Goal: Task Accomplishment & Management: Manage account settings

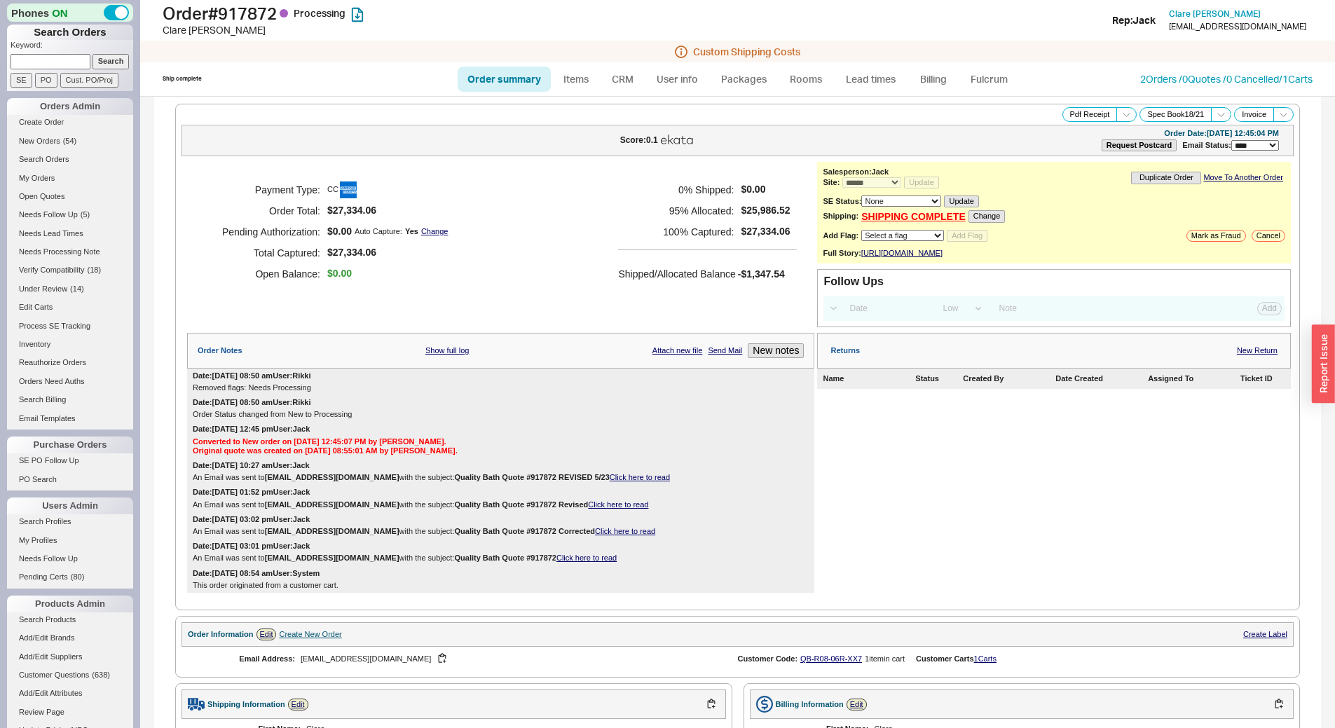
select select "*"
select select "LOW"
select select "3"
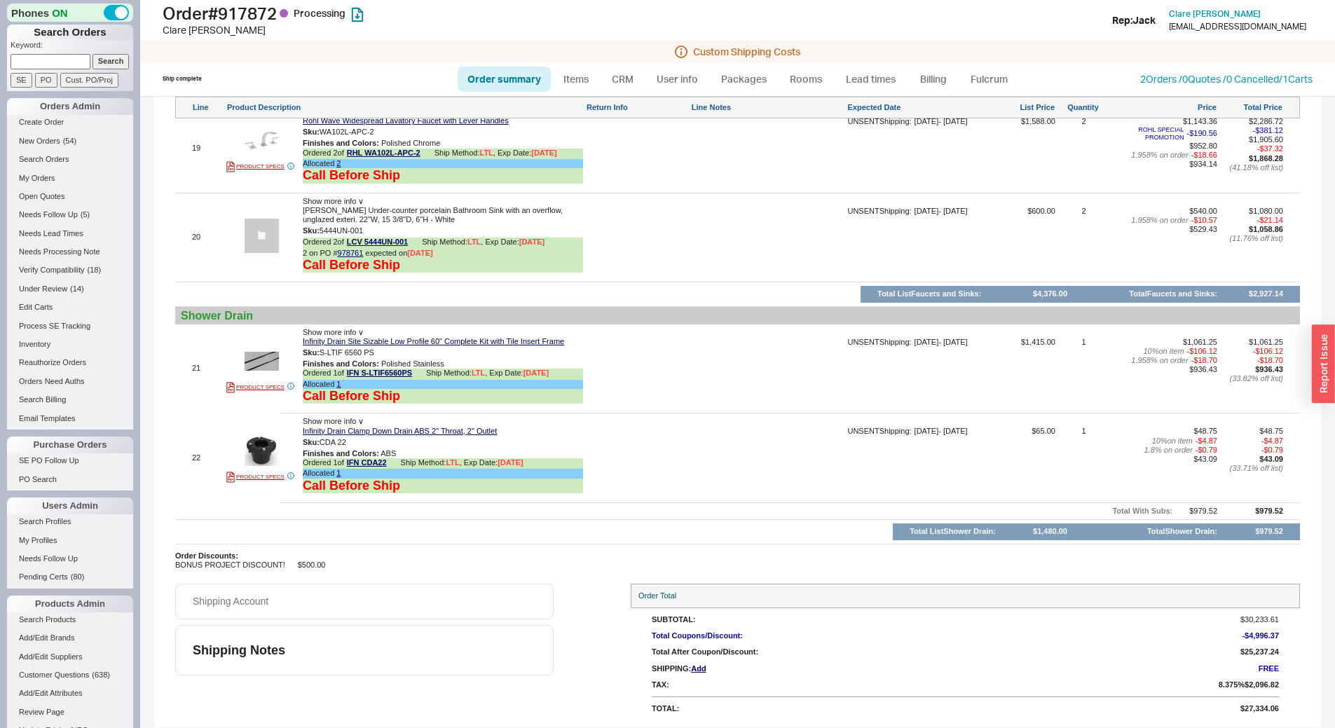
click at [56, 60] on input at bounding box center [51, 61] width 80 height 15
type input "974691"
click at [93, 54] on input "Search" at bounding box center [111, 61] width 37 height 15
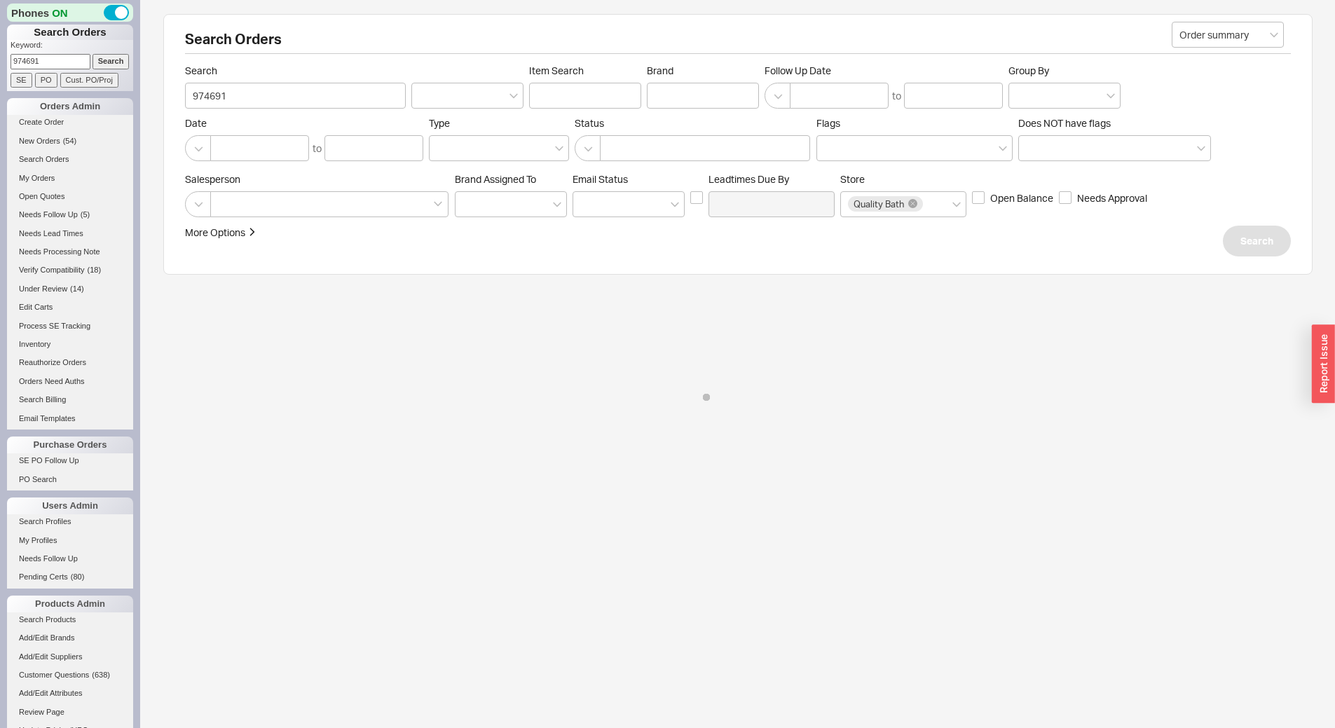
select select "*"
select select "LOW"
select select "3"
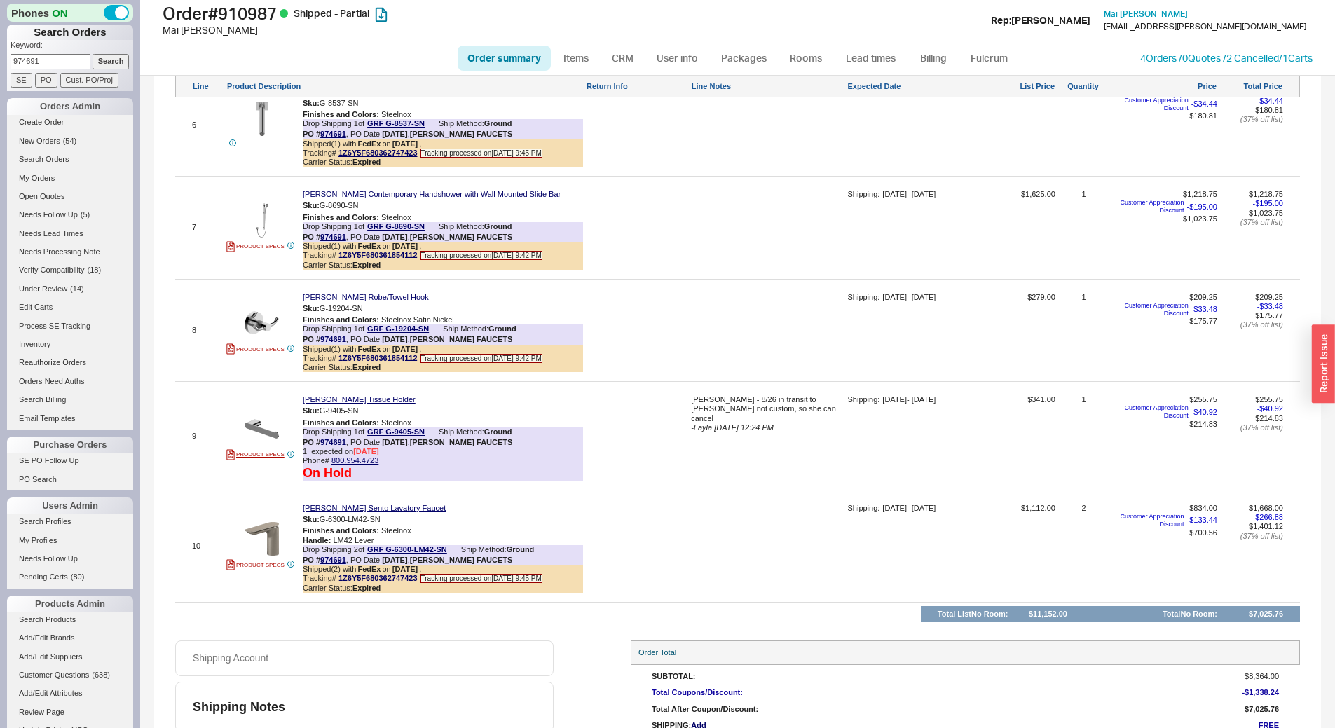
scroll to position [1607, 0]
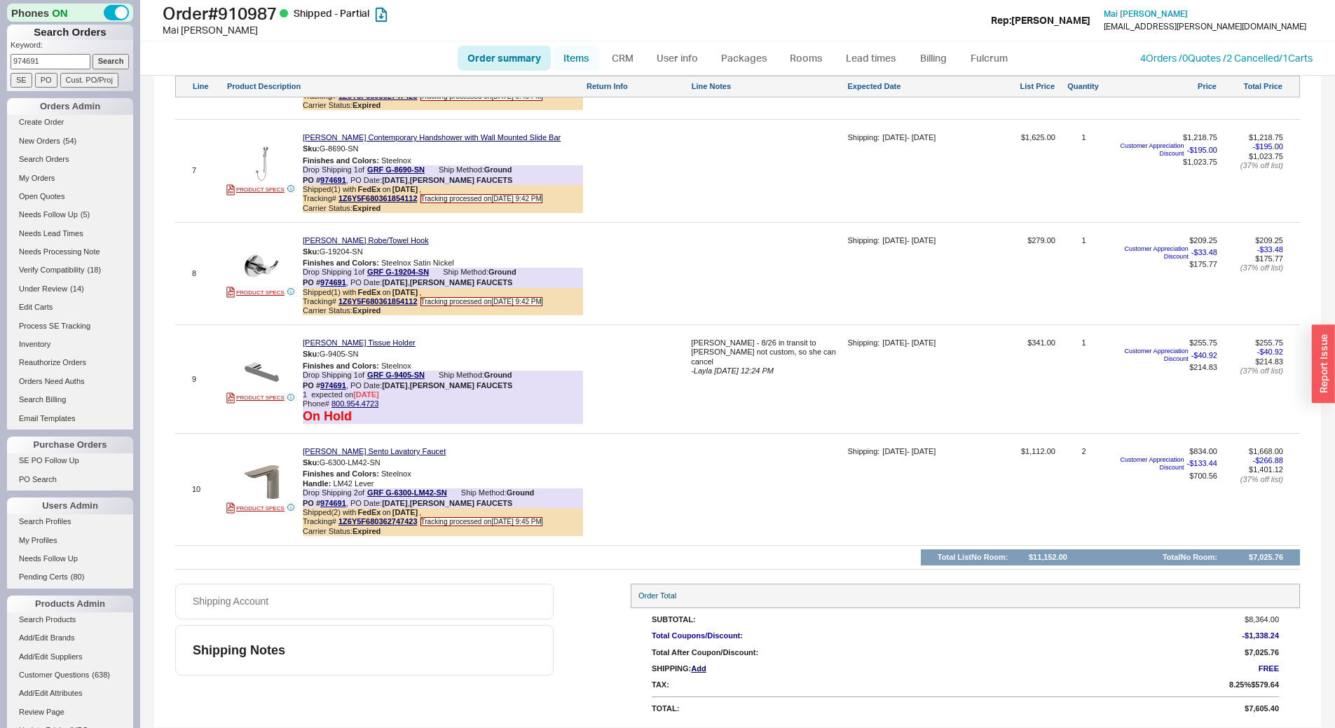
click at [580, 50] on link "Items" at bounding box center [577, 58] width 46 height 25
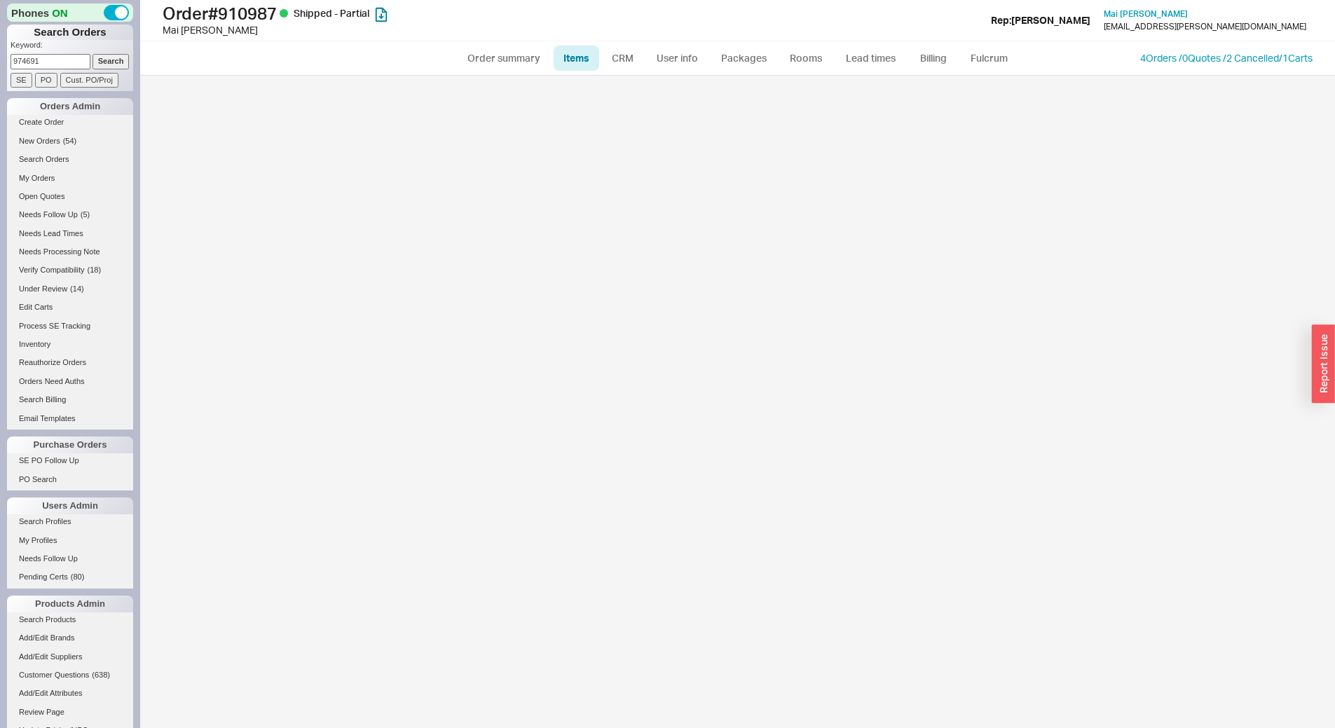
select select "3"
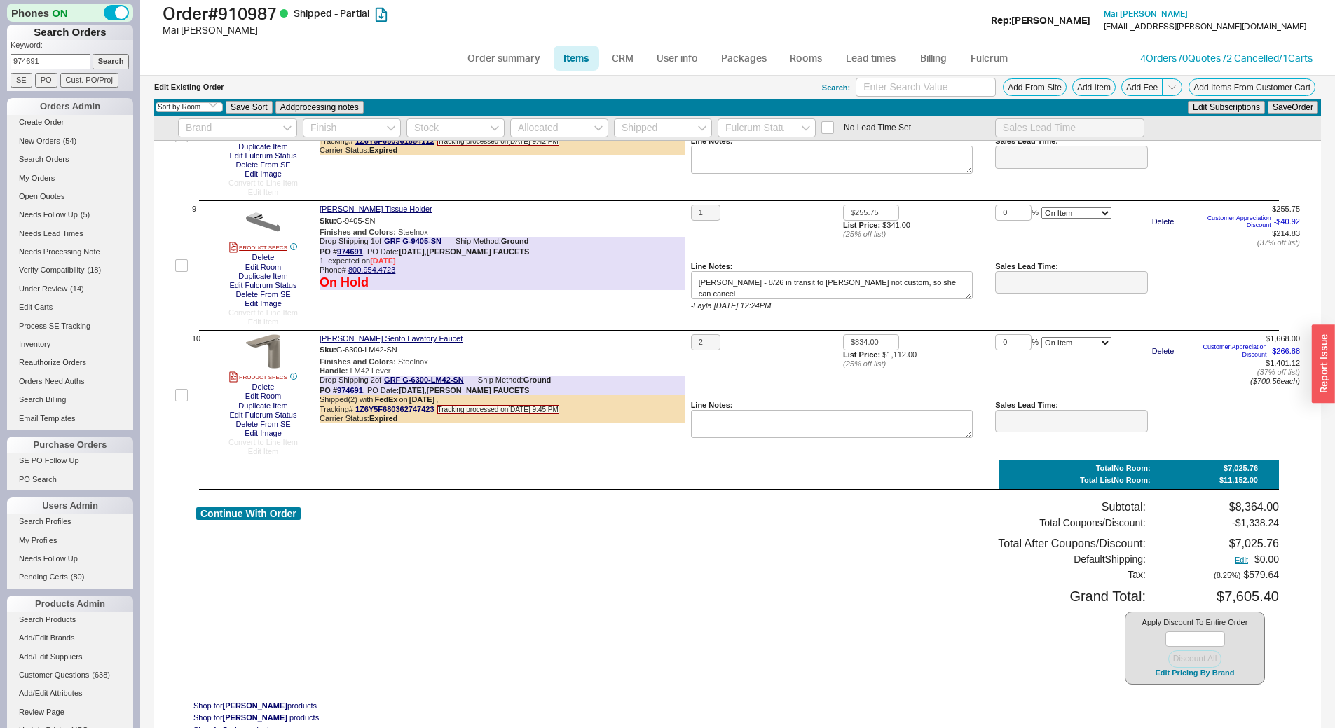
scroll to position [1047, 0]
click at [268, 256] on button "Delete" at bounding box center [263, 258] width 31 height 9
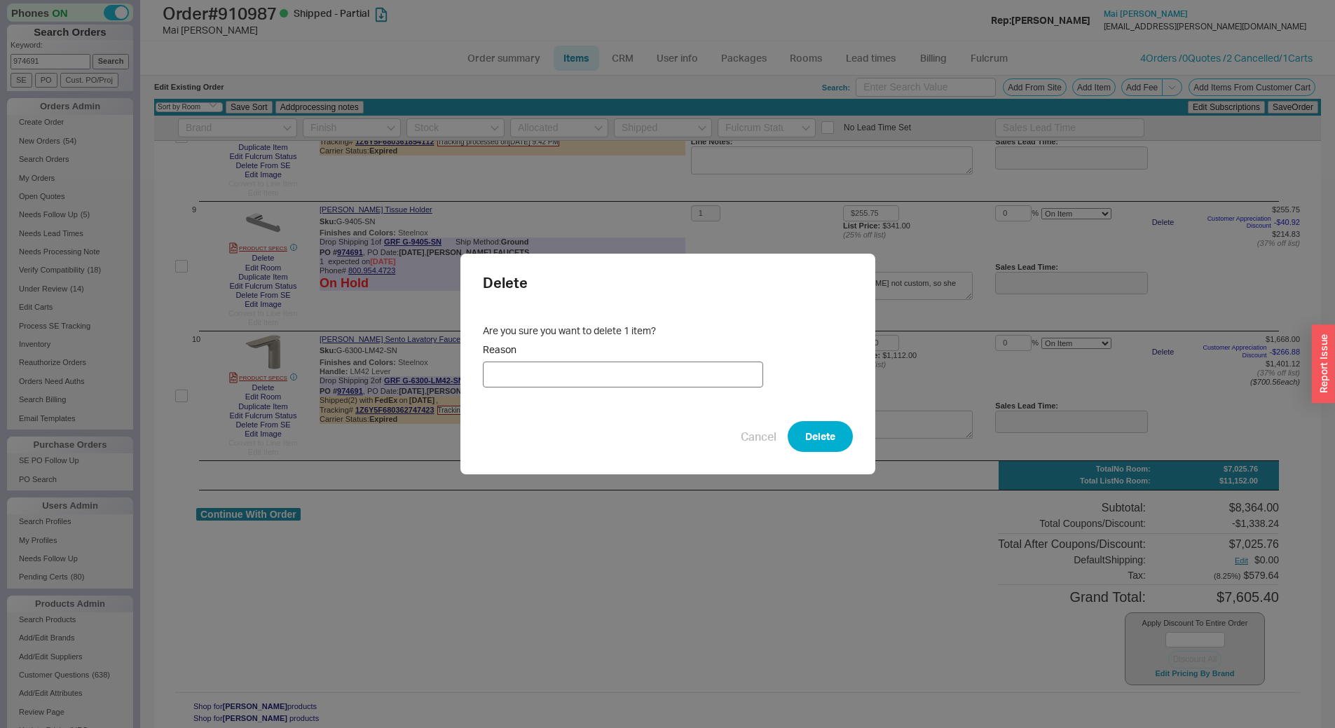
click at [662, 379] on input "Reason" at bounding box center [623, 375] width 280 height 26
type input "Cancellation"
click at [804, 433] on button "Delete" at bounding box center [820, 436] width 65 height 31
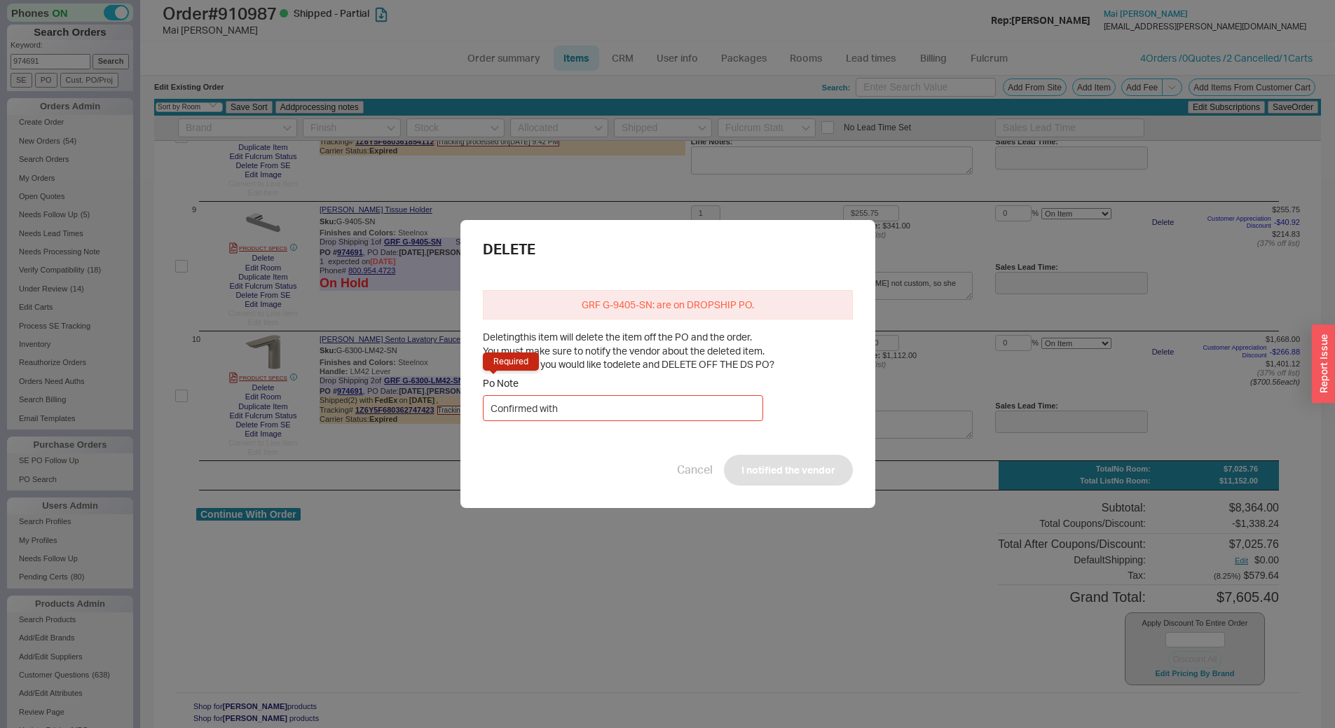
click at [531, 177] on div "DELETE GRF G-9405-SN: are on DROPSHIP PO. Deleting this item will delete the it…" at bounding box center [667, 364] width 1335 height 728
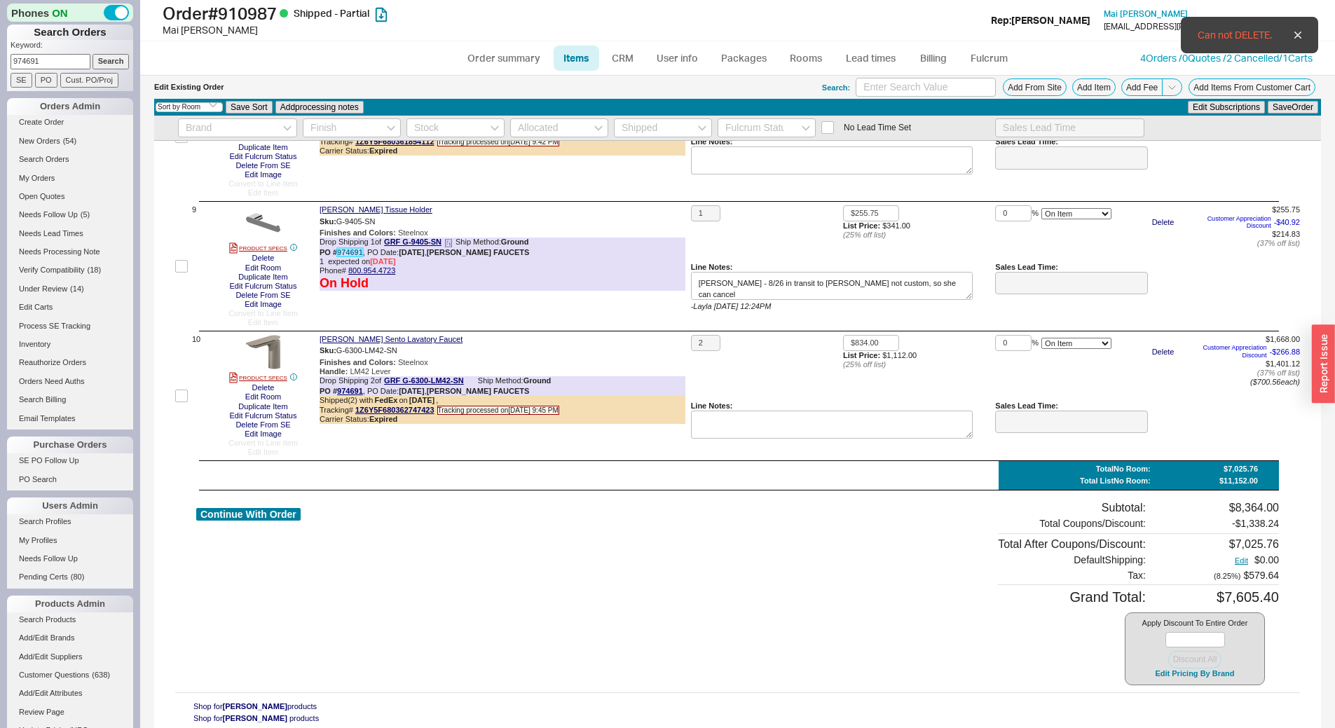
click at [346, 257] on link "974691" at bounding box center [350, 252] width 26 height 8
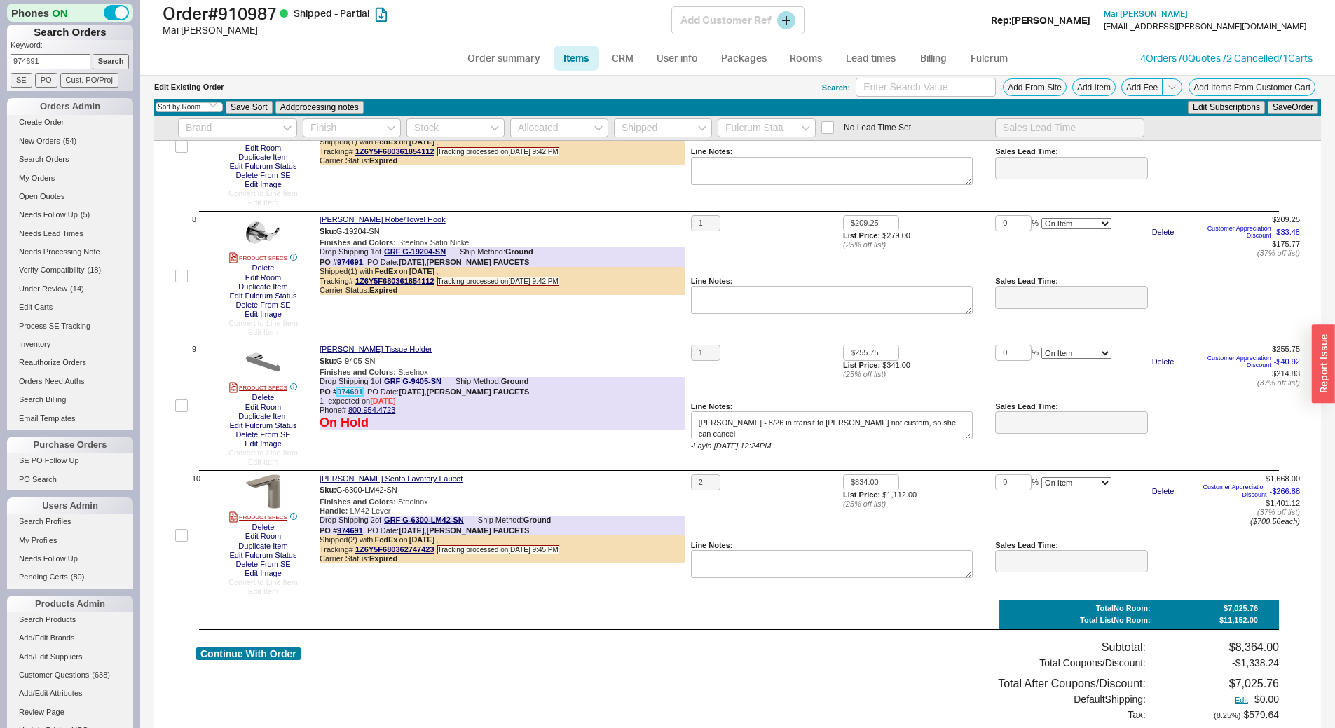
scroll to position [906, 0]
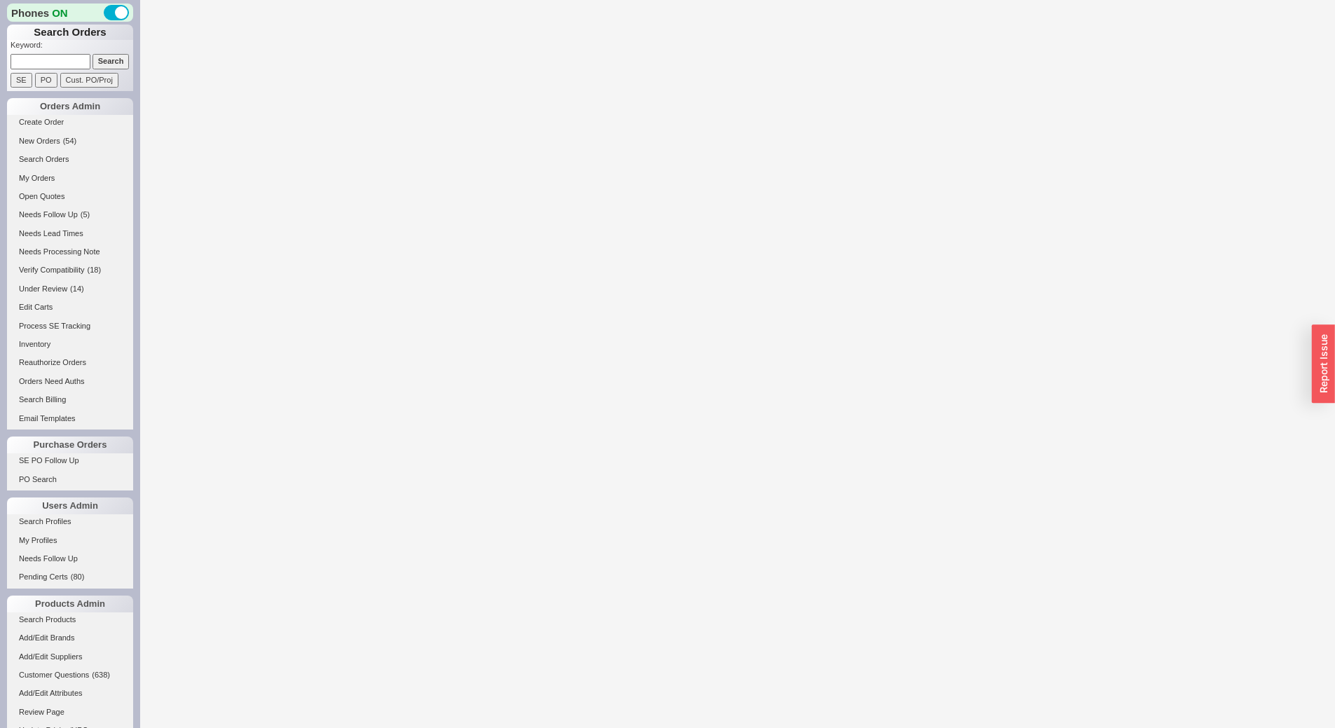
select select "3"
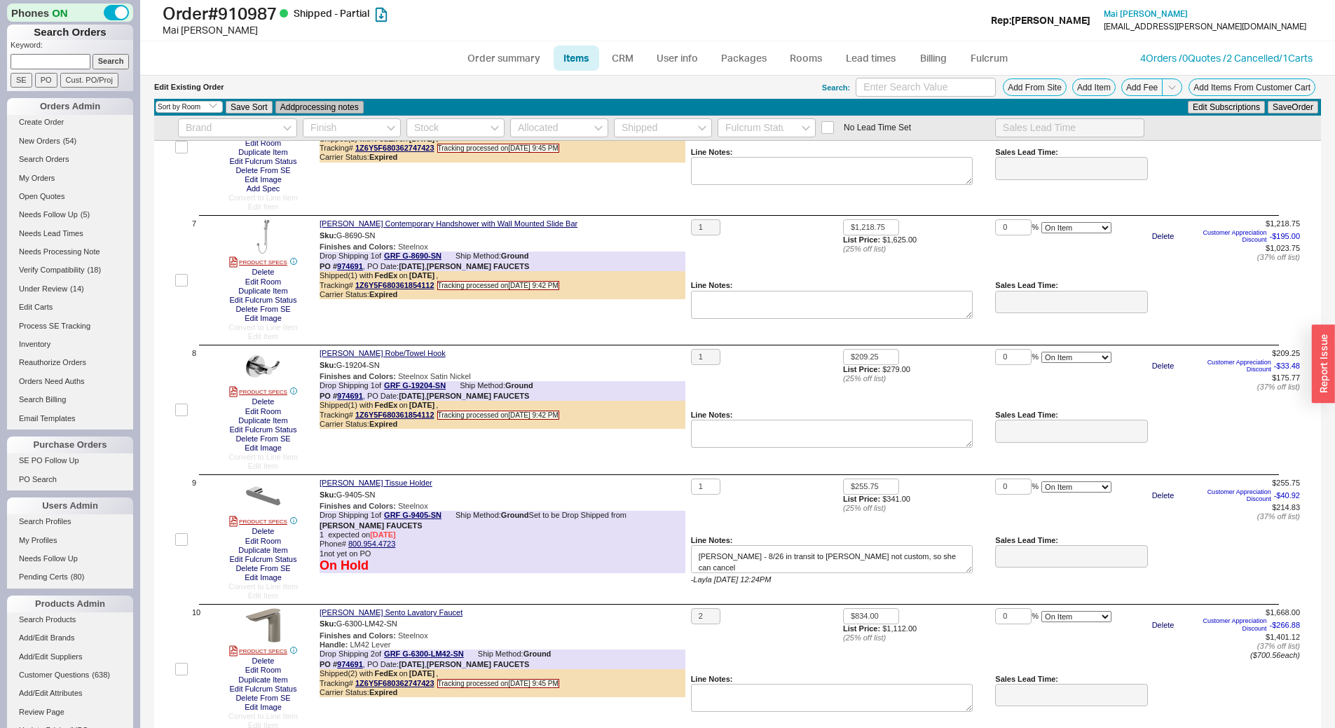
scroll to position [911, 0]
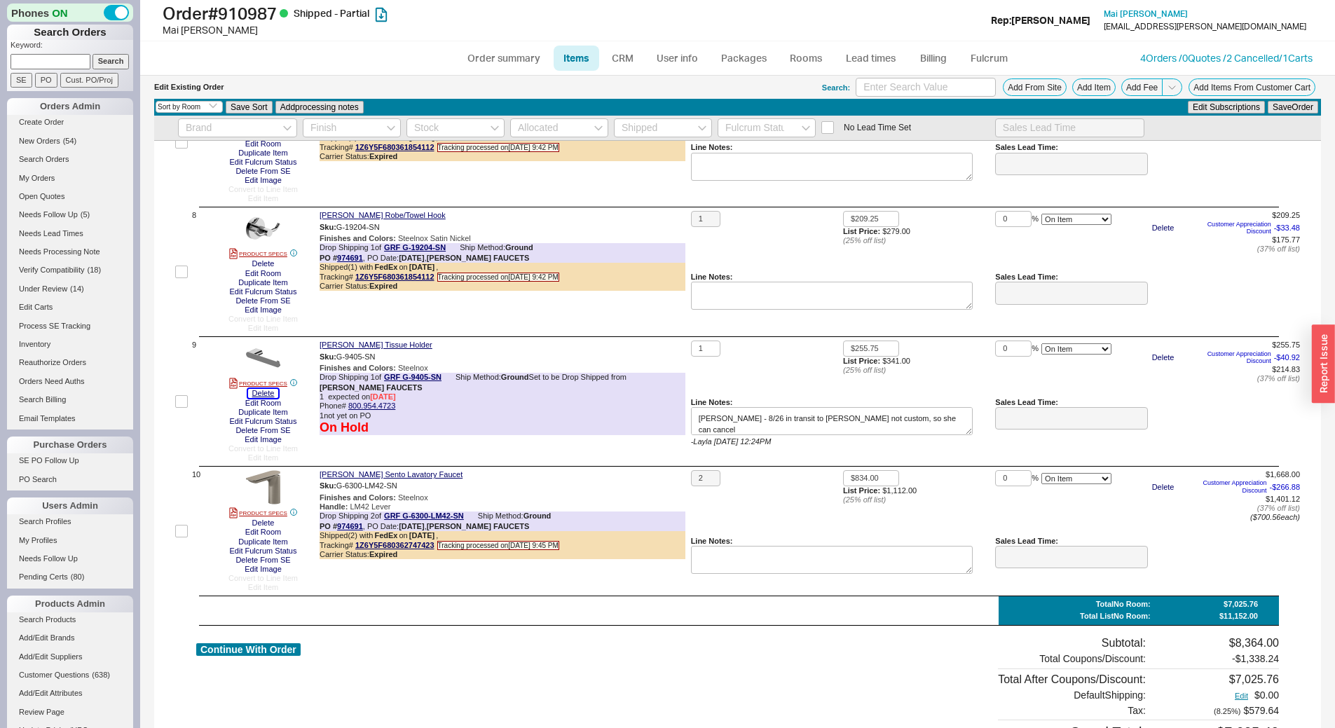
click at [264, 395] on button "Delete" at bounding box center [263, 393] width 31 height 9
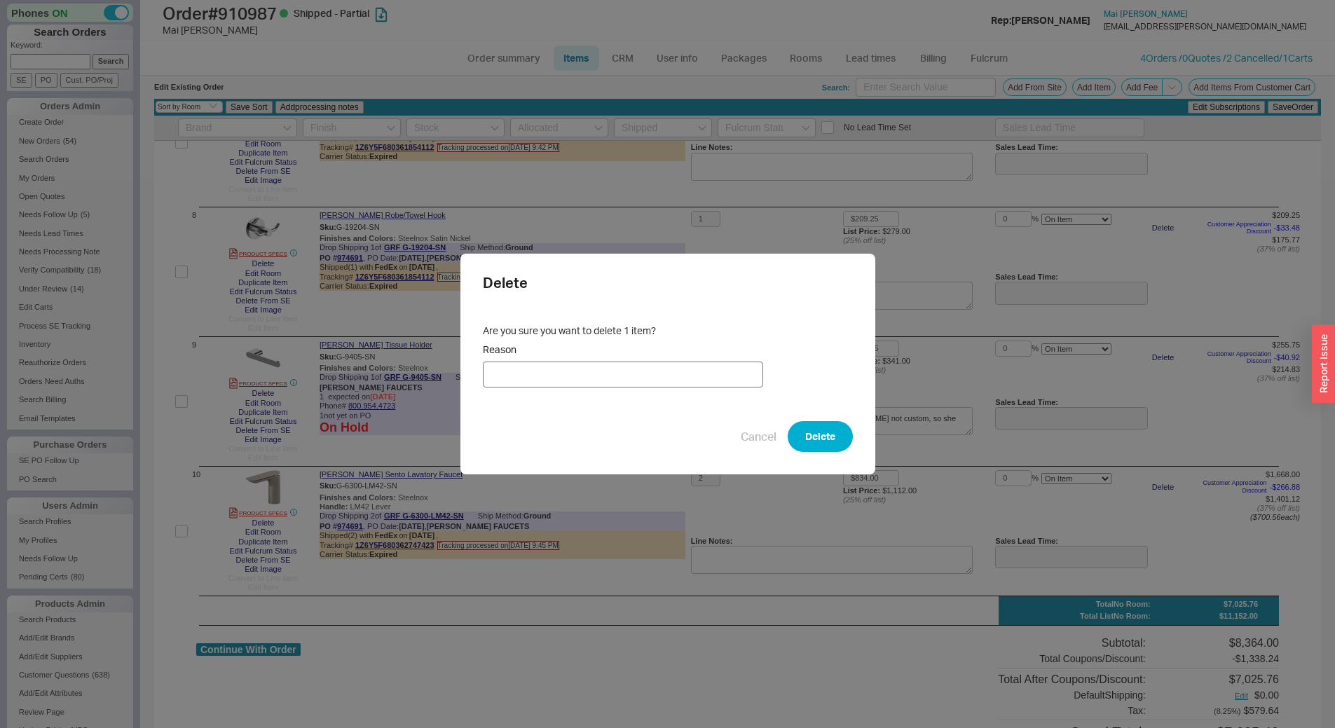
click at [556, 371] on input "Reason" at bounding box center [623, 375] width 280 height 26
type input "Cancellation"
click at [833, 430] on button "Delete" at bounding box center [820, 436] width 65 height 31
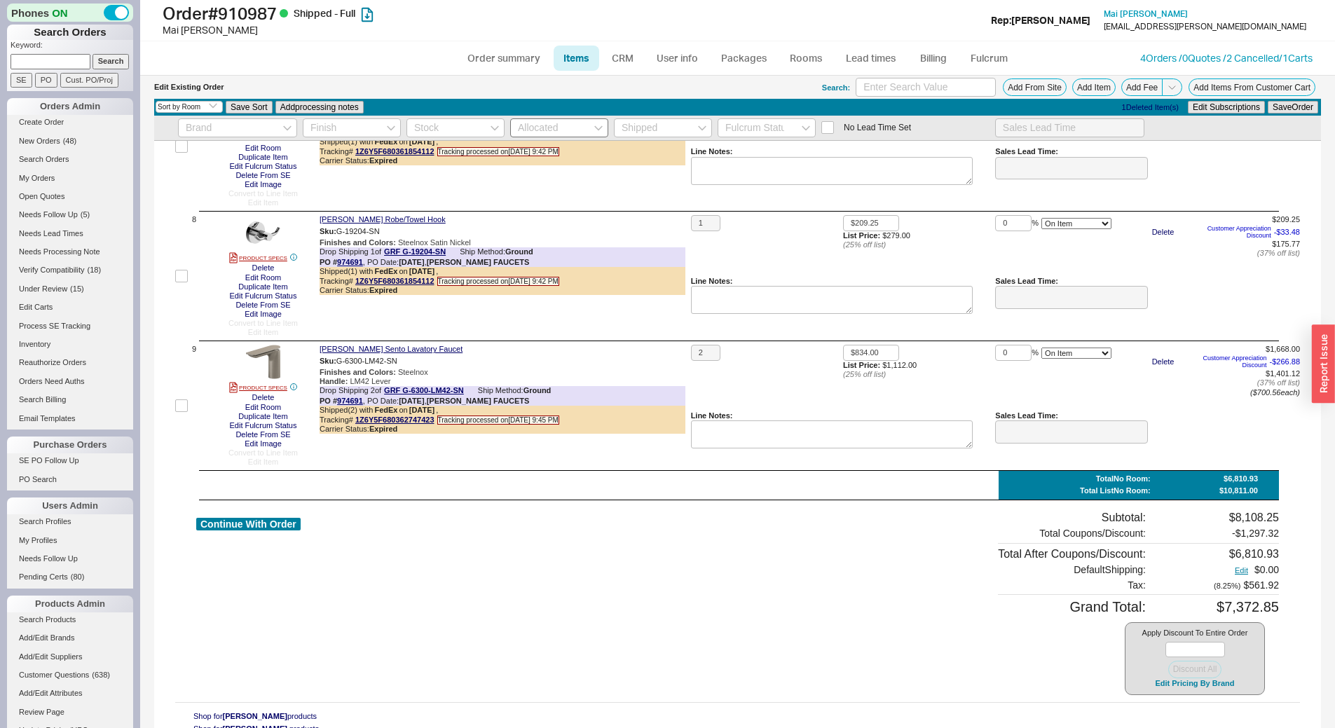
scroll to position [975, 0]
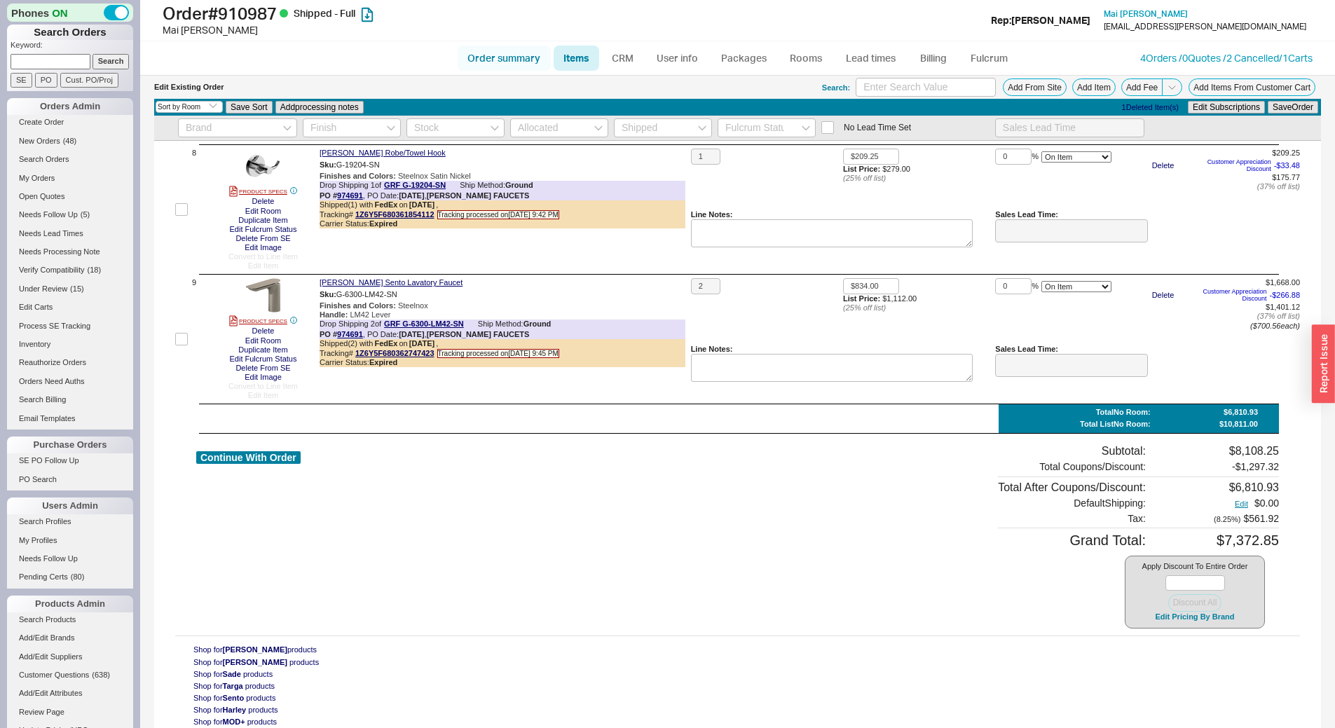
click at [529, 54] on link "Order summary" at bounding box center [504, 58] width 93 height 25
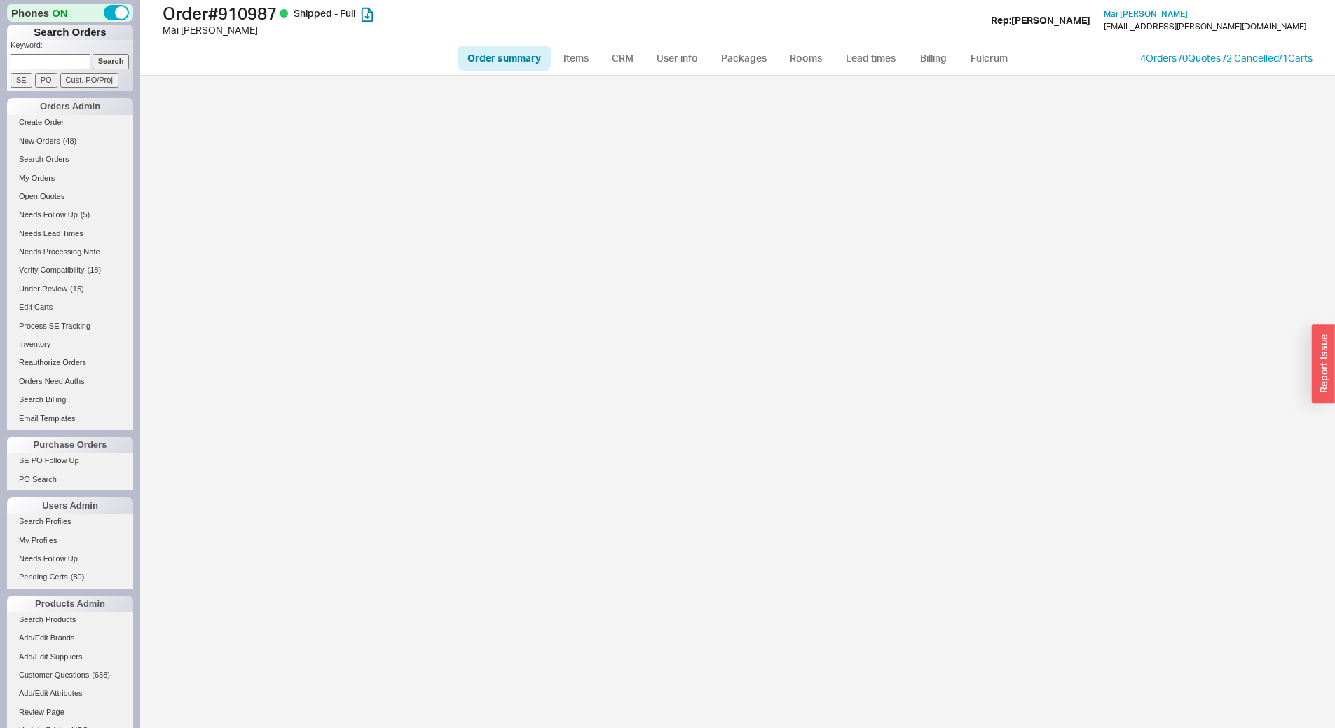
select select "LOW"
select select "3"
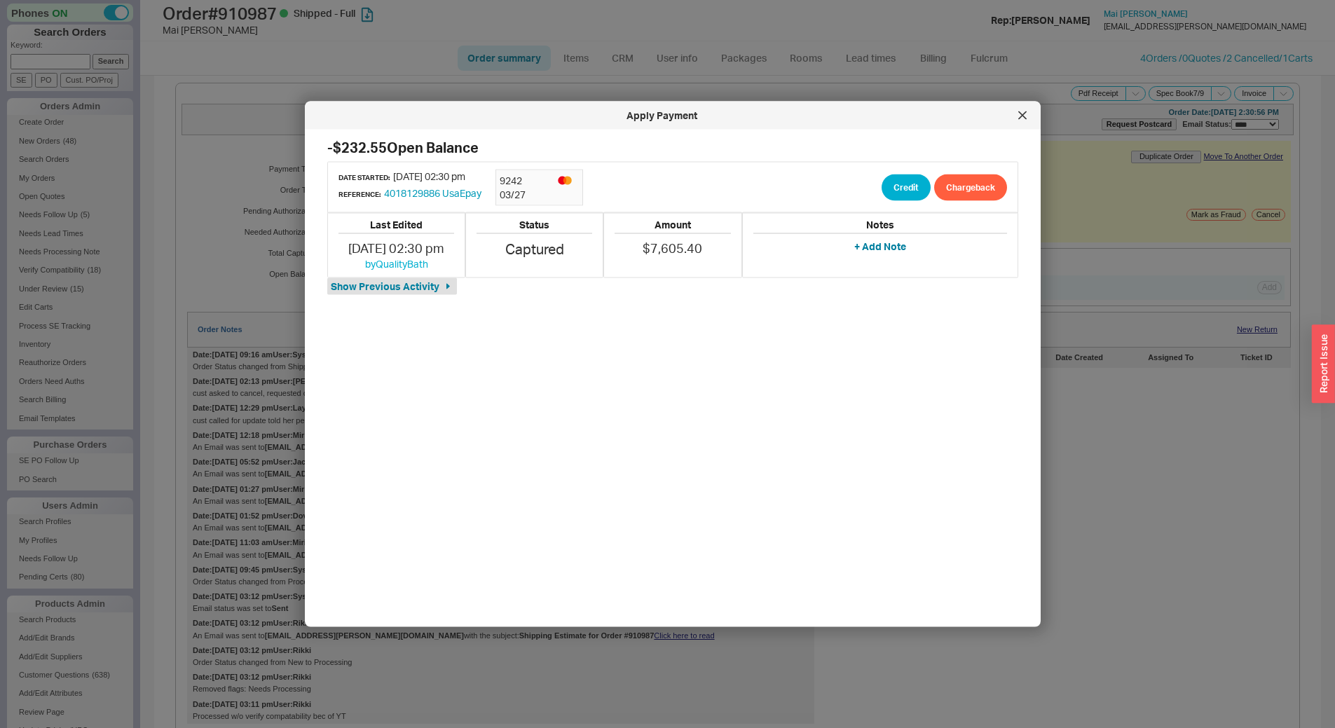
select select "*"
click at [892, 184] on button "Credit" at bounding box center [906, 187] width 49 height 27
click at [897, 259] on button "Credit" at bounding box center [895, 253] width 48 height 27
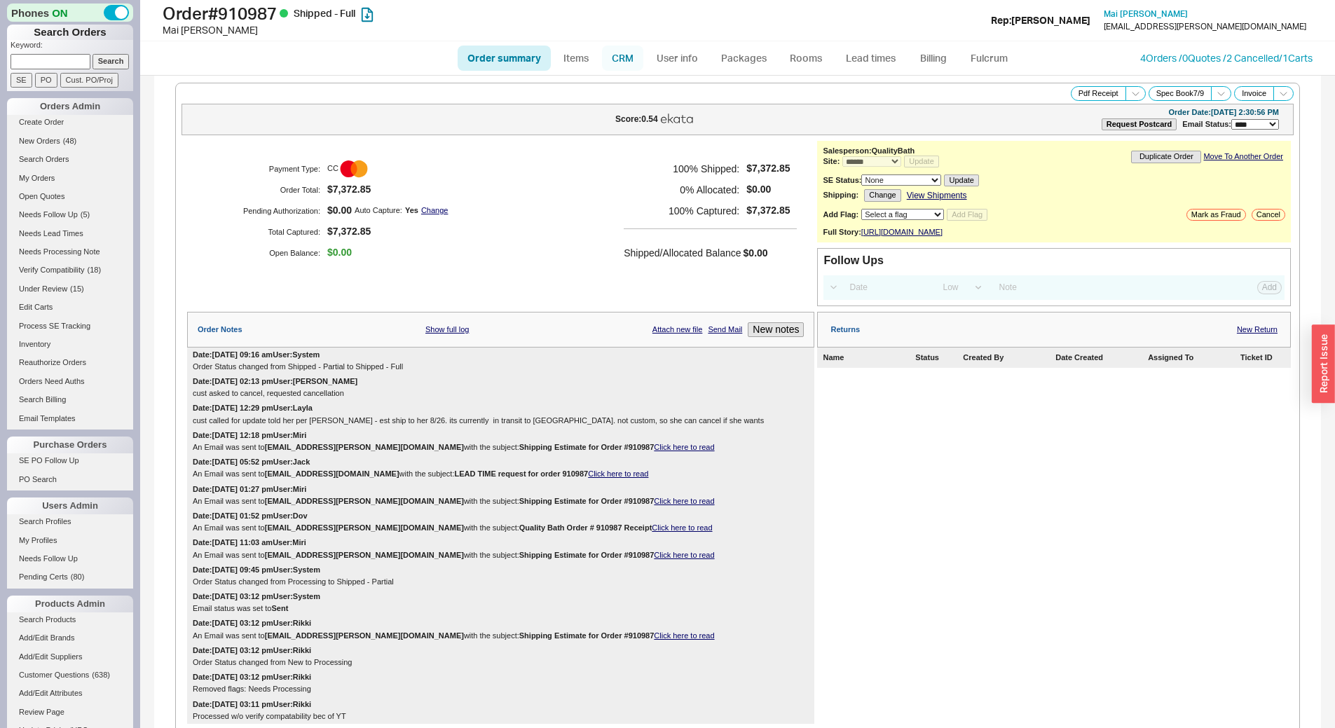
click at [625, 59] on link "CRM" at bounding box center [622, 58] width 41 height 25
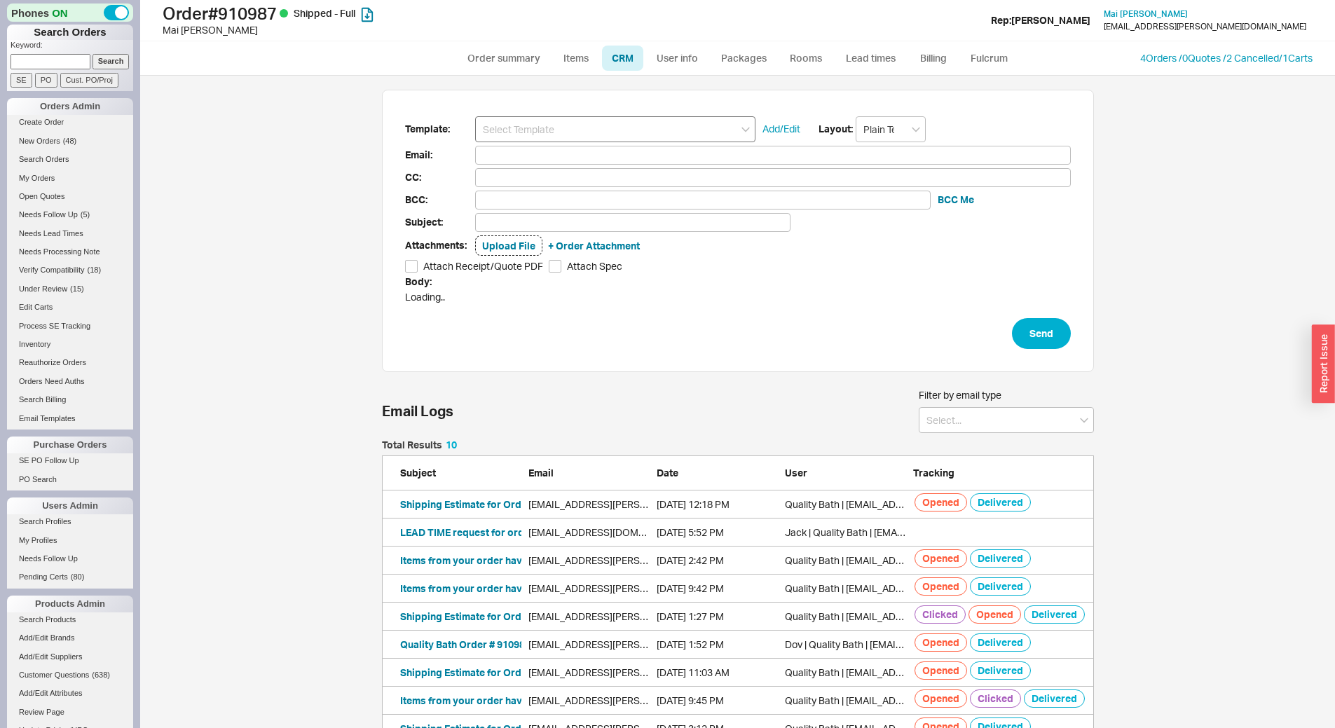
scroll to position [320, 702]
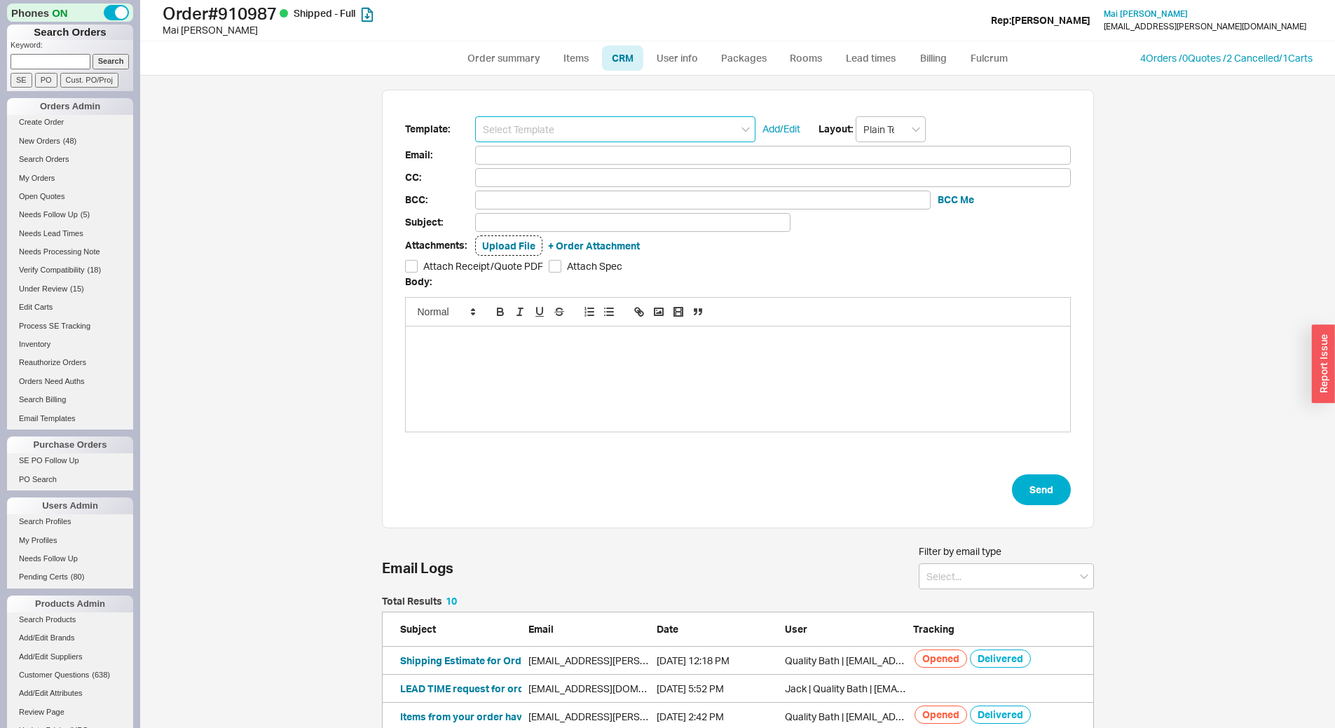
click at [583, 121] on input at bounding box center [615, 129] width 280 height 26
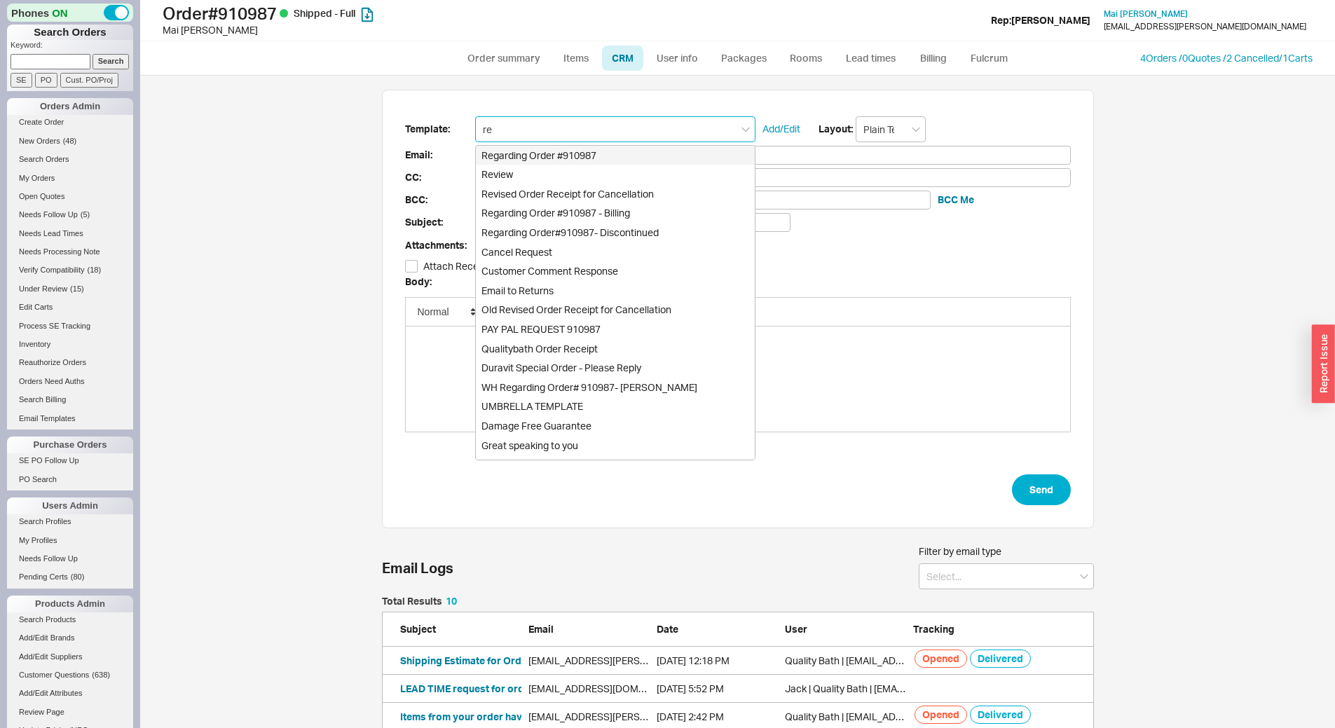
type input "rev"
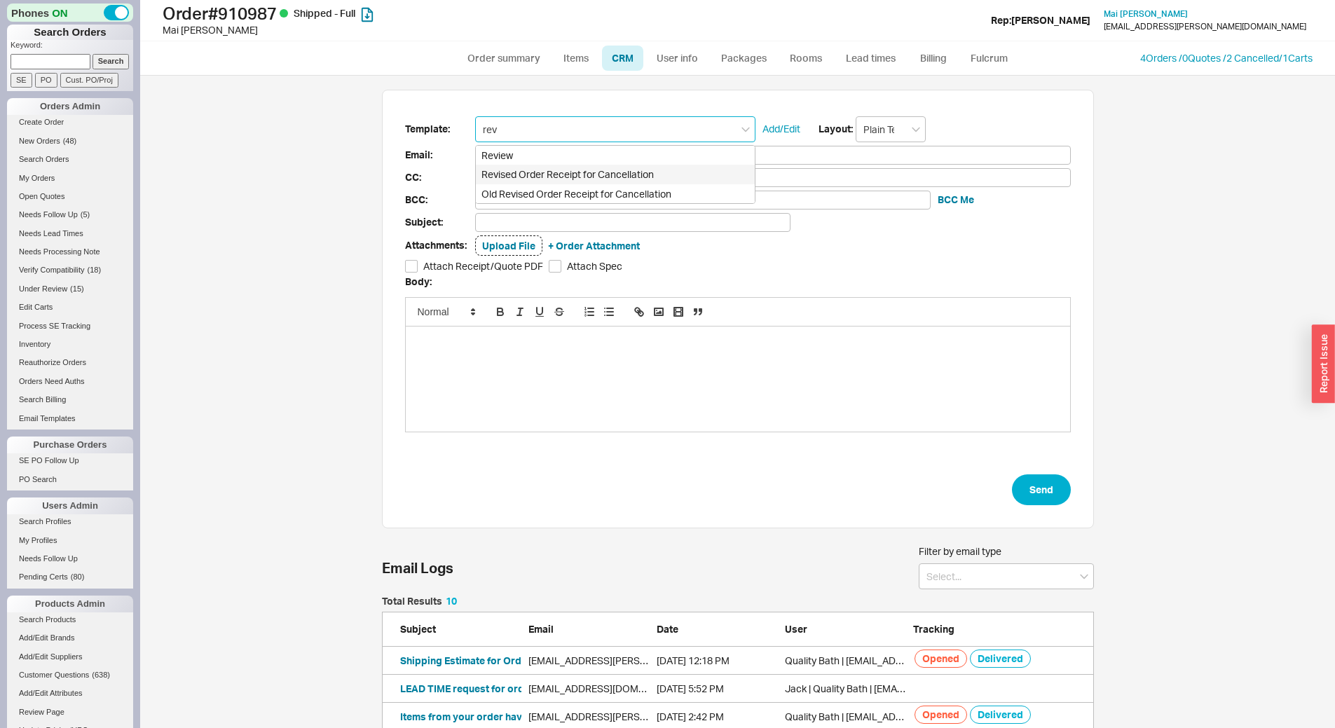
click at [610, 175] on div "Revised Order Receipt for Cancellation" at bounding box center [615, 175] width 279 height 20
type input "Receipt"
type input "mai.klein@hotmail.com"
type input "Quality Bath Order # 910987 Receipt - REVISED"
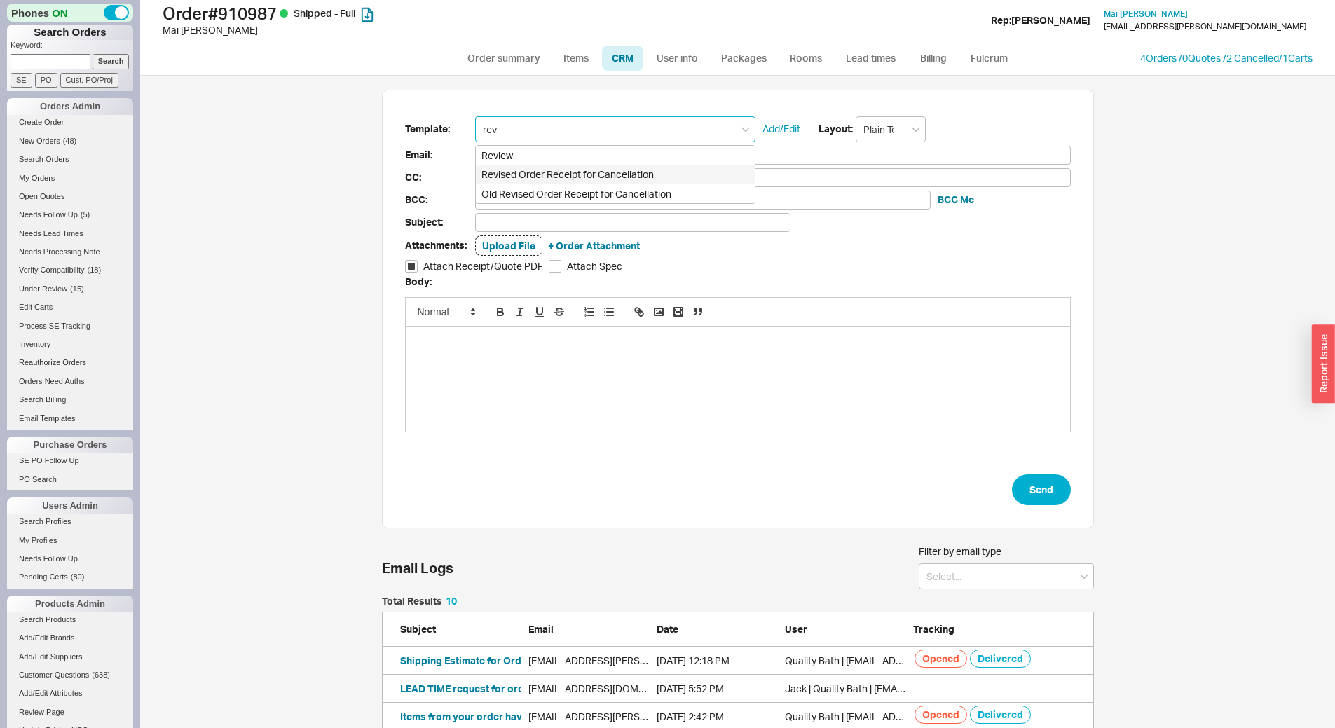
checkbox input "true"
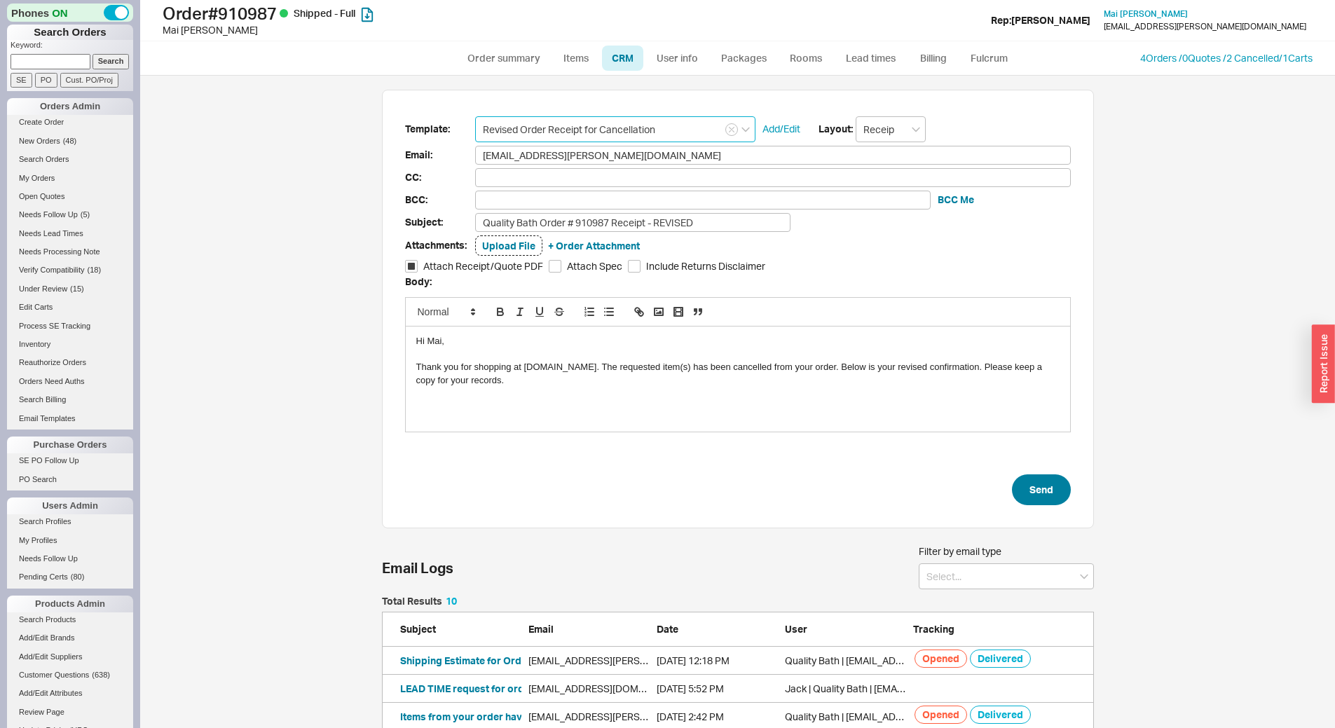
type input "Revised Order Receipt for Cancellation"
click at [1057, 491] on button "Send" at bounding box center [1041, 490] width 59 height 31
select select "*"
select select "LOW"
select select "3"
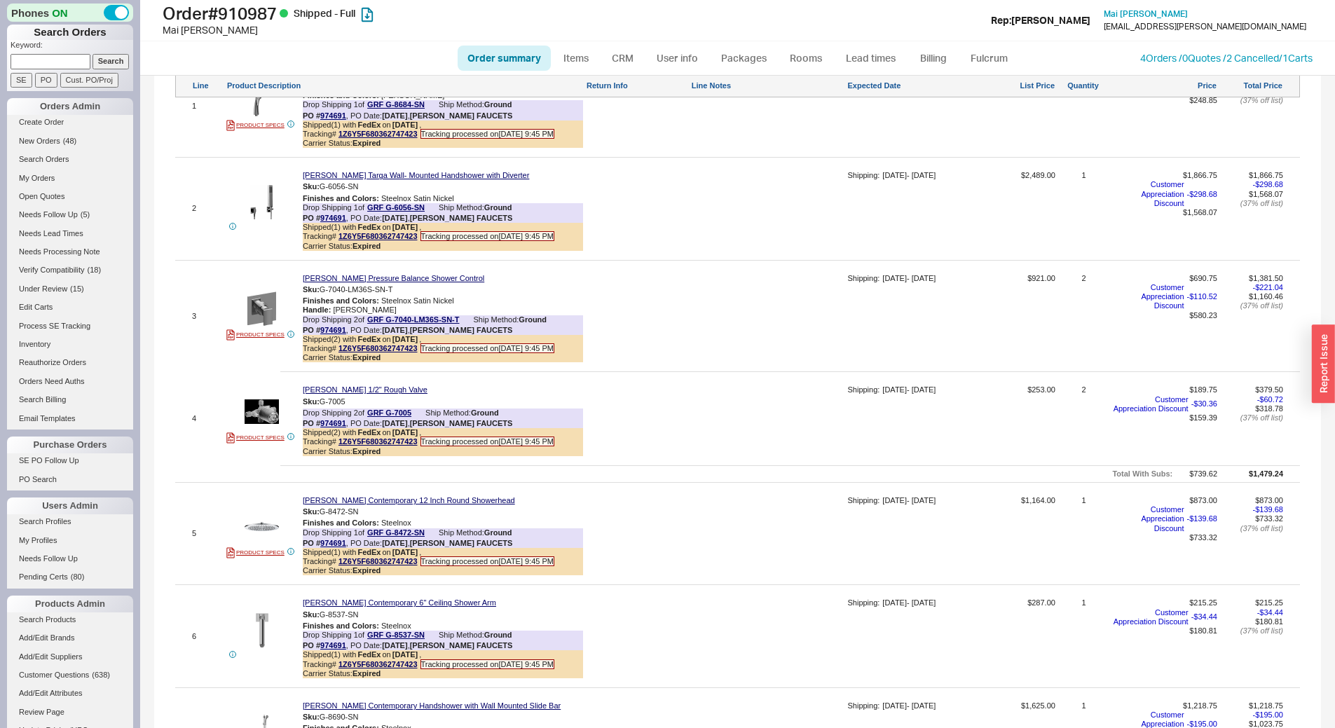
scroll to position [1548, 0]
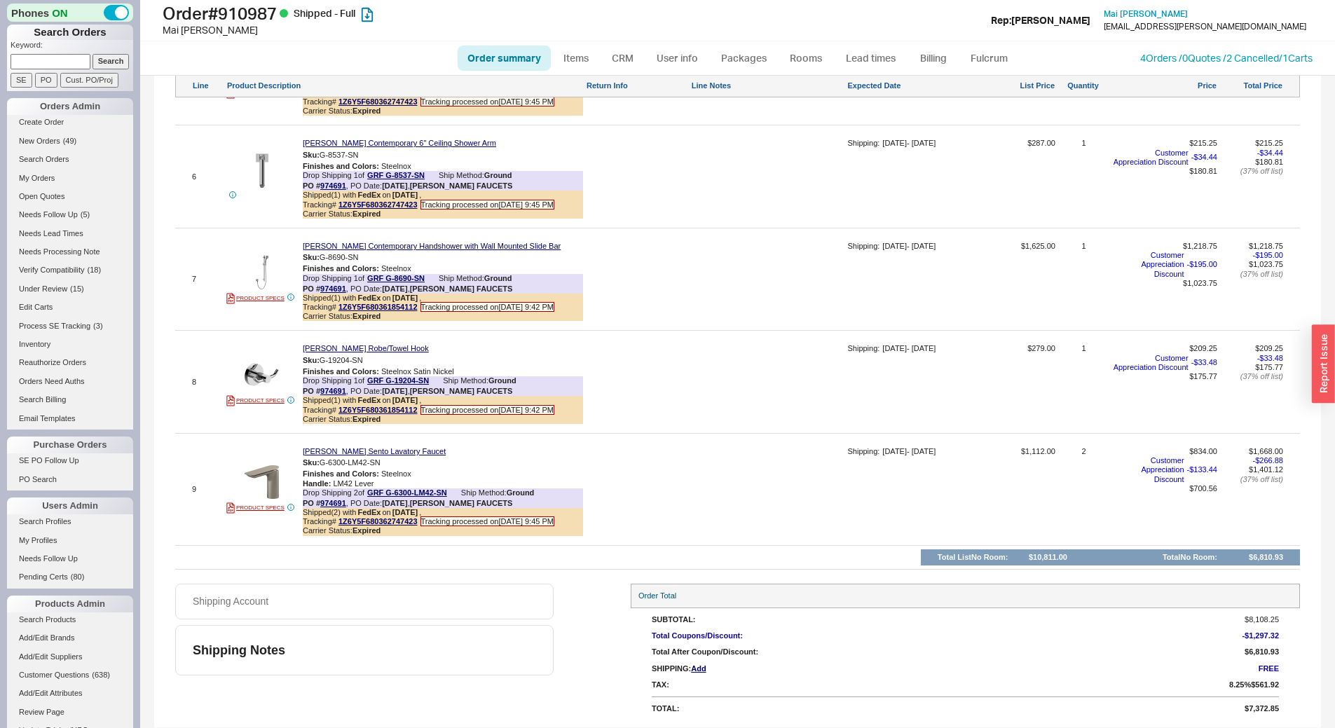
click at [25, 66] on input at bounding box center [51, 61] width 80 height 15
paste input "932910"
type input "932910"
click at [102, 63] on input "Search" at bounding box center [111, 61] width 37 height 15
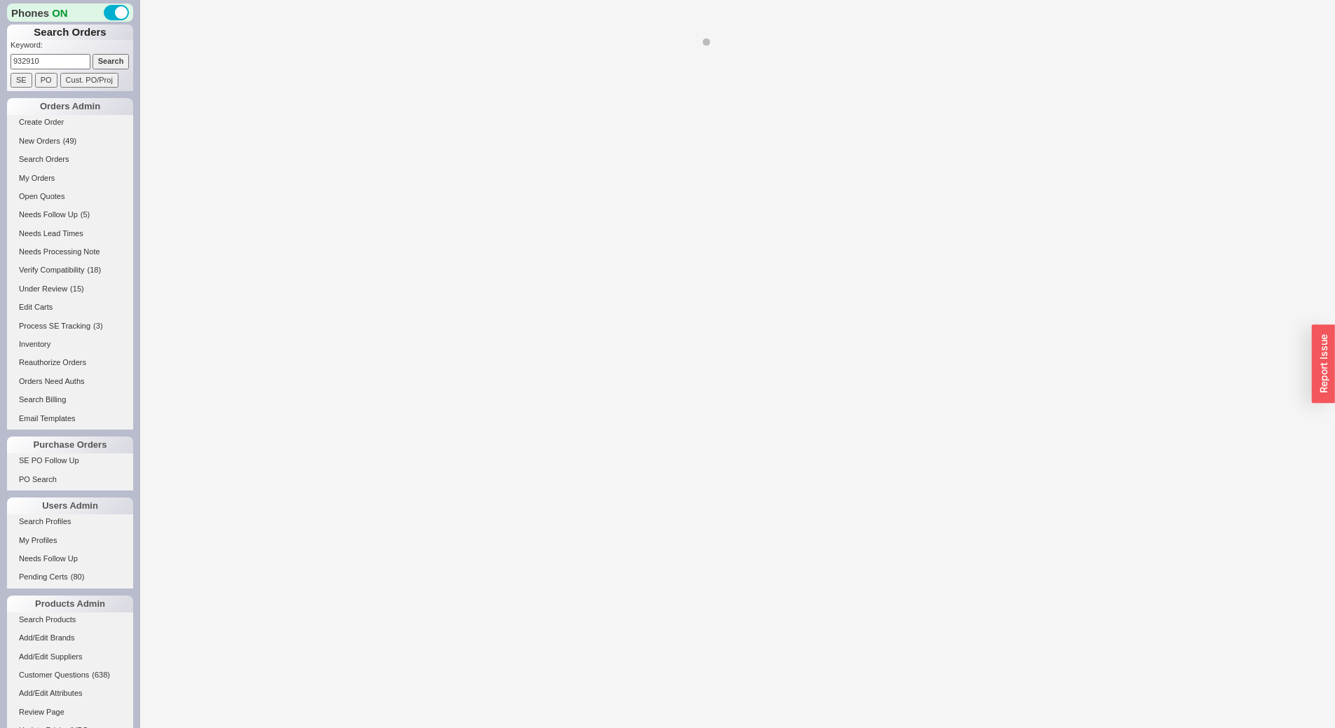
select select "*"
select select "LOW"
select select "3"
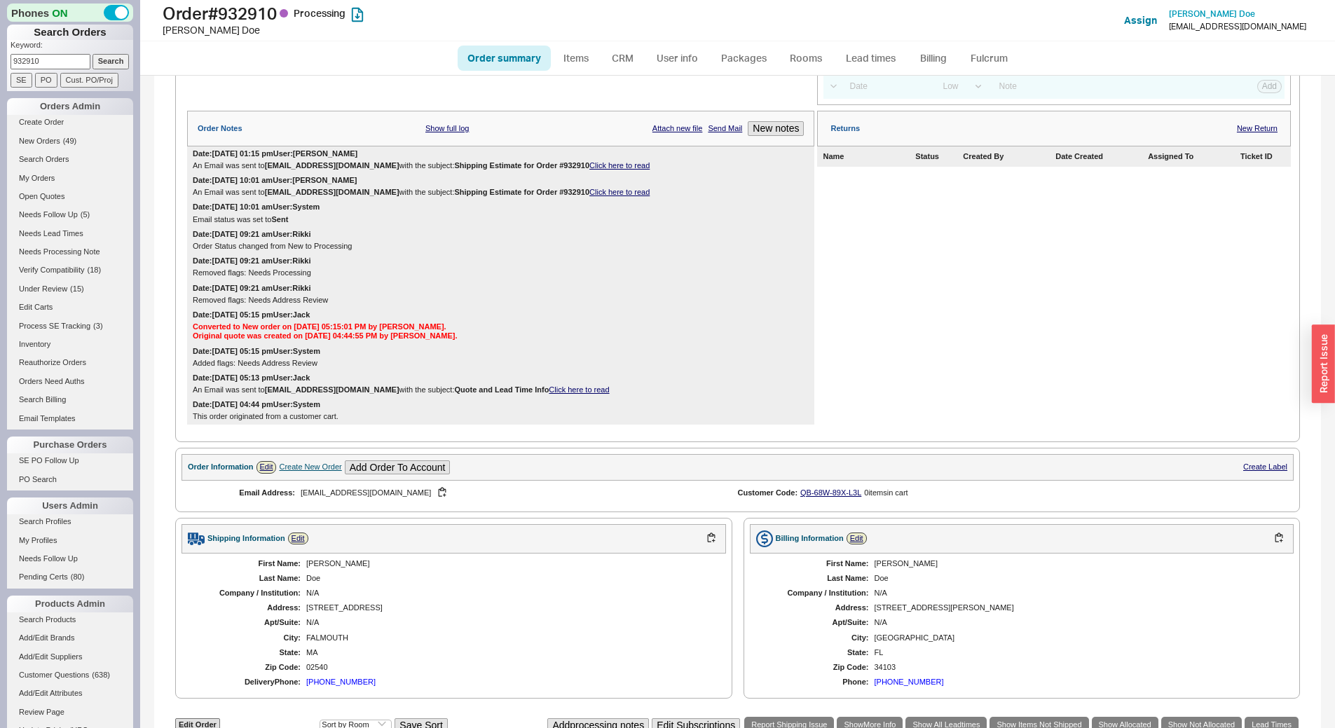
scroll to position [538, 0]
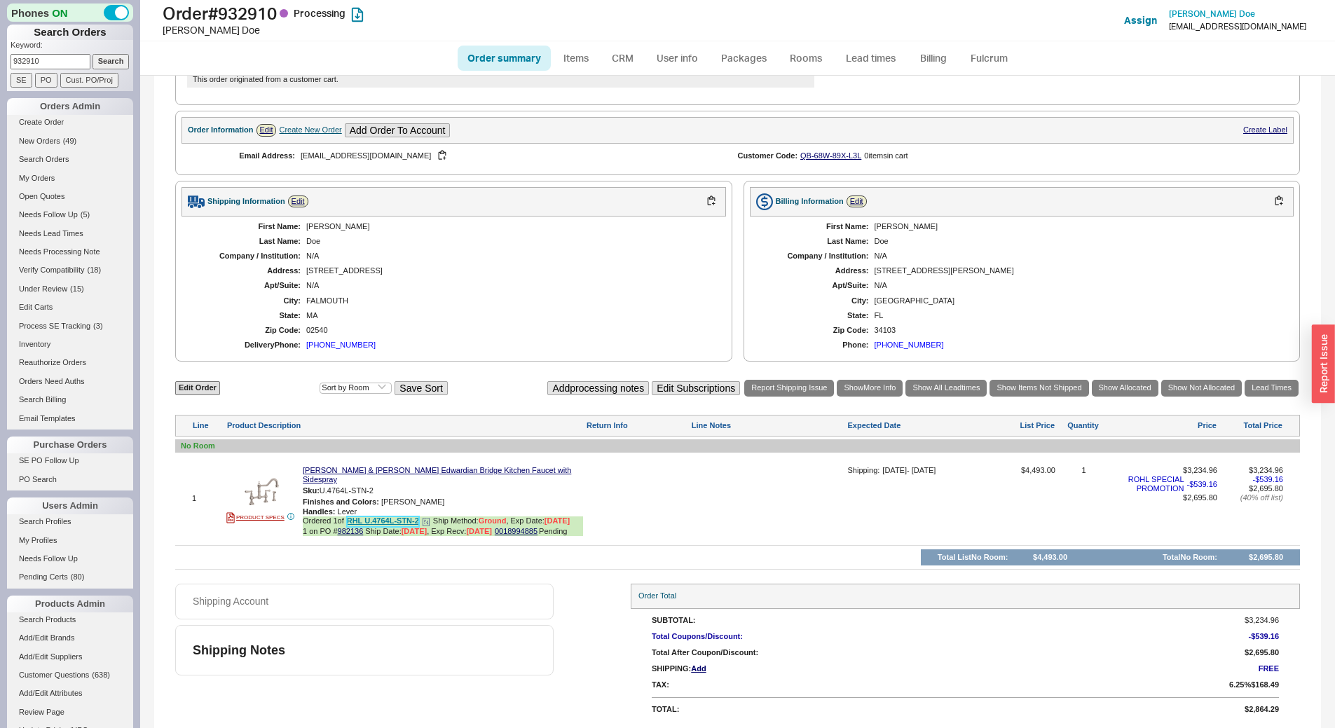
click at [410, 522] on link "RHL U.4764L-STN-2" at bounding box center [383, 522] width 72 height 11
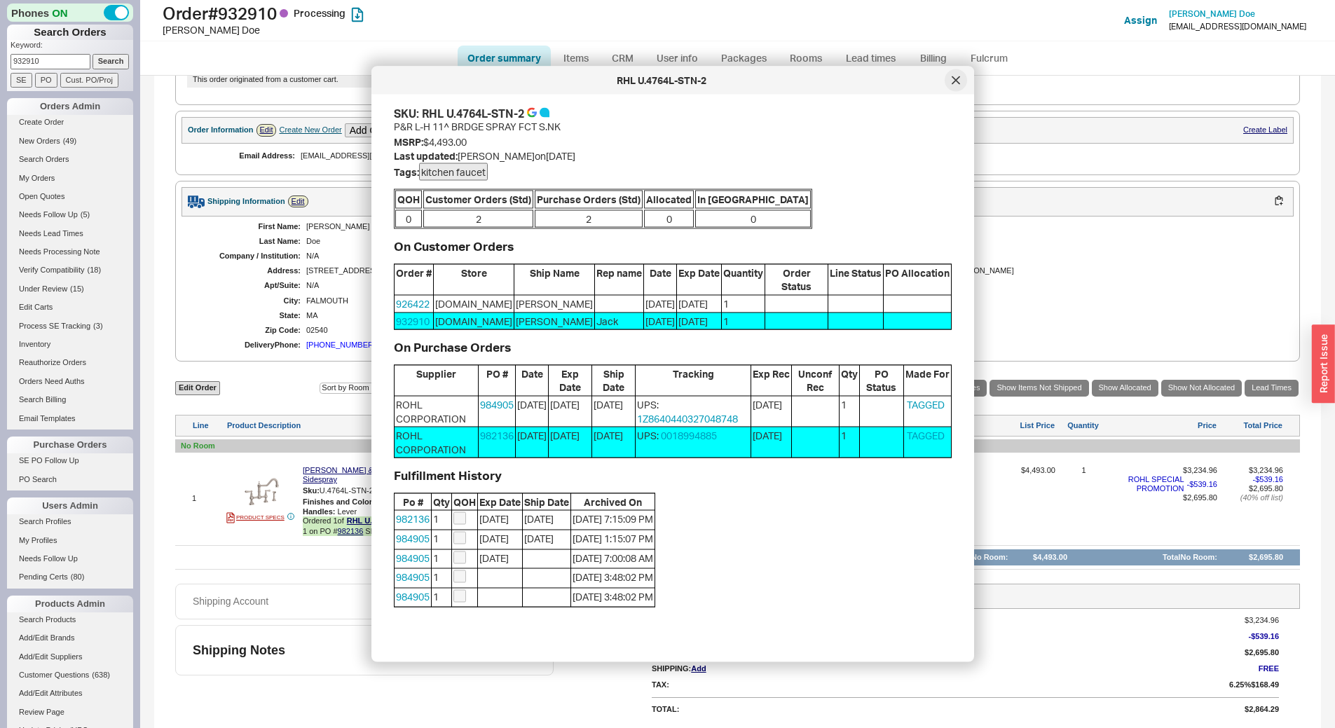
click at [960, 79] on div at bounding box center [956, 80] width 22 height 22
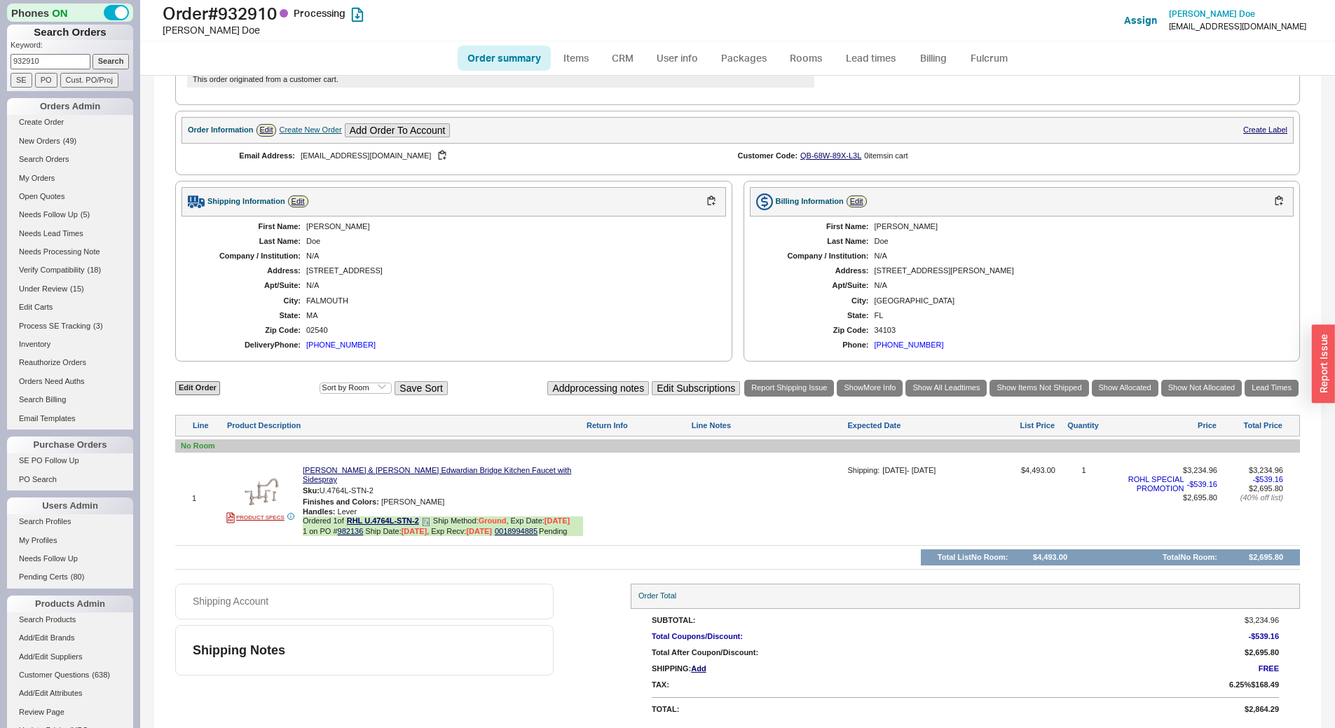
click at [428, 524] on icon at bounding box center [426, 522] width 8 height 8
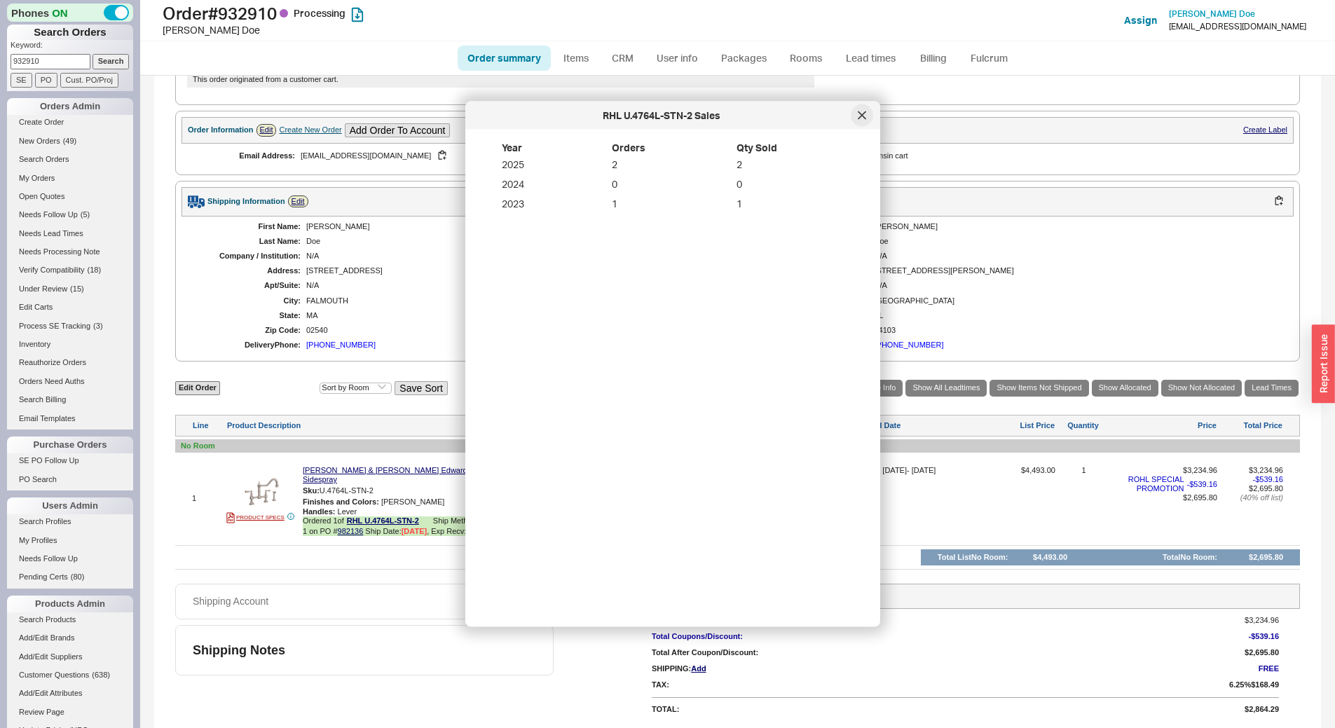
click at [871, 117] on div at bounding box center [862, 115] width 22 height 22
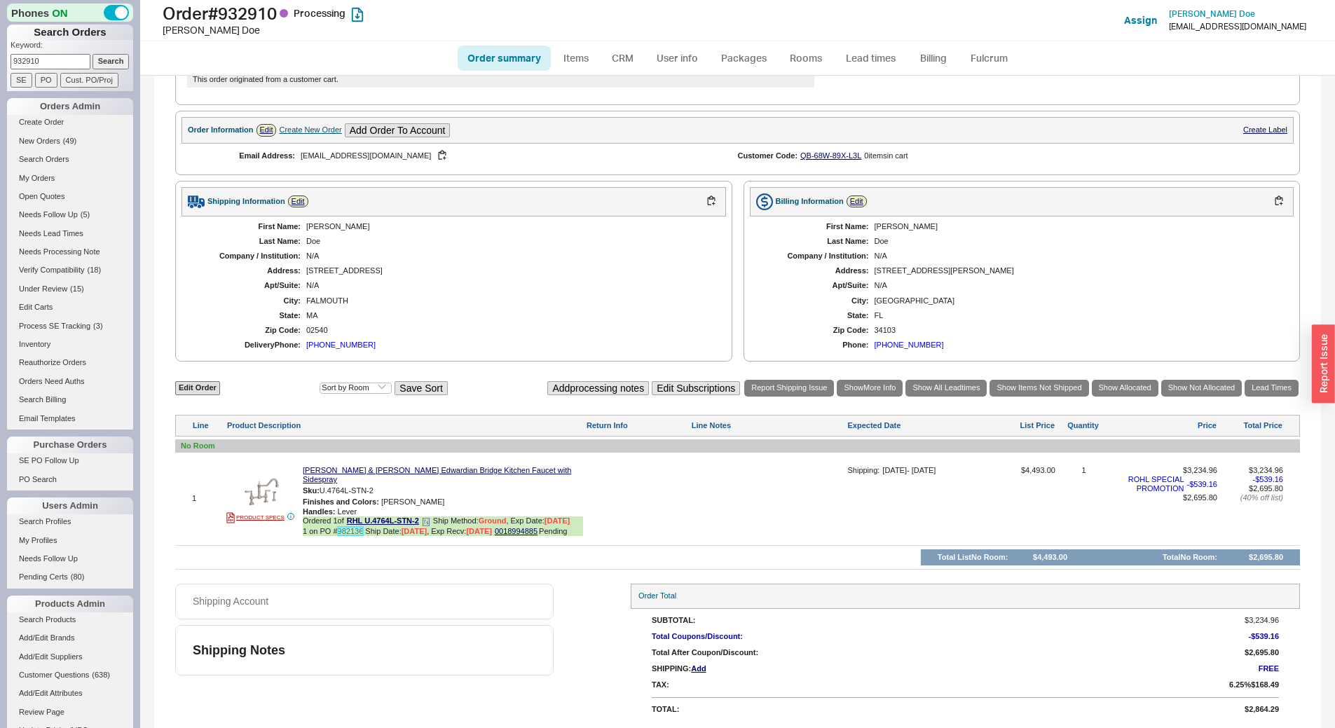
click at [355, 532] on link "982136" at bounding box center [351, 531] width 26 height 8
click at [386, 488] on button "button" at bounding box center [384, 490] width 17 height 13
click at [357, 532] on link "982136" at bounding box center [351, 531] width 26 height 8
drag, startPoint x: 51, startPoint y: 60, endPoint x: 93, endPoint y: 69, distance: 43.0
click at [4, 68] on div "Phones ON Search Orders Keyword: 932910 Search SE PO Cust. PO/Proj Orders Admin…" at bounding box center [70, 364] width 140 height 728
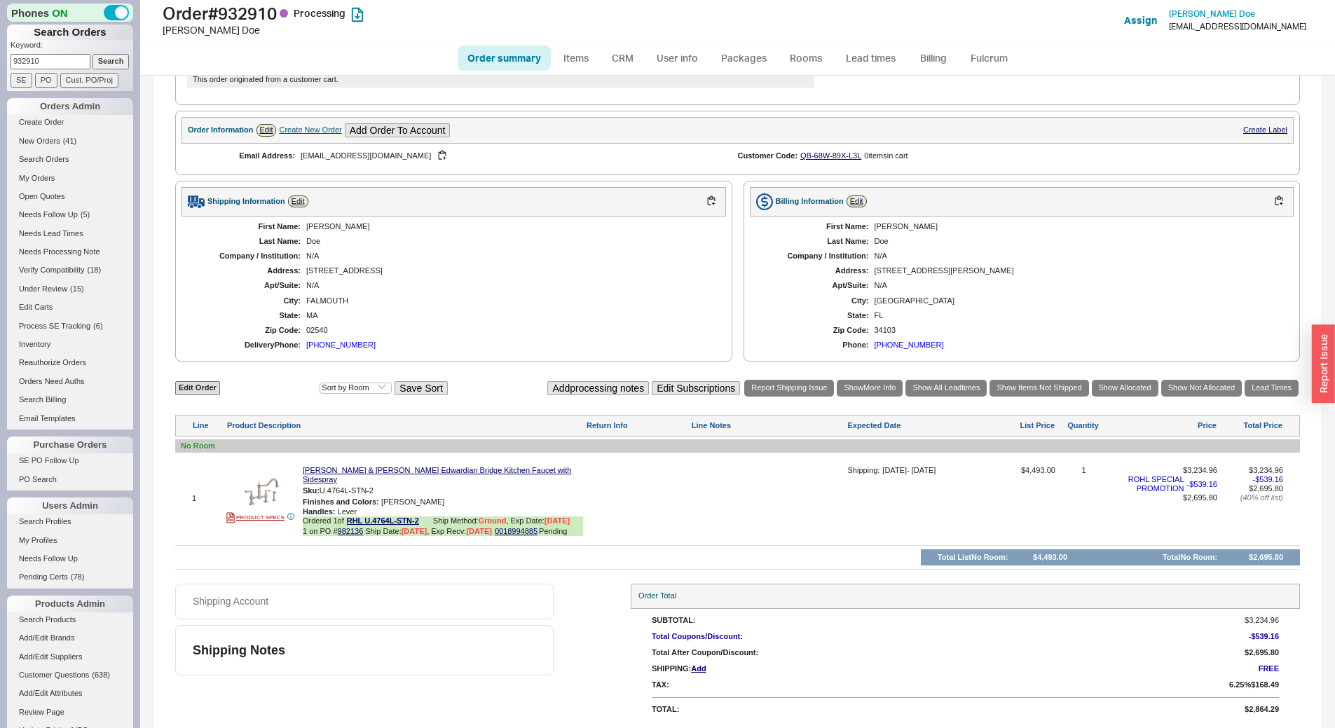
paste input "Andrea Chang"
type input "Andrea Chang"
click at [107, 62] on input "Search" at bounding box center [111, 61] width 37 height 15
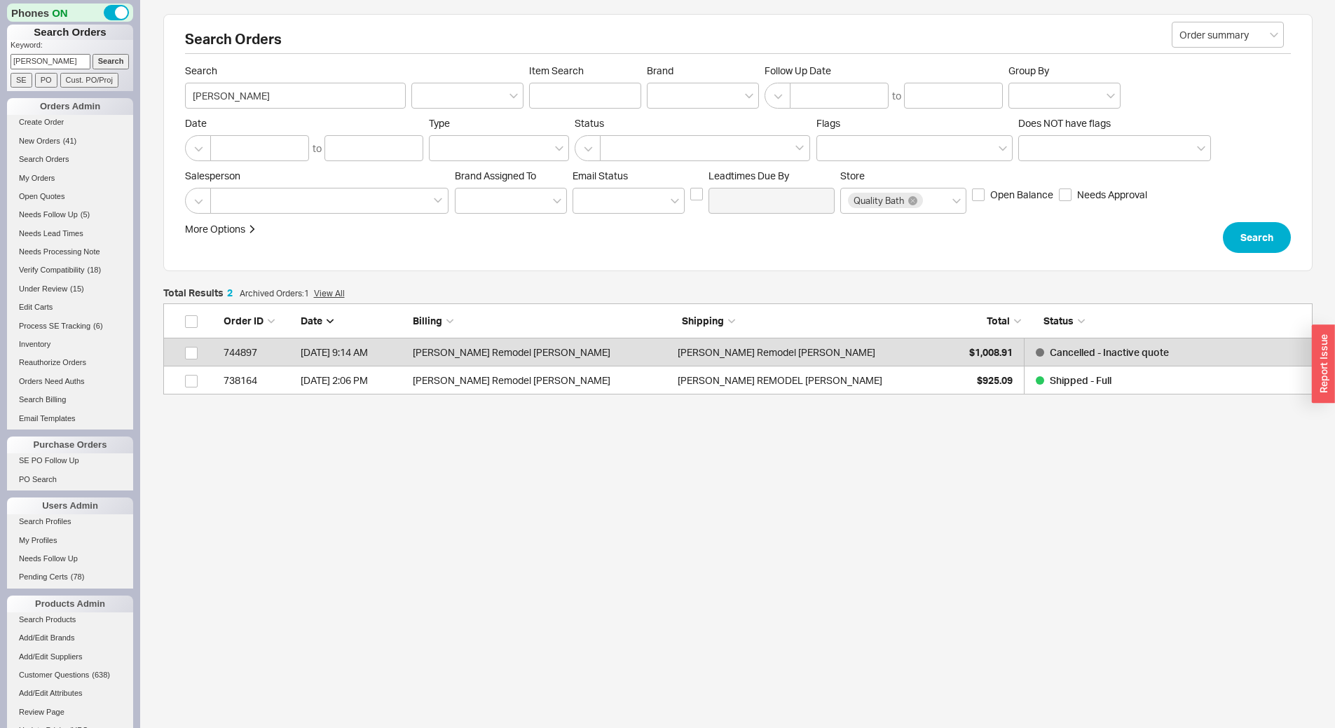
scroll to position [81, 1139]
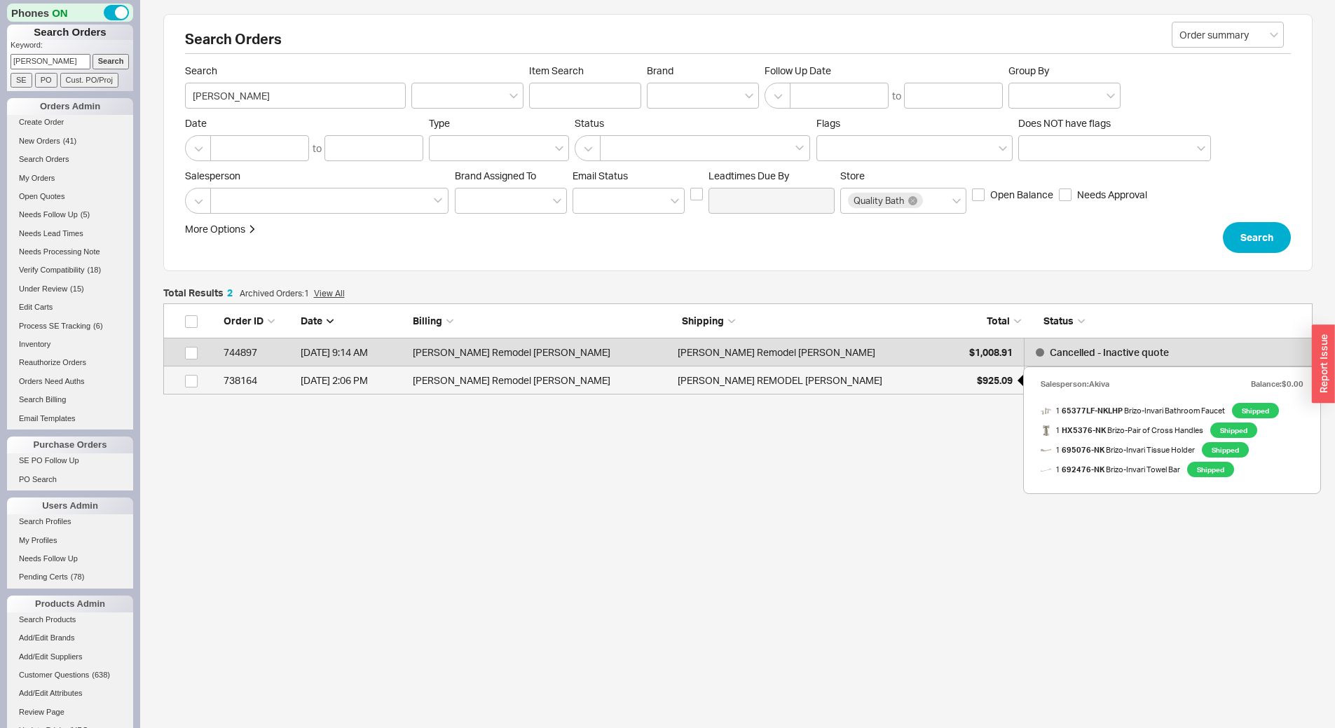
click at [956, 372] on div "$925.09" at bounding box center [978, 381] width 70 height 28
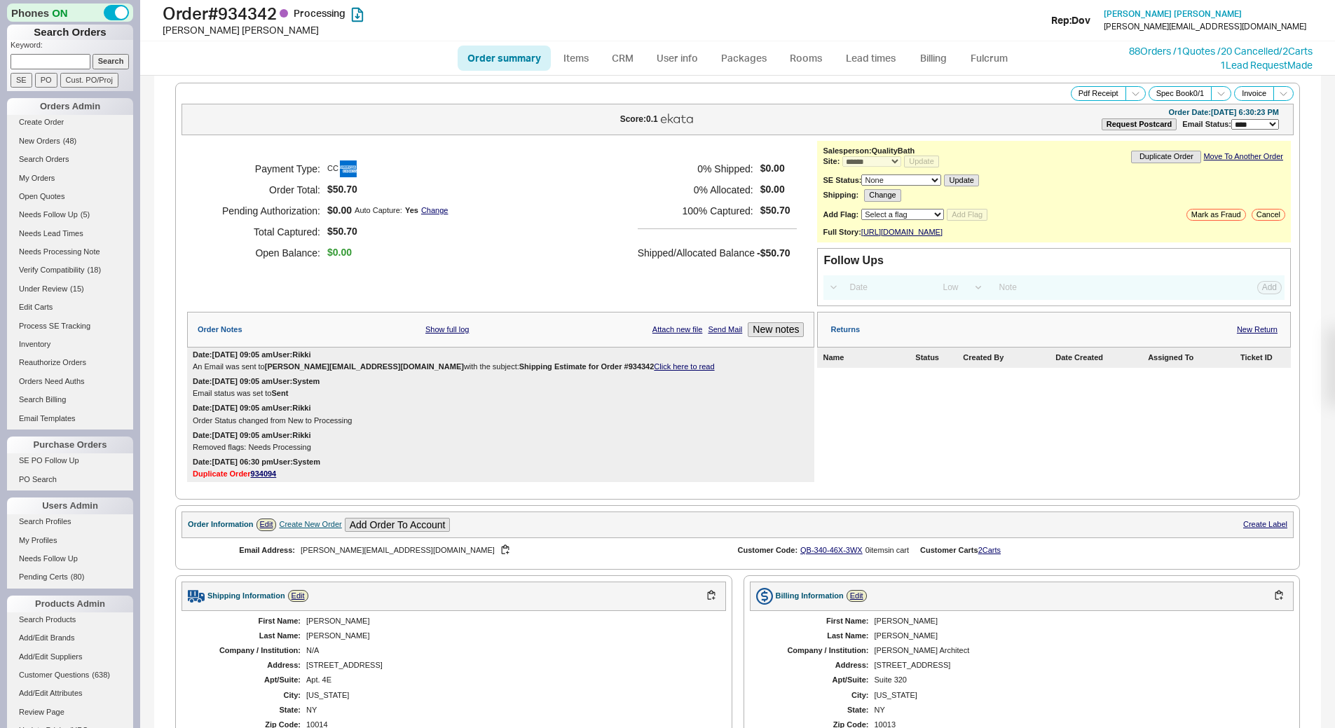
select select "*"
select select "LOW"
select select "3"
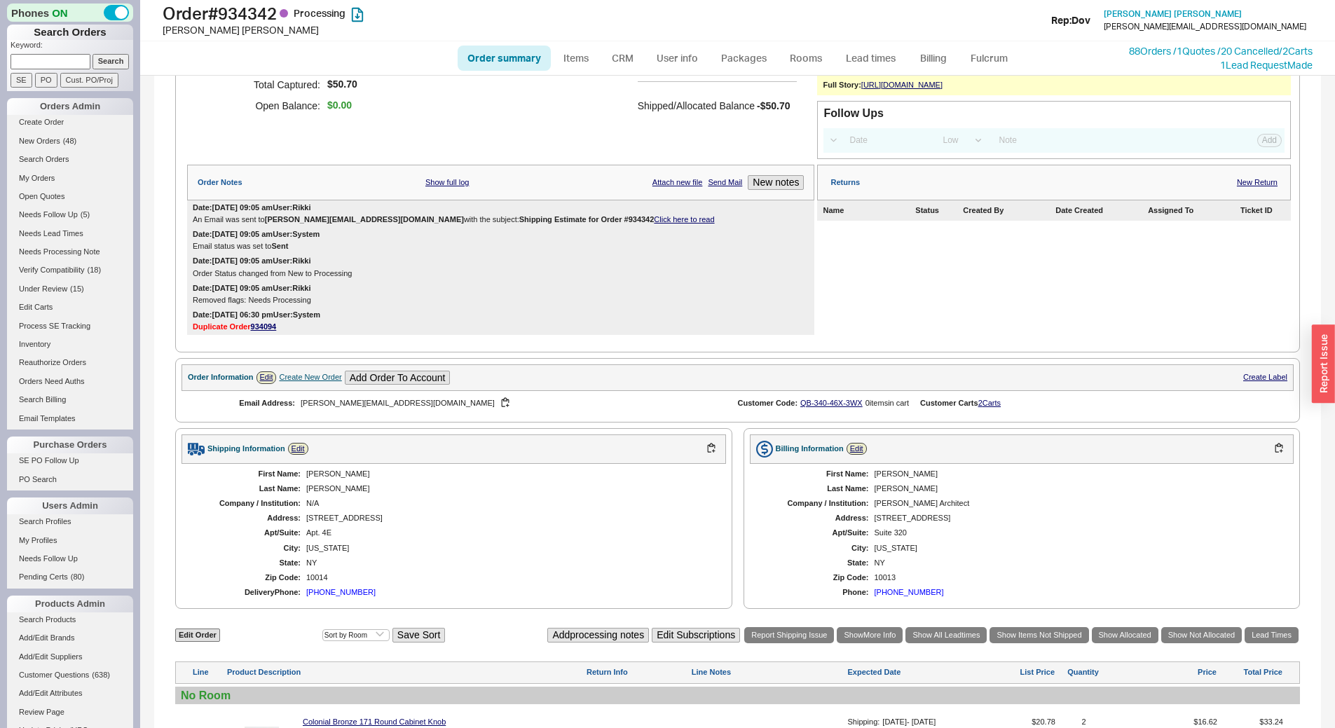
scroll to position [408, 0]
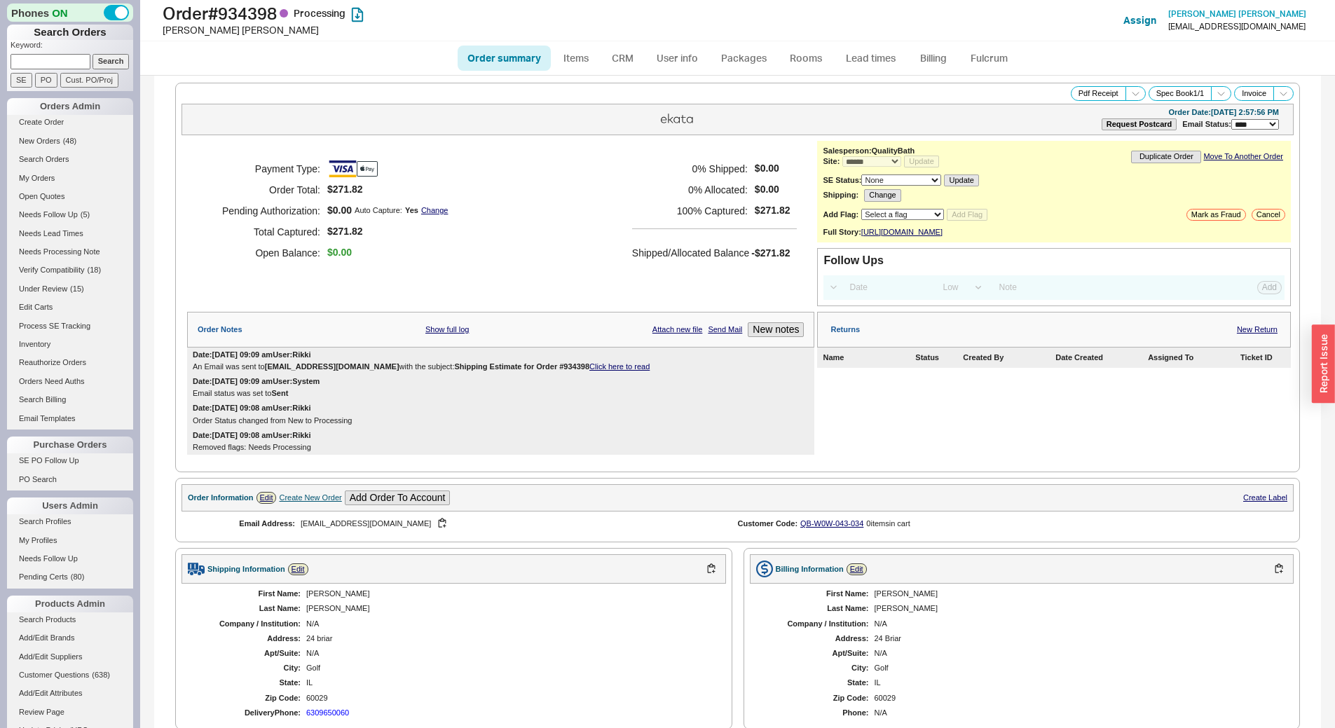
select select "*"
select select "LOW"
select select "3"
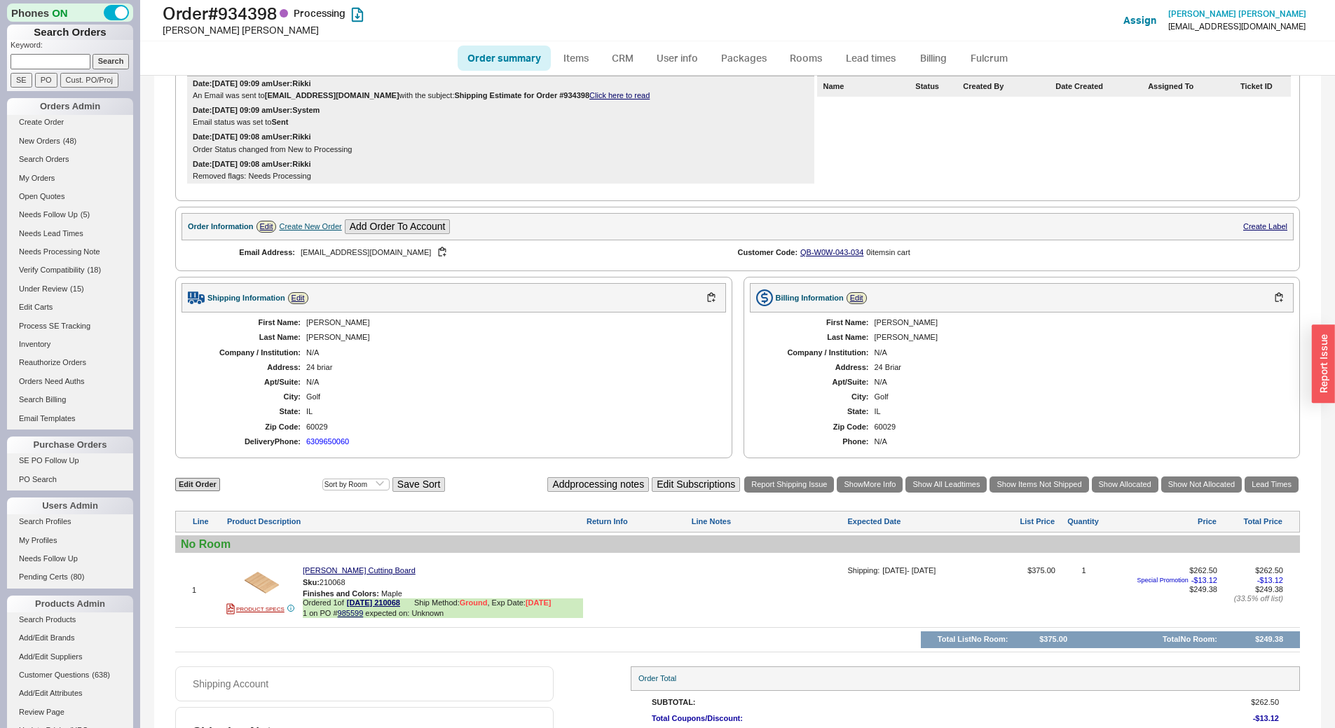
scroll to position [362, 0]
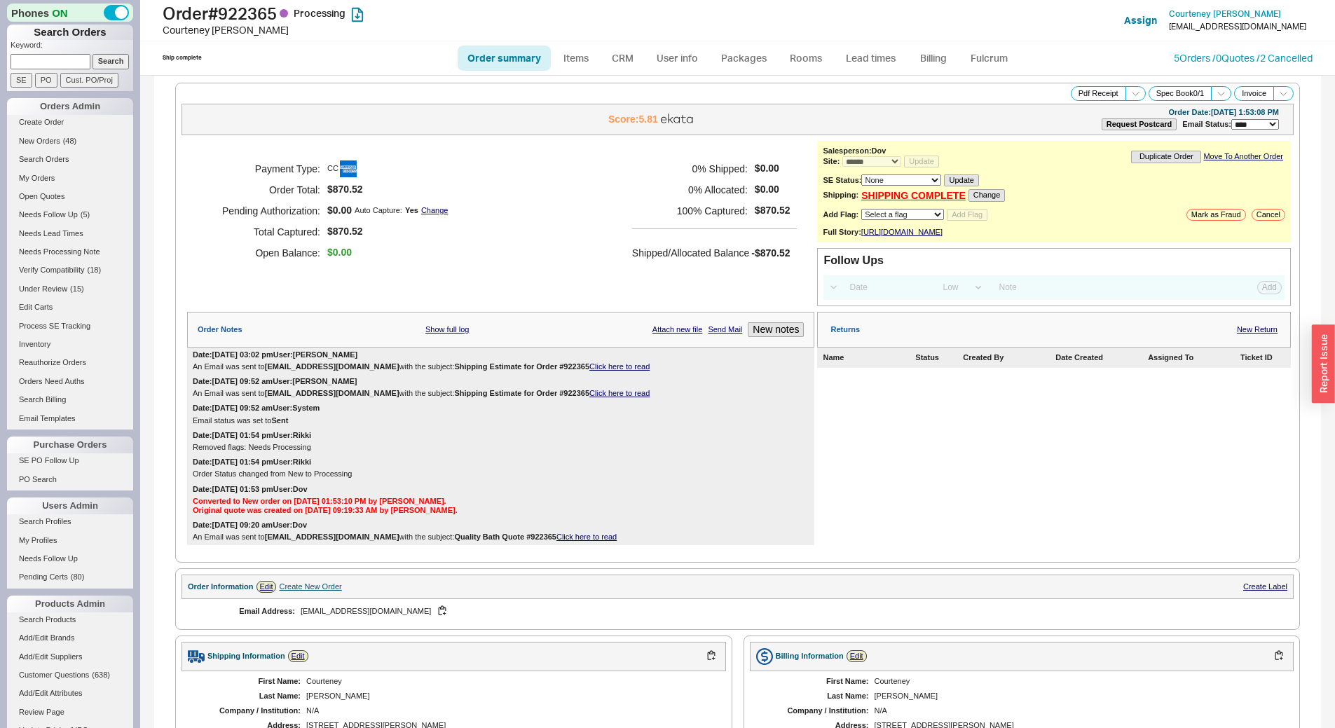
select select "*"
select select "LOW"
select select "3"
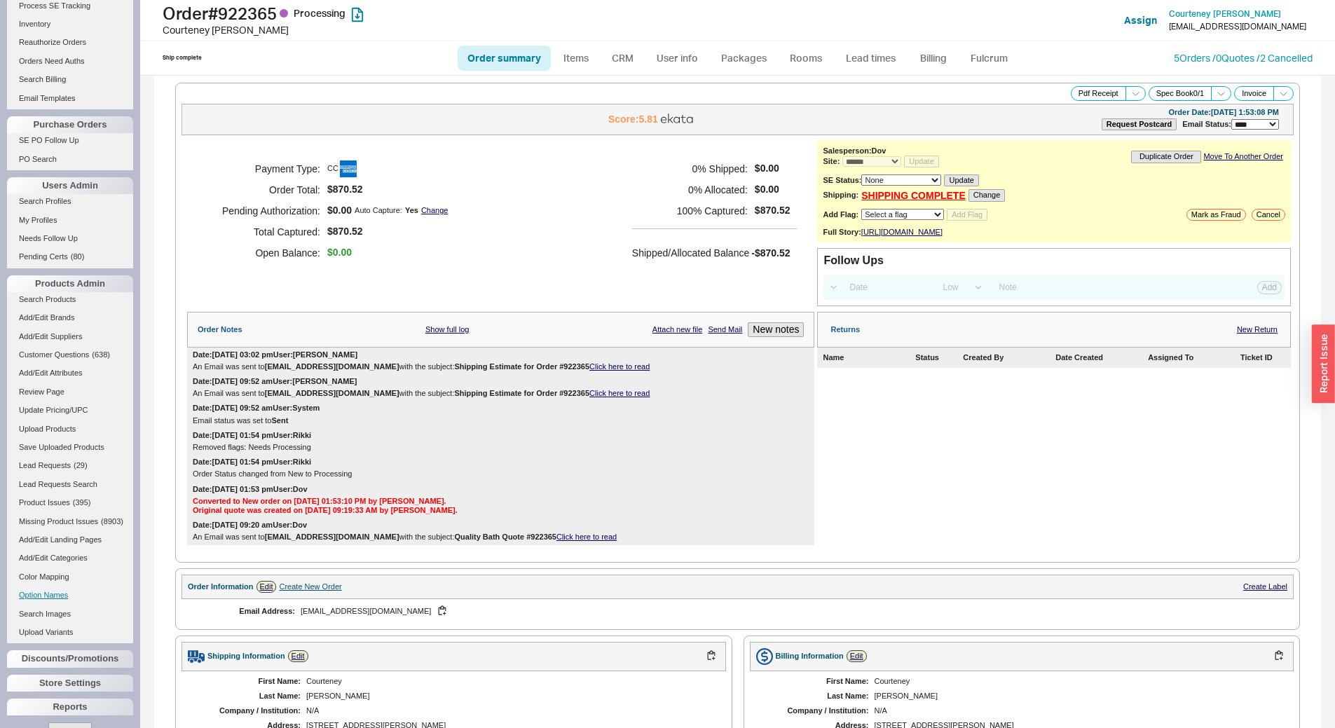
scroll to position [297, 0]
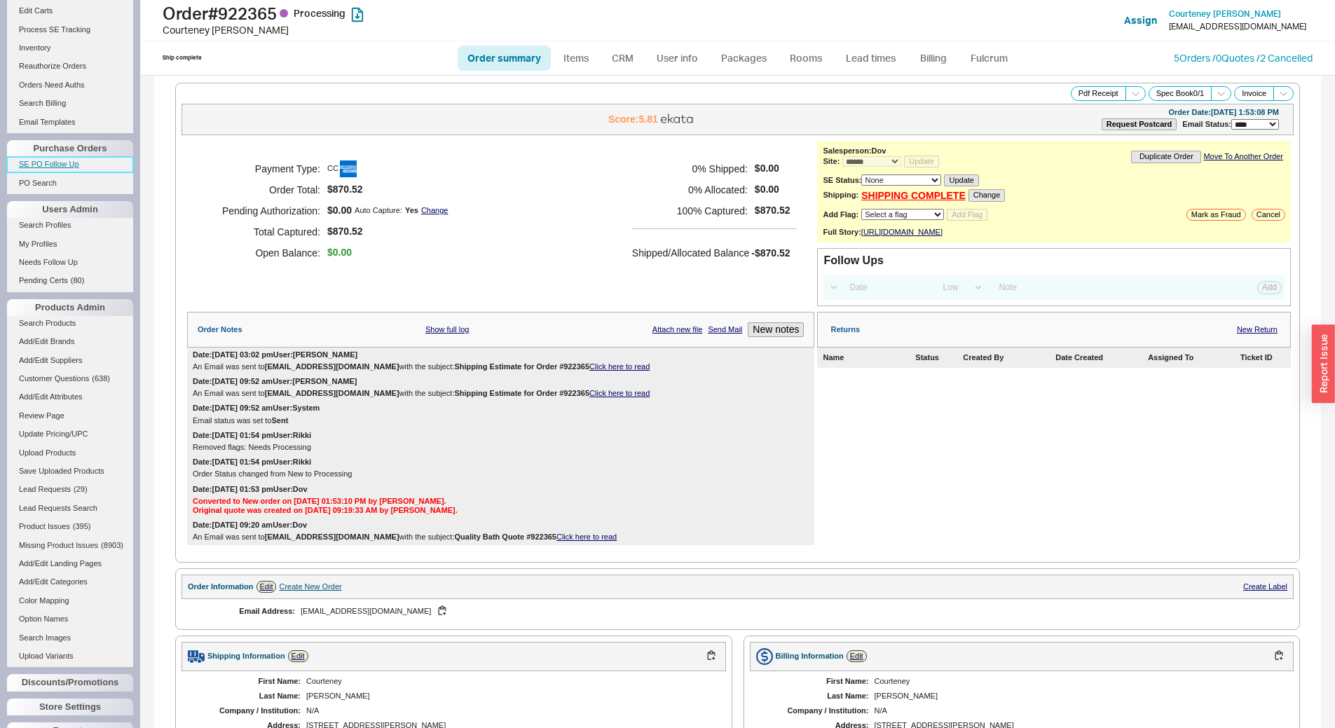
click at [57, 165] on link "SE PO Follow Up" at bounding box center [70, 164] width 126 height 15
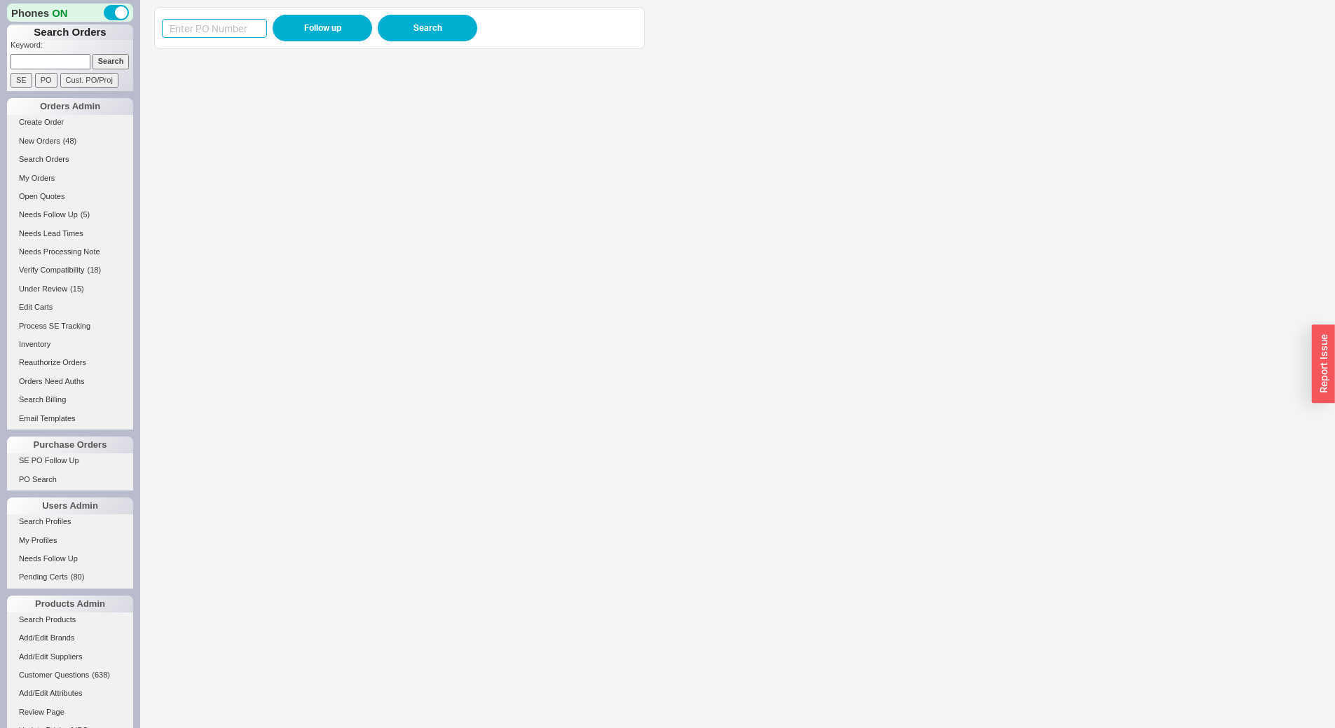
click at [217, 31] on input at bounding box center [214, 28] width 105 height 19
paste input "985596"
type input "985596"
click at [288, 27] on button "Follow up" at bounding box center [323, 28] width 100 height 27
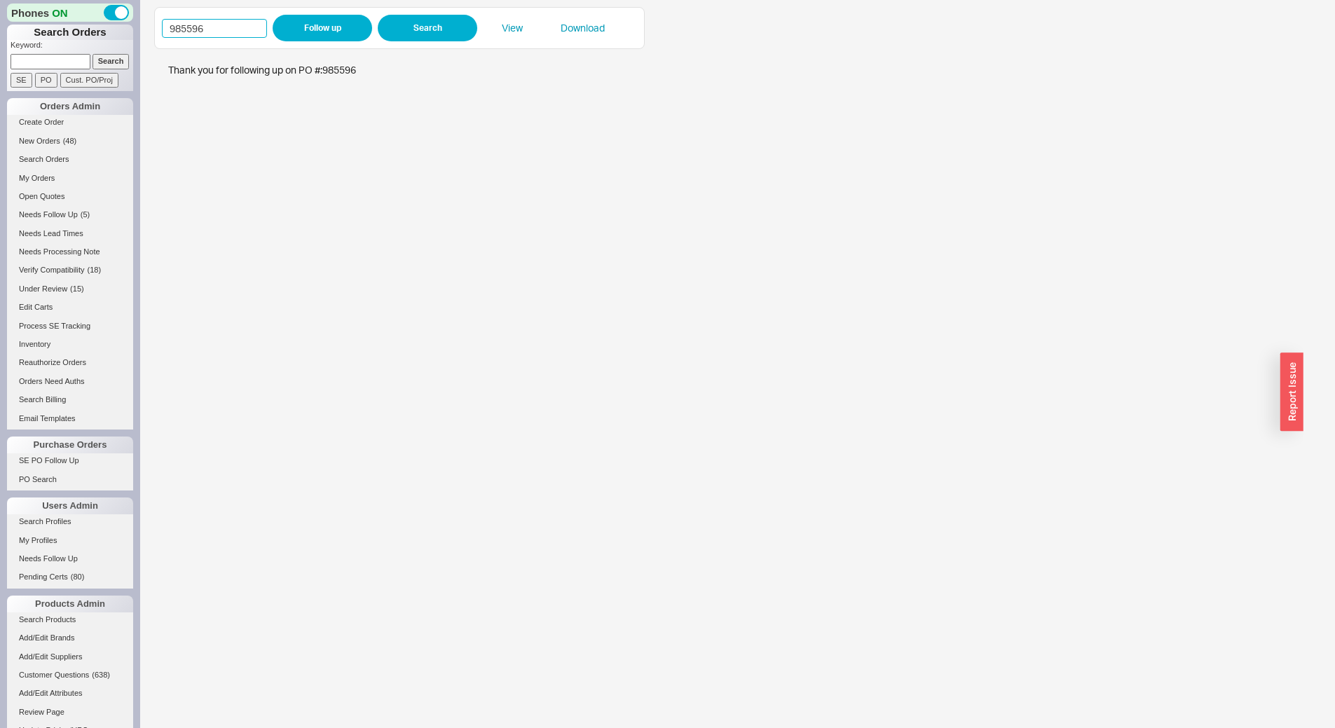
drag, startPoint x: 220, startPoint y: 21, endPoint x: 0, endPoint y: -25, distance: 224.8
click at [0, 0] on html "Phones ON Search Orders Keyword: Search SE PO Cust. PO/Proj Orders Admin Create…" at bounding box center [667, 364] width 1335 height 728
paste input "48"
type input "985548"
click at [328, 11] on div "985548 Follow up Search View Download" at bounding box center [399, 28] width 491 height 42
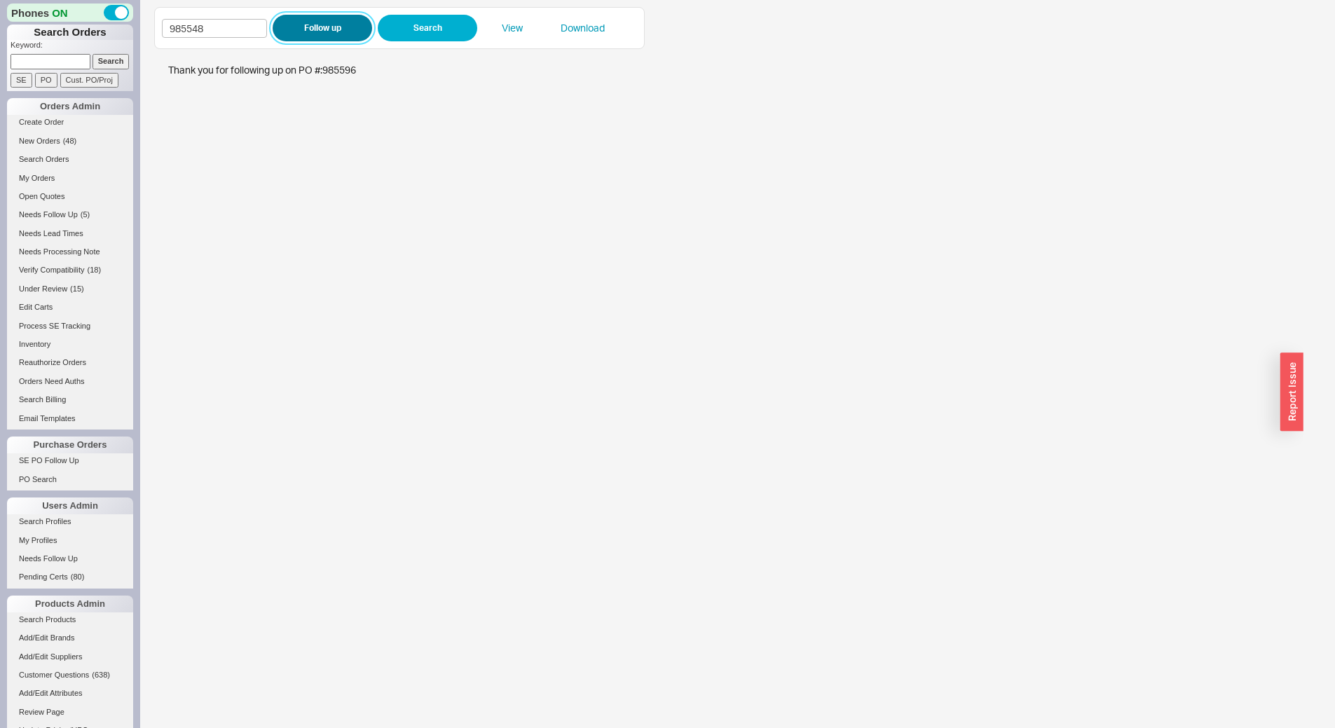
click at [332, 23] on button "Follow up" at bounding box center [323, 28] width 100 height 27
click at [226, 26] on input "985548" at bounding box center [214, 28] width 105 height 19
paste input "4336"
type input "984336"
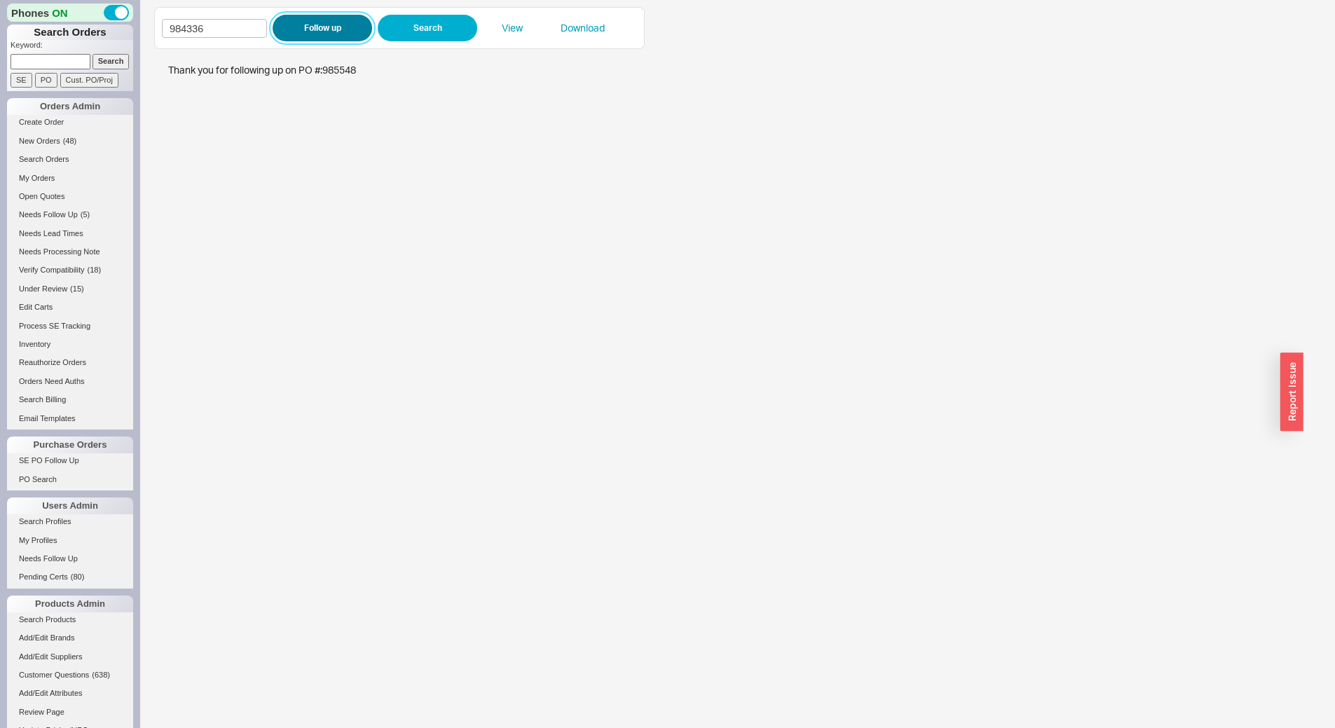
click at [305, 38] on button "Follow up" at bounding box center [323, 28] width 100 height 27
drag, startPoint x: 202, startPoint y: 20, endPoint x: 46, endPoint y: 25, distance: 156.4
click at [46, 25] on div "Phones ON Search Orders Keyword: Search SE PO Cust. PO/Proj Orders Admin Create…" at bounding box center [667, 364] width 1335 height 728
paste input "77550"
type input "977550"
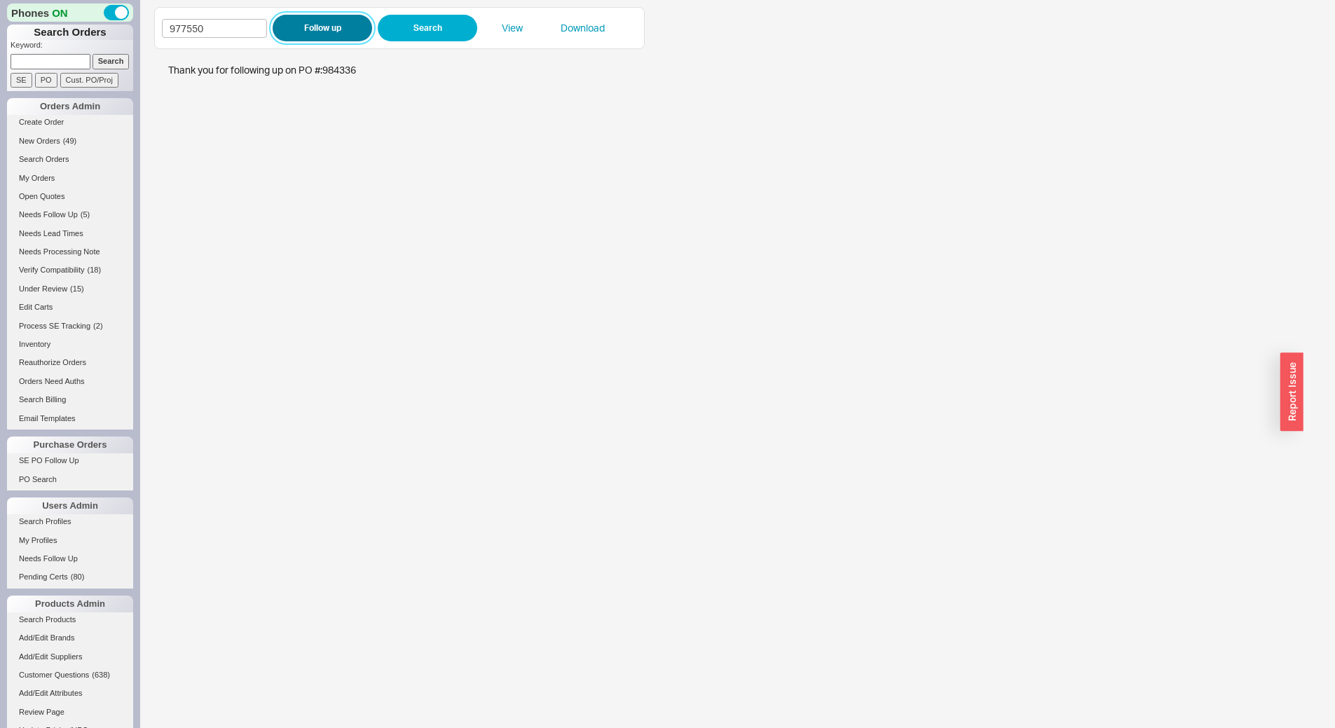
click at [315, 19] on button "Follow up" at bounding box center [323, 28] width 100 height 27
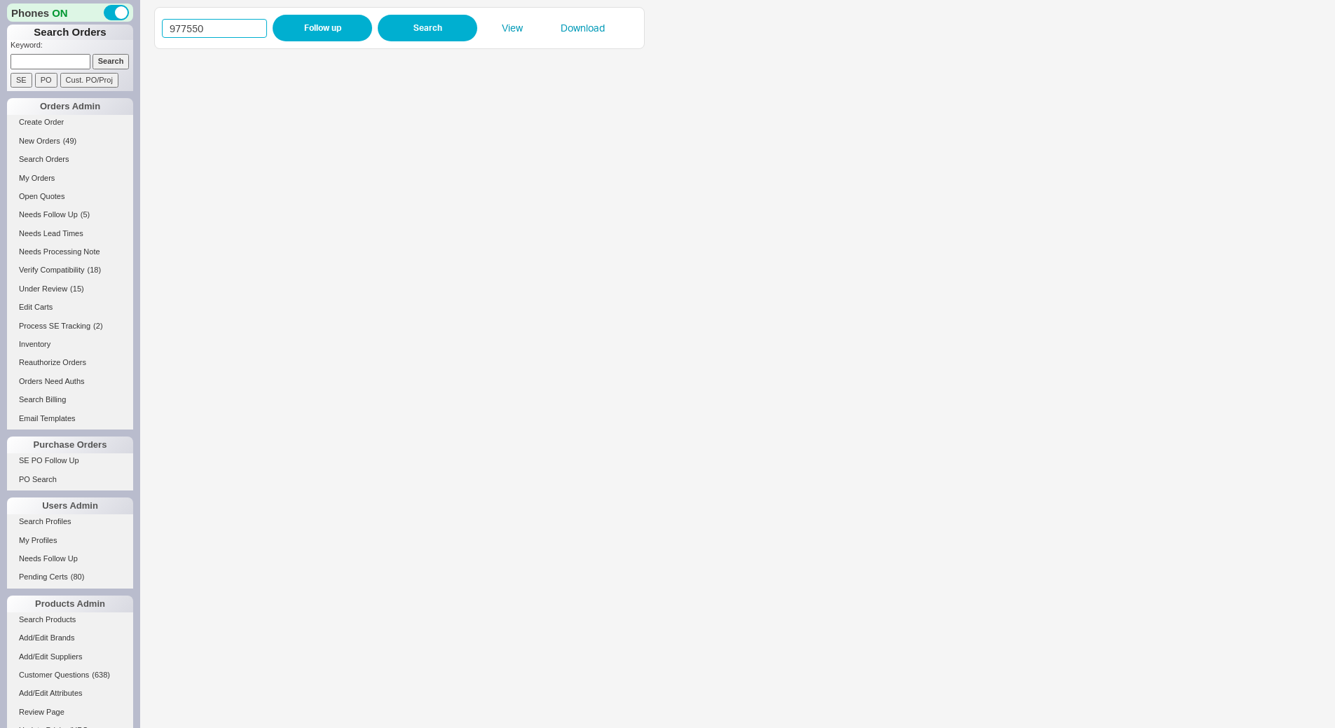
drag, startPoint x: 226, startPoint y: 31, endPoint x: 85, endPoint y: 17, distance: 142.3
click at [0, 4] on div "Phones ON Search Orders Keyword: Search SE PO Cust. PO/Proj Orders Admin Create…" at bounding box center [667, 364] width 1335 height 728
paste input "85492"
type input "985492"
click at [306, 31] on button "Follow up" at bounding box center [323, 28] width 100 height 27
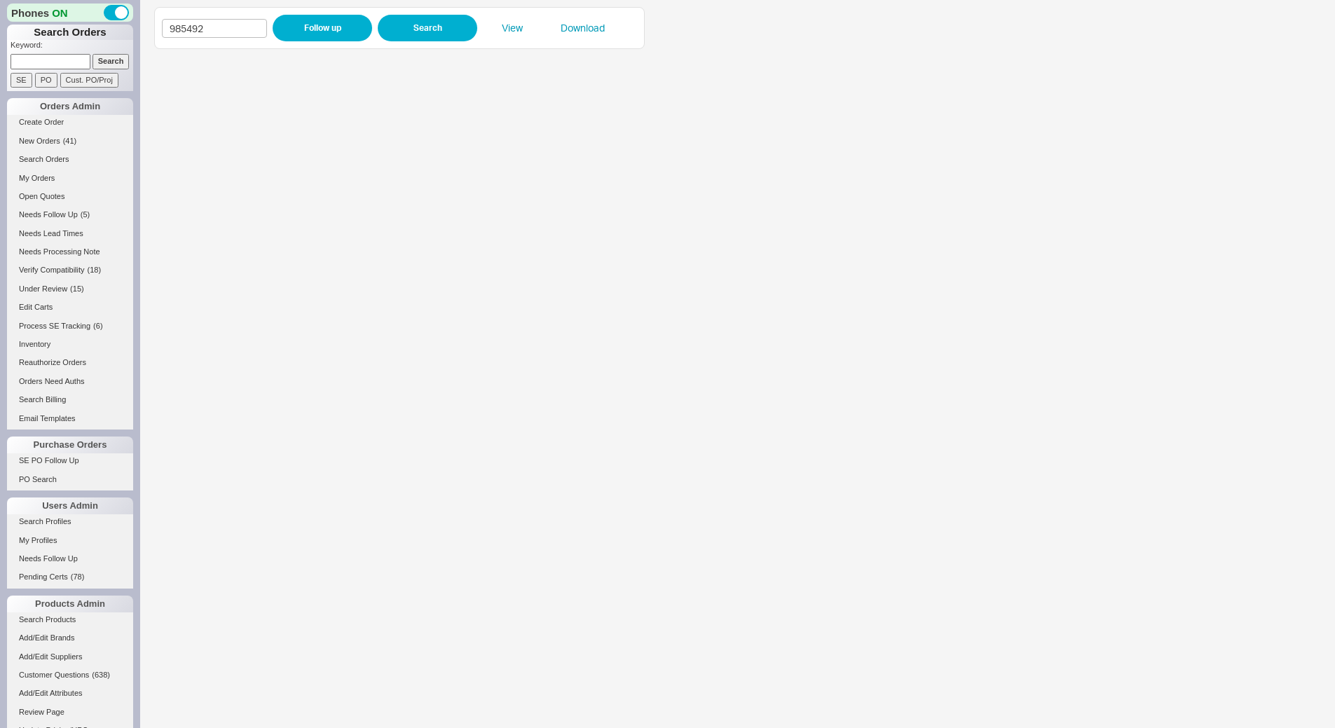
click at [75, 59] on input at bounding box center [51, 61] width 80 height 15
paste input "922339"
type input "922339"
click at [95, 60] on input "Search" at bounding box center [111, 61] width 37 height 15
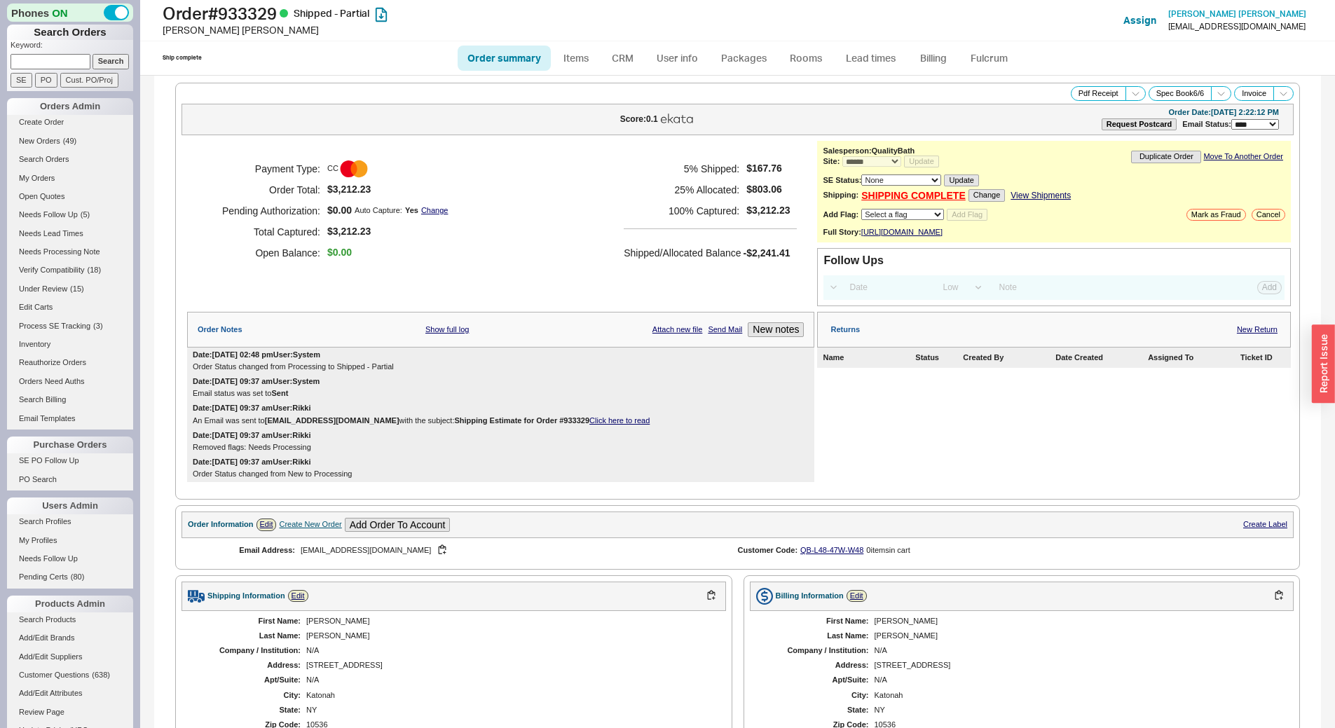
select select "*"
select select "LOW"
select select "3"
drag, startPoint x: 479, startPoint y: 114, endPoint x: 454, endPoint y: 205, distance: 94.7
click at [454, 205] on div "Payment Type: CC Order Total: $3,212.23 Pending Authorization: $0.00 Auto Captu…" at bounding box center [500, 211] width 627 height 140
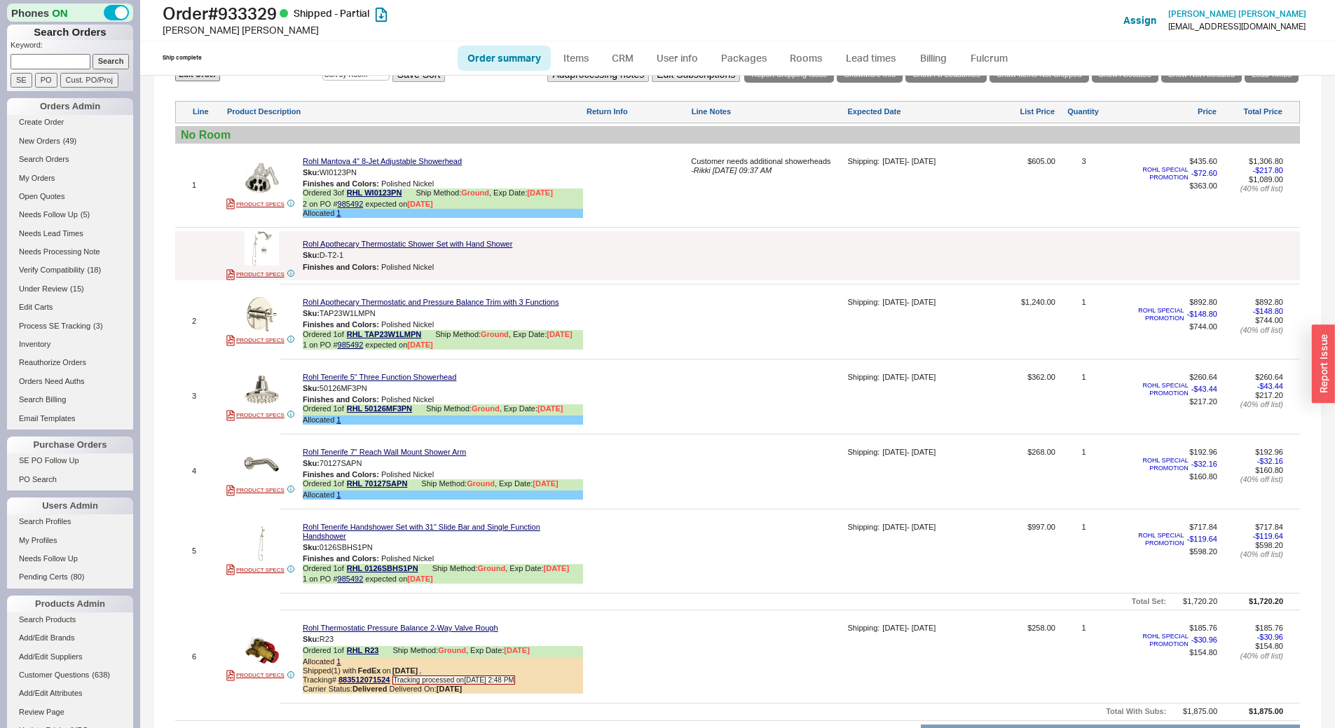
scroll to position [687, 0]
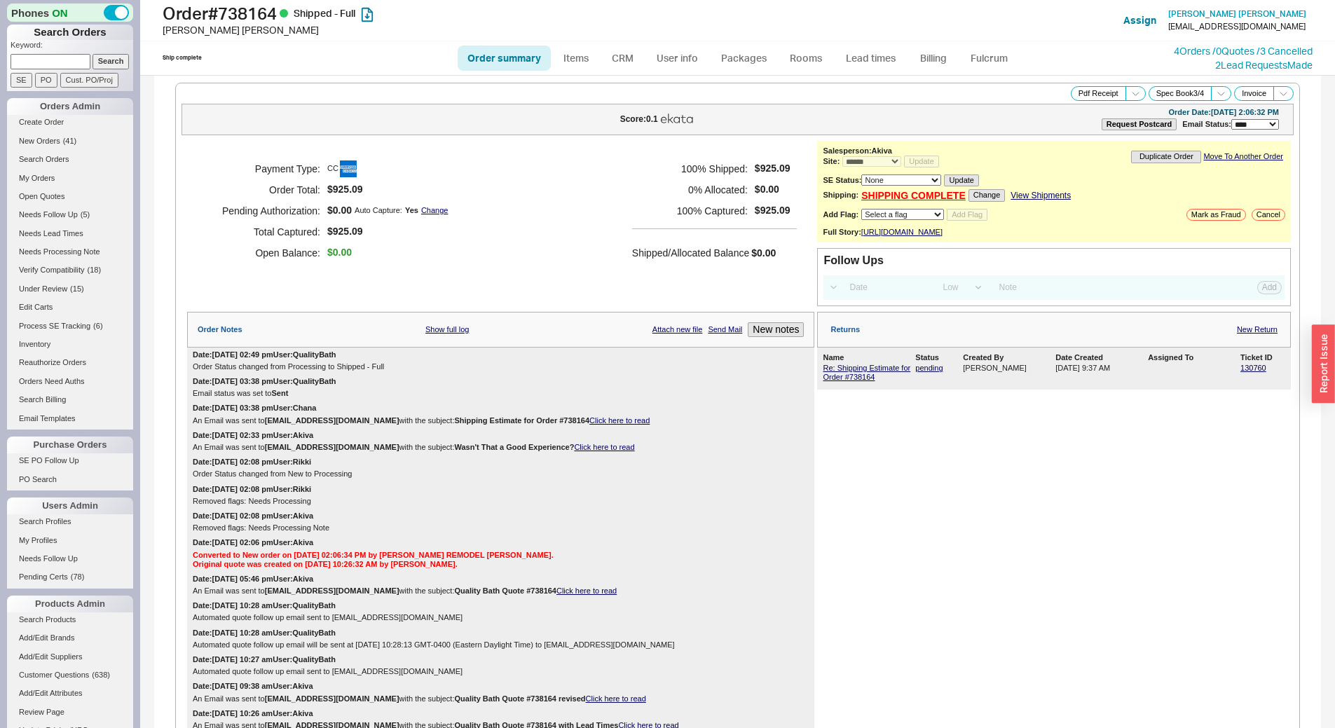
select select "*"
select select "LOW"
select select "3"
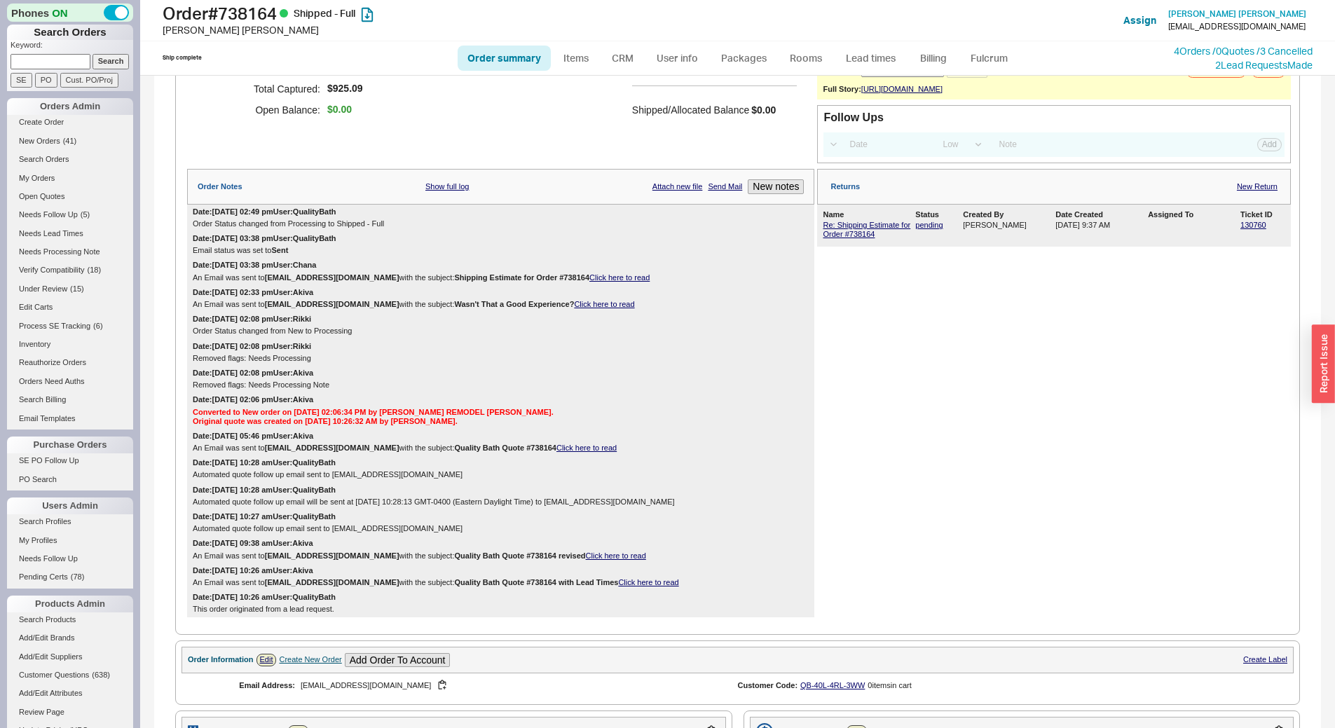
scroll to position [140, 0]
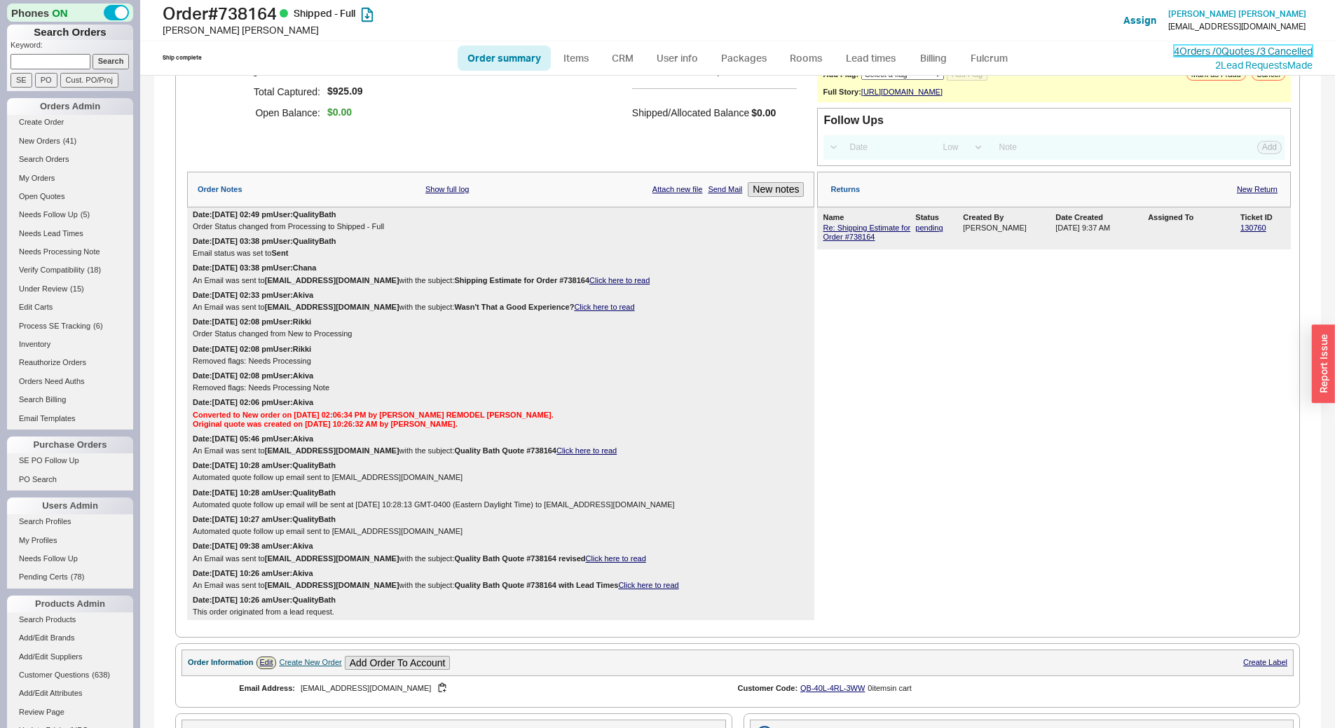
click at [1200, 51] on link "4 Orders / 0 Quotes / 3 Cancelled" at bounding box center [1243, 51] width 139 height 12
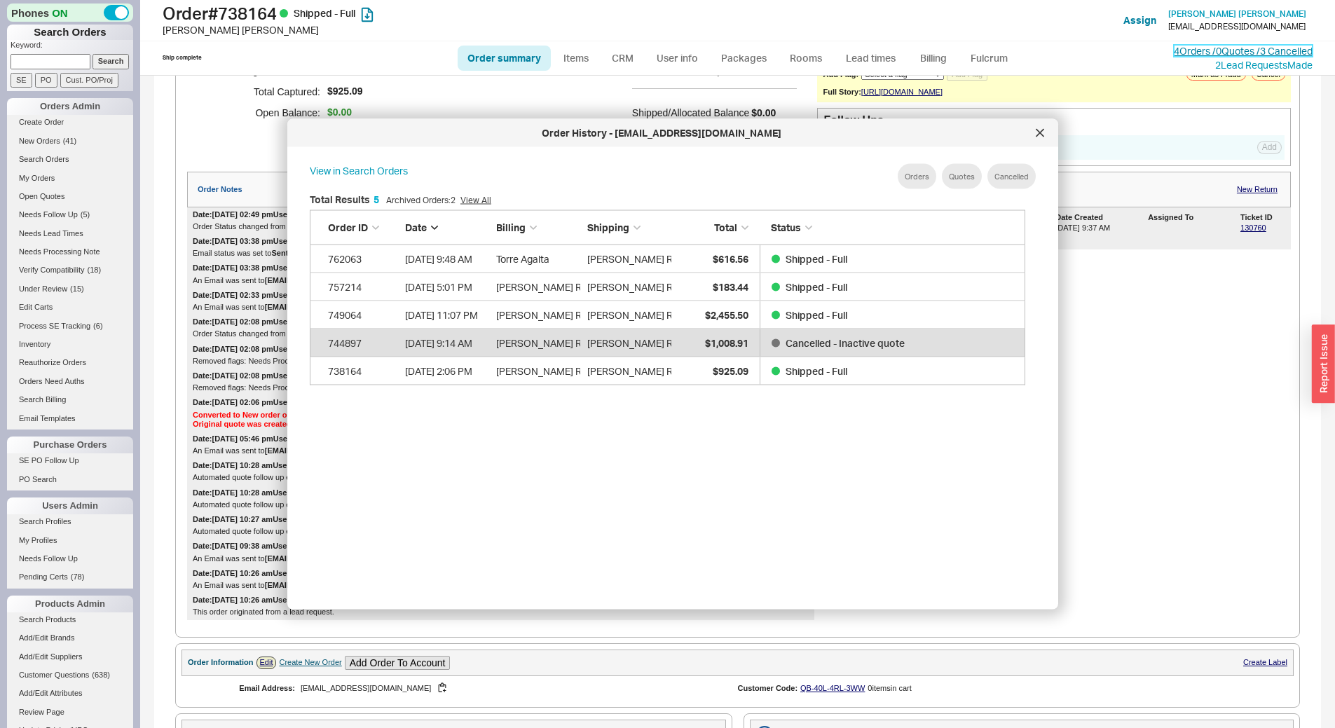
scroll to position [418, 728]
click at [1038, 135] on icon at bounding box center [1040, 132] width 7 height 7
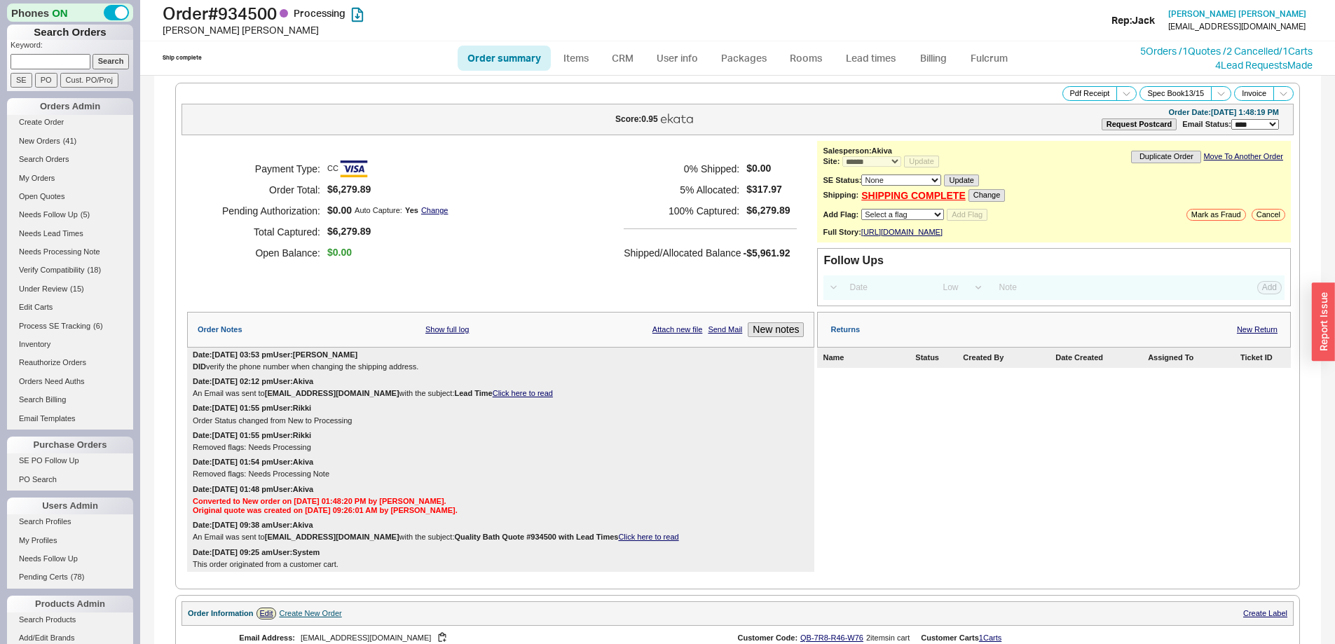
select select "*"
select select "LOW"
select select "3"
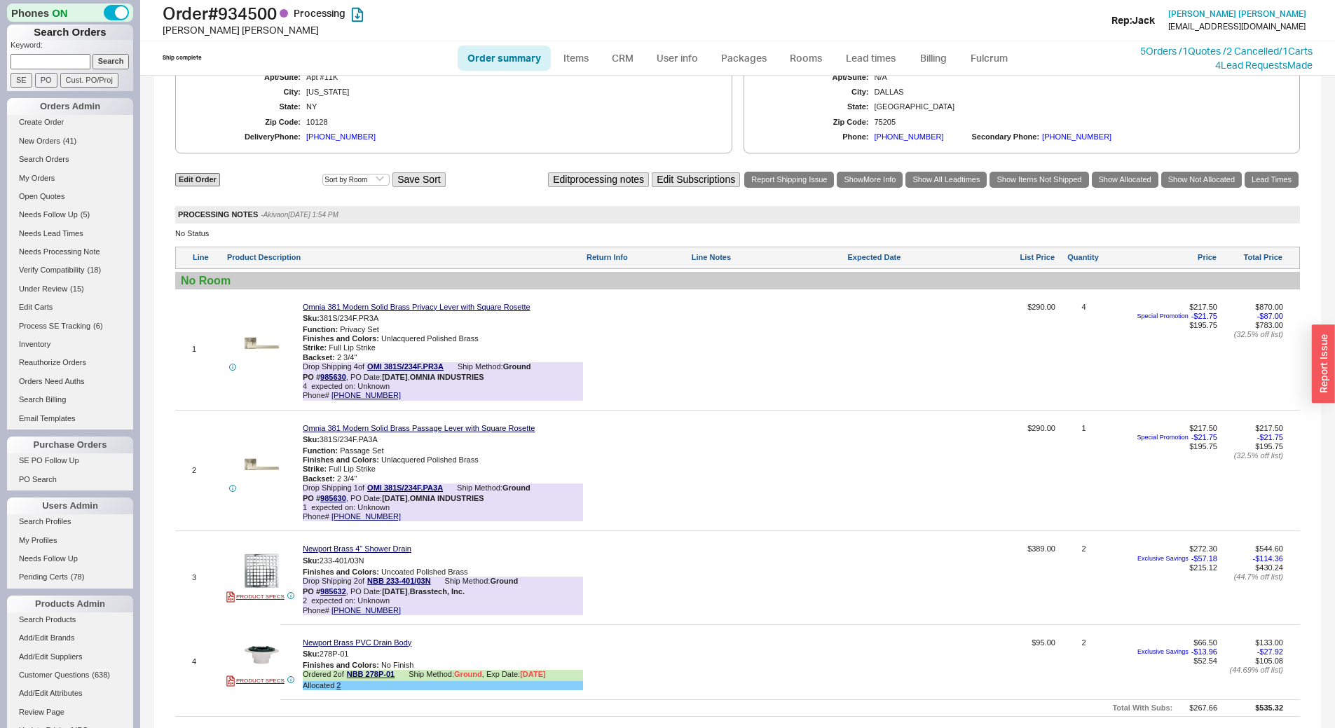
scroll to position [676, 0]
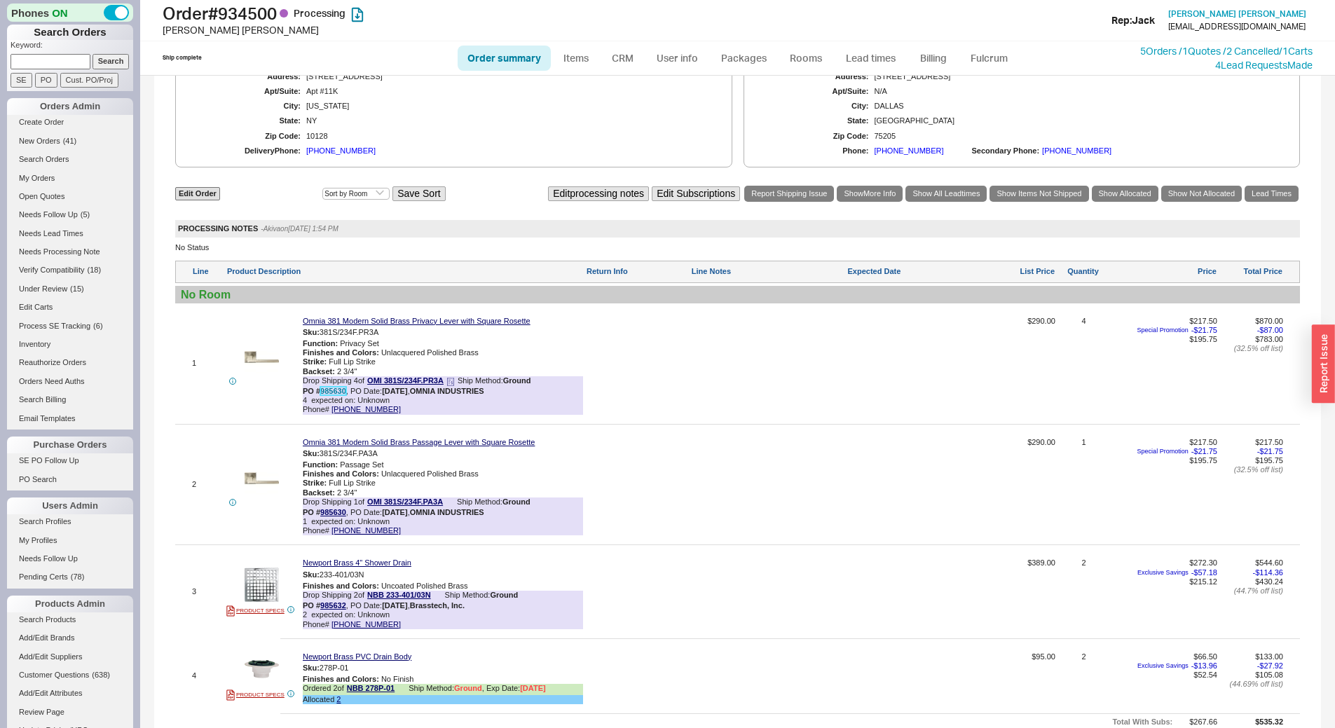
click at [334, 395] on link "985630" at bounding box center [333, 391] width 26 height 8
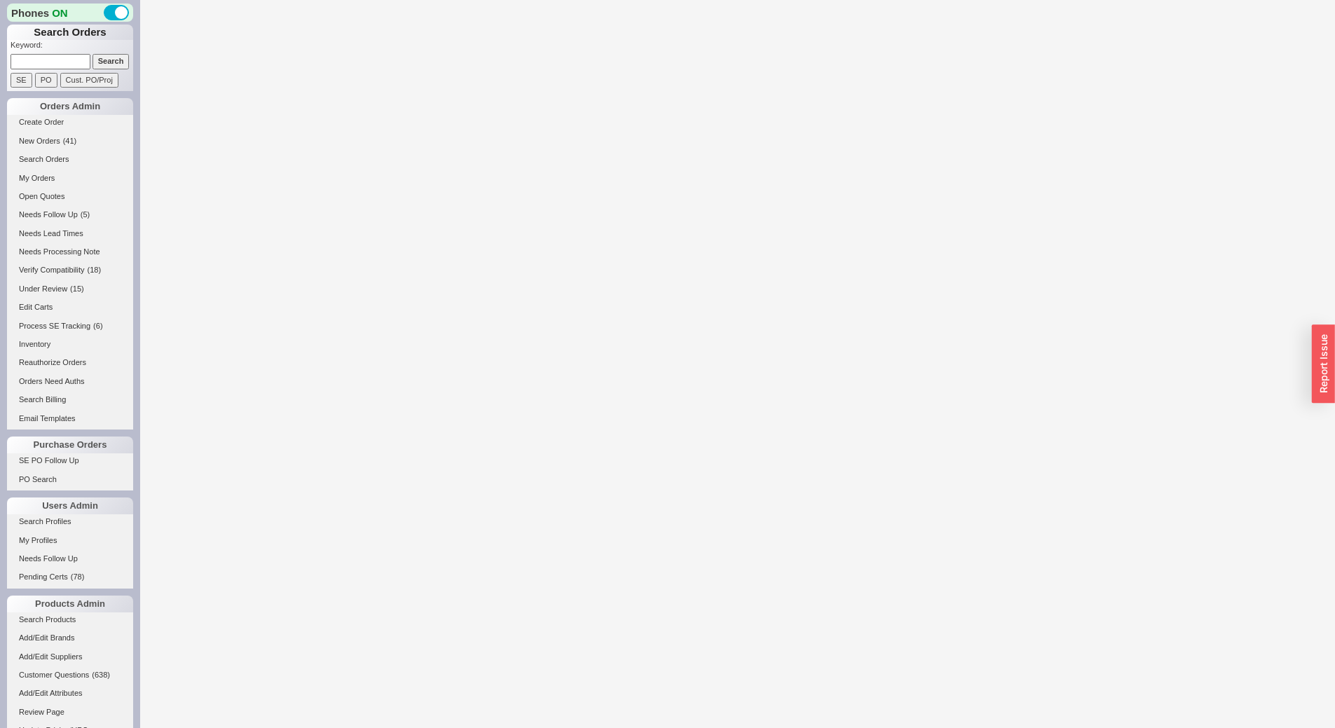
select select "*"
select select "LOW"
select select "3"
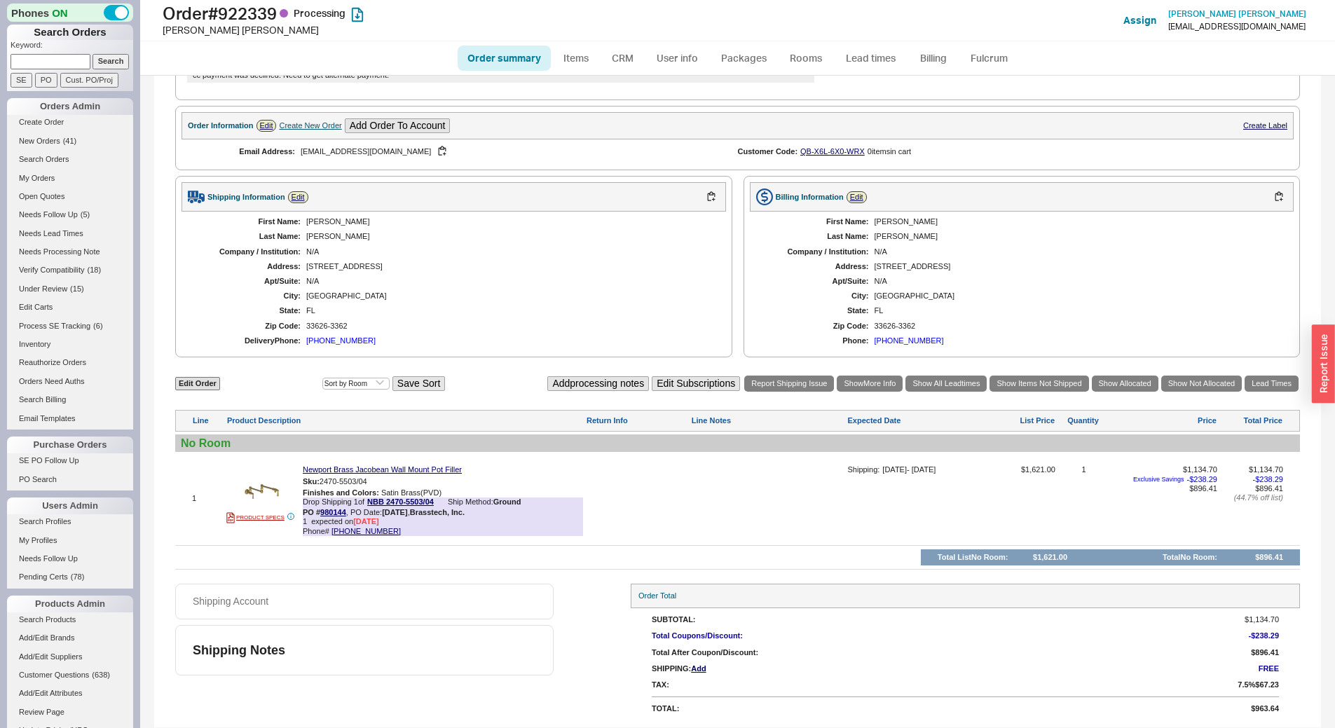
scroll to position [777, 0]
click at [336, 512] on link "980144" at bounding box center [333, 512] width 26 height 8
click at [52, 454] on link "SE PO Follow Up" at bounding box center [70, 461] width 126 height 15
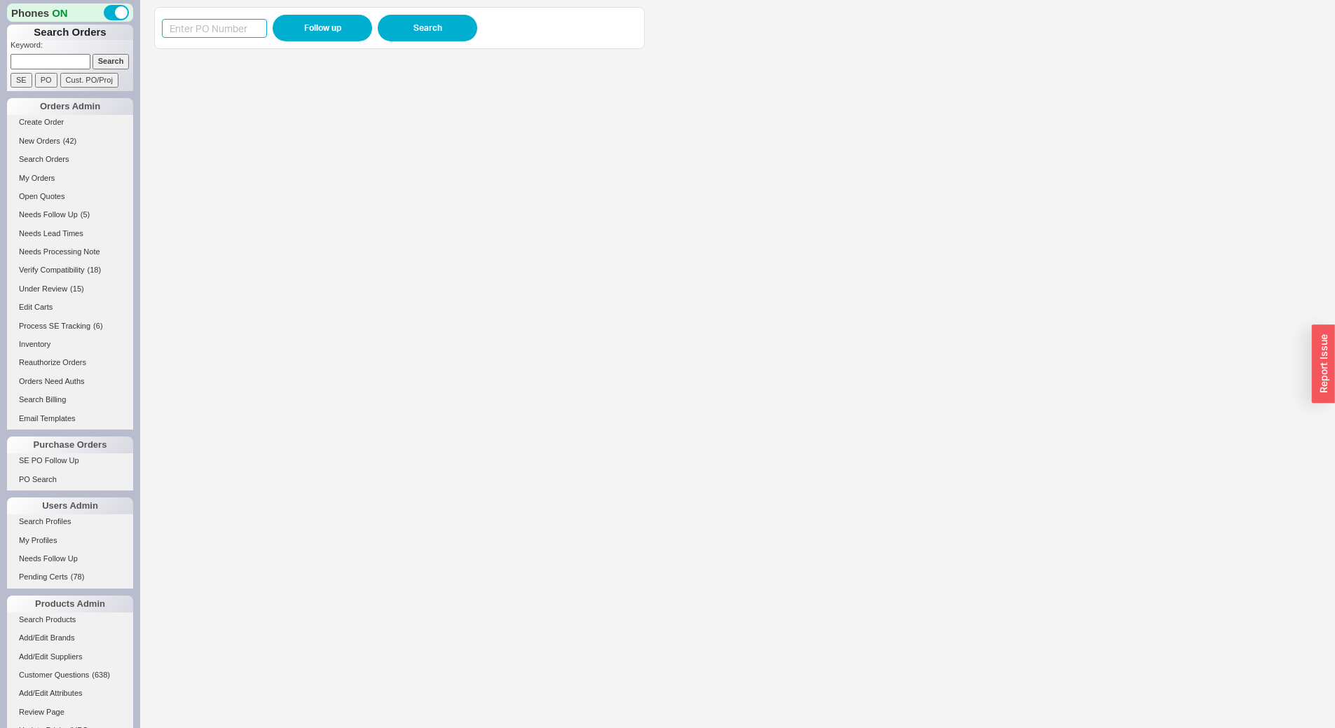
click at [232, 26] on input at bounding box center [214, 28] width 105 height 19
paste input "985555"
type input "985555"
click at [335, 29] on button "Follow up" at bounding box center [323, 28] width 100 height 27
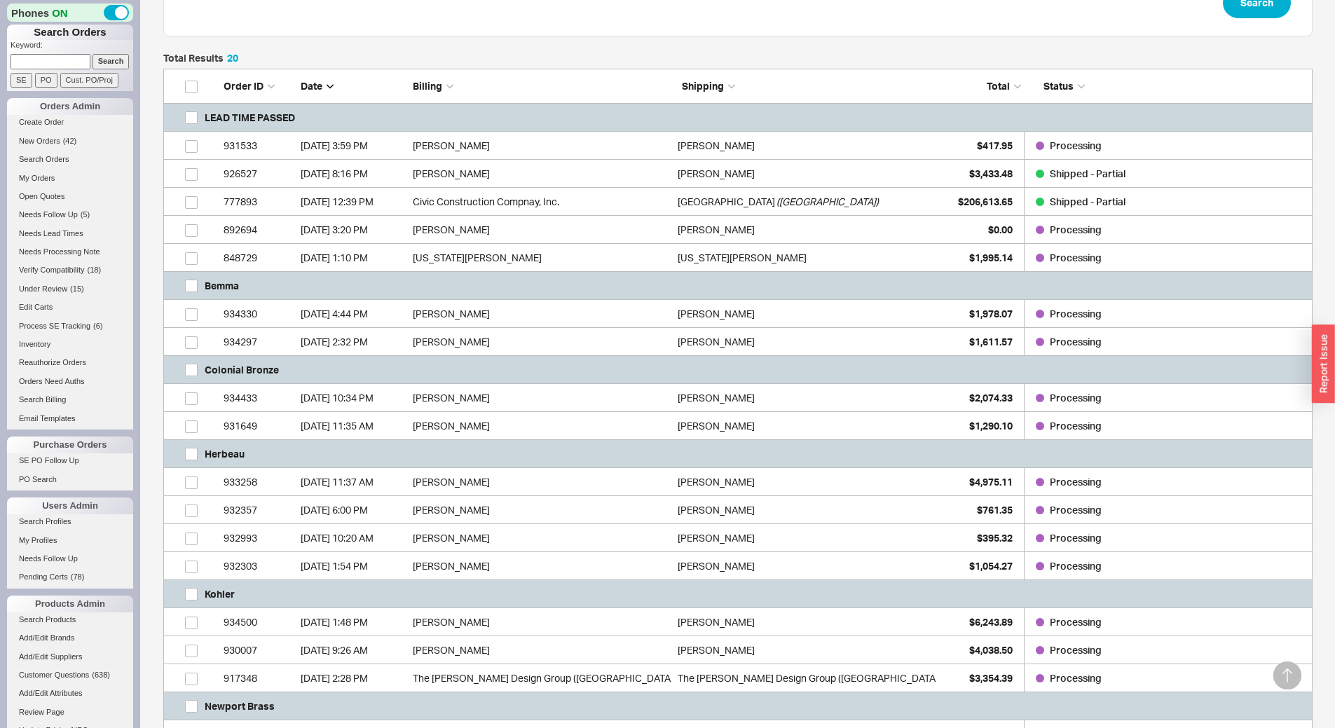
scroll to position [838, 1139]
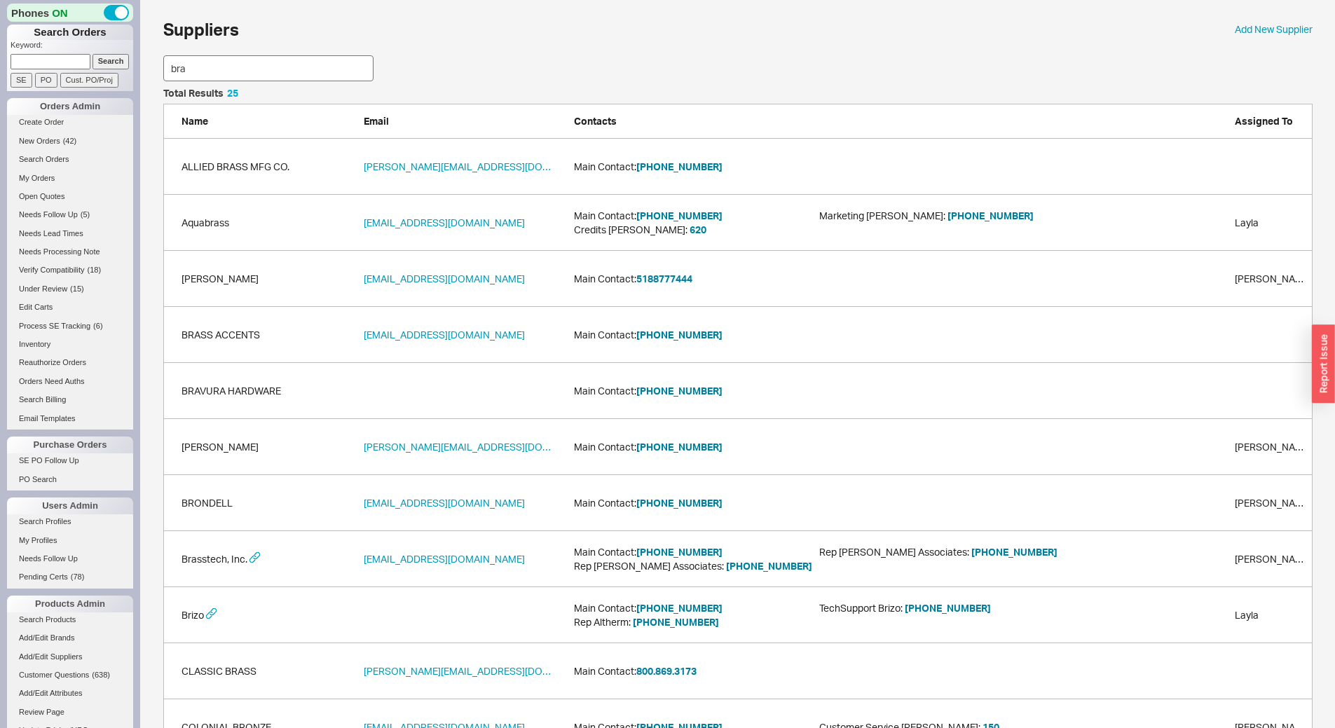
scroll to position [713, 1139]
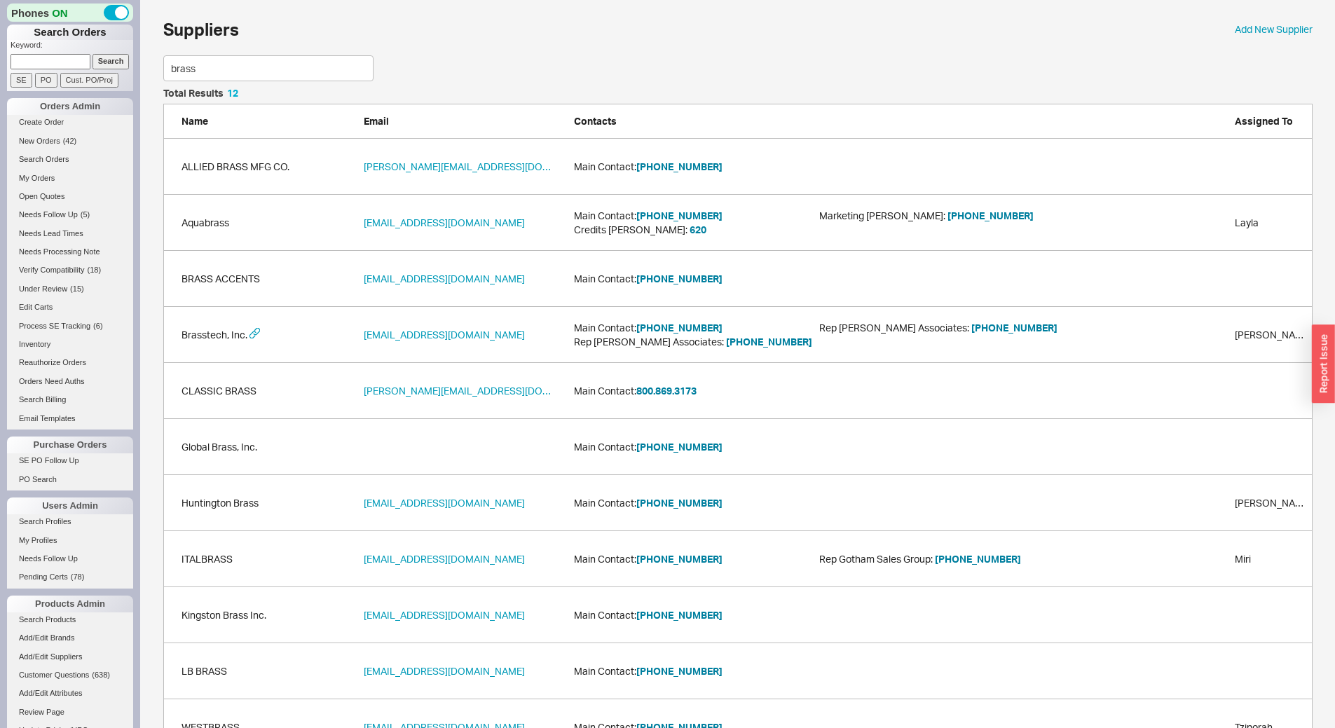
type input "brass"
click at [678, 319] on div "Brasstech, Inc. [EMAIL_ADDRESS][DOMAIN_NAME] Main Contact: [PHONE_NUMBER] Rep […" at bounding box center [738, 335] width 1150 height 56
click at [683, 326] on button "949-417-5207" at bounding box center [680, 328] width 86 height 14
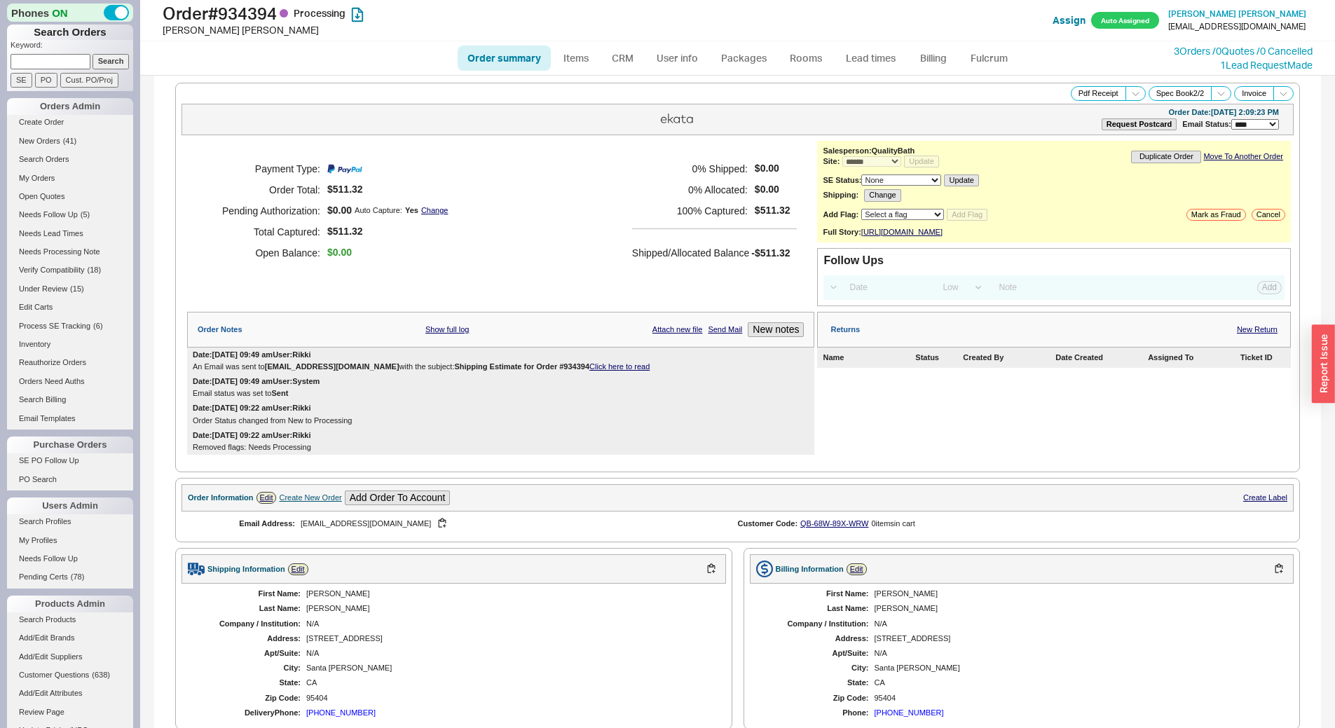
select select "*"
select select "LOW"
select select "3"
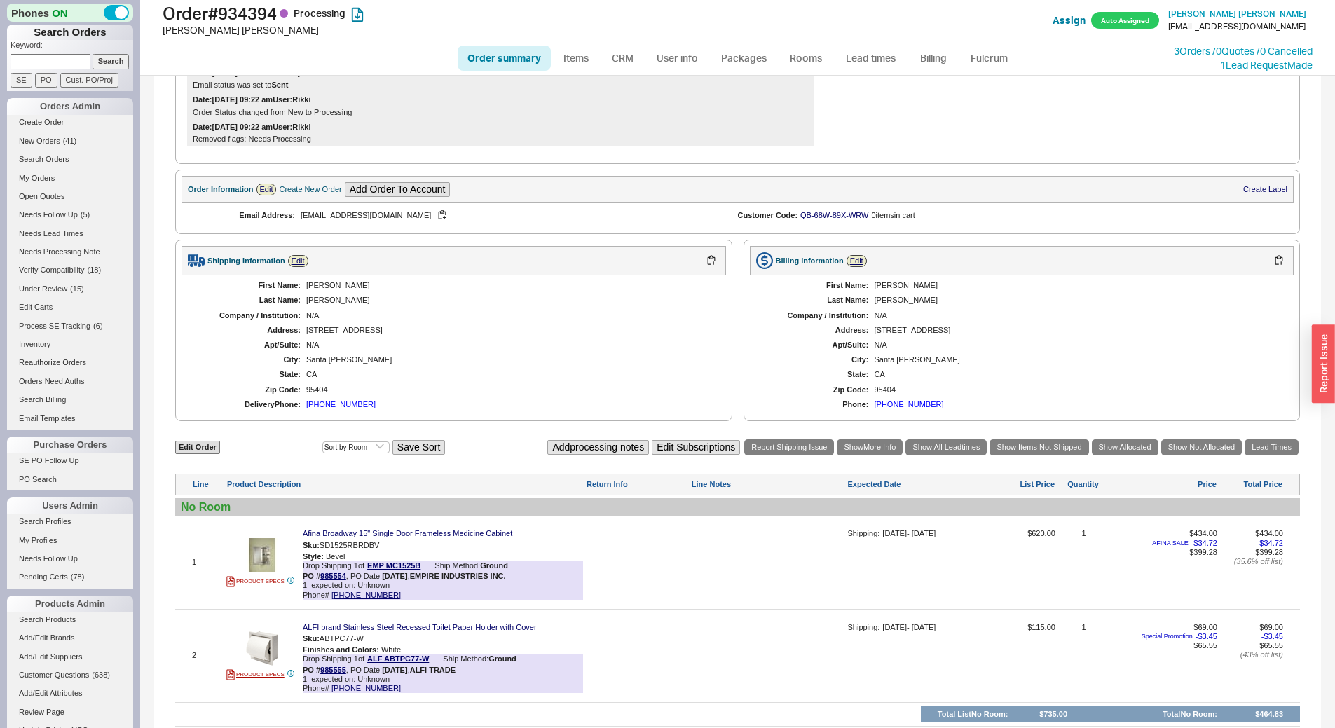
scroll to position [264, 0]
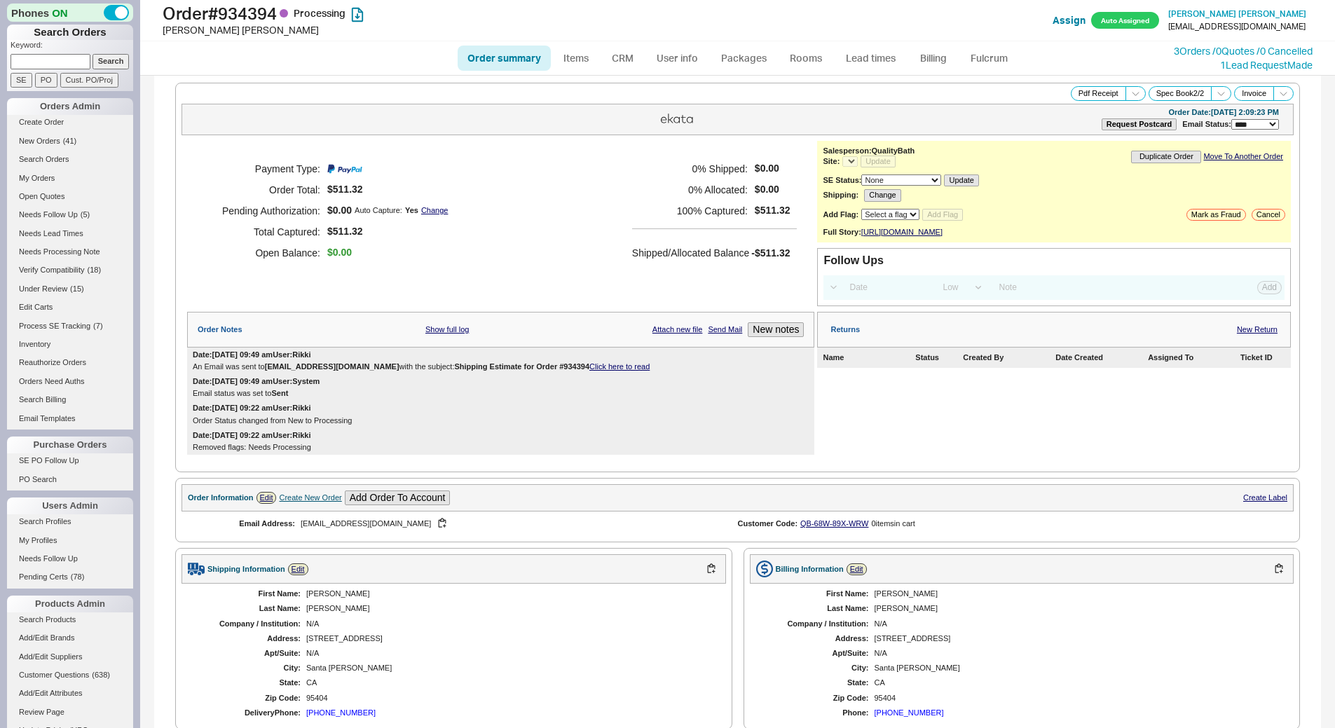
select select "LOW"
select select "3"
select select "*"
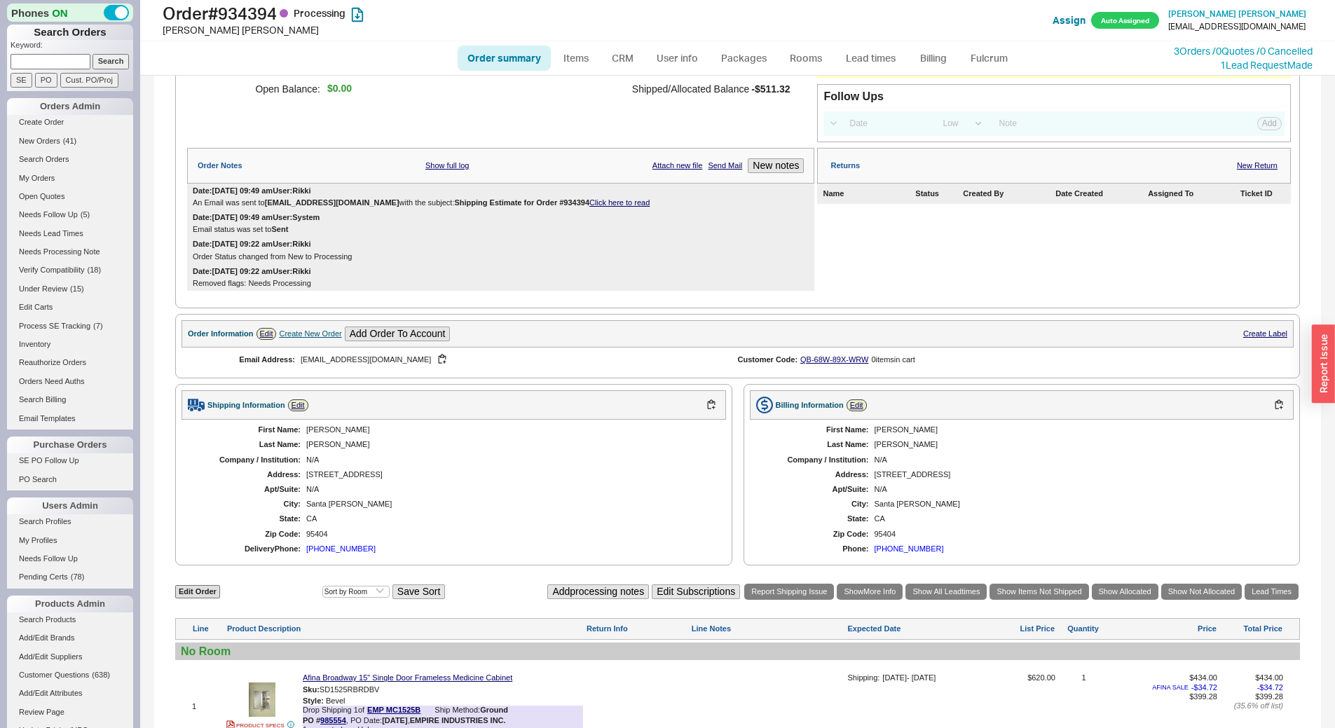
scroll to position [475, 0]
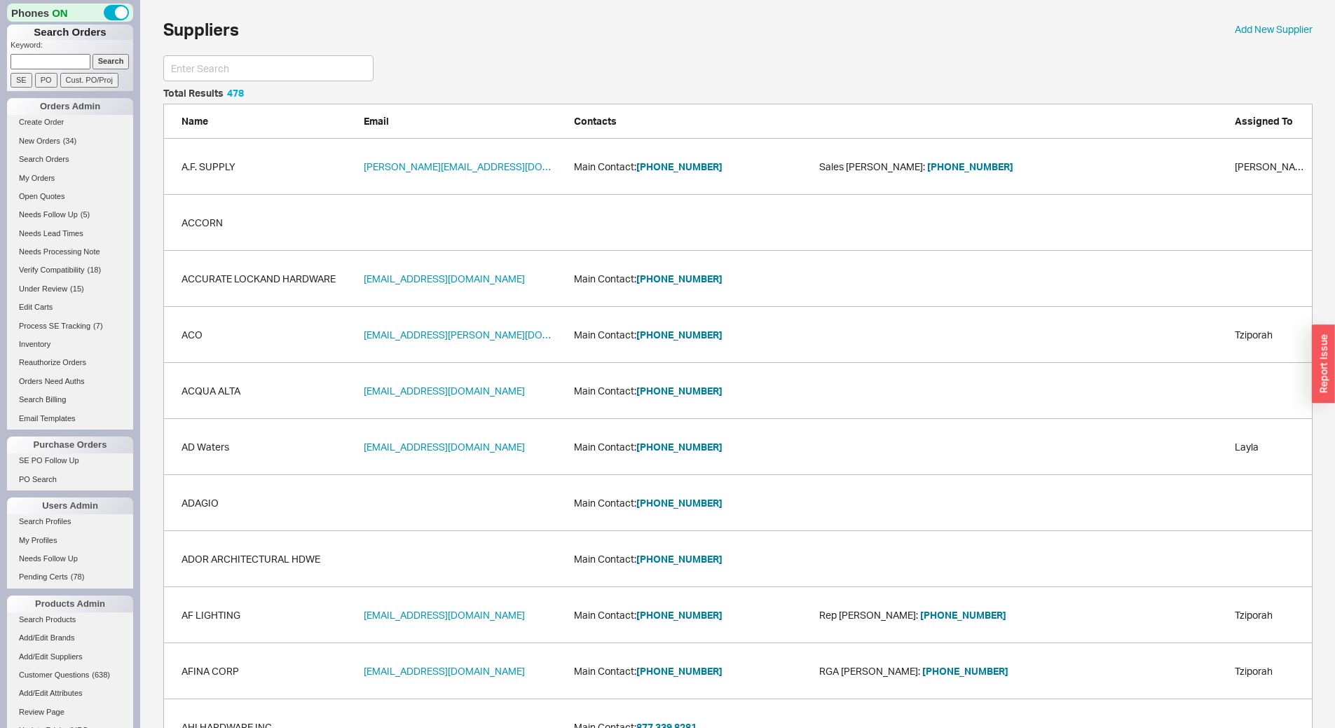
scroll to position [26846, 1139]
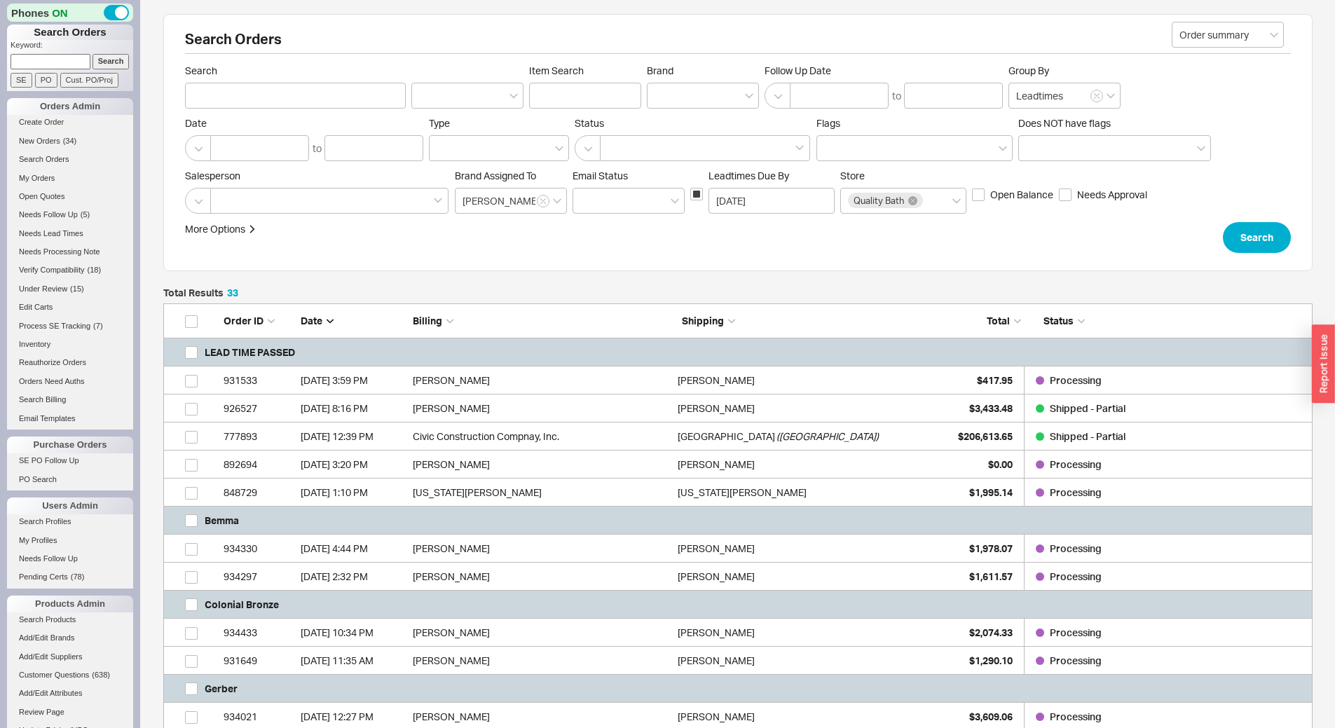
scroll to position [11, 11]
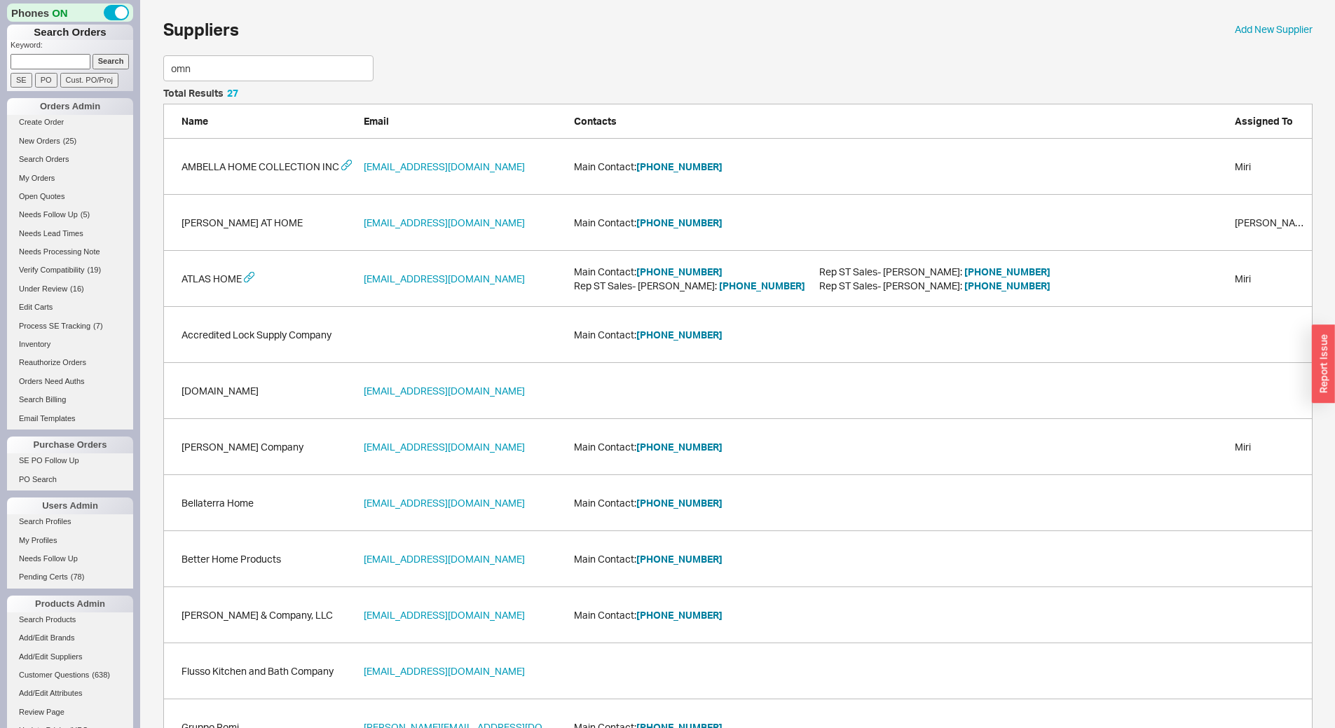
scroll to position [96, 1139]
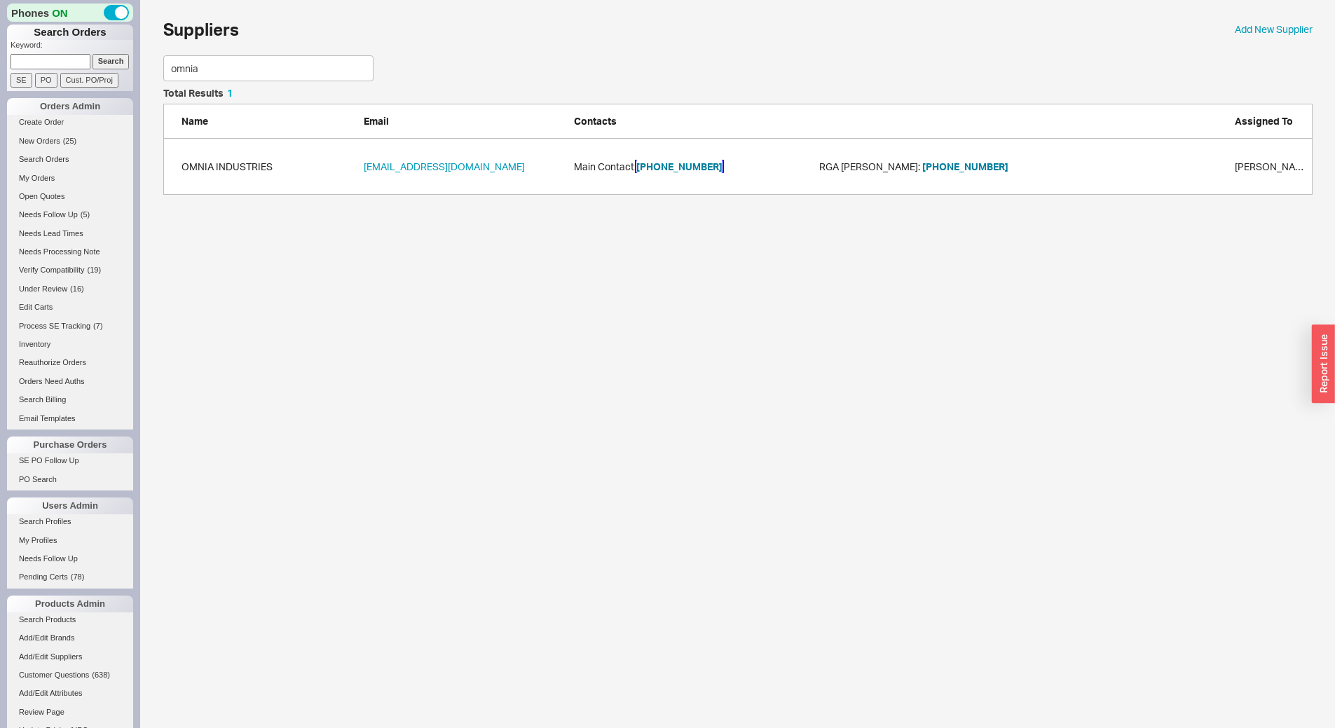
click at [693, 161] on button "973-239-7272" at bounding box center [680, 167] width 86 height 14
drag, startPoint x: 252, startPoint y: 68, endPoint x: 0, endPoint y: 35, distance: 253.8
click at [0, 35] on div "Phones ON Search Orders Keyword: Search SE PO Cust. PO/Proj Orders Admin Create…" at bounding box center [667, 104] width 1335 height 209
type input "nameeks"
click at [682, 169] on button "215-256-4197" at bounding box center [680, 167] width 86 height 14
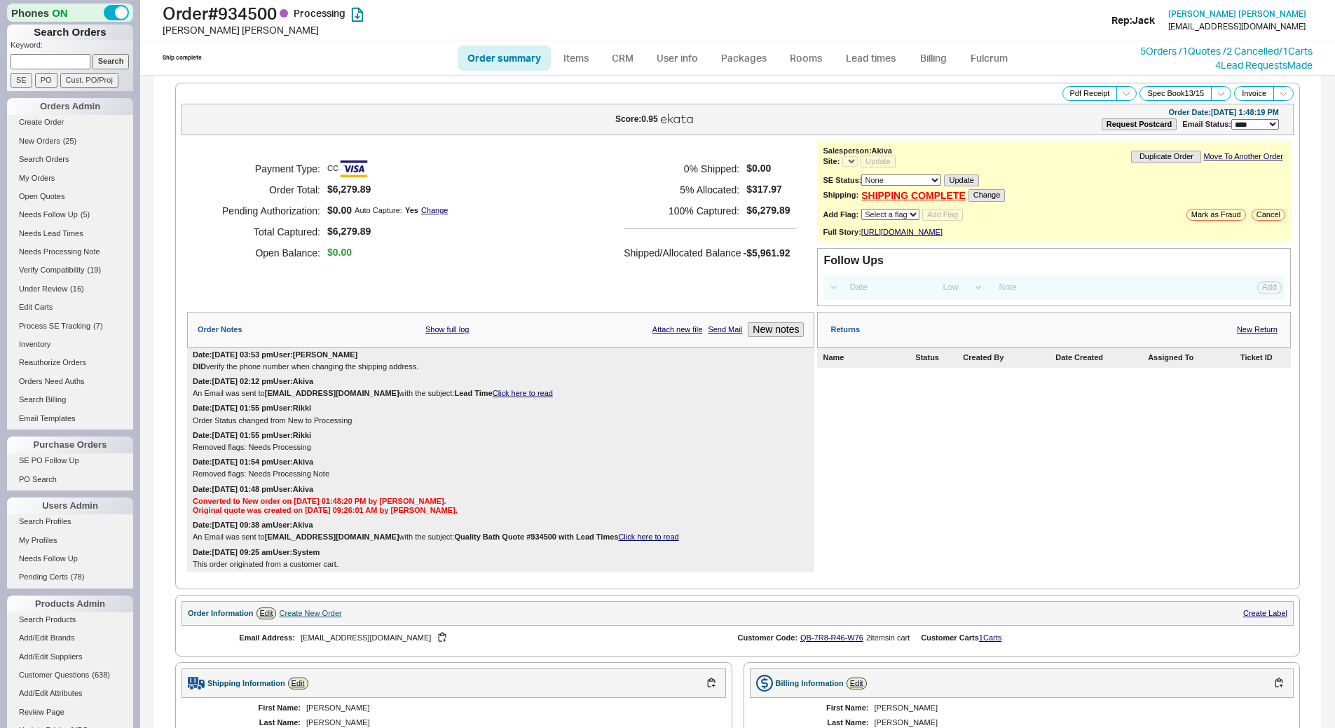
select select "*"
select select "LOW"
select select "3"
select select "*"
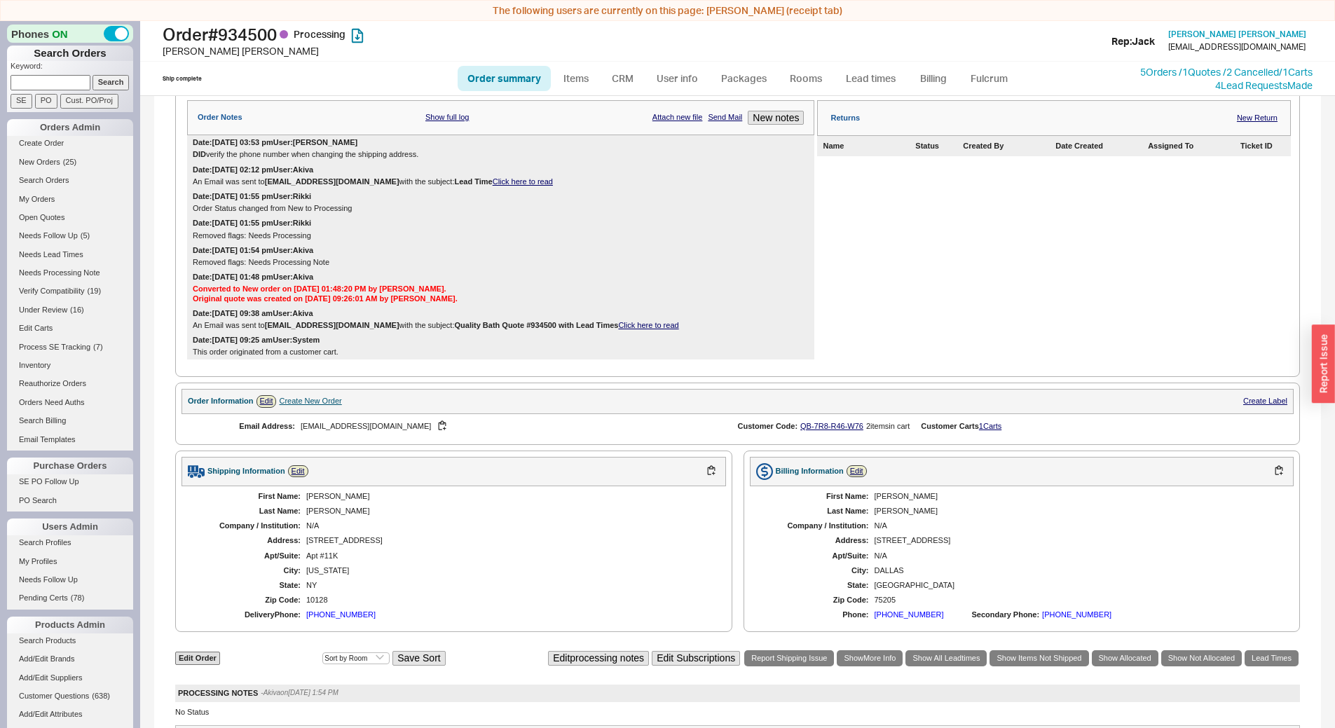
scroll to position [771, 0]
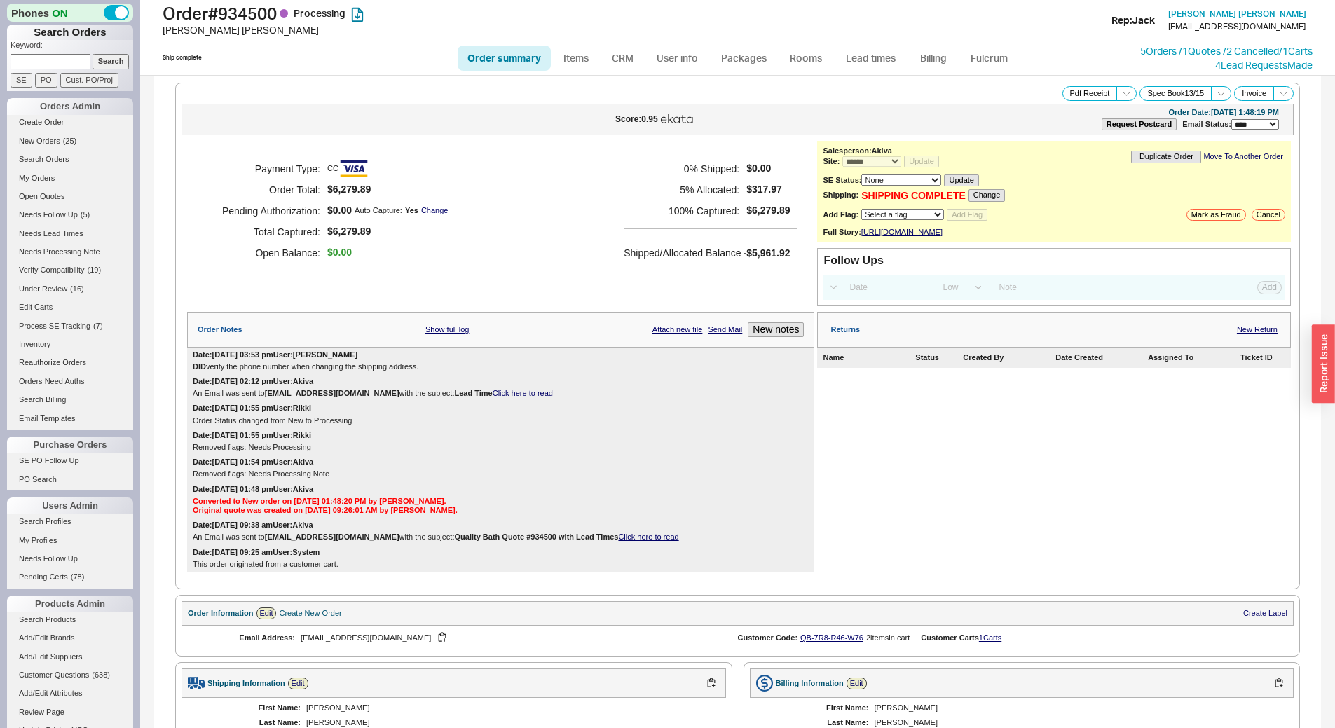
select select "*"
select select "LOW"
select select "3"
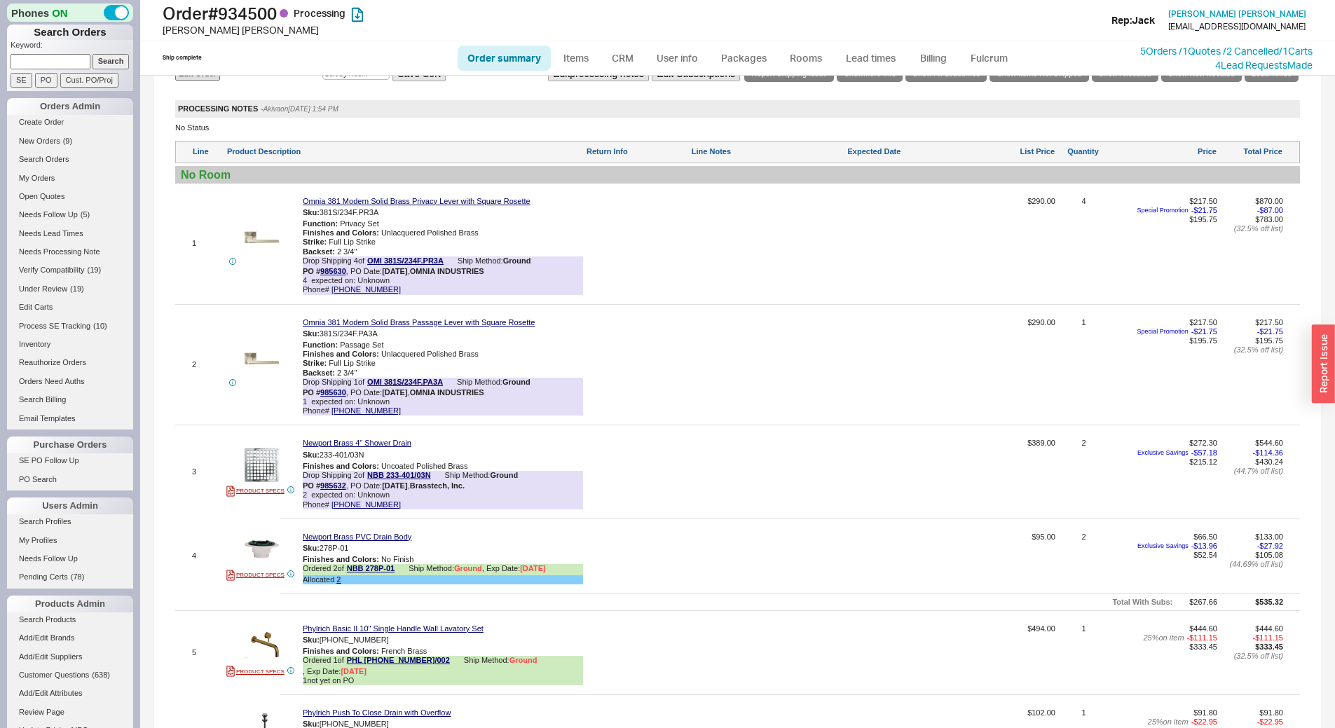
scroll to position [771, 0]
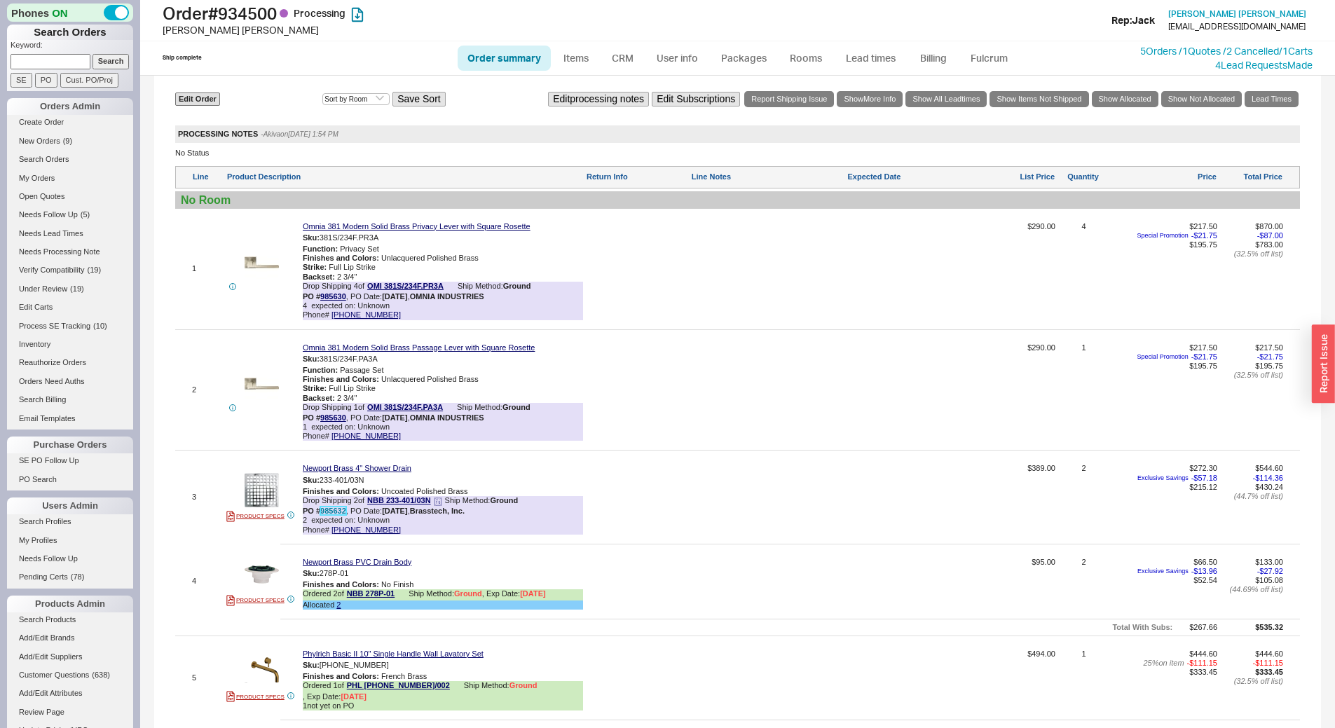
click at [336, 515] on link "985632" at bounding box center [333, 511] width 26 height 8
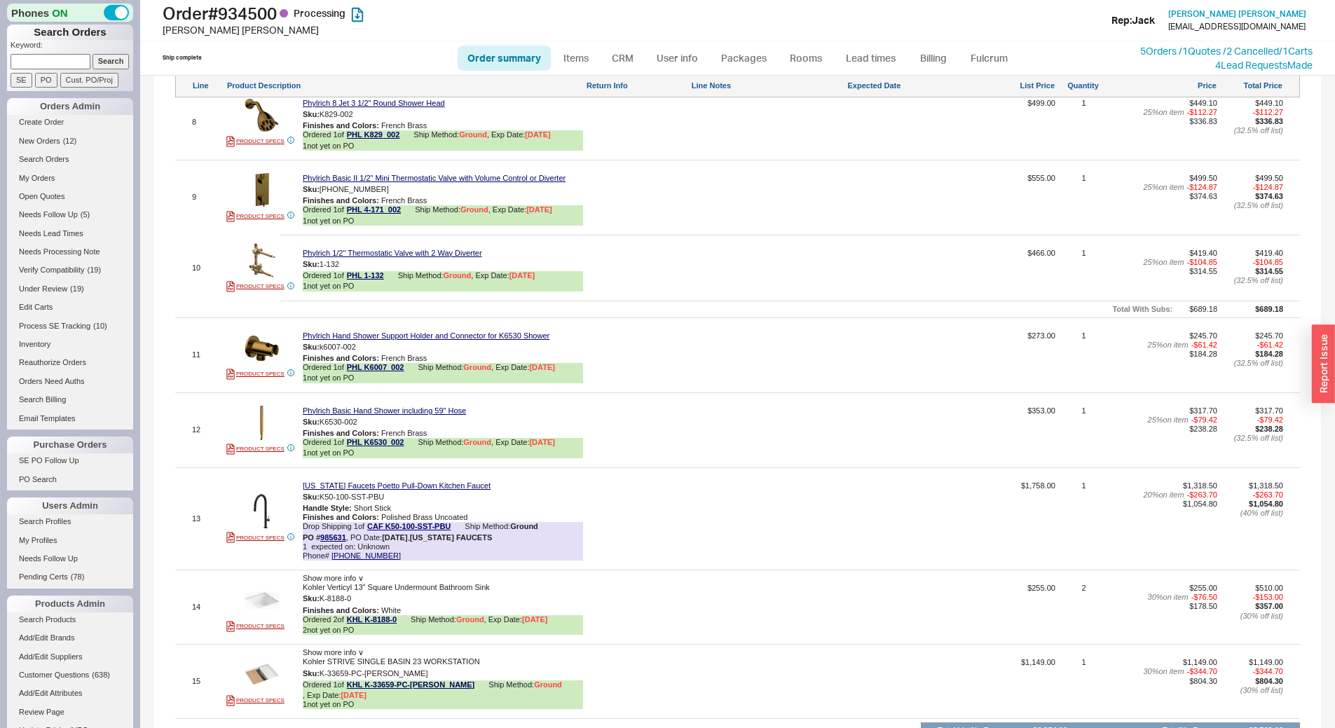
scroll to position [1612, 0]
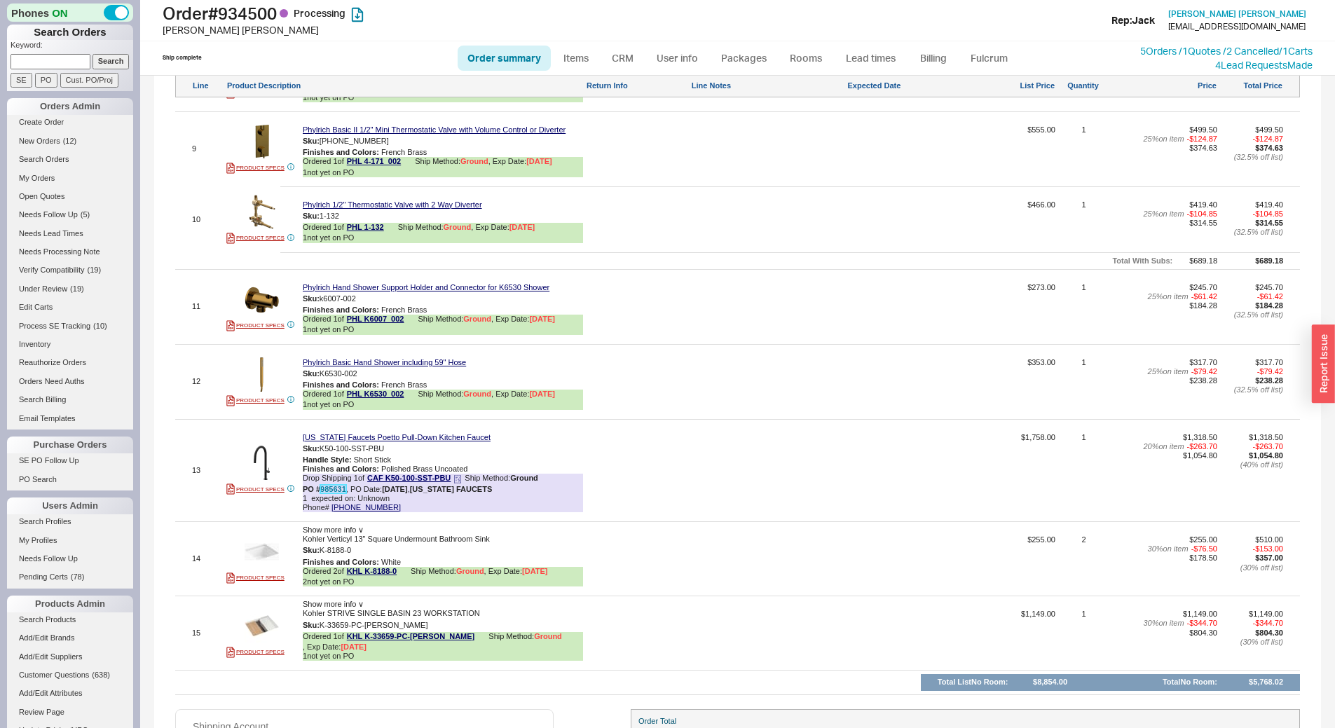
click at [332, 486] on link "985631" at bounding box center [333, 489] width 26 height 8
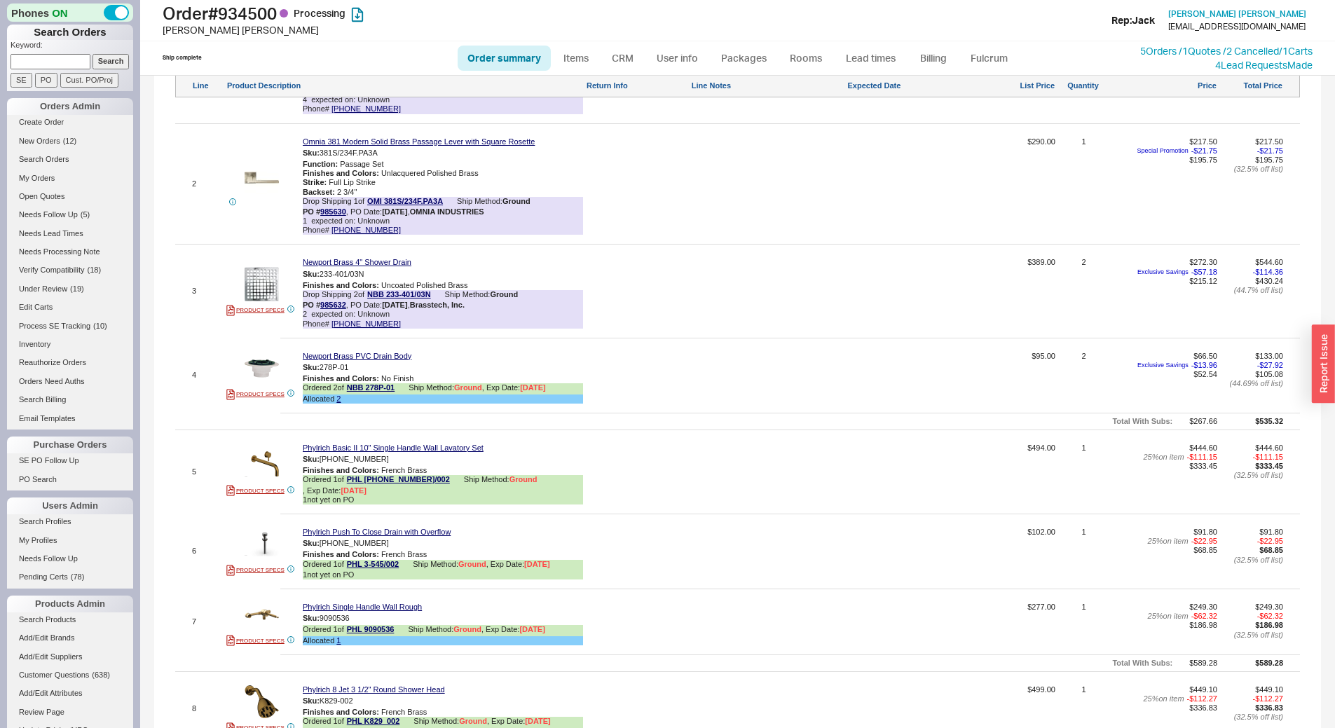
scroll to position [911, 0]
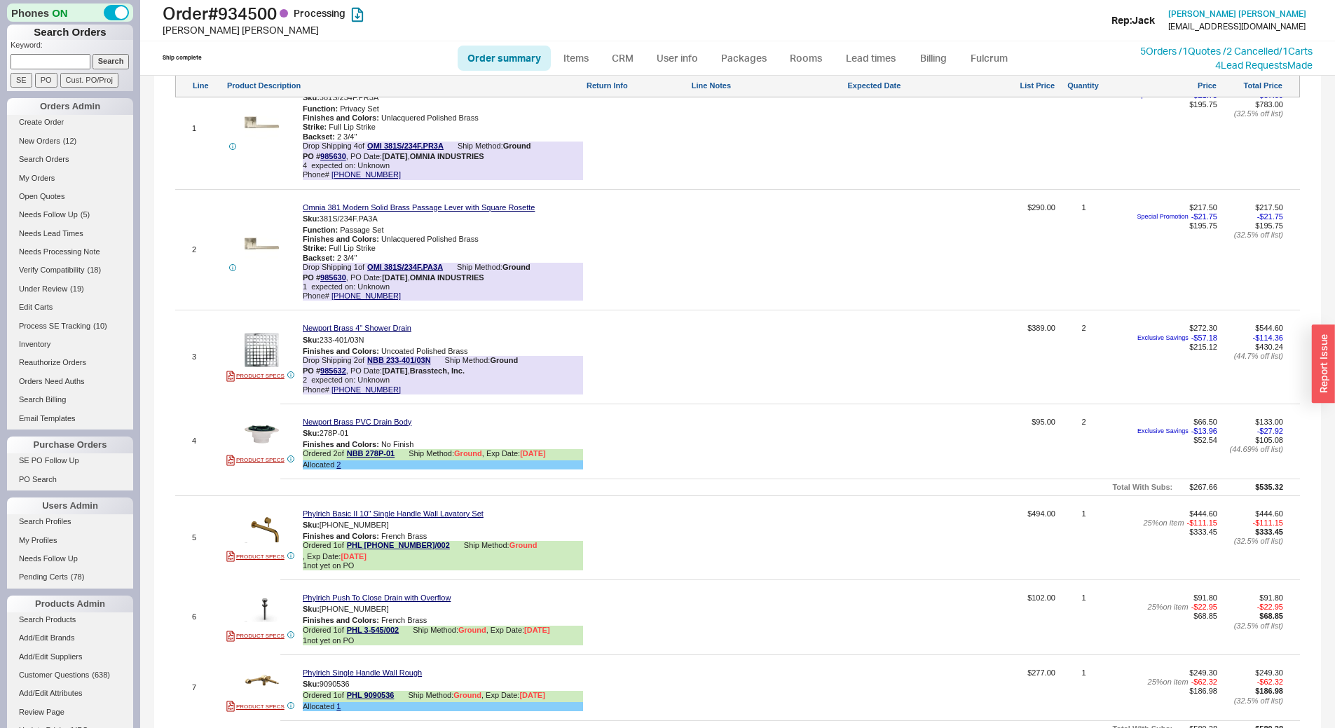
click at [37, 60] on input at bounding box center [51, 61] width 80 height 15
type input "934815"
click at [93, 54] on input "Search" at bounding box center [111, 61] width 37 height 15
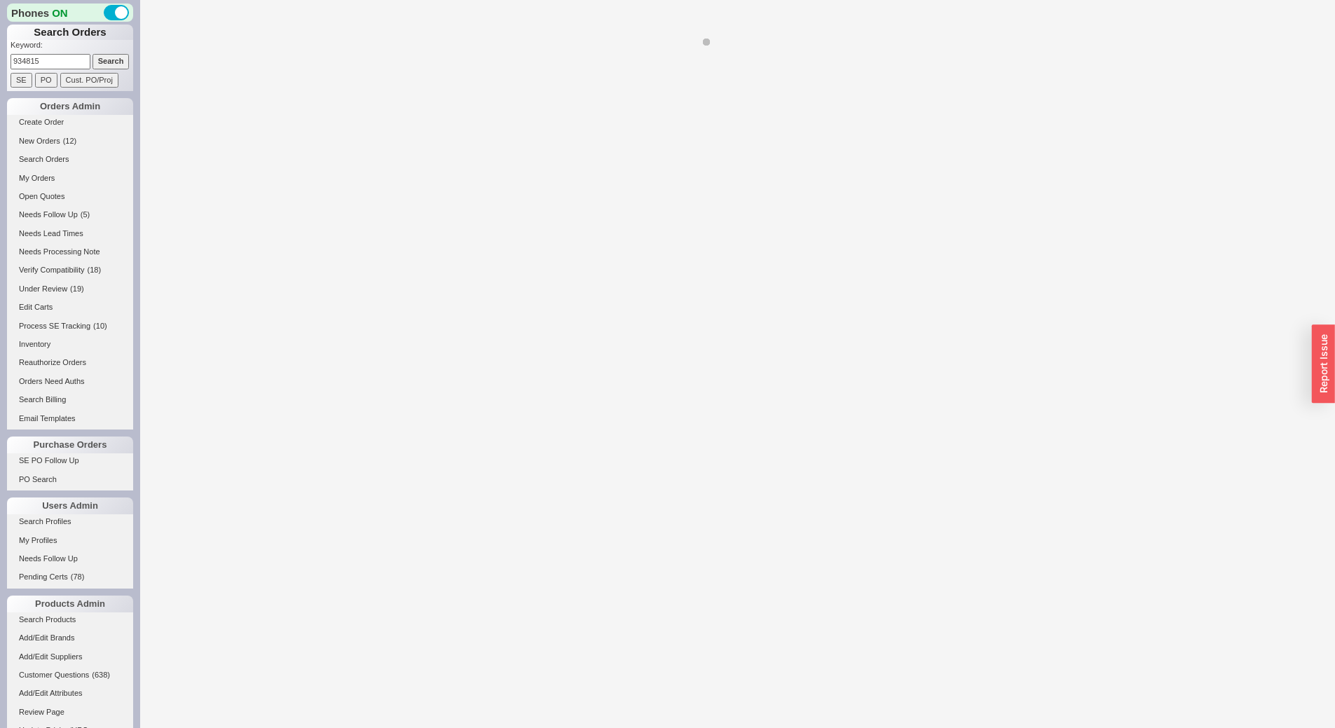
select select "*"
select select "LOW"
select select "3"
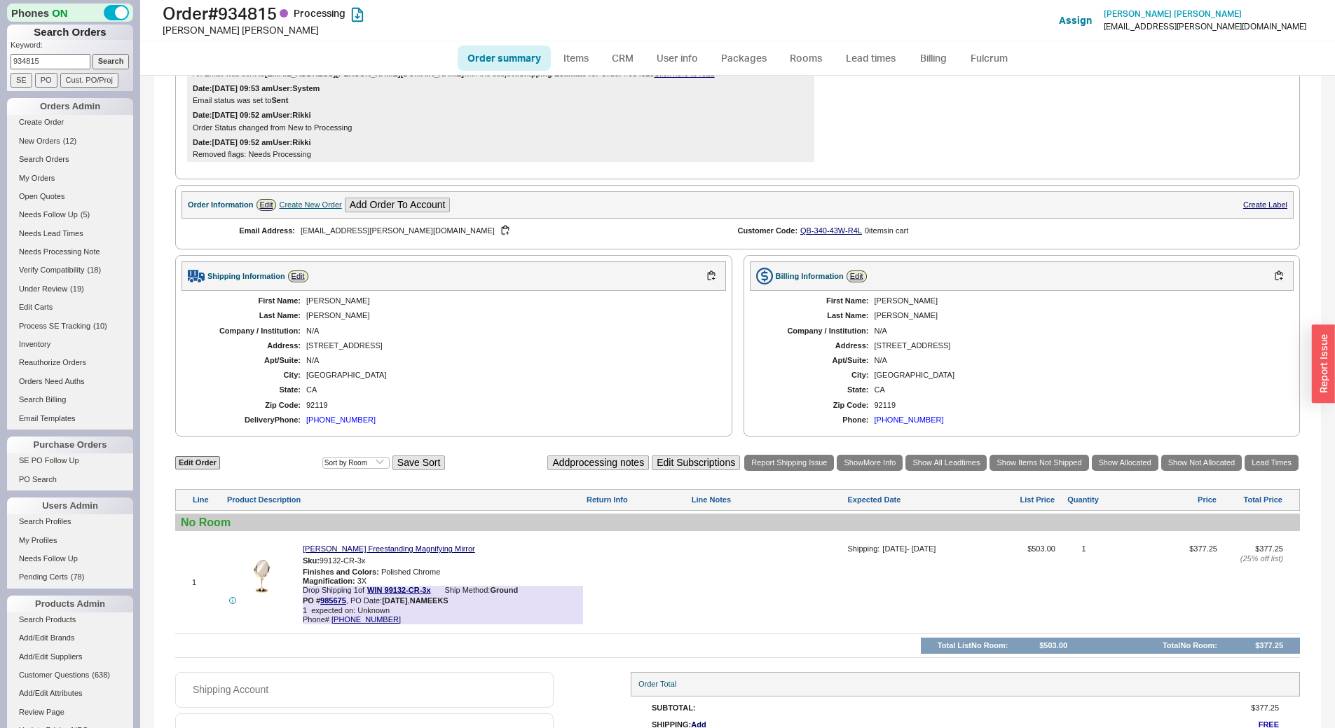
scroll to position [358, 0]
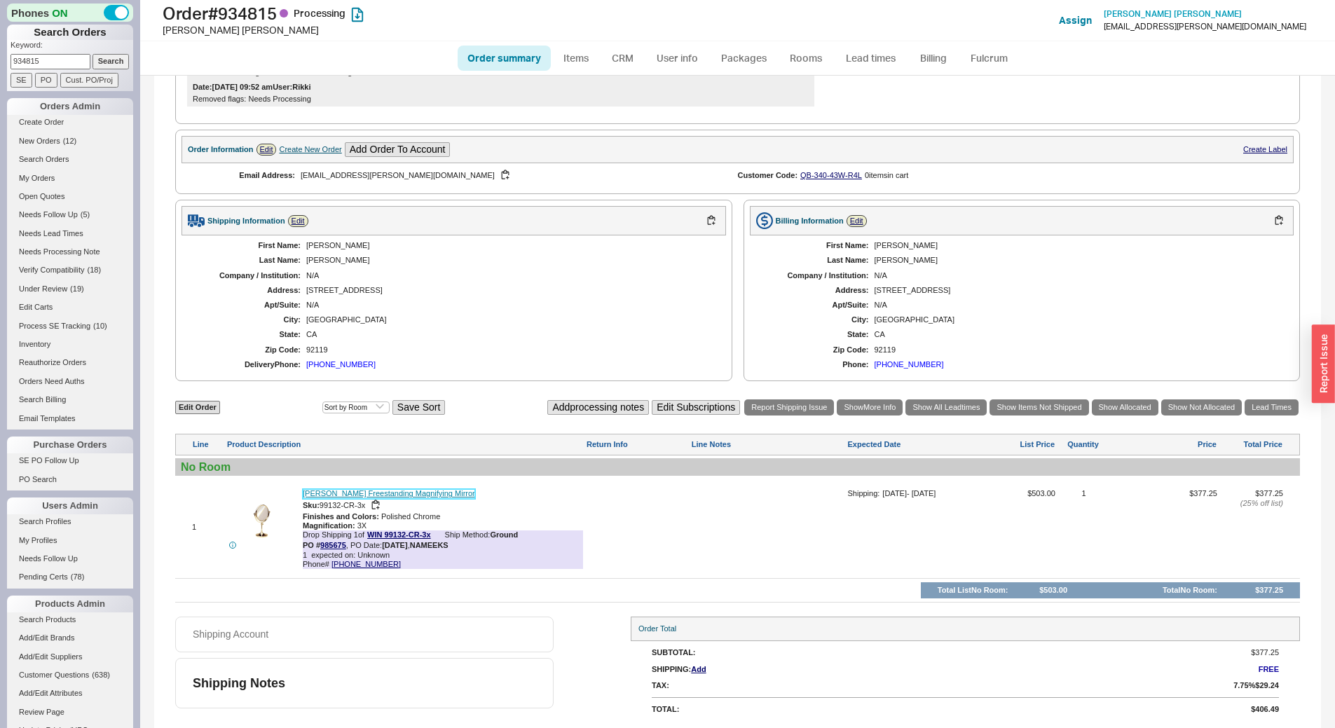
click at [365, 496] on link "Windisch Freestanding Magnifying Mirror" at bounding box center [389, 493] width 172 height 9
click at [388, 494] on link "Windisch Freestanding Magnifying Mirror" at bounding box center [389, 493] width 172 height 9
click at [336, 549] on link "985675" at bounding box center [333, 545] width 26 height 8
click at [266, 13] on h1 "Order # 934815 Processing" at bounding box center [417, 14] width 509 height 20
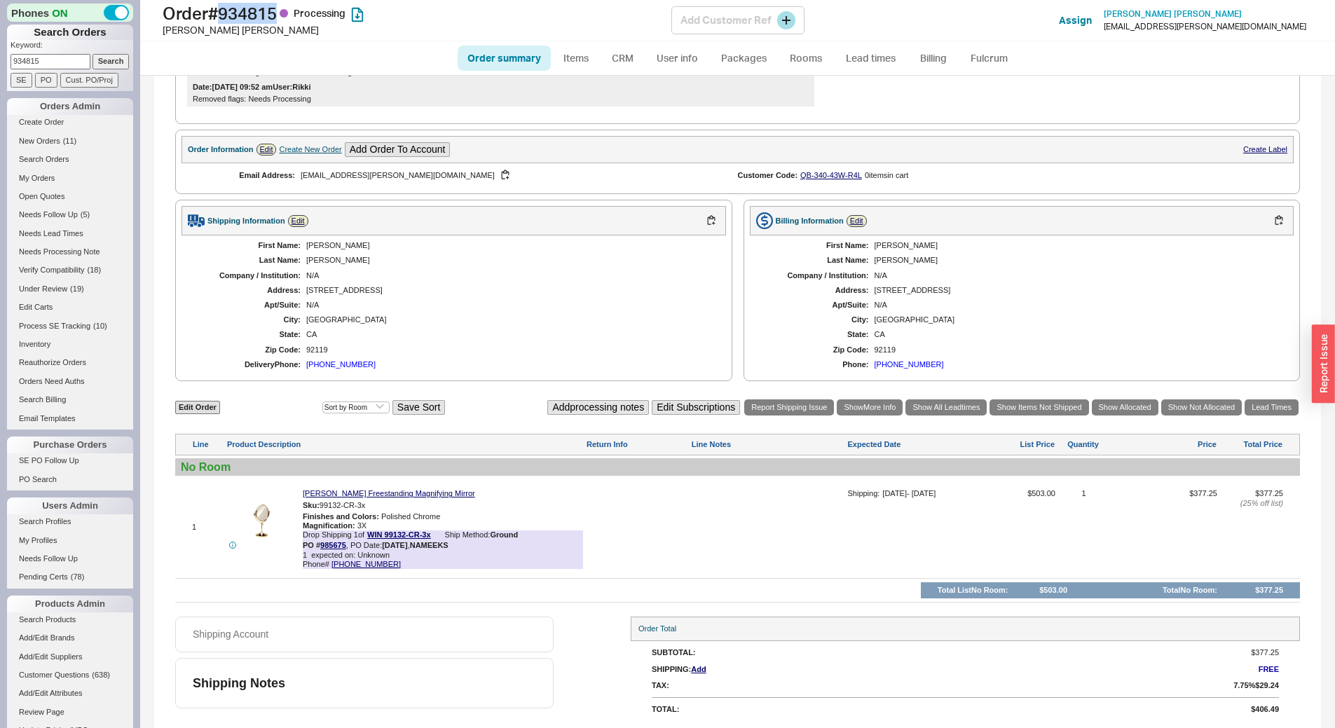
copy h1 "934815"
click at [379, 508] on button "button" at bounding box center [375, 505] width 17 height 13
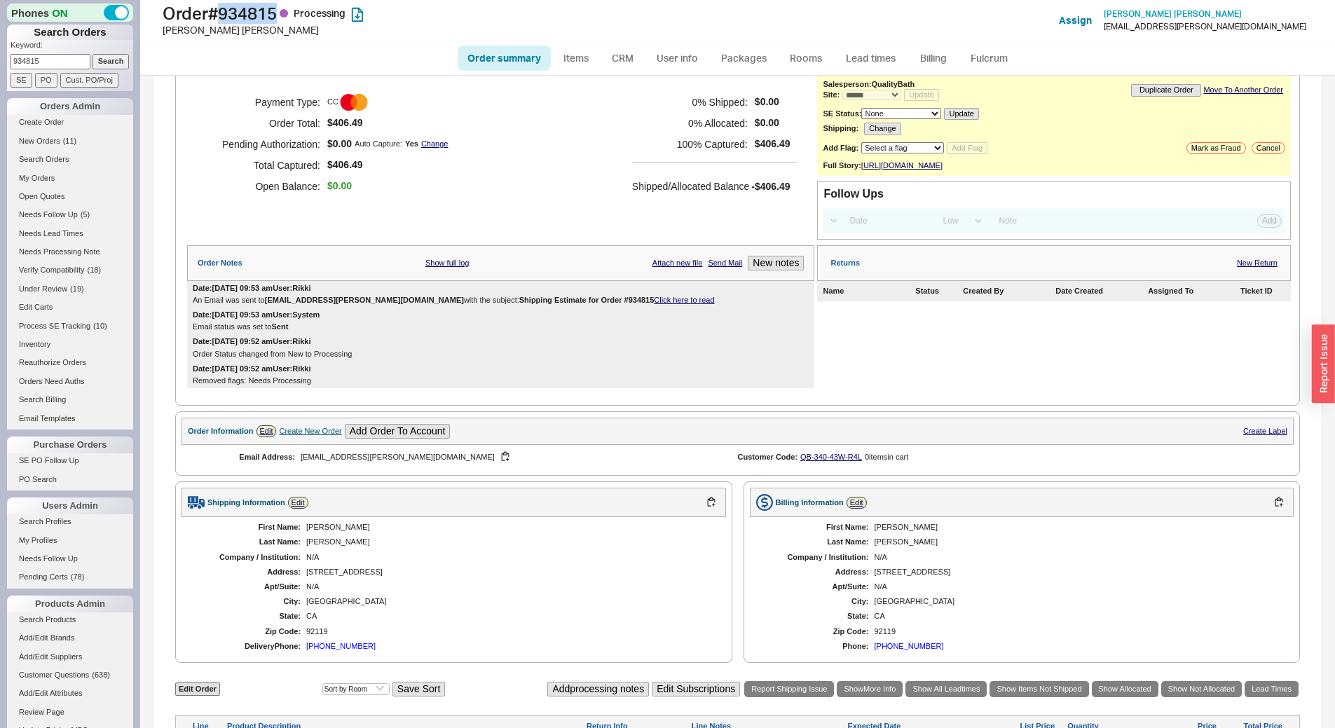
scroll to position [0, 0]
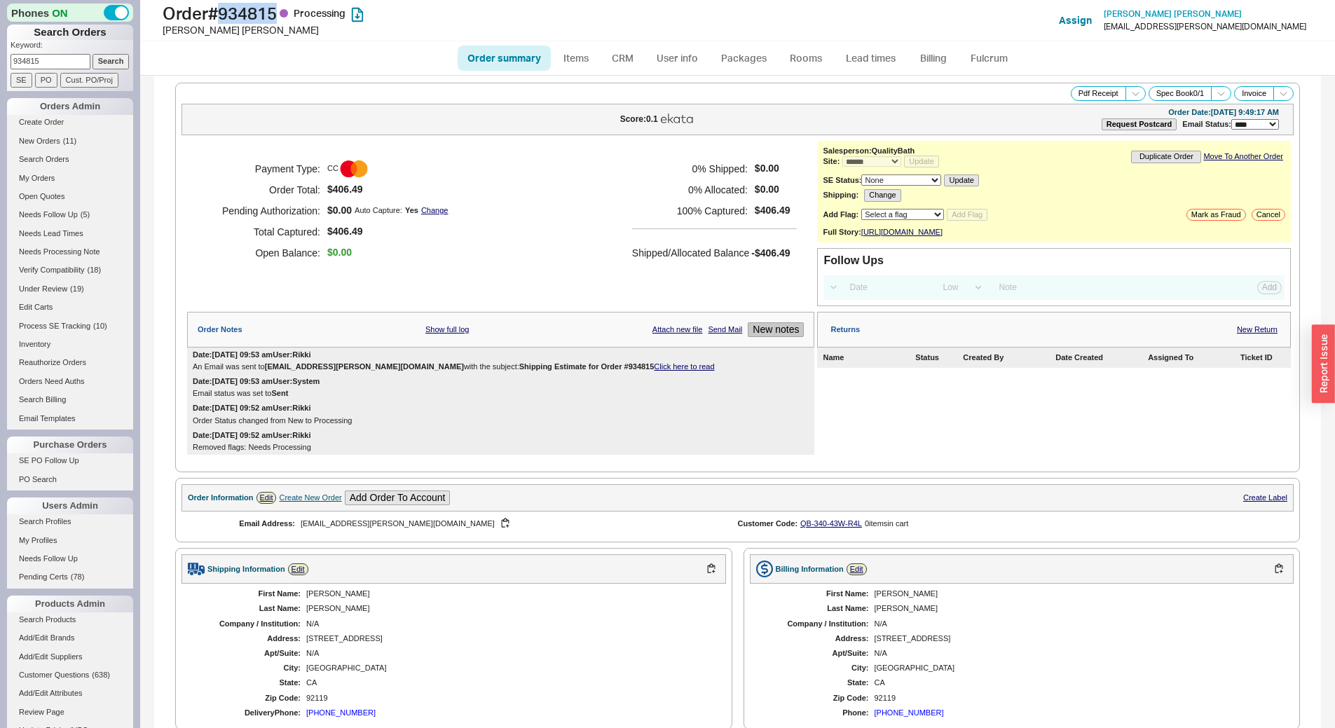
click at [758, 337] on button "New notes" at bounding box center [776, 329] width 56 height 15
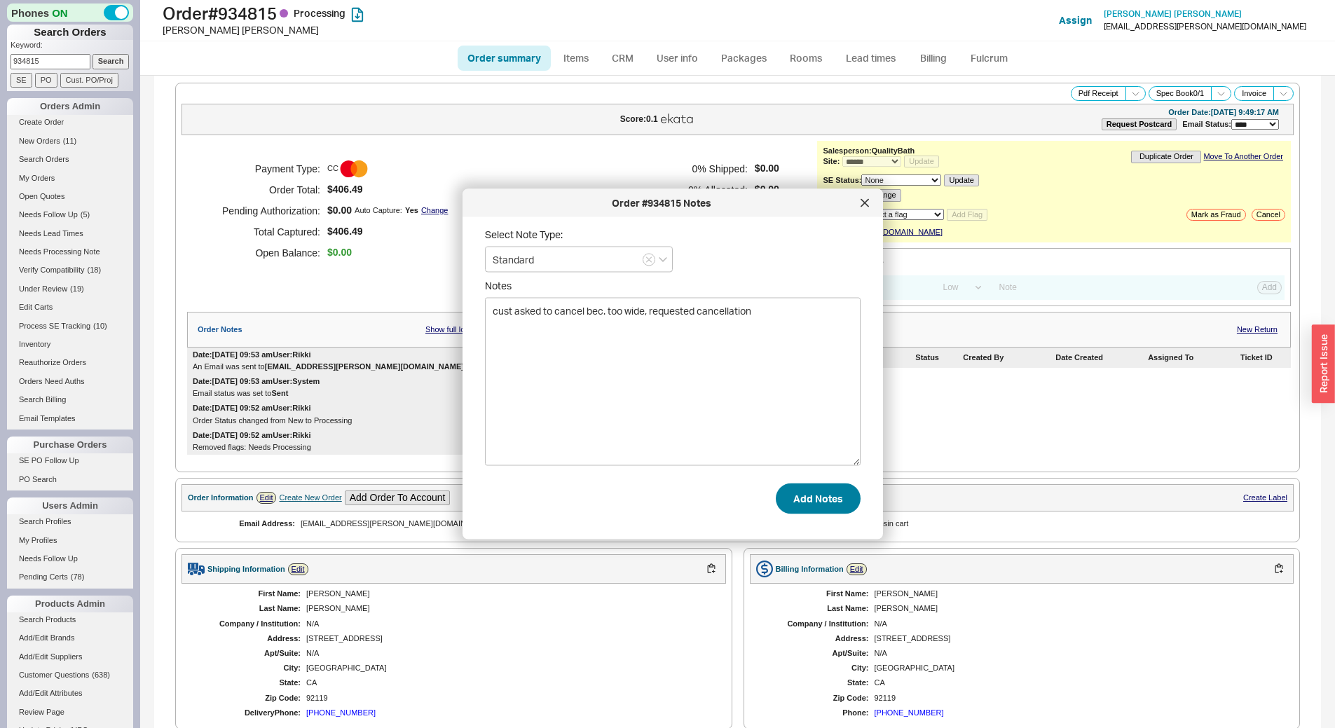
type textarea "cust asked to cancel bec. too wide, requested cancellation"
click at [804, 501] on button "Add Notes" at bounding box center [818, 498] width 85 height 31
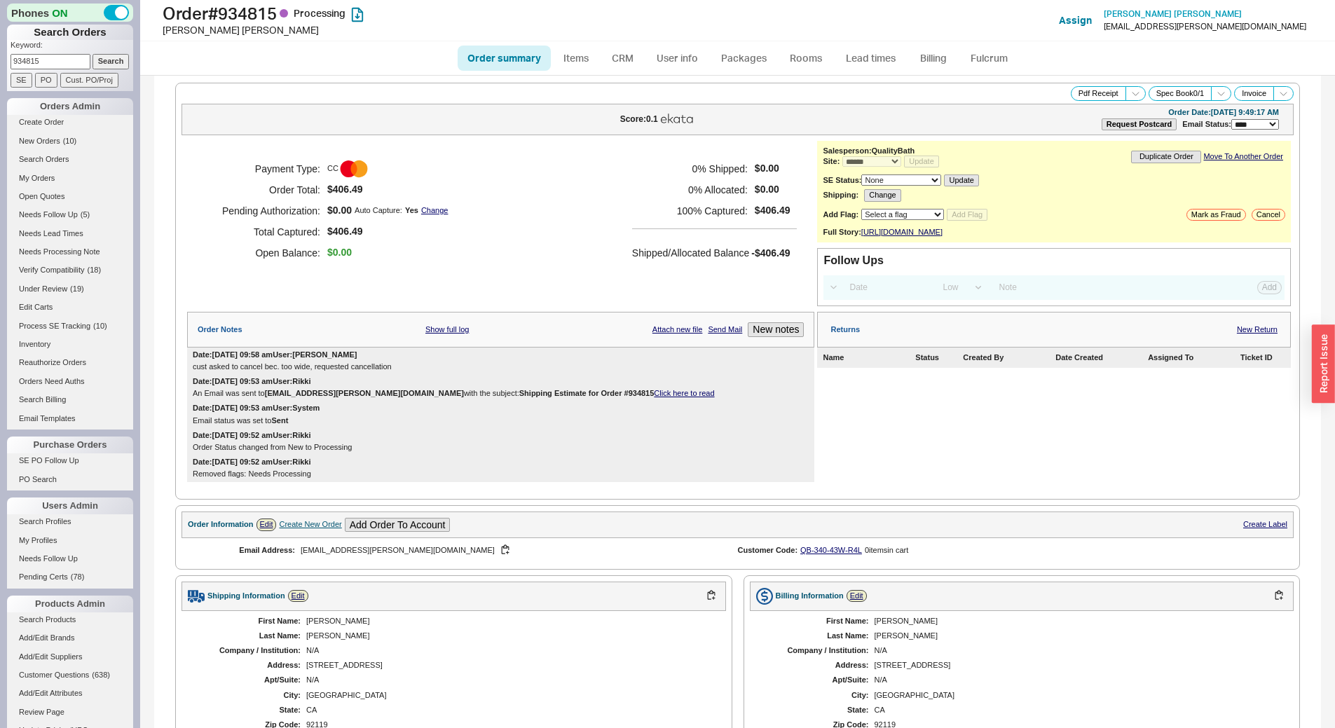
drag, startPoint x: 58, startPoint y: 62, endPoint x: 27, endPoint y: 62, distance: 31.5
click at [27, 62] on input "934815" at bounding box center [51, 61] width 80 height 15
type input "934500"
click at [93, 54] on input "Search" at bounding box center [111, 61] width 37 height 15
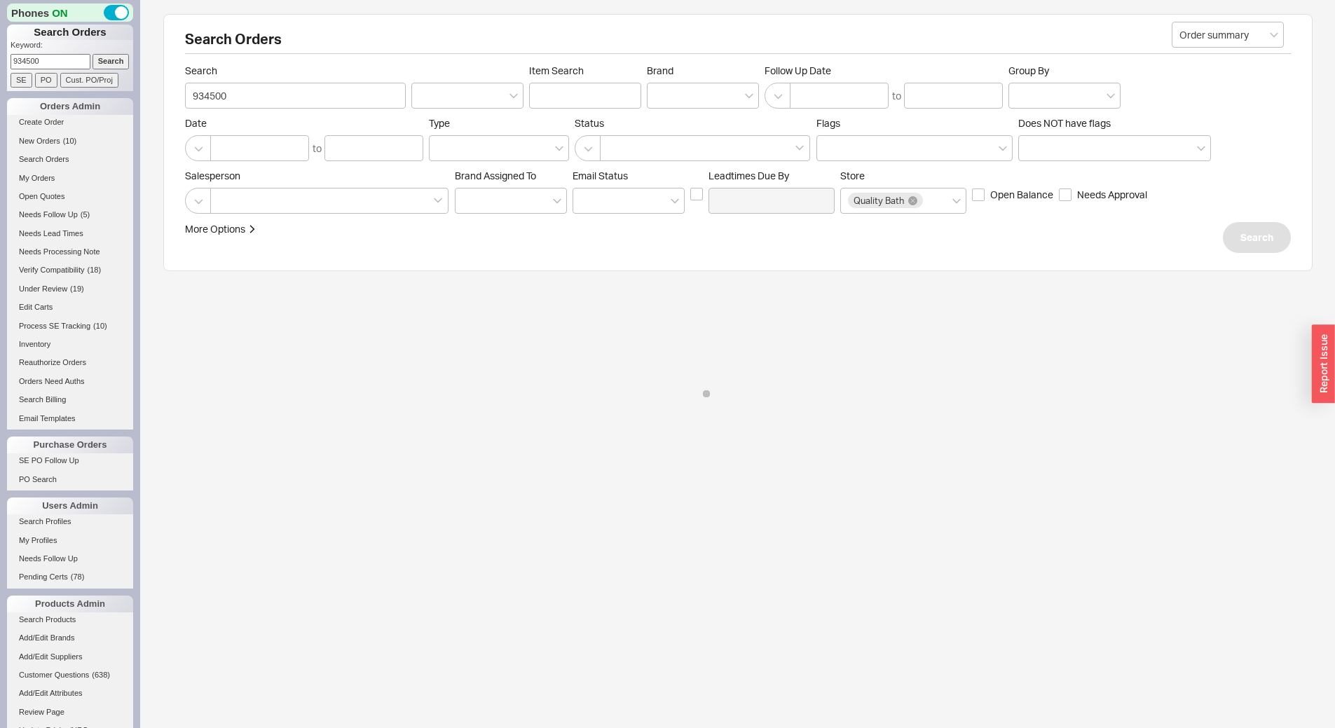
select select "*"
select select "LOW"
select select "3"
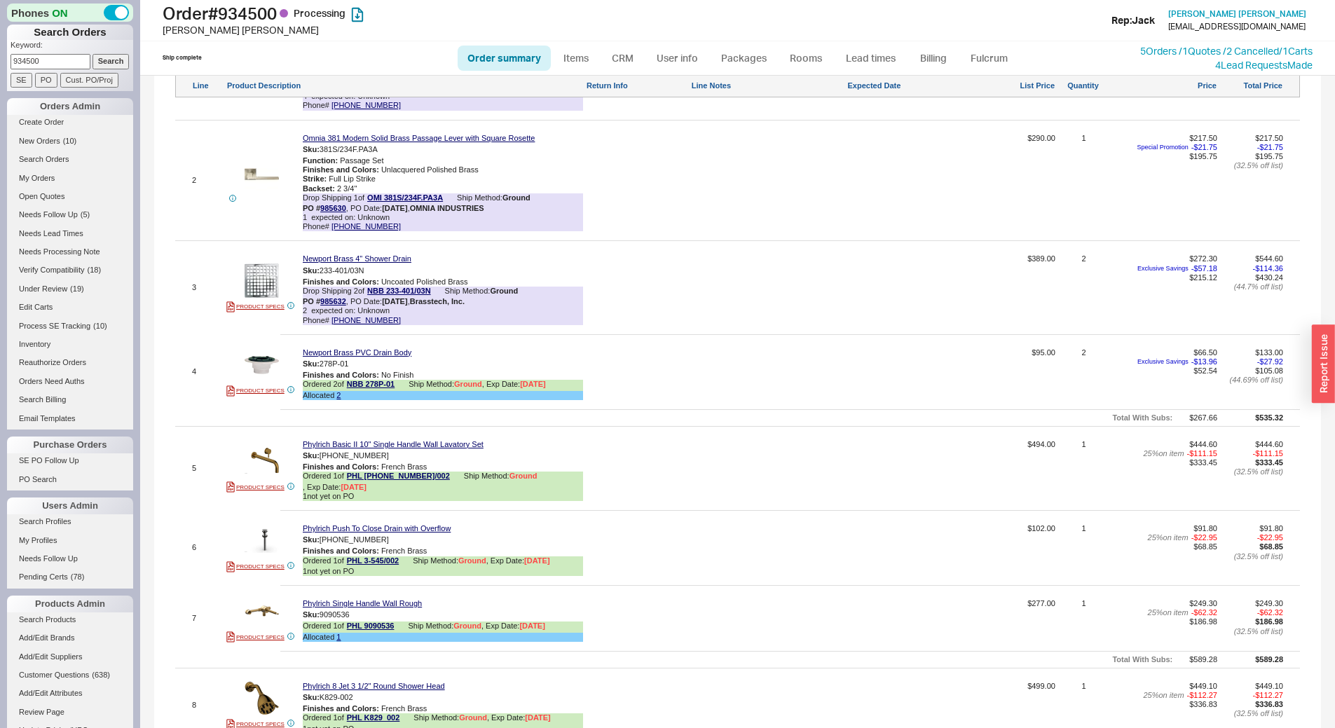
scroll to position [981, 0]
click at [334, 305] on link "985632" at bounding box center [333, 301] width 26 height 8
drag, startPoint x: 53, startPoint y: 57, endPoint x: 28, endPoint y: 59, distance: 24.6
click at [28, 59] on input "934500" at bounding box center [51, 61] width 80 height 15
type input "934815"
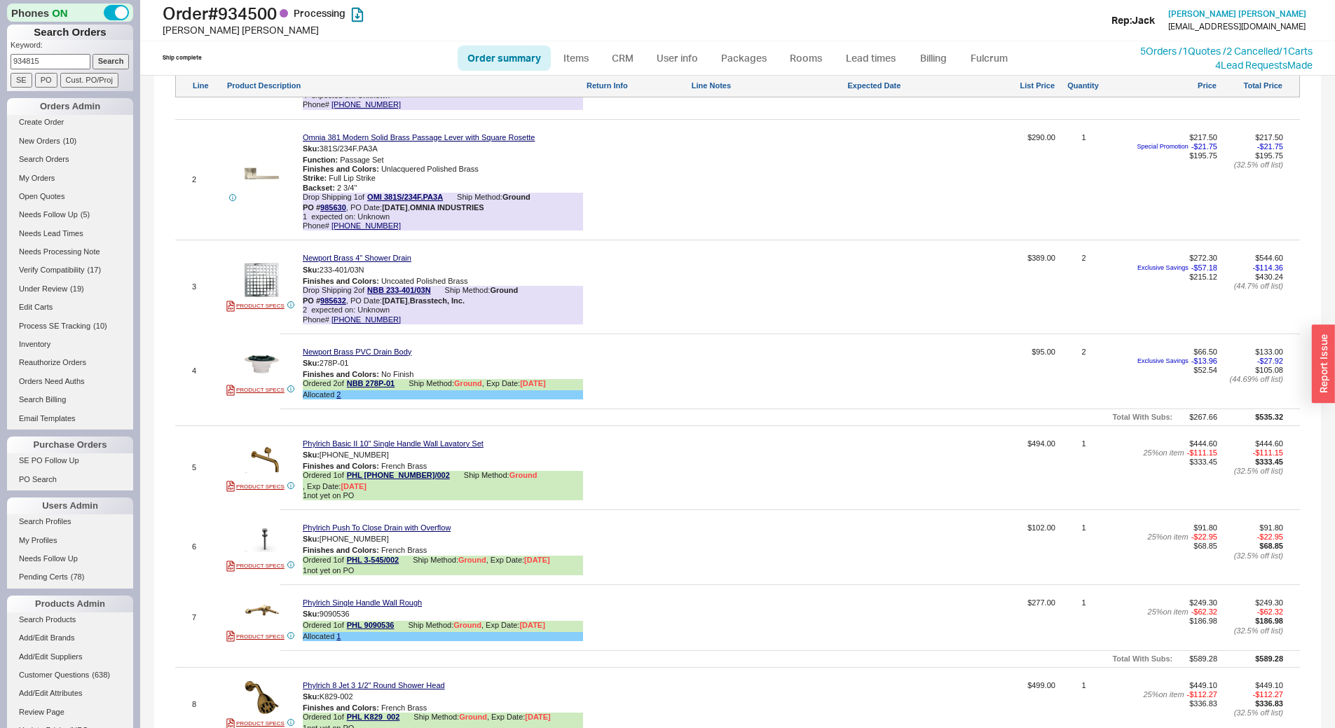
click at [93, 54] on input "Search" at bounding box center [111, 61] width 37 height 15
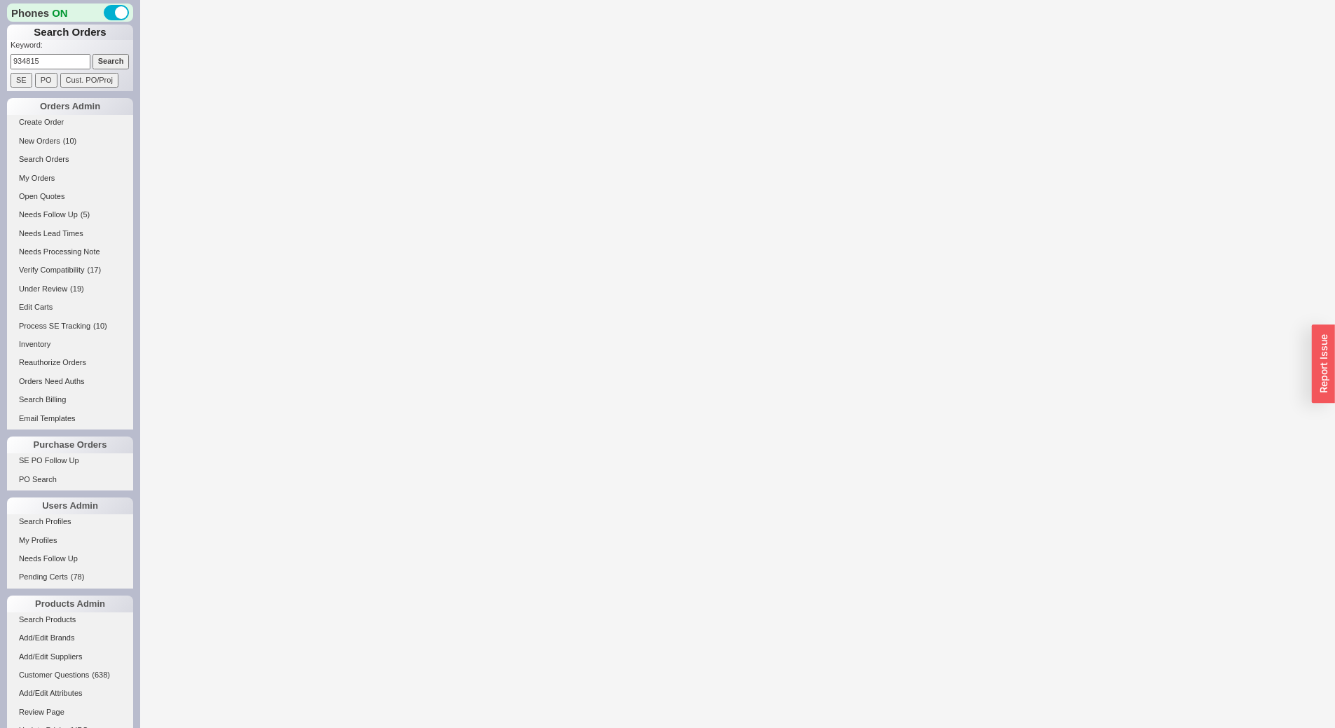
select select "*"
select select "LOW"
select select "3"
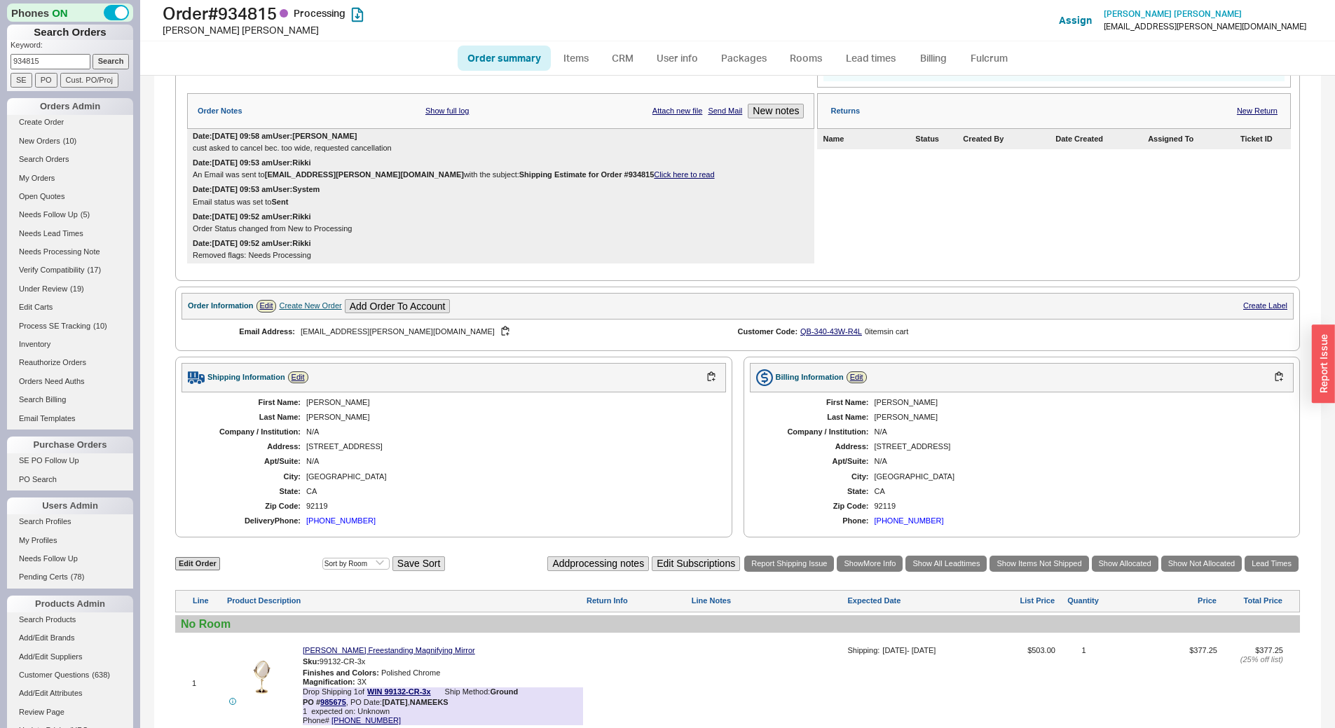
scroll to position [175, 0]
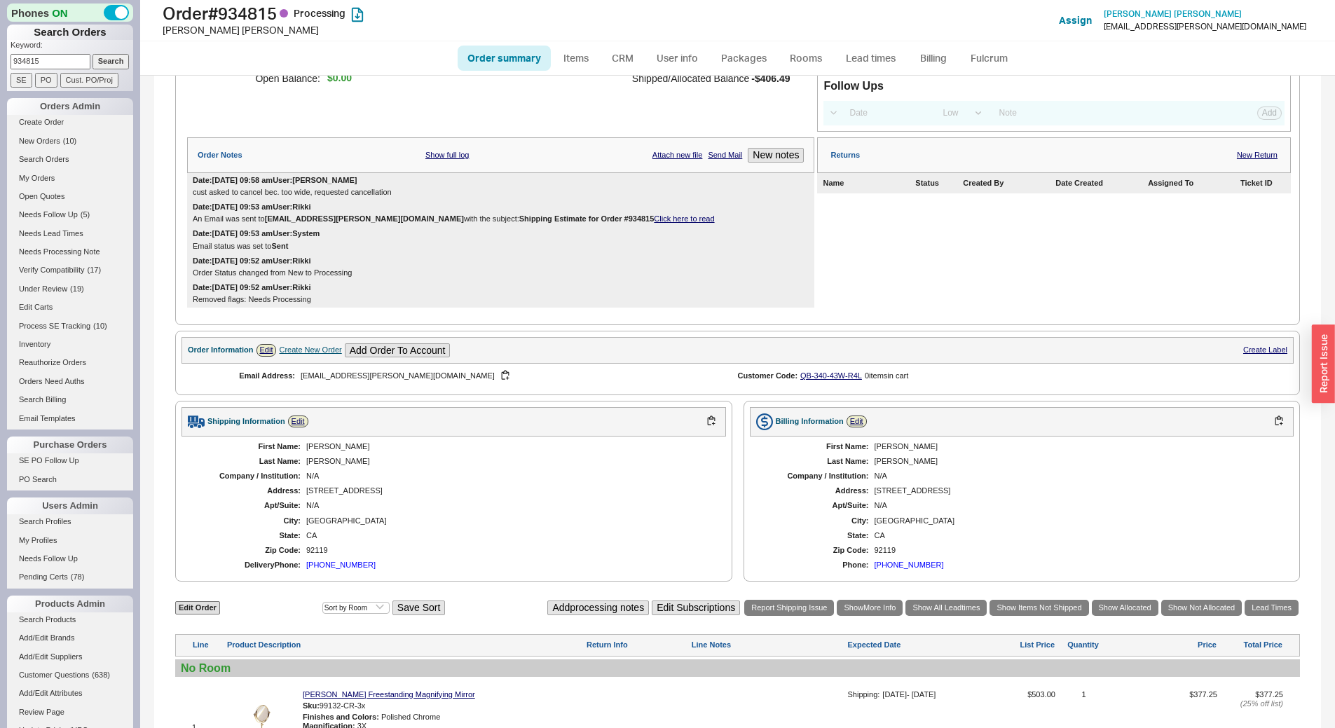
click at [654, 223] on link "Click here to read" at bounding box center [684, 219] width 60 height 8
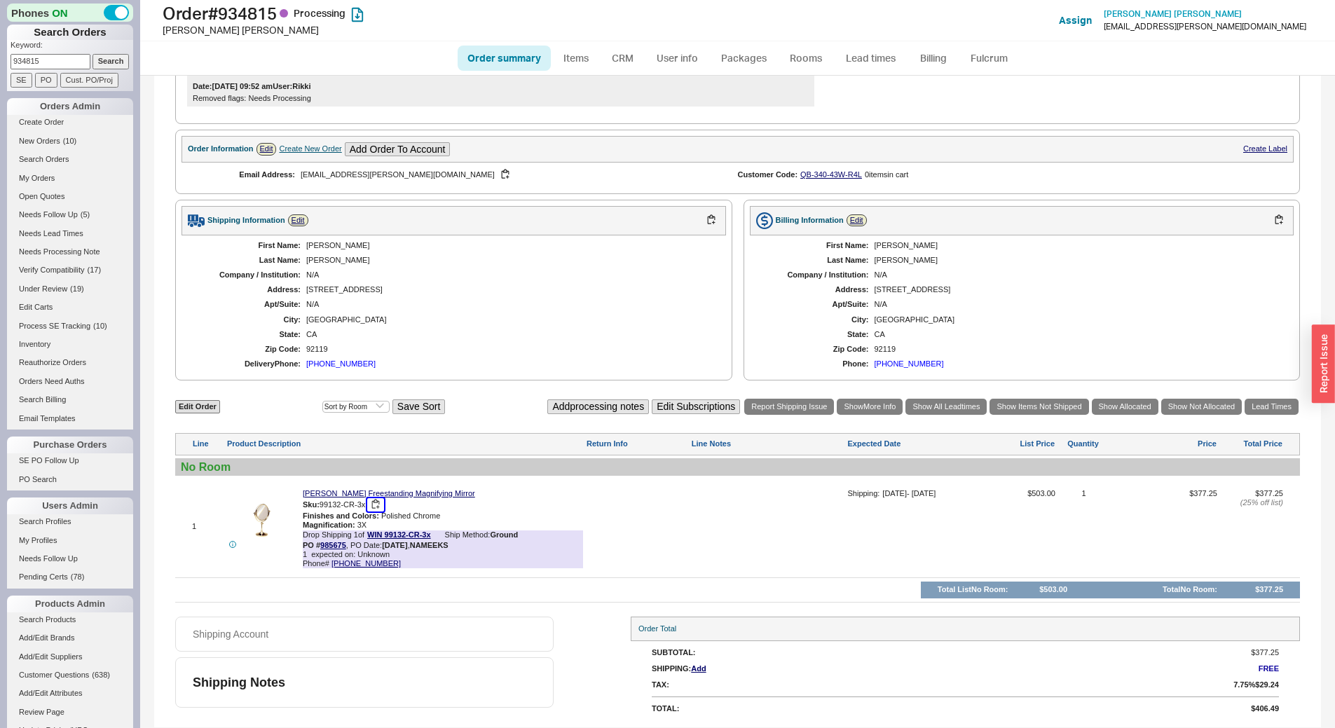
click at [374, 504] on button "button" at bounding box center [375, 504] width 17 height 13
click at [393, 493] on link "Windisch Freestanding Magnifying Mirror" at bounding box center [389, 493] width 172 height 9
click at [583, 56] on link "Items" at bounding box center [577, 58] width 46 height 25
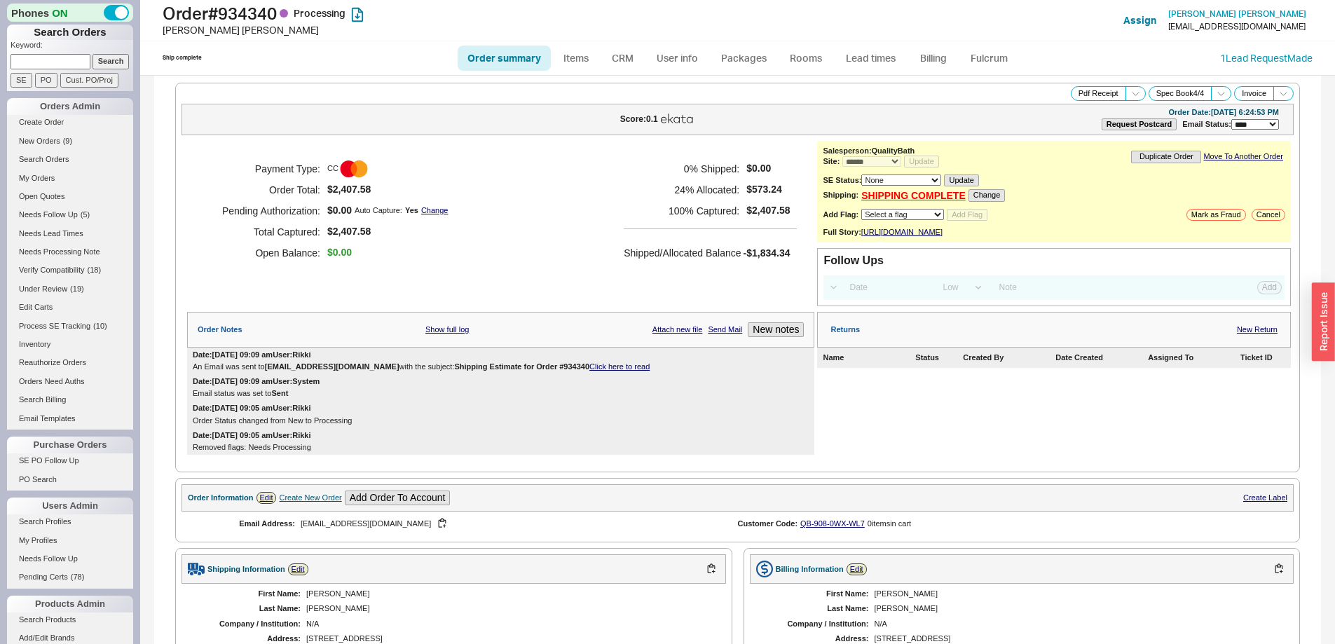
select select "*"
select select "LOW"
select select "3"
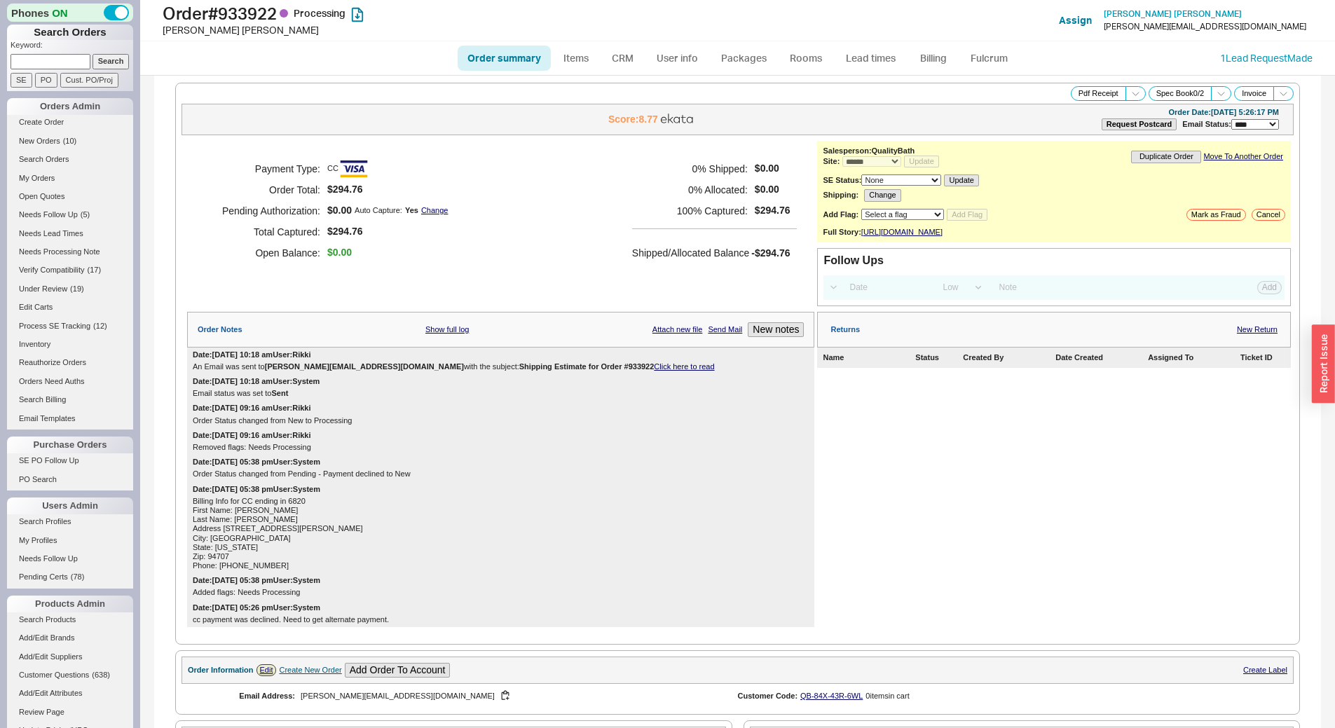
select select "*"
select select "LOW"
select select "3"
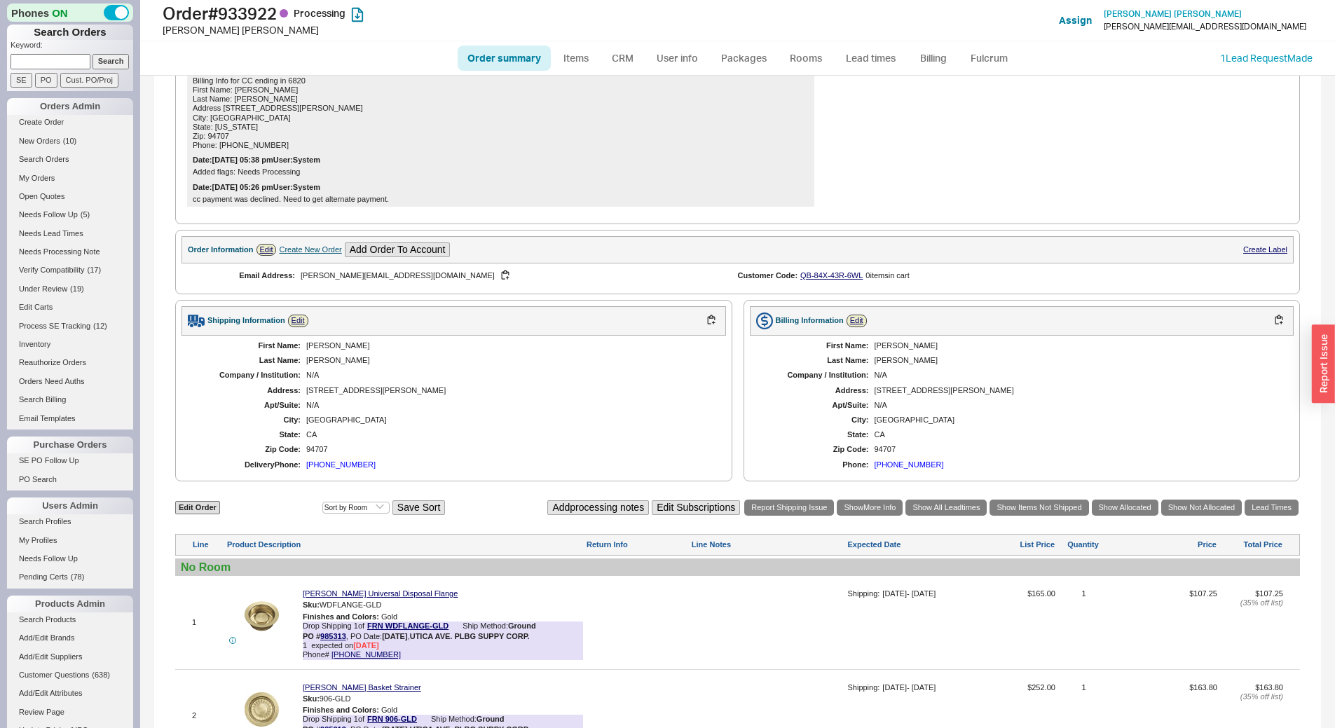
scroll to position [614, 0]
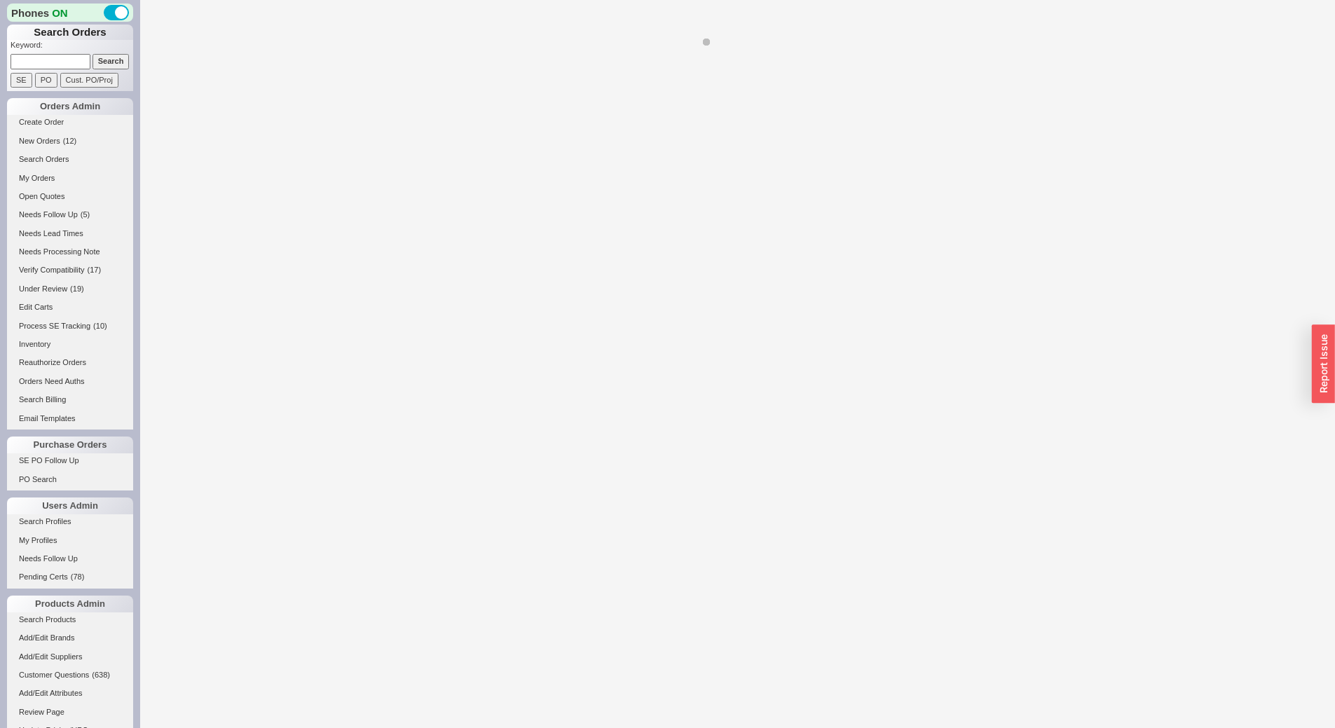
select select "LOW"
select select "3"
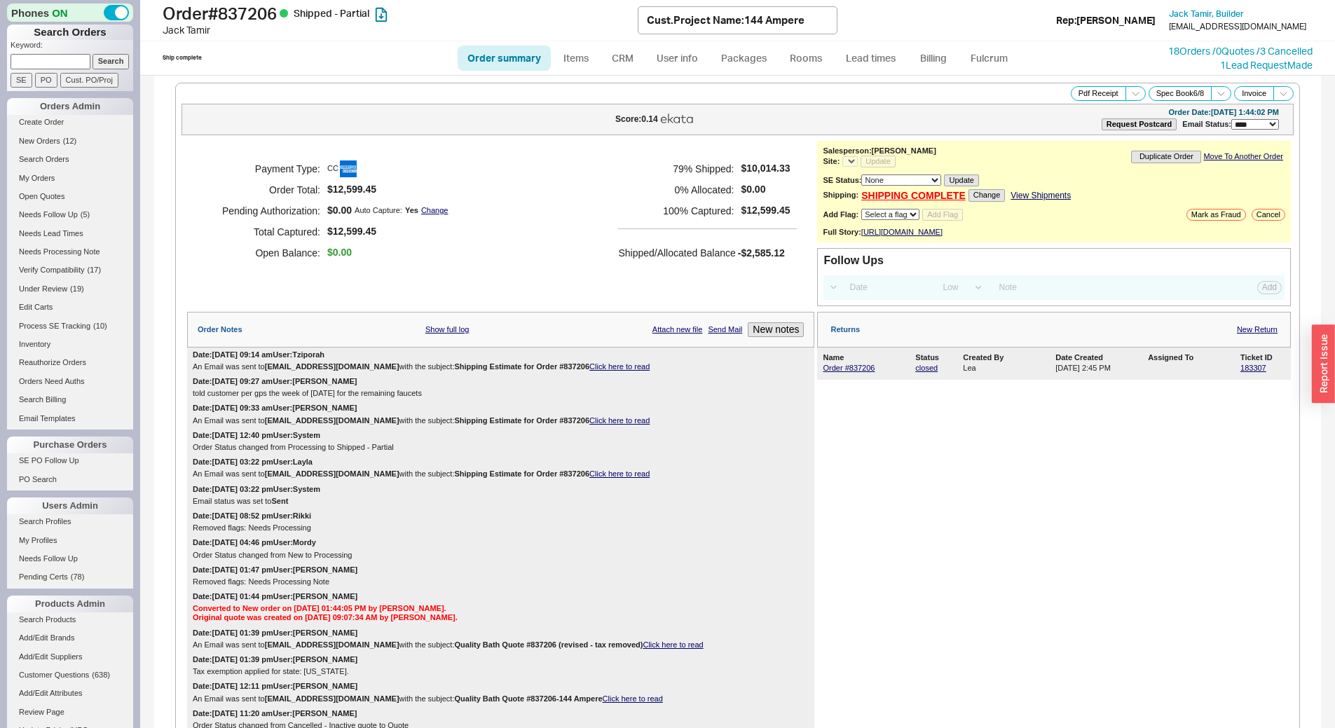
select select "*"
click at [874, 67] on link "Lead times" at bounding box center [871, 58] width 71 height 25
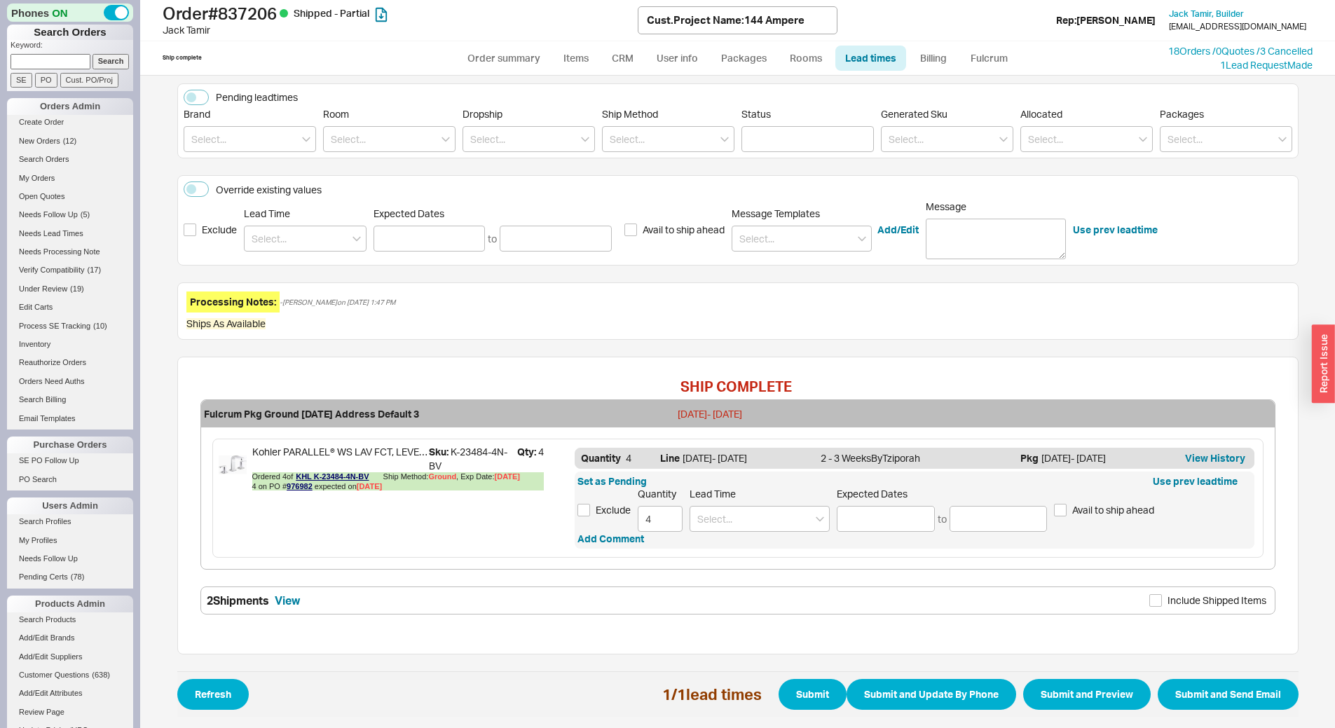
scroll to position [167, 0]
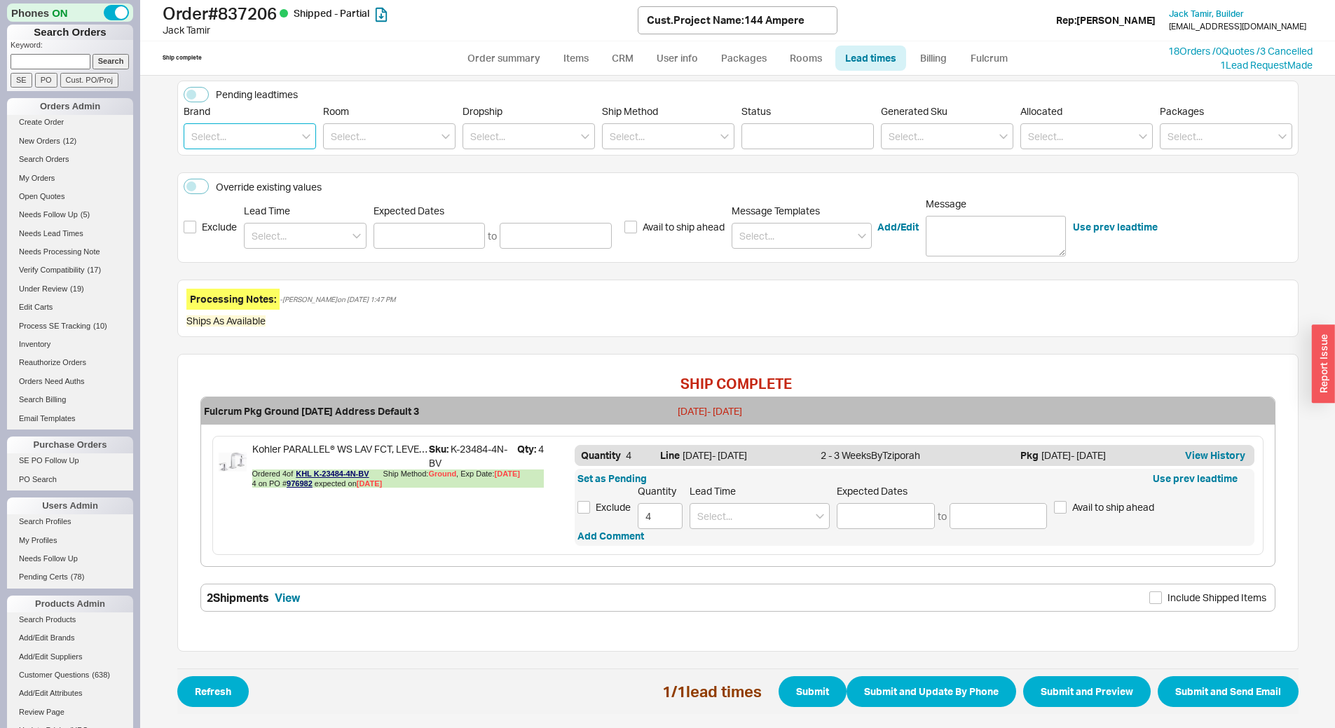
click at [259, 132] on input at bounding box center [250, 136] width 132 height 26
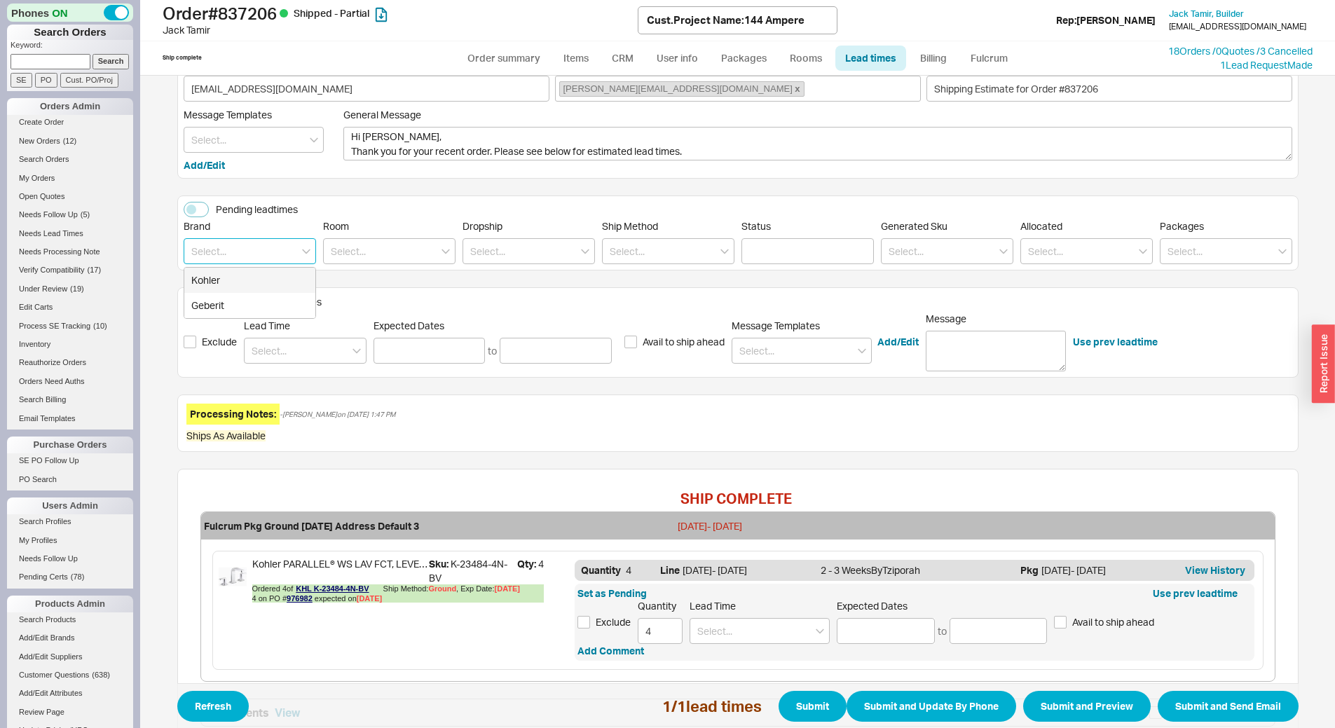
scroll to position [27, 0]
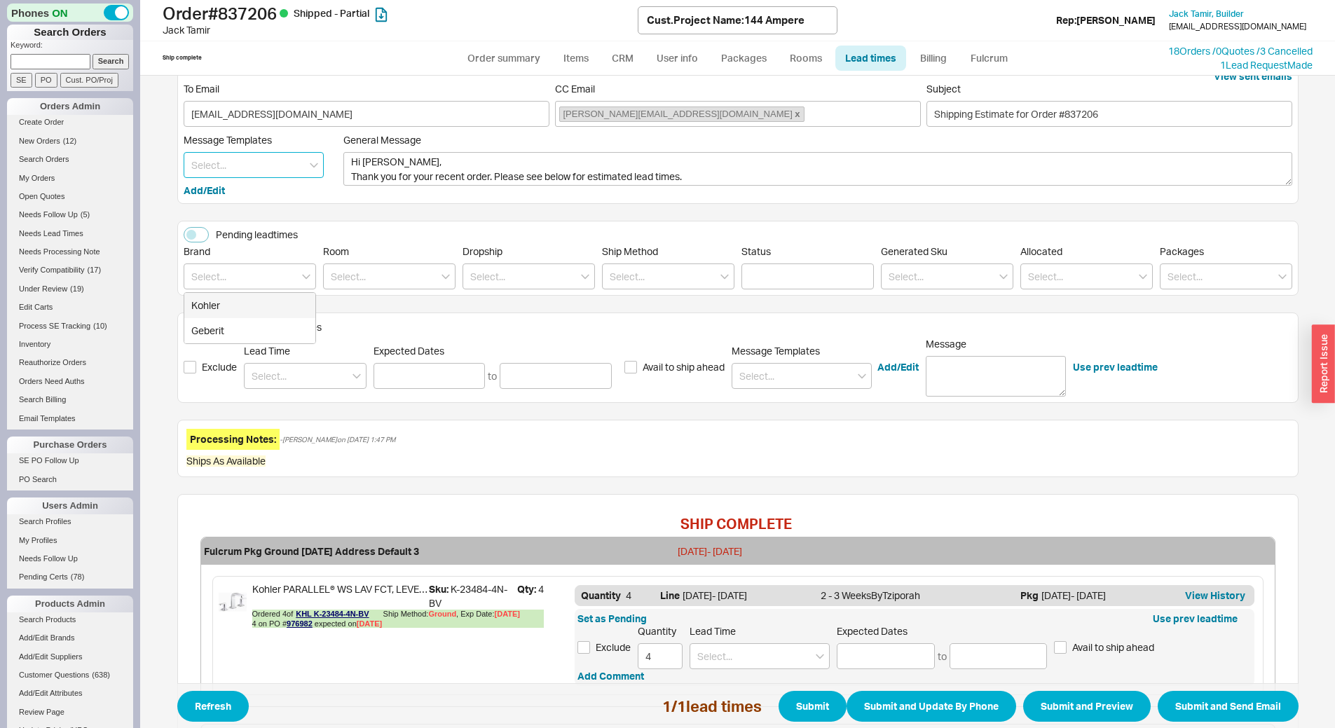
click at [238, 162] on input at bounding box center [254, 165] width 140 height 26
click at [241, 193] on div "Update" at bounding box center [253, 194] width 139 height 25
type textarea "Hi Jack, Please see below for an update on your order. We sincerely apologize f…"
type input "Update"
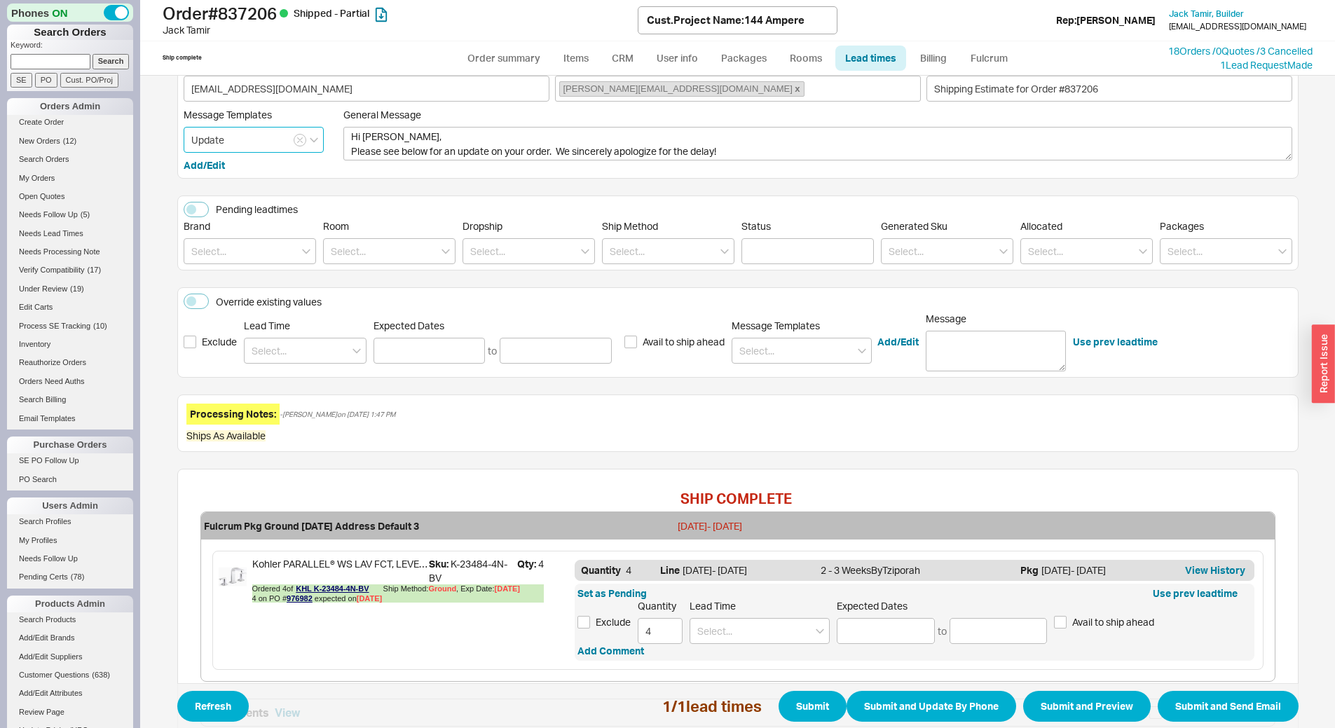
scroll to position [97, 0]
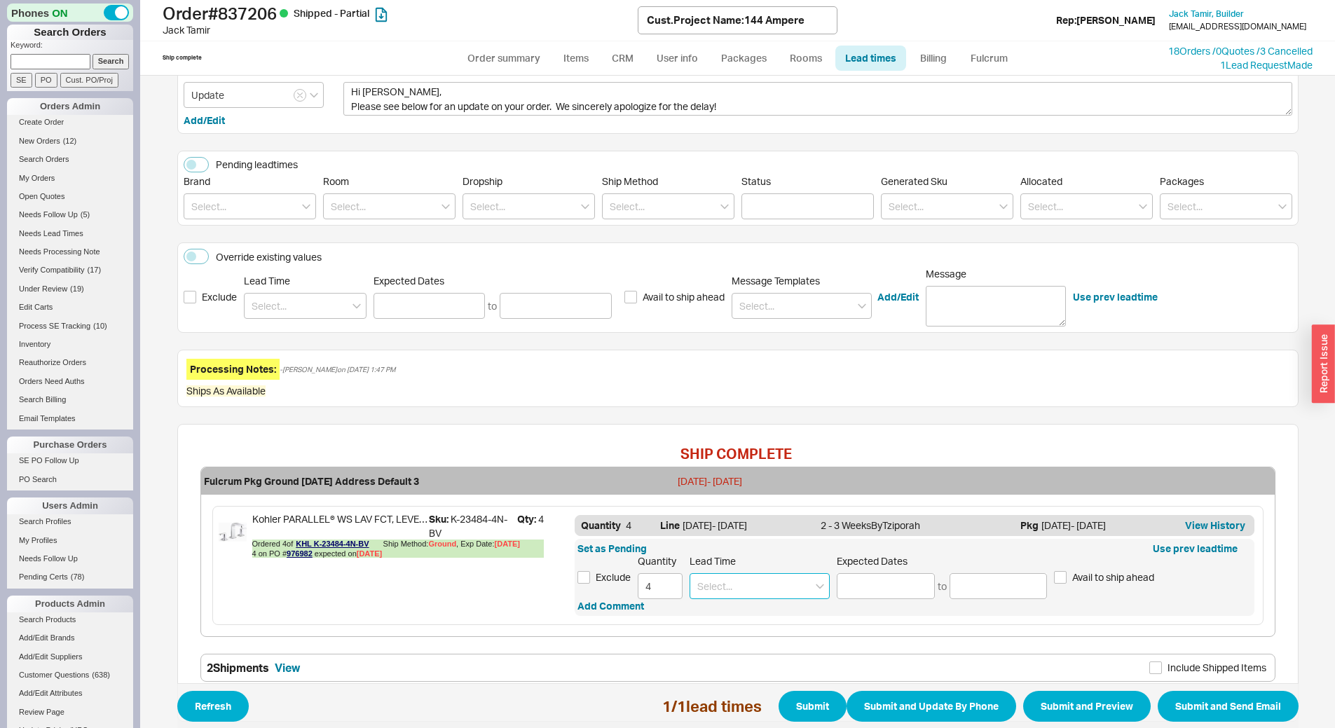
click at [803, 589] on input at bounding box center [760, 586] width 140 height 26
click at [784, 619] on div "2 - 3 Business Days" at bounding box center [759, 615] width 139 height 25
type input "2 - 3 Business Days"
type input "08/21/2025"
type input "08/22/2025"
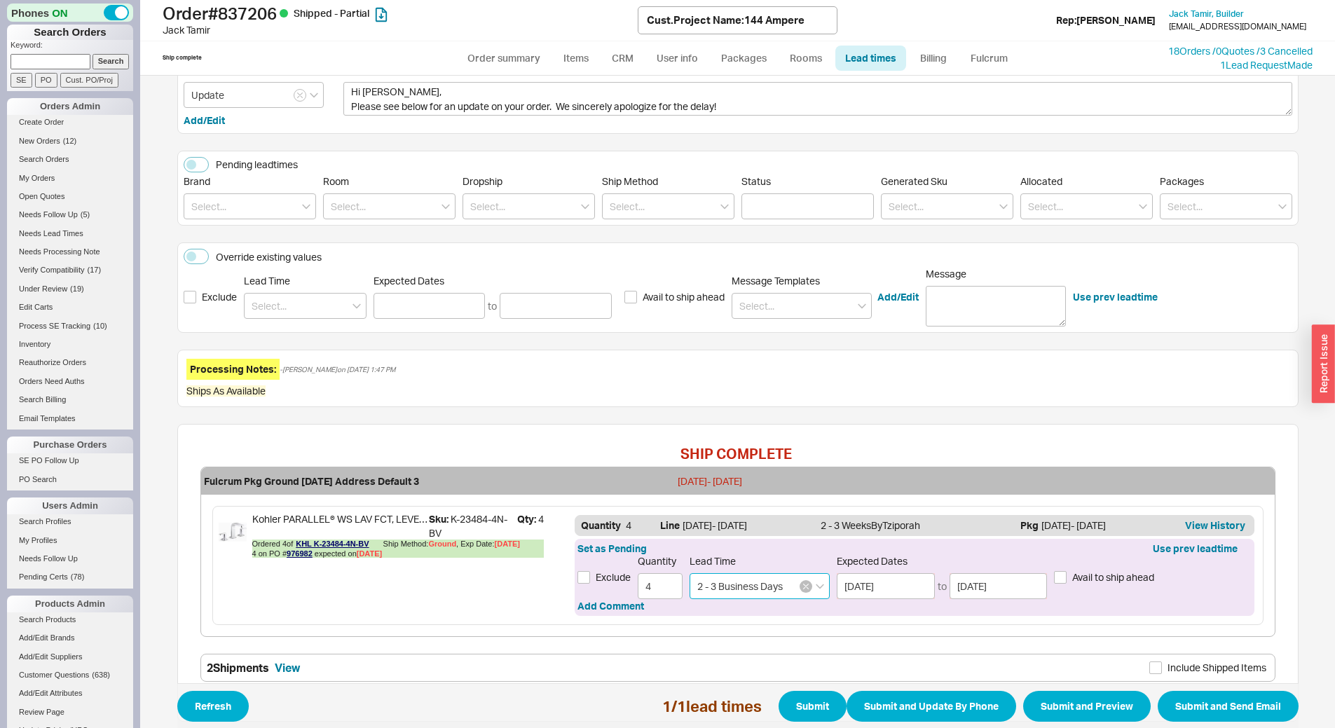
type input "2 - 3 Business Days"
click at [803, 585] on icon "button" at bounding box center [806, 587] width 6 height 8
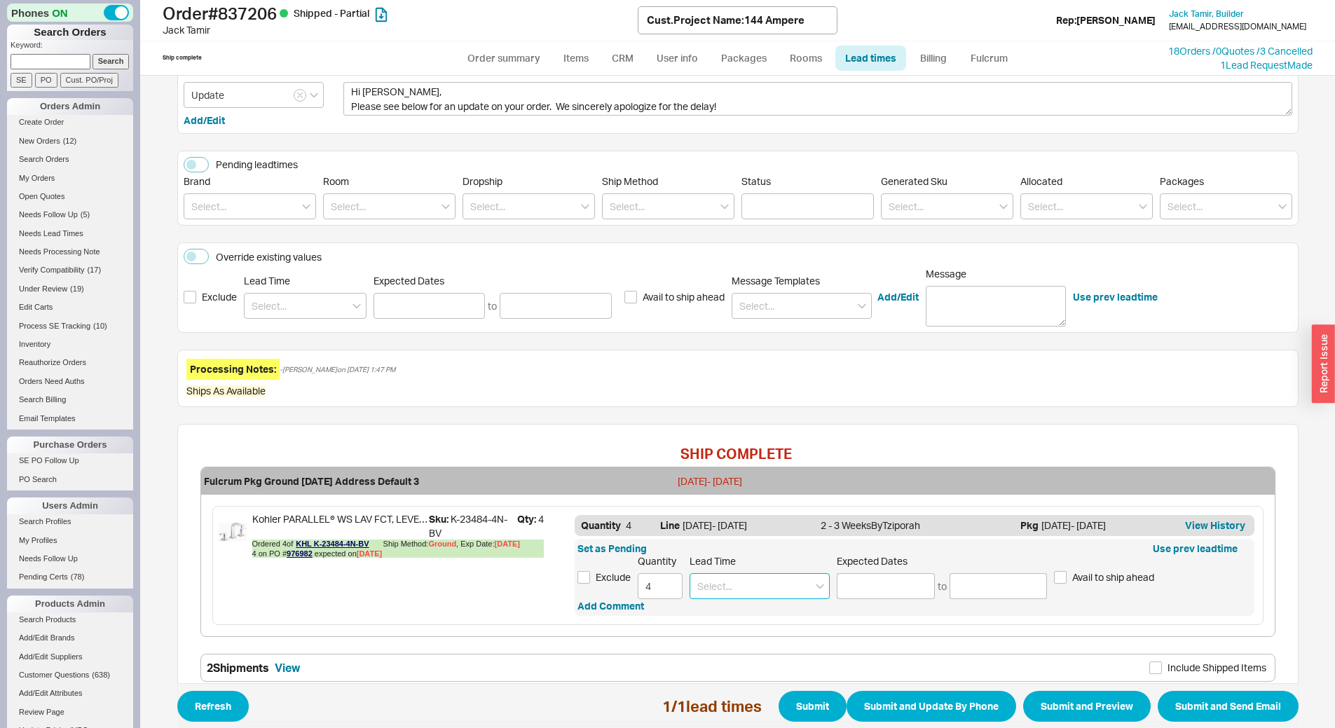
click at [747, 585] on input at bounding box center [760, 586] width 140 height 26
click at [766, 634] on div "2 - 3 Weeks" at bounding box center [759, 640] width 139 height 25
type input "2 - 3 Weeks"
type input "09/02/2025"
type input "09/09/2025"
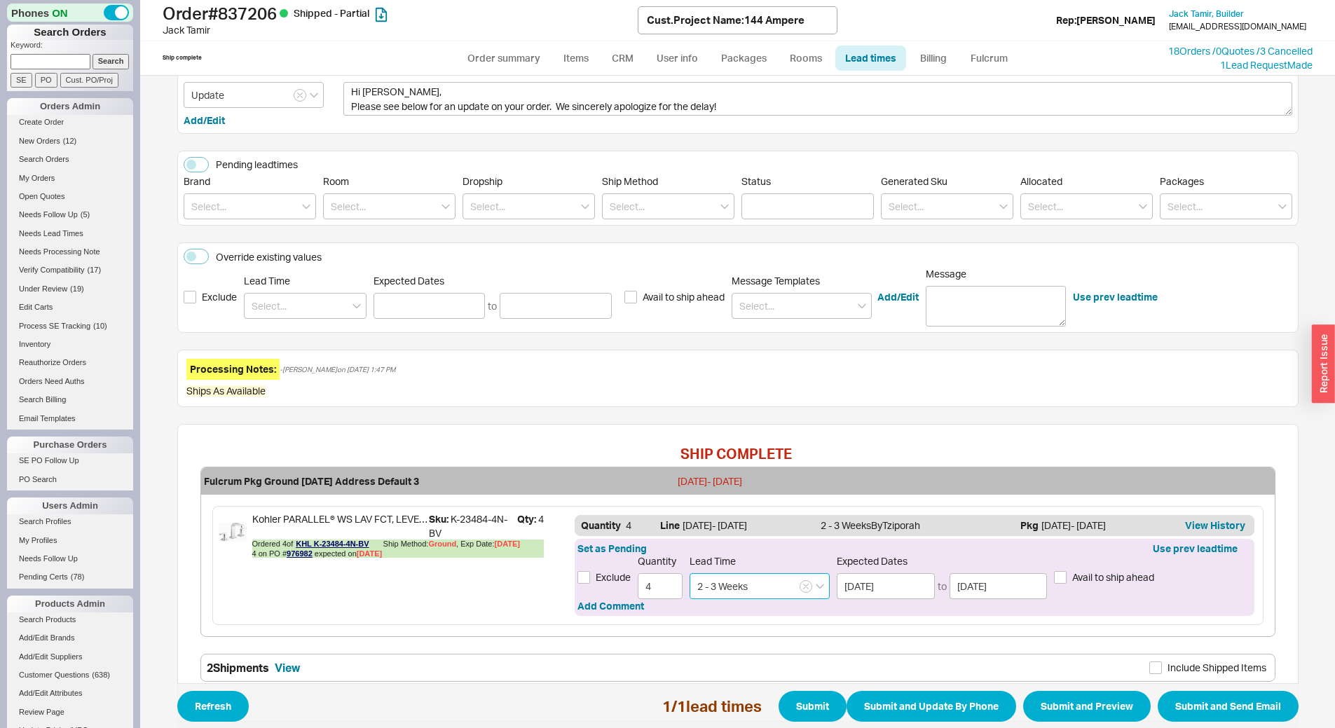
drag, startPoint x: 759, startPoint y: 579, endPoint x: 497, endPoint y: 608, distance: 263.7
click at [497, 608] on div "Kohler PARALLEL® WS LAV FCT, LEVER 0.5 GPM - VIBRANT BRUSHED BRONZE Sku: K-2348…" at bounding box center [737, 565] width 1051 height 119
click at [733, 612] on div "3 - 4 Weeks" at bounding box center [759, 615] width 139 height 25
type input "3 - 4 Weeks"
type input "09/09/2025"
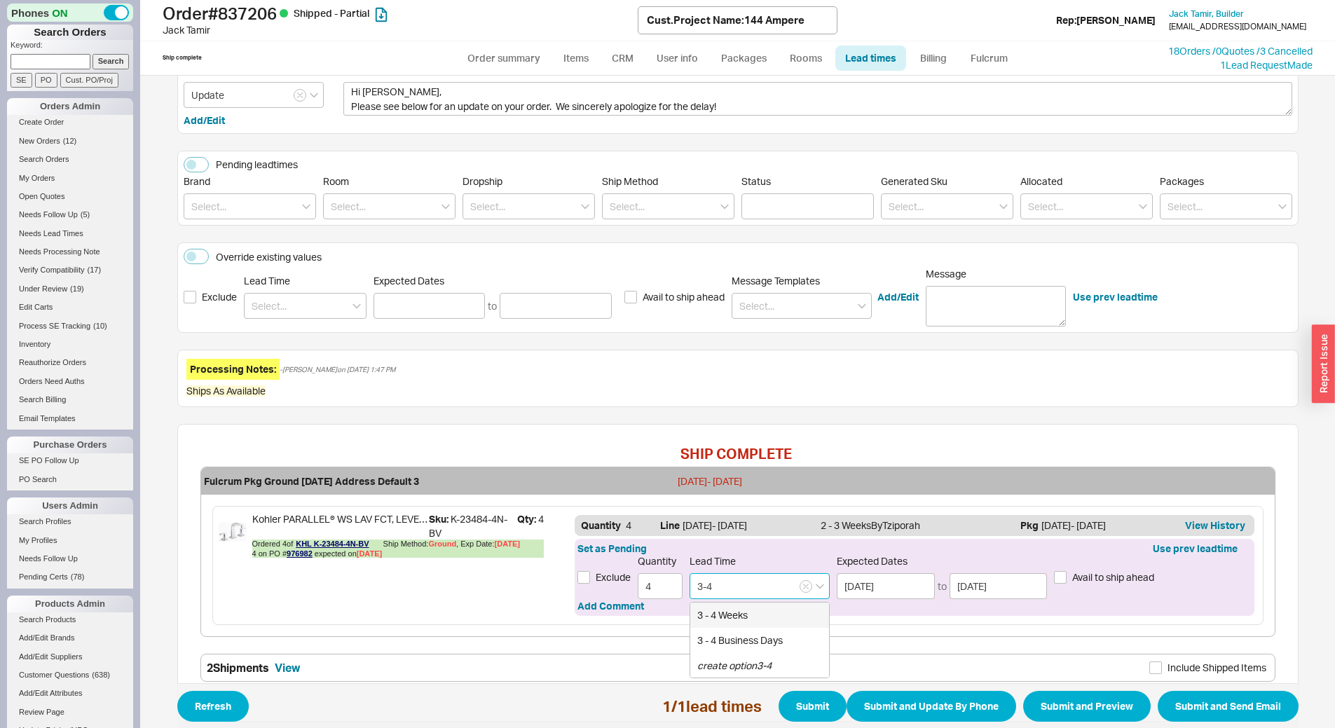
type input "09/16/2025"
type input "3 - 4 Weeks"
click at [1064, 703] on button "Submit and Preview" at bounding box center [1087, 706] width 128 height 31
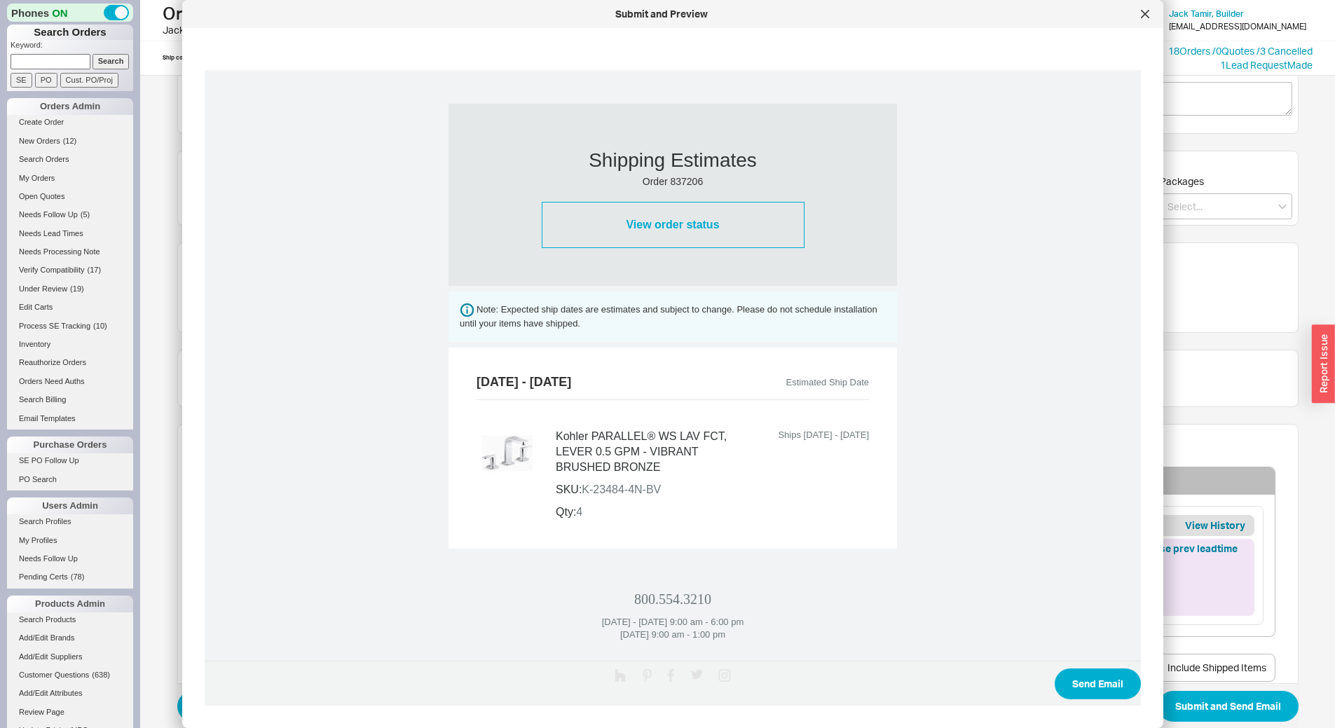
scroll to position [419, 0]
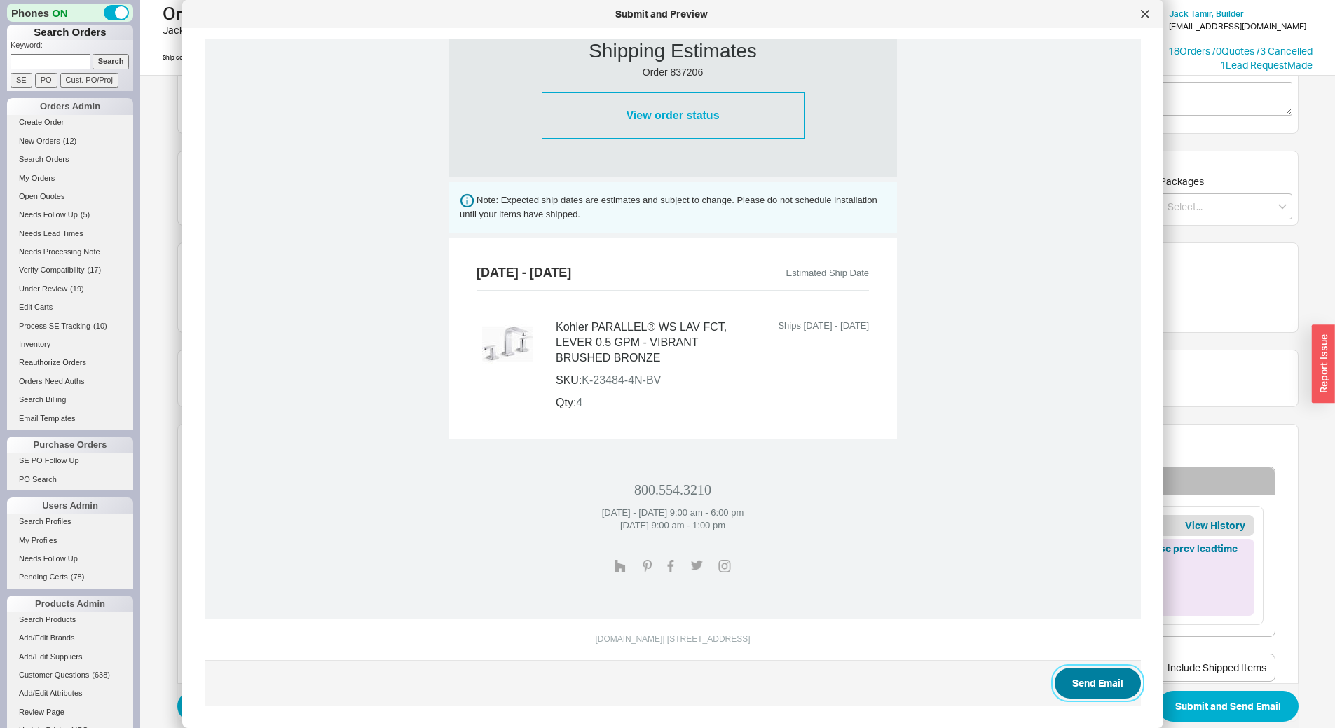
click at [1075, 680] on button "Send Email" at bounding box center [1098, 683] width 86 height 31
select select "*"
select select "LOW"
select select "3"
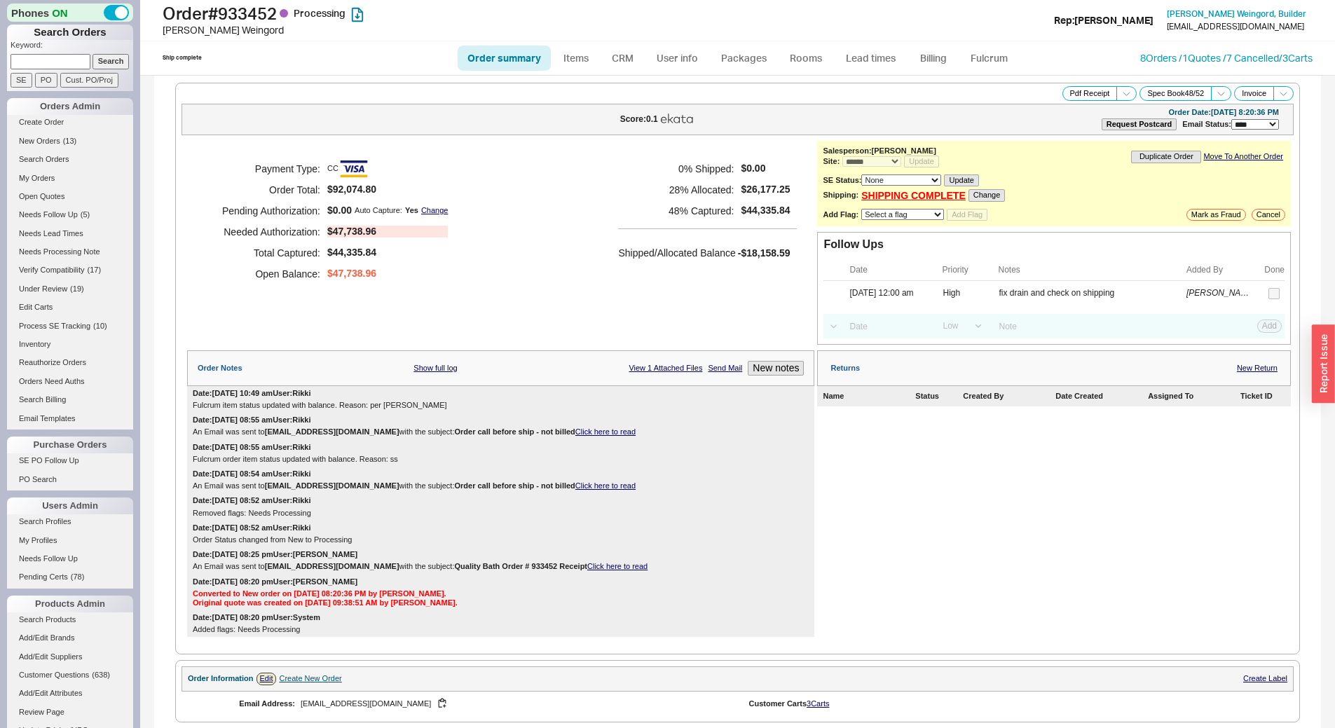
select select "*"
select select "LOW"
select select "3"
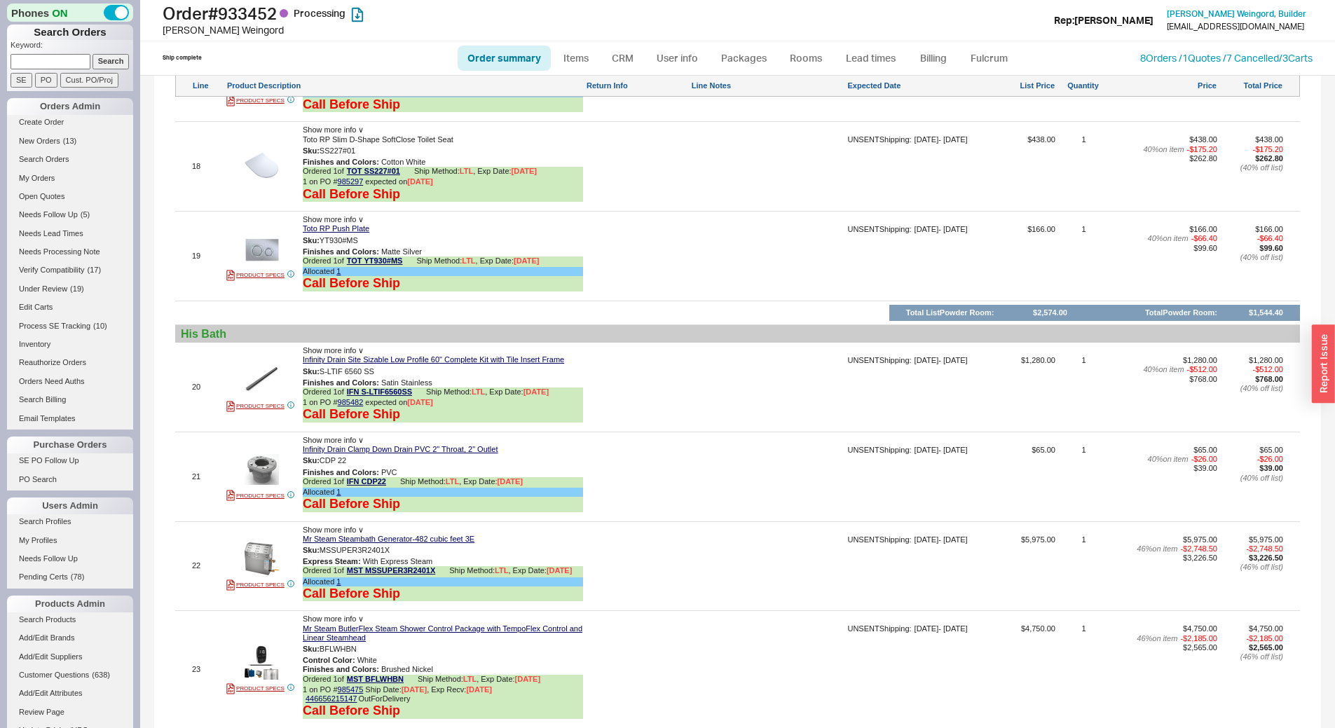
scroll to position [2804, 0]
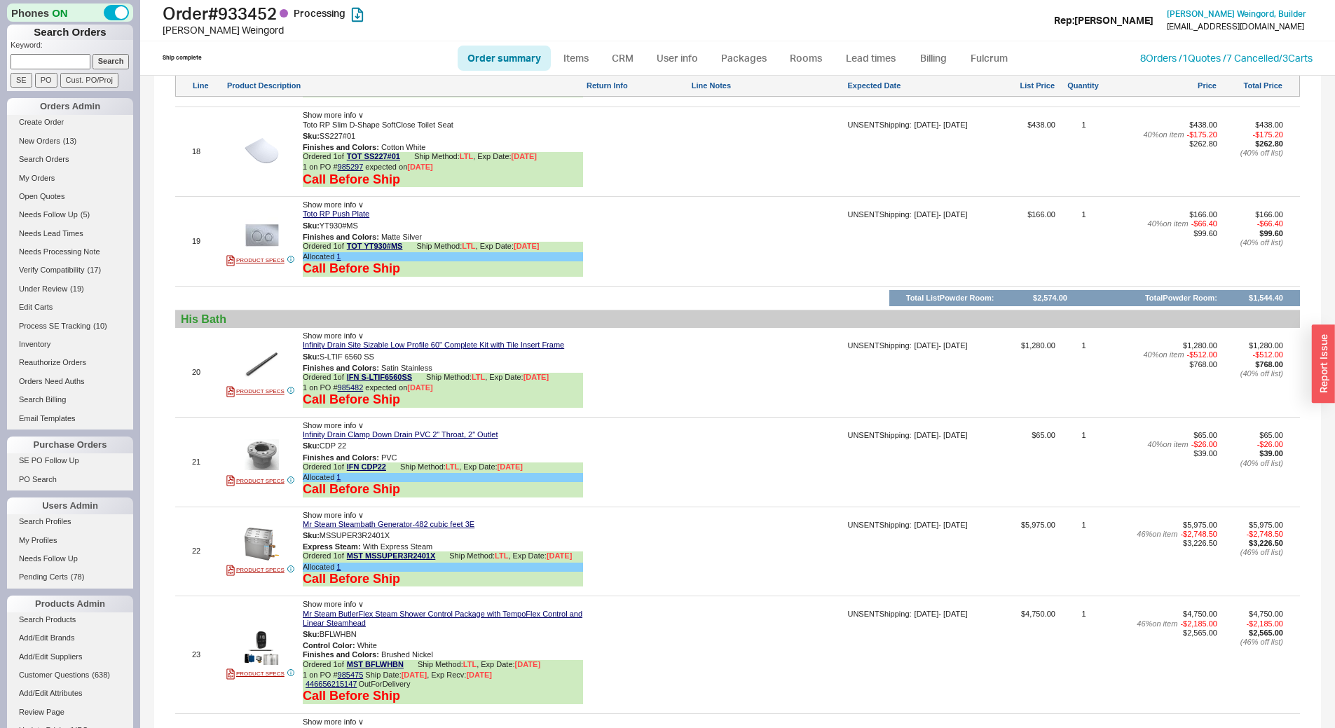
click at [675, 503] on div at bounding box center [637, 467] width 102 height 72
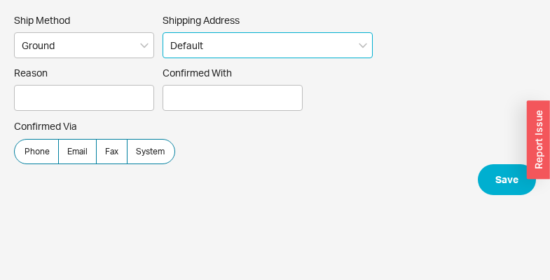
click at [295, 46] on select "Default ----- Add New Address" at bounding box center [268, 45] width 210 height 26
click at [163, 32] on select "Default ----- Add New Address" at bounding box center [268, 45] width 210 height 26
select select "0"
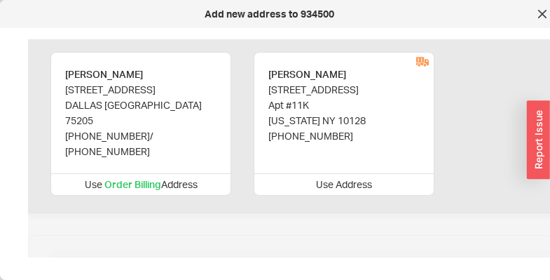
scroll to position [70, 0]
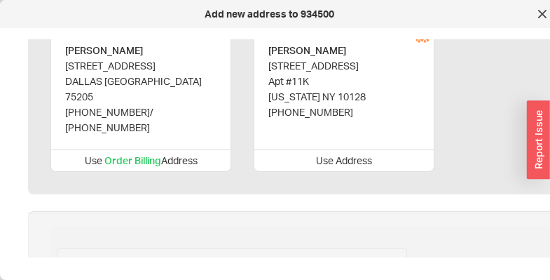
click at [362, 150] on div "Use Address" at bounding box center [343, 160] width 179 height 22
type input "Lori"
type input "Altschuler"
type input "1601 3rd Avenue"
type input "Apt #11K"
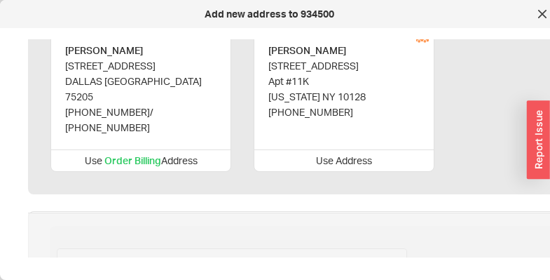
type input "10128"
type input "[US_STATE]"
type input "214-906-0964"
click at [348, 149] on div "Use Address" at bounding box center [343, 160] width 179 height 22
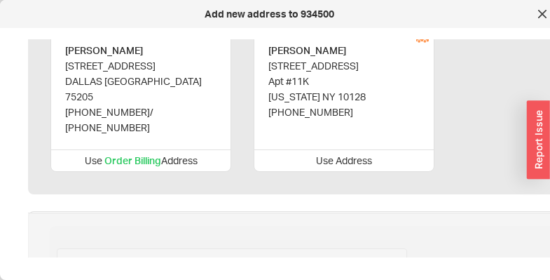
click at [358, 93] on div "Lori Altschuler 1601 3rd Avenue Apt #11K New York NY 10128 214-906-0964" at bounding box center [343, 81] width 179 height 105
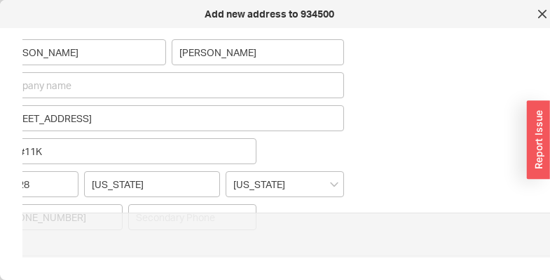
scroll to position [350, 161]
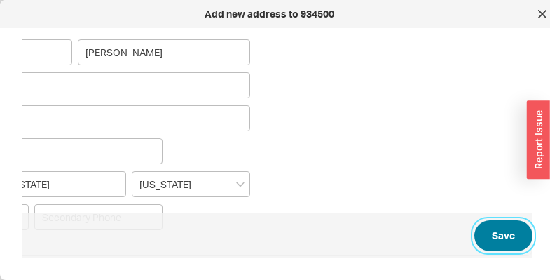
click at [493, 226] on button "Save" at bounding box center [504, 235] width 58 height 31
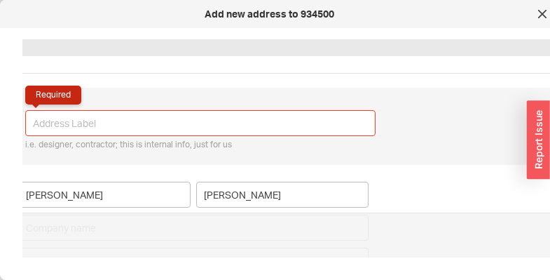
scroll to position [173, 0]
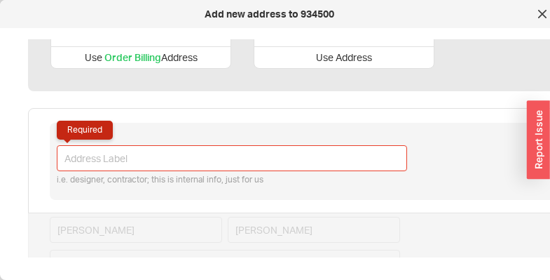
click at [220, 145] on input "Required" at bounding box center [232, 158] width 350 height 26
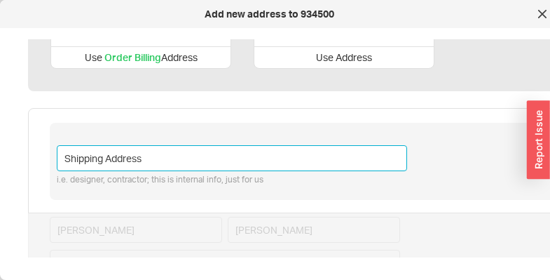
type input "Shipping Address"
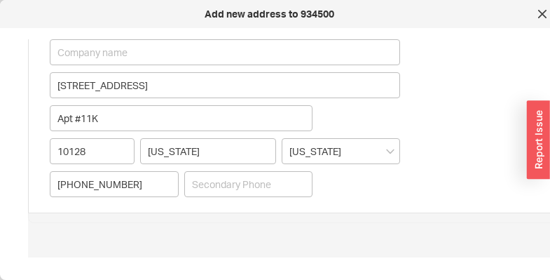
scroll to position [383, 161]
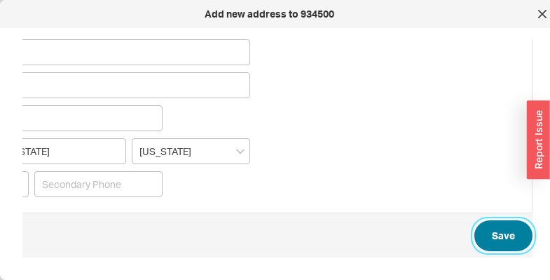
click at [510, 226] on button "Save" at bounding box center [504, 235] width 58 height 31
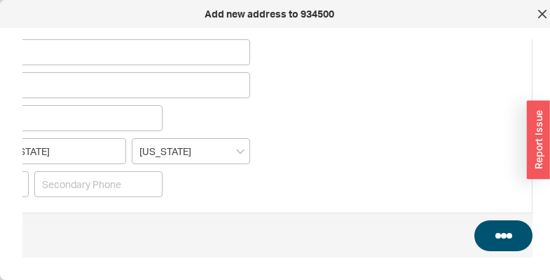
select select "4057"
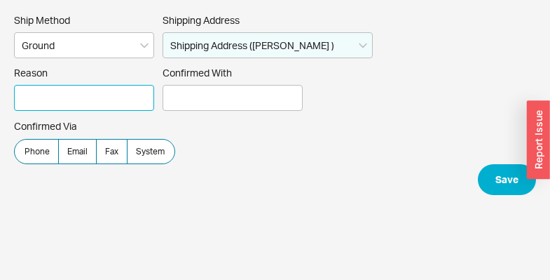
click at [135, 102] on input "Reason" at bounding box center [84, 98] width 140 height 26
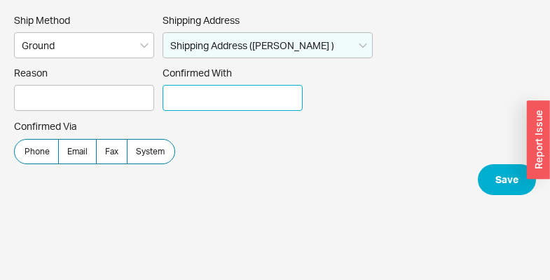
click at [248, 91] on input "Confirmed With" at bounding box center [233, 98] width 140 height 26
type input "email"
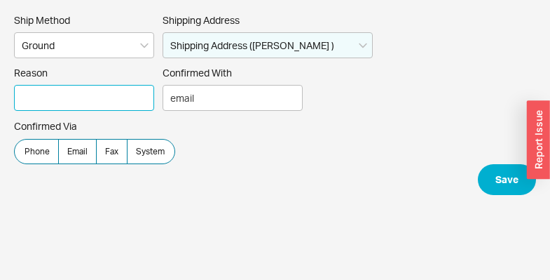
click at [97, 93] on input "Reason" at bounding box center [84, 98] width 140 height 26
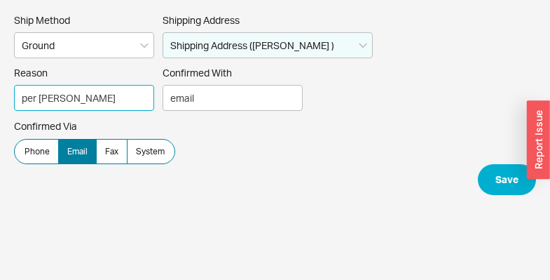
type input "per Josh"
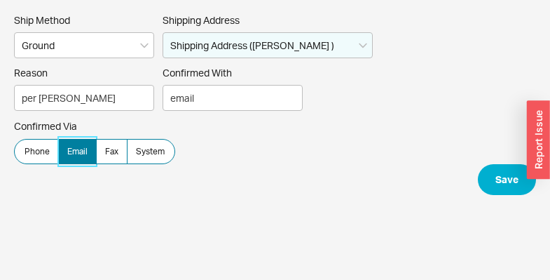
click at [88, 150] on label "Email" at bounding box center [77, 151] width 39 height 25
click at [0, 0] on input "Email" at bounding box center [0, 0] width 0 height 0
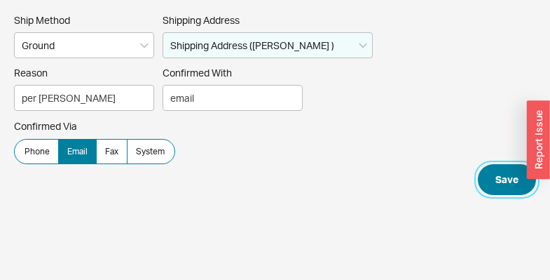
click at [496, 184] on button "Save" at bounding box center [507, 179] width 58 height 31
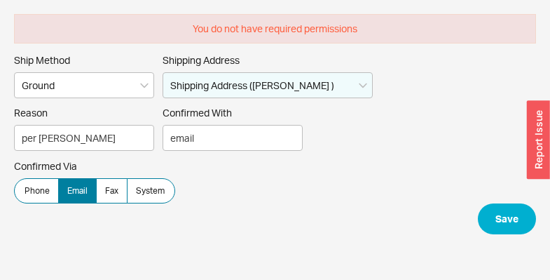
click at [531, 147] on div "button" at bounding box center [538, 140] width 23 height 79
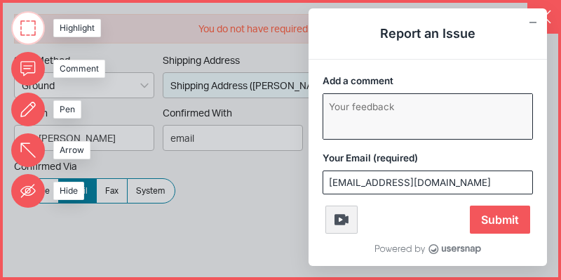
click at [355, 130] on textarea "Add a comment" at bounding box center [427, 116] width 209 height 45
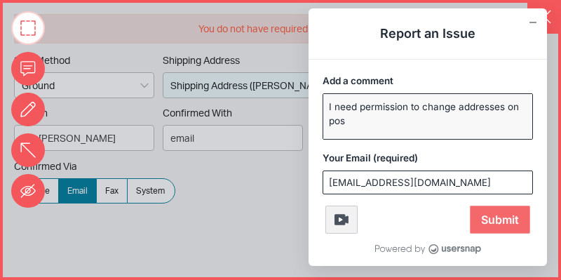
type textarea "I need permission to change addresses on pos"
click at [500, 215] on span "Submit" at bounding box center [500, 219] width 60 height 28
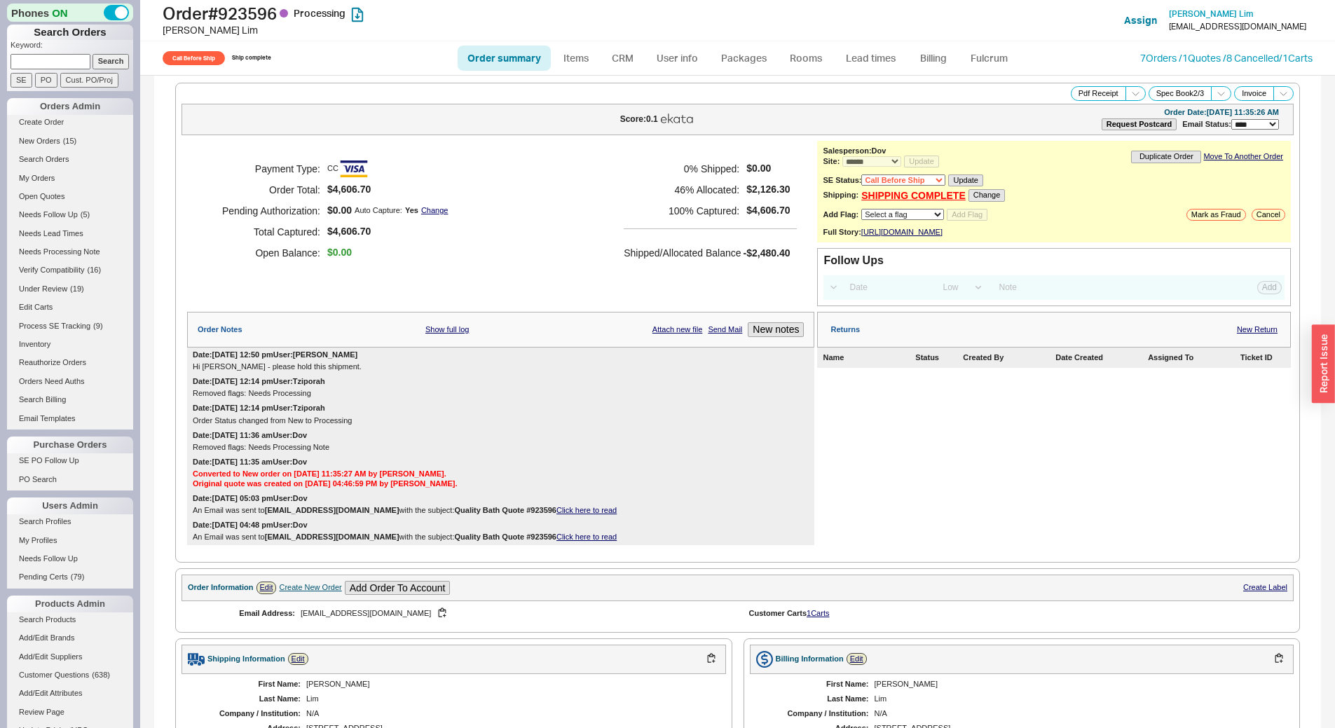
select select "*"
select select "Call Before Ship"
select select "LOW"
select select "3"
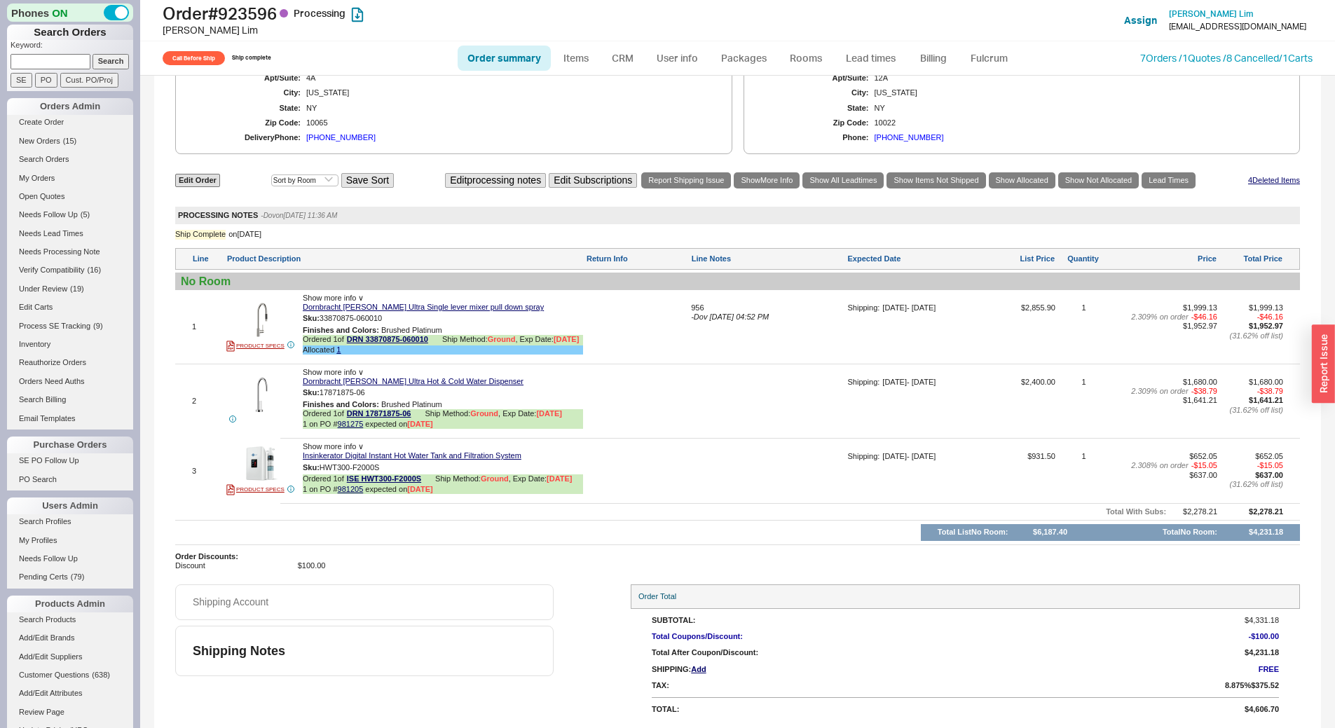
scroll to position [684, 0]
click at [872, 50] on link "Lead times" at bounding box center [871, 58] width 71 height 25
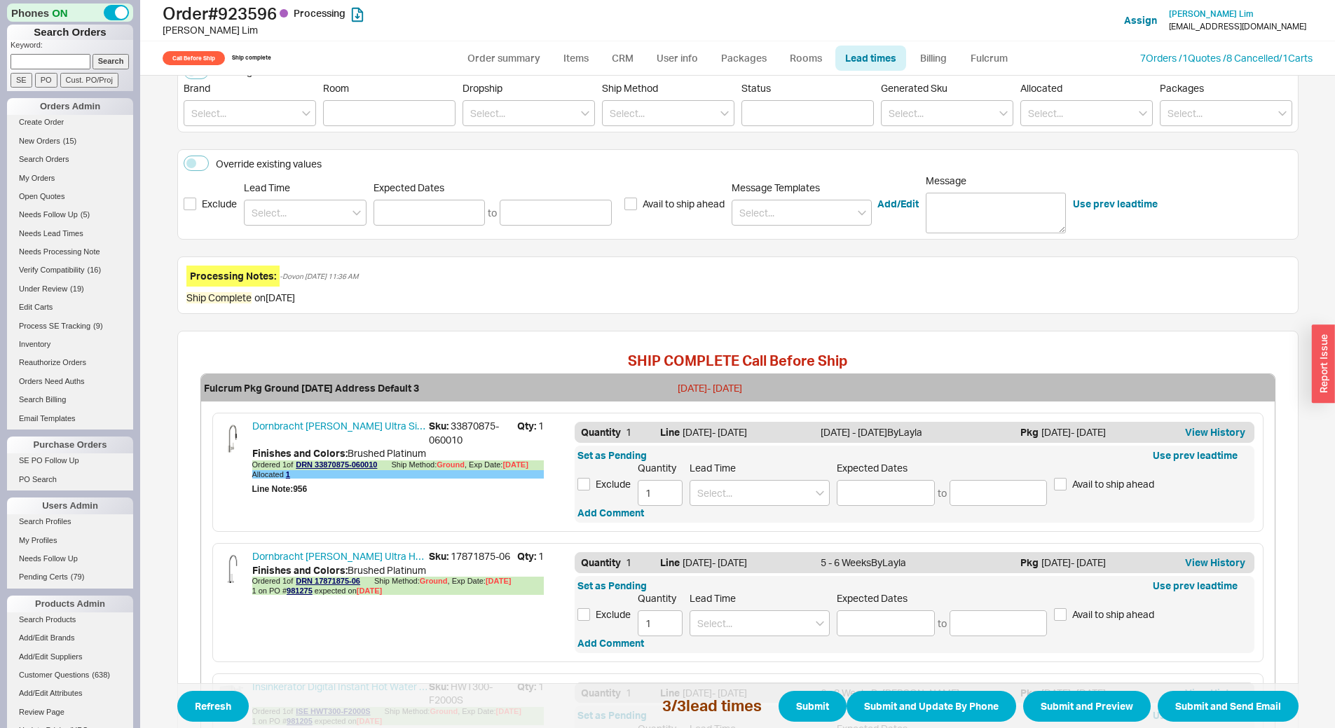
scroll to position [383, 0]
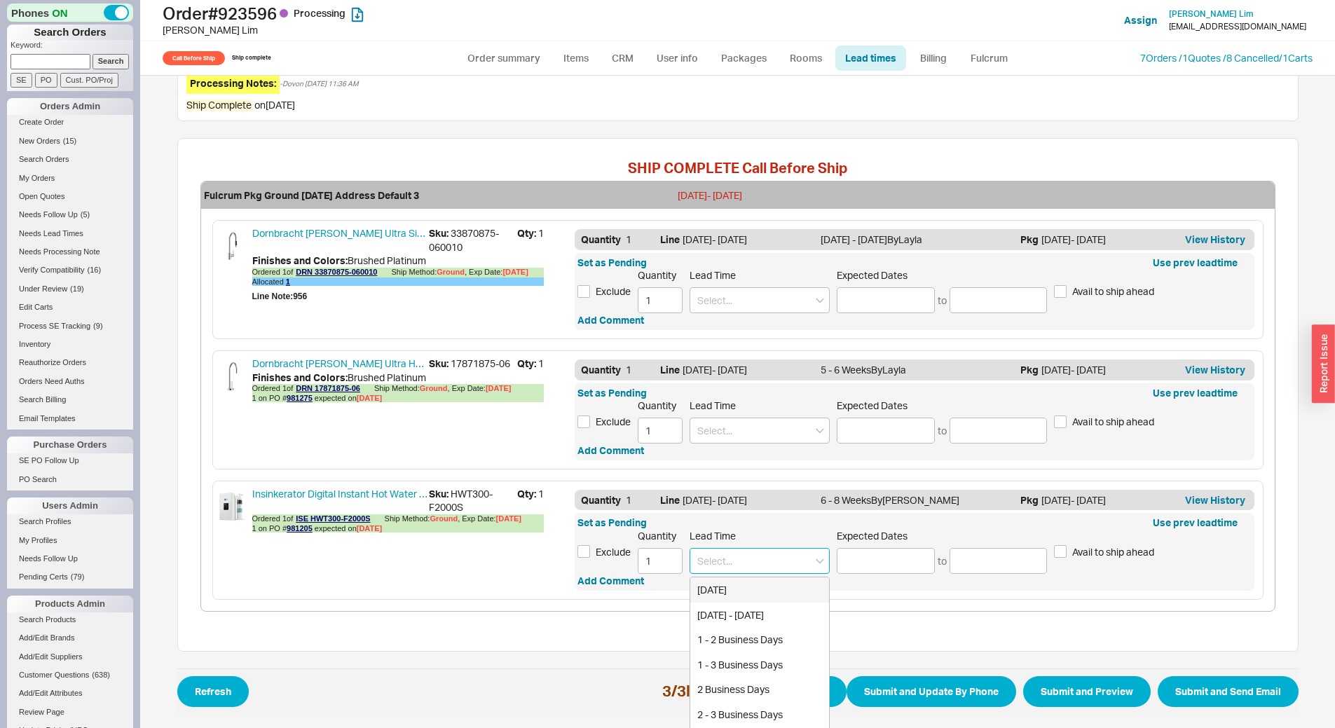
click at [754, 564] on input at bounding box center [760, 561] width 140 height 26
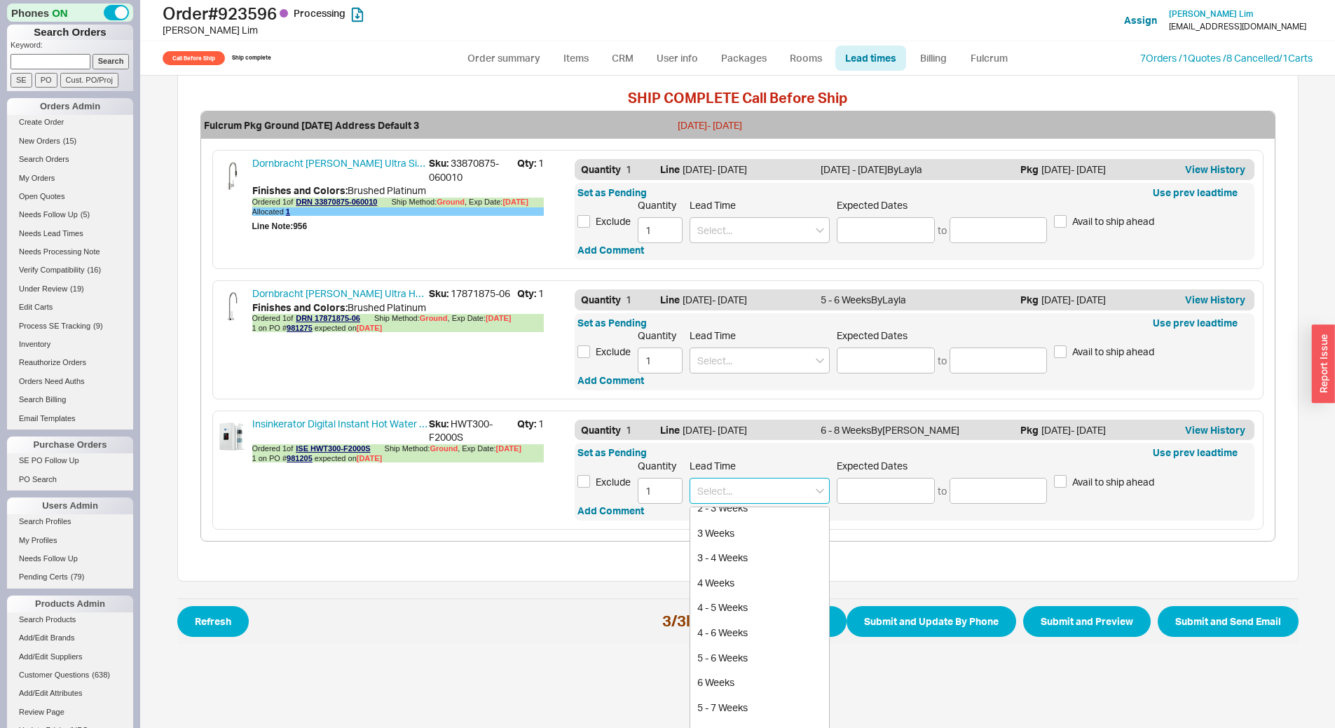
scroll to position [491, 0]
click at [877, 494] on input at bounding box center [886, 491] width 98 height 26
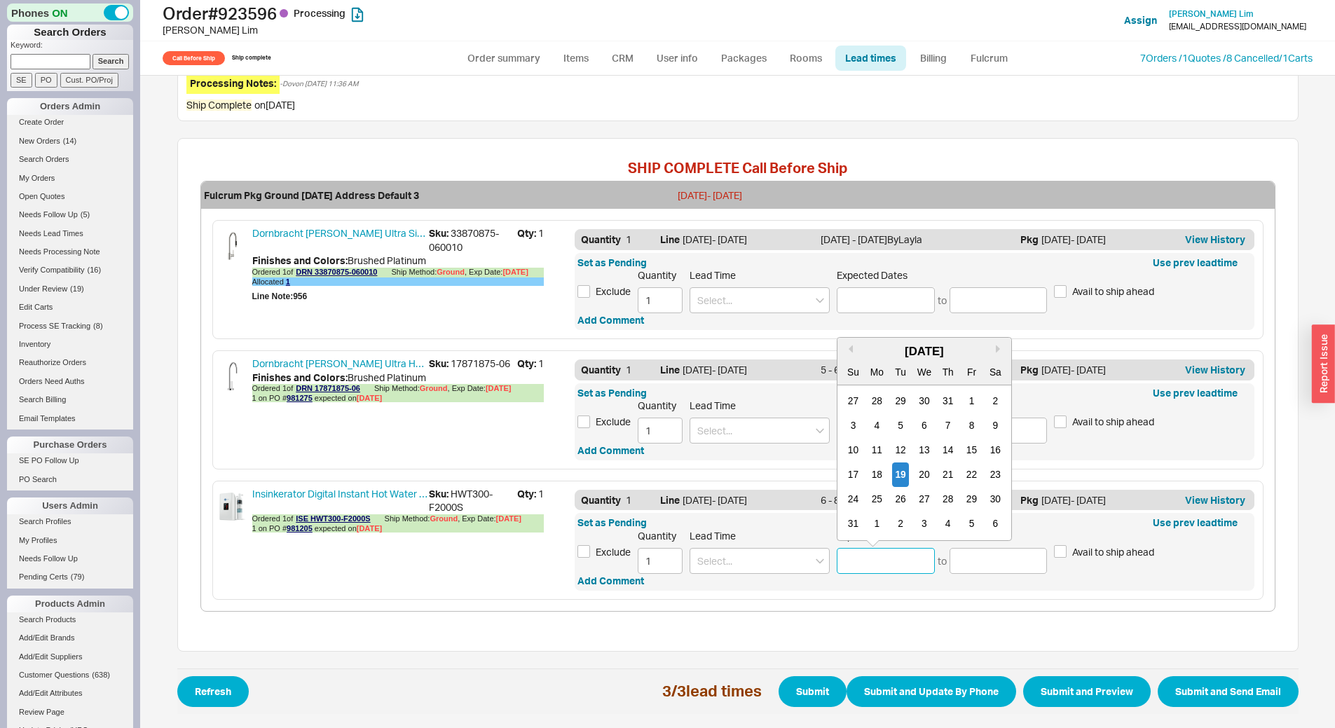
click at [877, 496] on div "25" at bounding box center [877, 499] width 17 height 25
type input "[DATE]"
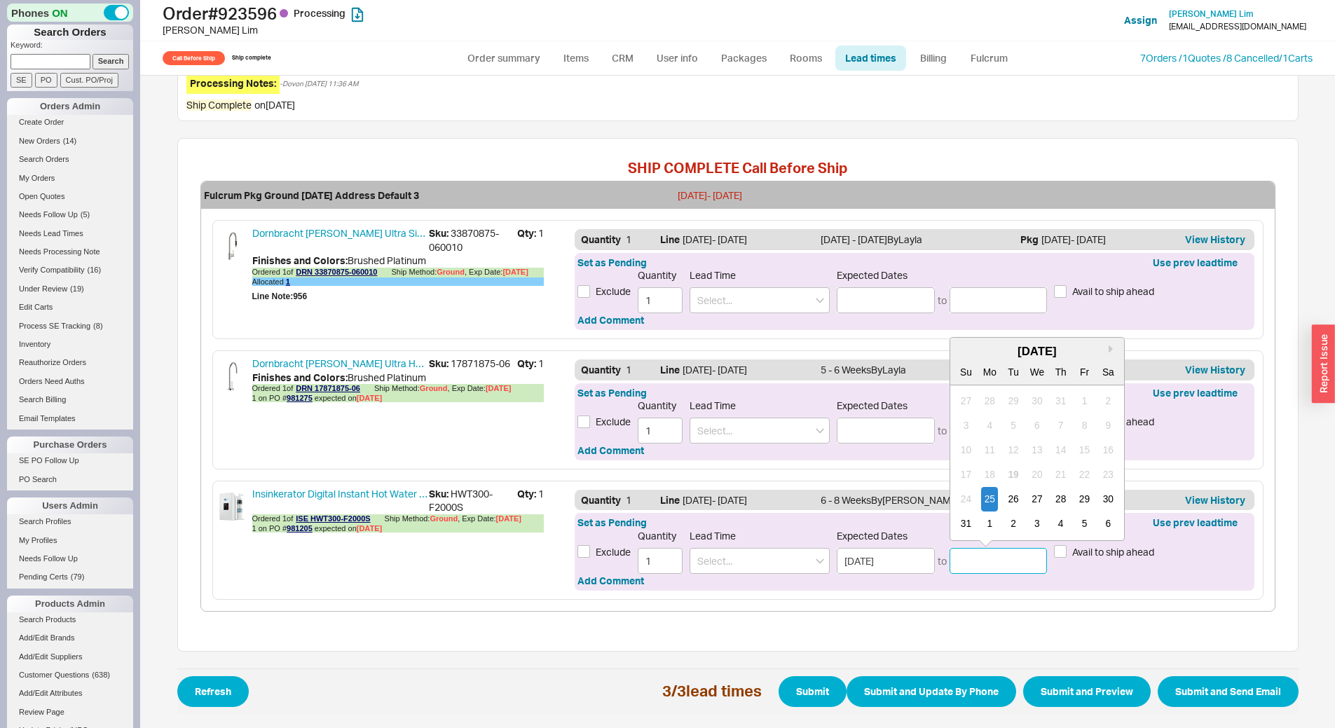
click at [975, 553] on input at bounding box center [999, 561] width 98 height 26
click at [1087, 503] on div "29" at bounding box center [1084, 499] width 17 height 25
type input "[DATE]"
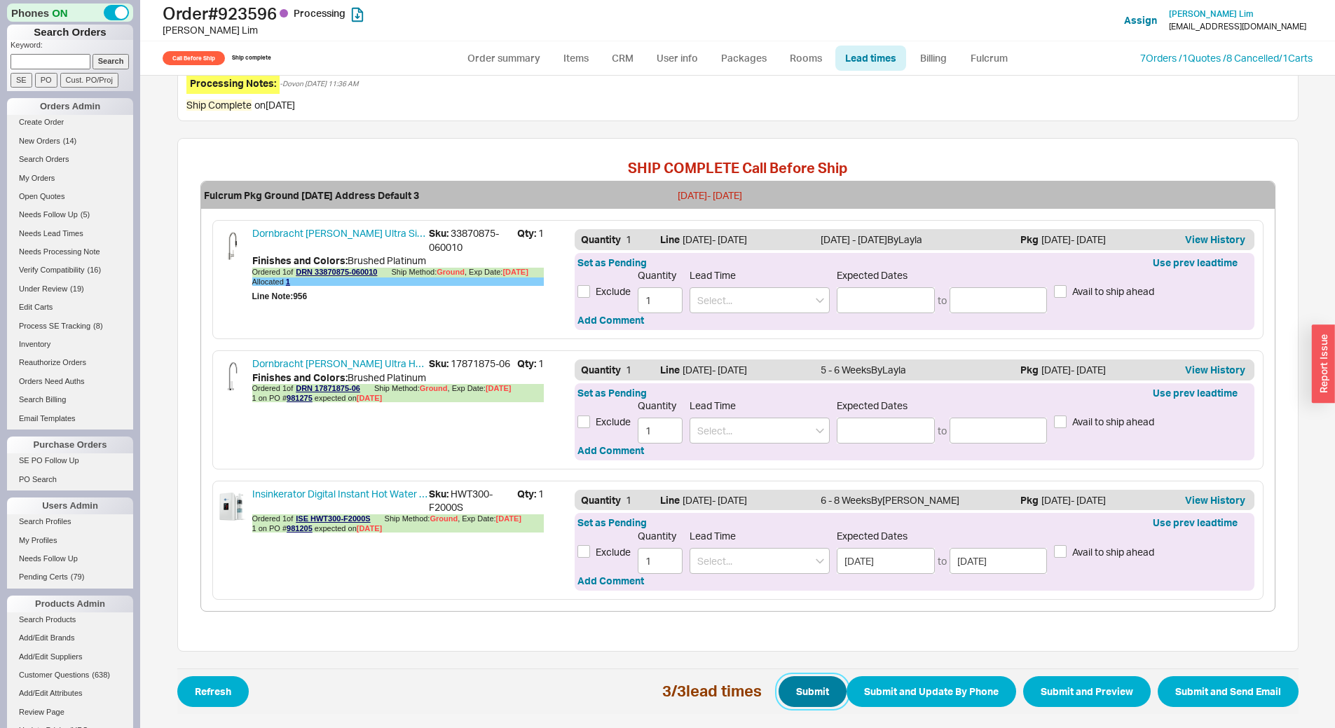
click at [811, 683] on button "Submit" at bounding box center [813, 691] width 68 height 31
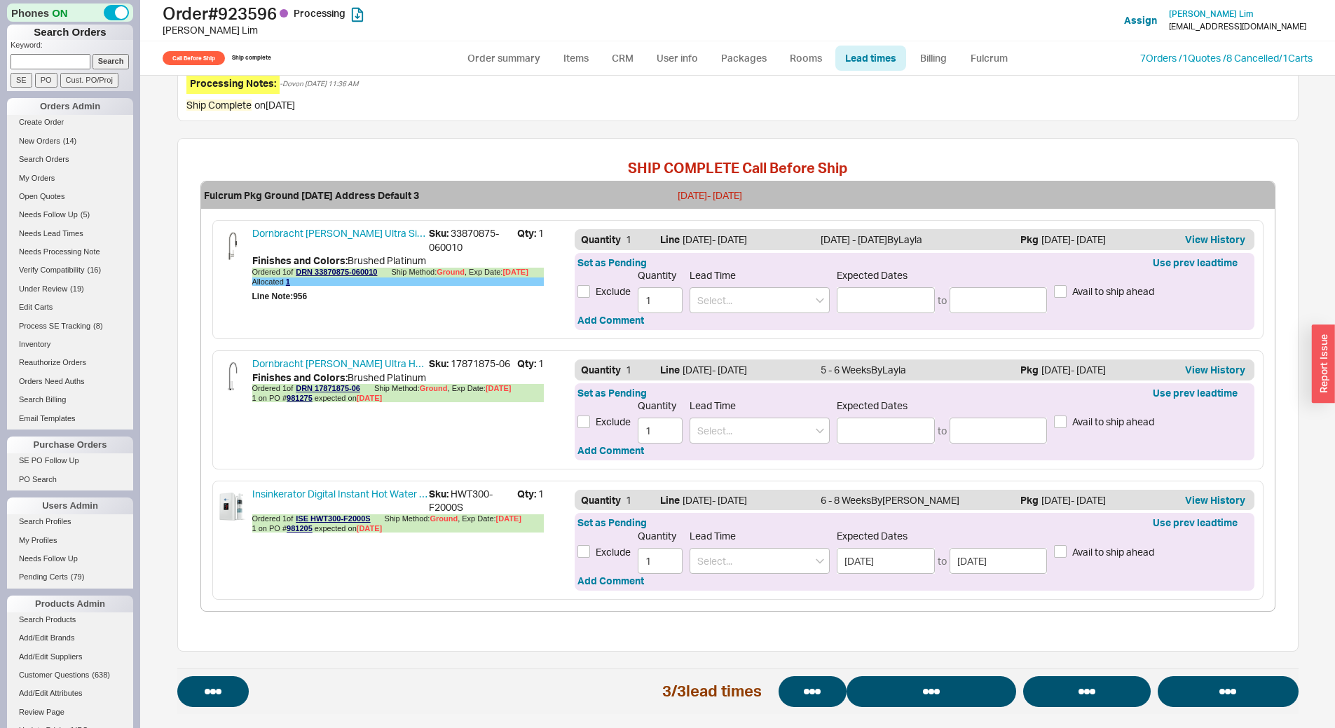
select select "*"
select select "Call Before Ship"
select select "LOW"
select select "3"
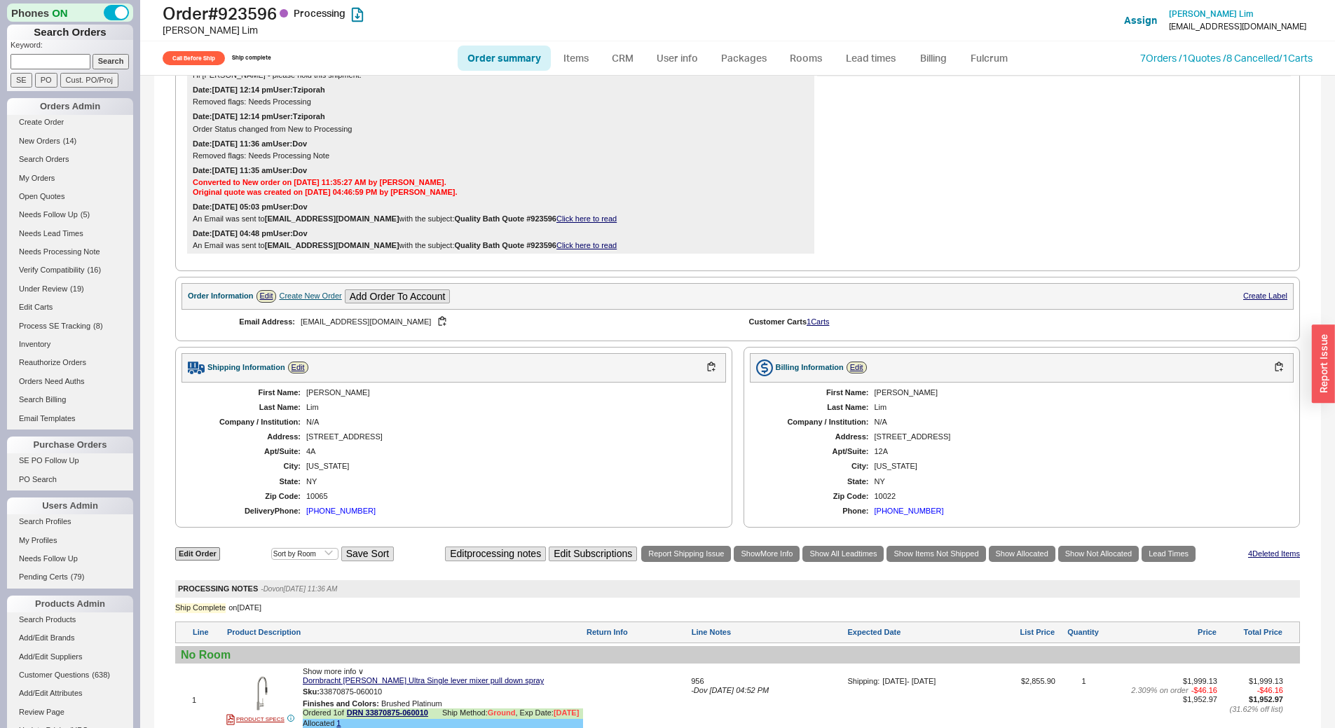
scroll to position [684, 0]
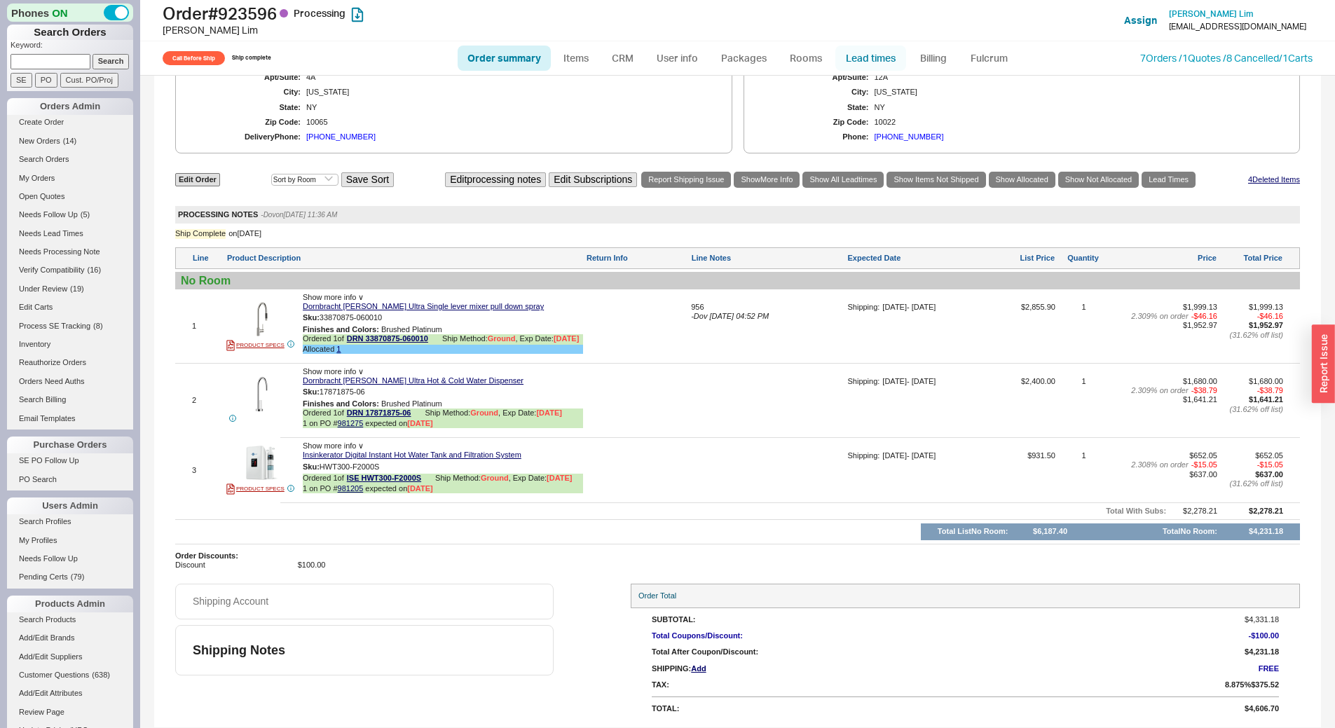
click at [852, 53] on link "Lead times" at bounding box center [871, 58] width 71 height 25
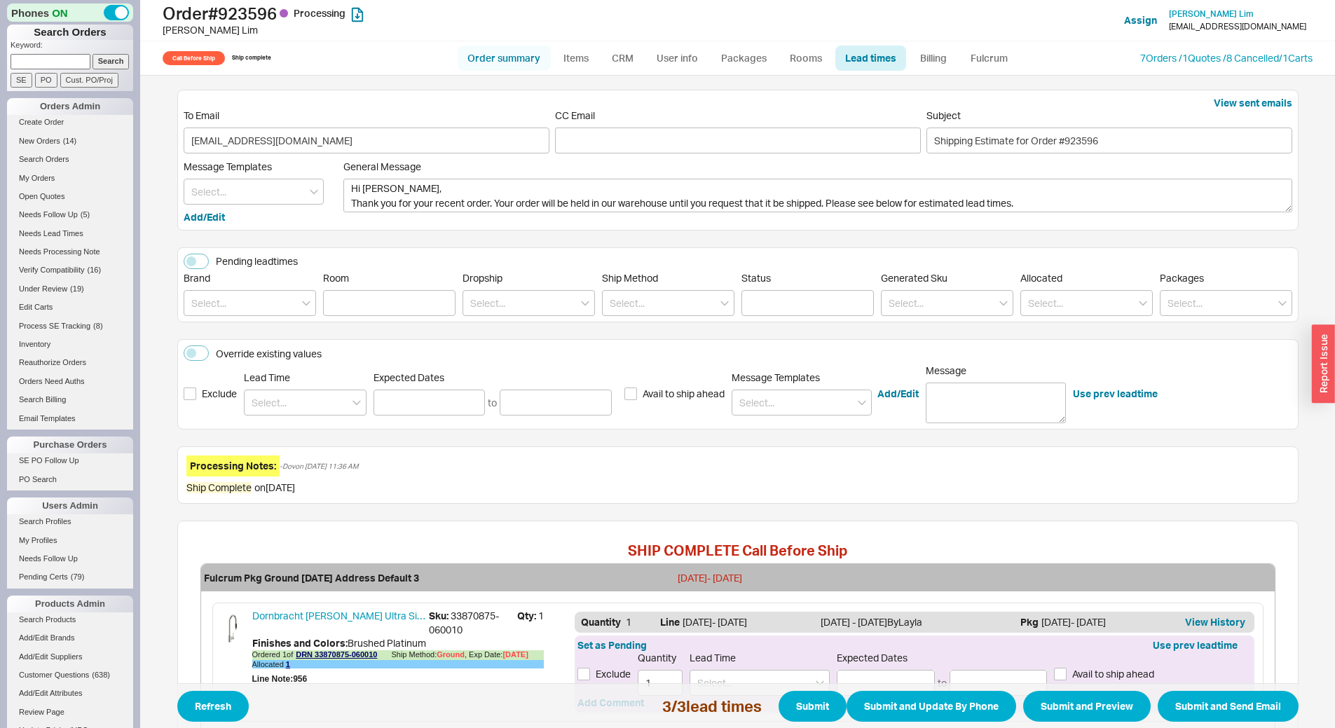
click at [495, 55] on link "Order summary" at bounding box center [504, 58] width 93 height 25
select select "*"
select select "Call Before Ship"
select select "LOW"
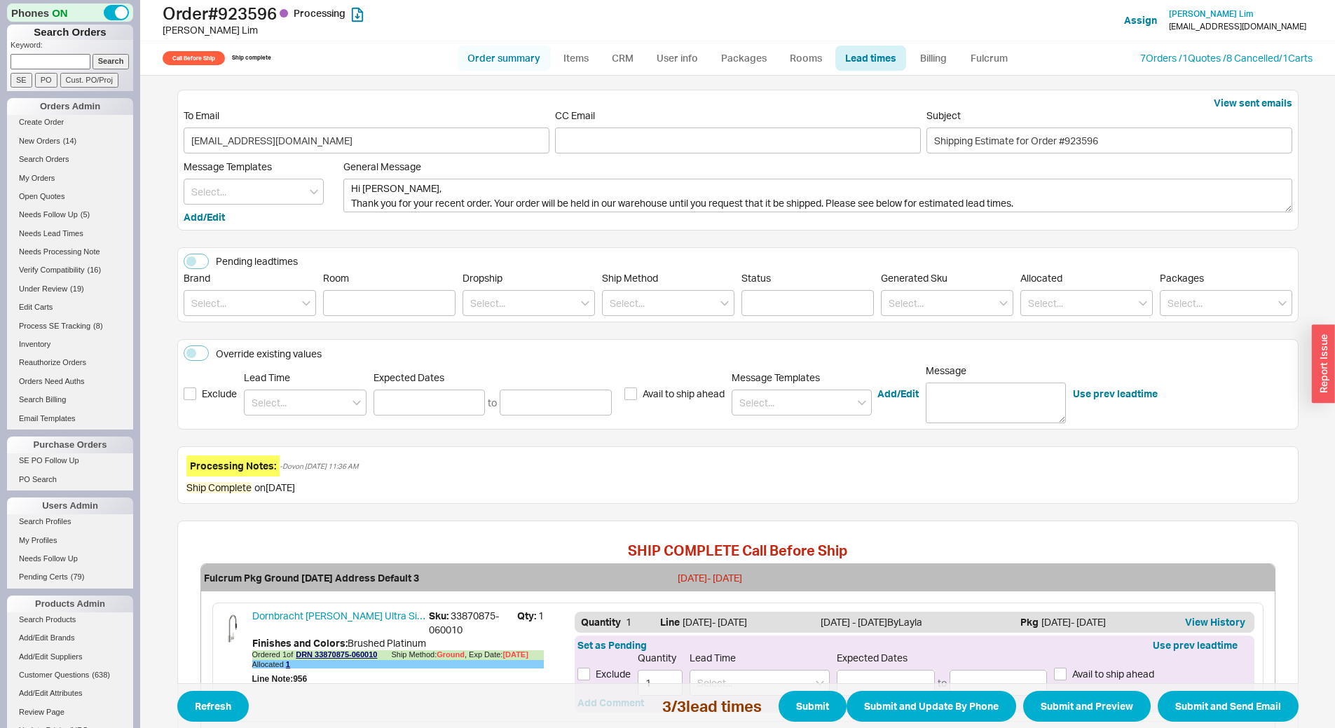
select select "3"
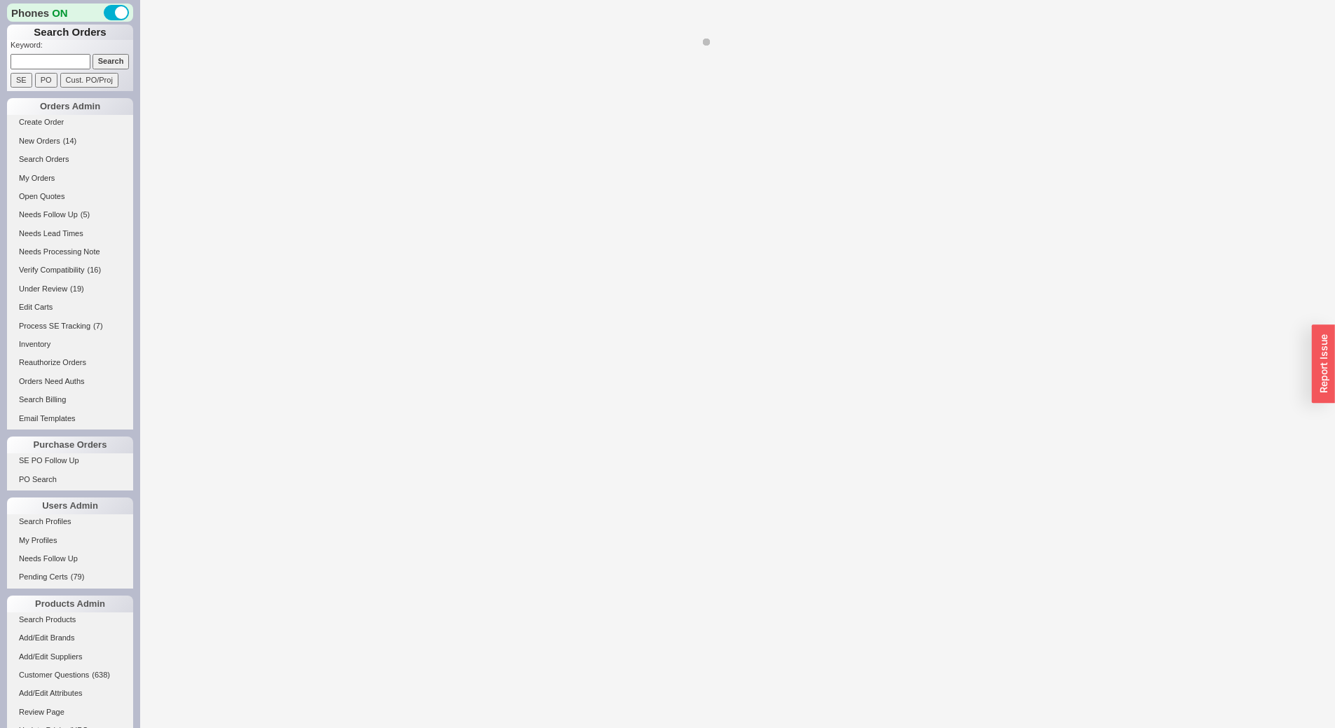
select select "*"
select select "LOW"
select select "3"
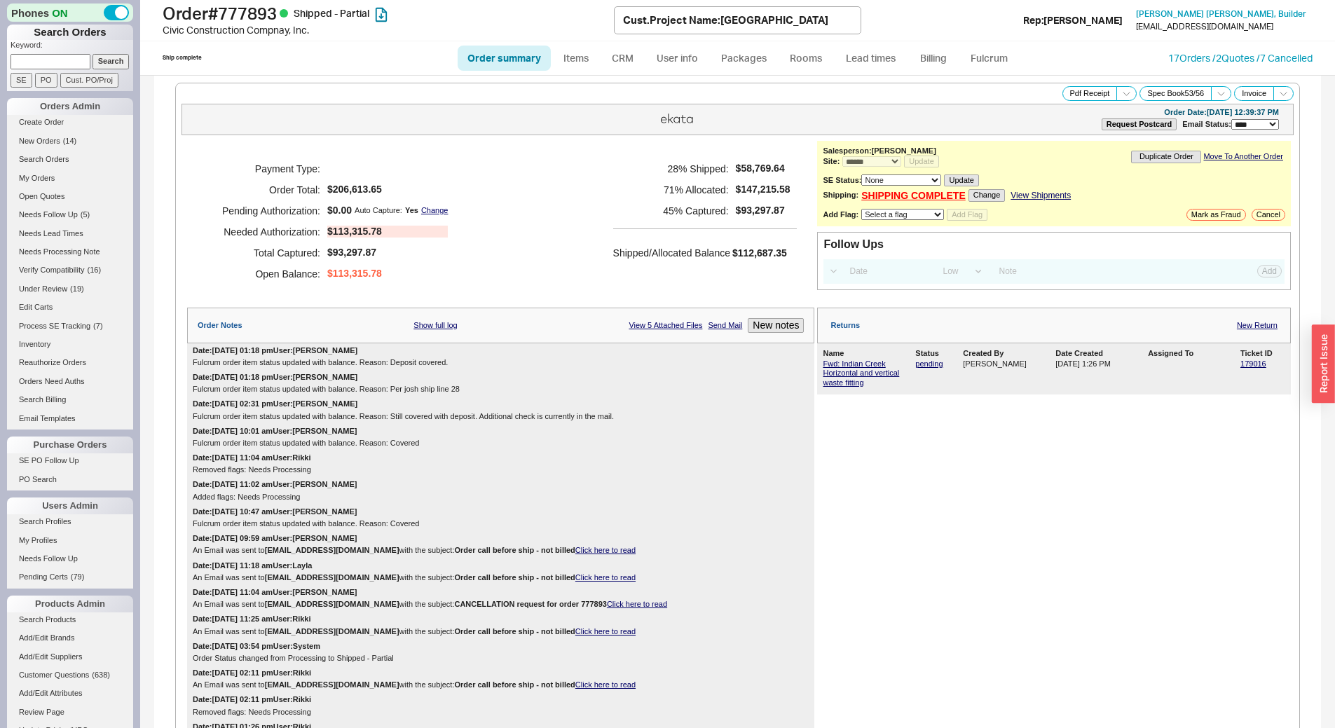
select select "*"
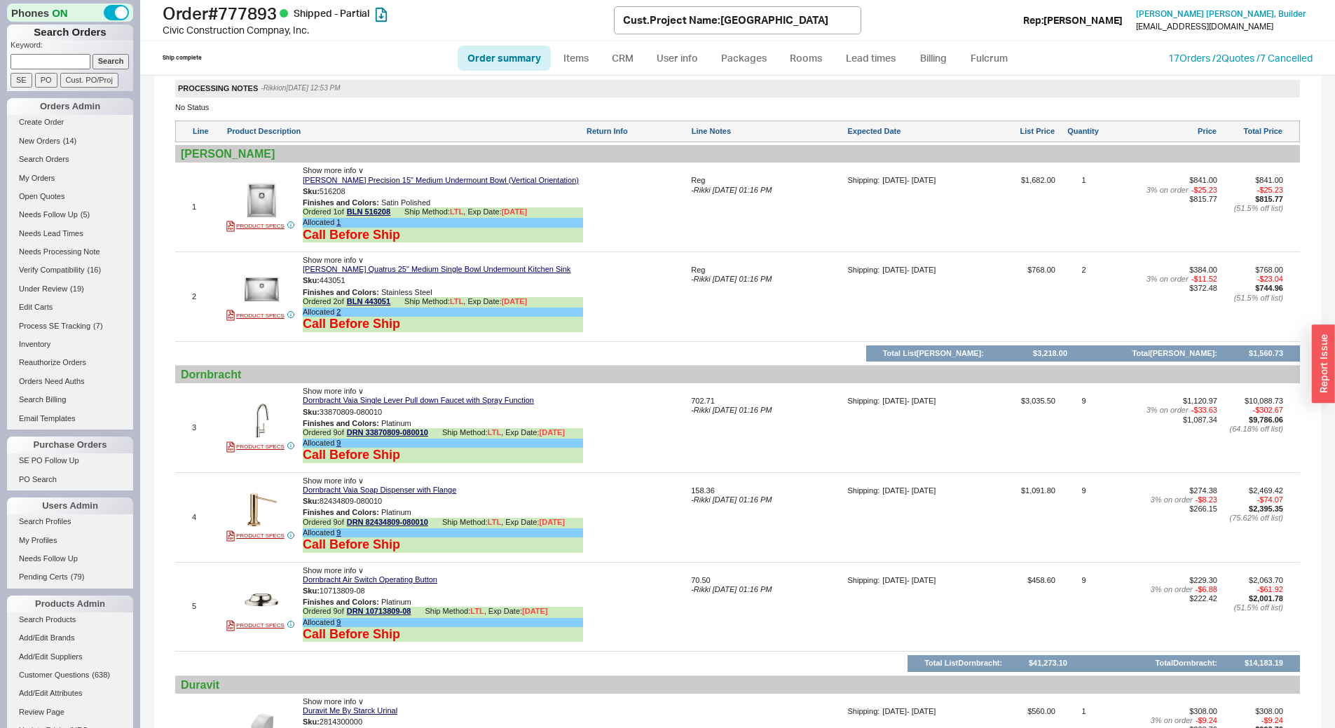
scroll to position [6737, 0]
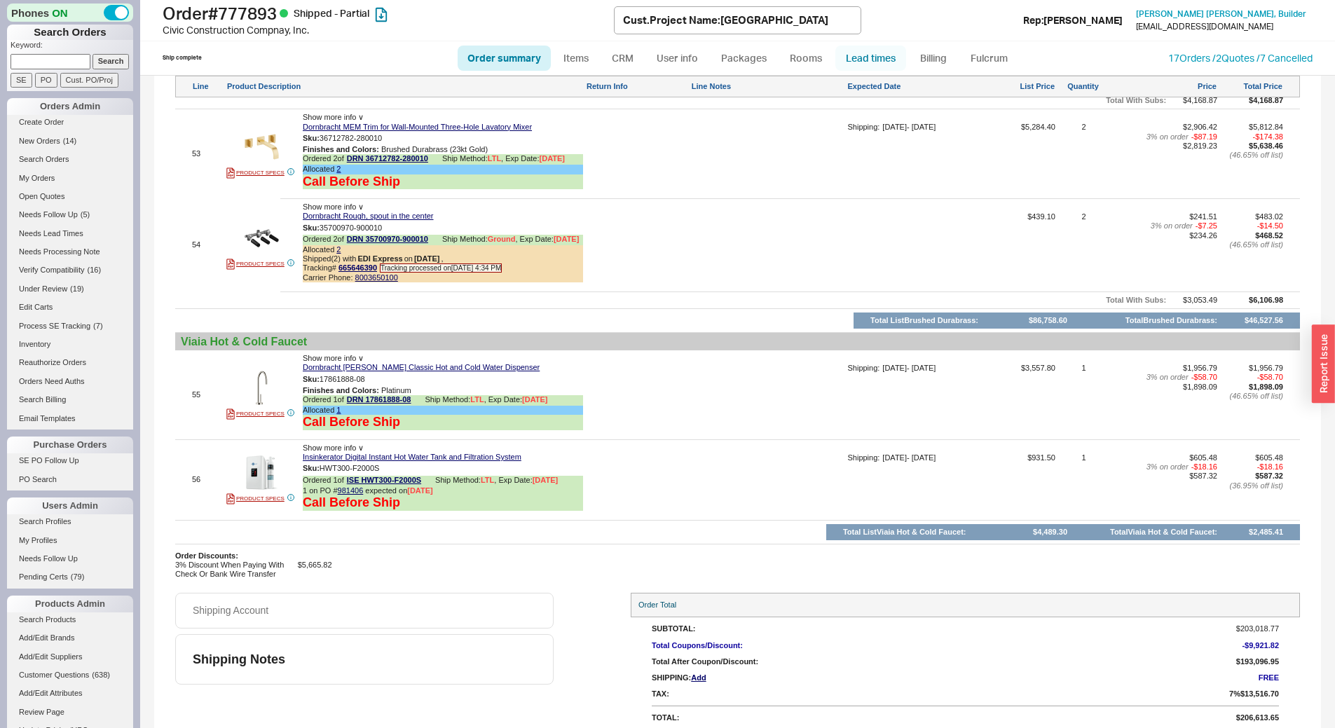
click at [874, 62] on link "Lead times" at bounding box center [871, 58] width 71 height 25
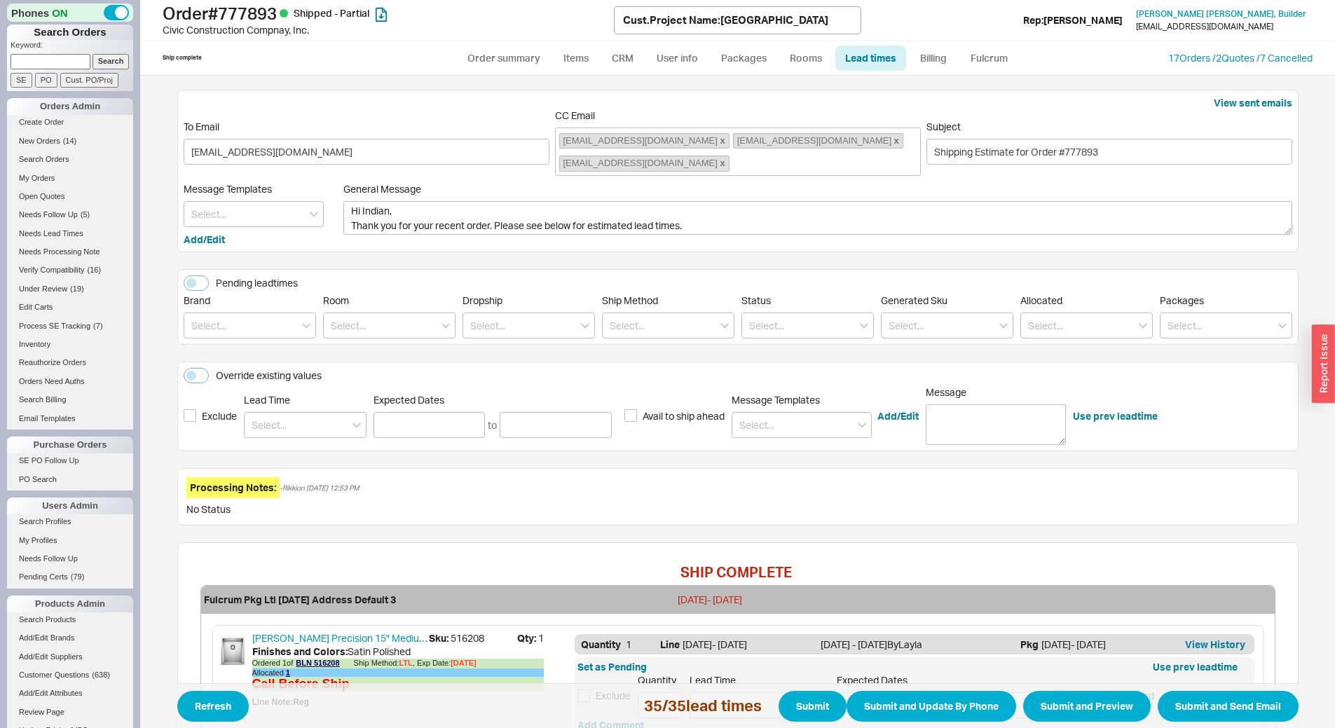
scroll to position [4716, 0]
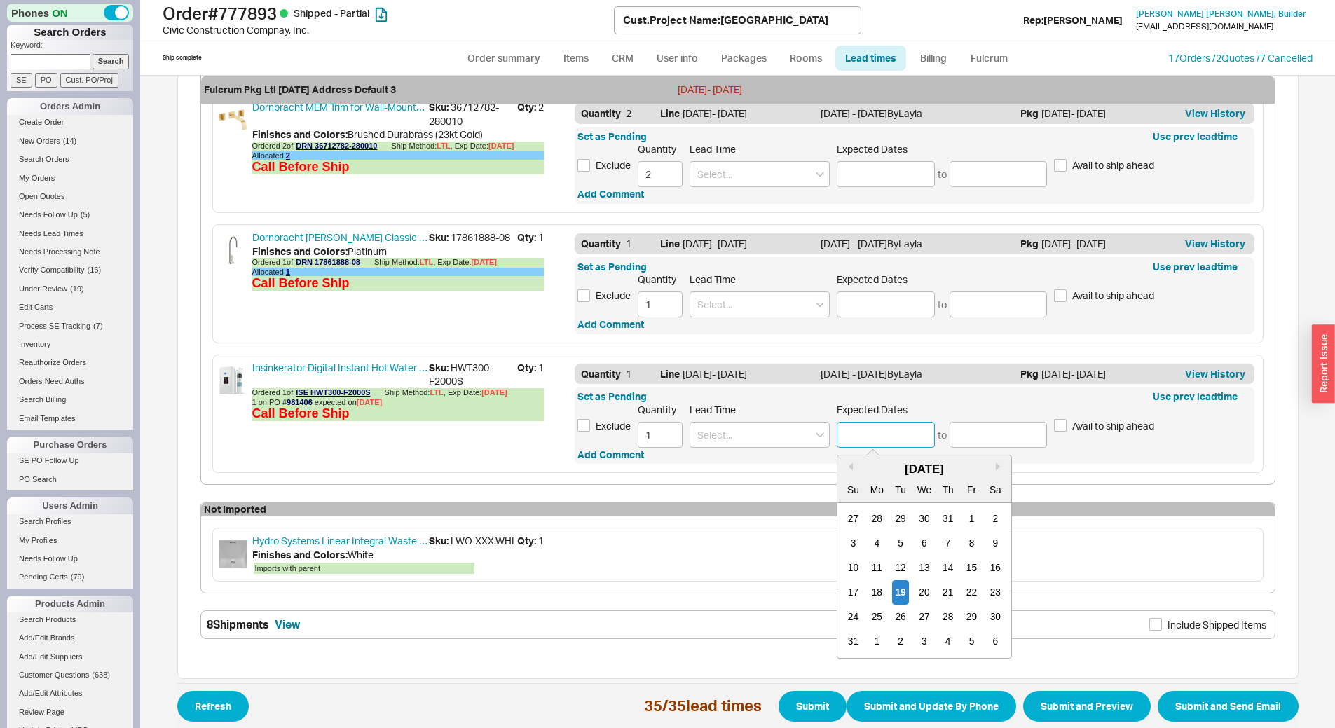
click at [863, 434] on input at bounding box center [886, 435] width 98 height 26
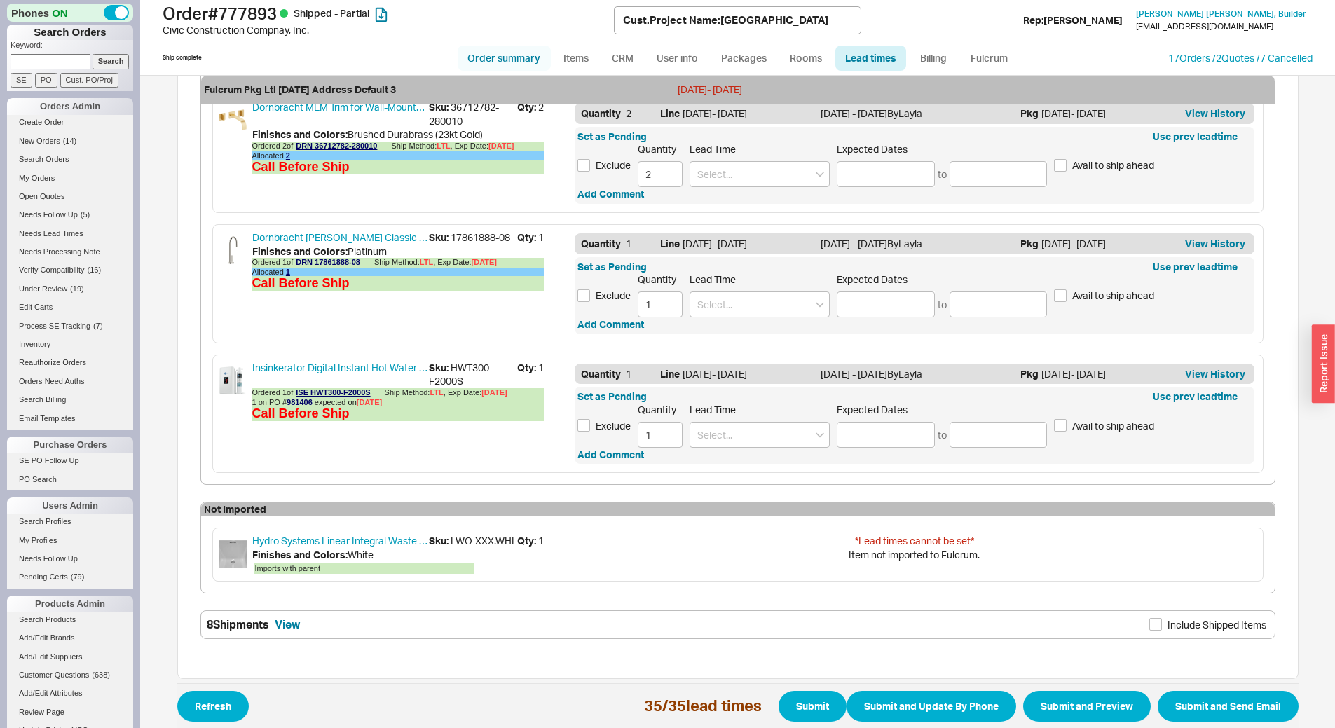
click at [503, 54] on link "Order summary" at bounding box center [504, 58] width 93 height 25
select select "*"
select select "LOW"
select select "3"
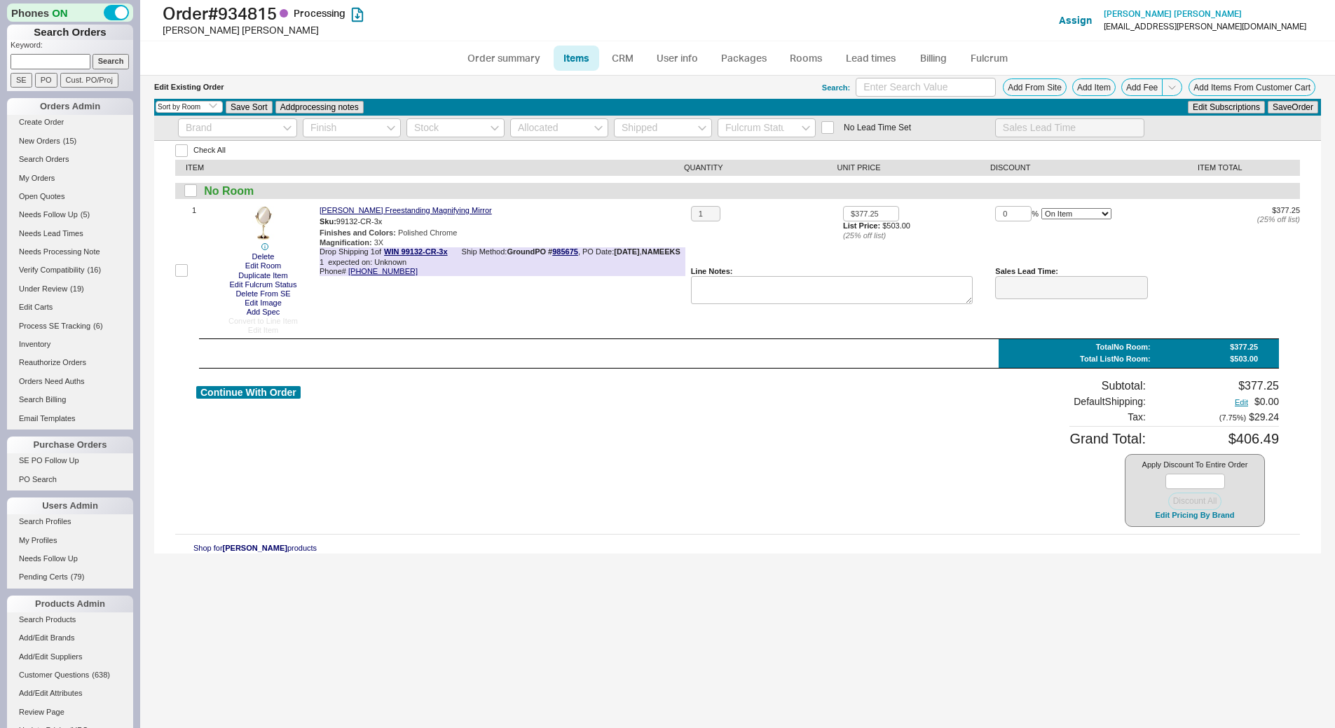
select select "3"
click at [248, 283] on button "Edit Fulcrum Status" at bounding box center [264, 284] width 76 height 9
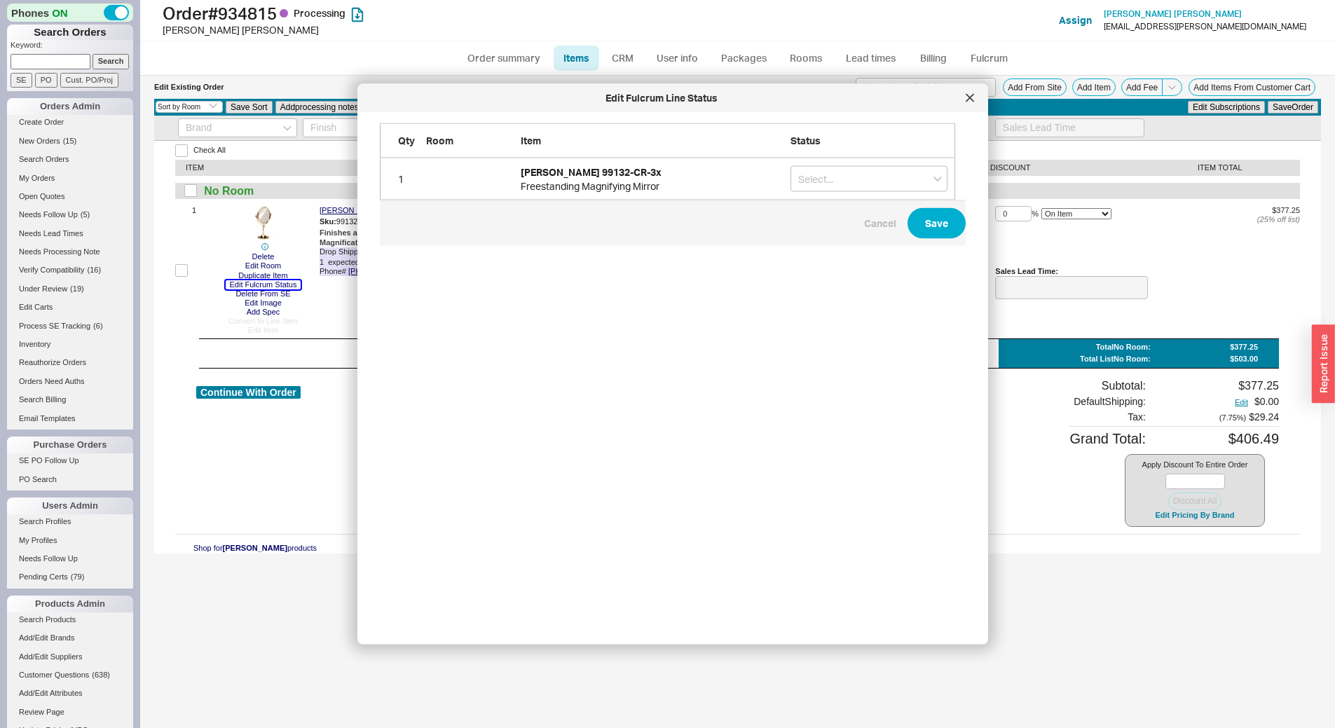
scroll to position [489, 587]
click at [833, 165] on div "1 [PERSON_NAME] 99132-CR-3x Freestanding Magnifying Mirror" at bounding box center [668, 179] width 576 height 42
click at [836, 173] on input "grid" at bounding box center [869, 179] width 157 height 26
click at [852, 216] on div "On Hold" at bounding box center [869, 208] width 156 height 25
type input "On Hold"
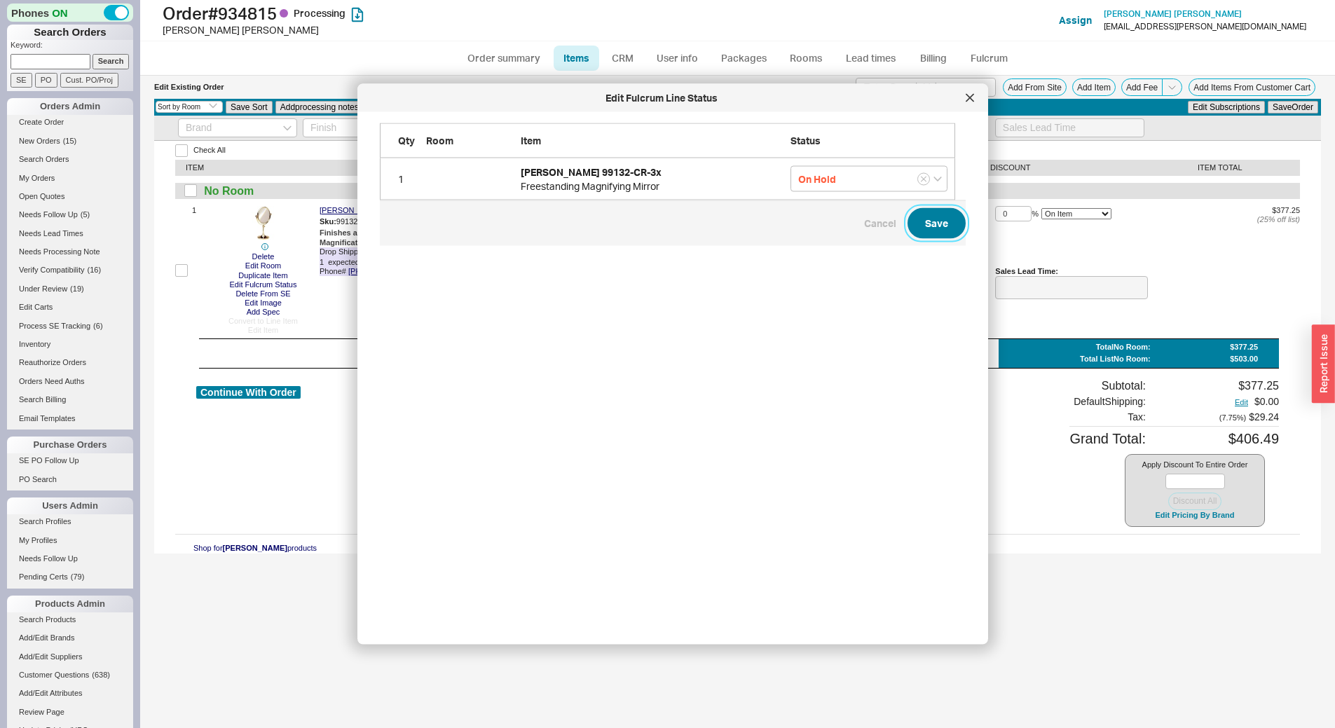
click at [936, 226] on button "Save" at bounding box center [937, 223] width 58 height 31
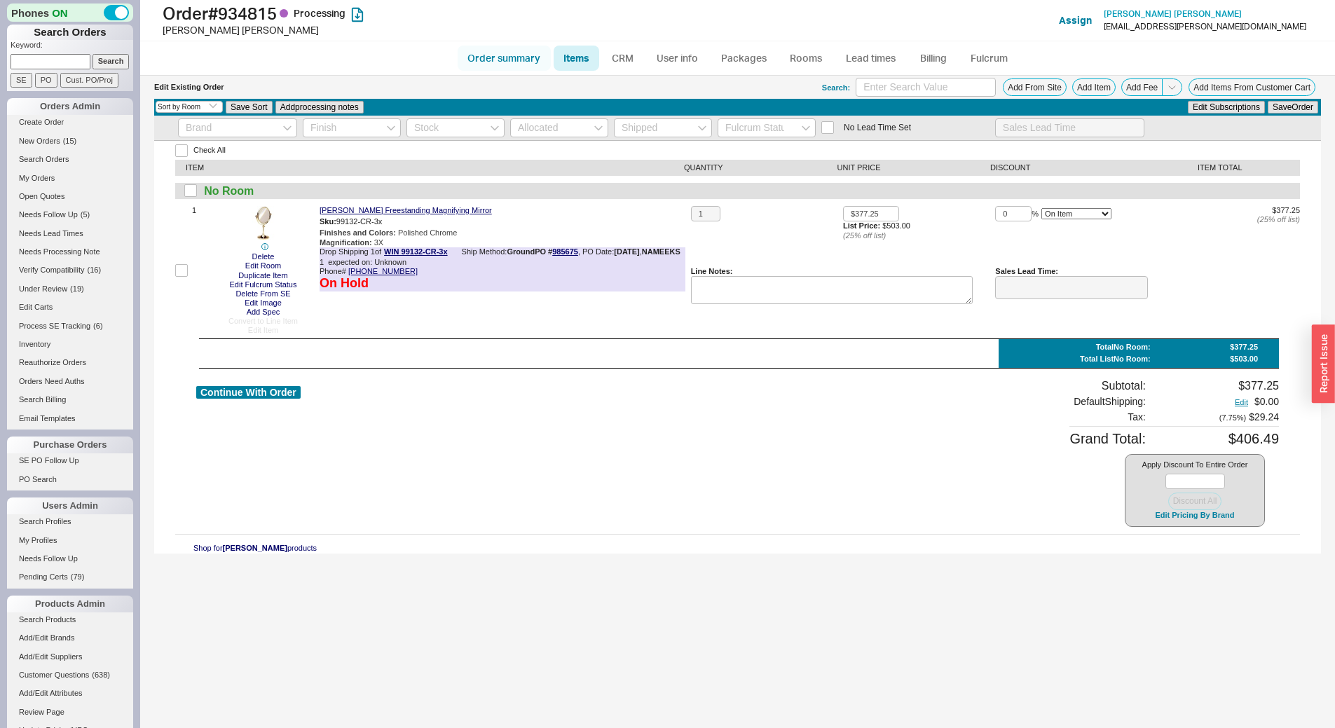
click at [524, 51] on link "Order summary" at bounding box center [504, 58] width 93 height 25
select select "LOW"
select select "3"
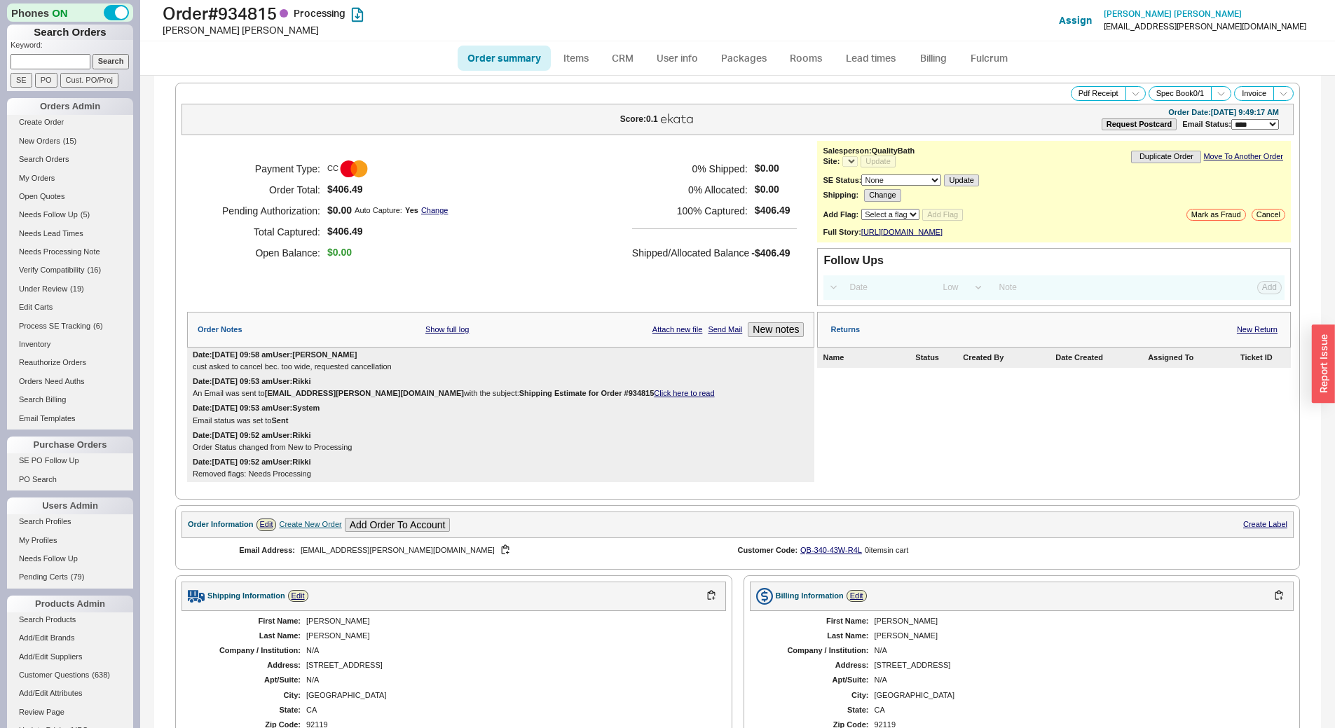
select select "*"
click at [1259, 211] on button "Cancel" at bounding box center [1269, 215] width 34 height 12
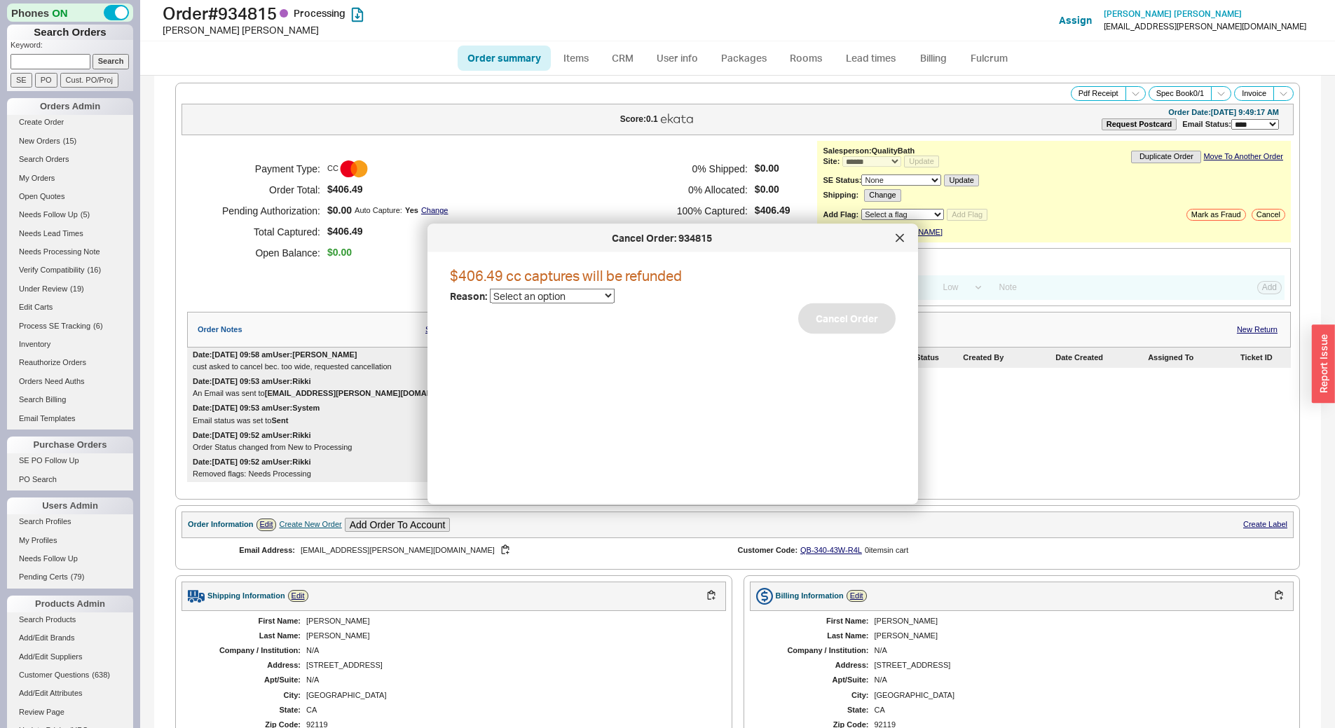
click at [536, 294] on select "Select an option Cancelled Return Combined Lead time Discontinued Sales rep/Web…" at bounding box center [552, 296] width 125 height 15
select select "6"
click at [490, 289] on select "Select an option Cancelled Return Combined Lead time Discontinued Sales rep/Web…" at bounding box center [552, 296] width 125 height 15
click at [853, 308] on button "Cancel Order" at bounding box center [846, 319] width 97 height 31
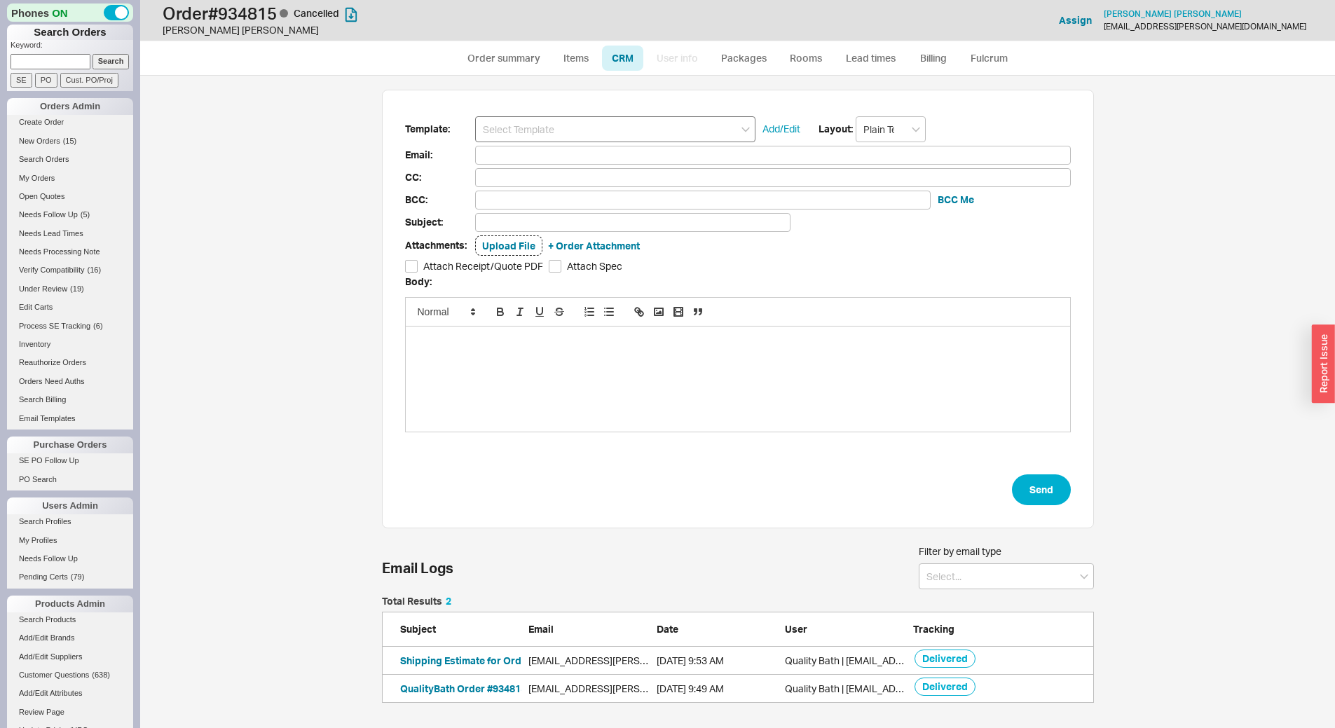
scroll to position [96, 702]
click at [510, 124] on input at bounding box center [615, 129] width 280 height 26
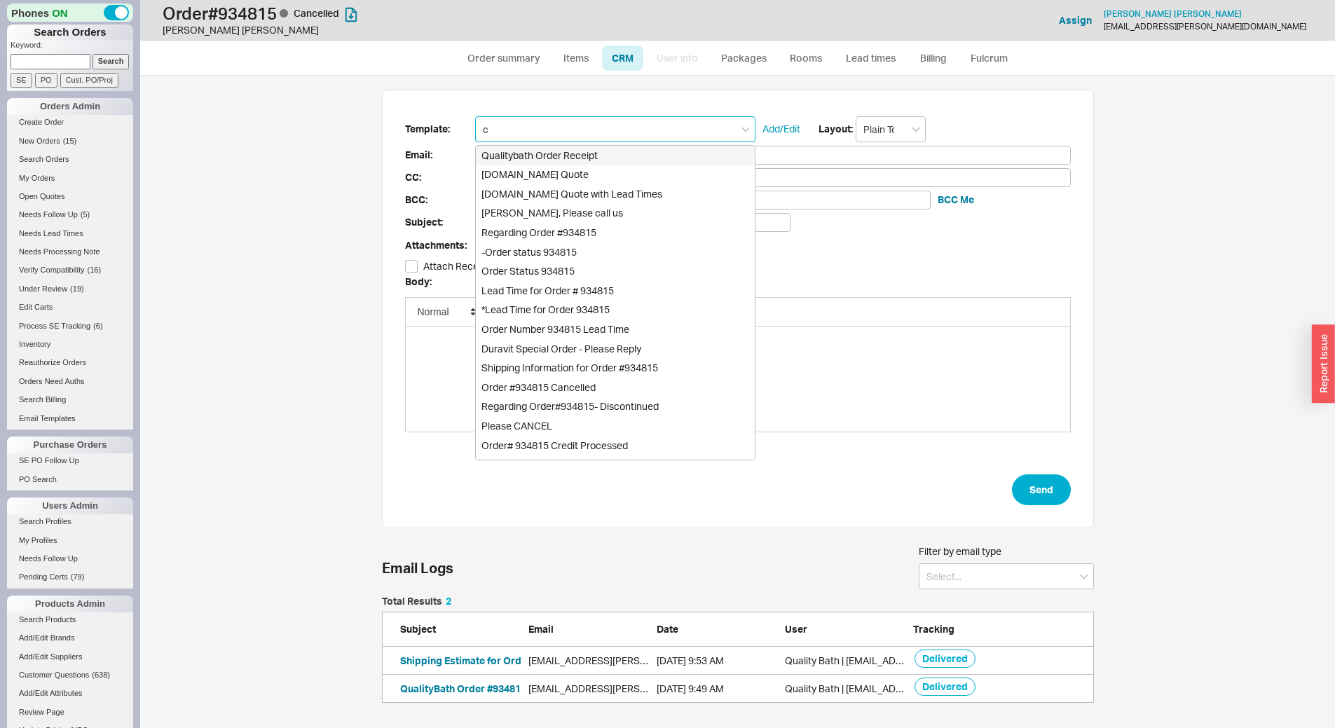
type input "ca"
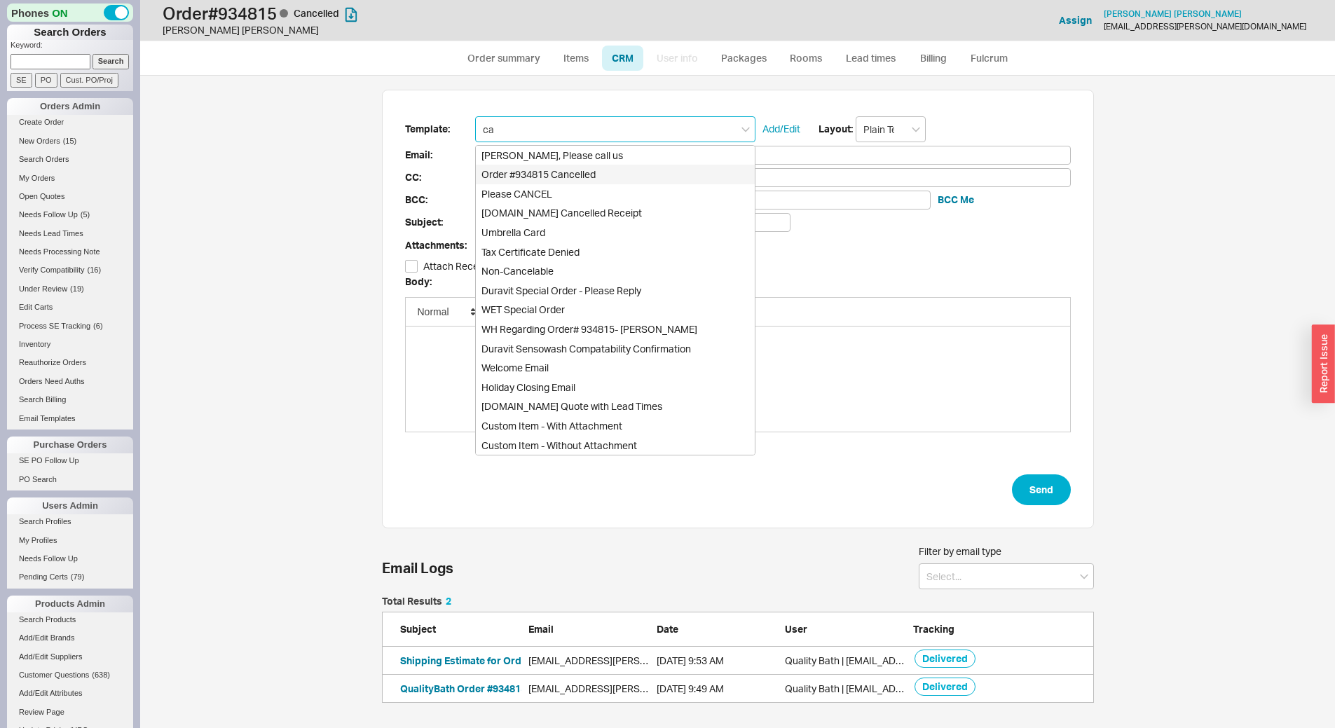
click at [619, 177] on div "Order #934815 Cancelled" at bounding box center [615, 175] width 279 height 20
type input "lynn1206@cox.net"
type input "Order #934815 Cancelled"
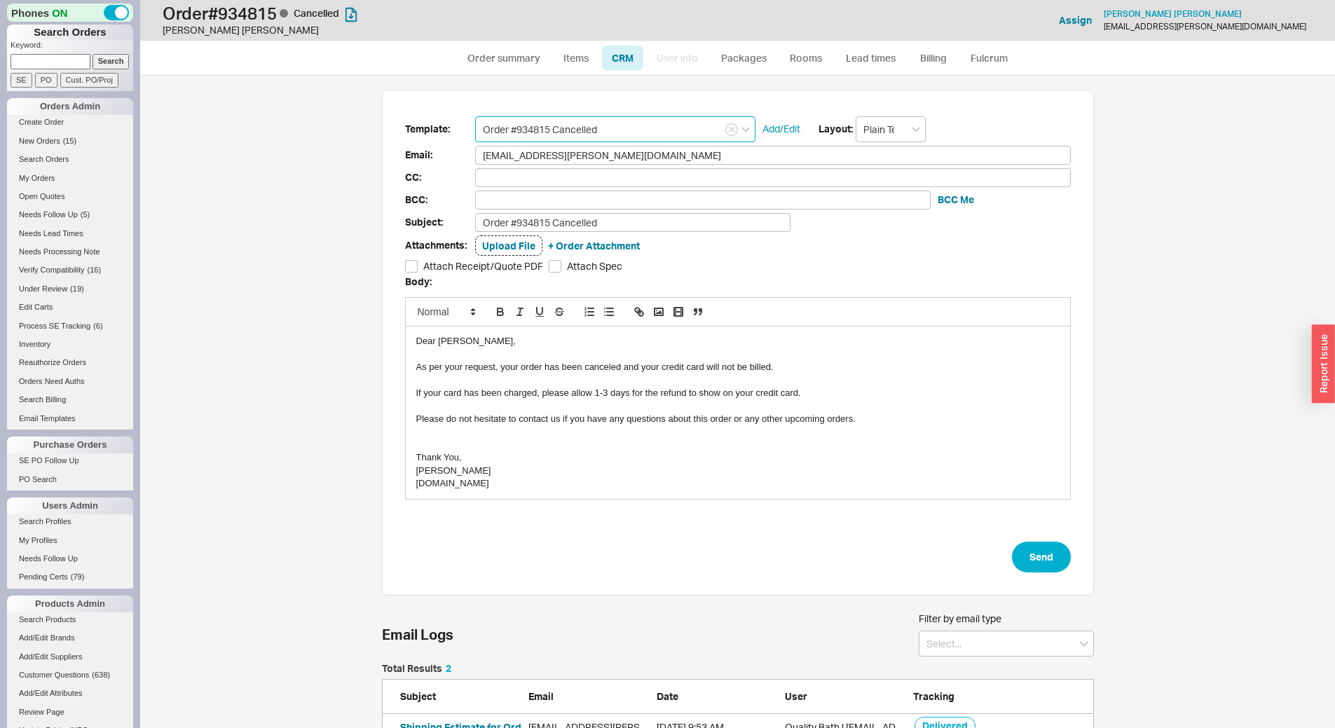
scroll to position [643, 1174]
type input "Order #934815 Cancelled"
click at [1036, 553] on button "Send" at bounding box center [1041, 557] width 59 height 31
select select "*"
select select "LOW"
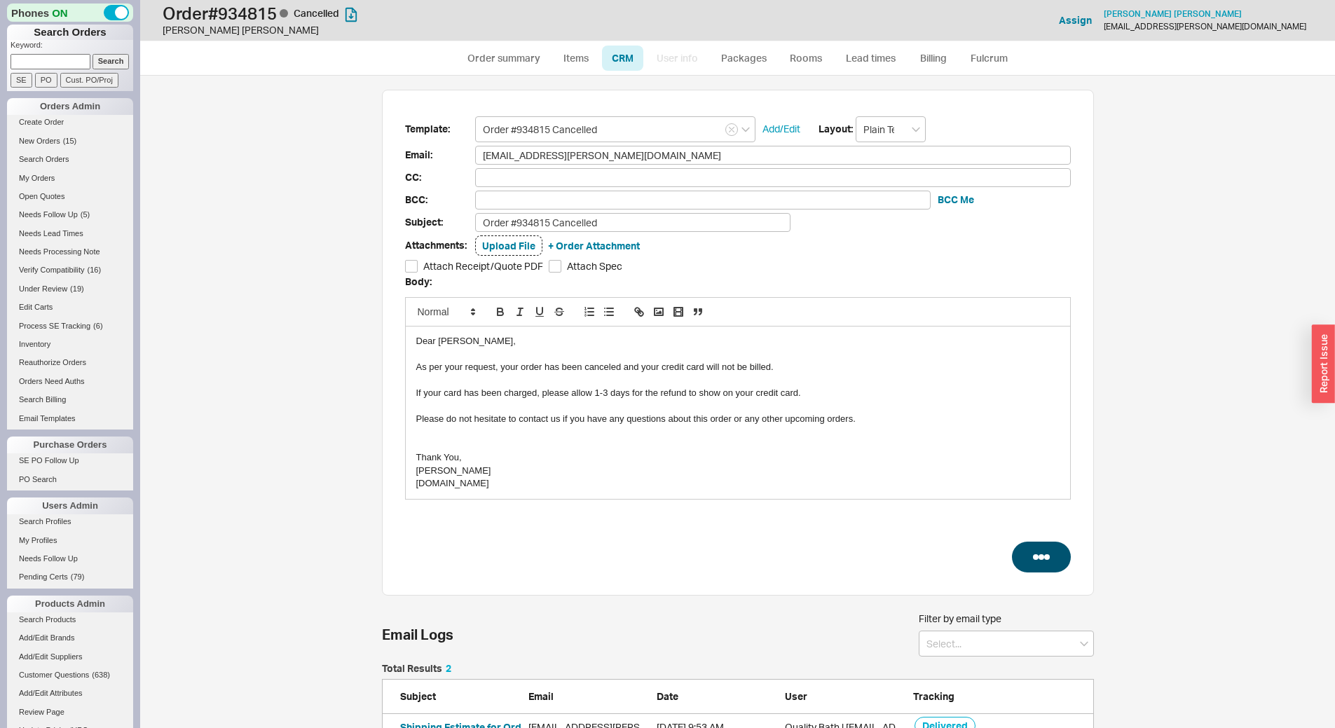
select select "3"
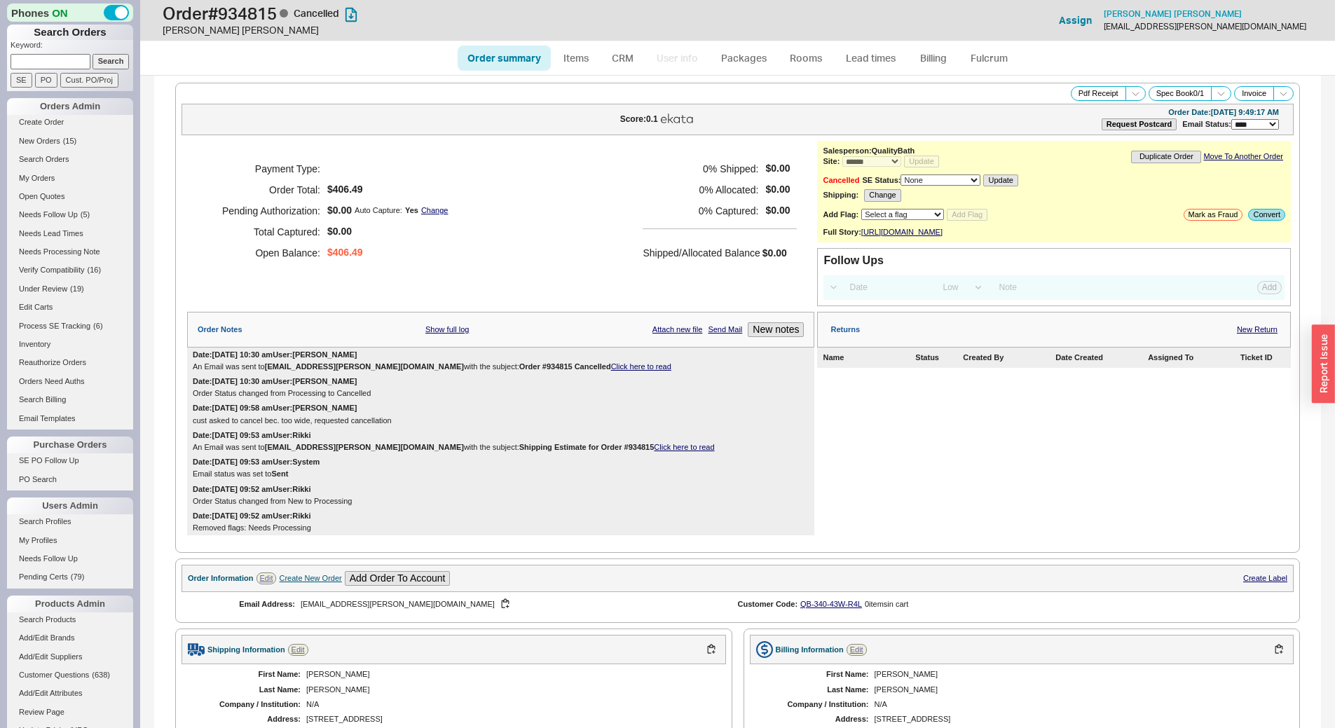
scroll to position [458, 0]
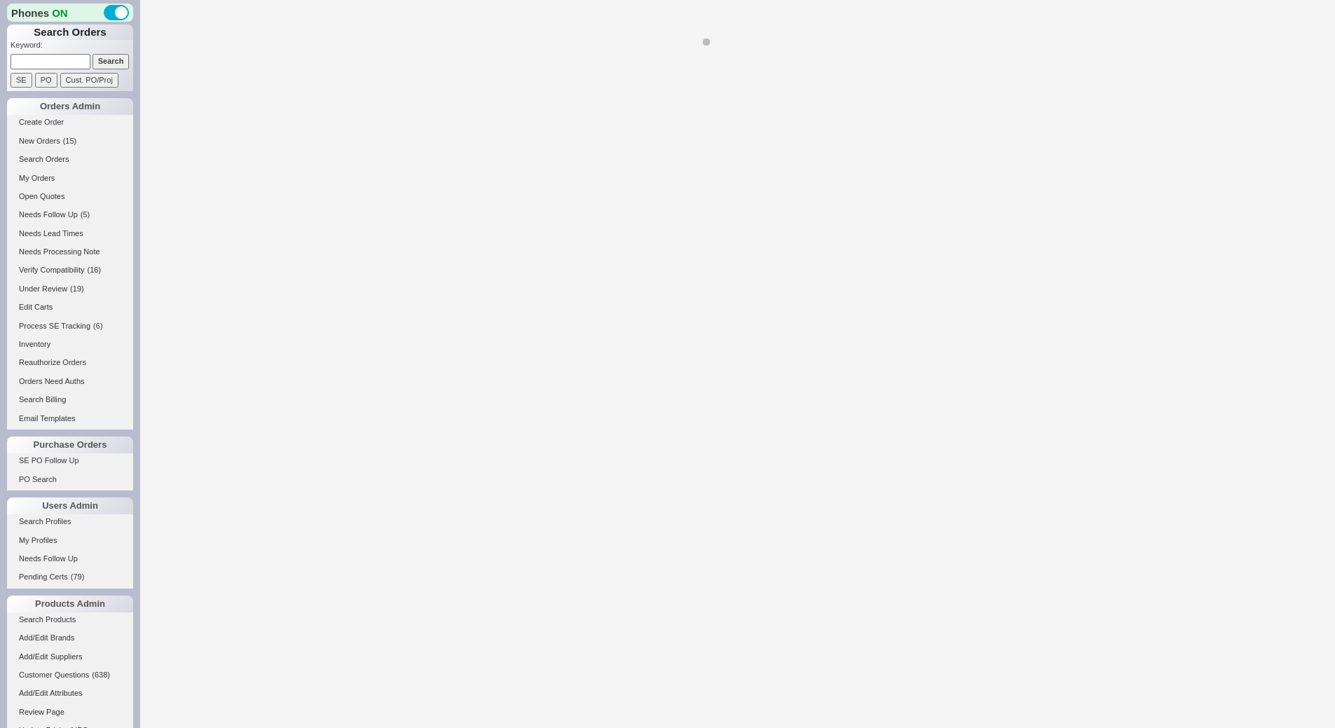
select select "**"
select select "LOW"
select select "3"
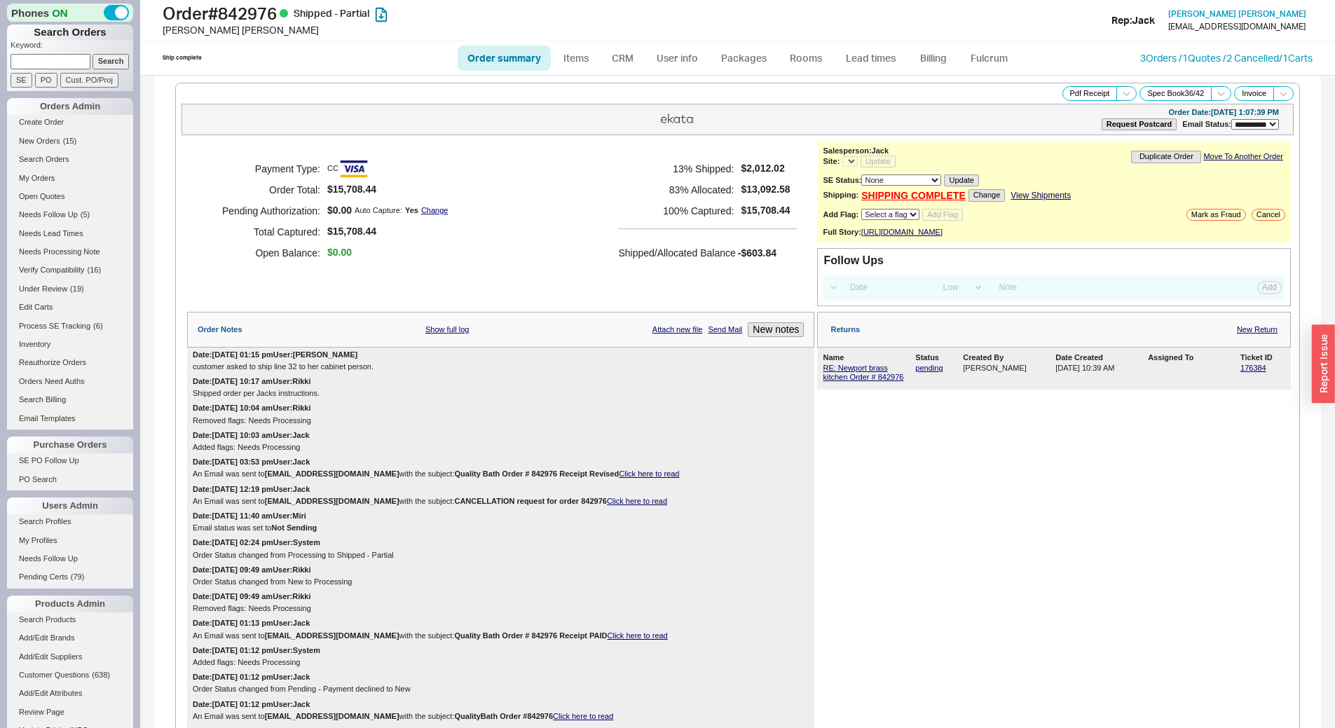
select select "*"
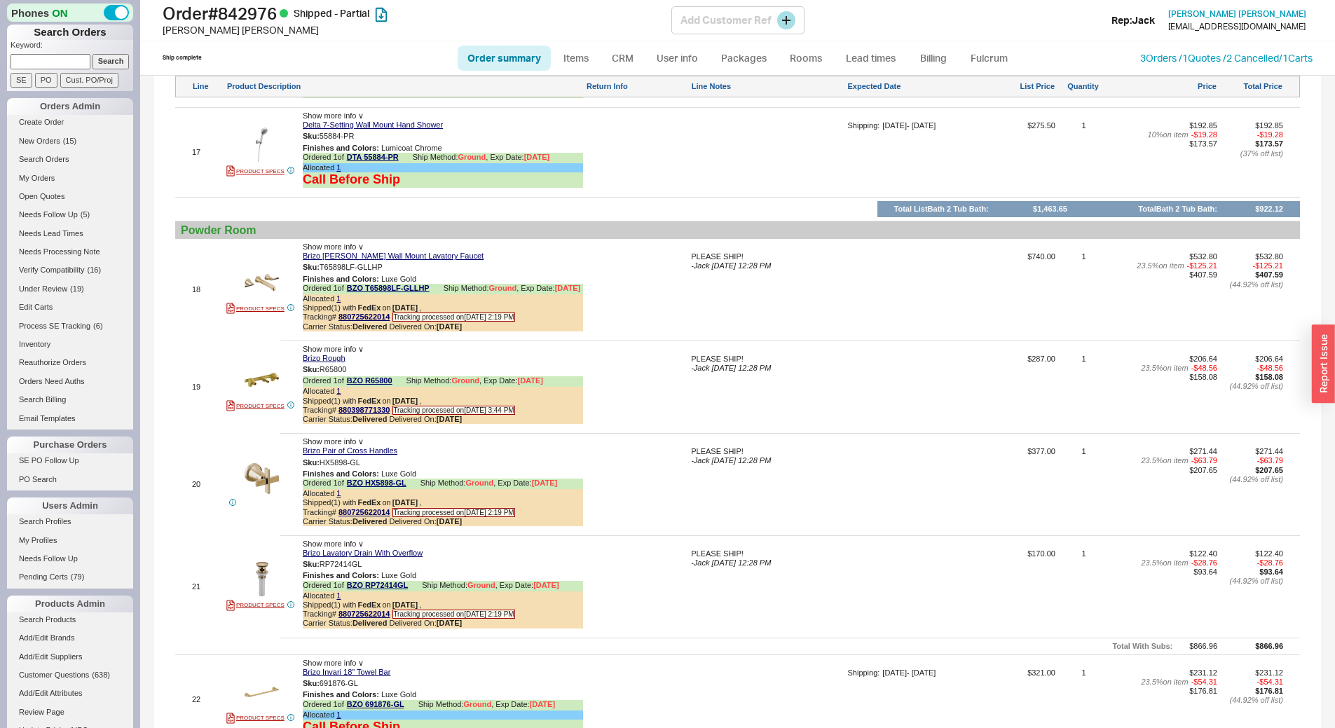
scroll to position [3225, 0]
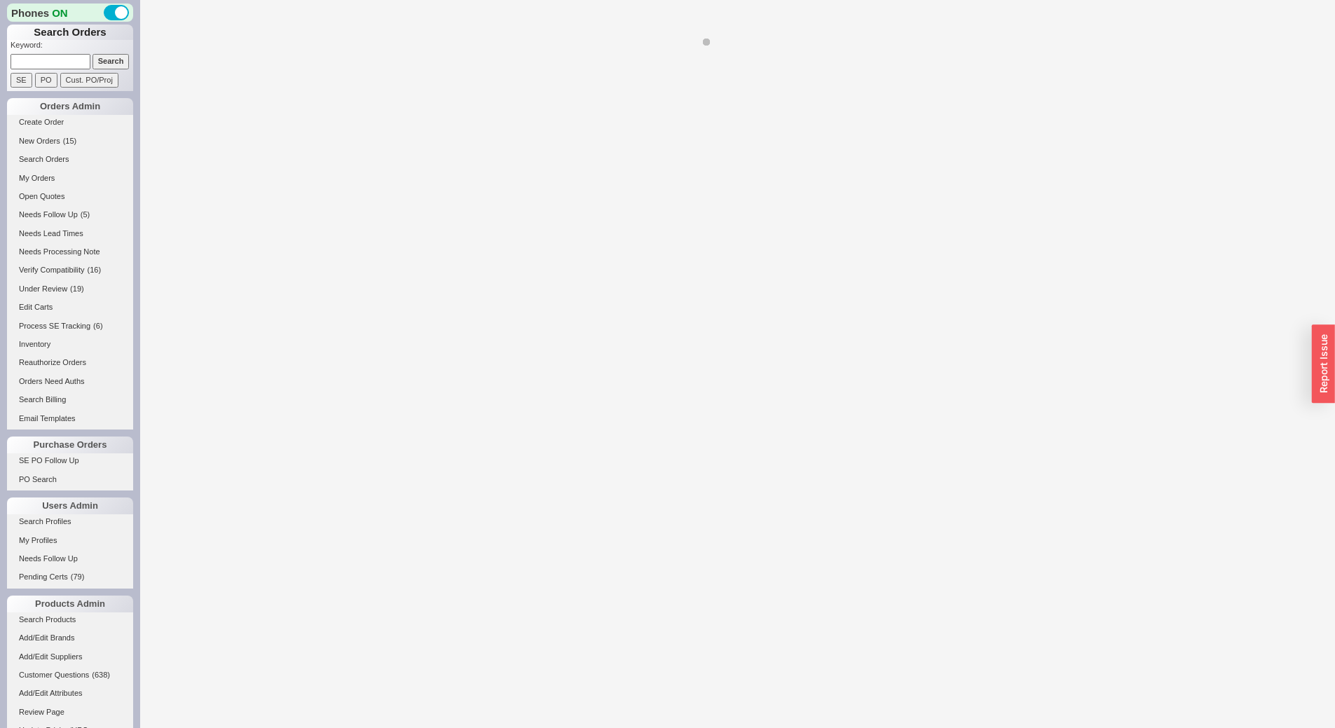
select select "LOW"
select select "3"
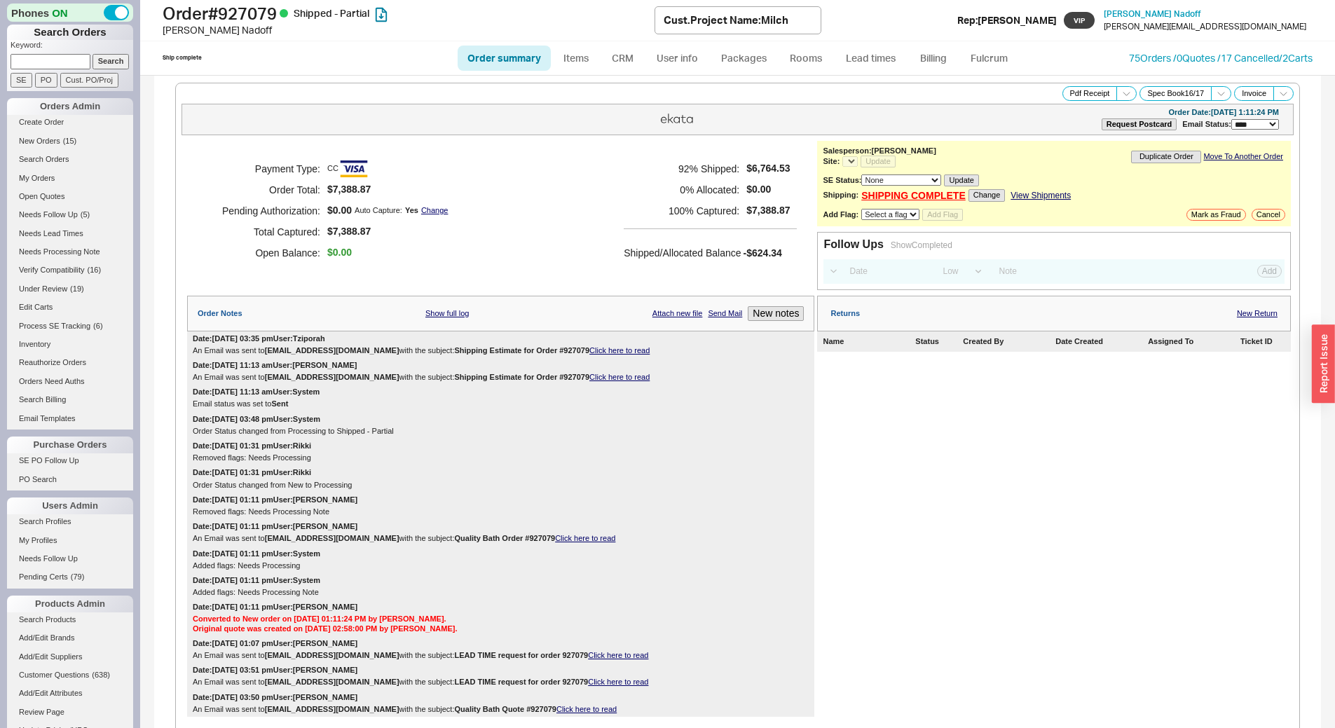
select select "*"
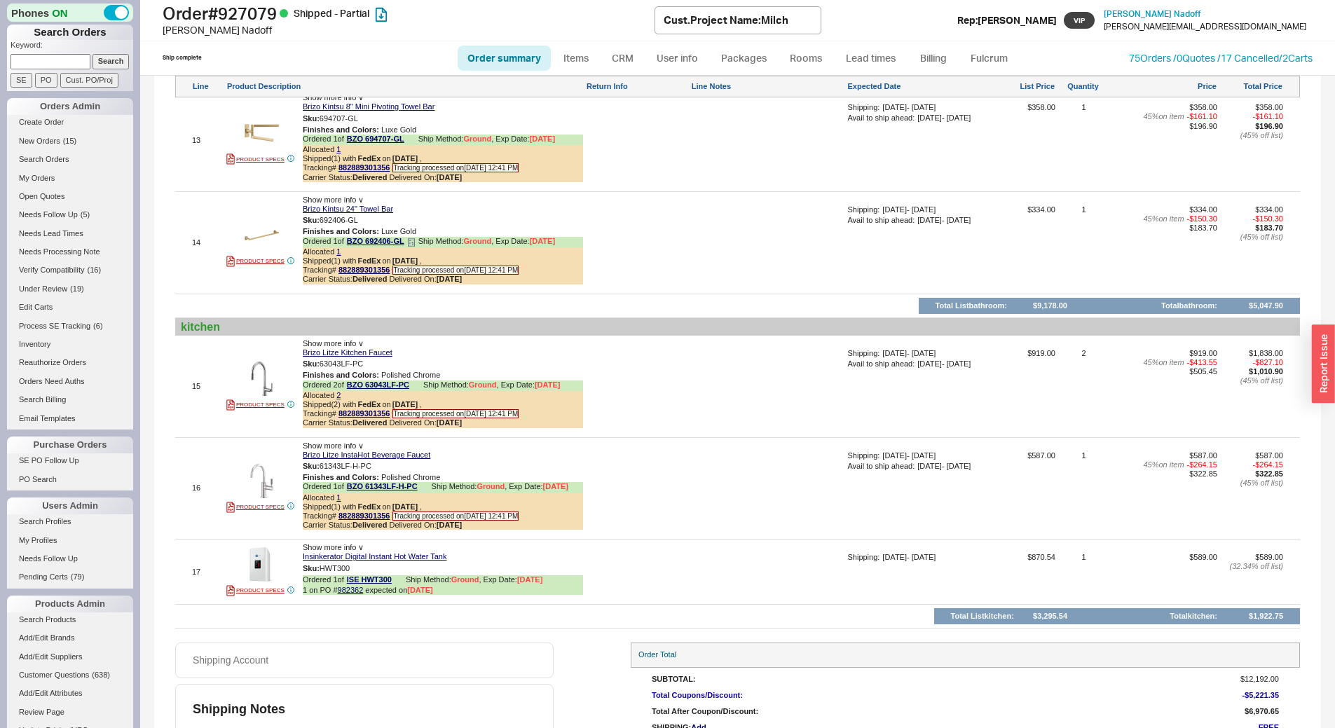
scroll to position [2414, 0]
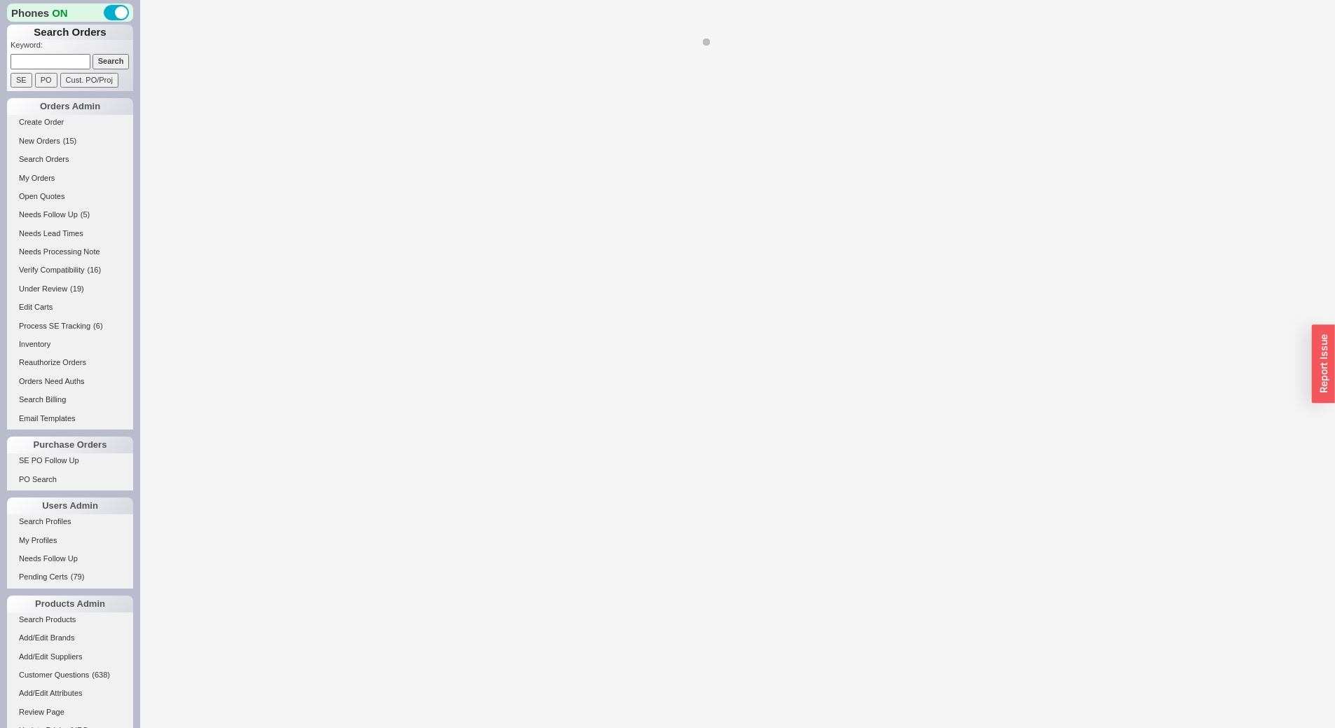
select select "*"
select select "LOW"
select select "3"
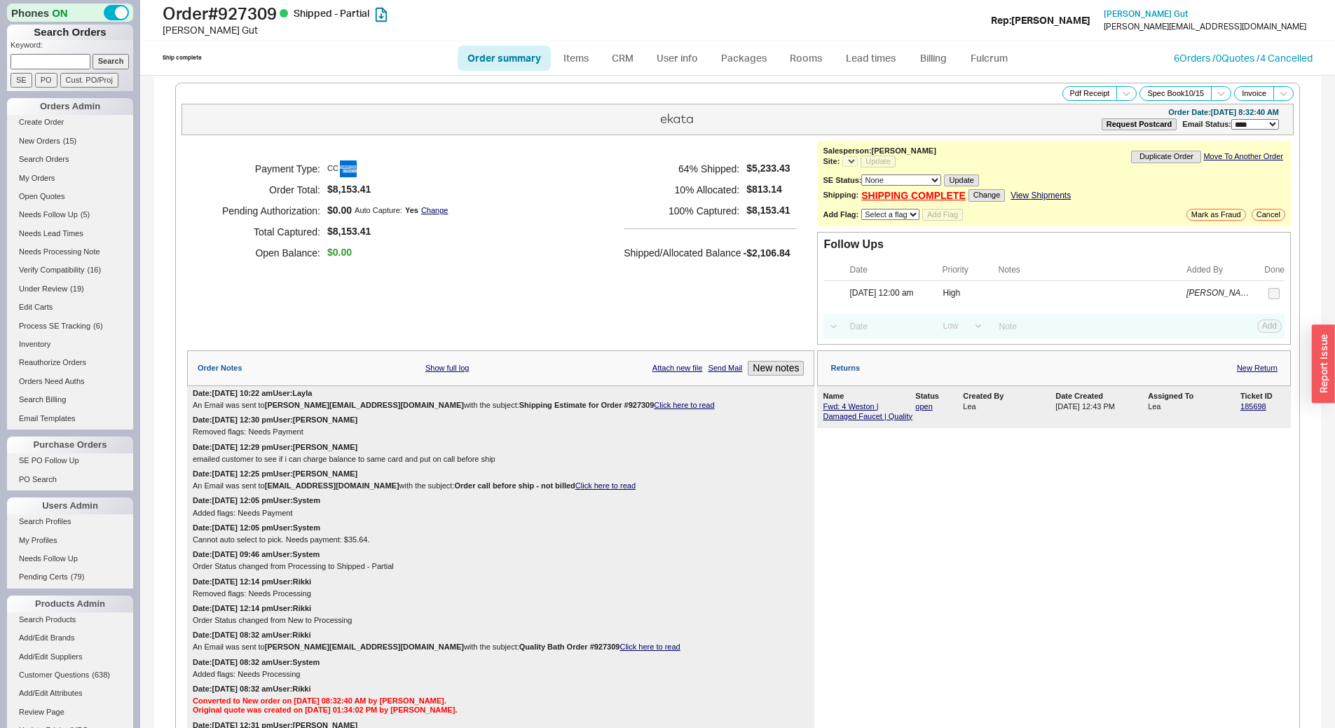
select select "*"
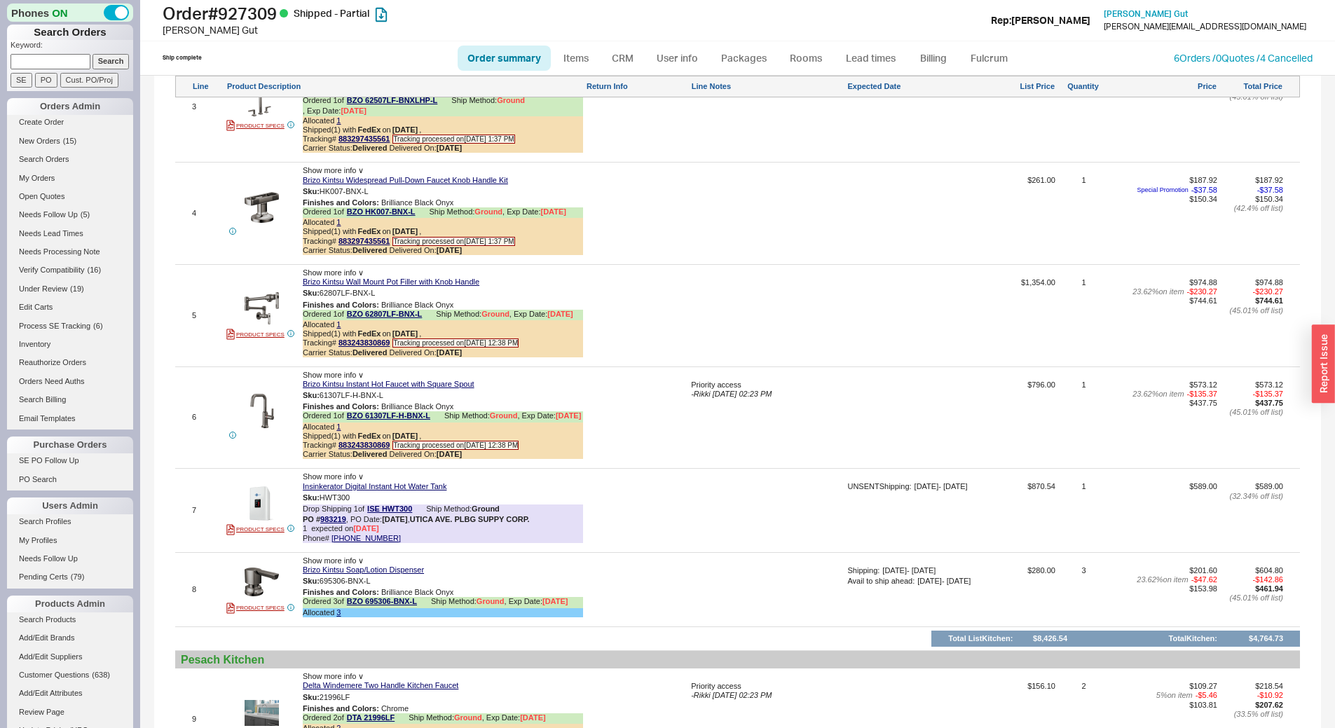
scroll to position [1375, 0]
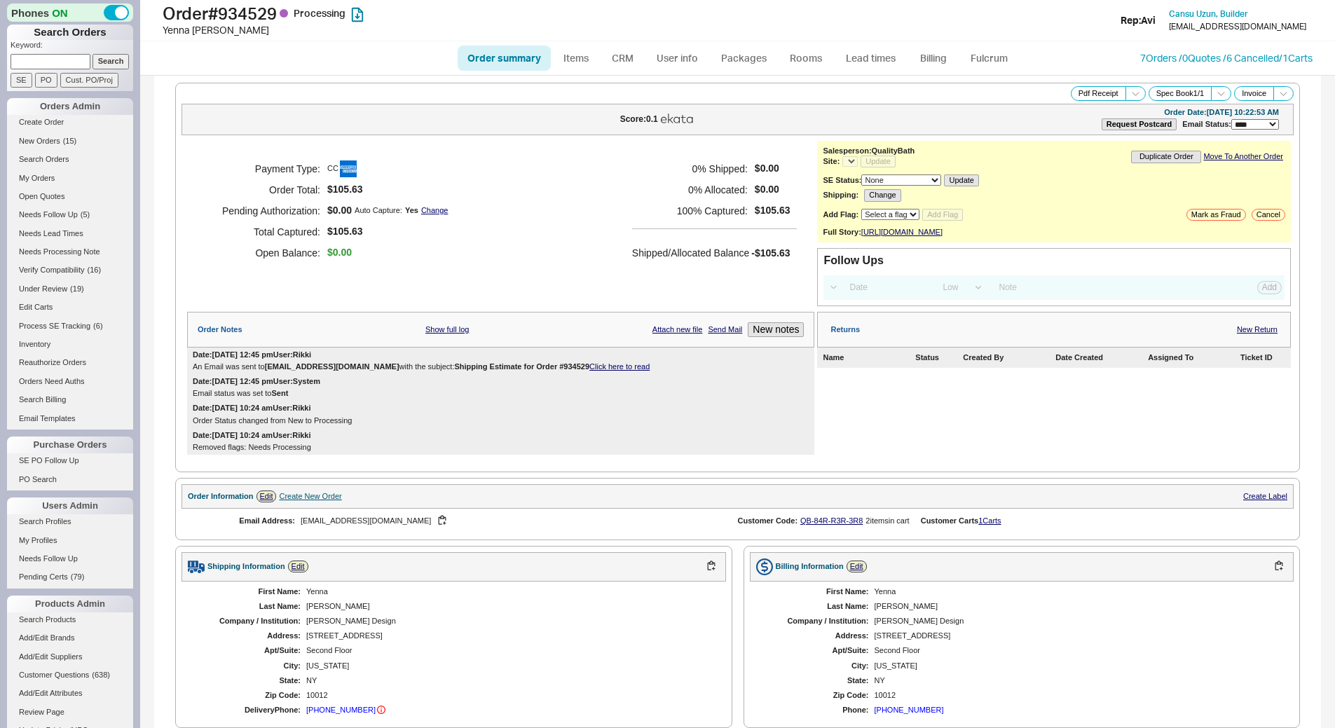
select select "LOW"
select select "3"
select select "*"
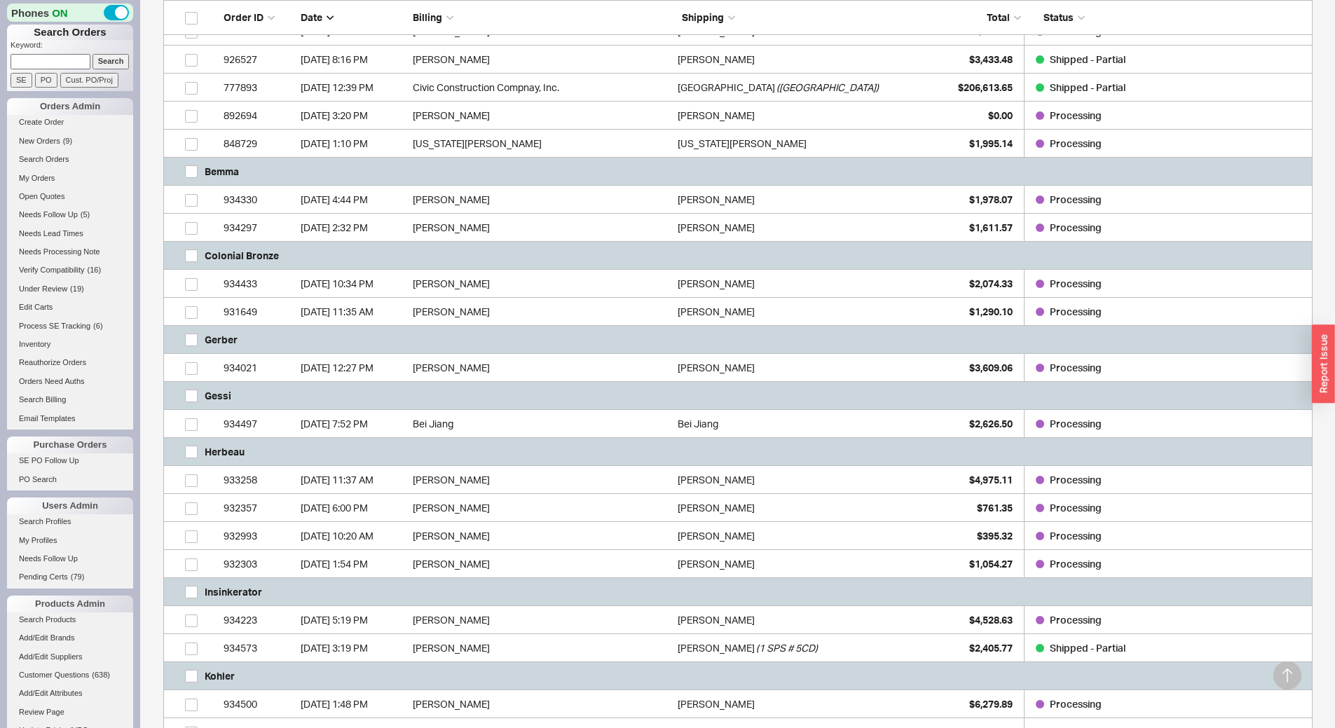
scroll to position [350, 0]
click at [187, 253] on input "grid" at bounding box center [191, 254] width 13 height 13
checkbox input "true"
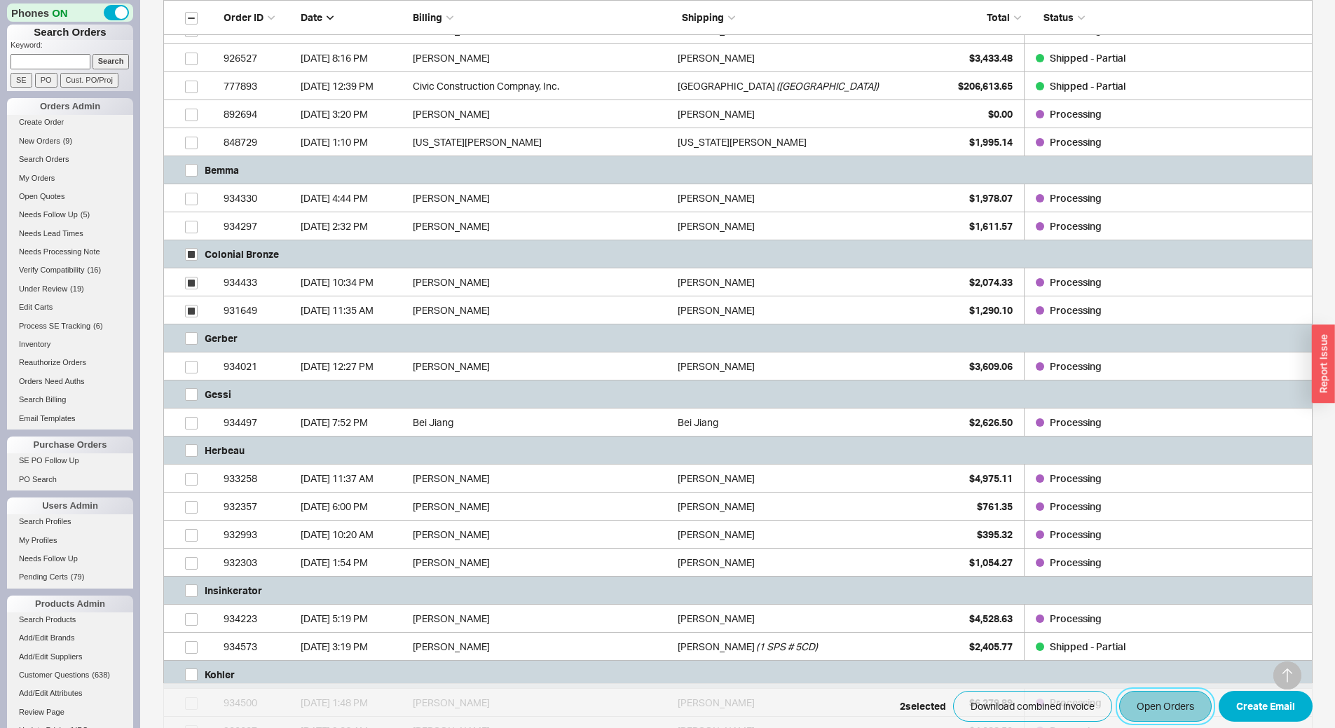
click at [1165, 707] on button "Open Orders" at bounding box center [1165, 706] width 93 height 31
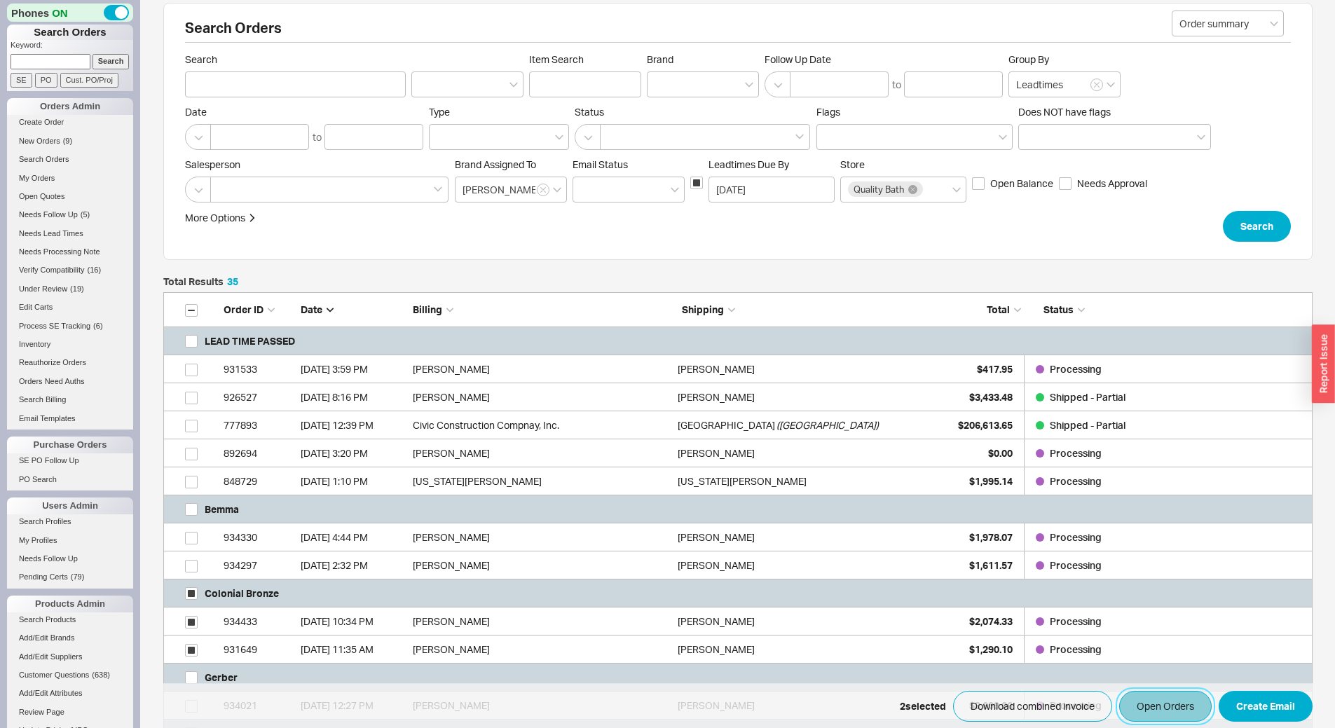
scroll to position [0, 0]
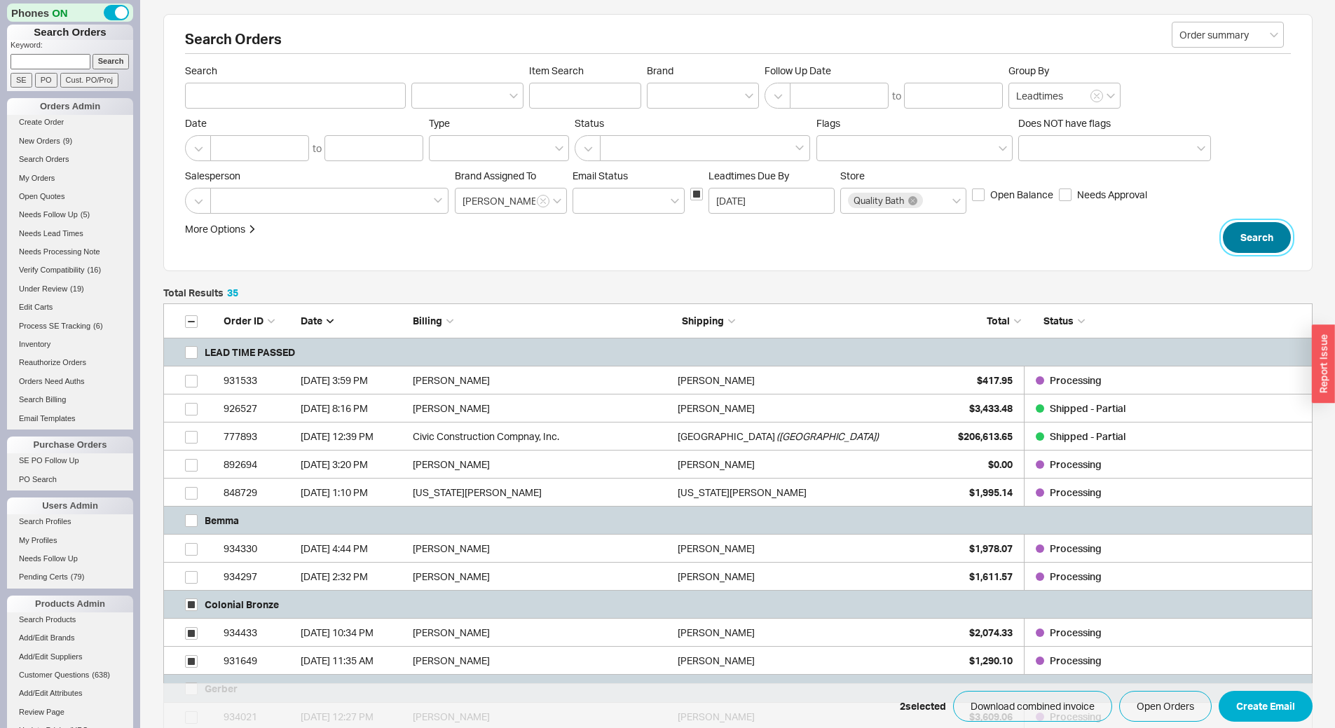
click at [1260, 239] on button "Search" at bounding box center [1257, 237] width 68 height 31
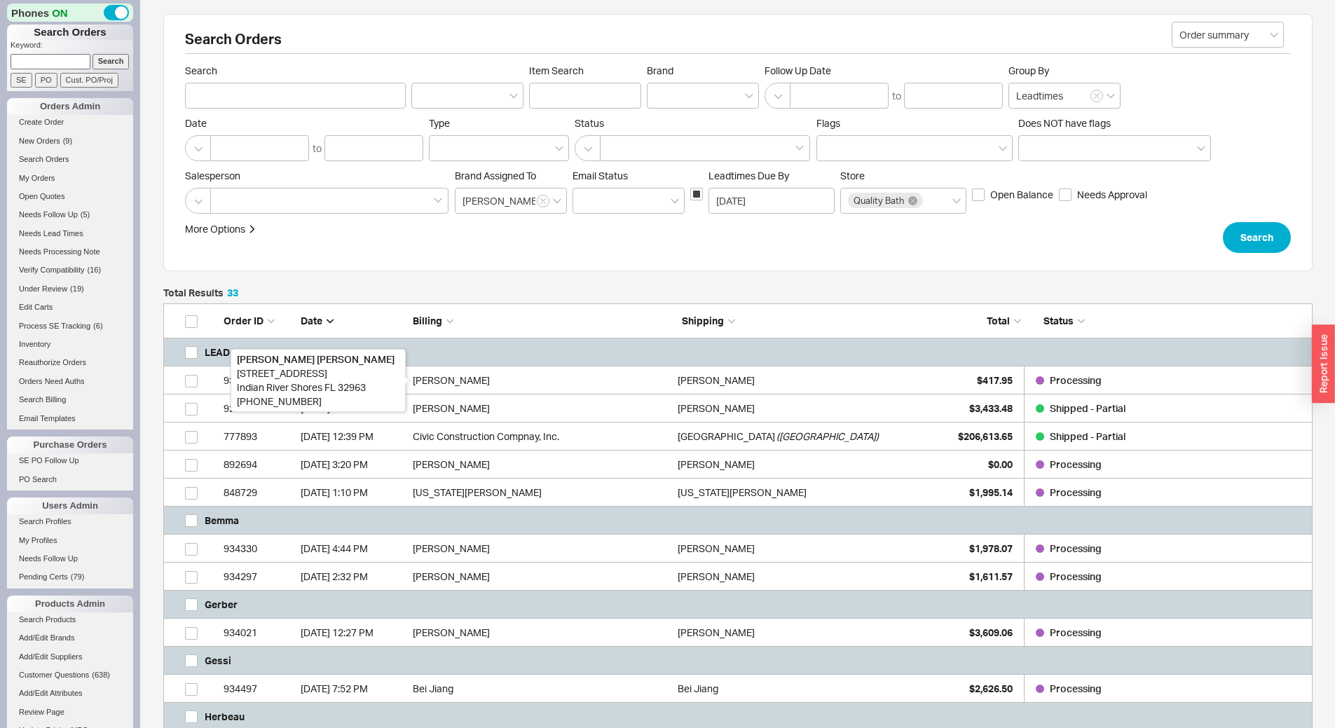
scroll to position [1370, 1139]
drag, startPoint x: 559, startPoint y: 381, endPoint x: 432, endPoint y: 372, distance: 127.2
click at [432, 372] on div "Richard Maier" at bounding box center [542, 381] width 258 height 28
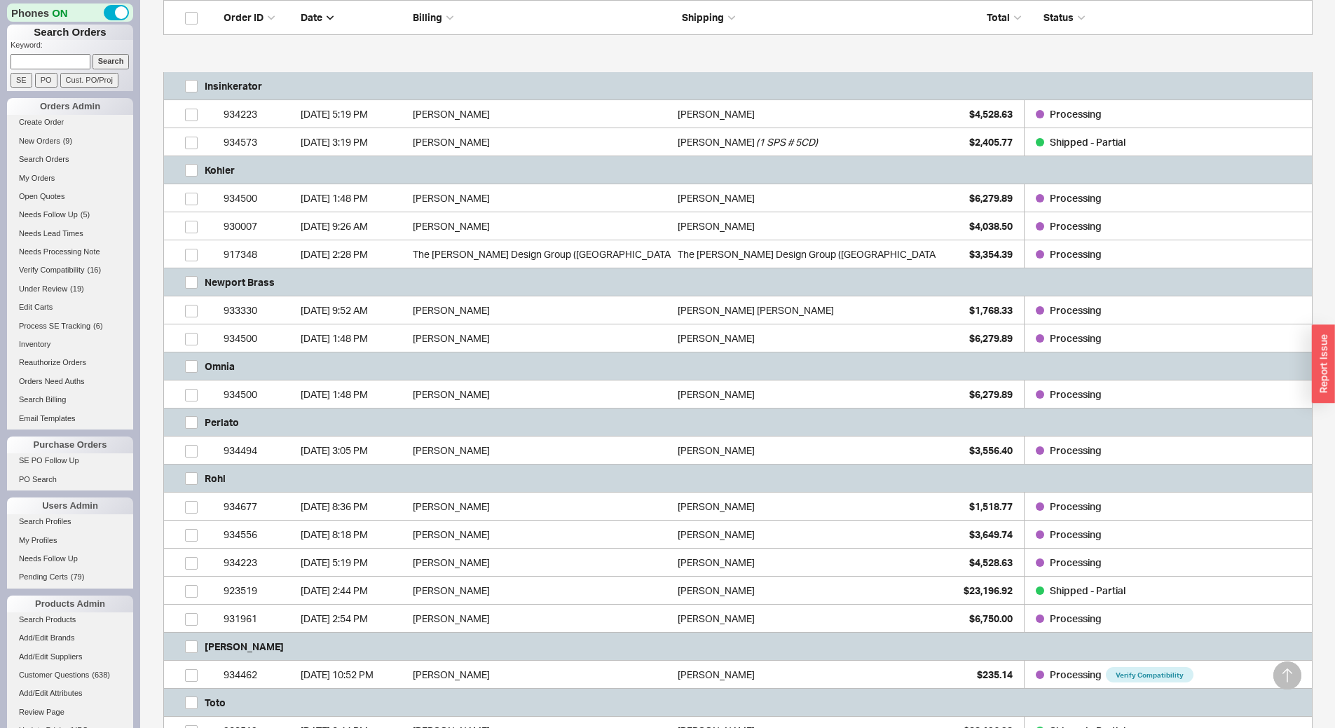
scroll to position [981, 0]
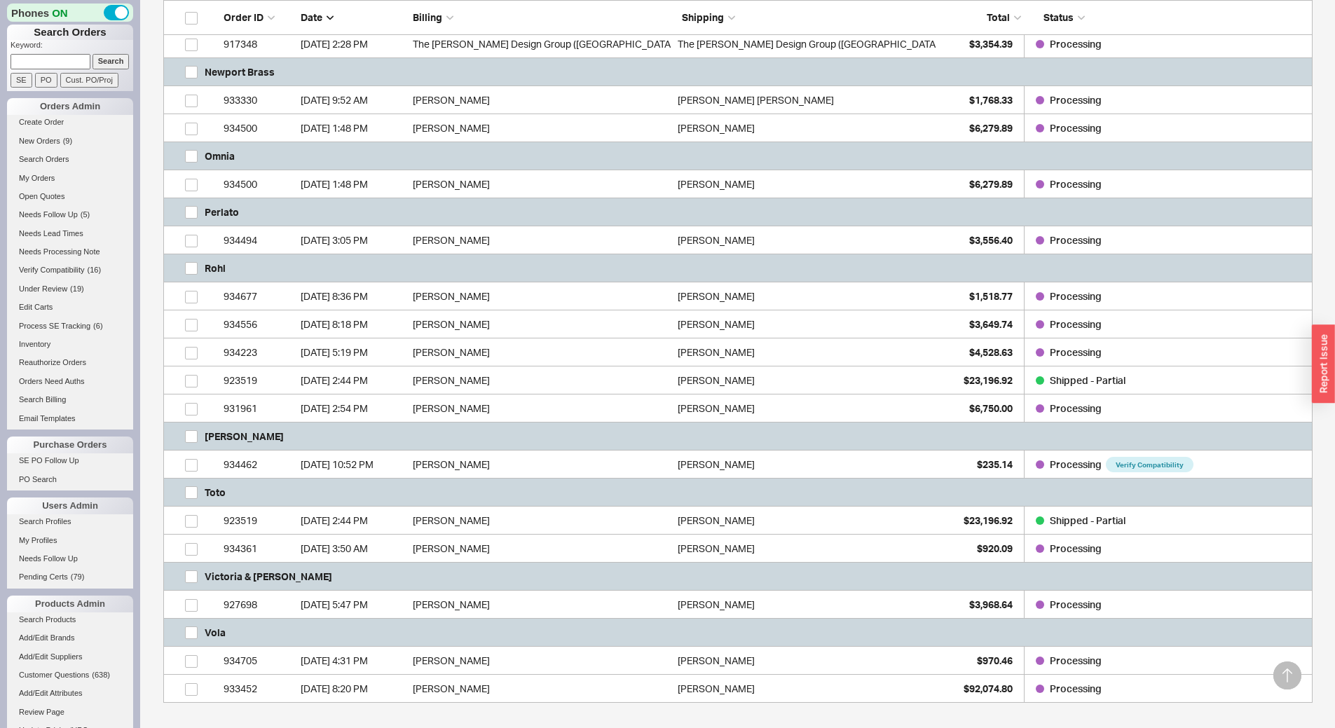
click at [302, 224] on div "Perlato" at bounding box center [738, 212] width 1150 height 28
click at [305, 239] on div "8/18/25 3:05 PM" at bounding box center [353, 240] width 105 height 28
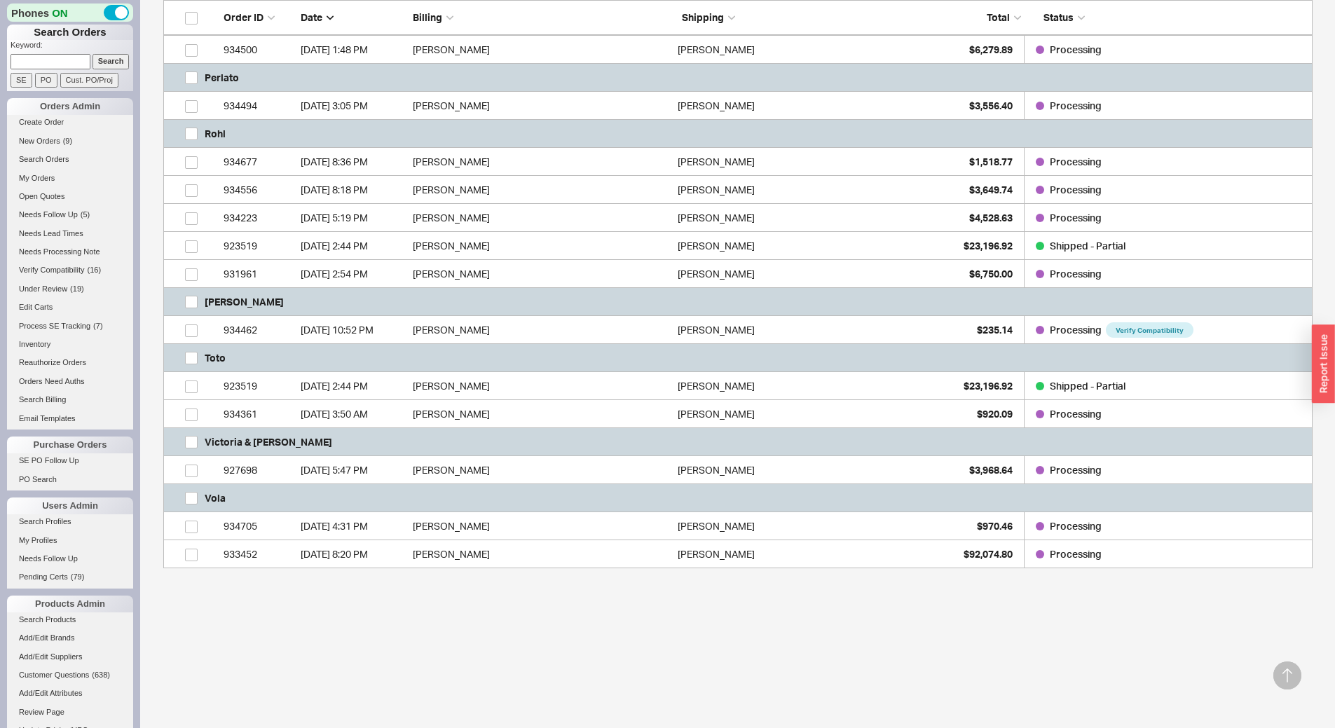
scroll to position [1118, 0]
click at [192, 357] on input "grid" at bounding box center [191, 356] width 13 height 13
checkbox input "true"
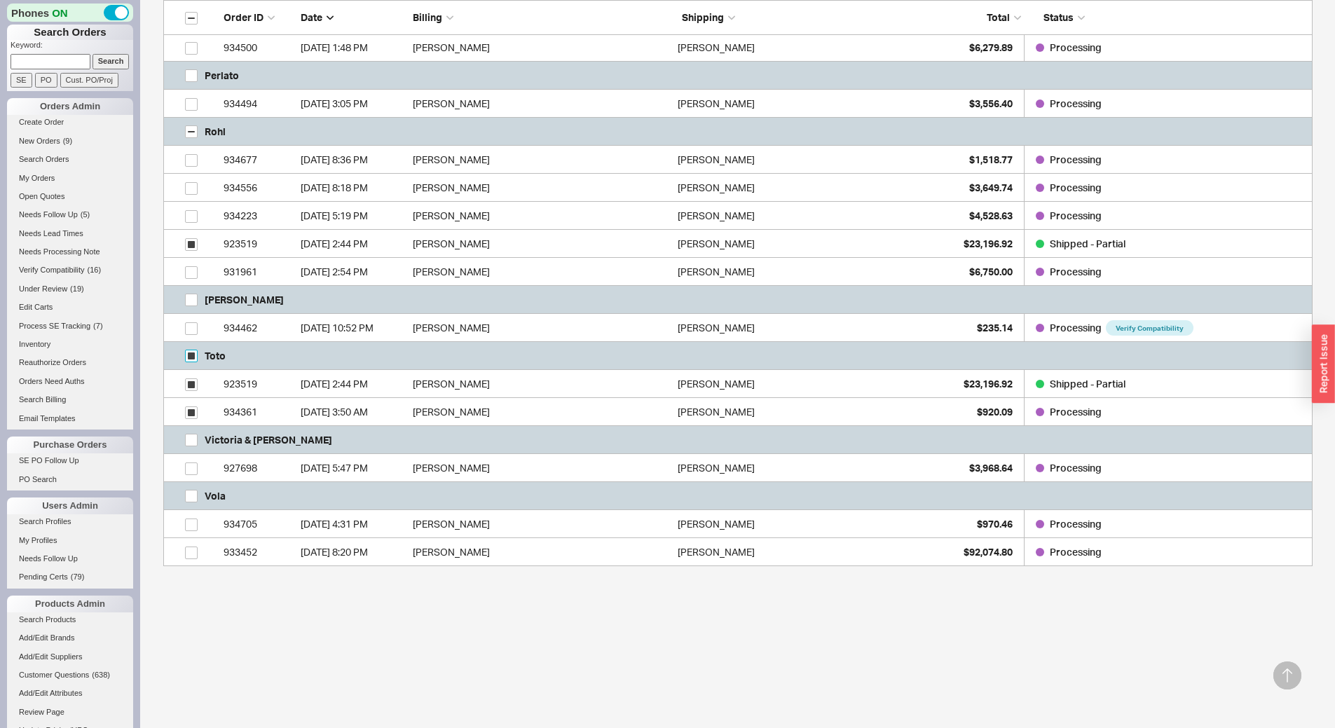
checkbox input "true"
click at [1186, 704] on button "Open Orders" at bounding box center [1165, 706] width 93 height 31
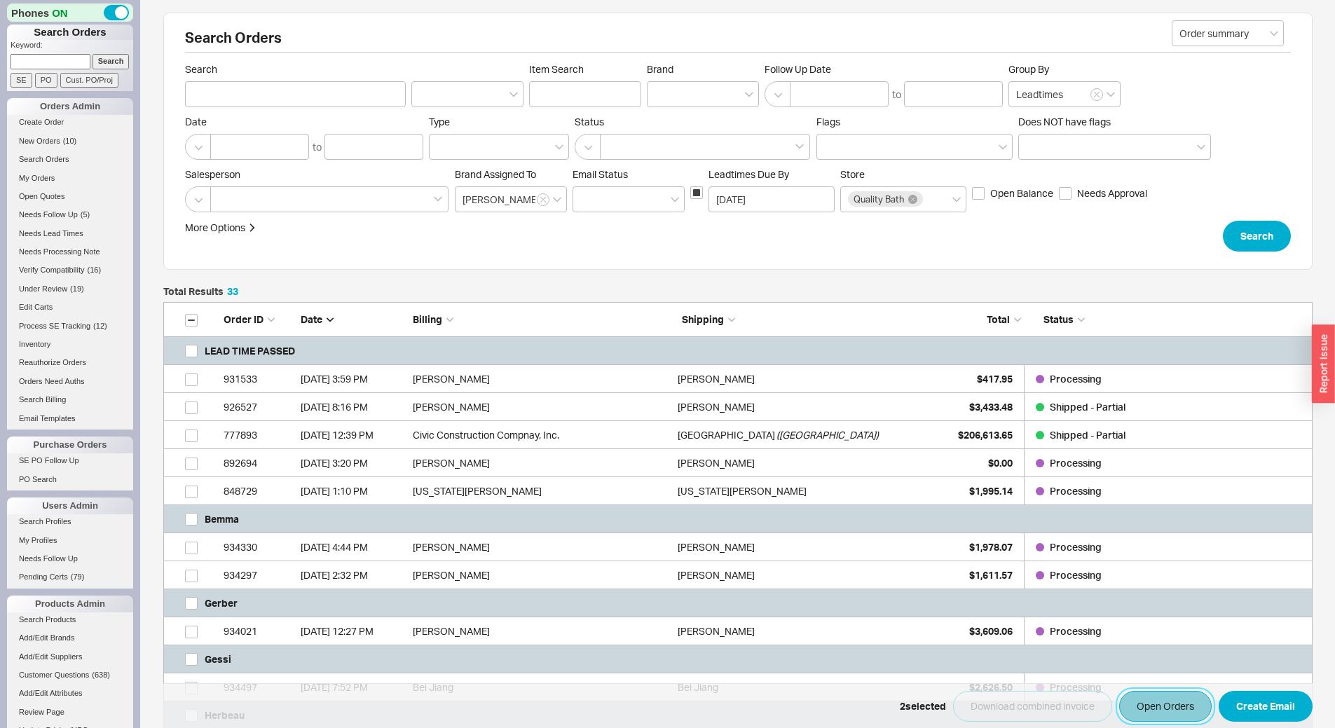
scroll to position [0, 0]
click at [1281, 243] on button "Search" at bounding box center [1257, 237] width 68 height 31
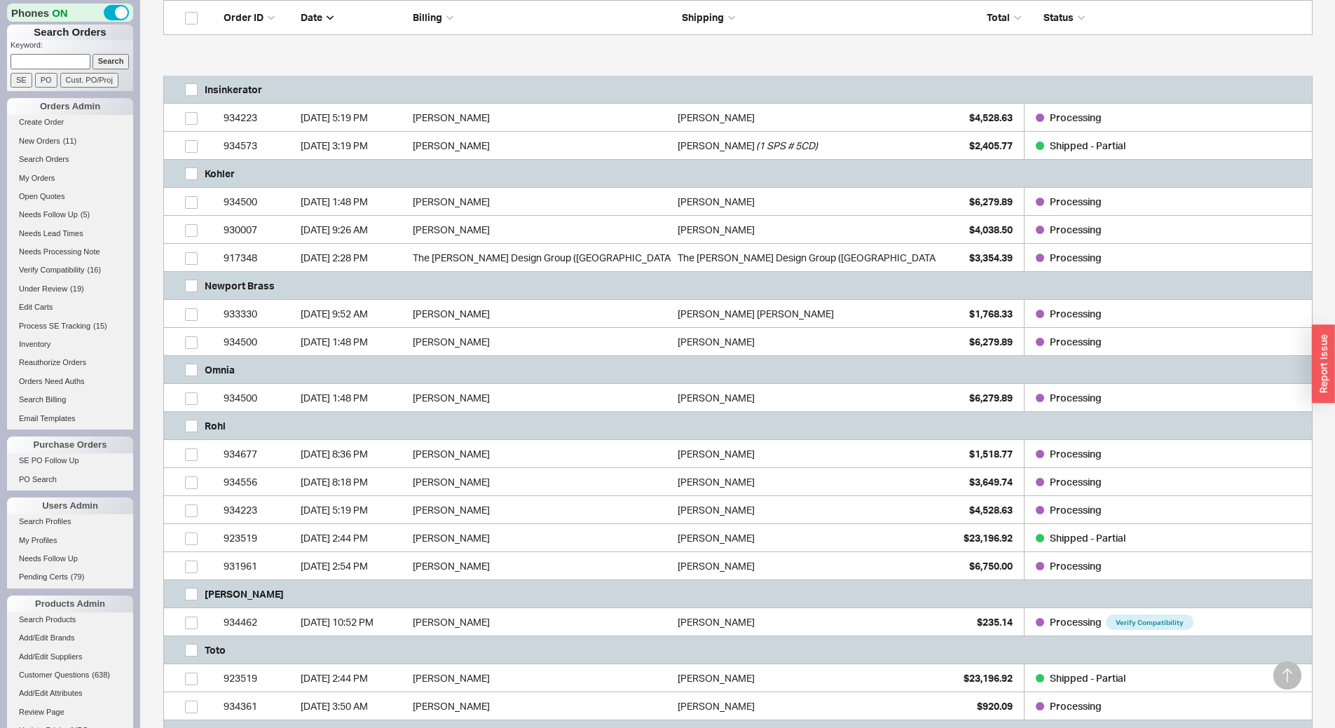
scroll to position [841, 0]
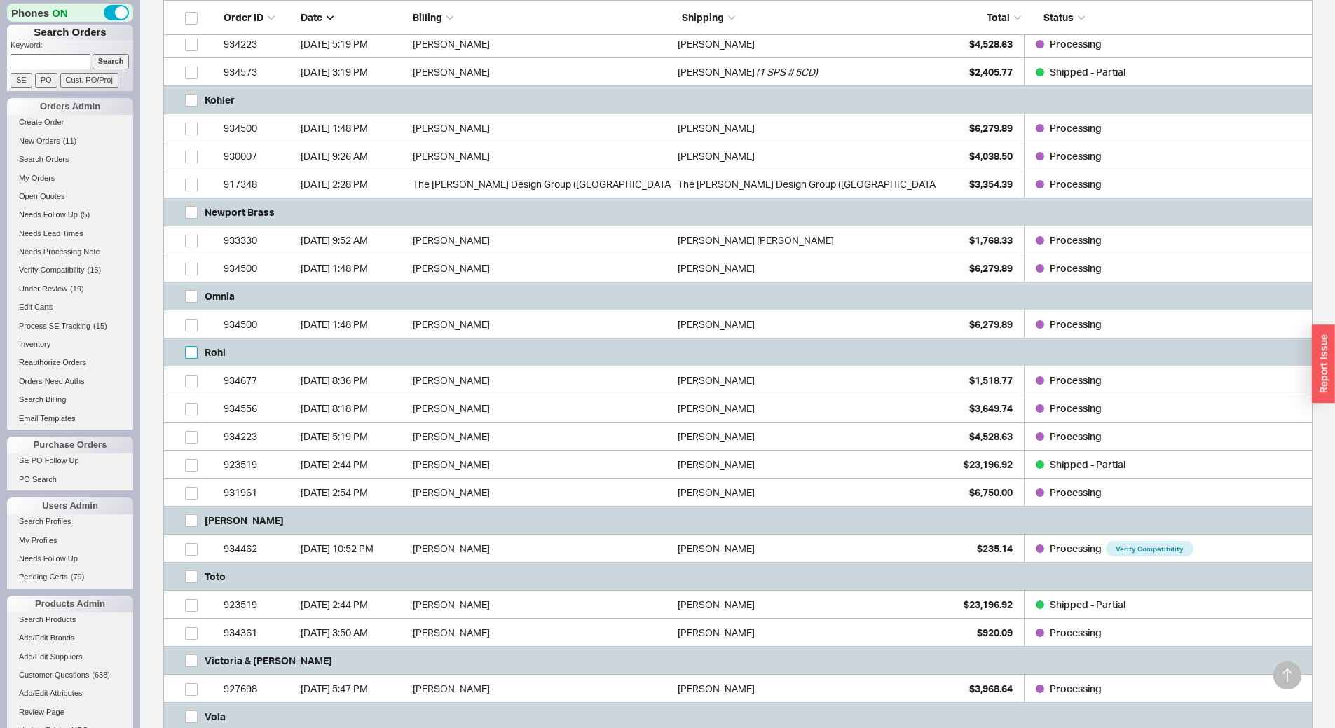
click at [188, 350] on input "grid" at bounding box center [191, 352] width 13 height 13
checkbox input "true"
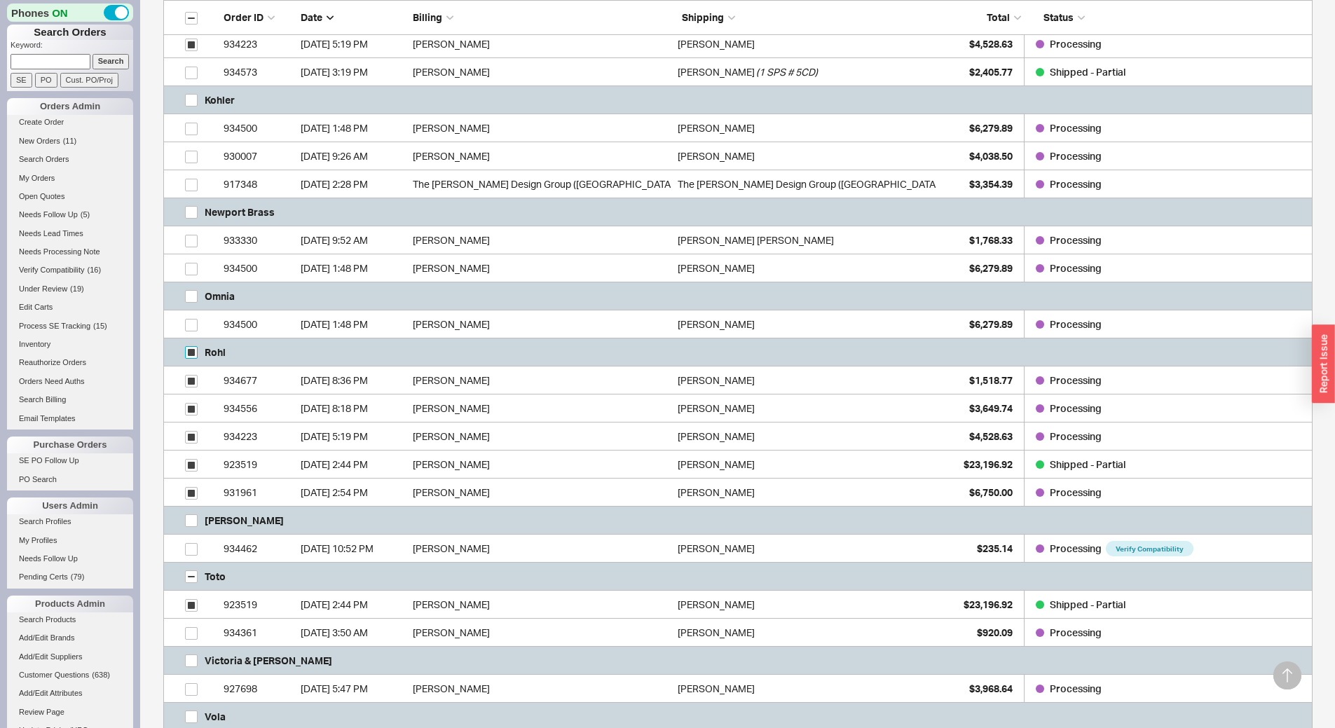
checkbox input "true"
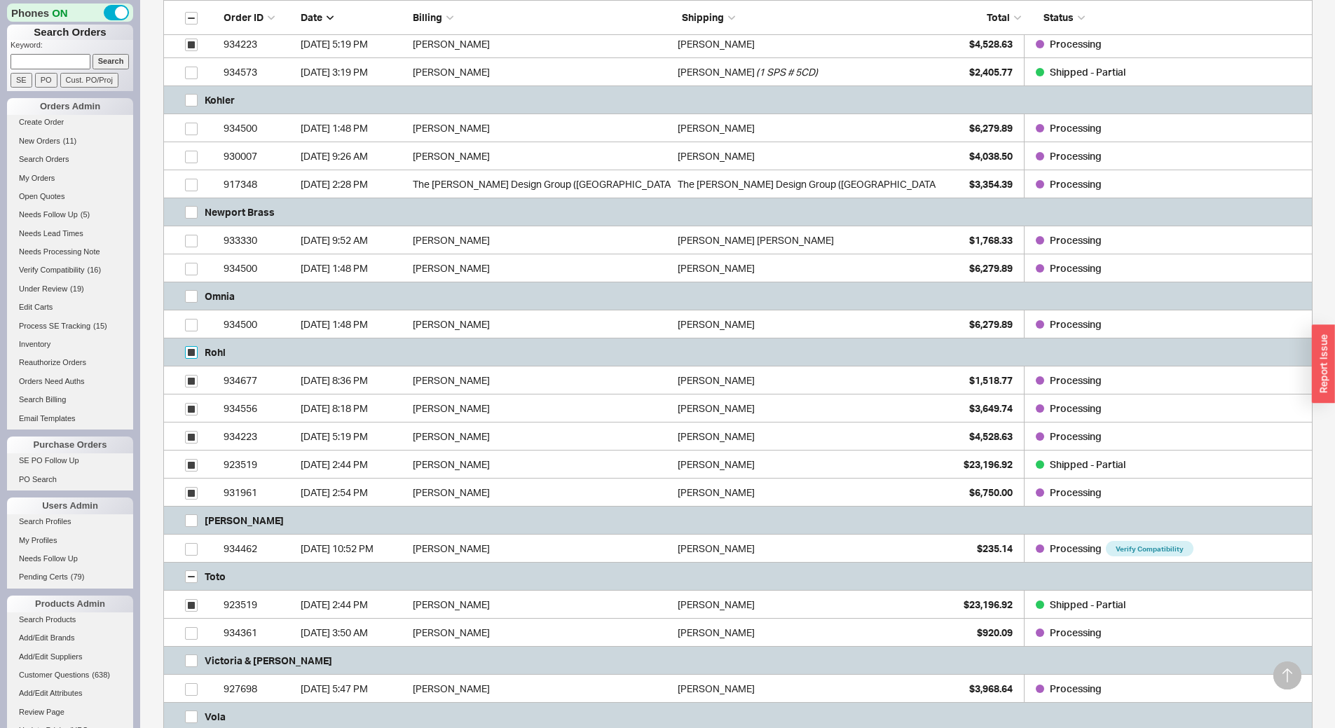
checkbox input "true"
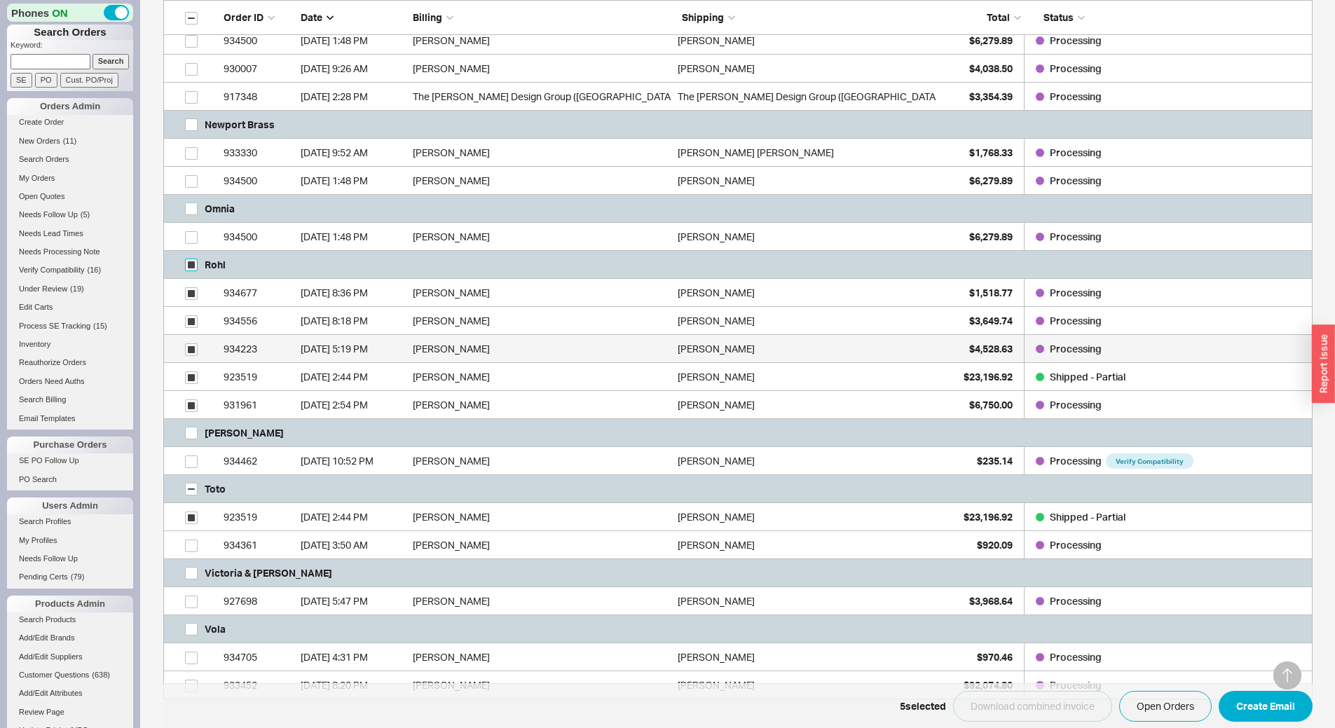
scroll to position [981, 0]
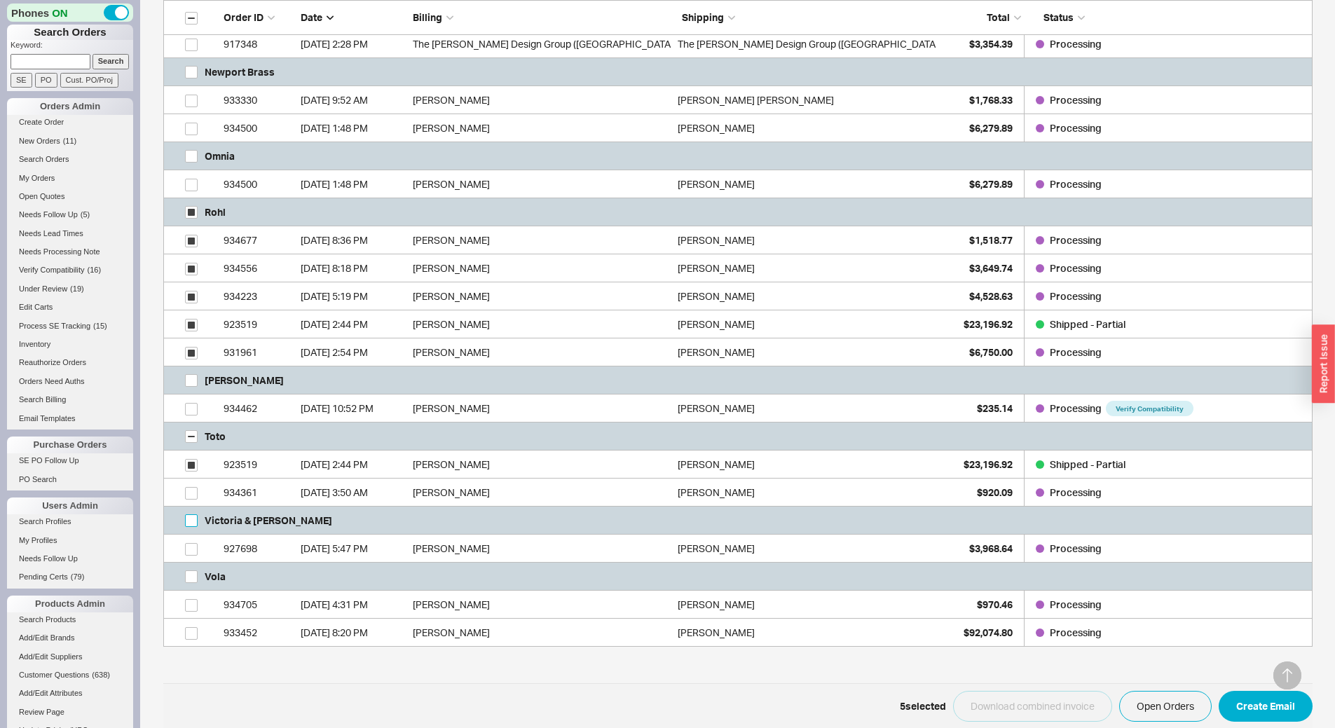
click at [193, 519] on input "grid" at bounding box center [191, 521] width 13 height 13
checkbox input "true"
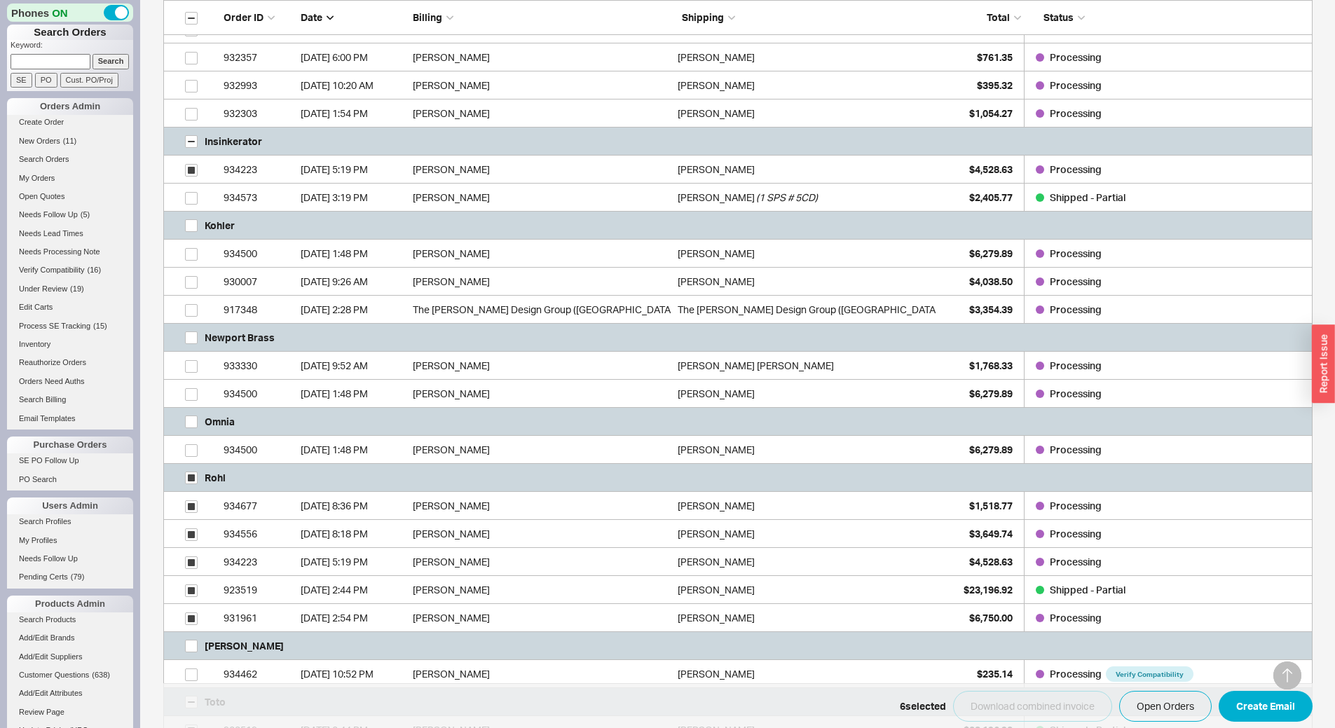
scroll to position [771, 0]
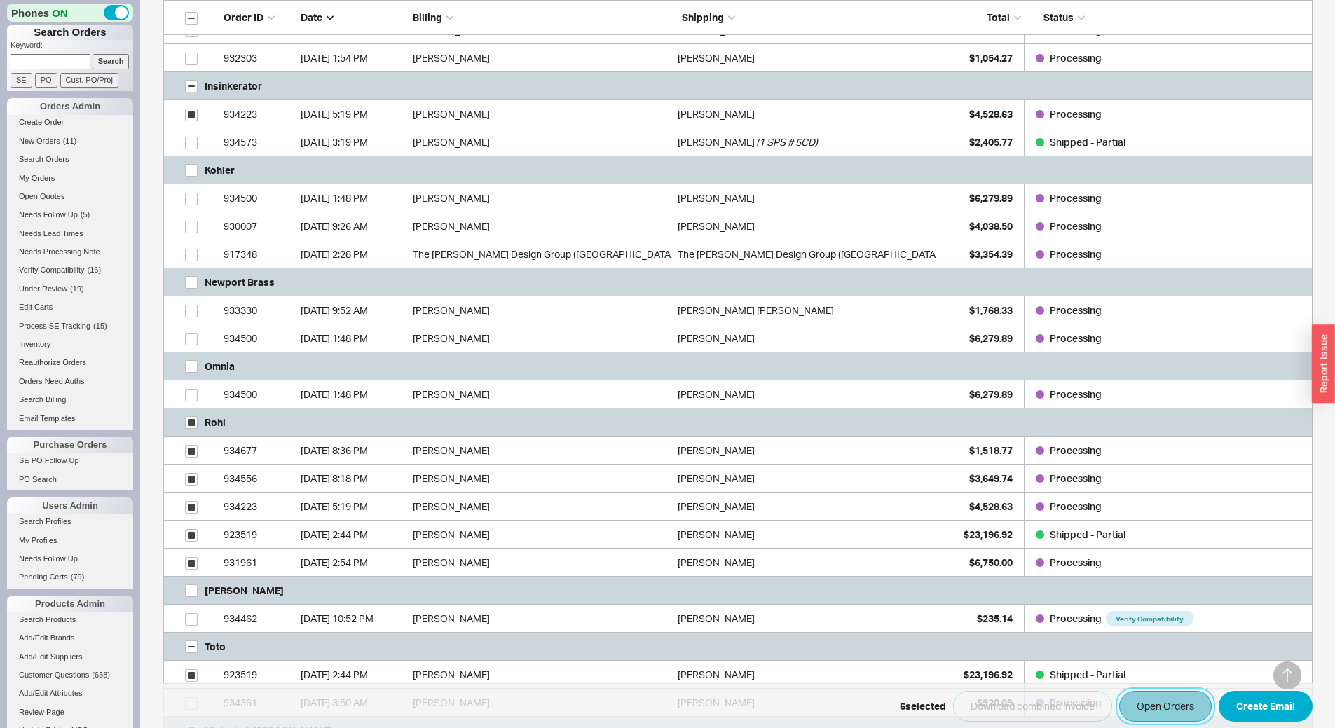
click at [1156, 704] on button "Open Orders" at bounding box center [1165, 706] width 93 height 31
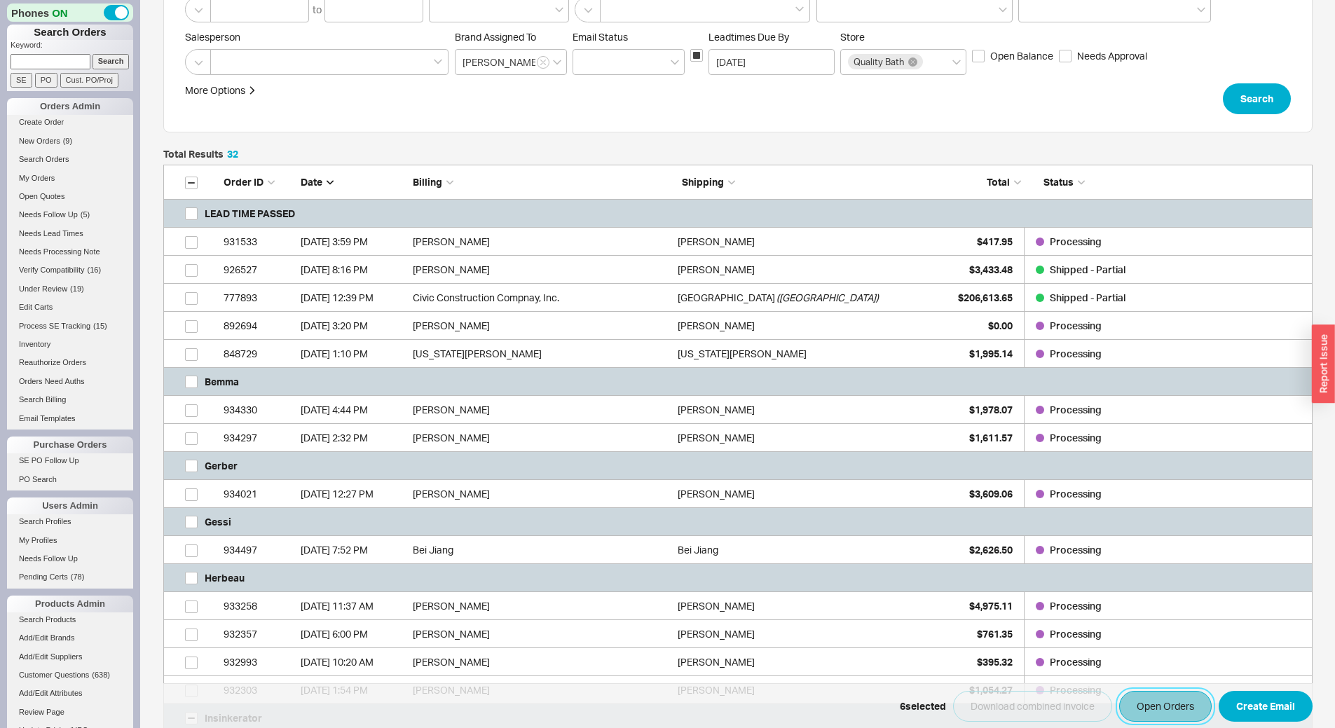
scroll to position [0, 0]
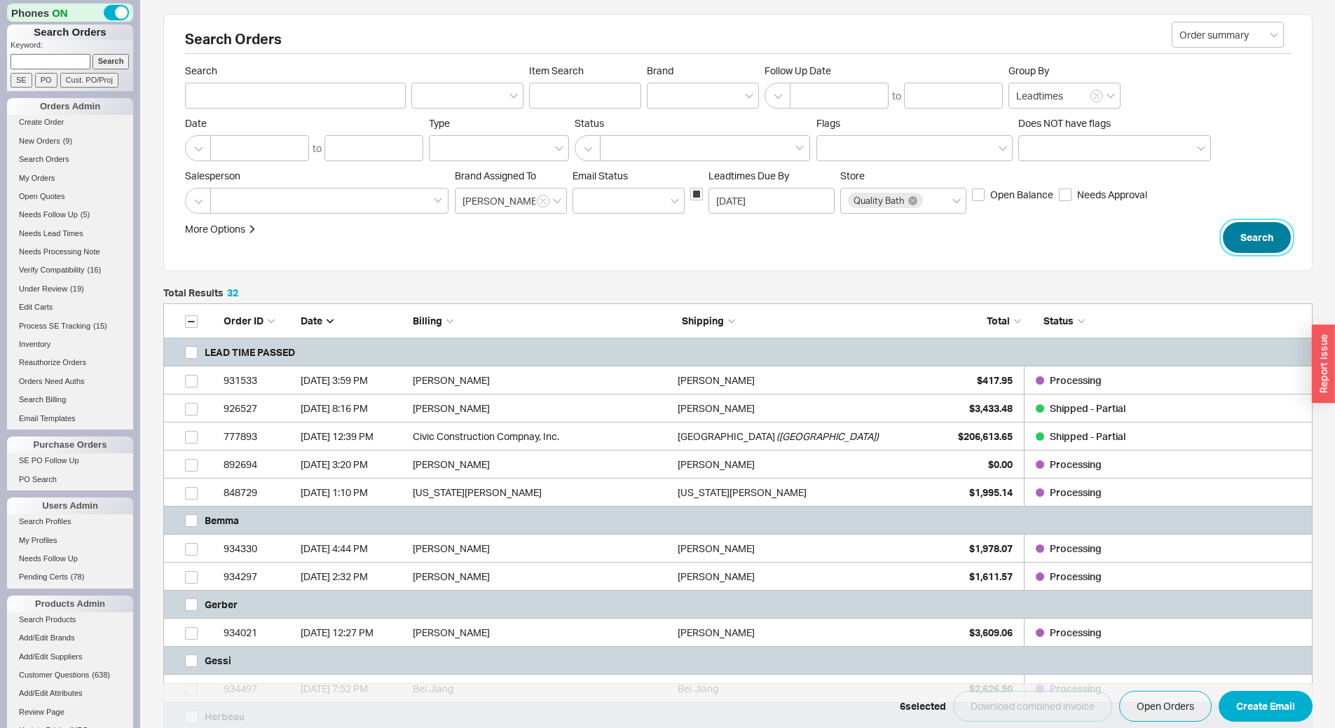
click at [1279, 246] on button "Search" at bounding box center [1257, 237] width 68 height 31
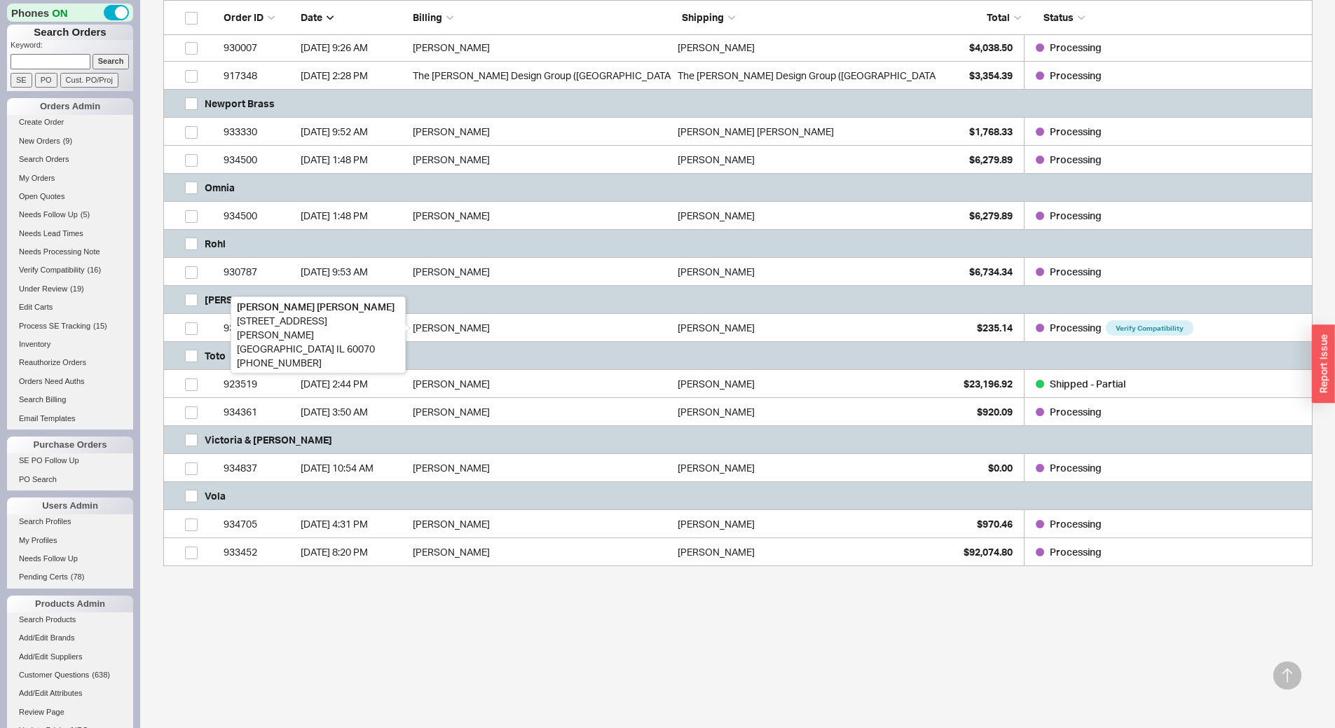
scroll to position [824, 0]
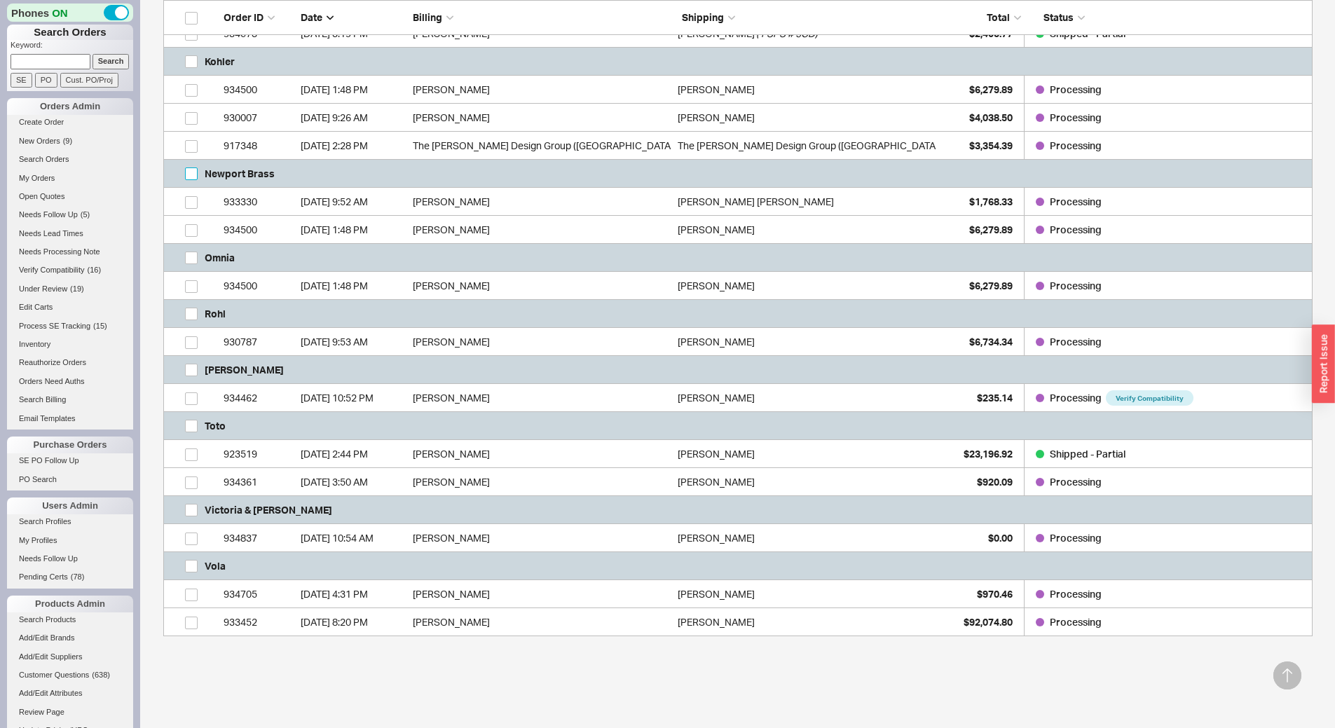
click at [188, 177] on input "grid" at bounding box center [191, 174] width 13 height 13
checkbox input "true"
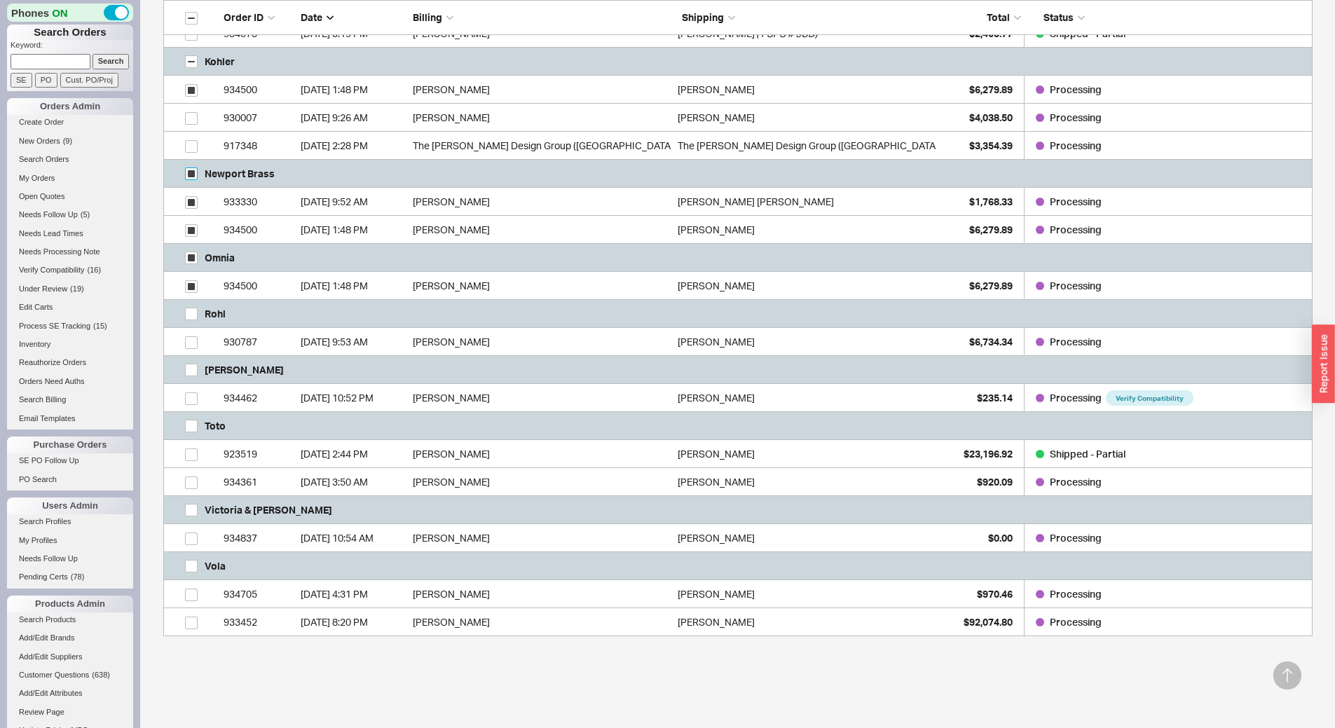
checkbox input "true"
click at [1187, 712] on button "Open Orders" at bounding box center [1165, 706] width 93 height 31
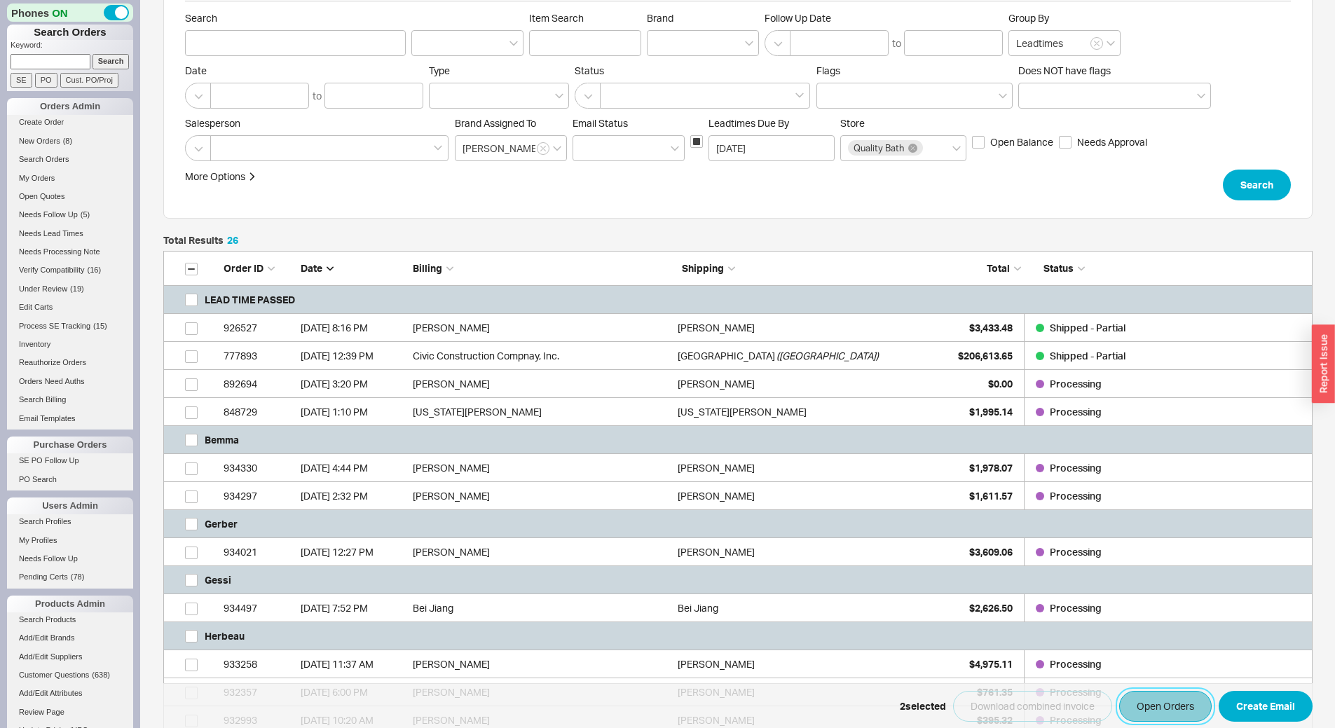
scroll to position [0, 0]
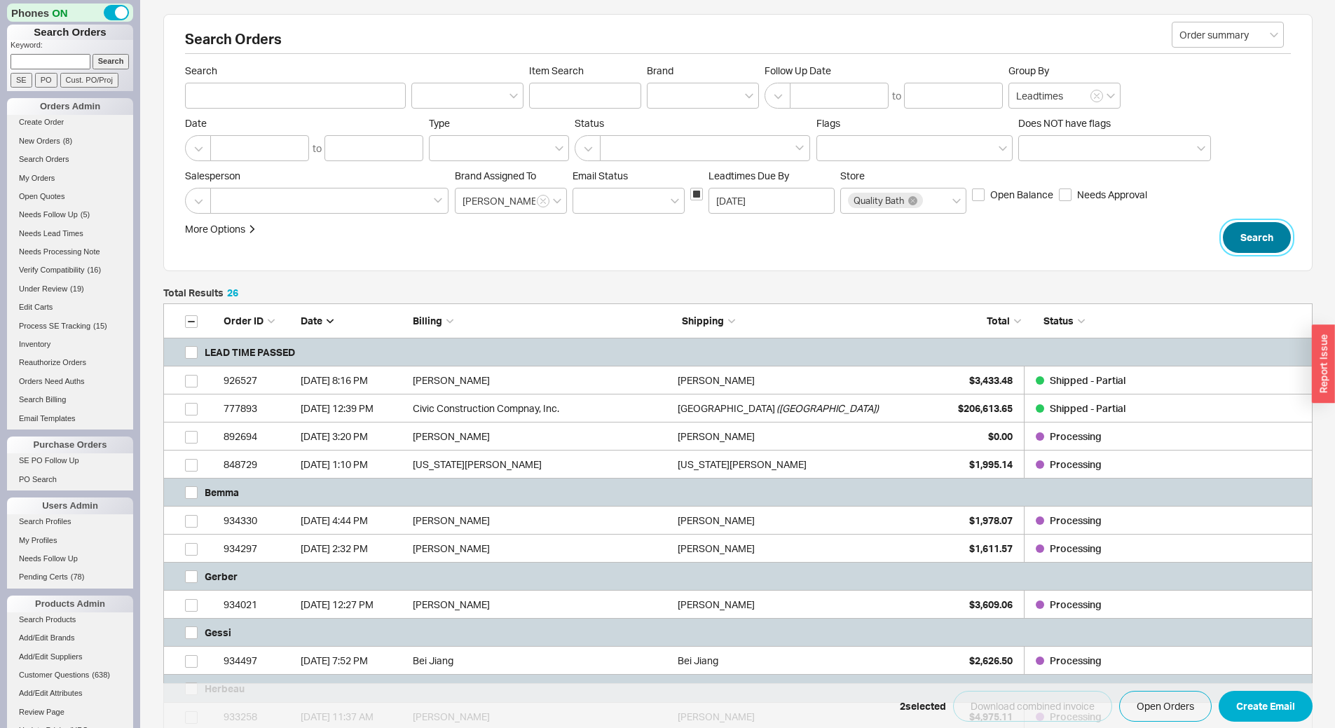
click at [1248, 238] on button "Search" at bounding box center [1257, 237] width 68 height 31
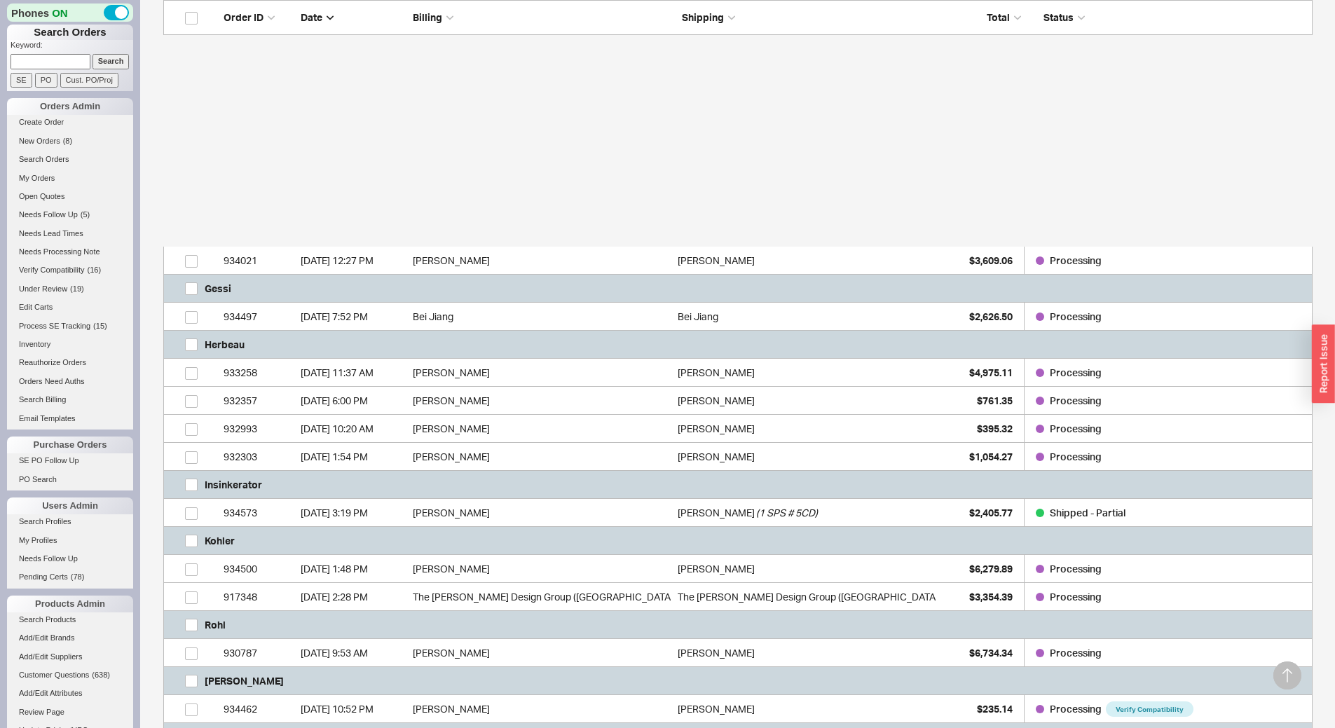
scroll to position [631, 0]
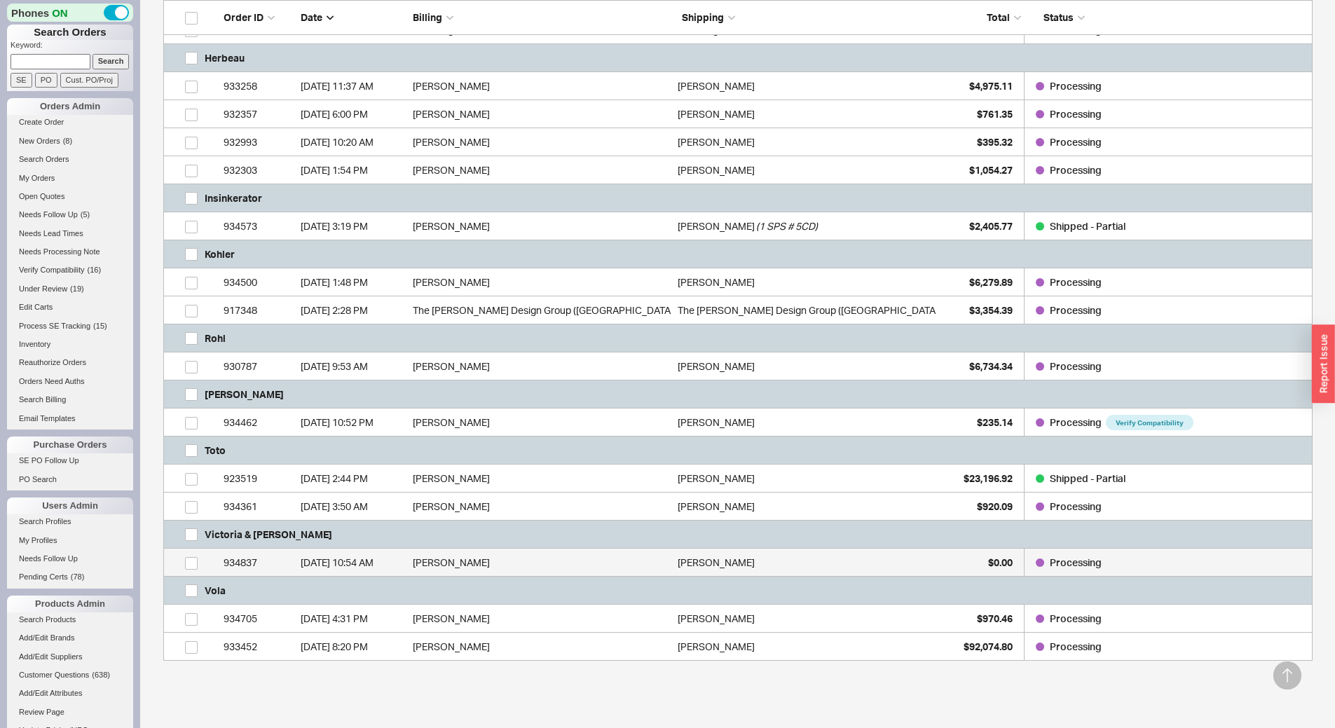
click at [315, 564] on div "8/19/25 10:54 AM" at bounding box center [353, 563] width 105 height 28
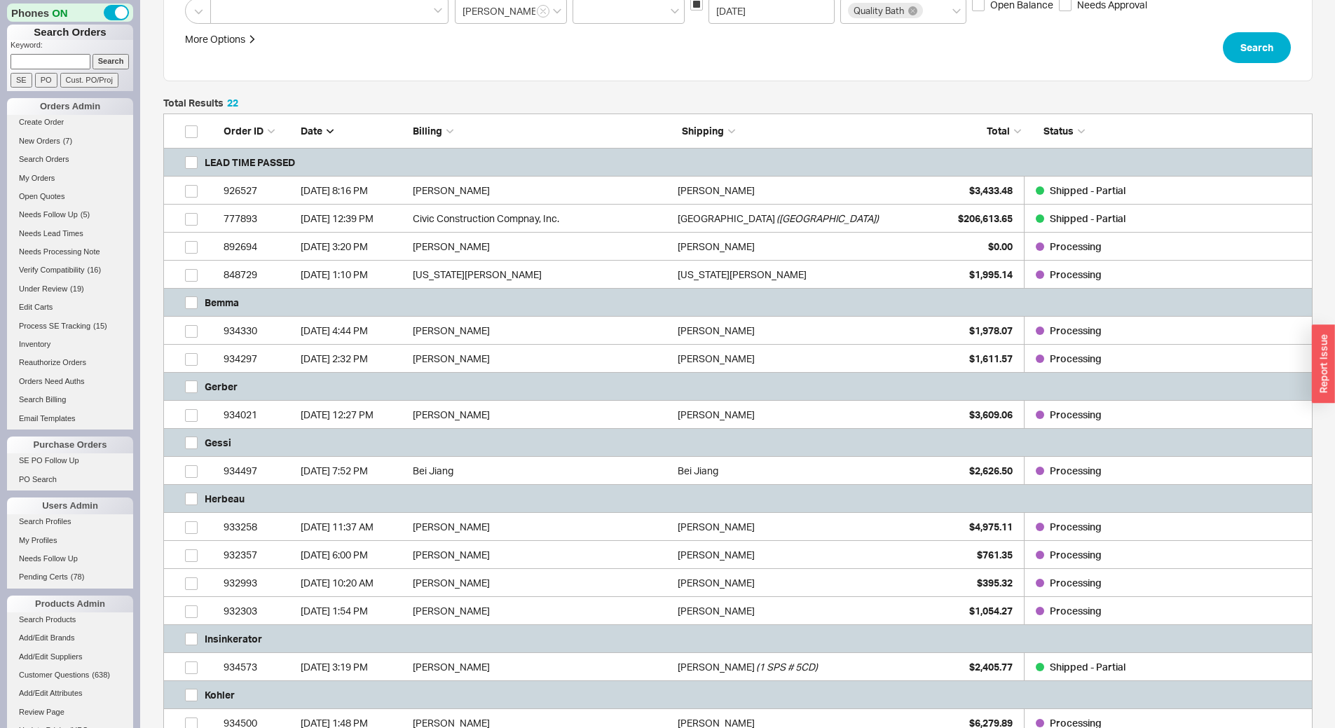
scroll to position [0, 0]
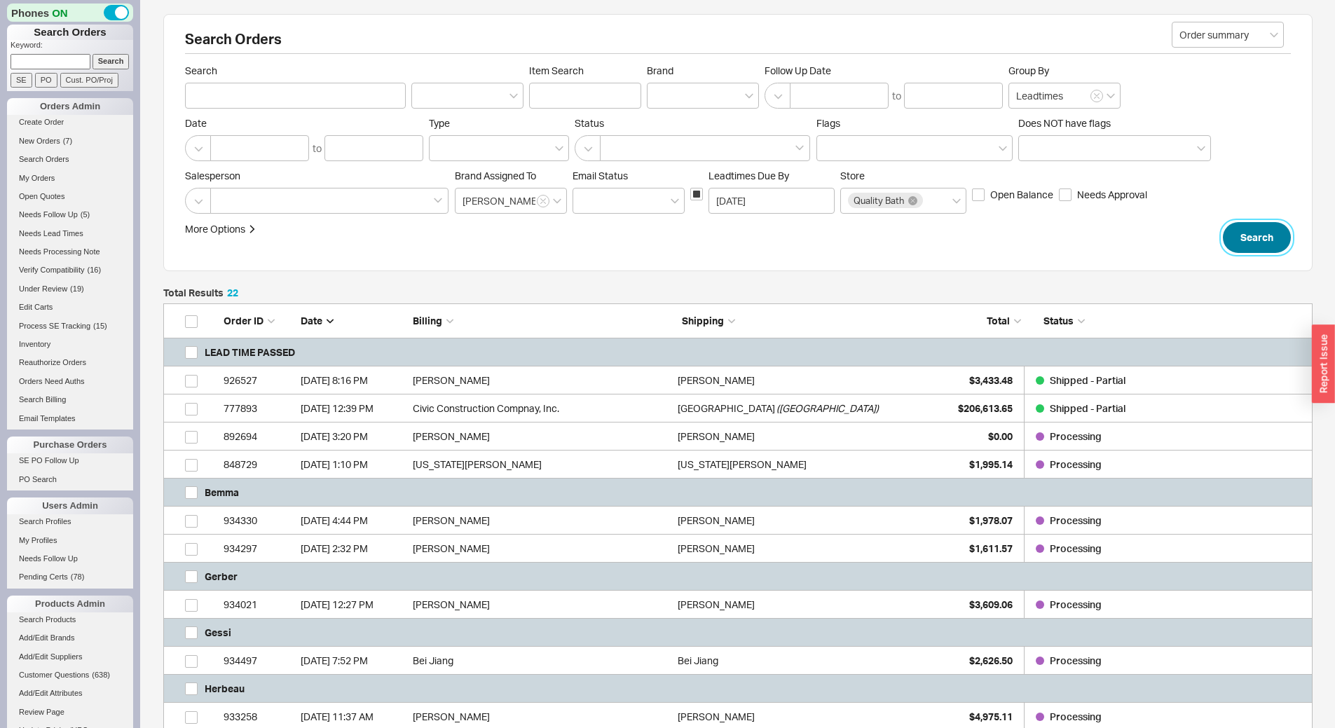
click at [1260, 243] on button "Search" at bounding box center [1257, 237] width 68 height 31
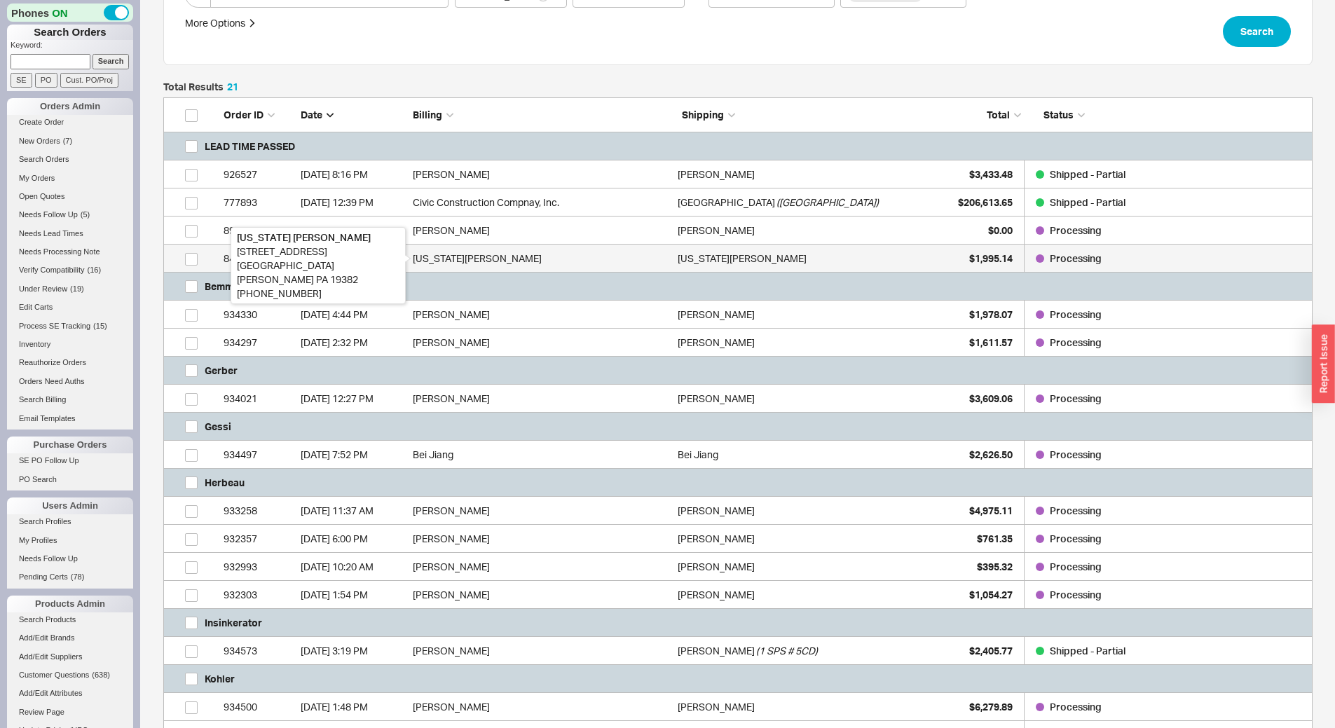
scroll to position [210, 0]
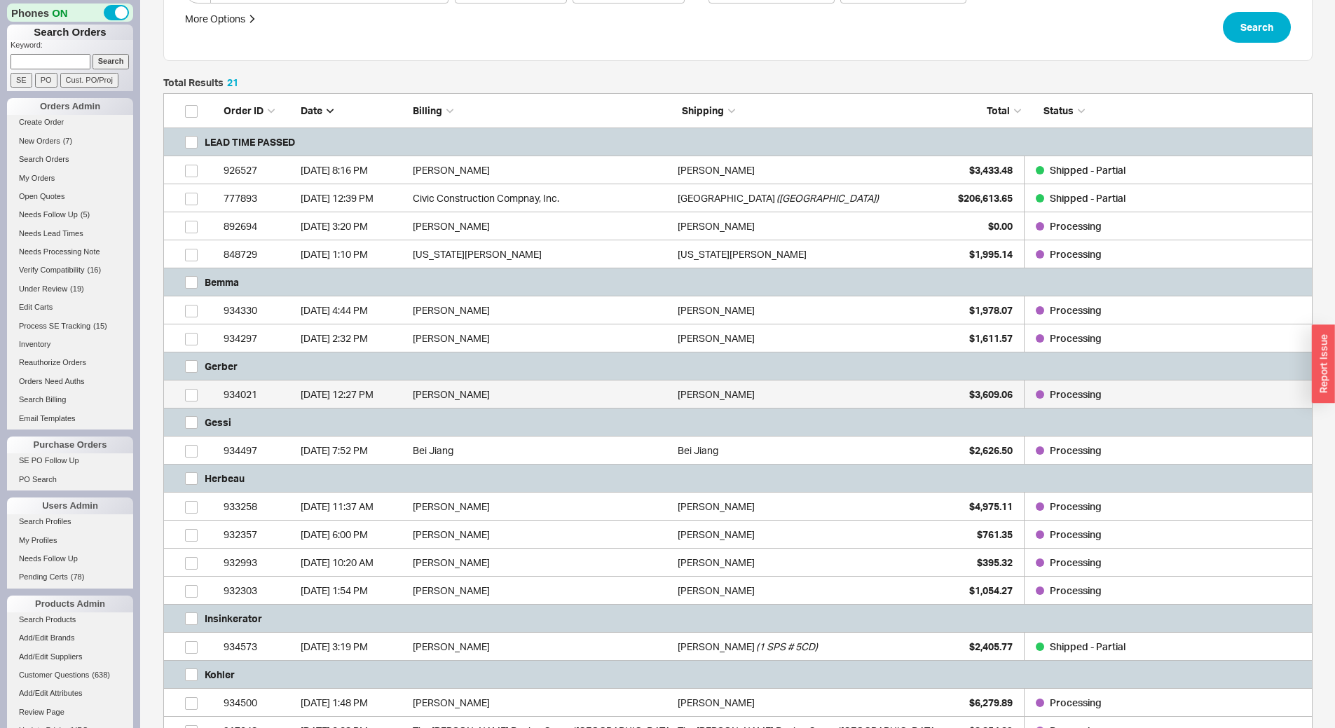
click at [257, 400] on div "934021" at bounding box center [259, 395] width 70 height 28
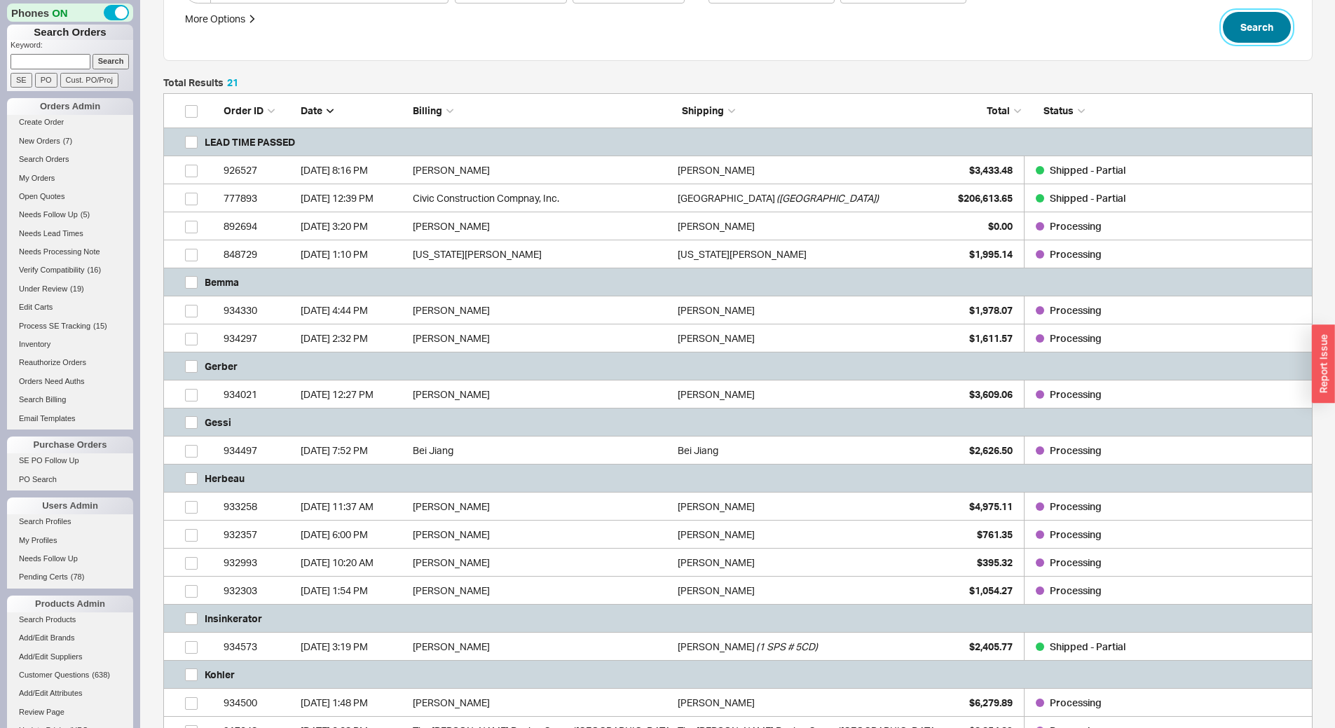
click at [1260, 20] on button "Search" at bounding box center [1257, 27] width 68 height 31
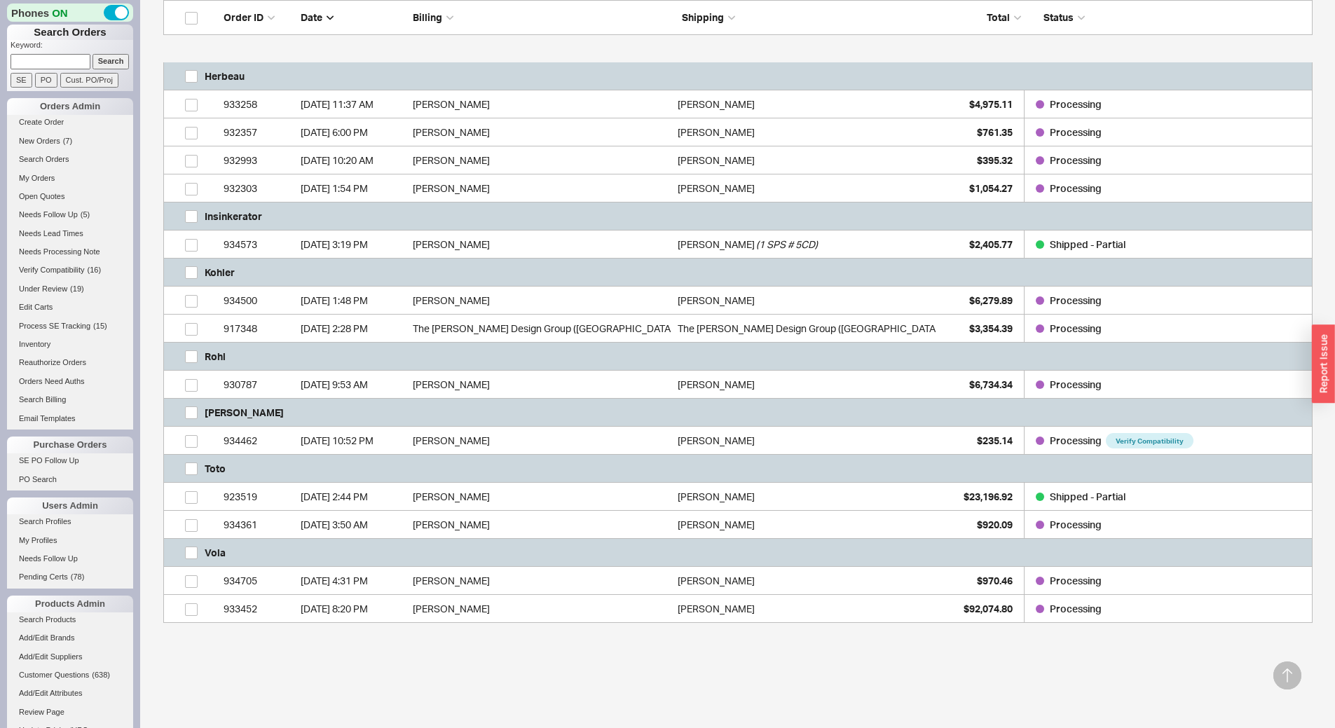
scroll to position [613, 0]
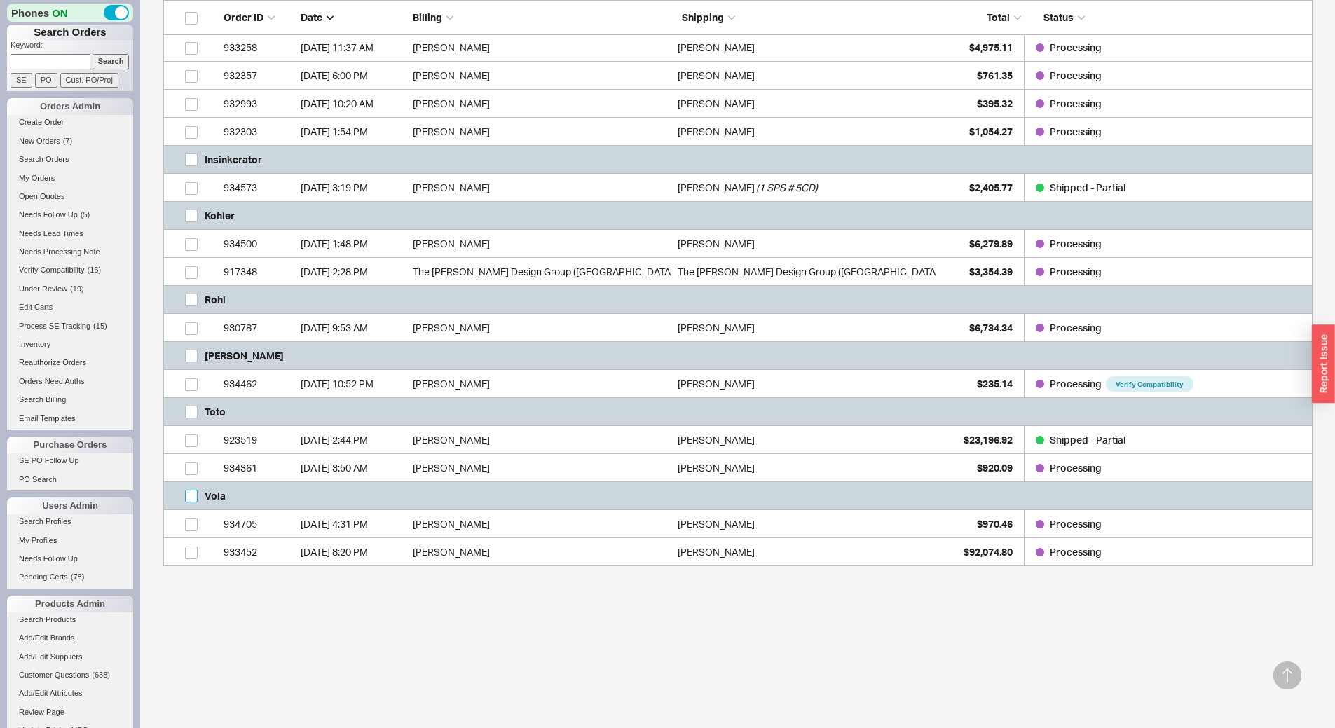
click at [191, 496] on input "grid" at bounding box center [191, 496] width 13 height 13
checkbox input "true"
click at [1168, 697] on button "Open Orders" at bounding box center [1165, 706] width 93 height 31
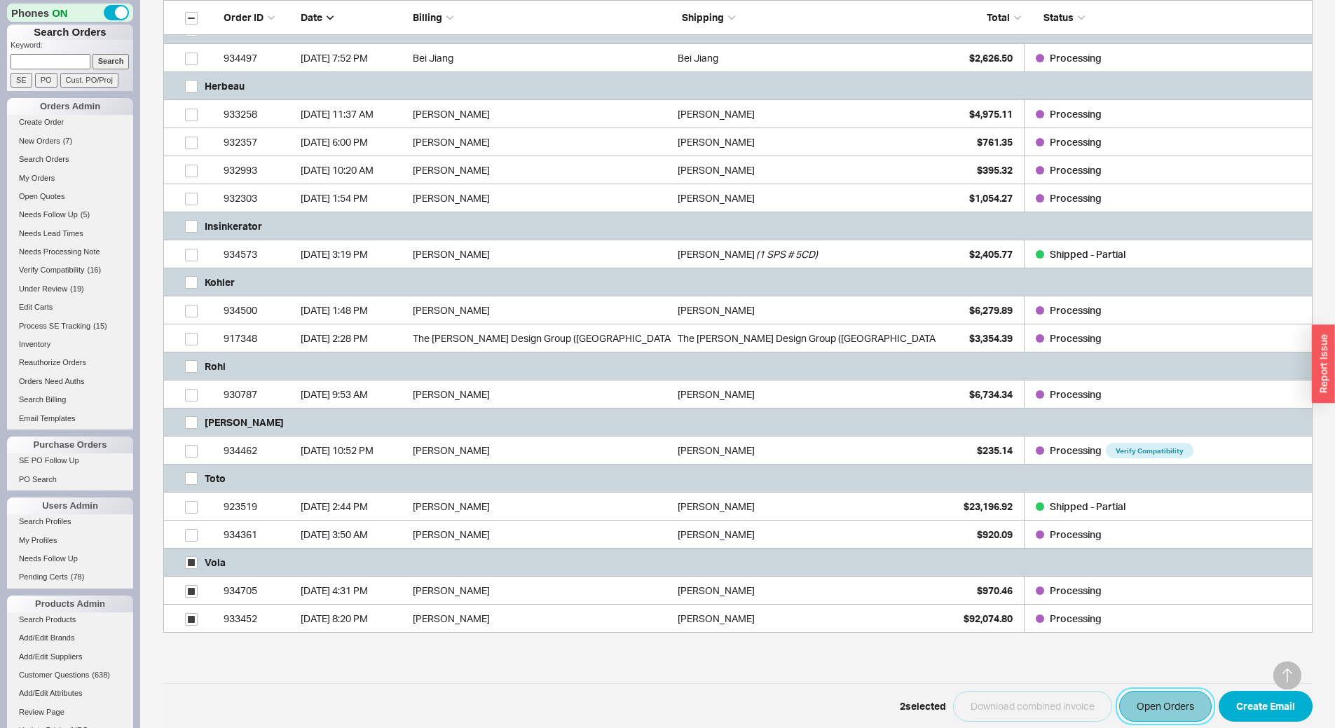
scroll to position [543, 0]
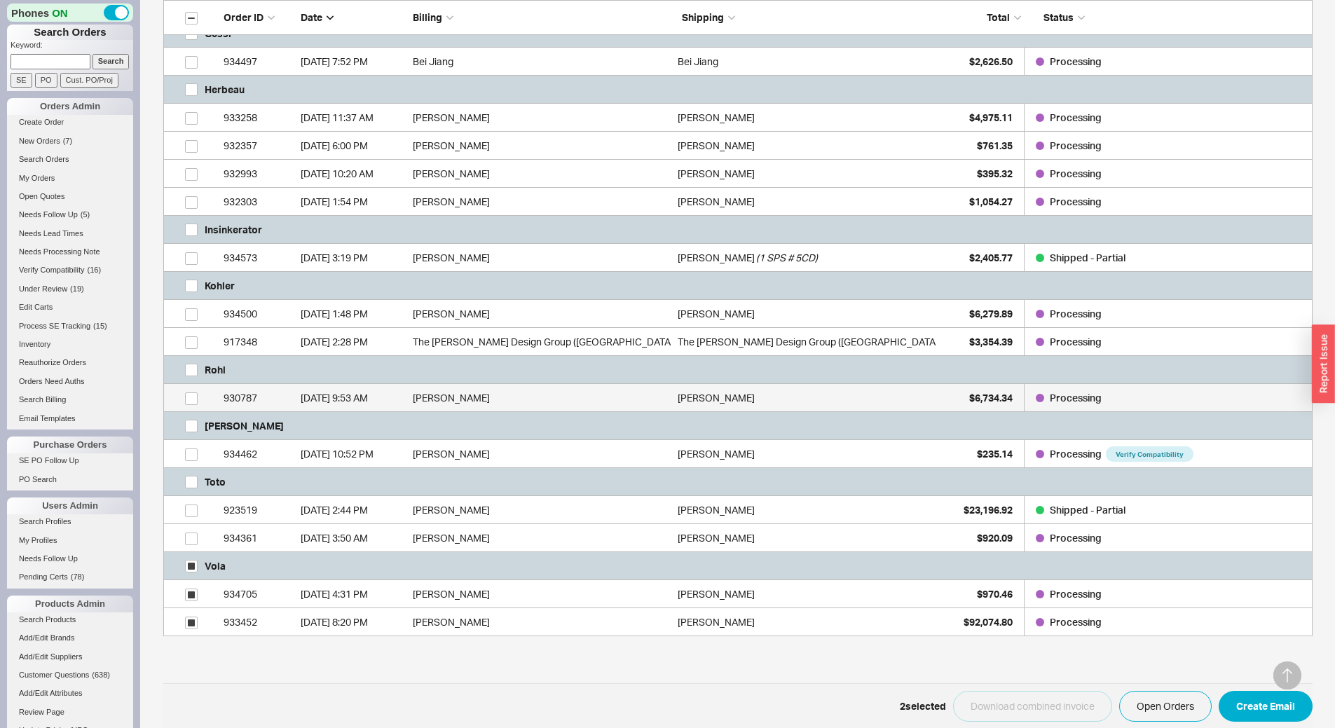
click at [789, 399] on div "Shien Micchelli" at bounding box center [807, 398] width 258 height 28
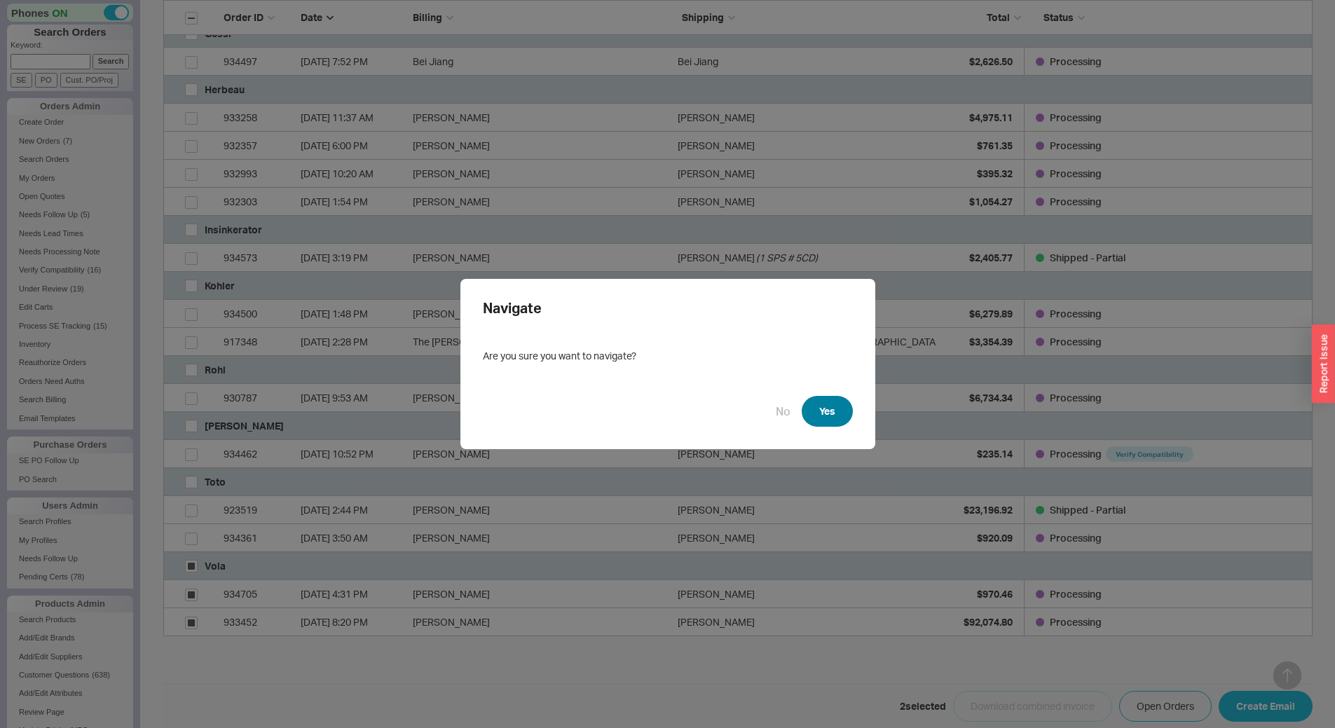
click at [829, 409] on button "Yes" at bounding box center [827, 411] width 51 height 31
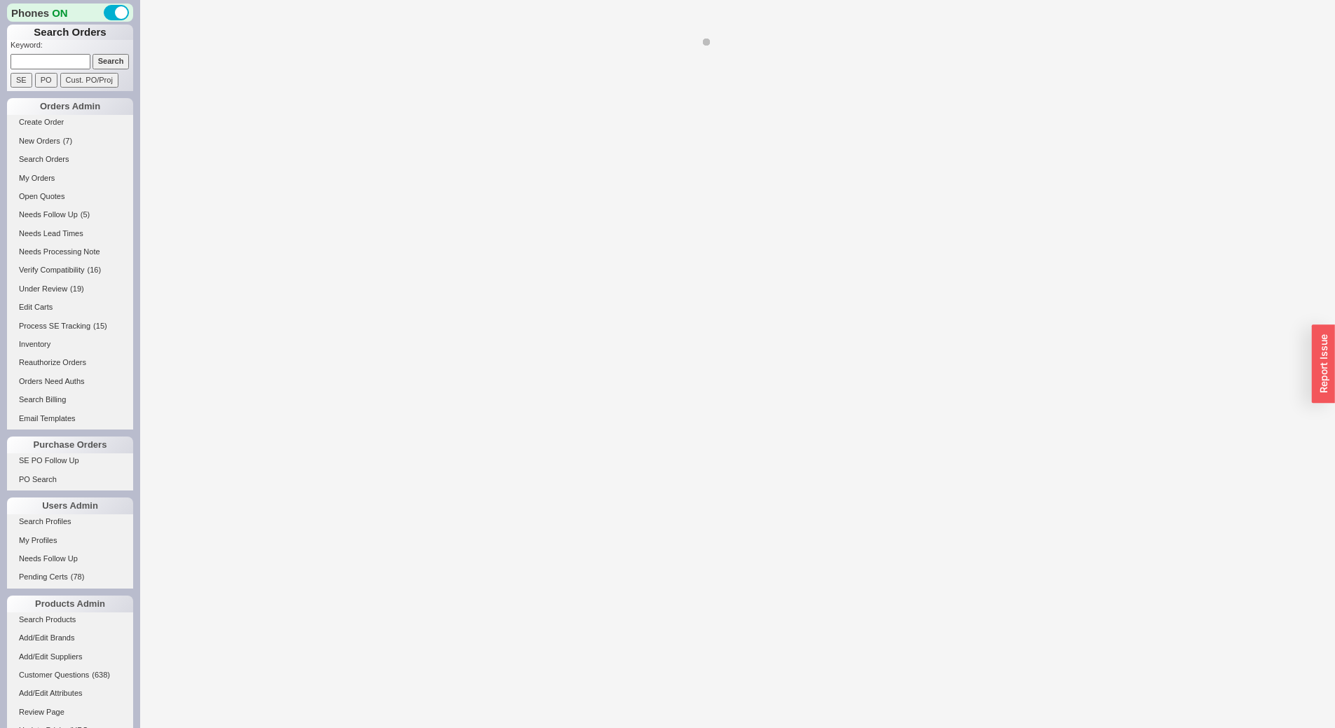
select select "*"
select select "LOW"
select select "3"
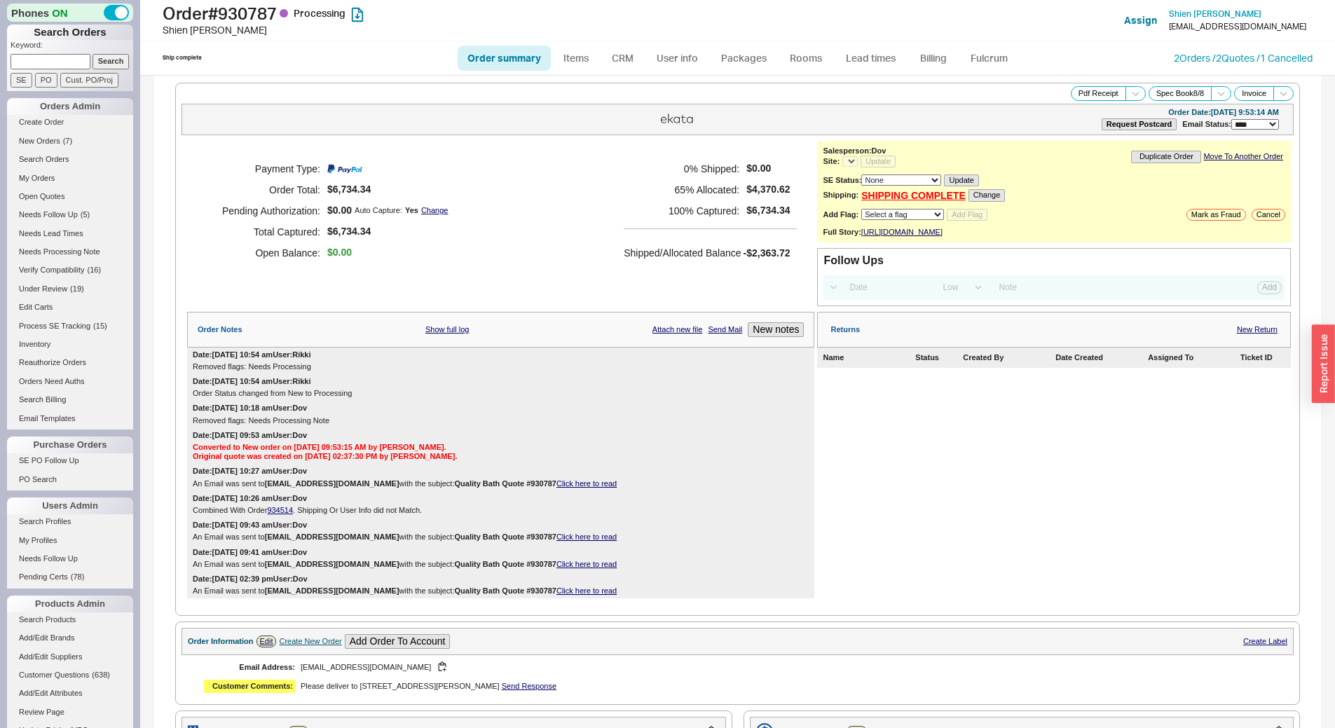
select select "*"
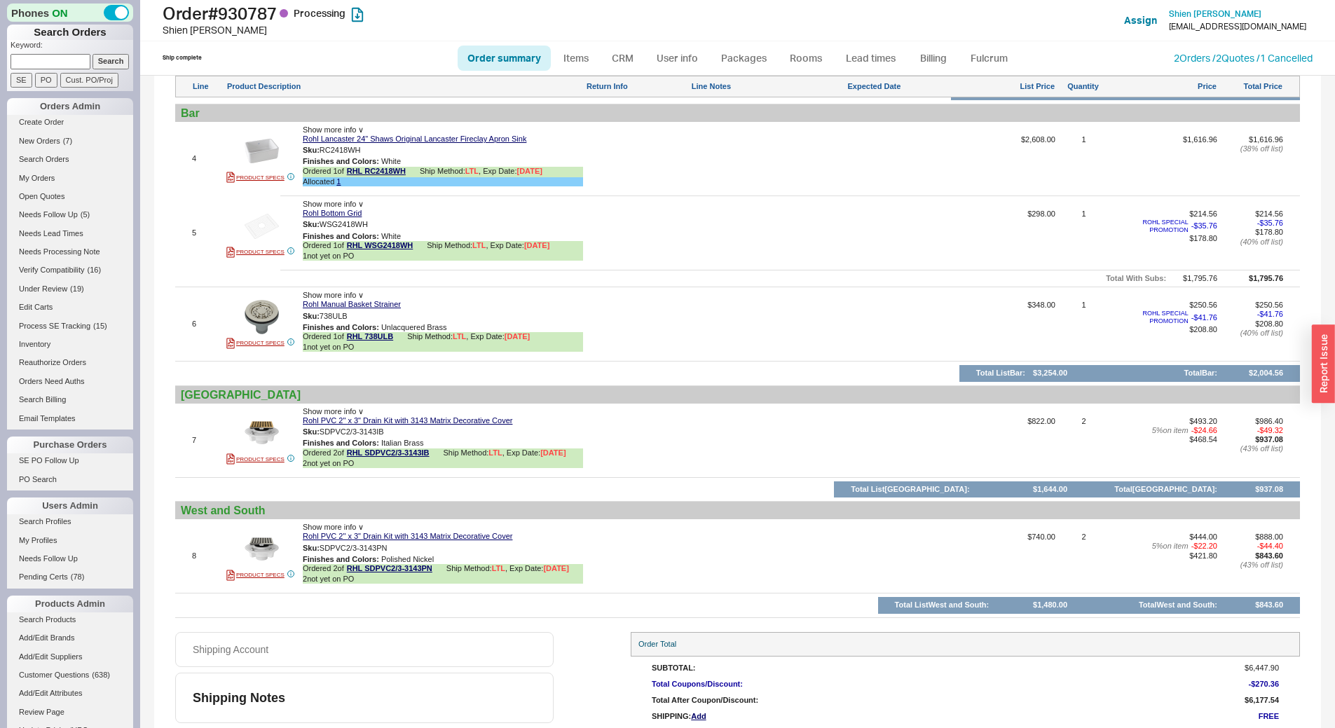
scroll to position [1192, 0]
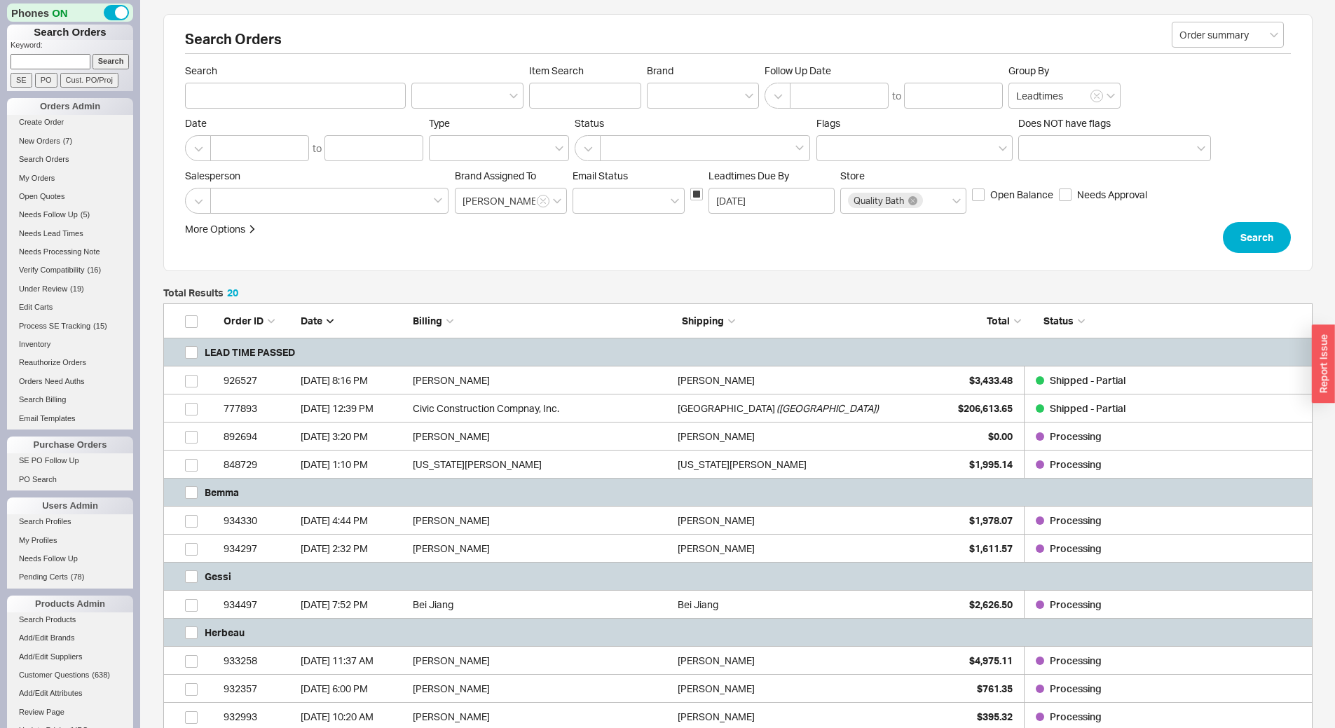
scroll to position [11, 11]
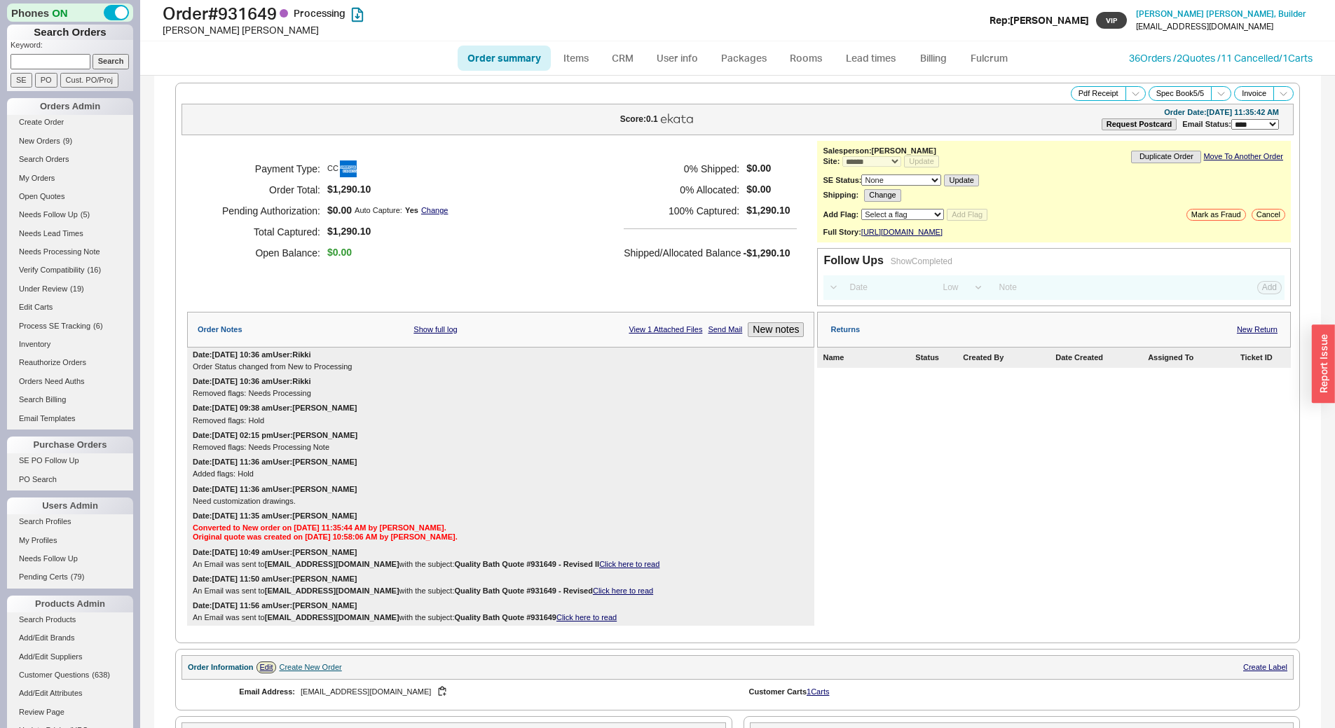
select select "*"
select select "LOW"
select select "3"
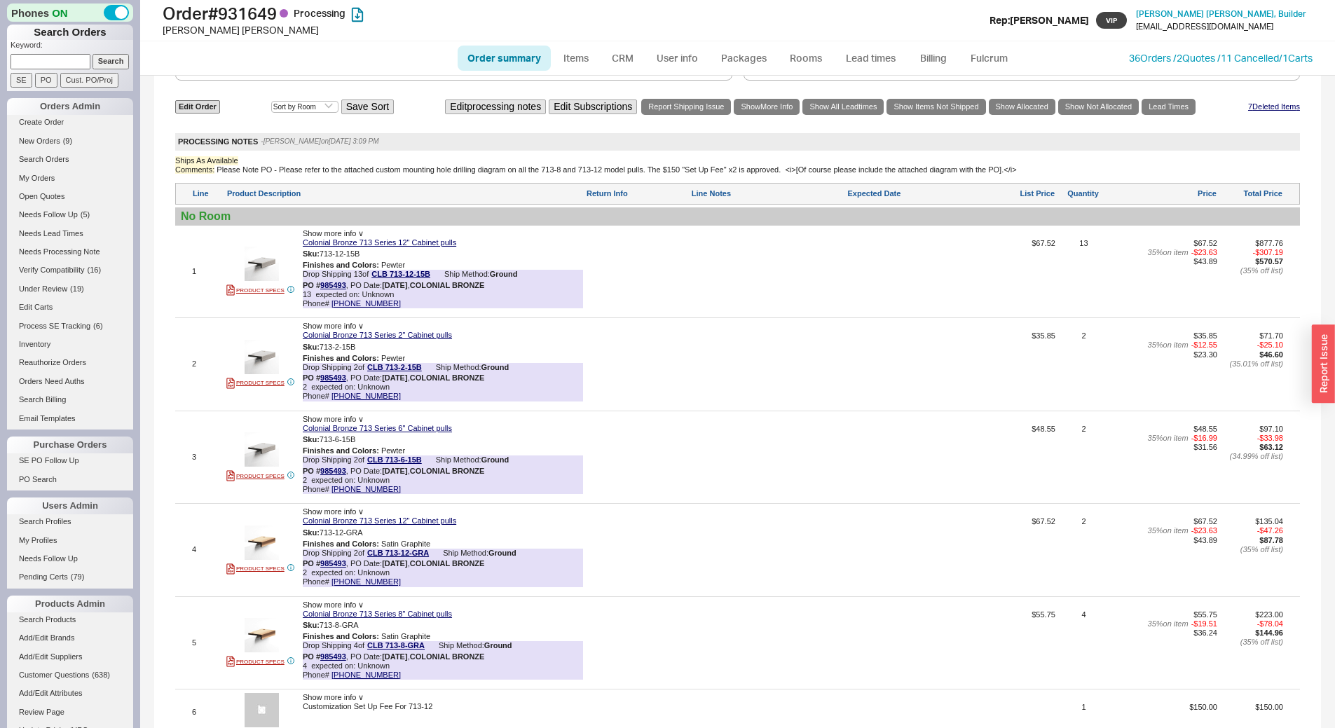
scroll to position [1061, 0]
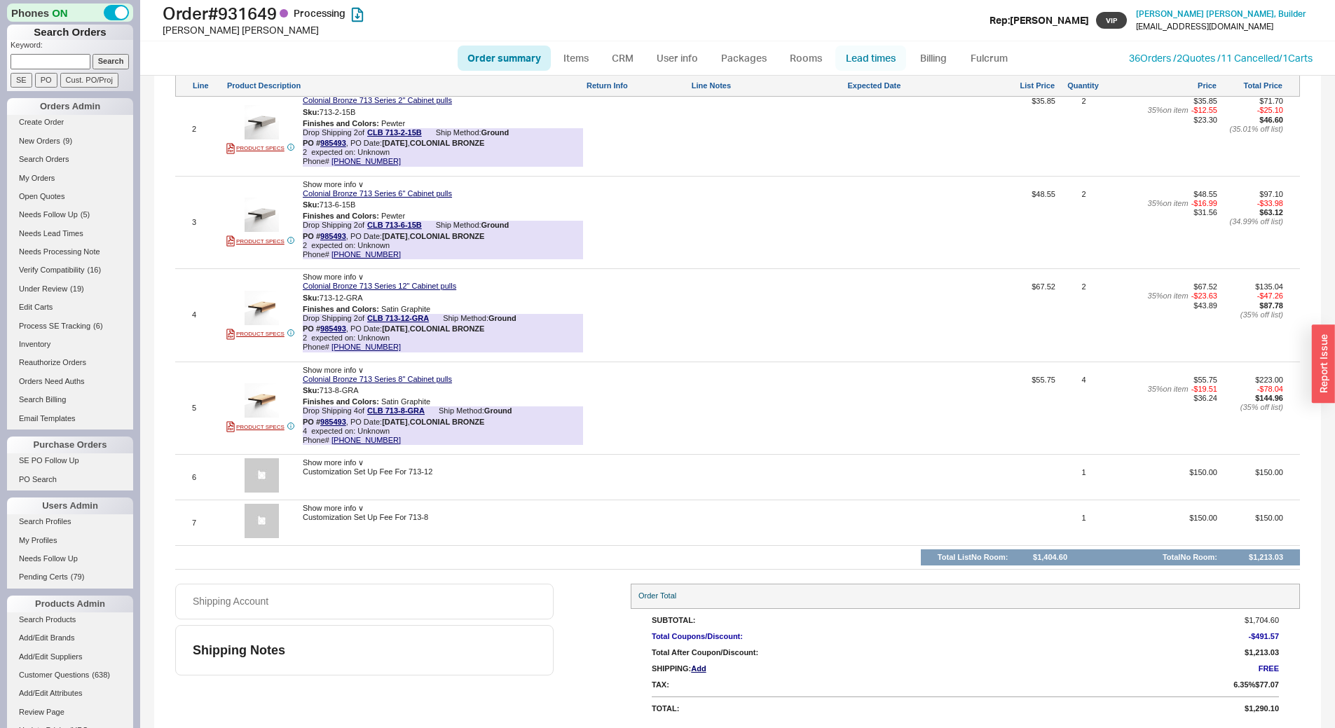
click at [880, 55] on link "Lead times" at bounding box center [871, 58] width 71 height 25
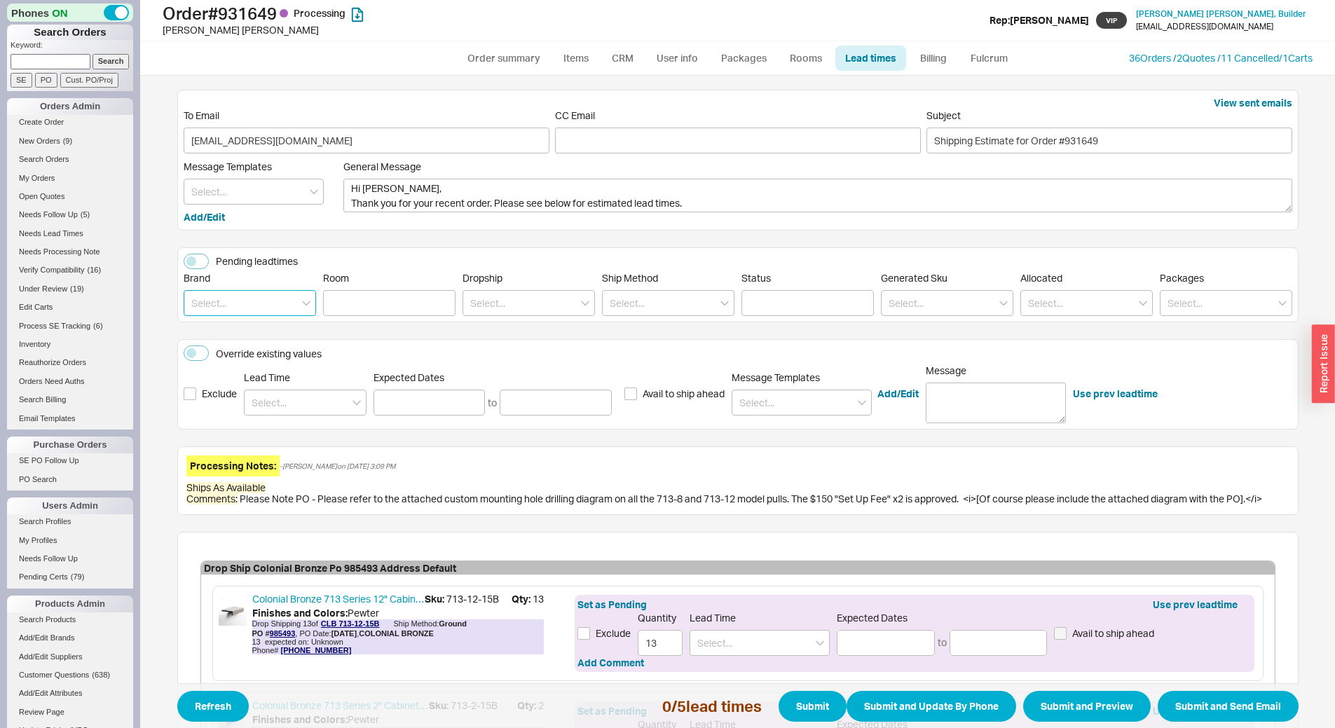
click at [256, 307] on input at bounding box center [250, 303] width 132 height 26
click at [250, 339] on div "Colonial Bronze" at bounding box center [249, 332] width 131 height 25
type input "Colonial Bronze"
click at [310, 407] on input at bounding box center [305, 403] width 123 height 26
click at [306, 426] on div "4 - 5 Weeks" at bounding box center [305, 431] width 121 height 25
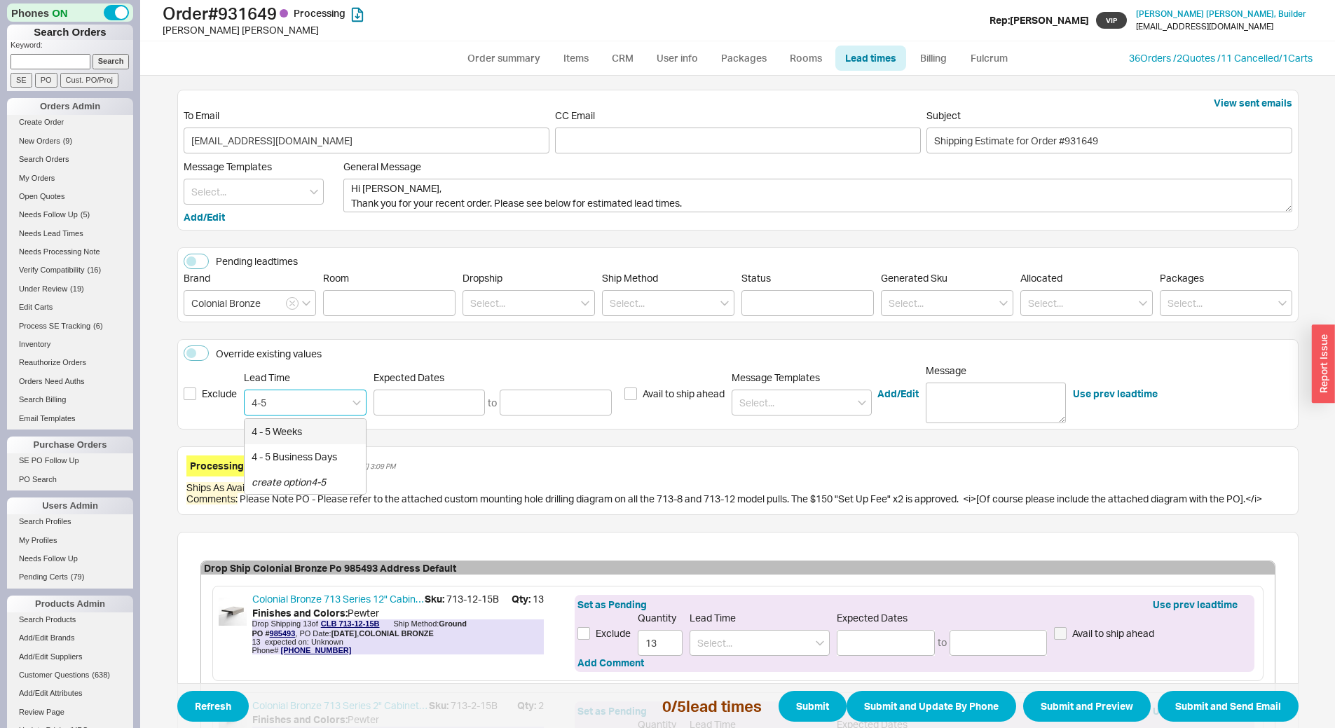
type input "4 - 5 Weeks"
type input "[DATE]"
type input "4 - 5 Weeks"
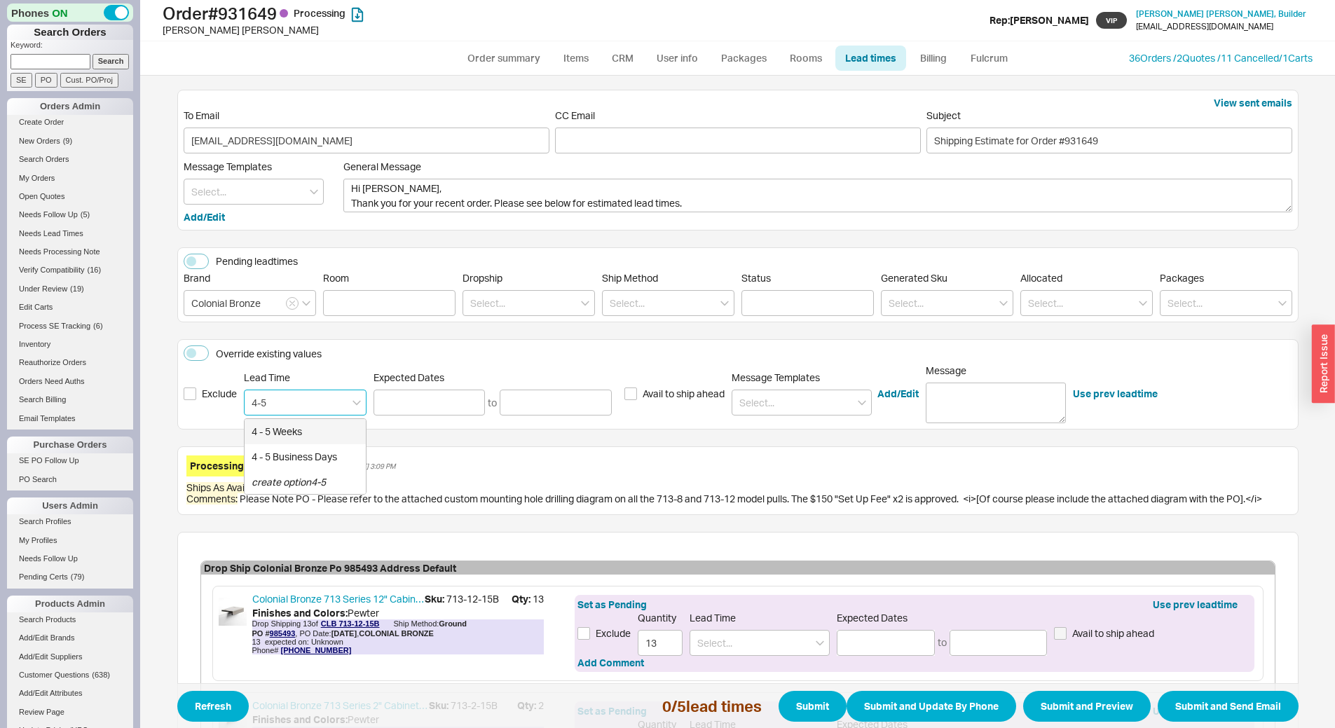
type input "[DATE]"
type input "4 - 5 Weeks"
type input "[DATE]"
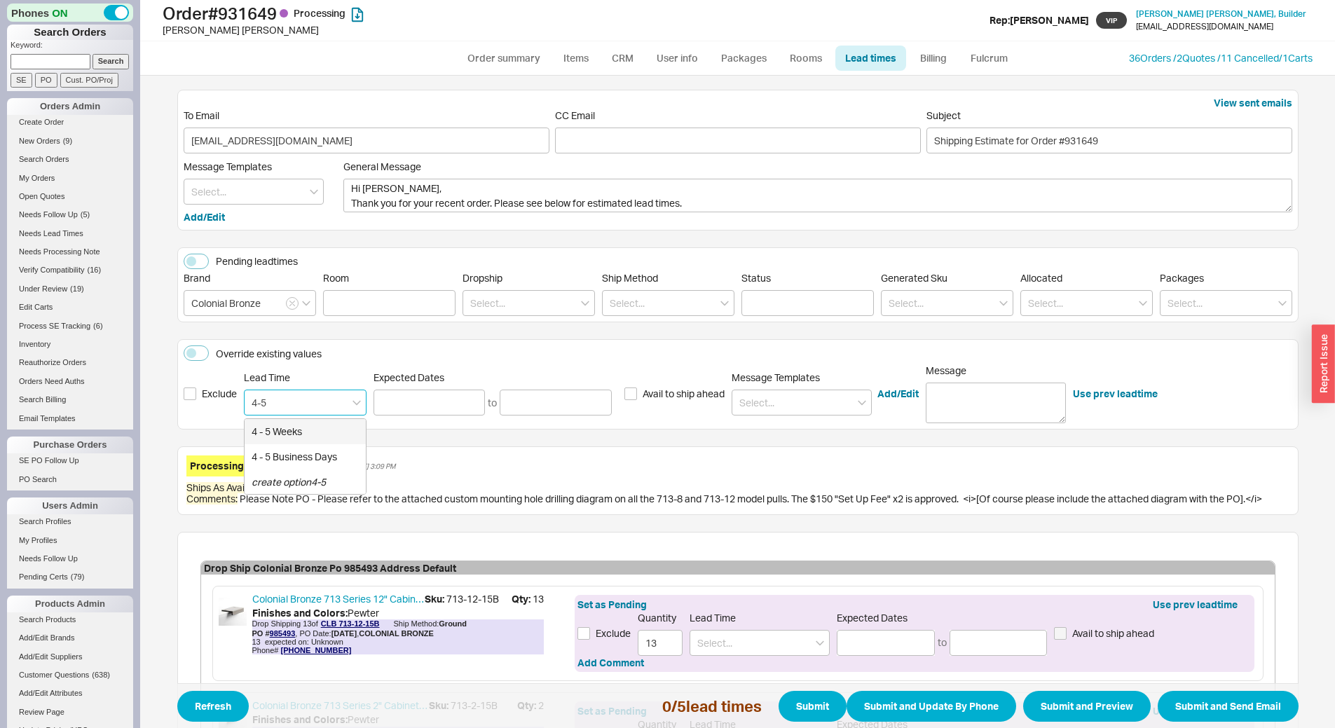
type input "4 - 5 Weeks"
type input "[DATE]"
type input "4 - 5 Weeks"
type input "[DATE]"
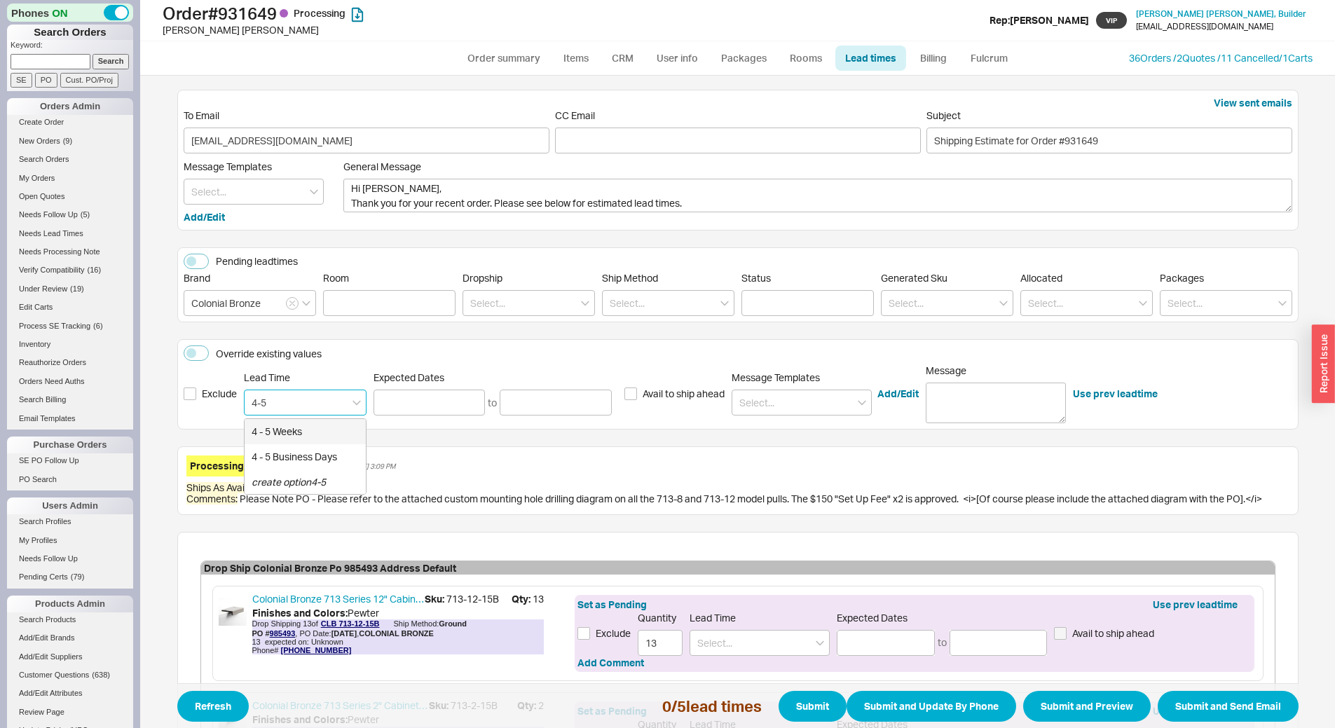
type input "[DATE]"
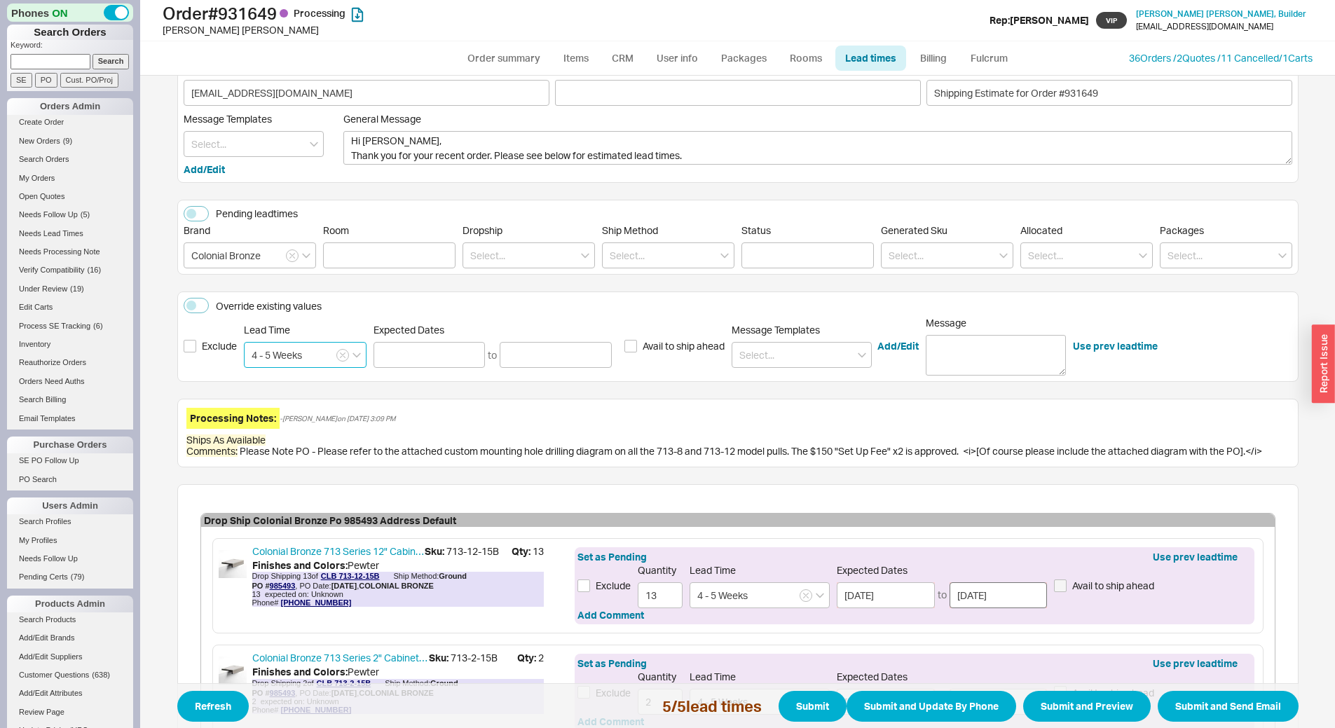
scroll to position [70, 0]
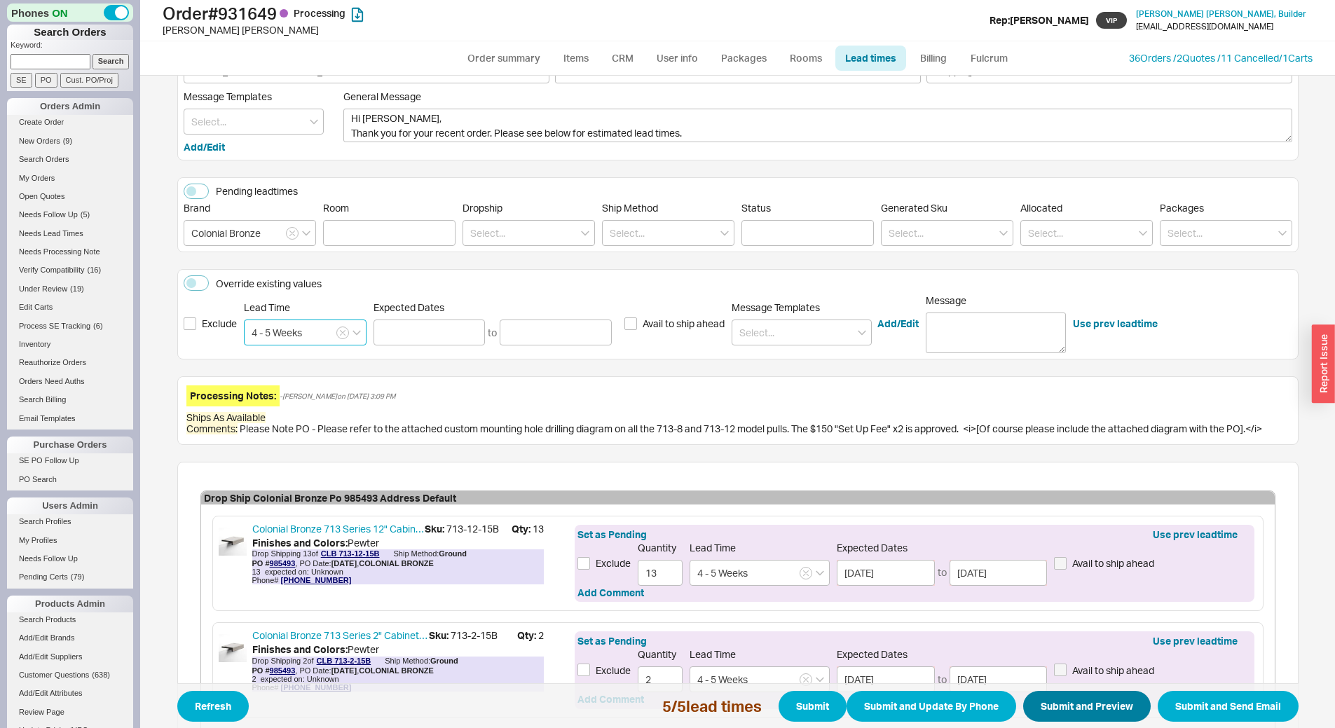
type input "4 - 5 Weeks"
click at [1068, 707] on button "Submit and Preview" at bounding box center [1087, 706] width 128 height 31
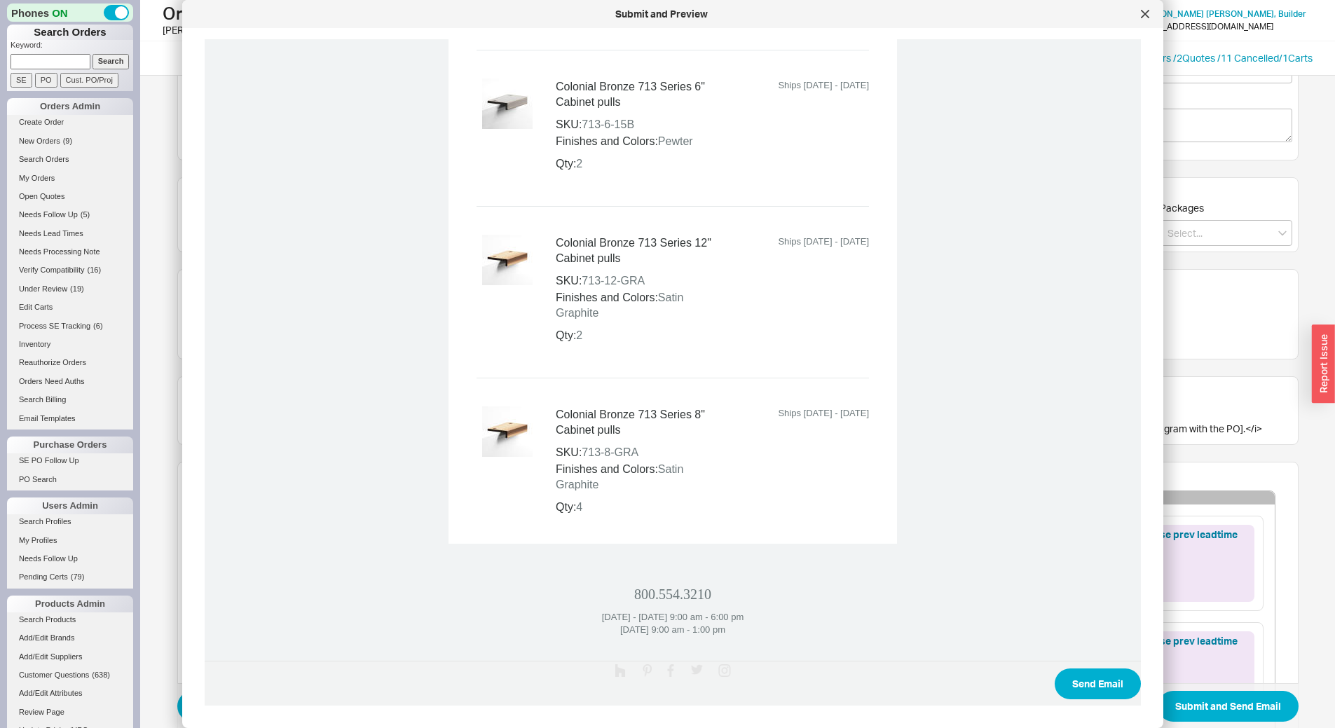
scroll to position [1077, 0]
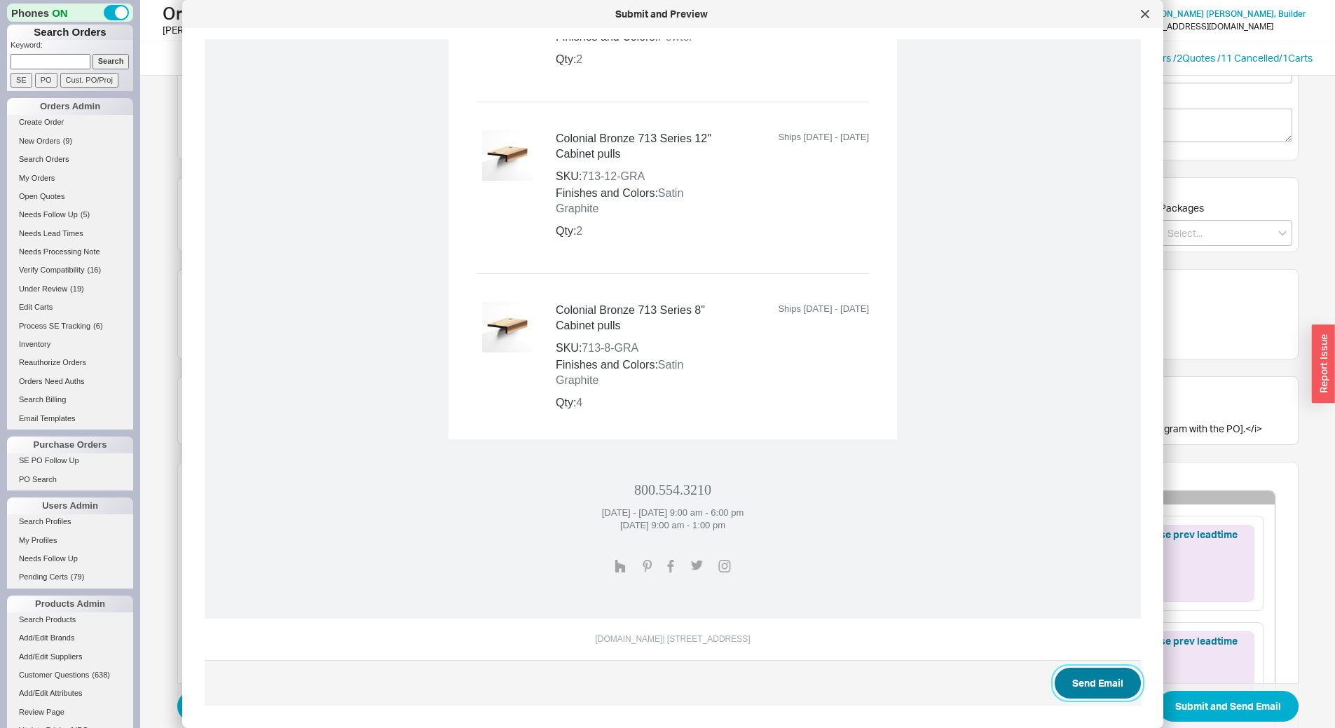
click at [1091, 686] on button "Send Email" at bounding box center [1098, 683] width 86 height 31
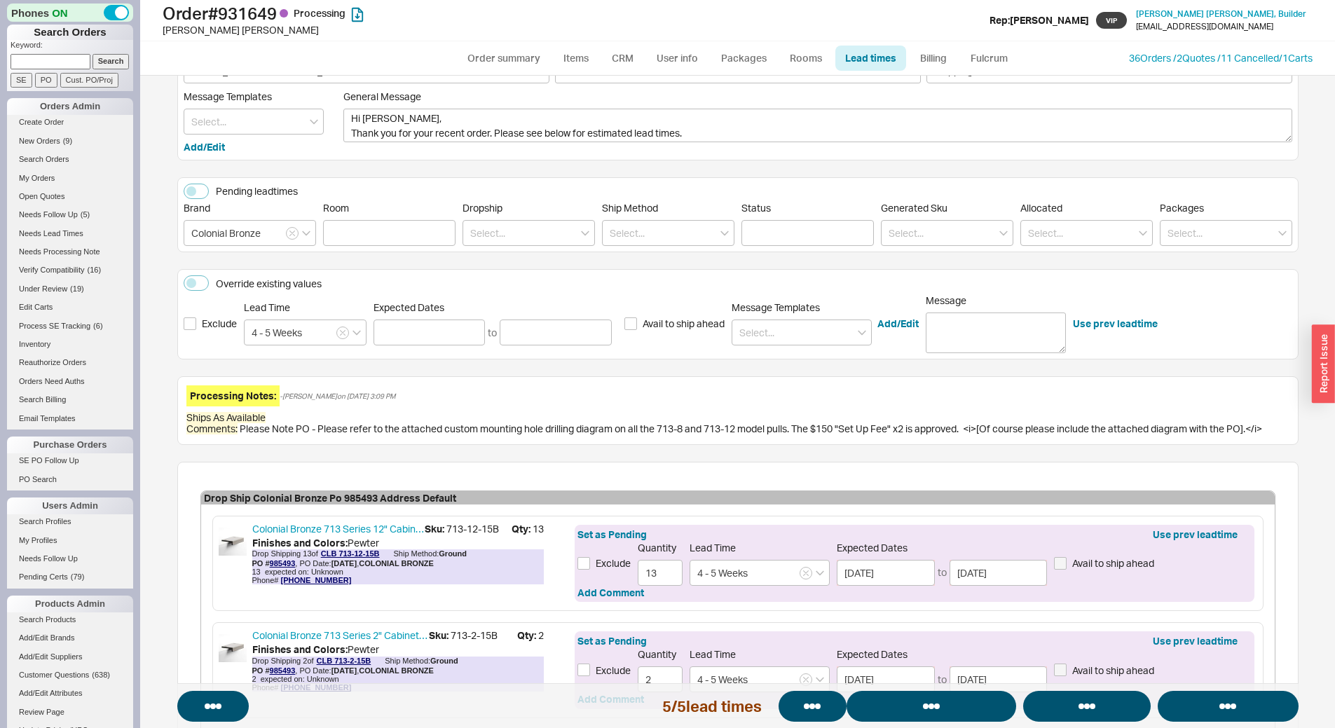
select select "*"
select select "LOW"
select select "3"
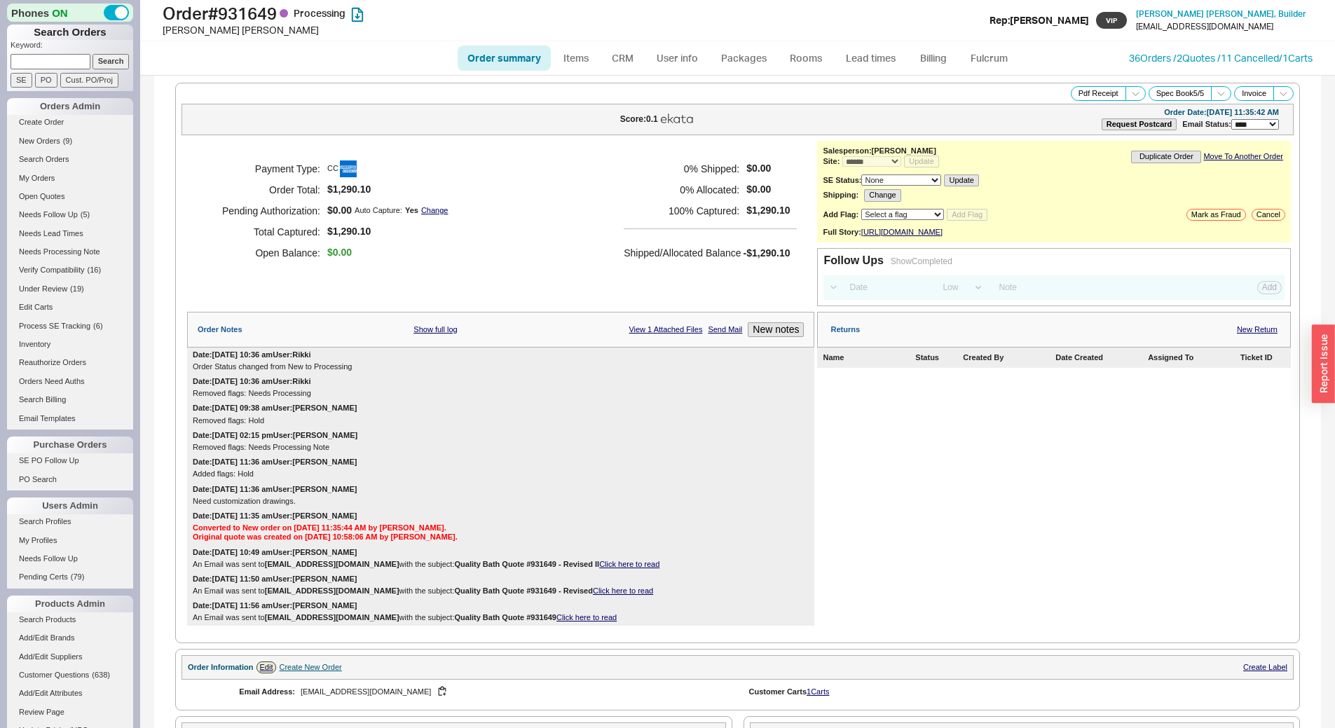
select select "*"
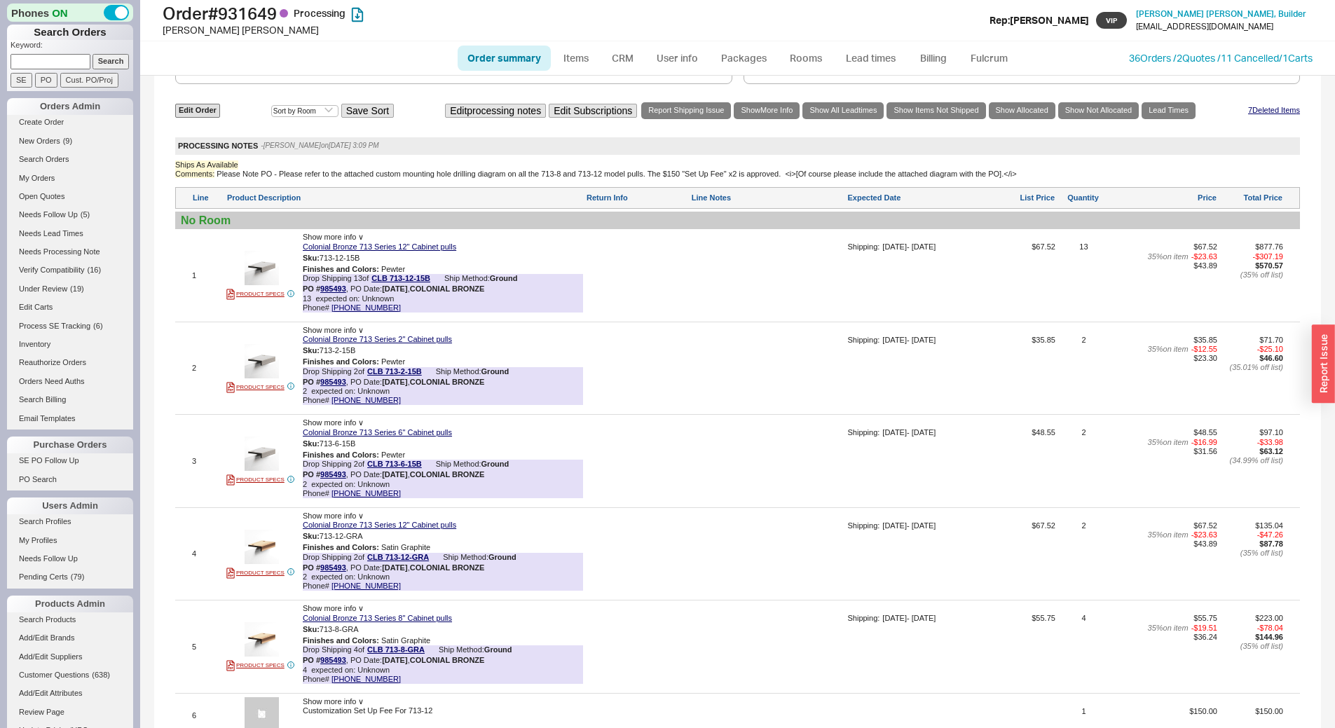
scroll to position [835, 0]
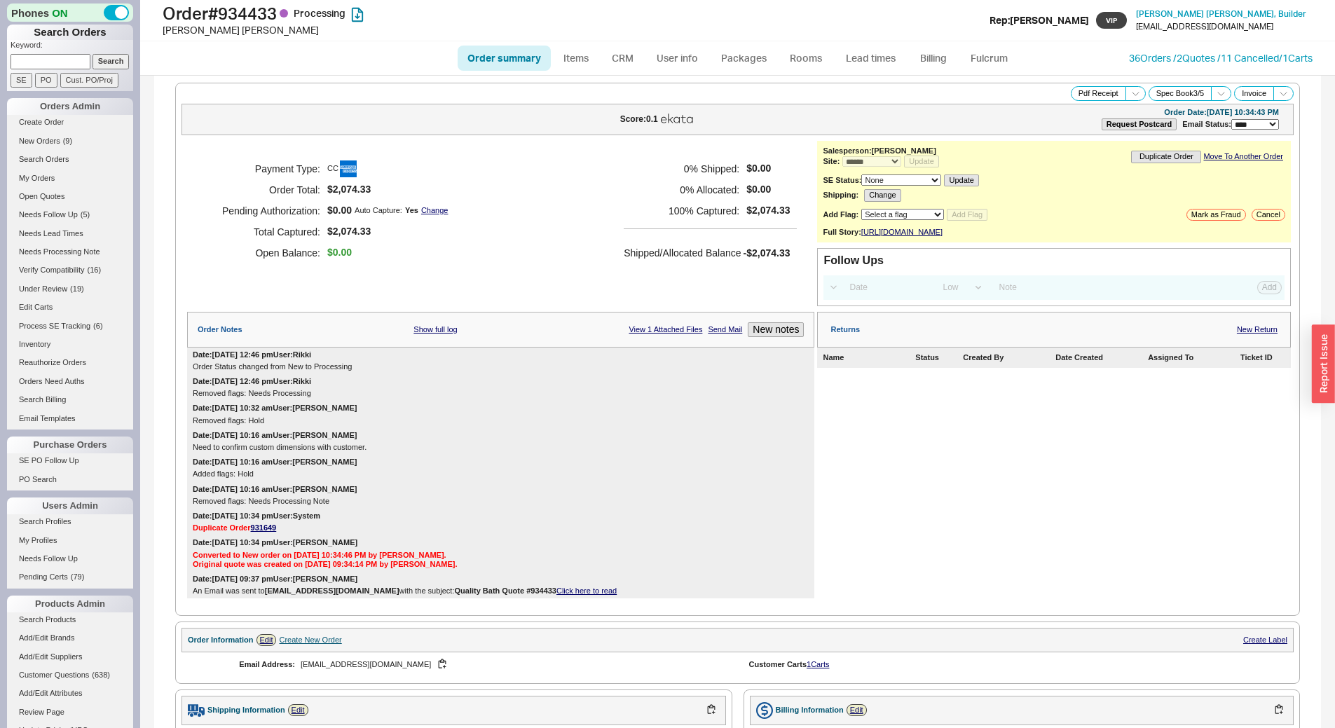
select select "*"
select select "LOW"
select select "3"
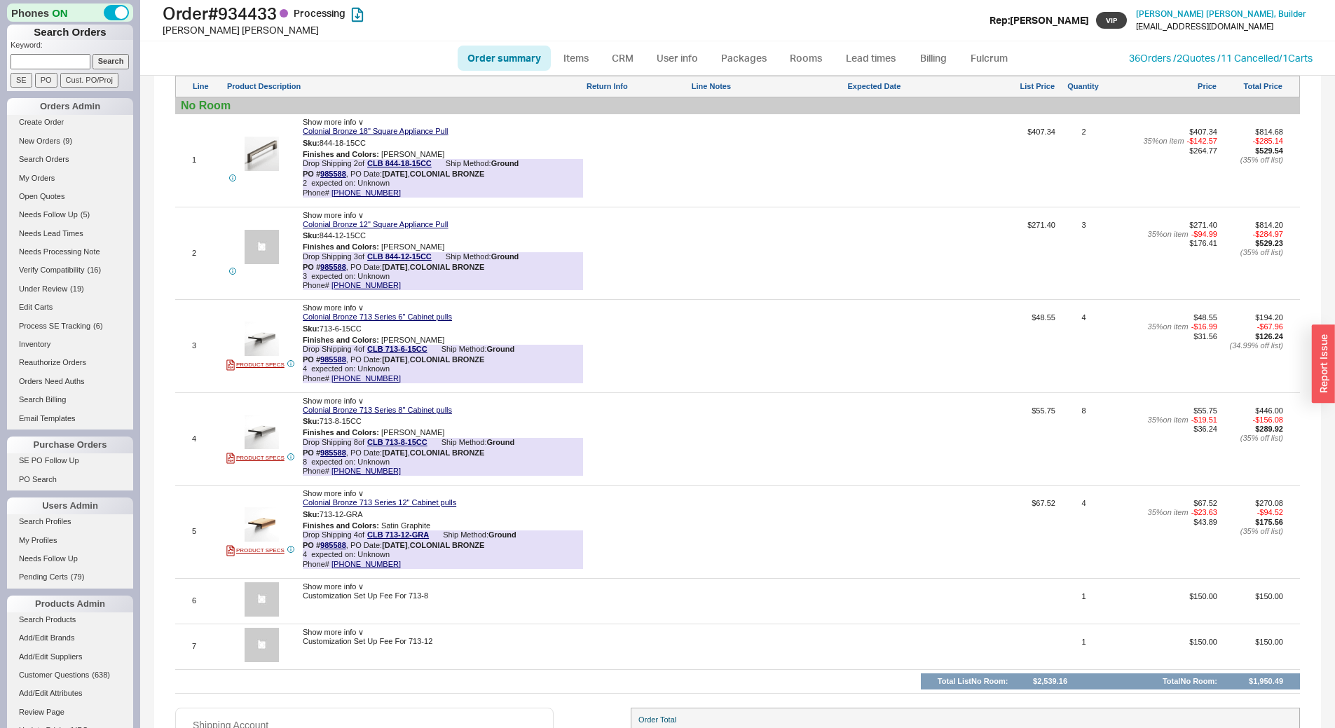
scroll to position [911, 0]
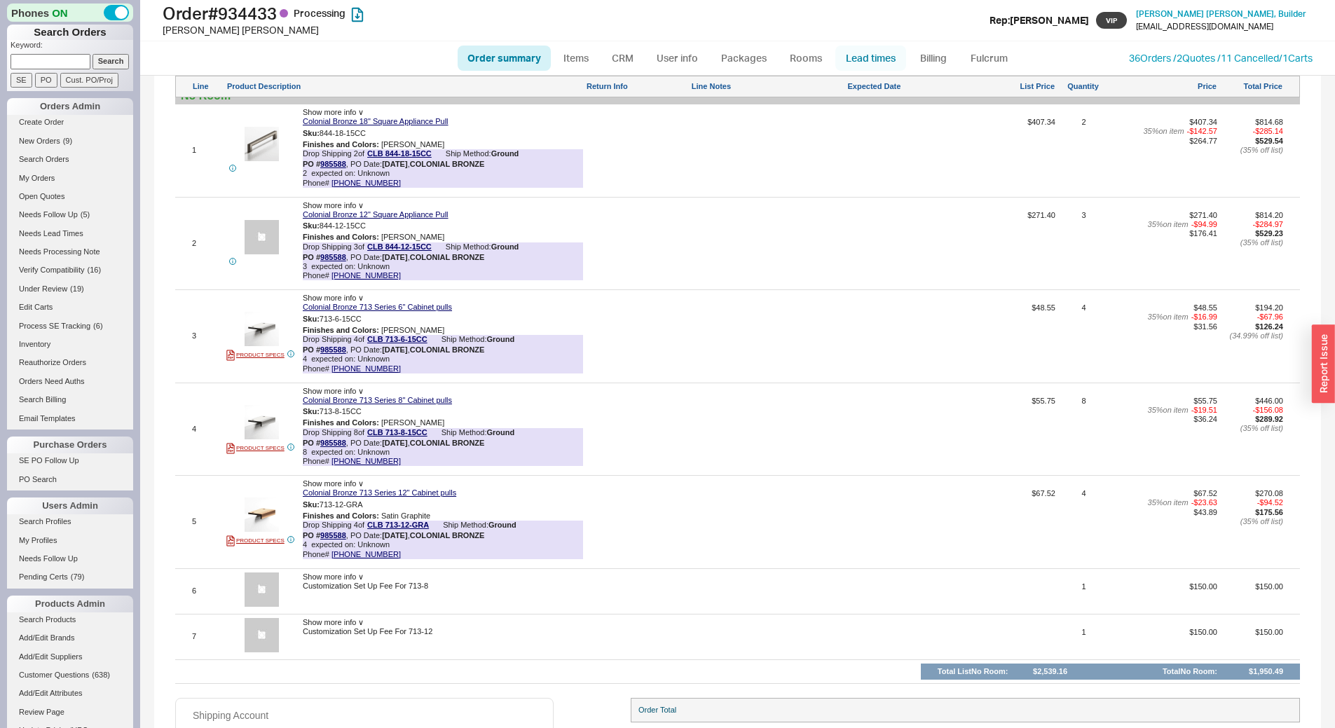
click at [871, 54] on link "Lead times" at bounding box center [871, 58] width 71 height 25
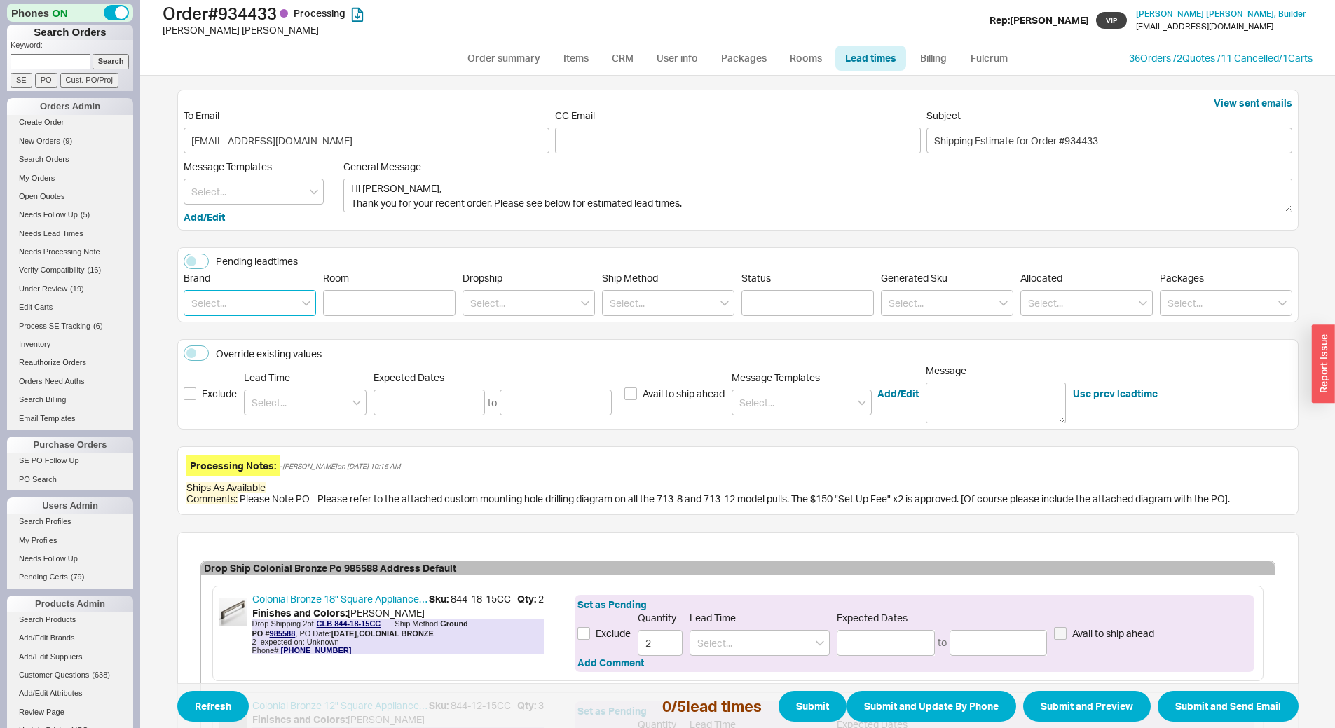
click at [247, 297] on input at bounding box center [250, 303] width 132 height 26
click at [252, 334] on div "Colonial Bronze" at bounding box center [249, 332] width 131 height 25
type input "Colonial Bronze"
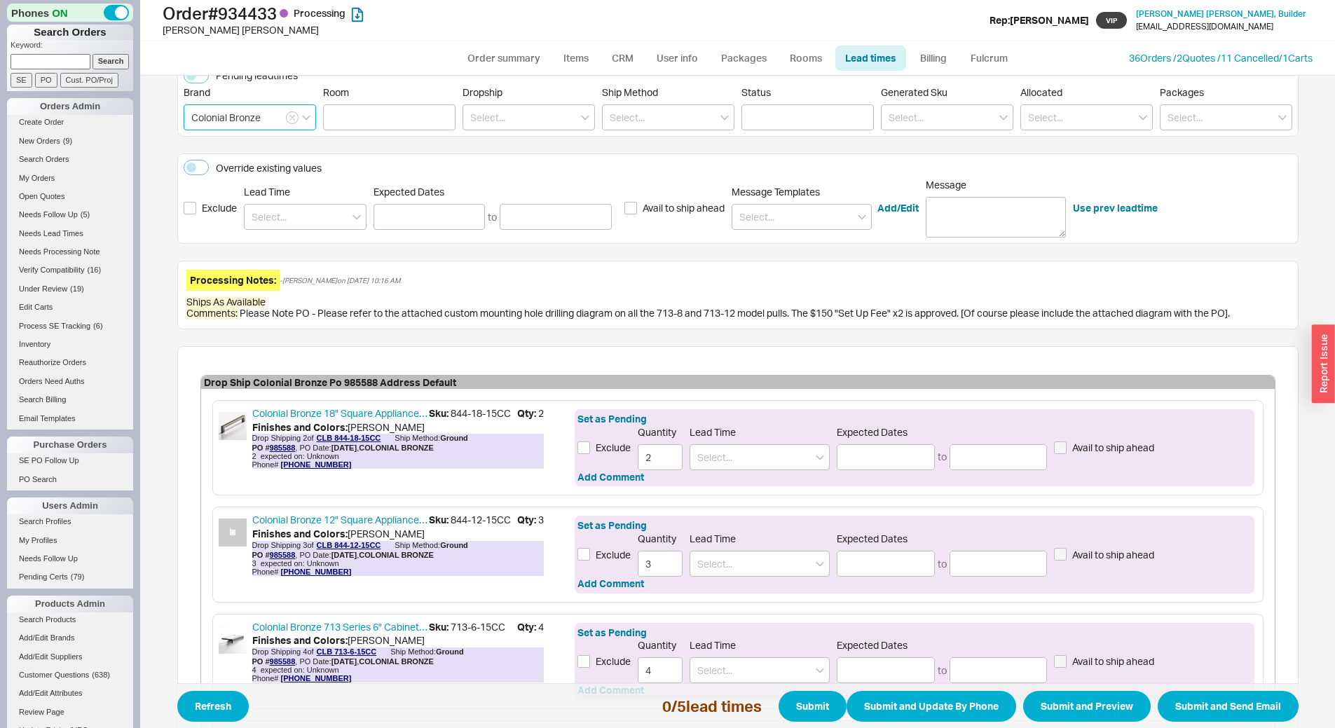
scroll to position [18, 0]
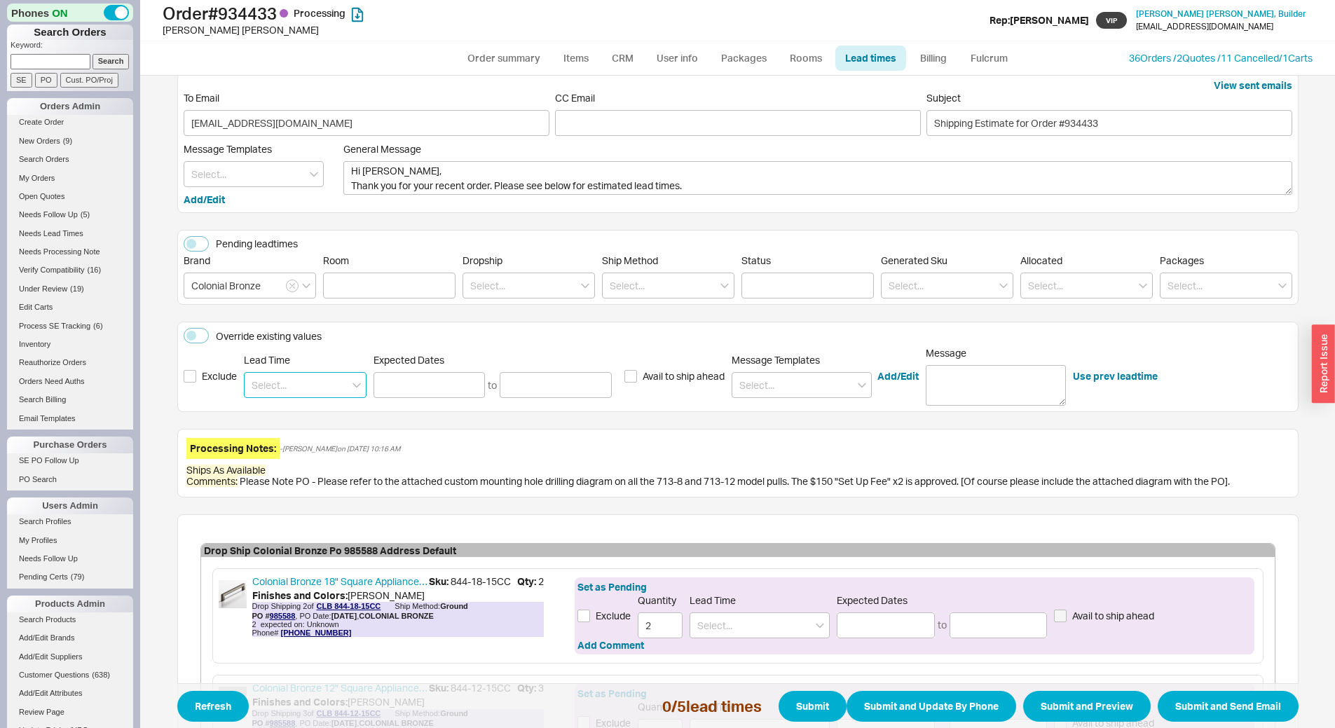
click at [292, 388] on input at bounding box center [305, 385] width 123 height 26
click at [309, 413] on div "4 - 5 Weeks" at bounding box center [305, 414] width 121 height 25
type input "4 - 5 Weeks"
type input "09/16/2025"
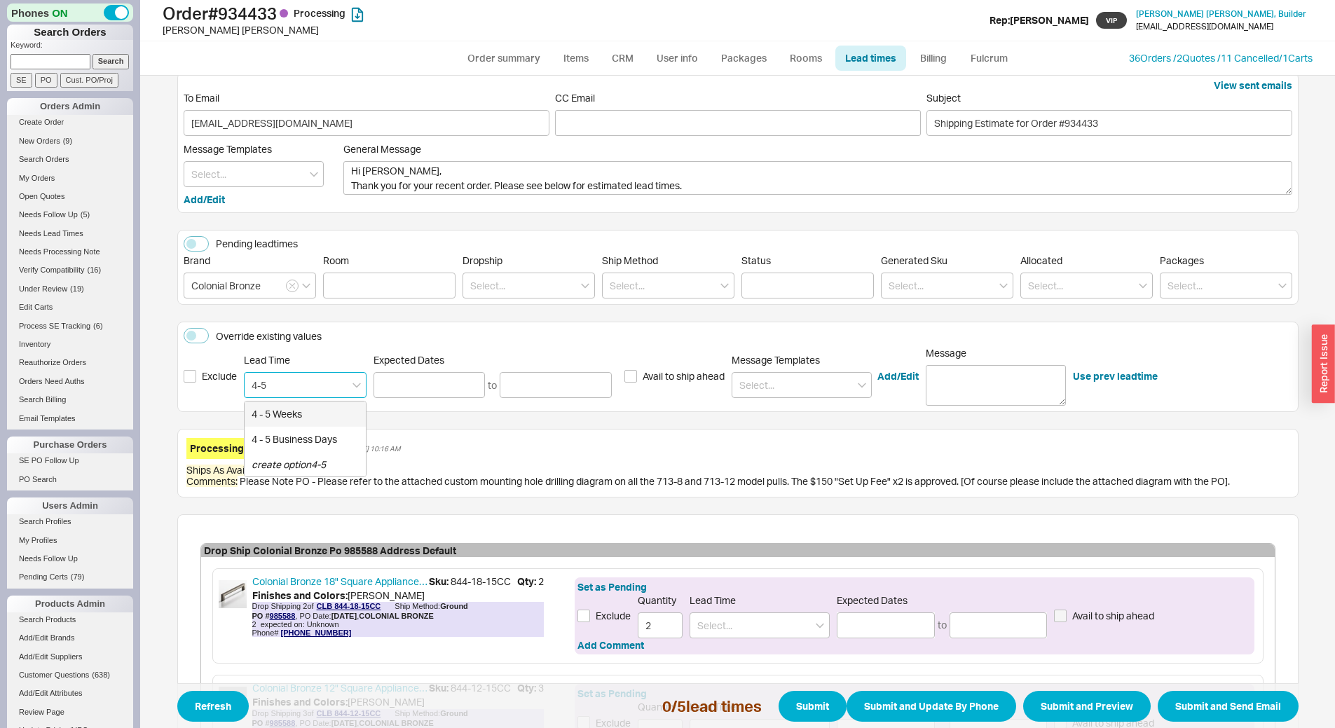
type input "09/23/2025"
type input "4 - 5 Weeks"
type input "09/16/2025"
type input "09/23/2025"
type input "4 - 5 Weeks"
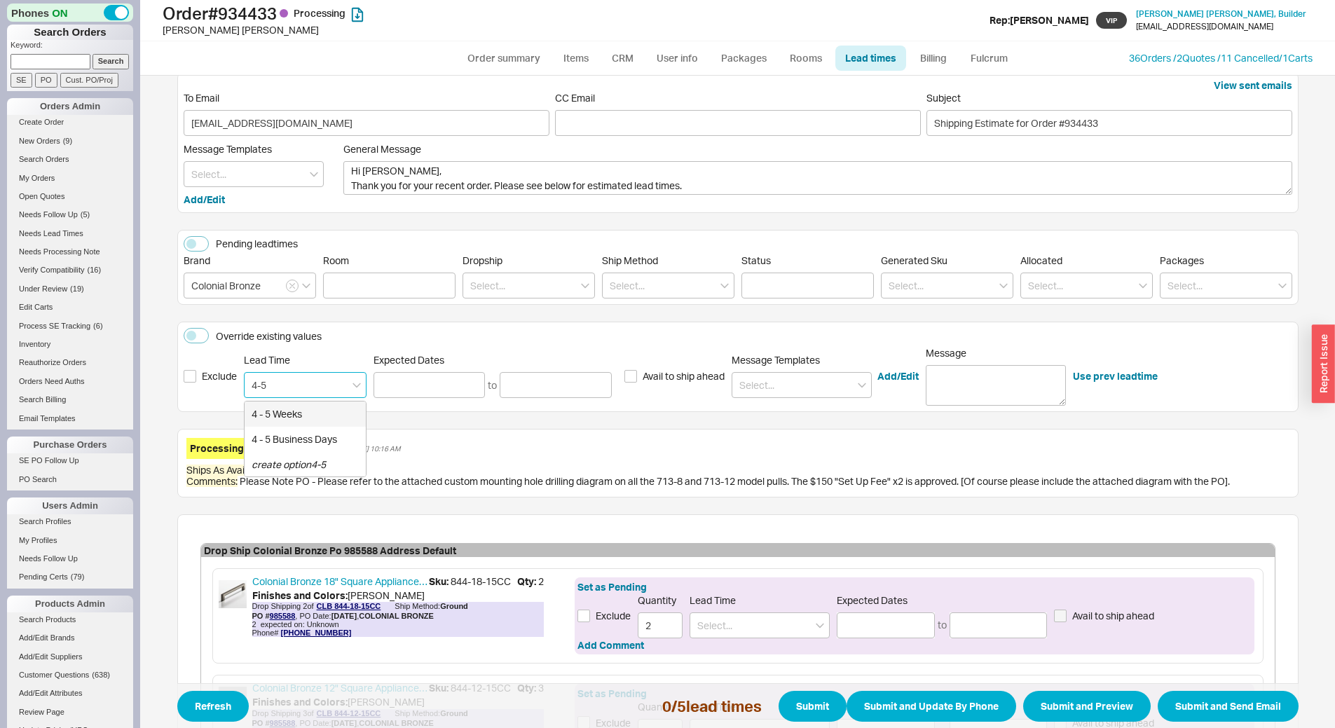
type input "09/16/2025"
type input "09/23/2025"
type input "4 - 5 Weeks"
type input "09/16/2025"
type input "09/23/2025"
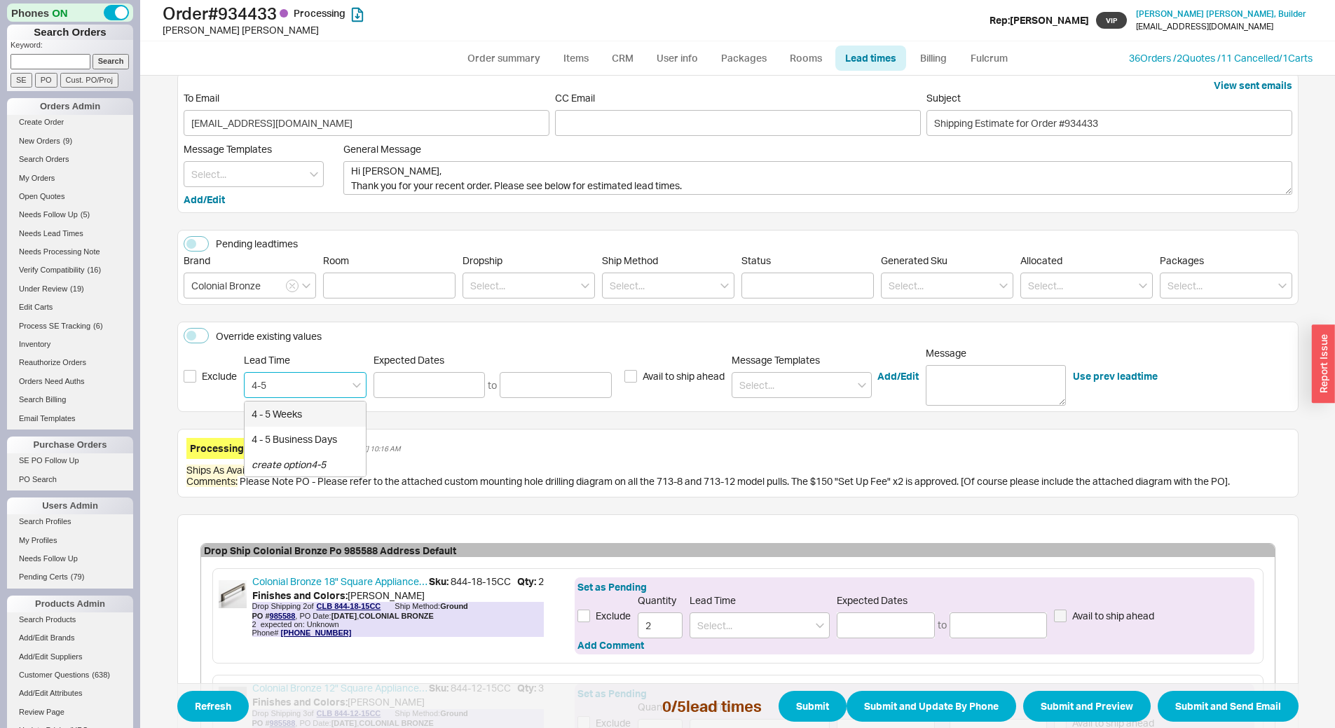
type input "4 - 5 Weeks"
type input "09/16/2025"
type input "09/23/2025"
type input "4 - 5 Weeks"
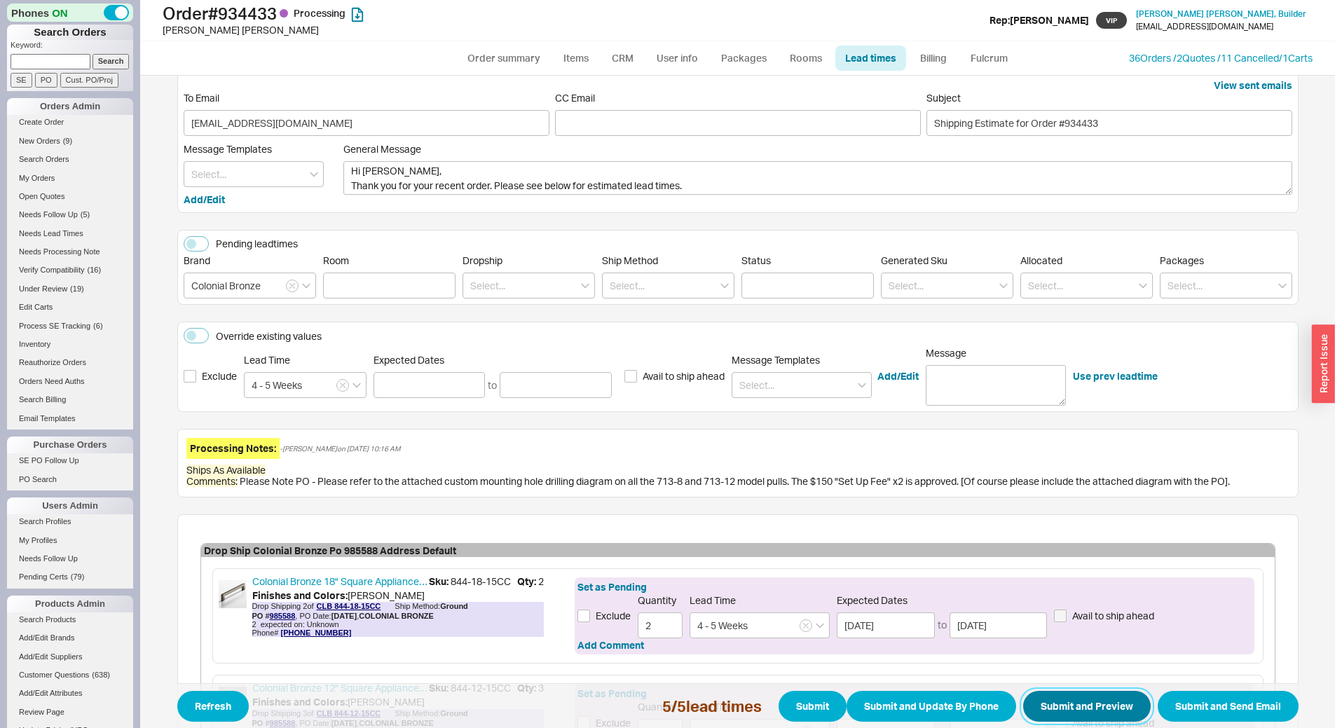
click at [1078, 702] on button "Submit and Preview" at bounding box center [1087, 706] width 128 height 31
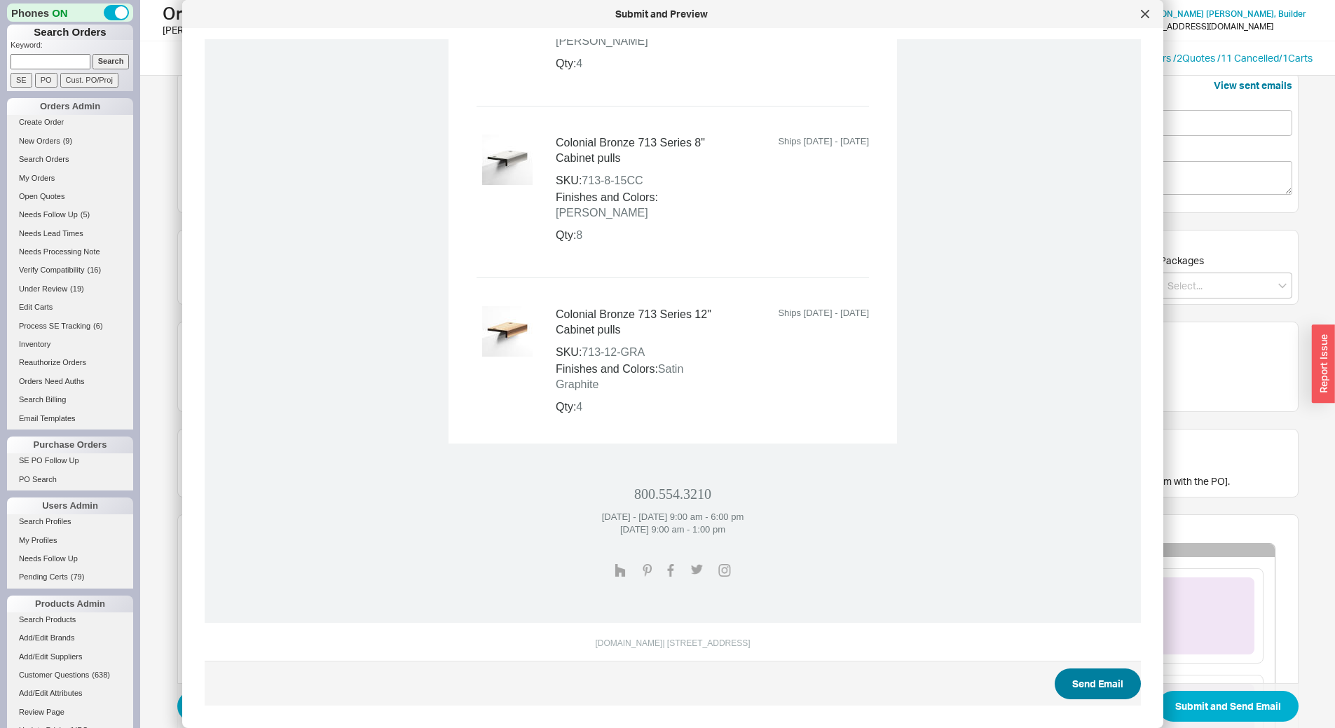
scroll to position [1123, 0]
click at [1094, 686] on button "Send Email" at bounding box center [1098, 683] width 86 height 31
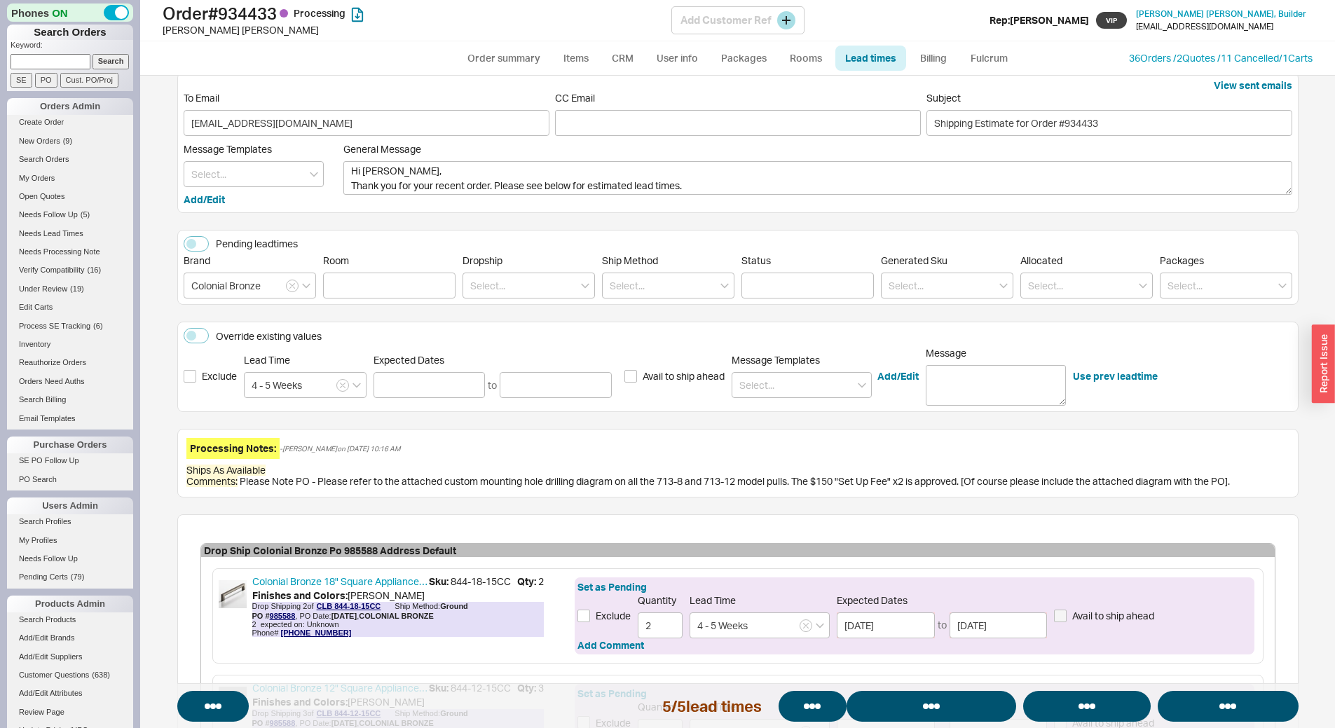
select select "*"
select select "LOW"
select select "3"
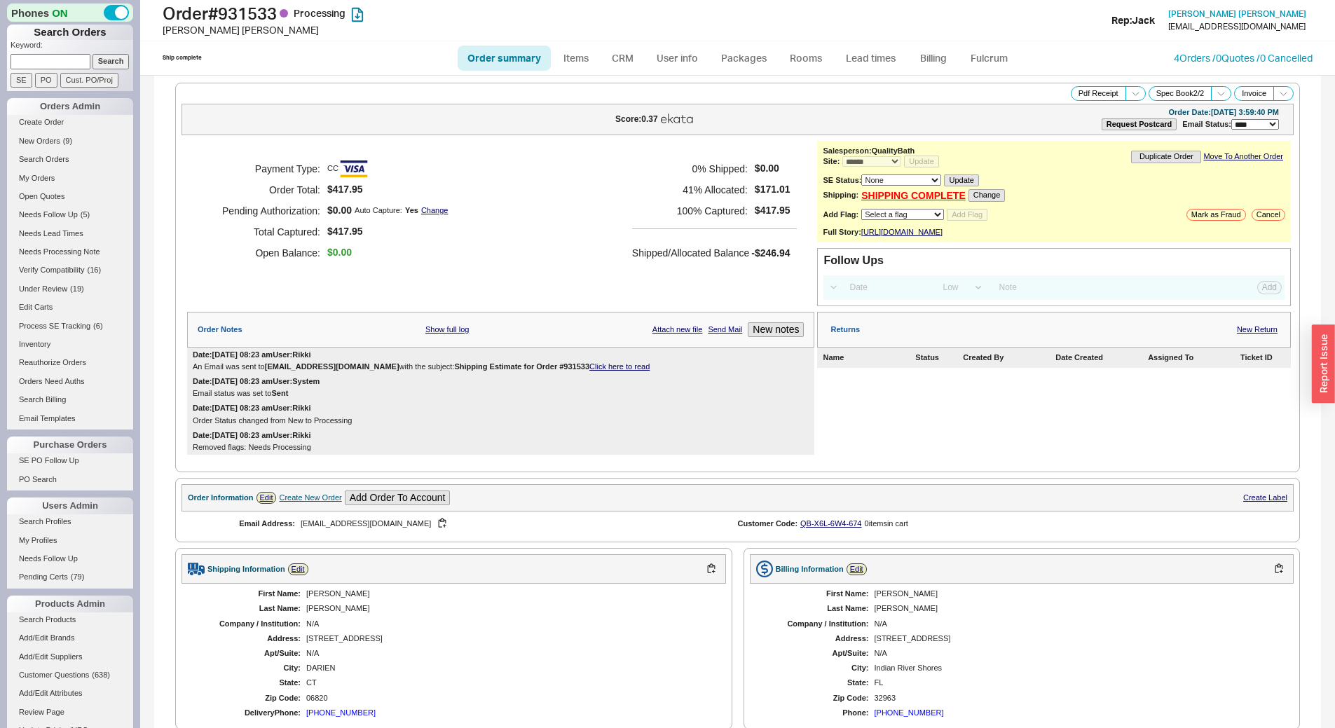
select select "*"
select select "LOW"
select select "3"
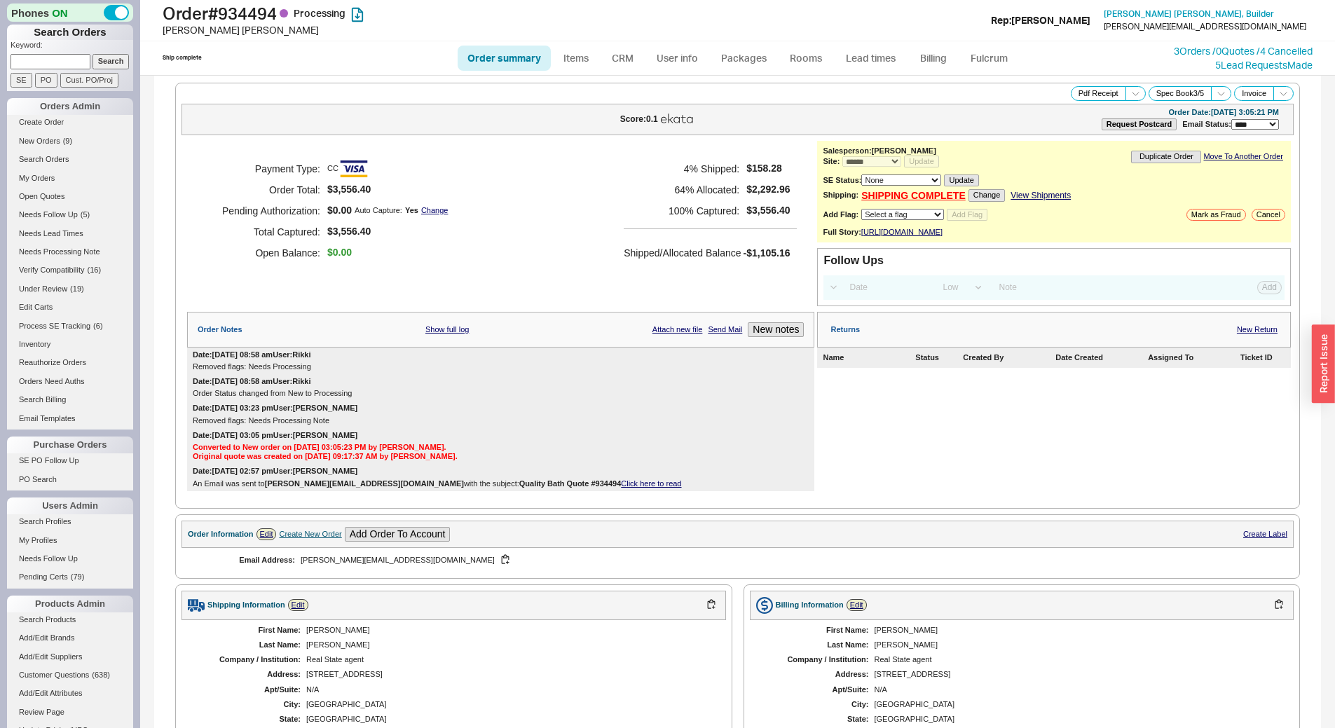
select select "*"
select select "LOW"
select select "3"
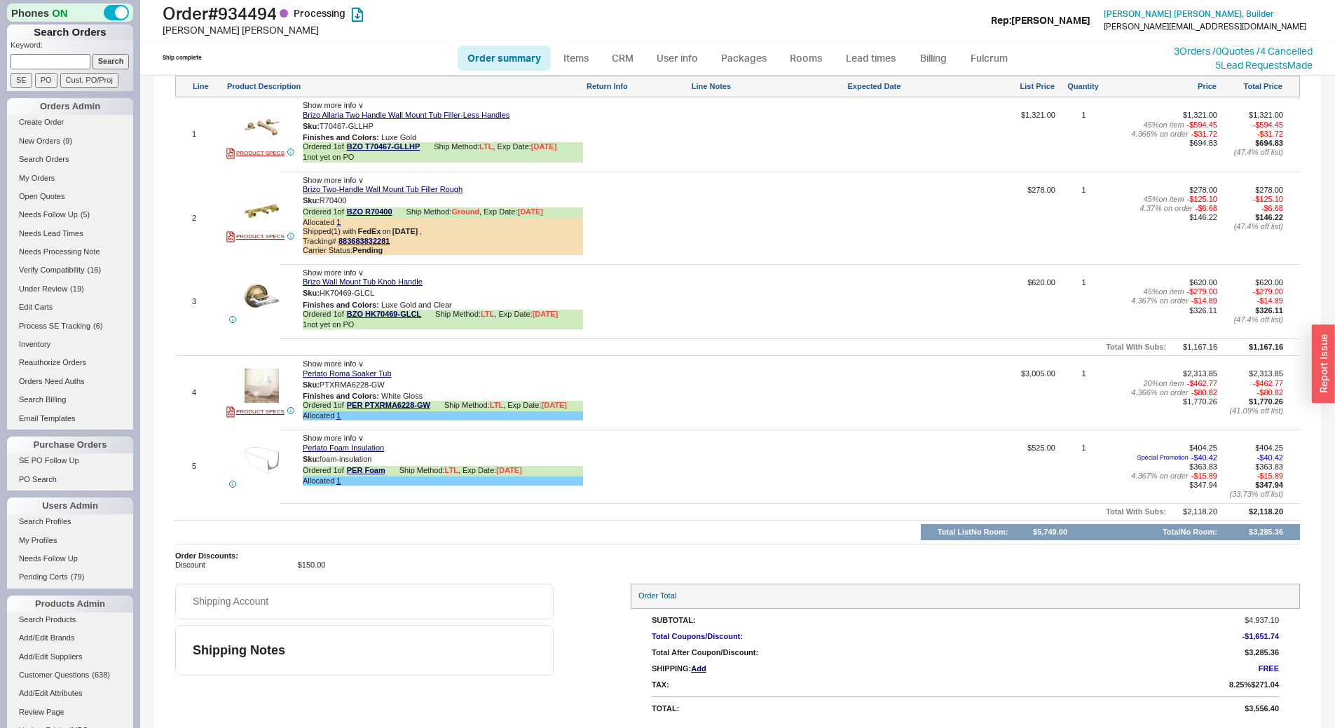
scroll to position [822, 0]
click at [870, 64] on link "Lead times" at bounding box center [871, 58] width 71 height 25
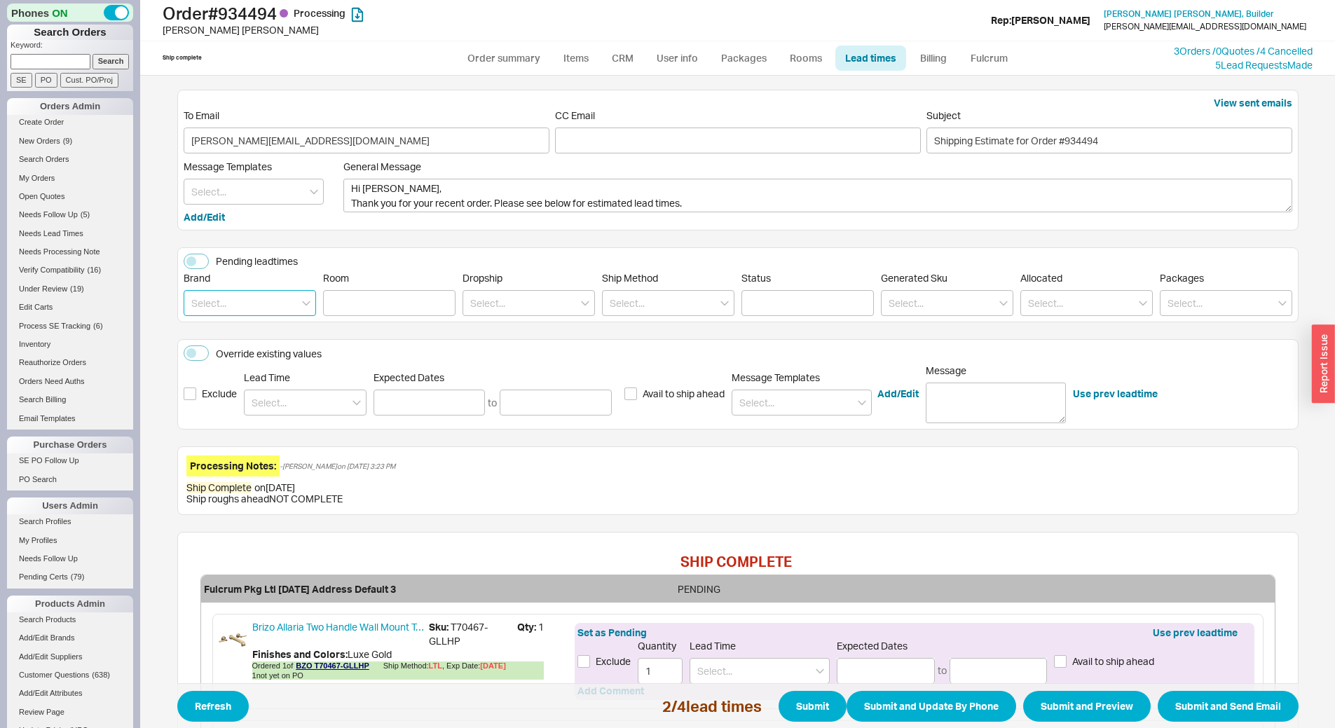
click at [281, 297] on input at bounding box center [250, 303] width 132 height 26
click at [247, 353] on div "Perlato" at bounding box center [249, 357] width 131 height 25
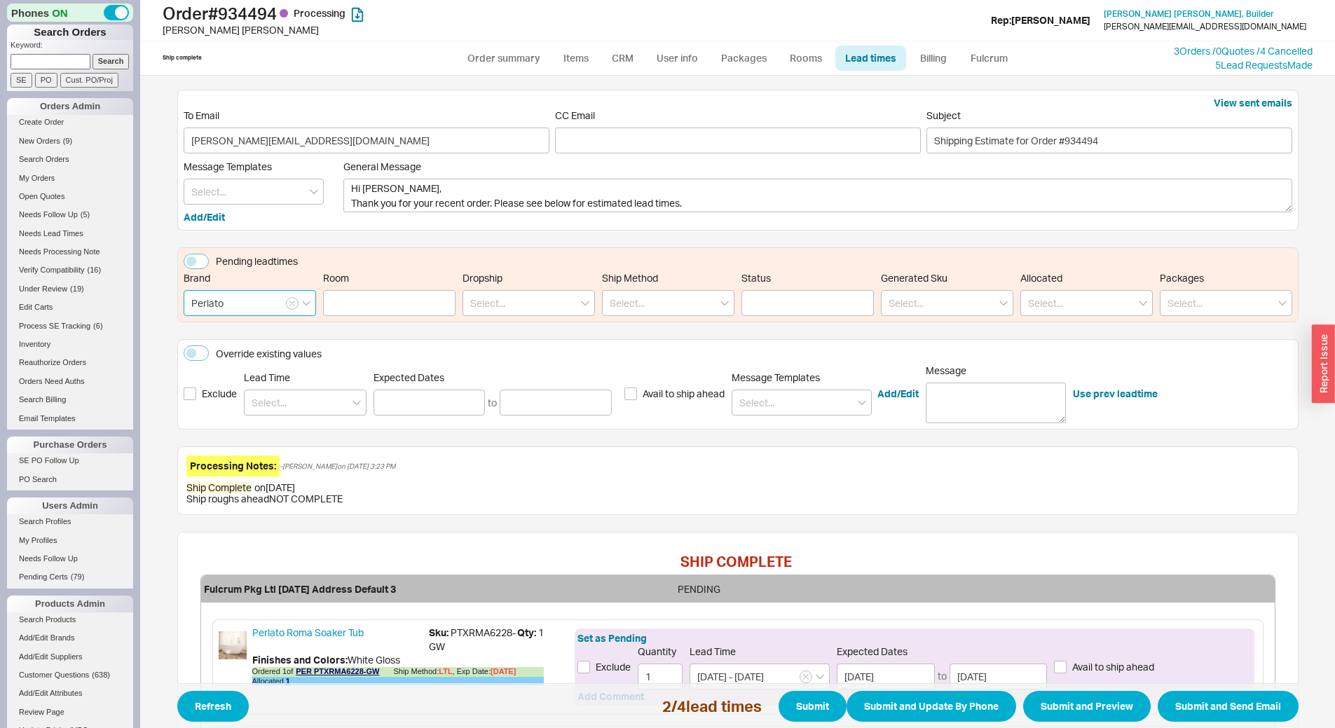
type input "Perlato"
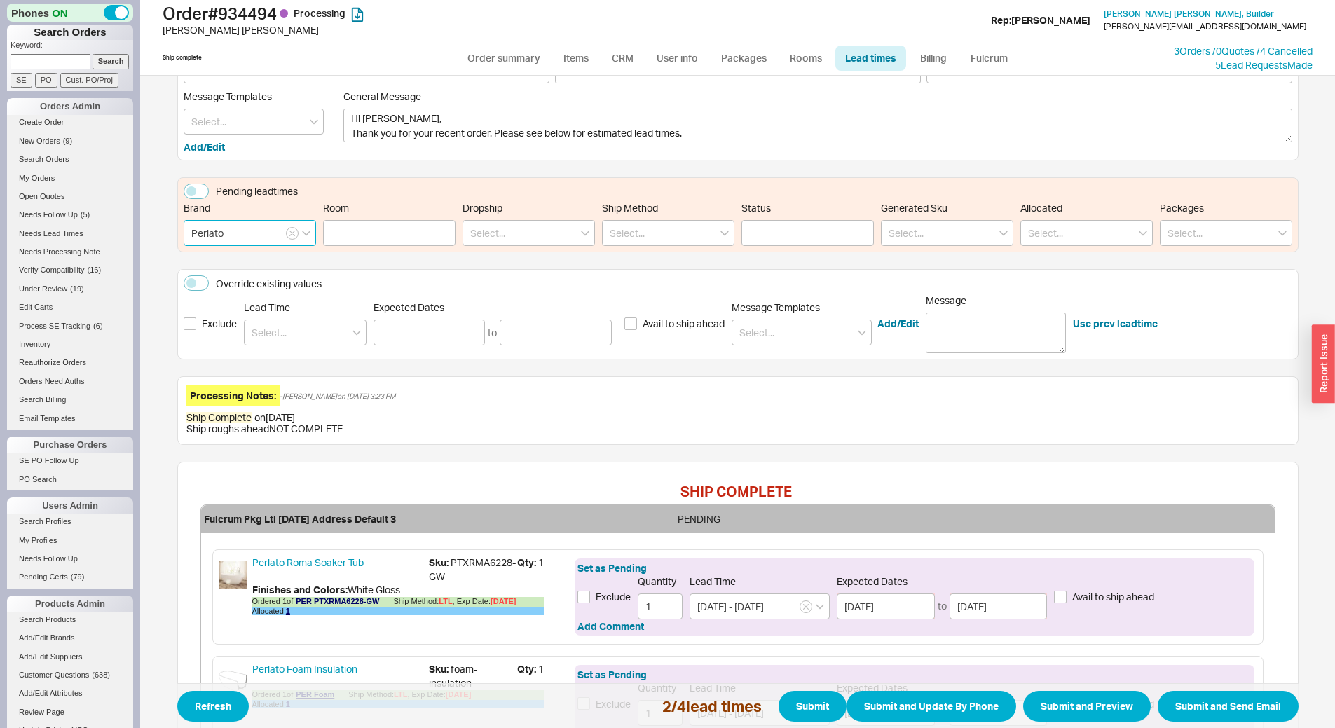
scroll to position [267, 0]
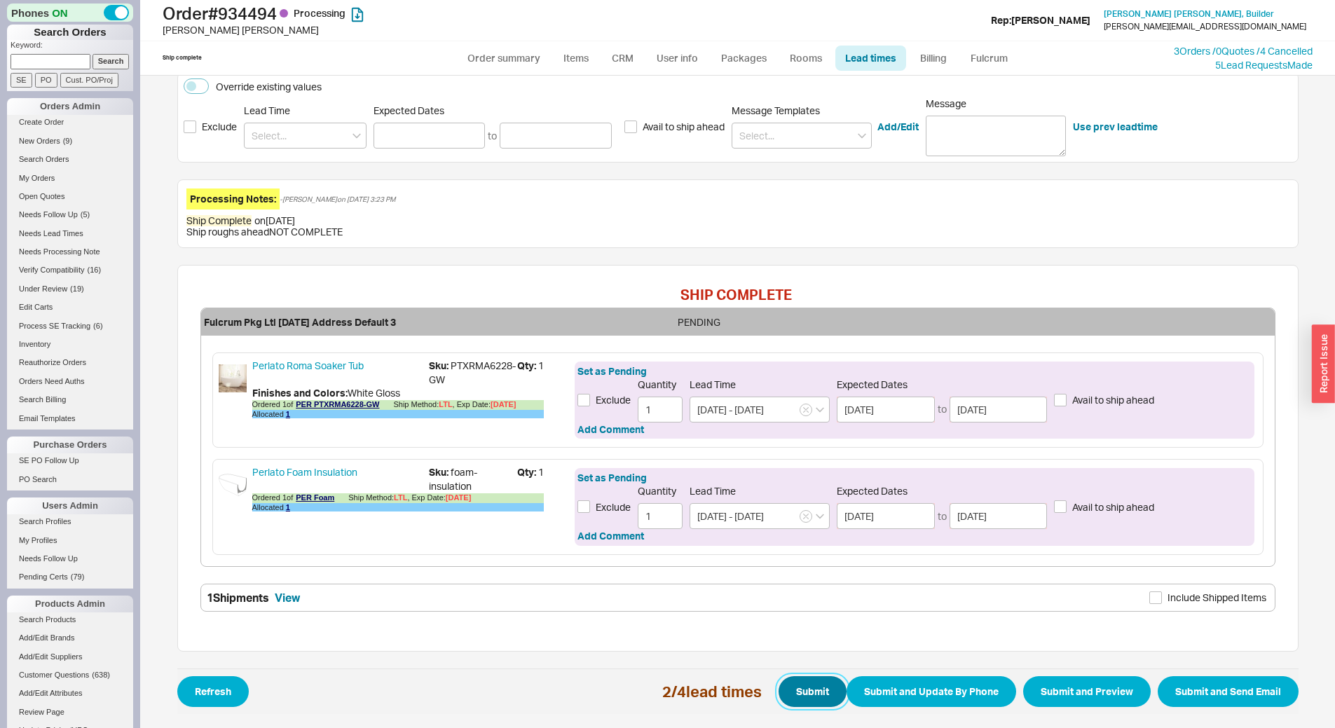
click at [818, 695] on button "Submit" at bounding box center [813, 691] width 68 height 31
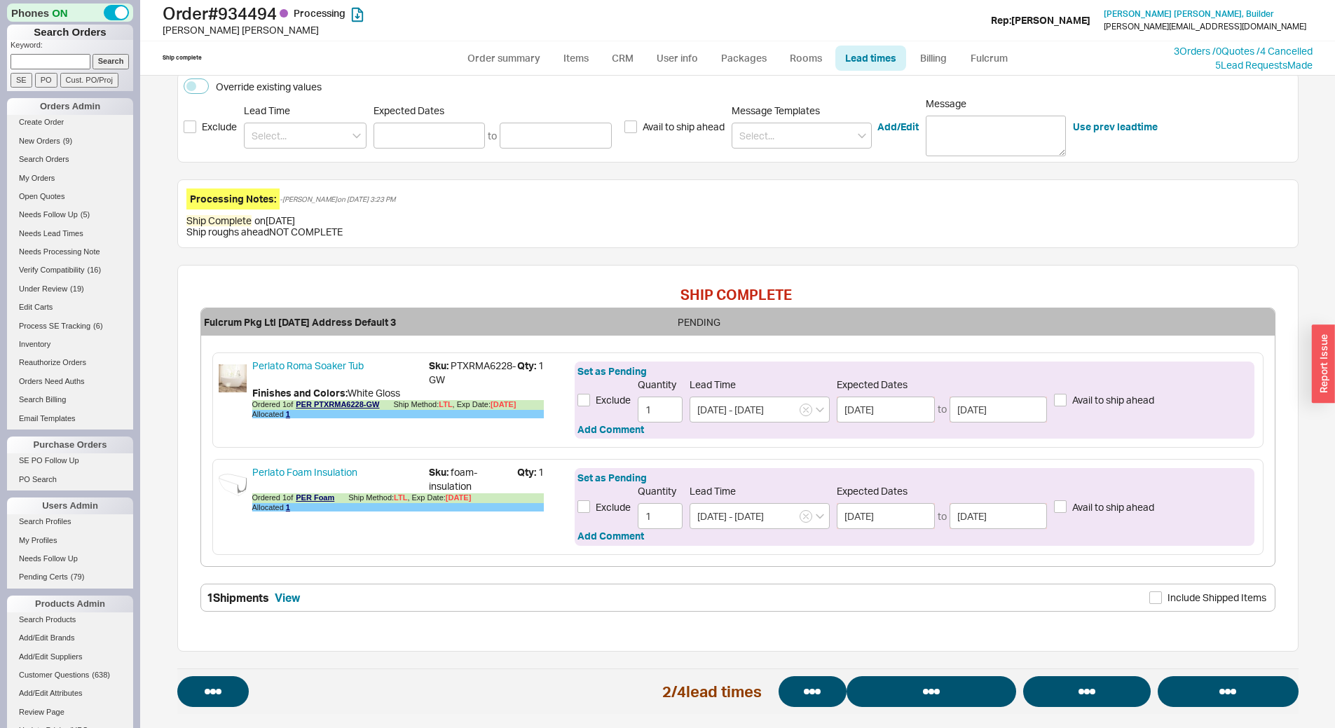
select select "*"
select select "LOW"
select select "3"
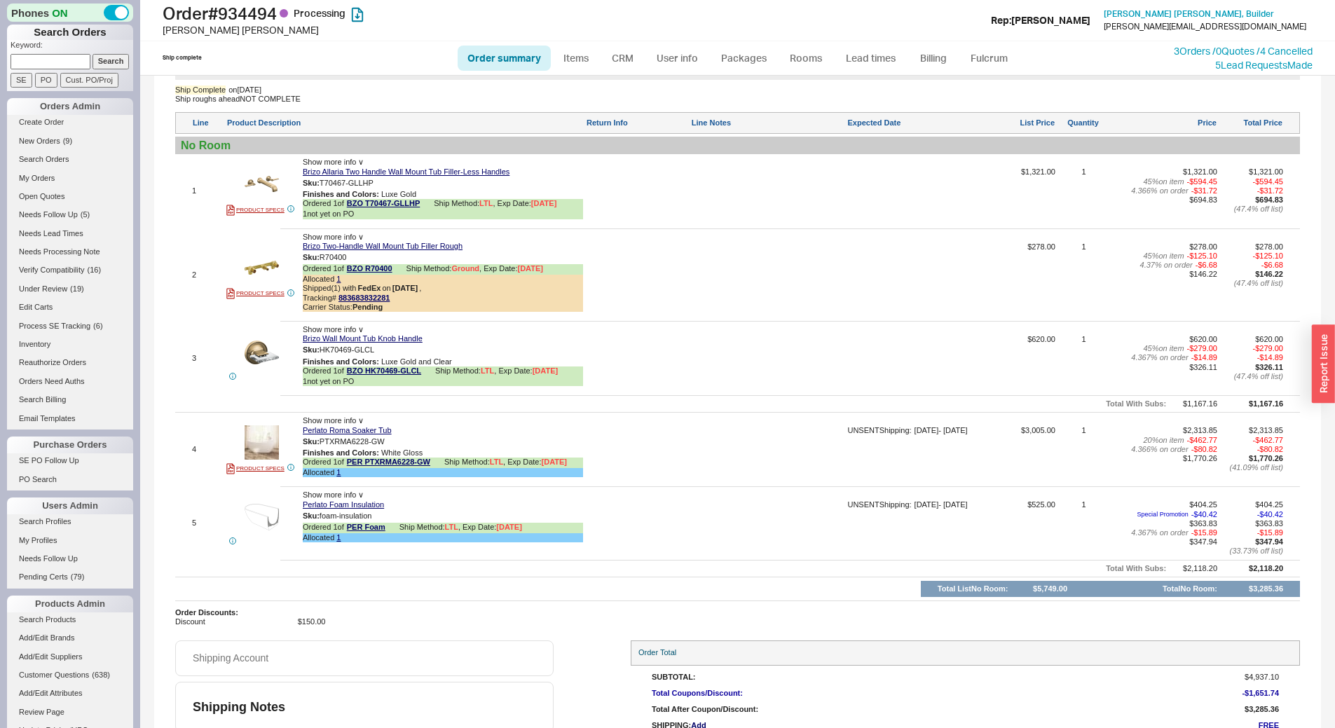
scroll to position [771, 0]
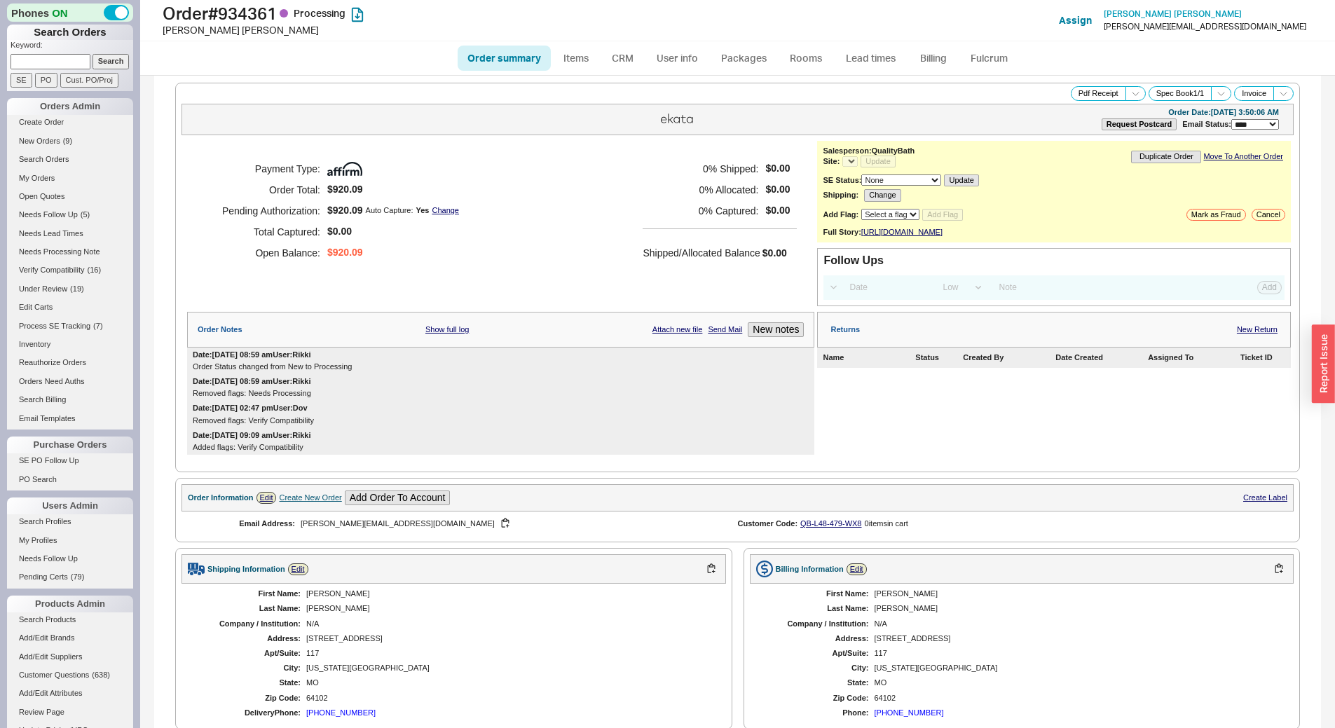
select select "*"
select select "LOW"
select select "3"
select select "*"
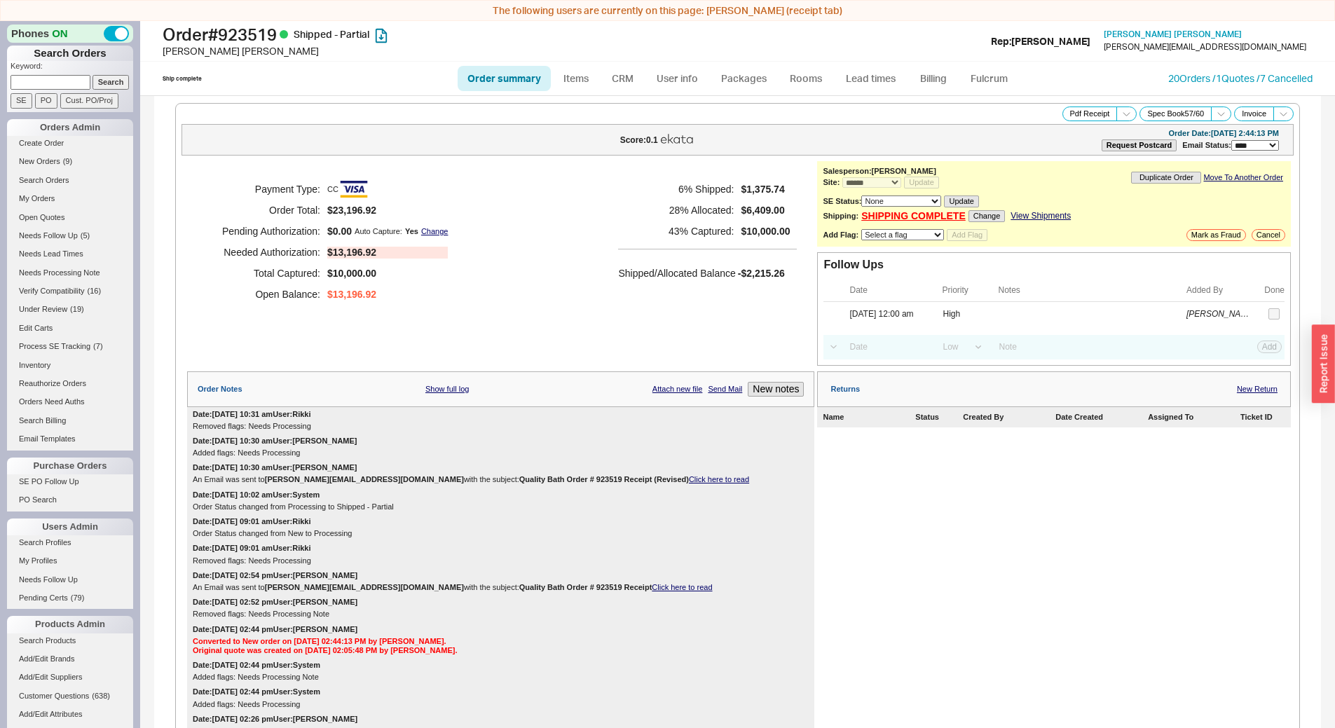
select select "*"
select select "LOW"
select select "3"
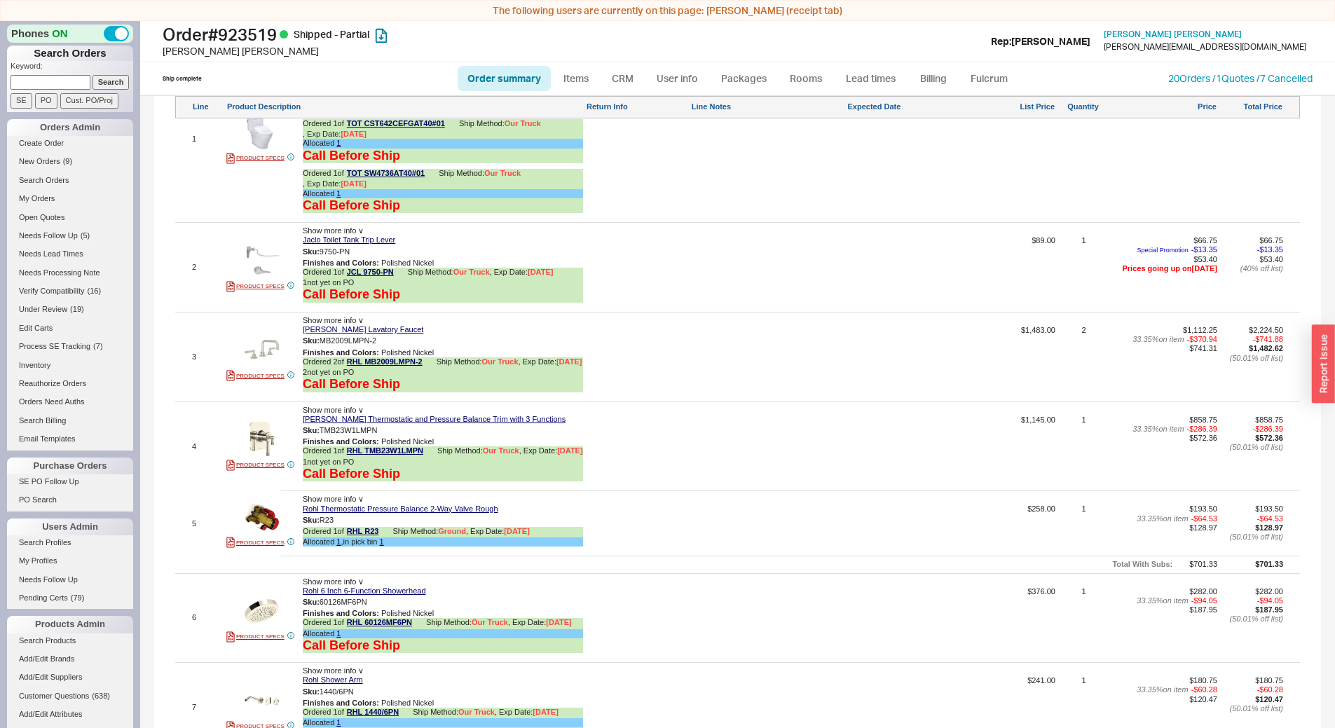
scroll to position [1332, 0]
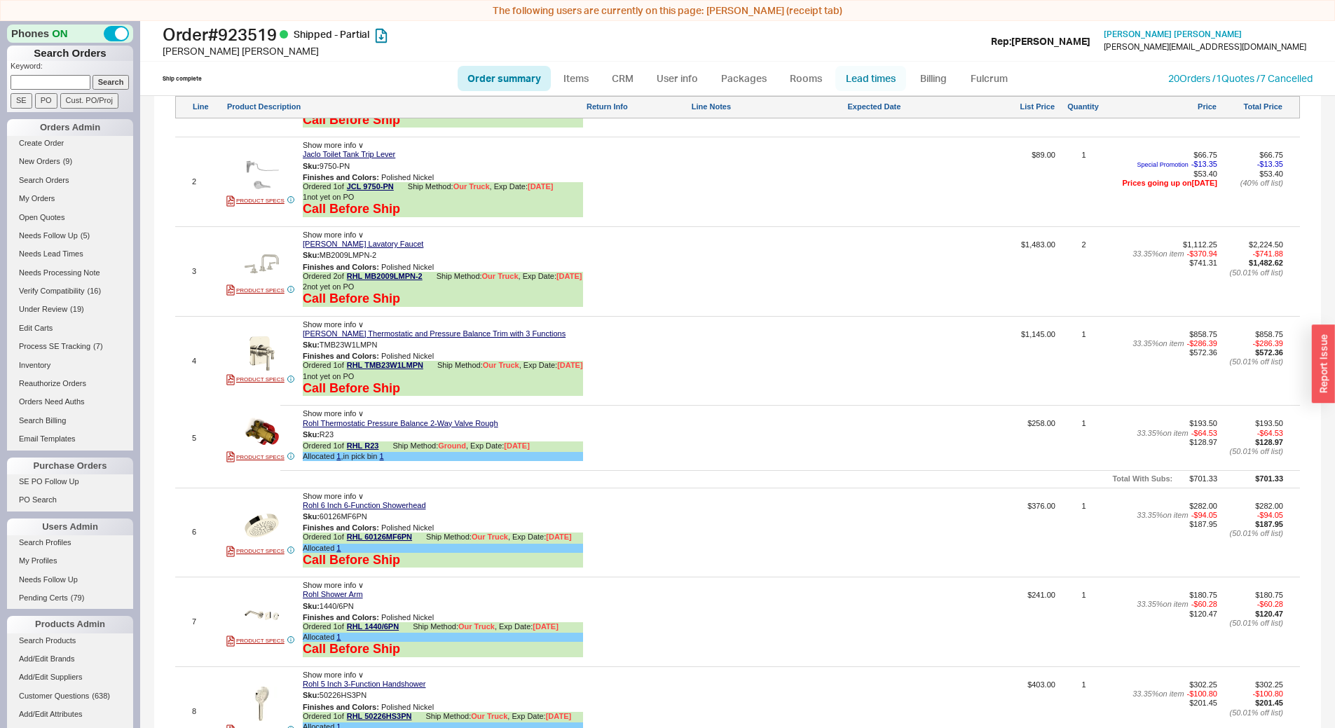
click at [887, 79] on link "Lead times" at bounding box center [871, 78] width 71 height 25
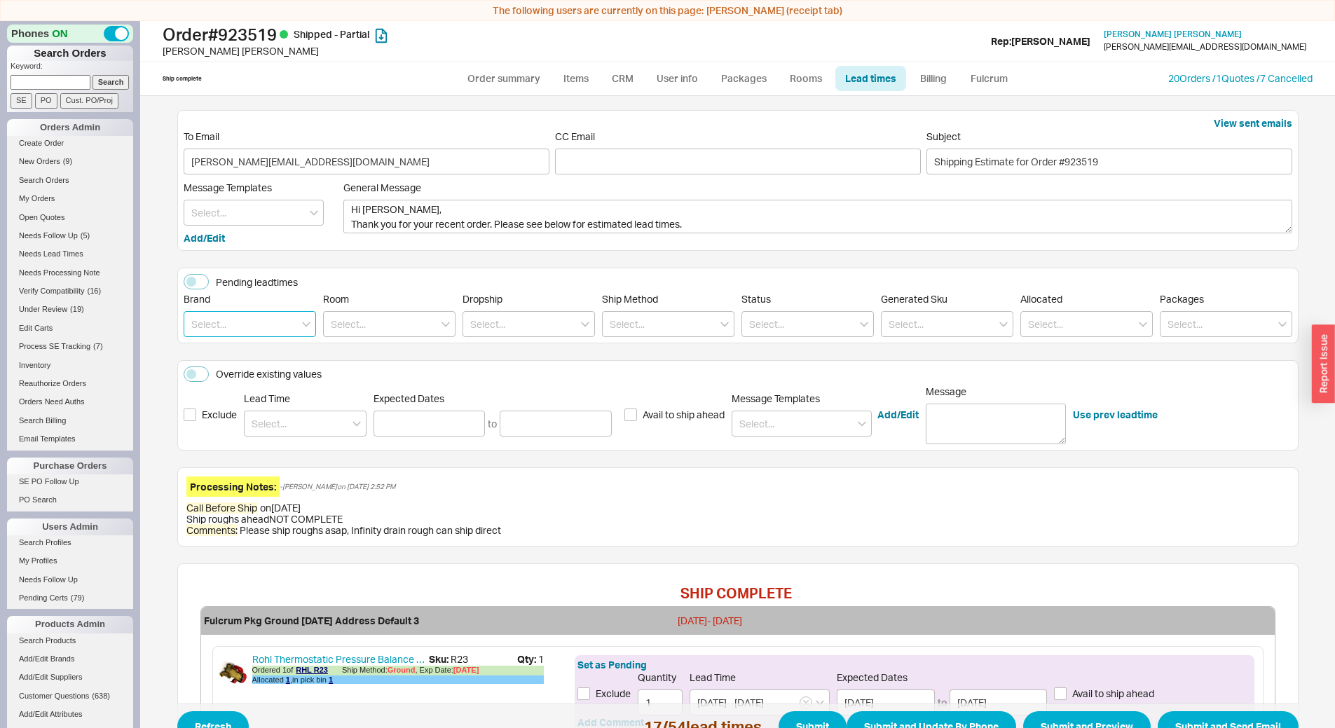
click at [250, 326] on input at bounding box center [250, 324] width 132 height 26
click at [250, 373] on div "Toto" at bounding box center [249, 378] width 131 height 25
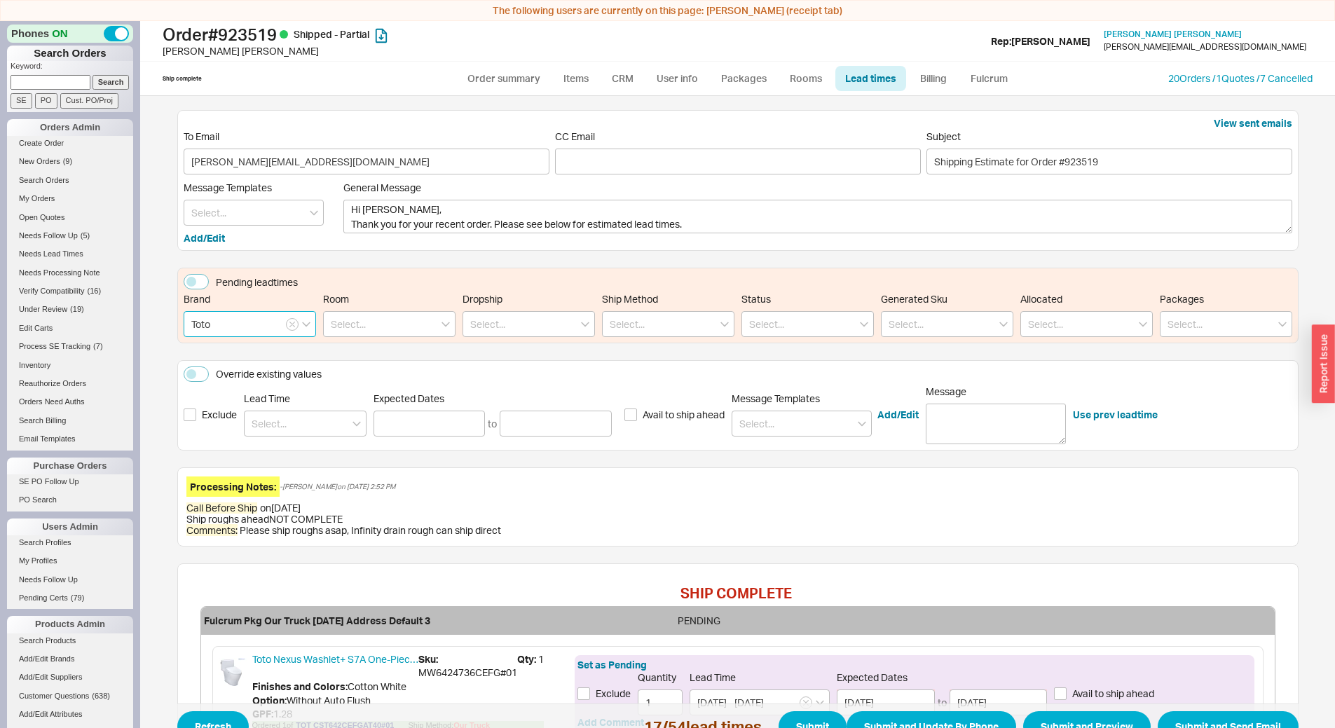
click at [235, 328] on input "Toto" at bounding box center [250, 324] width 132 height 26
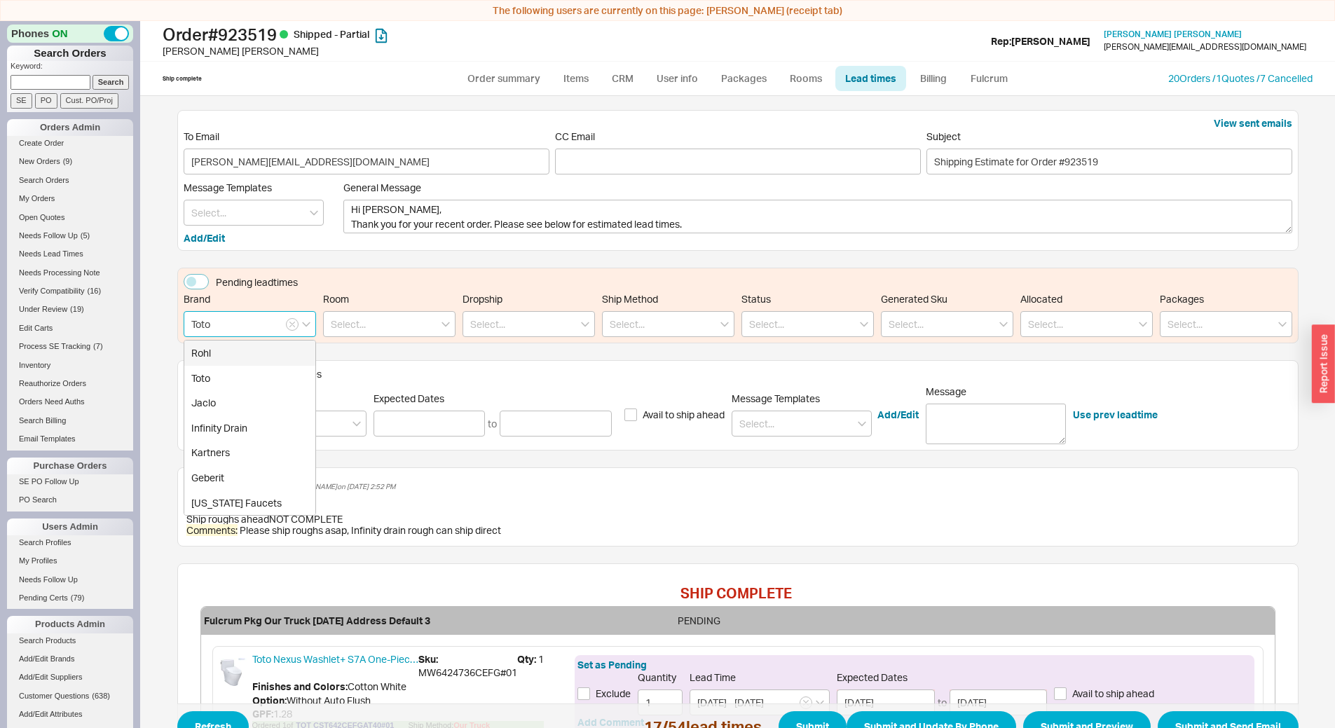
click at [254, 360] on div "Rohl" at bounding box center [249, 353] width 131 height 25
type input "Rohl"
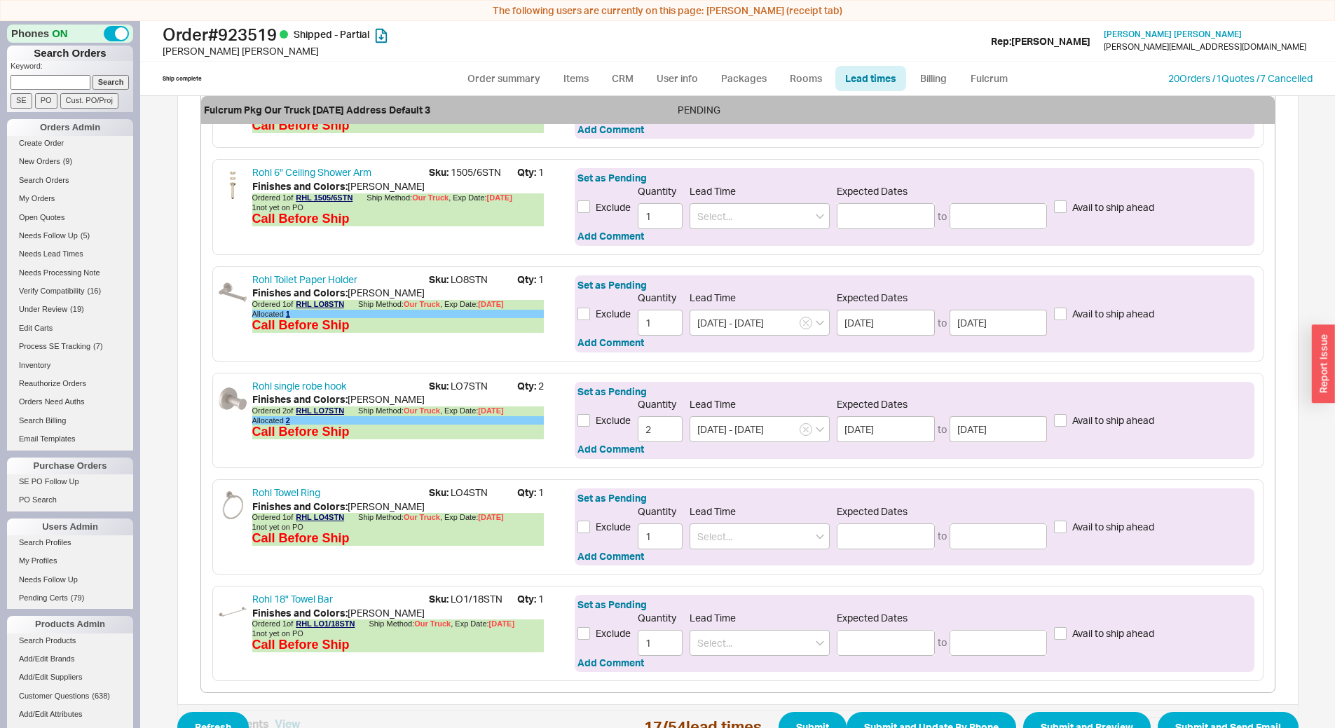
scroll to position [4006, 0]
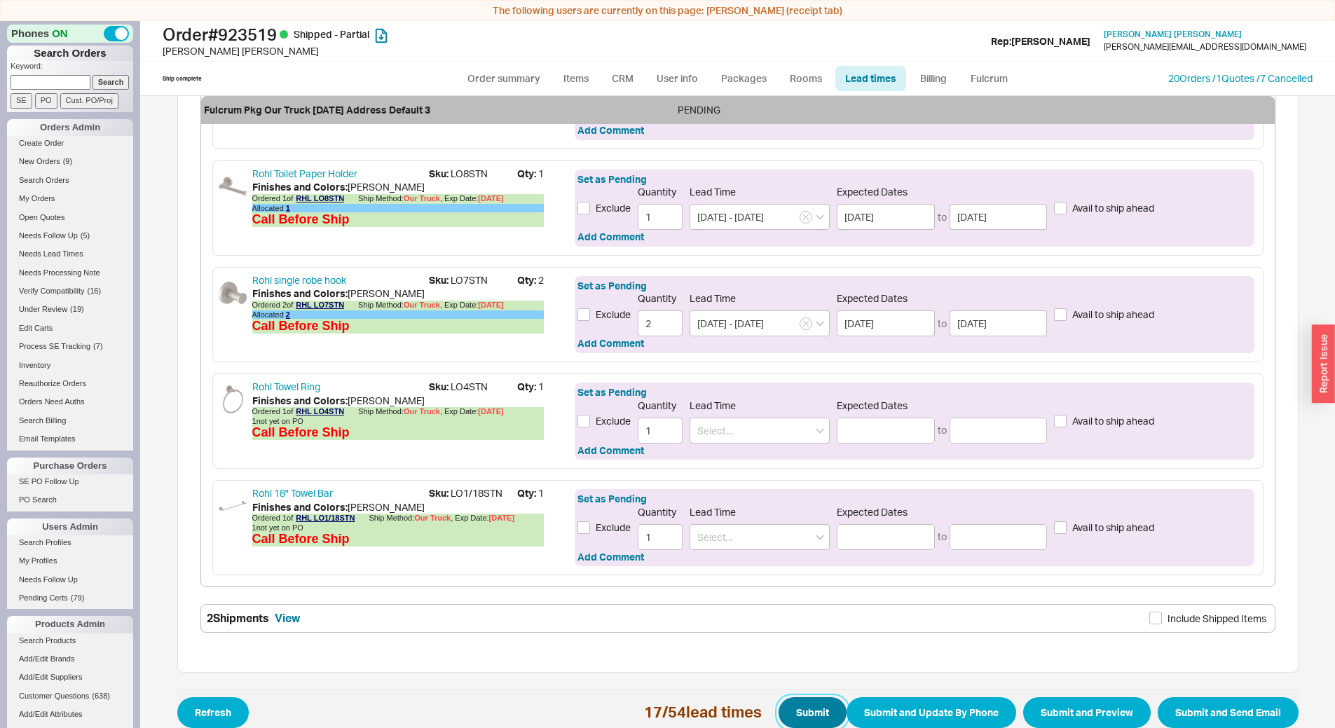
click at [798, 704] on button "Submit" at bounding box center [813, 712] width 68 height 31
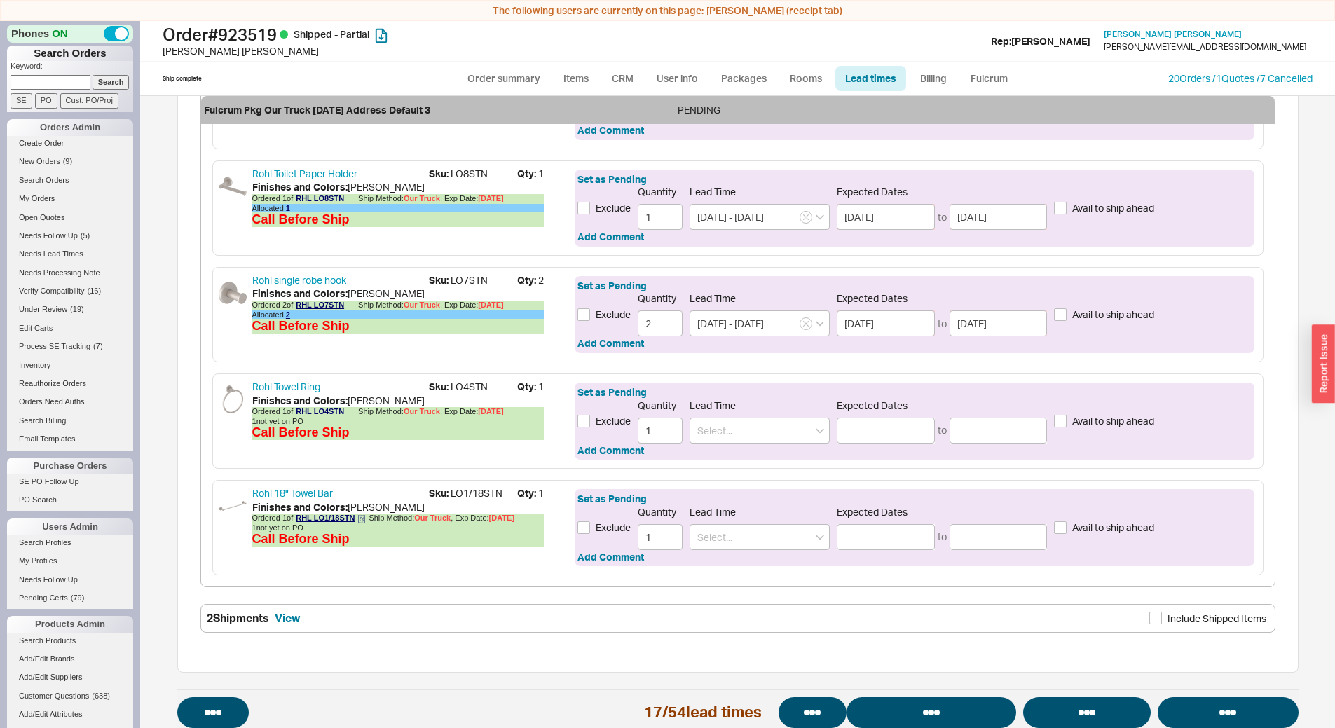
select select "*"
select select "LOW"
select select "3"
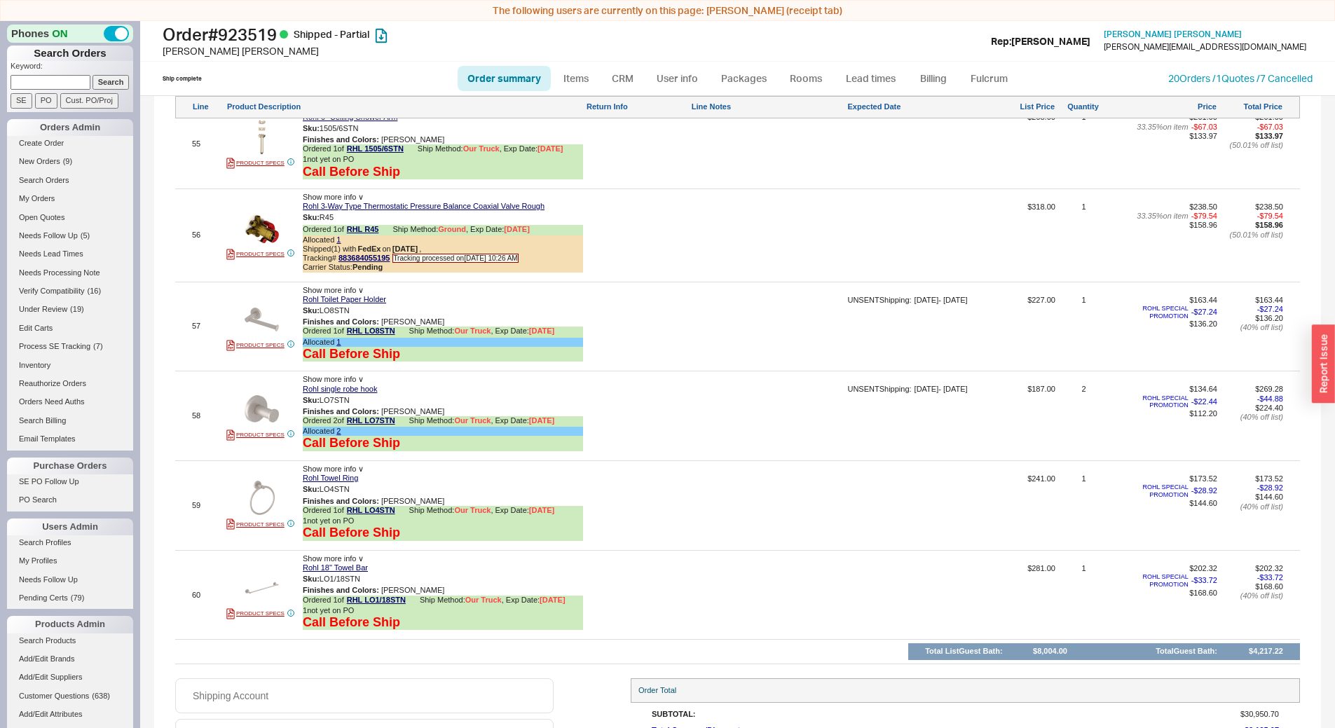
scroll to position [6659, 0]
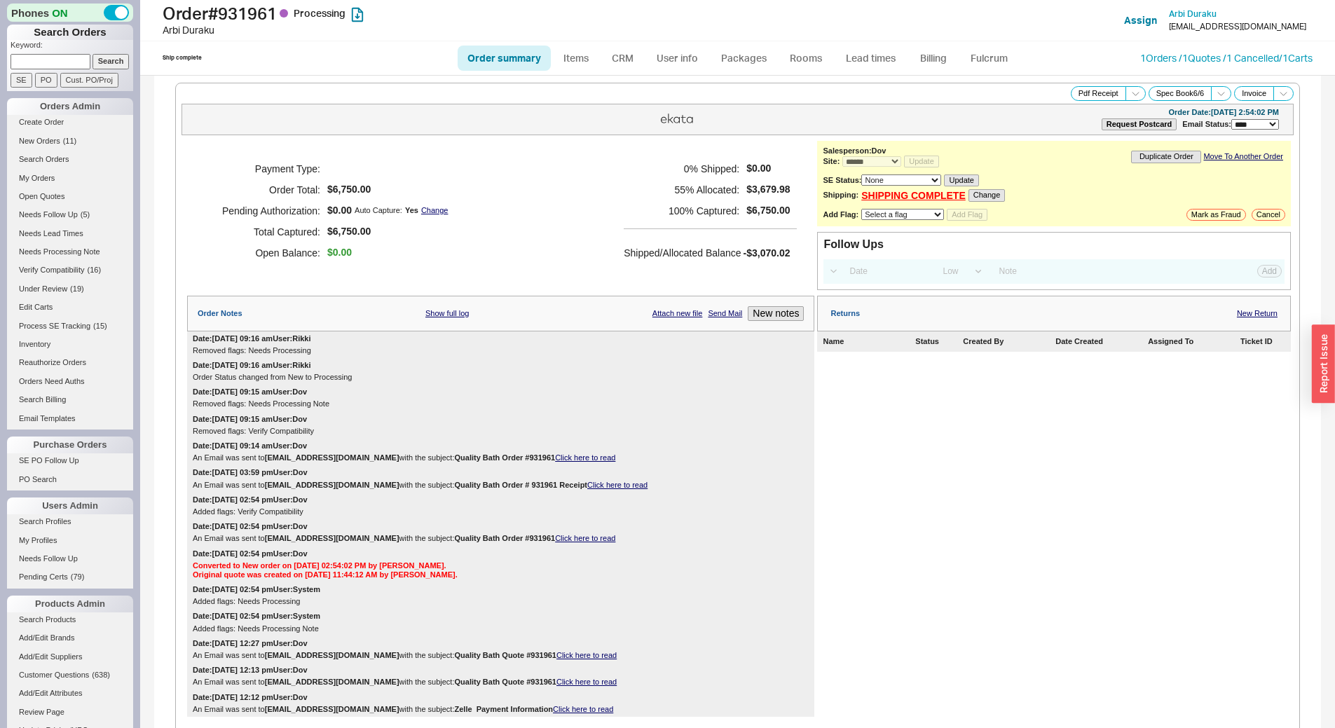
select select "*"
select select "LOW"
select select "3"
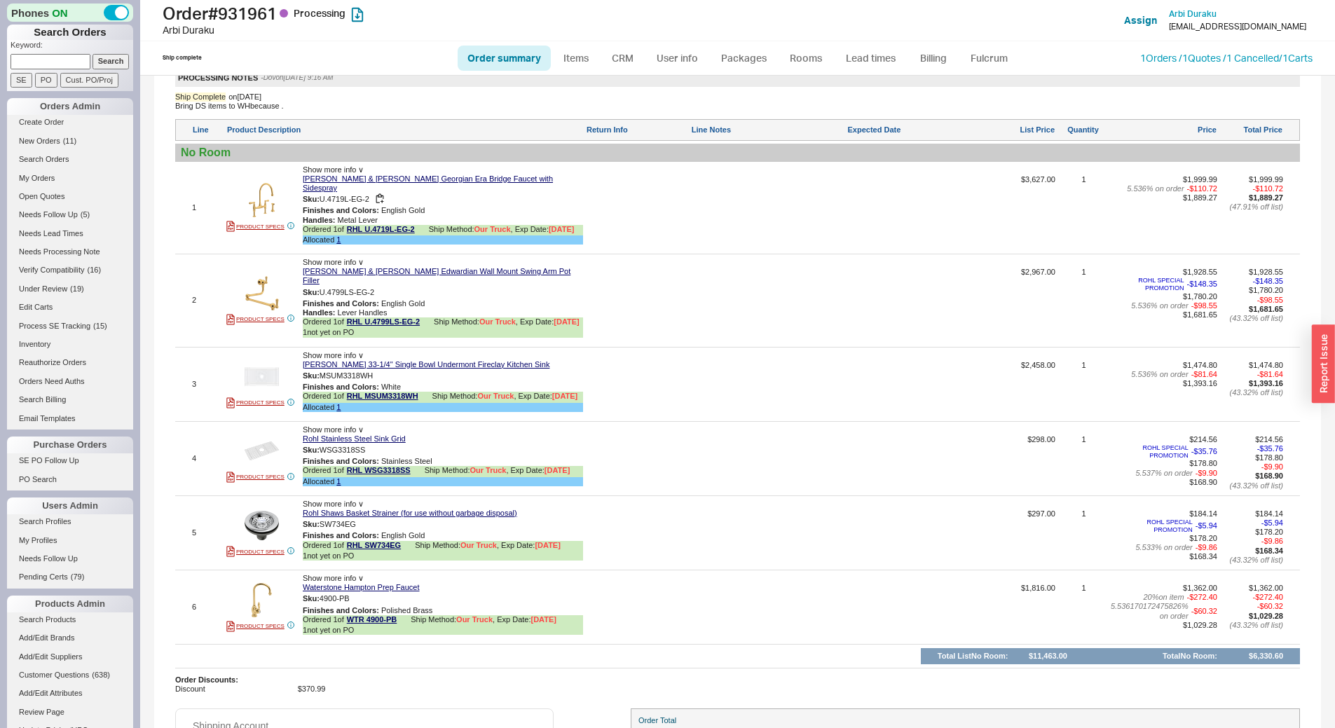
scroll to position [981, 0]
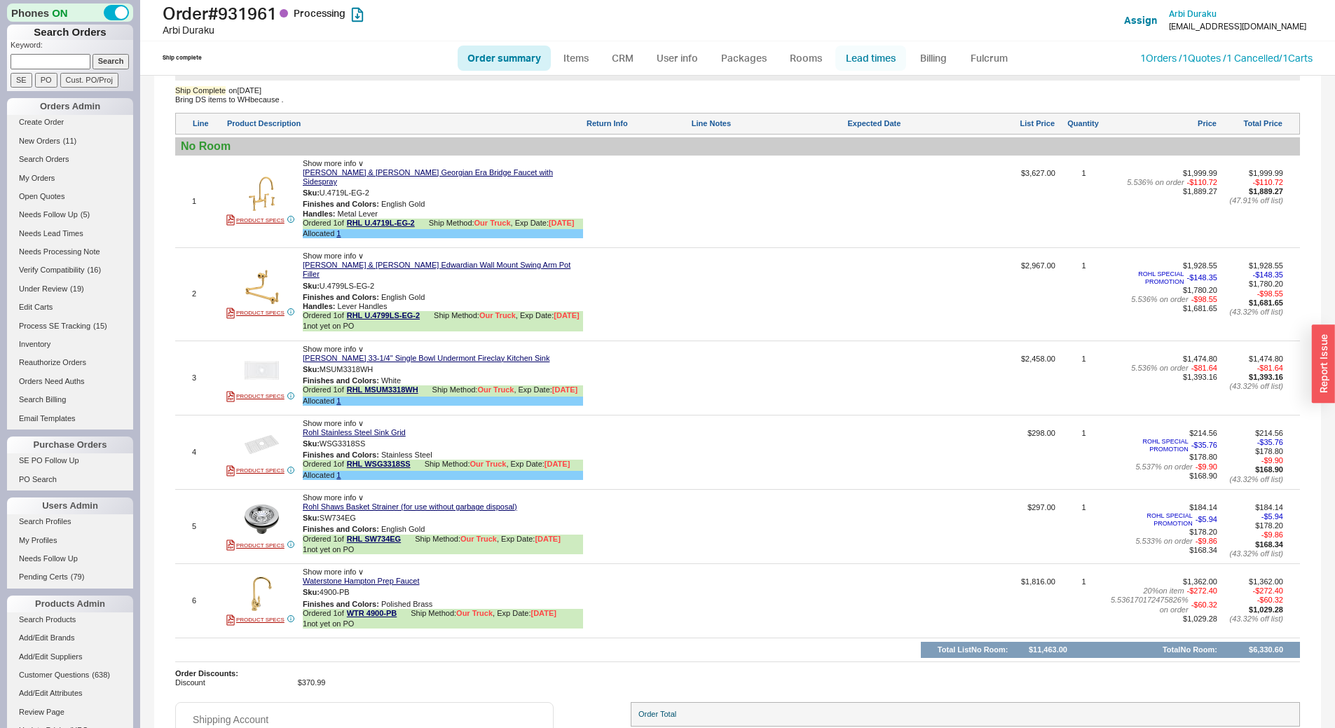
click at [899, 48] on link "Lead times" at bounding box center [871, 58] width 71 height 25
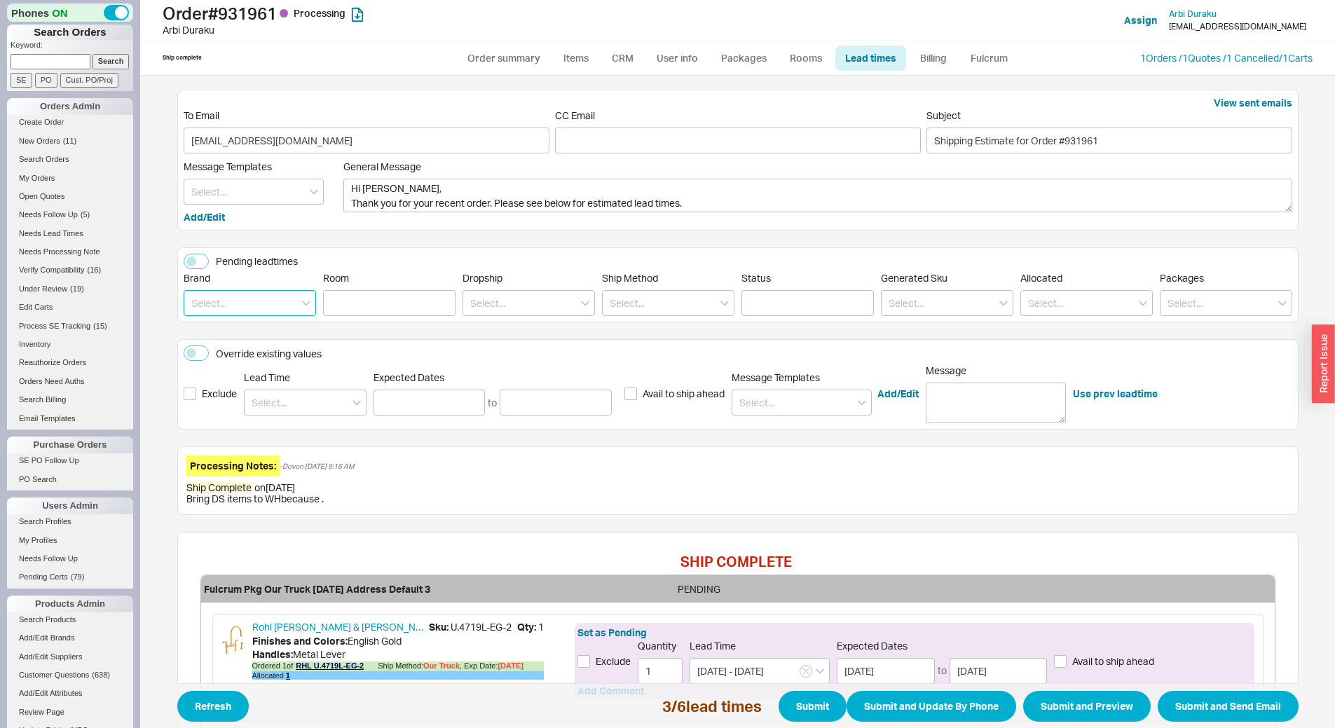
click at [240, 294] on input at bounding box center [250, 303] width 132 height 26
click at [243, 322] on div "Rohl" at bounding box center [249, 332] width 131 height 25
type input "Rohl"
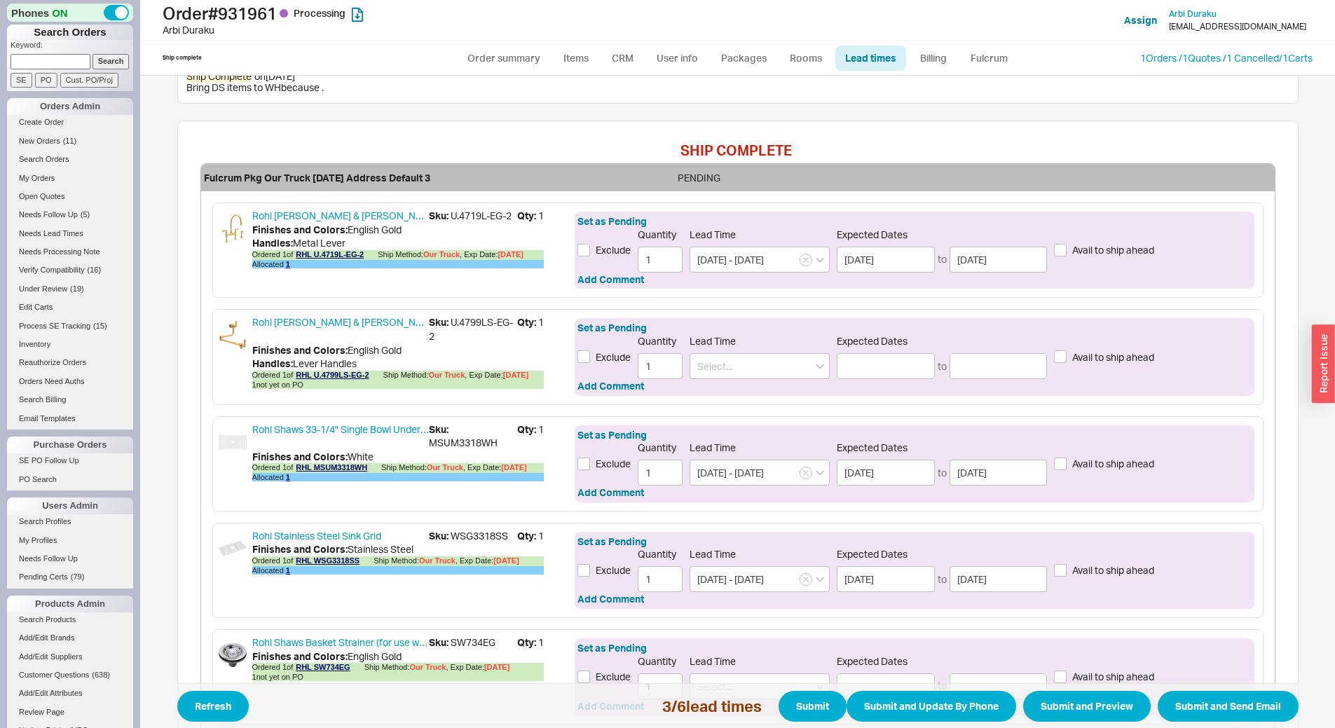
scroll to position [491, 0]
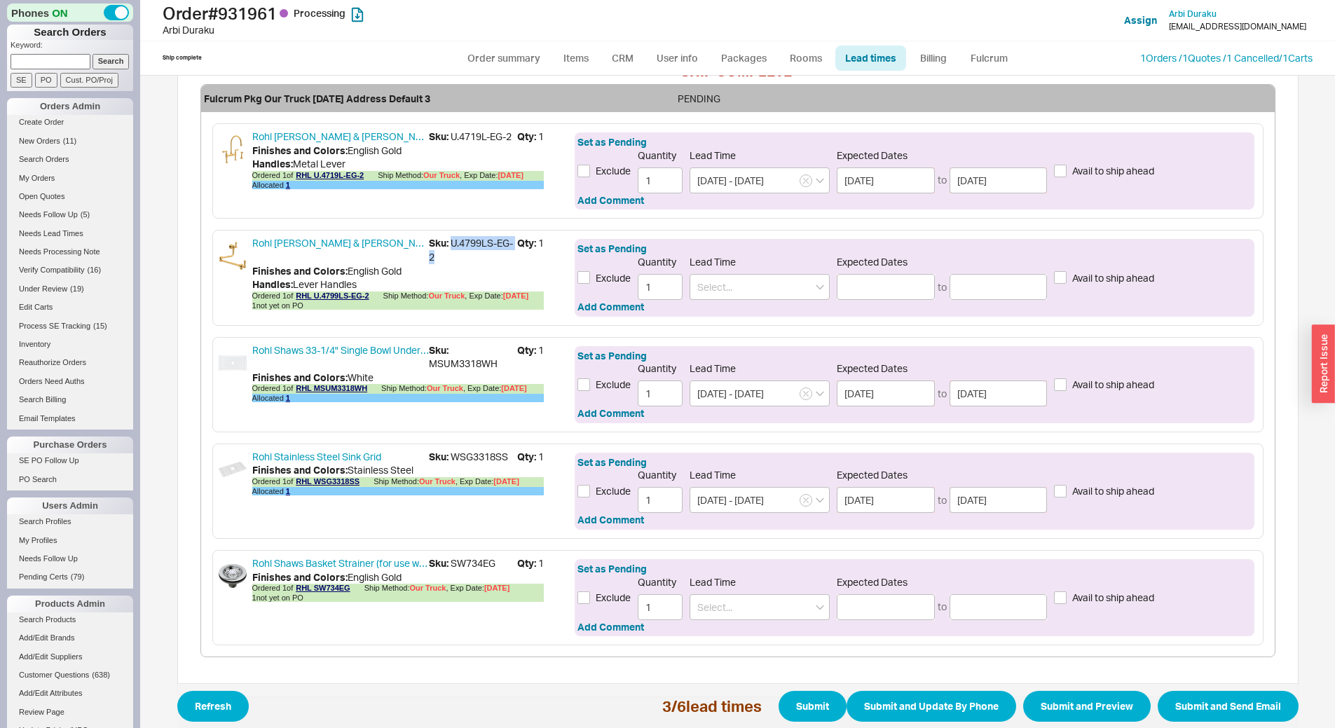
drag, startPoint x: 446, startPoint y: 242, endPoint x: 453, endPoint y: 261, distance: 20.8
click at [453, 261] on span "Sku: U.4799LS-EG-2" at bounding box center [473, 249] width 88 height 27
copy span "U.4799LS-EG-2"
click at [465, 558] on span "Sku: SW734EG" at bounding box center [473, 564] width 88 height 14
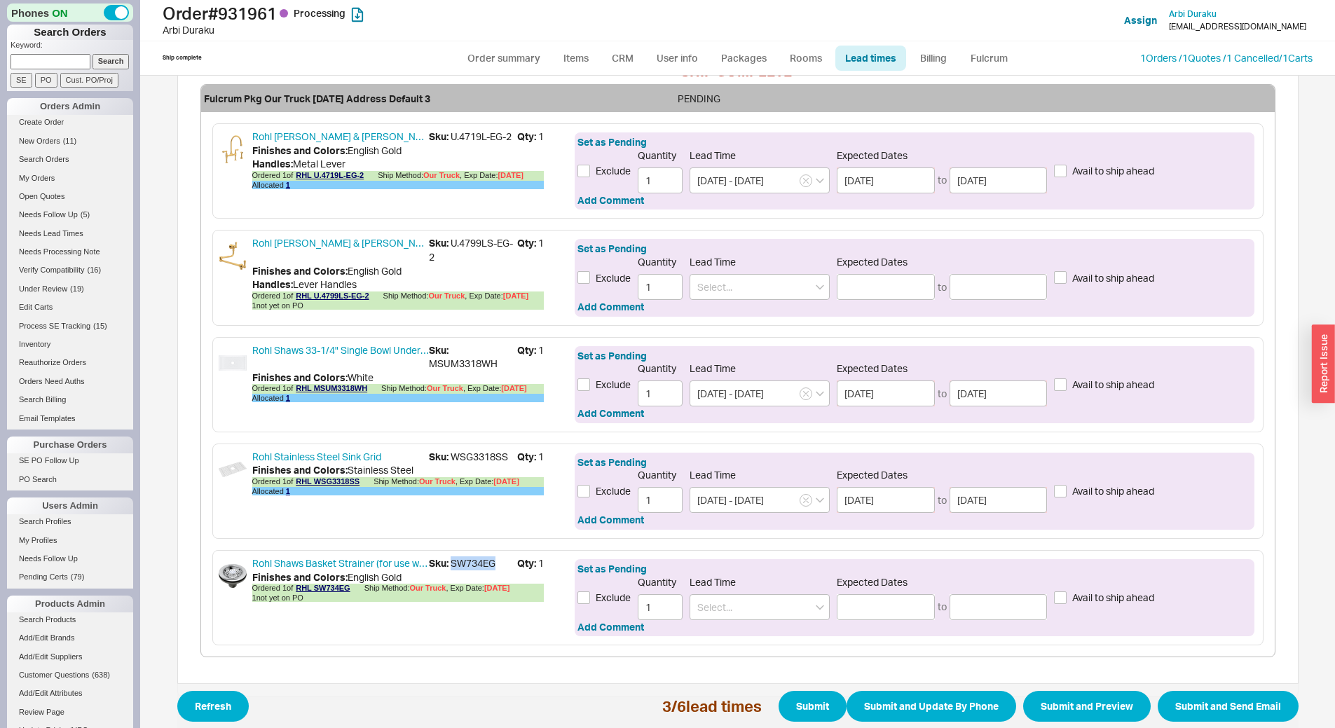
copy span "SW734EG"
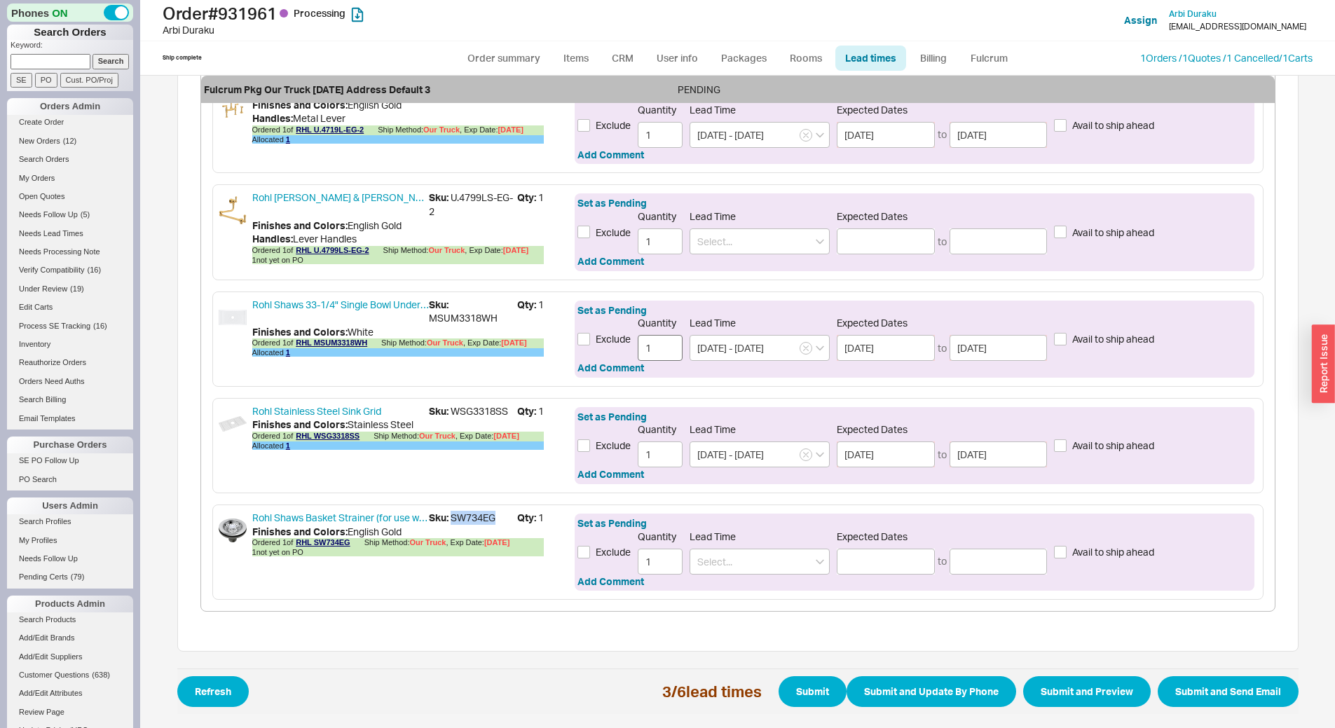
scroll to position [466, 0]
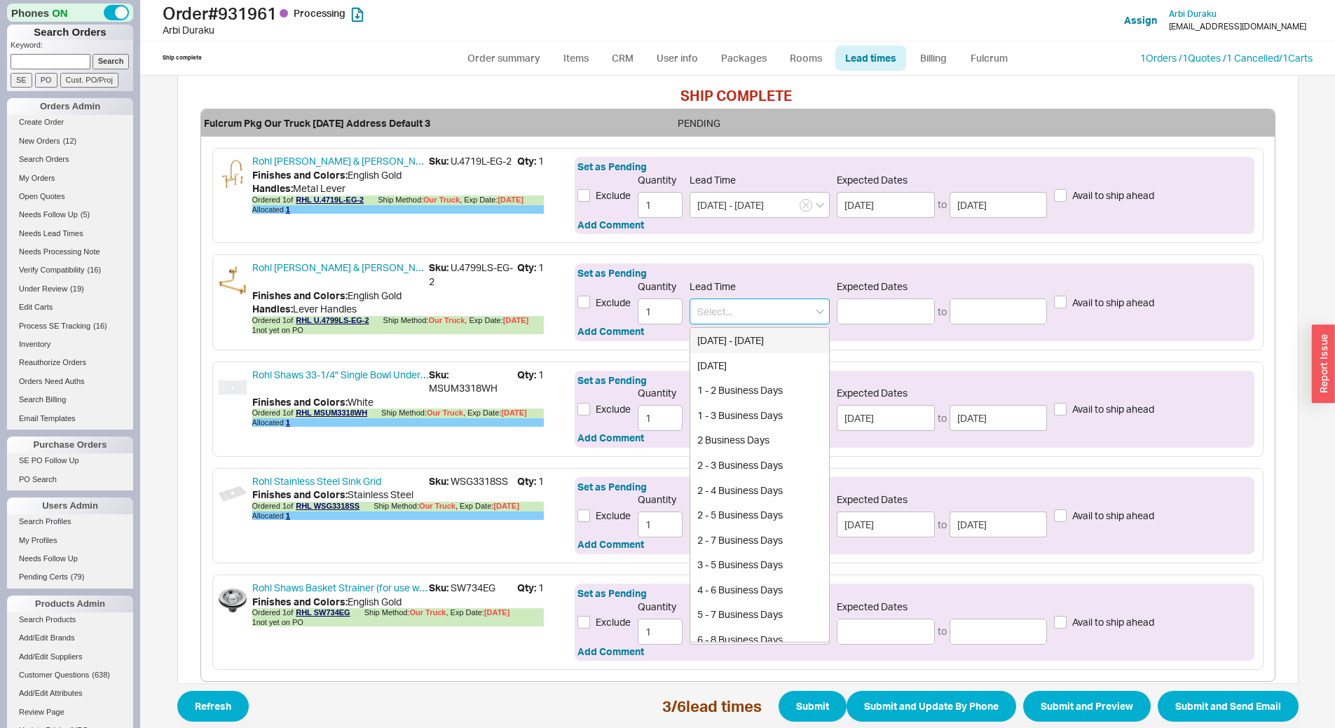
click at [720, 313] on input at bounding box center [760, 312] width 140 height 26
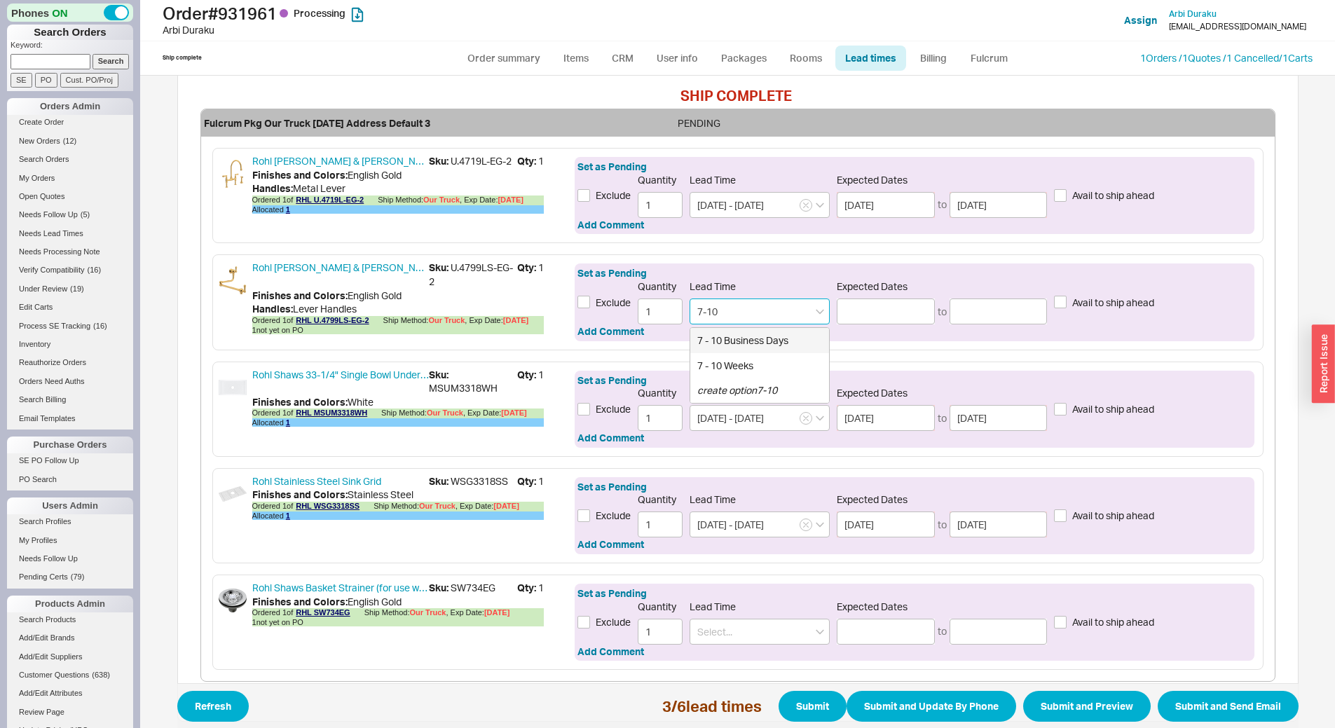
drag, startPoint x: 744, startPoint y: 334, endPoint x: 754, endPoint y: 337, distance: 10.9
click at [754, 337] on div "7 - 10 Business Days" at bounding box center [759, 340] width 139 height 25
type input "7 - 10 Business Days"
type input "[DATE]"
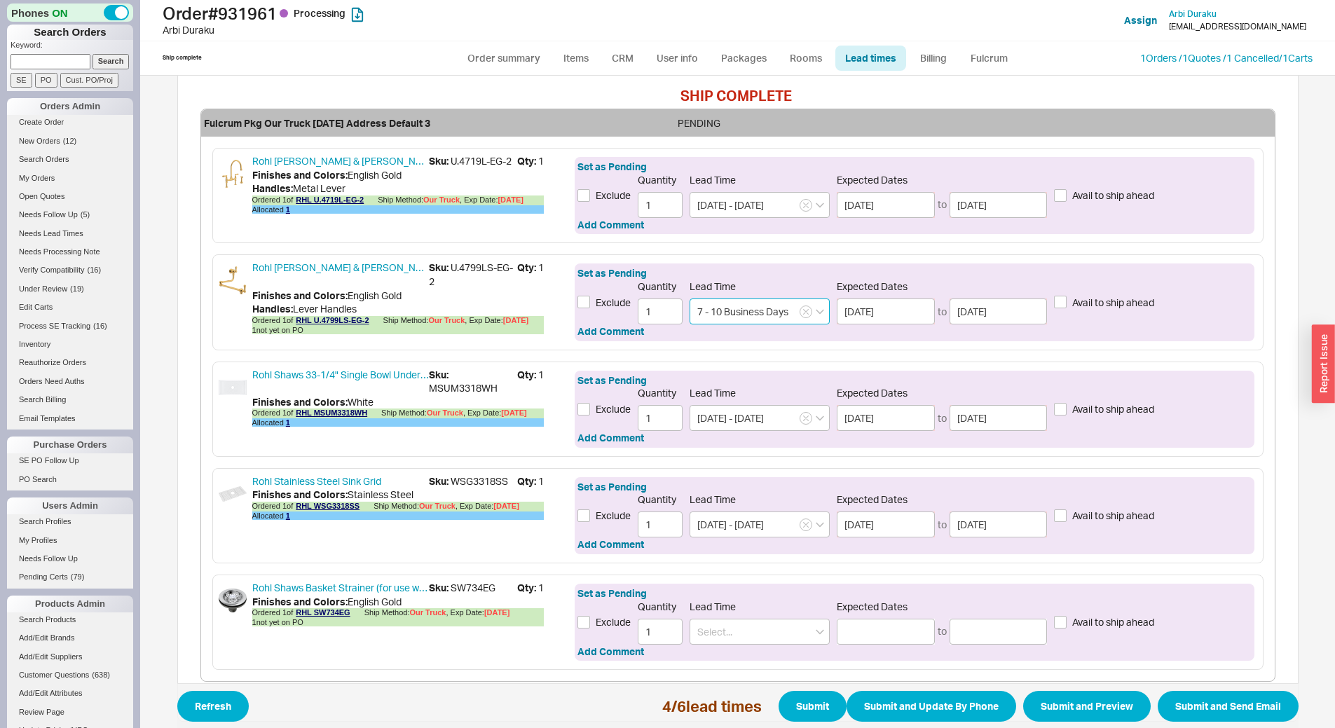
scroll to position [536, 0]
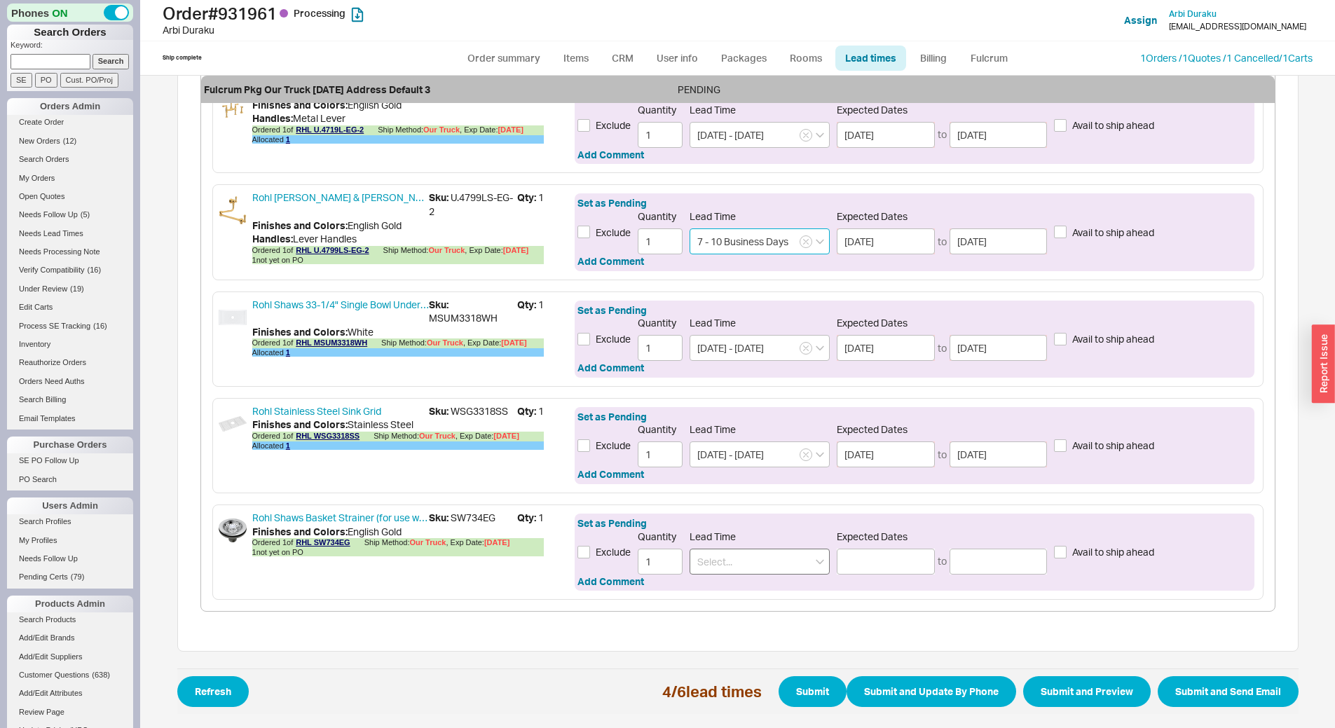
type input "7 - 10 Business Days"
click at [749, 570] on input at bounding box center [760, 562] width 140 height 26
click at [750, 596] on div "7 - 10 Business Days" at bounding box center [759, 590] width 139 height 25
type input "7 - 10 Business Days"
type input "[DATE]"
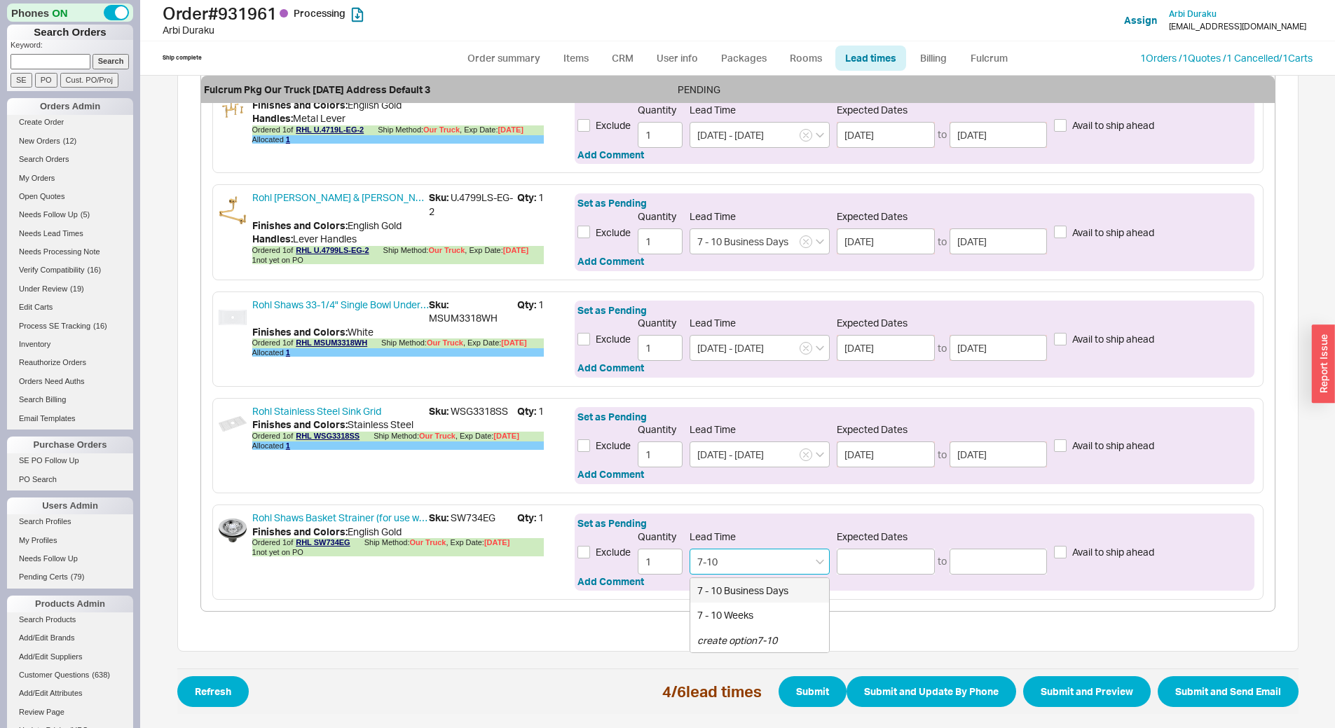
type input "[DATE]"
type input "7 - 10 Business Days"
click at [789, 688] on button "Submit" at bounding box center [813, 691] width 68 height 31
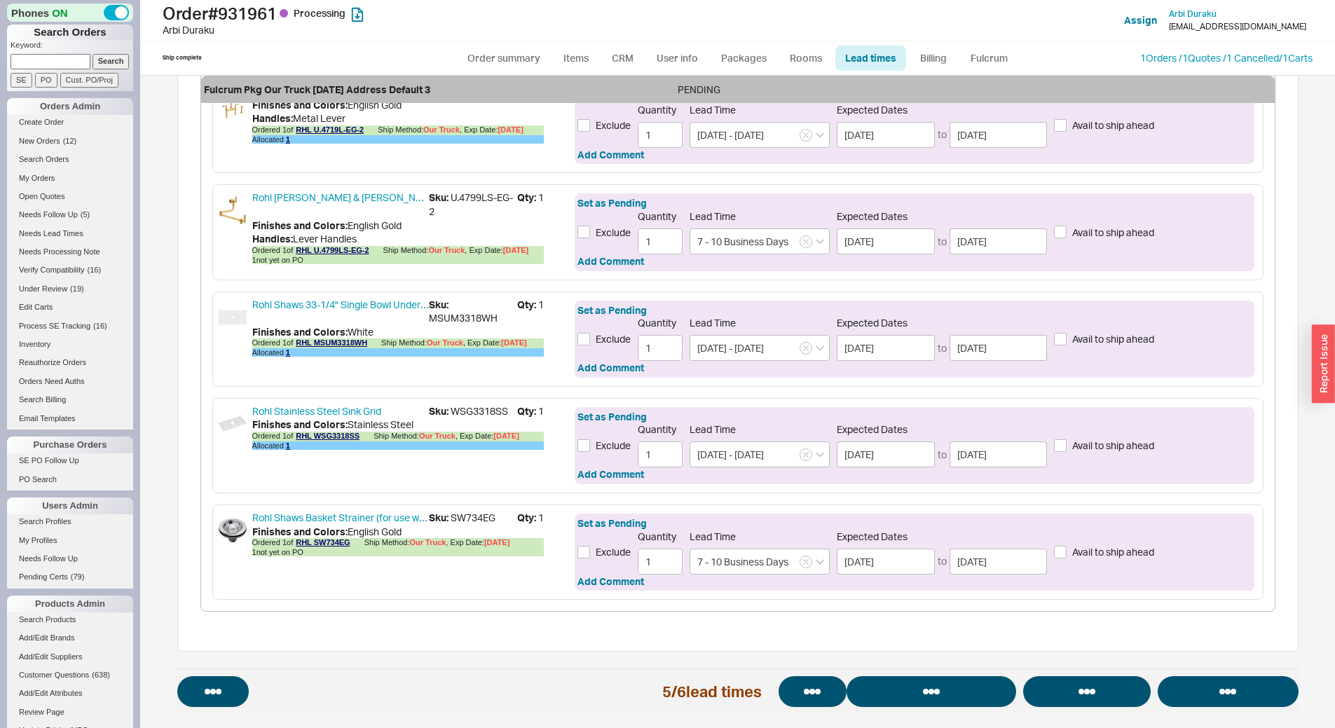
select select "*"
select select "LOW"
select select "3"
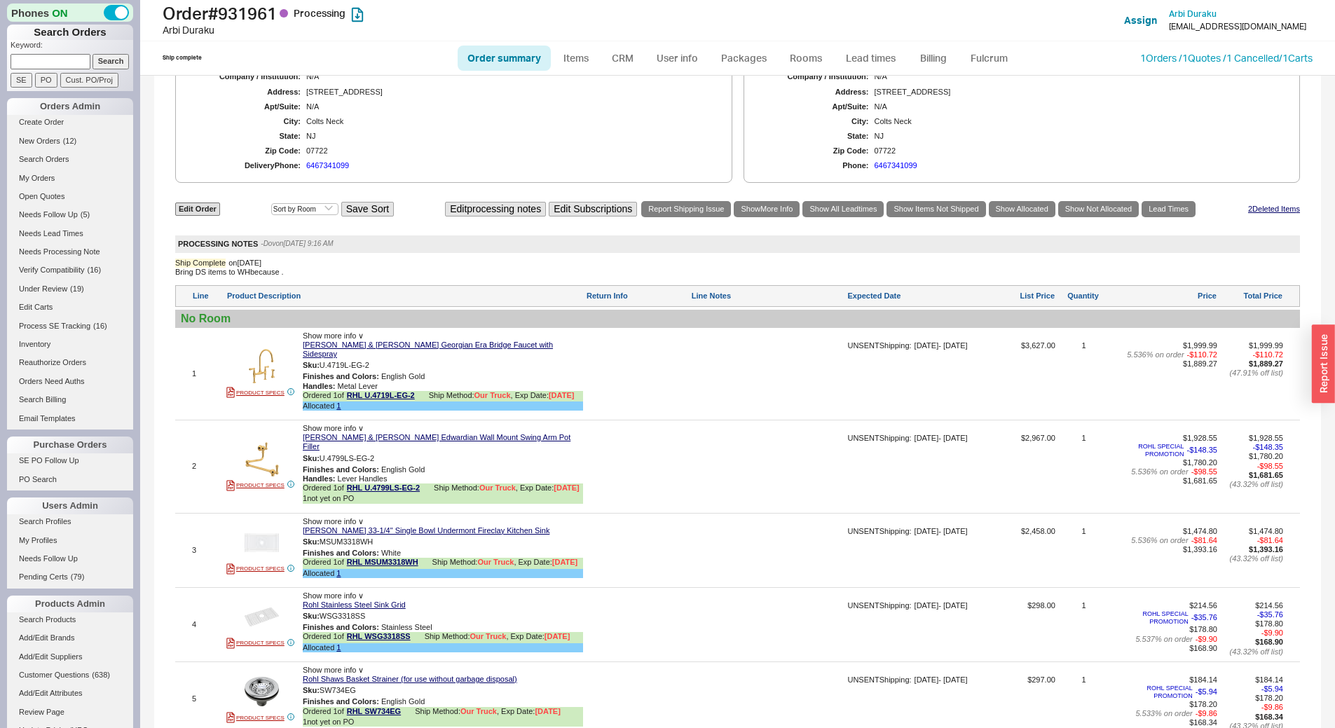
scroll to position [1099, 0]
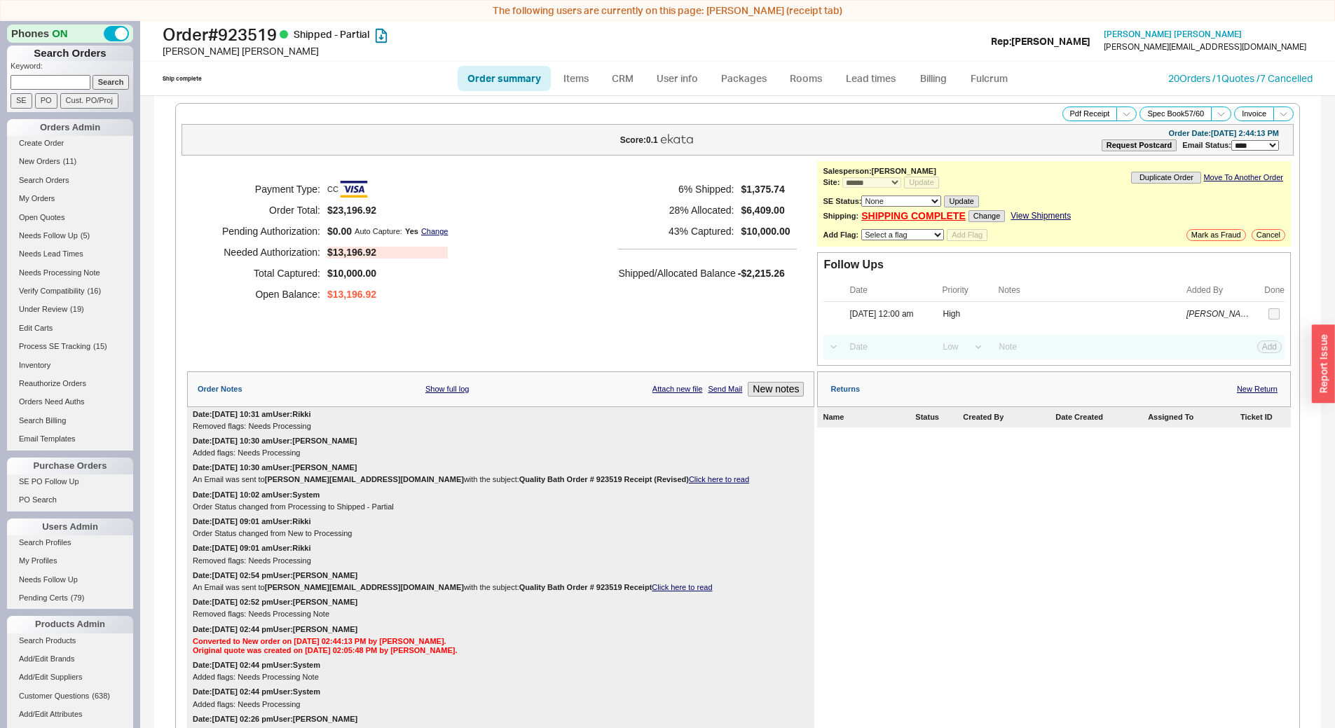
select select "*"
select select "LOW"
select select "3"
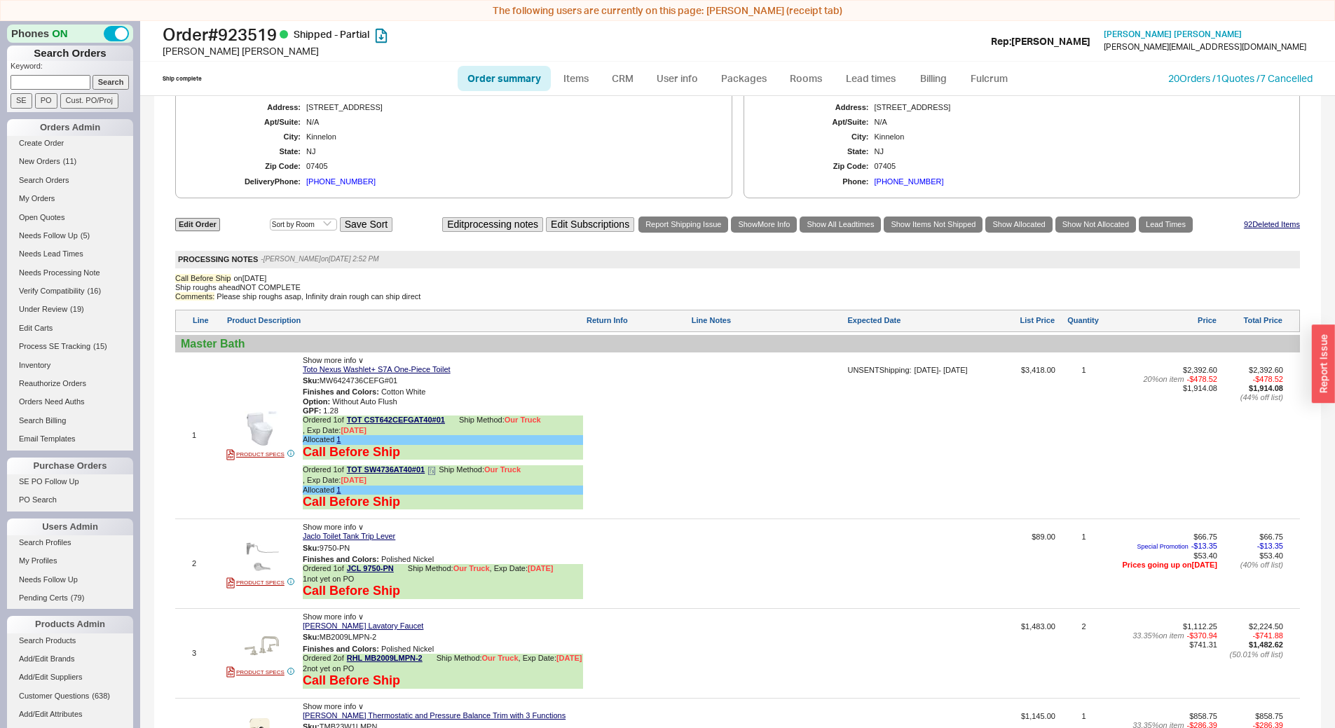
scroll to position [1051, 0]
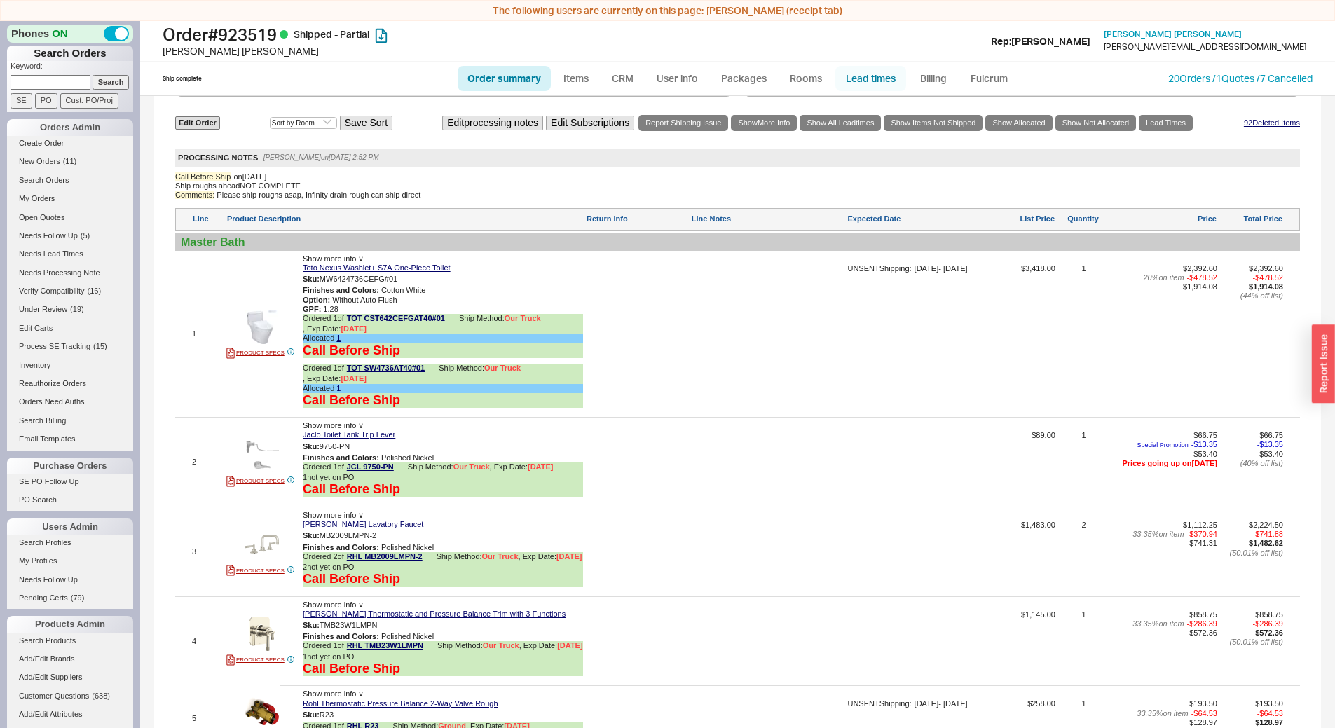
click at [893, 82] on link "Lead times" at bounding box center [871, 78] width 71 height 25
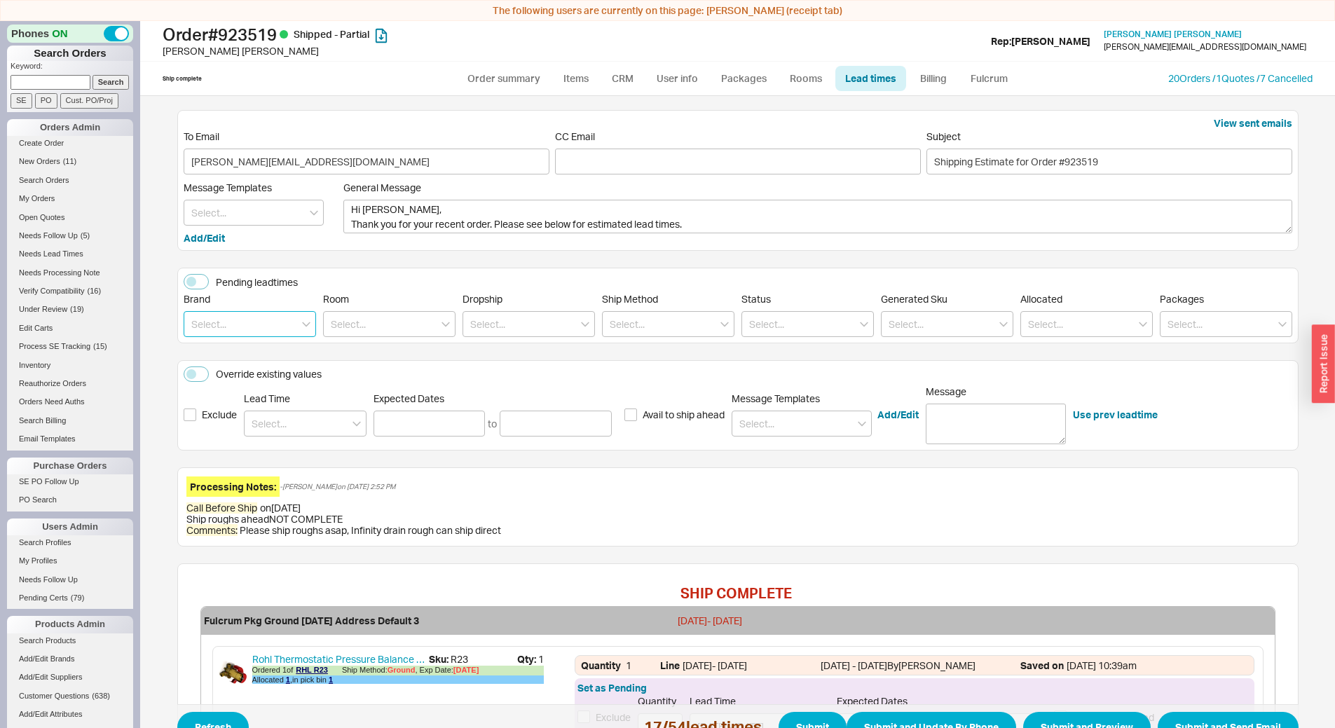
click at [245, 327] on input at bounding box center [250, 324] width 132 height 26
click at [243, 369] on div "Toto" at bounding box center [249, 378] width 131 height 25
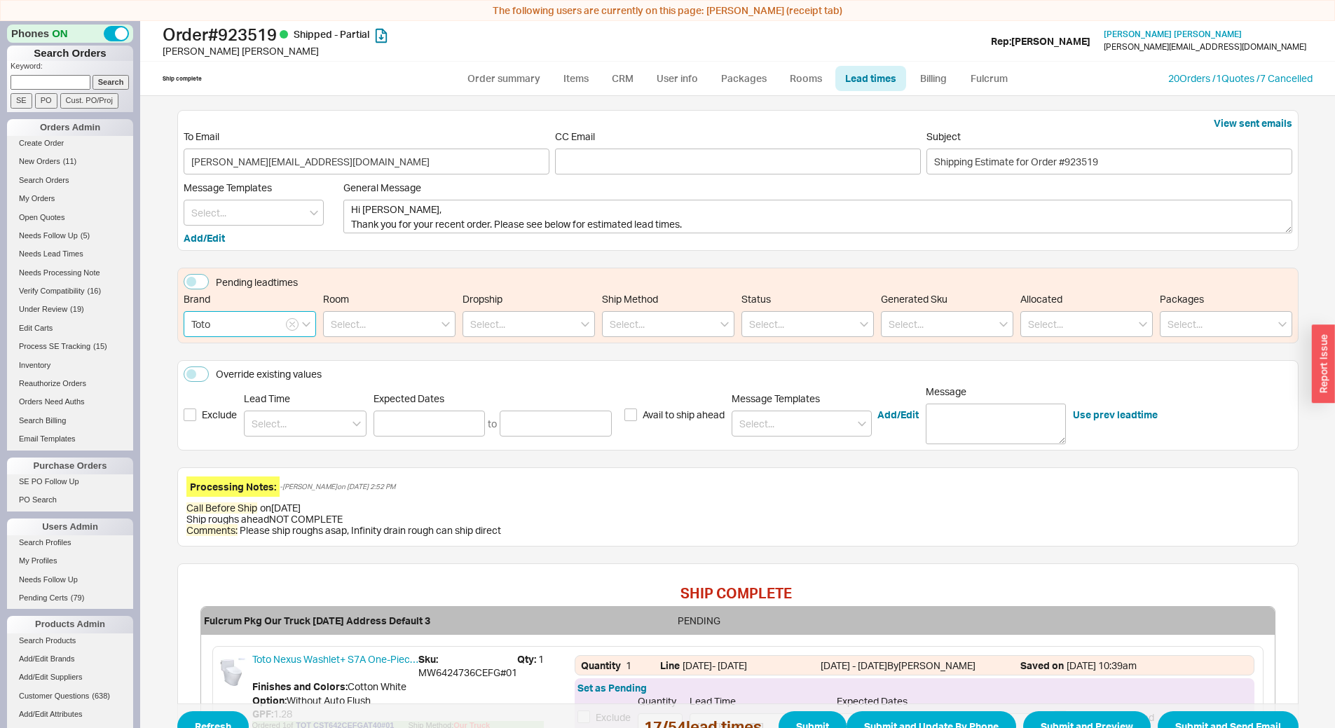
click at [261, 327] on input "Toto" at bounding box center [250, 324] width 132 height 26
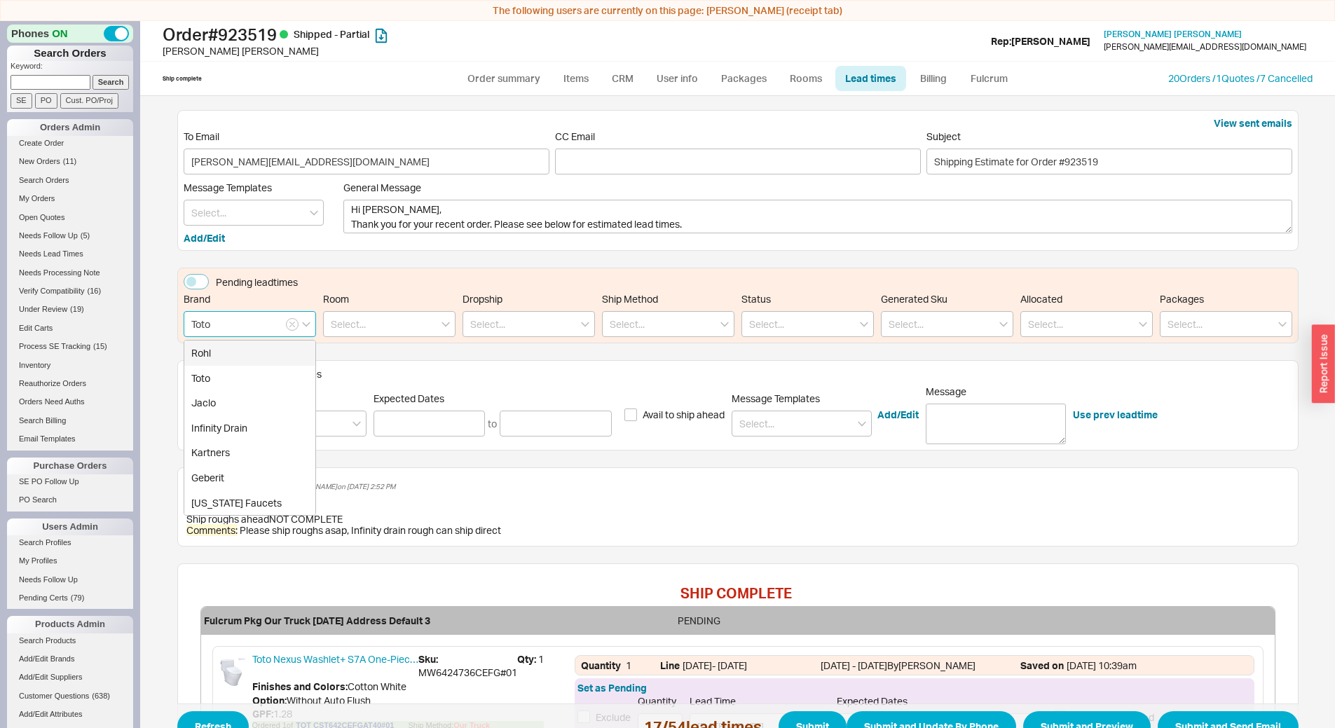
click at [240, 347] on div "Rohl" at bounding box center [249, 353] width 131 height 25
type input "Rohl"
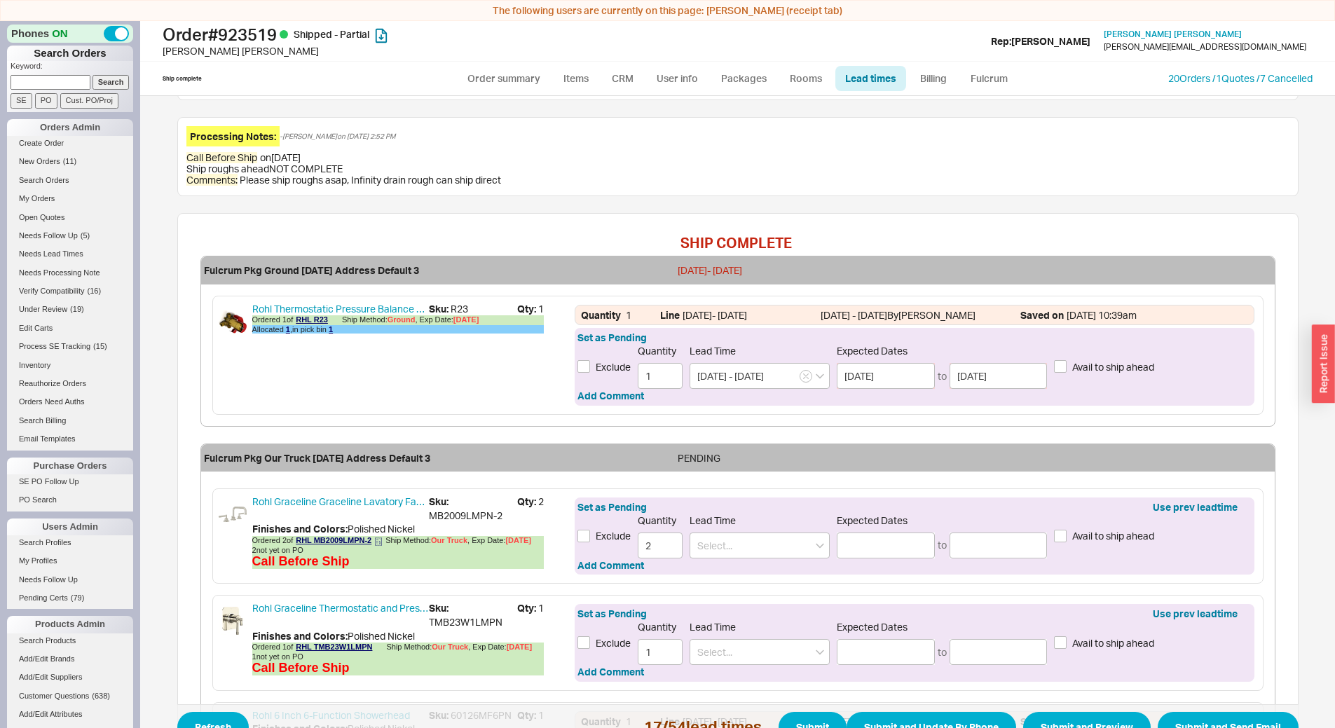
scroll to position [491, 0]
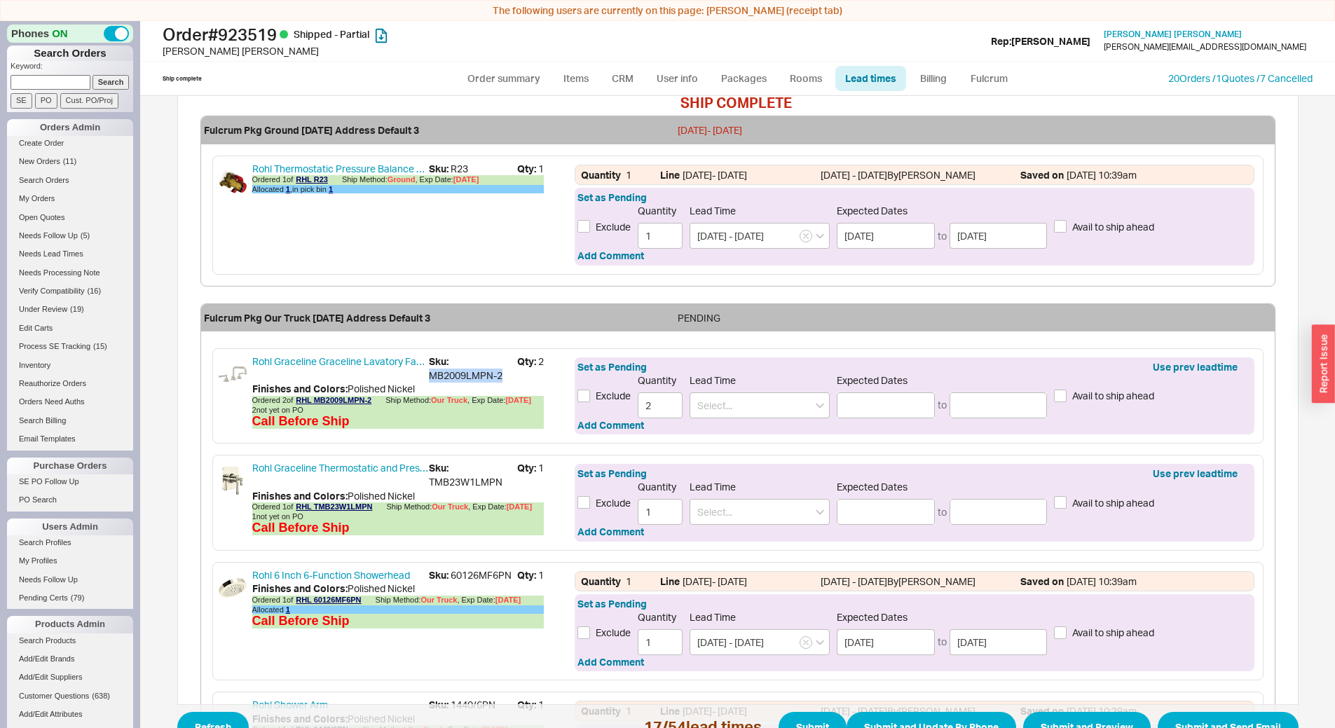
drag, startPoint x: 423, startPoint y: 376, endPoint x: 510, endPoint y: 372, distance: 86.3
click at [510, 372] on span "Sku: MB2009LMPN-2" at bounding box center [473, 368] width 88 height 27
copy span "MB2009LMPN-2"
click at [442, 483] on span "Sku: TMB23W1LMPN" at bounding box center [473, 474] width 88 height 27
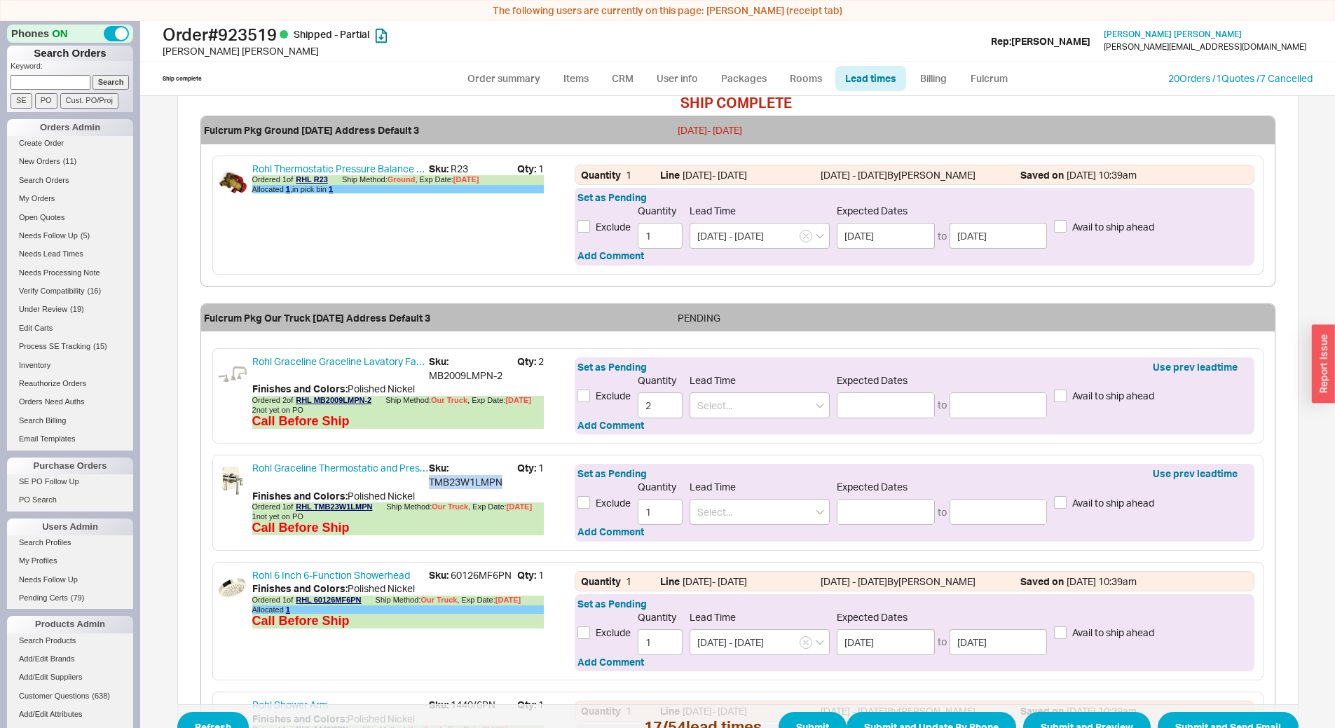
copy span "TMB23W1LMPN"
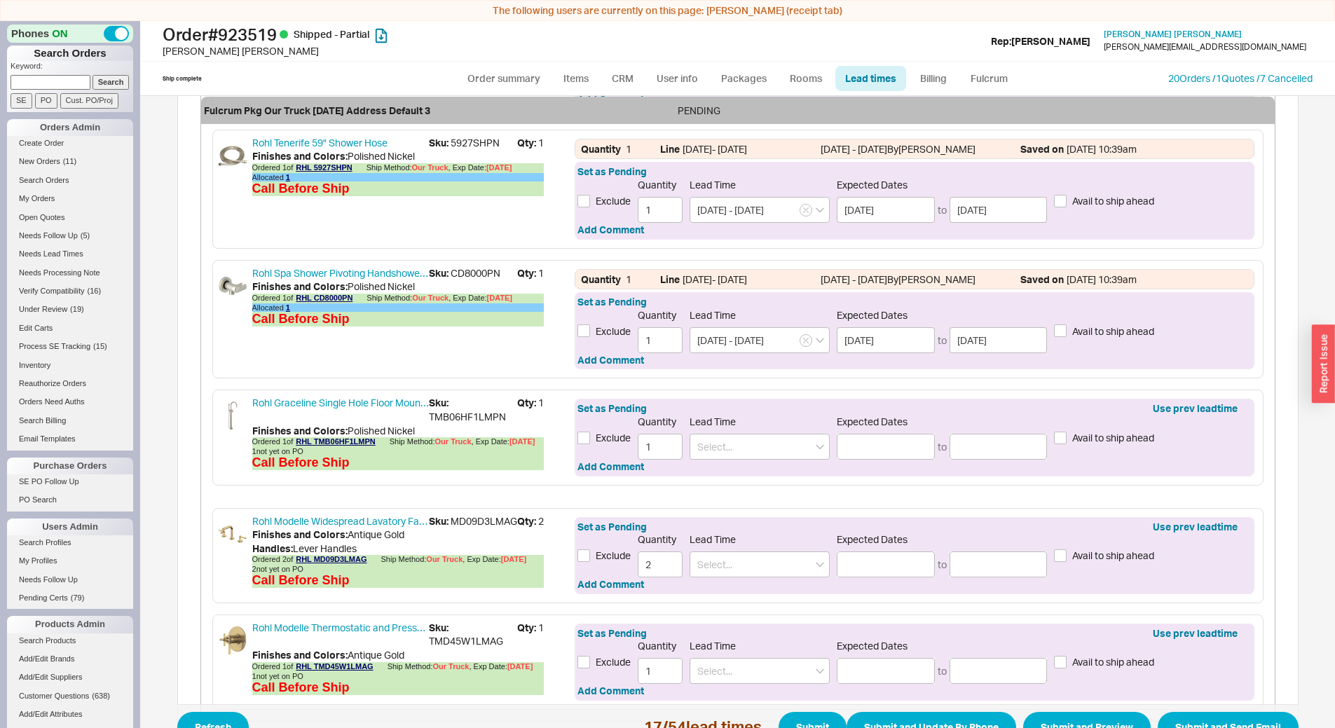
scroll to position [1332, 0]
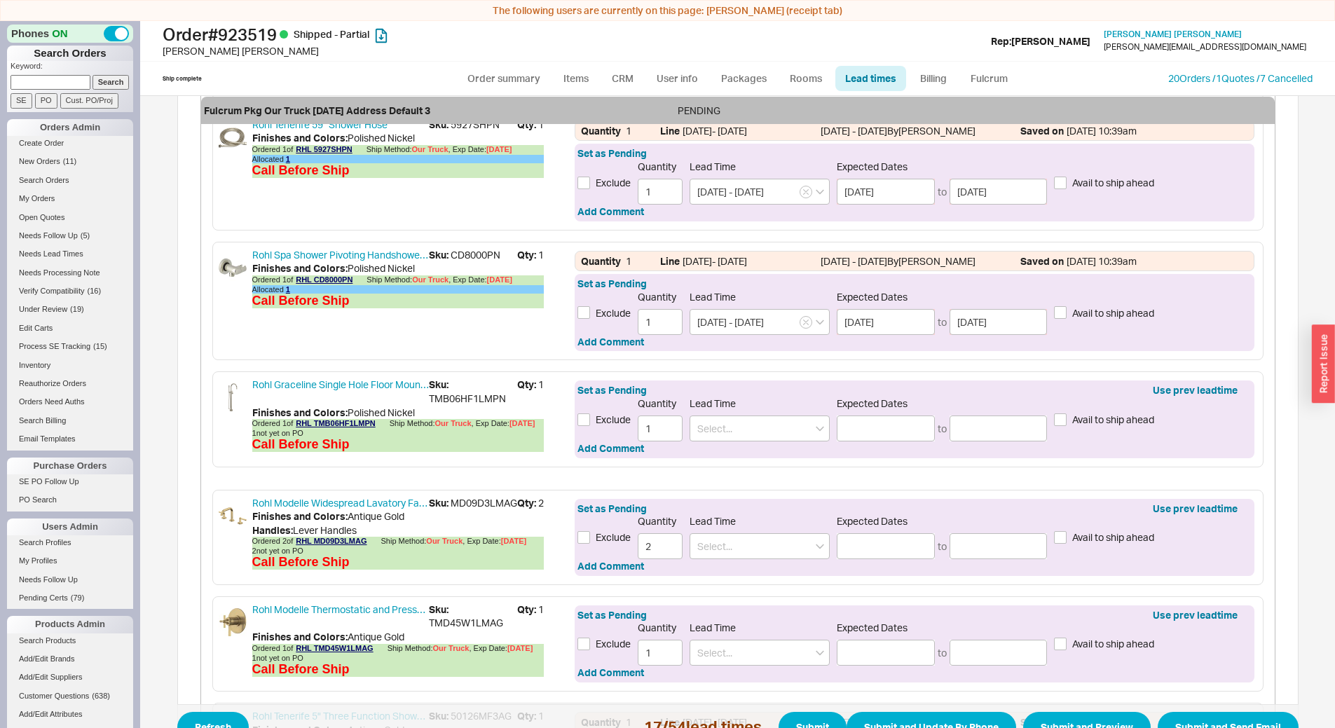
click at [453, 402] on span "Sku: TMB06HF1LMPN" at bounding box center [473, 391] width 88 height 27
copy span "TMB06HF1LMPN"
click at [463, 510] on span "Sku: MD09D3LMAG" at bounding box center [473, 503] width 88 height 14
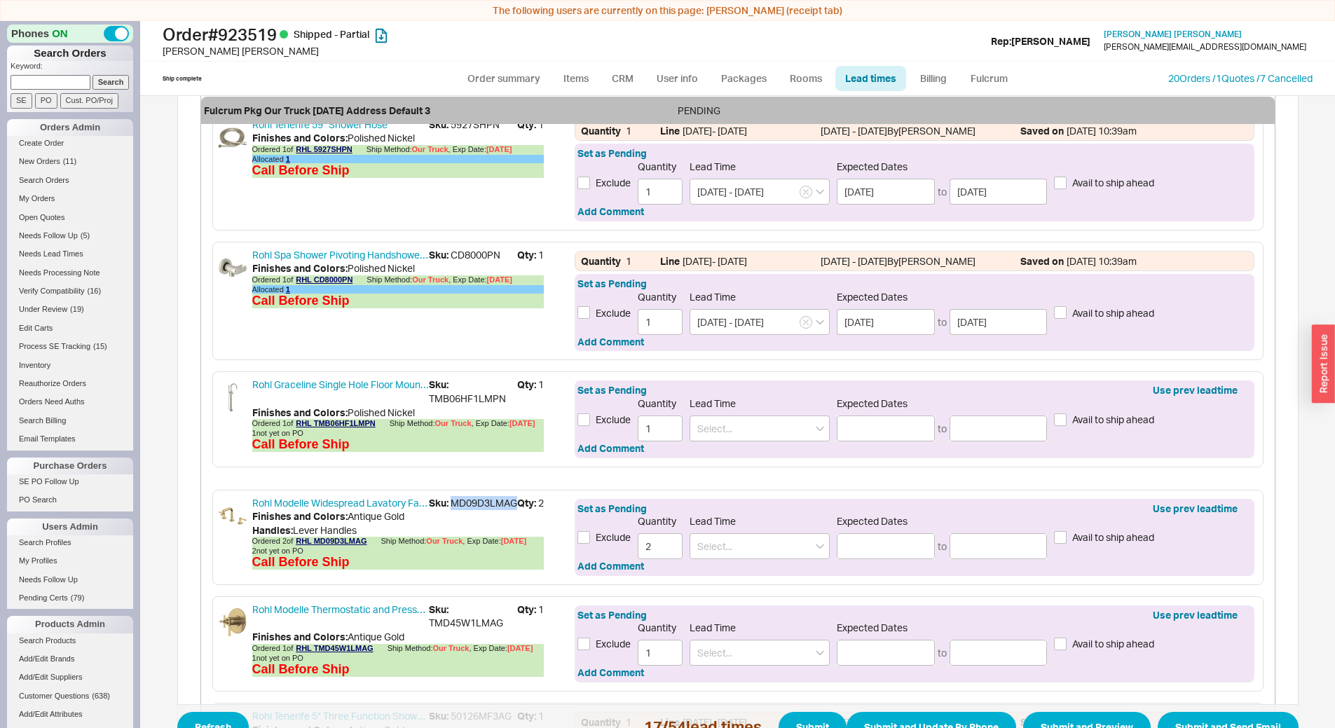
copy span "MD09D3LMAG"
click at [468, 630] on span "Sku: TMD45W1LMAG" at bounding box center [473, 616] width 88 height 27
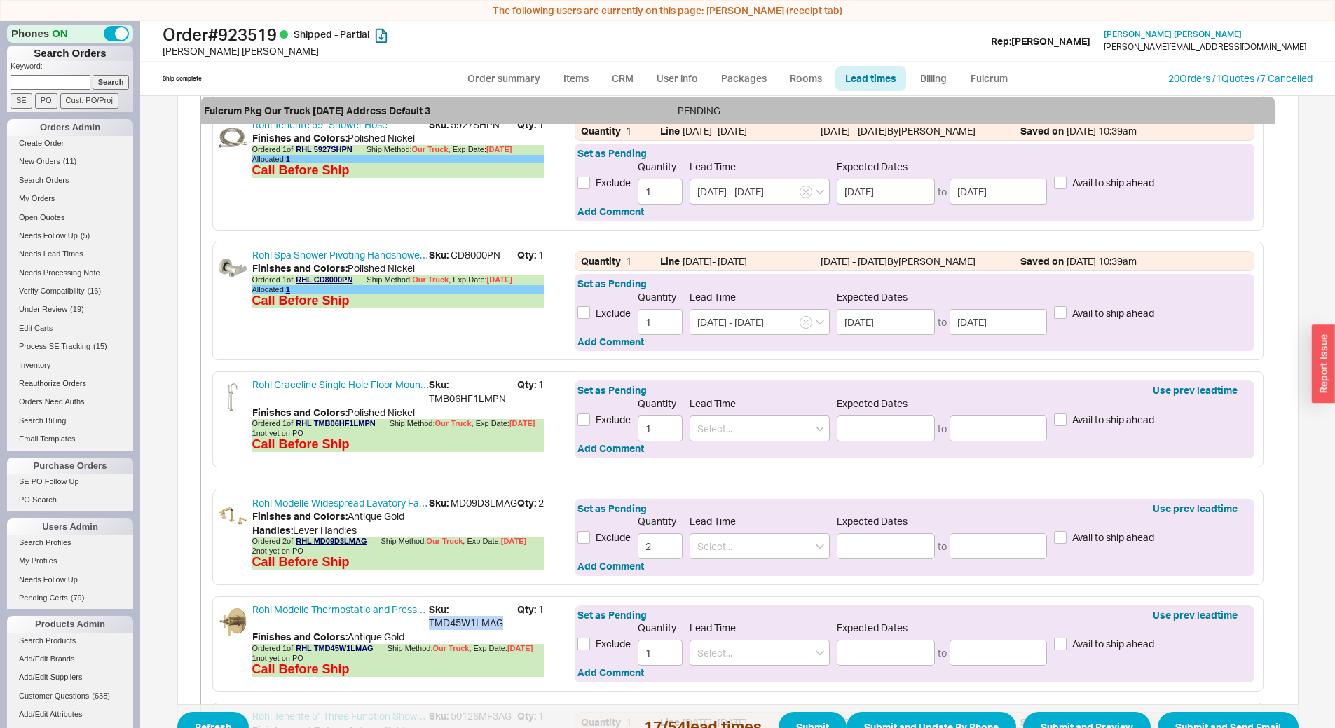
copy span "TMD45W1LMAG"
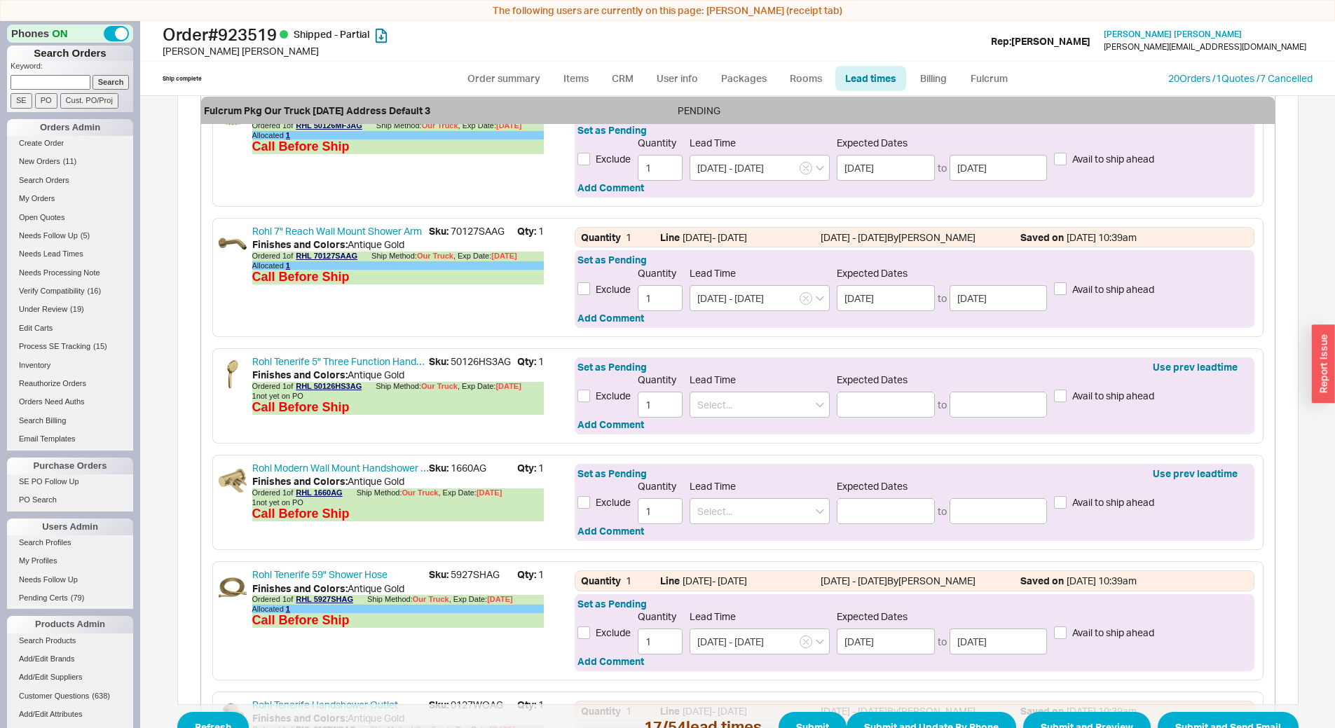
scroll to position [2033, 0]
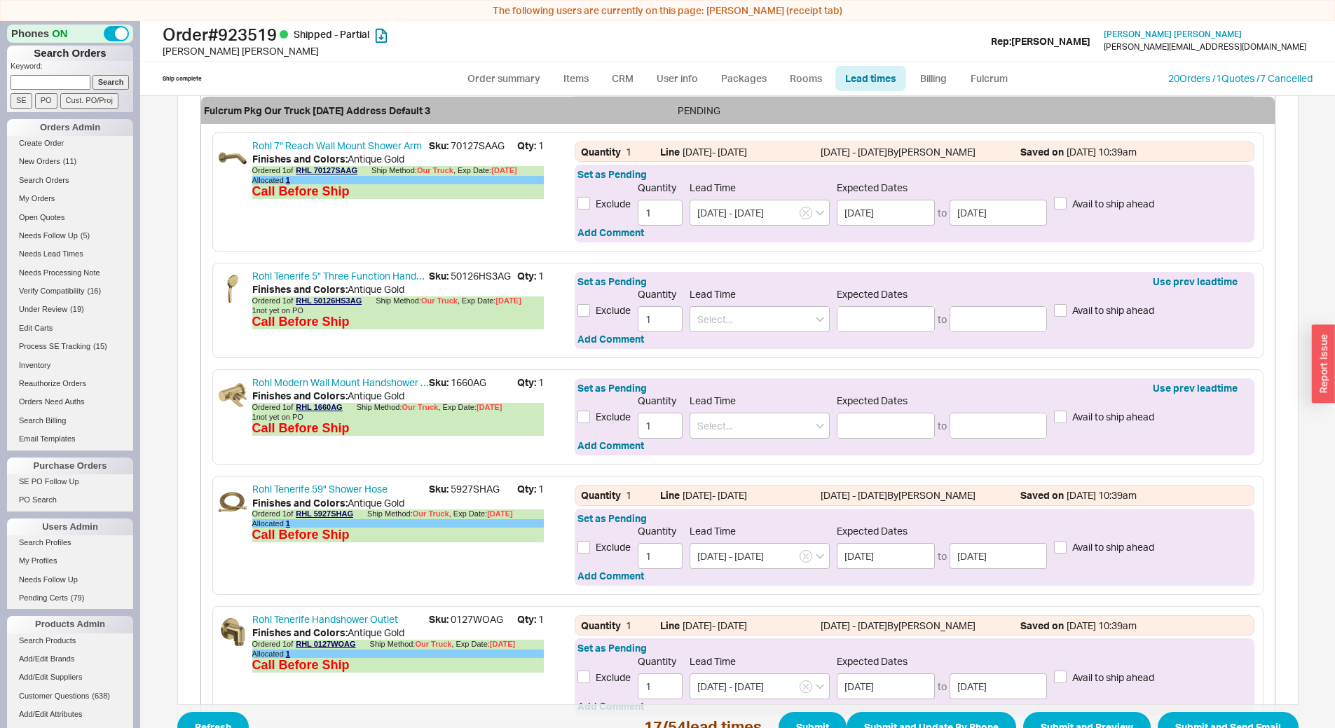
click at [482, 283] on span "Sku: 50126HS3AG" at bounding box center [473, 276] width 88 height 14
copy span "50126HS3AG"
click at [470, 390] on span "Sku: 1660AG" at bounding box center [473, 383] width 88 height 14
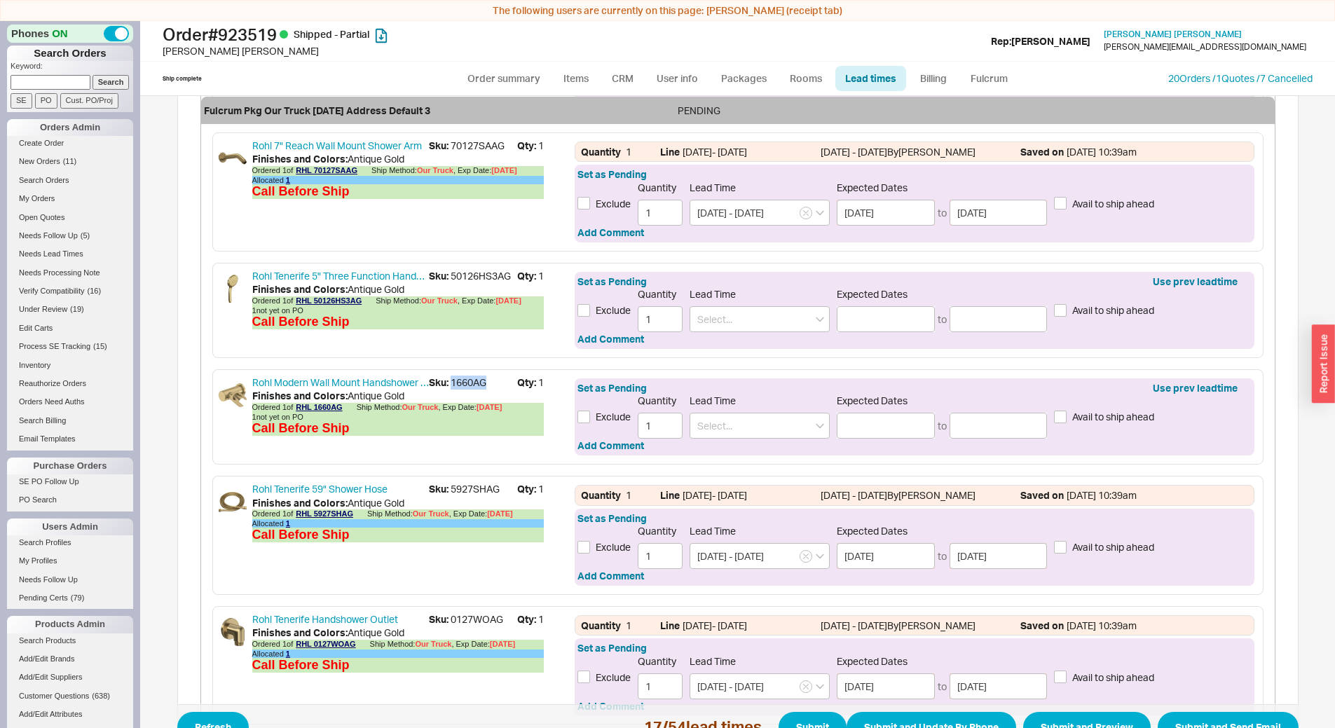
copy span "1660AG"
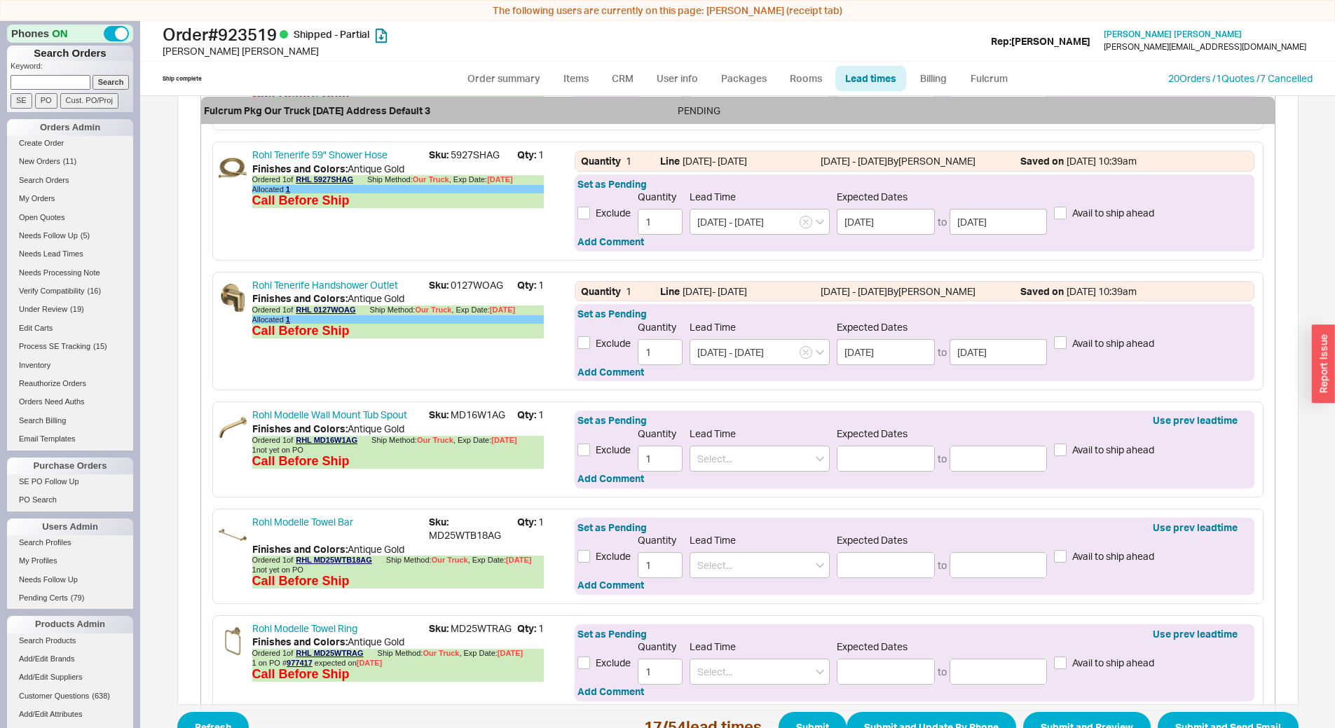
scroll to position [2383, 0]
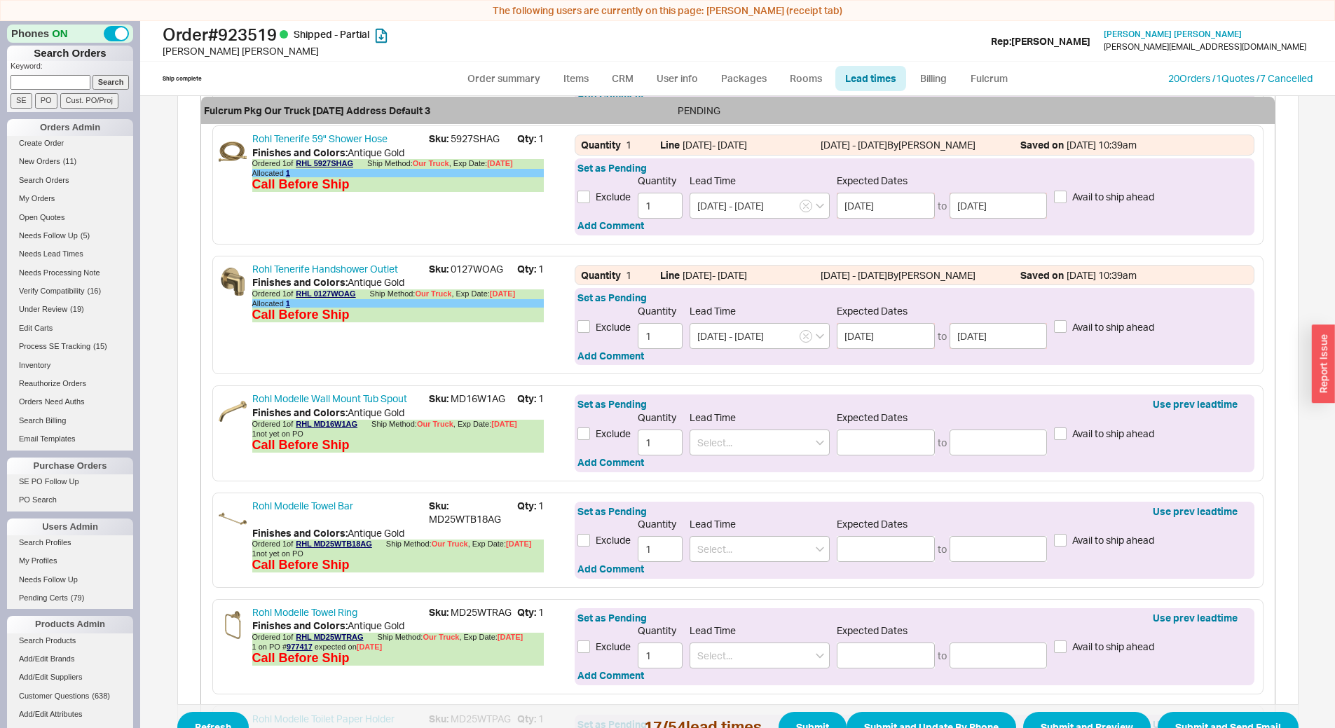
click at [473, 404] on span "Sku: MD16W1AG" at bounding box center [473, 399] width 88 height 14
copy span "MD16W1AG"
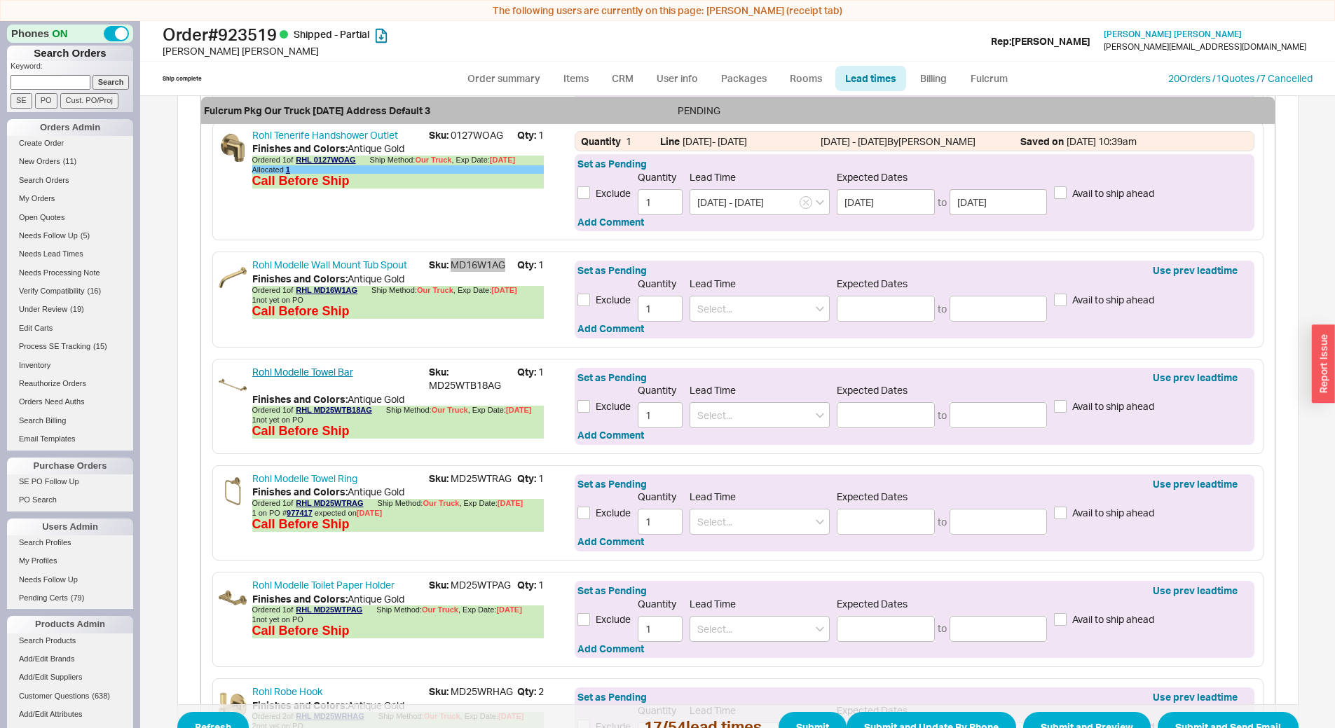
scroll to position [2524, 0]
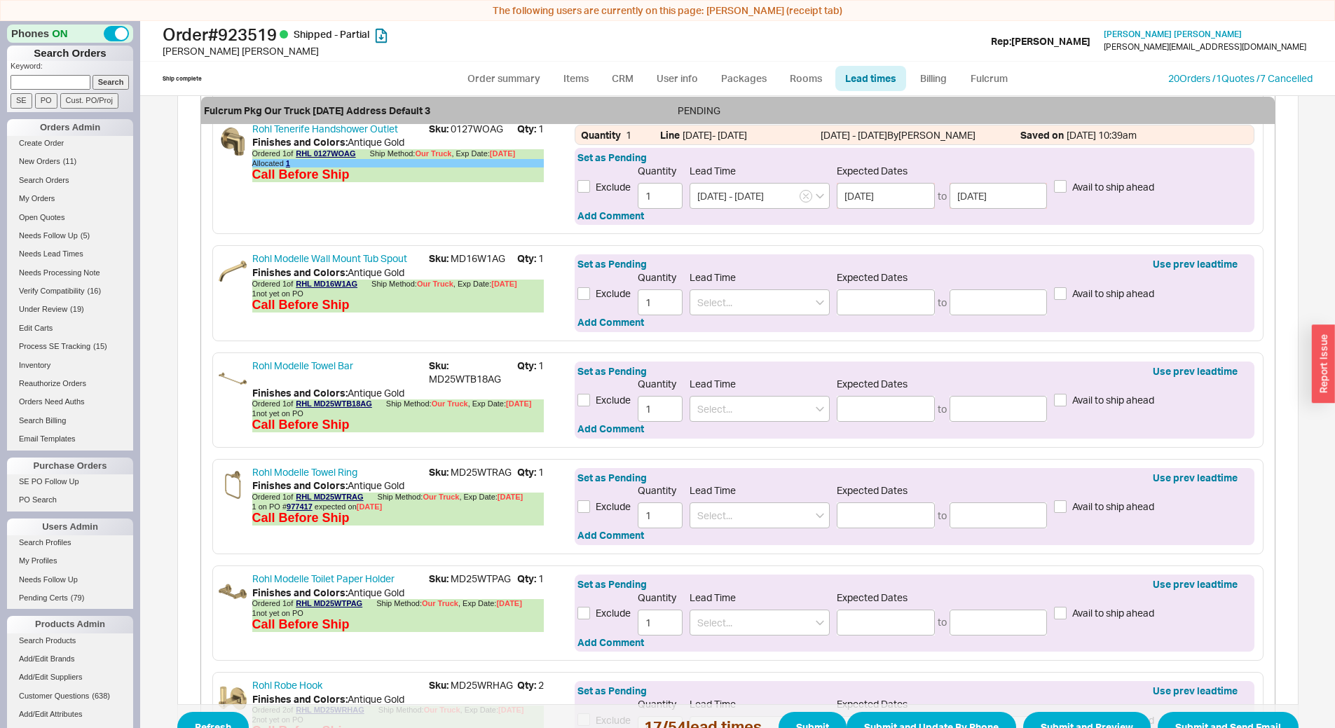
click at [477, 386] on span "Sku: MD25WTB18AG" at bounding box center [473, 372] width 88 height 27
copy span "MD25WTB18AG"
click at [478, 479] on span "Sku: MD25WTRAG" at bounding box center [473, 472] width 88 height 14
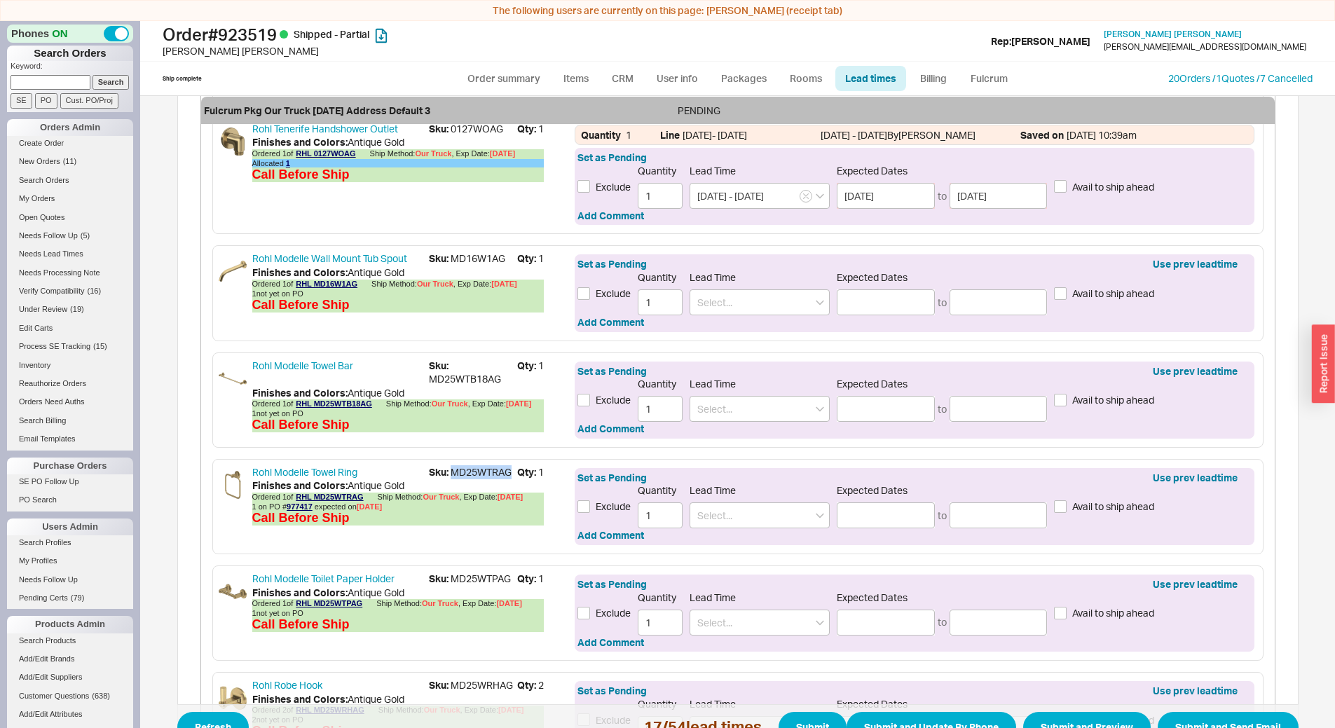
copy span "MD25WTRAG"
click at [472, 586] on span "Sku: MD25WTPAG" at bounding box center [473, 579] width 88 height 14
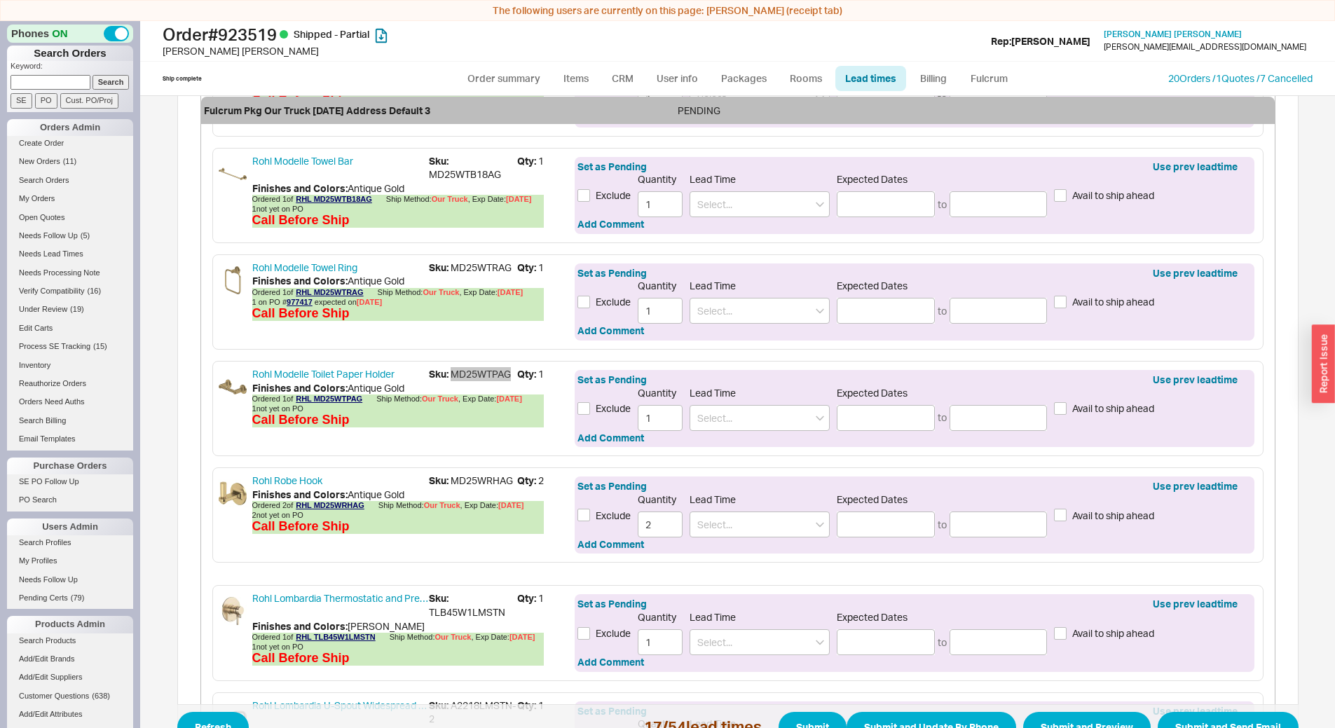
scroll to position [2734, 0]
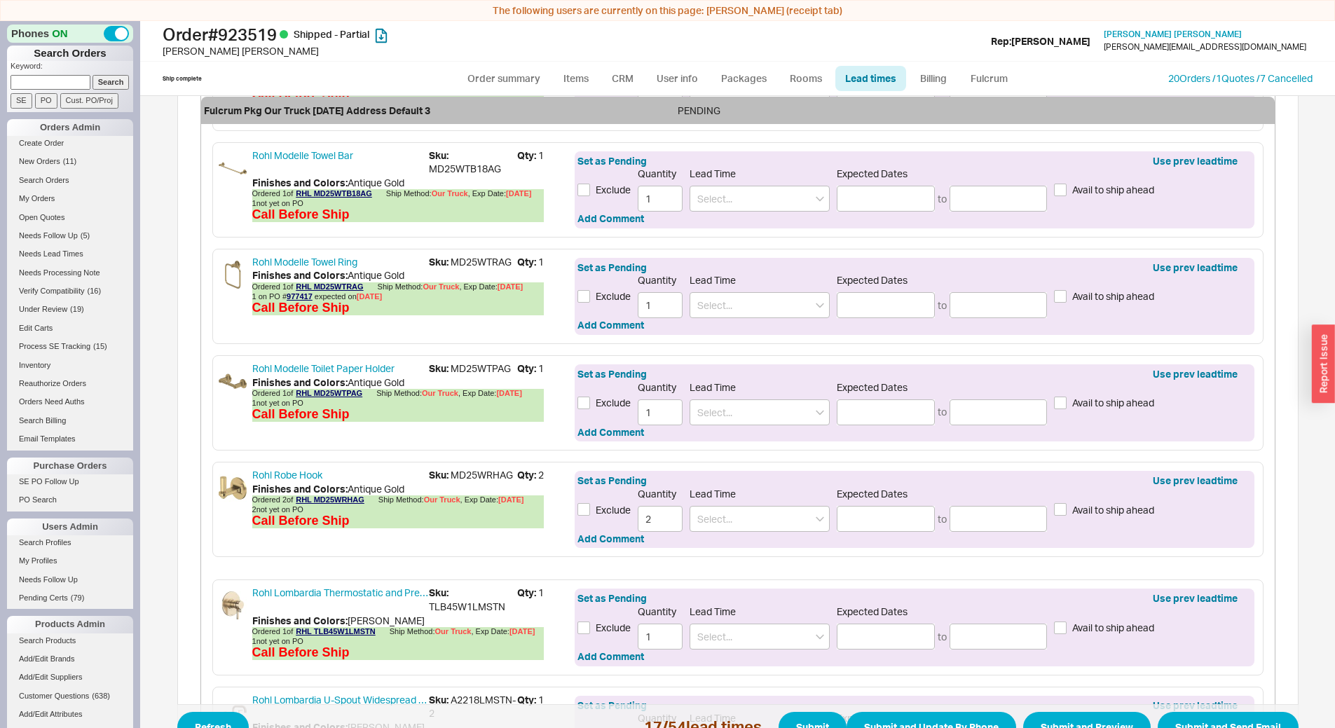
click at [465, 482] on span "Sku: MD25WRHAG" at bounding box center [473, 475] width 88 height 14
click at [470, 613] on span "Sku: TLB45W1LMSTN" at bounding box center [473, 599] width 88 height 27
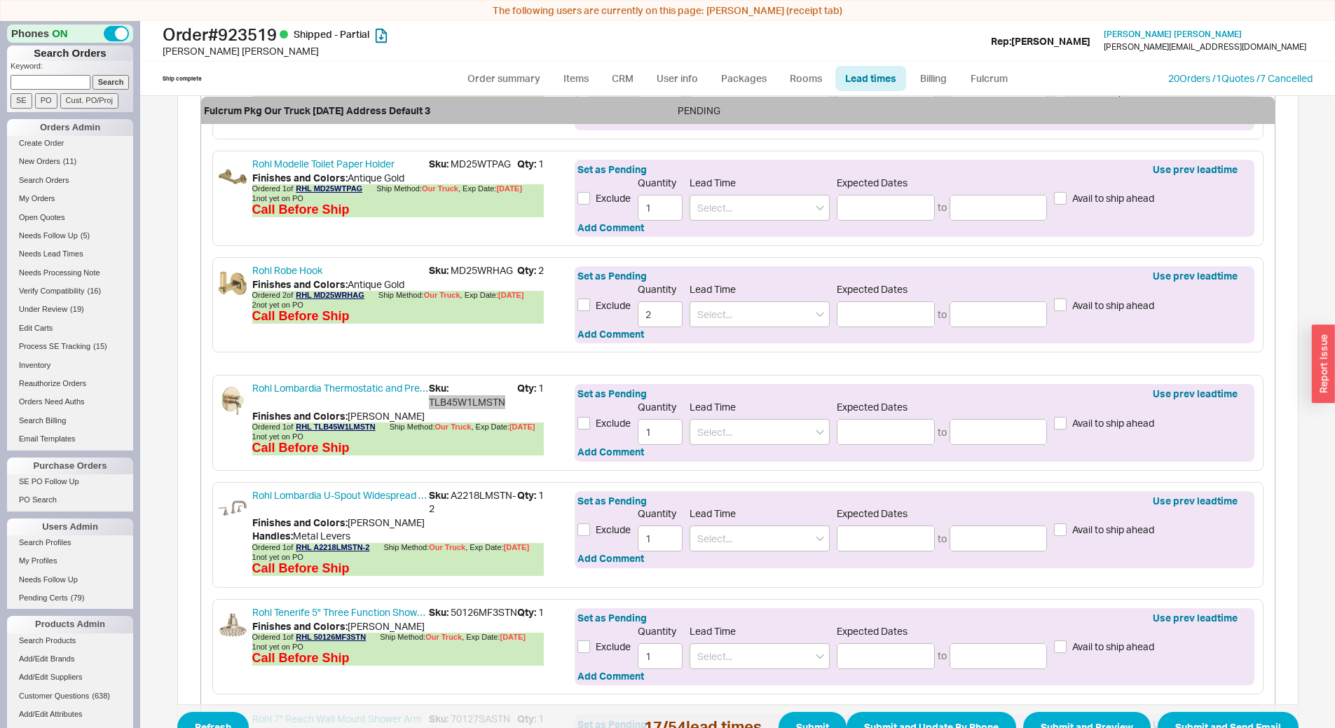
scroll to position [2944, 0]
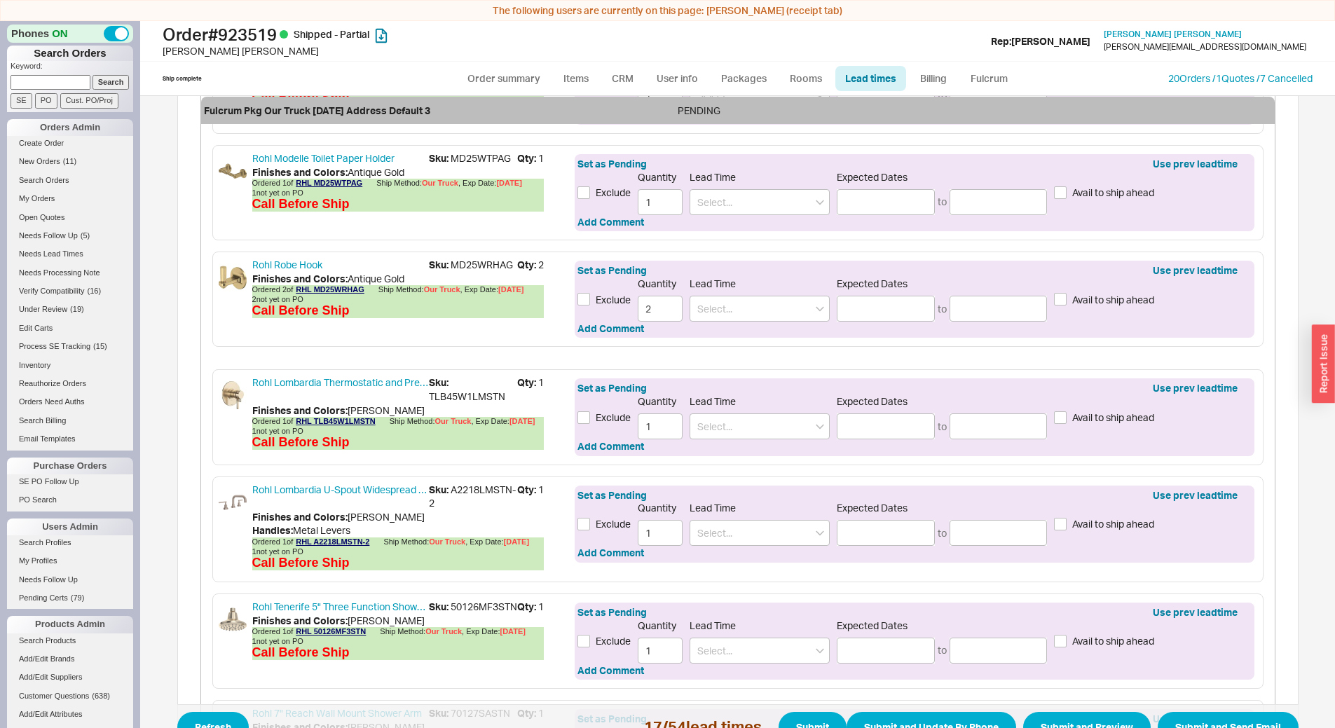
click at [465, 510] on span "Sku: A2218LMSTN-2" at bounding box center [473, 496] width 88 height 27
click at [447, 614] on span "Sku: 50126MF3STN" at bounding box center [473, 607] width 88 height 14
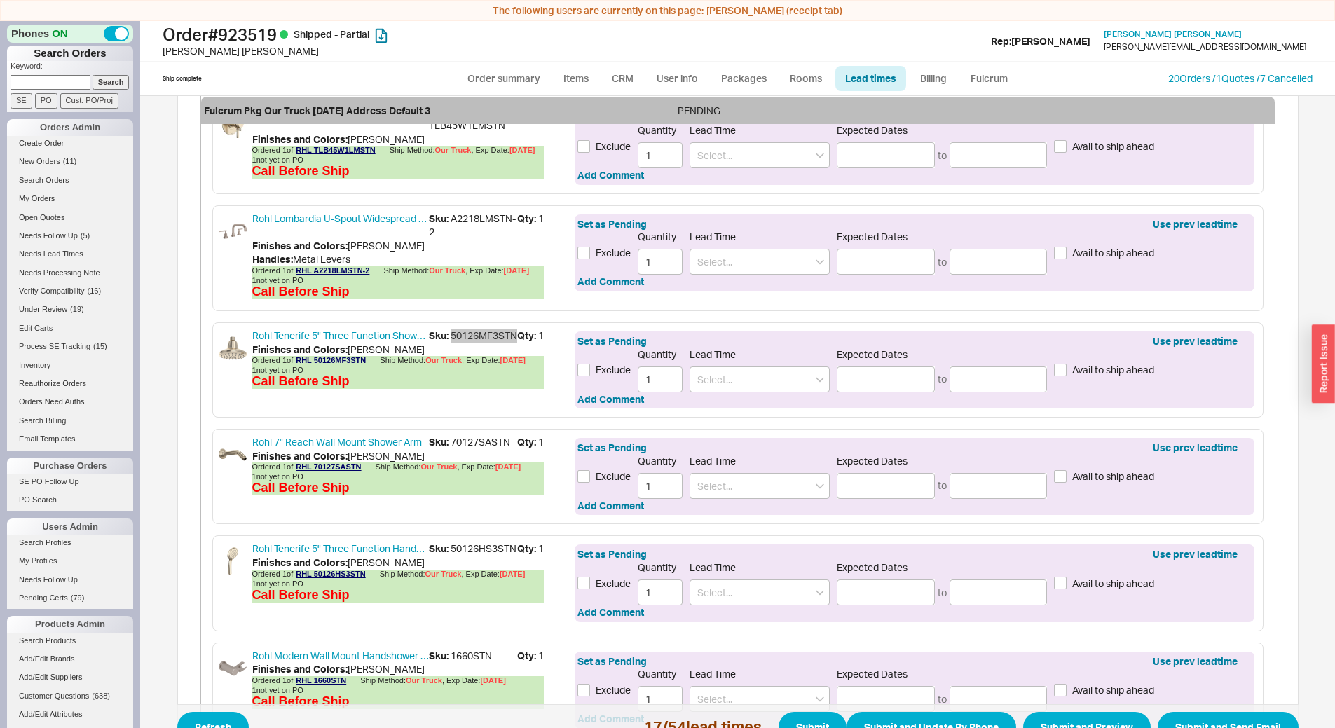
scroll to position [3225, 0]
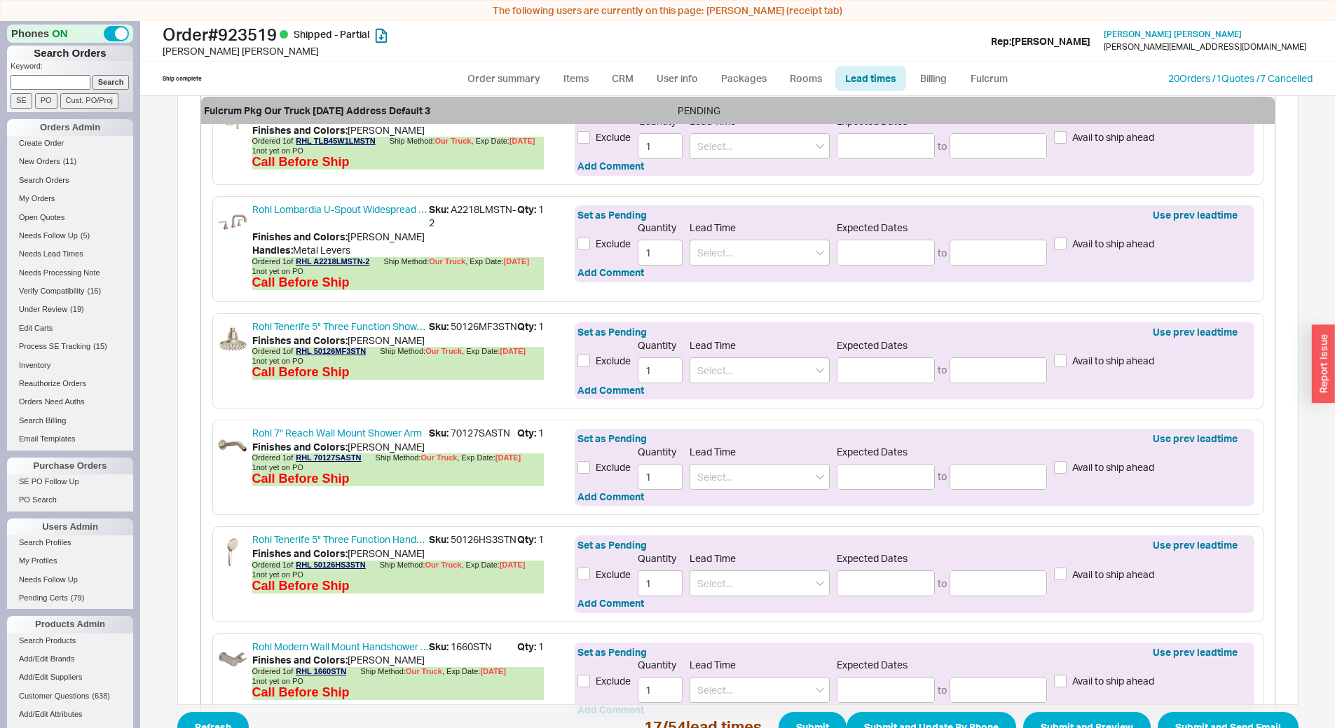
click at [477, 440] on span "Sku: 70127SASTN" at bounding box center [473, 433] width 88 height 14
click at [462, 547] on span "Sku: 50126HS3STN" at bounding box center [473, 540] width 88 height 14
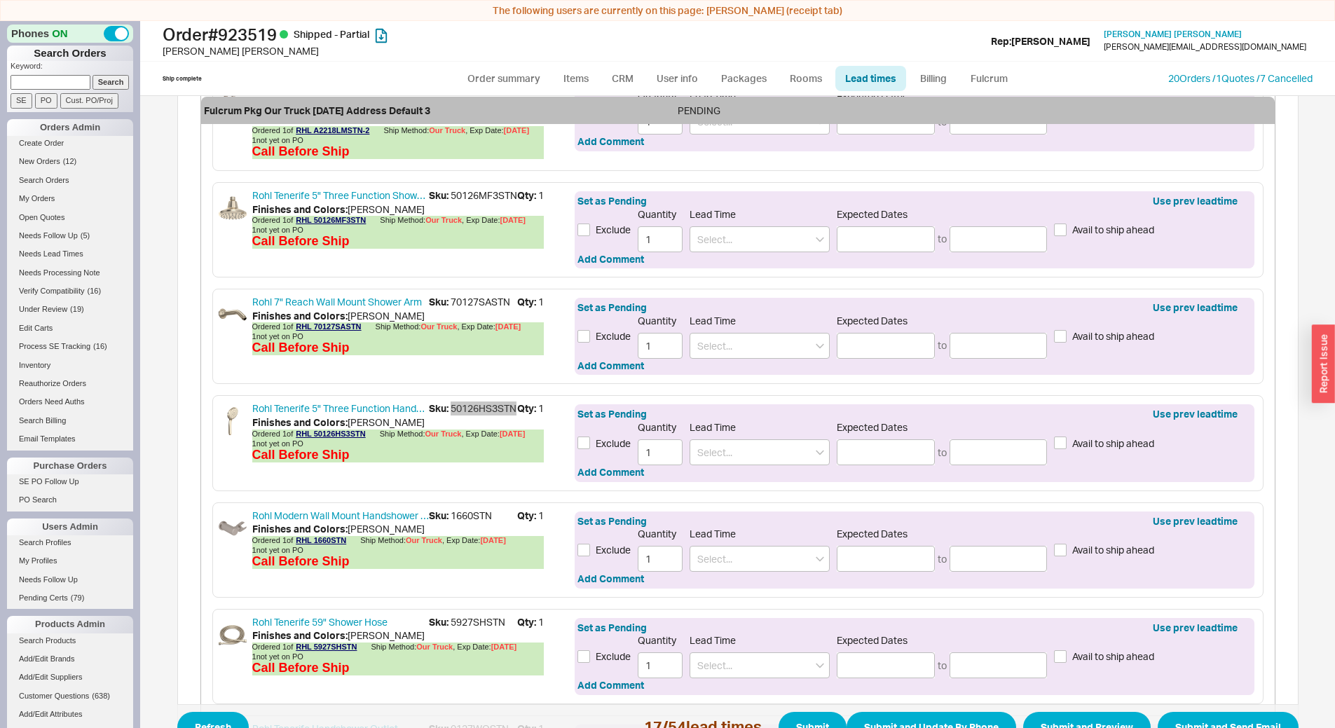
scroll to position [3365, 0]
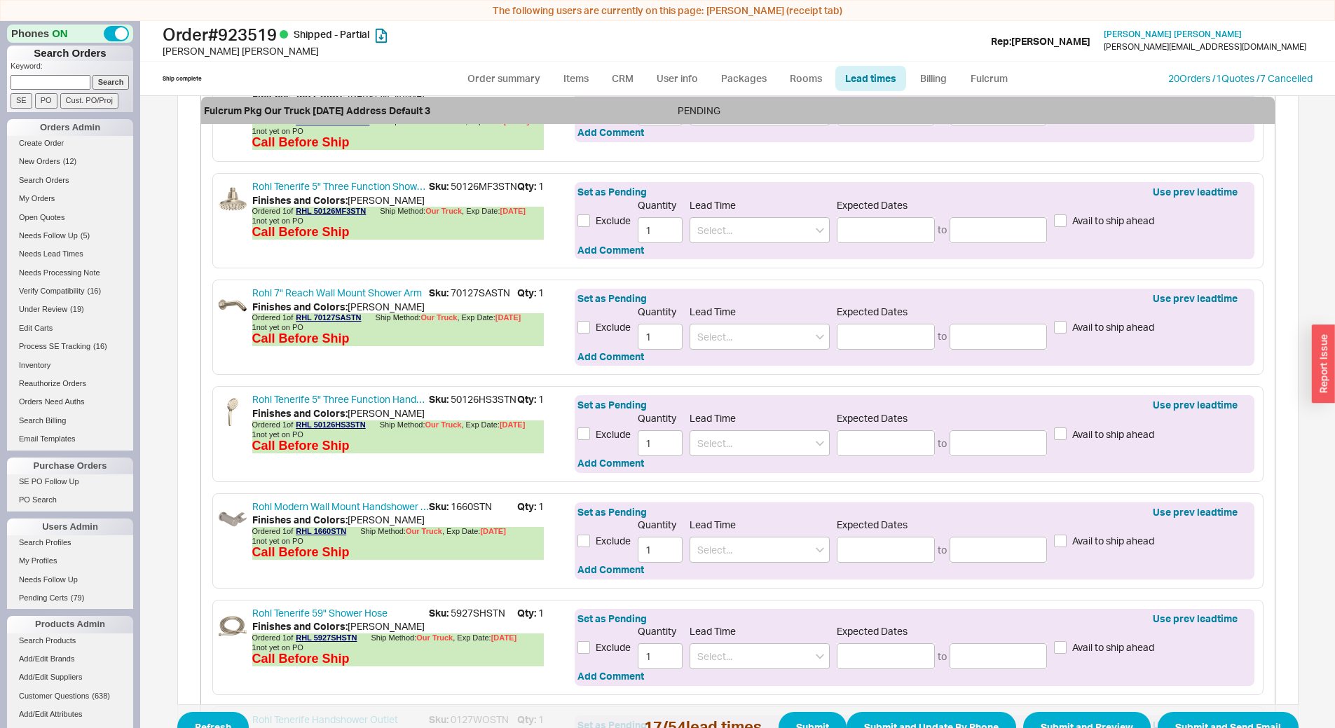
click at [459, 512] on span "Sku: 1660STN" at bounding box center [473, 507] width 88 height 14
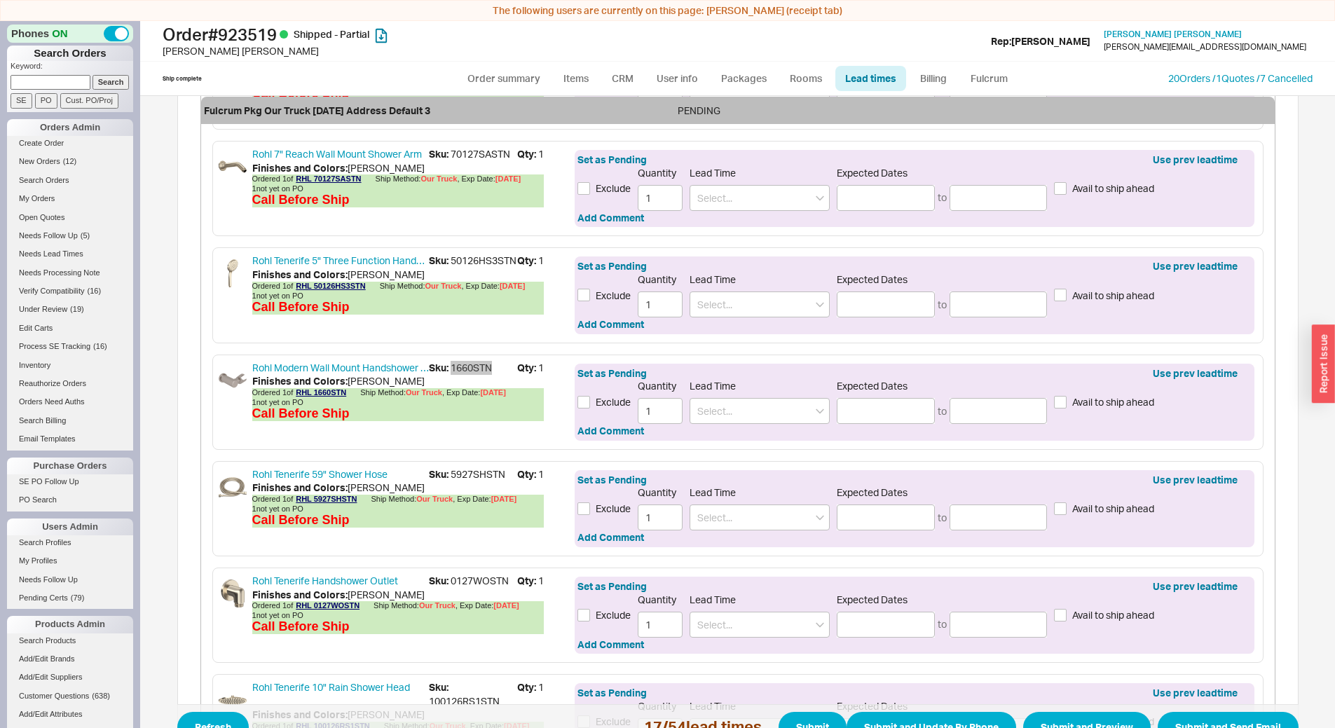
scroll to position [3505, 0]
click at [475, 480] on span "Sku: 5927SHSTN" at bounding box center [473, 473] width 88 height 14
click at [464, 586] on span "Sku: 0127WOSTN" at bounding box center [473, 580] width 88 height 14
click at [465, 587] on span "Sku: 0127WOSTN" at bounding box center [473, 580] width 88 height 14
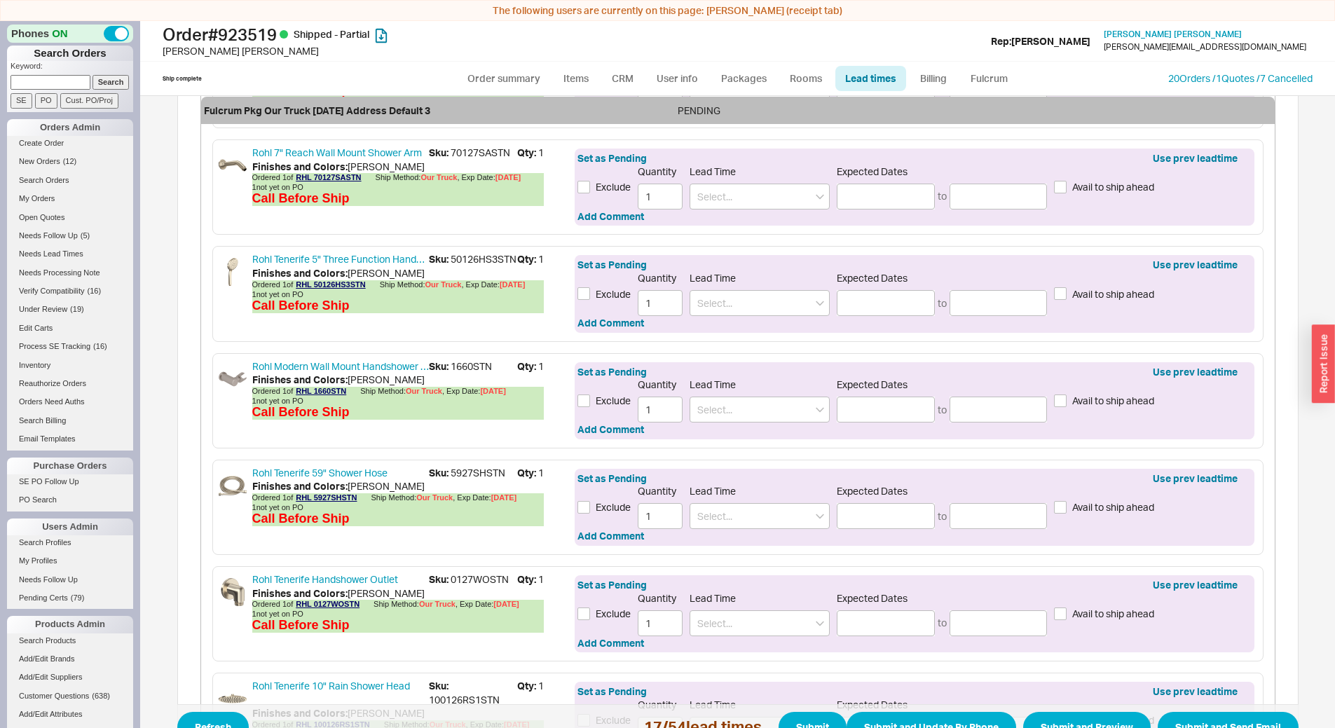
click at [476, 587] on span "Sku: 0127WOSTN" at bounding box center [473, 580] width 88 height 14
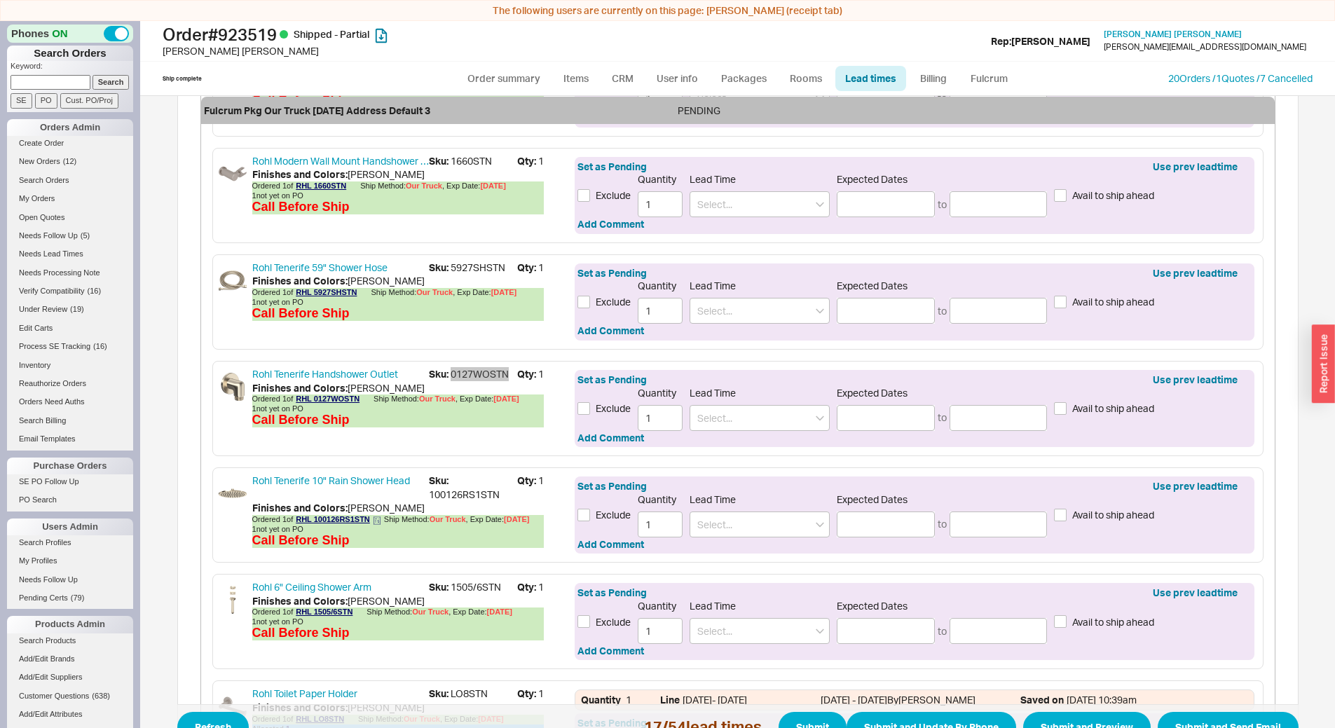
scroll to position [3715, 0]
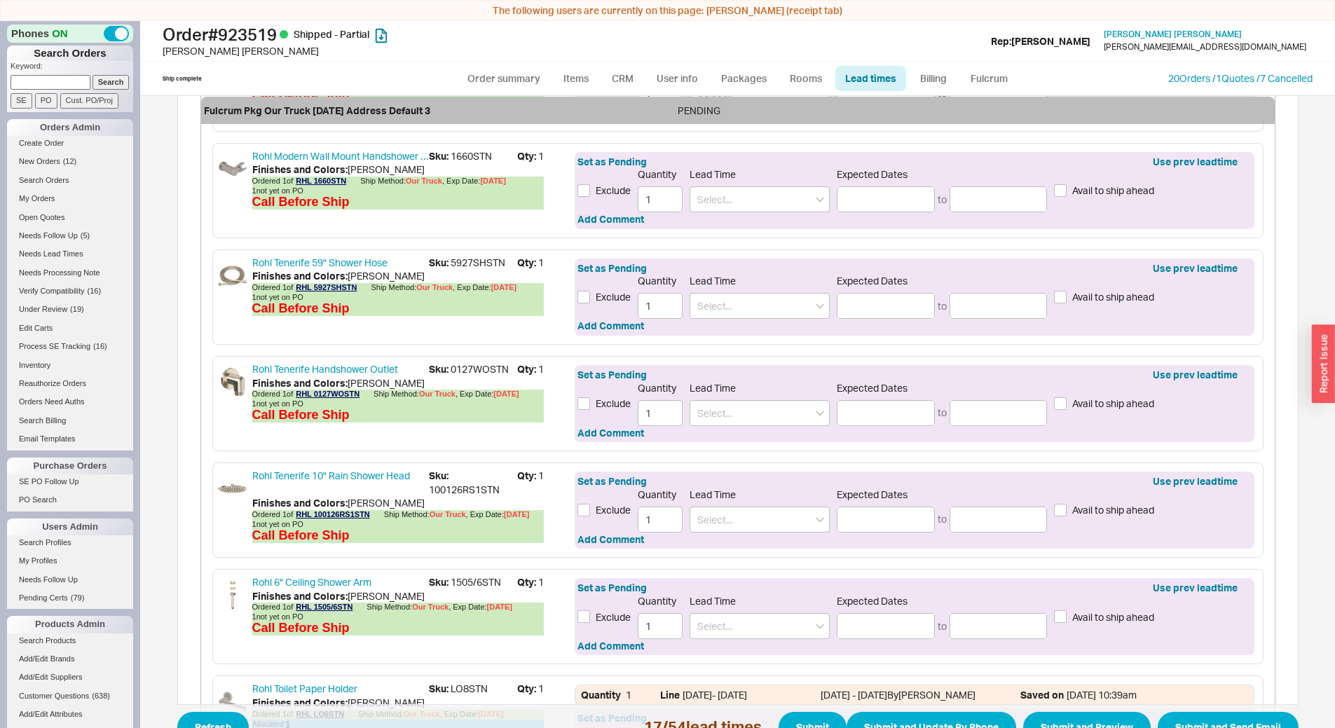
click at [465, 496] on span "Sku: 100126RS1STN" at bounding box center [473, 482] width 88 height 27
drag, startPoint x: 447, startPoint y: 592, endPoint x: 504, endPoint y: 587, distance: 57.0
click at [504, 587] on span "Sku: 1505/6STN" at bounding box center [473, 583] width 88 height 14
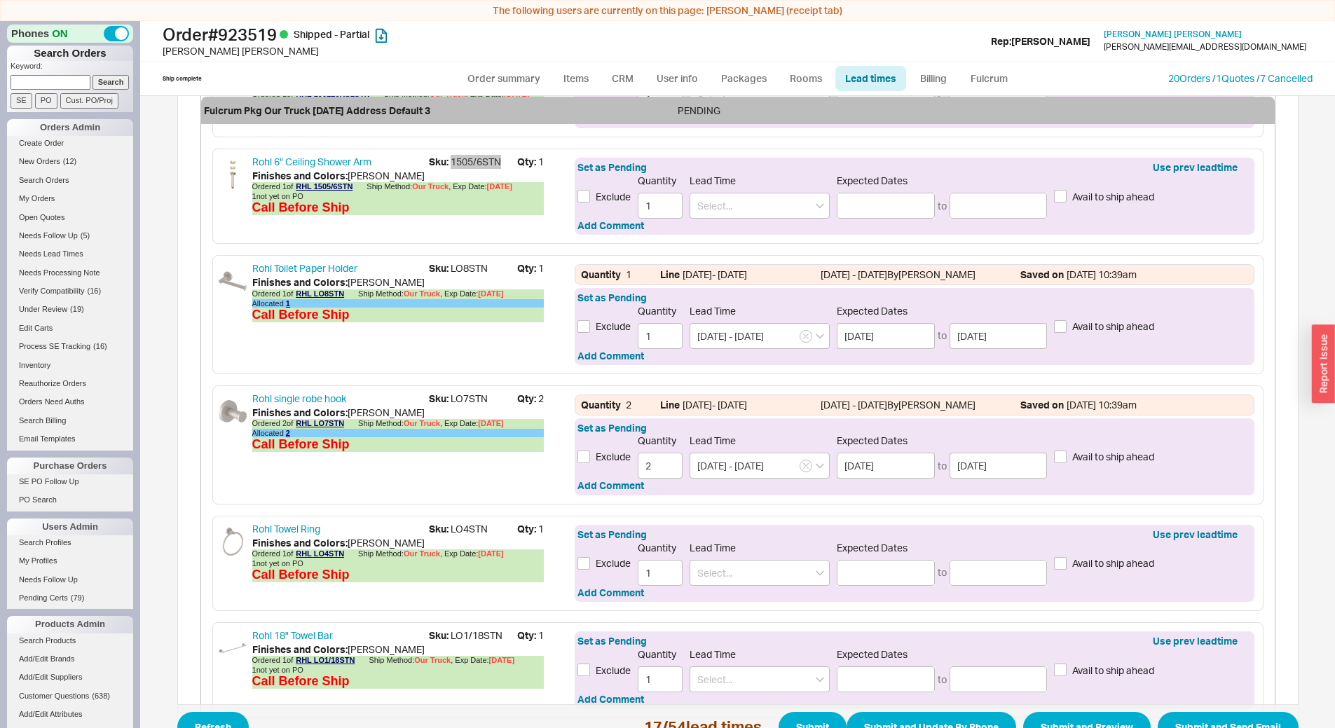
scroll to position [4206, 0]
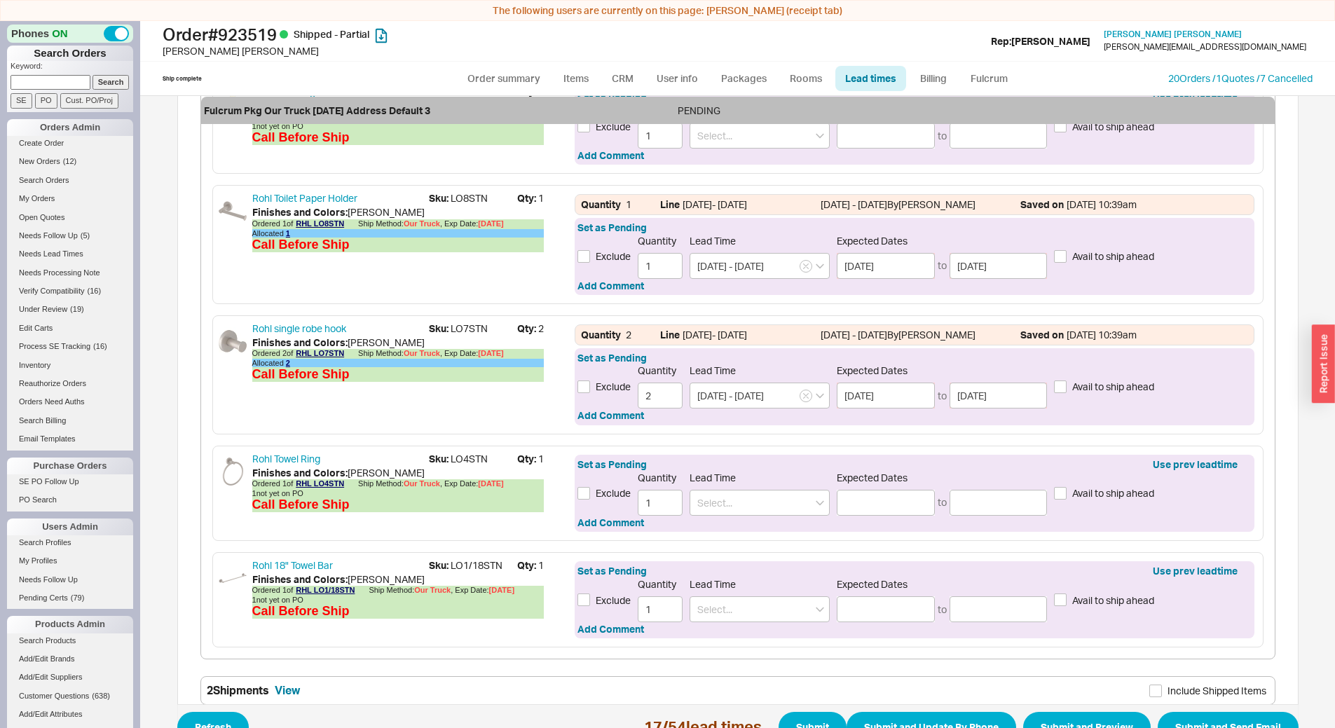
click at [465, 465] on span "Sku: LO4STN" at bounding box center [473, 459] width 88 height 14
click at [466, 465] on span "Sku: LO4STN" at bounding box center [473, 459] width 88 height 14
drag, startPoint x: 446, startPoint y: 576, endPoint x: 498, endPoint y: 573, distance: 51.9
click at [498, 573] on span "Sku: LO1/18STN" at bounding box center [473, 566] width 88 height 14
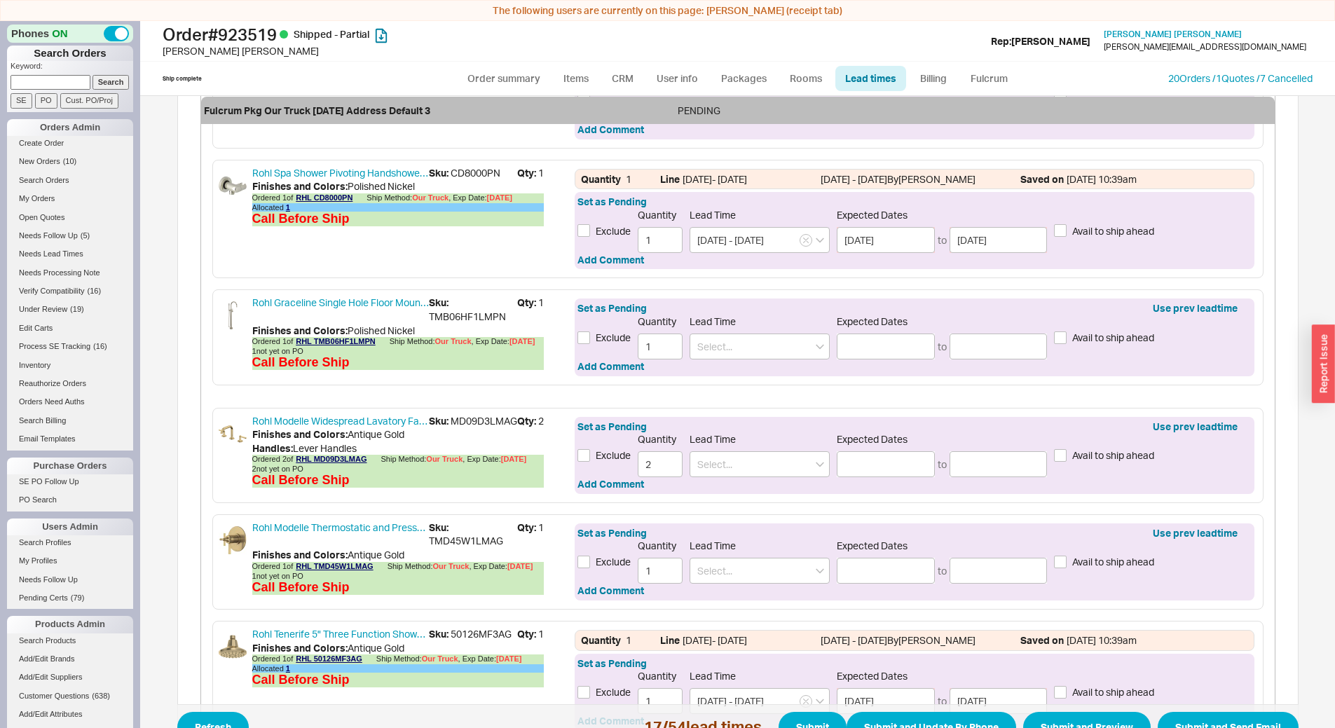
scroll to position [1415, 0]
click at [738, 465] on input at bounding box center [760, 464] width 140 height 26
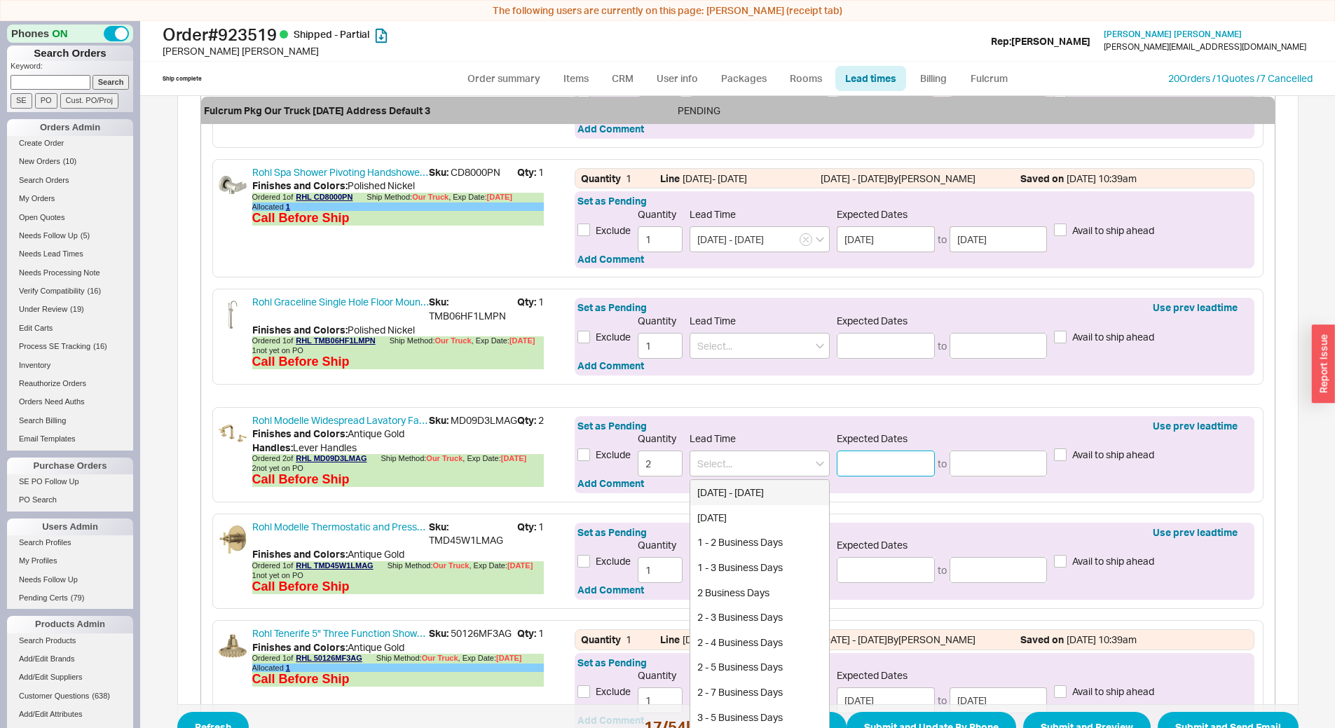
click at [878, 470] on input at bounding box center [886, 464] width 98 height 26
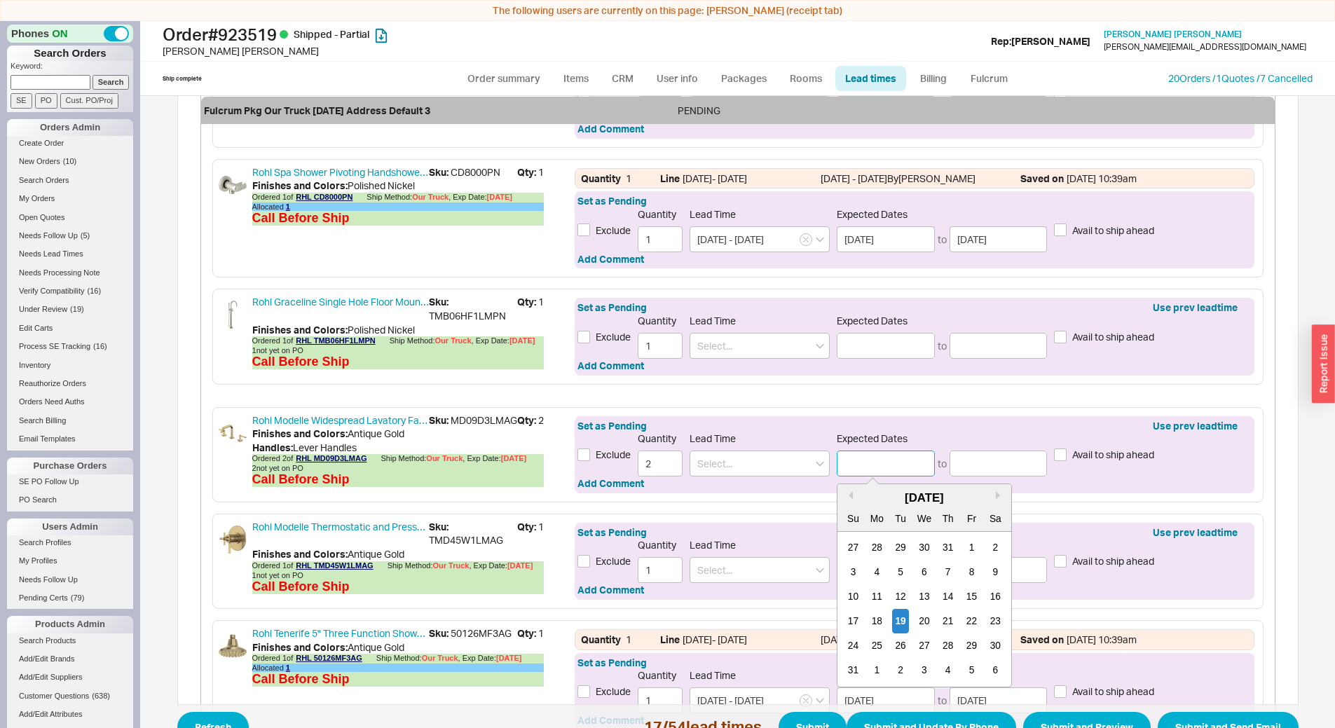
click at [990, 498] on div "[DATE]" at bounding box center [925, 498] width 174 height 17
click at [996, 498] on button "Next month" at bounding box center [1000, 495] width 8 height 8
click at [873, 594] on div "13" at bounding box center [877, 597] width 17 height 25
type input "10/13/2025"
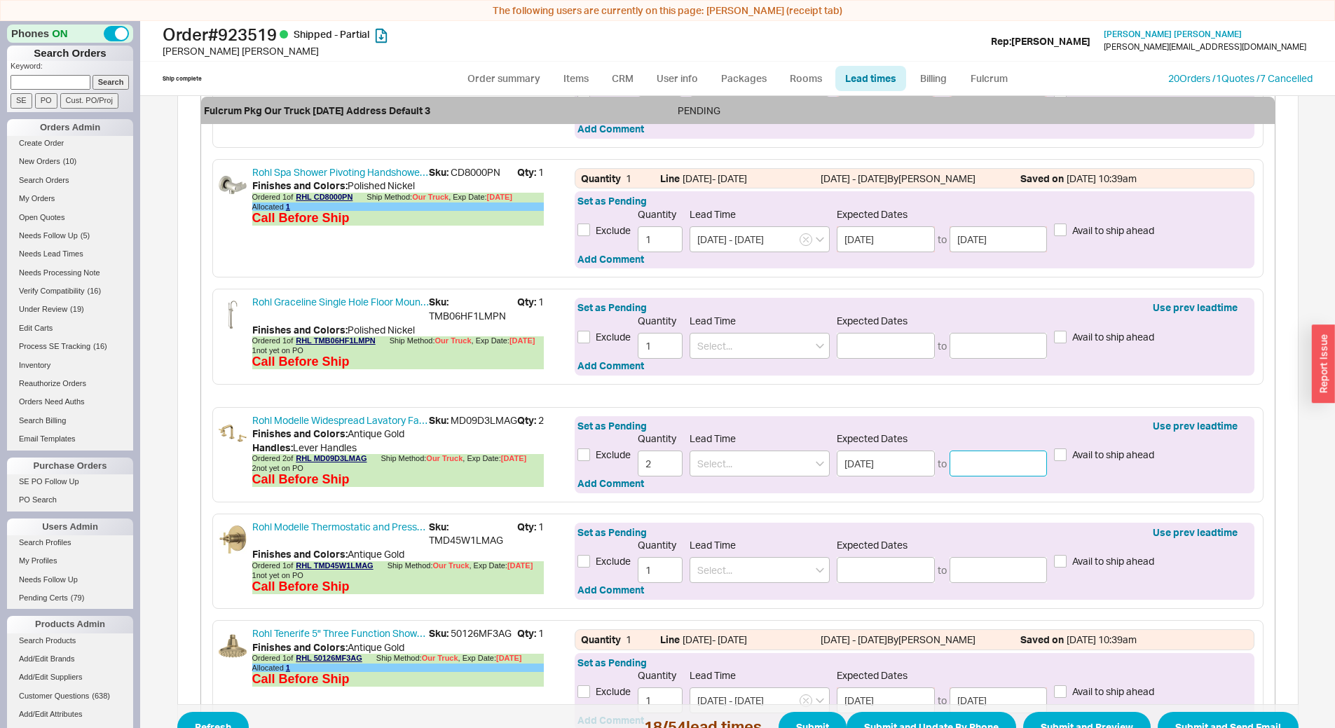
click at [1001, 456] on input at bounding box center [999, 464] width 98 height 26
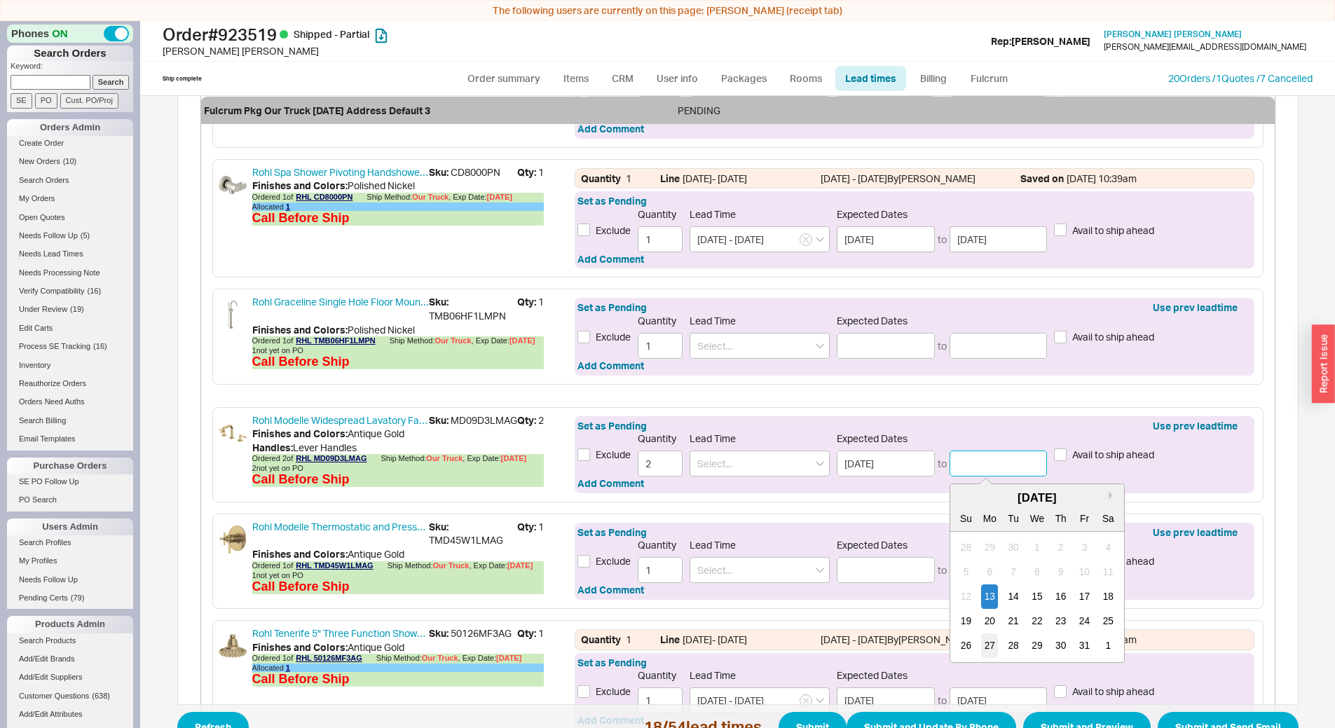
click at [982, 638] on div "27" at bounding box center [989, 646] width 17 height 25
type input "10/27/2025"
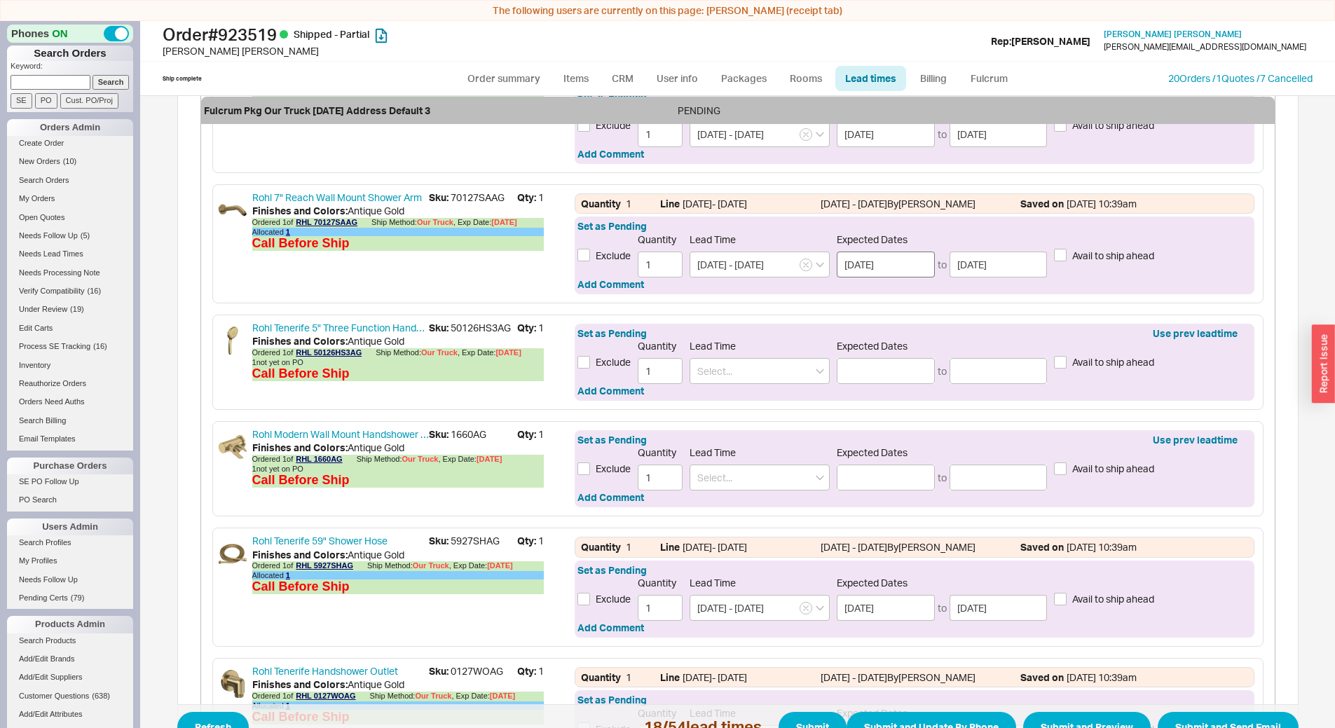
scroll to position [2045, 0]
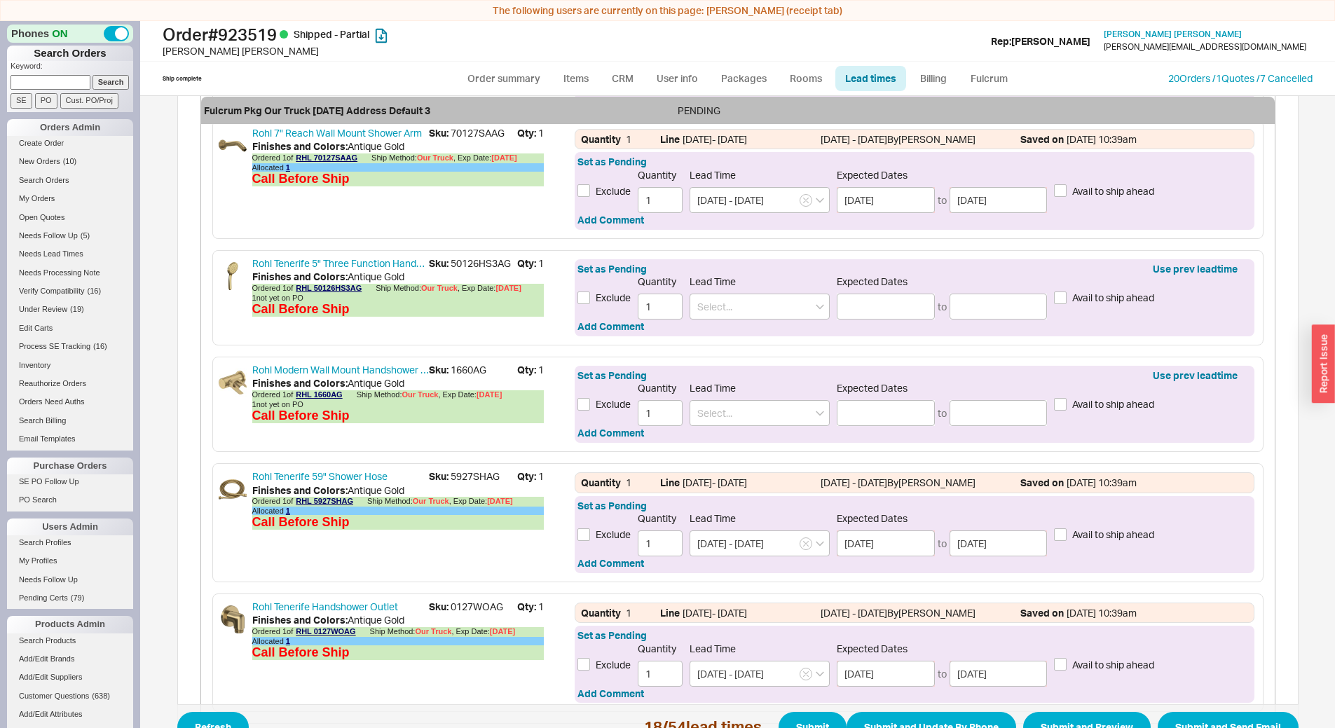
click at [1270, 376] on div "SHIP COMPLETE Fulcrum Pkg Ground 07/29/2025 Address Default 3 08/19/25 - 08/20/…" at bounding box center [738, 712] width 1122 height 4388
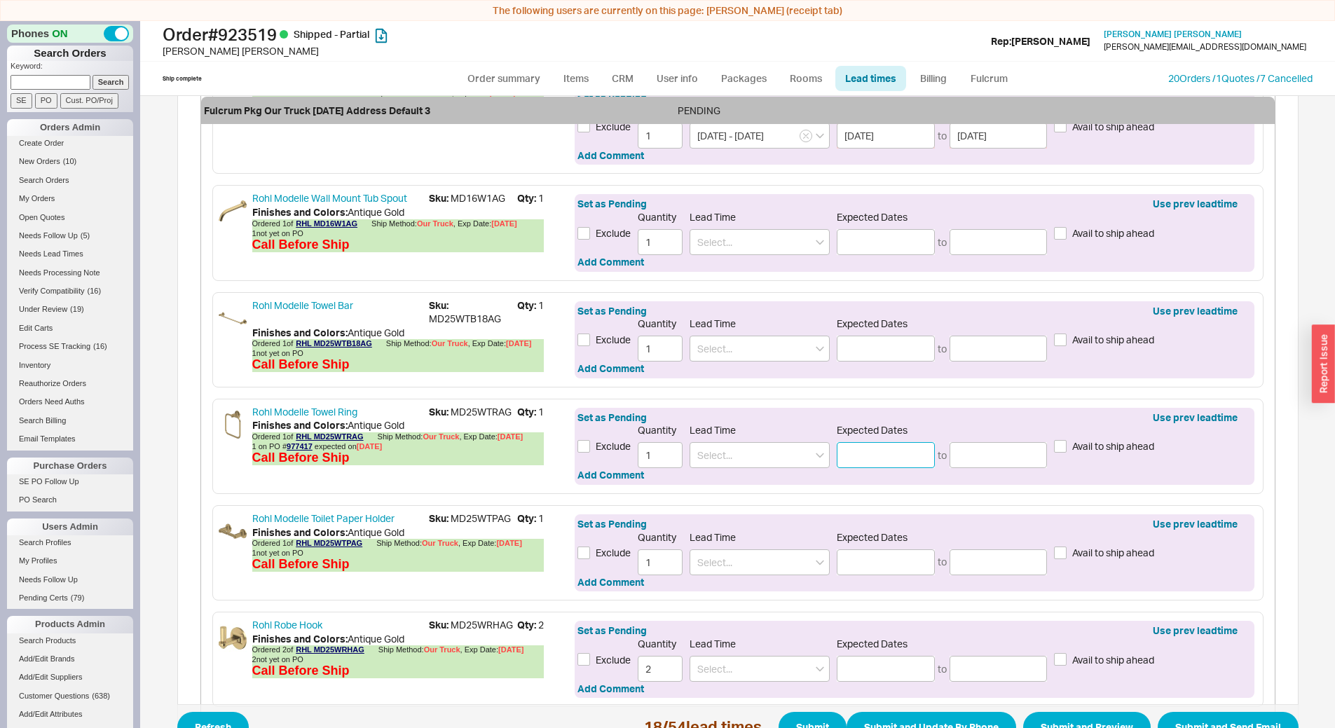
click at [856, 461] on input at bounding box center [886, 455] width 98 height 26
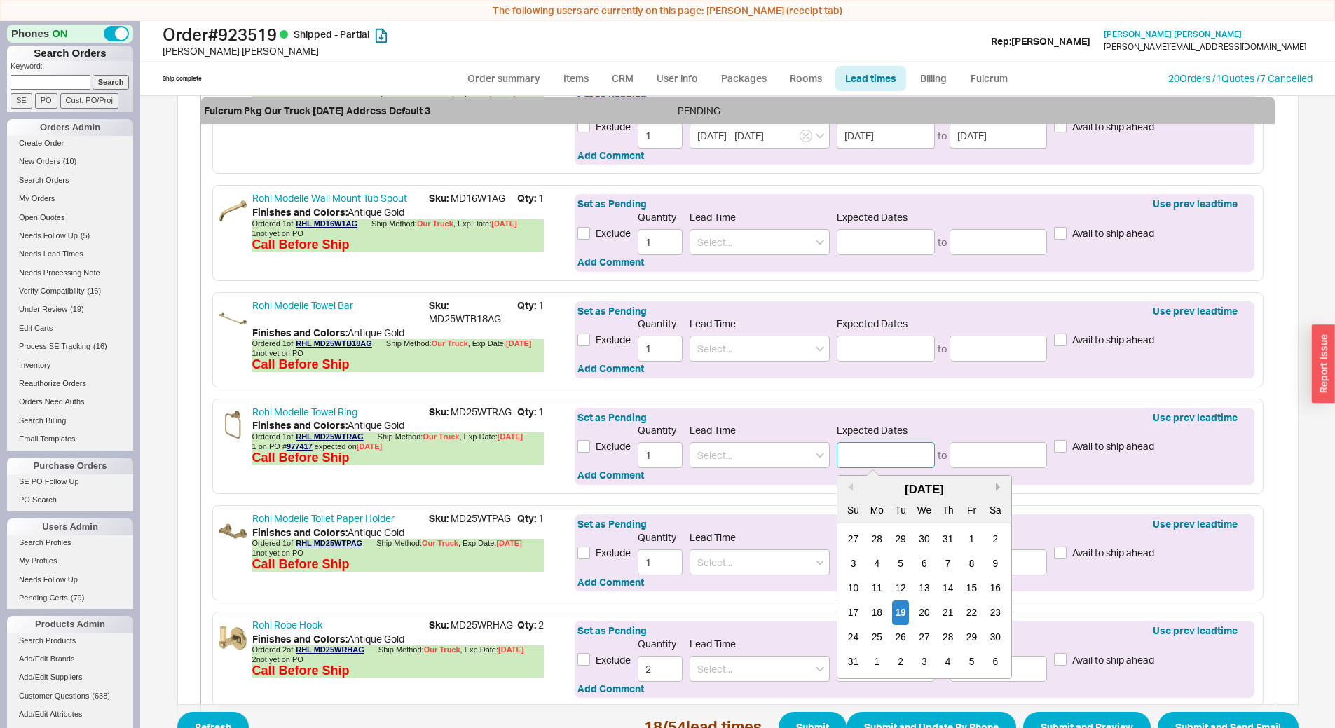
click at [996, 491] on button "Next month" at bounding box center [1000, 487] width 8 height 8
click at [874, 596] on div "15" at bounding box center [877, 589] width 17 height 25
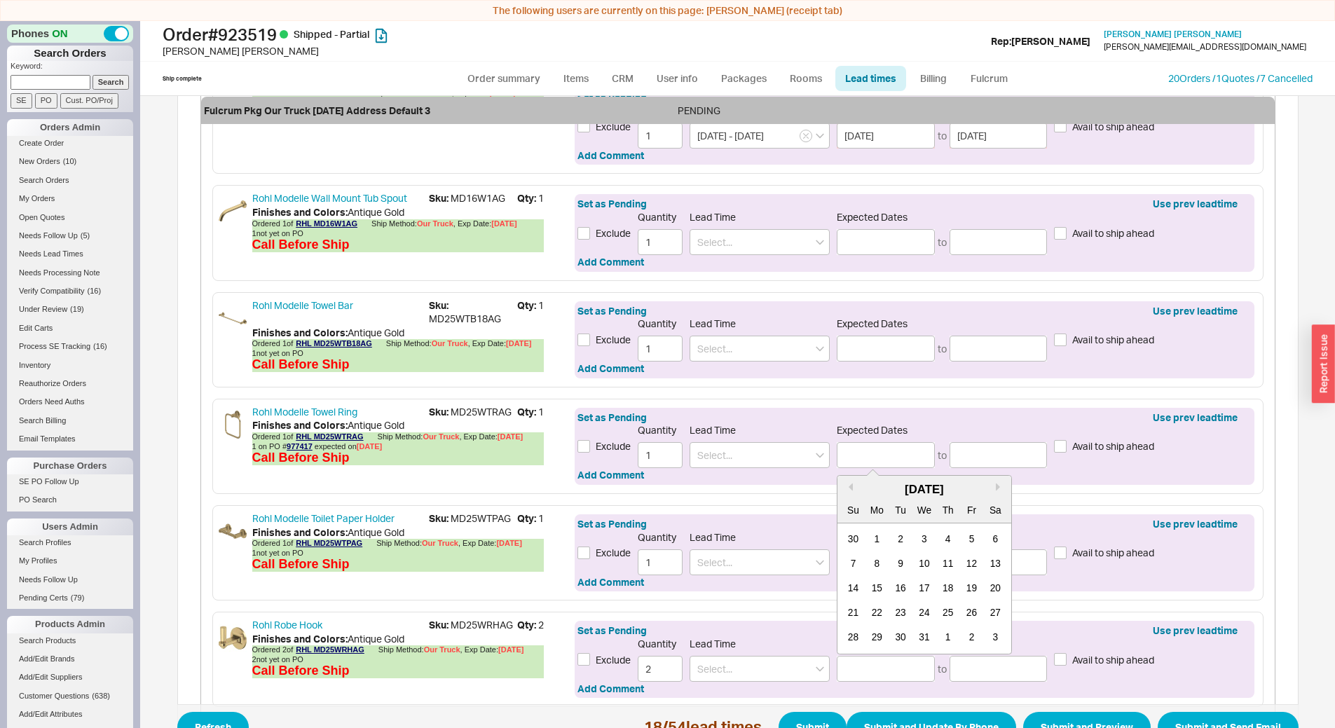
type input "12/15/2025"
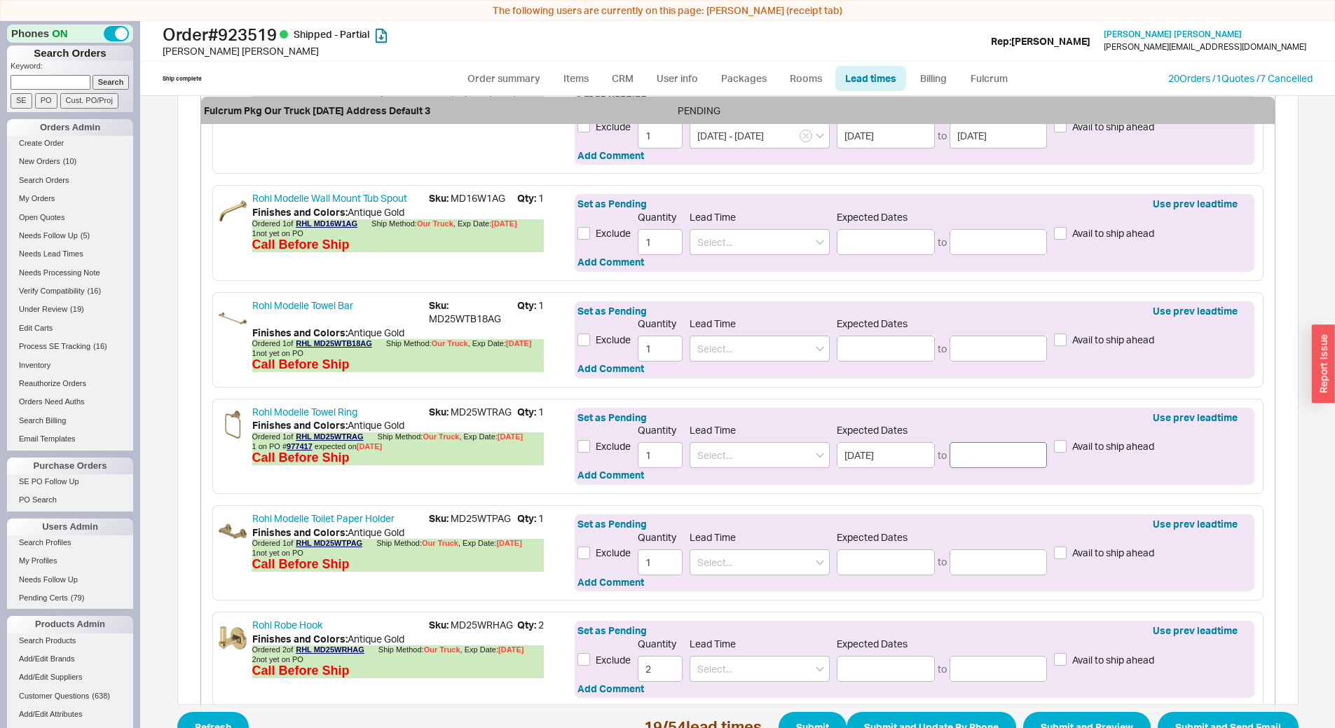
click at [996, 468] on input at bounding box center [999, 455] width 98 height 26
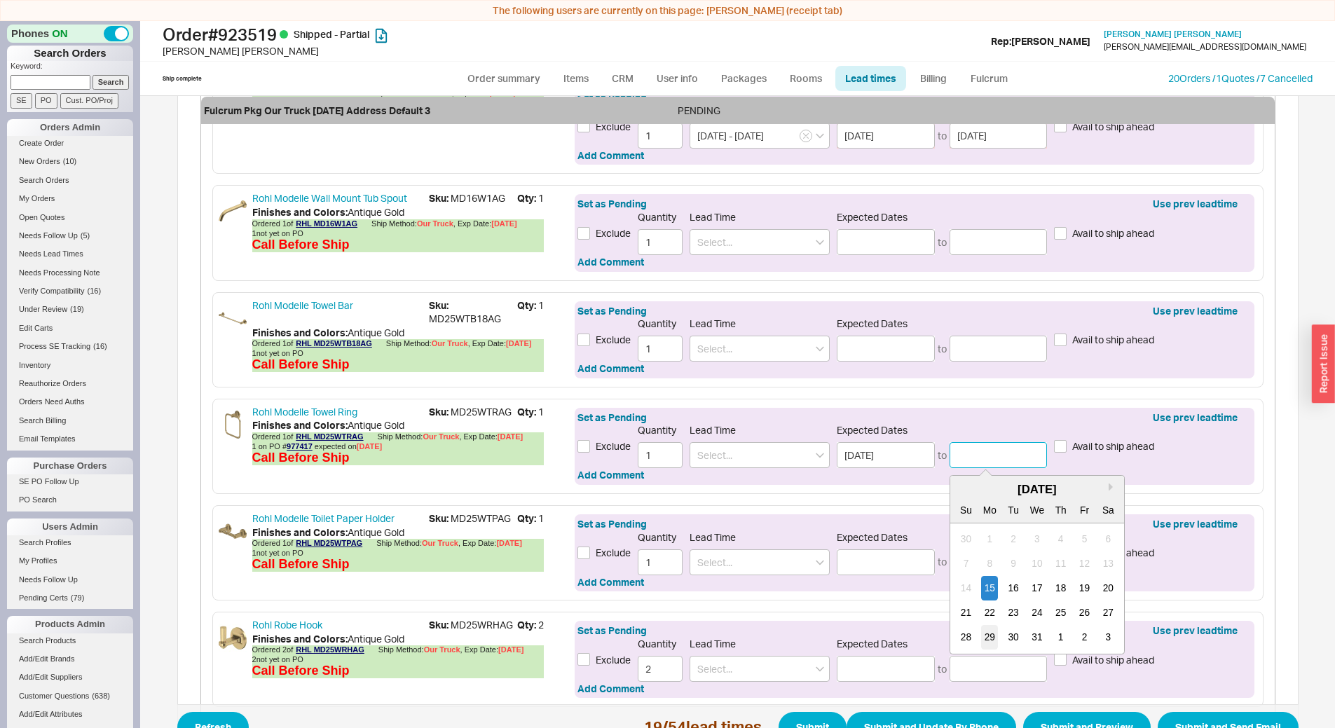
click at [986, 645] on div "29" at bounding box center [989, 638] width 17 height 25
type input "12/29/2025"
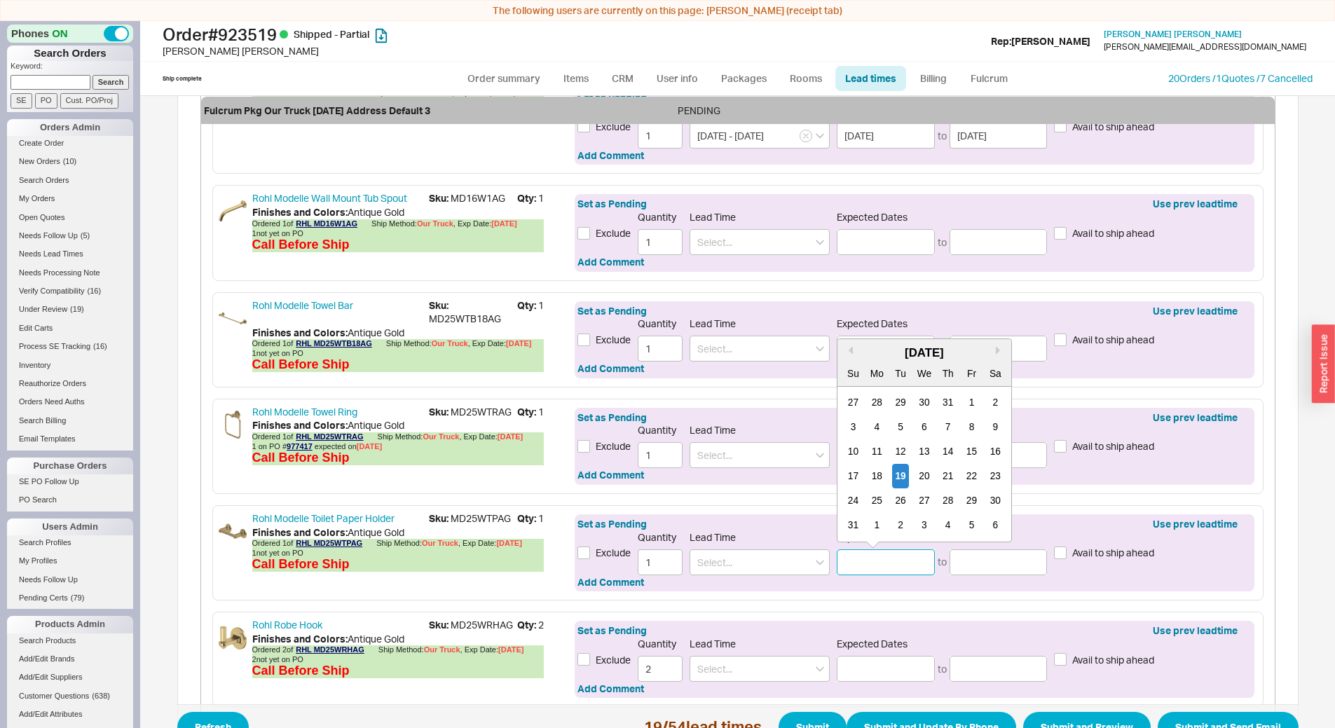
click at [846, 576] on input at bounding box center [886, 563] width 98 height 26
click at [872, 536] on div "1" at bounding box center [877, 525] width 17 height 25
type input "09/01/2025"
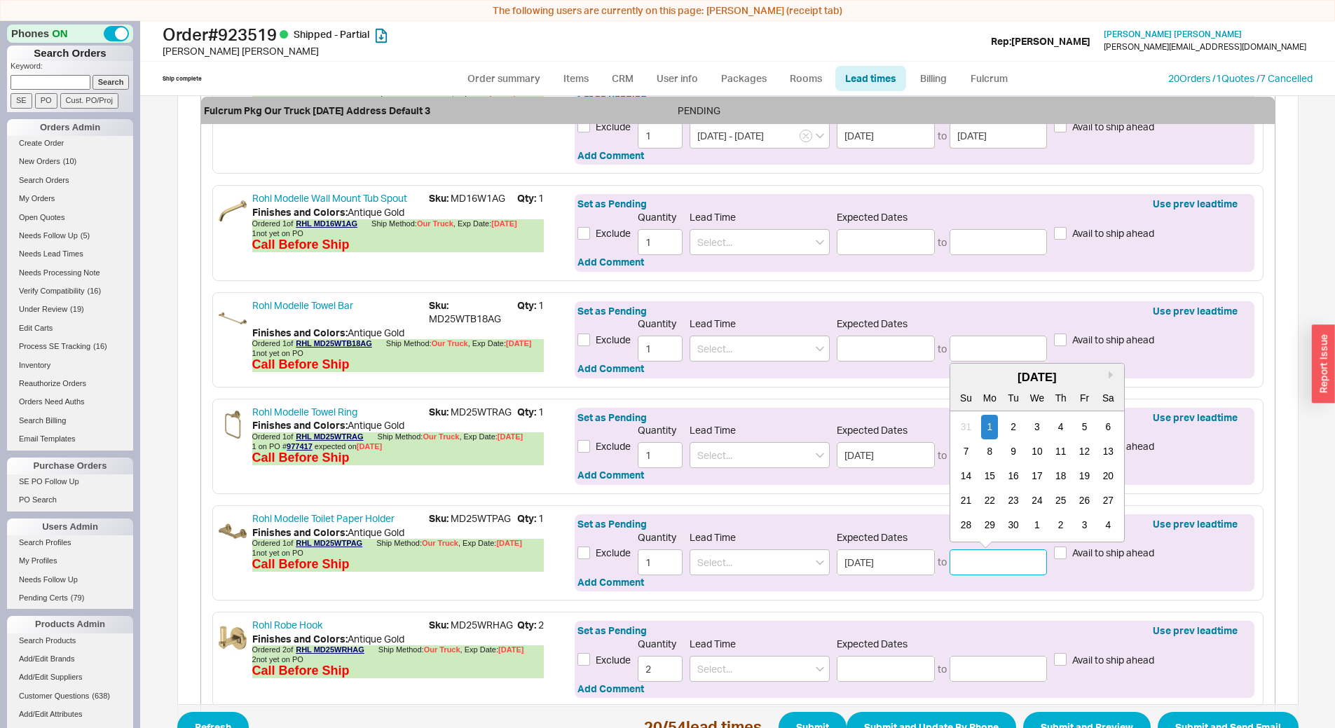
click at [981, 571] on input at bounding box center [999, 563] width 98 height 26
click at [989, 487] on div "15" at bounding box center [989, 476] width 17 height 25
type input "09/15/2025"
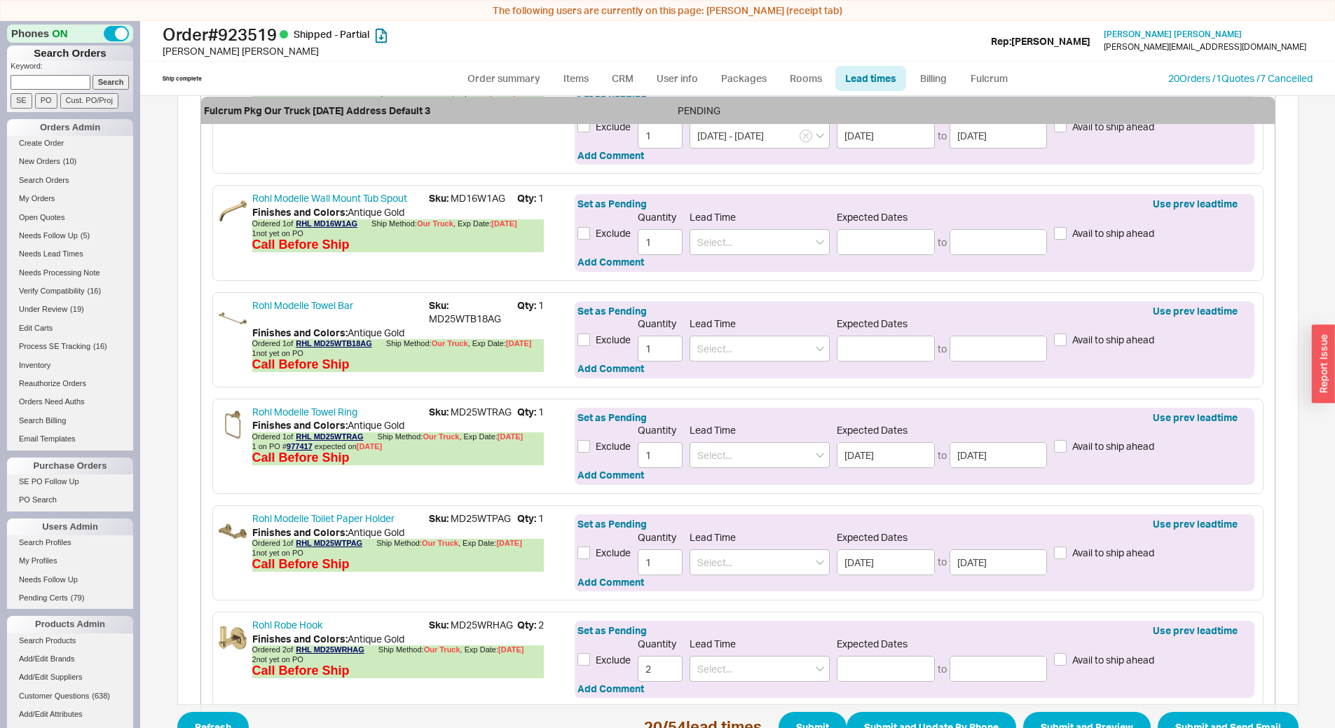
scroll to position [2654, 0]
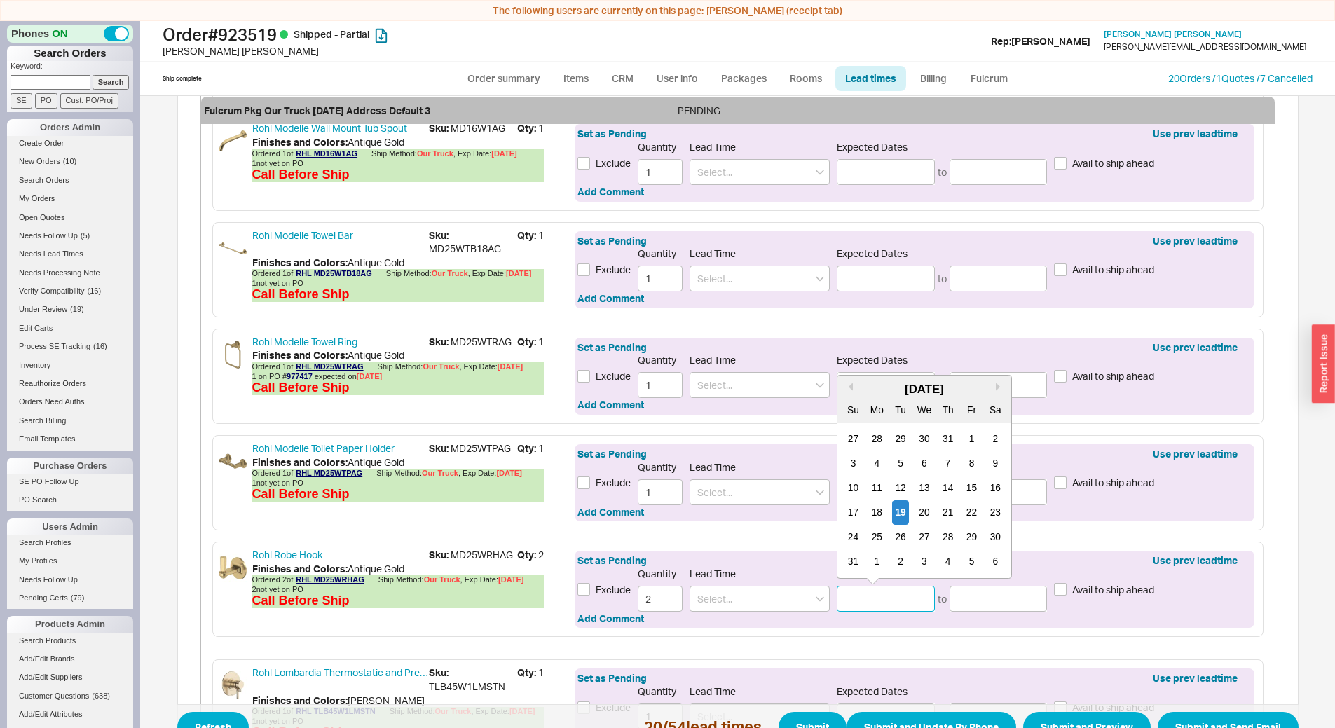
click at [878, 602] on input at bounding box center [886, 599] width 98 height 26
click at [990, 393] on div "August 2025" at bounding box center [925, 389] width 174 height 17
click at [996, 391] on button "Next month" at bounding box center [1000, 387] width 8 height 8
click at [965, 501] on div "19" at bounding box center [972, 488] width 17 height 25
type input "09/19/2025"
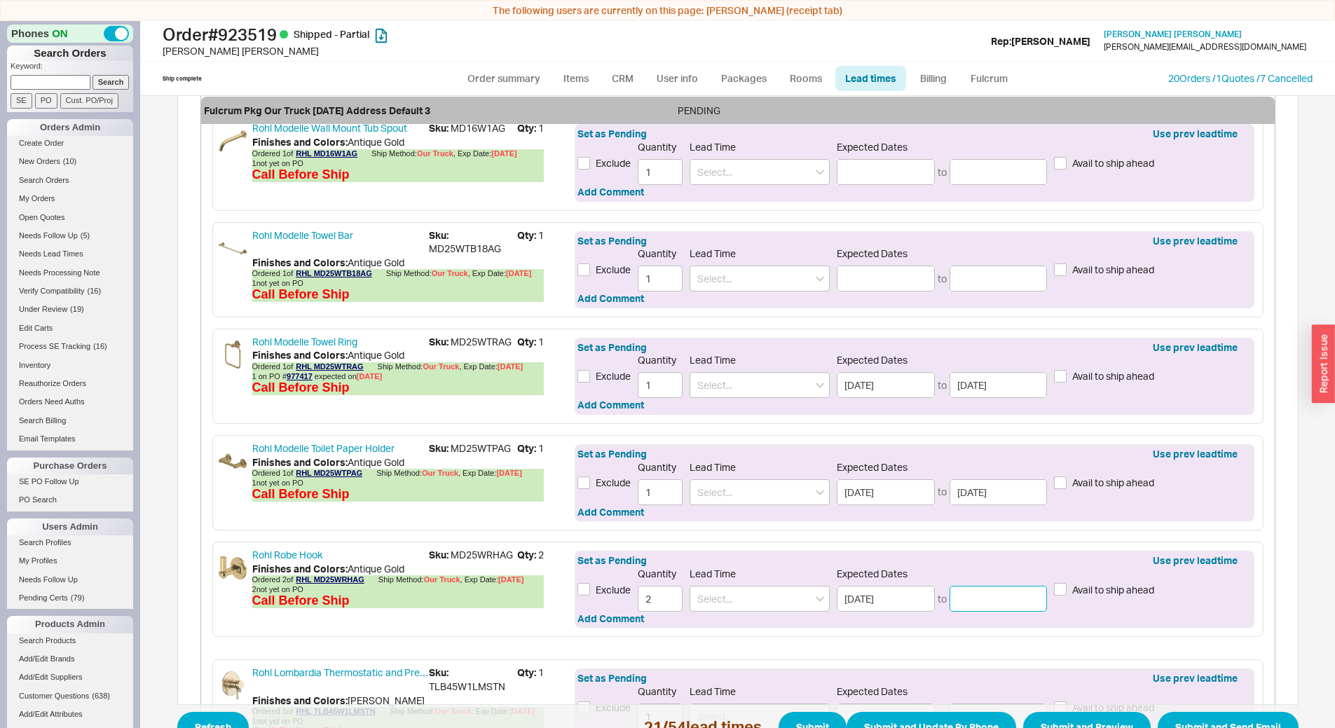
click at [991, 611] on input at bounding box center [999, 599] width 98 height 26
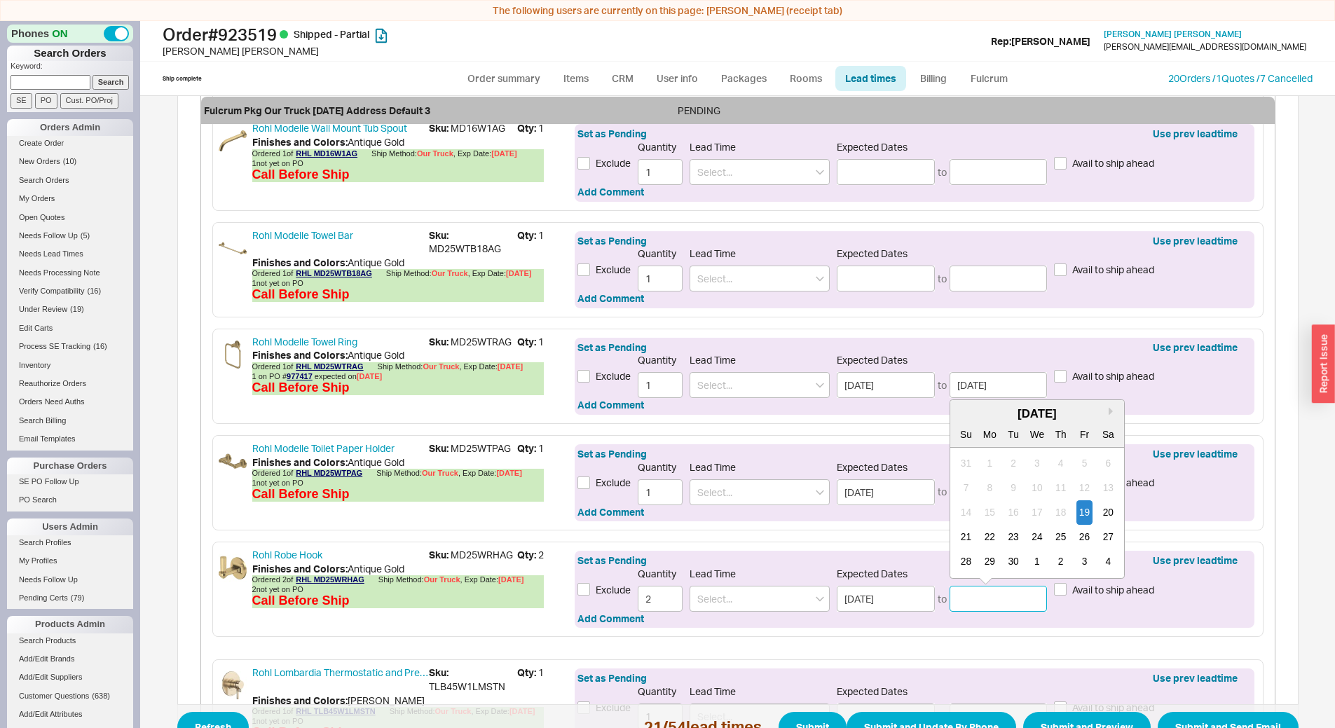
click at [1080, 567] on div "3" at bounding box center [1084, 562] width 17 height 25
type input "10/03/2025"
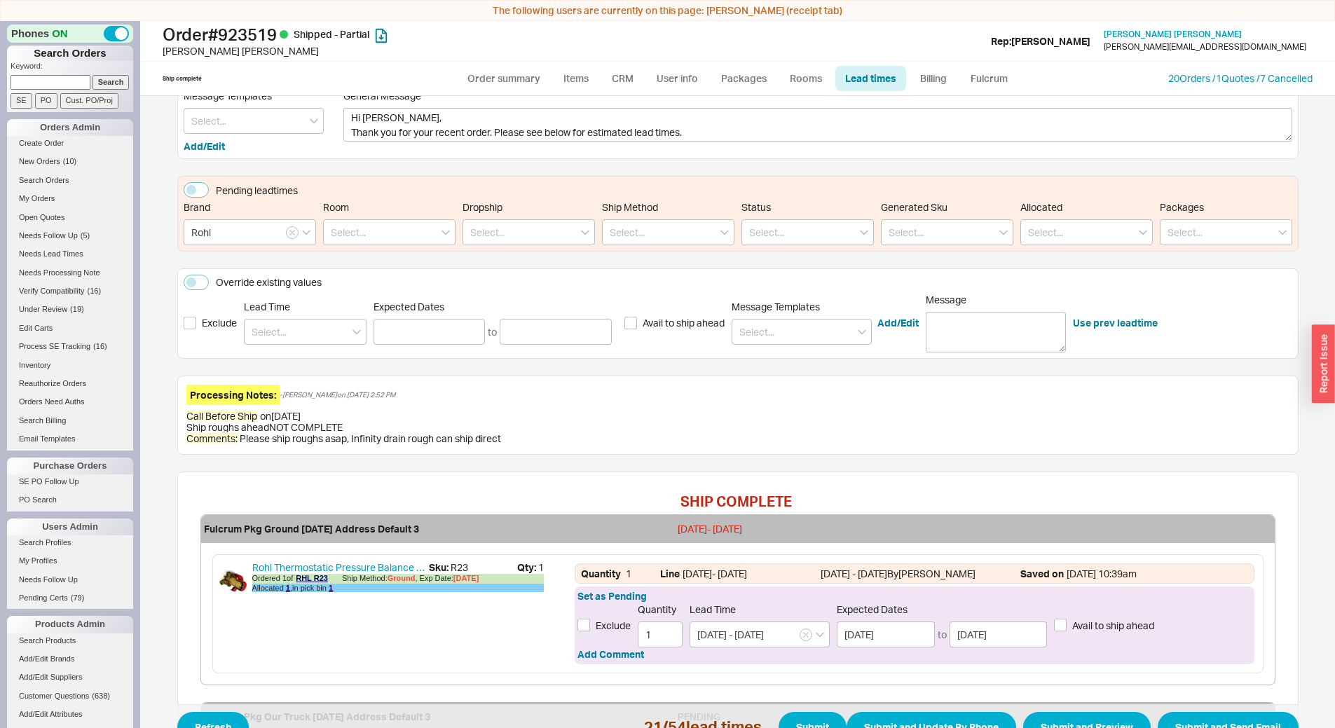
scroll to position [0, 0]
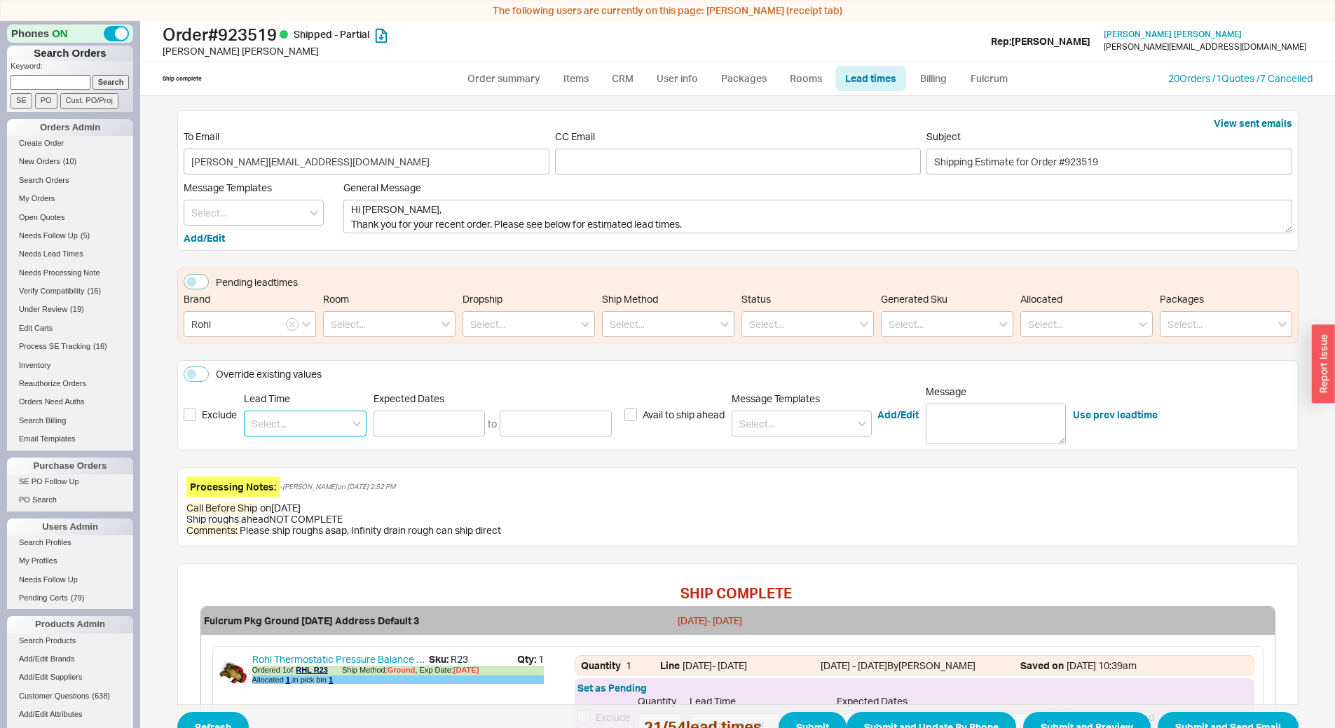
click at [313, 423] on input at bounding box center [305, 424] width 123 height 26
click at [321, 447] on div "7 - 10 Business Days" at bounding box center [305, 452] width 121 height 25
type input "7 - 10 Business Days"
type input "[DATE]"
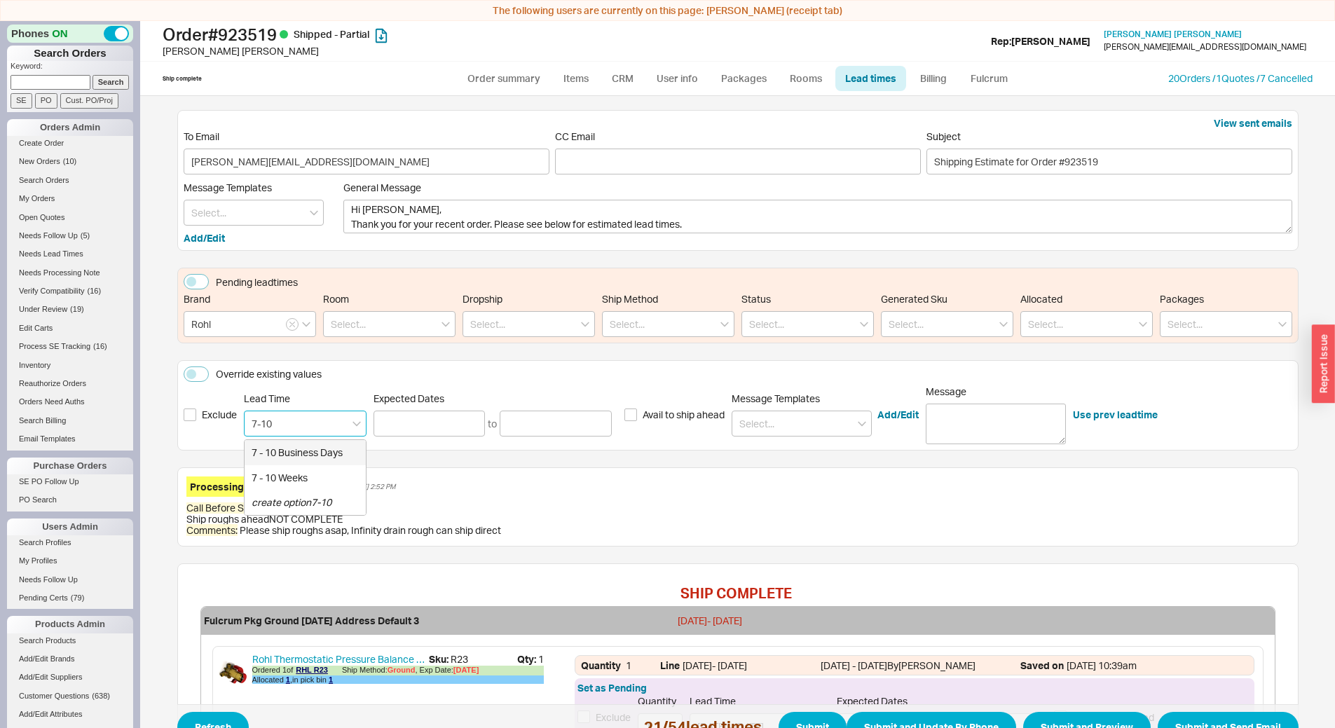
type input "09/03/2025"
type input "7 - 10 Business Days"
type input "[DATE]"
type input "09/03/2025"
type input "7 - 10 Business Days"
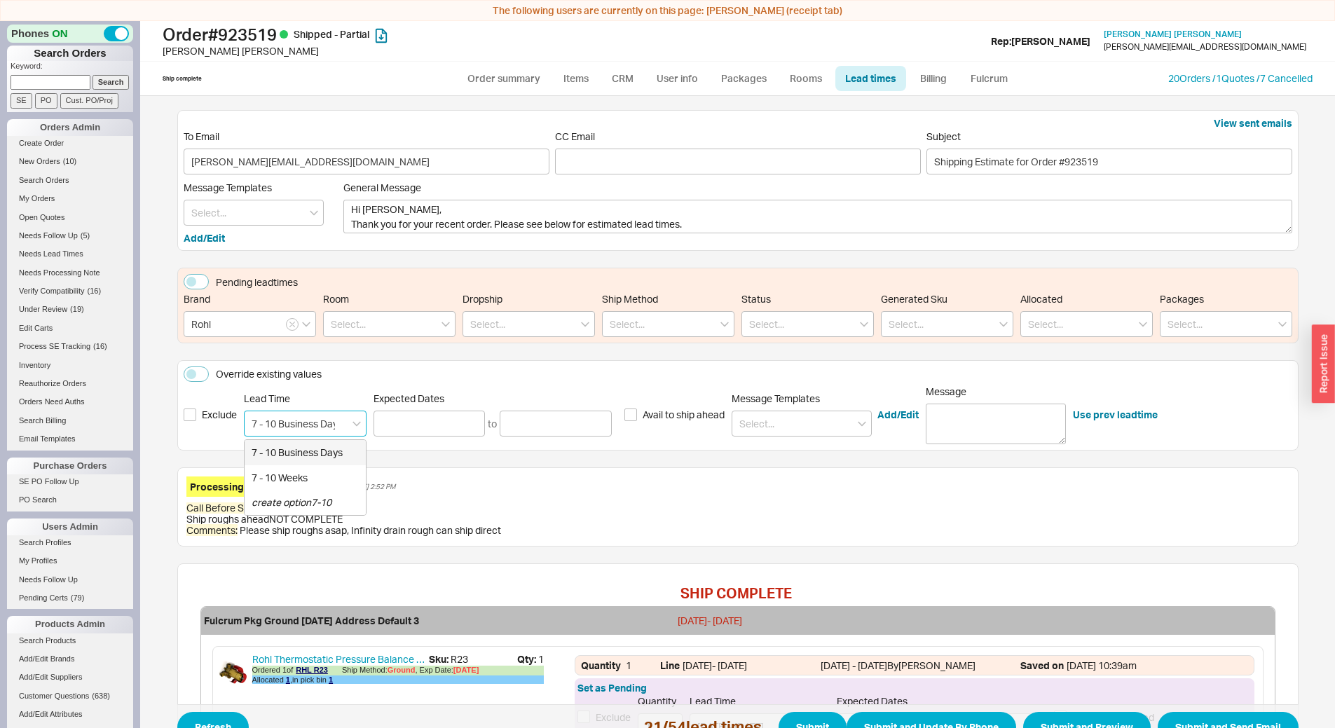
type input "[DATE]"
type input "09/03/2025"
type input "7 - 10 Business Days"
type input "[DATE]"
type input "09/03/2025"
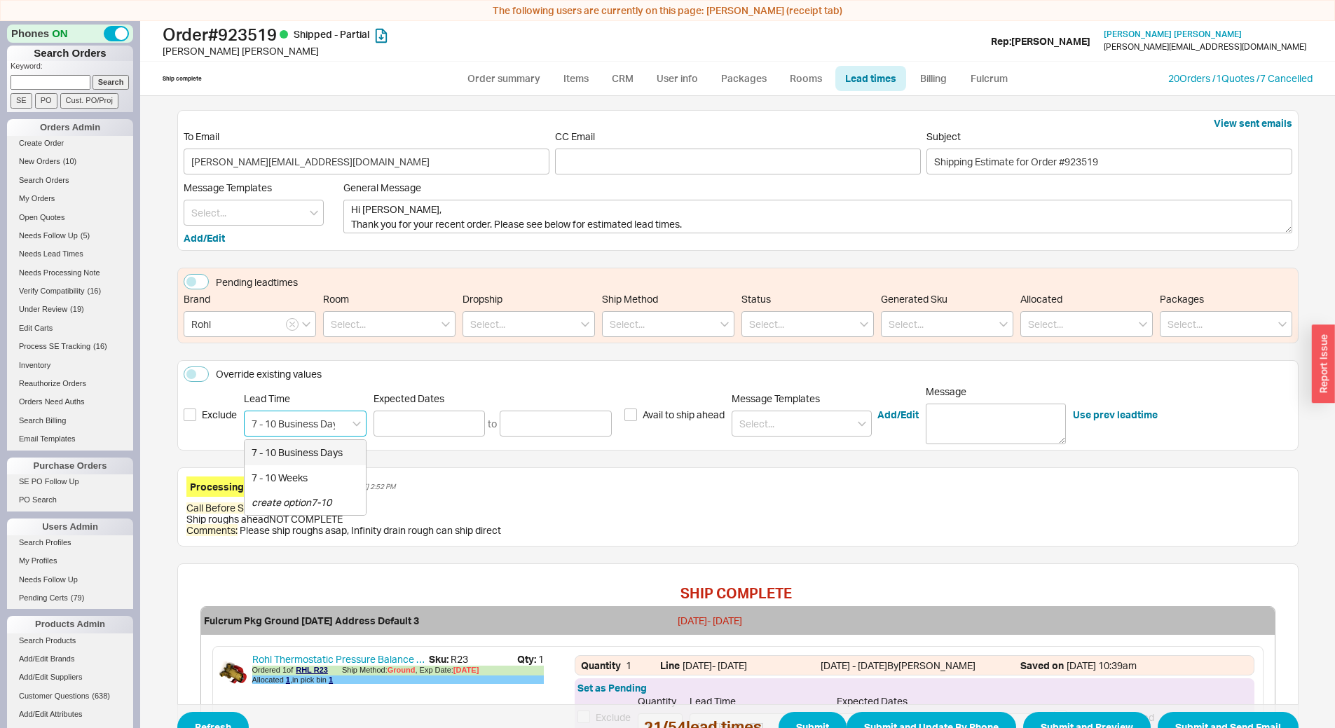
type input "7 - 10 Business Days"
type input "[DATE]"
type input "09/03/2025"
type input "7 - 10 Business Days"
type input "[DATE]"
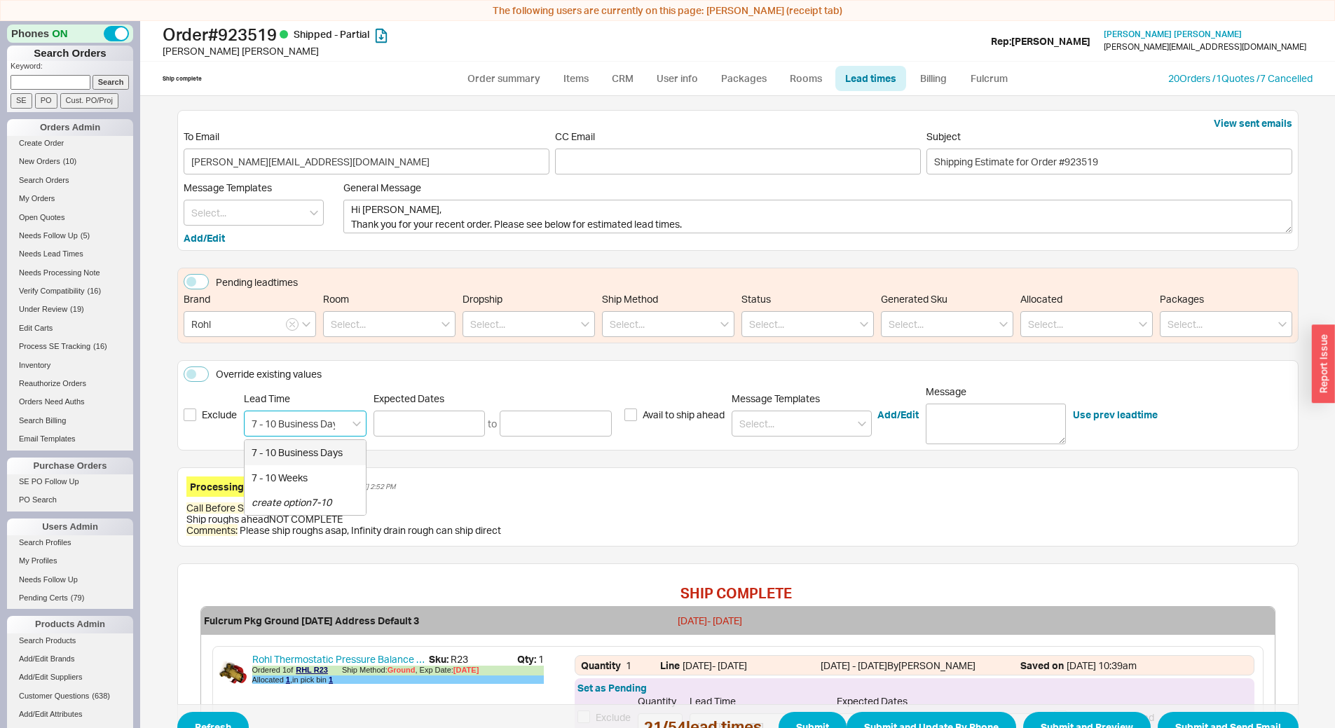
type input "09/03/2025"
type input "7 - 10 Business Days"
type input "[DATE]"
type input "09/03/2025"
type input "7 - 10 Business Days"
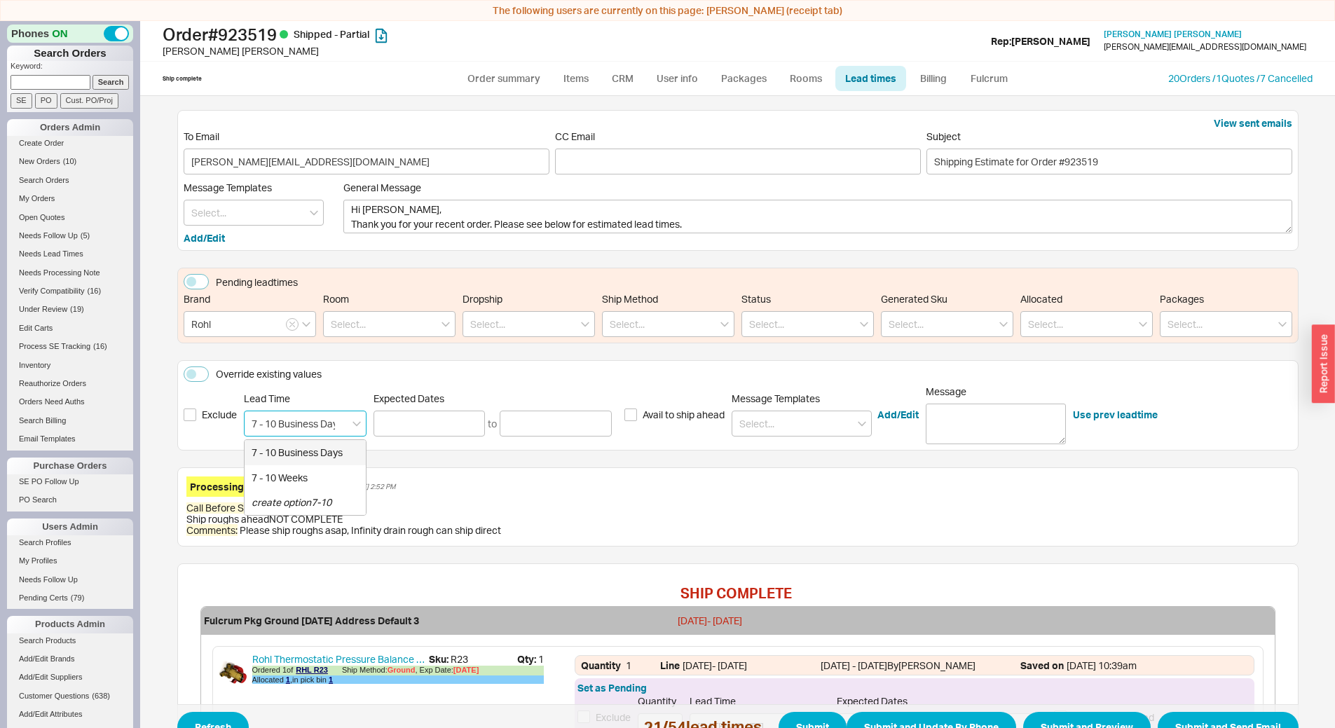
type input "[DATE]"
type input "09/03/2025"
type input "7 - 10 Business Days"
type input "[DATE]"
type input "09/03/2025"
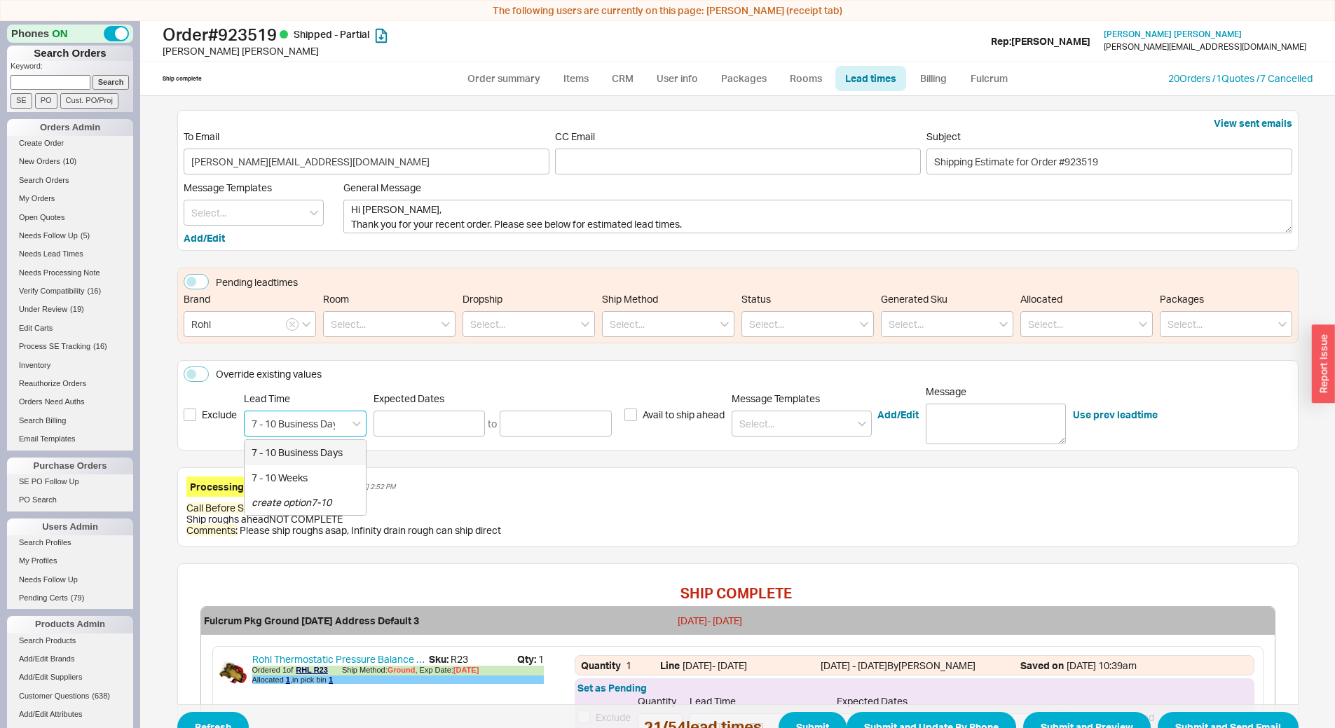
type input "7 - 10 Business Days"
type input "[DATE]"
type input "09/03/2025"
type input "7 - 10 Business Days"
type input "[DATE]"
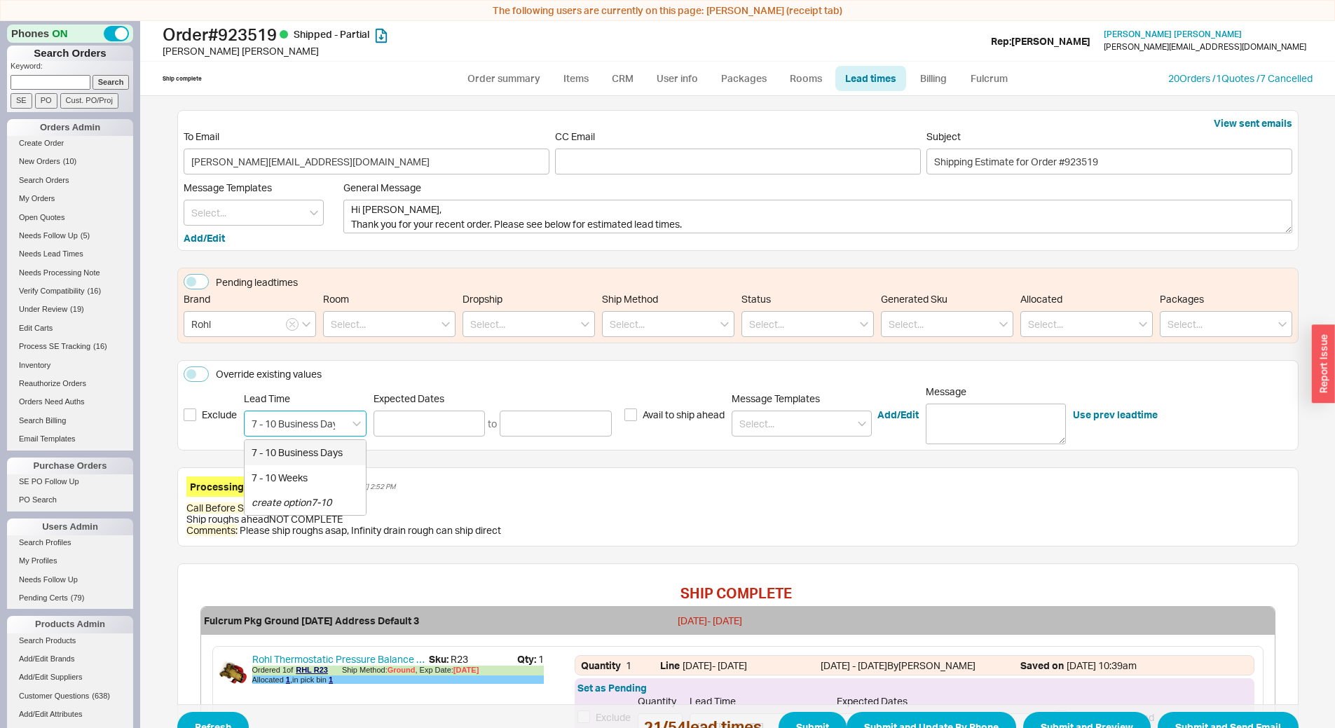
type input "09/03/2025"
type input "7 - 10 Business Days"
type input "[DATE]"
type input "09/03/2025"
type input "7 - 10 Business Days"
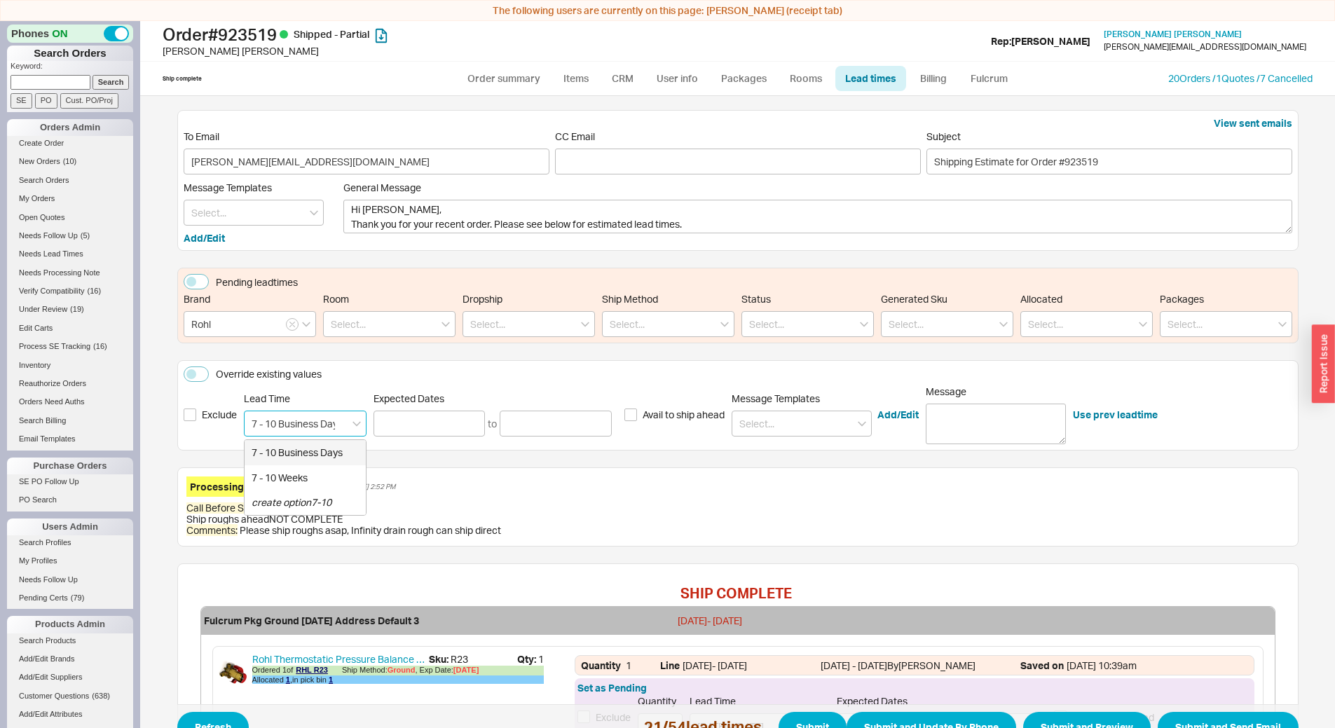
type input "[DATE]"
type input "09/03/2025"
type input "7 - 10 Business Days"
type input "[DATE]"
type input "09/03/2025"
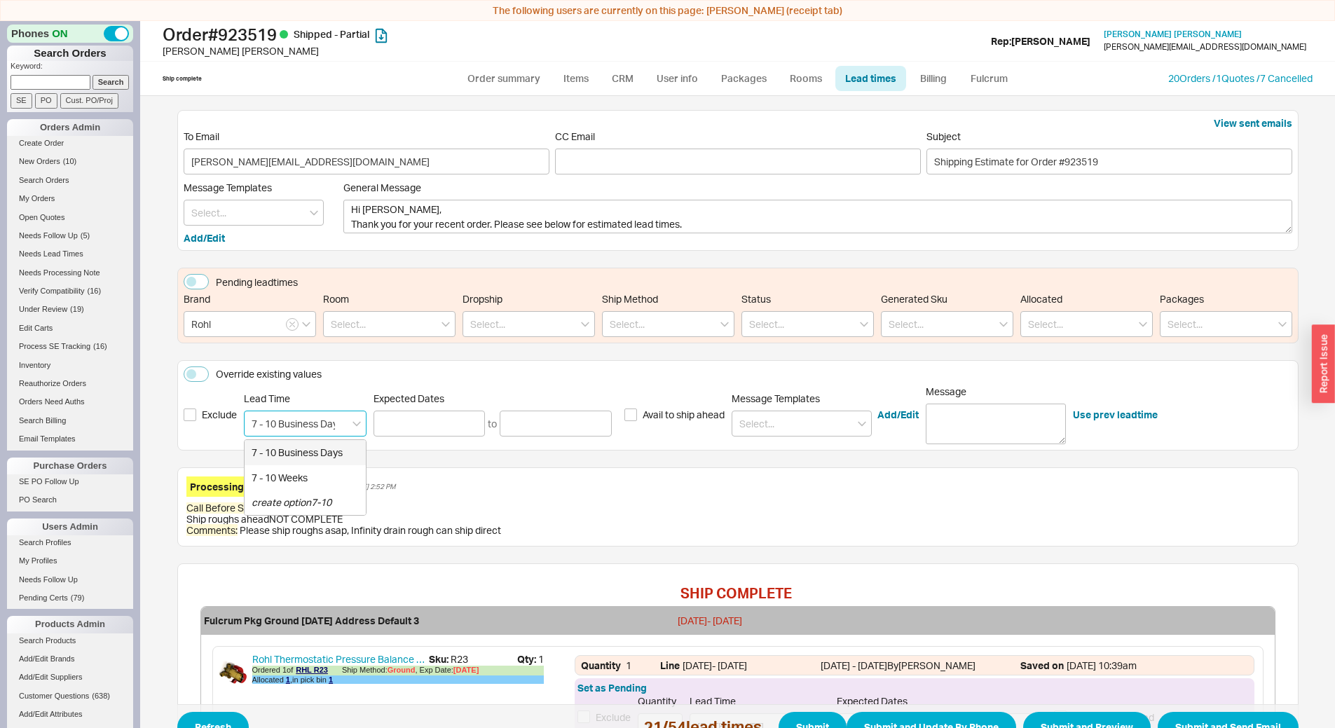
type input "7 - 10 Business Days"
type input "[DATE]"
type input "09/03/2025"
type input "7 - 10 Business Days"
type input "[DATE]"
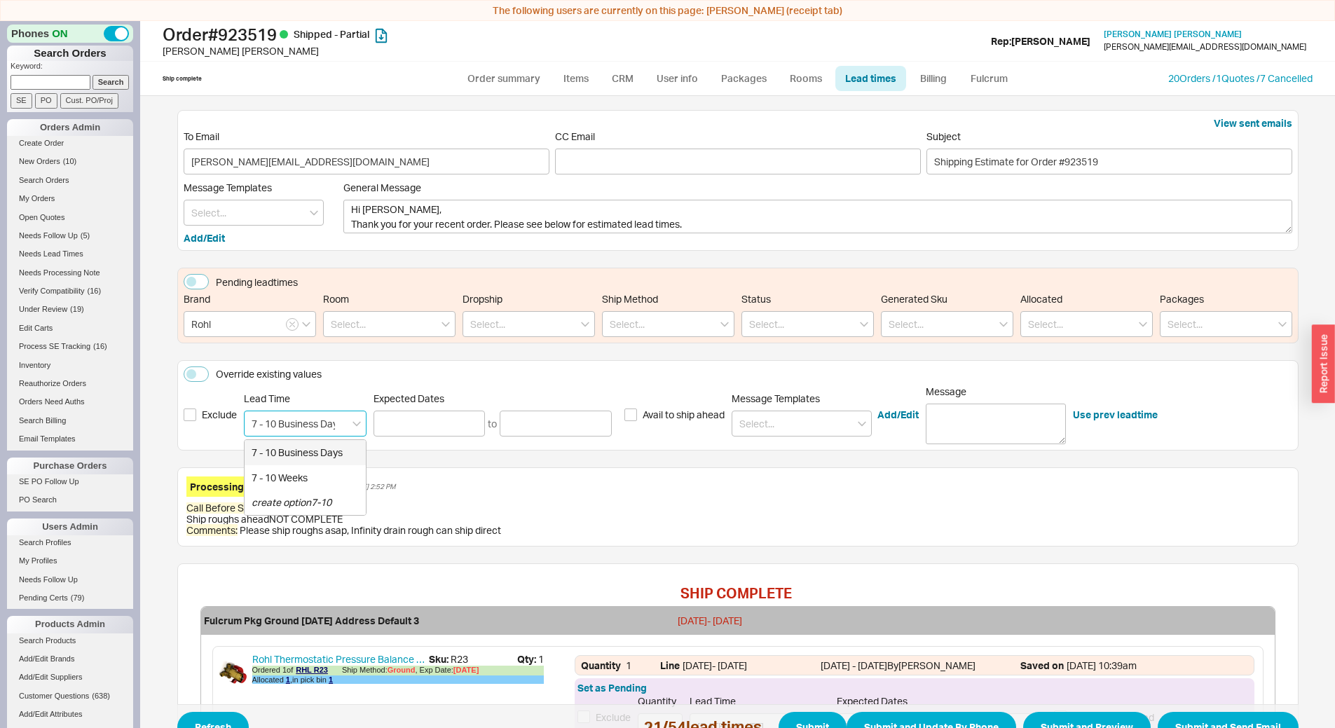
type input "09/03/2025"
type input "7 - 10 Business Days"
type input "[DATE]"
type input "09/03/2025"
type input "7 - 10 Business Days"
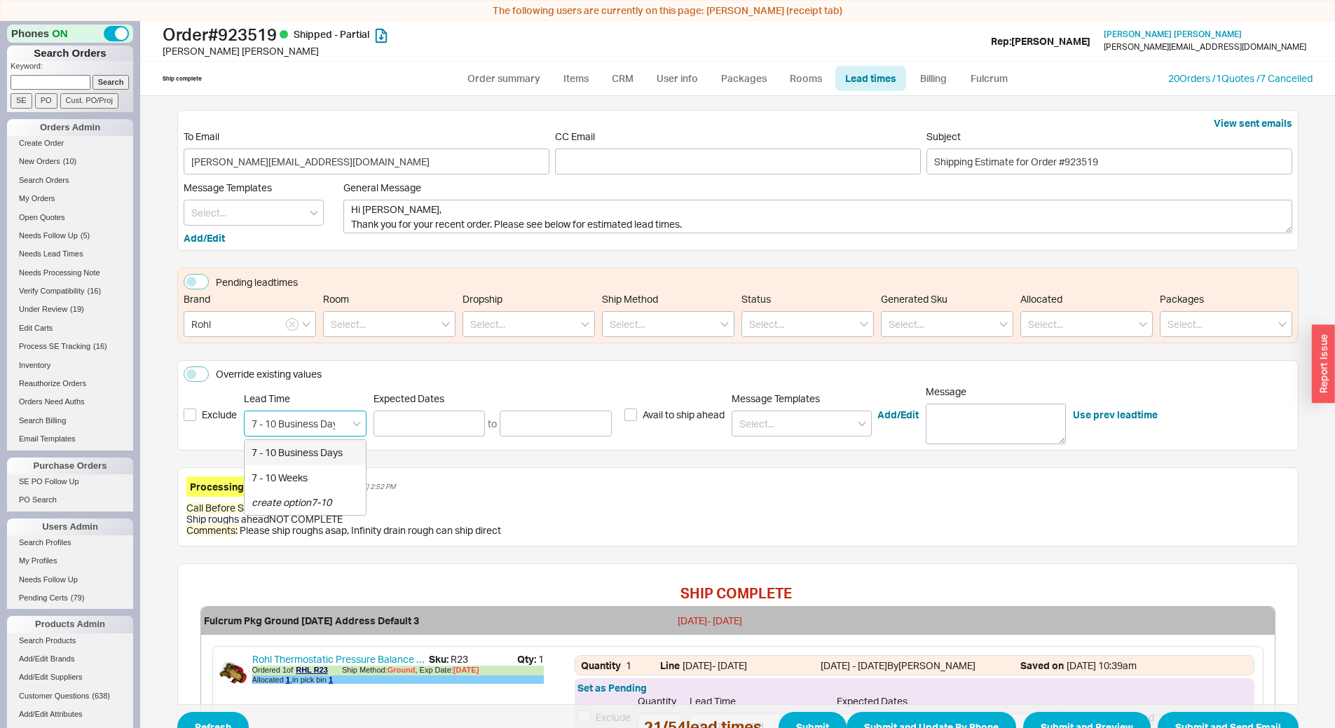
type input "[DATE]"
type input "09/03/2025"
type input "7 - 10 Business Days"
type input "[DATE]"
type input "09/03/2025"
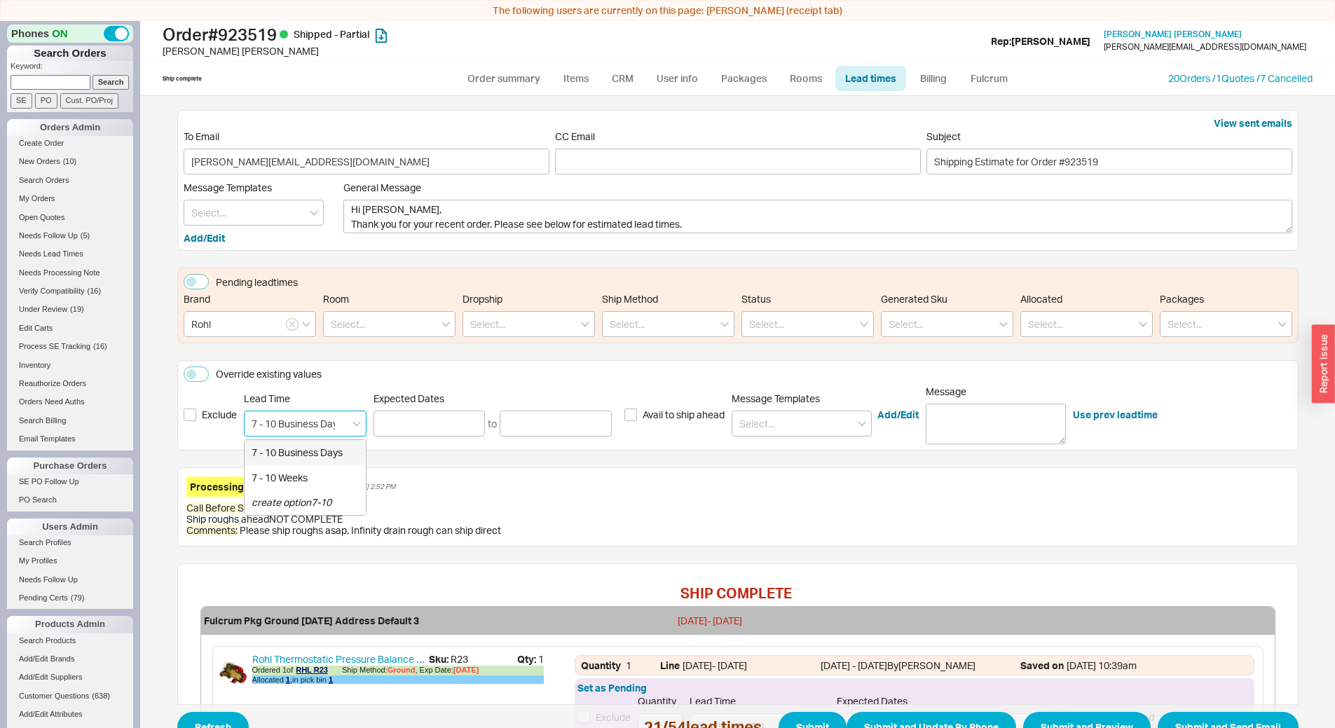
type input "7 - 10 Business Days"
type input "[DATE]"
type input "09/03/2025"
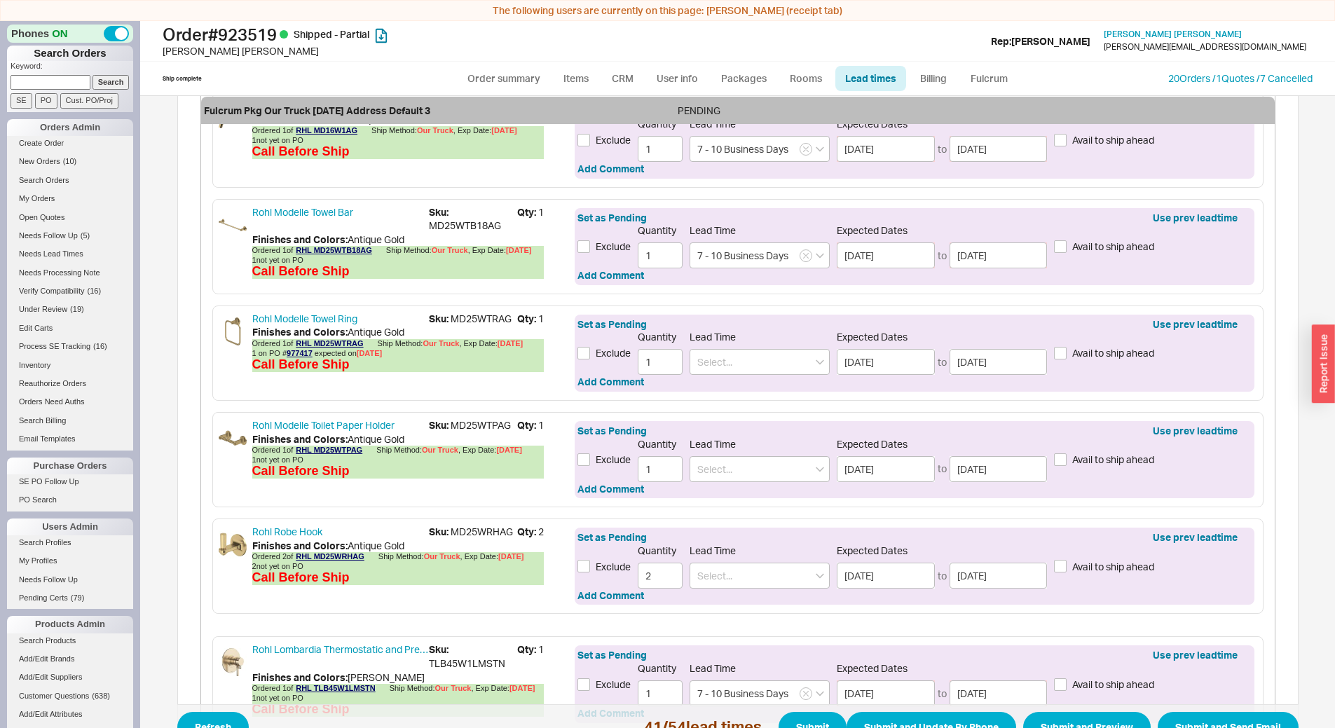
scroll to position [2676, 0]
type input "7 - 10 Business Days"
click at [810, 719] on button "Submit" at bounding box center [813, 727] width 68 height 31
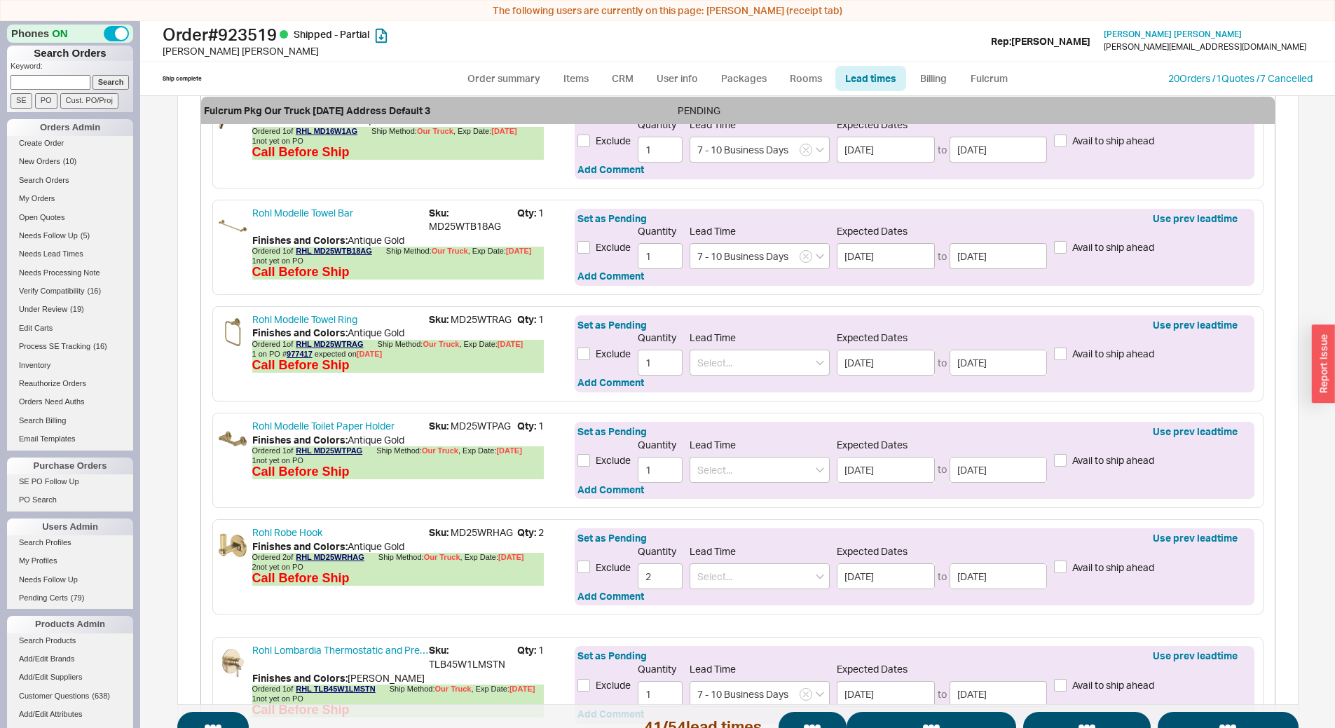
select select "*"
select select "LOW"
select select "3"
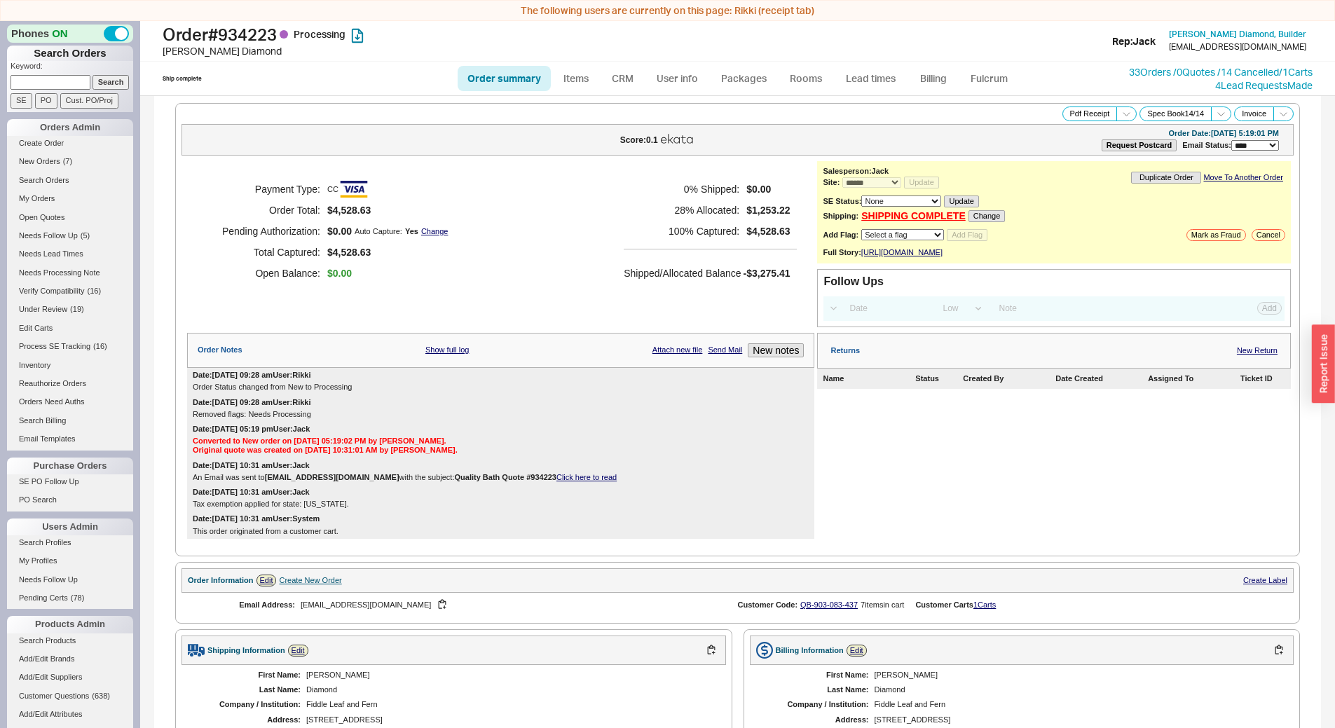
select select "*"
select select "LOW"
select select "3"
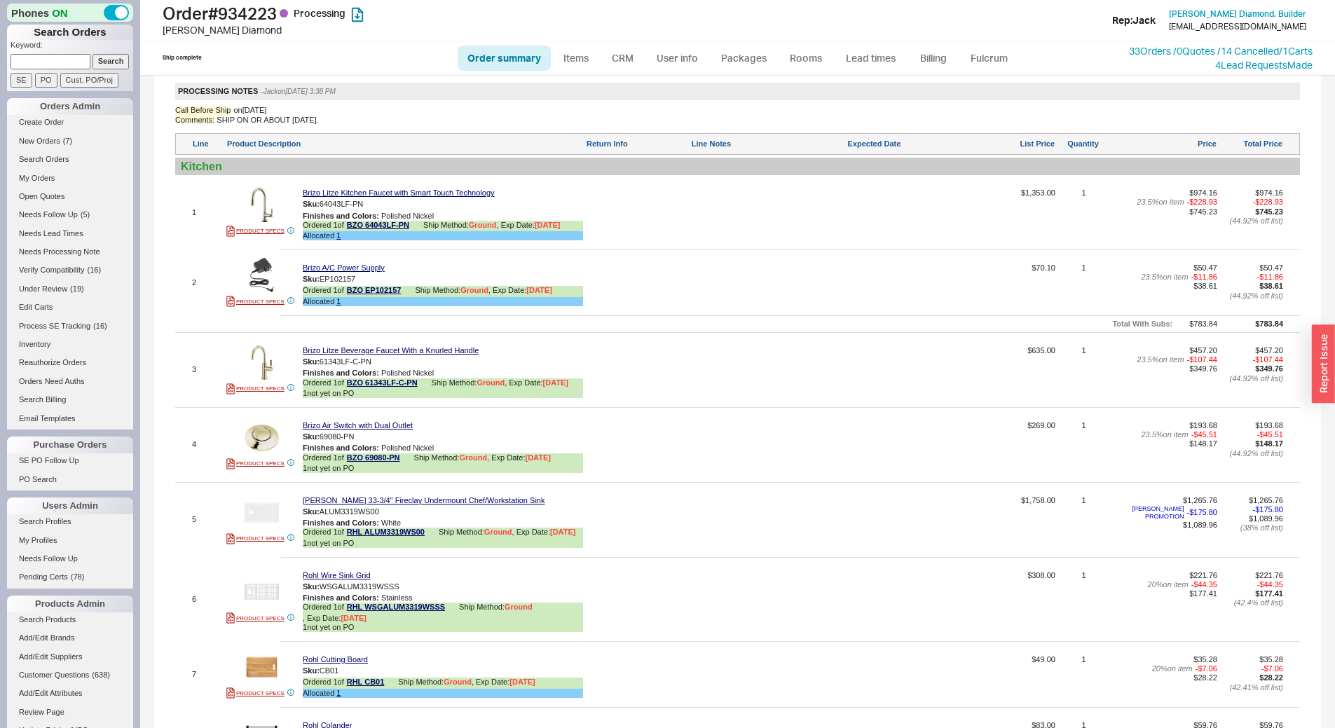
scroll to position [771, 0]
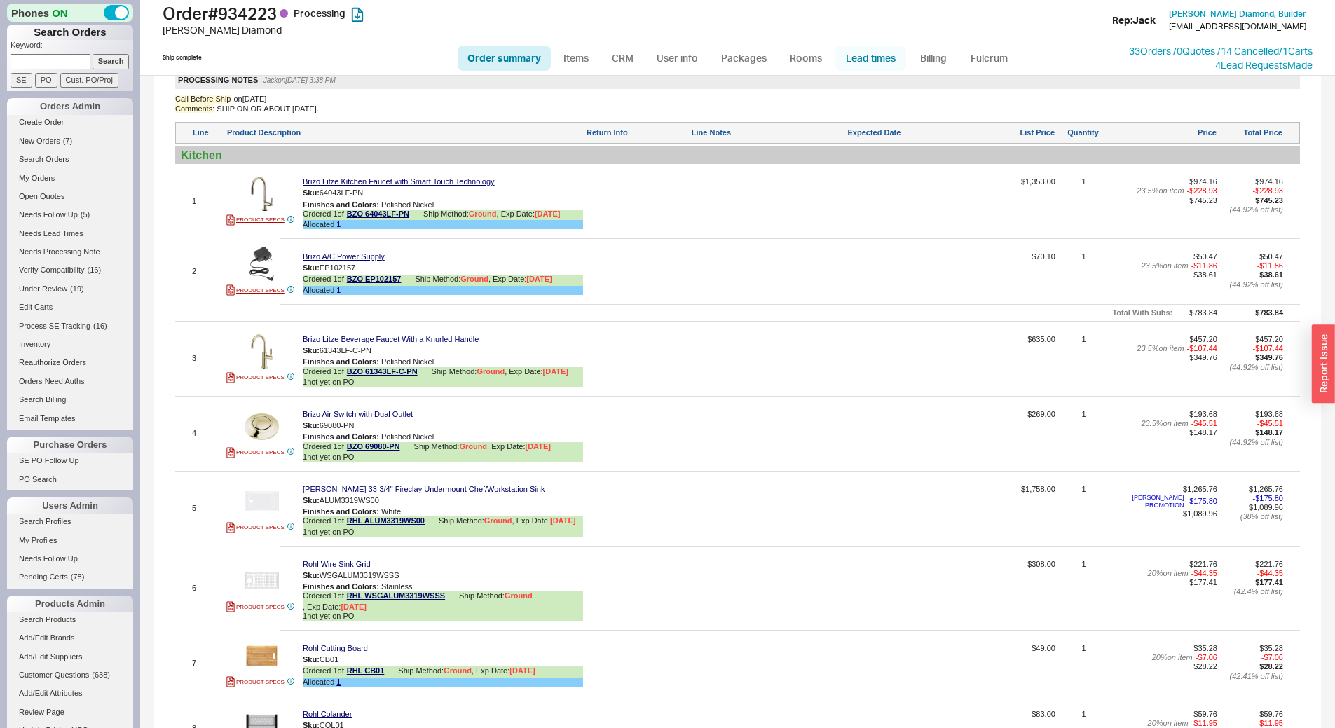
click at [871, 52] on link "Lead times" at bounding box center [871, 58] width 71 height 25
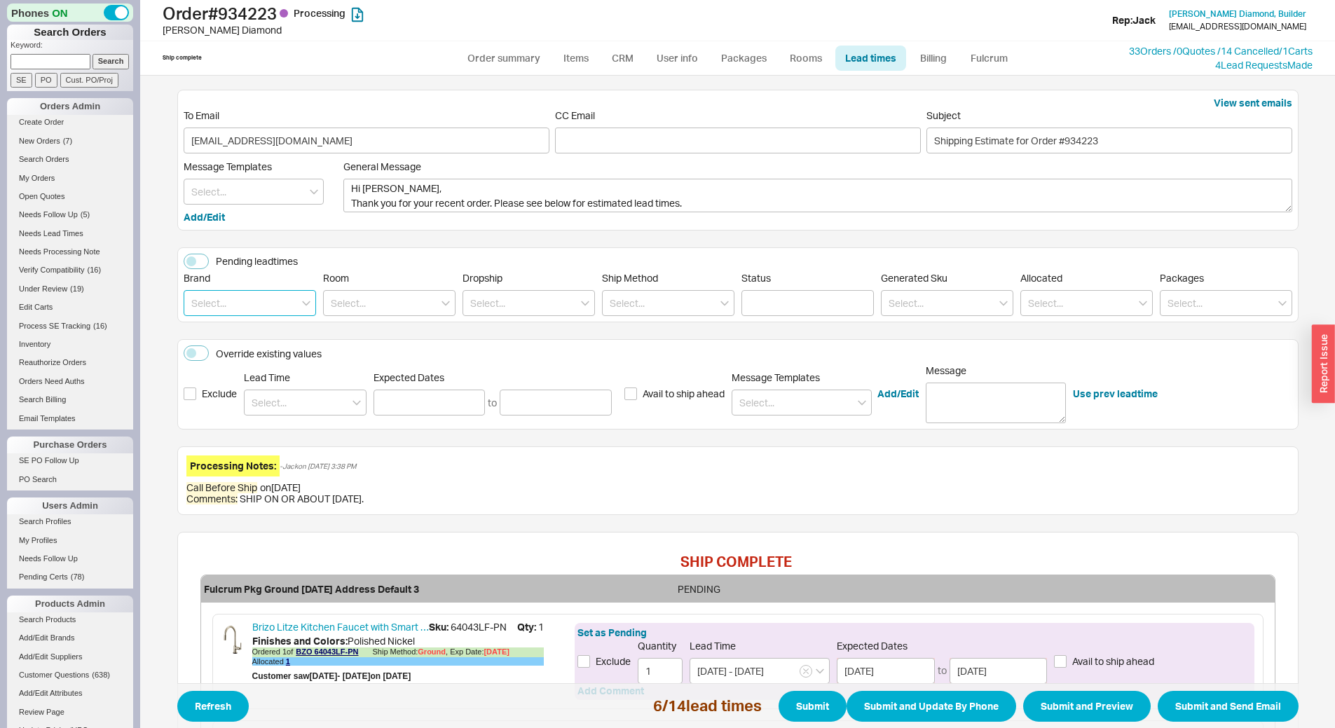
click at [254, 301] on input at bounding box center [250, 303] width 132 height 26
click at [259, 347] on div "Rohl" at bounding box center [249, 357] width 131 height 25
type input "Rohl"
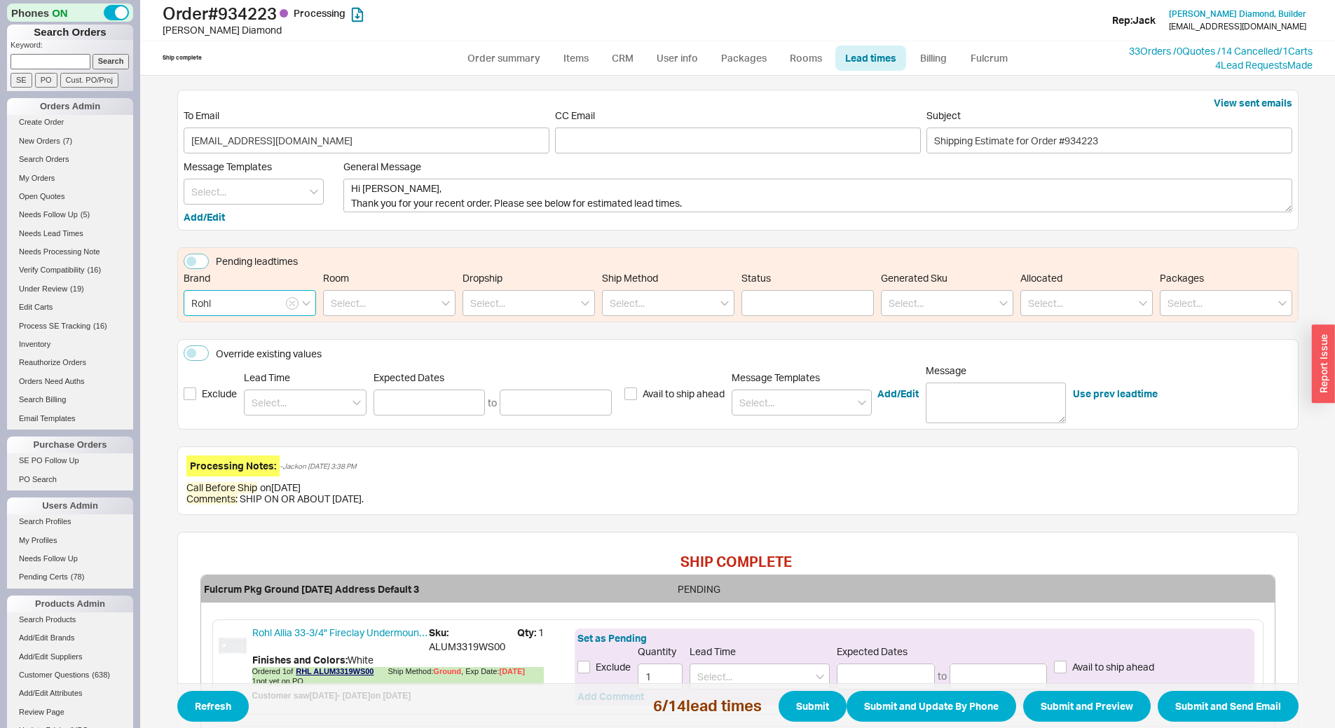
scroll to position [280, 0]
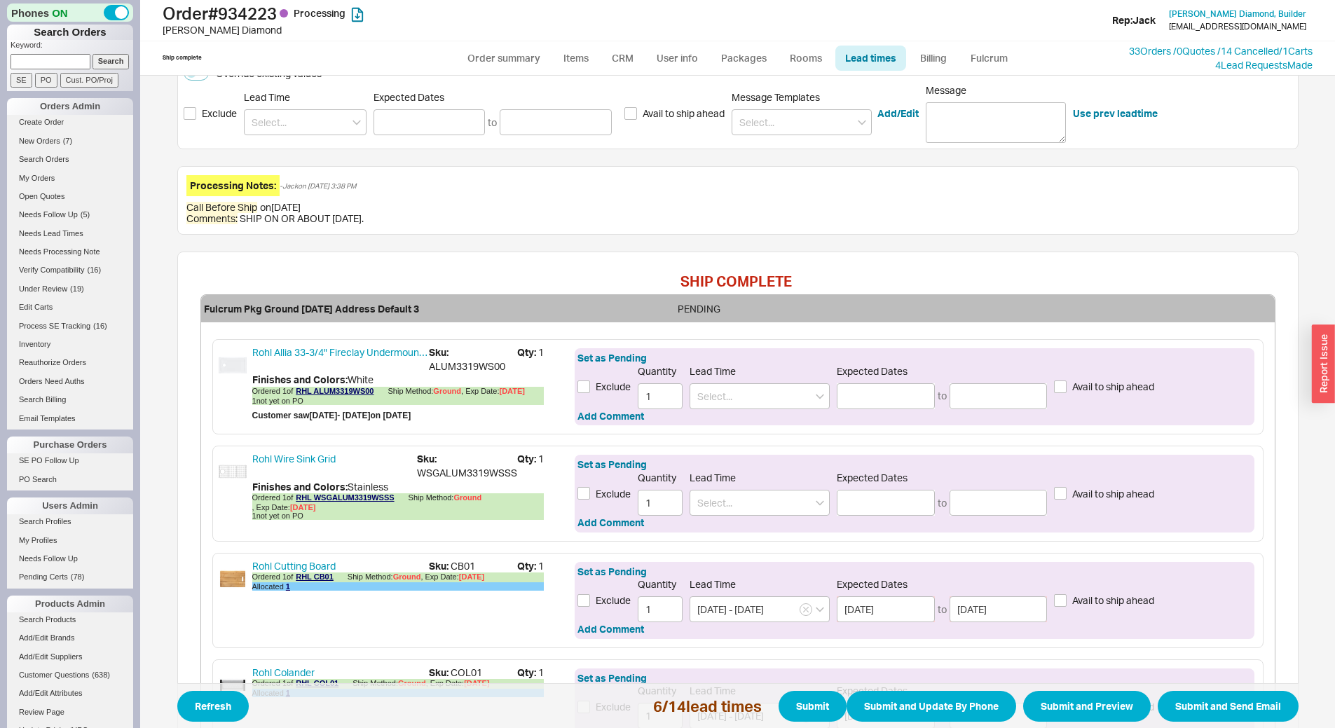
click at [468, 365] on span "Sku: ALUM3319WS00" at bounding box center [473, 359] width 88 height 27
copy span "ALUM3319WS00"
click at [487, 470] on span "Sku: WSGALUM3319WSSS" at bounding box center [467, 465] width 100 height 27
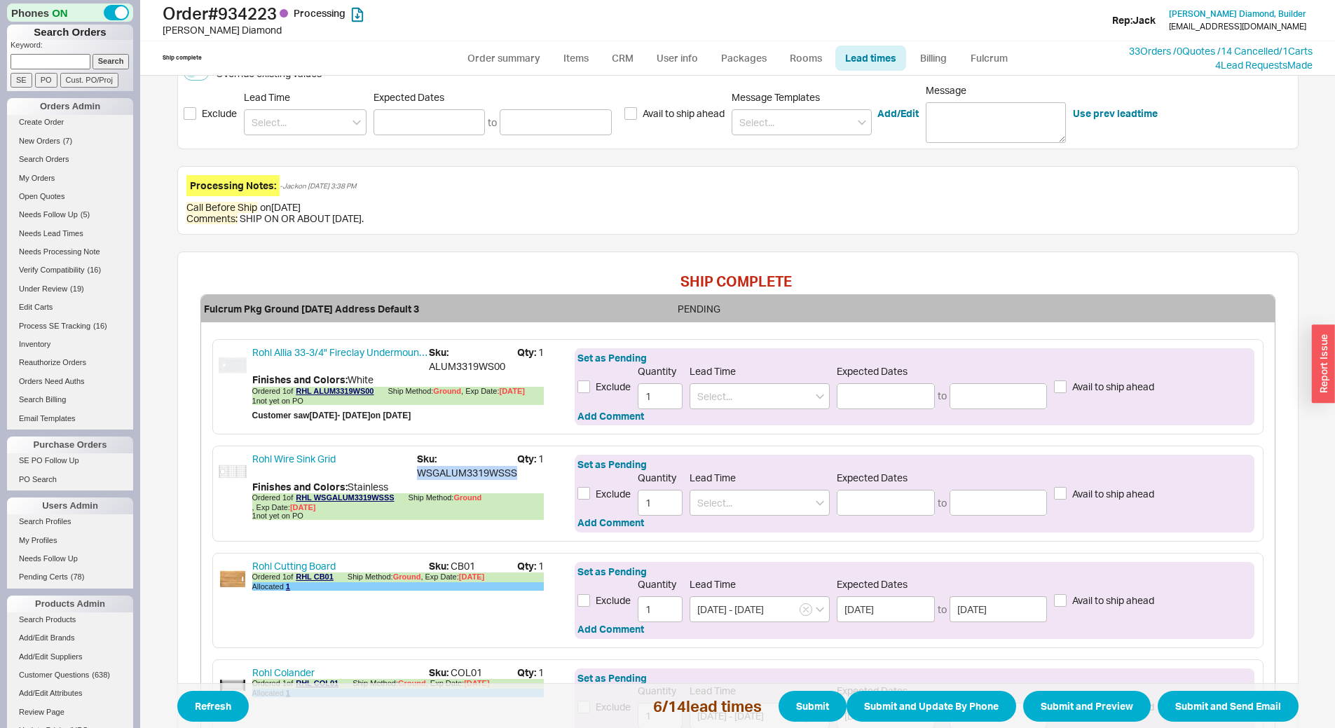
copy span "WSGALUM3319WSSS"
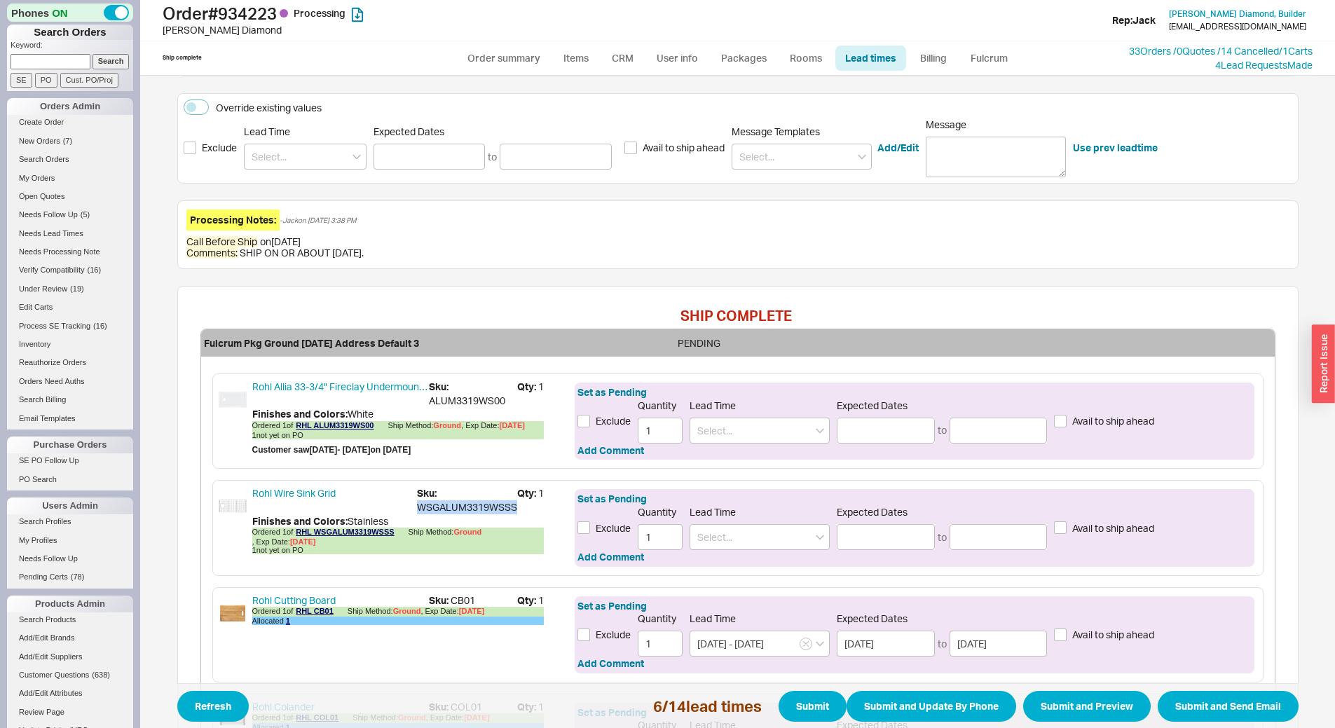
scroll to position [121, 0]
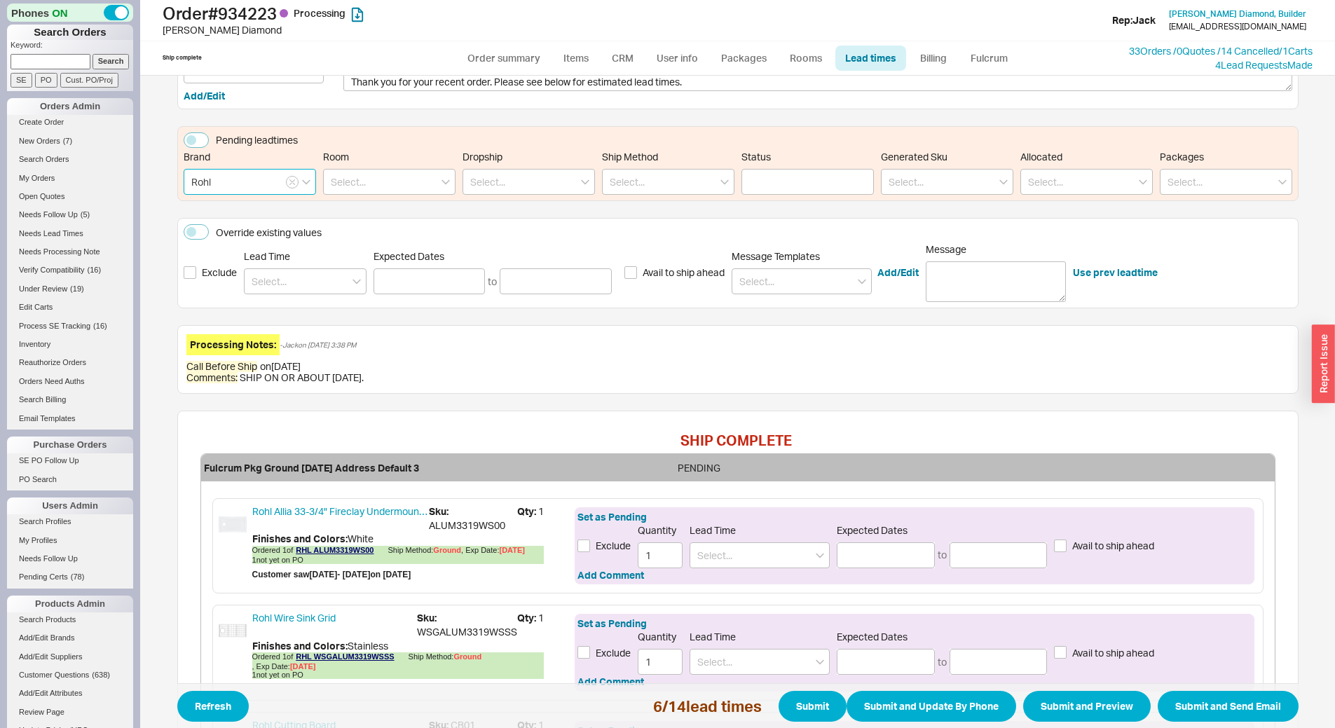
click at [266, 184] on input "Rohl" at bounding box center [250, 182] width 132 height 26
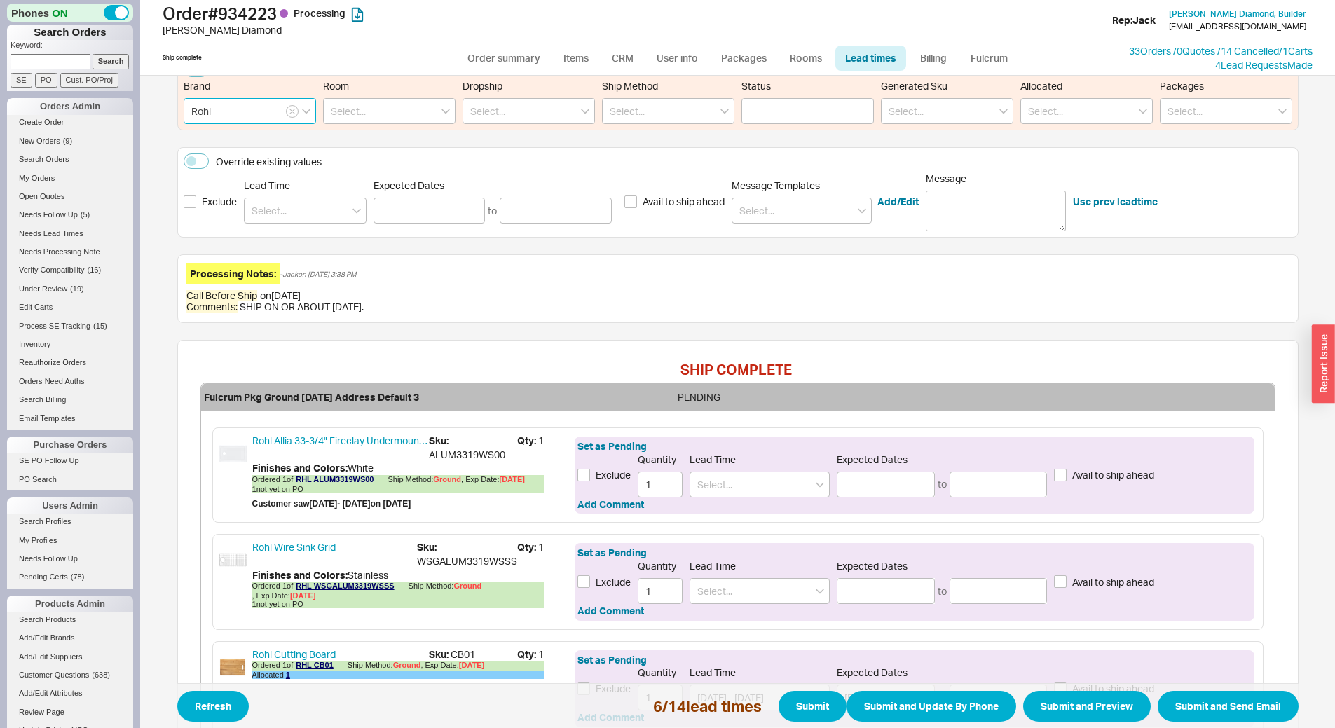
scroll to position [191, 0]
click at [307, 212] on input at bounding box center [305, 211] width 123 height 26
click at [327, 238] on div "7 - 10 Business Days" at bounding box center [305, 240] width 121 height 25
type input "7 - 10 Business Days"
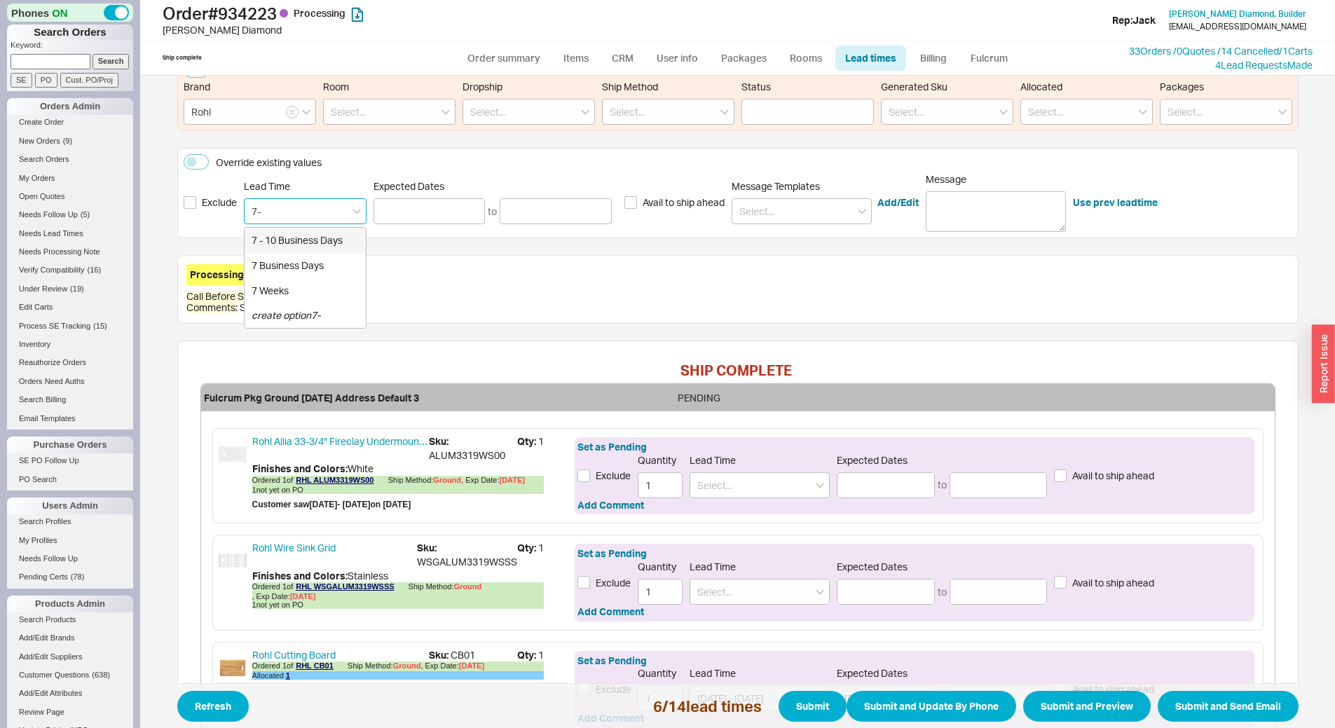
type input "08/28/2025"
type input "09/03/2025"
type input "7 - 10 Business Days"
type input "08/28/2025"
type input "09/03/2025"
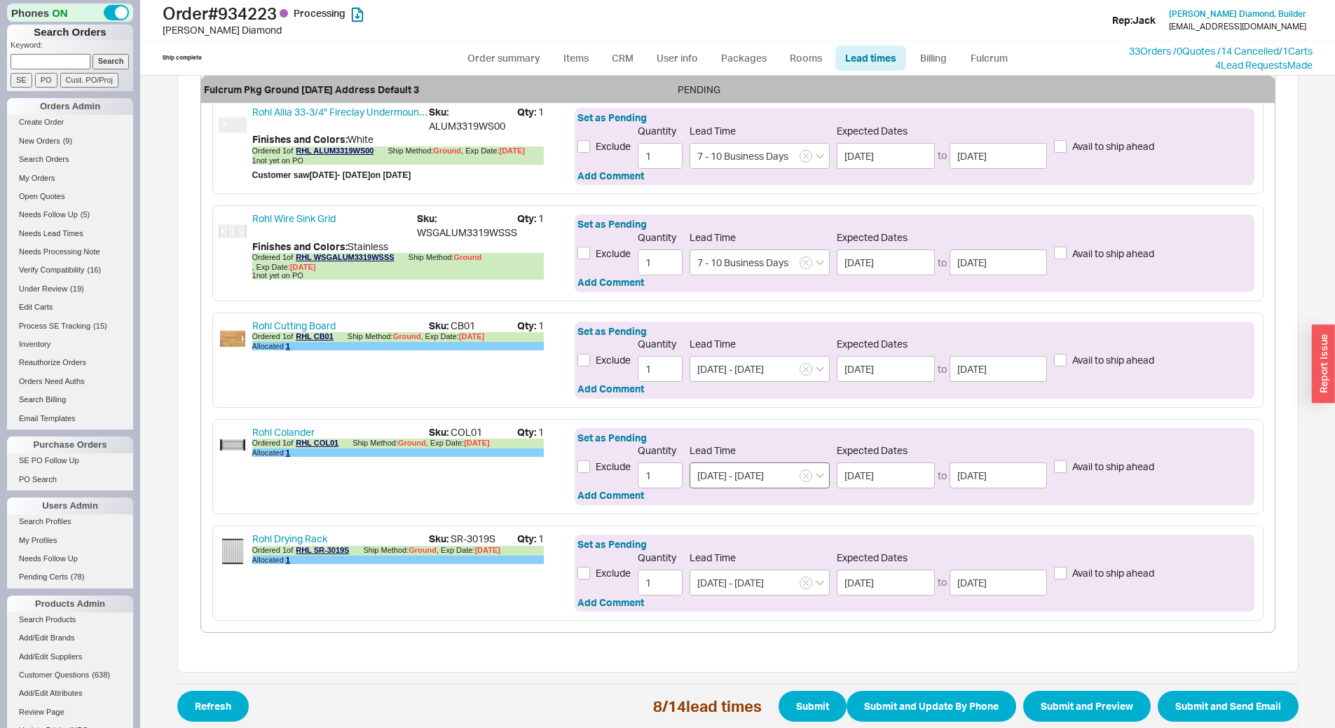
scroll to position [542, 0]
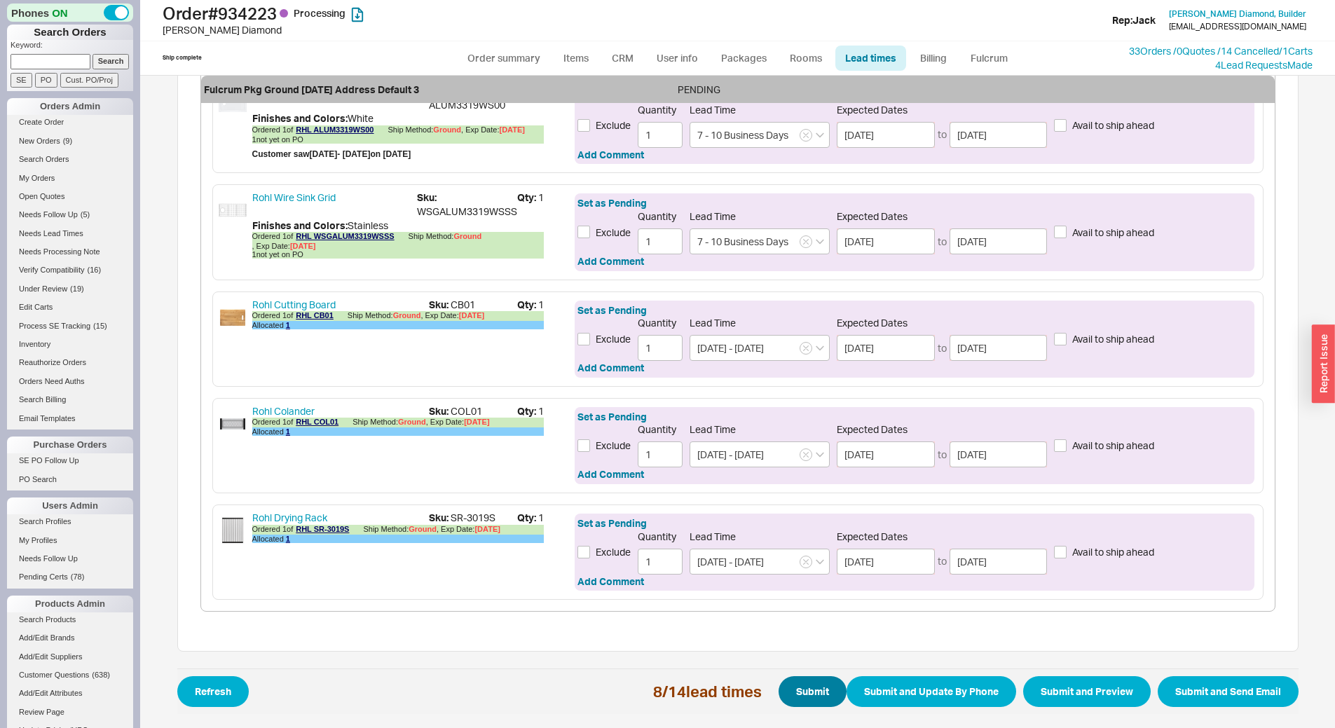
type input "7 - 10 Business Days"
click at [796, 683] on button "Submit" at bounding box center [813, 691] width 68 height 31
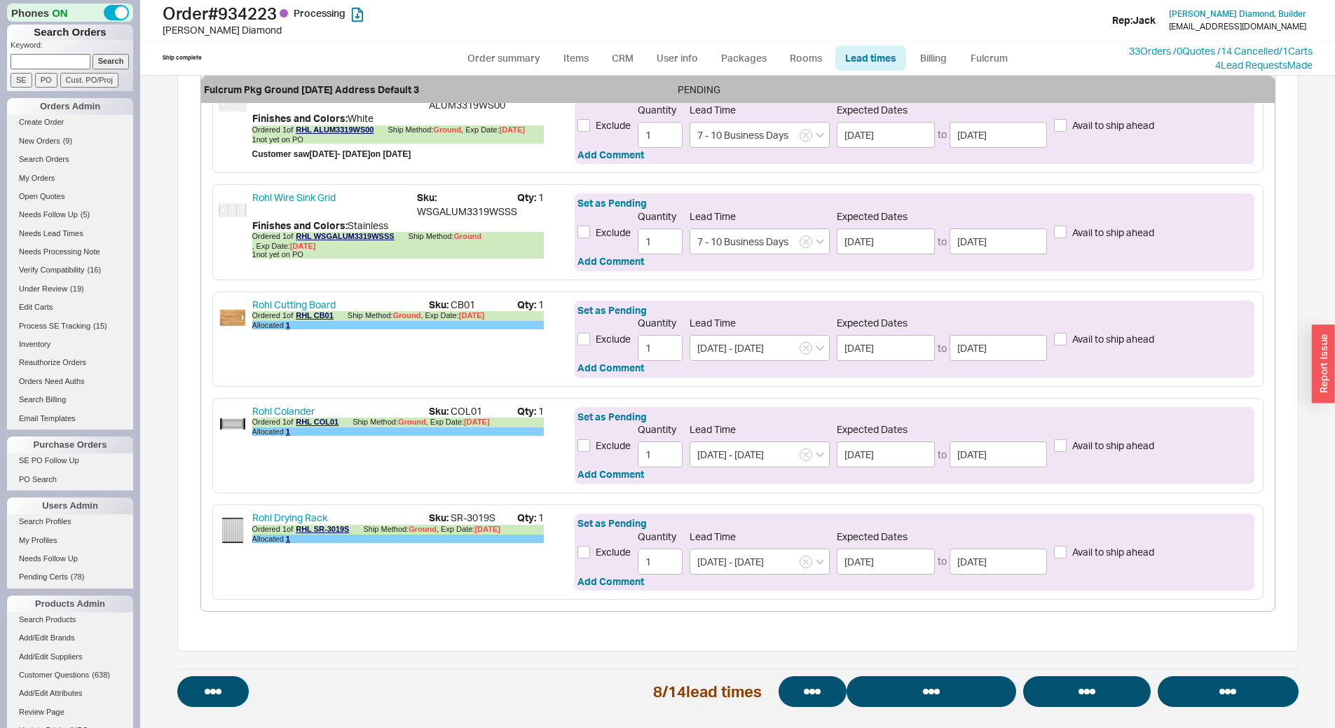
select select "*"
select select "LOW"
select select "3"
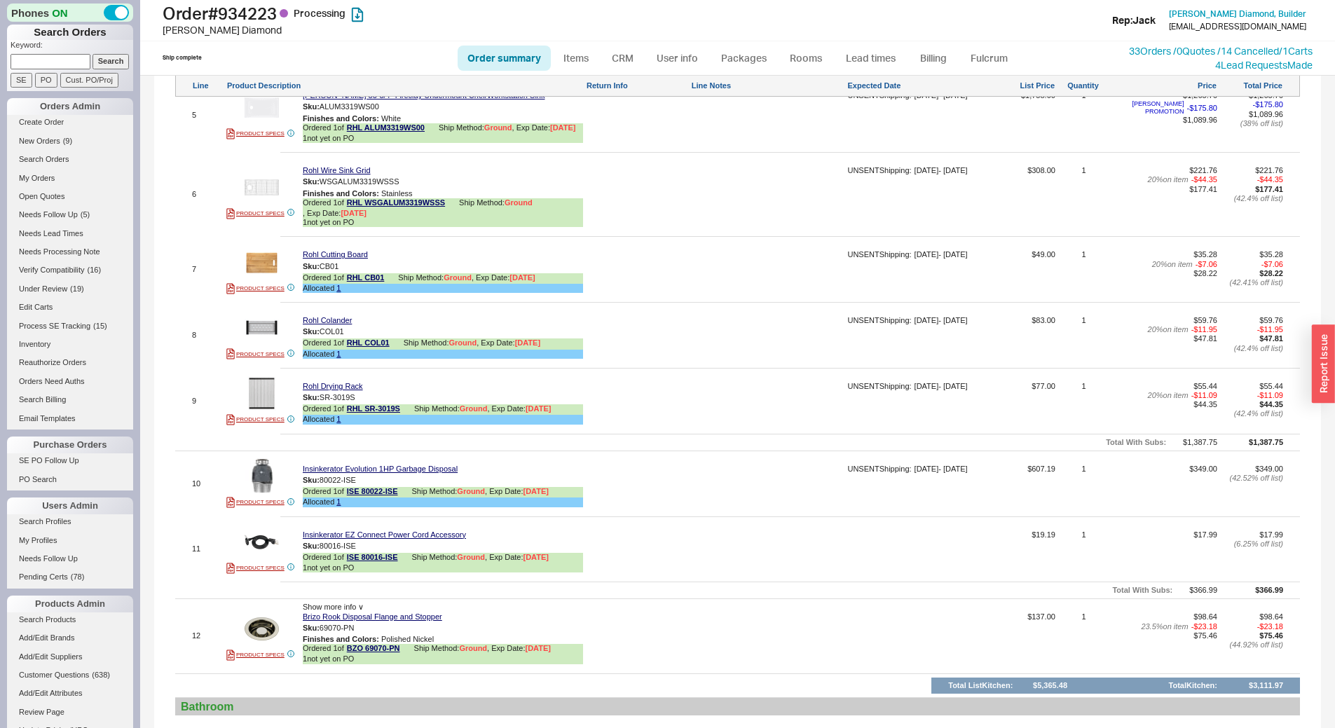
scroll to position [1262, 0]
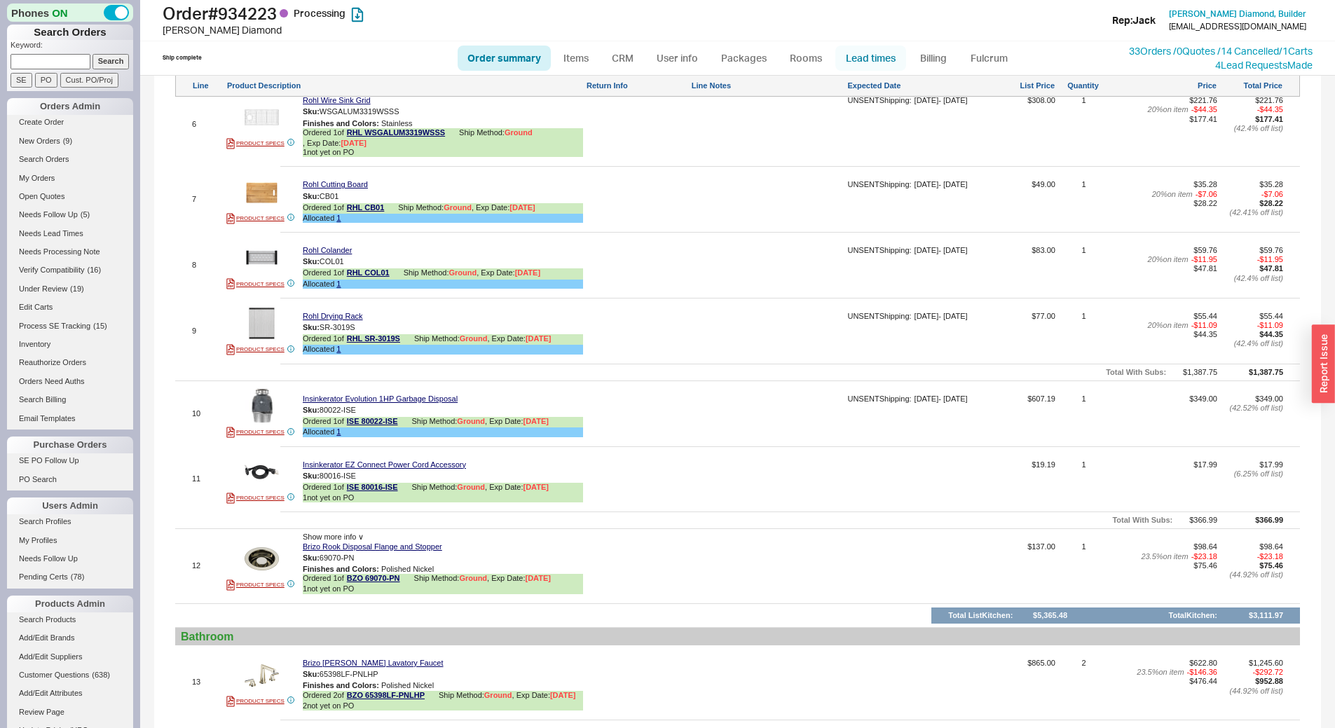
click at [875, 48] on link "Lead times" at bounding box center [871, 58] width 71 height 25
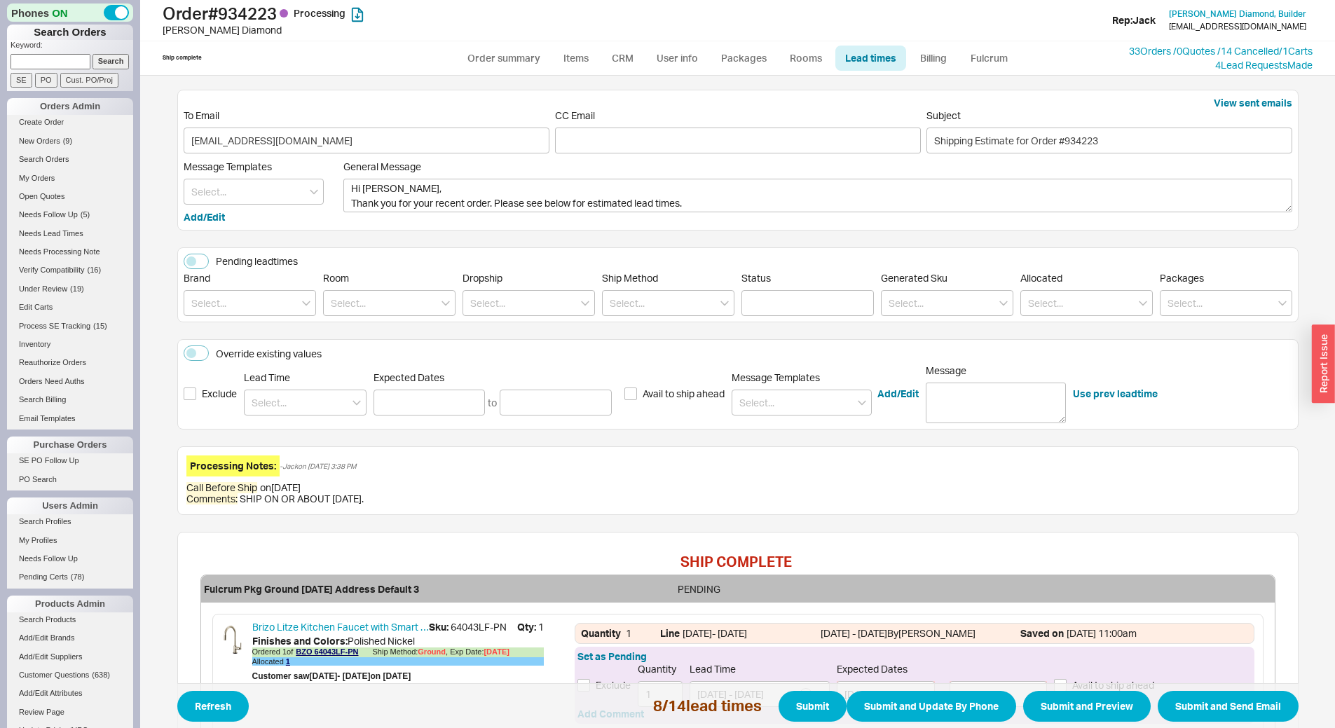
click at [224, 301] on input at bounding box center [250, 303] width 132 height 26
click at [244, 377] on div "Insinkerator" at bounding box center [249, 382] width 131 height 25
type input "Insinkerator"
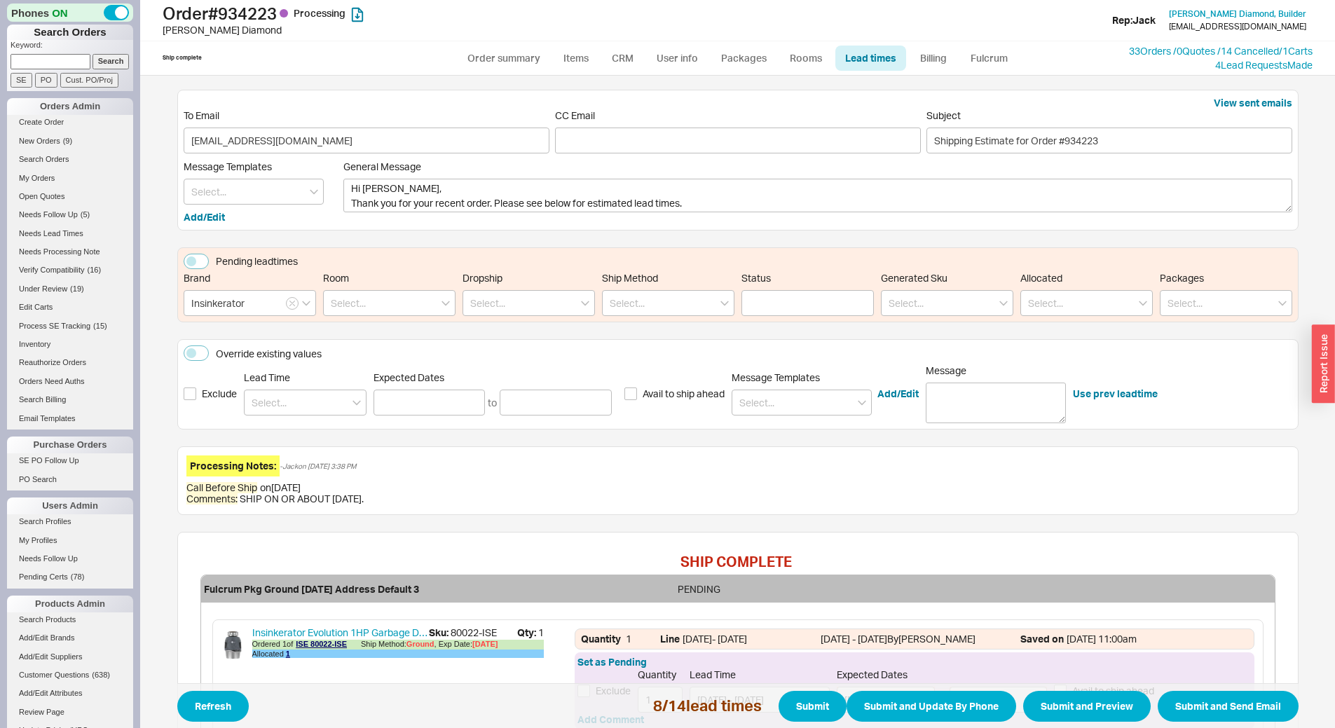
scroll to position [245, 0]
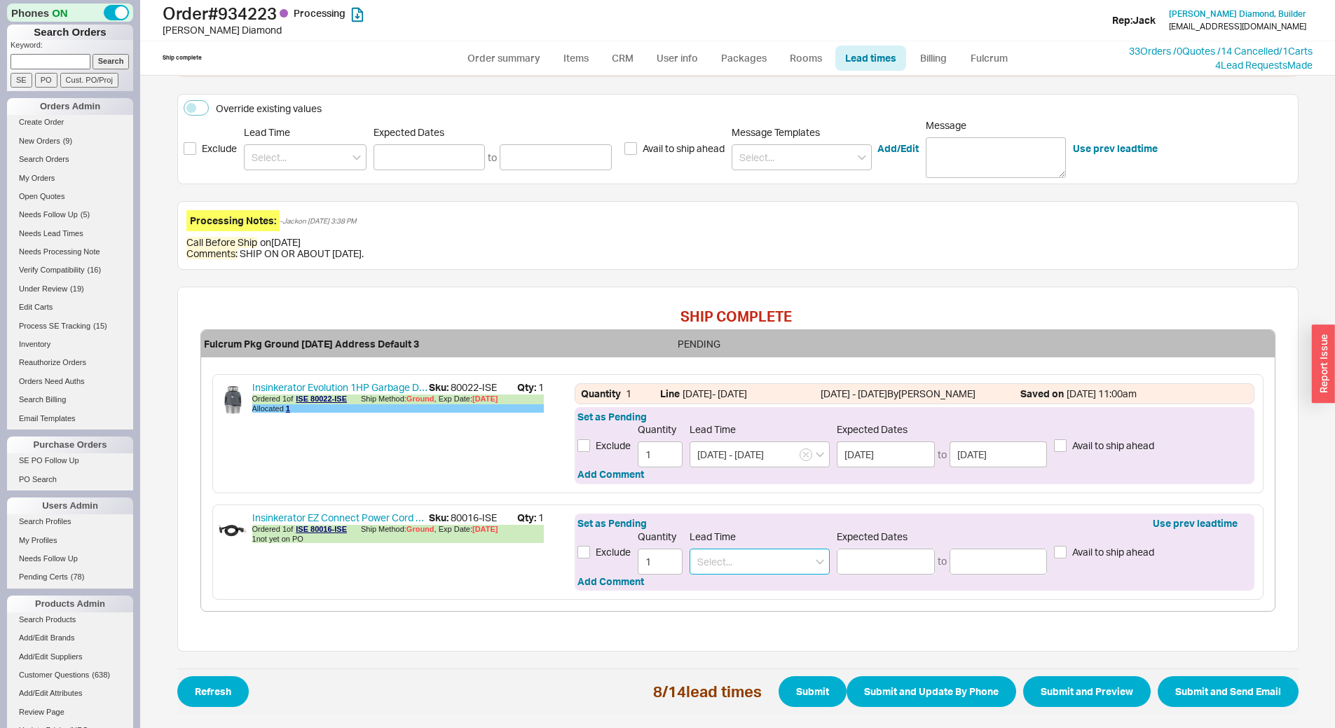
click at [772, 554] on input at bounding box center [760, 562] width 140 height 26
click at [758, 609] on div "2 - 3 Weeks" at bounding box center [759, 615] width 139 height 25
type input "2 - 3 Weeks"
type input "09/02/2025"
type input "09/09/2025"
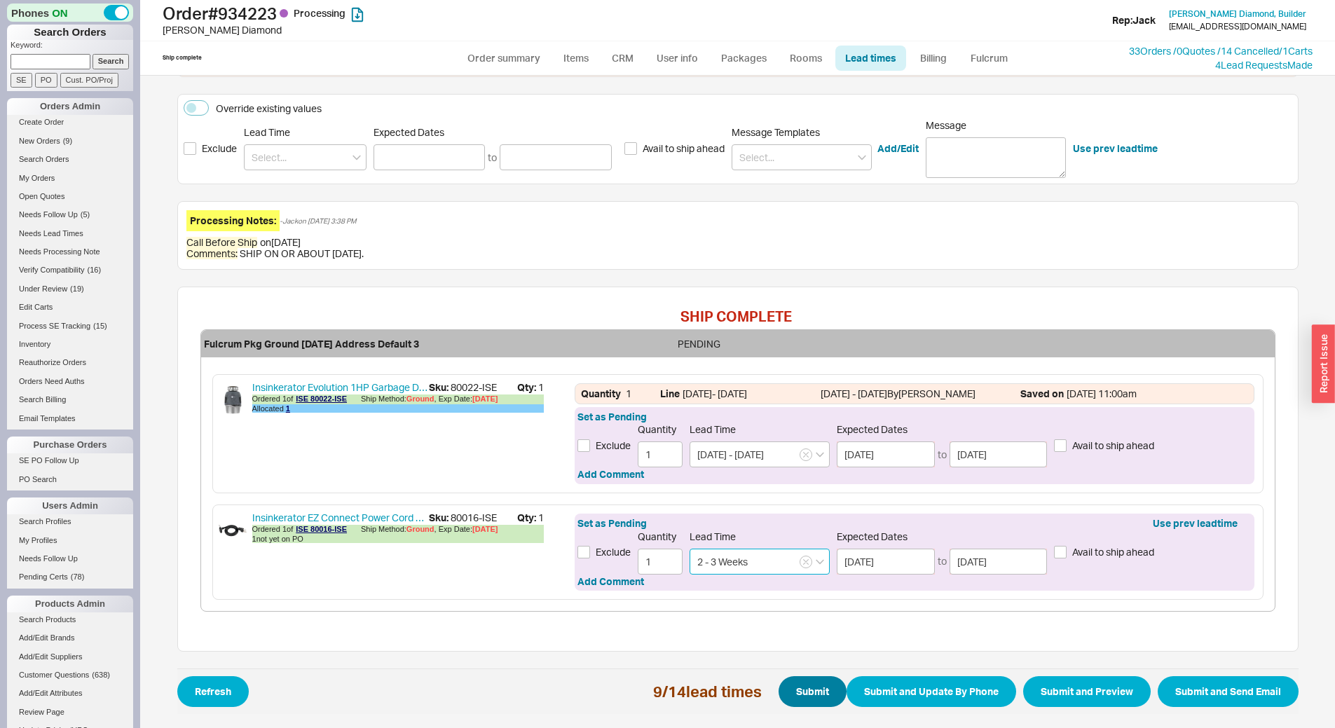
type input "2 - 3 Weeks"
click at [789, 694] on button "Submit" at bounding box center [813, 691] width 68 height 31
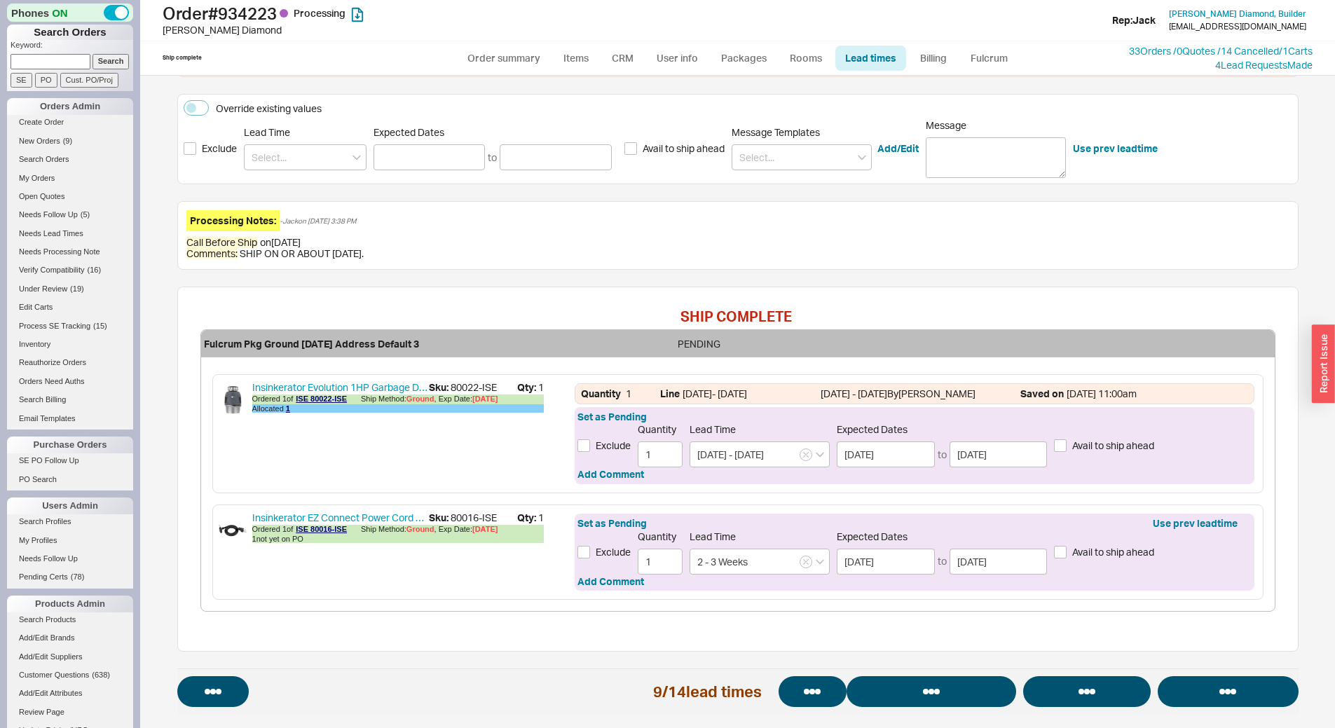
select select "*"
select select "LOW"
select select "3"
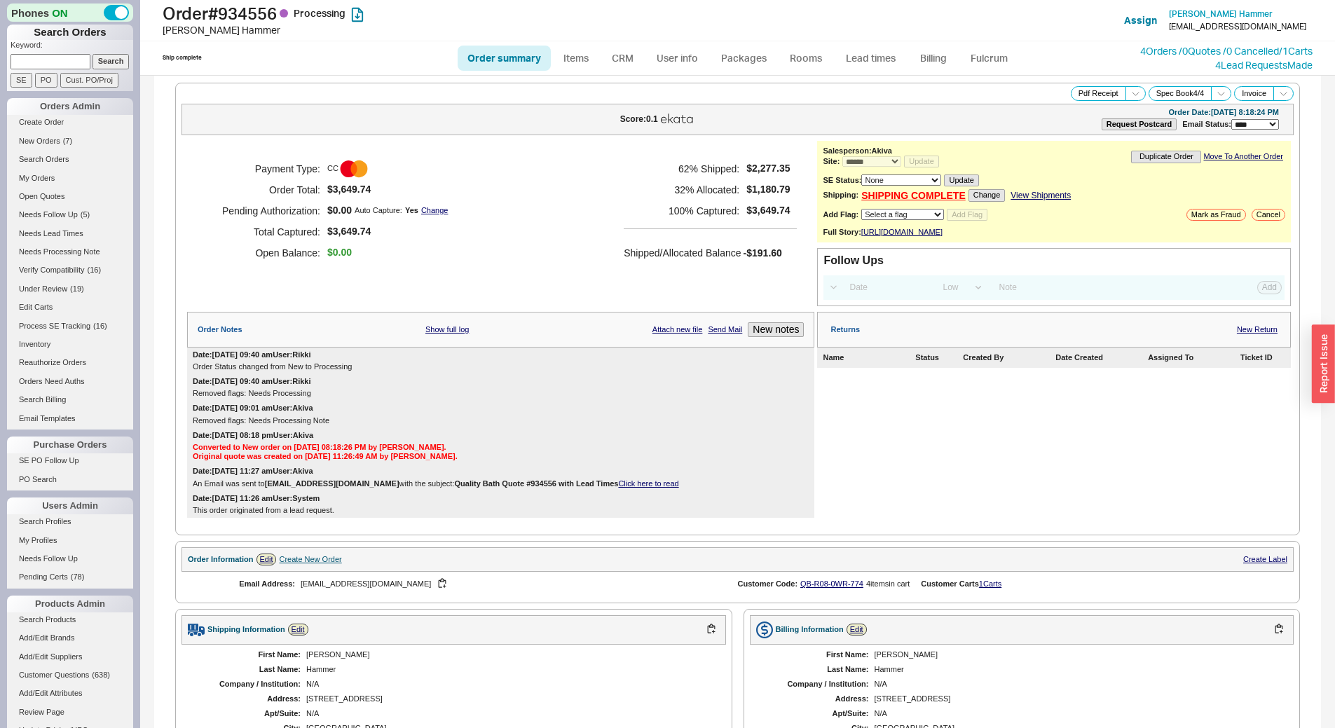
select select "*"
select select "LOW"
select select "3"
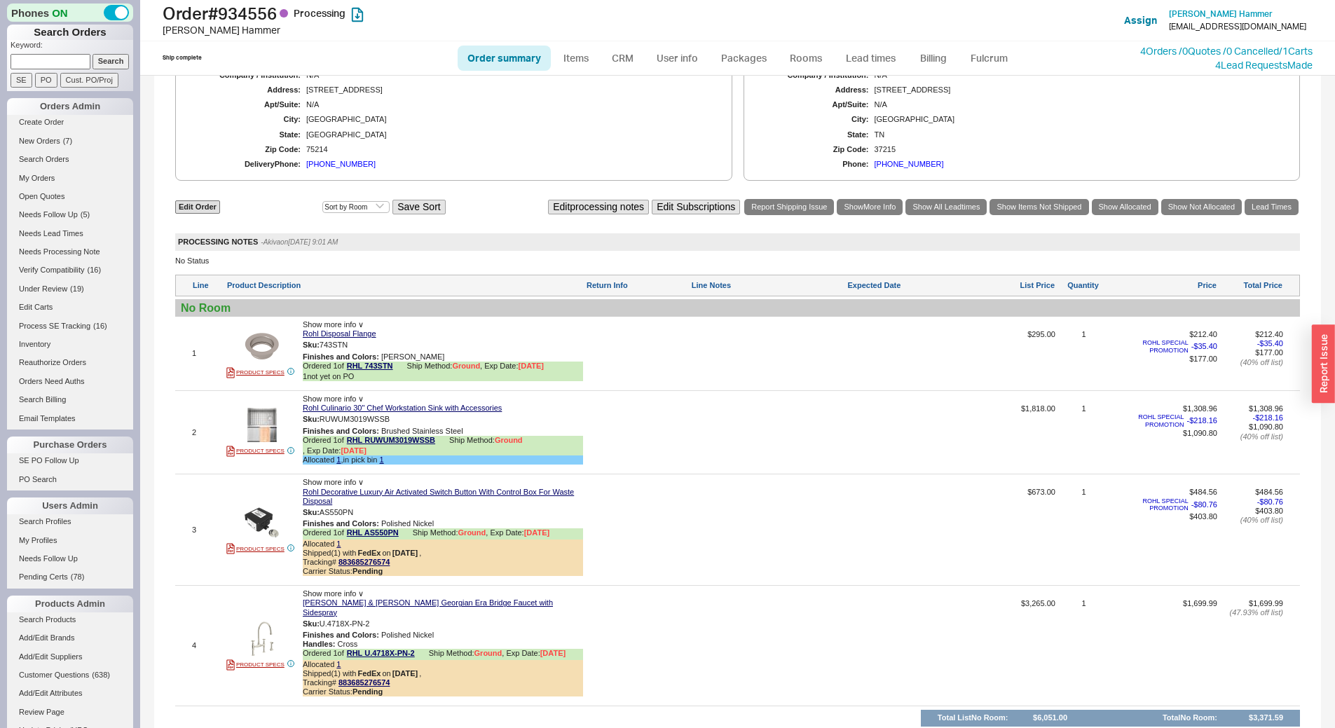
scroll to position [631, 0]
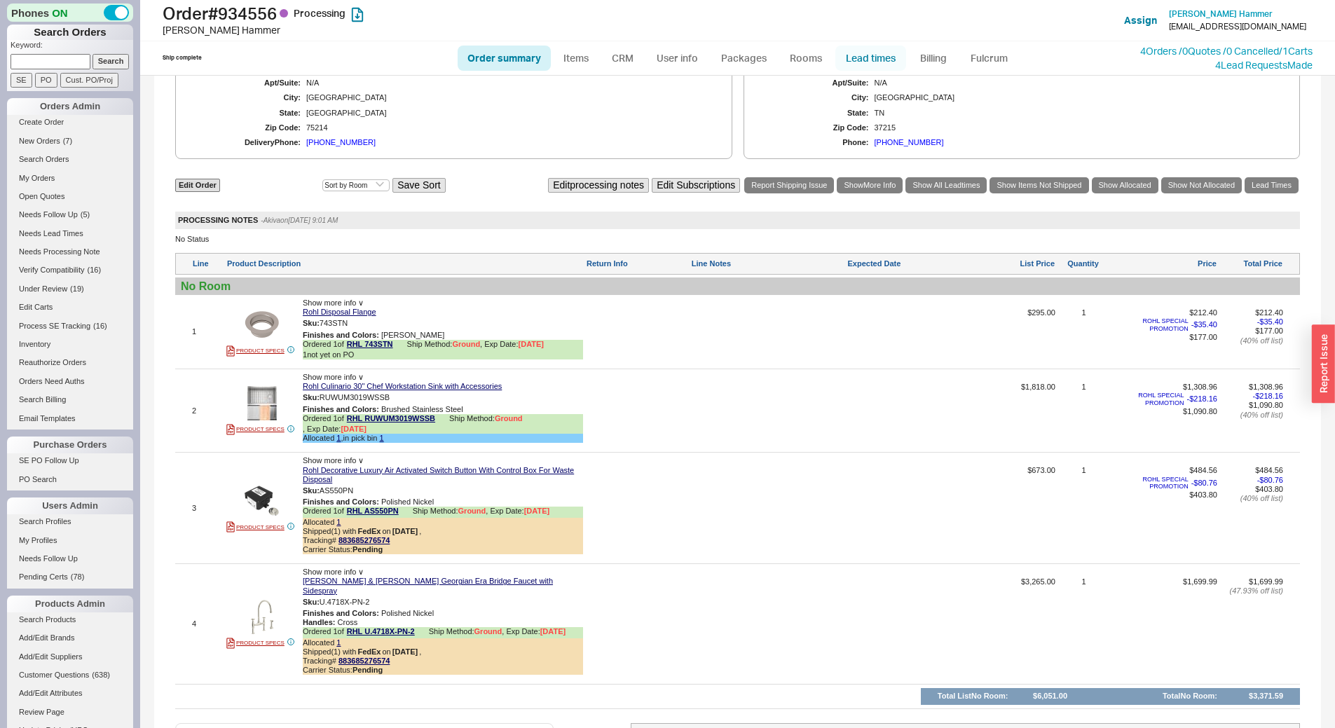
drag, startPoint x: 861, startPoint y: 59, endPoint x: 852, endPoint y: 61, distance: 9.4
click at [861, 58] on link "Lead times" at bounding box center [871, 58] width 71 height 25
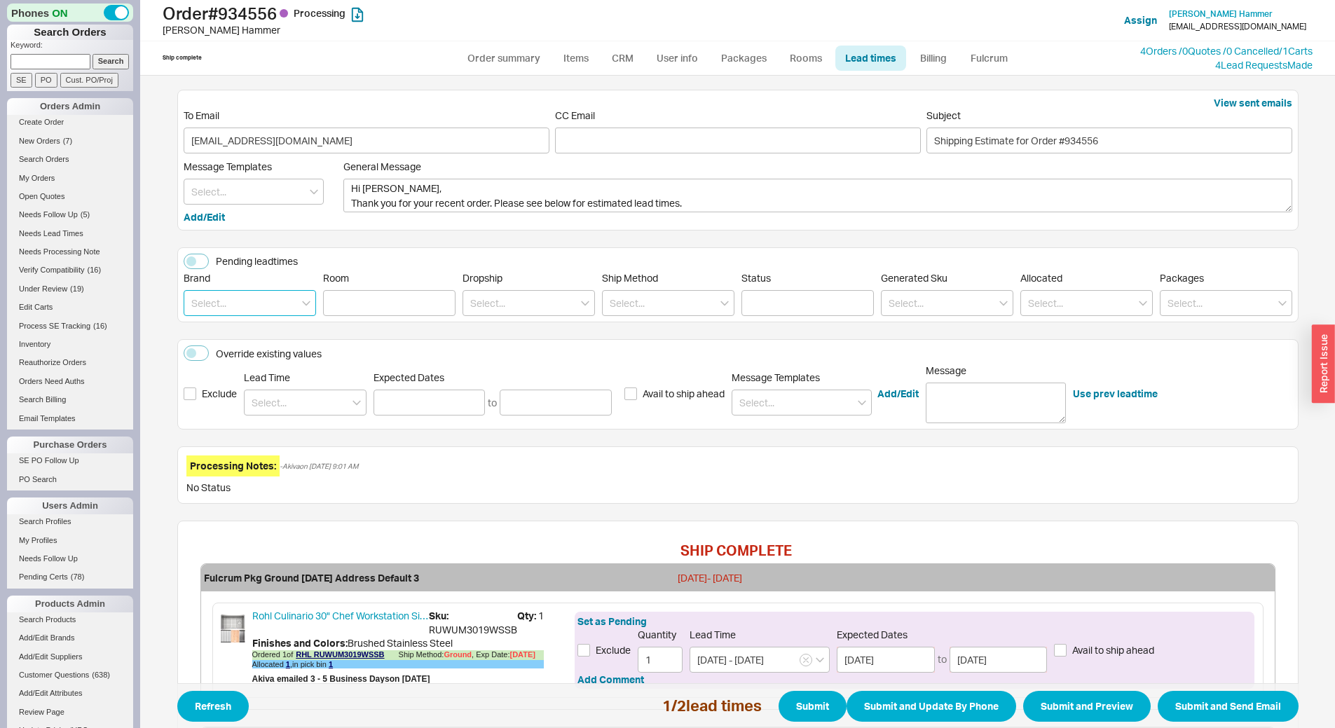
click at [231, 299] on input at bounding box center [250, 303] width 132 height 26
click at [242, 341] on div "Rohl" at bounding box center [249, 332] width 131 height 25
type input "Rohl"
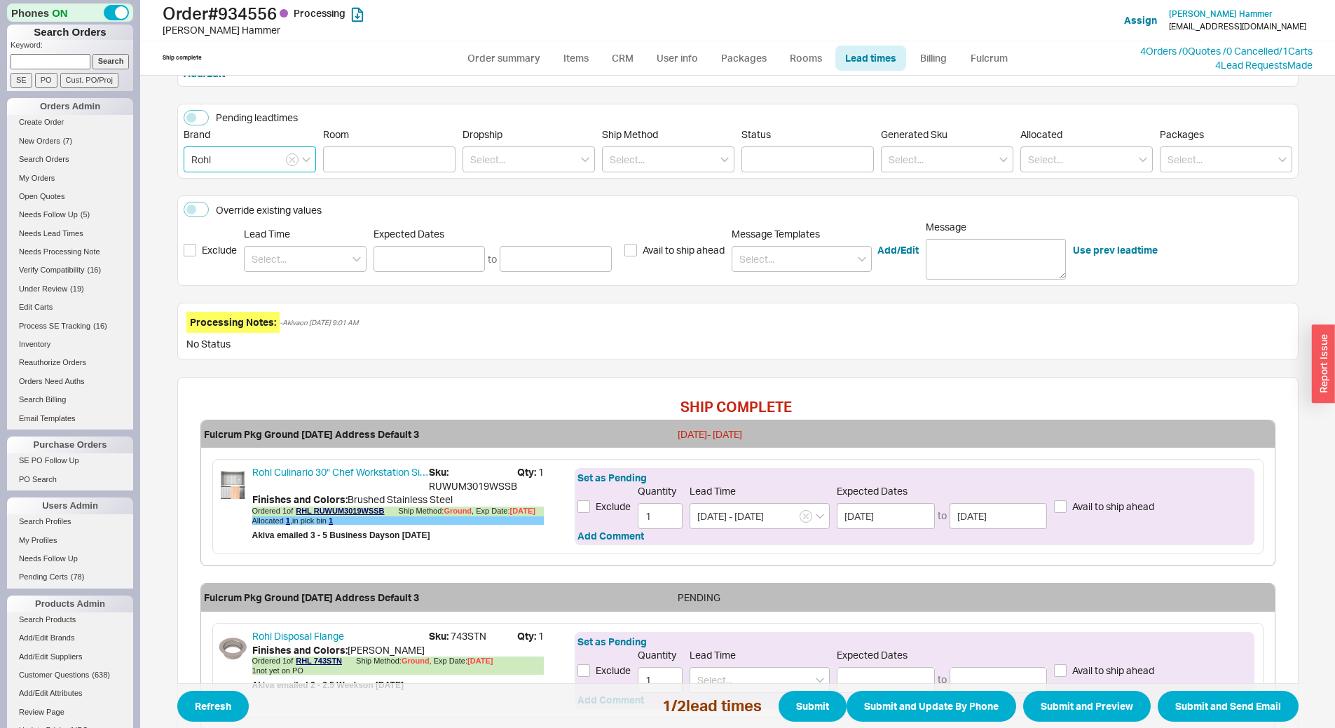
scroll to position [308, 0]
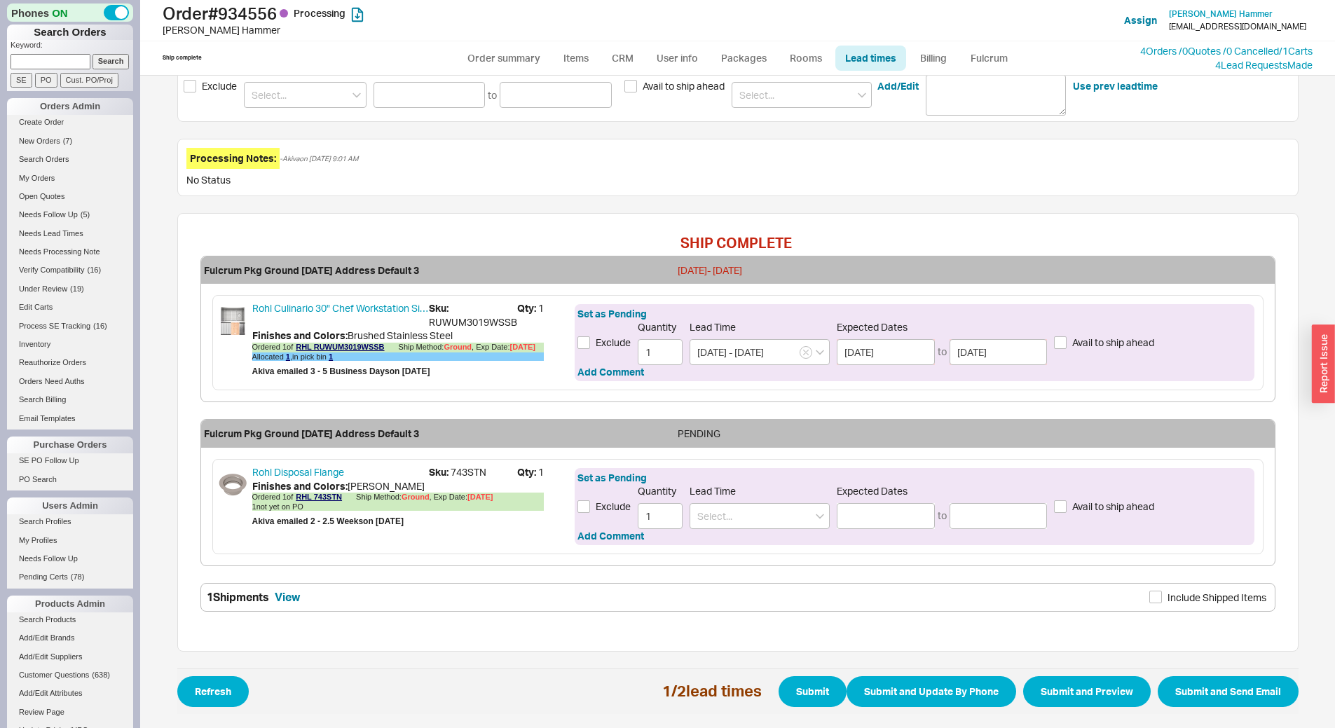
click at [461, 469] on span "Sku: 743STN" at bounding box center [473, 472] width 88 height 14
click at [463, 470] on span "Sku: 743STN" at bounding box center [473, 472] width 88 height 14
copy span "743STN"
click at [776, 517] on input at bounding box center [760, 516] width 140 height 26
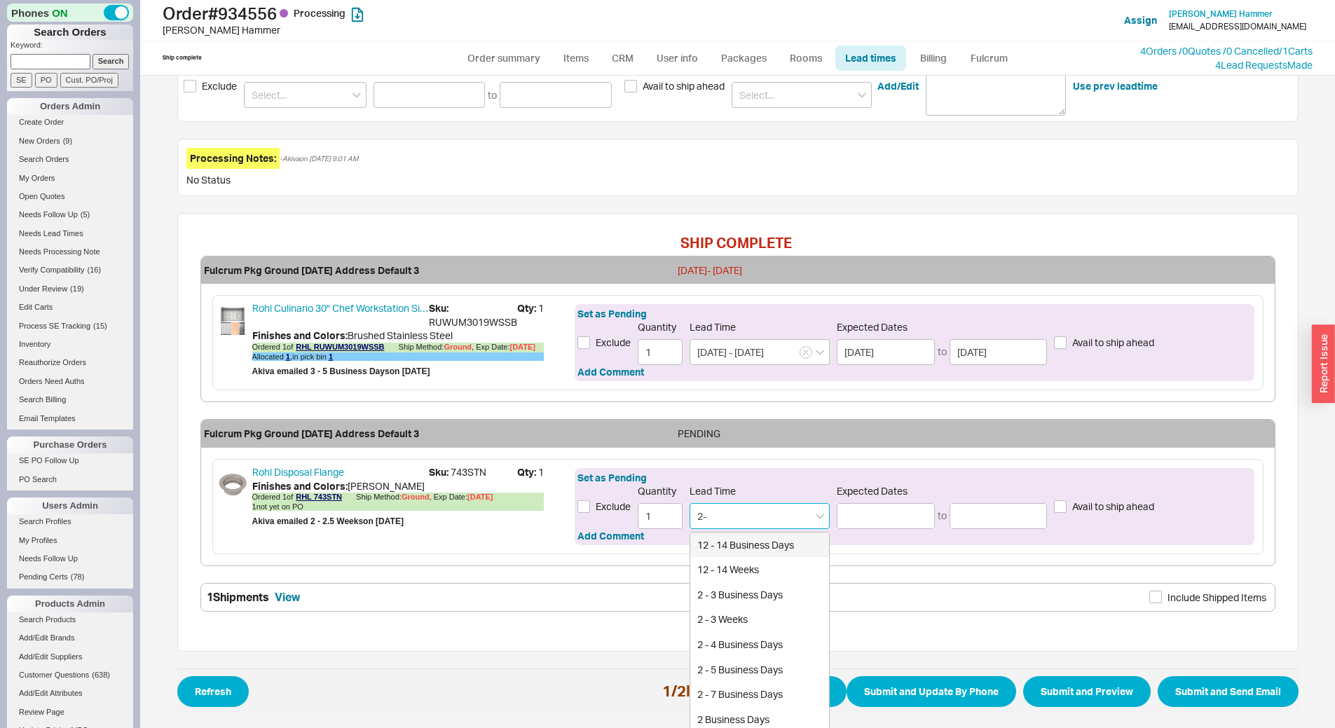
type input "2"
click at [763, 546] on div "7 - 10 Business Days" at bounding box center [759, 545] width 139 height 25
type input "7 - 10 Business Days"
type input "[DATE]"
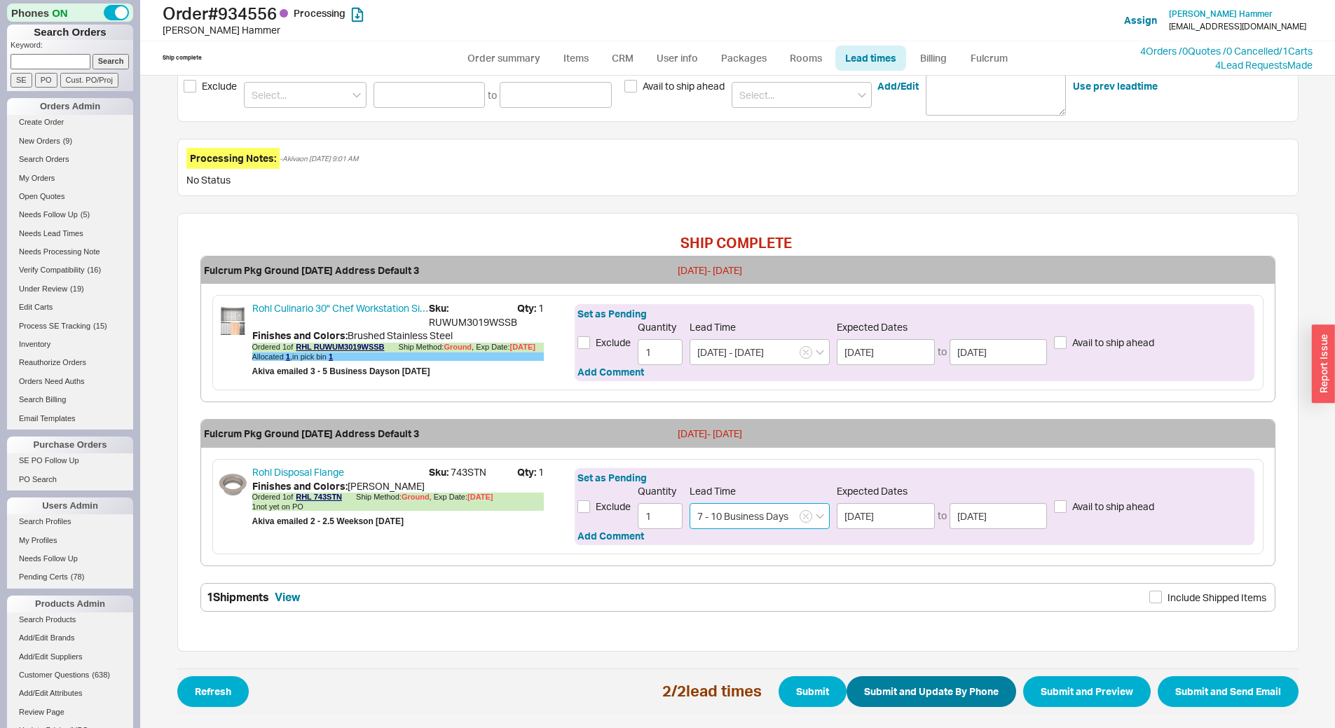
type input "7 - 10 Business Days"
click at [958, 689] on button "Submit and Update By Phone" at bounding box center [932, 691] width 170 height 31
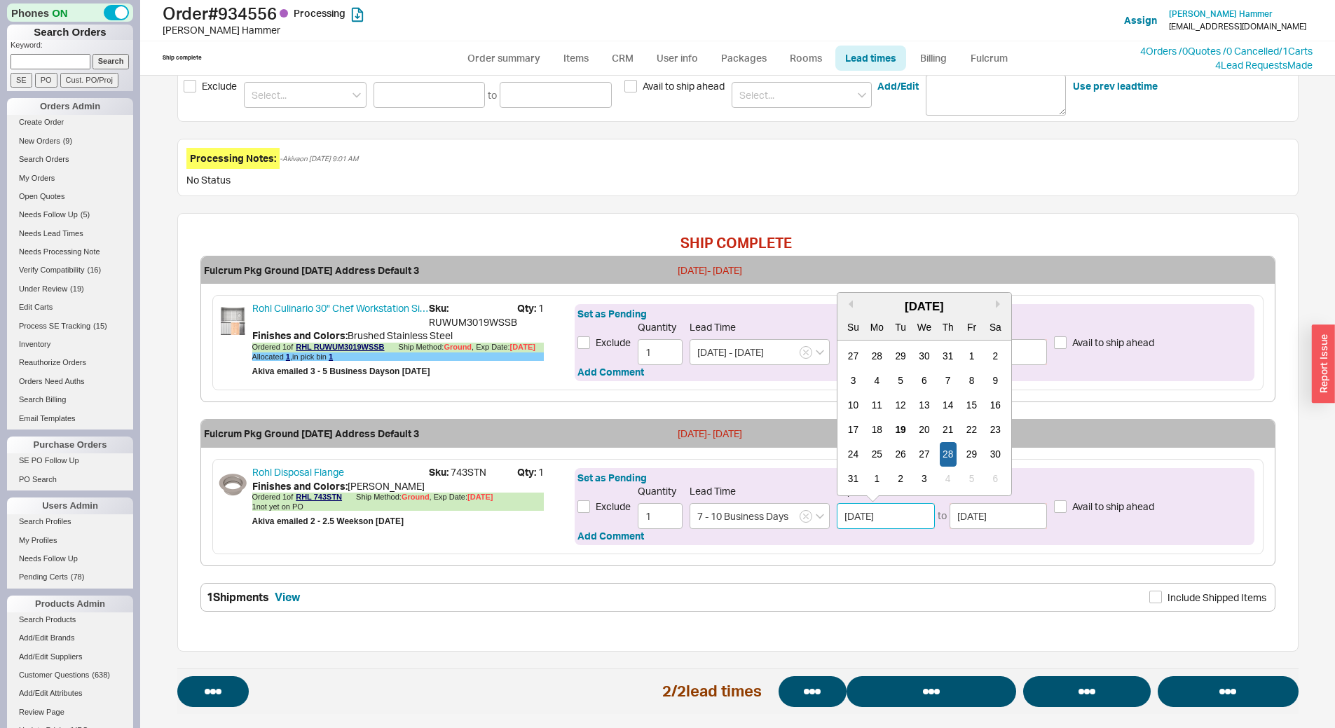
click at [899, 520] on input "[DATE]" at bounding box center [886, 516] width 98 height 26
click at [871, 484] on div "1" at bounding box center [877, 479] width 17 height 25
type input "09/01/2025"
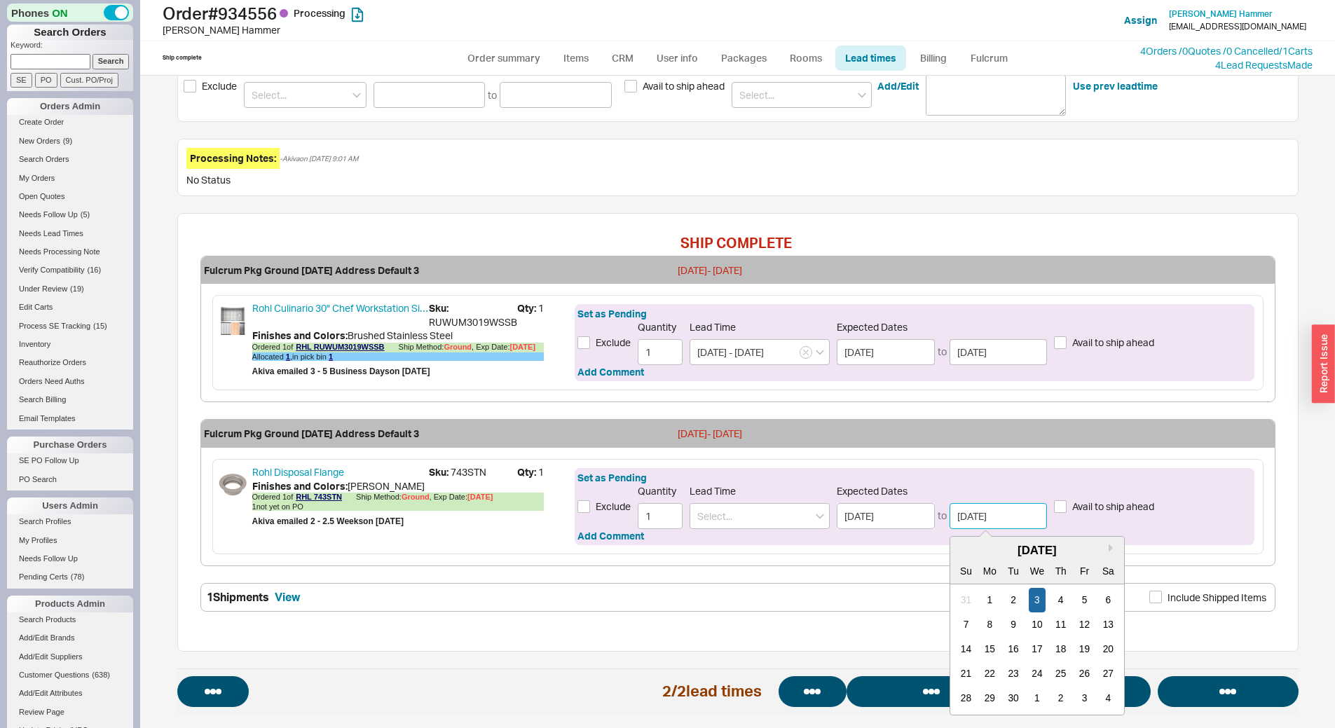
click at [999, 512] on input "09/03/2025" at bounding box center [999, 516] width 98 height 26
click at [1076, 604] on div "5" at bounding box center [1084, 600] width 17 height 25
type input "09/05/2025"
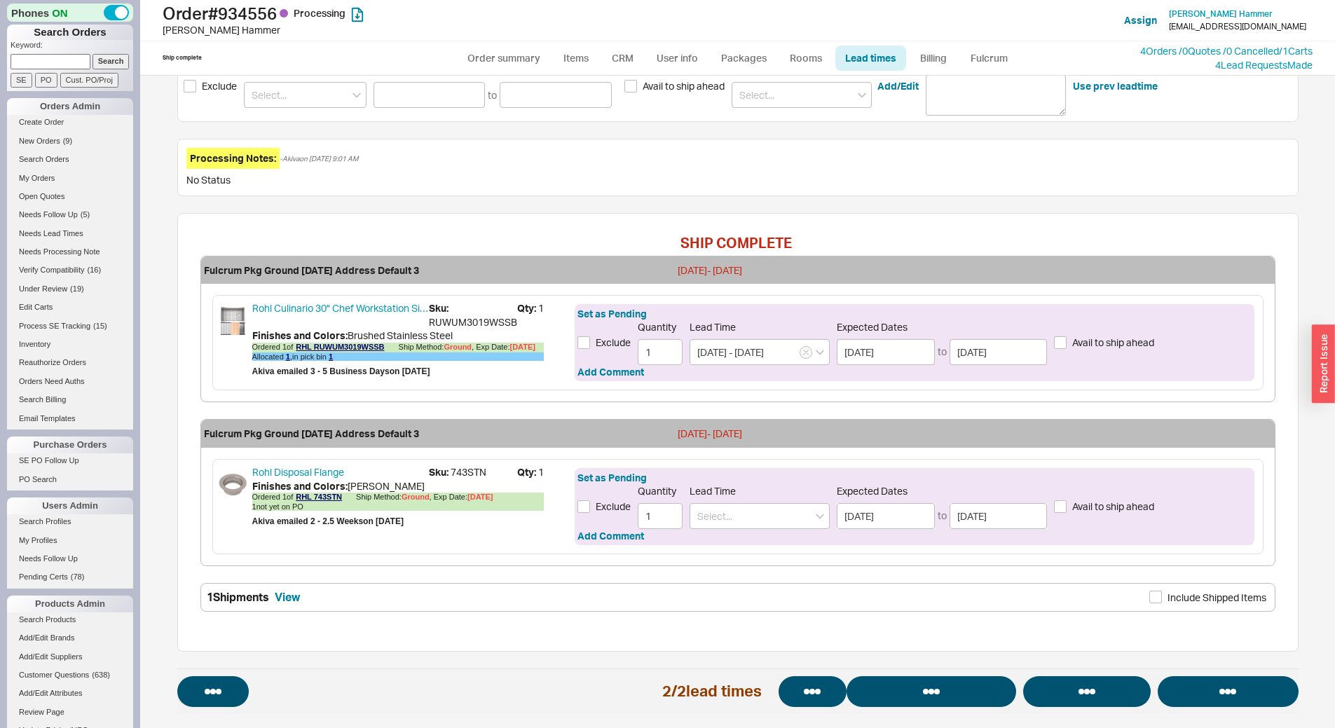
select select "*"
select select "LOW"
select select "3"
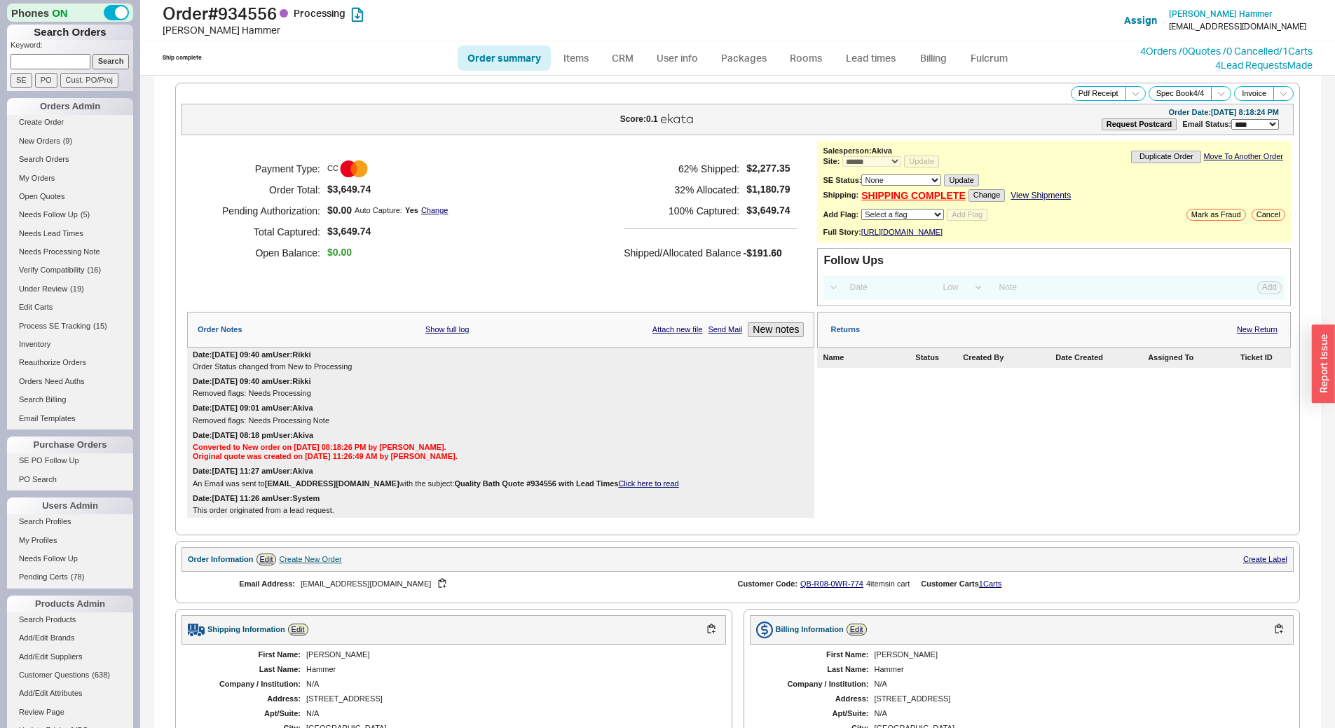
scroll to position [770, 0]
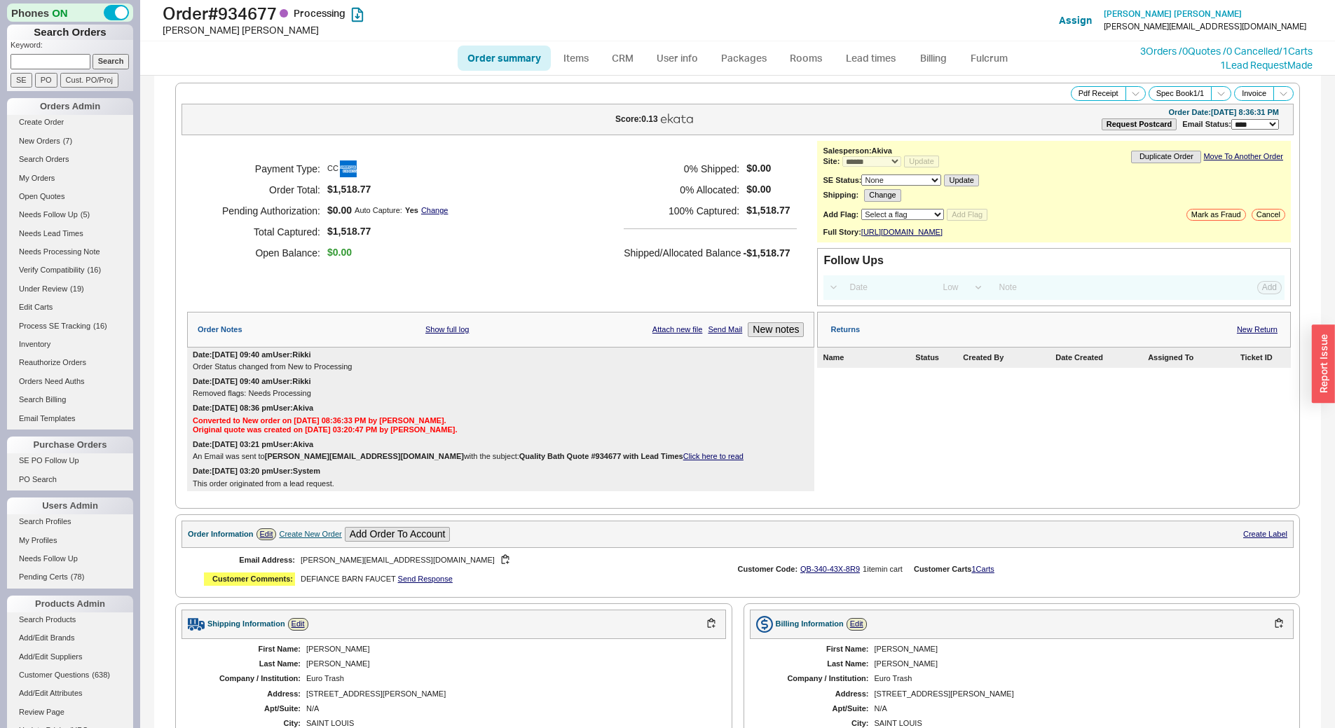
select select "*"
select select "LOW"
select select "3"
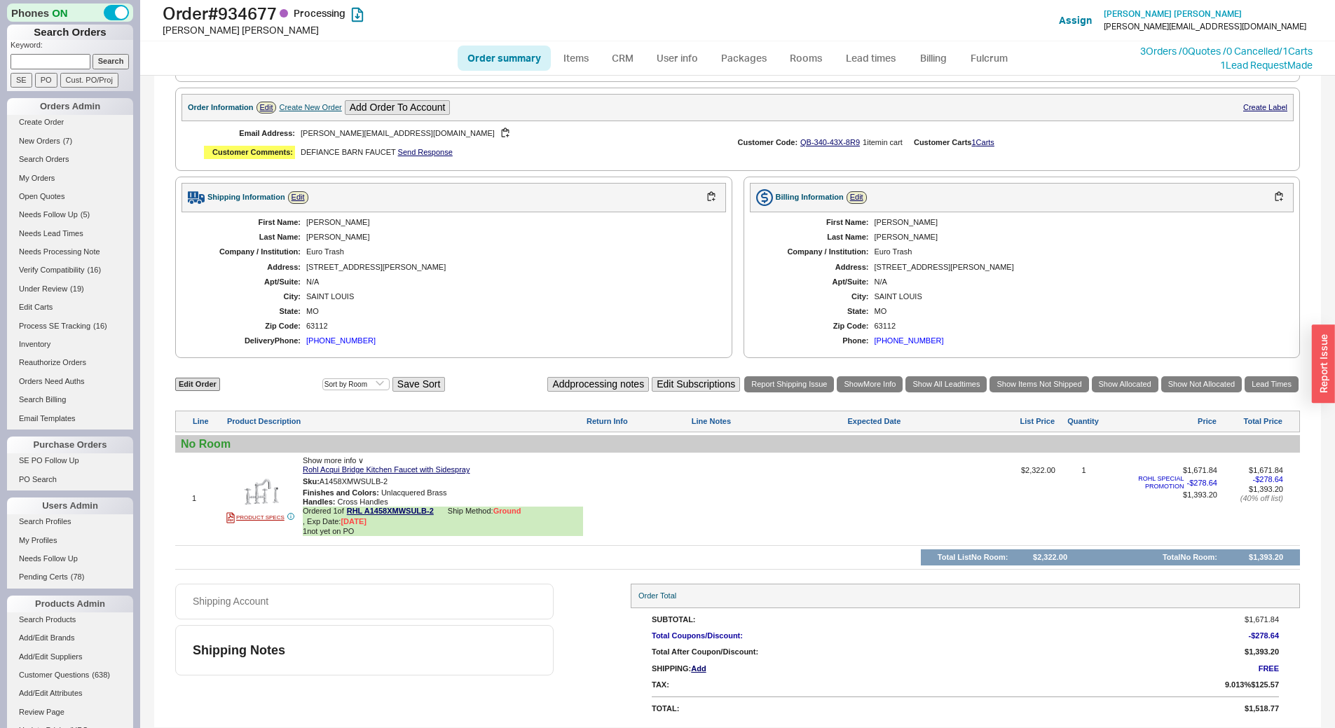
scroll to position [435, 0]
click at [401, 479] on button "button" at bounding box center [398, 481] width 17 height 13
click at [443, 513] on icon at bounding box center [441, 512] width 8 height 8
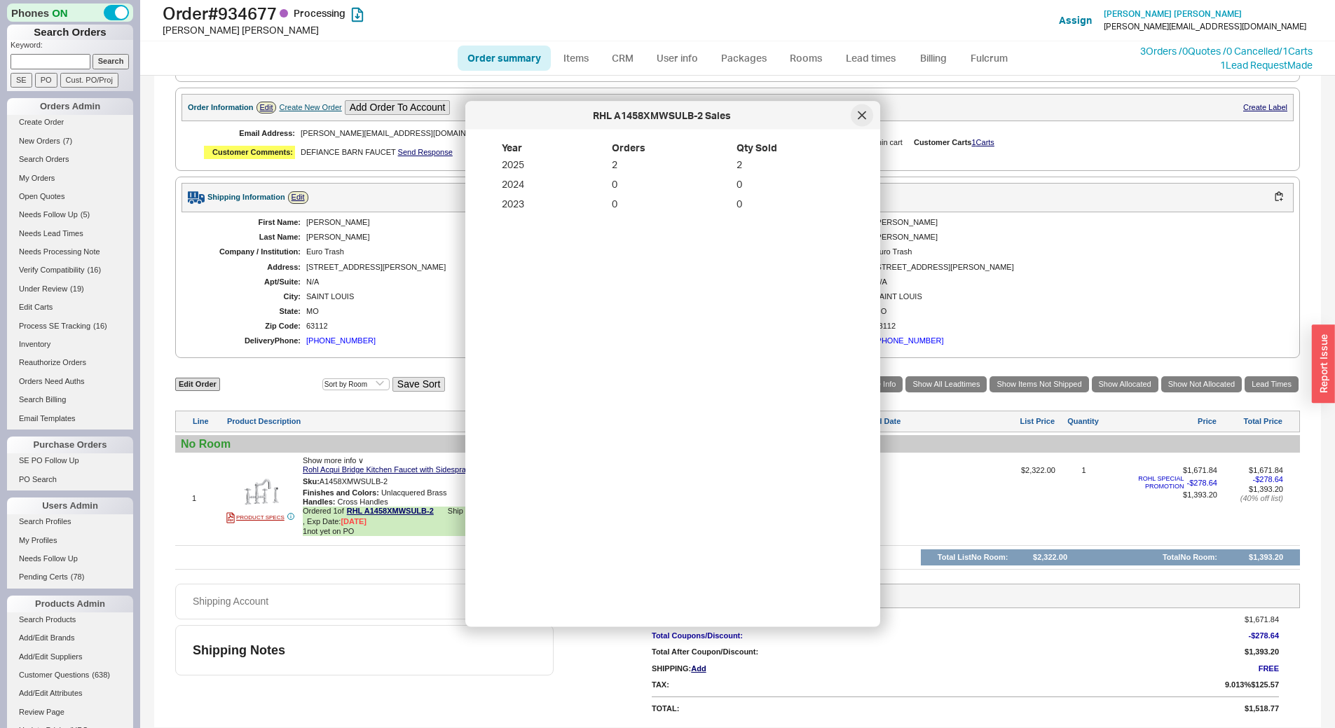
click at [861, 115] on icon at bounding box center [862, 115] width 8 height 8
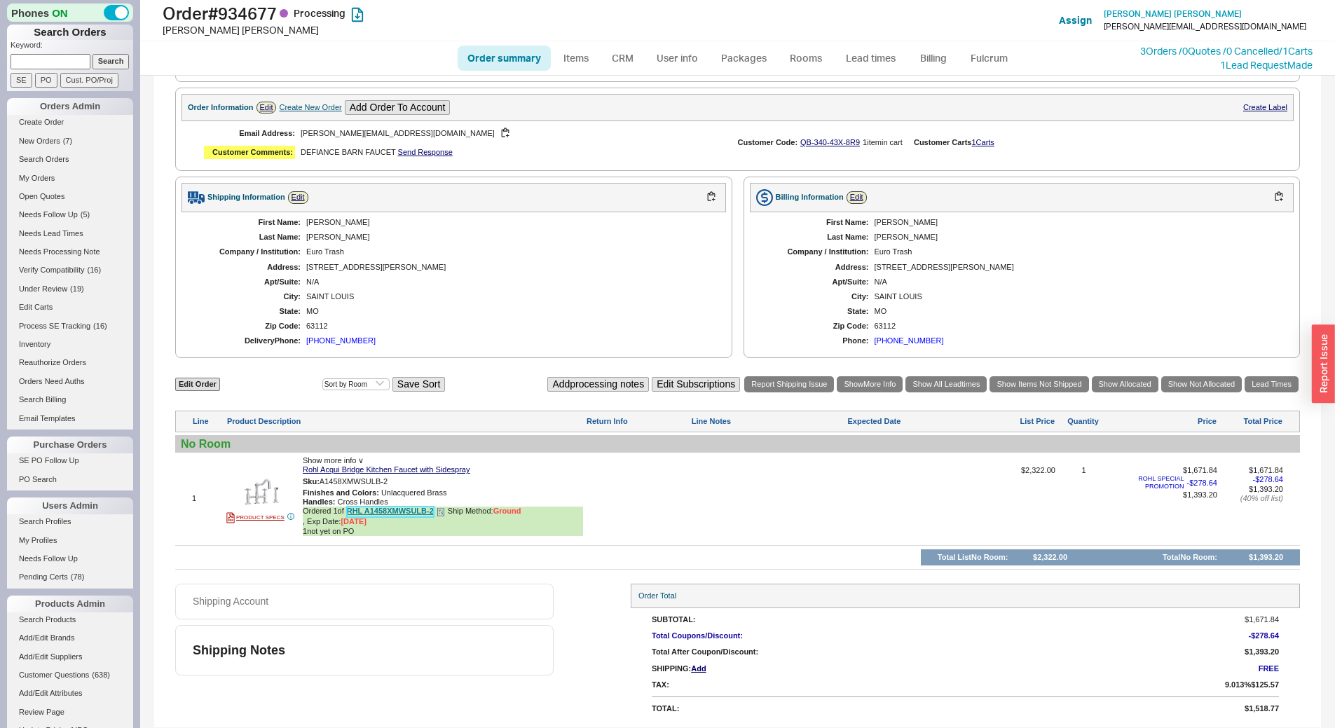
click at [412, 510] on link "RHL A1458XMWSULB-2" at bounding box center [390, 512] width 87 height 11
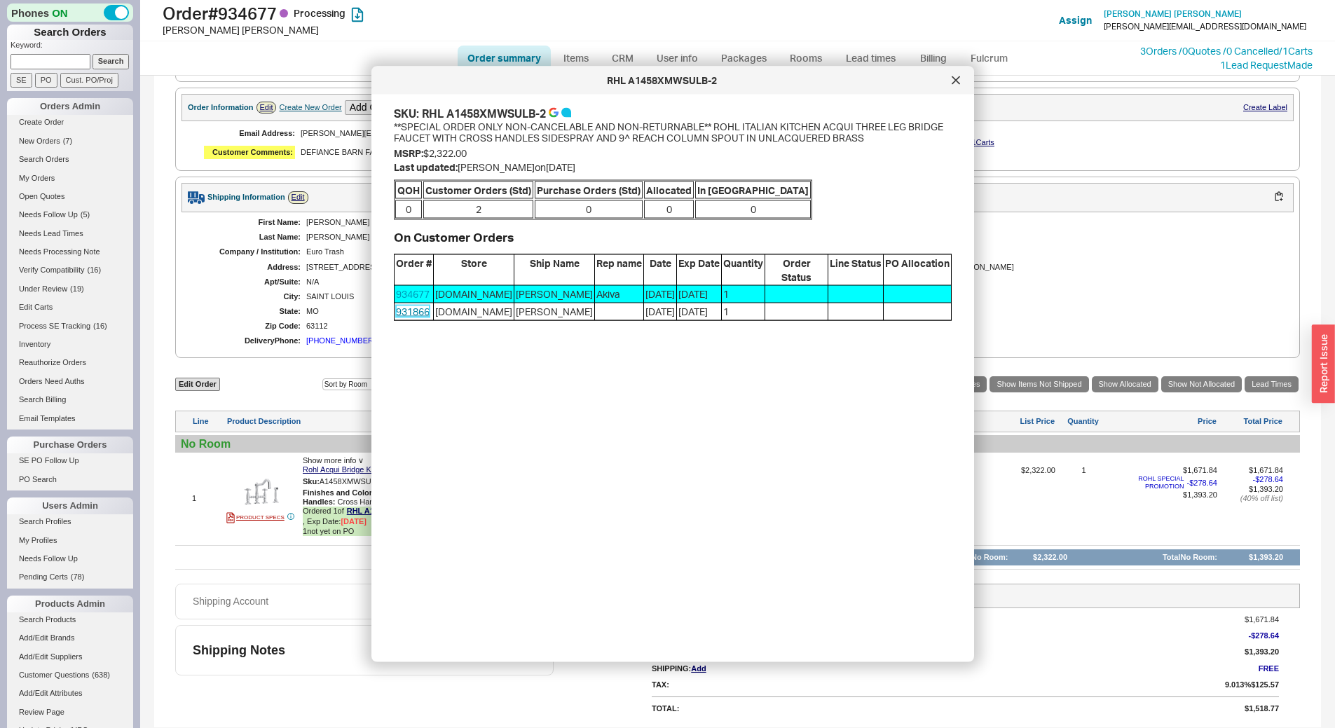
click at [406, 306] on link "931866" at bounding box center [413, 312] width 34 height 12
click at [955, 86] on div at bounding box center [956, 80] width 22 height 22
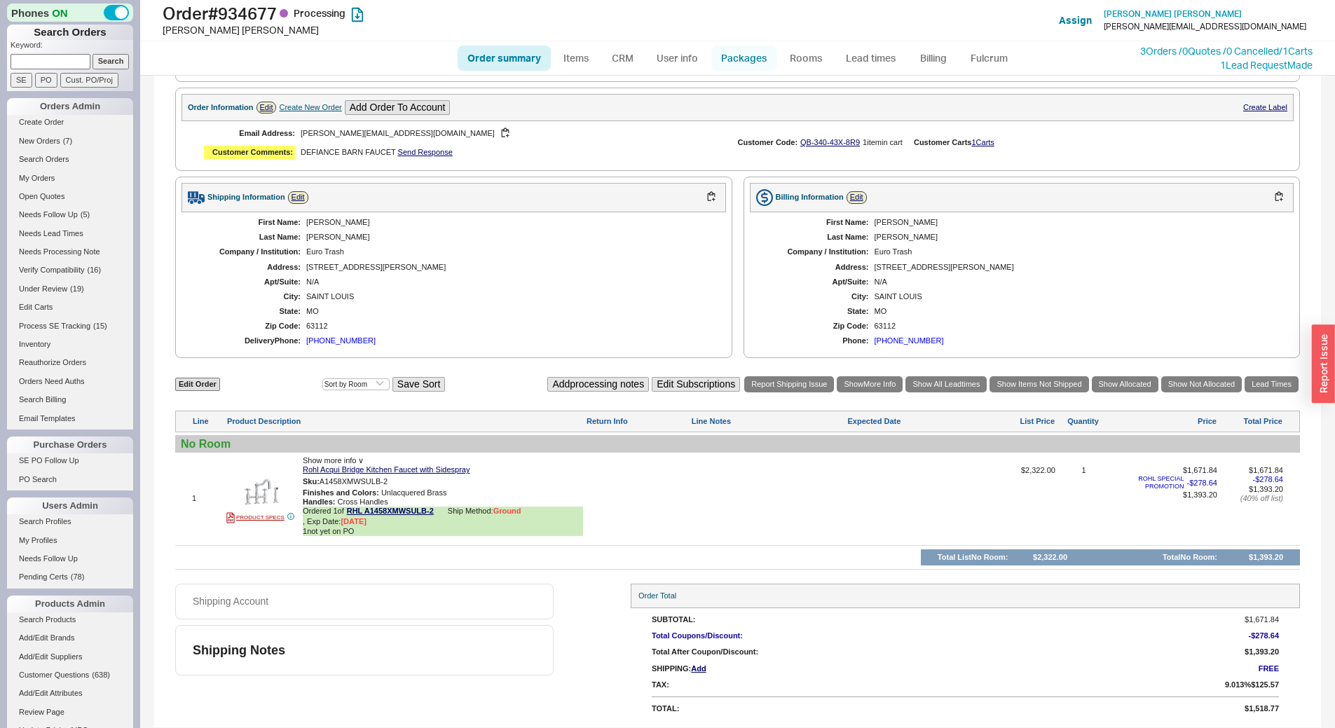
click at [737, 49] on link "Packages" at bounding box center [745, 58] width 66 height 25
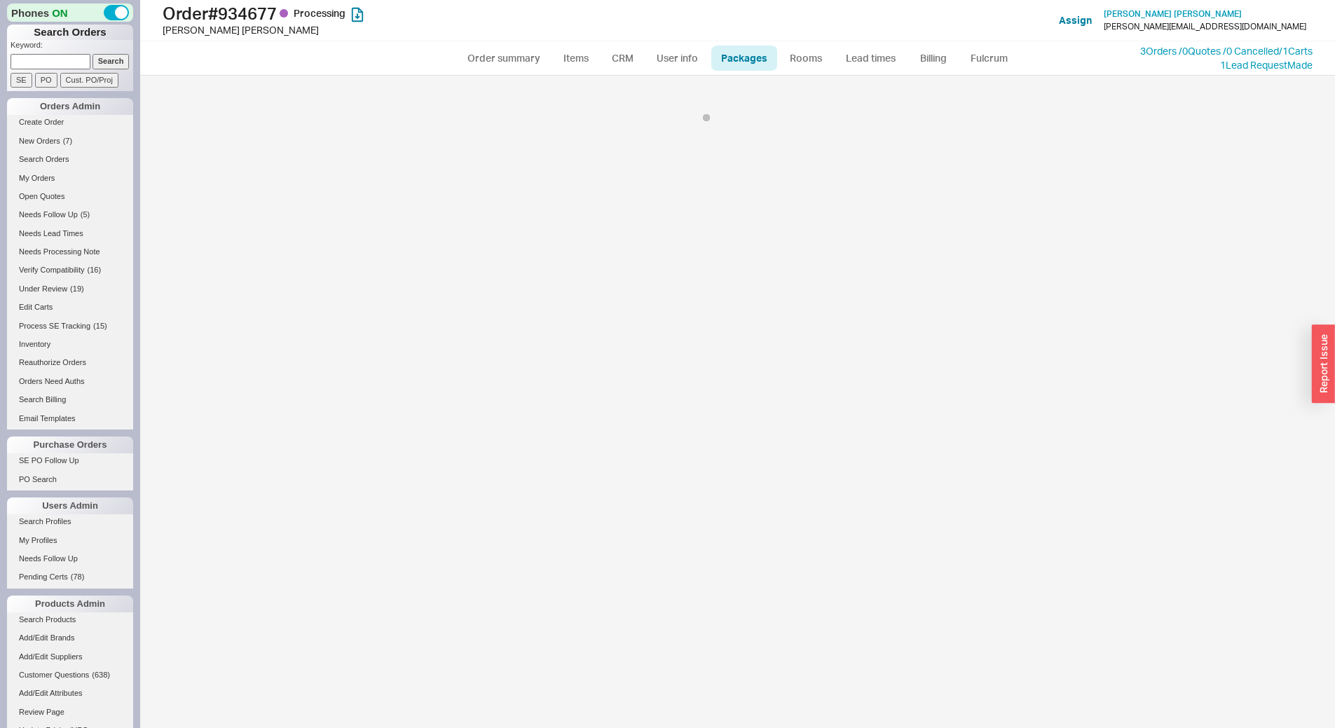
select select "1"
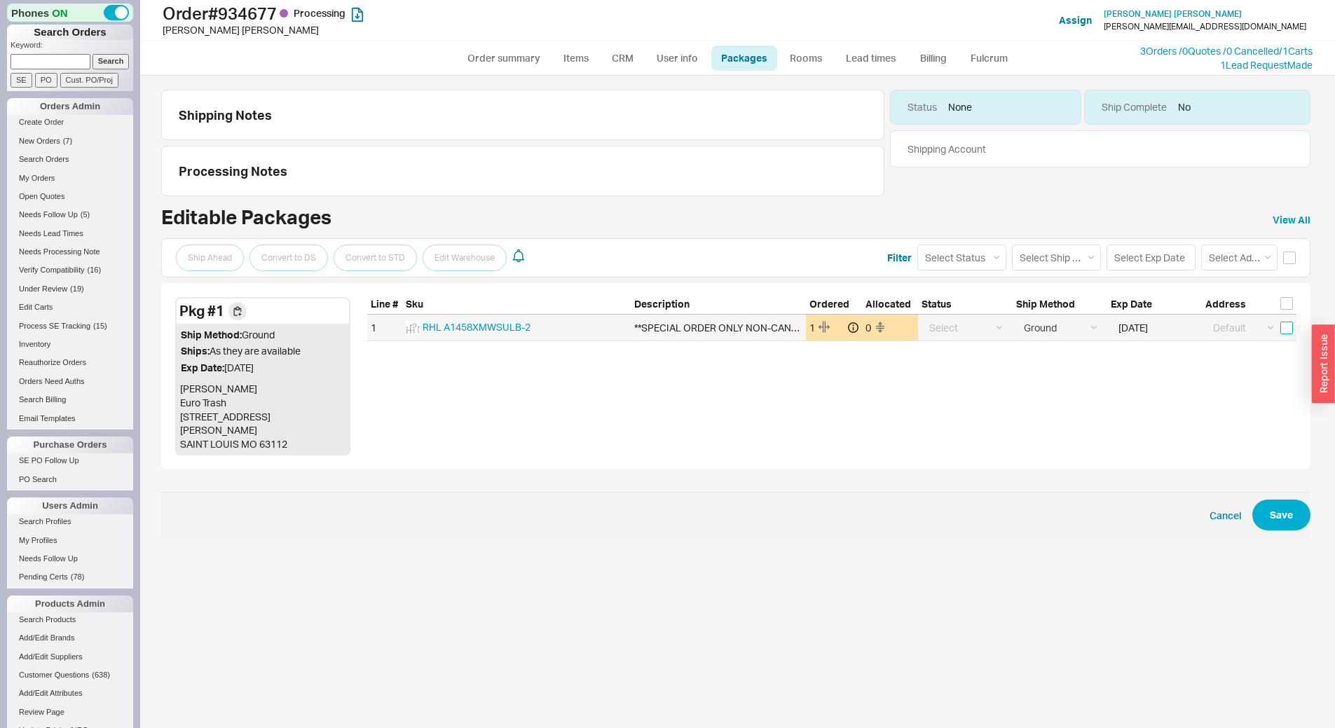
click at [1288, 332] on input "checkbox" at bounding box center [1287, 328] width 13 height 13
checkbox input "true"
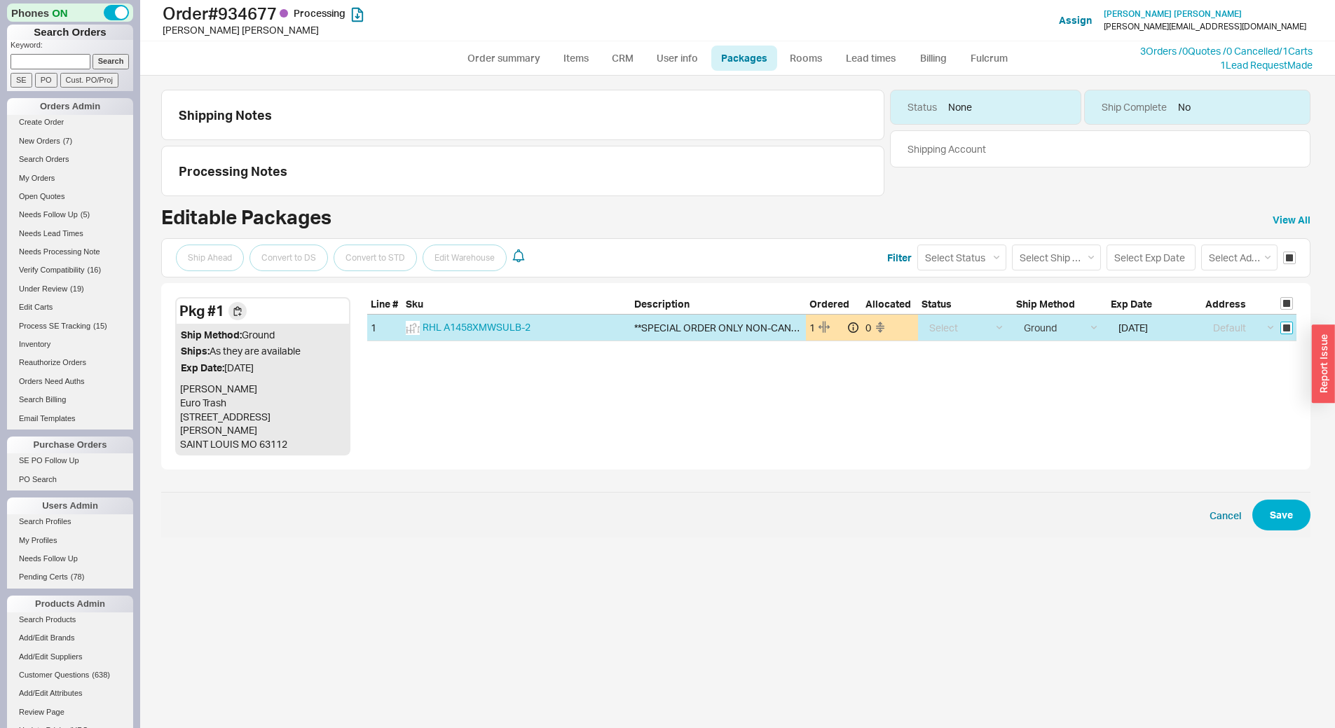
checkbox input "true"
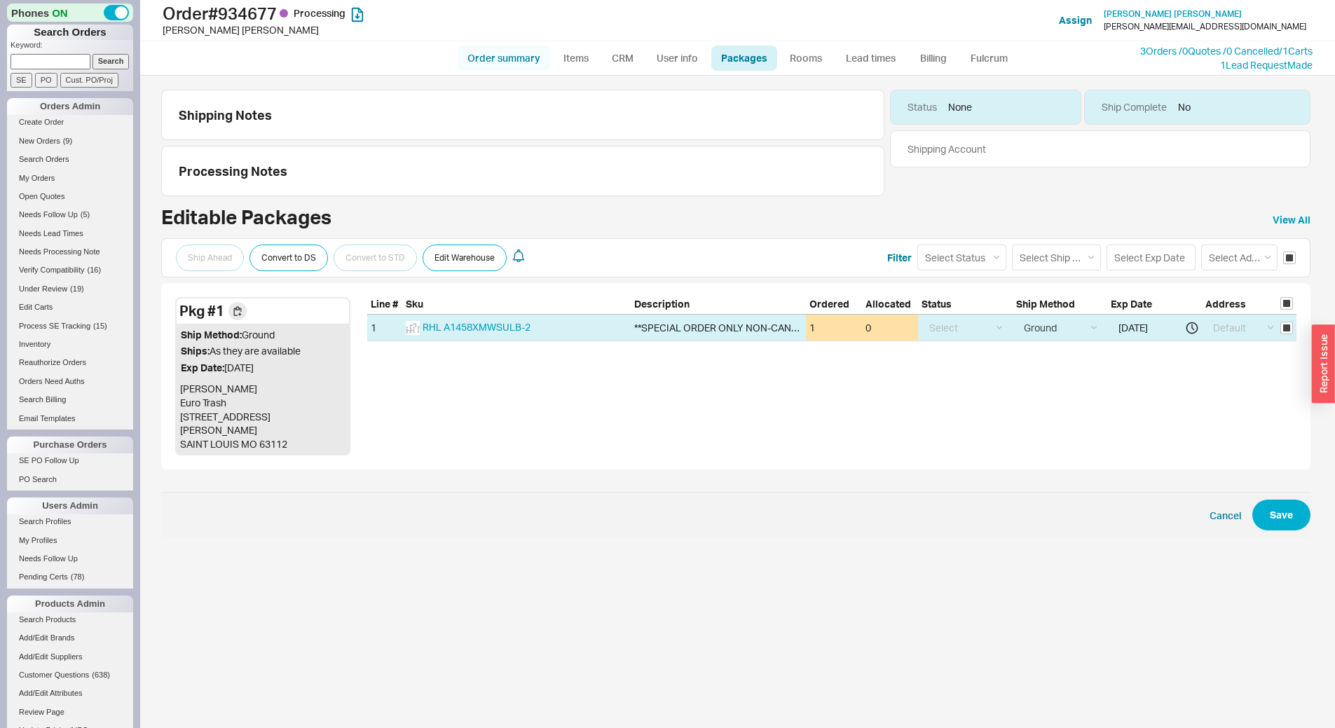
click at [498, 54] on link "Order summary" at bounding box center [504, 58] width 93 height 25
select select "*"
select select "LOW"
select select "3"
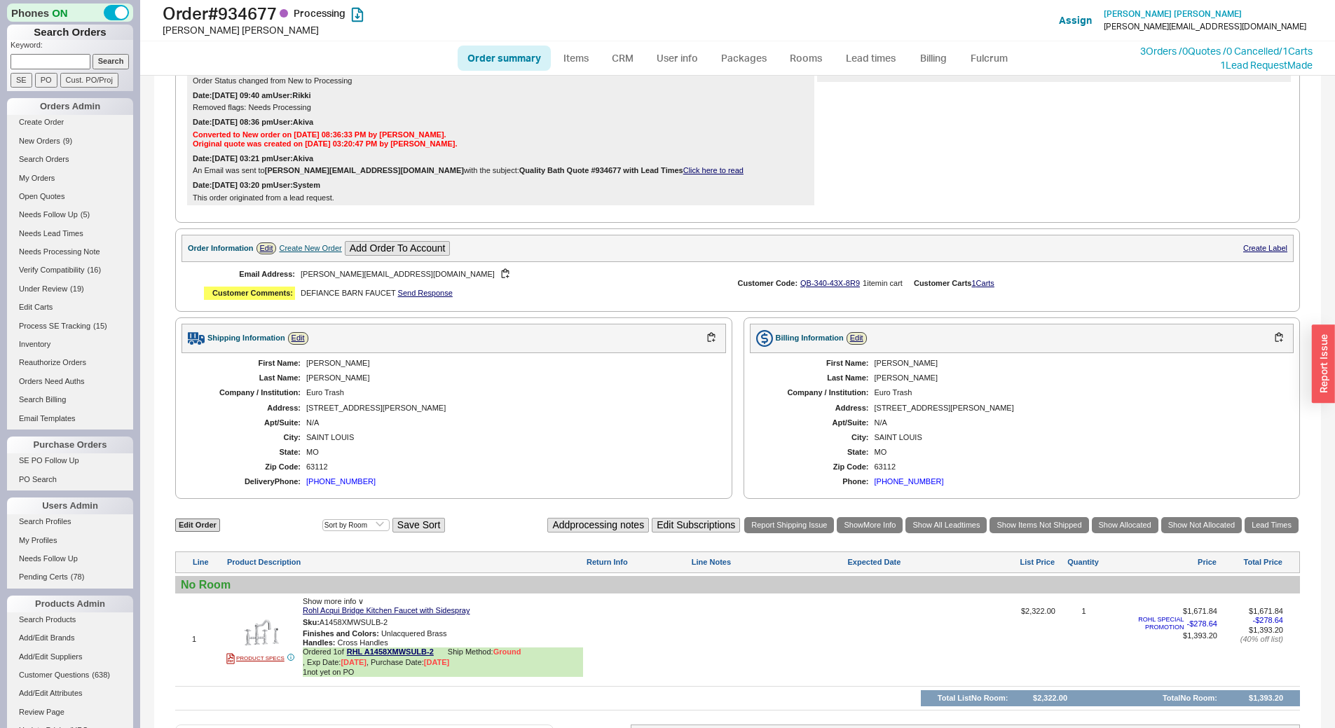
scroll to position [435, 0]
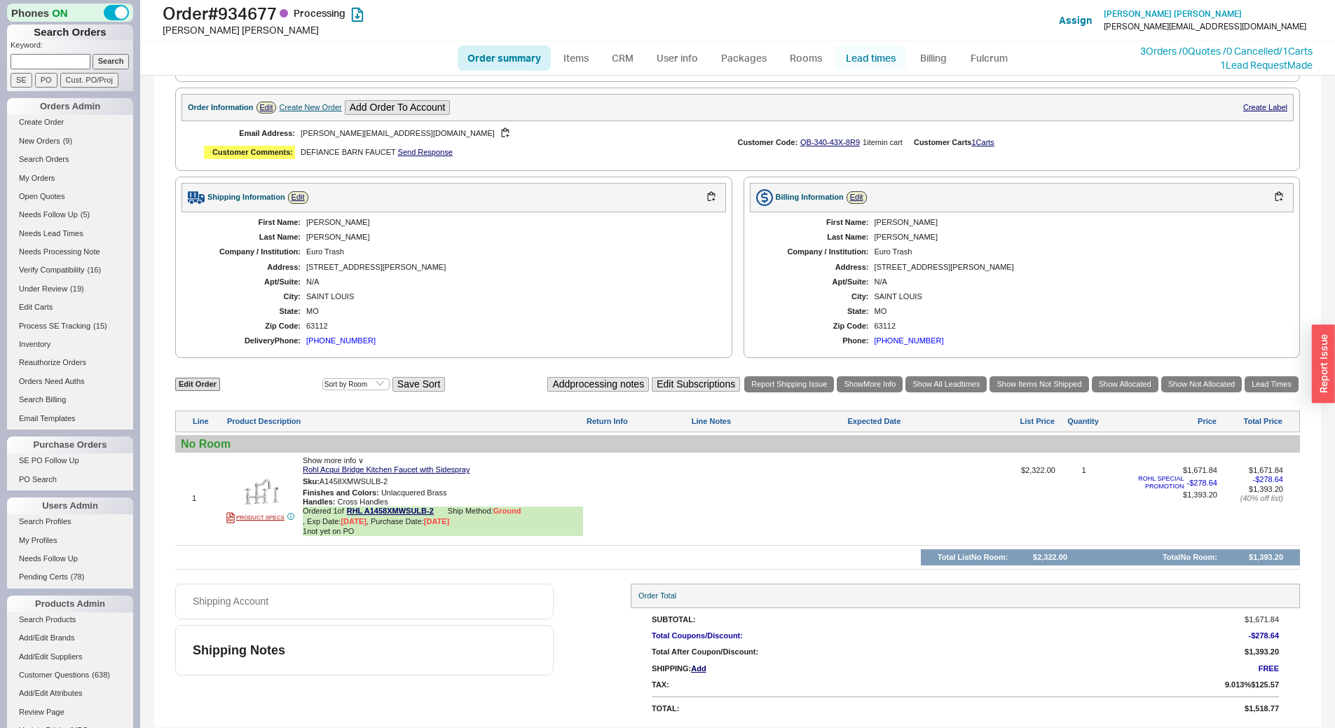
click at [873, 60] on link "Lead times" at bounding box center [871, 58] width 71 height 25
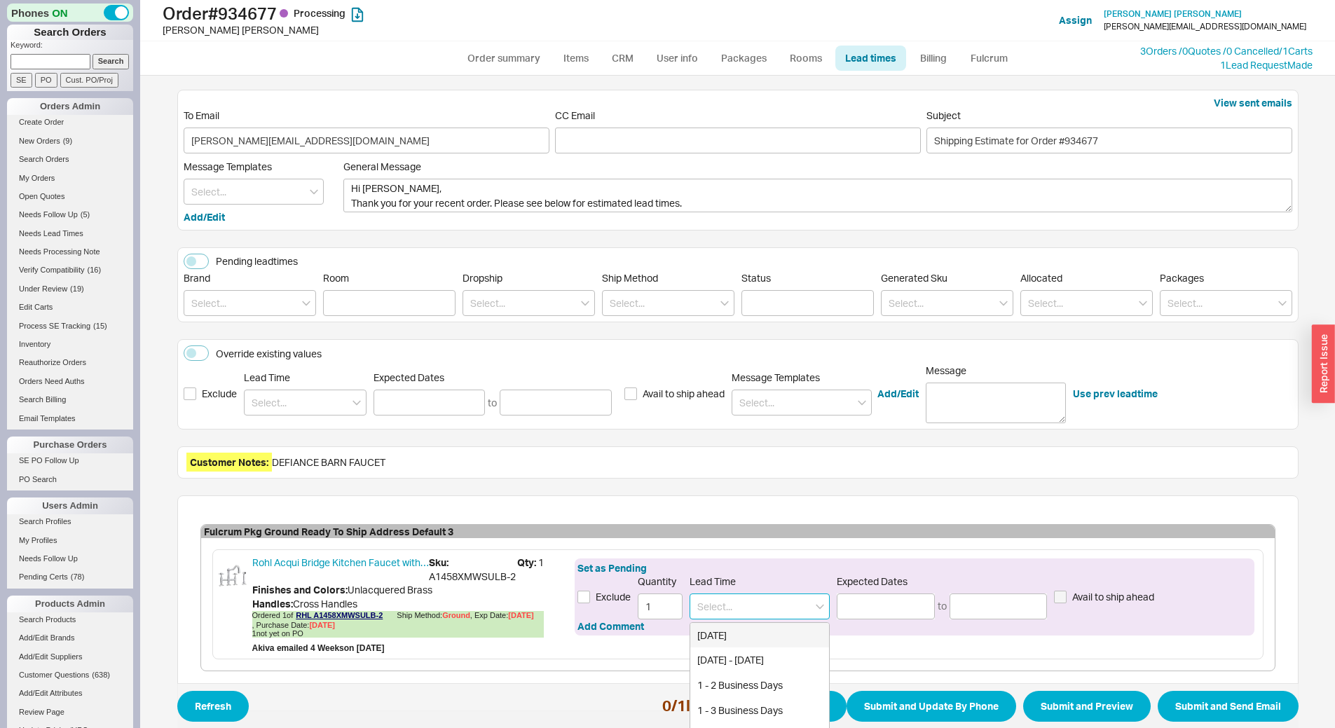
click at [752, 594] on input at bounding box center [760, 607] width 140 height 26
click at [729, 624] on div "4 - 5 Weeks" at bounding box center [759, 635] width 139 height 25
type input "4 - 5 Weeks"
type input "[DATE]"
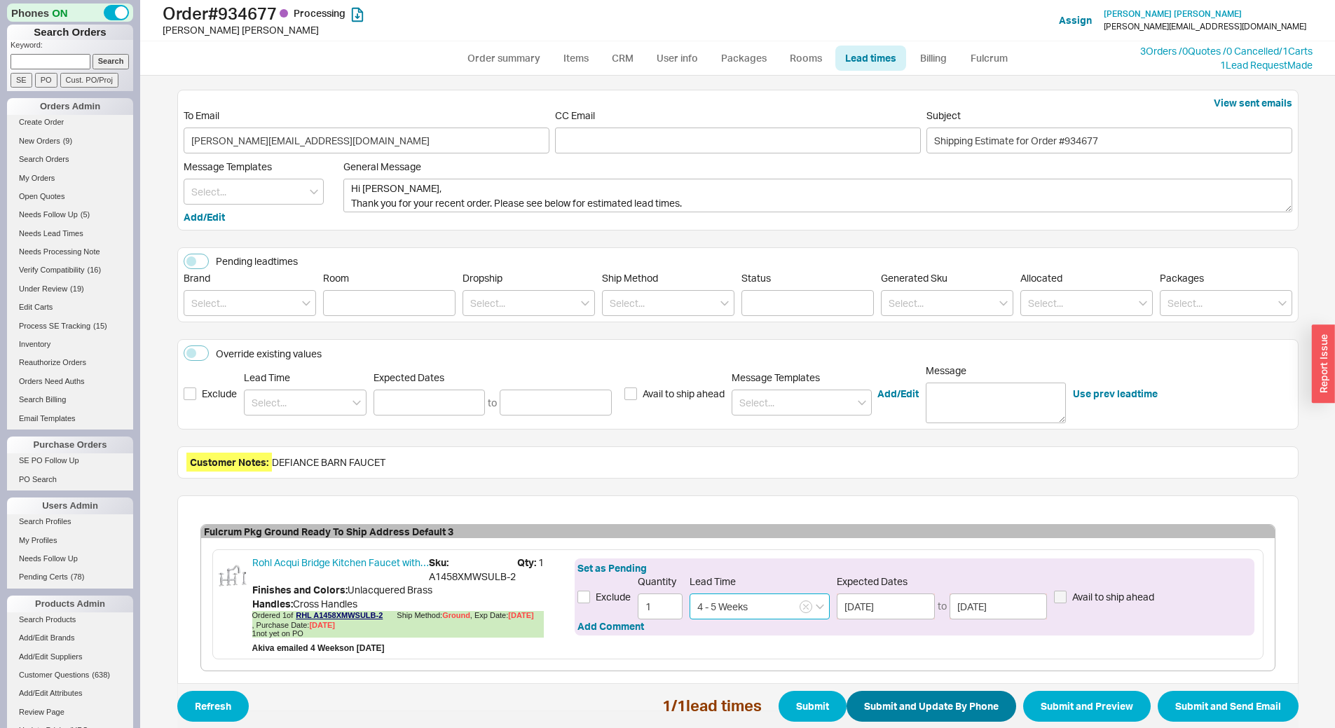
type input "4 - 5 Weeks"
click at [932, 695] on button "Submit and Update By Phone" at bounding box center [932, 706] width 170 height 31
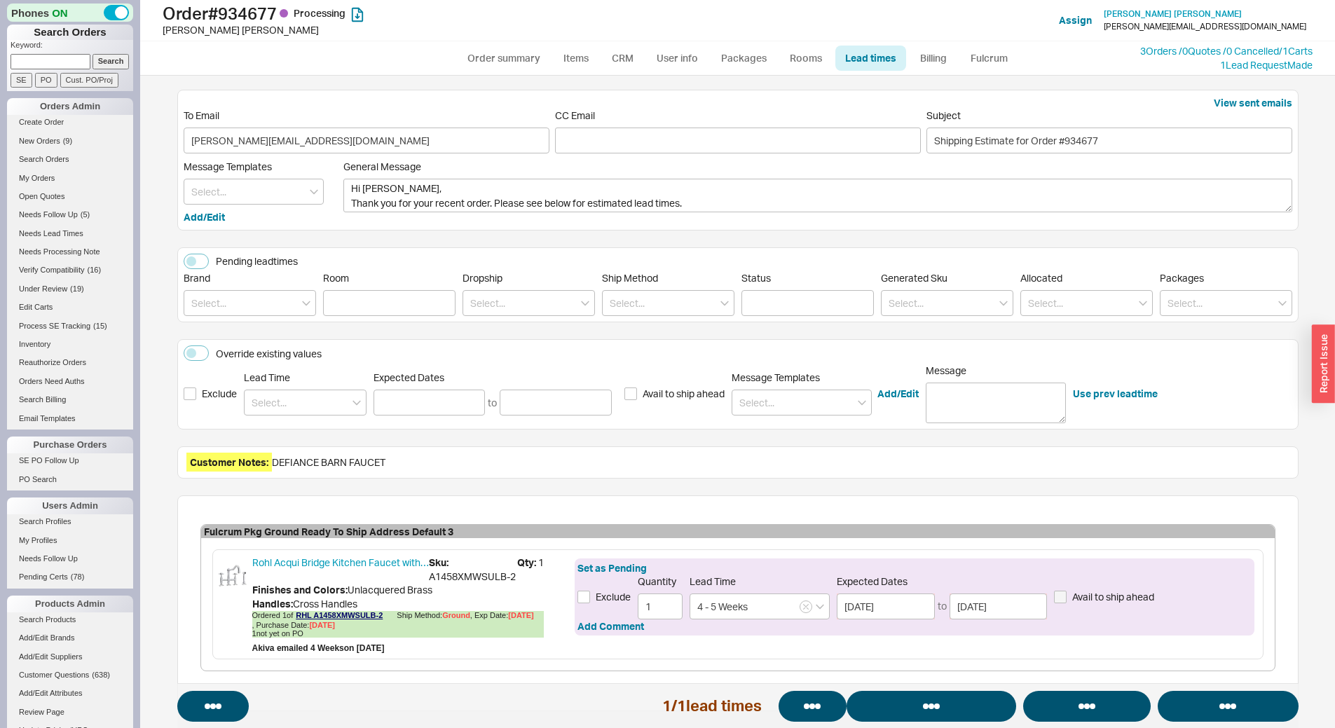
select select "*"
select select "LOW"
select select "3"
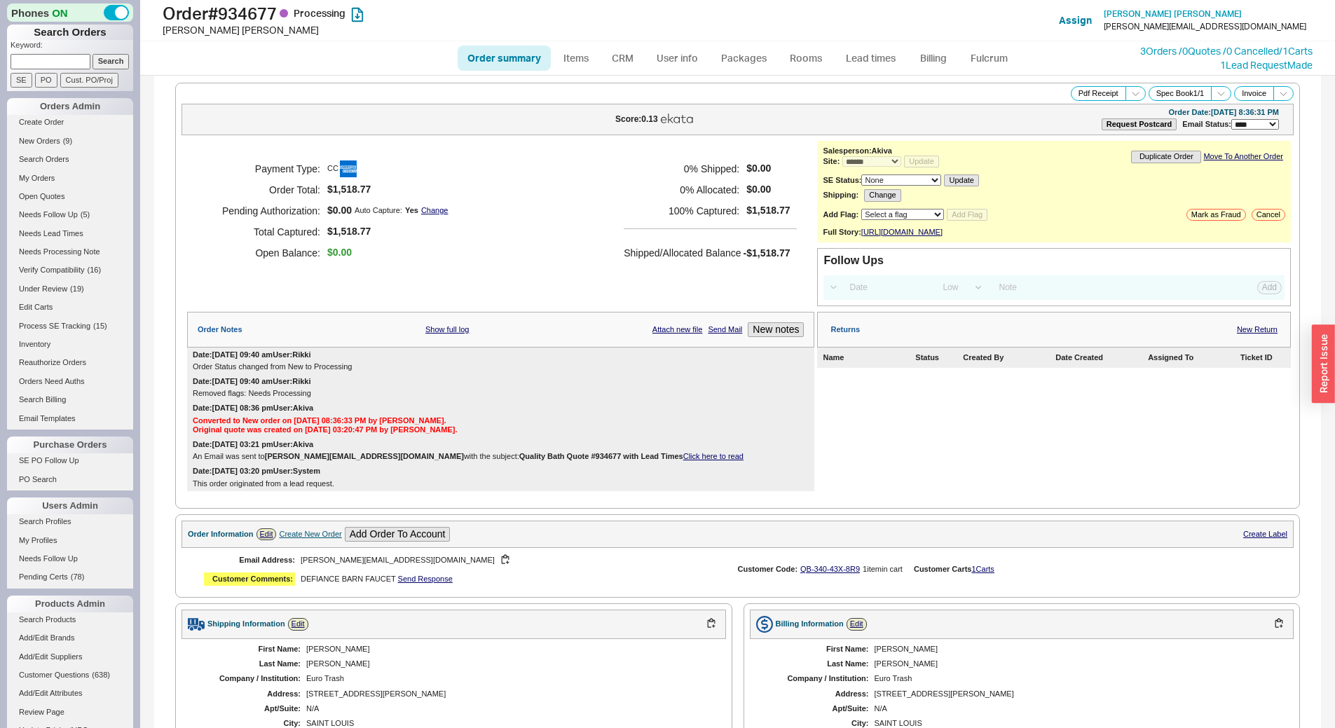
scroll to position [435, 0]
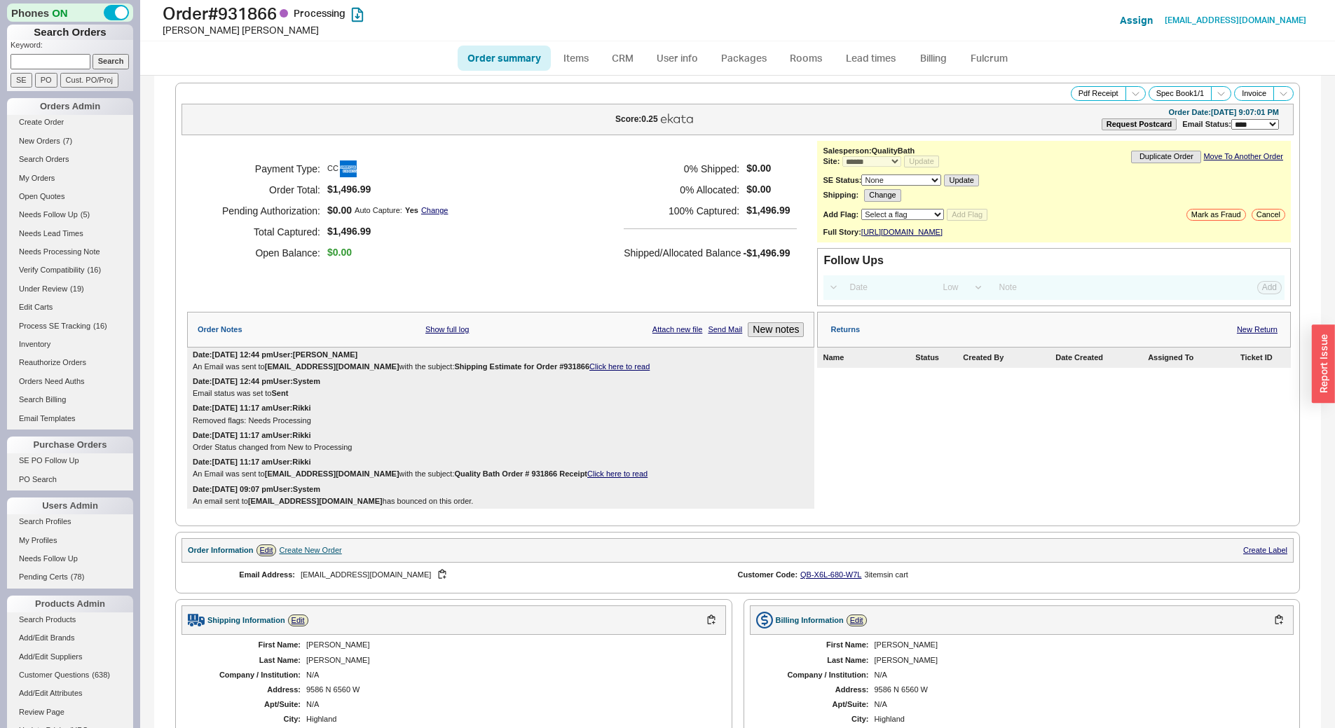
select select "*"
select select "LOW"
select select "3"
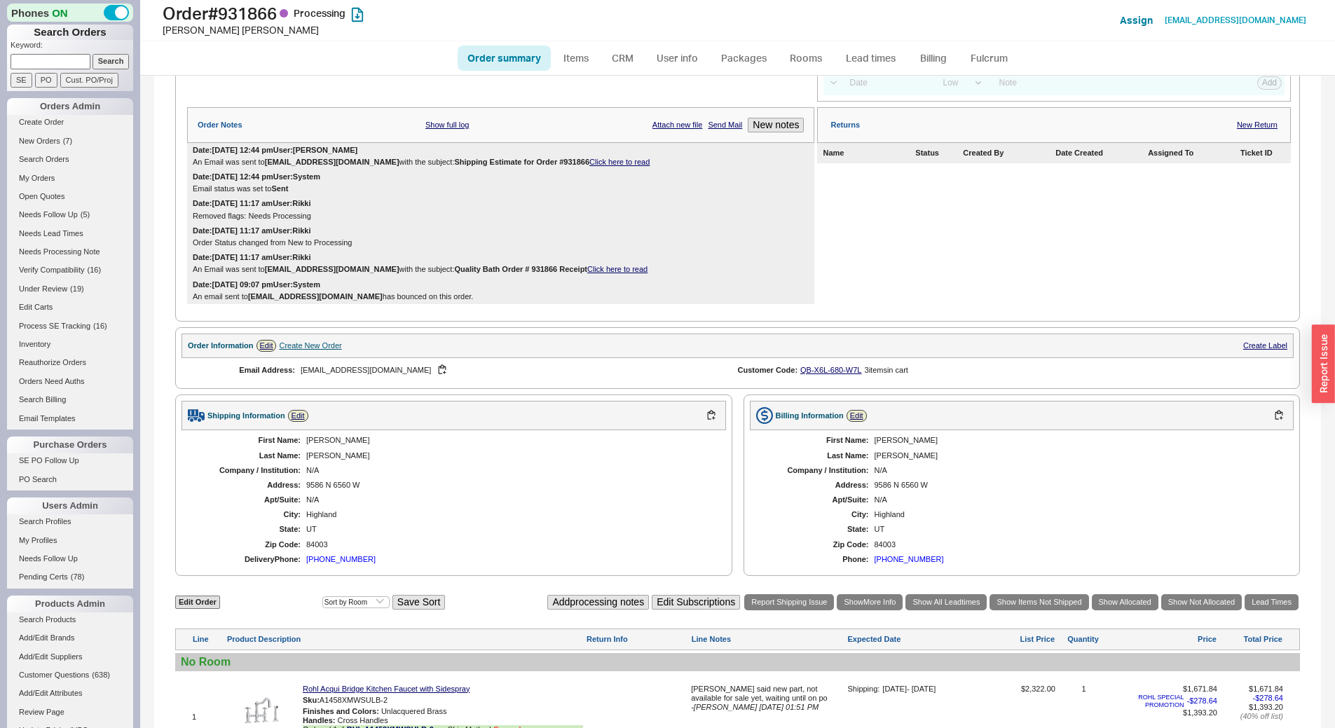
scroll to position [433, 0]
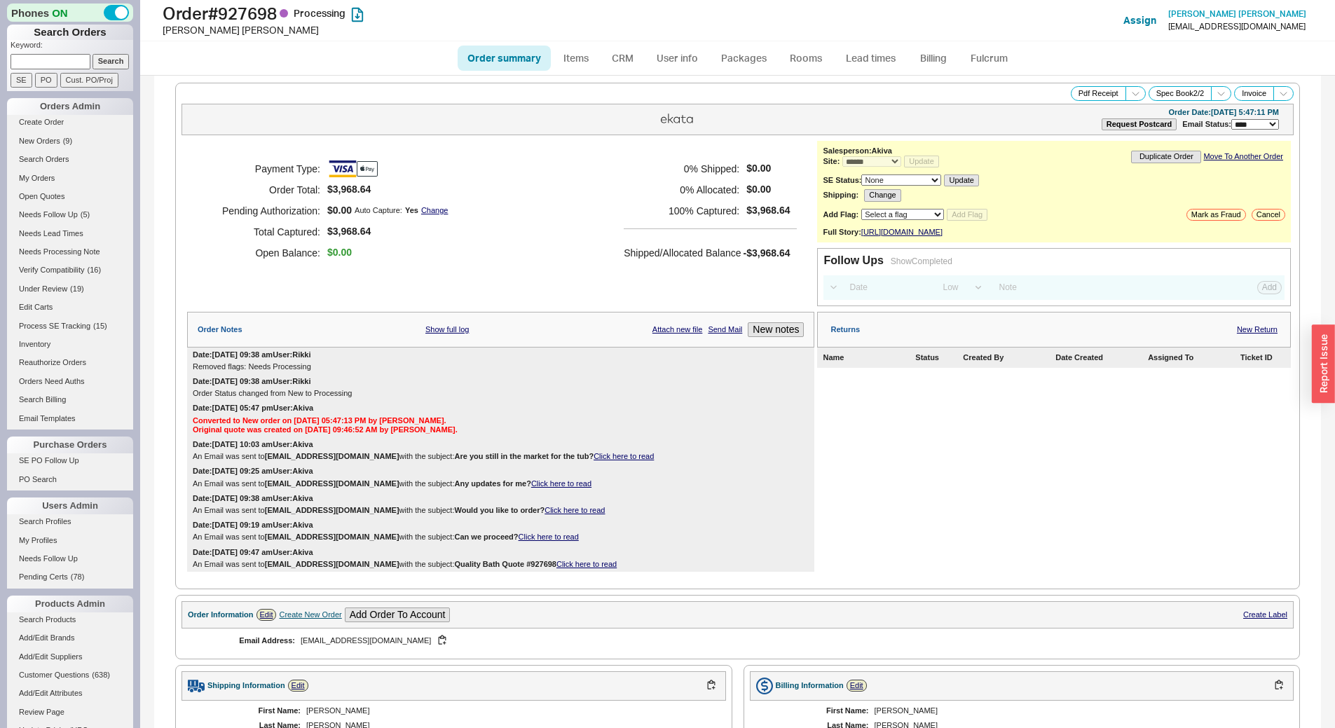
select select "*"
select select "LOW"
select select "3"
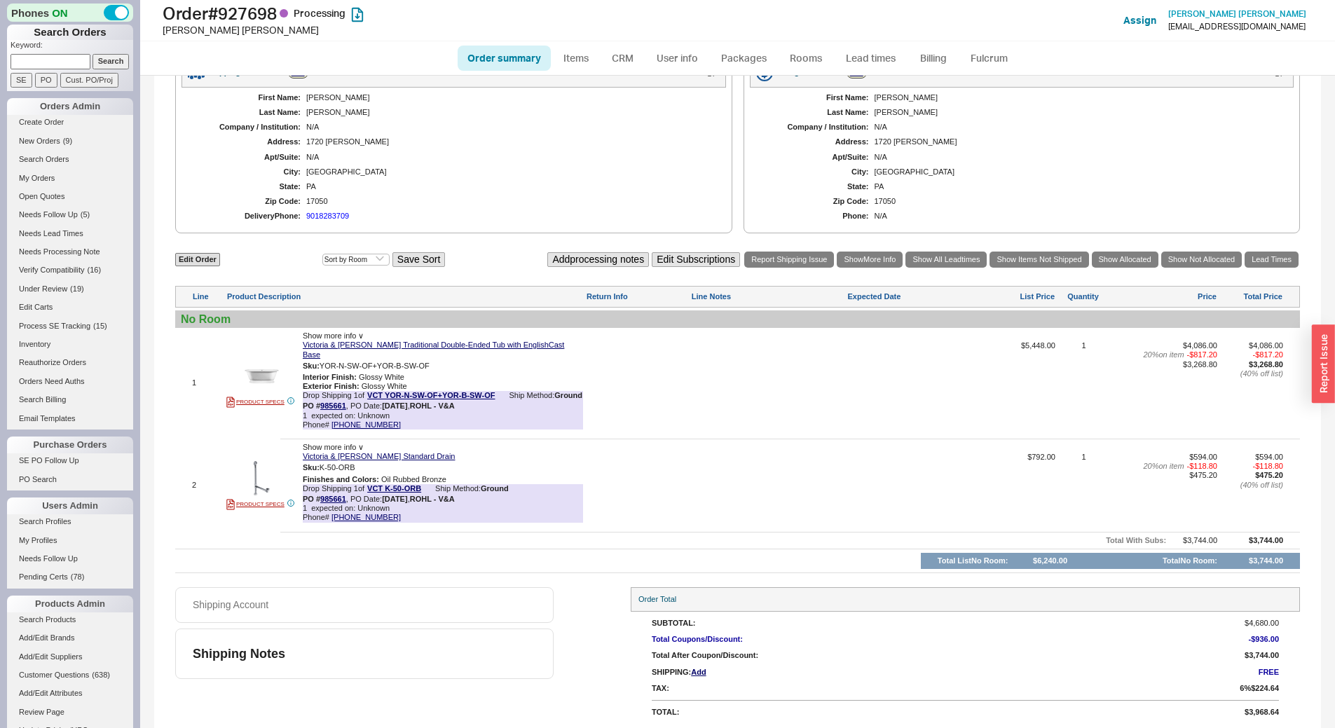
scroll to position [616, 0]
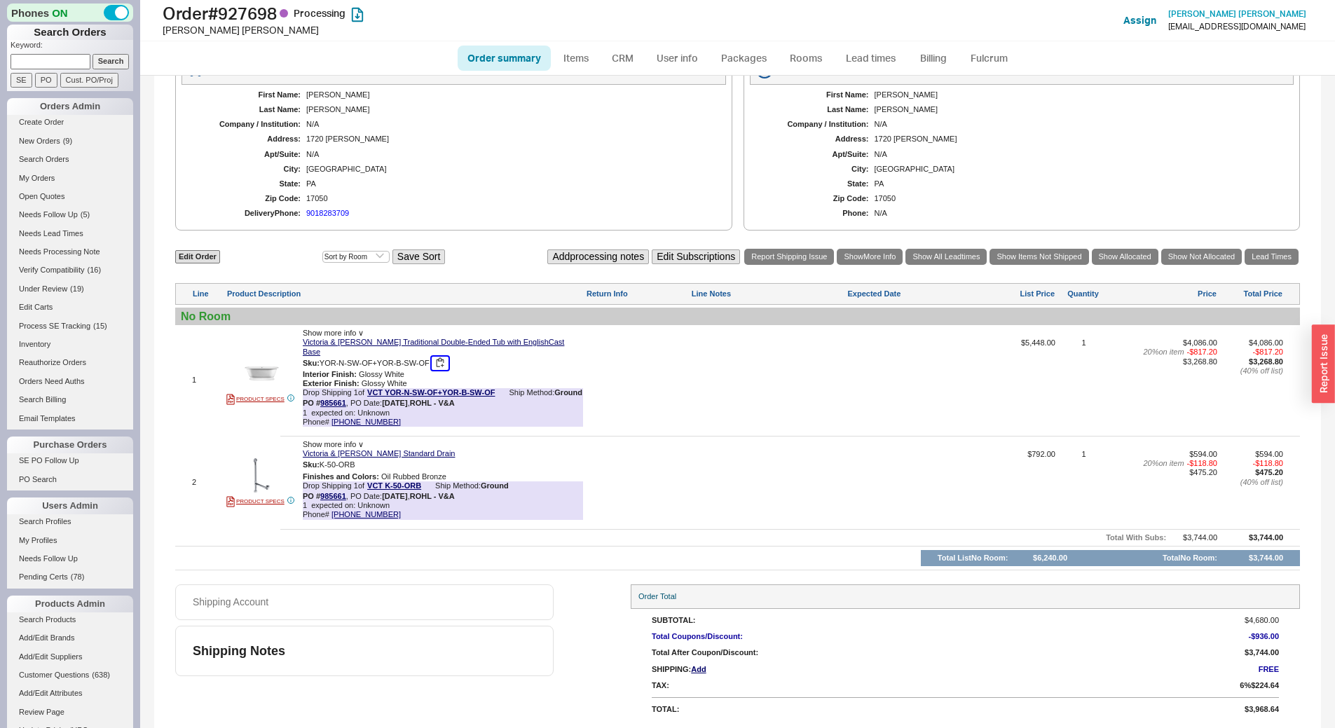
click at [444, 362] on button "button" at bounding box center [440, 363] width 17 height 13
click at [372, 462] on button "button" at bounding box center [366, 464] width 17 height 13
click at [881, 57] on link "Lead times" at bounding box center [871, 58] width 71 height 25
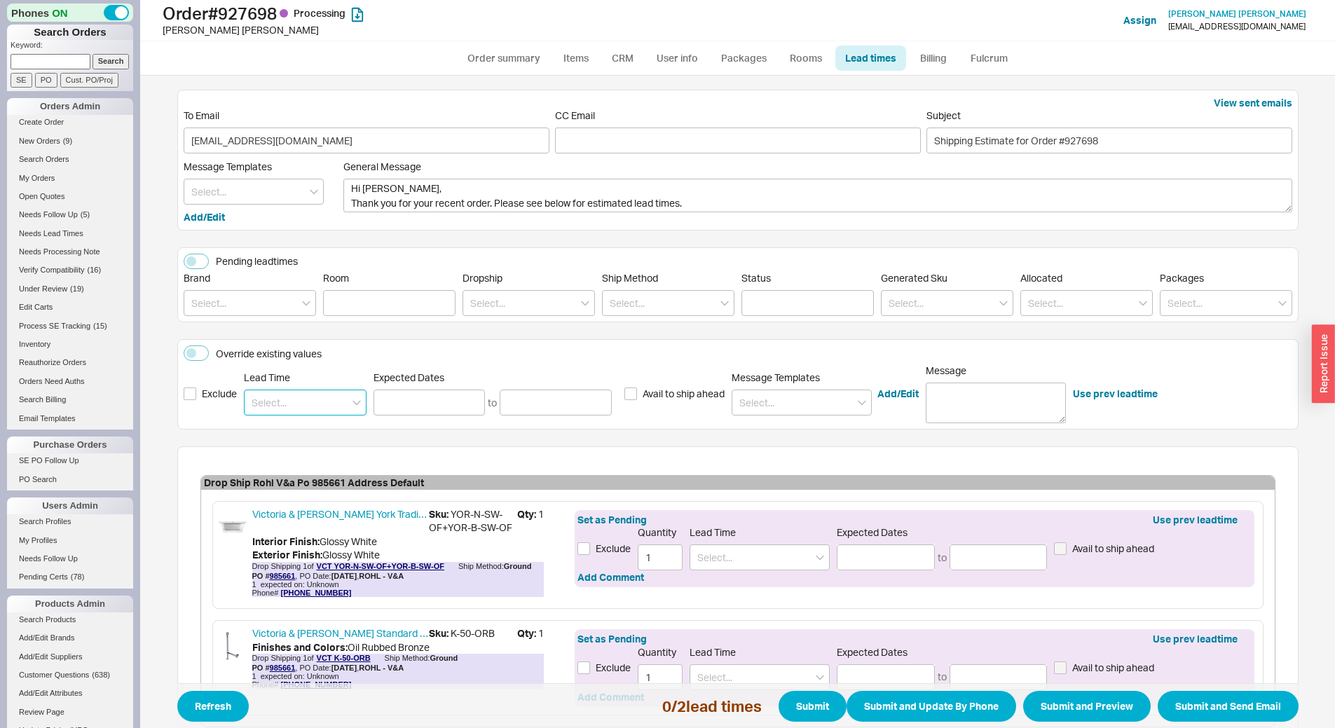
click at [301, 394] on input at bounding box center [305, 403] width 123 height 26
drag, startPoint x: 292, startPoint y: 394, endPoint x: 259, endPoint y: 390, distance: 33.9
click at [259, 390] on input "2-3" at bounding box center [305, 403] width 123 height 26
click at [290, 438] on div "2 - 5 Business Days" at bounding box center [305, 431] width 121 height 25
type input "2 - 5 Business Days"
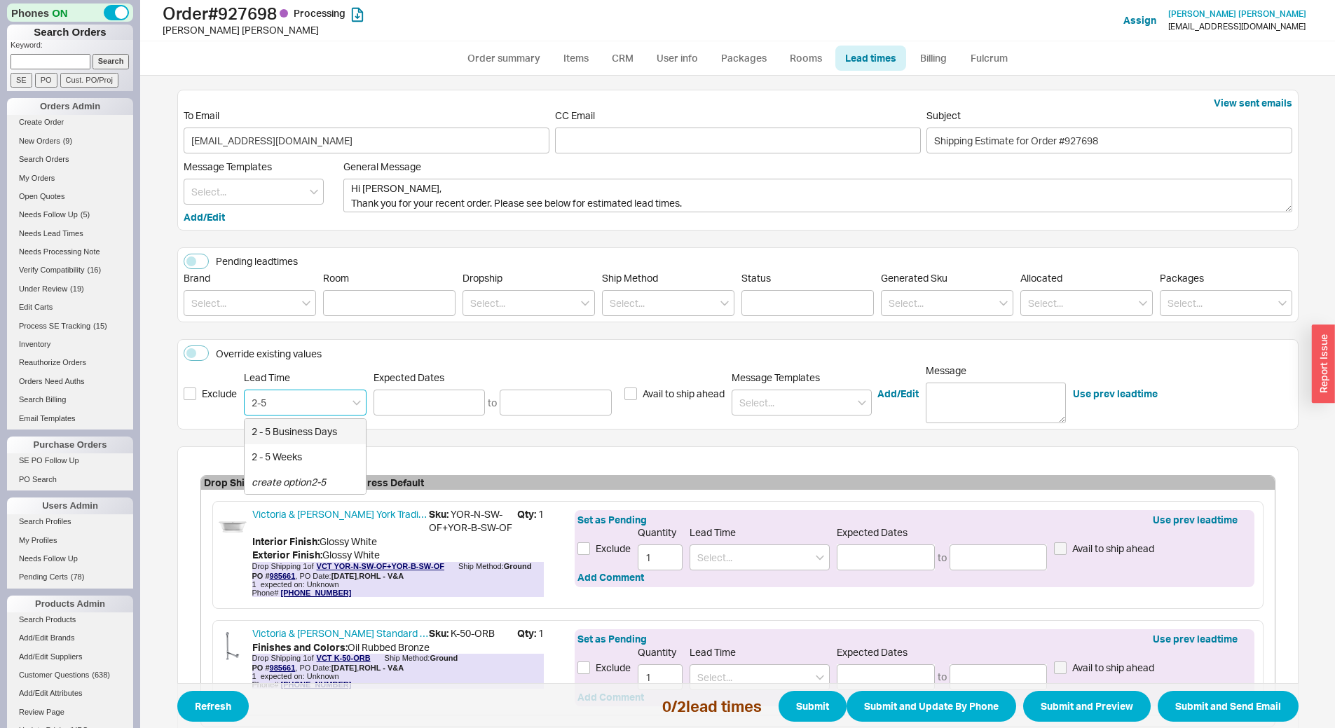
type input "2 - 5 Business Days"
type input "08/21/2025"
type input "08/26/2025"
type input "2 - 5 Business Days"
type input "08/21/2025"
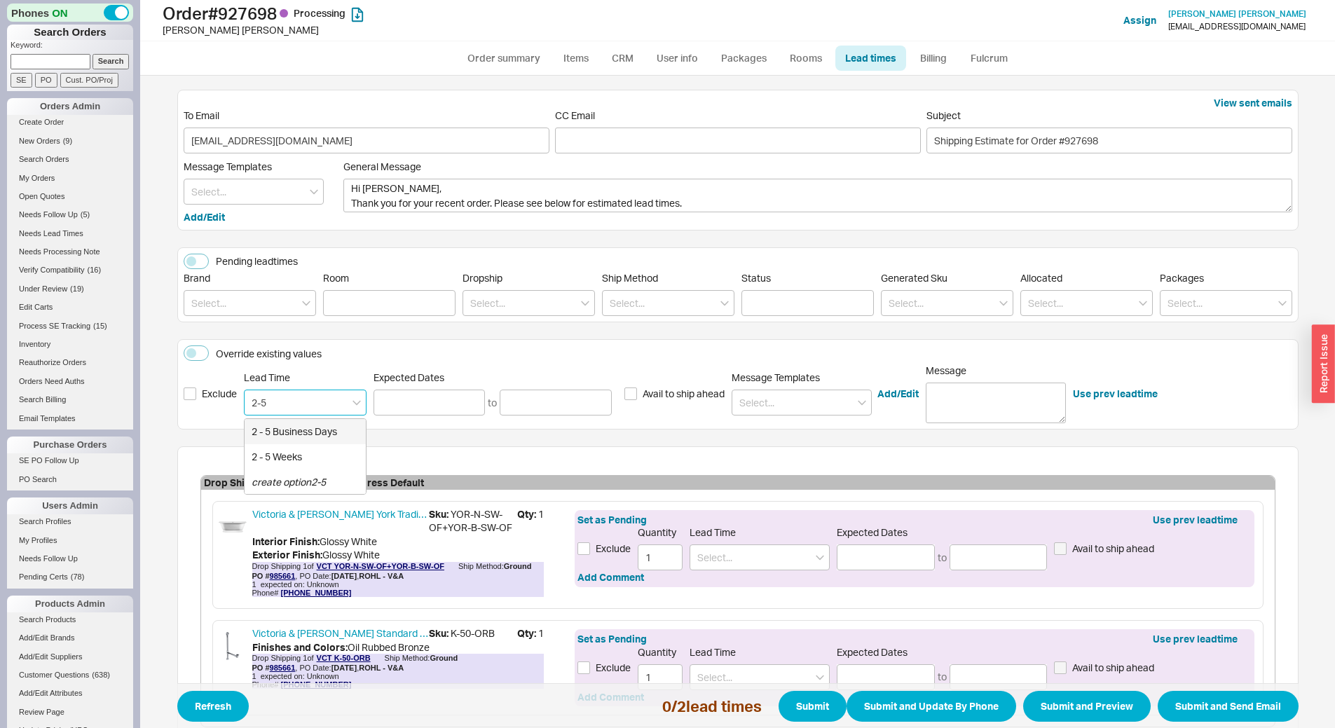
type input "08/26/2025"
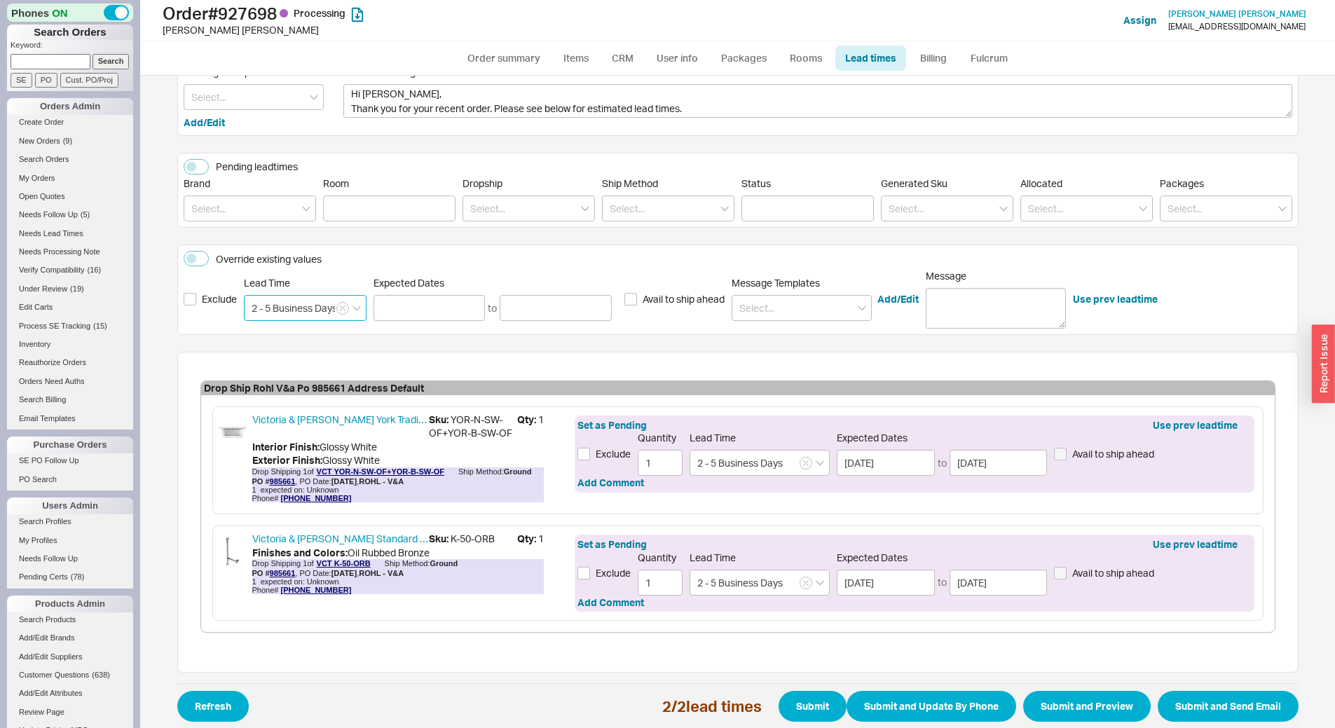
scroll to position [116, 0]
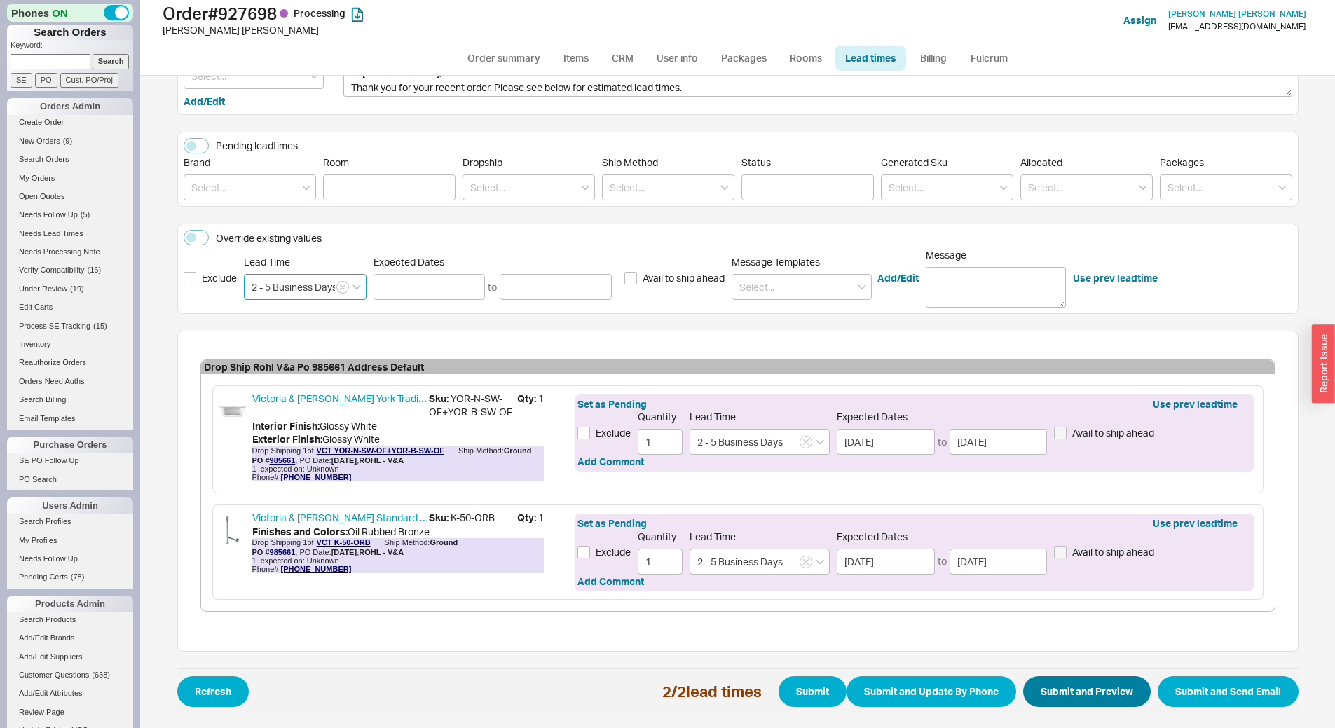
type input "2 - 5 Business Days"
click at [1073, 695] on button "Submit and Preview" at bounding box center [1087, 691] width 128 height 31
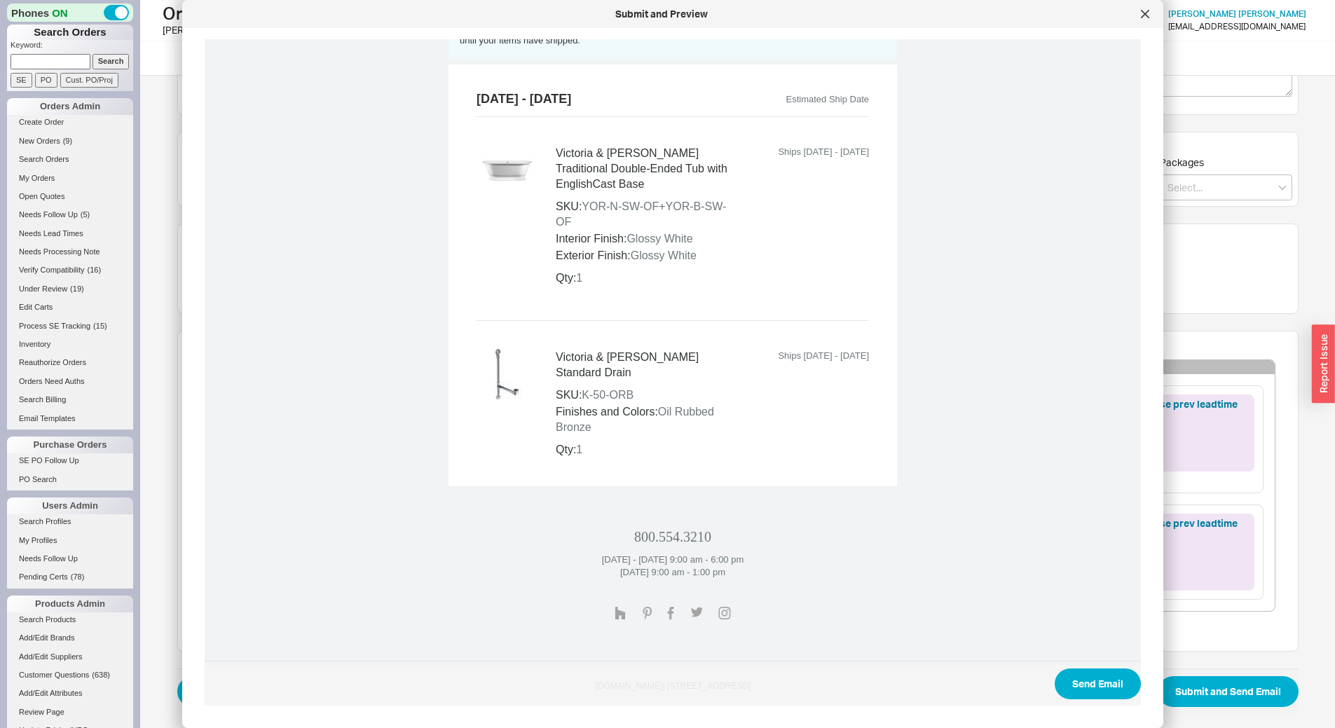
scroll to position [625, 0]
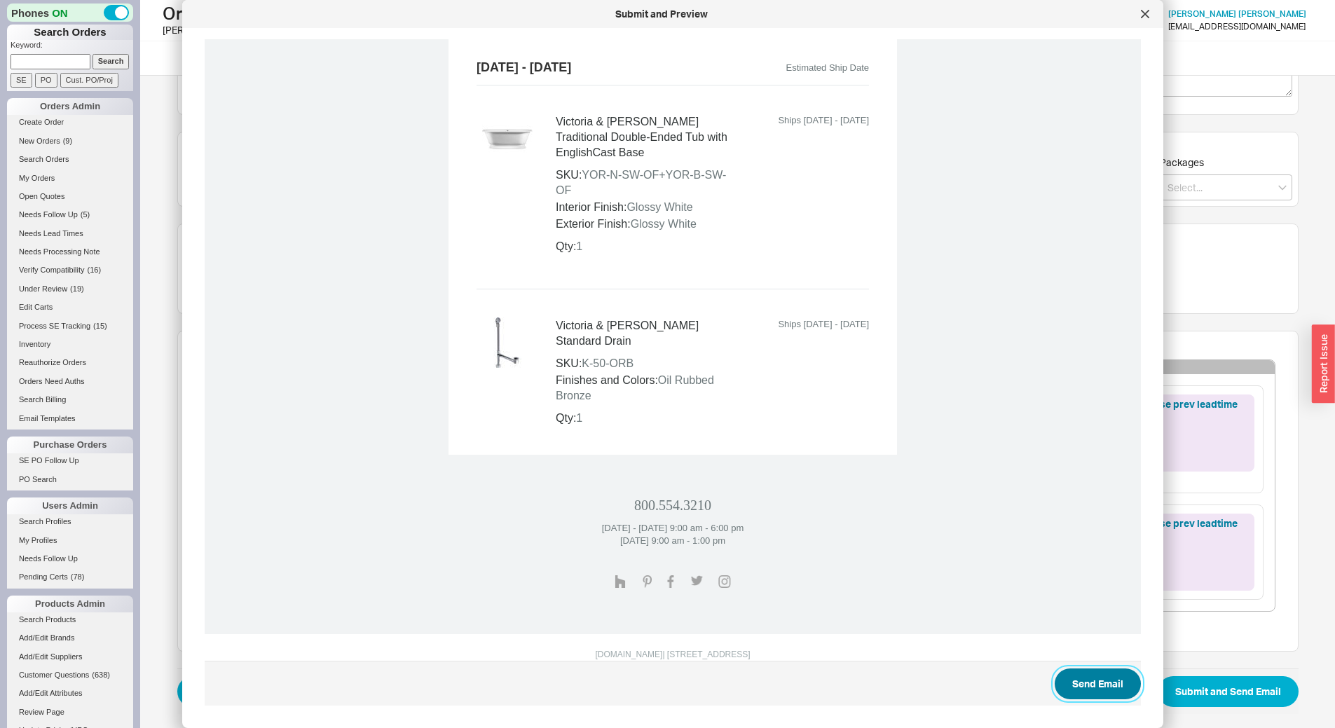
click at [1077, 685] on button "Send Email" at bounding box center [1098, 684] width 86 height 31
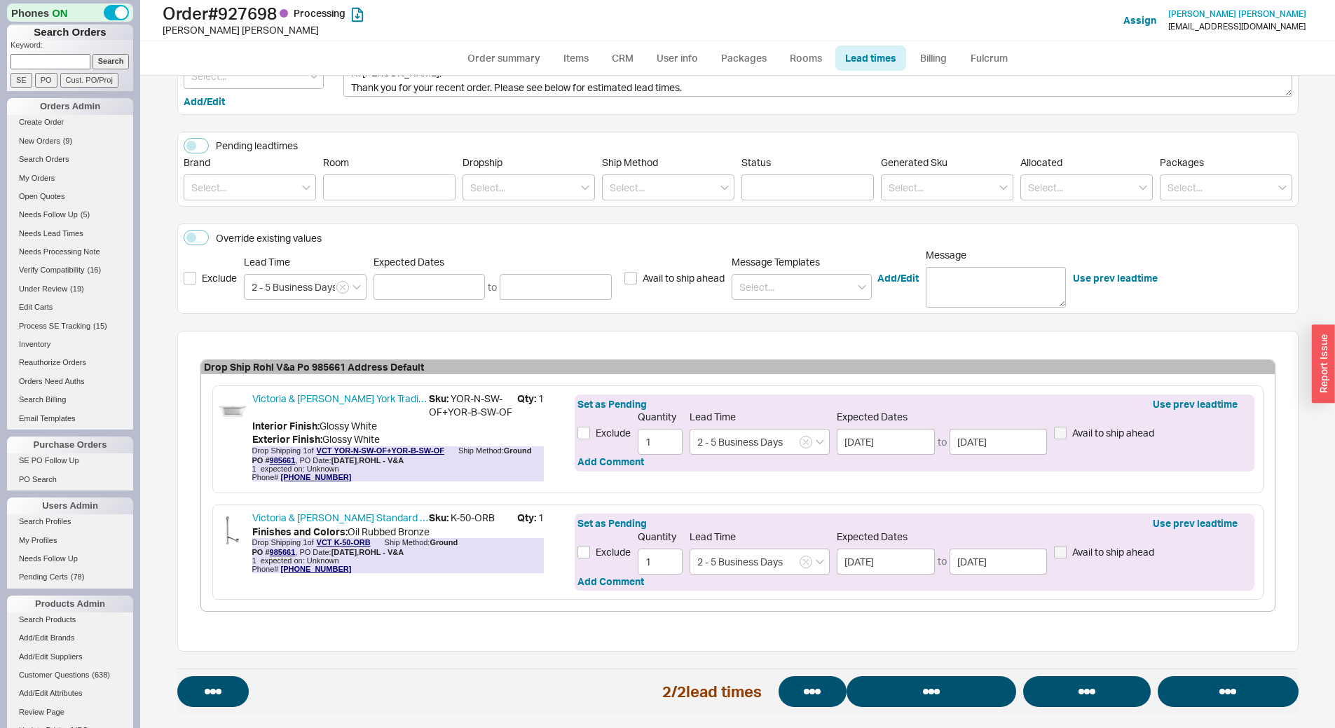
select select "*"
select select "LOW"
select select "3"
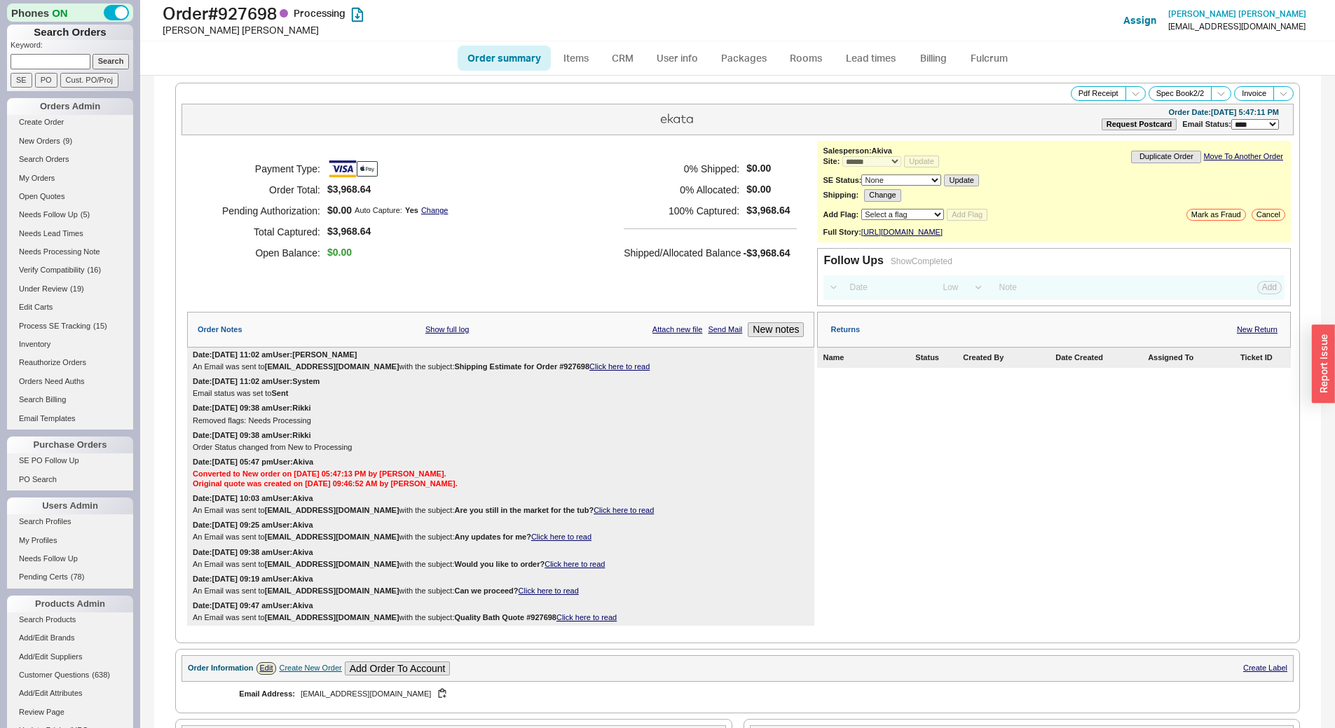
select select "*"
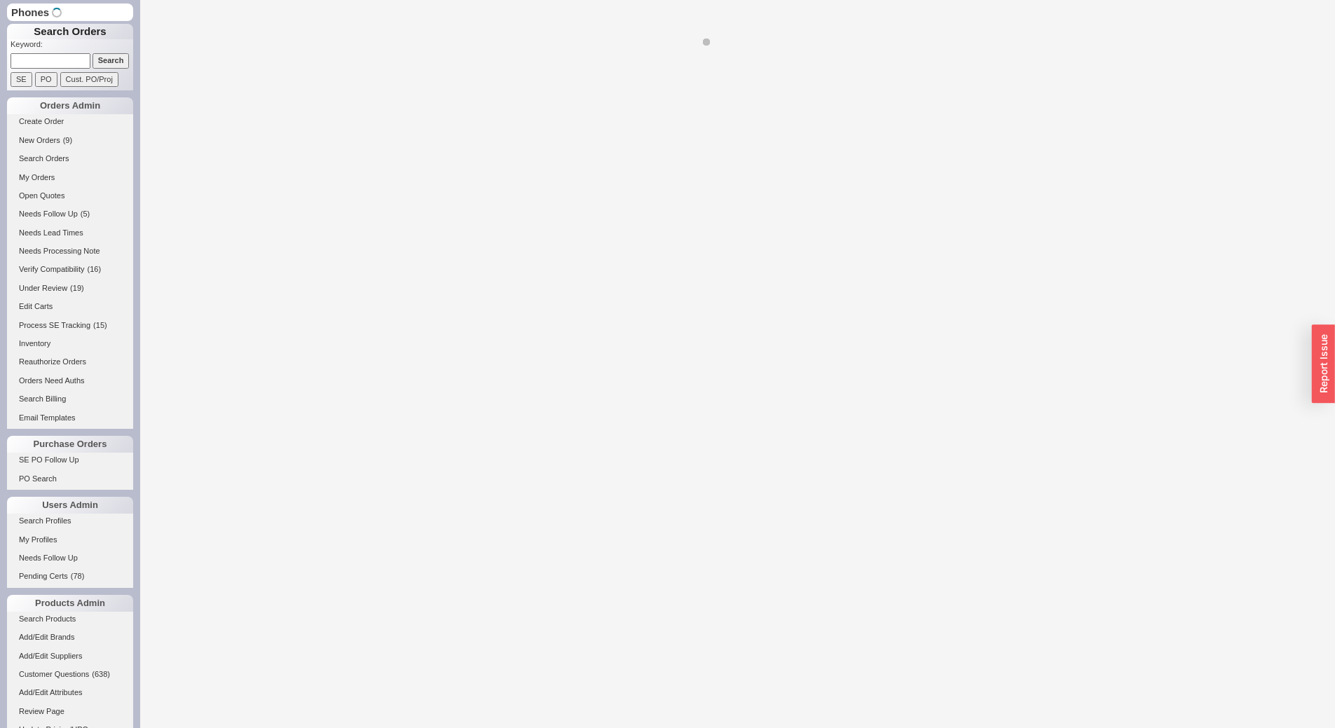
select select "*"
select select "LOW"
select select "3"
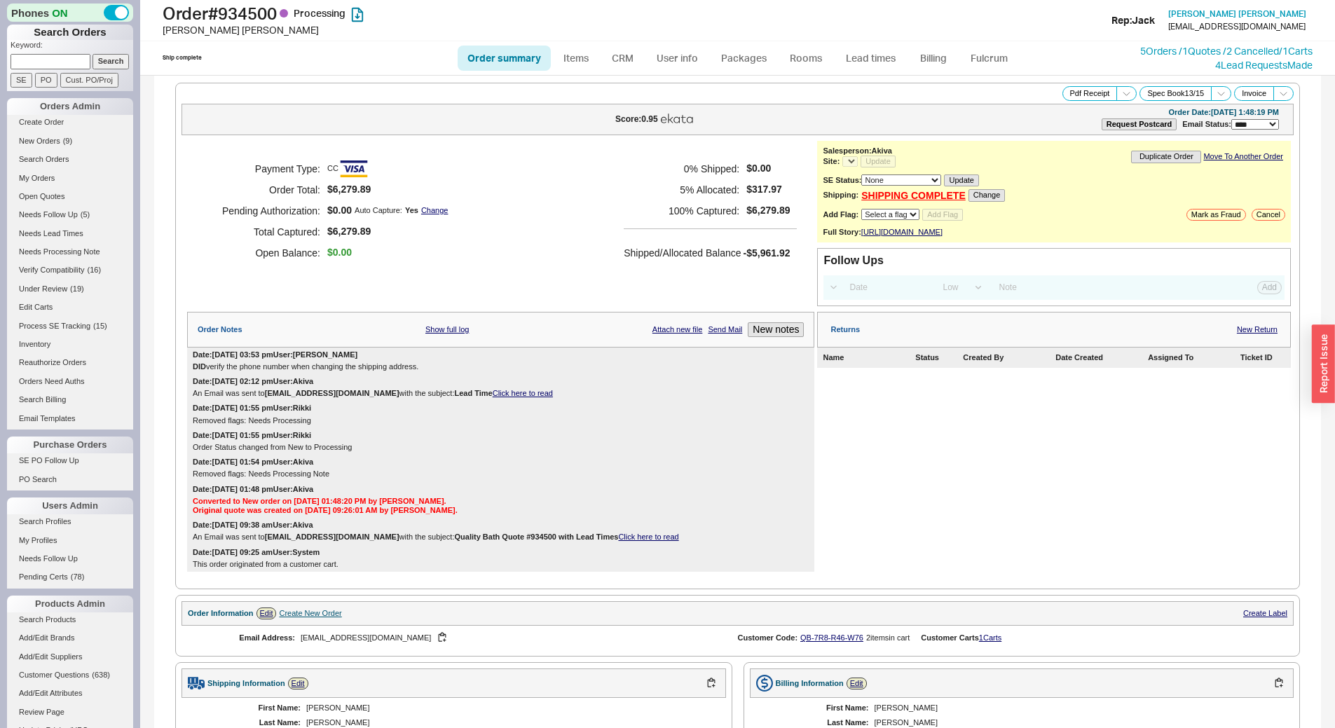
select select "*"
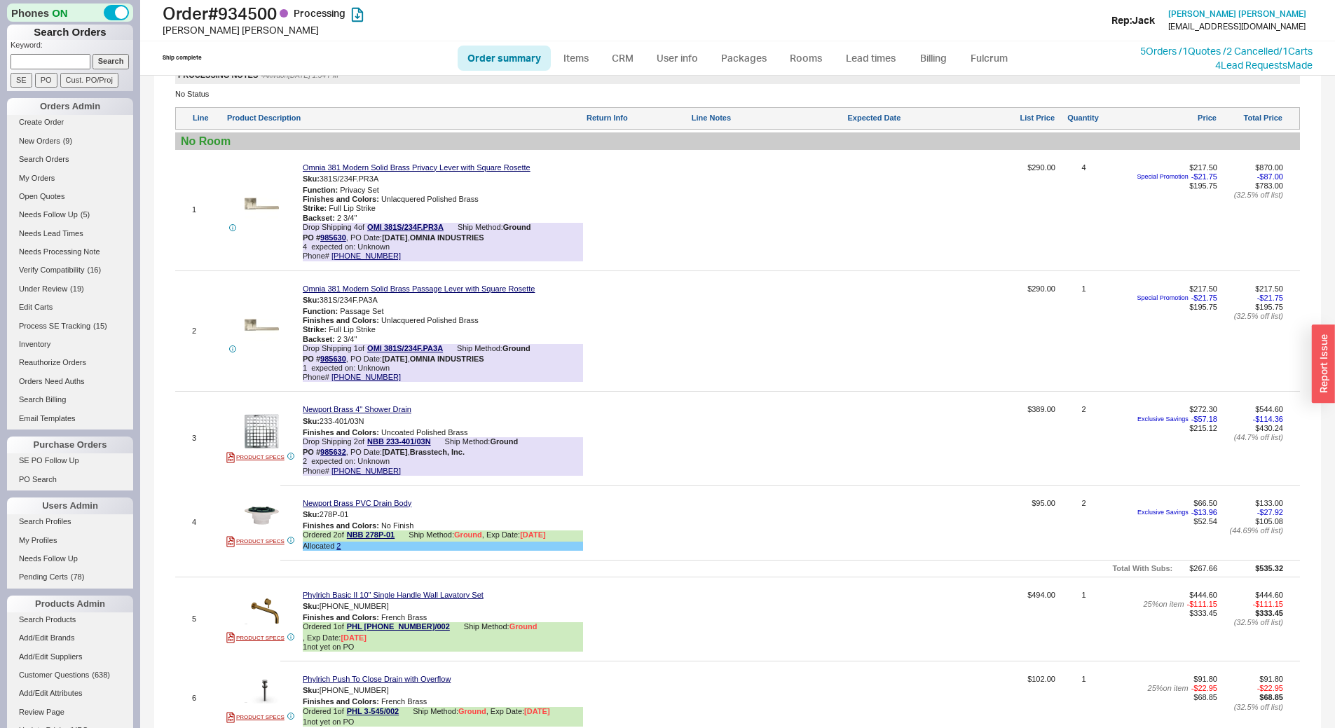
scroll to position [841, 0]
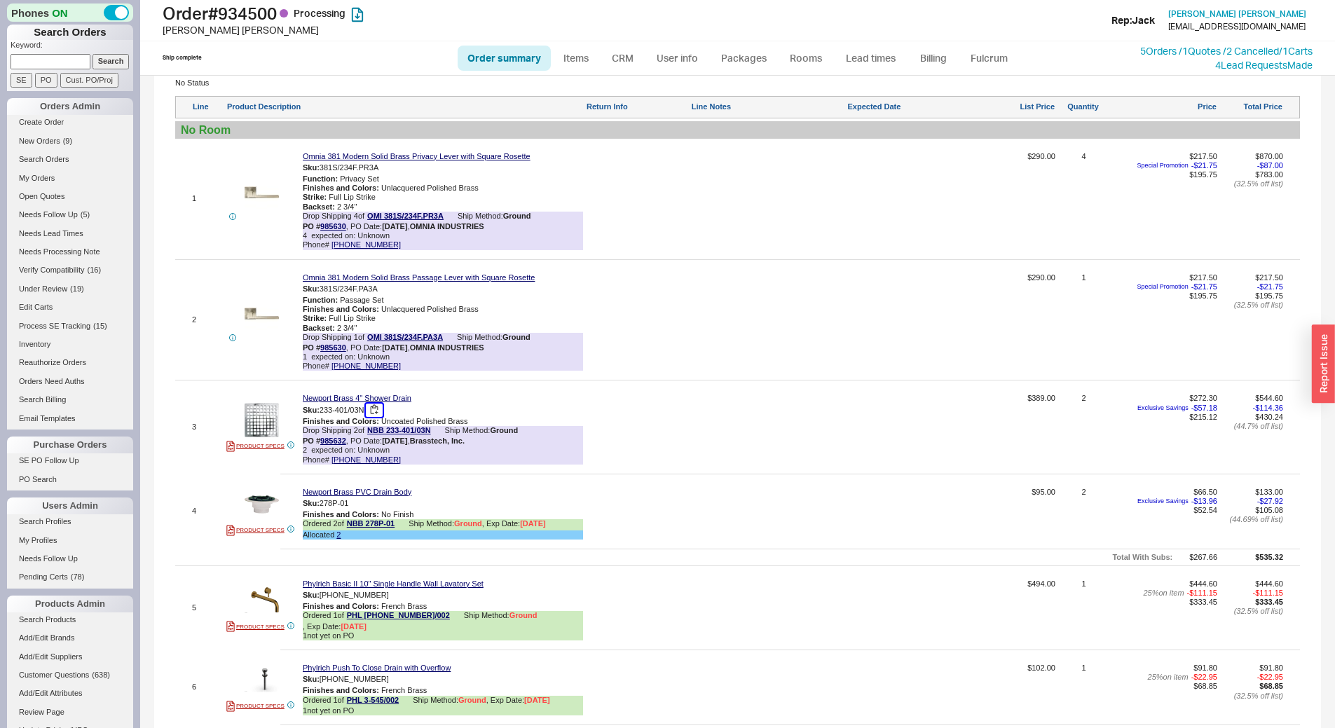
click at [375, 417] on button "button" at bounding box center [374, 410] width 17 height 13
click at [857, 63] on link "Lead times" at bounding box center [871, 58] width 71 height 25
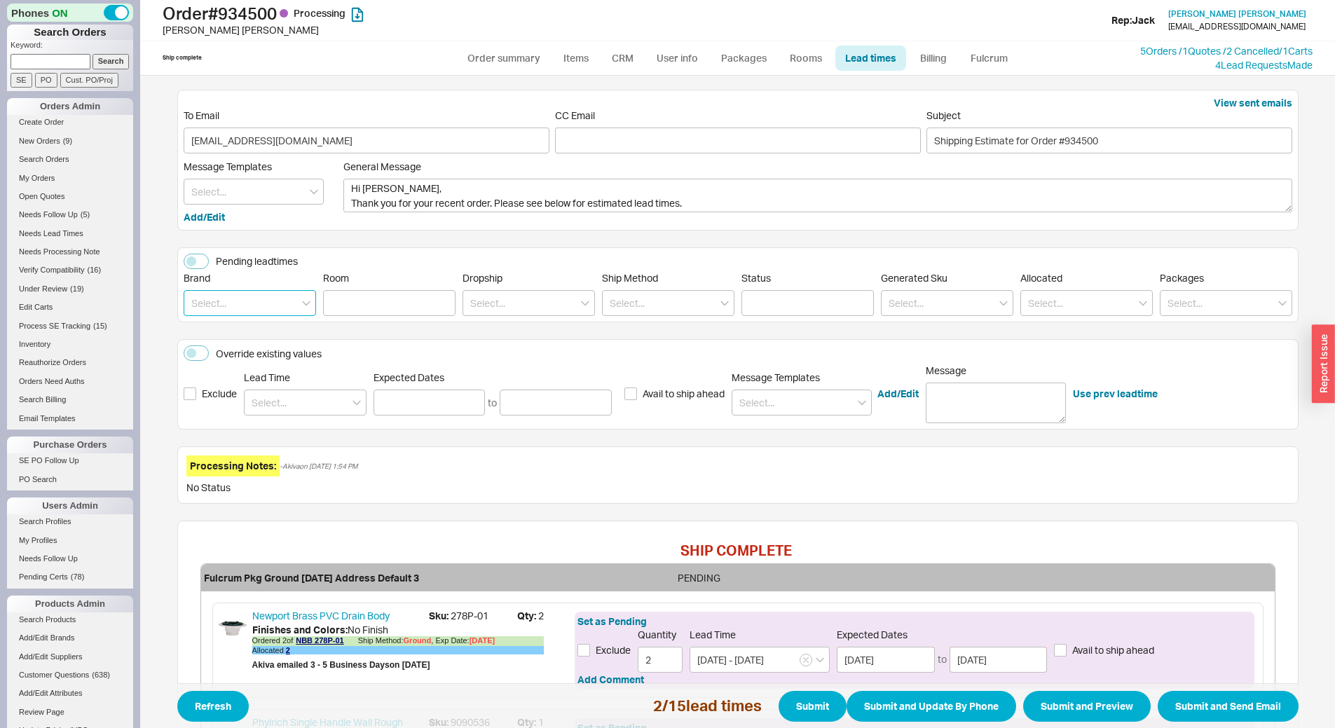
click at [222, 309] on input at bounding box center [250, 303] width 132 height 26
click at [236, 336] on div "Newport Brass" at bounding box center [249, 332] width 131 height 25
type input "Newport Brass"
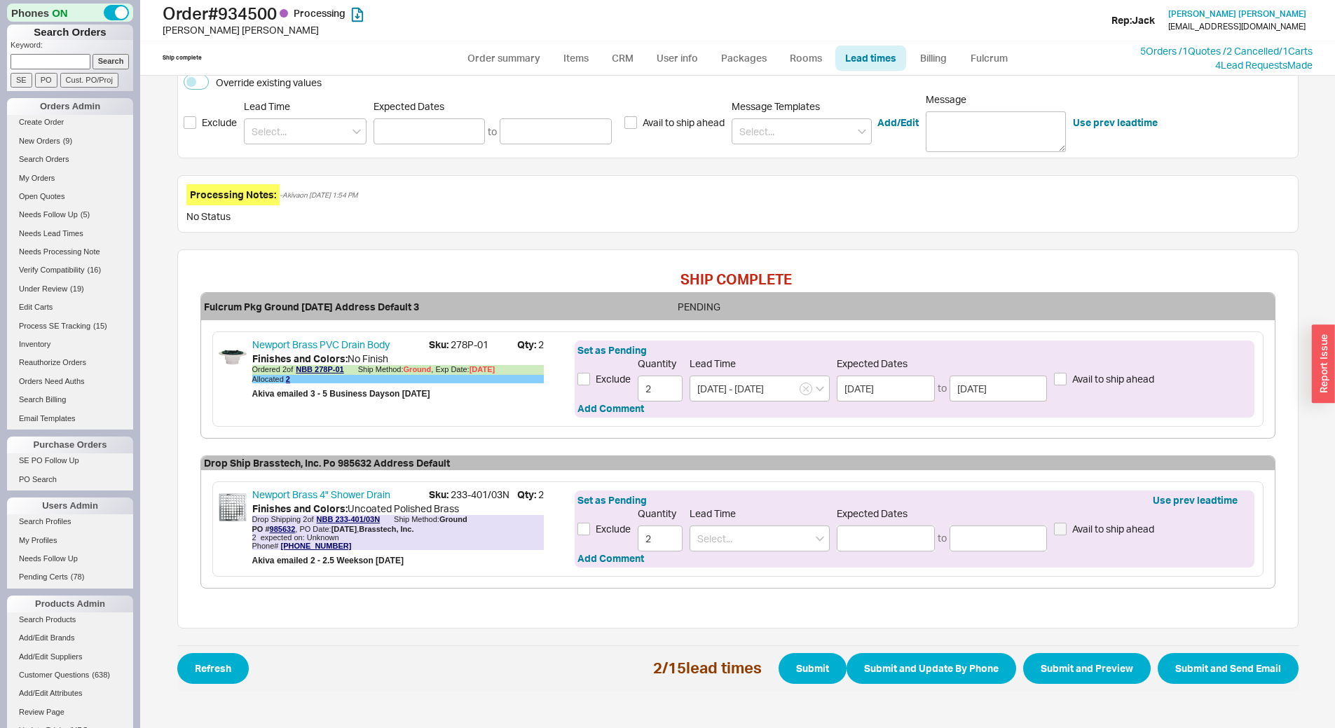
scroll to position [273, 0]
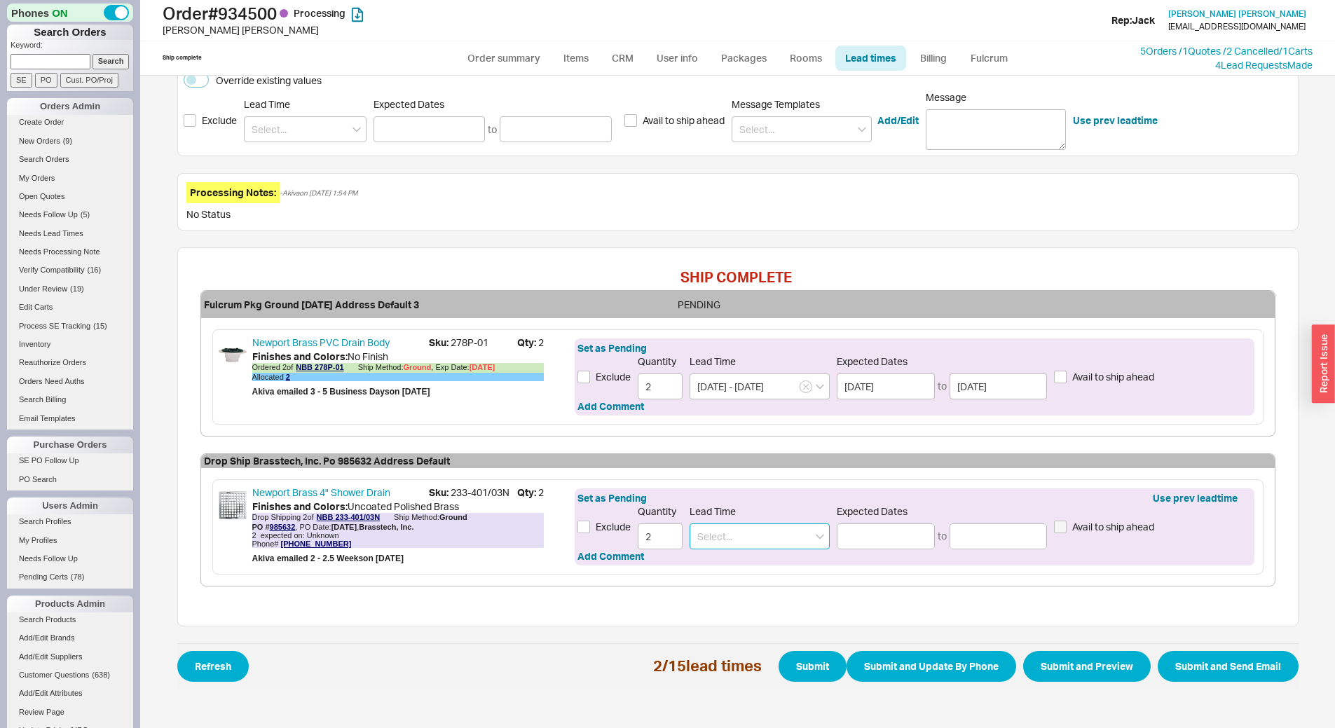
click at [714, 544] on input at bounding box center [760, 537] width 140 height 26
click at [742, 561] on div "5 - 7 Business Days" at bounding box center [759, 565] width 139 height 25
type input "5 - 7 Business Days"
type input "[DATE]"
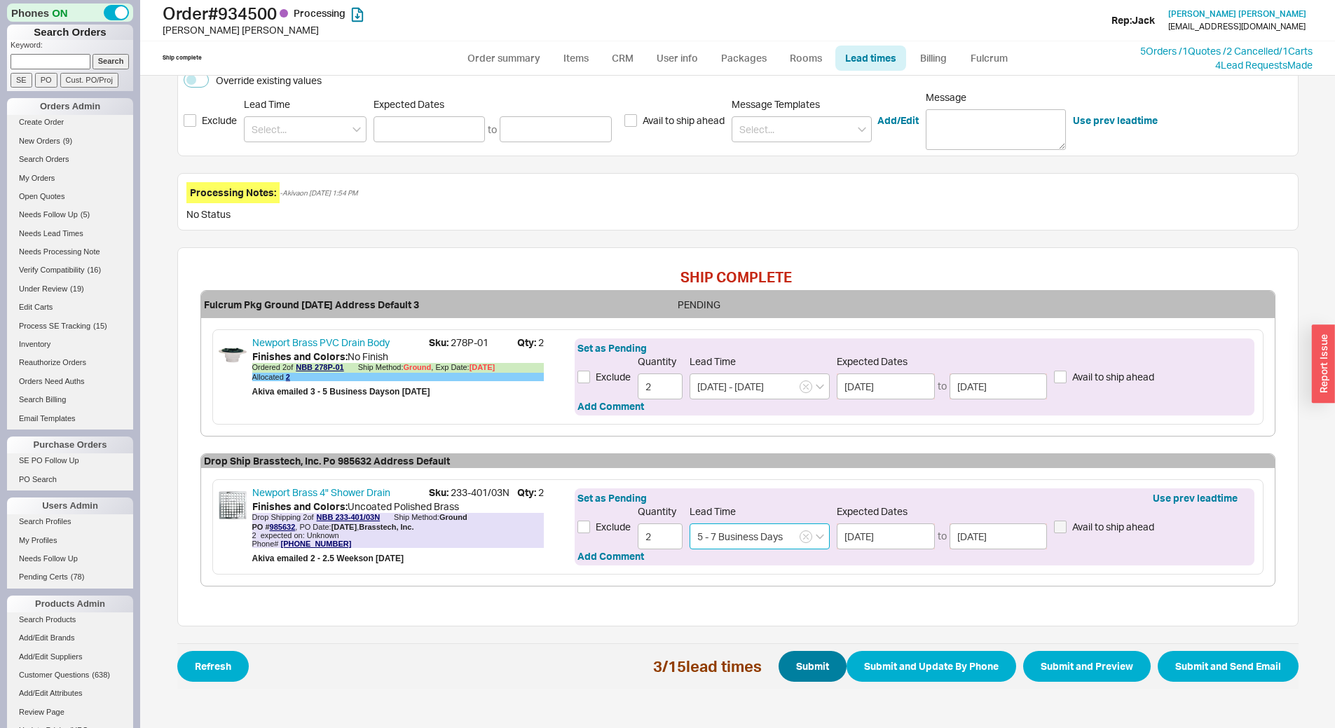
type input "5 - 7 Business Days"
click at [798, 665] on button "Submit" at bounding box center [813, 666] width 68 height 31
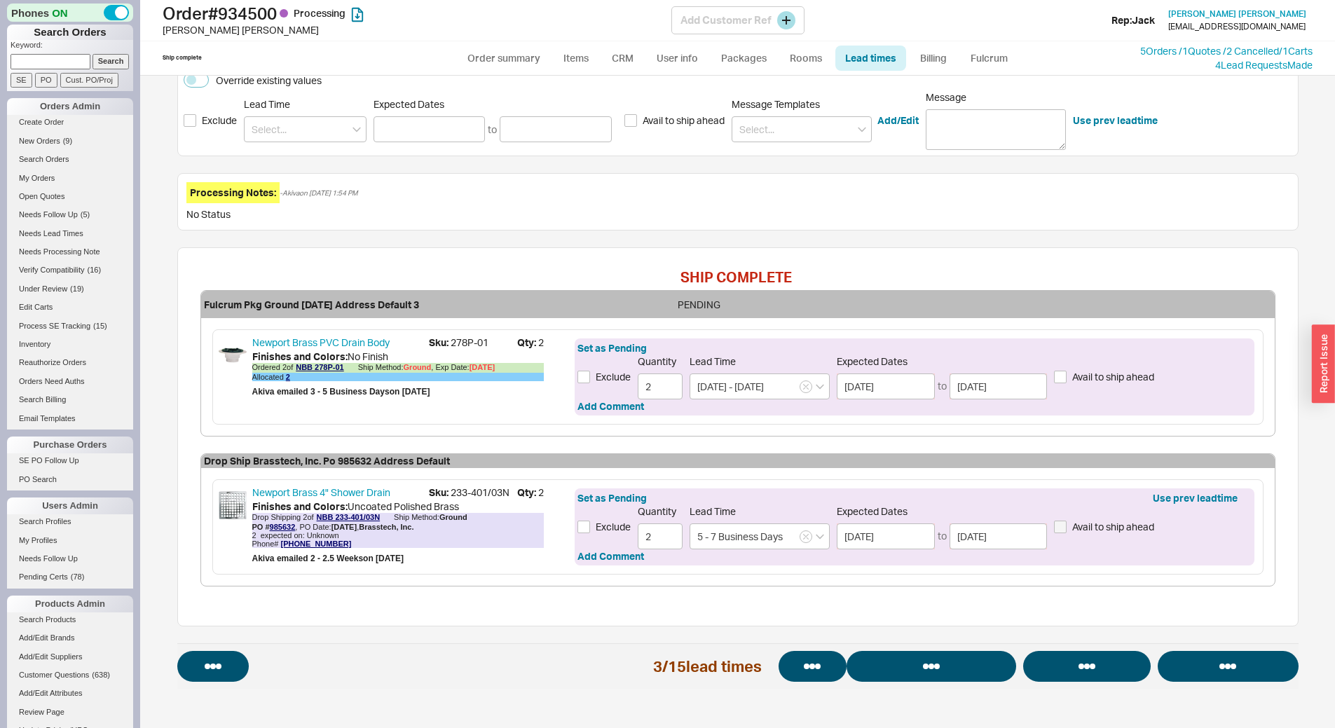
select select "*"
select select "LOW"
select select "3"
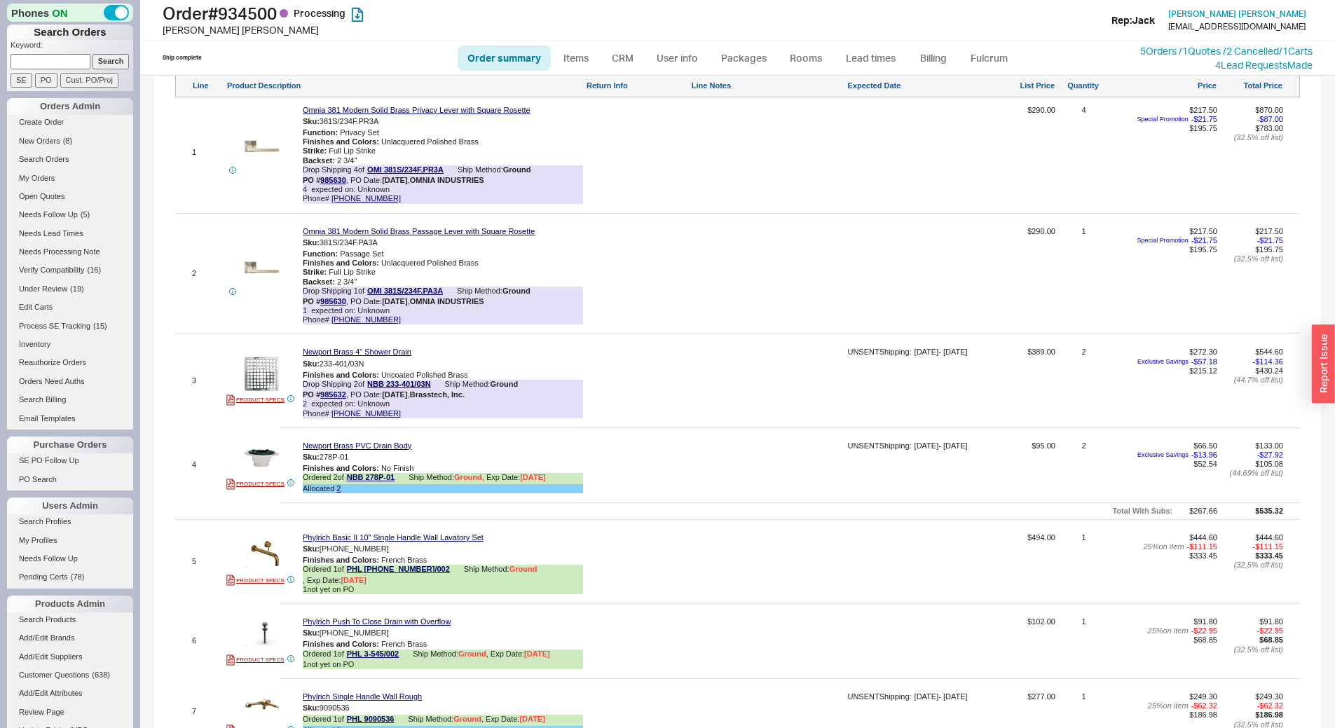
scroll to position [887, 0]
click at [859, 53] on link "Lead times" at bounding box center [871, 58] width 71 height 25
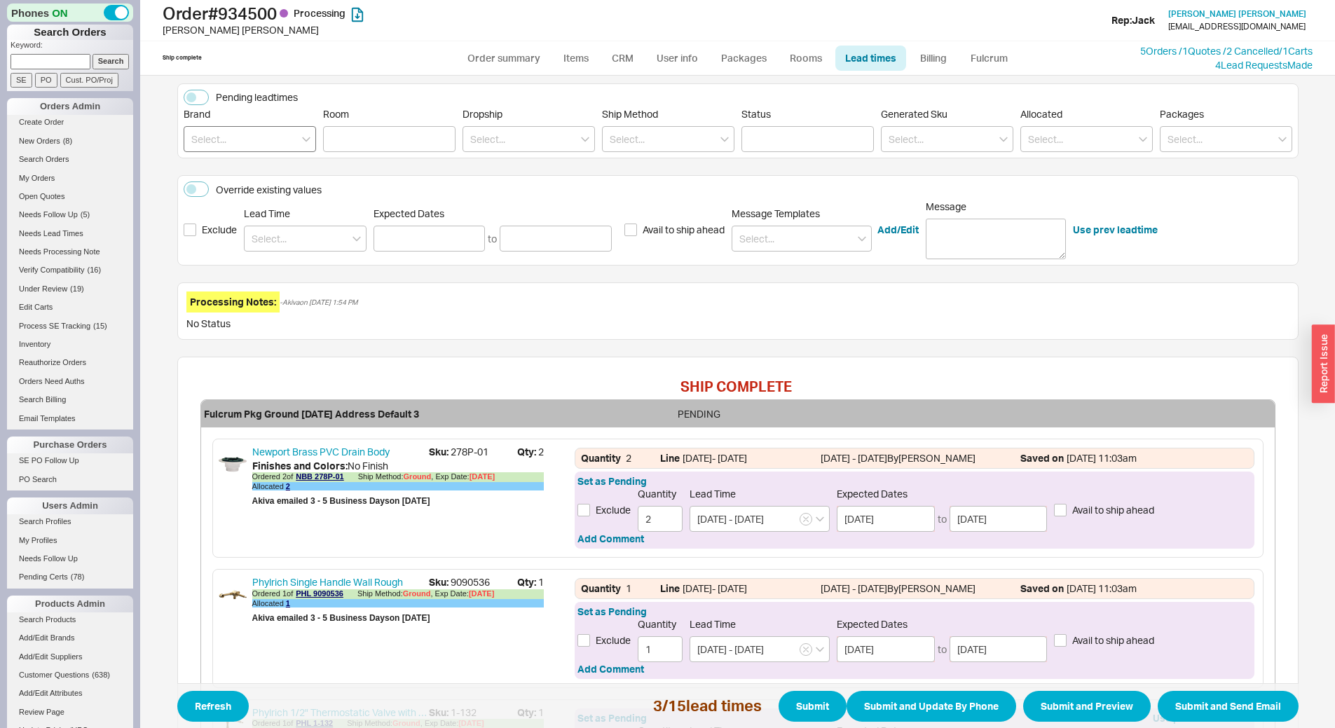
scroll to position [140, 0]
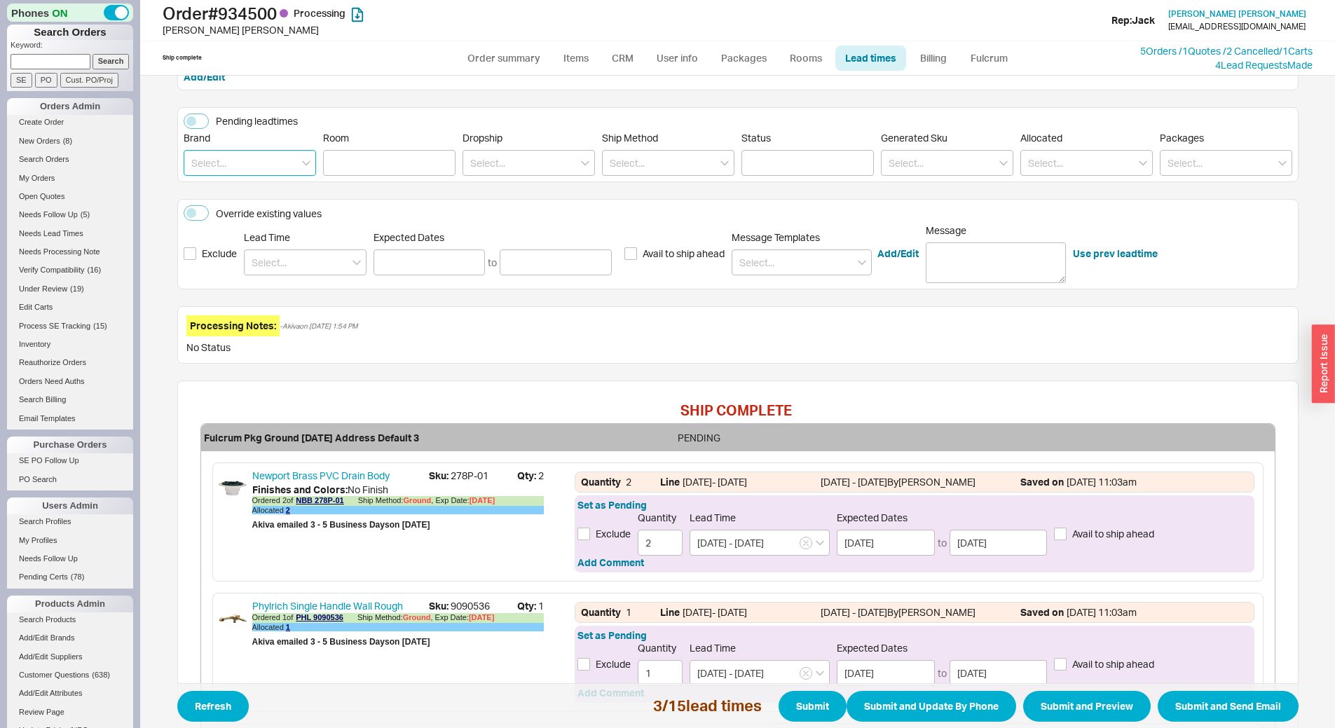
click at [236, 164] on input at bounding box center [250, 163] width 132 height 26
click at [228, 258] on div "Omnia" at bounding box center [249, 266] width 131 height 25
type input "Omnia"
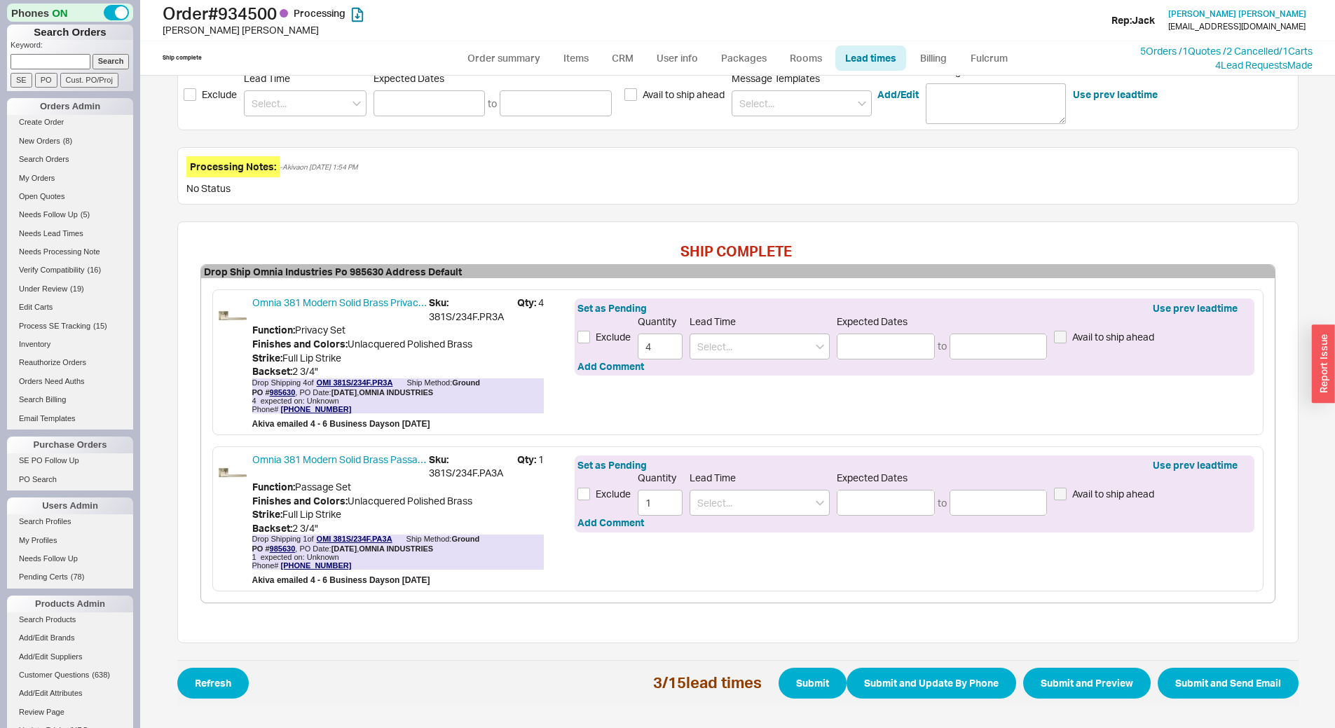
scroll to position [316, 0]
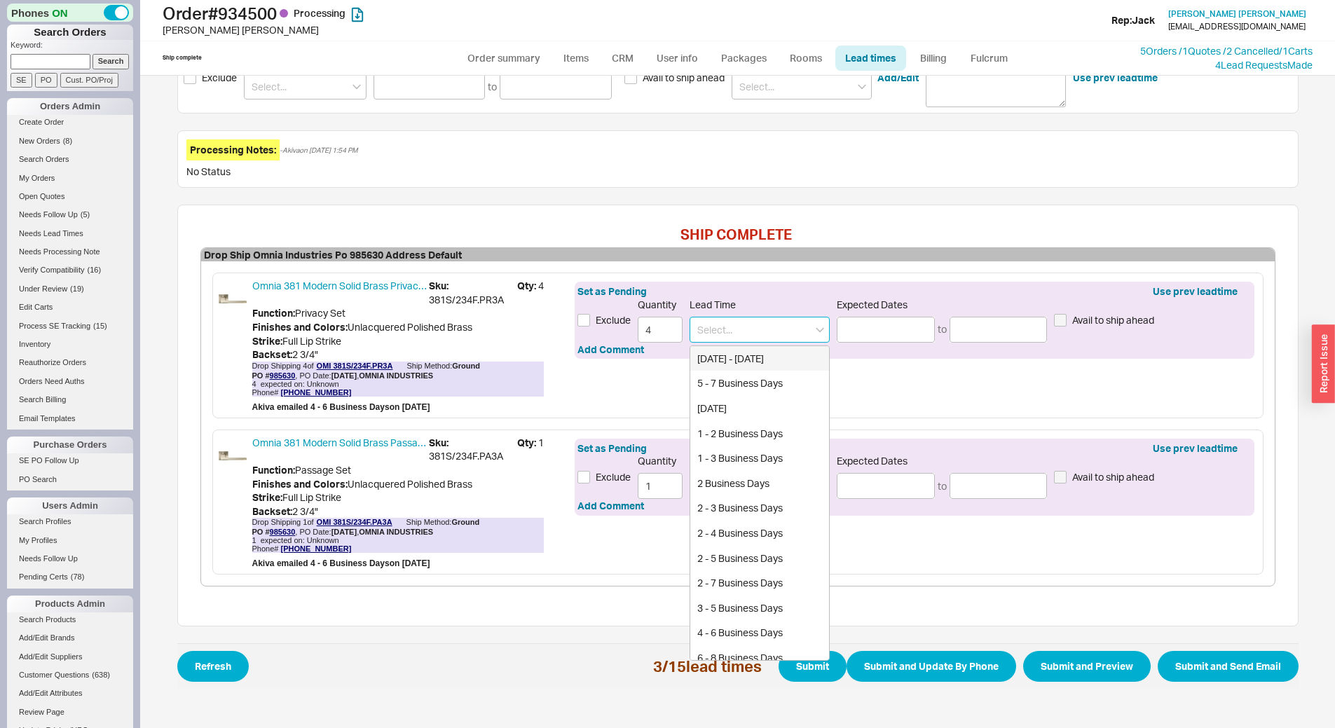
click at [755, 327] on input at bounding box center [760, 330] width 140 height 26
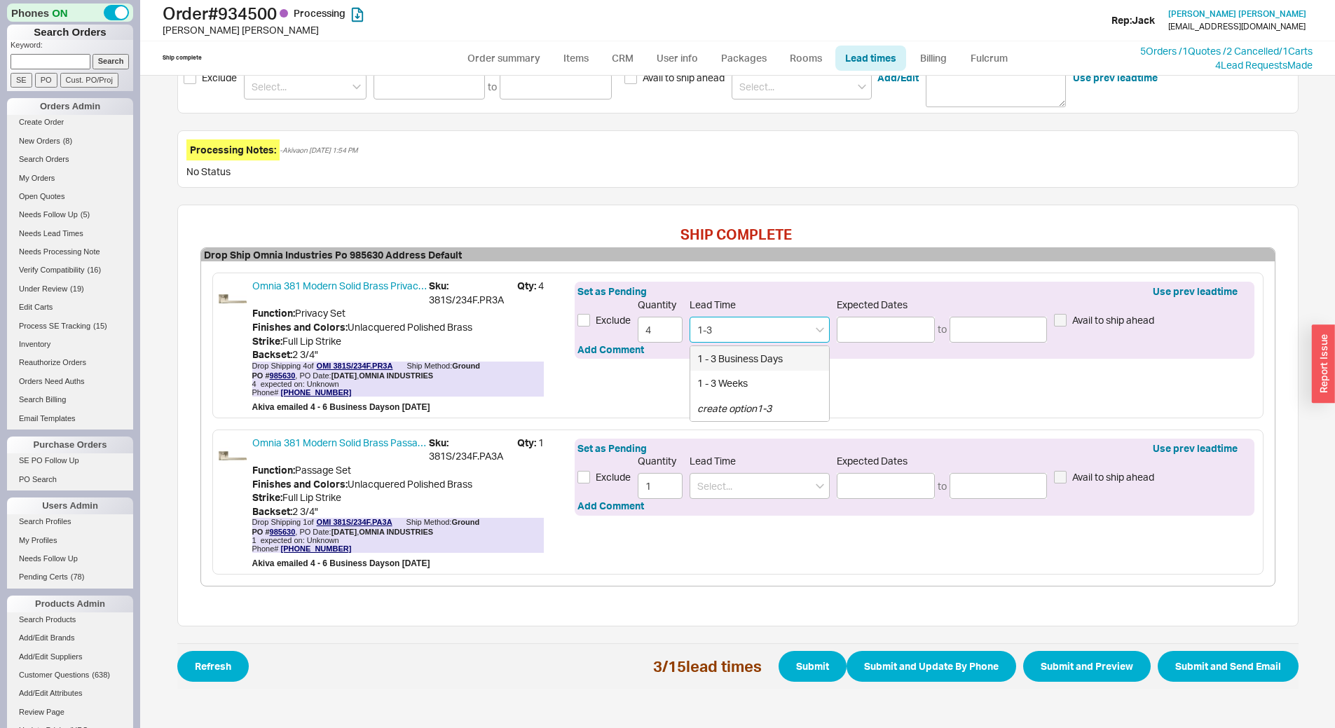
click at [773, 349] on div "1 - 3 Business Days" at bounding box center [759, 358] width 139 height 25
type input "1 - 3 Business Days"
type input "[DATE]"
type input "1 - 3 Business Days"
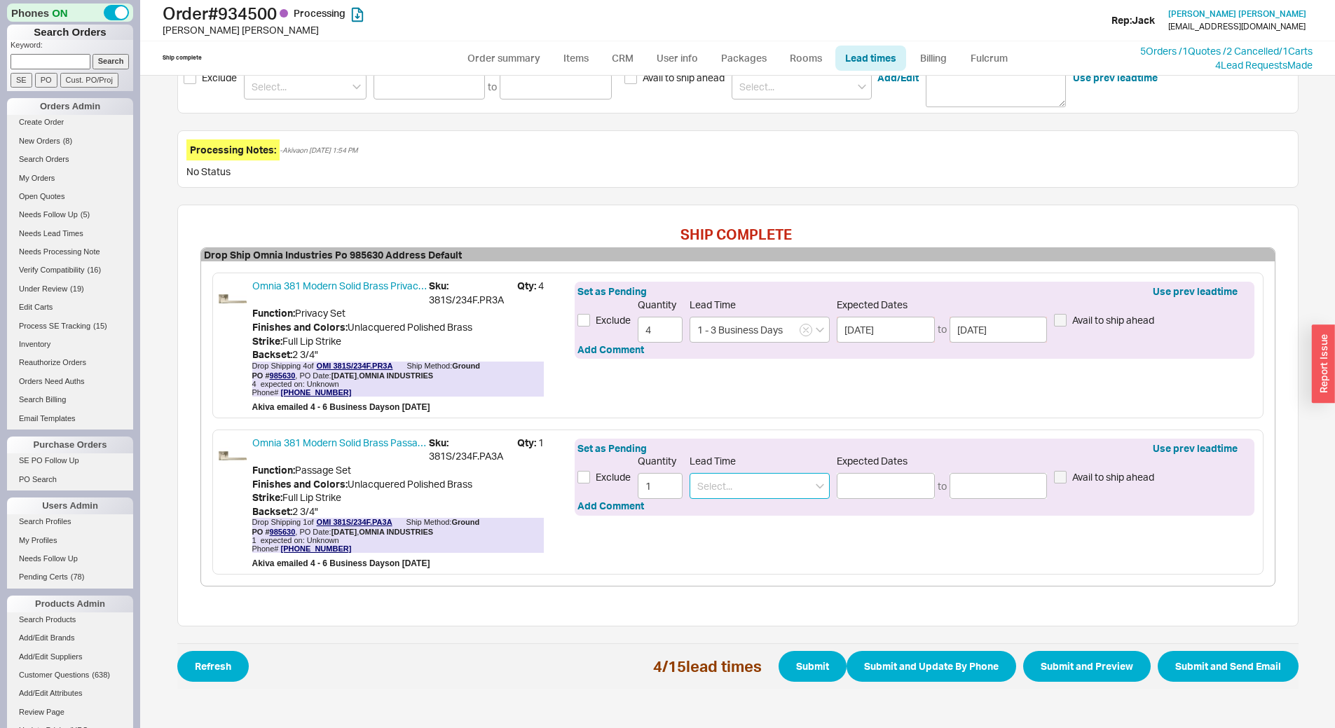
click at [796, 480] on input at bounding box center [760, 486] width 140 height 26
click at [794, 514] on div "1 - 3 Business Days" at bounding box center [759, 515] width 139 height 25
type input "1 - 3 Business Days"
type input "[DATE]"
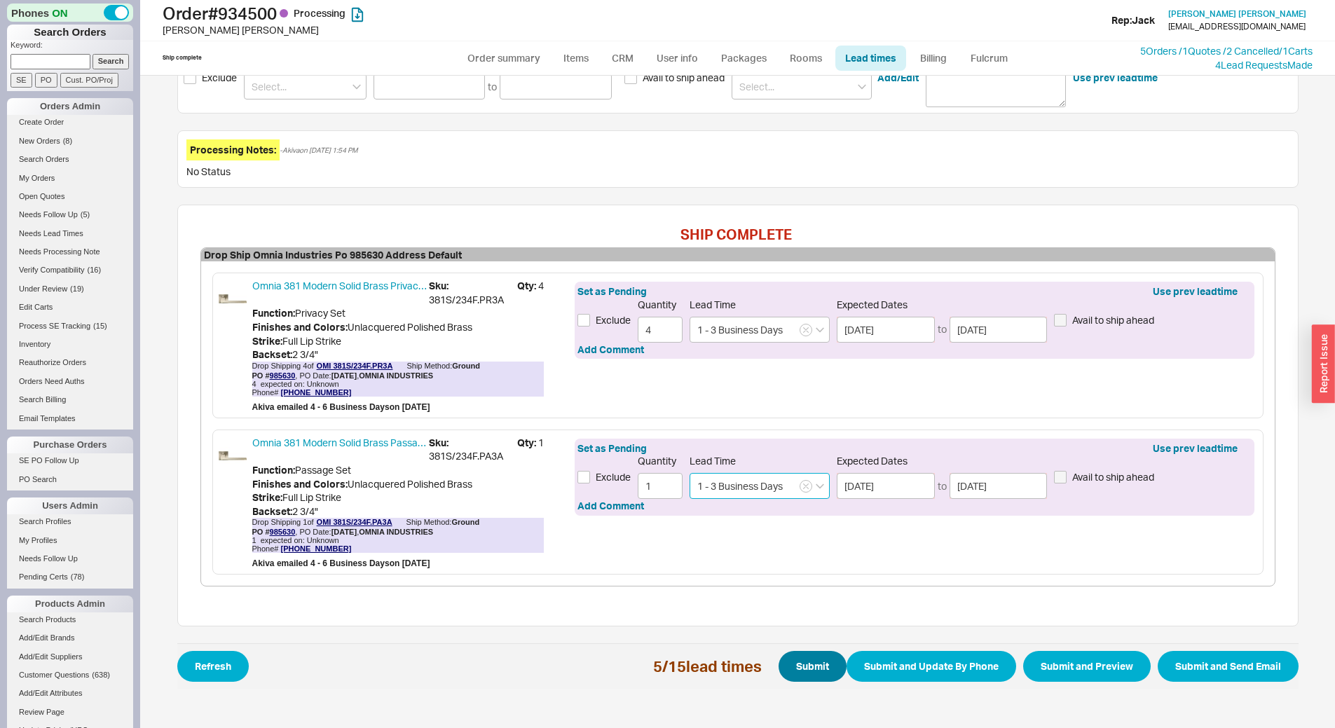
type input "1 - 3 Business Days"
click at [810, 662] on button "Submit" at bounding box center [813, 666] width 68 height 31
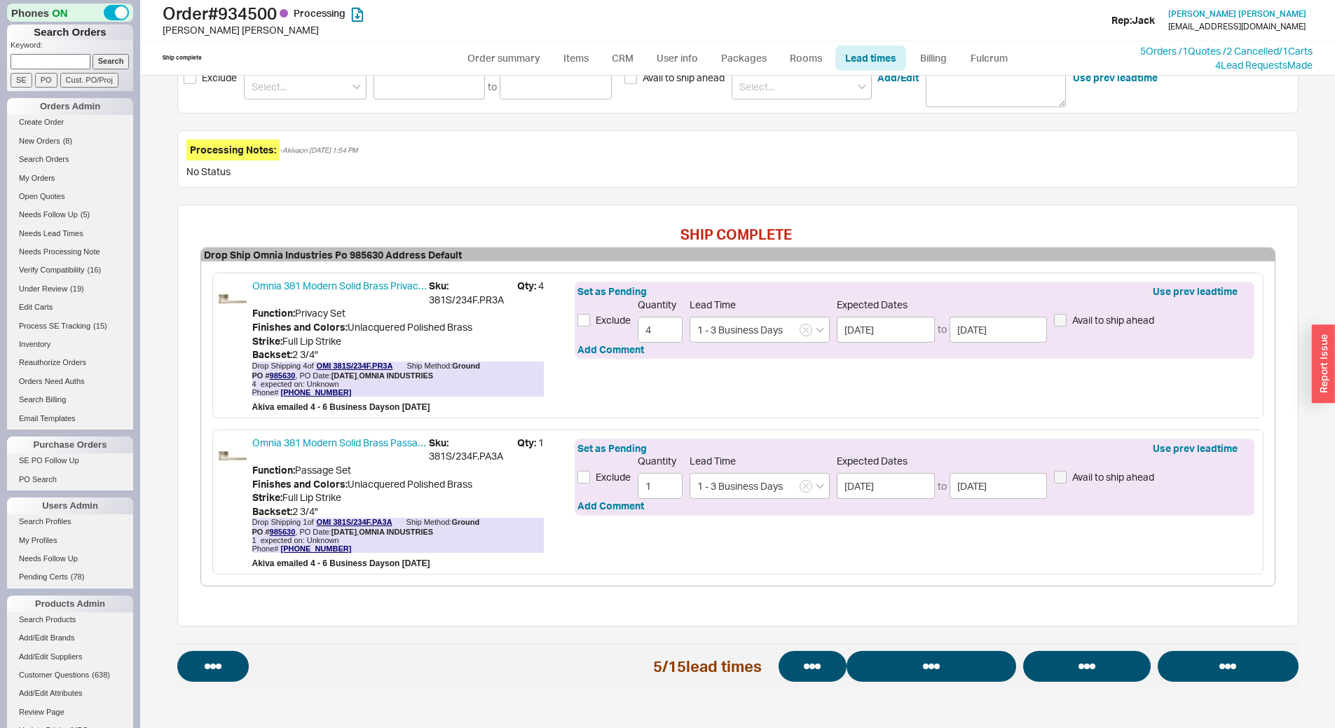
select select "*"
select select "LOW"
select select "3"
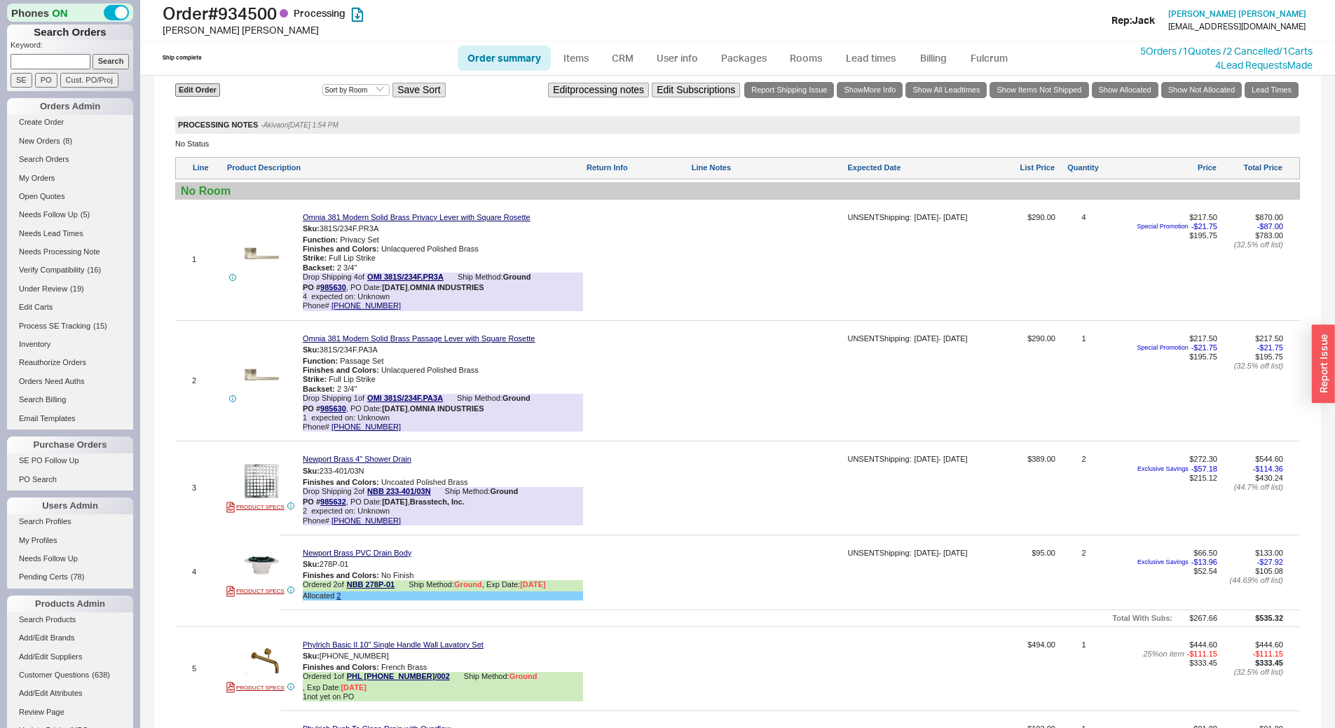
scroll to position [1122, 0]
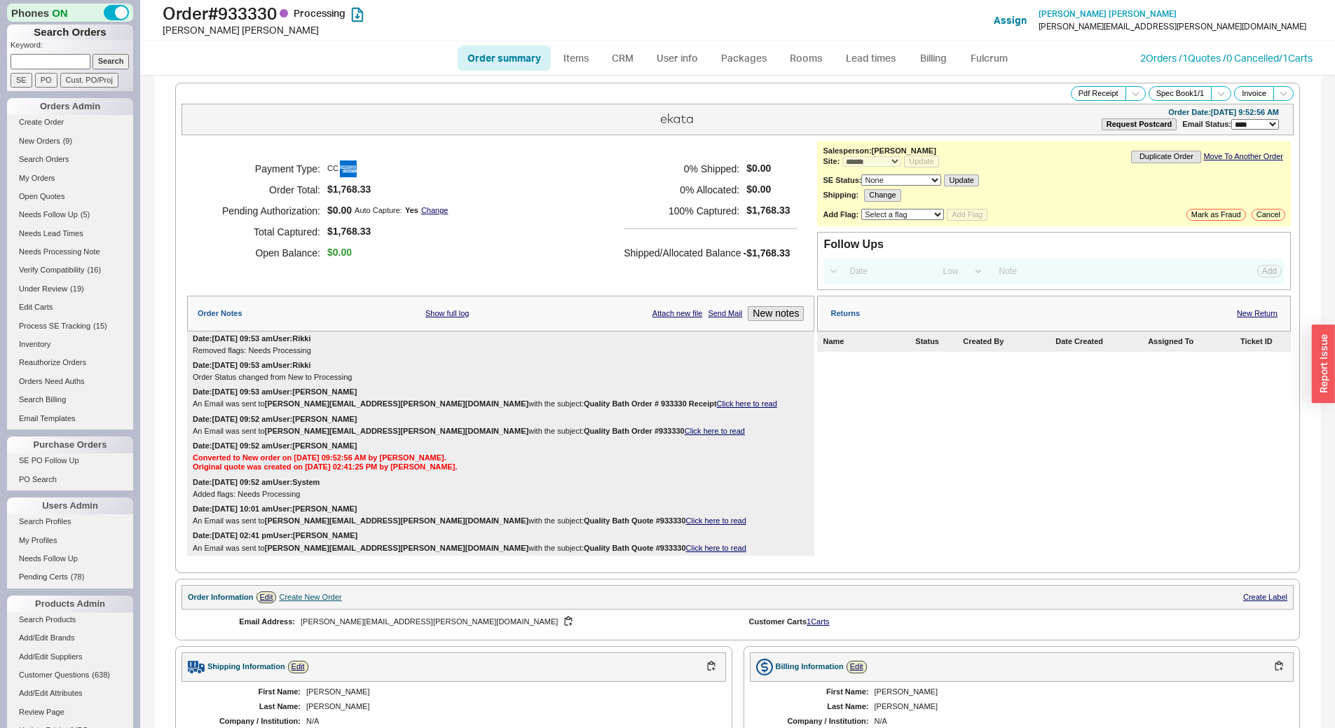
select select "*"
select select "LOW"
select select "3"
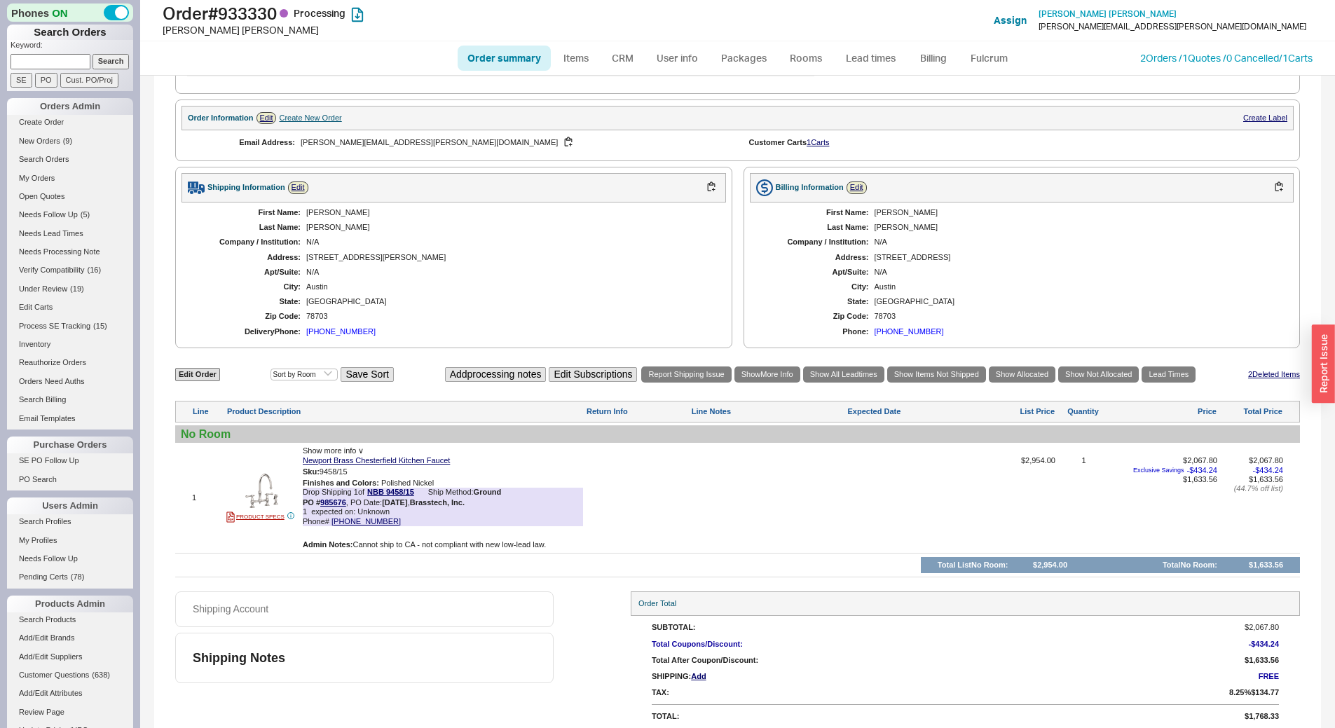
scroll to position [487, 0]
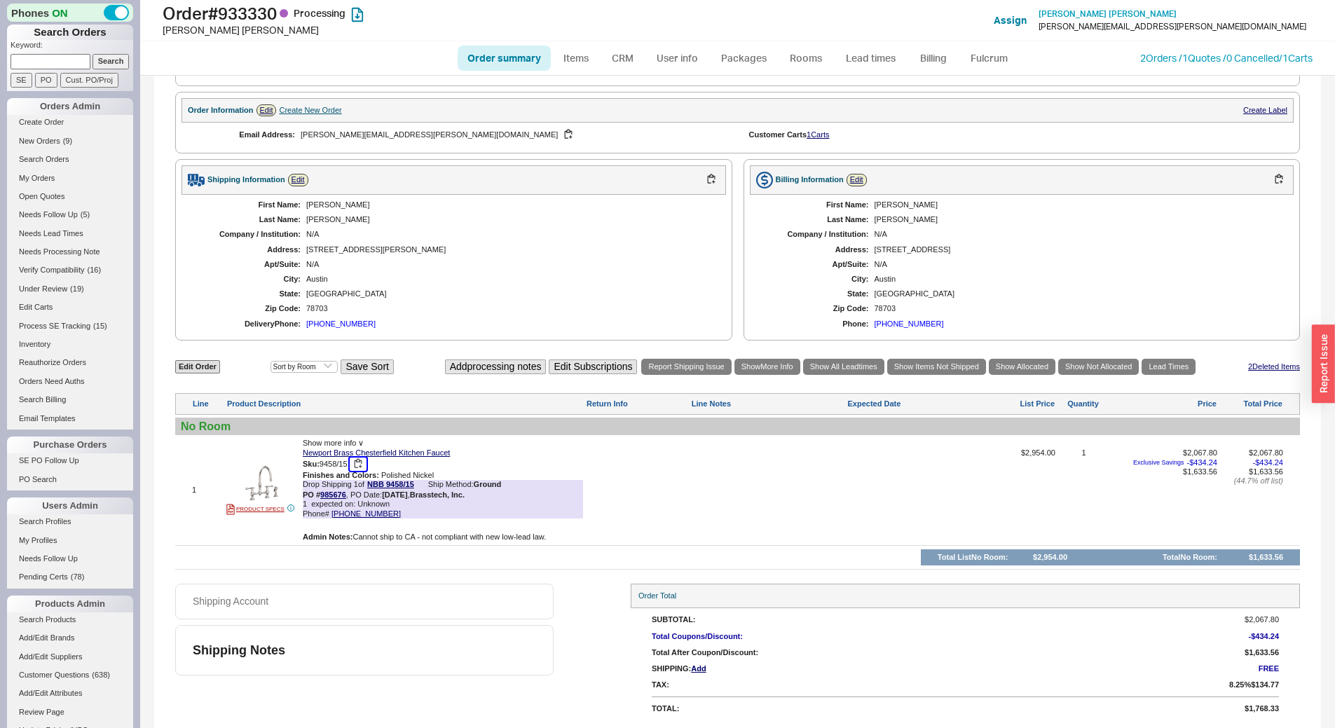
click at [366, 465] on button "button" at bounding box center [358, 464] width 17 height 13
click at [863, 56] on link "Lead times" at bounding box center [871, 58] width 71 height 25
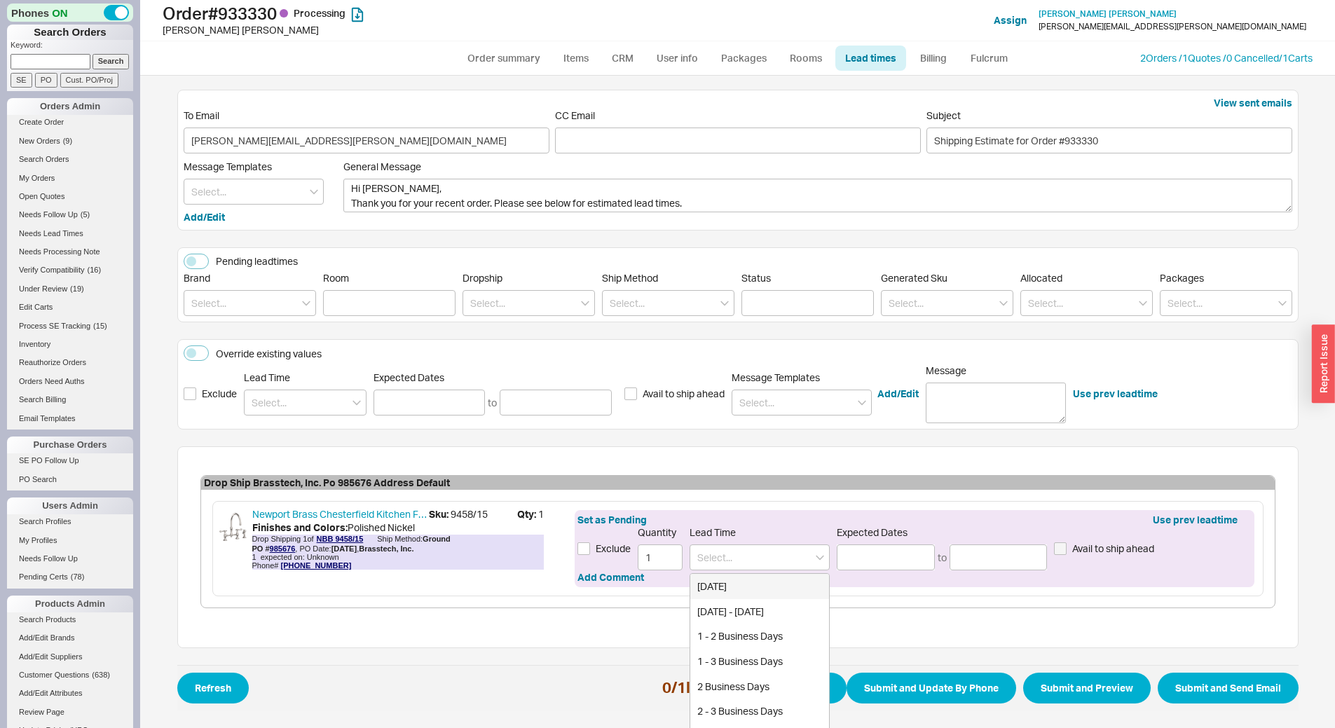
click at [724, 553] on input at bounding box center [760, 558] width 140 height 26
click at [751, 576] on div "5 - 7 Business Days" at bounding box center [759, 586] width 139 height 25
type input "5 - 7 Business Days"
type input "[DATE]"
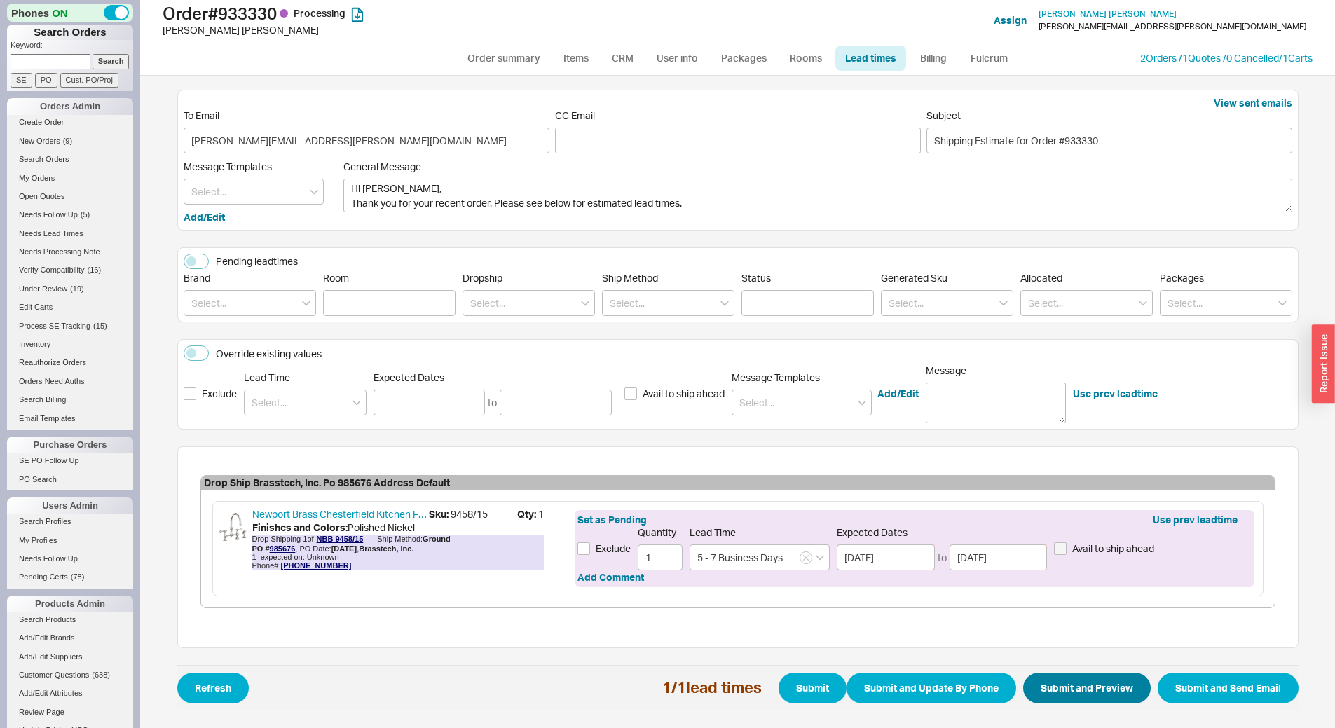
type input "5 - 7 Business Days"
click at [1110, 693] on button "Submit and Preview" at bounding box center [1087, 688] width 128 height 31
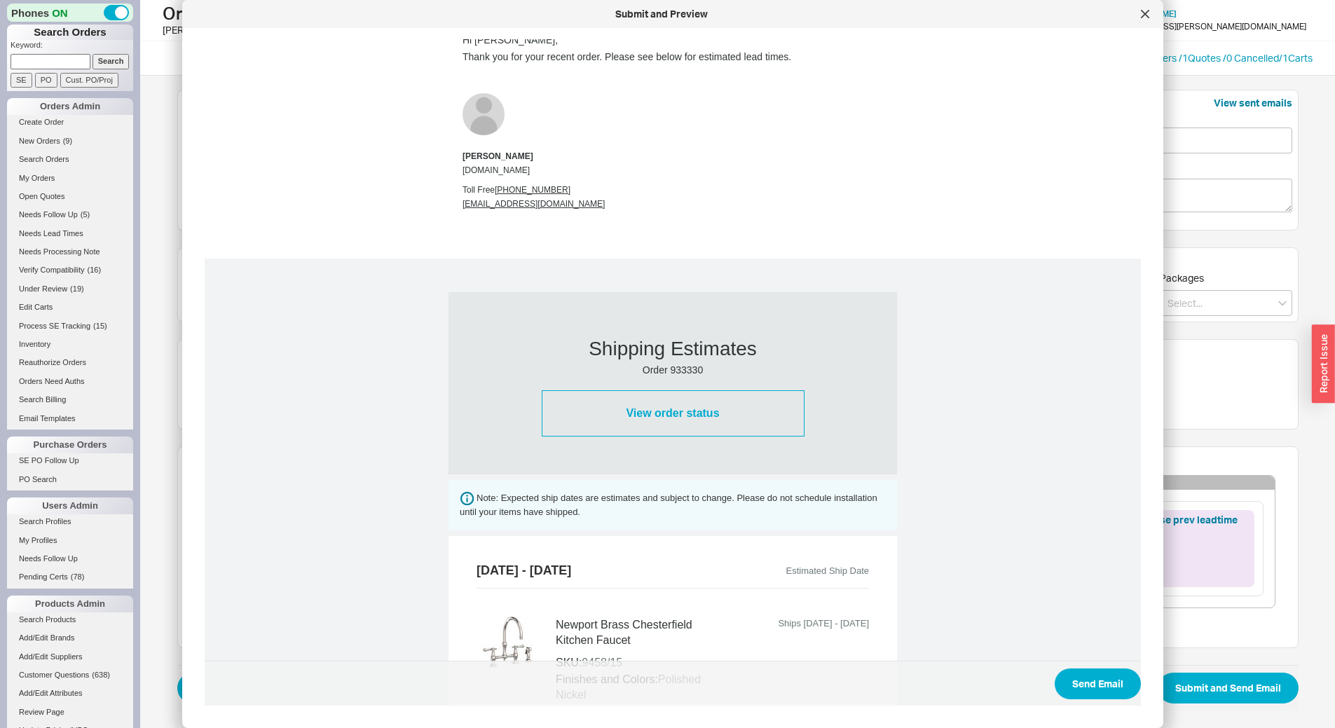
scroll to position [436, 0]
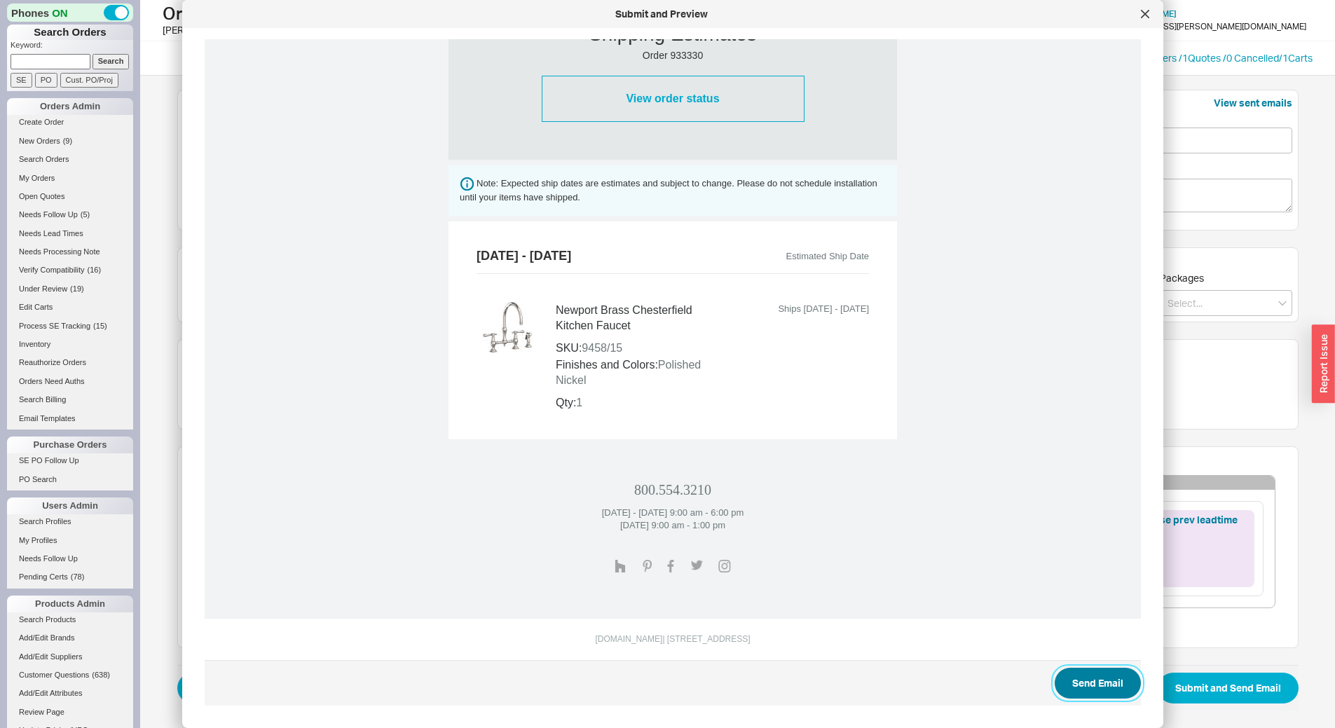
click at [1112, 680] on button "Send Email" at bounding box center [1098, 683] width 86 height 31
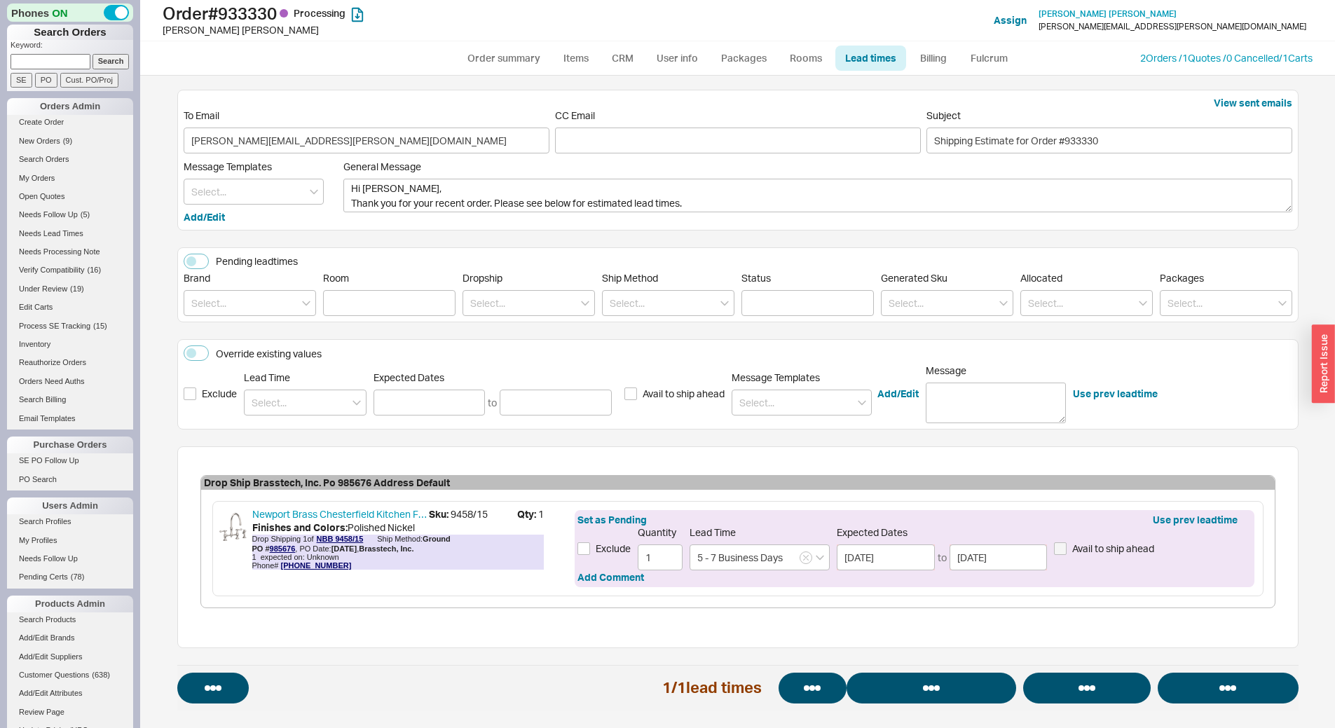
select select "*"
select select "LOW"
select select "3"
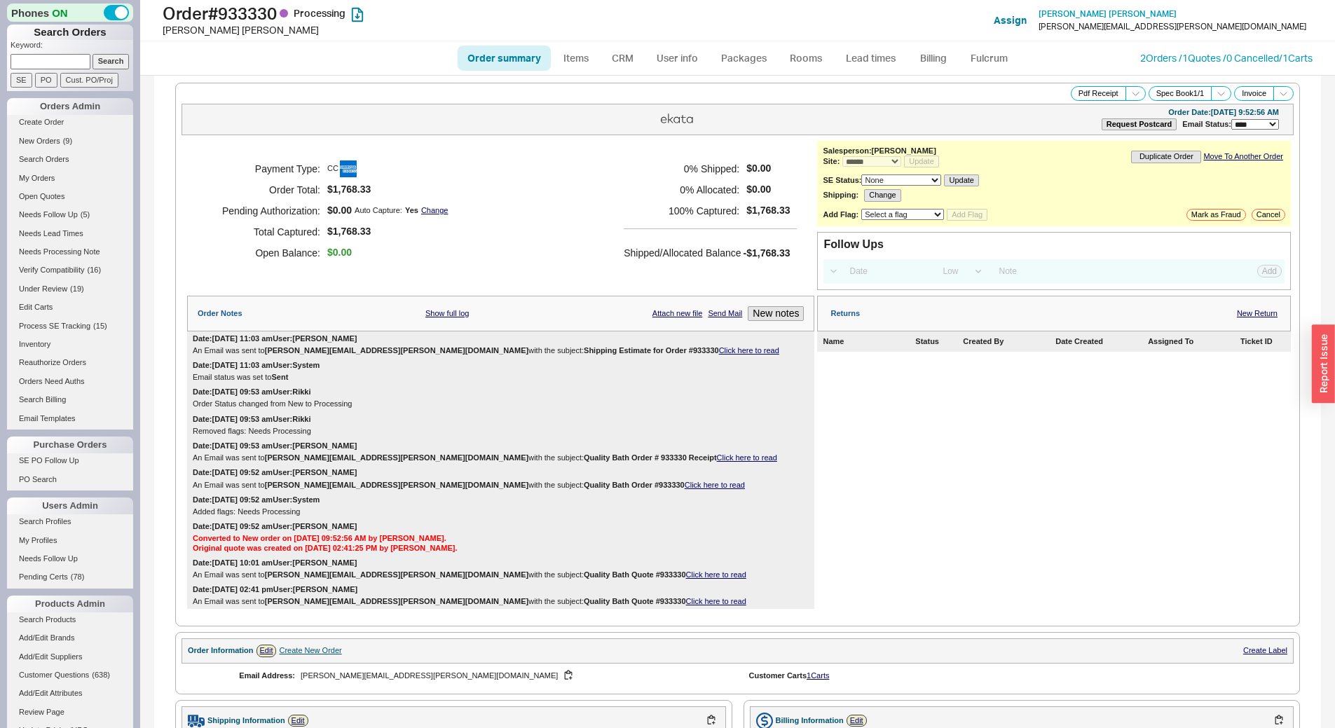
select select "*"
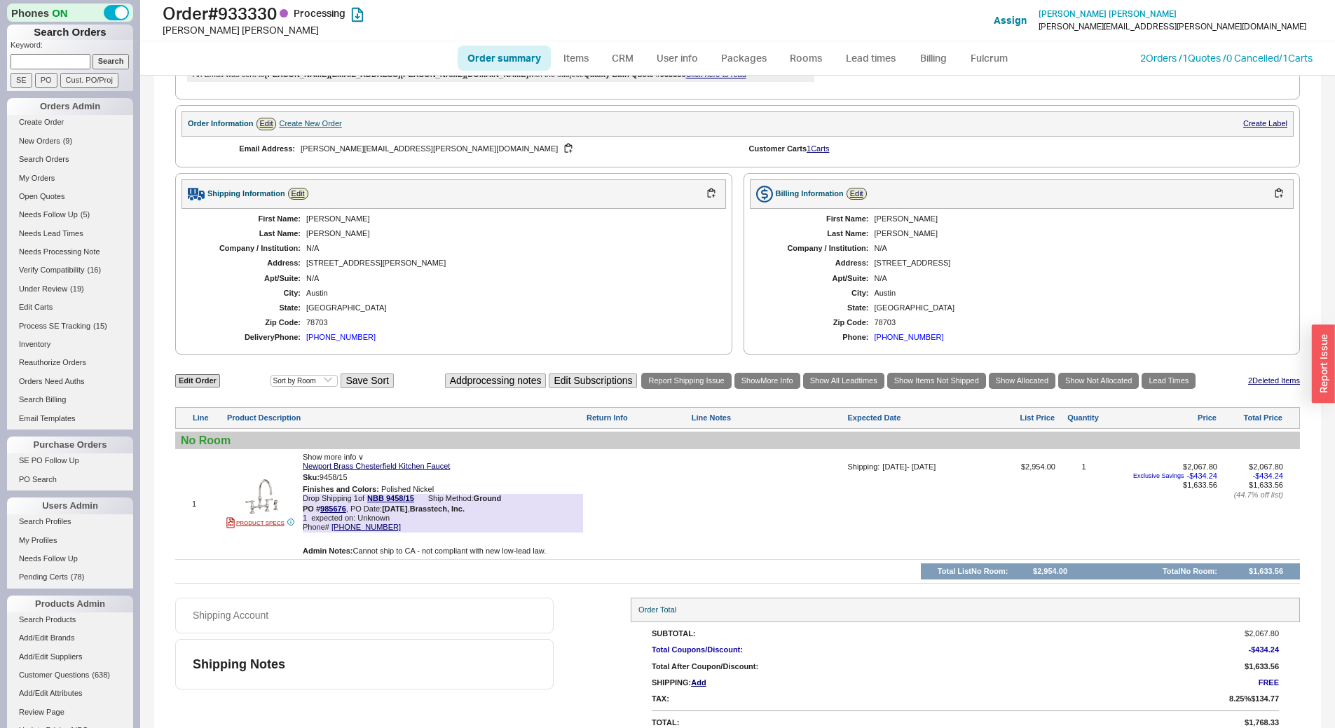
scroll to position [540, 0]
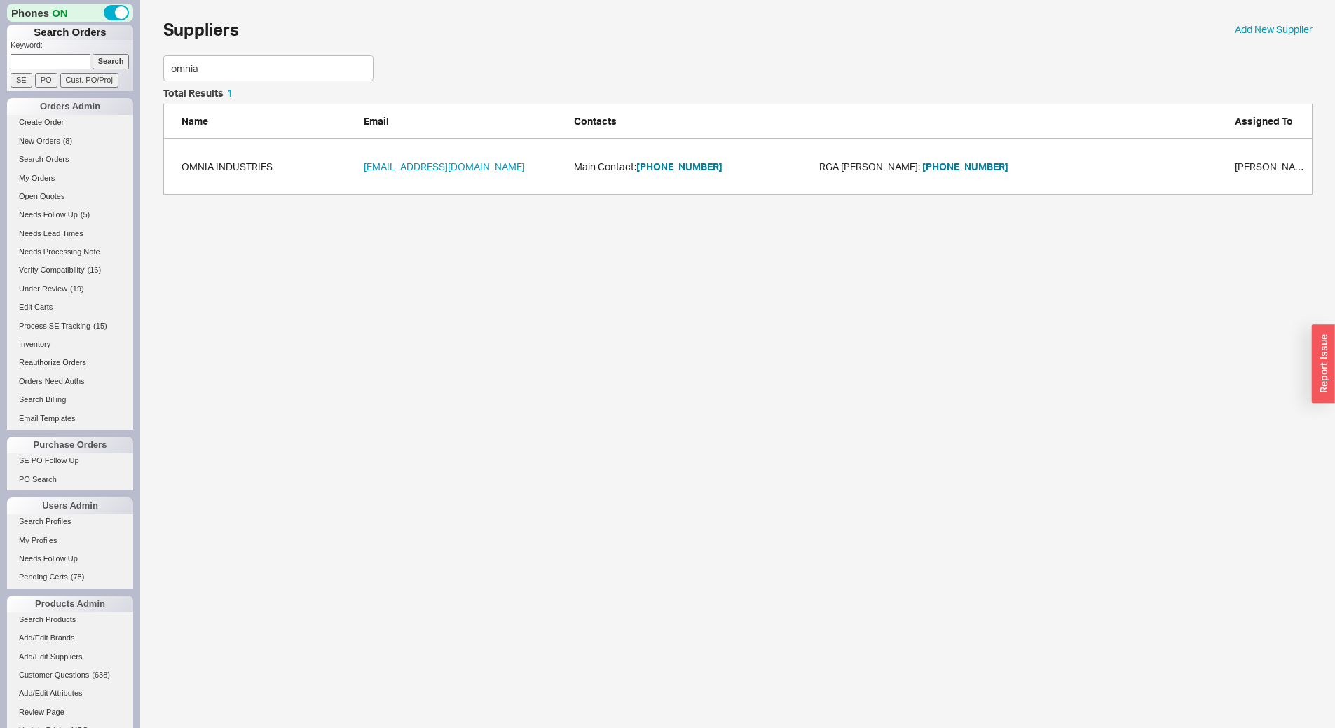
scroll to position [96, 1139]
type input "omnia"
click at [668, 163] on button "973-239-7272" at bounding box center [680, 167] width 86 height 14
click at [63, 460] on link "SE PO Follow Up" at bounding box center [70, 461] width 126 height 15
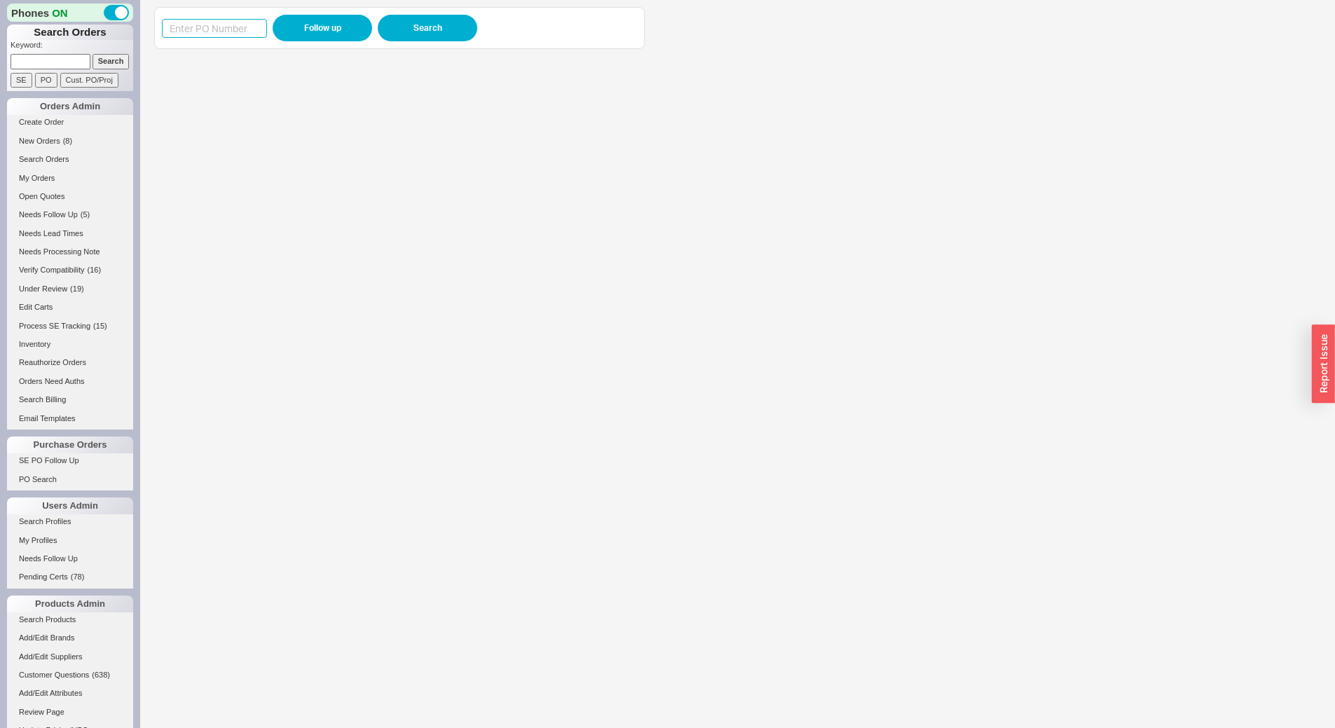
paste input "985626"
type input "985626"
click at [321, 40] on button "Follow up" at bounding box center [323, 28] width 100 height 27
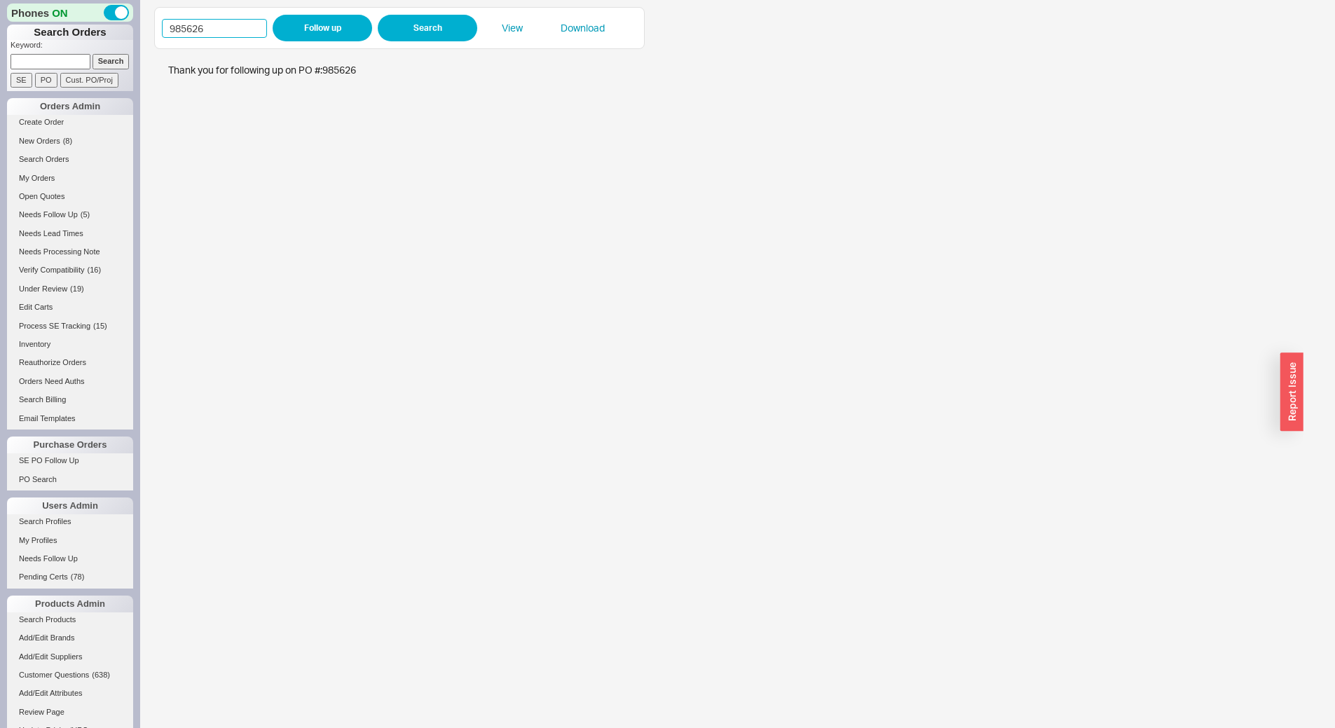
drag, startPoint x: 207, startPoint y: 25, endPoint x: 83, endPoint y: 31, distance: 124.2
click at [83, 31] on div "Phones ON Search Orders Keyword: Search SE PO Cust. PO/Proj Orders Admin Create…" at bounding box center [667, 364] width 1335 height 728
paste input "5"
type input "985625"
click at [318, 32] on button "Follow up" at bounding box center [323, 28] width 100 height 27
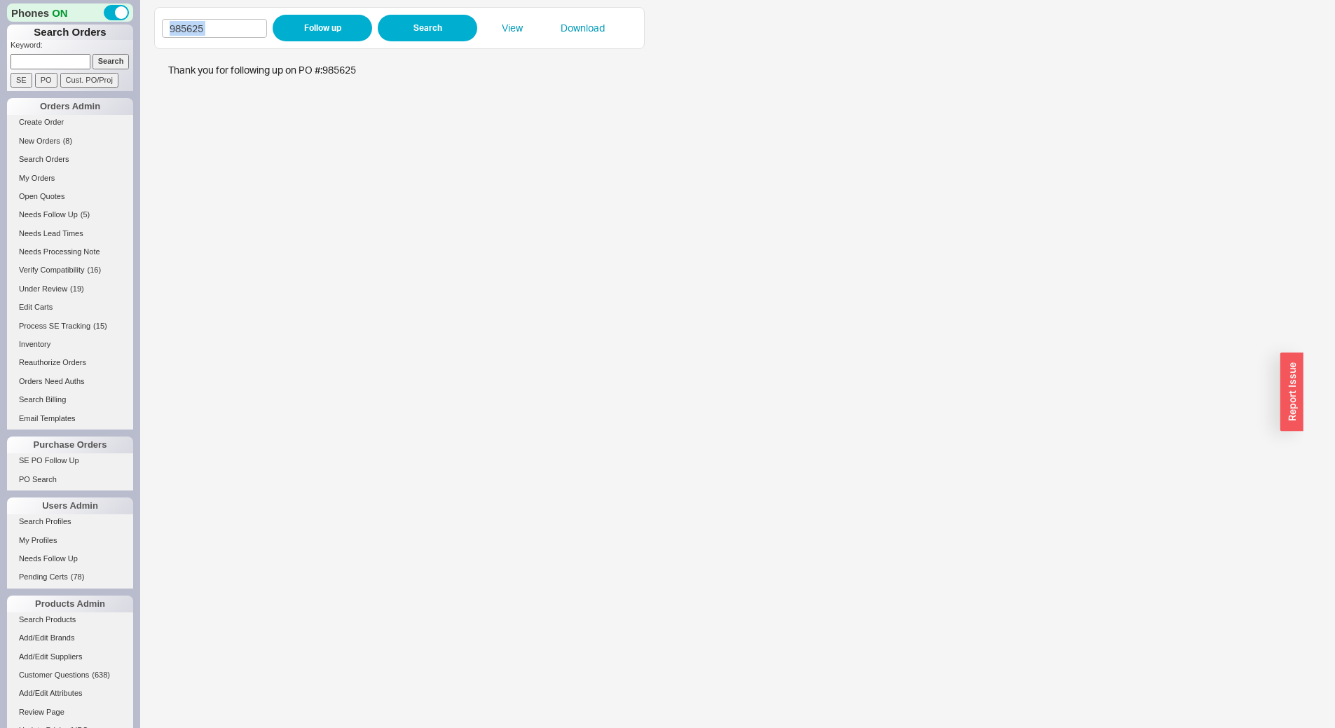
drag, startPoint x: 271, startPoint y: 25, endPoint x: 140, endPoint y: 20, distance: 130.5
click at [140, 20] on div "985625 Follow up Search View Download" at bounding box center [737, 364] width 1195 height 728
click at [340, 36] on button "Follow up" at bounding box center [323, 28] width 100 height 27
click at [226, 34] on input "985625" at bounding box center [214, 28] width 105 height 19
type input "985624"
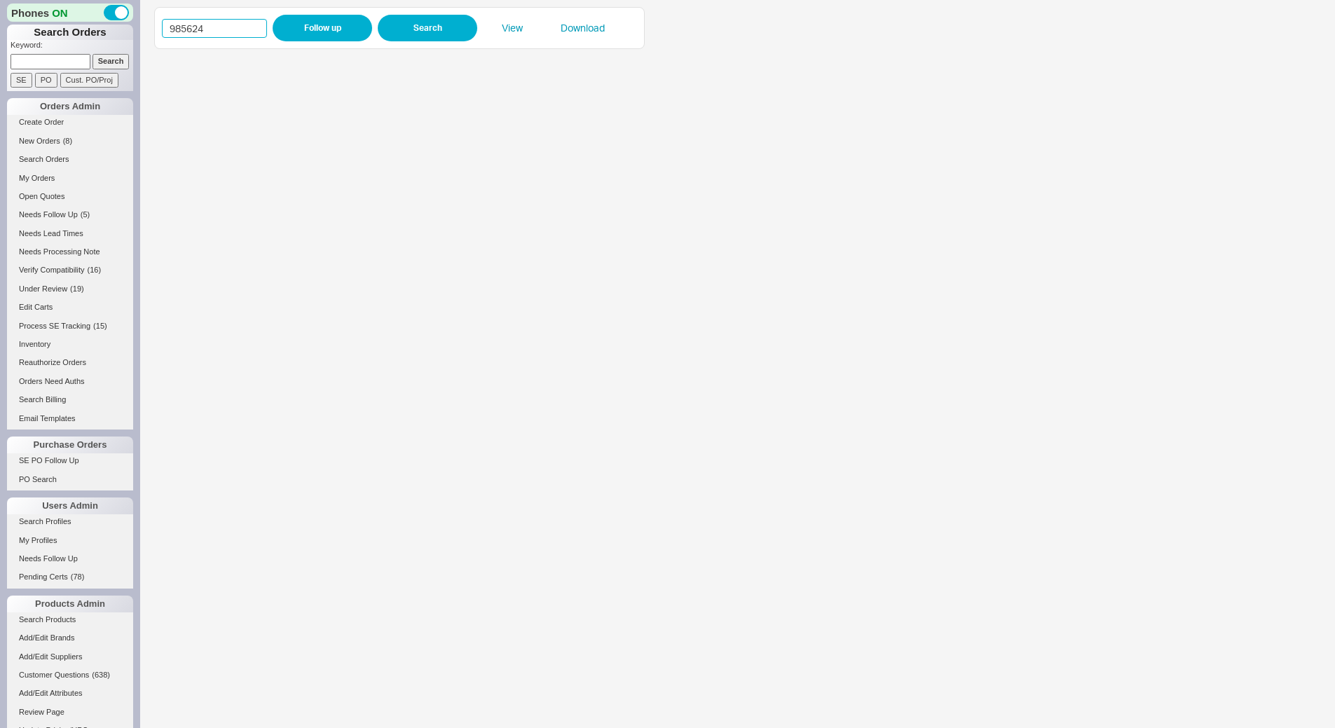
click button "Follow up" at bounding box center [323, 28] width 100 height 27
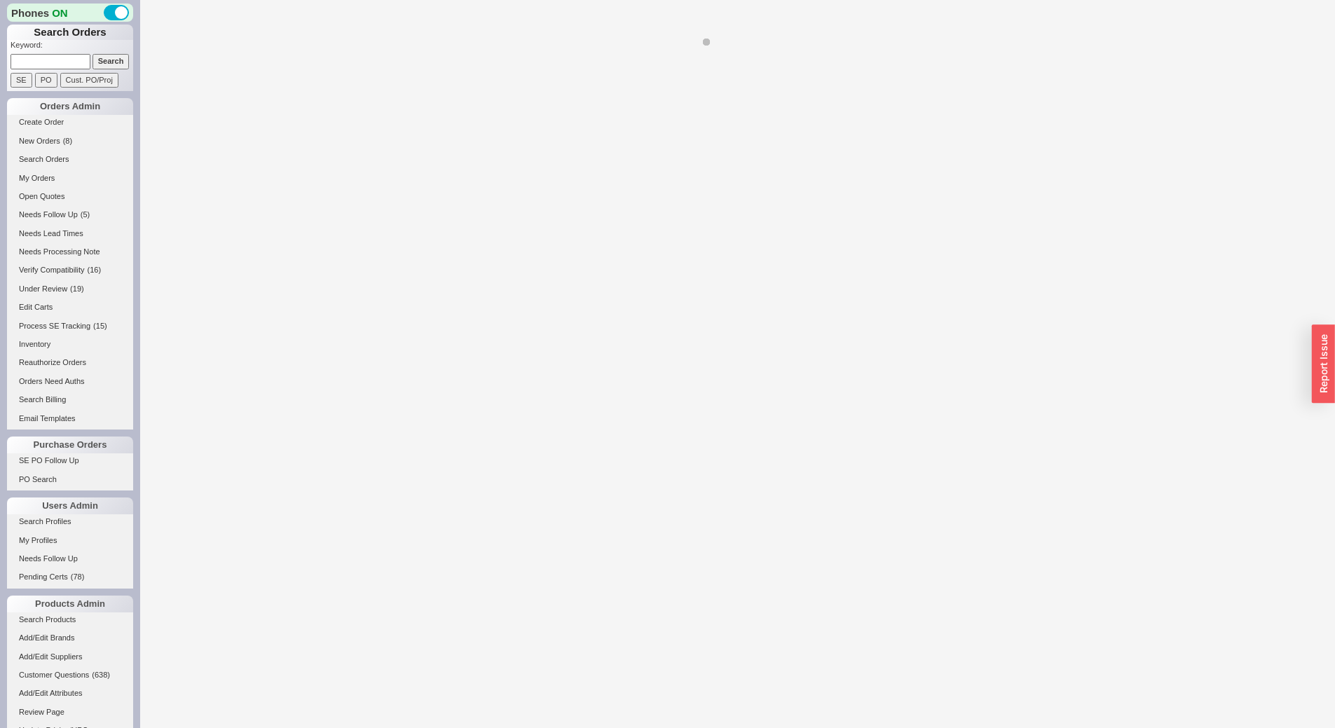
select select "*"
select select "LOW"
select select "3"
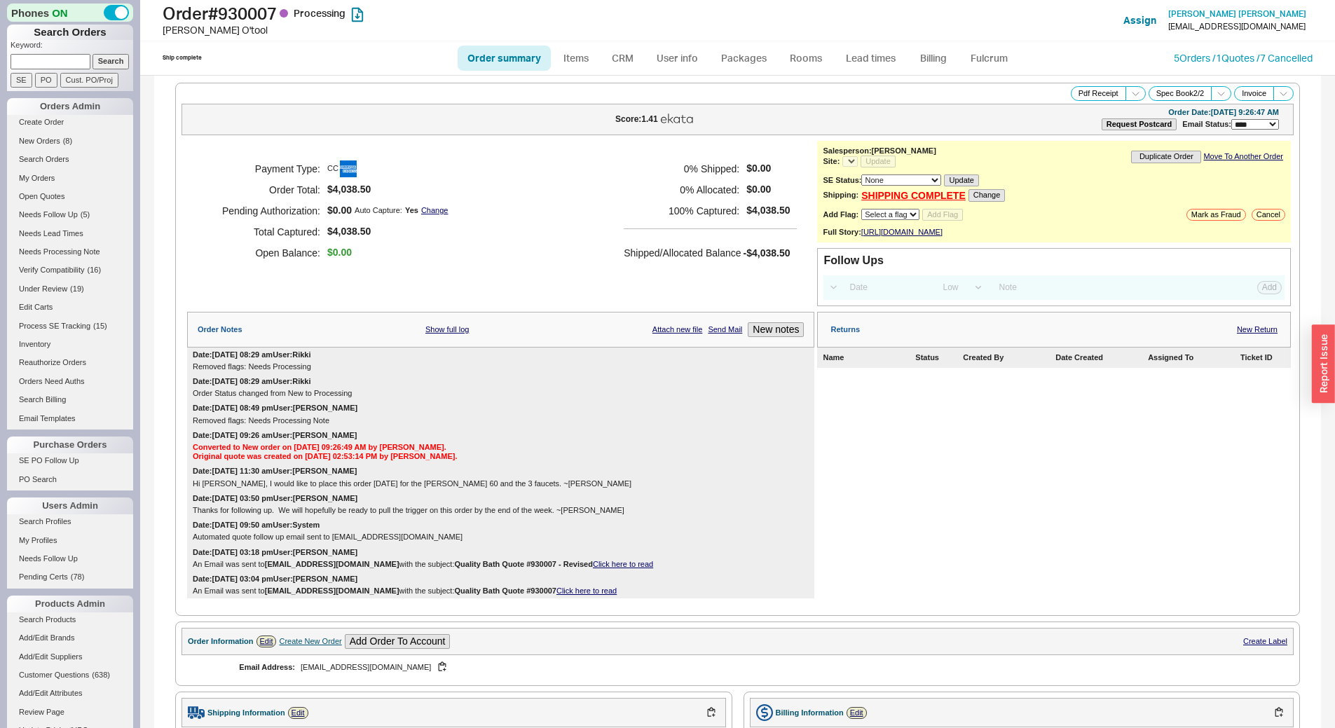
select select "*"
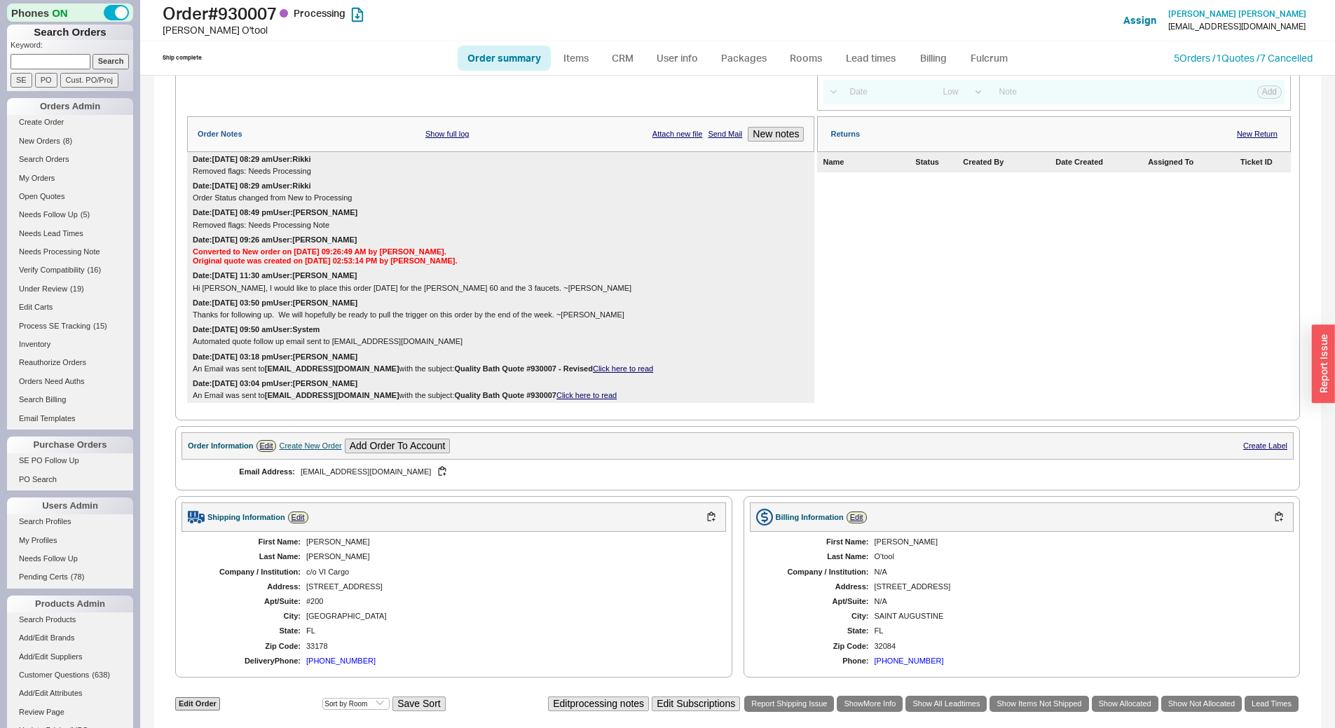
scroll to position [631, 0]
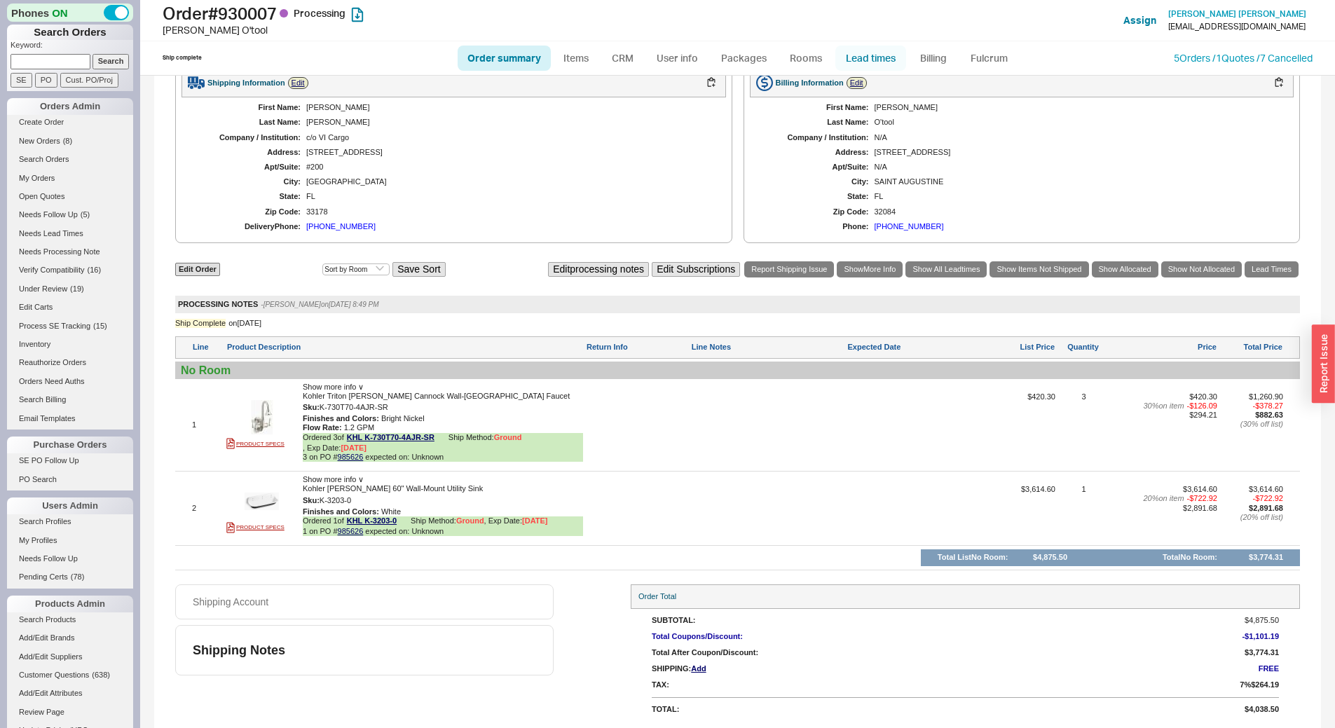
click at [885, 56] on link "Lead times" at bounding box center [871, 58] width 71 height 25
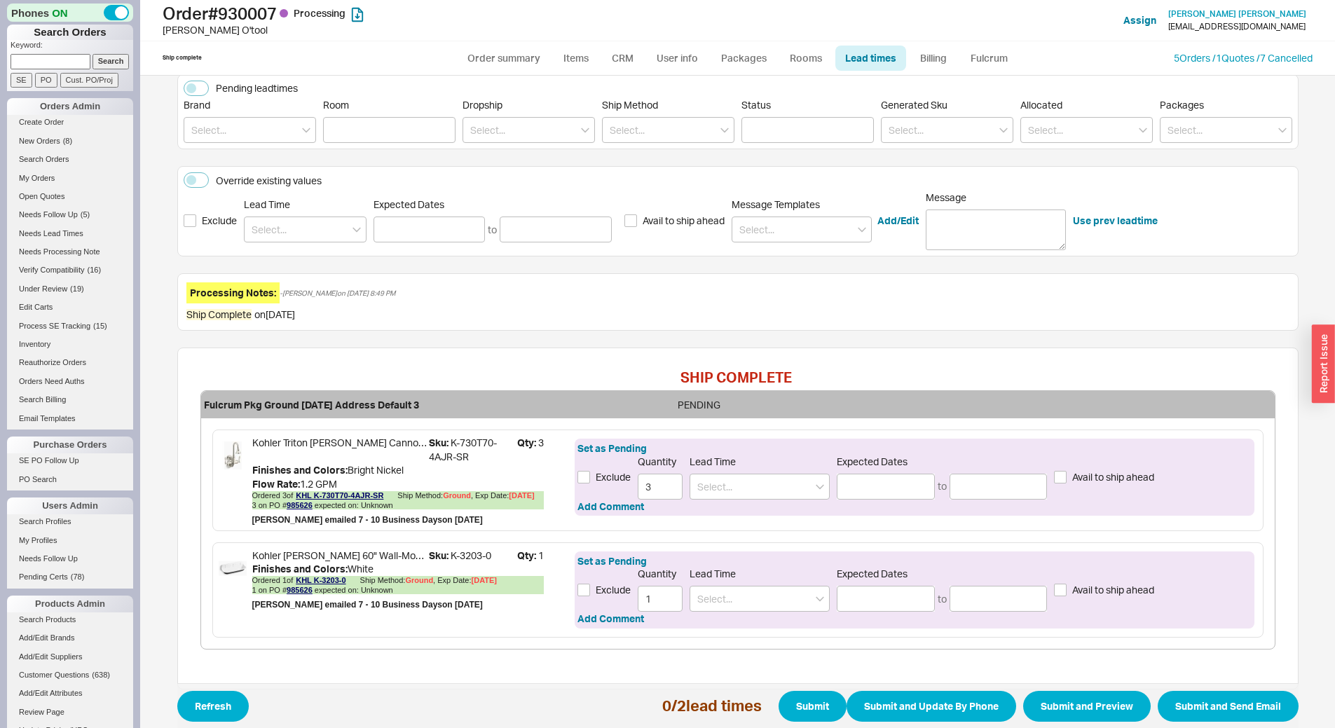
scroll to position [211, 0]
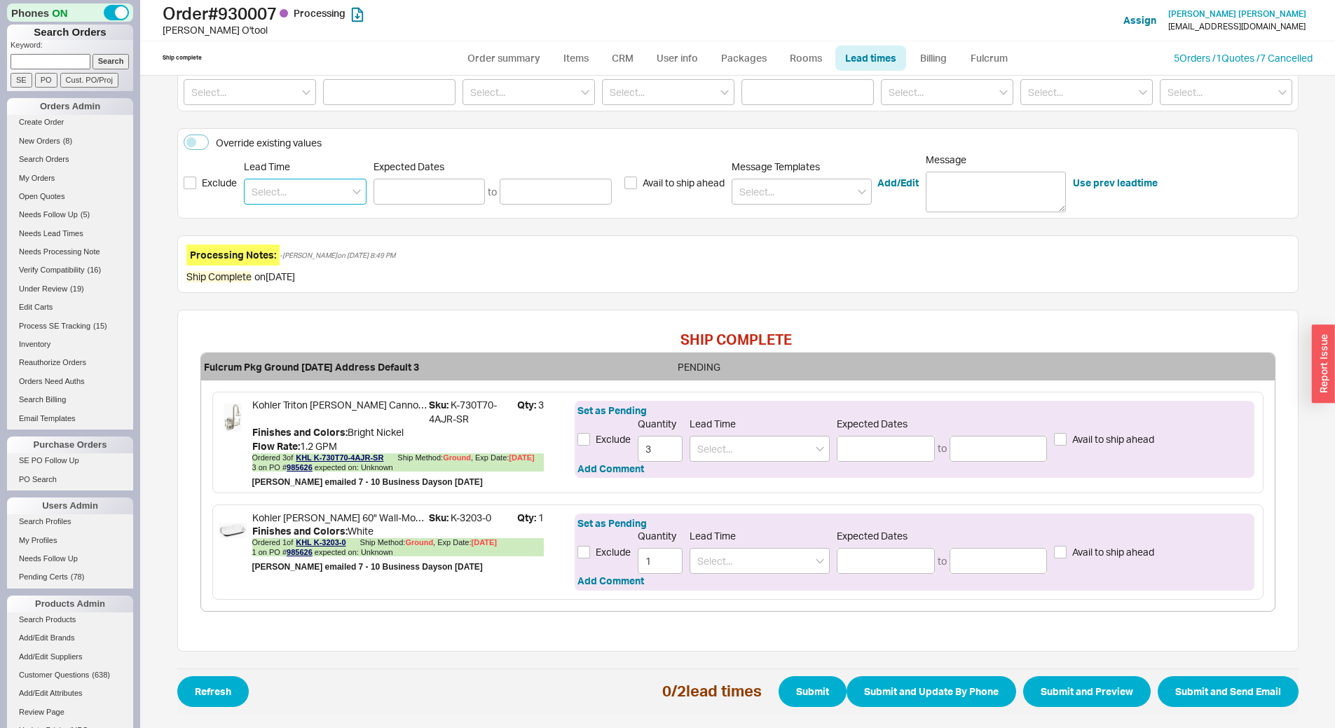
click at [288, 197] on input at bounding box center [305, 192] width 123 height 26
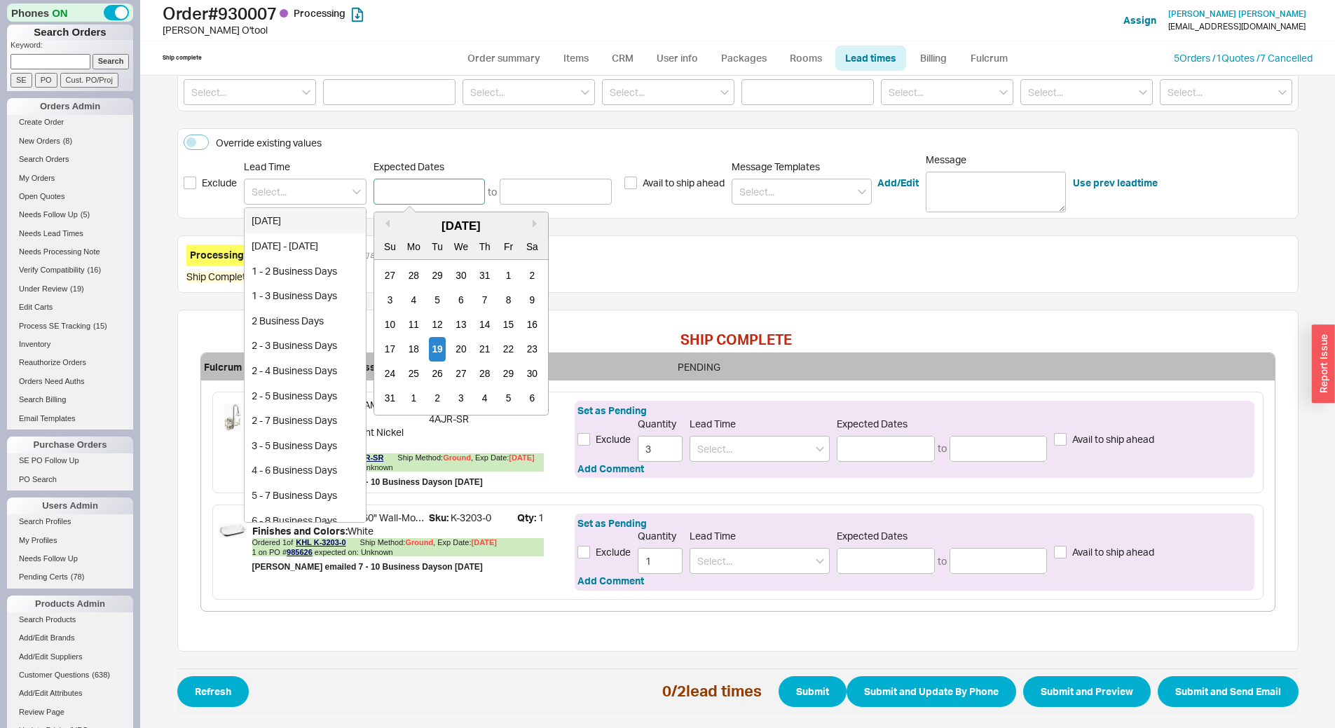
click at [425, 186] on input at bounding box center [430, 192] width 112 height 26
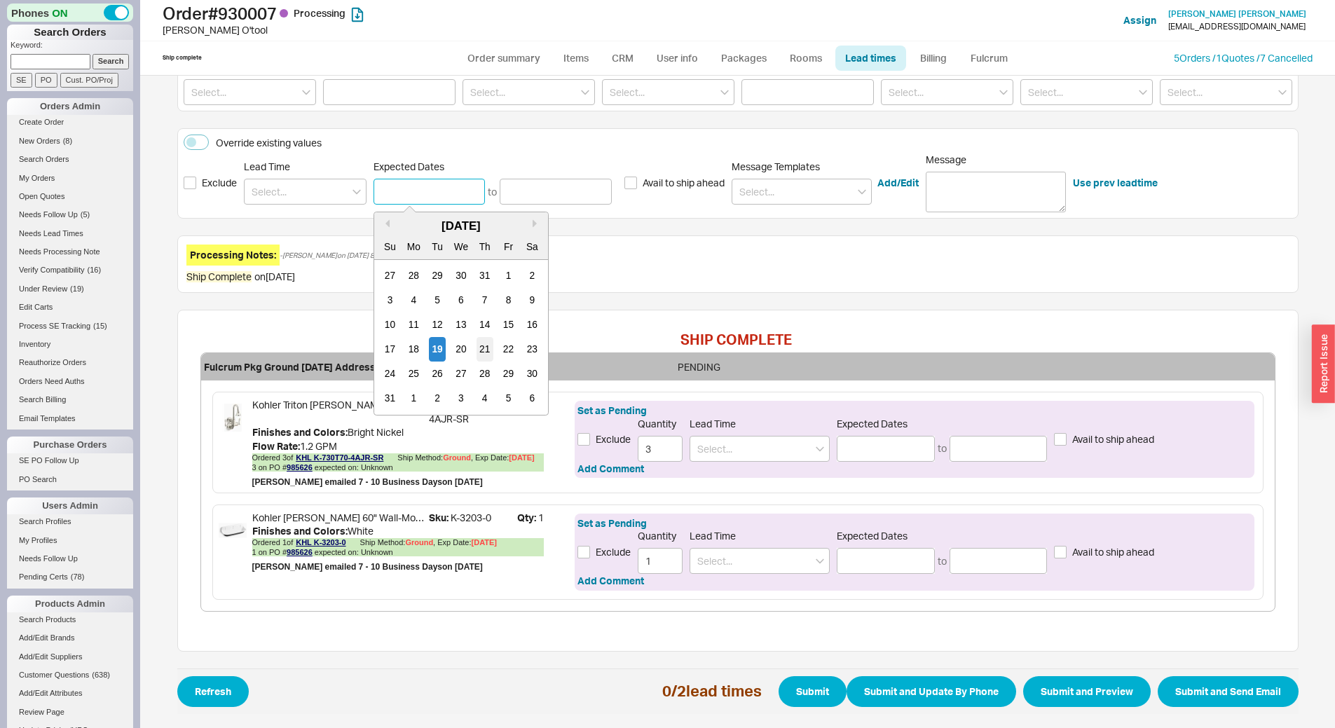
click at [484, 357] on div "21" at bounding box center [484, 350] width 17 height 25
type input "08/21/2025"
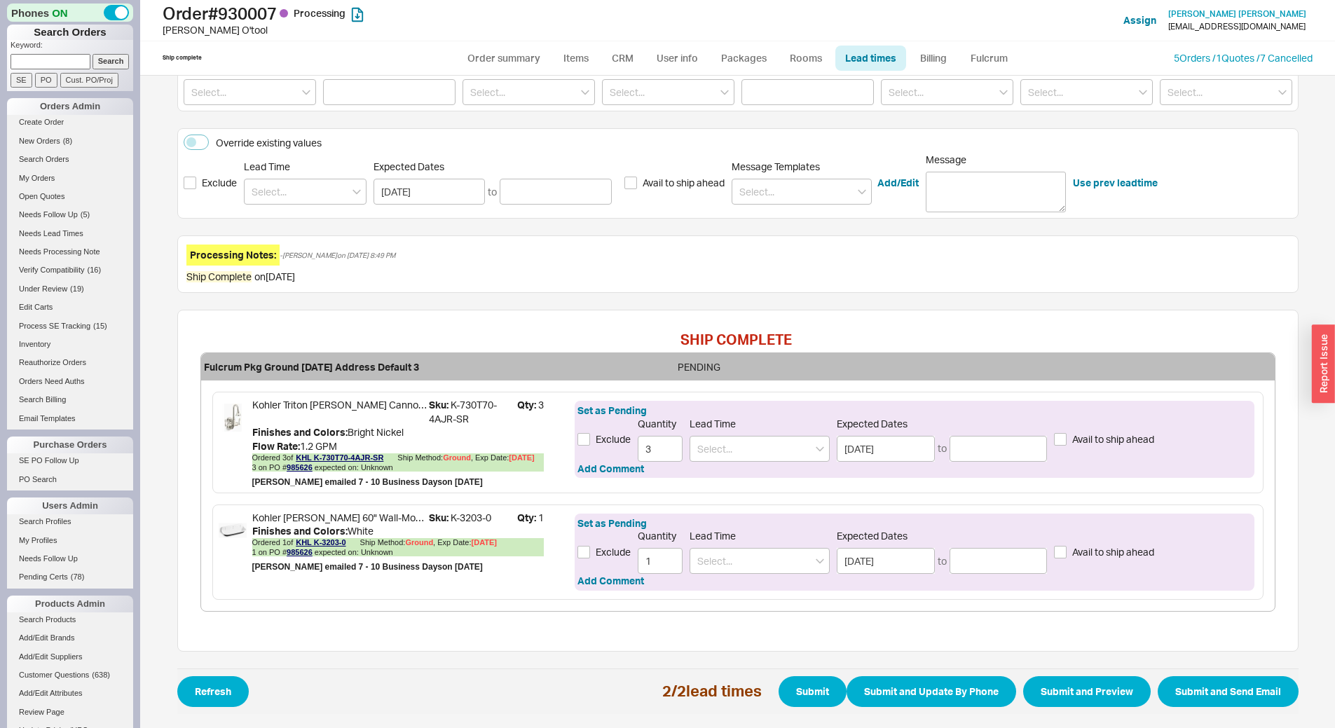
click at [536, 175] on div "Expected Dates 08/21/2025 to" at bounding box center [493, 183] width 238 height 44
click at [538, 185] on input at bounding box center [556, 192] width 112 height 26
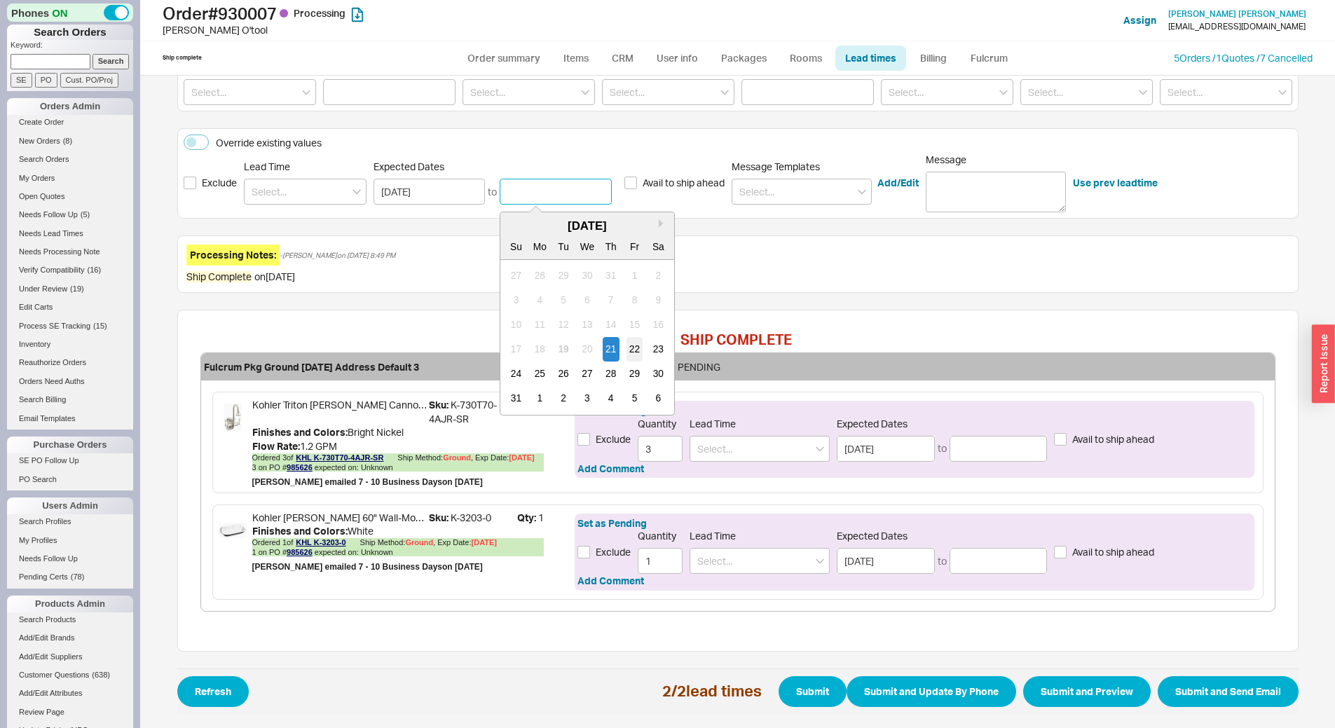
click at [629, 348] on div "22" at bounding box center [635, 350] width 17 height 25
type input "08/22/2025"
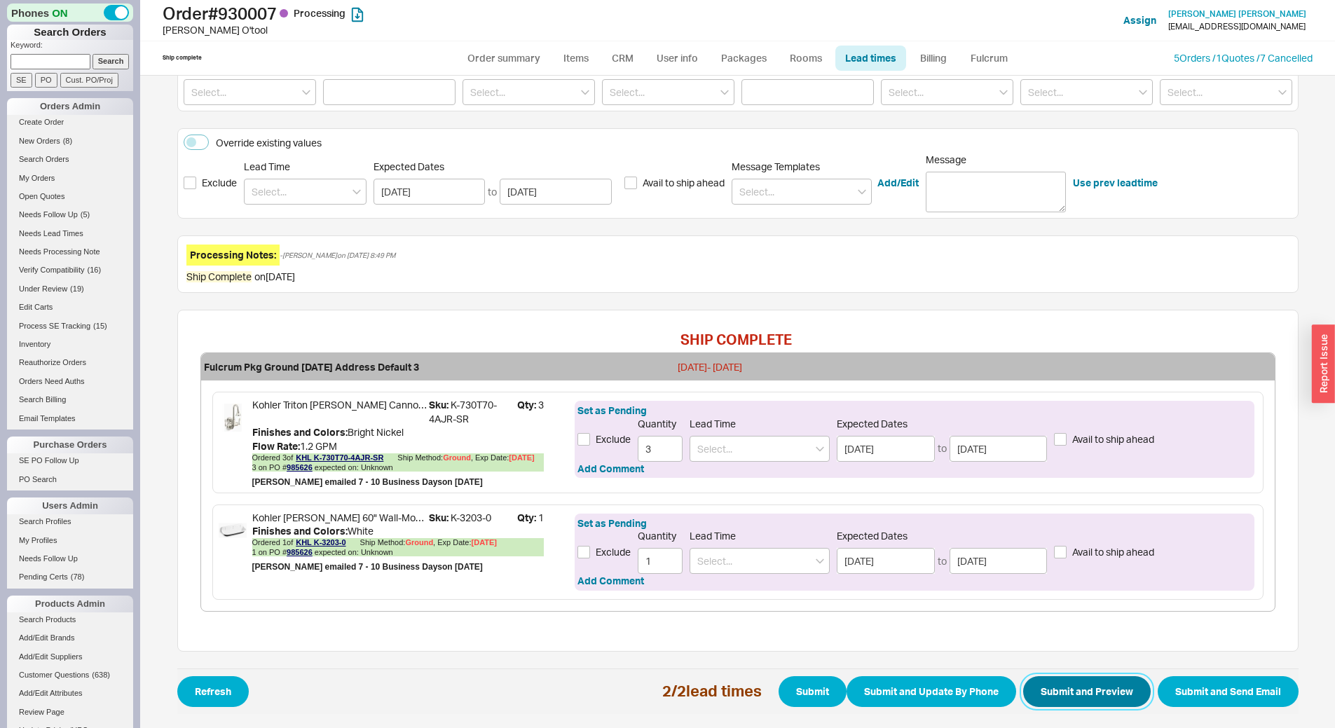
click at [1085, 687] on button "Submit and Preview" at bounding box center [1087, 691] width 128 height 31
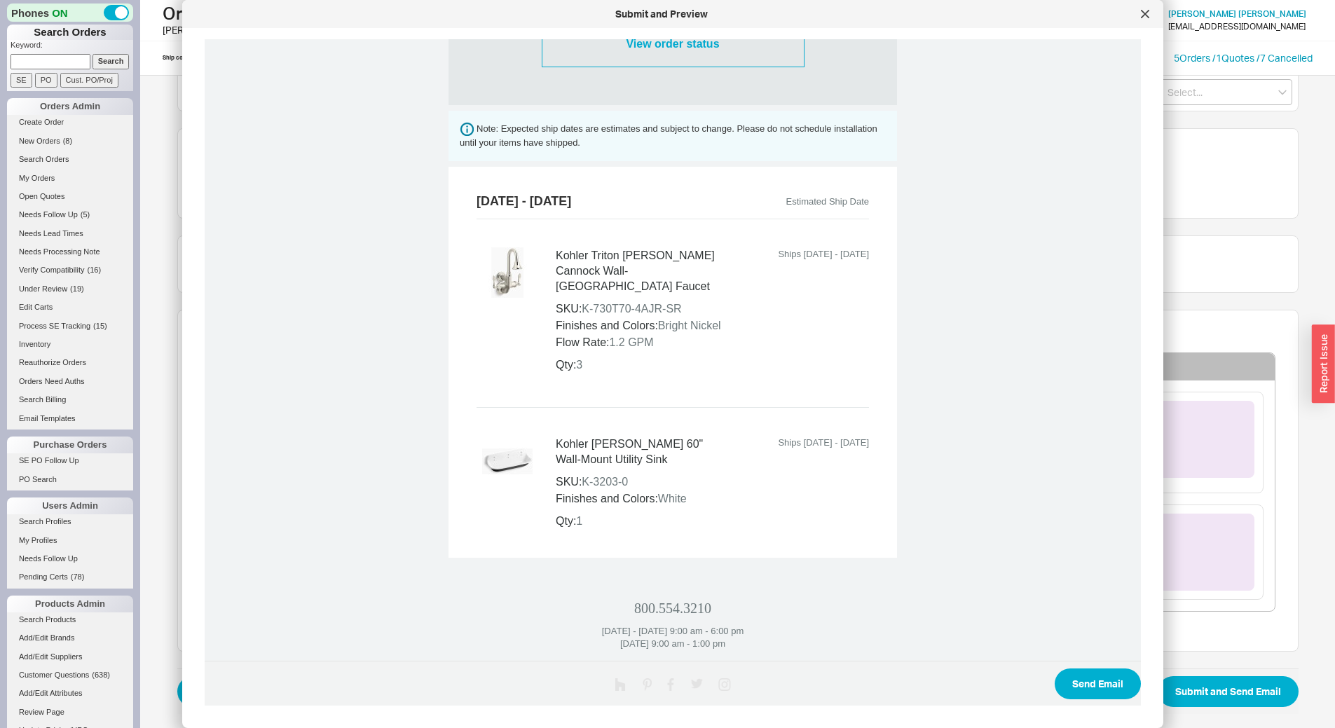
scroll to position [561, 0]
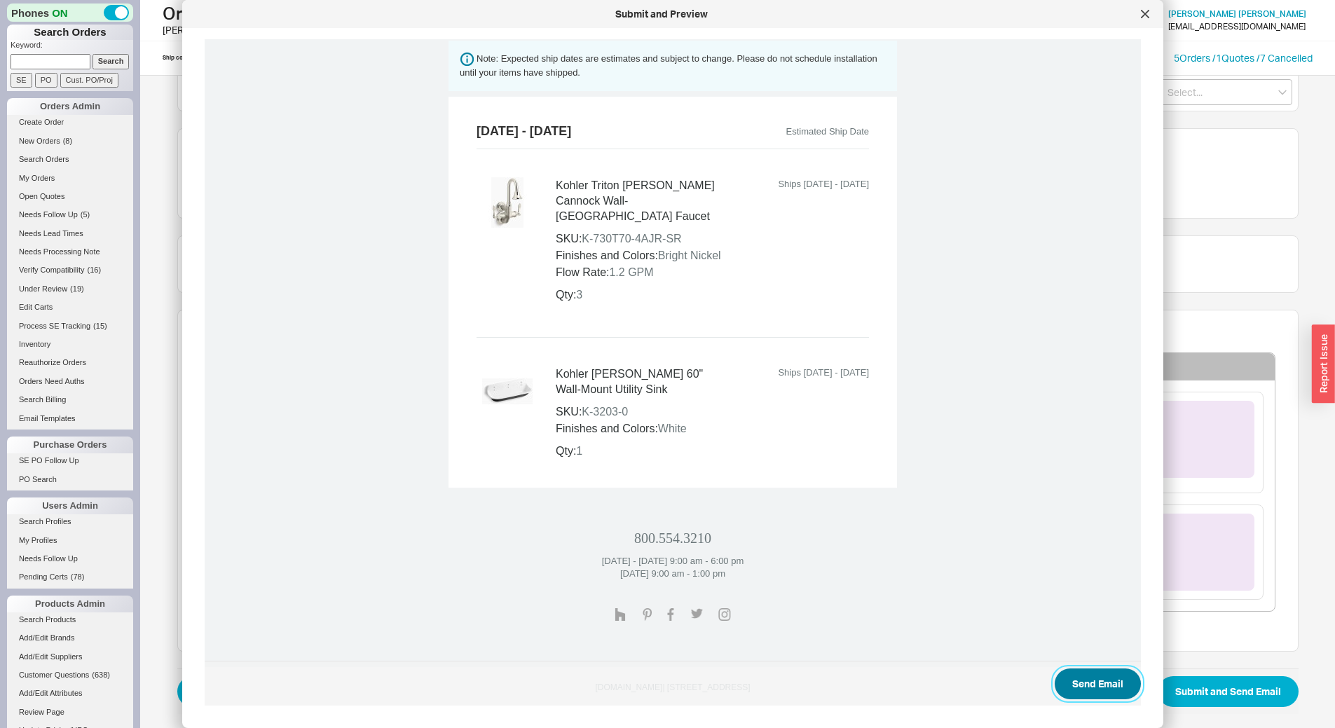
click at [1074, 685] on button "Send Email" at bounding box center [1098, 684] width 86 height 31
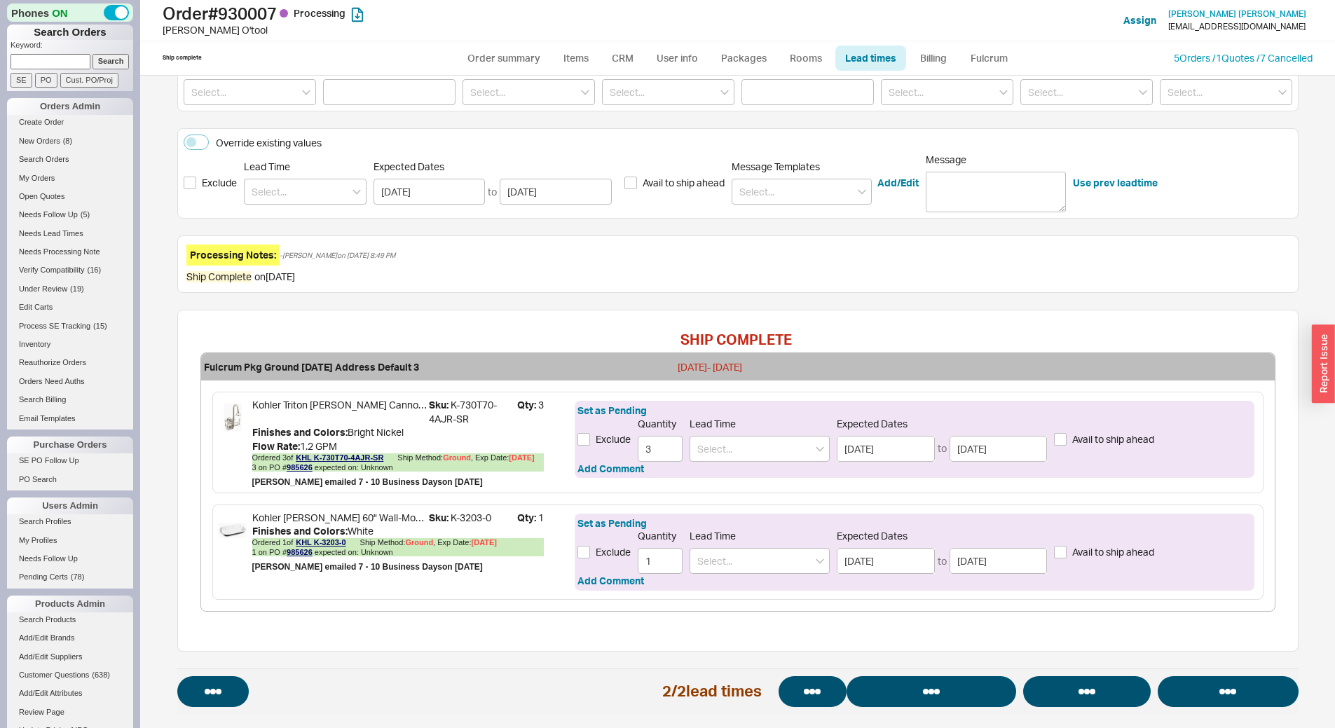
select select "*"
select select "LOW"
select select "3"
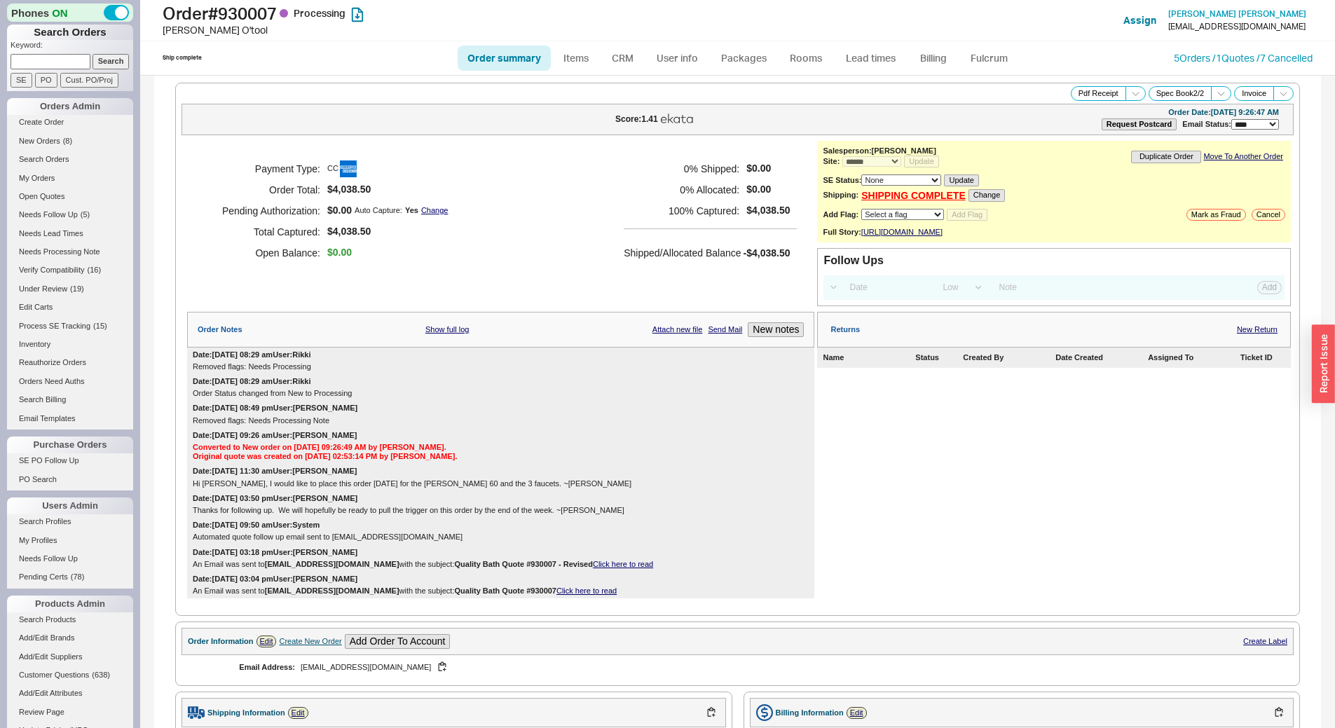
select select "*"
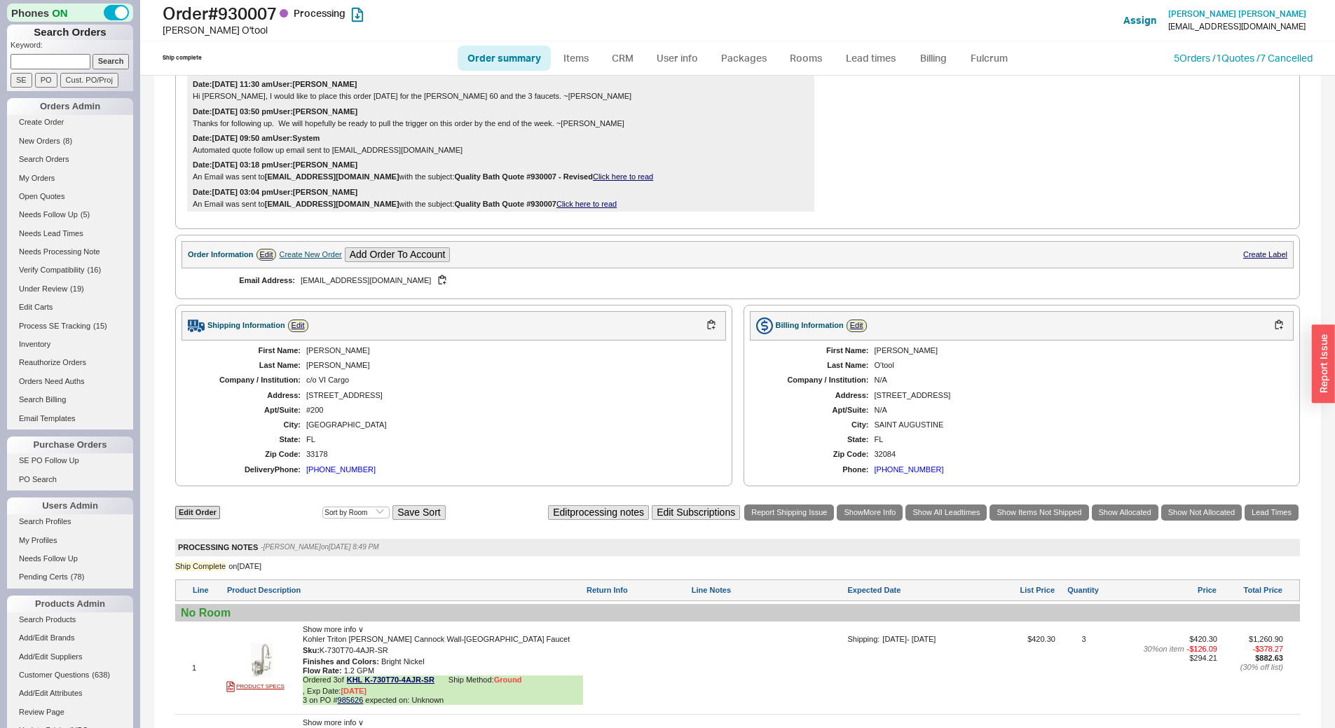
scroll to position [491, 0]
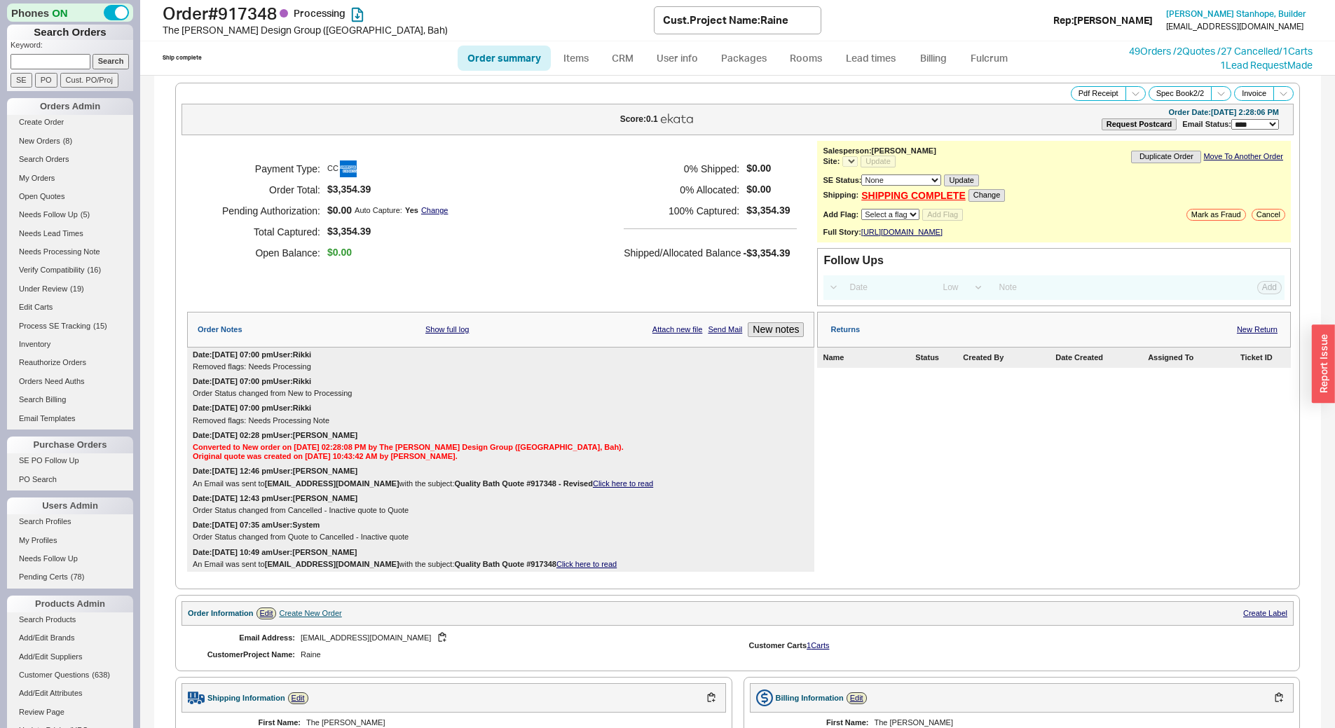
select select "*"
select select "LOW"
select select "3"
select select "*"
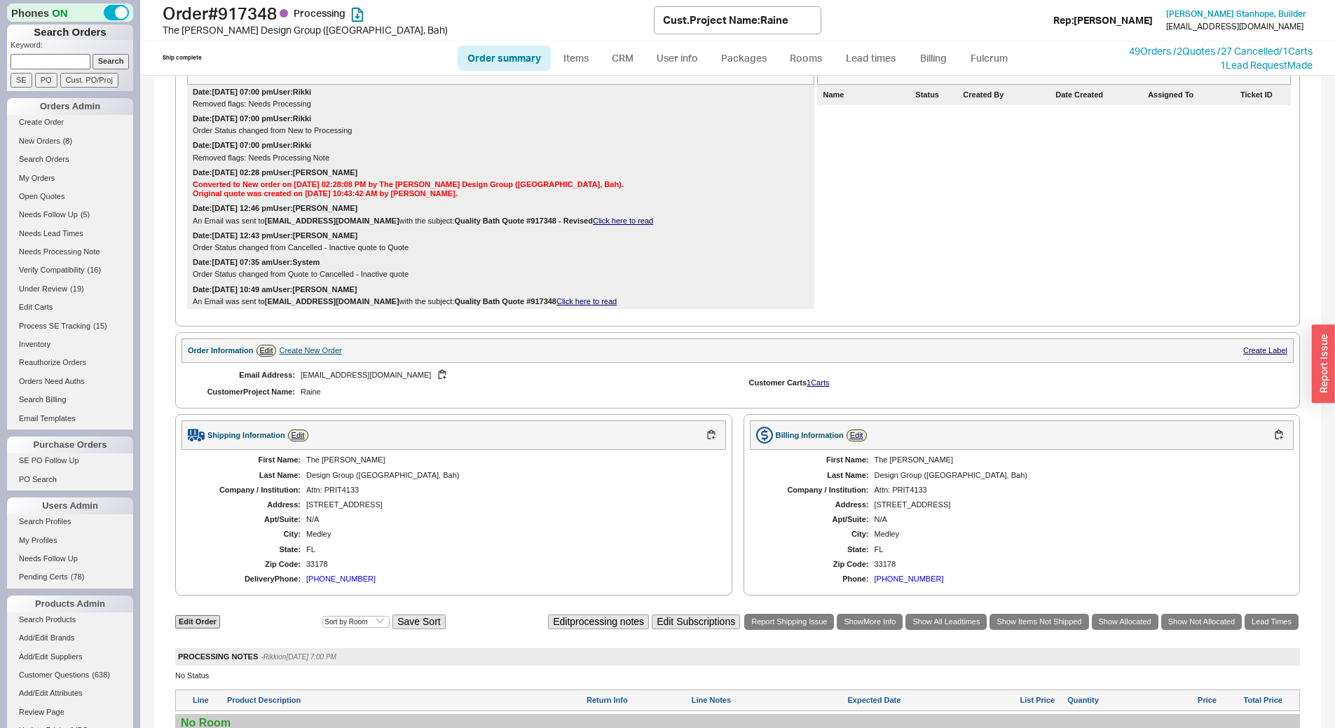
scroll to position [195, 0]
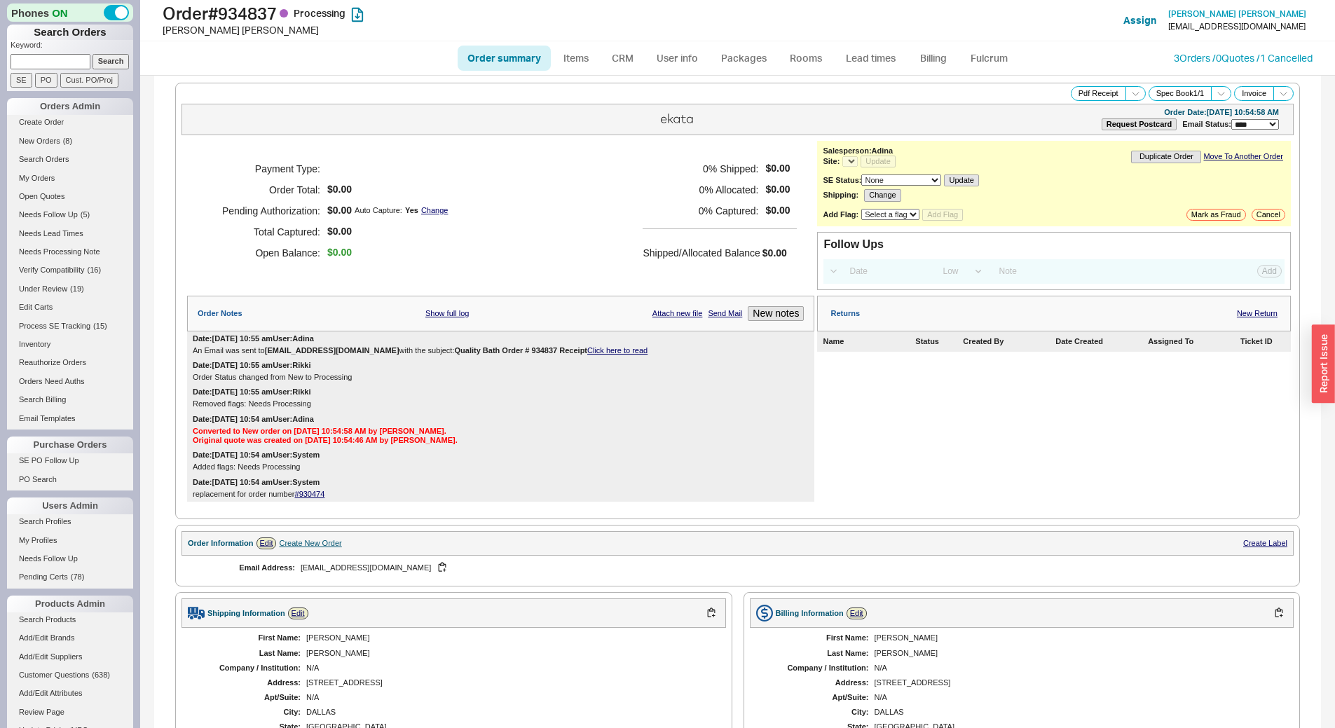
select select "*"
select select "LOW"
select select "3"
select select "*"
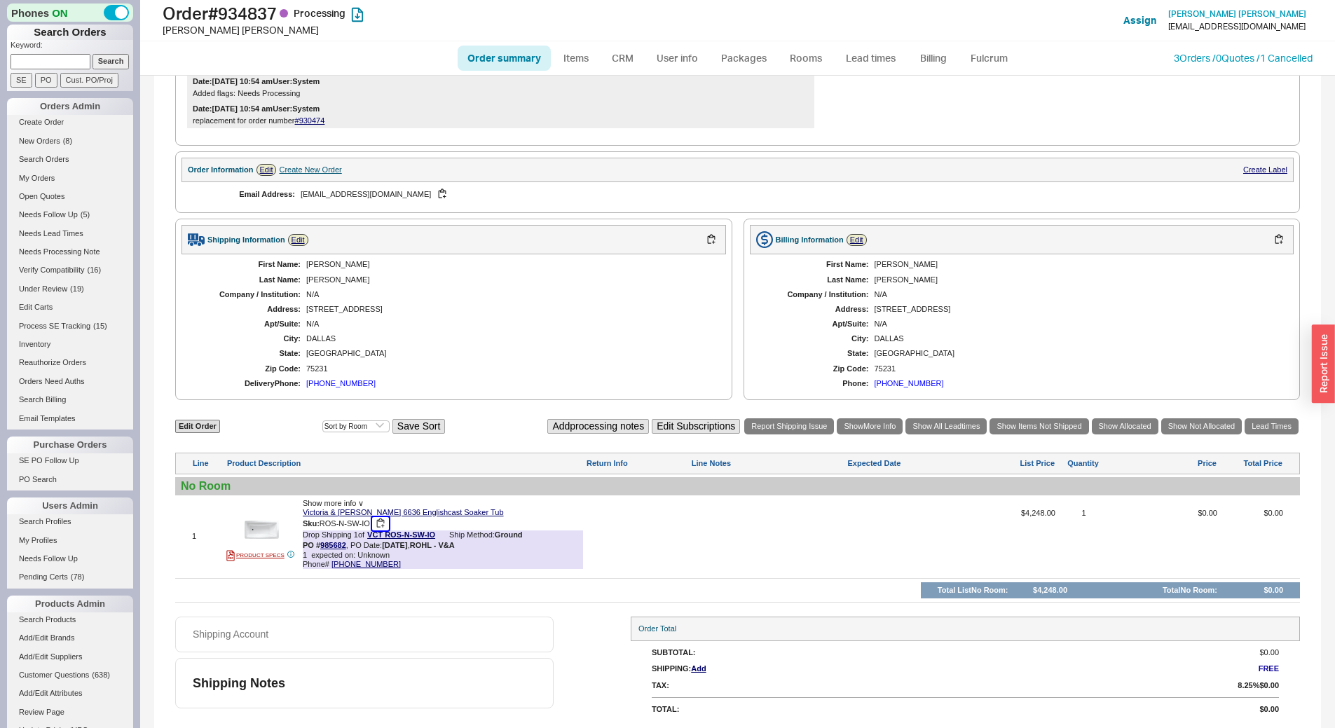
click at [380, 524] on button "button" at bounding box center [380, 523] width 17 height 13
click at [878, 60] on link "Lead times" at bounding box center [871, 58] width 71 height 25
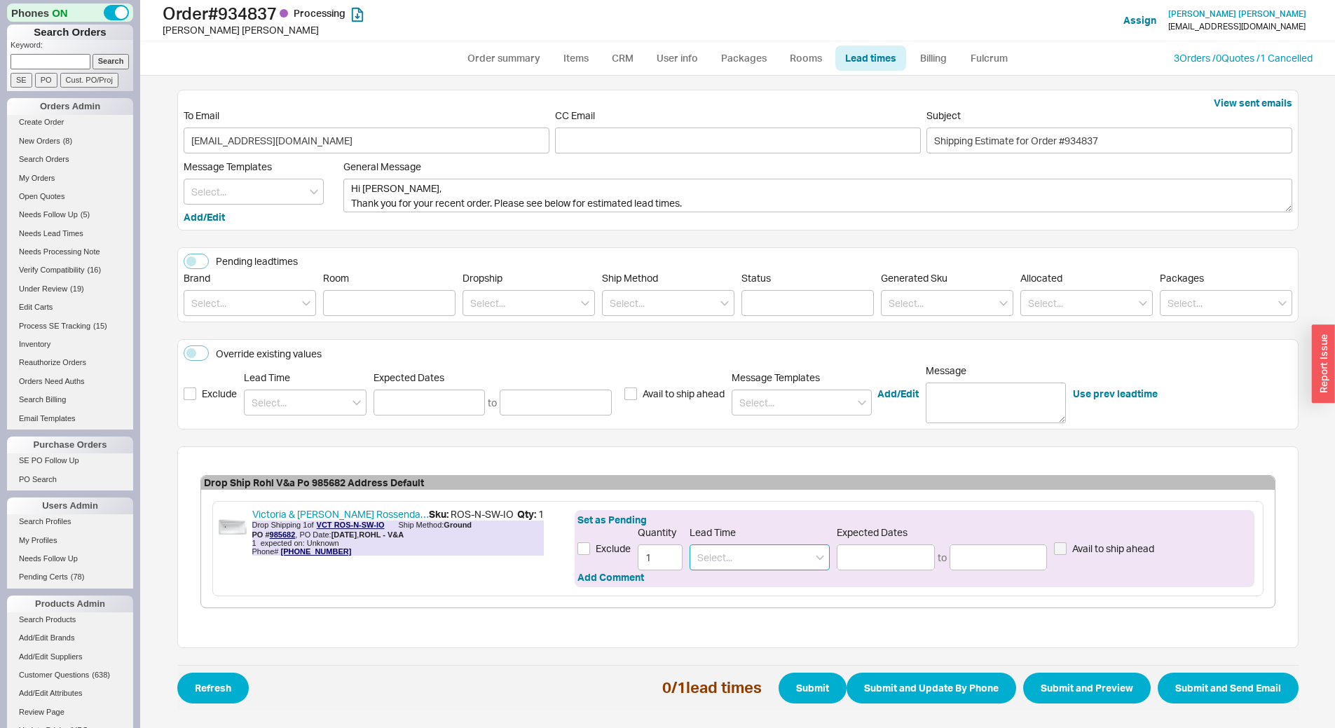
click at [763, 567] on input at bounding box center [760, 558] width 140 height 26
click at [806, 590] on div "2 - 3 Business Days" at bounding box center [759, 586] width 139 height 25
type input "2 - 3 Business Days"
type input "08/21/2025"
type input "[DATE]"
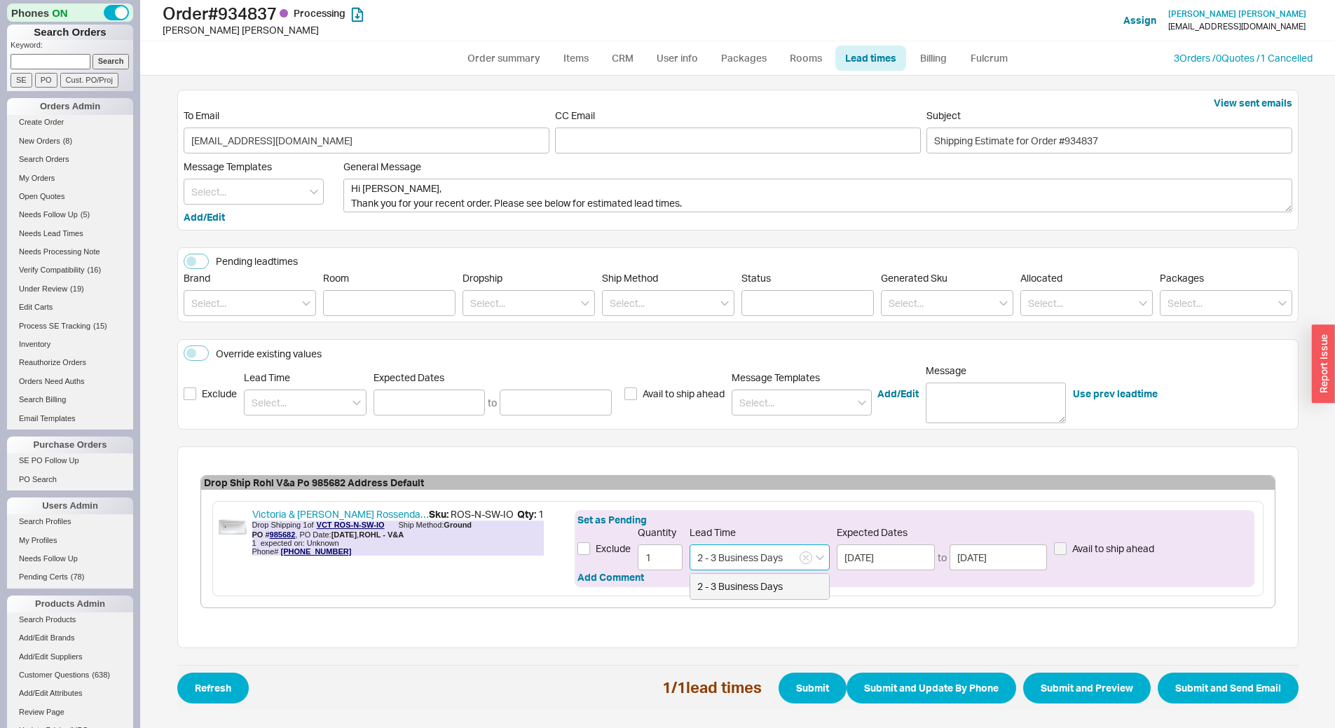
click at [718, 557] on input "2 - 3 Business Days" at bounding box center [760, 558] width 140 height 26
type input "2 - 4 Business Days"
click at [741, 583] on div "2 - 4 Business Days" at bounding box center [759, 586] width 139 height 25
type input "[DATE]"
type input "2 - 4 Business Days"
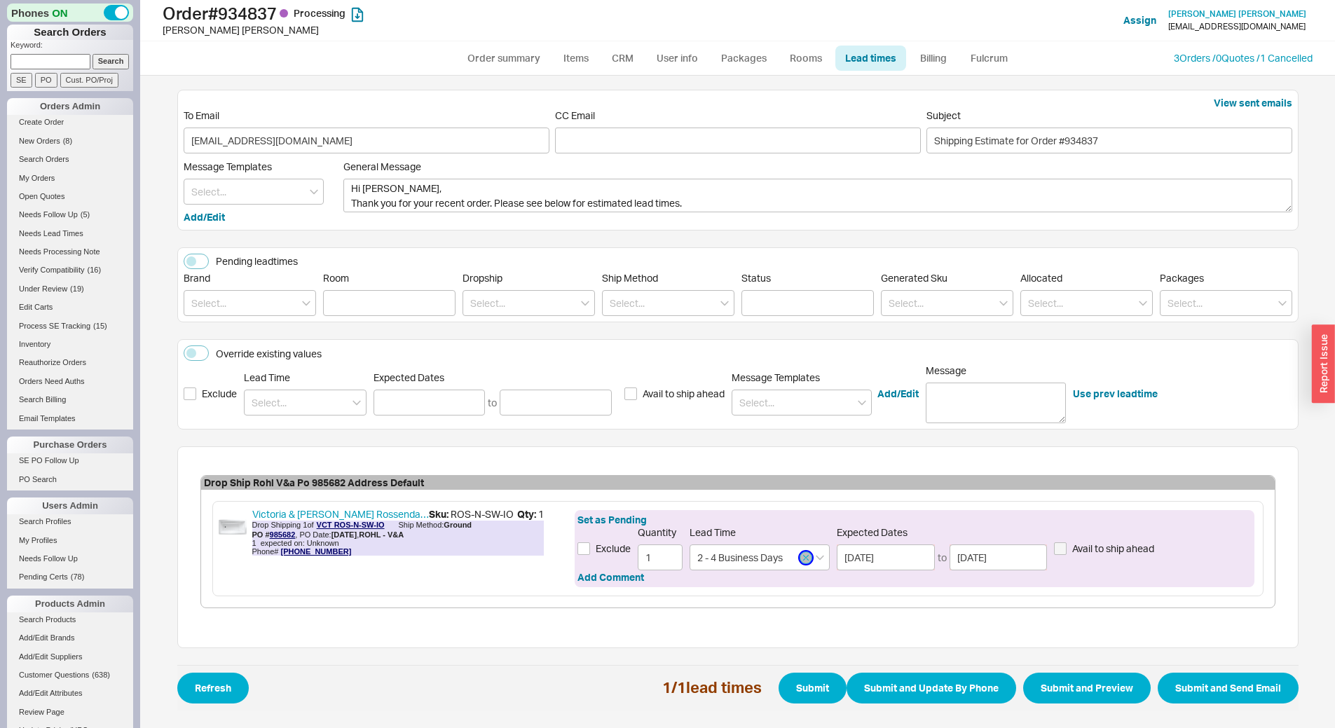
click at [808, 552] on button "button" at bounding box center [806, 558] width 13 height 13
click at [751, 561] on input at bounding box center [760, 558] width 140 height 26
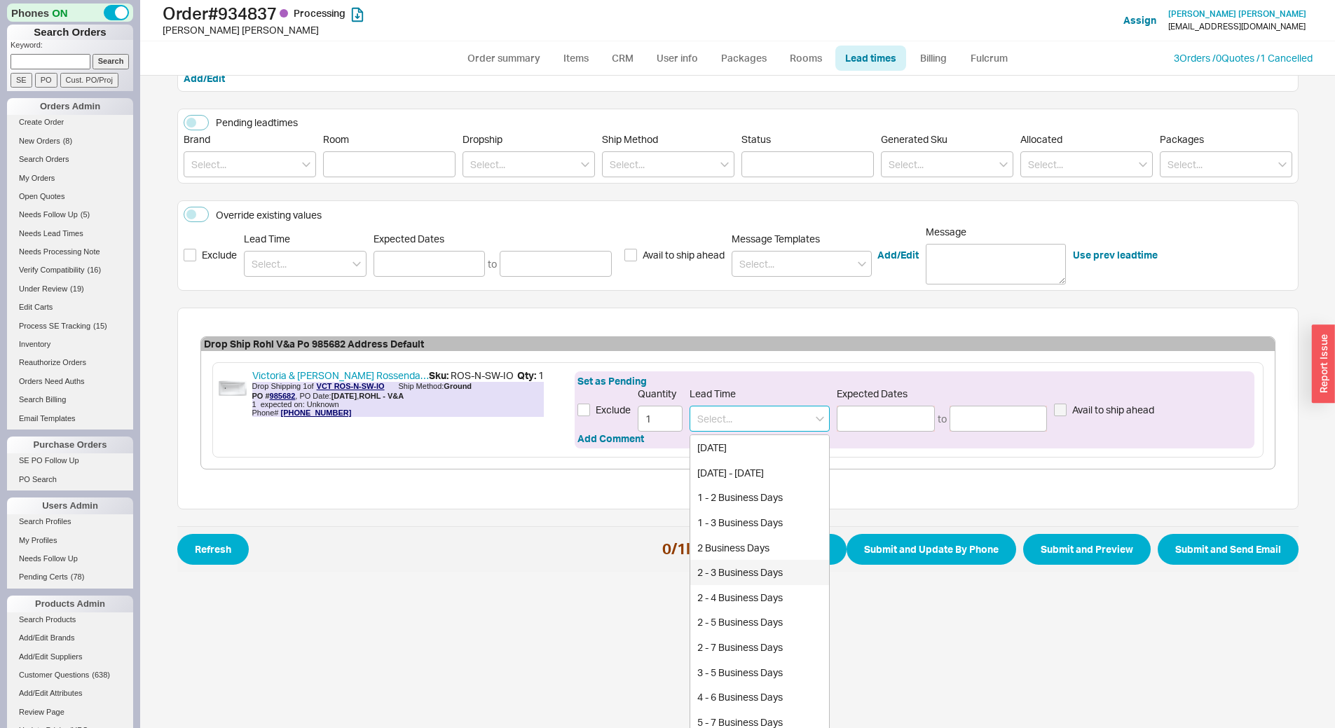
scroll to position [140, 0]
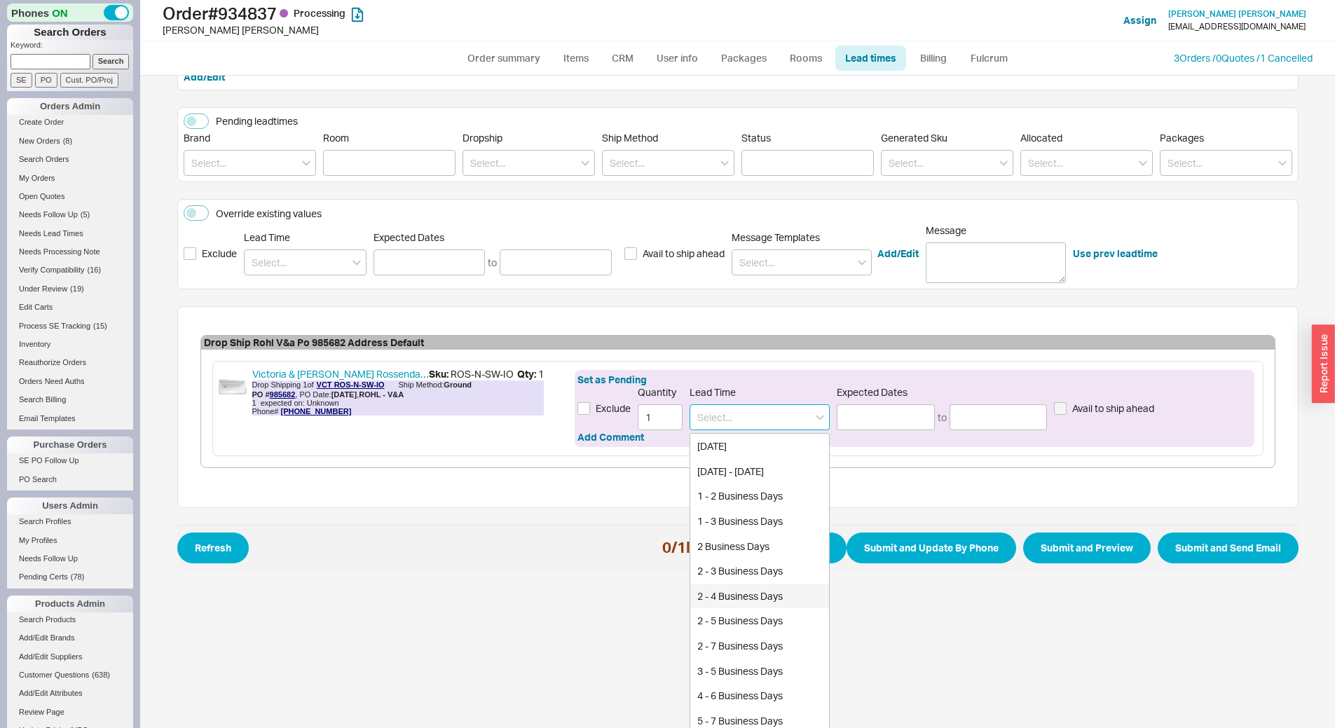
click at [737, 597] on div "2 - 4 Business Days" at bounding box center [759, 596] width 139 height 25
type input "2 - 4 Business Days"
type input "08/21/2025"
type input "[DATE]"
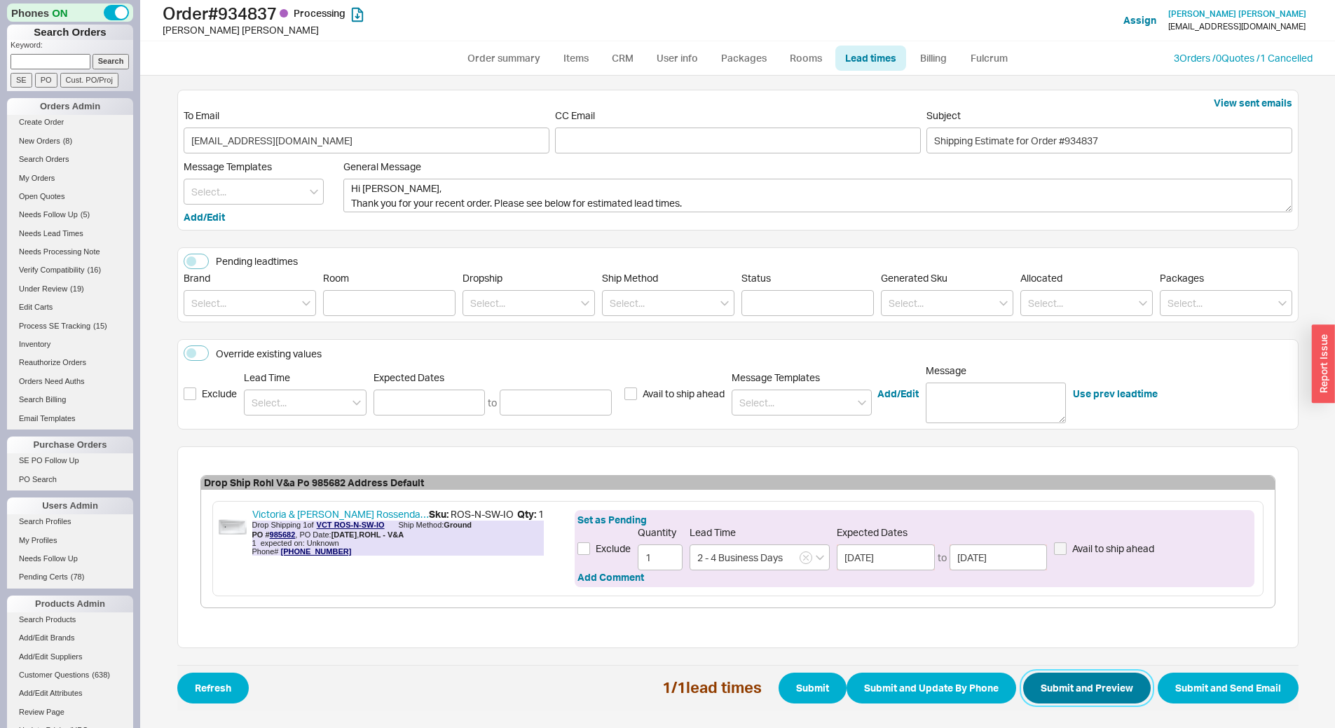
click at [1058, 691] on button "Submit and Preview" at bounding box center [1087, 688] width 128 height 31
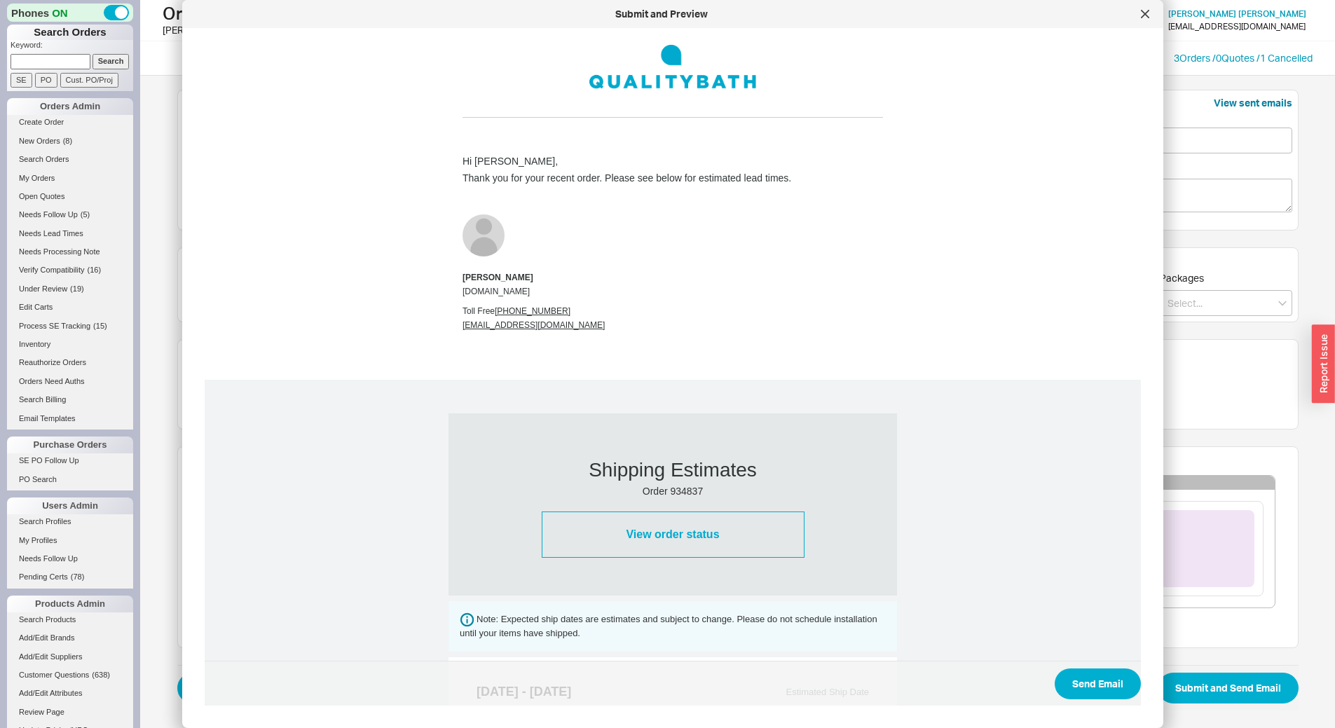
scroll to position [404, 0]
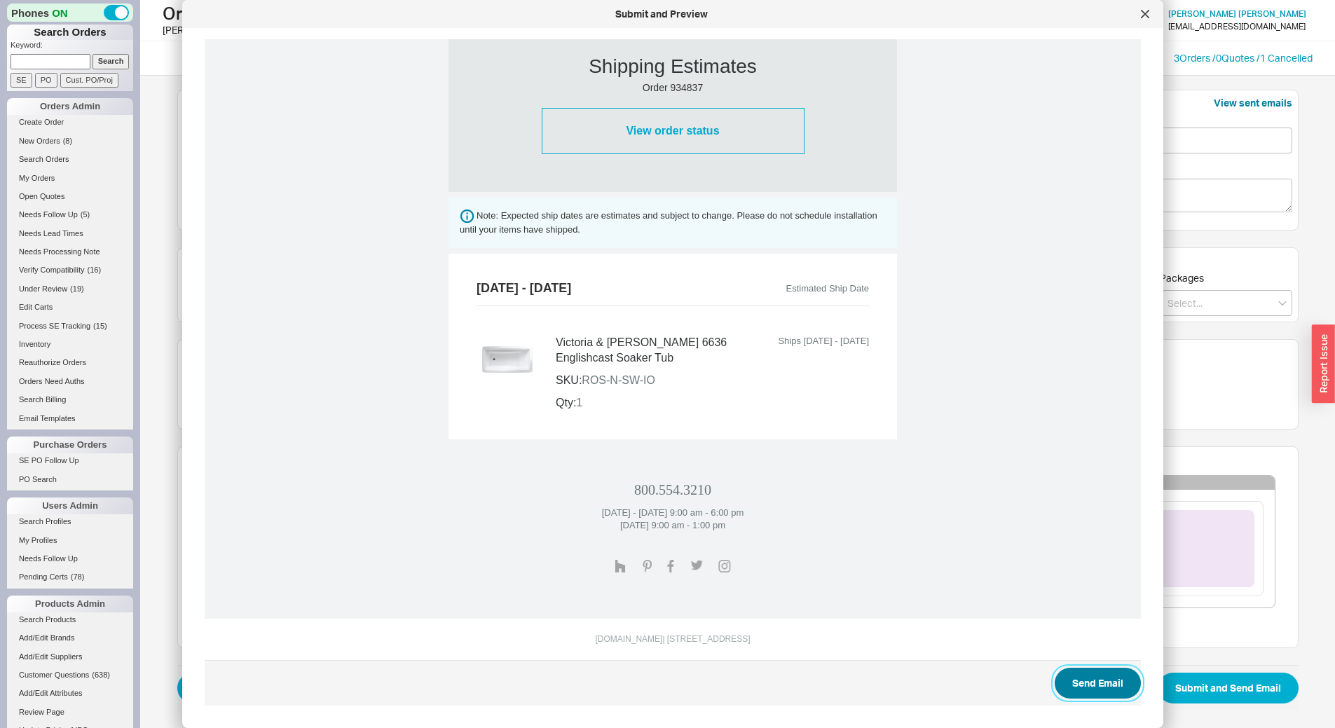
click at [1105, 680] on button "Send Email" at bounding box center [1098, 683] width 86 height 31
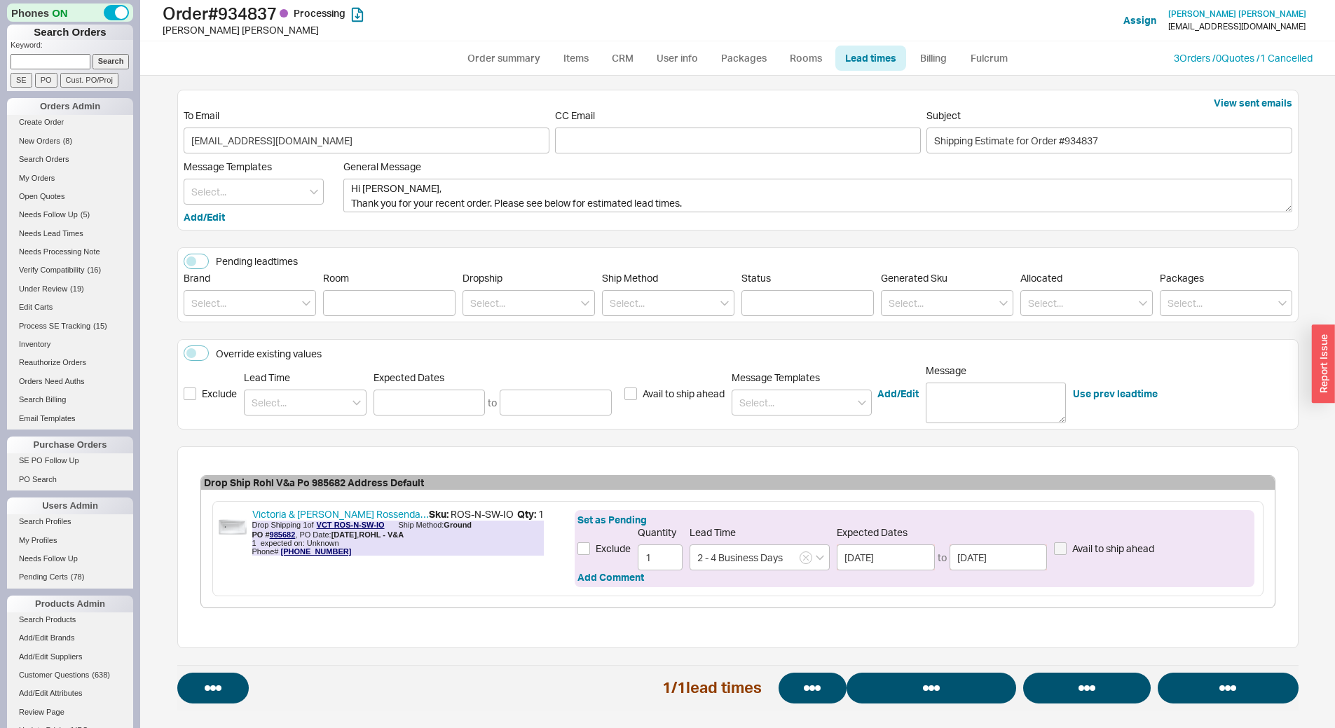
select select "*"
select select "LOW"
select select "3"
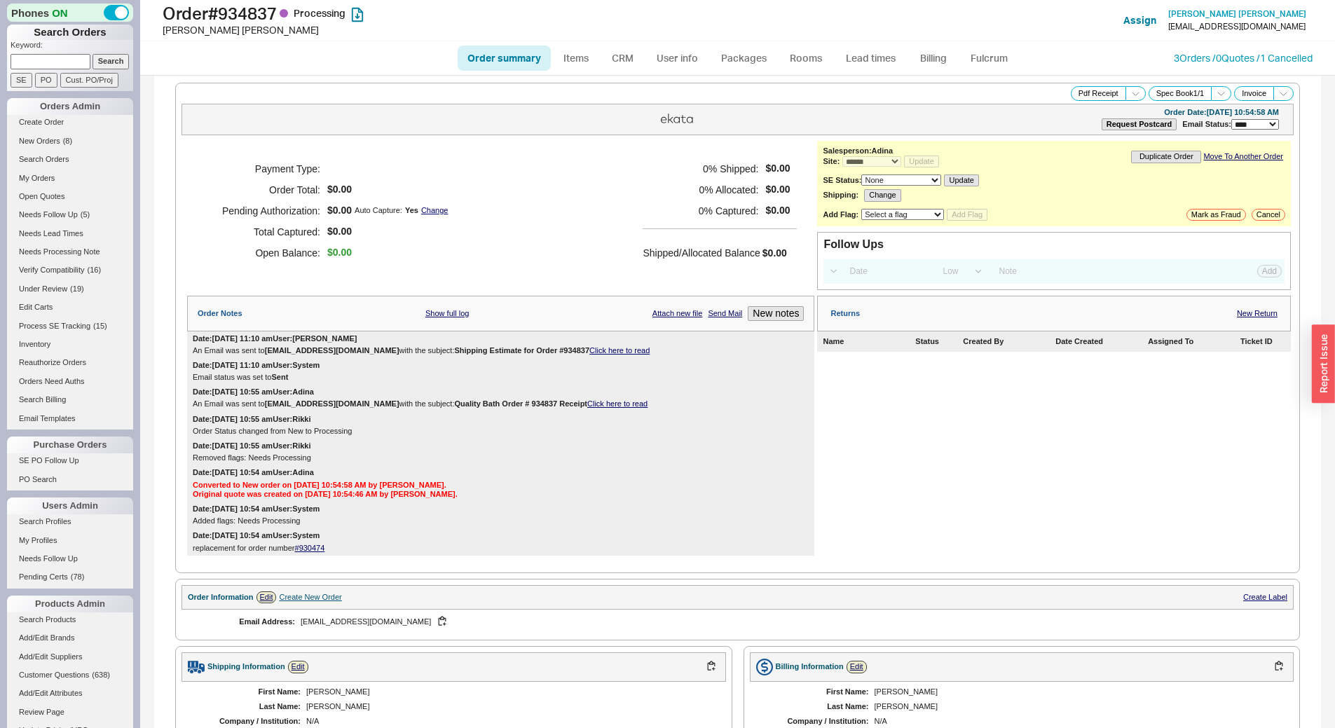
select select "*"
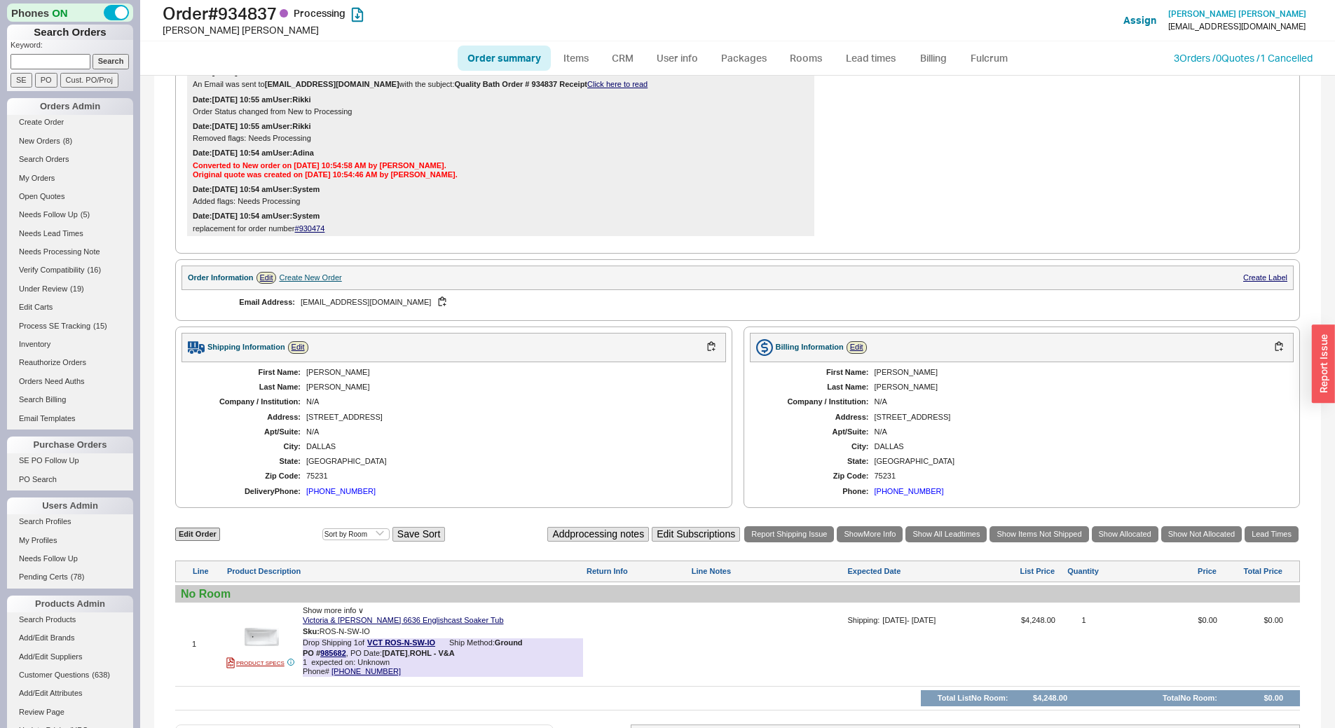
scroll to position [428, 0]
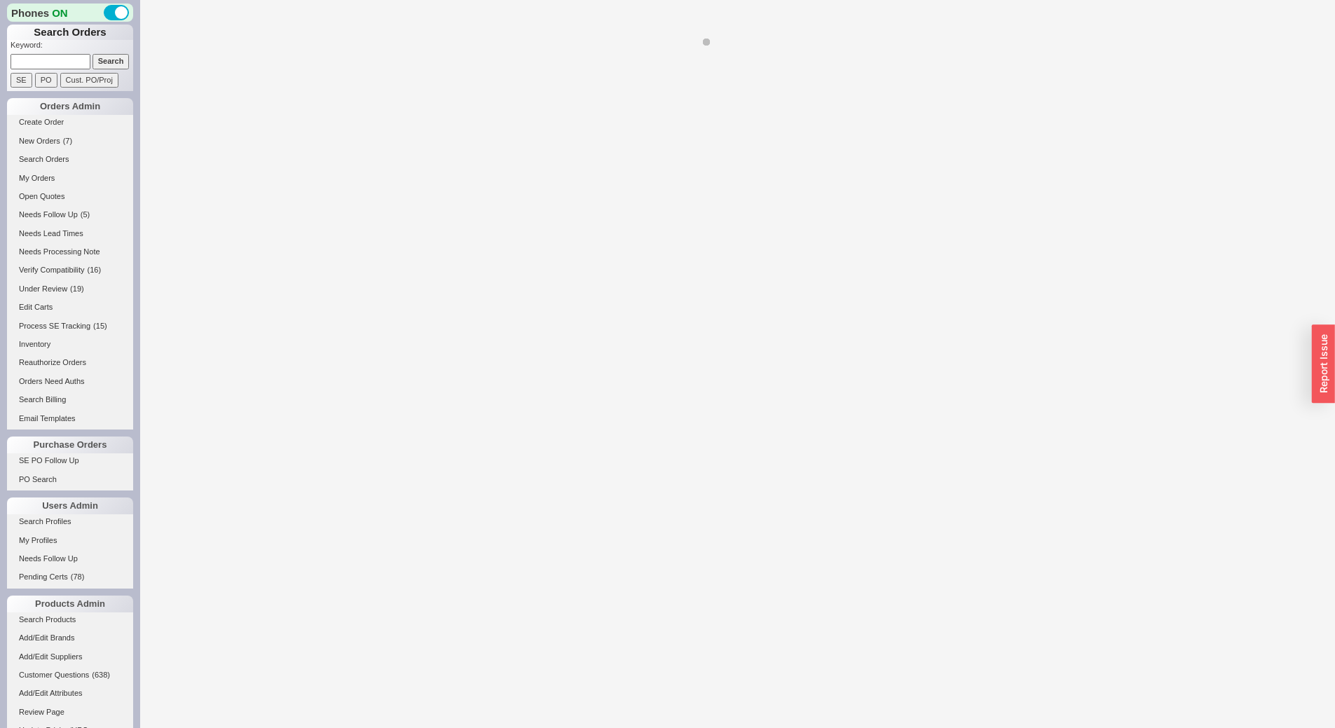
select select "*"
select select "LOW"
select select "3"
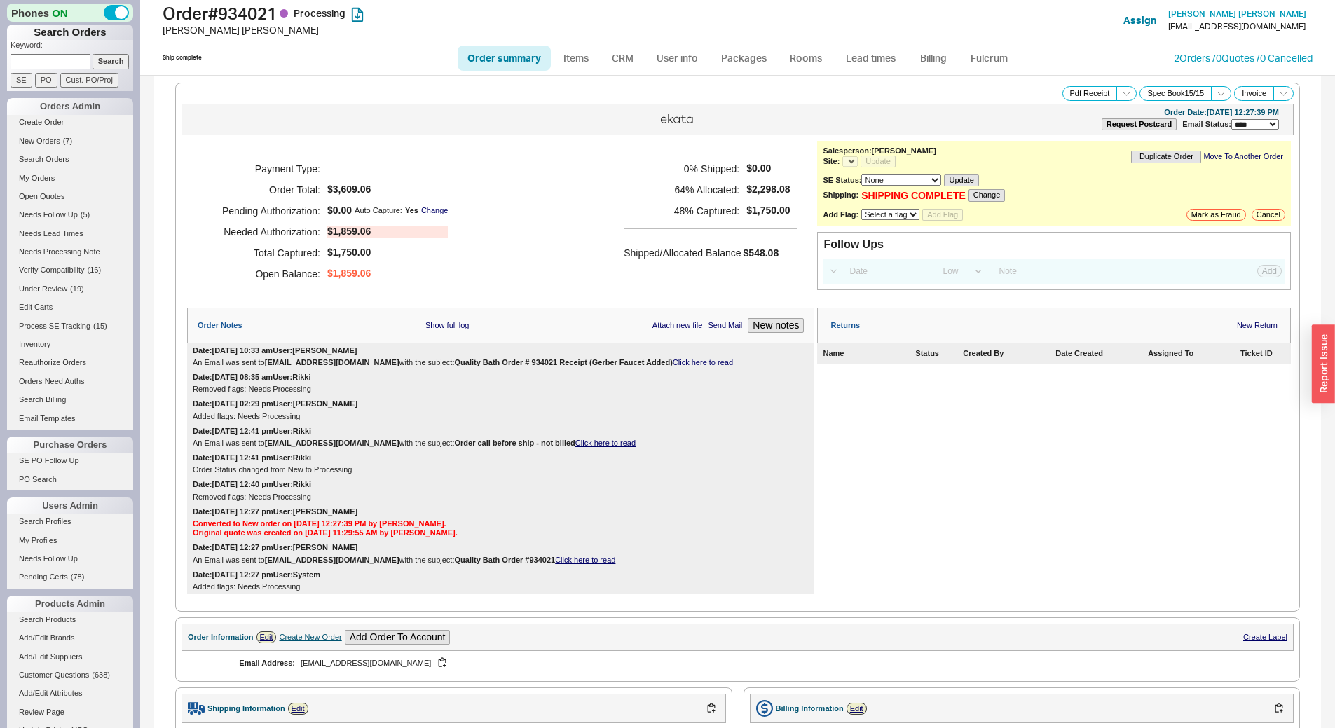
select select "*"
click at [869, 57] on link "Lead times" at bounding box center [871, 58] width 71 height 25
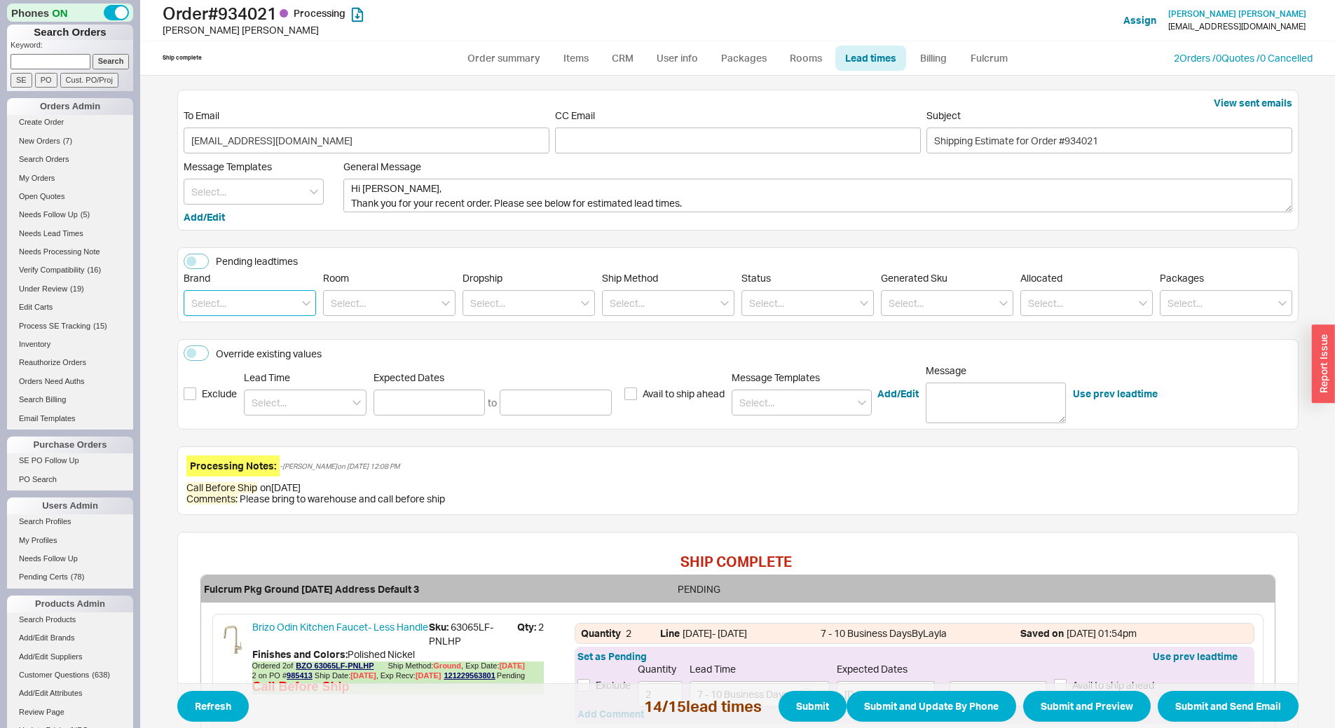
click at [236, 301] on input at bounding box center [250, 303] width 132 height 26
click at [225, 407] on div "Gerber" at bounding box center [249, 407] width 131 height 25
type input "Gerber"
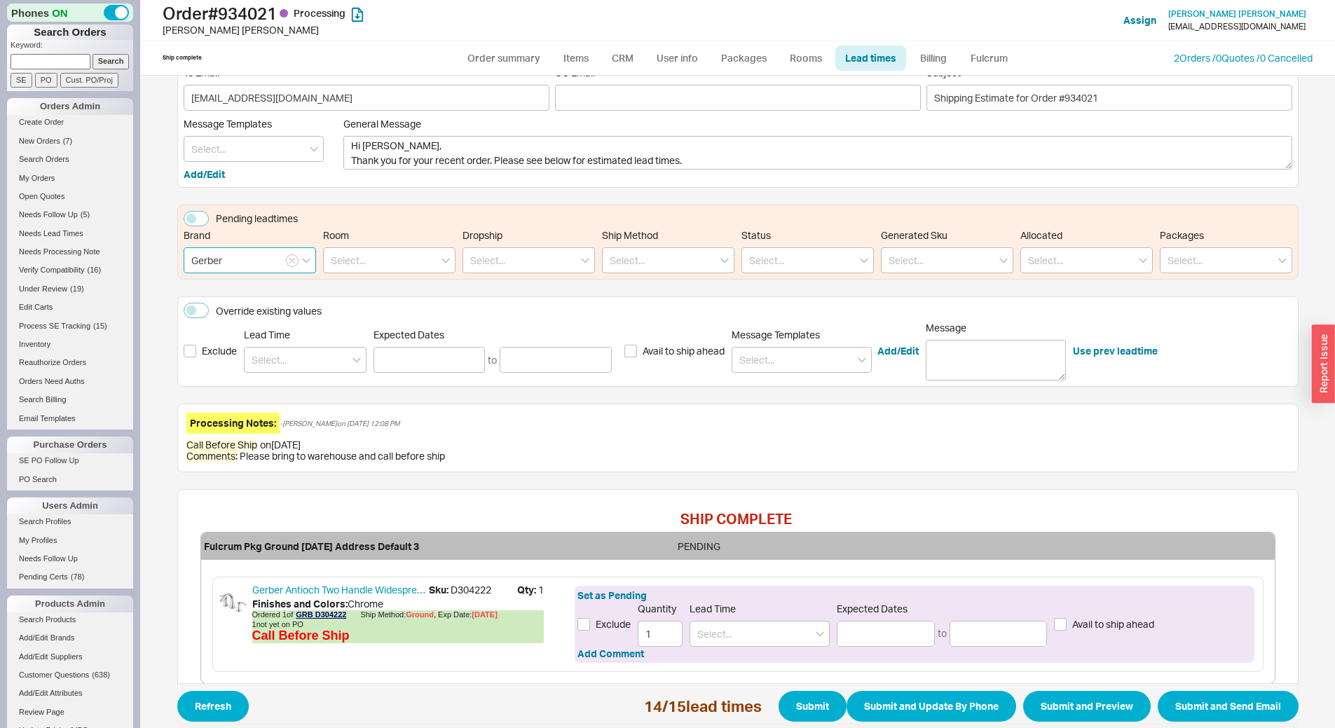
scroll to position [115, 0]
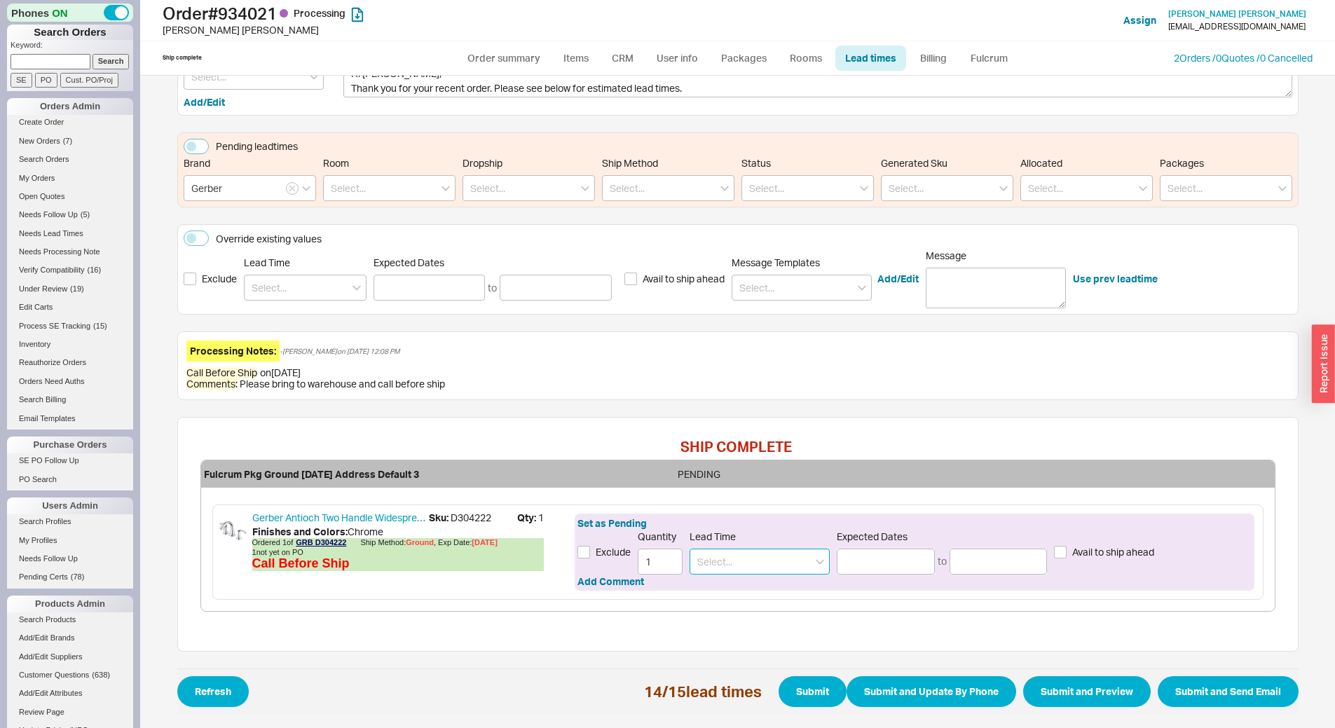
click at [731, 560] on input at bounding box center [760, 562] width 140 height 26
click at [728, 590] on div "1 - 3 Business Days" at bounding box center [759, 590] width 139 height 25
type input "1 - 3 Business Days"
type input "[DATE]"
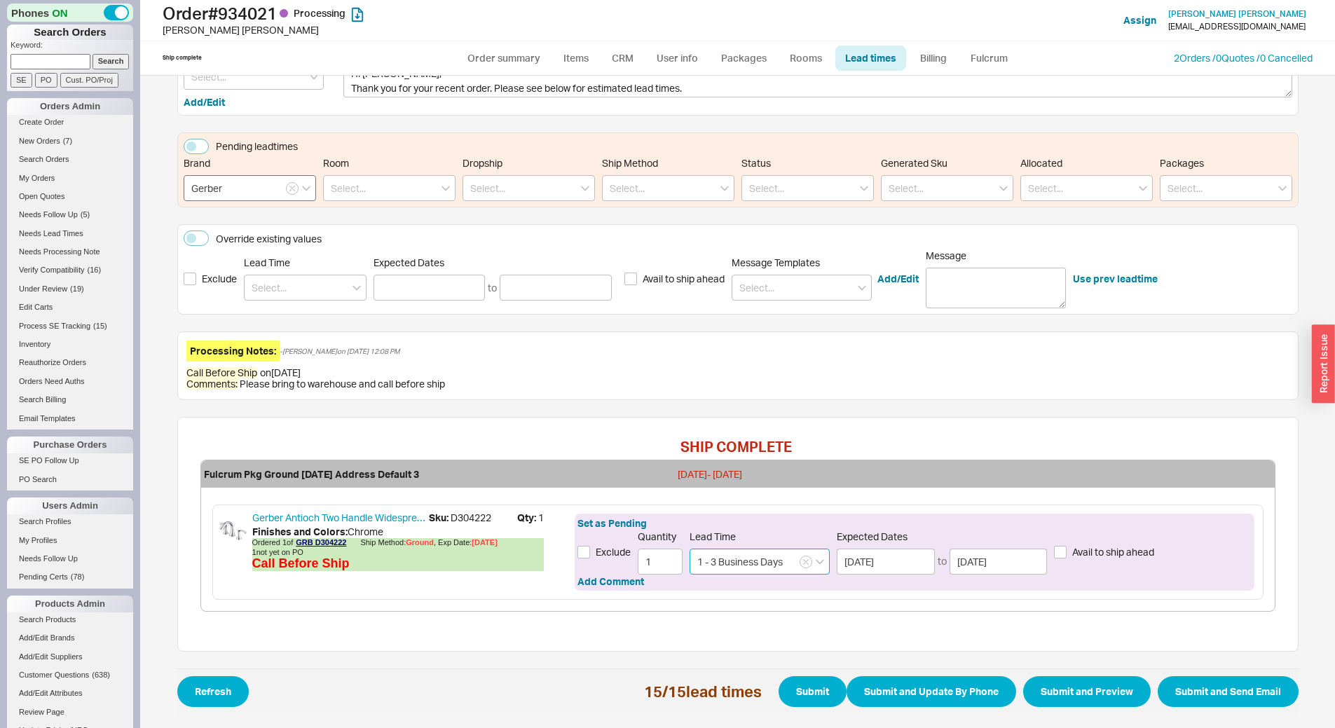
type input "1 - 3 Business Days"
click at [261, 185] on input "Gerber" at bounding box center [250, 188] width 132 height 26
click at [247, 266] on div "Toto" at bounding box center [249, 267] width 131 height 25
type input "Toto"
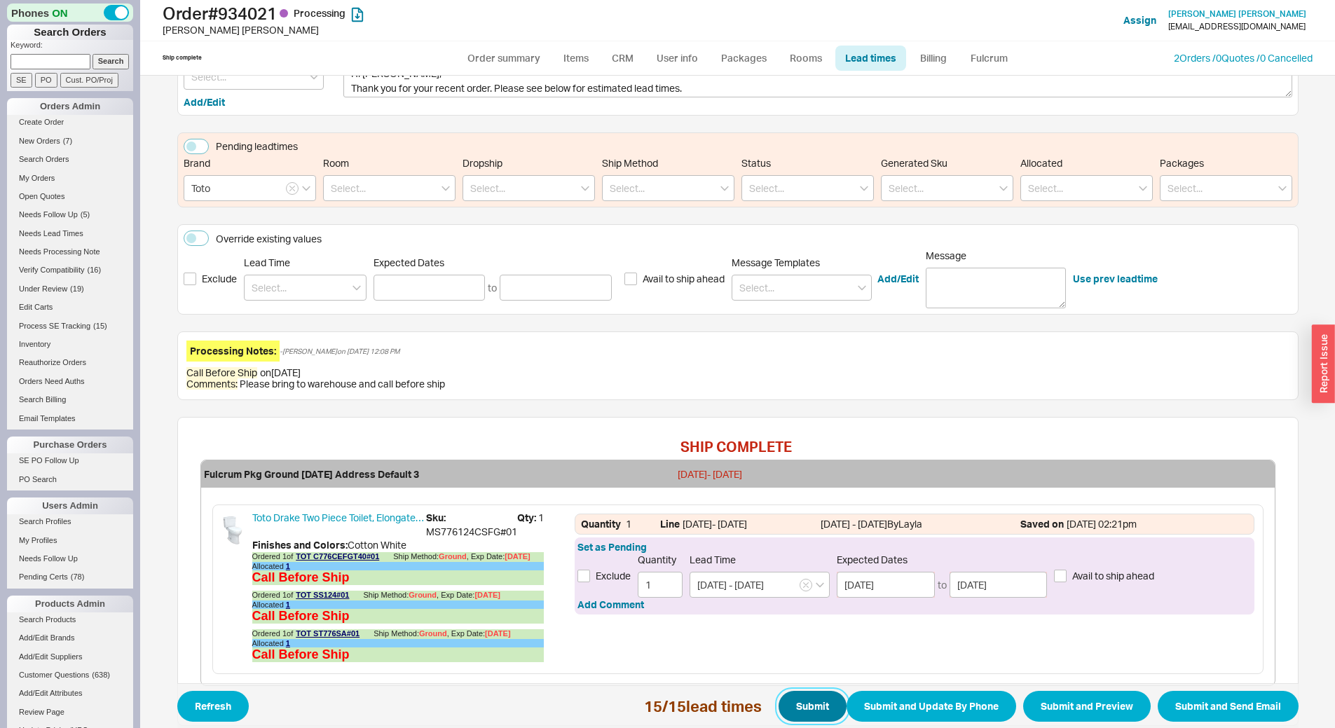
click at [803, 710] on button "Submit" at bounding box center [813, 706] width 68 height 31
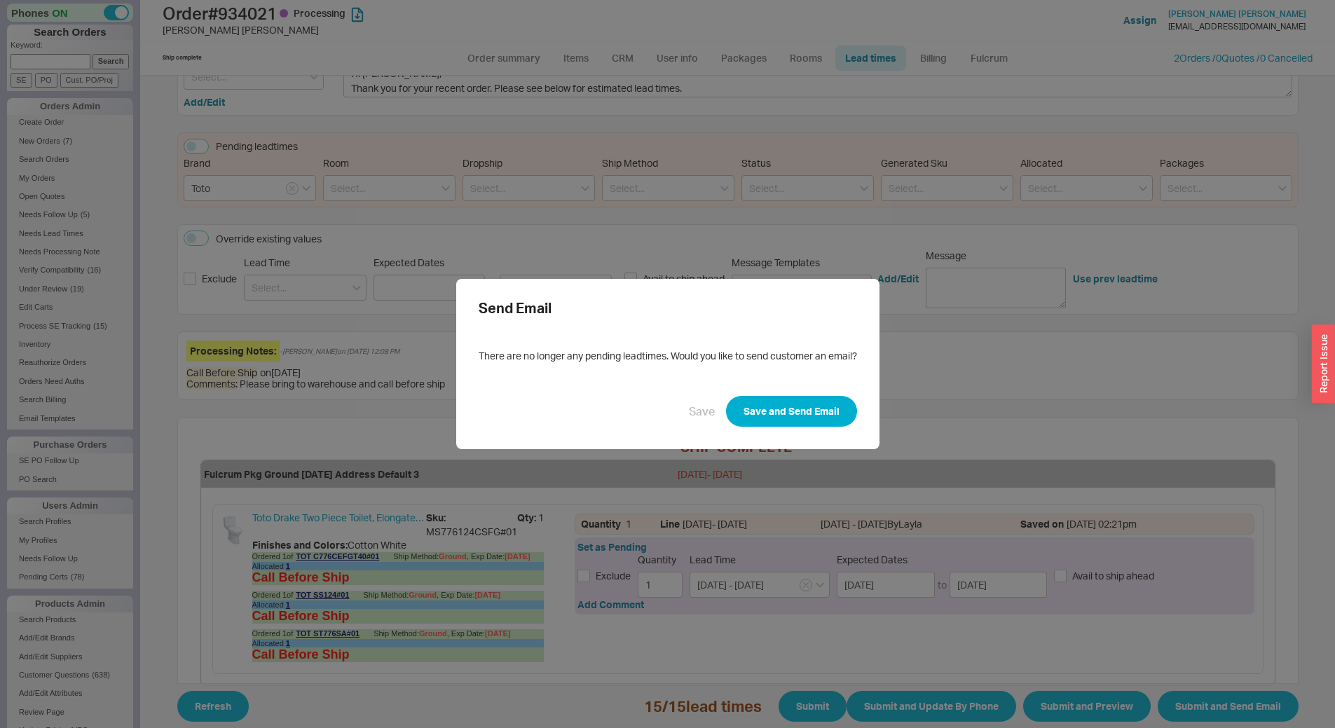
click at [877, 447] on div "Send Email There are no longer any pending leadtimes. Would you like to send cu…" at bounding box center [667, 364] width 1335 height 728
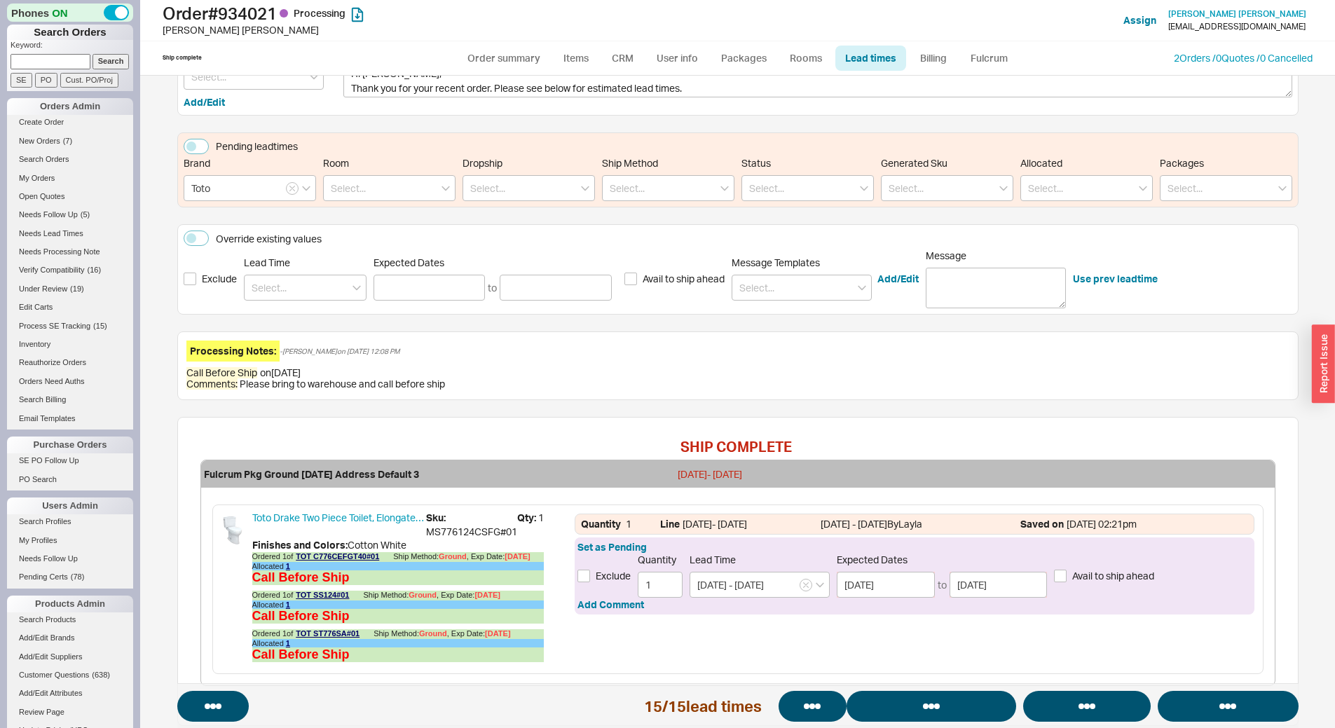
select select "*"
select select "LOW"
select select "3"
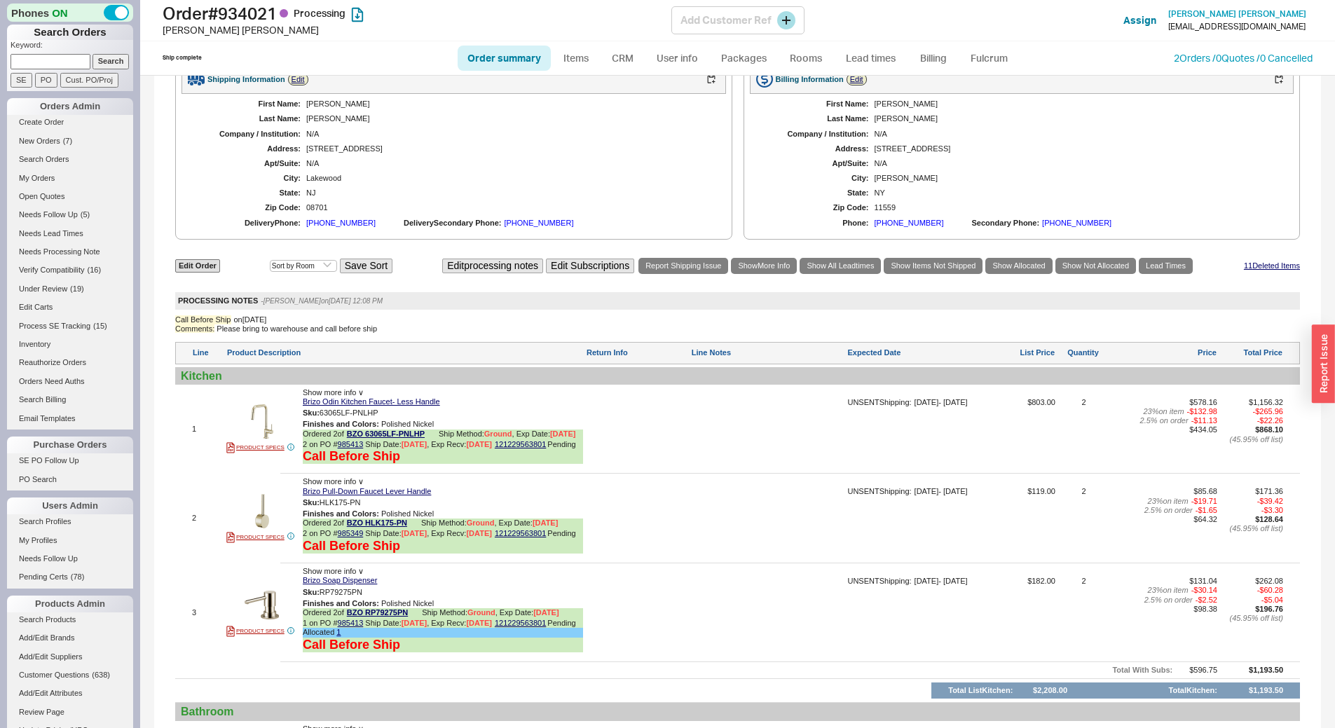
scroll to position [631, 0]
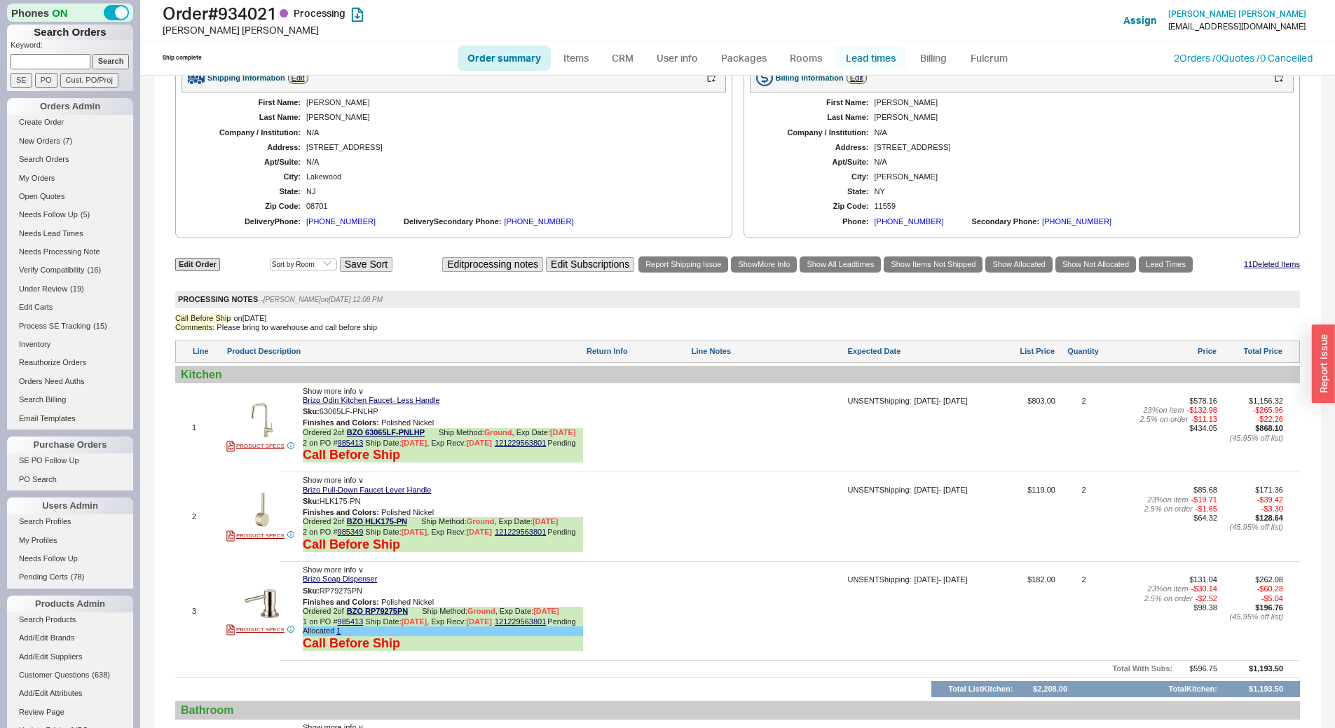
click at [870, 55] on link "Lead times" at bounding box center [871, 58] width 71 height 25
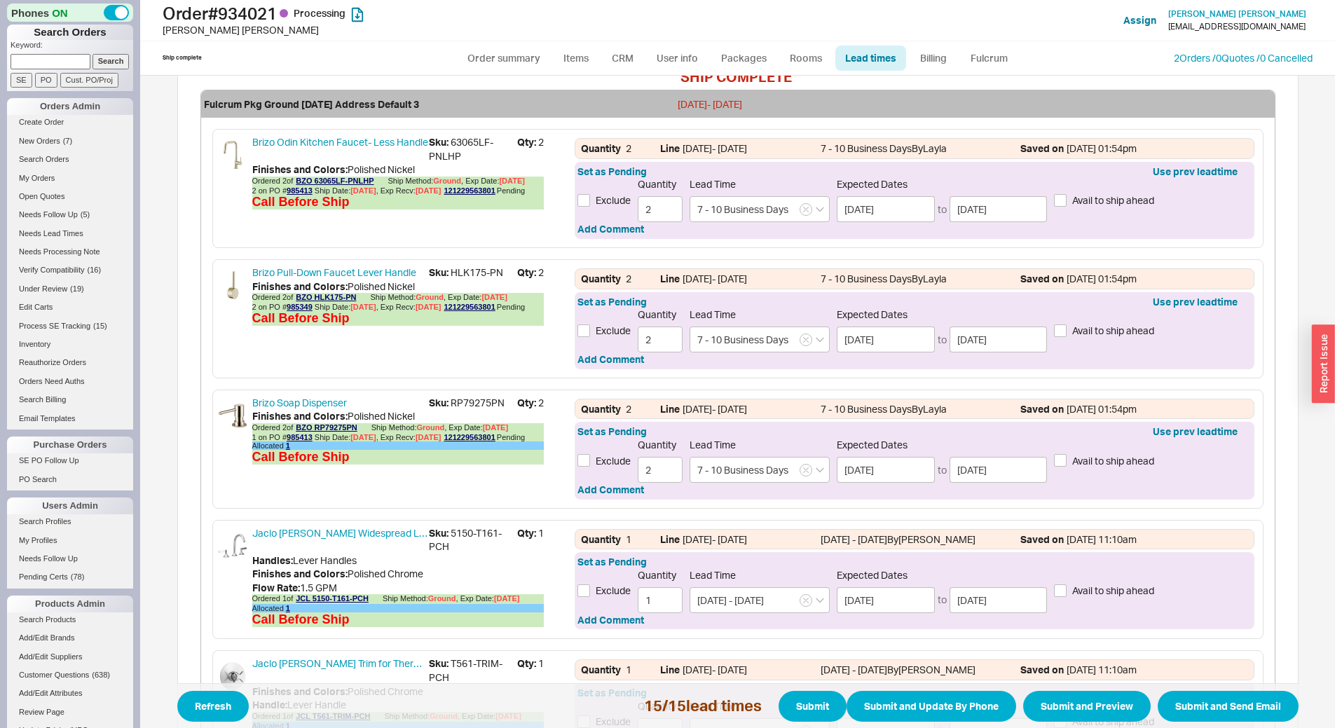
scroll to position [491, 0]
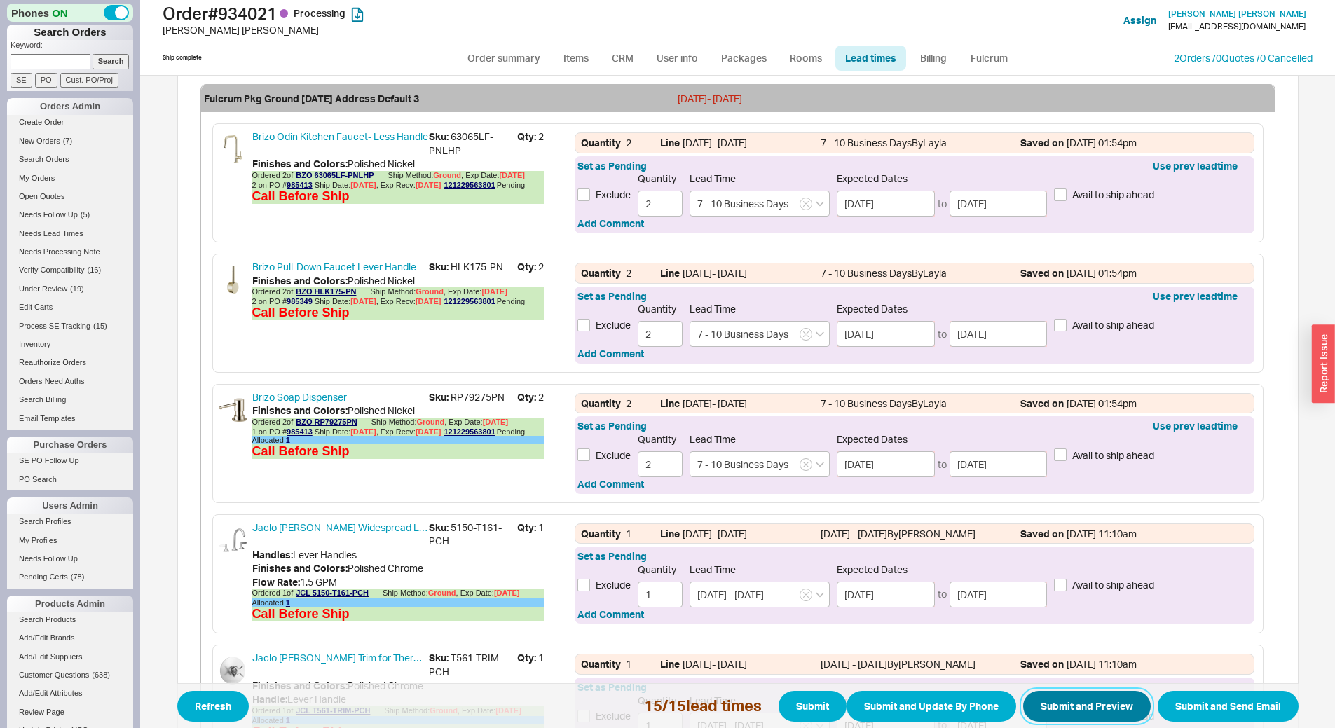
click at [1090, 705] on button "Submit and Preview" at bounding box center [1087, 706] width 128 height 31
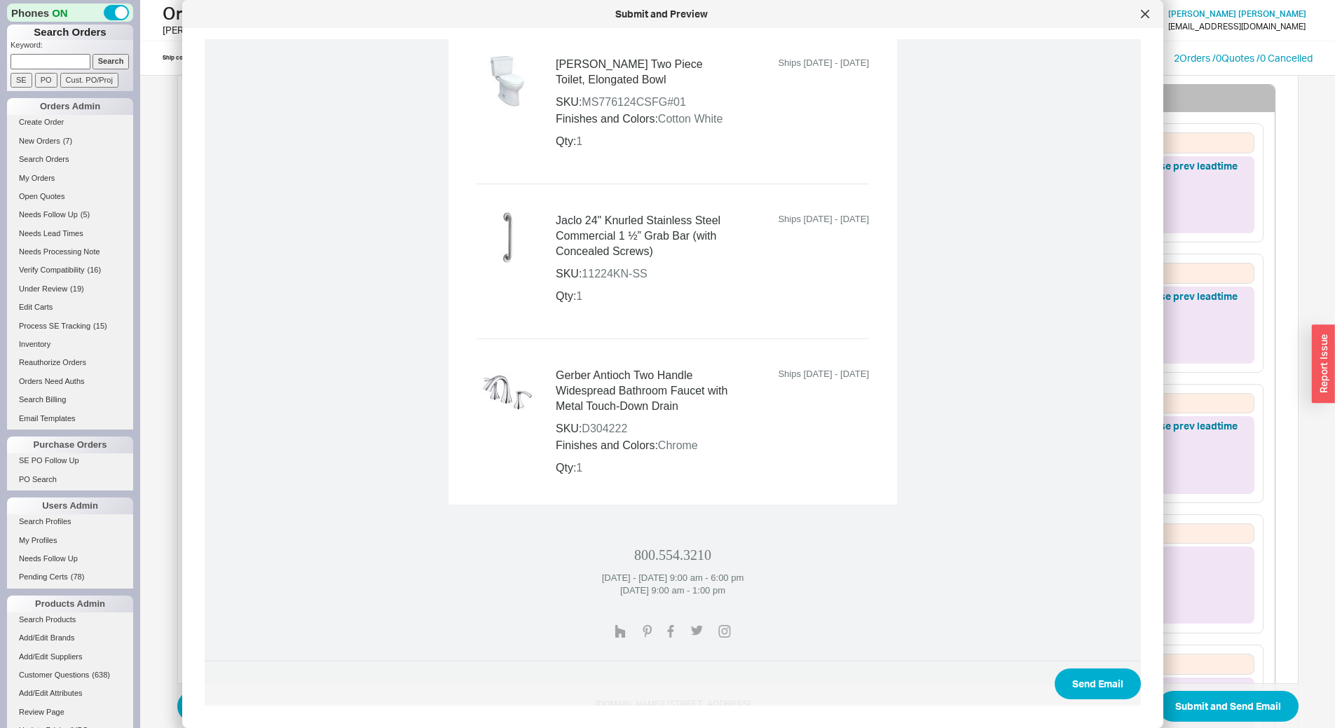
scroll to position [2739, 0]
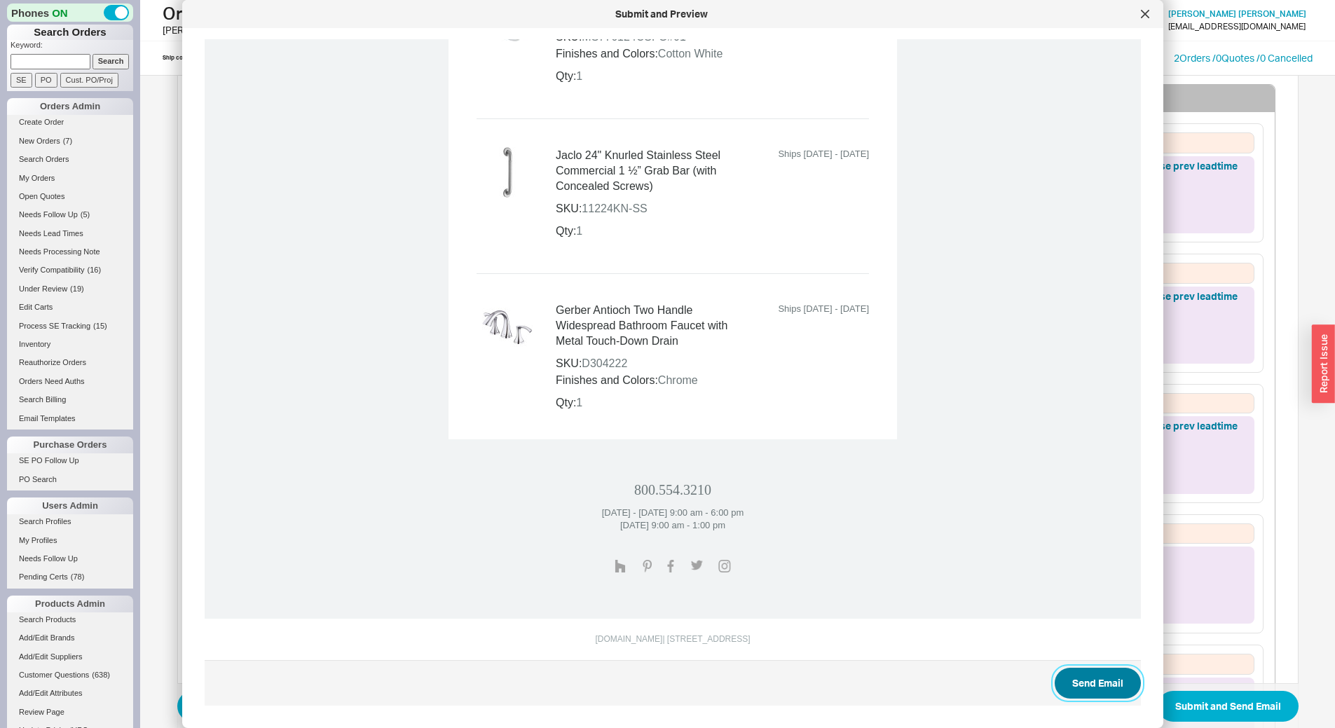
click at [1091, 680] on button "Send Email" at bounding box center [1098, 683] width 86 height 31
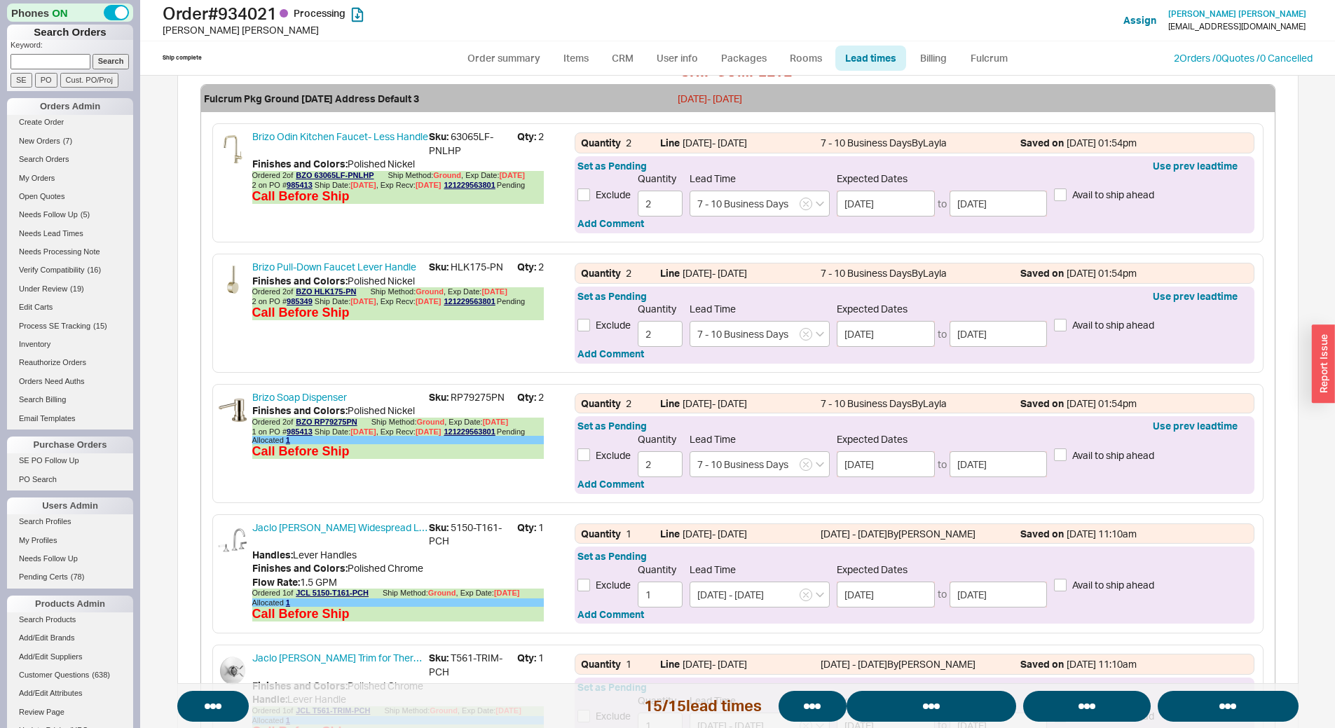
select select "*"
select select "LOW"
select select "3"
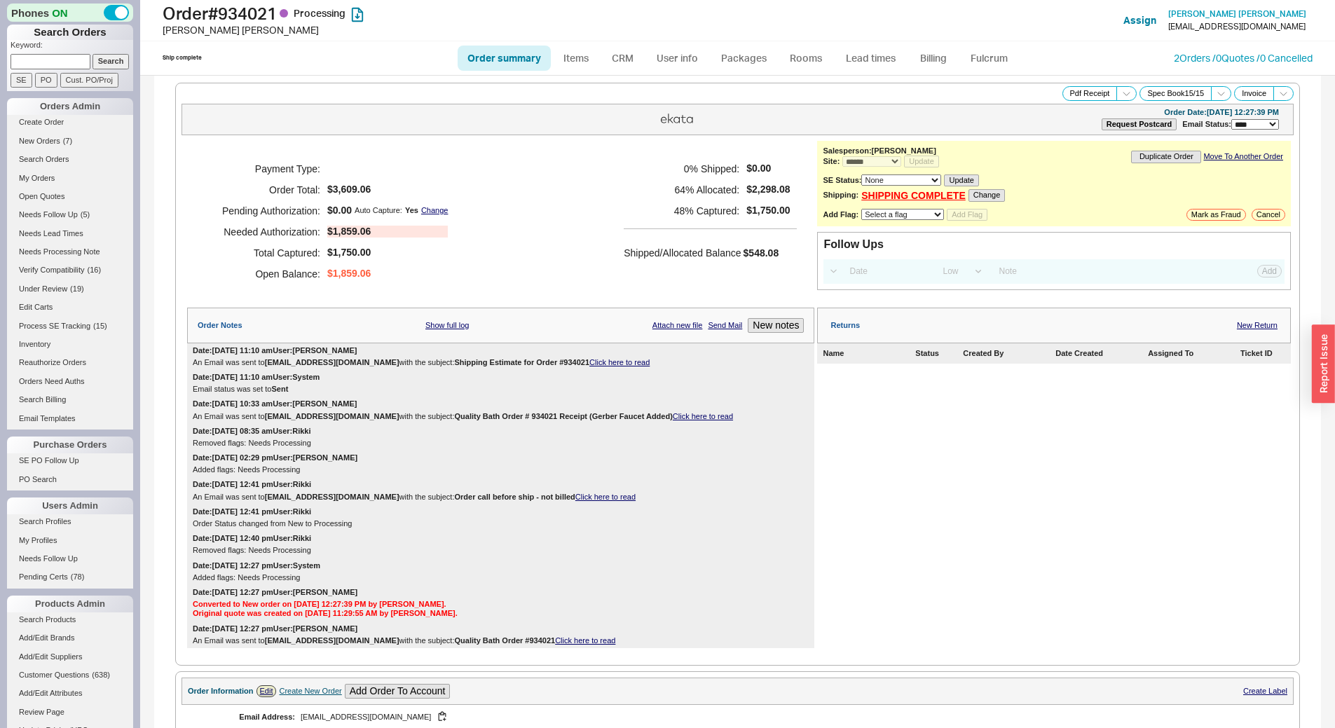
select select "*"
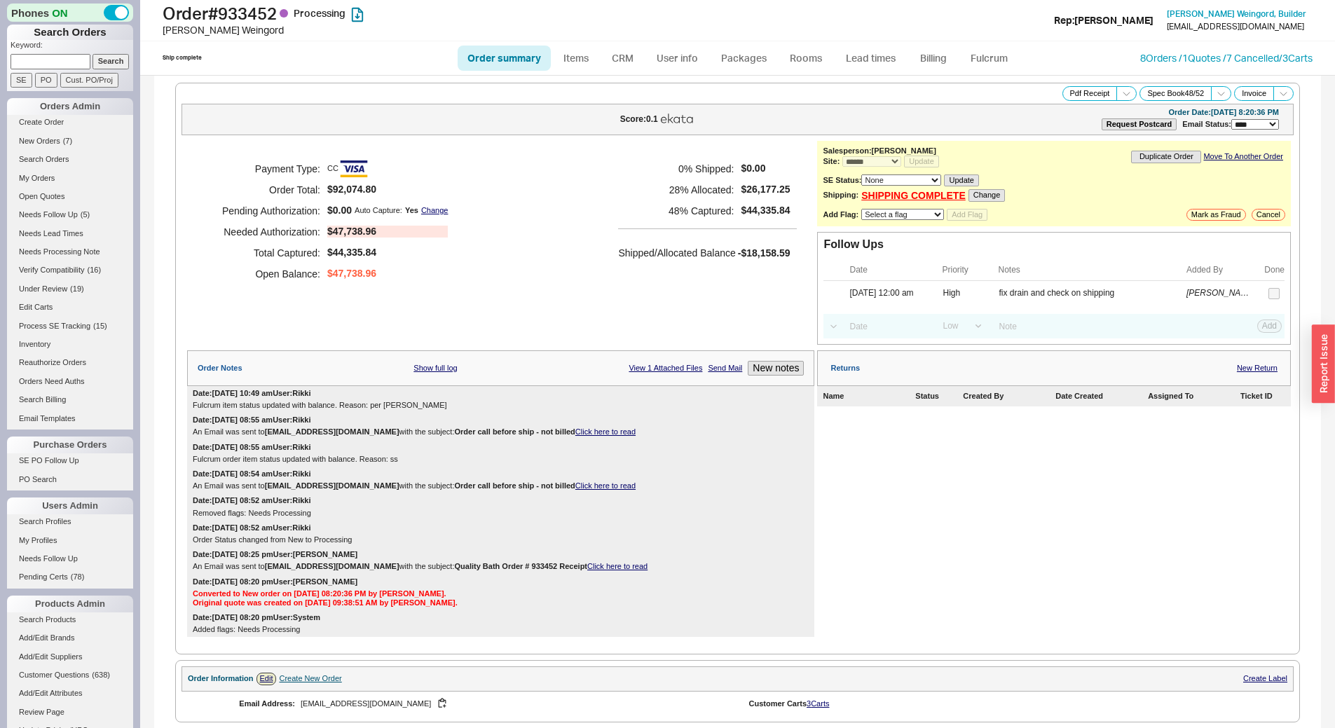
select select "*"
select select "LOW"
select select "3"
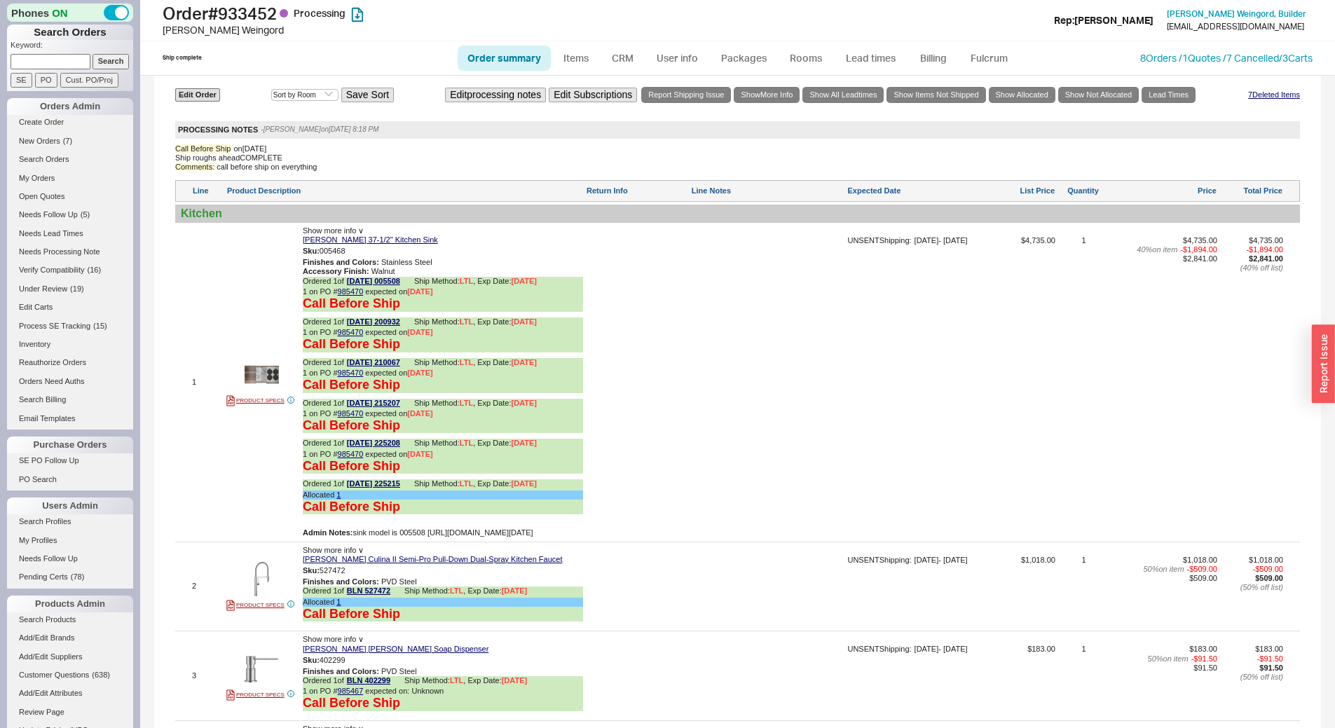
scroll to position [1402, 0]
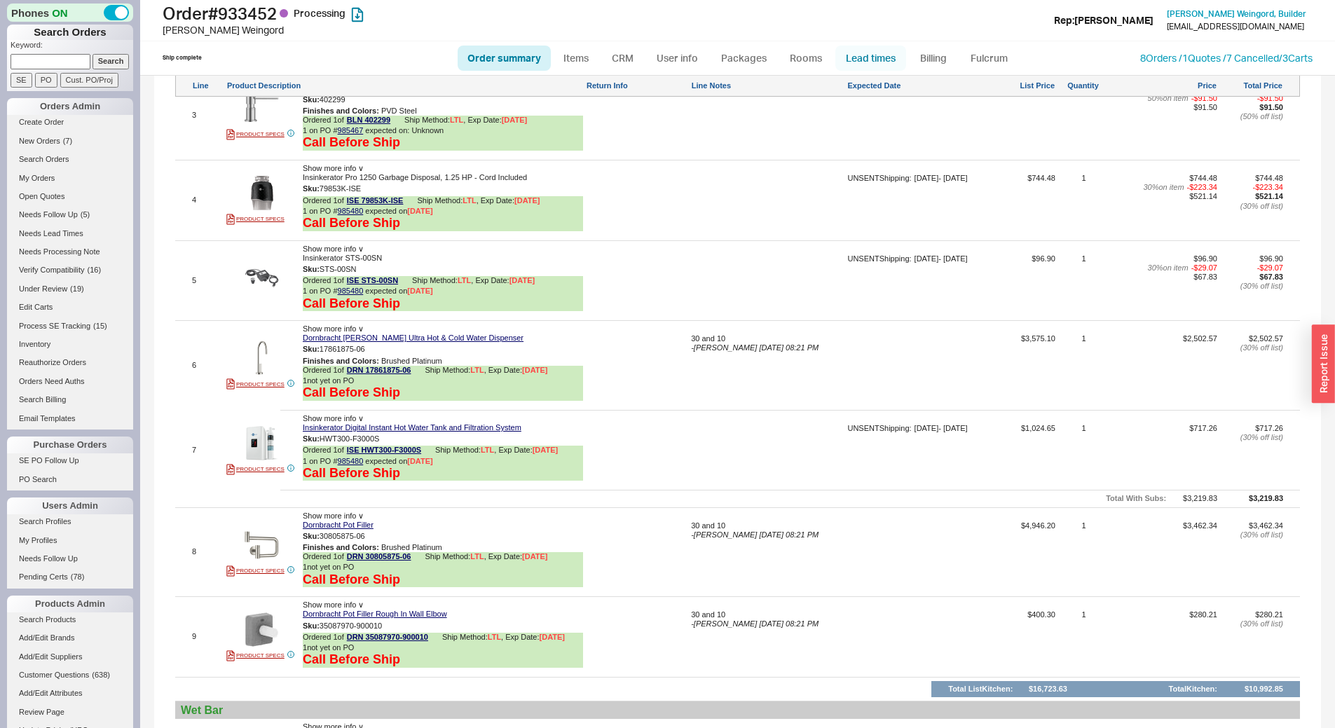
click at [889, 51] on link "Lead times" at bounding box center [871, 58] width 71 height 25
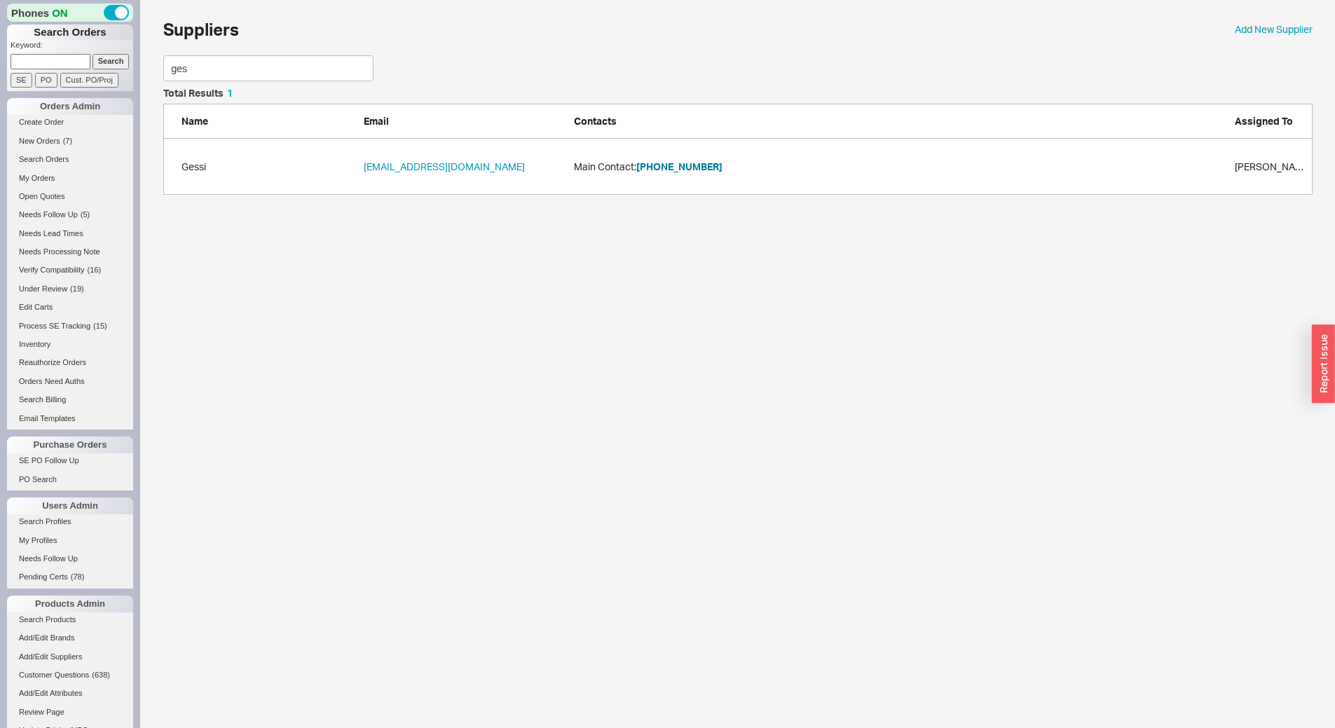
scroll to position [96, 1139]
click at [688, 174] on div "Gessi [EMAIL_ADDRESS][DOMAIN_NAME] Main Contact: [PHONE_NUMBER] [PERSON_NAME]" at bounding box center [738, 167] width 1150 height 56
click at [686, 168] on button "[PHONE_NUMBER]" at bounding box center [680, 167] width 86 height 14
drag, startPoint x: 272, startPoint y: 67, endPoint x: 0, endPoint y: 90, distance: 273.0
click at [0, 90] on div "Phones ON Search Orders Keyword: Search SE PO Cust. PO/Proj Orders Admin Create…" at bounding box center [667, 104] width 1335 height 209
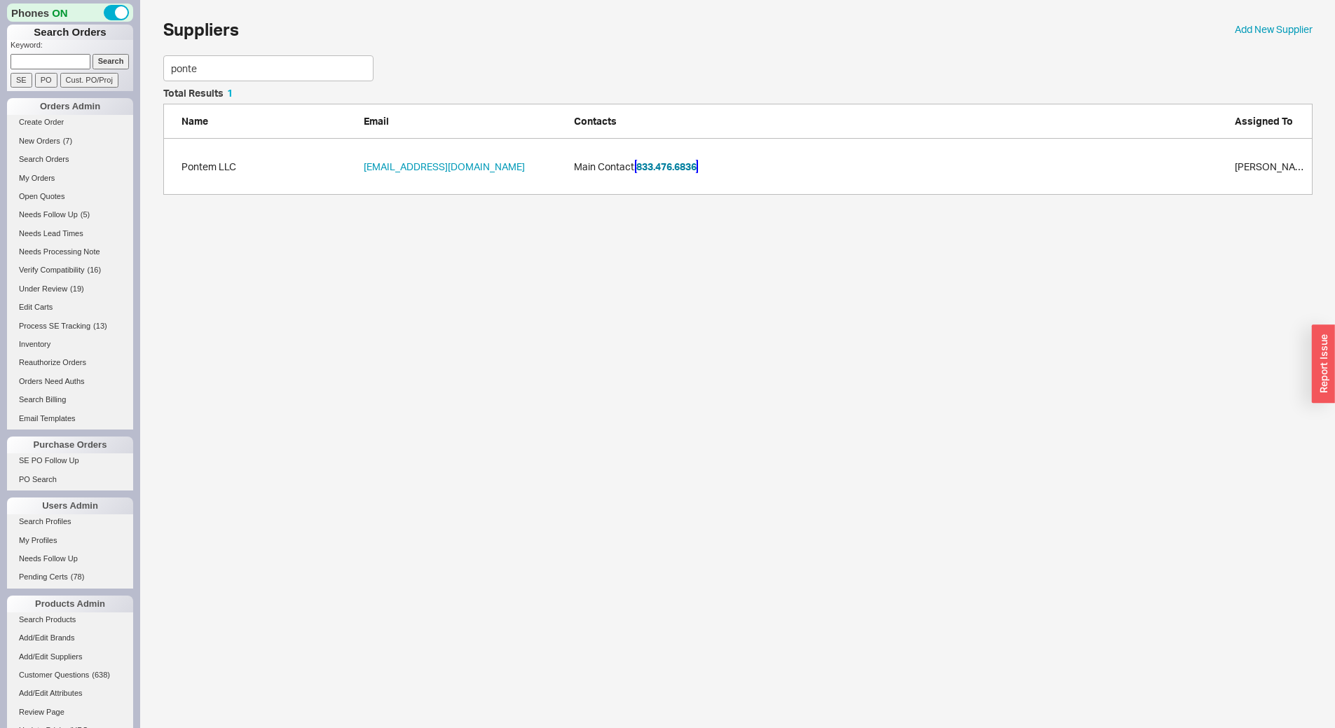
click at [676, 162] on button "833.476.6836" at bounding box center [667, 167] width 60 height 14
drag, startPoint x: 255, startPoint y: 79, endPoint x: 0, endPoint y: 48, distance: 256.9
click at [0, 48] on div "Phones ON Search Orders Keyword: Search SE PO Cust. PO/Proj Orders Admin Create…" at bounding box center [667, 104] width 1335 height 209
click at [687, 159] on button "1-800-461-3377" at bounding box center [680, 160] width 86 height 14
drag, startPoint x: 238, startPoint y: 70, endPoint x: 0, endPoint y: 99, distance: 240.1
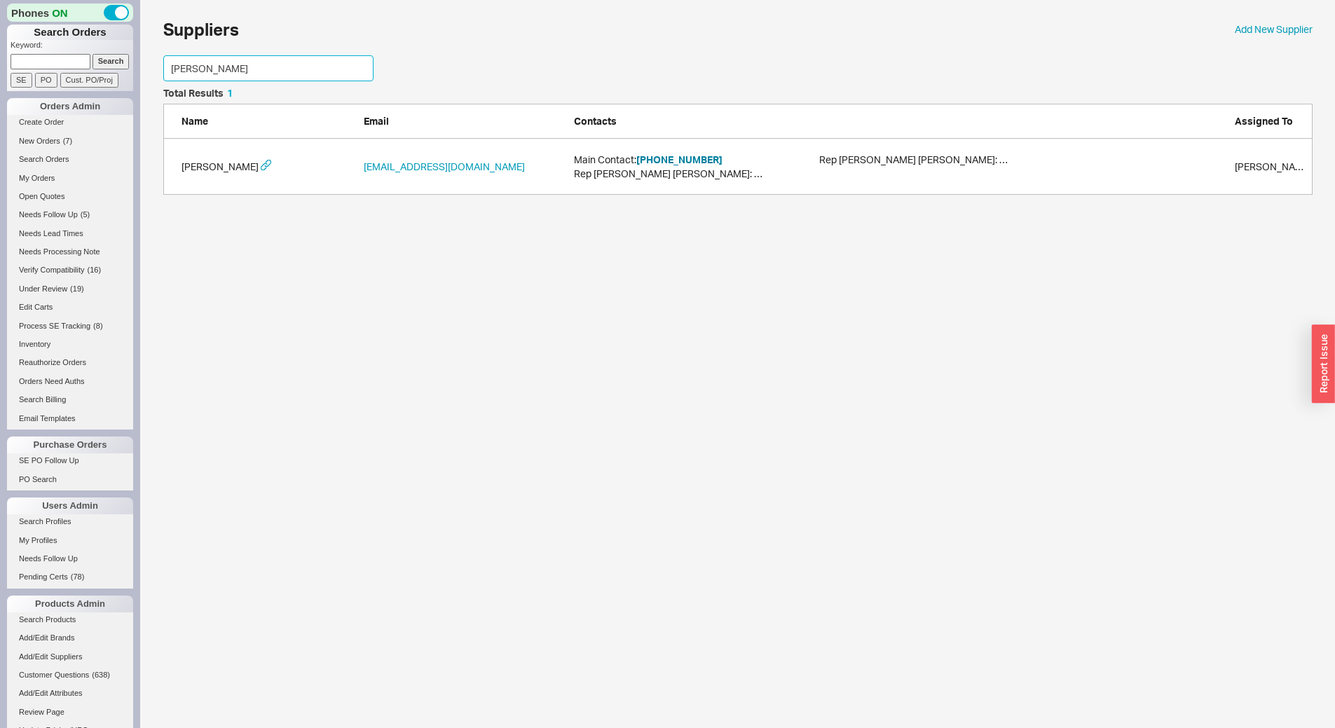
click at [0, 99] on div "Phones ON Search Orders Keyword: Search SE PO Cust. PO/Proj Orders Admin Create…" at bounding box center [667, 104] width 1335 height 209
click at [689, 153] on button "949-417-5207" at bounding box center [680, 160] width 86 height 14
drag, startPoint x: 251, startPoint y: 64, endPoint x: 0, endPoint y: 81, distance: 251.5
click at [0, 86] on div "Phones ON Search Orders Keyword: Search SE PO Cust. PO/Proj Orders Admin Create…" at bounding box center [667, 104] width 1335 height 209
click at [696, 160] on button "978-373-1666" at bounding box center [680, 167] width 86 height 14
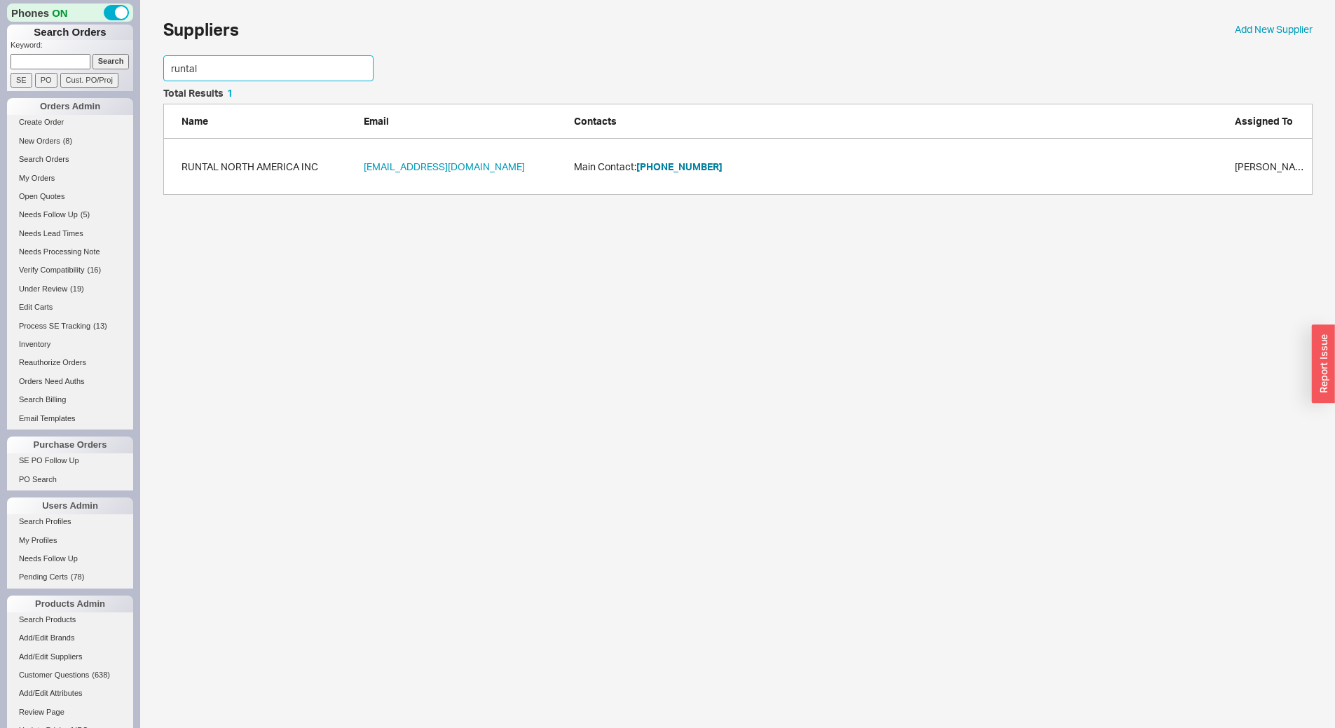
drag, startPoint x: 211, startPoint y: 64, endPoint x: 0, endPoint y: 88, distance: 212.4
click at [0, 96] on div "Phones ON Search Orders Keyword: Search SE PO Cust. PO/Proj Orders Admin Create…" at bounding box center [667, 104] width 1335 height 209
click at [684, 167] on button "800-284-4050" at bounding box center [680, 167] width 86 height 14
drag, startPoint x: 261, startPoint y: 57, endPoint x: 0, endPoint y: 95, distance: 263.4
click at [0, 95] on div "Phones ON Search Orders Keyword: Search SE PO Cust. PO/Proj Orders Admin Create…" at bounding box center [667, 104] width 1335 height 209
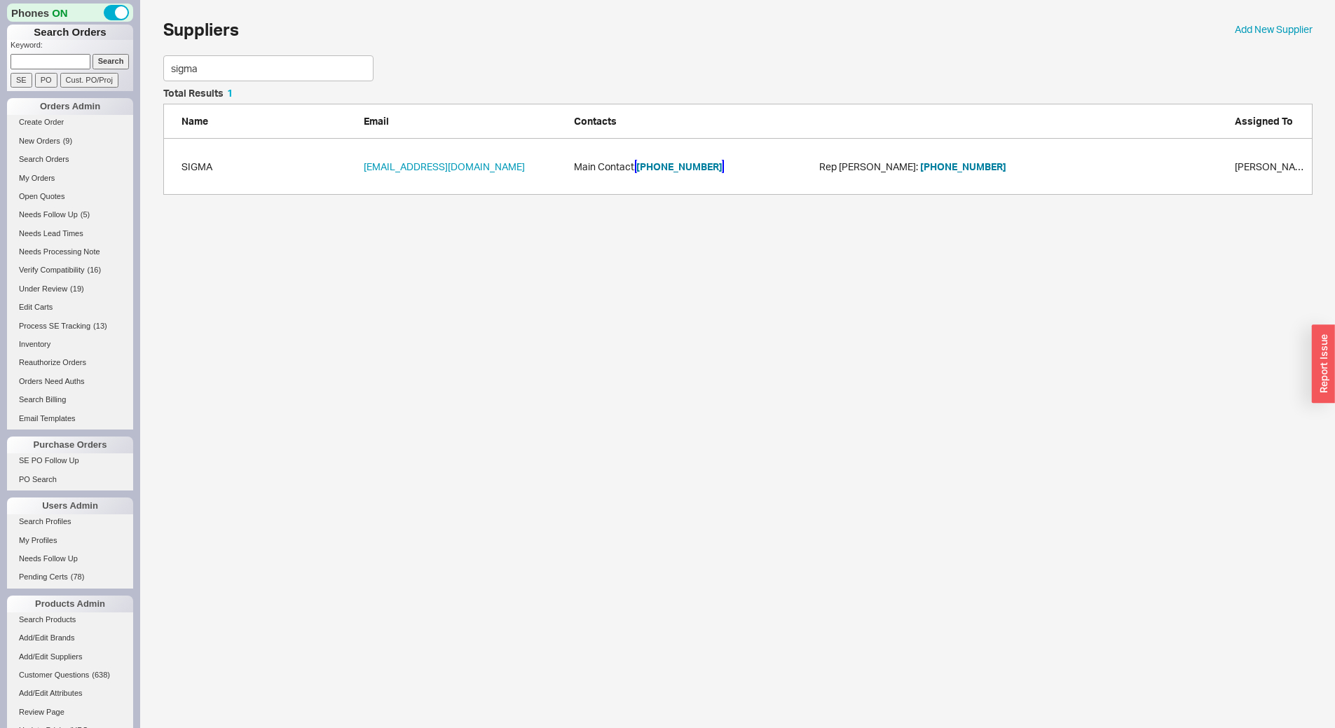
click at [659, 167] on button "760-598-5895" at bounding box center [680, 167] width 86 height 14
drag, startPoint x: 217, startPoint y: 64, endPoint x: 46, endPoint y: 58, distance: 171.2
click at [57, 59] on div "Phones ON Search Orders Keyword: Search SE PO Cust. PO/Proj Orders Admin Create…" at bounding box center [667, 104] width 1335 height 209
type input "alfi"
click at [694, 165] on button "323-732-4045" at bounding box center [680, 167] width 86 height 14
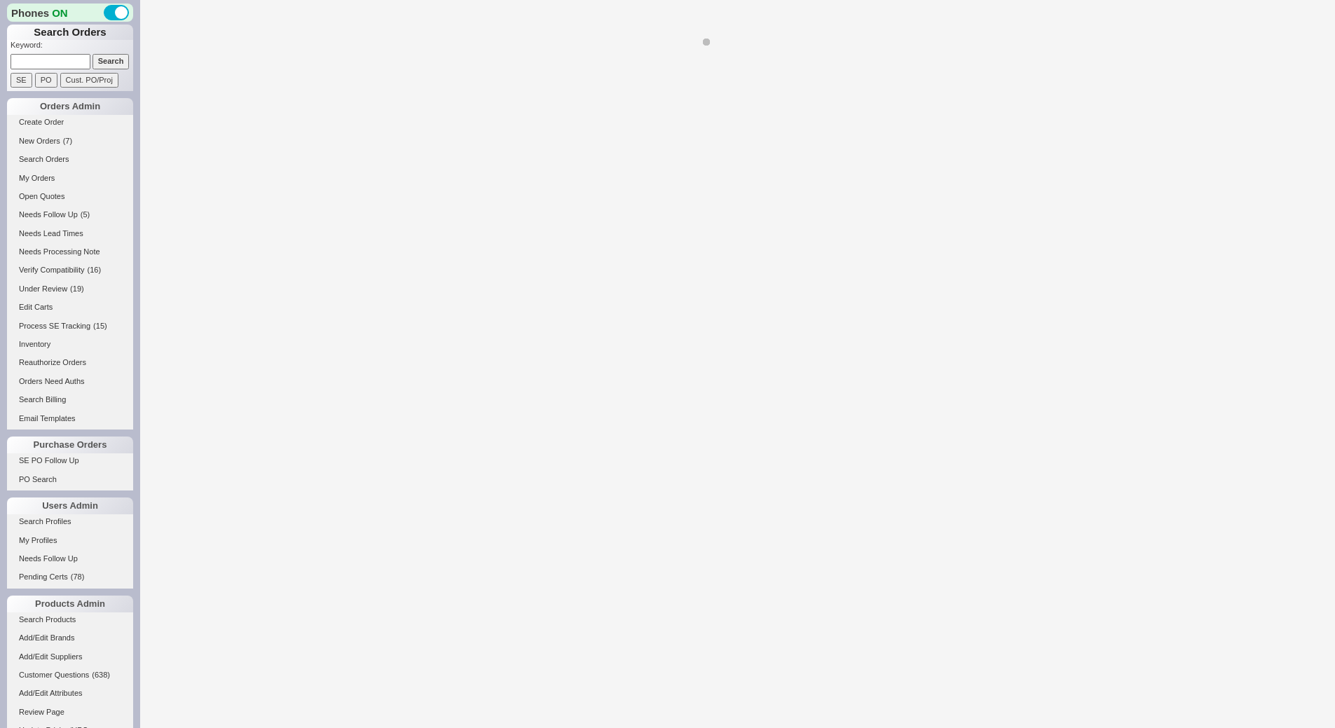
select select "LOW"
select select "3"
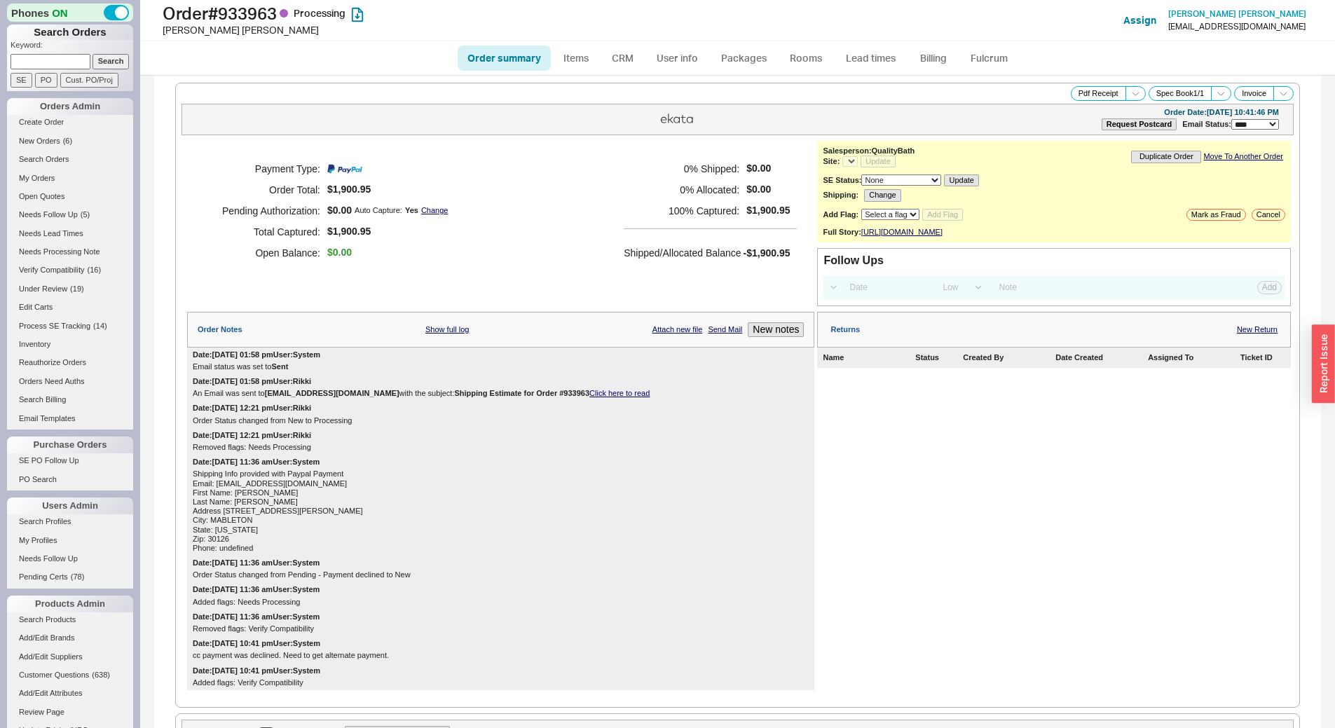
select select "*"
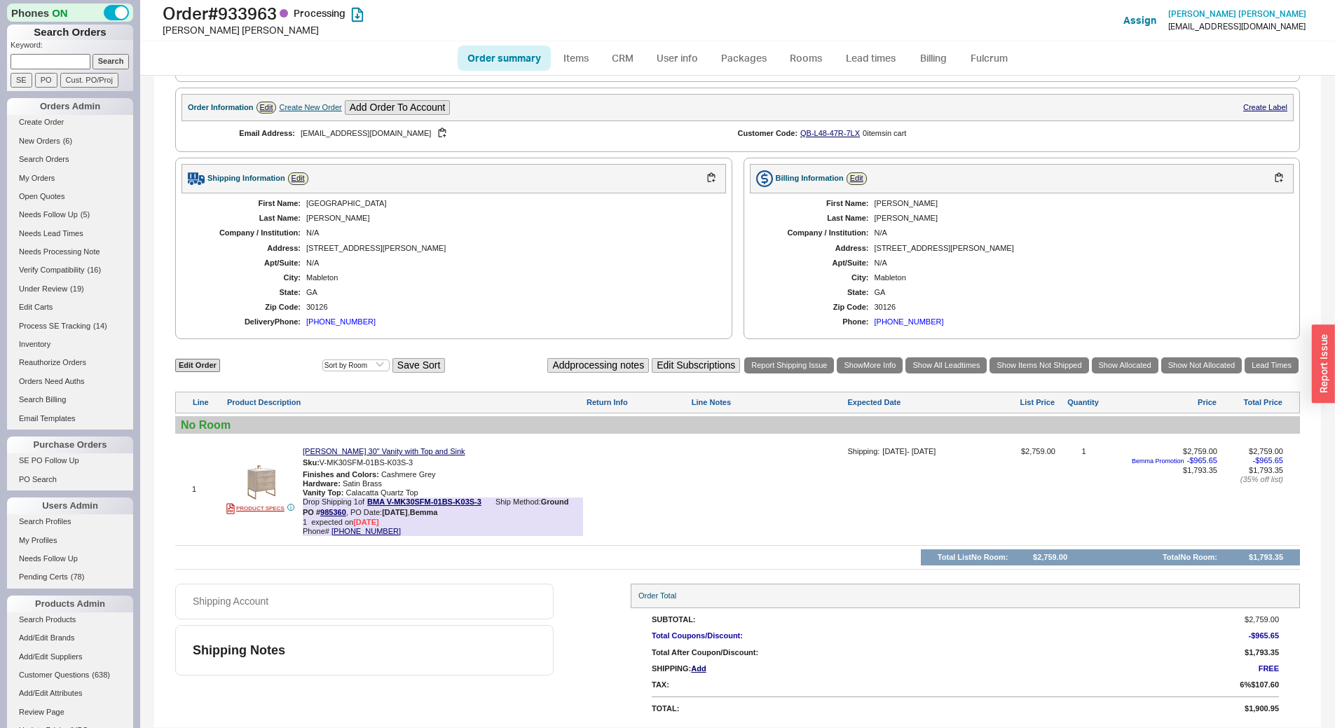
scroll to position [635, 0]
click at [398, 450] on link "Bemma Markham 30" Vanity with Top and Sink" at bounding box center [384, 451] width 163 height 9
click at [339, 508] on b "PO # 985360" at bounding box center [324, 512] width 43 height 8
click at [343, 510] on link "985360" at bounding box center [333, 512] width 26 height 8
click at [70, 58] on input at bounding box center [51, 61] width 80 height 15
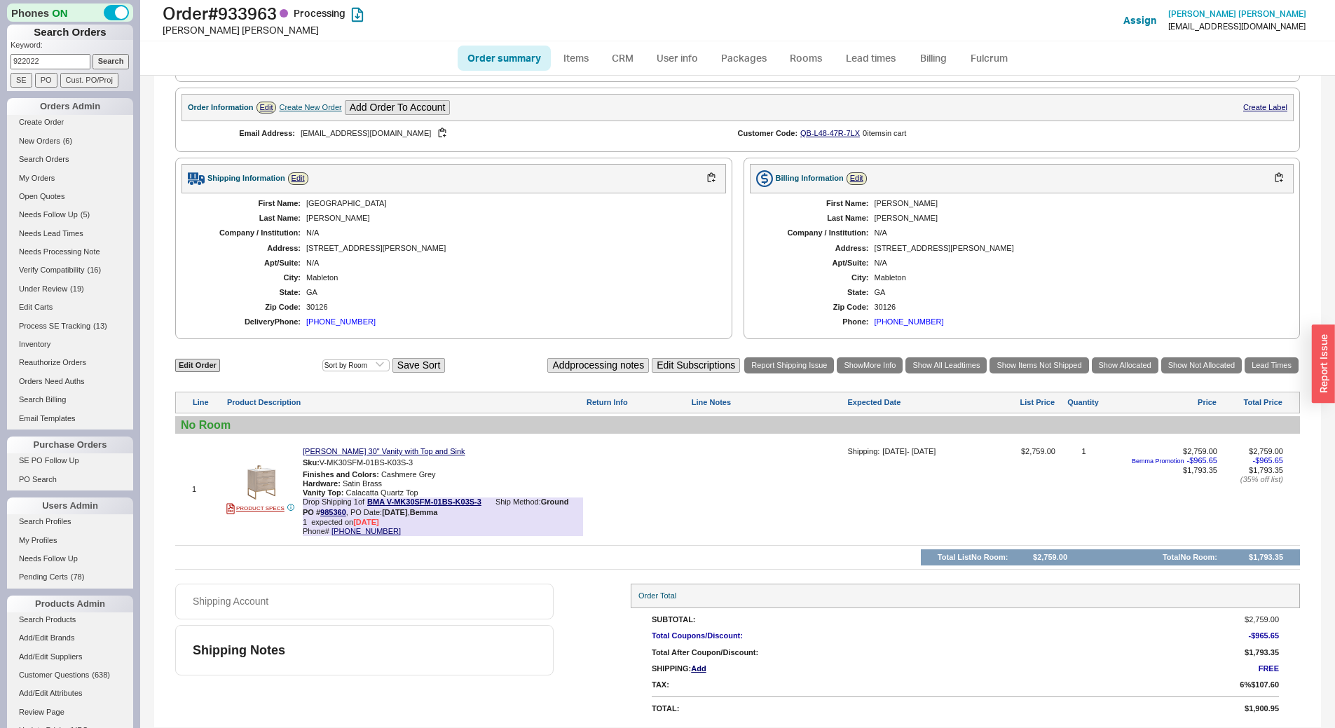
type input "922022"
click at [93, 54] on input "Search" at bounding box center [111, 61] width 37 height 15
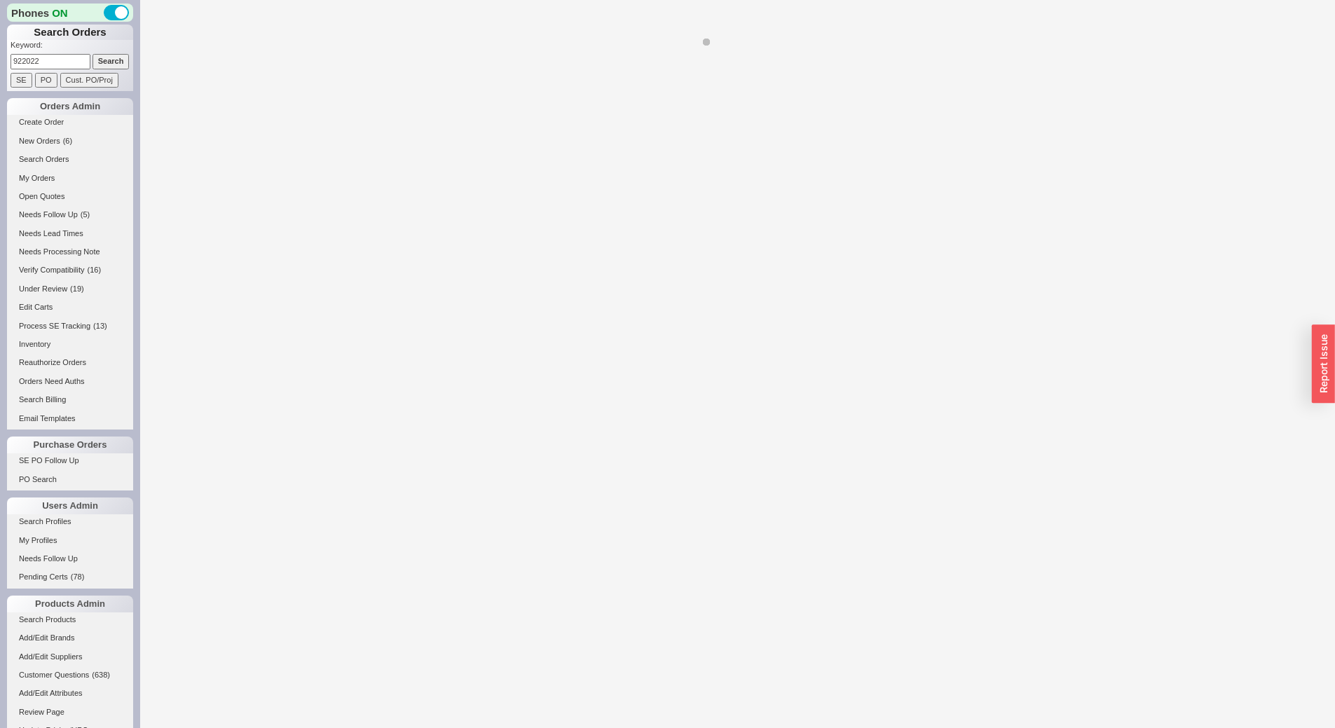
select select "*"
select select "LOW"
select select "3"
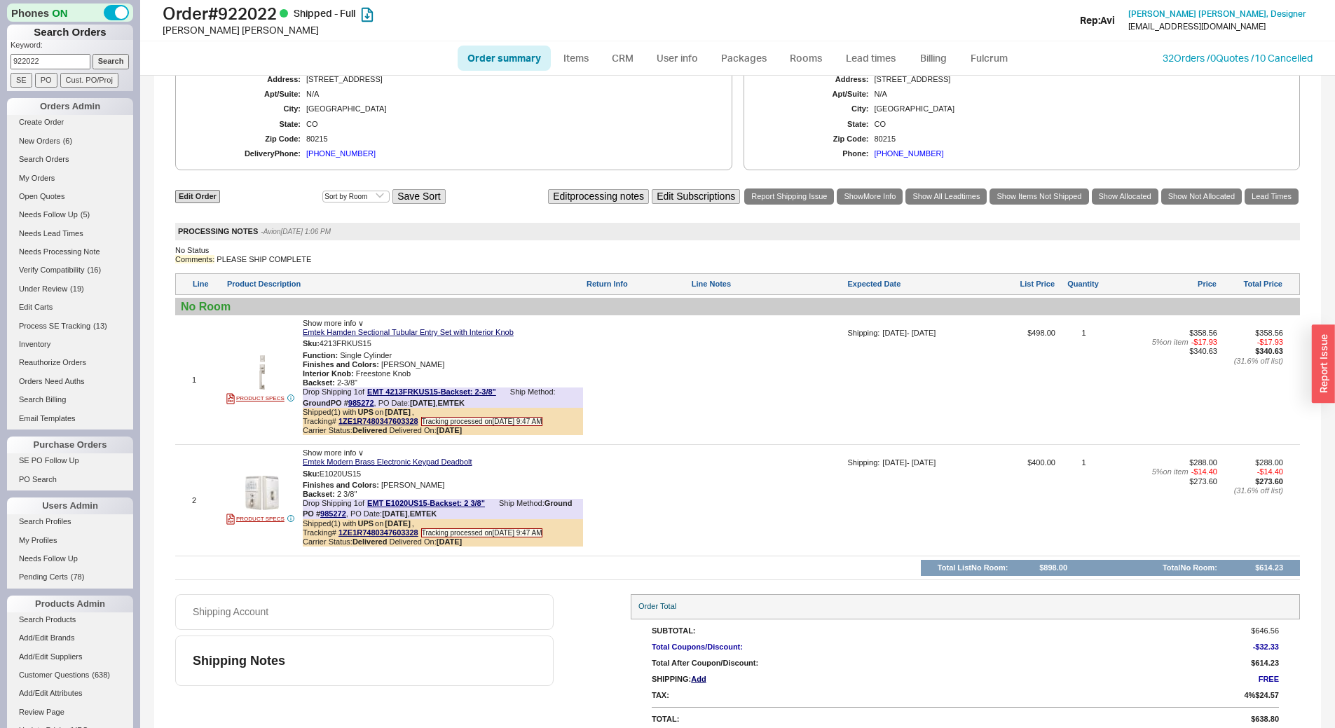
scroll to position [803, 0]
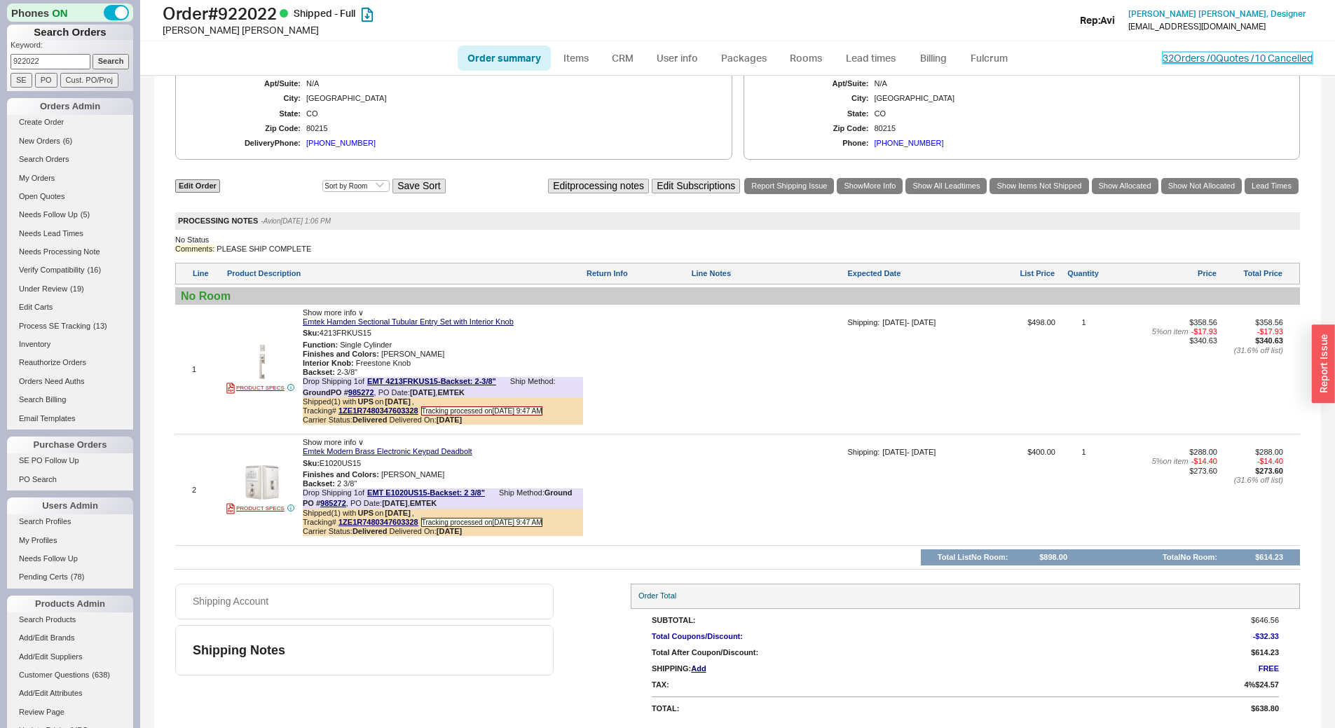
click at [1207, 60] on link "32 Orders / 0 Quotes / 10 Cancelled" at bounding box center [1238, 58] width 150 height 12
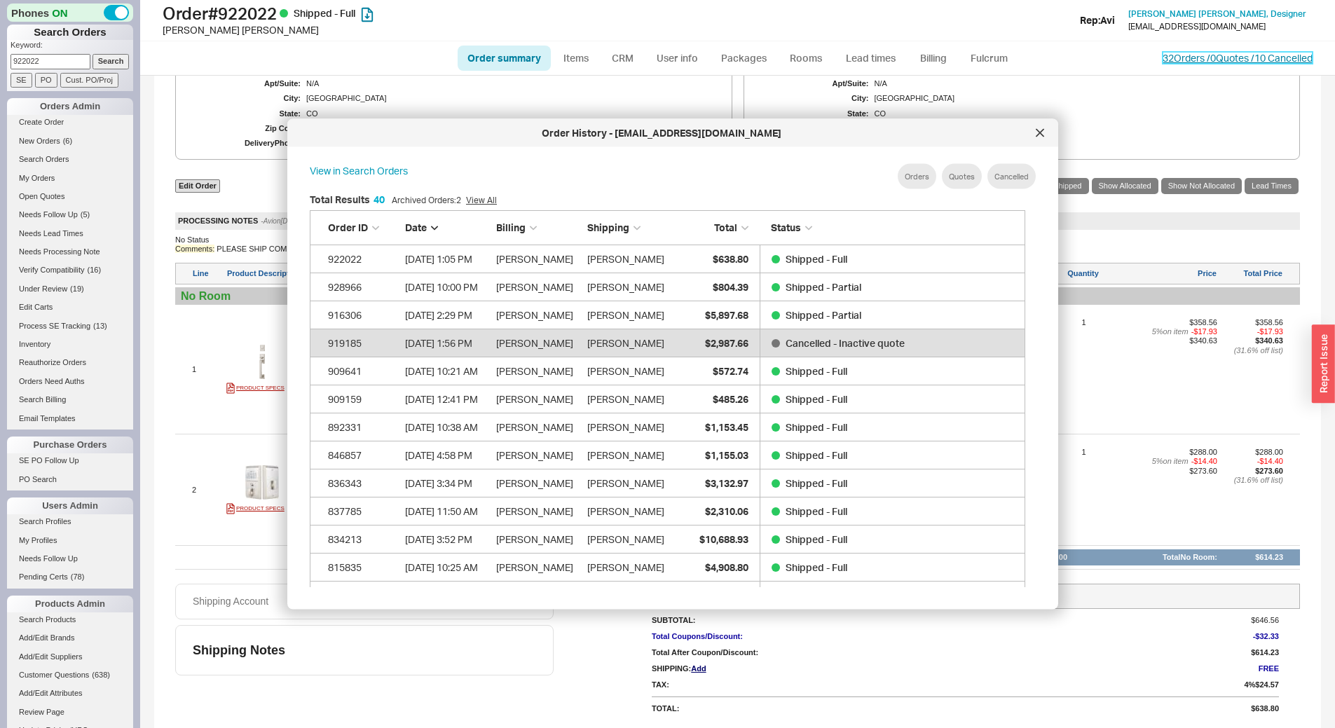
scroll to position [418, 728]
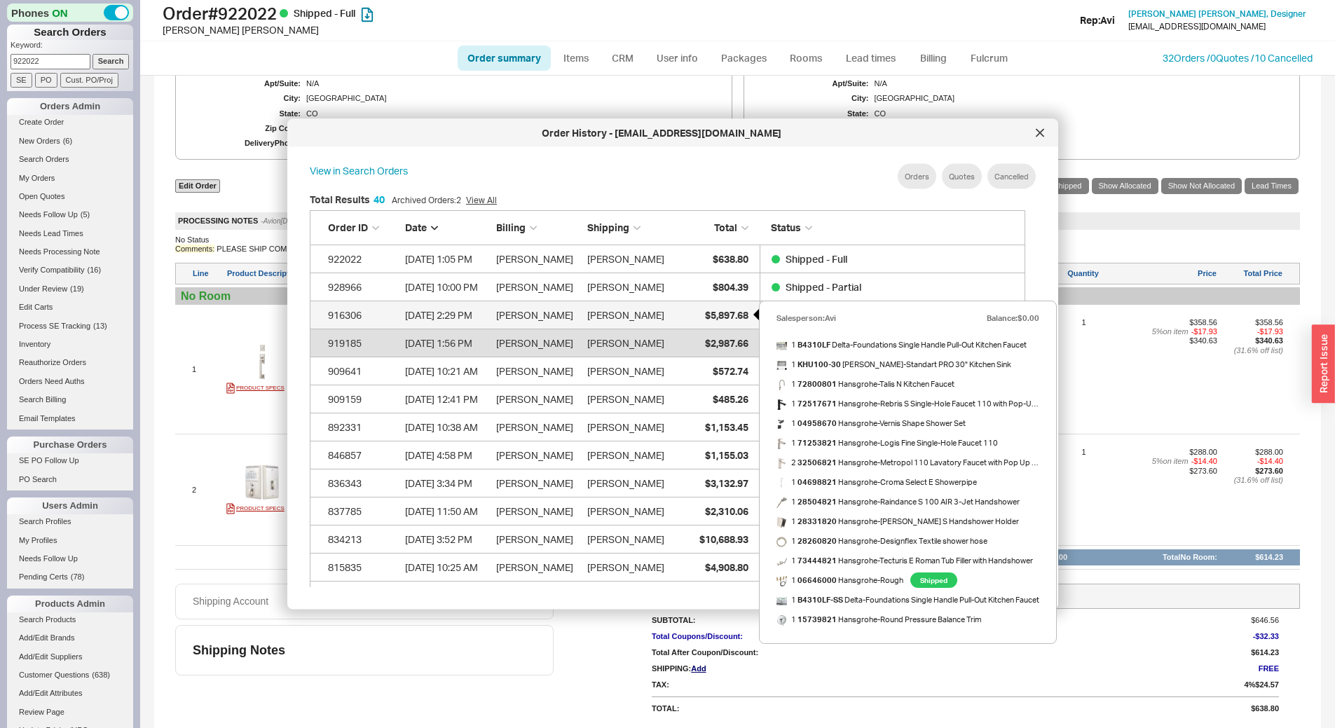
click at [702, 308] on div "$5,897.68" at bounding box center [714, 315] width 70 height 28
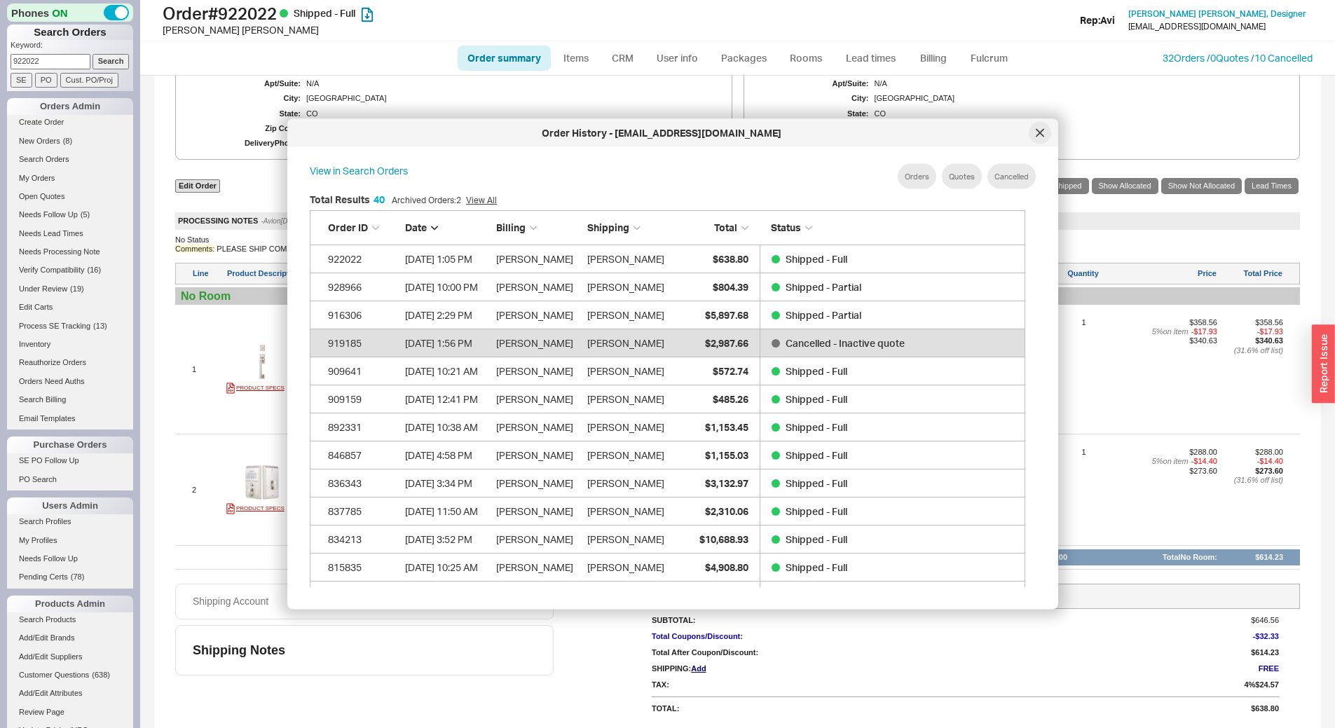
click at [1037, 131] on icon at bounding box center [1040, 133] width 8 height 8
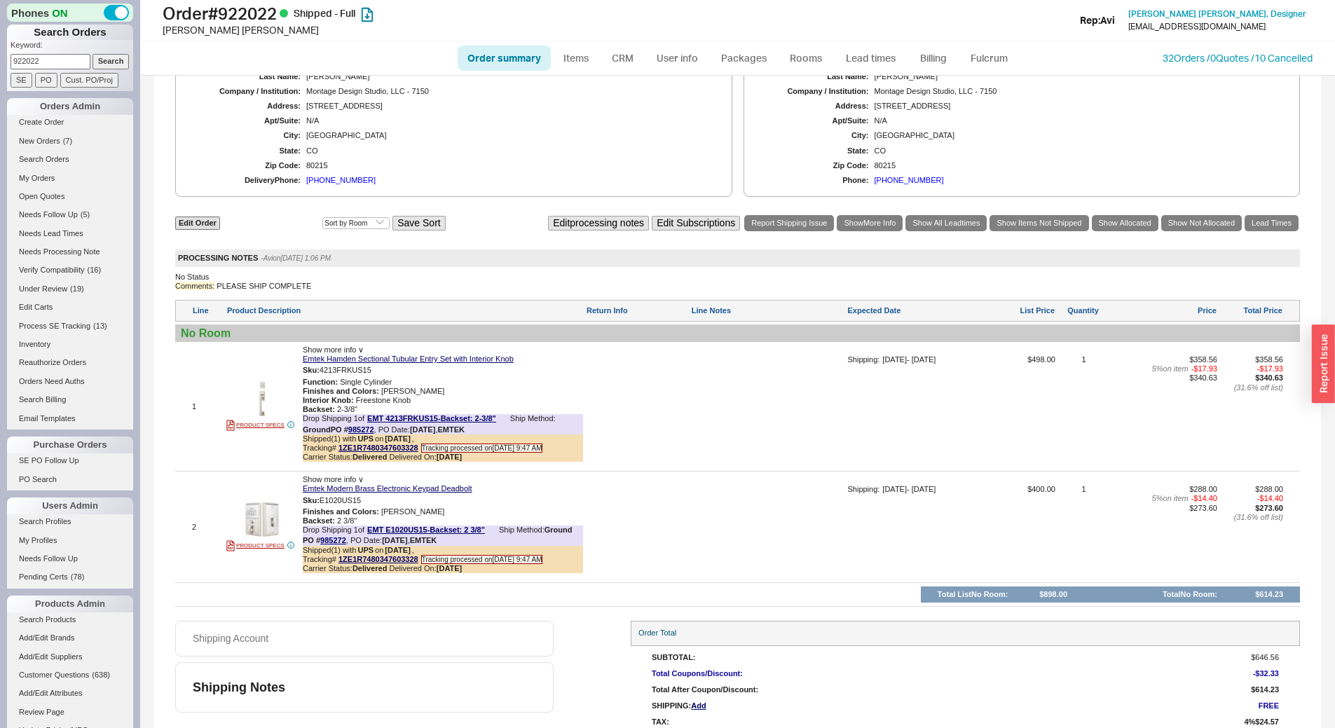
scroll to position [733, 0]
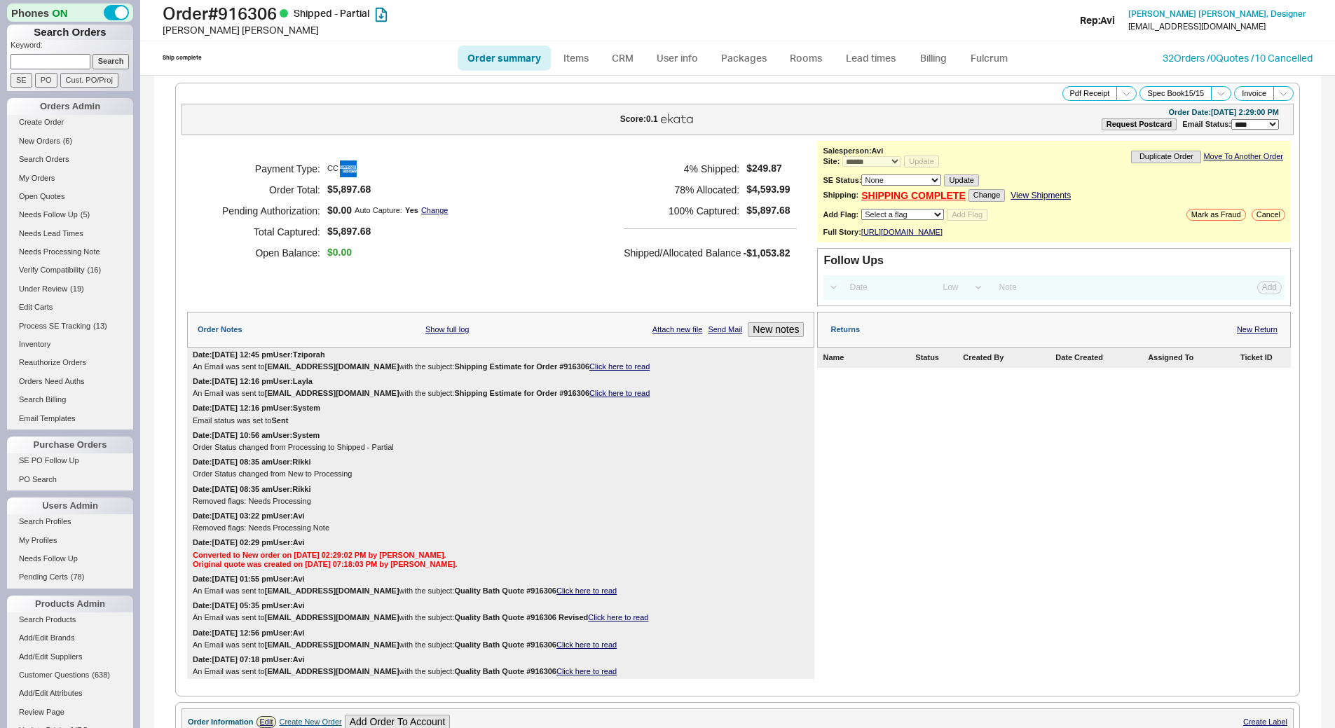
select select "*"
select select "LOW"
select select "3"
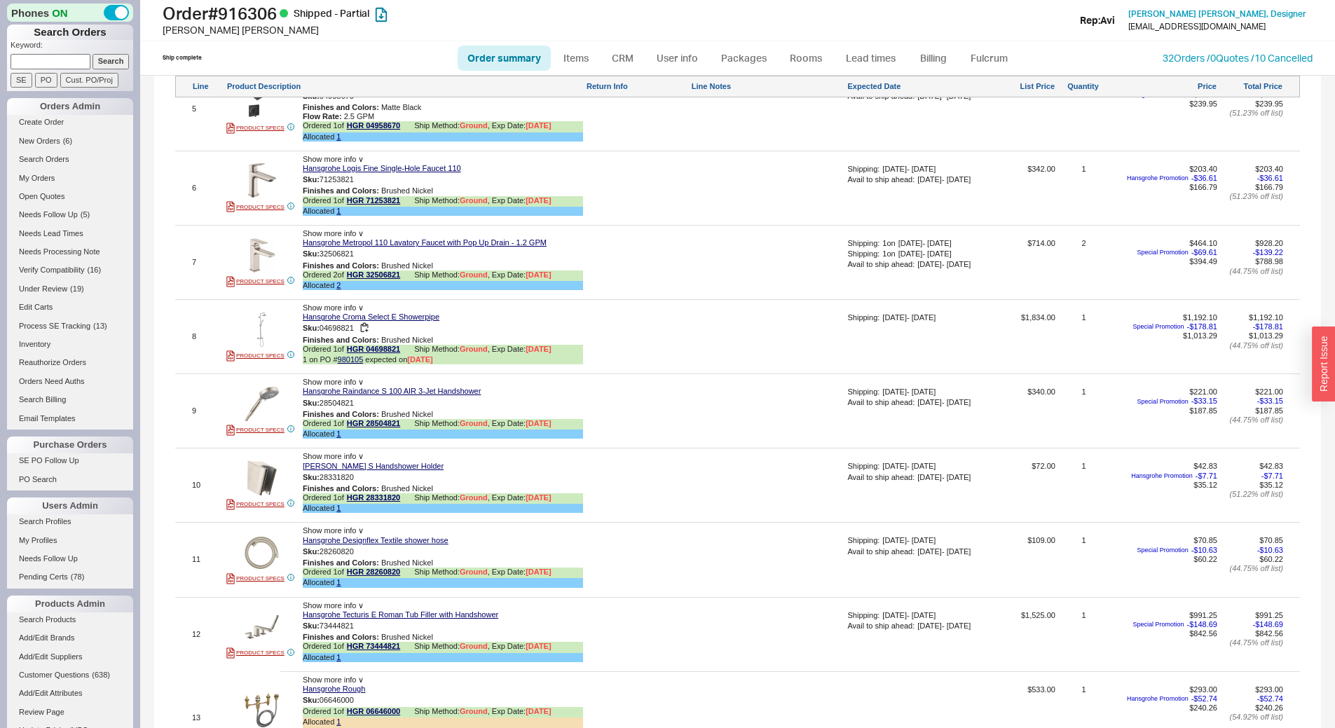
scroll to position [1302, 0]
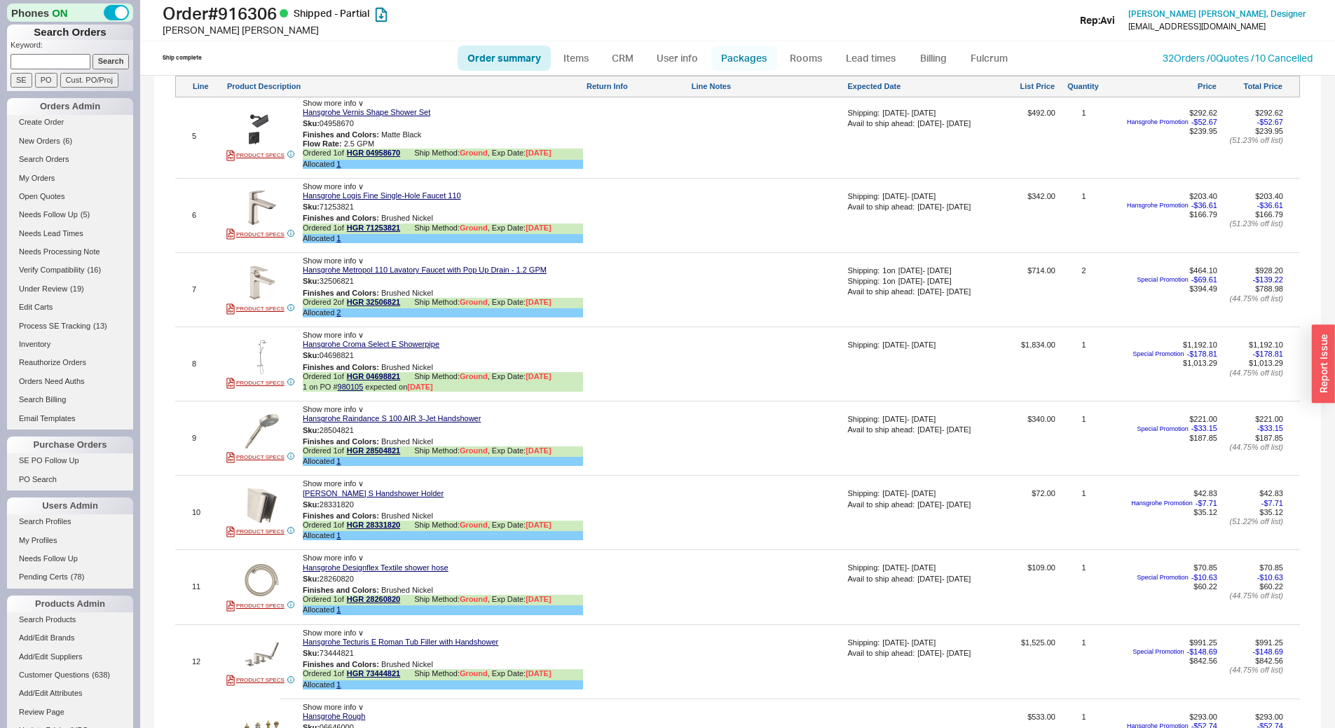
click at [728, 59] on link "Packages" at bounding box center [745, 58] width 66 height 25
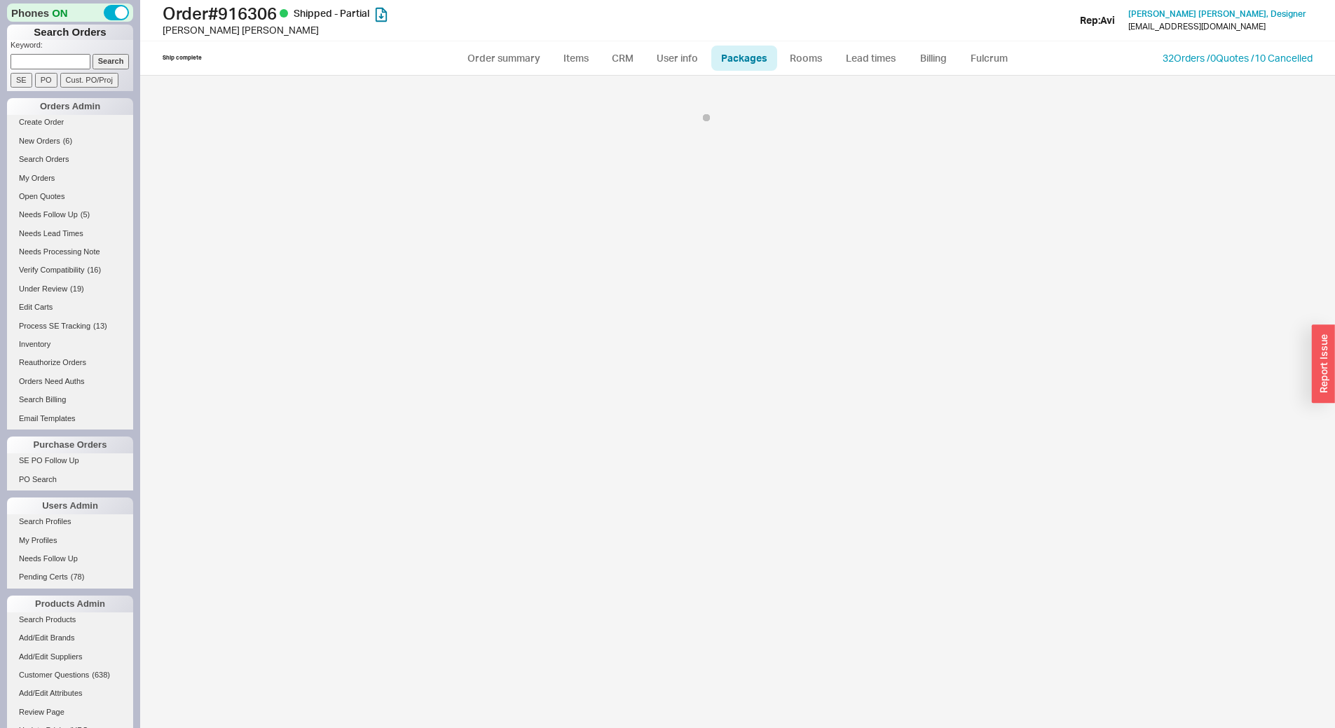
select select "1"
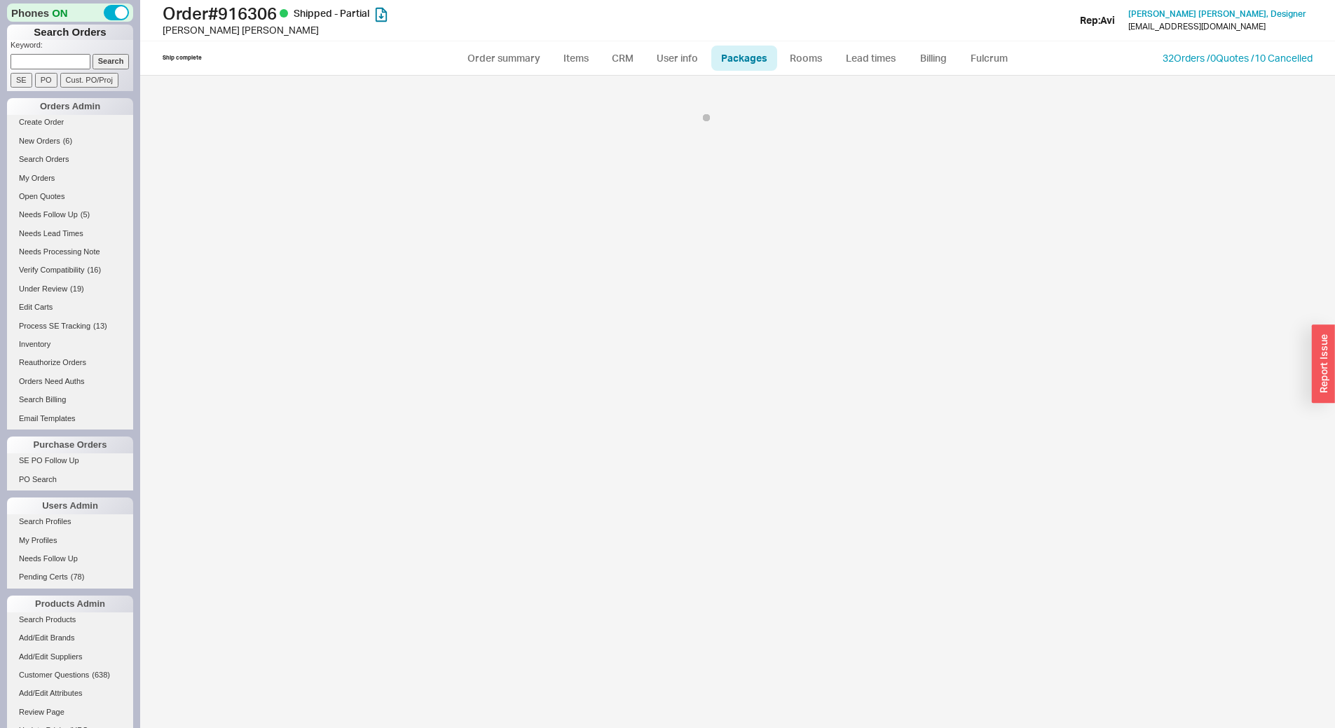
select select "1"
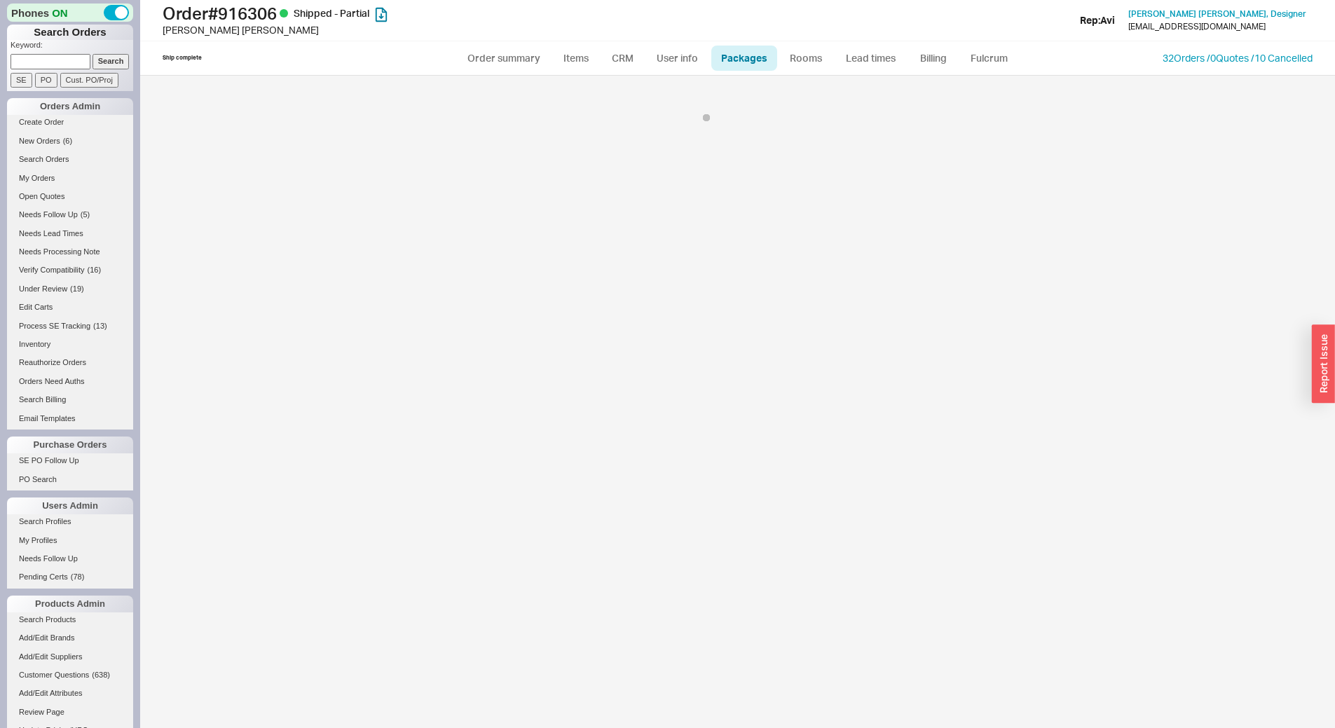
select select "1"
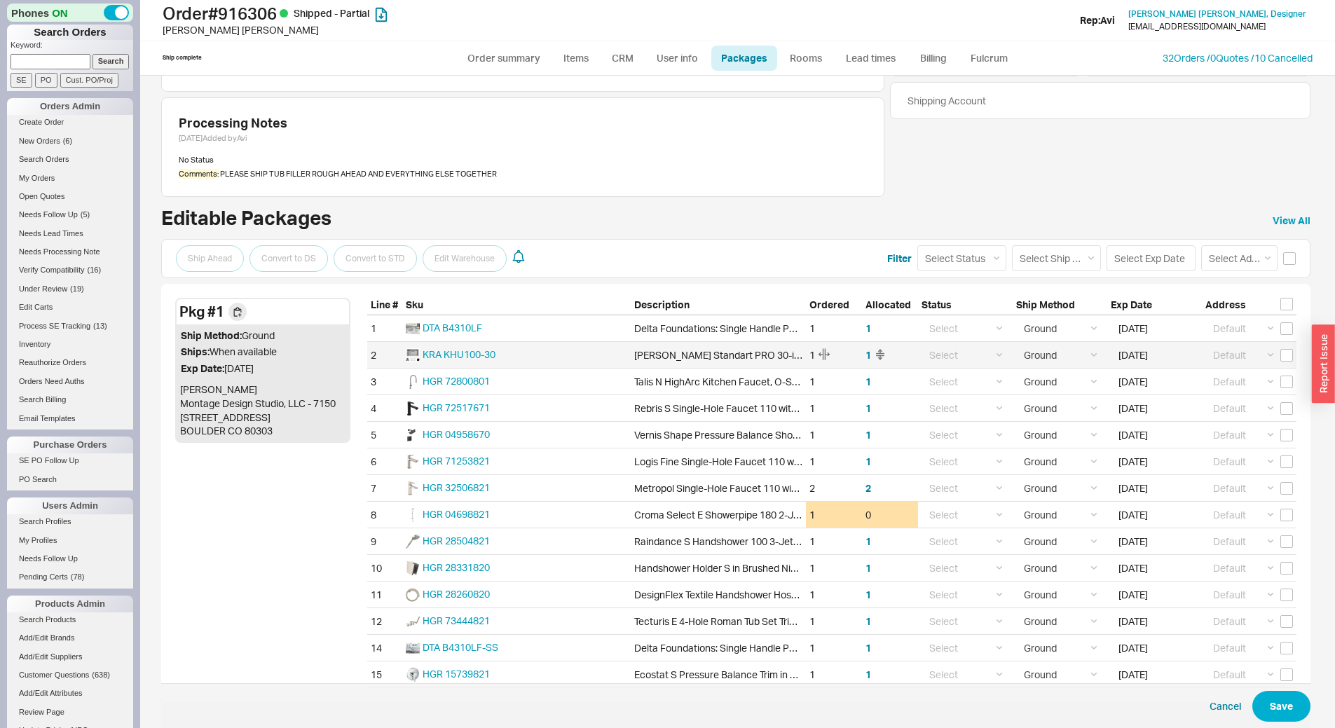
scroll to position [104, 0]
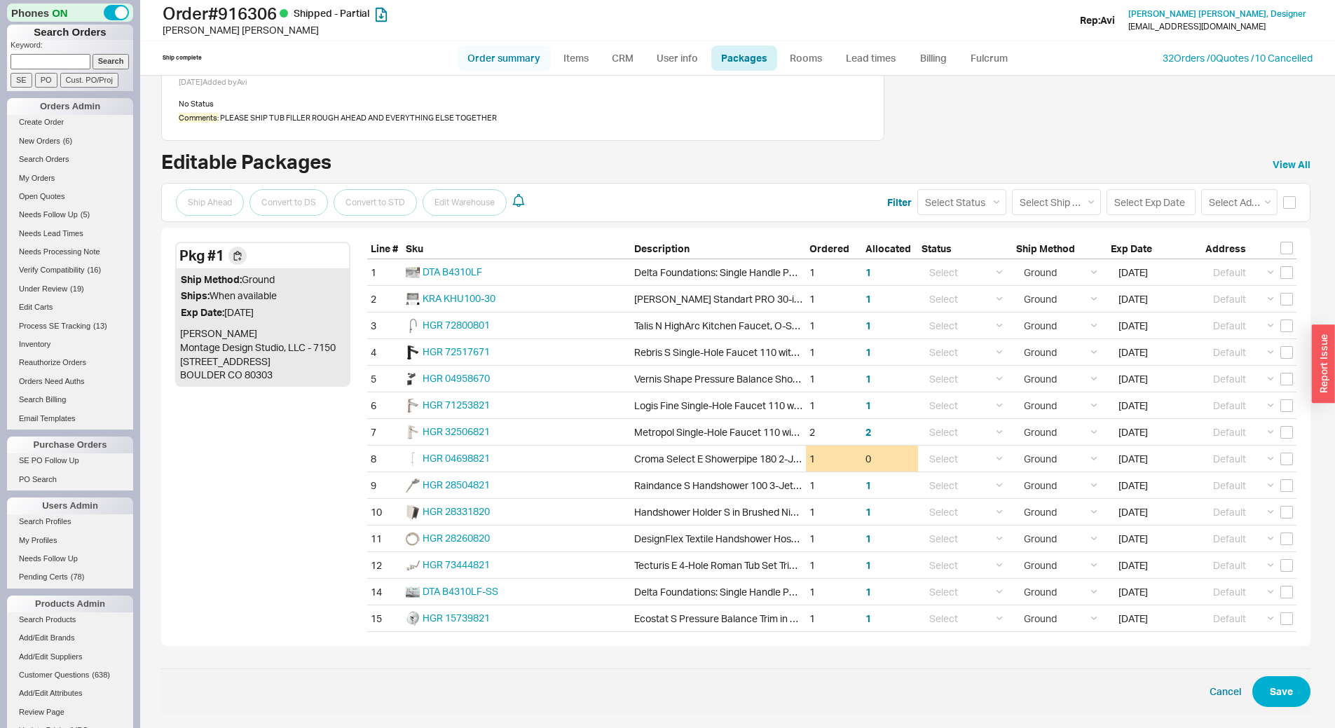
click at [503, 57] on link "Order summary" at bounding box center [504, 58] width 93 height 25
select select "*"
select select "LOW"
select select "3"
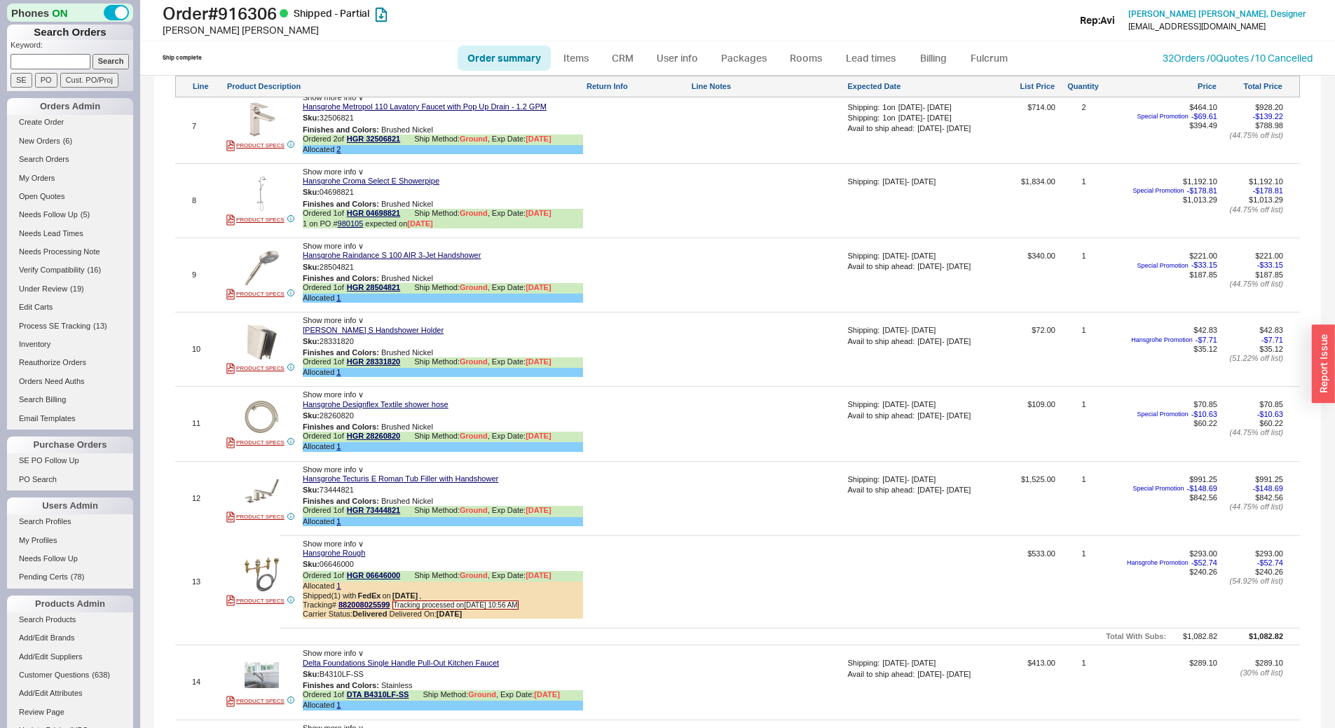
scroll to position [1442, 0]
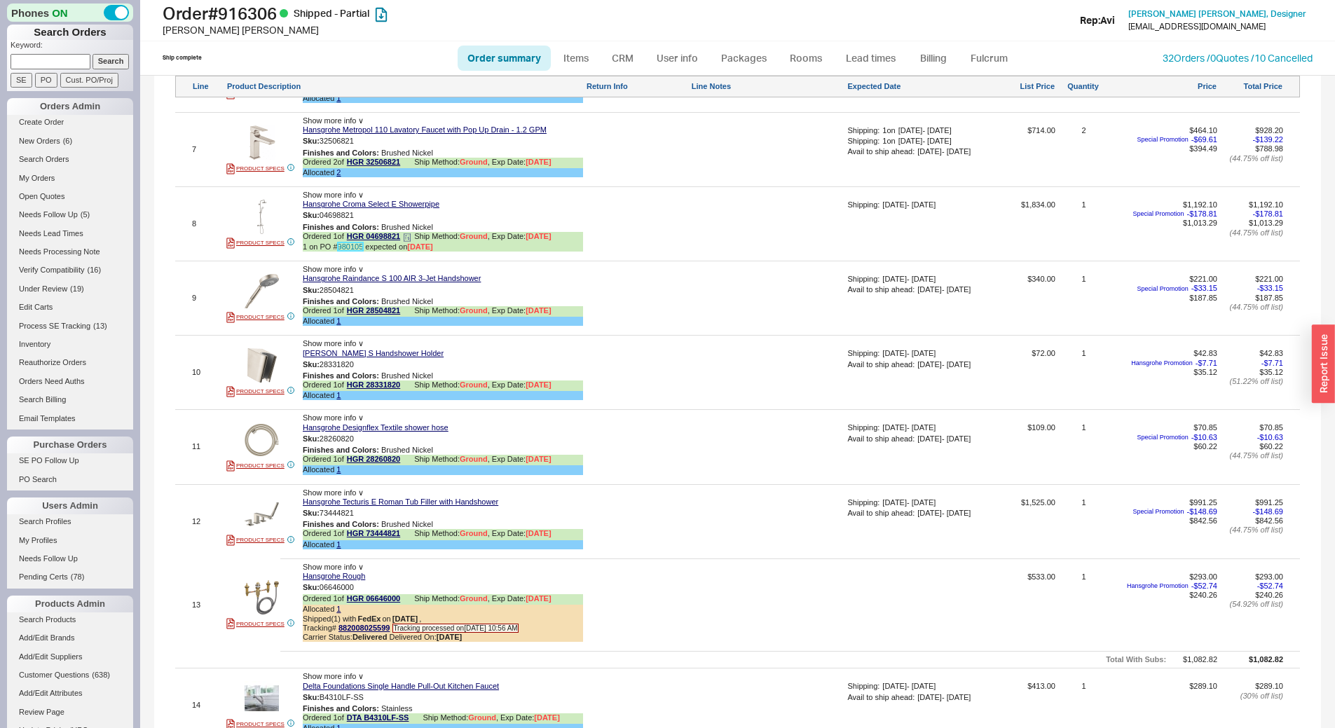
click at [350, 251] on link "980105" at bounding box center [351, 247] width 26 height 8
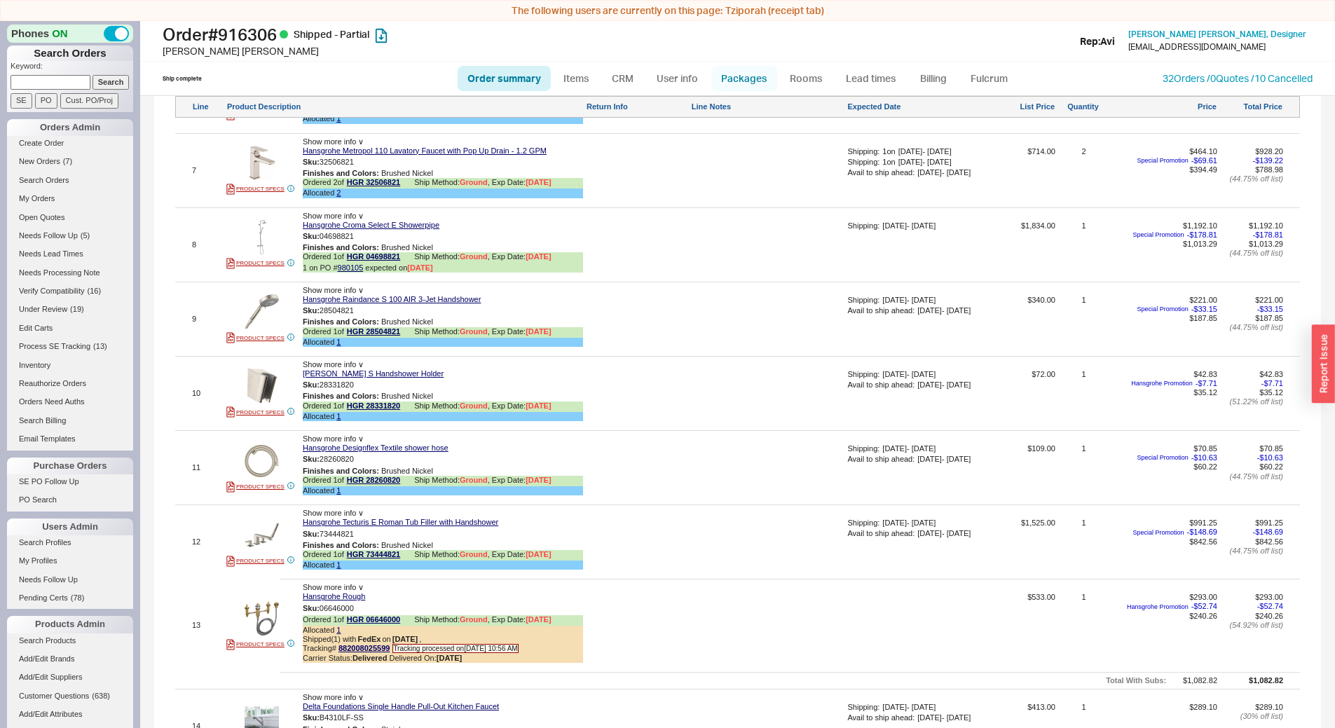
click at [758, 80] on link "Packages" at bounding box center [745, 78] width 66 height 25
select select "1"
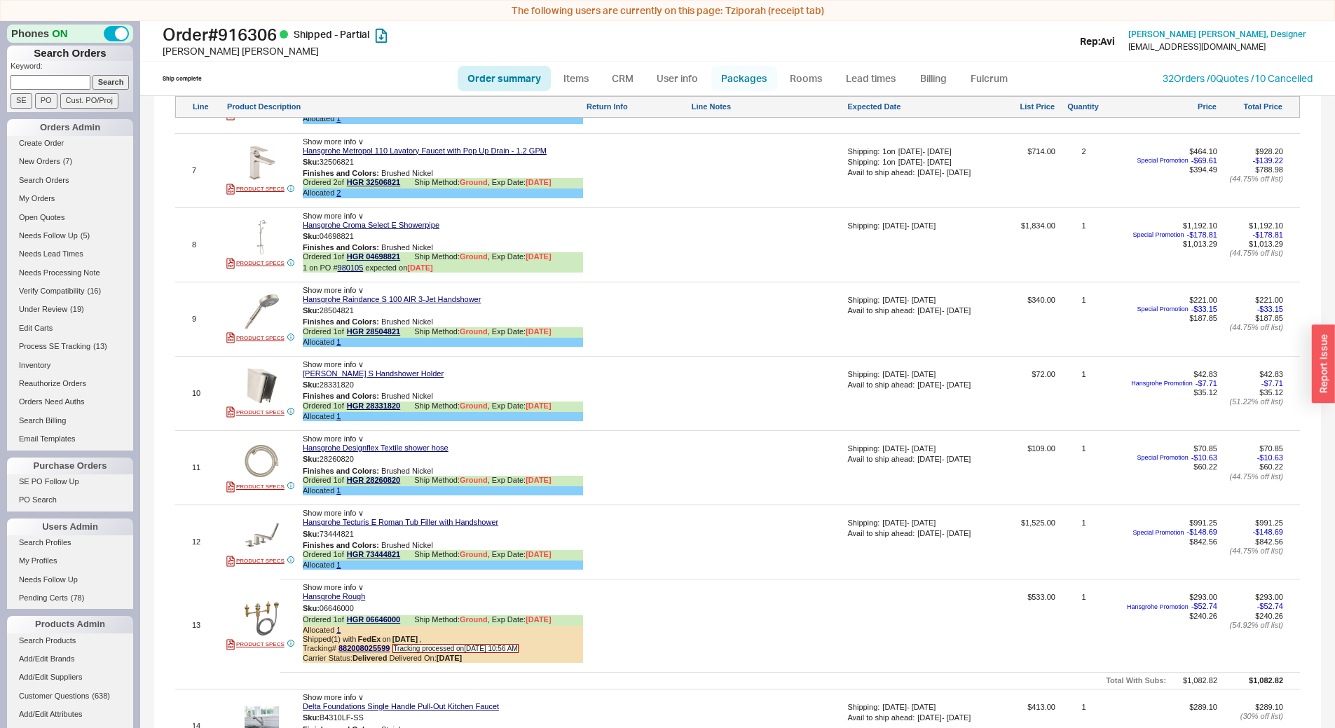
select select "1"
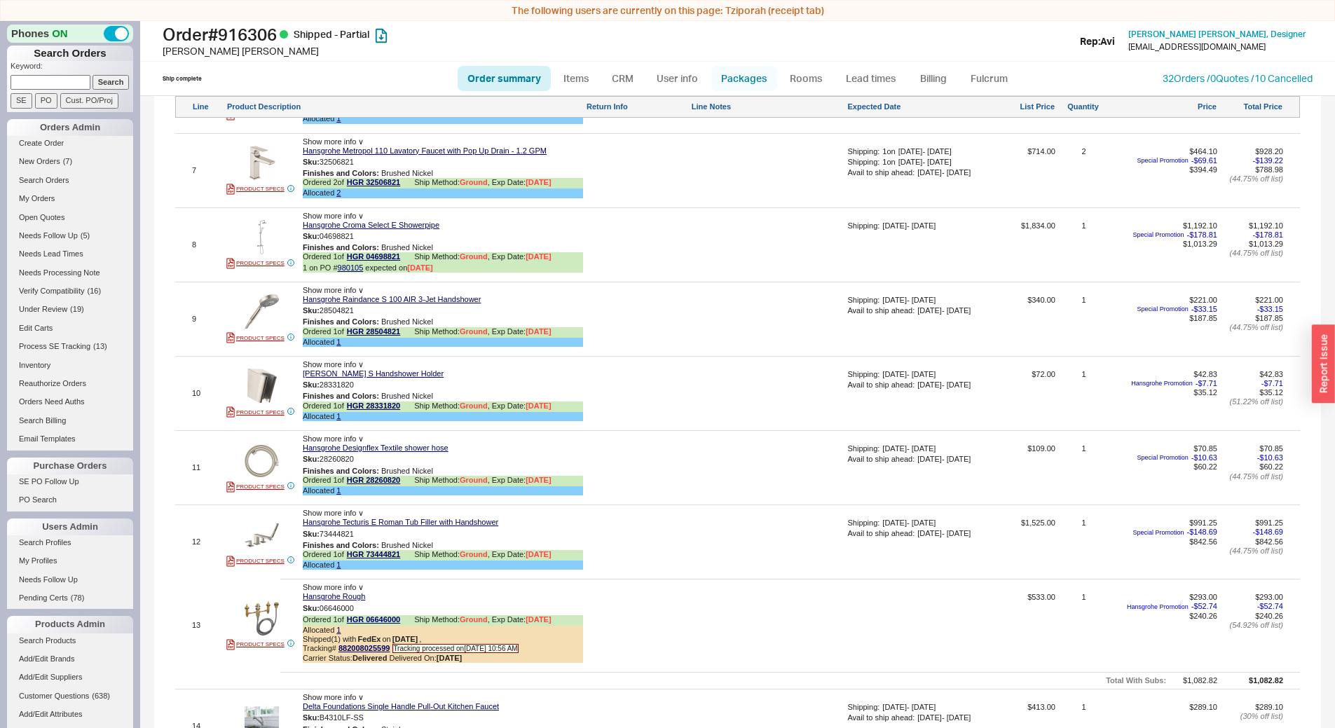
select select "1"
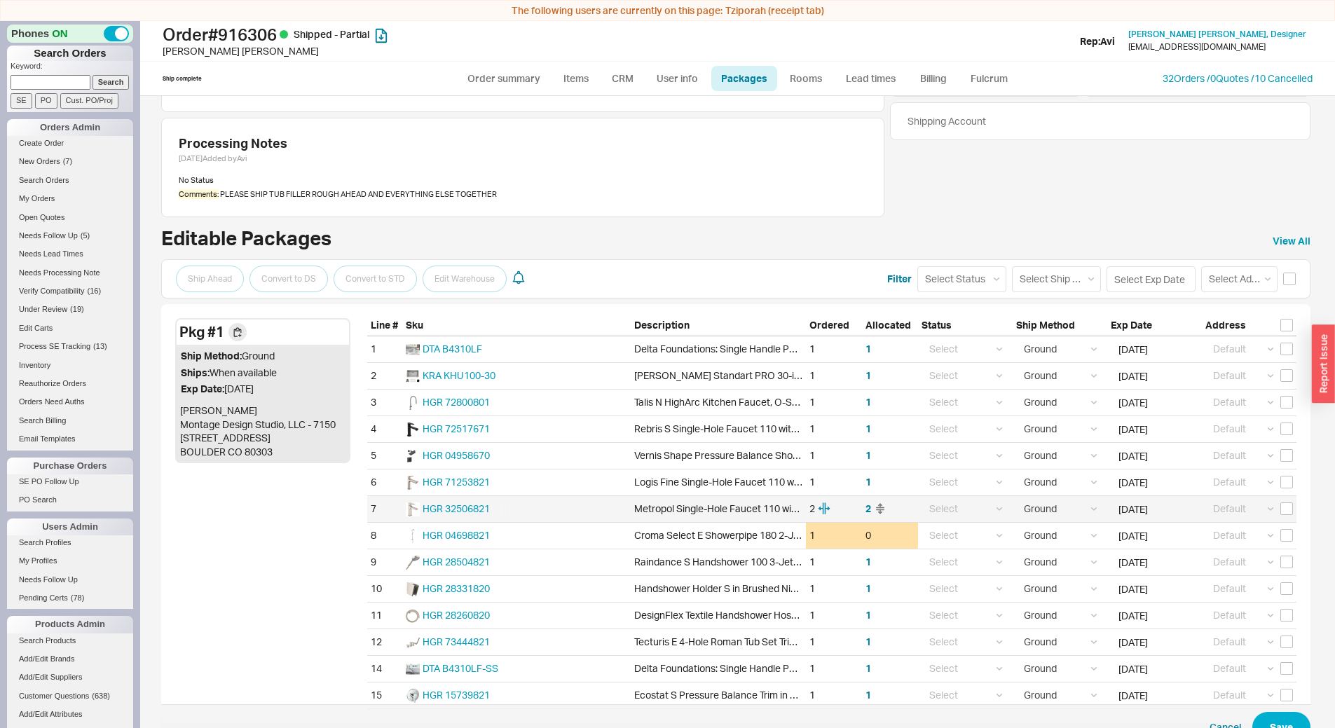
scroll to position [104, 0]
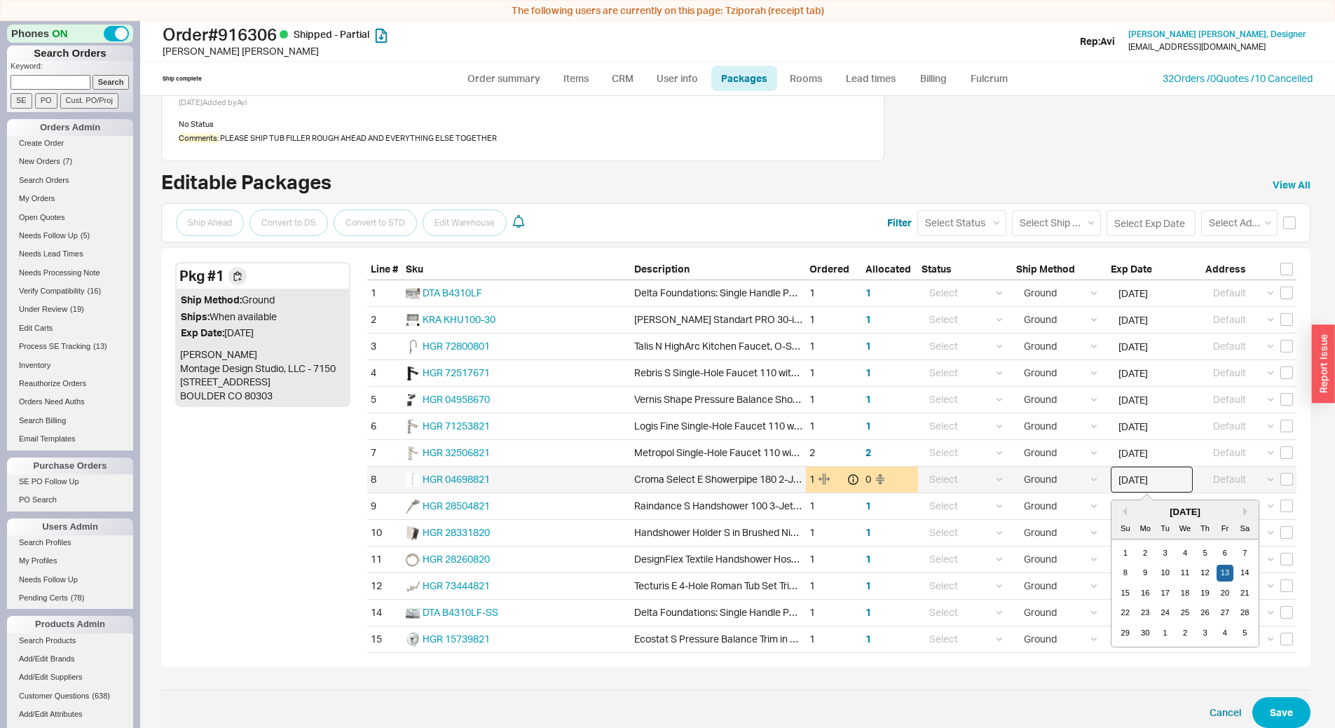
click at [1169, 482] on input "06/13/2025" at bounding box center [1152, 480] width 82 height 26
click at [1244, 513] on button "Next month" at bounding box center [1248, 512] width 8 height 8
click at [1119, 513] on button "Previous Month" at bounding box center [1123, 512] width 8 height 8
click at [1145, 595] on div "16" at bounding box center [1145, 593] width 17 height 17
type input "06/16/2025"
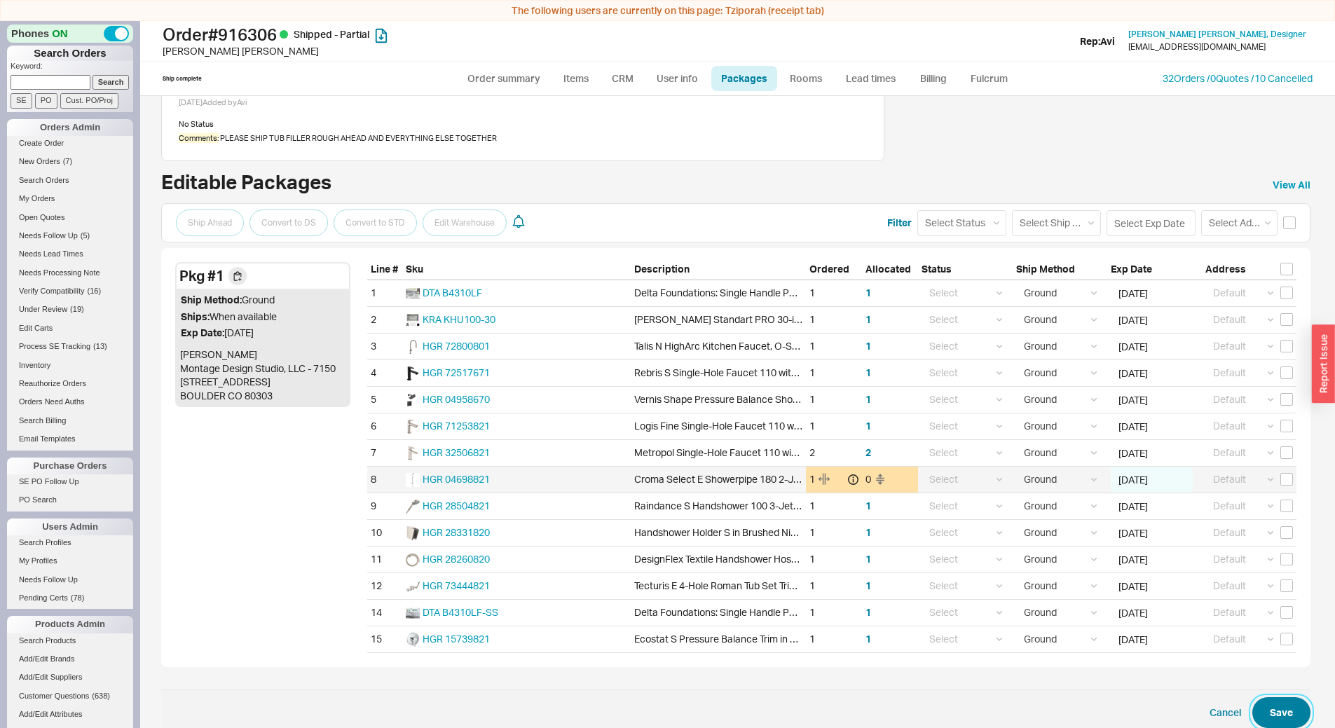
click at [1278, 716] on button "Save" at bounding box center [1282, 712] width 58 height 31
select select "1"
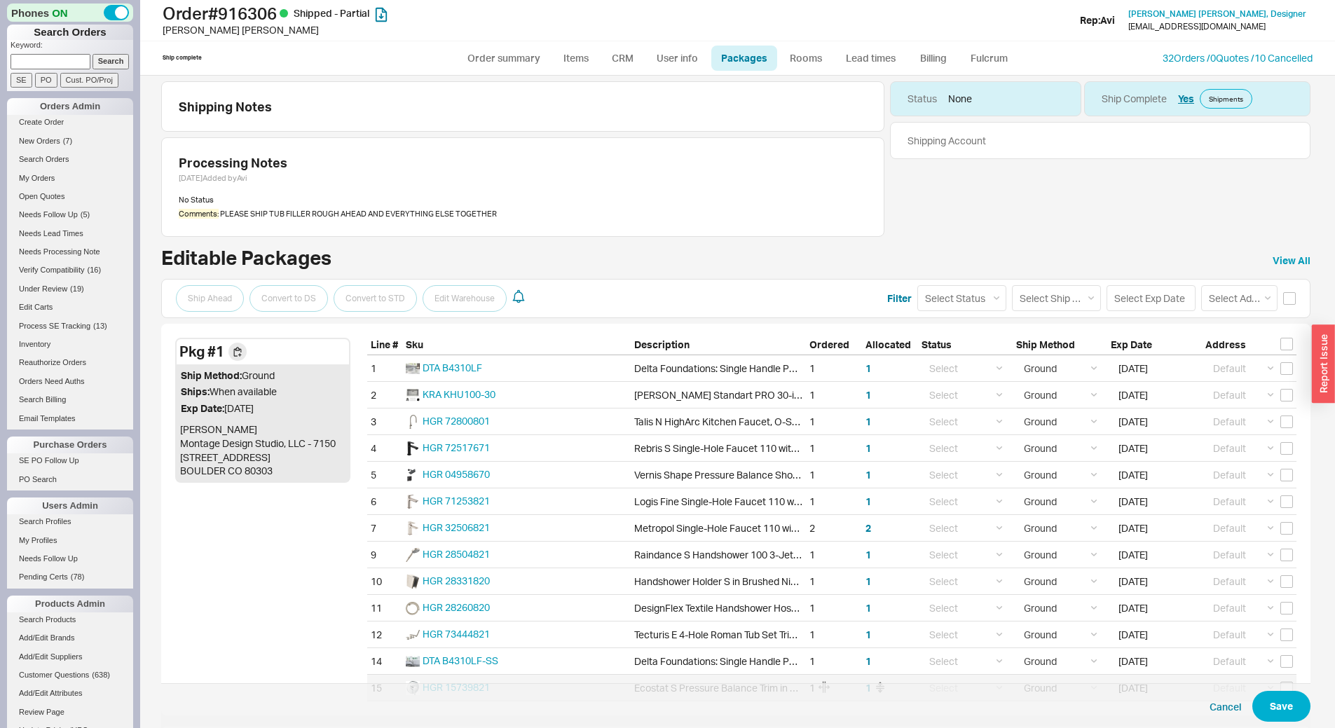
scroll to position [0, 0]
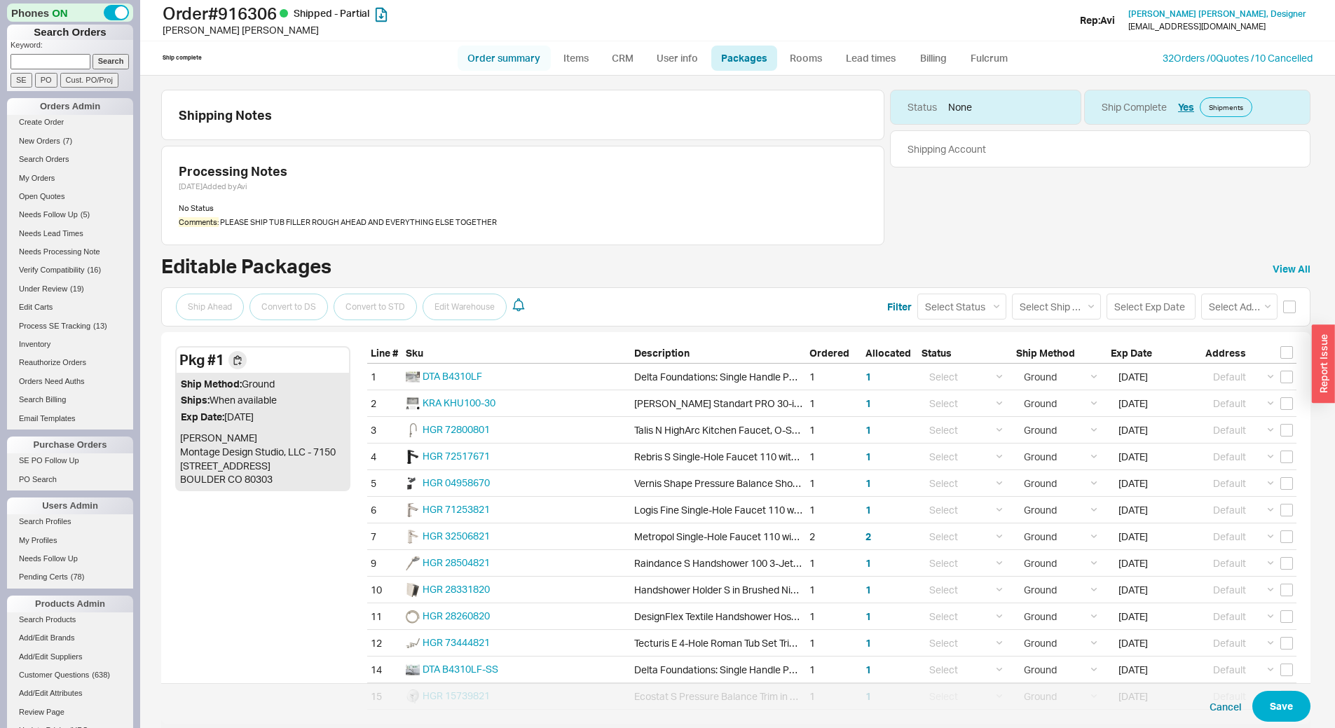
click at [528, 62] on link "Order summary" at bounding box center [504, 58] width 93 height 25
select select "*"
select select "LOW"
select select "3"
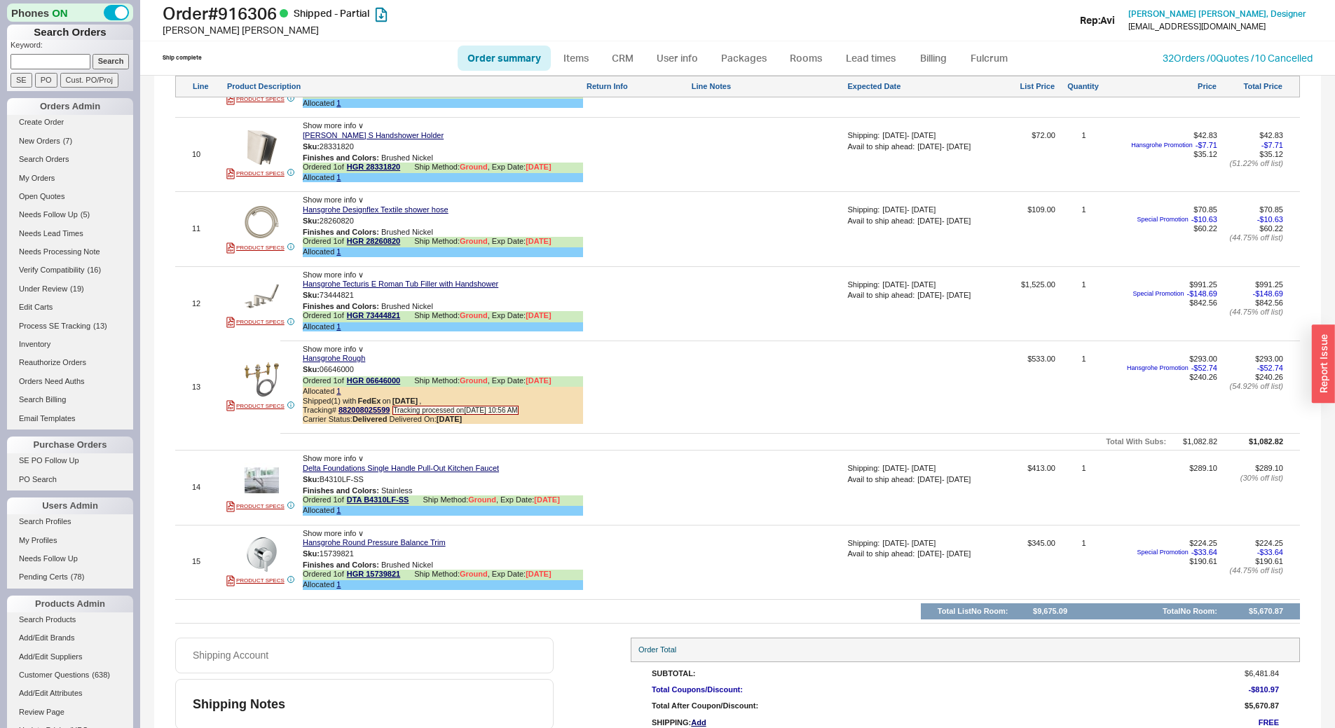
scroll to position [1722, 0]
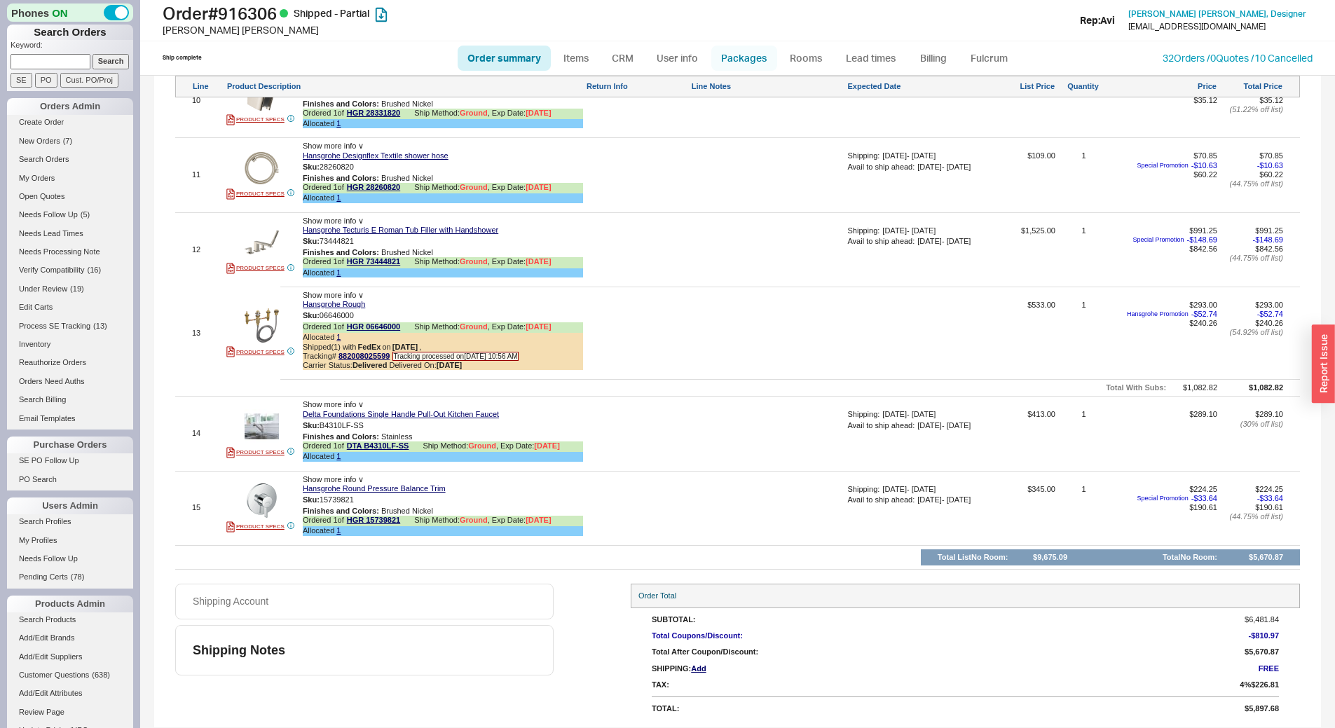
click at [765, 53] on link "Packages" at bounding box center [745, 58] width 66 height 25
select select "1"
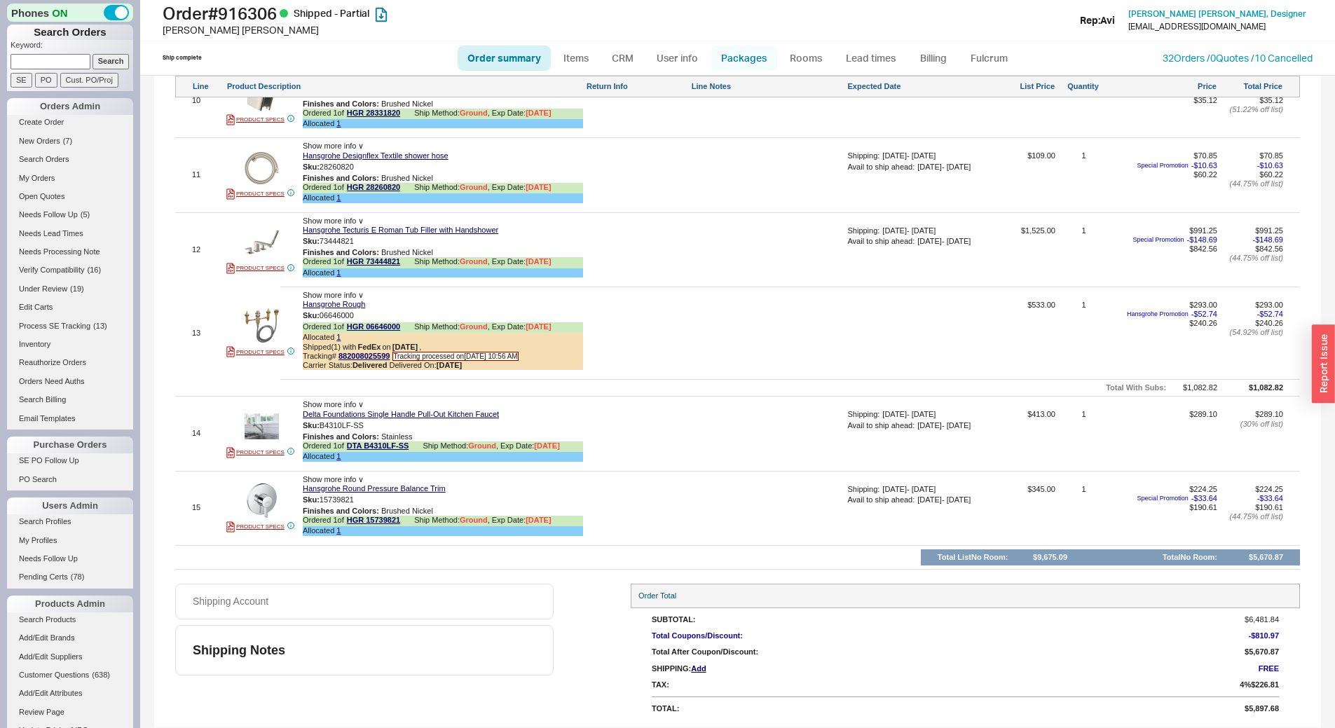
select select "1"
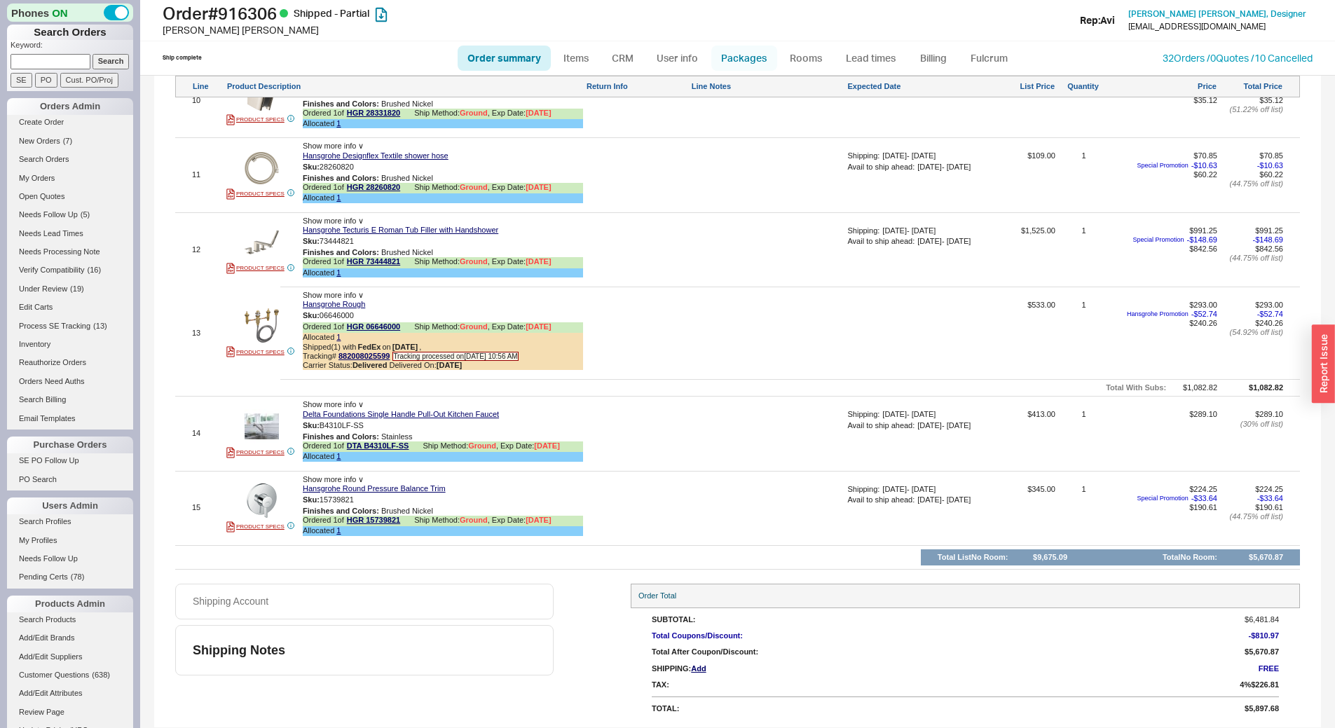
select select "1"
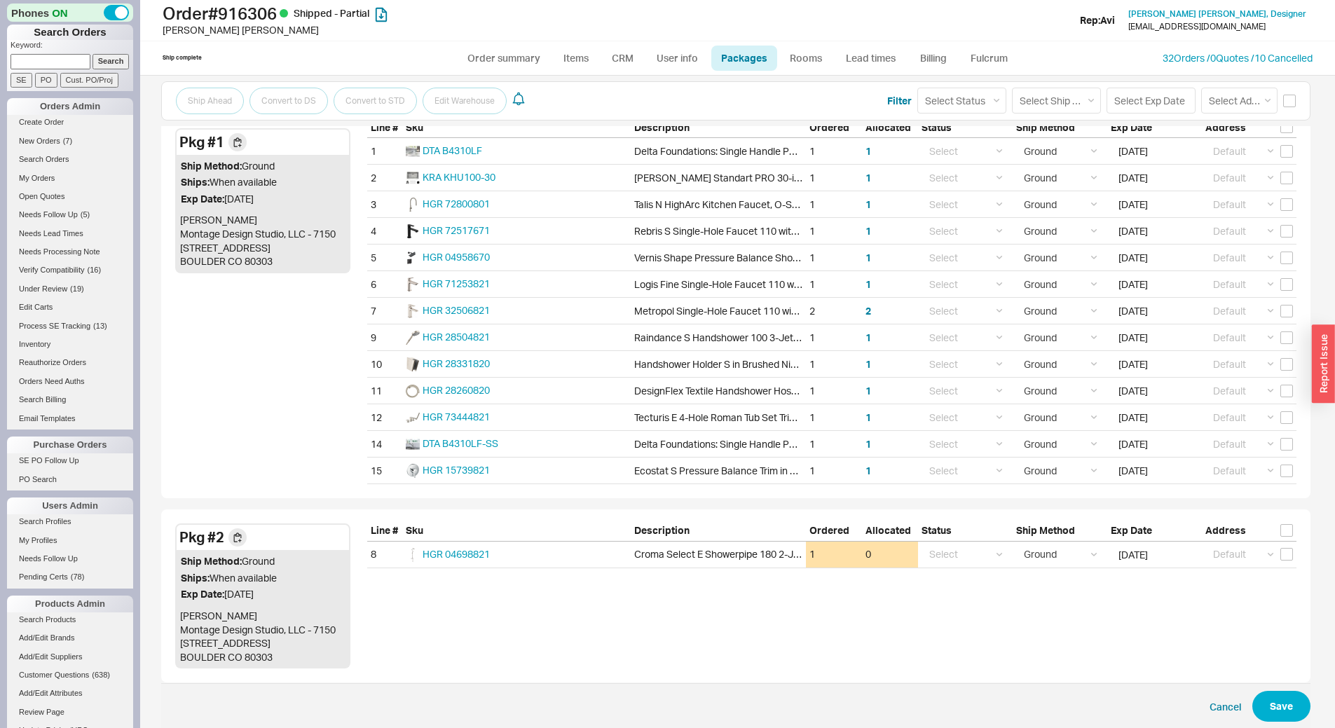
scroll to position [262, 0]
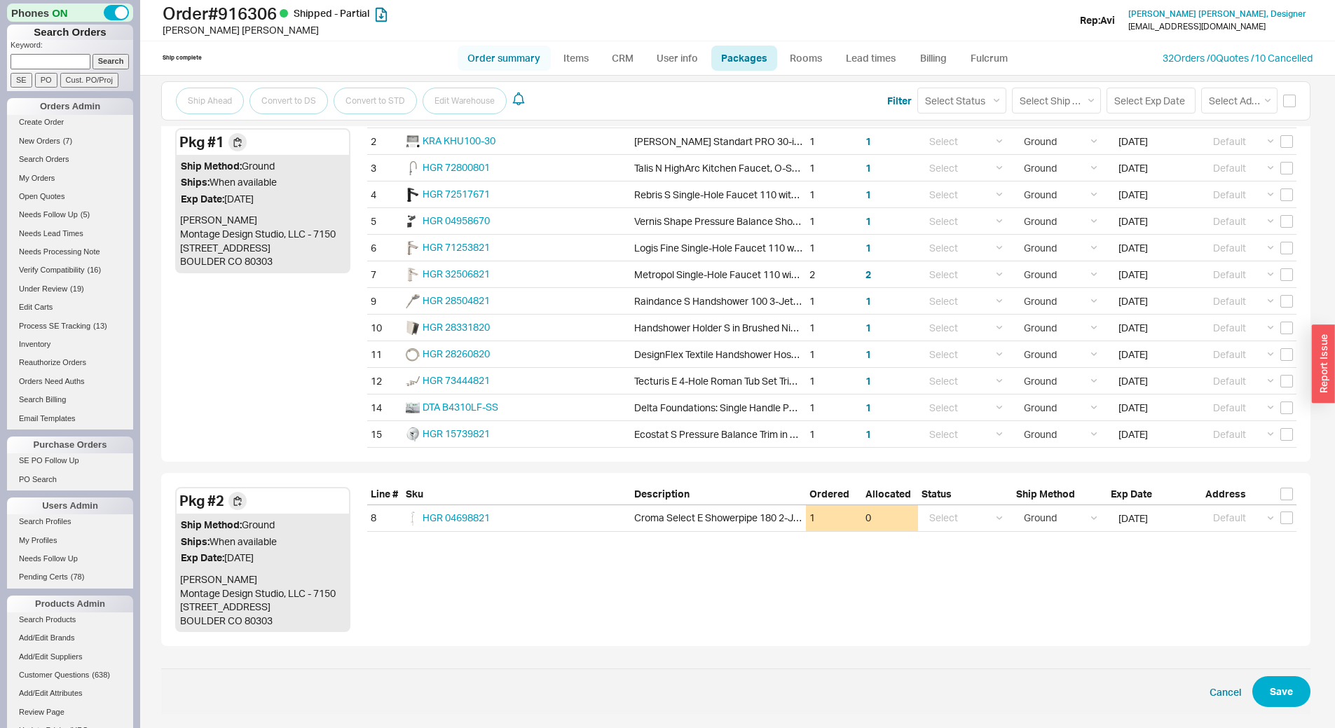
click at [529, 57] on link "Order summary" at bounding box center [504, 58] width 93 height 25
select select "*"
select select "LOW"
select select "3"
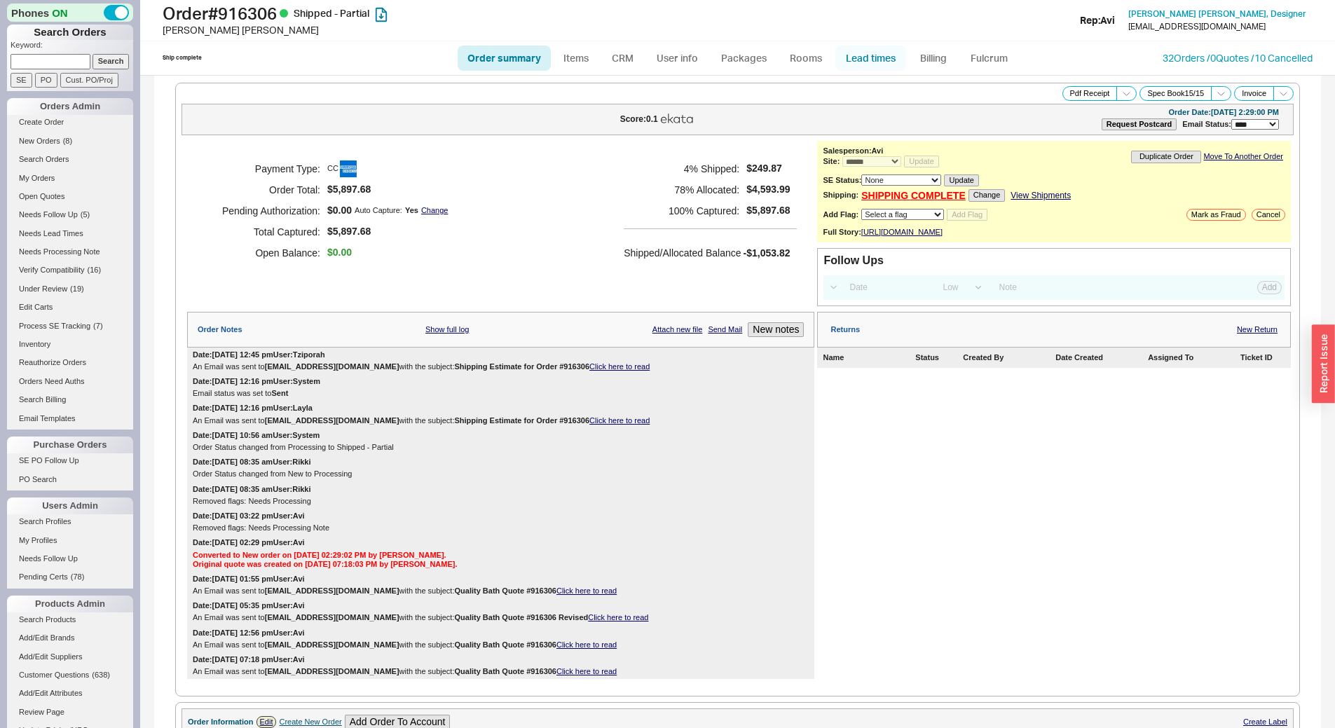
click at [880, 66] on link "Lead times" at bounding box center [871, 58] width 71 height 25
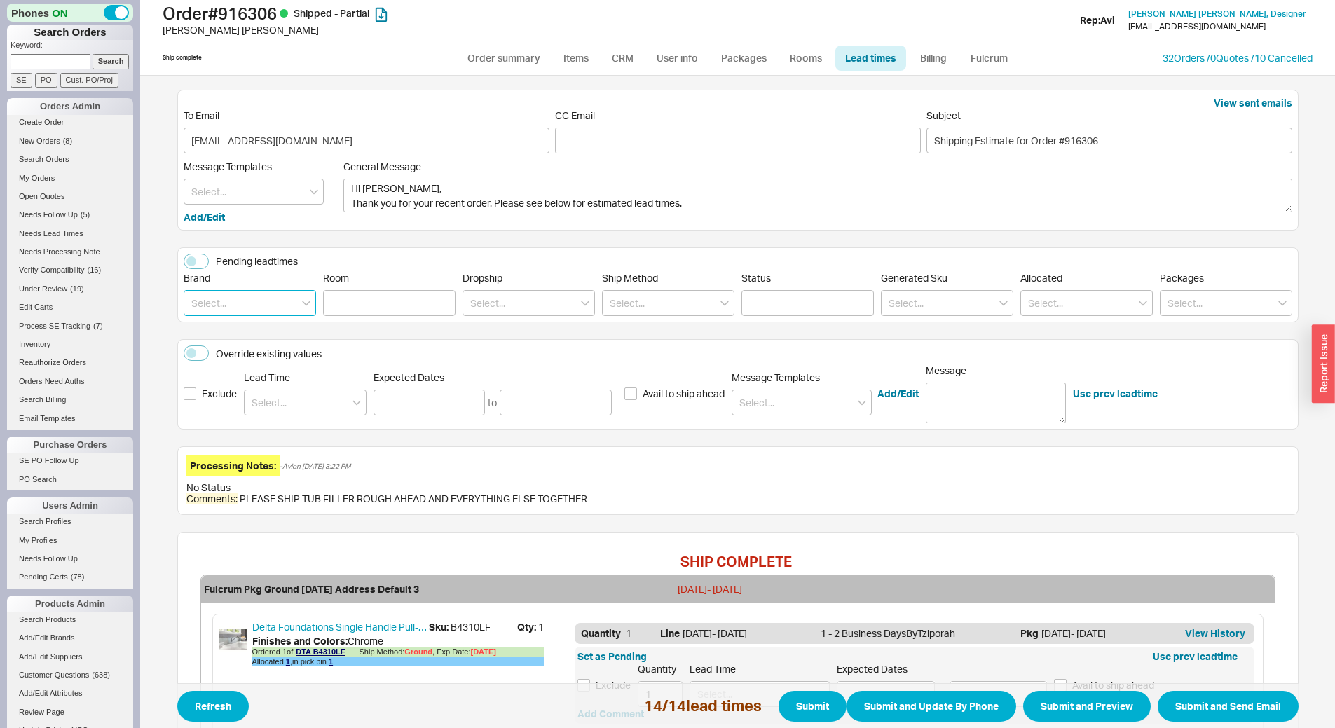
click at [271, 301] on input at bounding box center [250, 303] width 132 height 26
click at [270, 381] on div "Hansgrohe" at bounding box center [249, 382] width 131 height 25
type input "Hansgrohe"
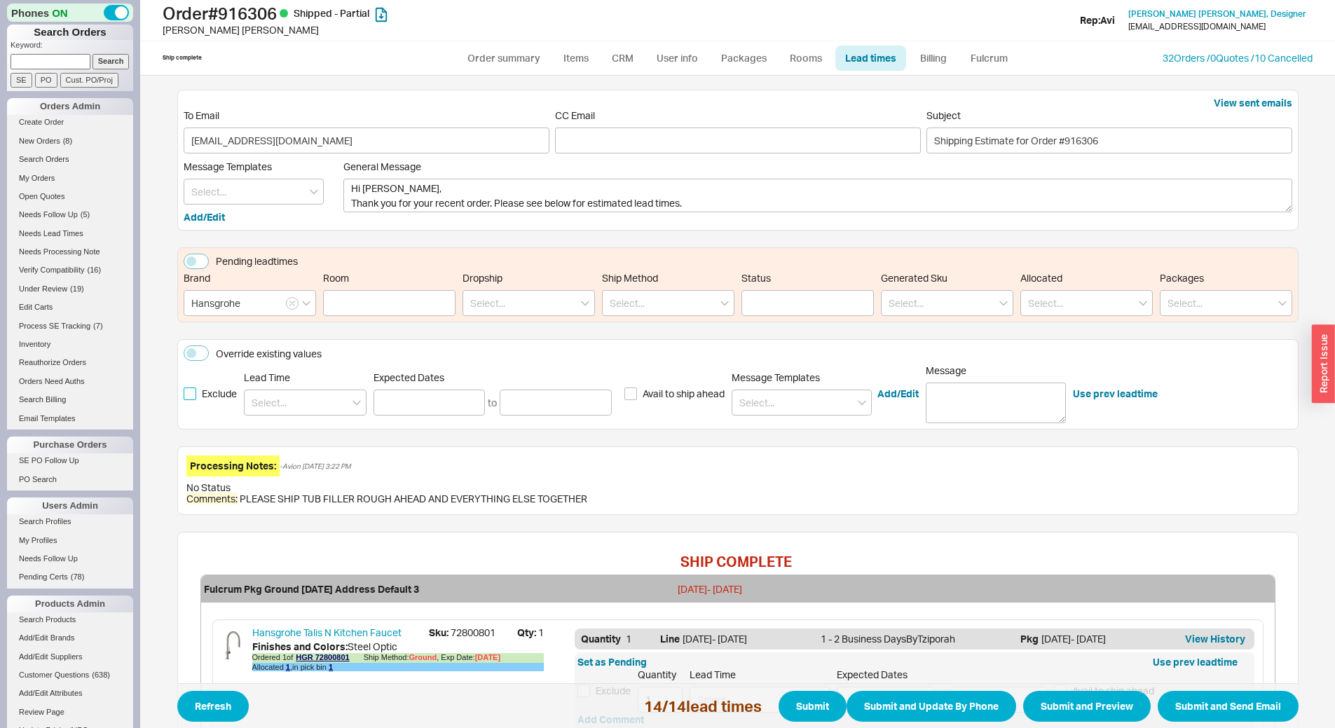
click at [186, 393] on input "Exclude" at bounding box center [190, 394] width 13 height 13
checkbox input "true"
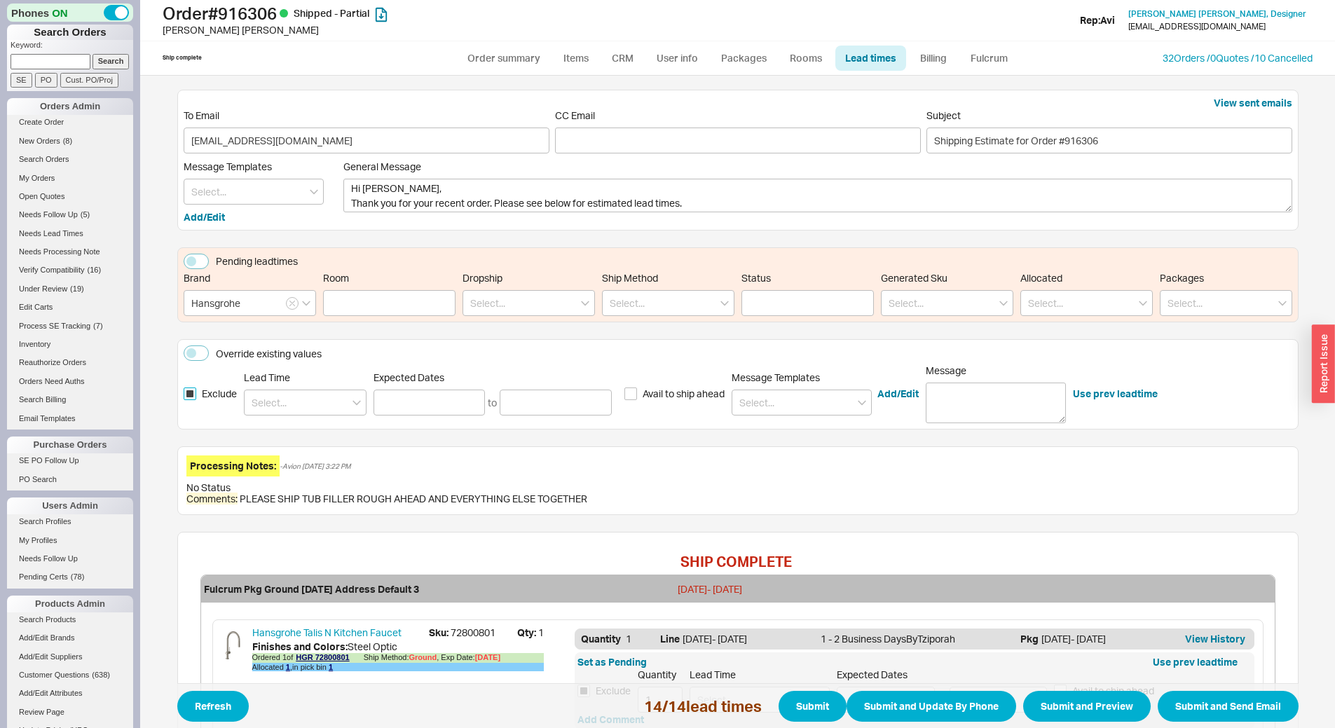
checkbox input "true"
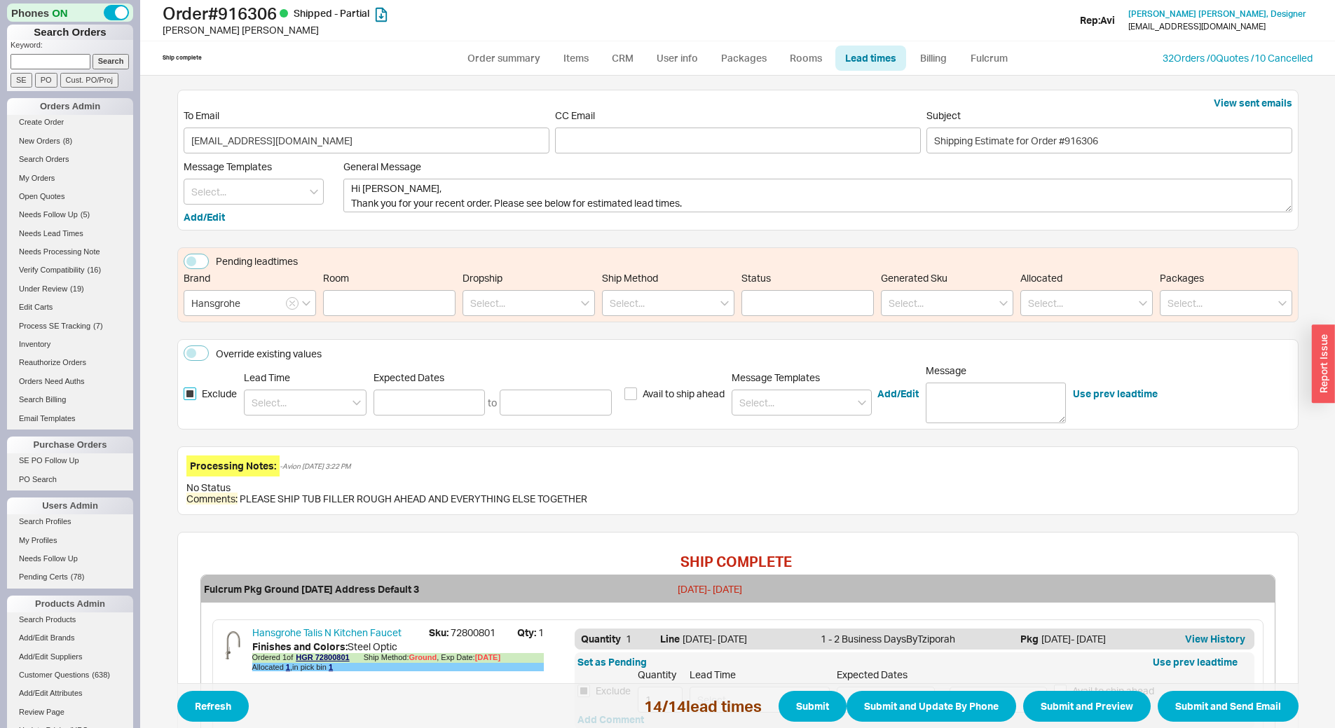
checkbox input "true"
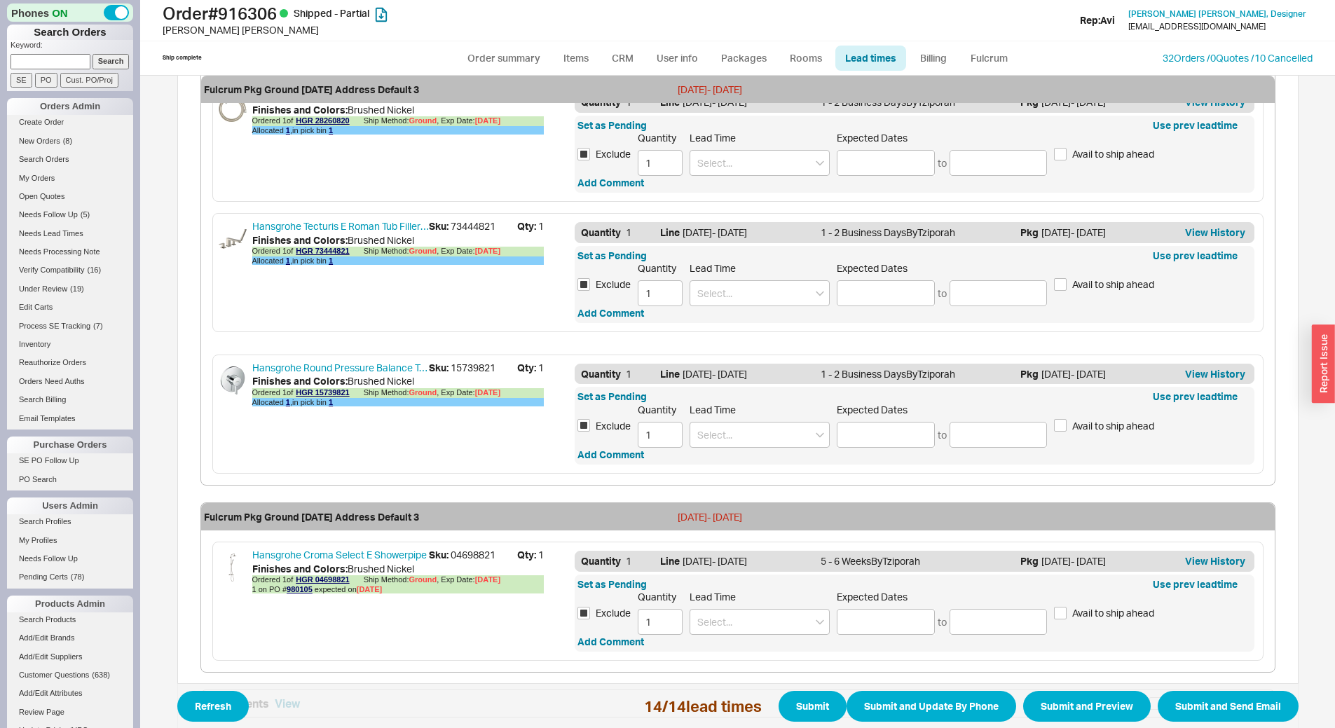
scroll to position [1542, 0]
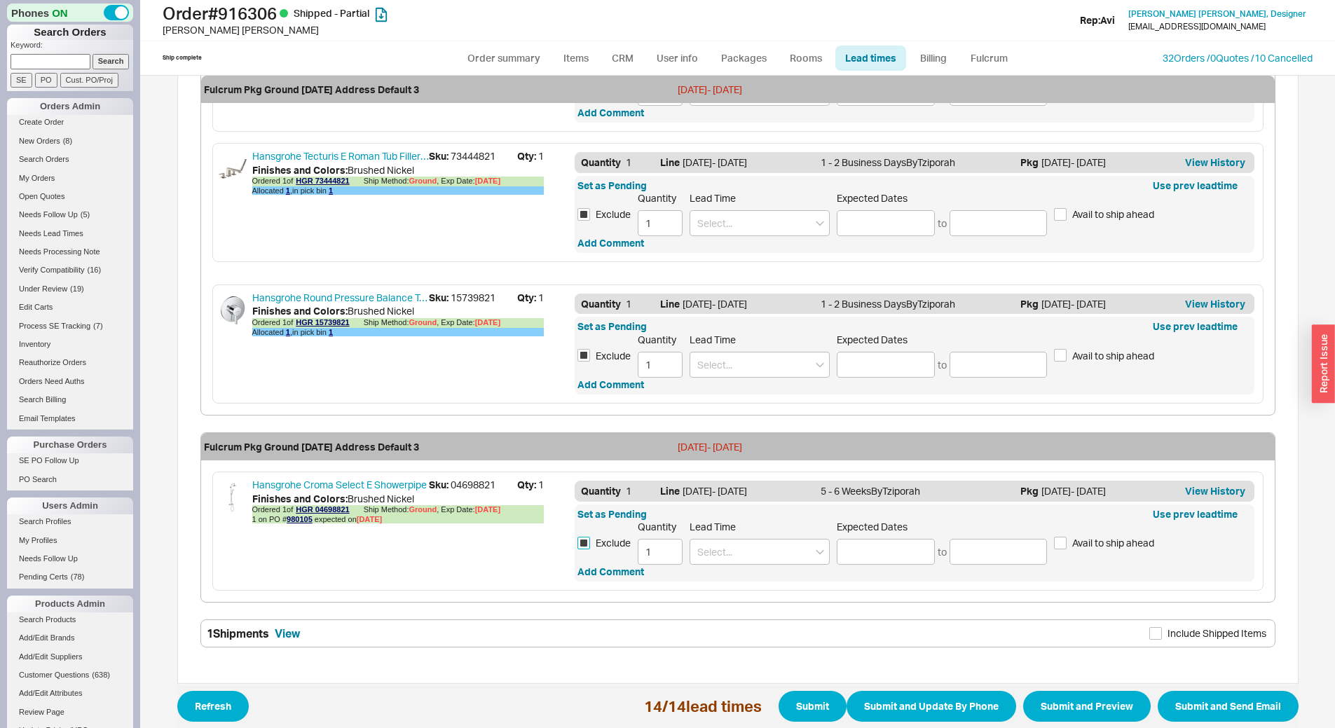
click at [582, 544] on input "Exclude" at bounding box center [584, 543] width 13 height 13
checkbox input "false"
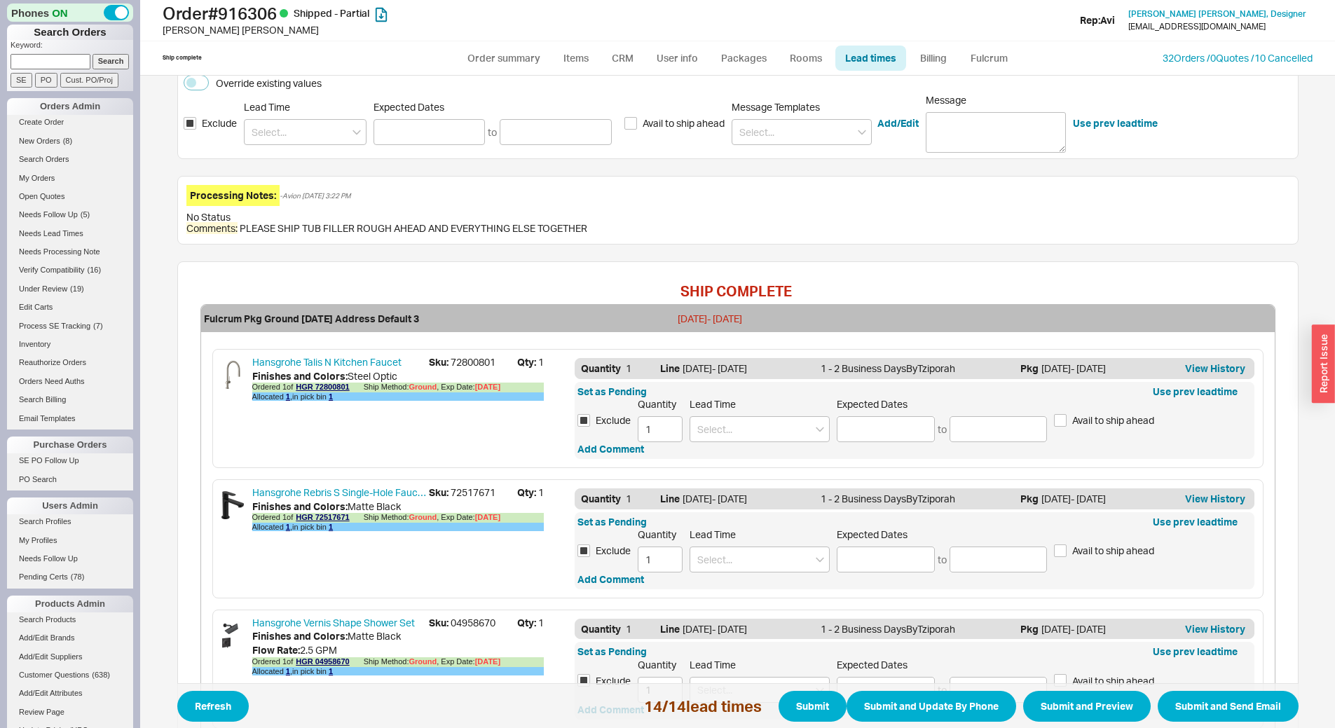
scroll to position [0, 0]
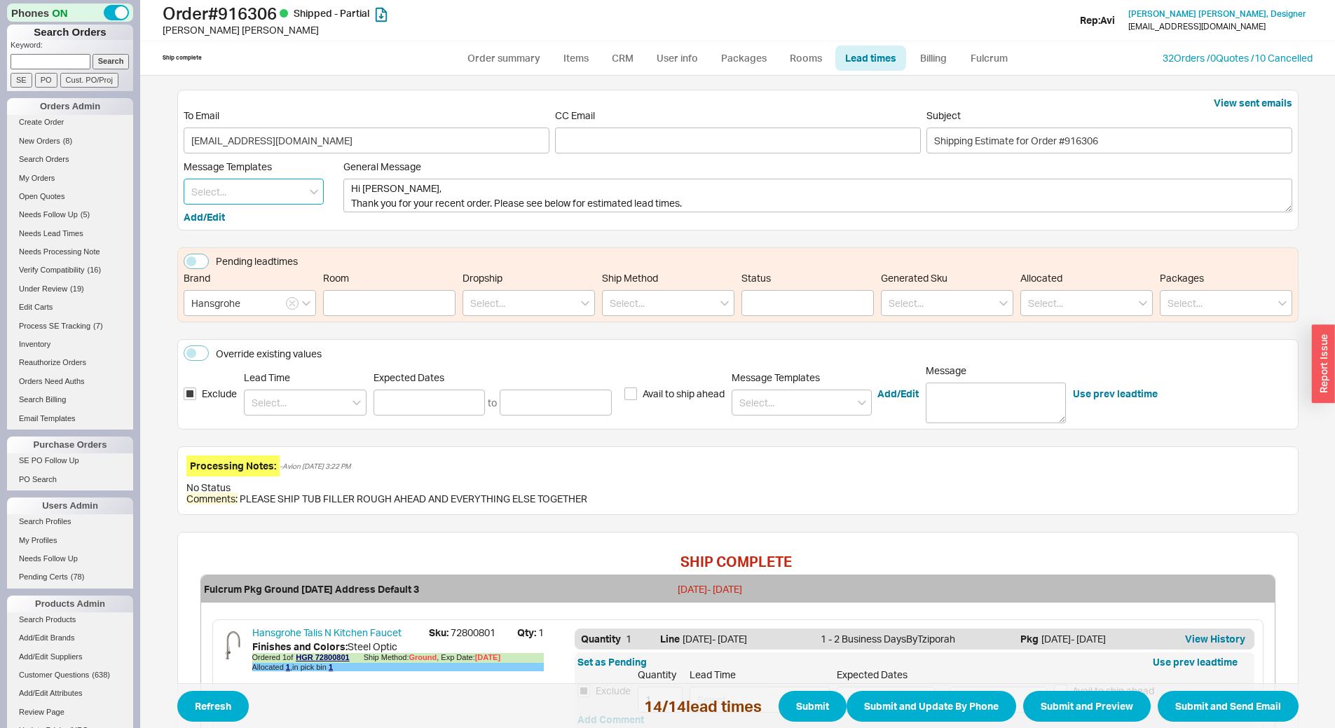
click at [250, 187] on input at bounding box center [254, 192] width 140 height 26
click at [240, 224] on div "Update" at bounding box center [253, 220] width 139 height 25
type textarea "Hi Steffen, Please see below for an update on your order. We sincerely apologiz…"
type input "Update"
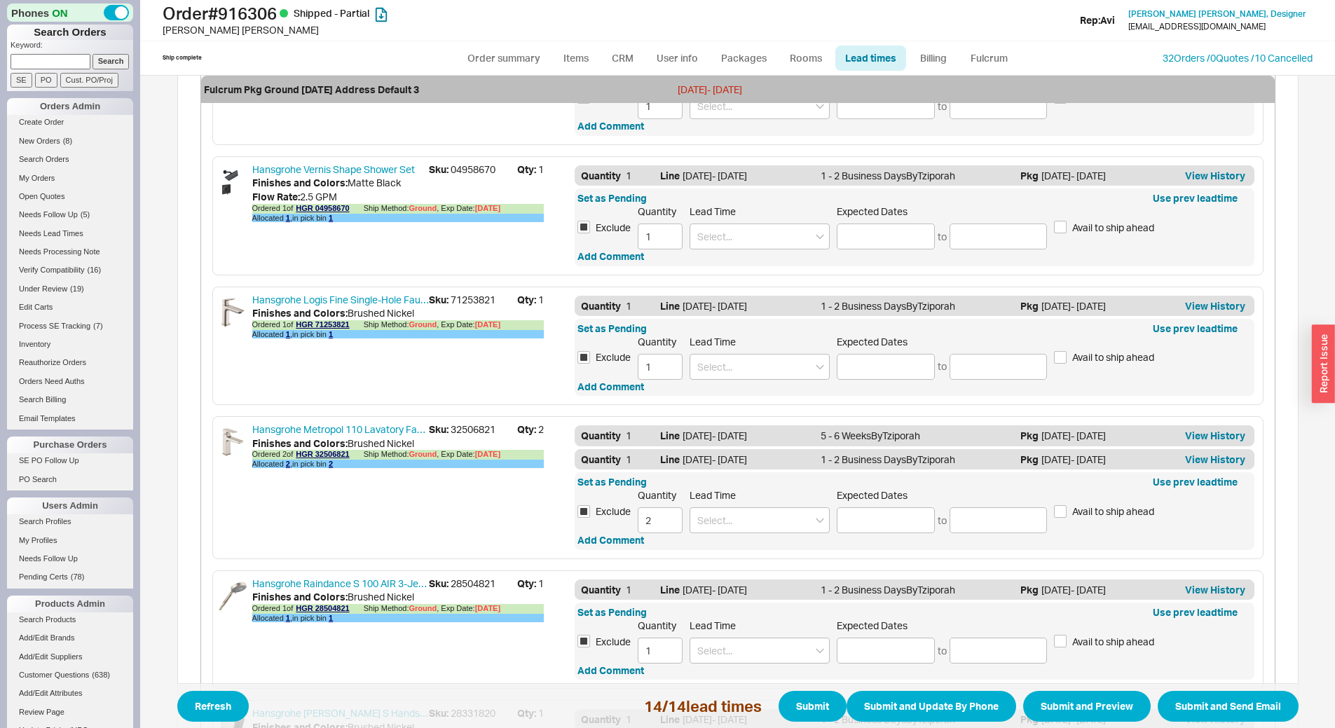
scroll to position [1578, 0]
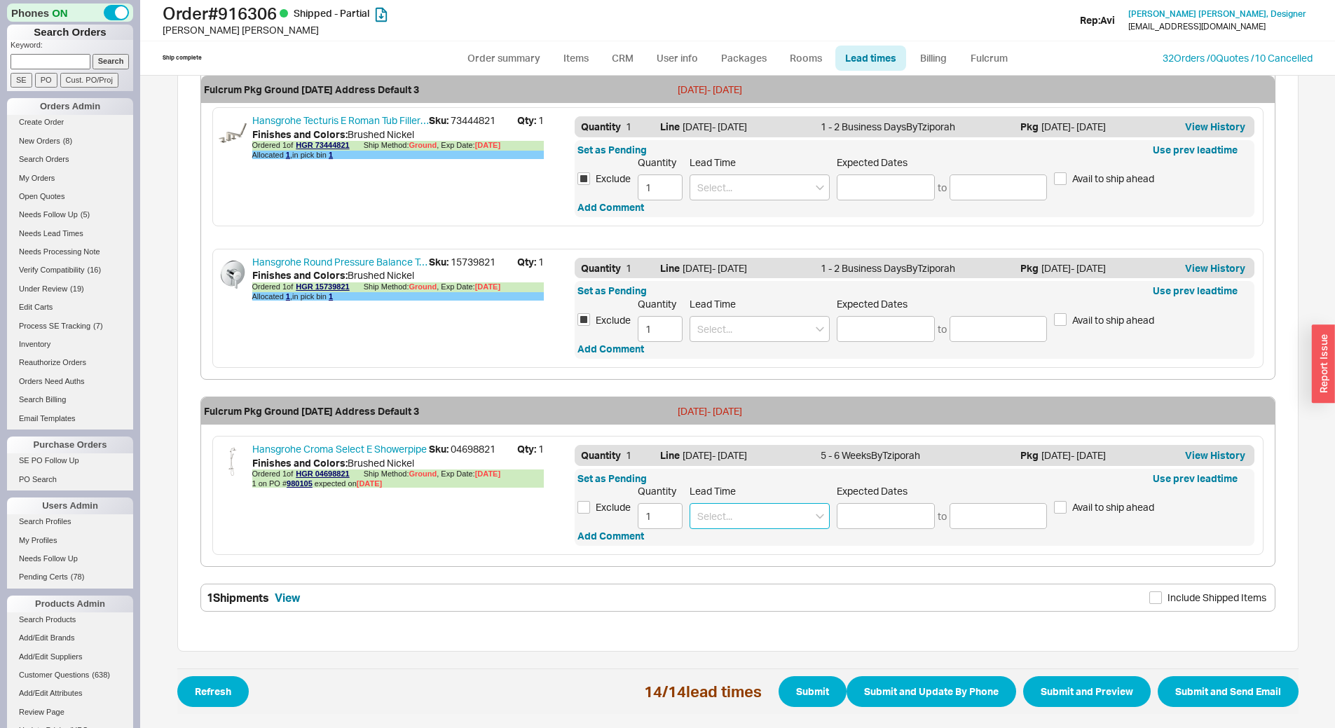
click at [749, 524] on input at bounding box center [760, 516] width 140 height 26
click at [759, 681] on div "End of September" at bounding box center [759, 679] width 139 height 25
type input "End of September"
type input "09/20/2025"
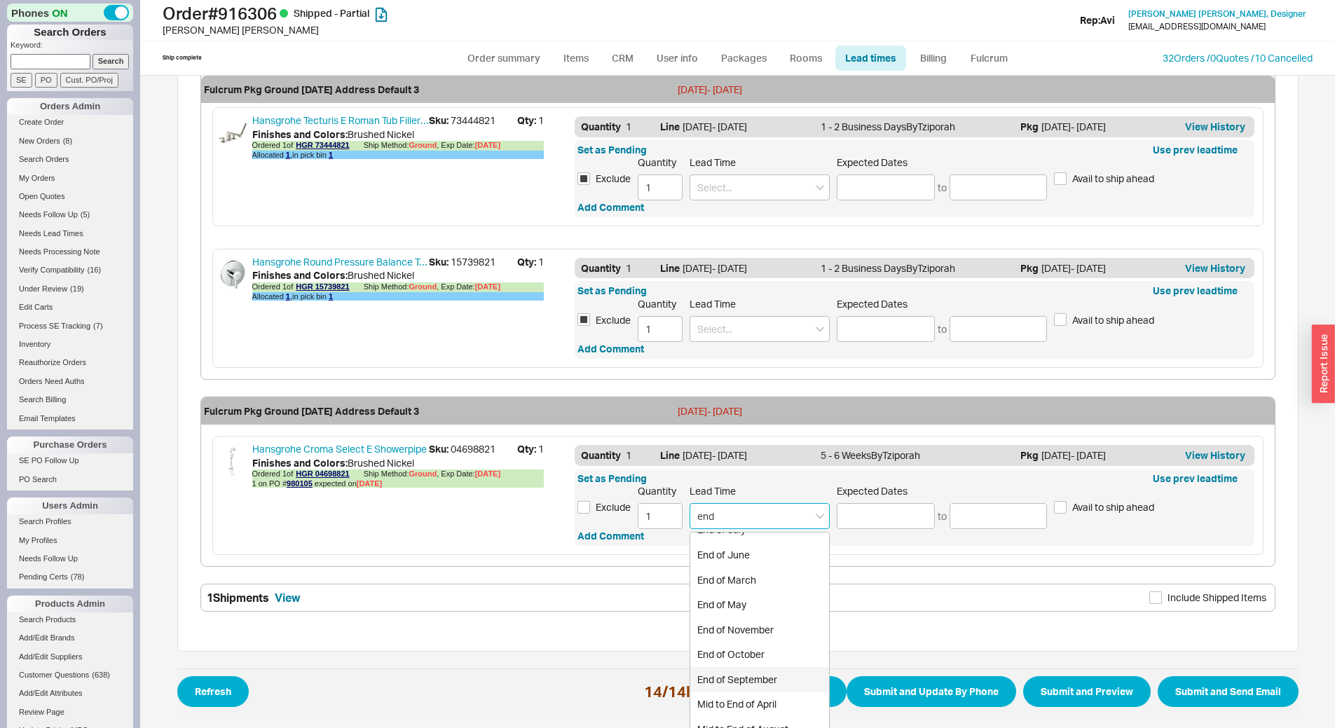
type input "09/30/2025"
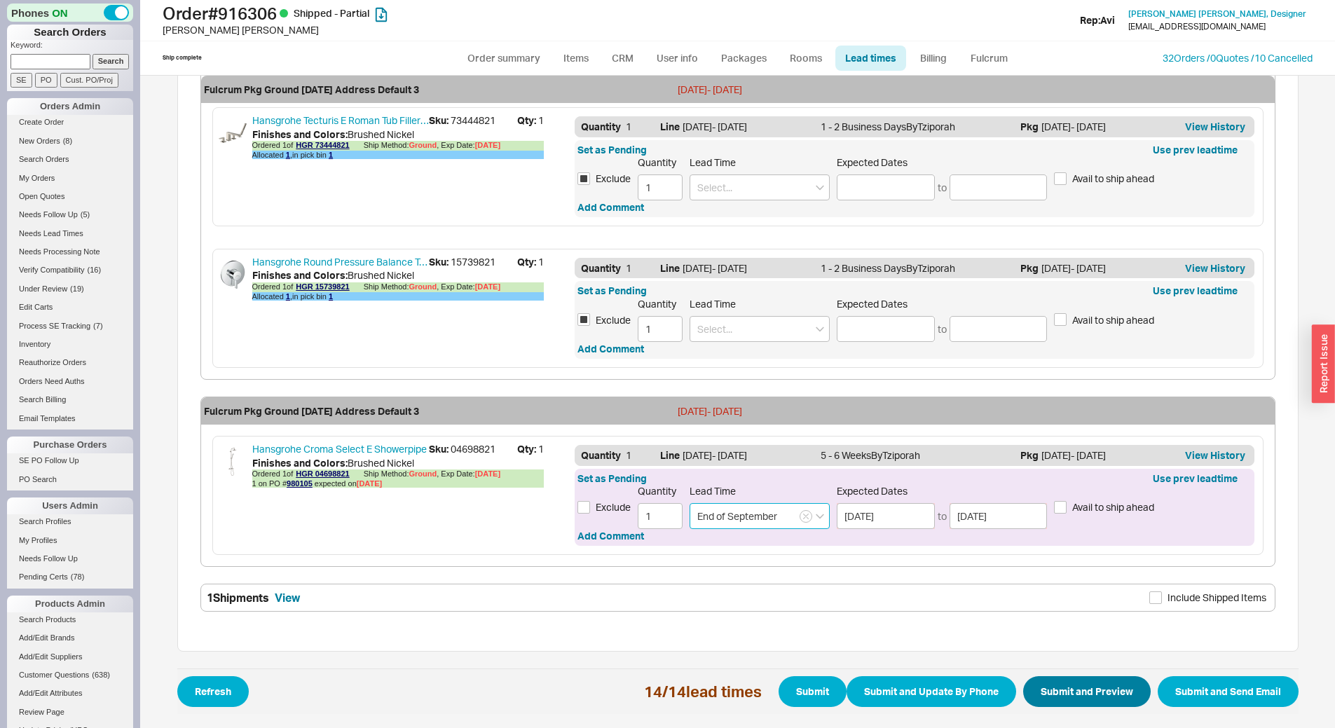
type input "End of September"
click at [1061, 693] on button "Submit and Preview" at bounding box center [1087, 691] width 128 height 31
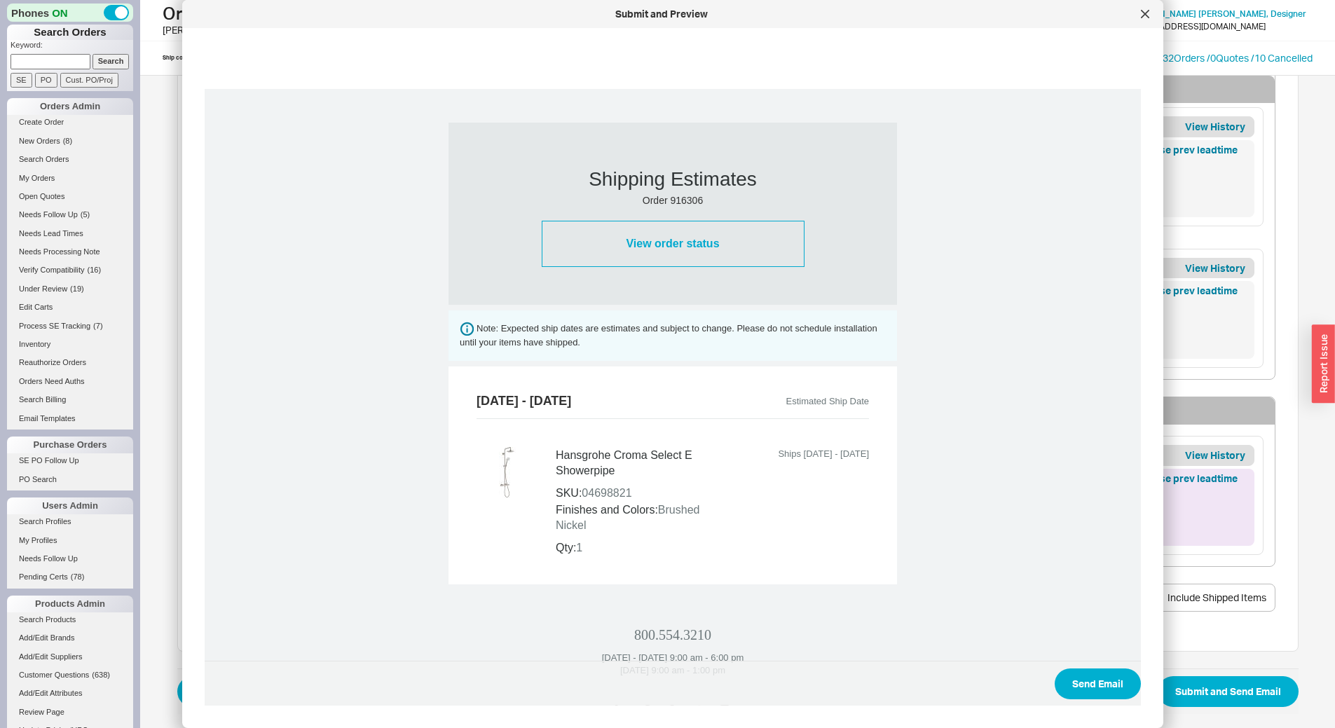
scroll to position [350, 0]
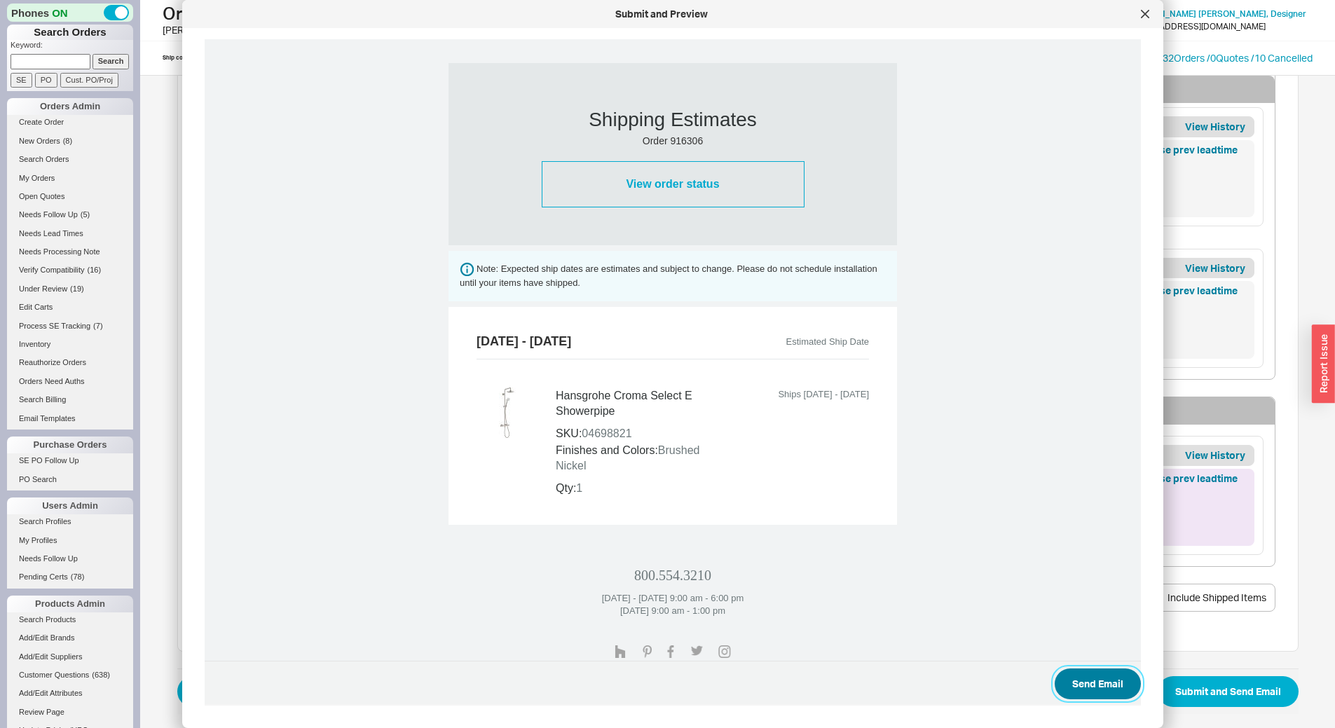
click at [1075, 681] on button "Send Email" at bounding box center [1098, 684] width 86 height 31
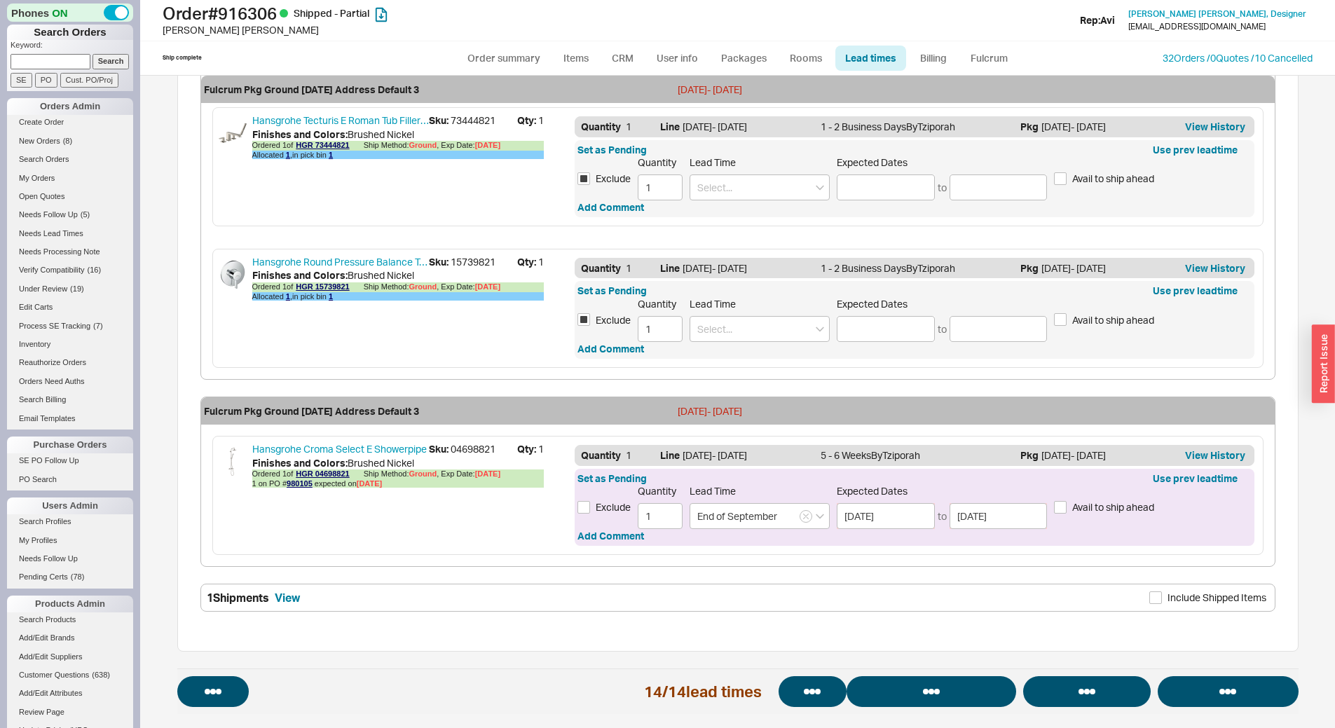
select select "*"
select select "LOW"
select select "3"
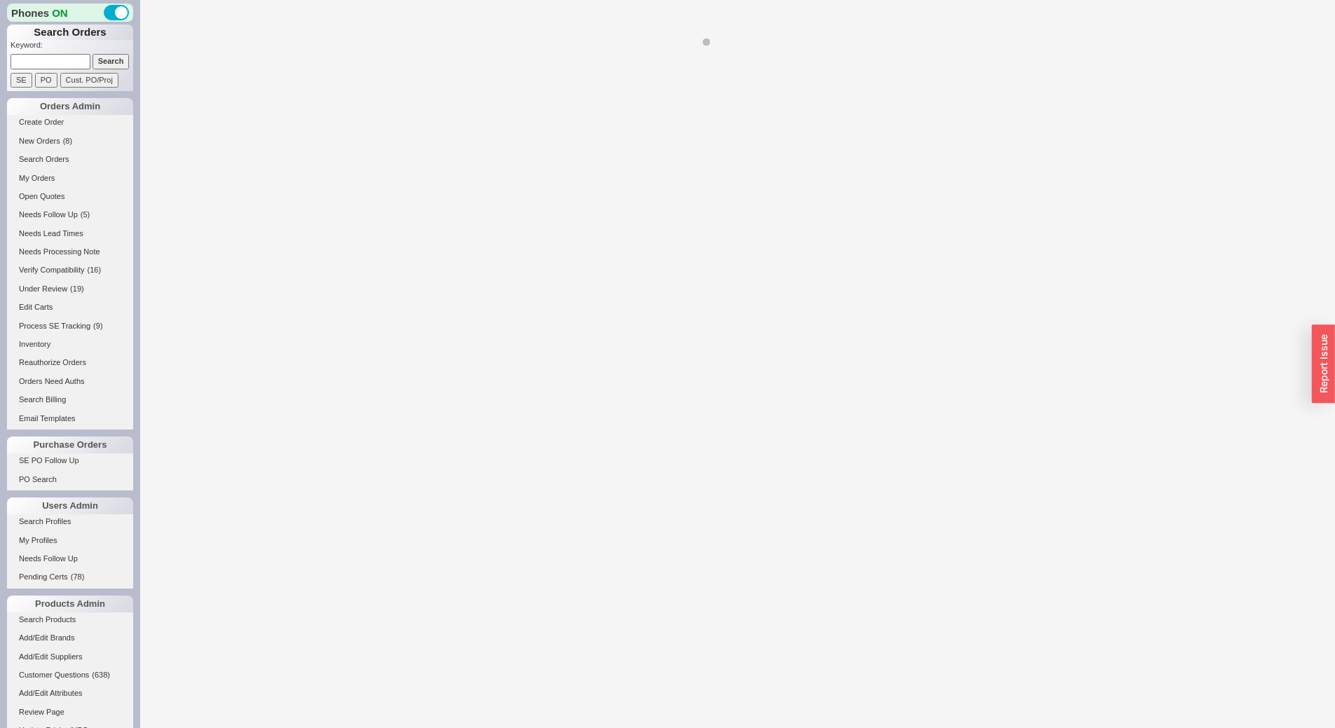
select select "*"
select select "LOW"
select select "3"
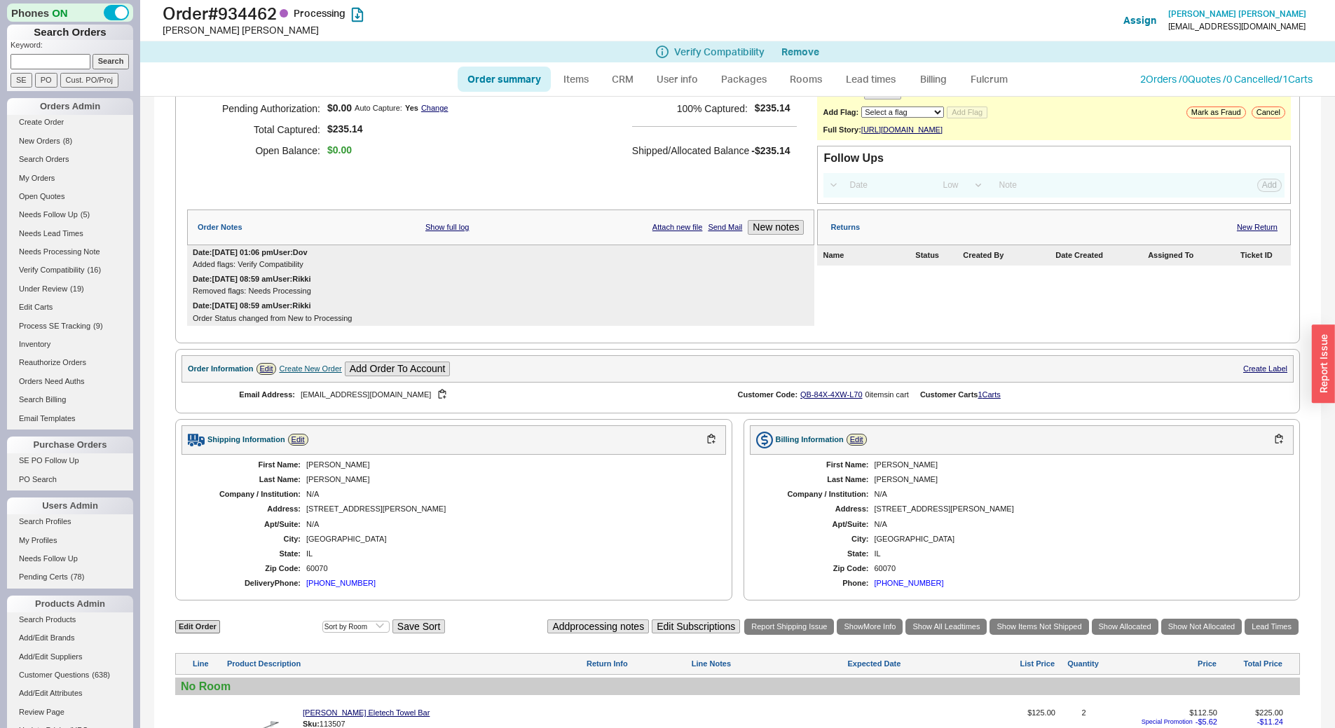
scroll to position [366, 0]
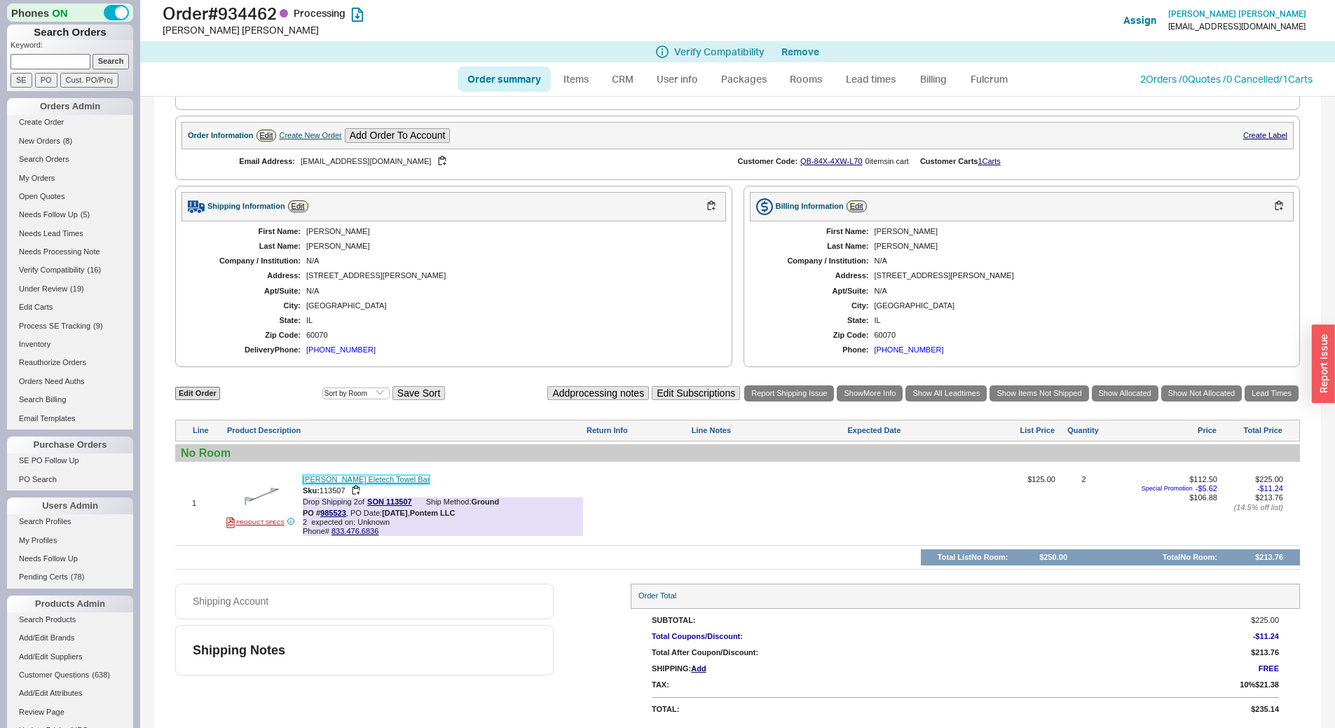
click at [363, 478] on link "[PERSON_NAME] Eletech Towel Bar" at bounding box center [366, 479] width 127 height 9
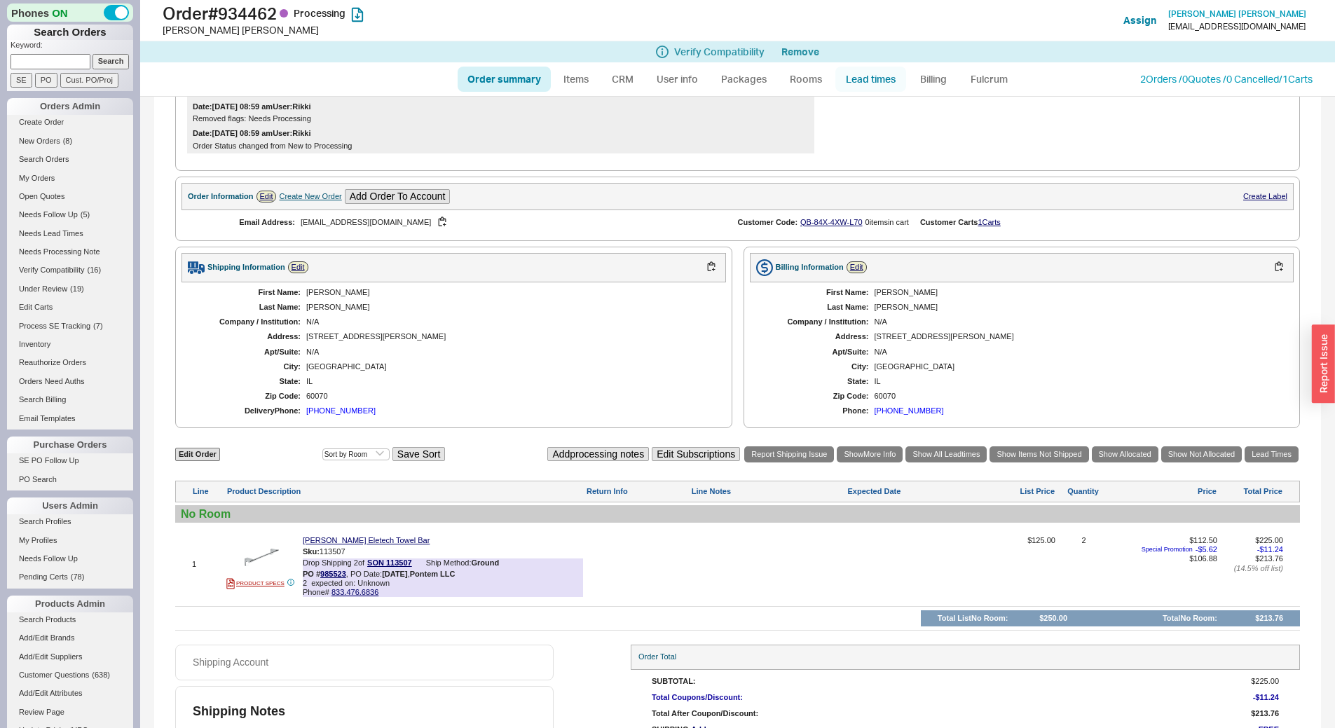
click at [870, 69] on link "Lead times" at bounding box center [871, 79] width 71 height 25
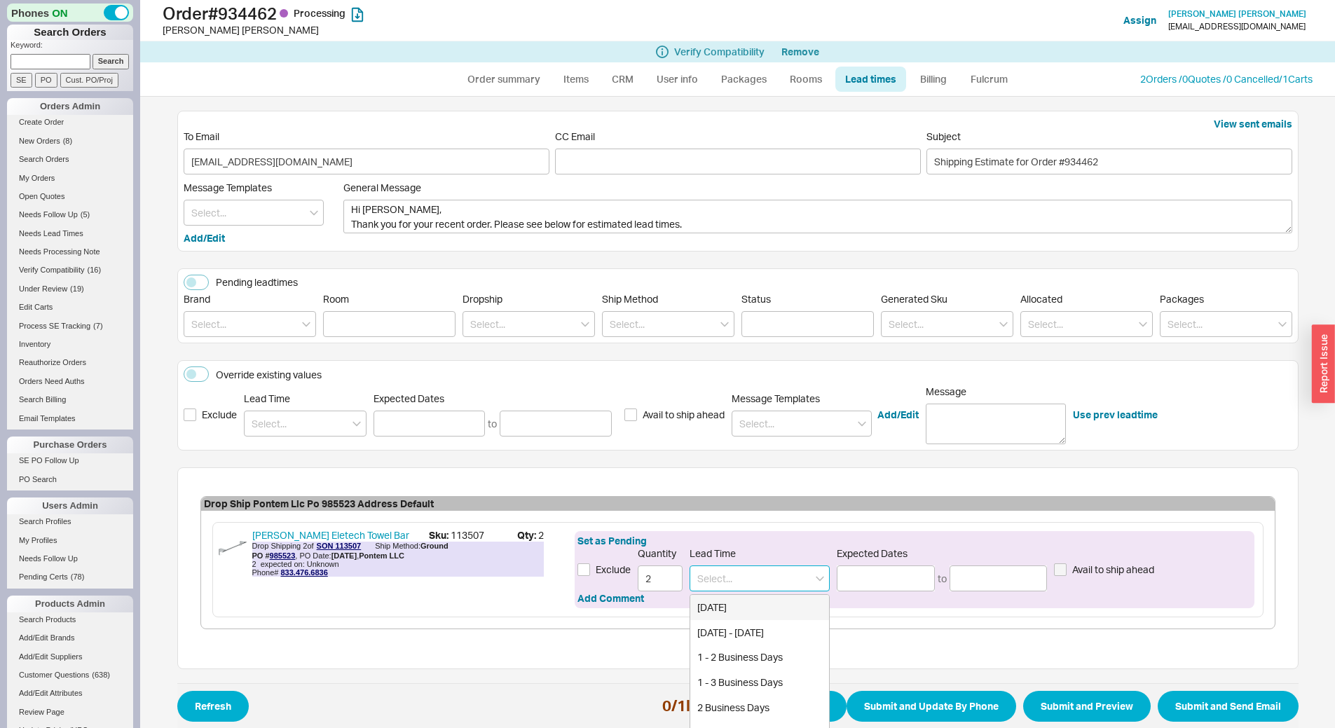
click at [745, 571] on input at bounding box center [760, 579] width 140 height 26
click at [807, 578] on input at bounding box center [760, 579] width 140 height 26
click at [768, 622] on div "1 - 2 Weeks" at bounding box center [759, 632] width 139 height 25
type input "1 - 2 Weeks"
type input "[DATE]"
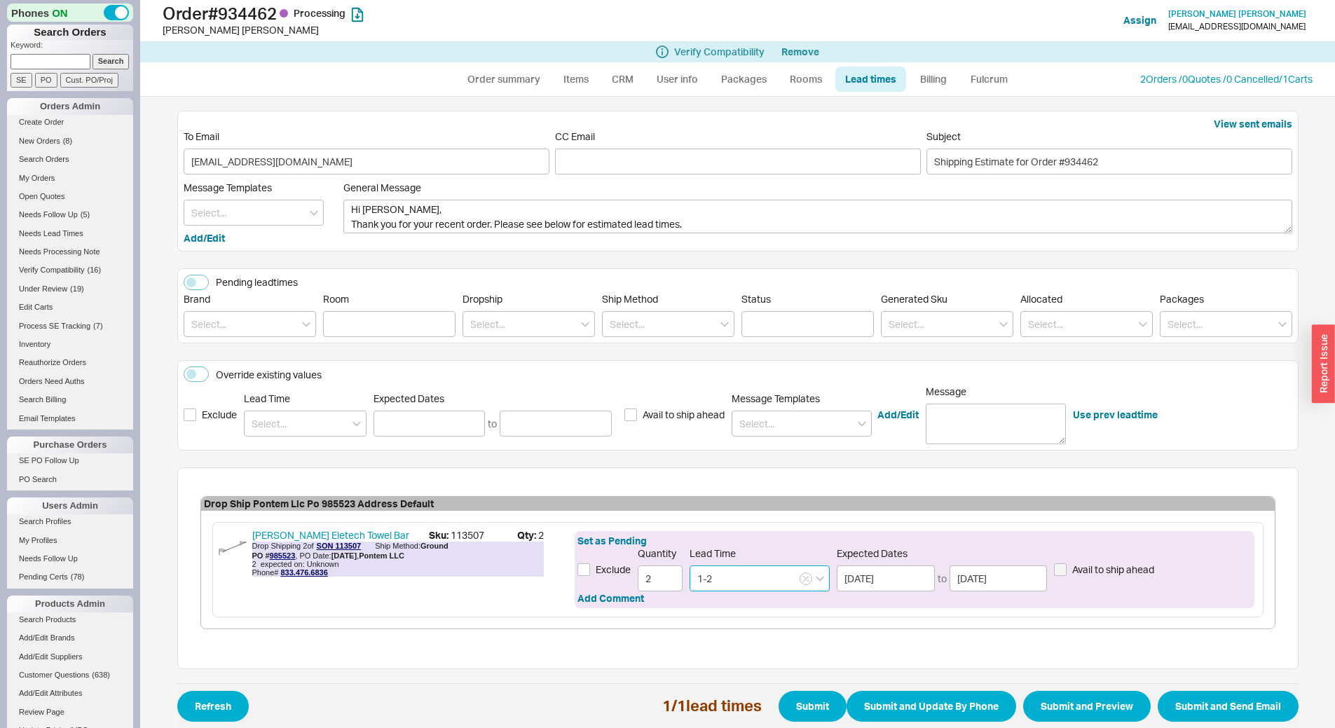
type input "[DATE]"
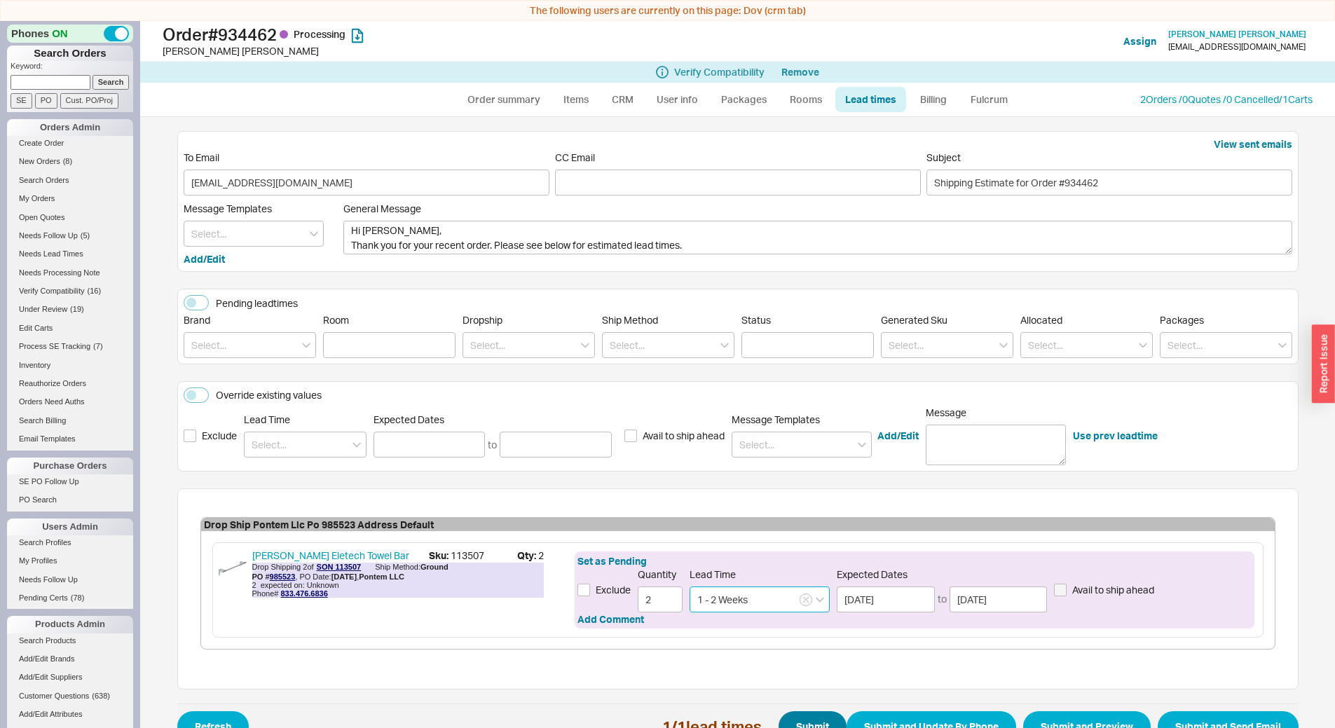
type input "1 - 2 Weeks"
click at [810, 715] on button "Submit" at bounding box center [813, 727] width 68 height 31
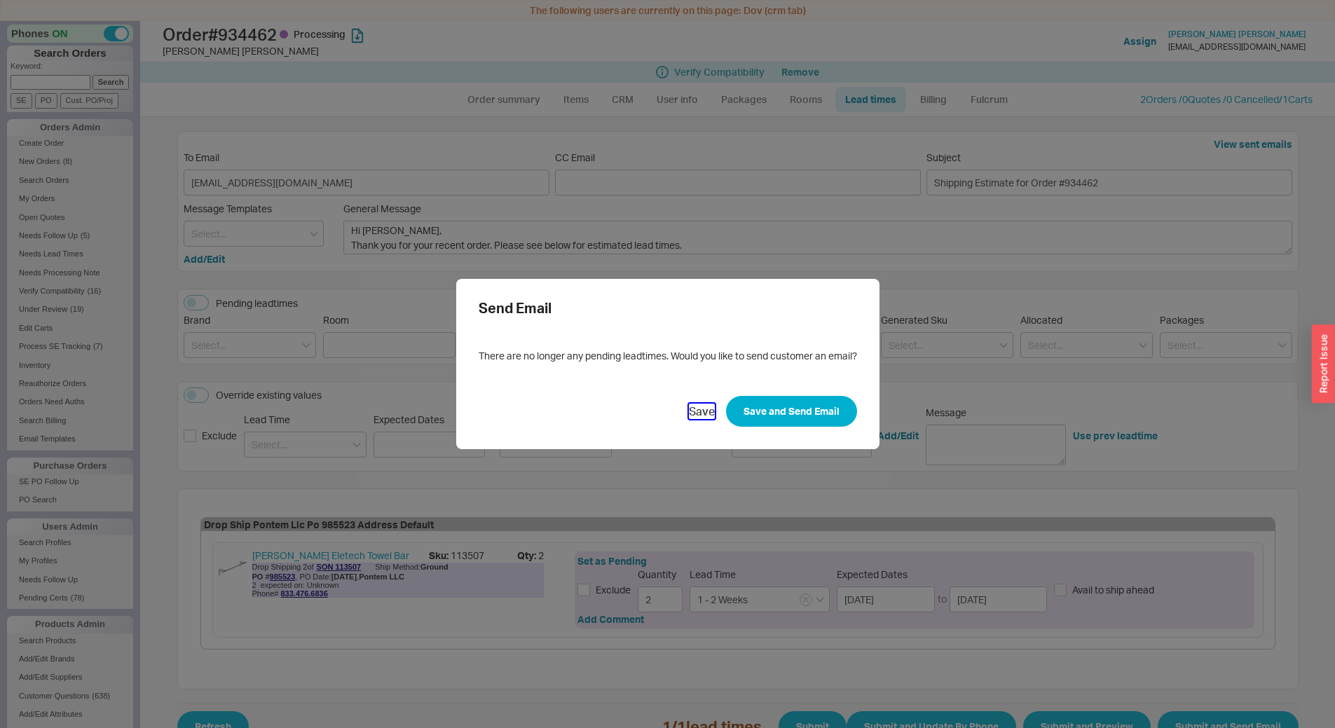
click at [700, 409] on button "Save" at bounding box center [702, 411] width 26 height 15
select select "*"
select select "LOW"
select select "3"
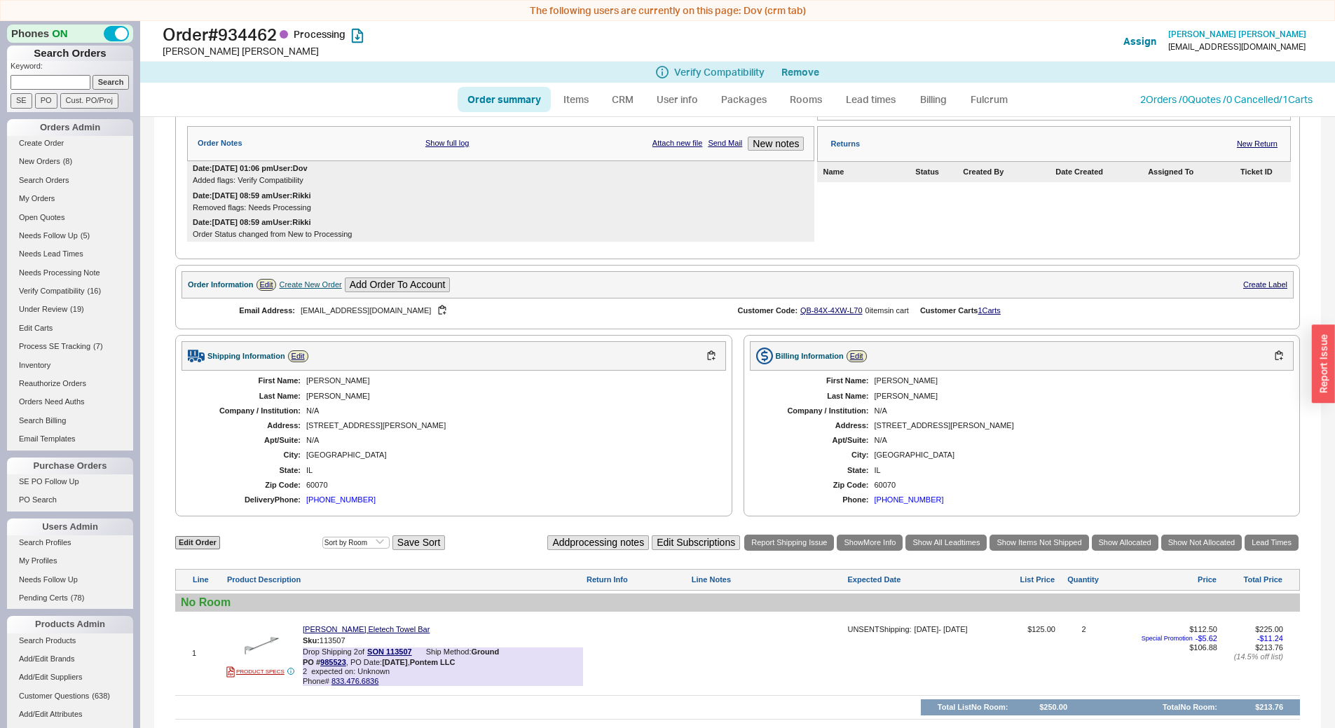
scroll to position [365, 0]
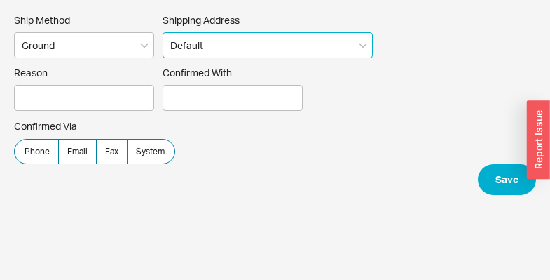
click at [234, 46] on select "Default Shipping Address ([PERSON_NAME] ) └ [STREET_ADDRESS][US_STATE] ----- Ad…" at bounding box center [268, 45] width 210 height 26
select select "4057"
click at [163, 32] on select "Default Shipping Address ([PERSON_NAME] ) └ [STREET_ADDRESS][US_STATE] ----- Ad…" at bounding box center [268, 45] width 210 height 26
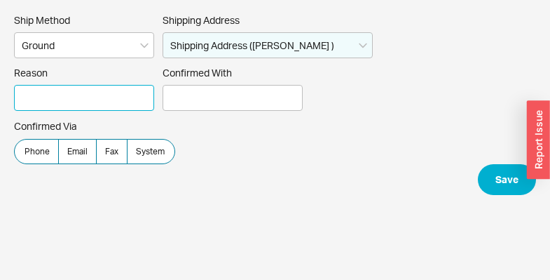
click at [106, 97] on input "Reason" at bounding box center [84, 98] width 140 height 26
type input "per [PERSON_NAME]"
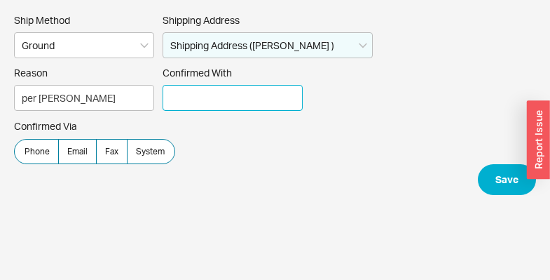
click at [202, 102] on input "Confirmed With" at bounding box center [233, 98] width 140 height 26
type input "Confirmation"
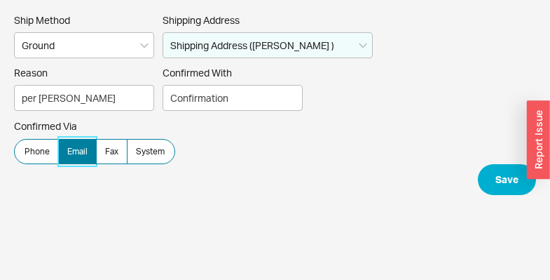
click at [68, 146] on span "Email" at bounding box center [77, 151] width 20 height 11
click at [0, 0] on input "Email" at bounding box center [0, 0] width 0 height 0
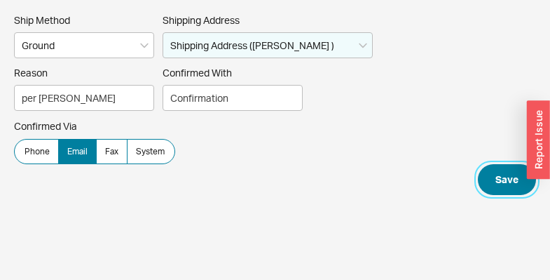
click at [512, 184] on button "Save" at bounding box center [507, 179] width 58 height 31
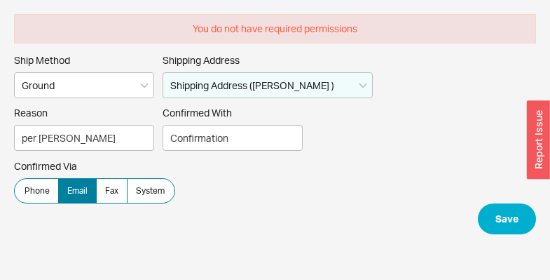
click at [543, 138] on div "button" at bounding box center [538, 140] width 23 height 79
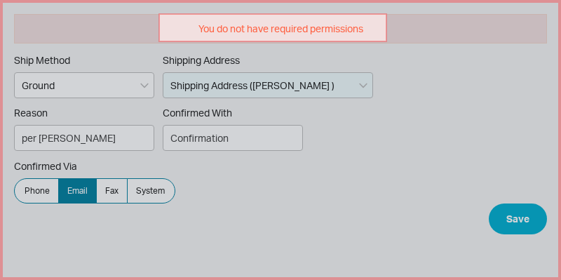
drag, startPoint x: 159, startPoint y: 14, endPoint x: 393, endPoint y: 44, distance: 236.1
click at [393, 44] on div "Highlight Comment Pen Arrow Hide Report an Issue Add a comment Your Email (requ…" at bounding box center [280, 140] width 561 height 280
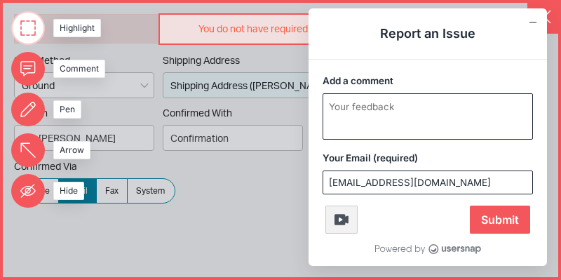
click at [397, 110] on textarea "Add a comment" at bounding box center [427, 116] width 209 height 45
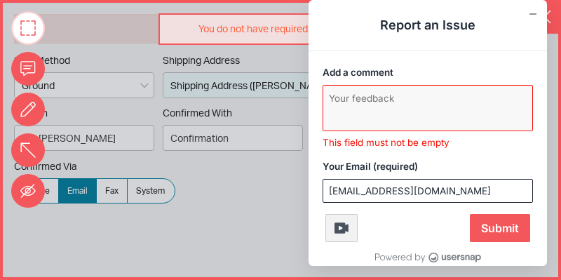
click at [430, 106] on textarea "Add a comment" at bounding box center [427, 108] width 209 height 45
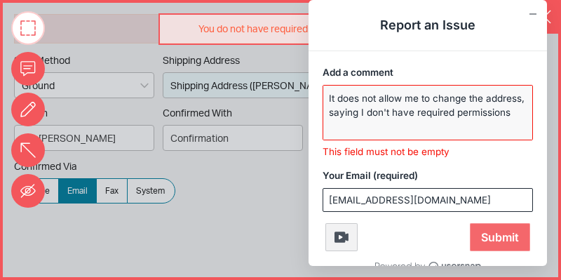
type textarea "It does not allow me to change the address, saying I don't have required permis…"
click at [489, 240] on form "Add a comment It does not allow me to change the address, saying I don't have r…" at bounding box center [427, 167] width 238 height 233
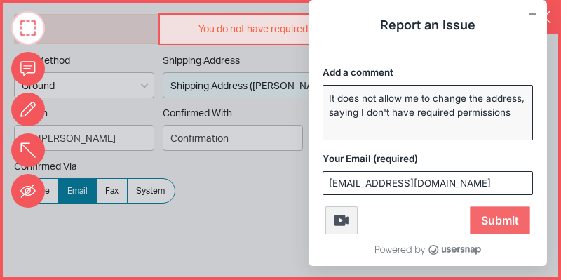
click at [479, 220] on span "Submit" at bounding box center [500, 220] width 60 height 28
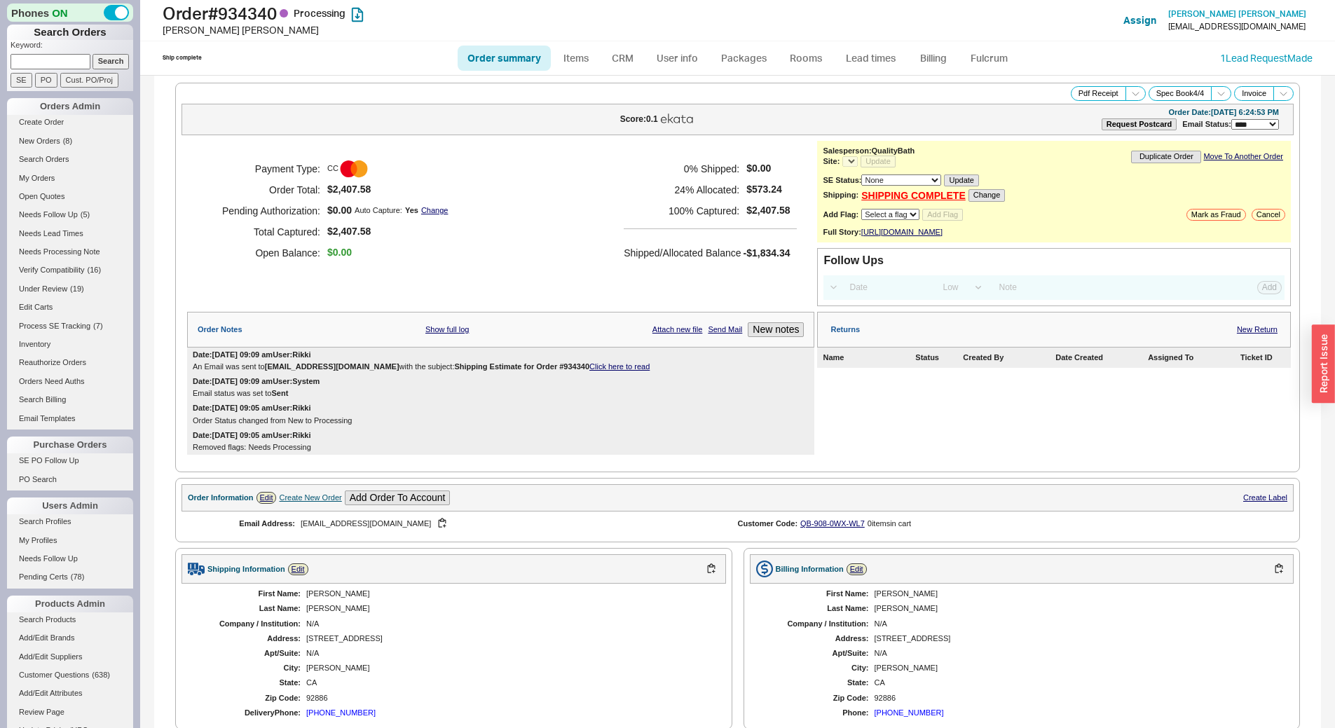
select select "LOW"
select select "3"
select select "*"
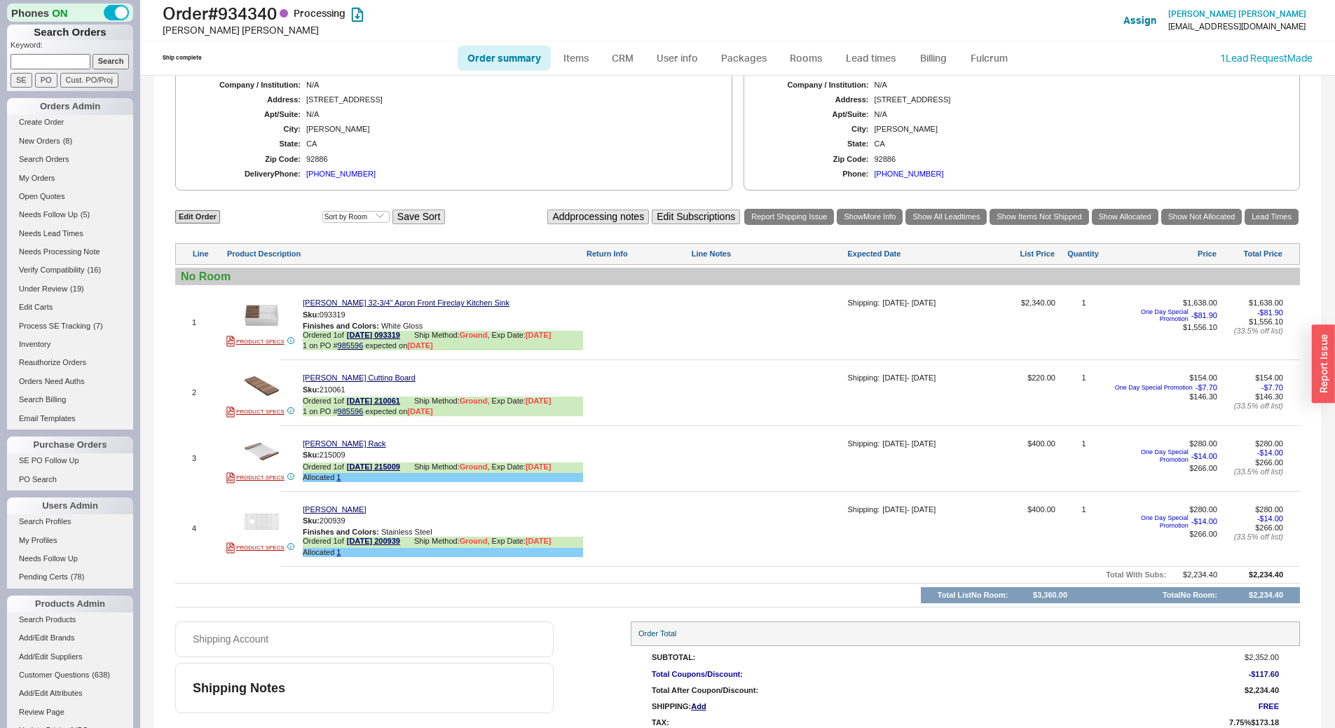
scroll to position [586, 0]
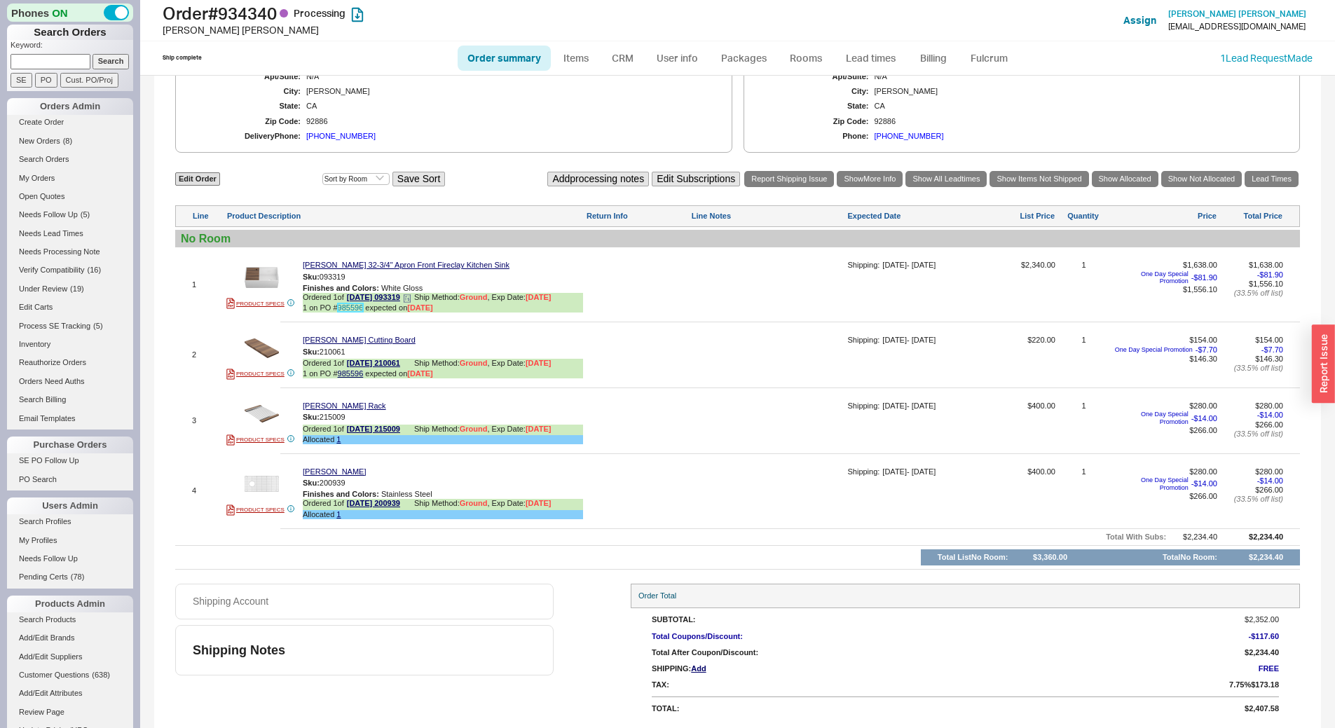
click at [350, 304] on link "985596" at bounding box center [351, 308] width 26 height 8
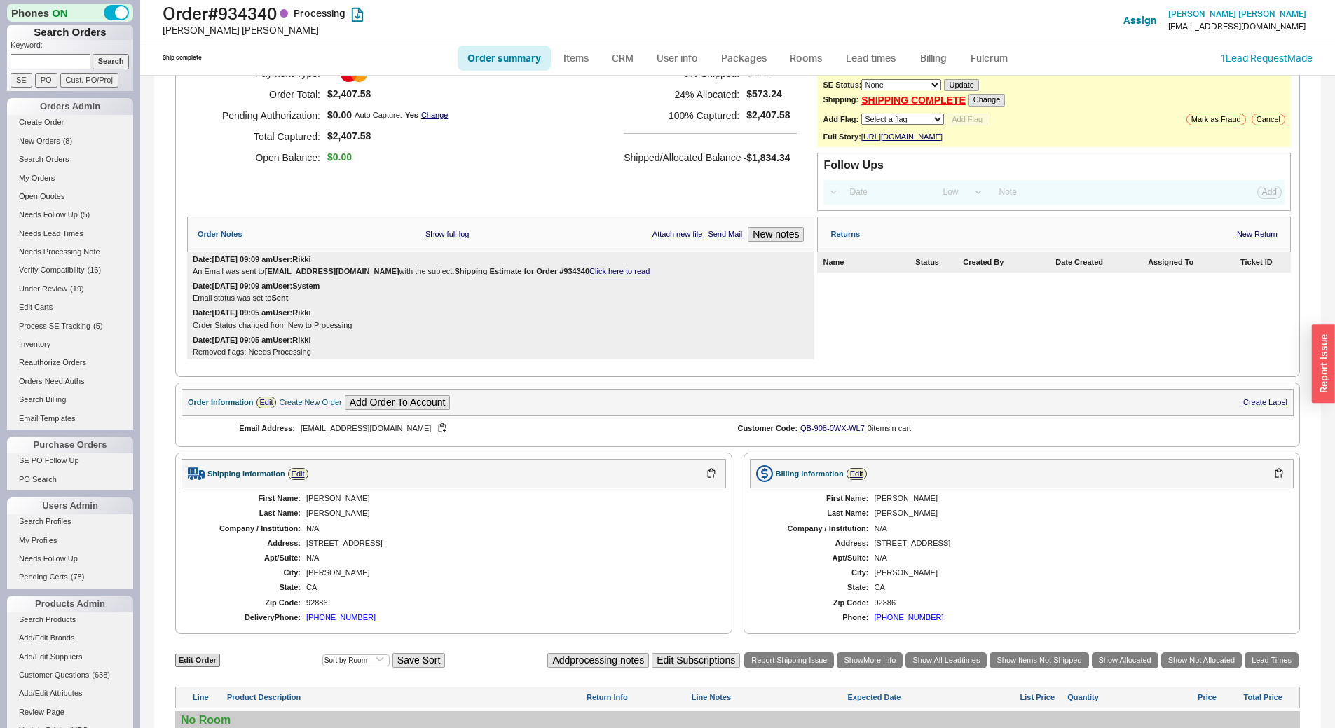
scroll to position [446, 0]
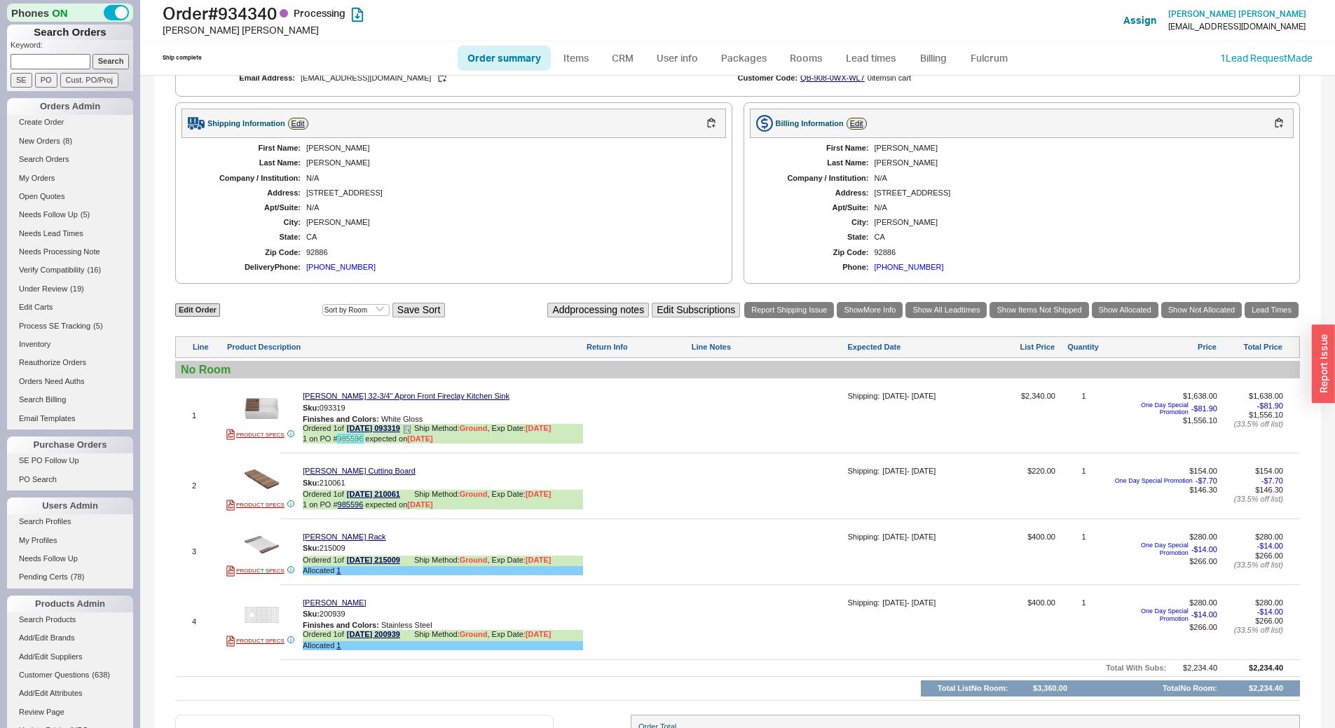
click at [356, 443] on link "985596" at bounding box center [351, 439] width 26 height 8
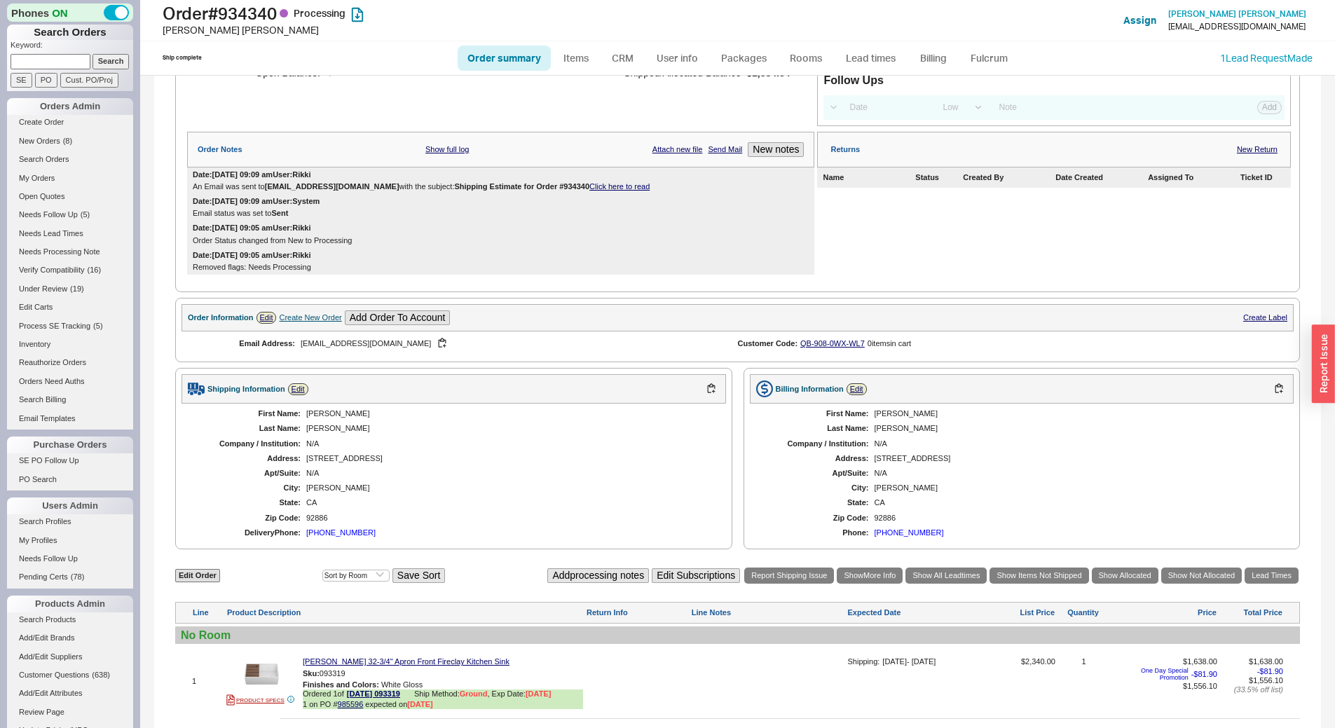
scroll to position [0, 0]
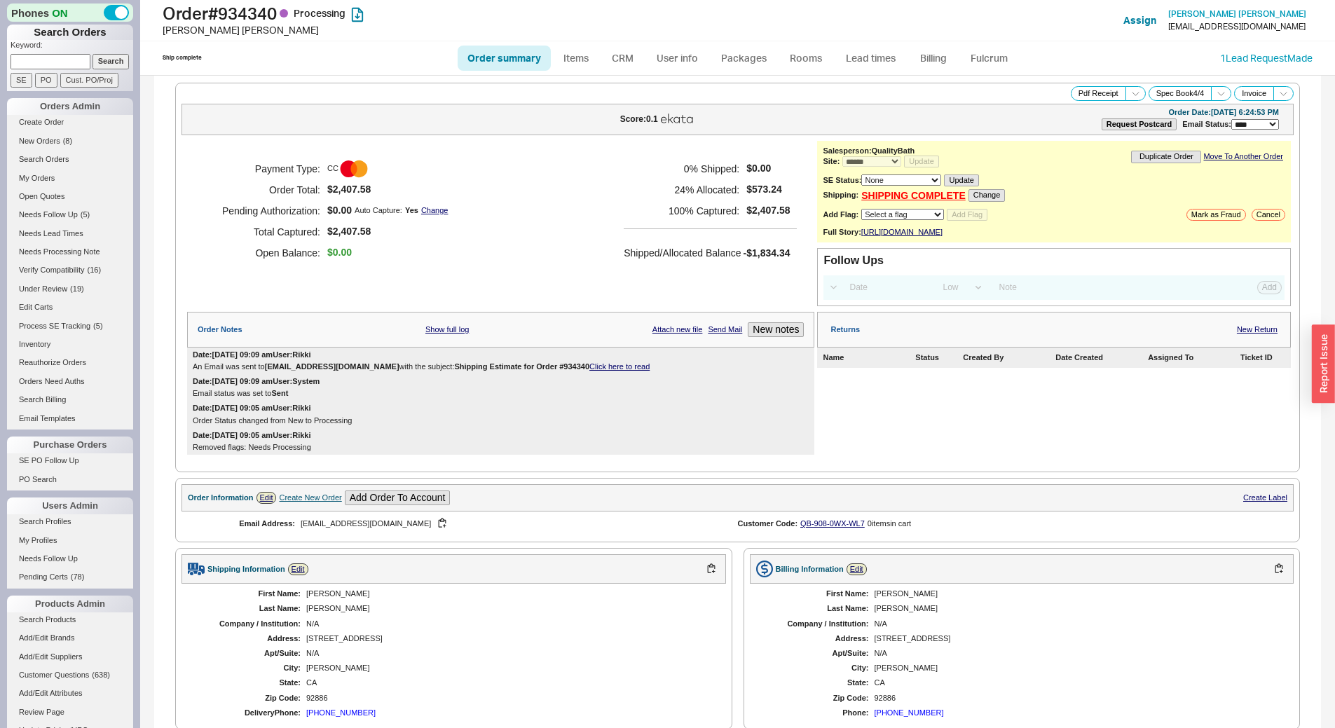
click at [623, 371] on link "Click here to read" at bounding box center [620, 366] width 60 height 8
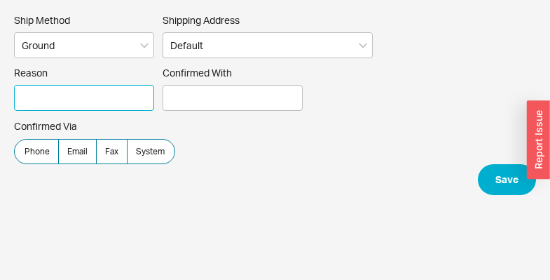
click at [87, 90] on input "Reason" at bounding box center [84, 98] width 140 height 26
type input "per [PERSON_NAME]"
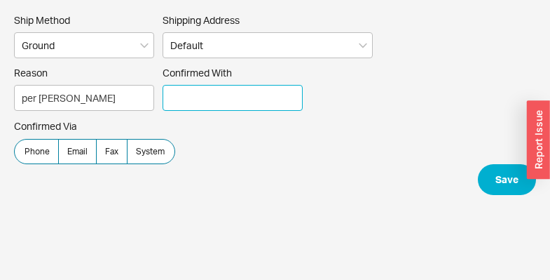
click at [258, 100] on input "Confirmed With" at bounding box center [233, 98] width 140 height 26
type input "Confirmation"
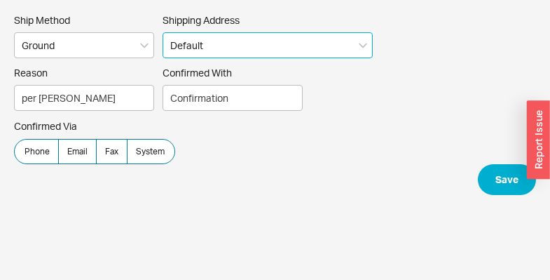
click at [259, 43] on select "Default Shipping Address ([PERSON_NAME] ) └ [STREET_ADDRESS][US_STATE] ----- Ad…" at bounding box center [268, 45] width 210 height 26
select select "4057"
click at [163, 32] on select "Default Shipping Address ([PERSON_NAME] ) └ [STREET_ADDRESS][US_STATE] ----- Ad…" at bounding box center [268, 45] width 210 height 26
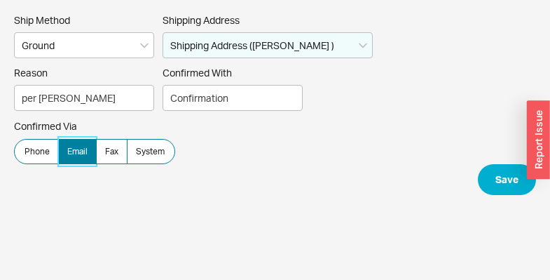
click at [74, 148] on span "Email" at bounding box center [77, 151] width 20 height 11
click at [0, 0] on input "Email" at bounding box center [0, 0] width 0 height 0
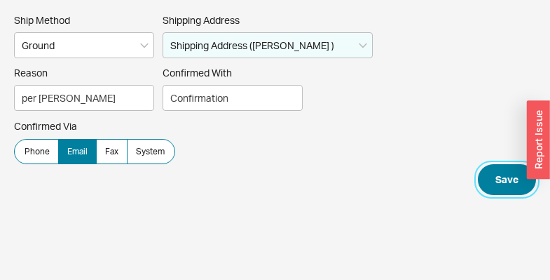
click at [487, 183] on button "Save" at bounding box center [507, 179] width 58 height 31
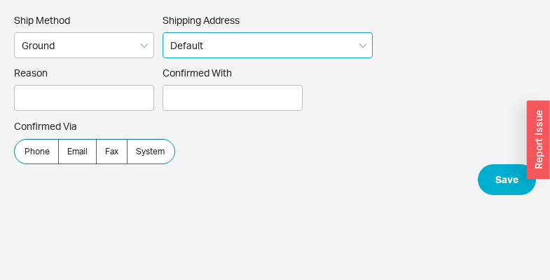
click at [207, 42] on select "Default Shipping Address ([PERSON_NAME] ) └ [STREET_ADDRESS][US_STATE] ----- Ad…" at bounding box center [268, 45] width 210 height 26
select select "4057"
click at [163, 32] on select "Default Shipping Address ([PERSON_NAME] ) └ [STREET_ADDRESS][US_STATE] ----- Ad…" at bounding box center [268, 45] width 210 height 26
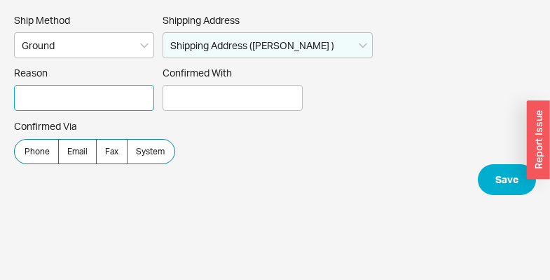
click at [40, 98] on input "Reason" at bounding box center [84, 98] width 140 height 26
type input "per [PERSON_NAME]"
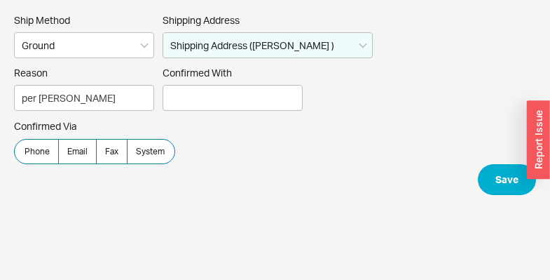
click at [222, 82] on label "Confirmed With" at bounding box center [233, 89] width 140 height 44
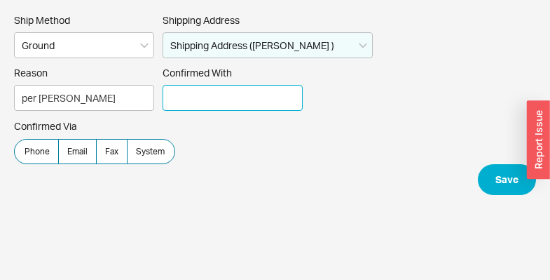
click at [222, 85] on input "Confirmed With" at bounding box center [233, 98] width 140 height 26
click at [230, 98] on input "Confirmed With" at bounding box center [233, 98] width 140 height 26
type input "Confirmation"
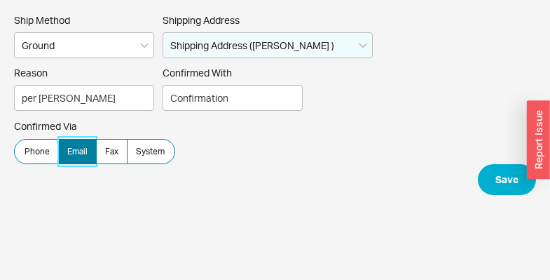
click at [75, 154] on span "Email" at bounding box center [77, 151] width 20 height 11
click at [0, 0] on input "Email" at bounding box center [0, 0] width 0 height 0
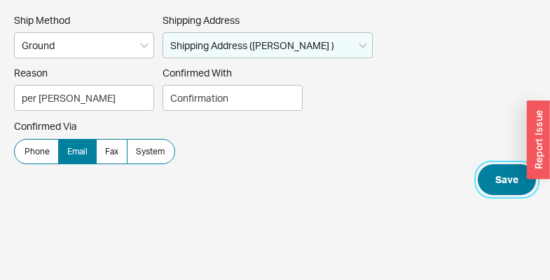
click at [499, 176] on button "Save" at bounding box center [507, 179] width 58 height 31
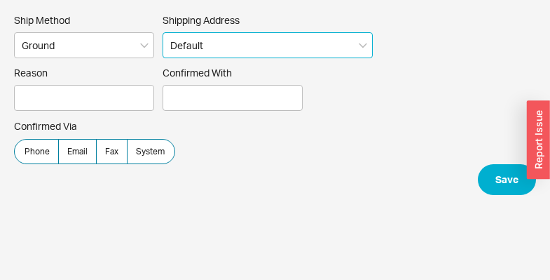
click at [210, 41] on select "Default Shipping Address ([PERSON_NAME] ) └ [STREET_ADDRESS][US_STATE] ----- Ad…" at bounding box center [268, 45] width 210 height 26
select select "4057"
click at [163, 32] on select "Default Shipping Address ([PERSON_NAME] ) └ [STREET_ADDRESS][US_STATE] ----- Ad…" at bounding box center [268, 45] width 210 height 26
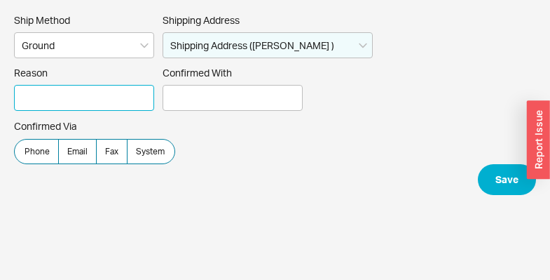
click at [98, 96] on input "Reason" at bounding box center [84, 98] width 140 height 26
type input "per [PERSON_NAME]"
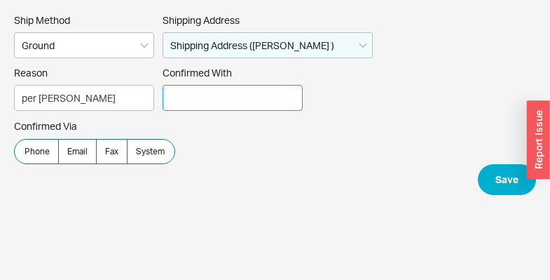
click at [247, 90] on input "Confirmed With" at bounding box center [233, 98] width 140 height 26
type input "Confirmation"
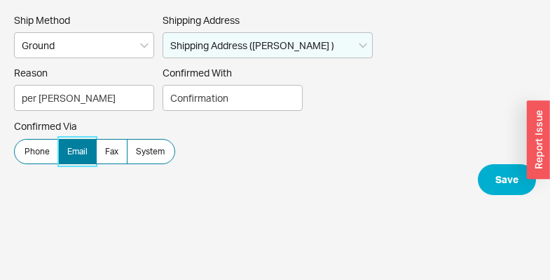
click at [70, 147] on span "Email" at bounding box center [77, 151] width 20 height 11
click at [0, 0] on input "Email" at bounding box center [0, 0] width 0 height 0
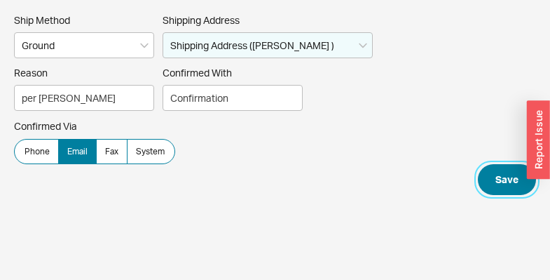
click at [504, 179] on button "Save" at bounding box center [507, 179] width 58 height 31
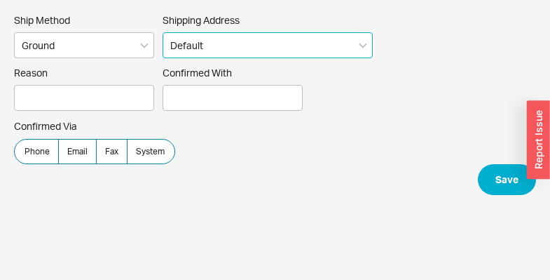
click at [193, 50] on select "Default Shipping Address (Lori Altschuler ) └ 1601 3rd Avenue Apt #11K New York…" at bounding box center [268, 45] width 210 height 26
select select "4057"
click at [163, 32] on select "Default Shipping Address (Lori Altschuler ) └ 1601 3rd Avenue Apt #11K New York…" at bounding box center [268, 45] width 210 height 26
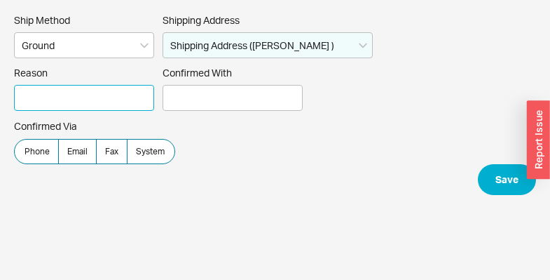
click at [112, 88] on input "Reason" at bounding box center [84, 98] width 140 height 26
type input "per Josh"
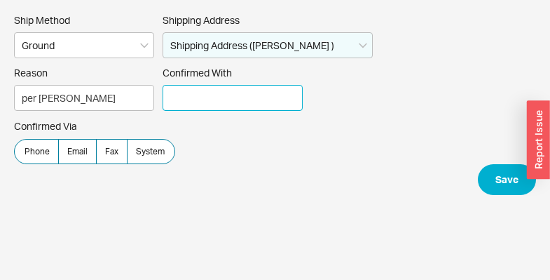
click at [198, 101] on input "Confirmed With" at bounding box center [233, 98] width 140 height 26
type input "Confirmation"
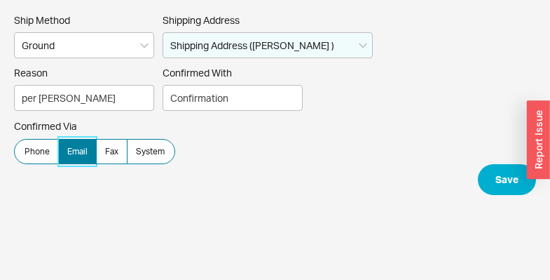
click at [83, 147] on span "Email" at bounding box center [77, 151] width 20 height 11
click at [0, 0] on input "Email" at bounding box center [0, 0] width 0 height 0
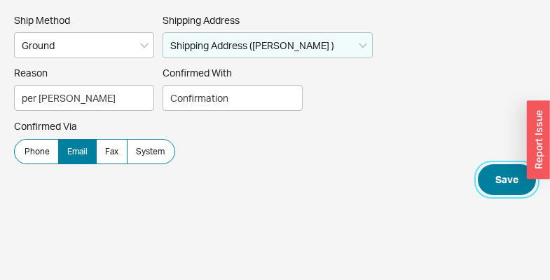
click at [506, 177] on button "Save" at bounding box center [507, 179] width 58 height 31
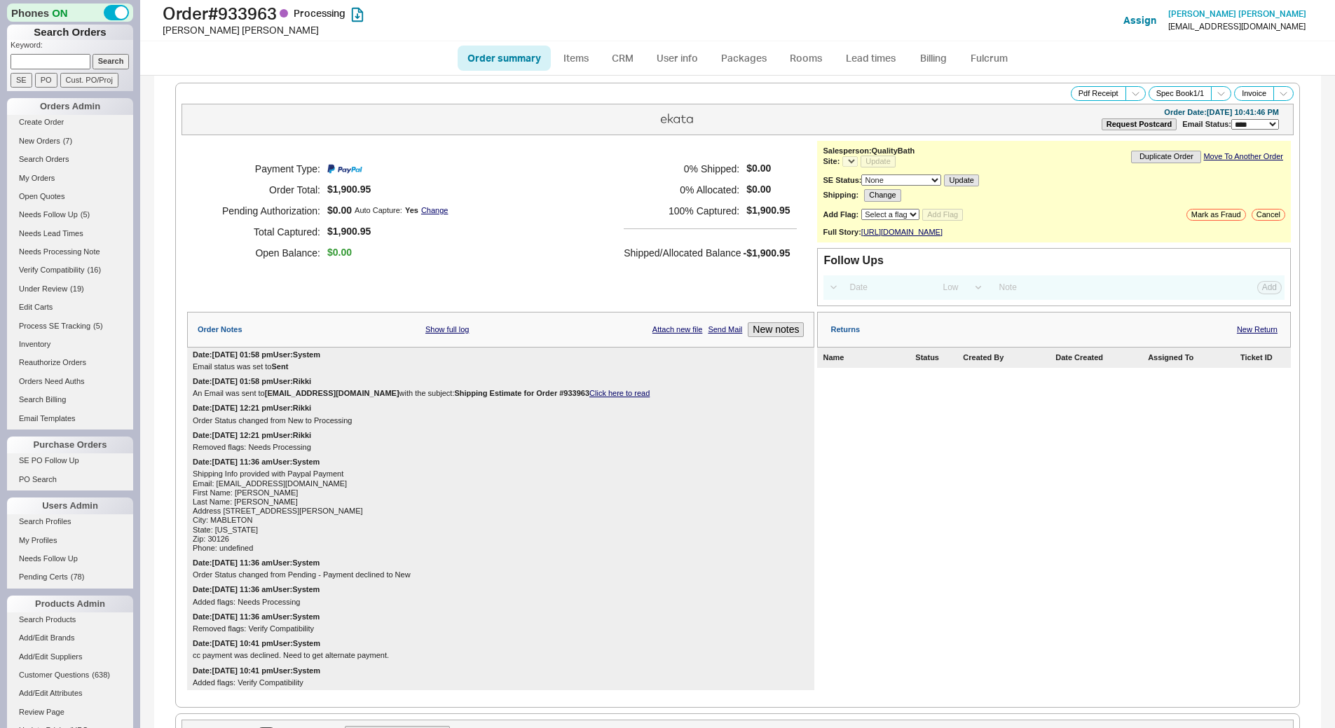
select select "LOW"
select select "3"
select select "*"
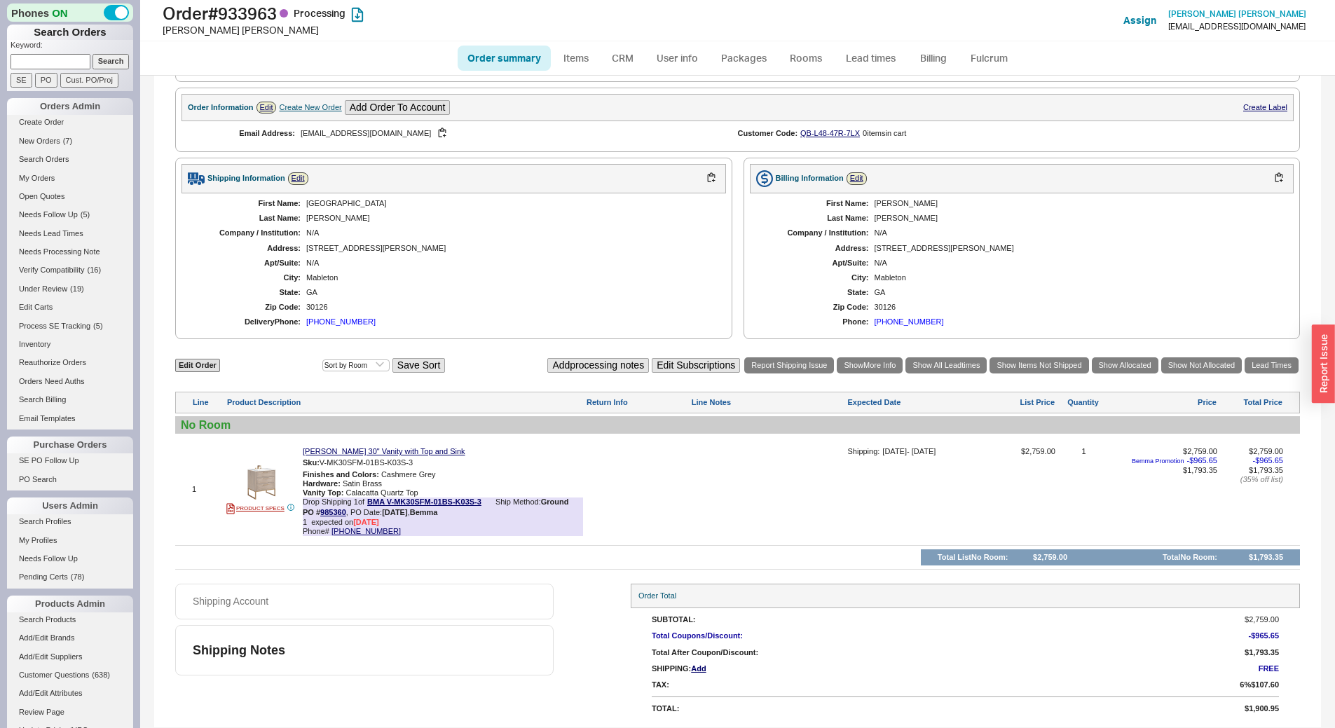
scroll to position [635, 0]
click at [634, 62] on link "CRM" at bounding box center [622, 58] width 41 height 25
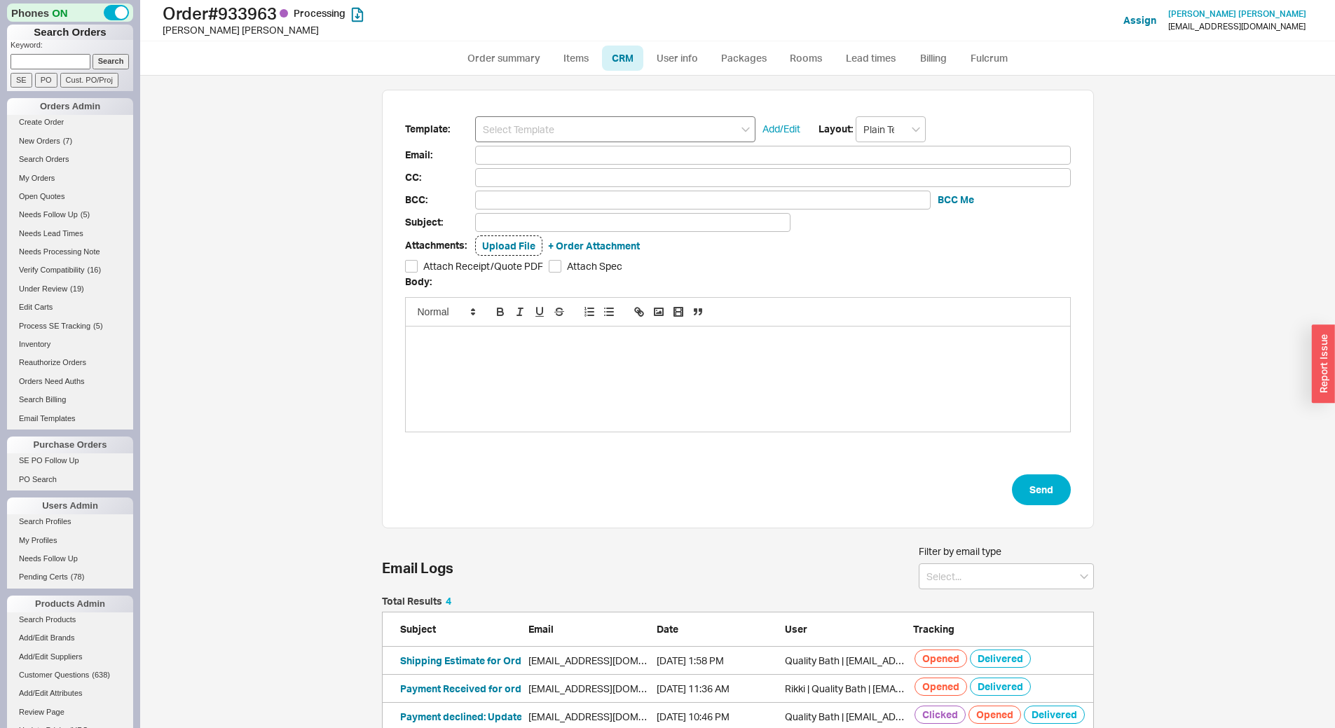
scroll to position [643, 1174]
click at [519, 125] on input at bounding box center [615, 129] width 280 height 26
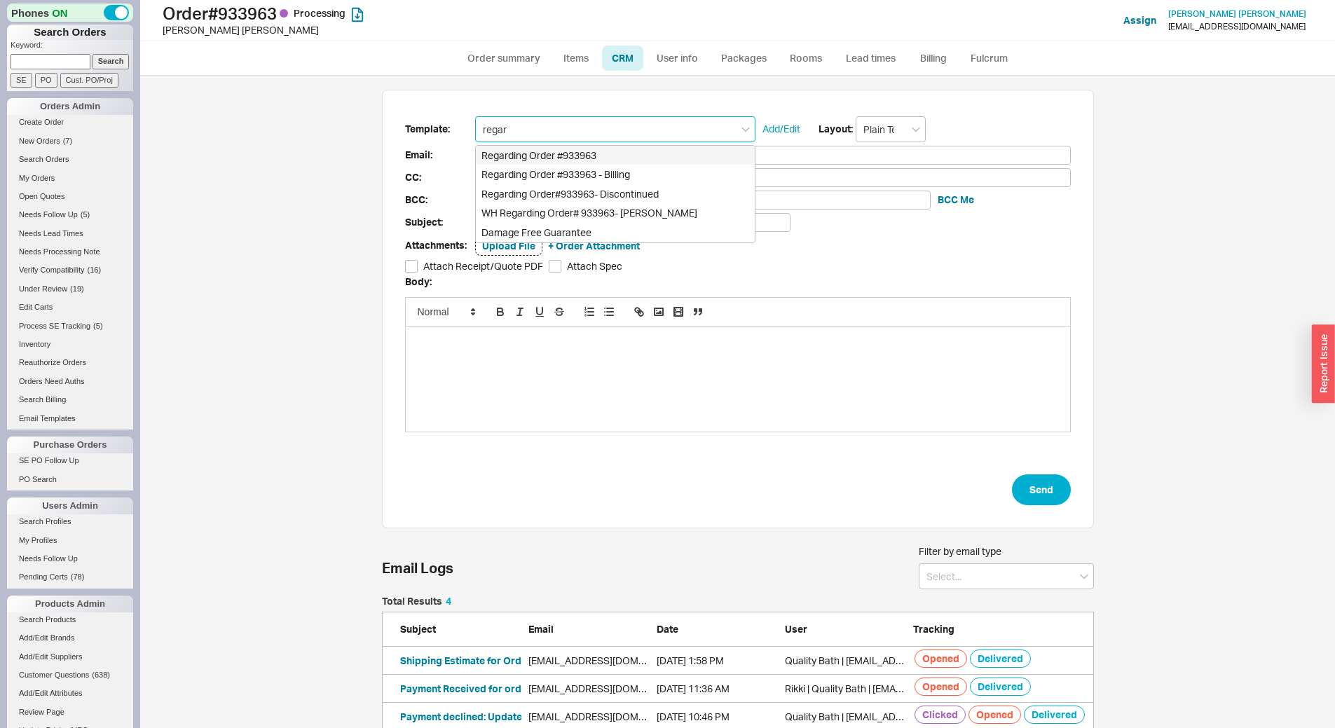
click at [561, 158] on div "Regarding Order #933963" at bounding box center [615, 156] width 279 height 20
type input "Regarding Order #933963"
type input "albertawaller2000@gmail.com"
type input "Regarding Order #933963"
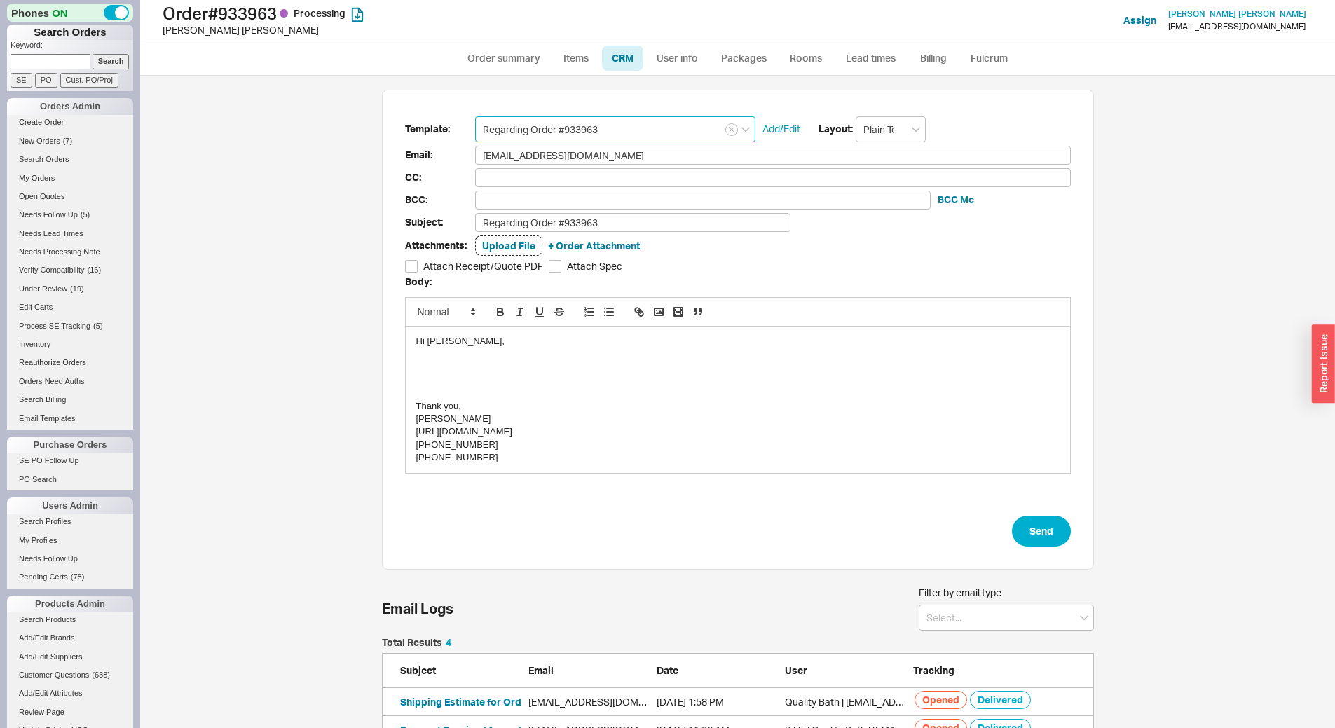
type input "Regarding Order #933963"
click at [424, 372] on div at bounding box center [738, 367] width 644 height 13
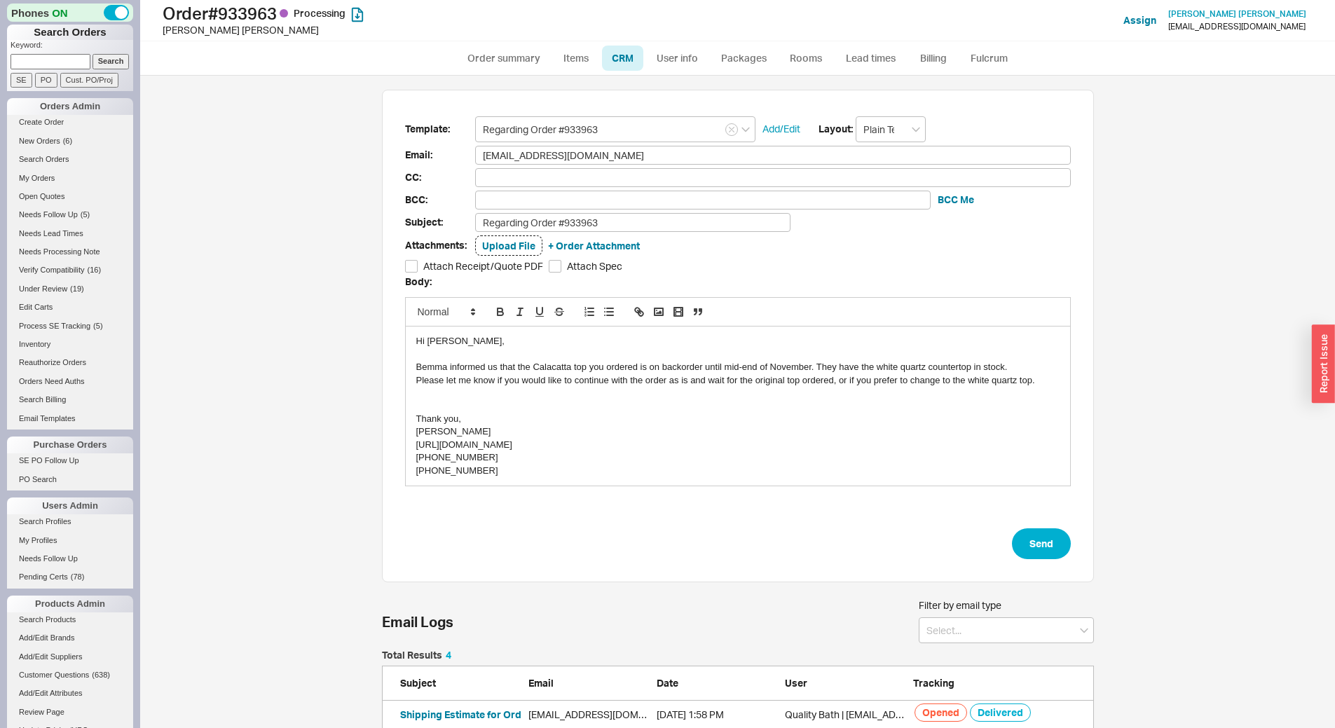
click at [416, 367] on div "Bemma informed us that the Calacatta top you ordered is on backorder until mid-…" at bounding box center [738, 367] width 644 height 13
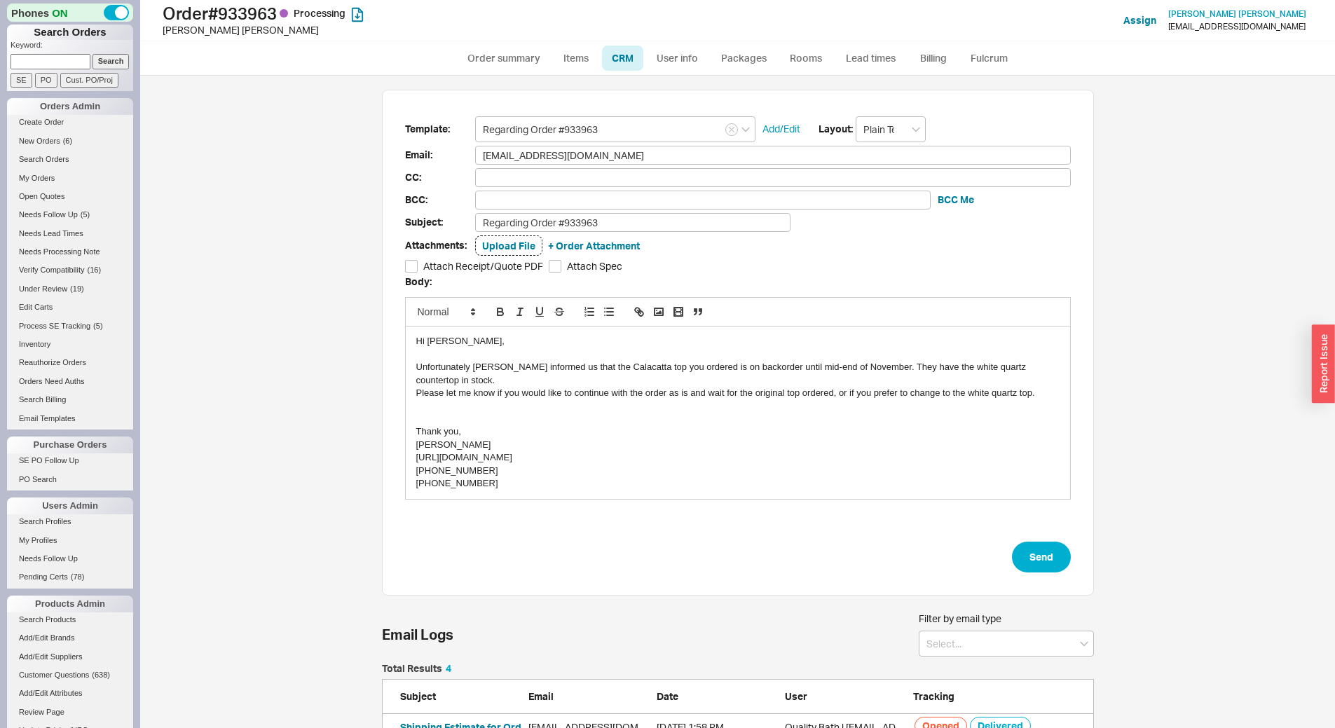
click at [1026, 391] on div "Please let me know if you would like to continue with the order as is and wait …" at bounding box center [738, 393] width 644 height 13
click at [1039, 550] on button "Send" at bounding box center [1041, 557] width 59 height 31
select select "*"
select select "LOW"
select select "3"
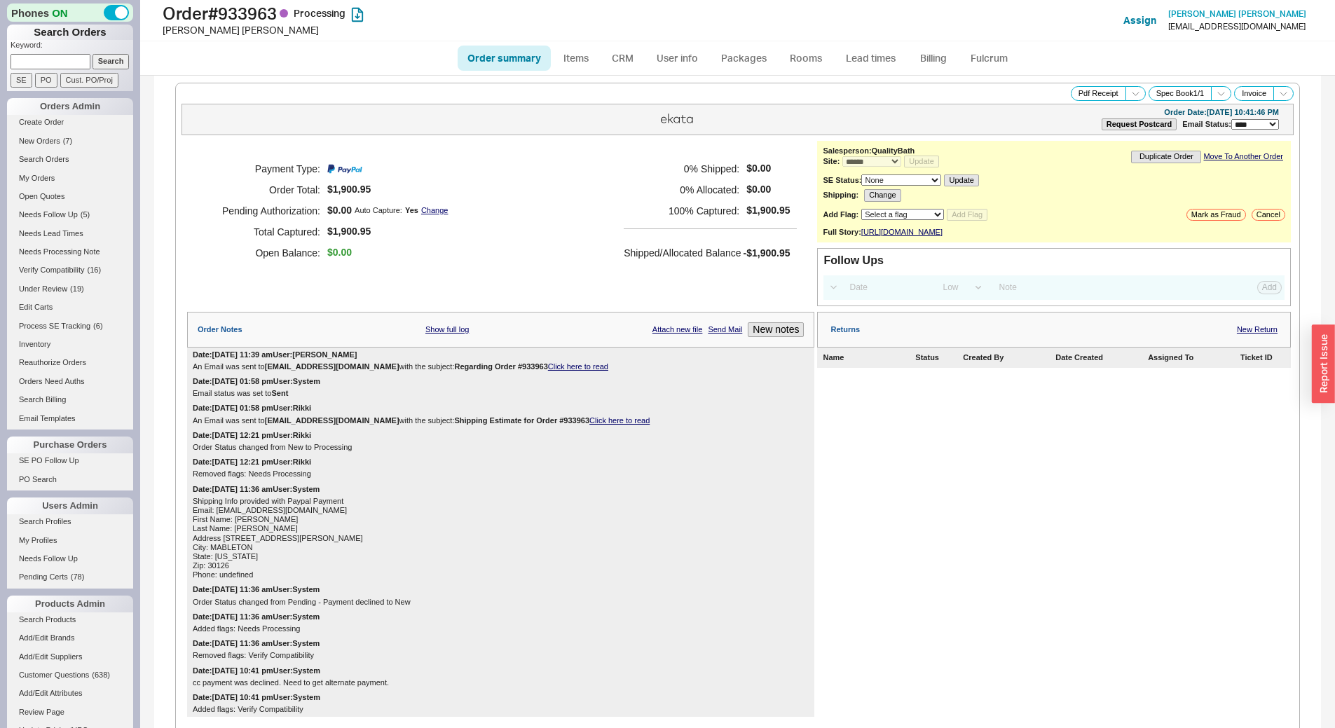
click at [29, 60] on input at bounding box center [51, 61] width 80 height 15
type input "922339"
click at [93, 54] on input "Search" at bounding box center [111, 61] width 37 height 15
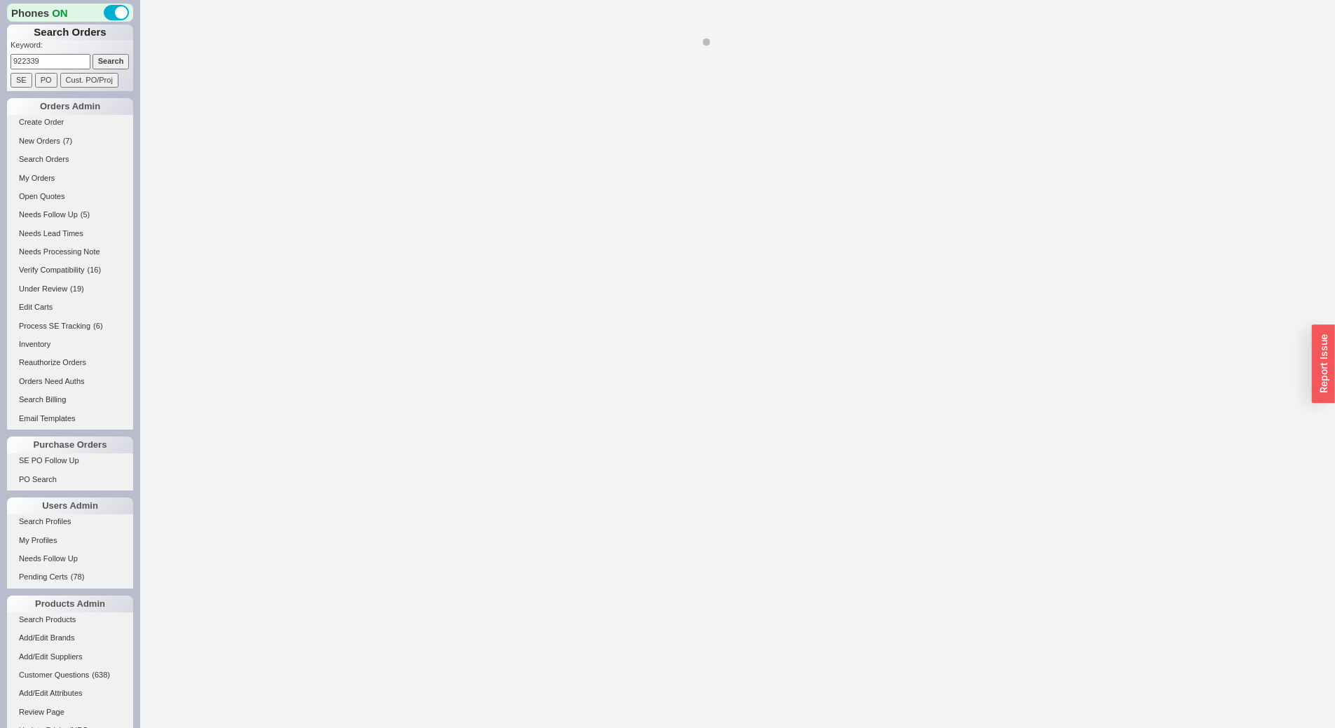
select select "*"
select select "LOW"
select select "3"
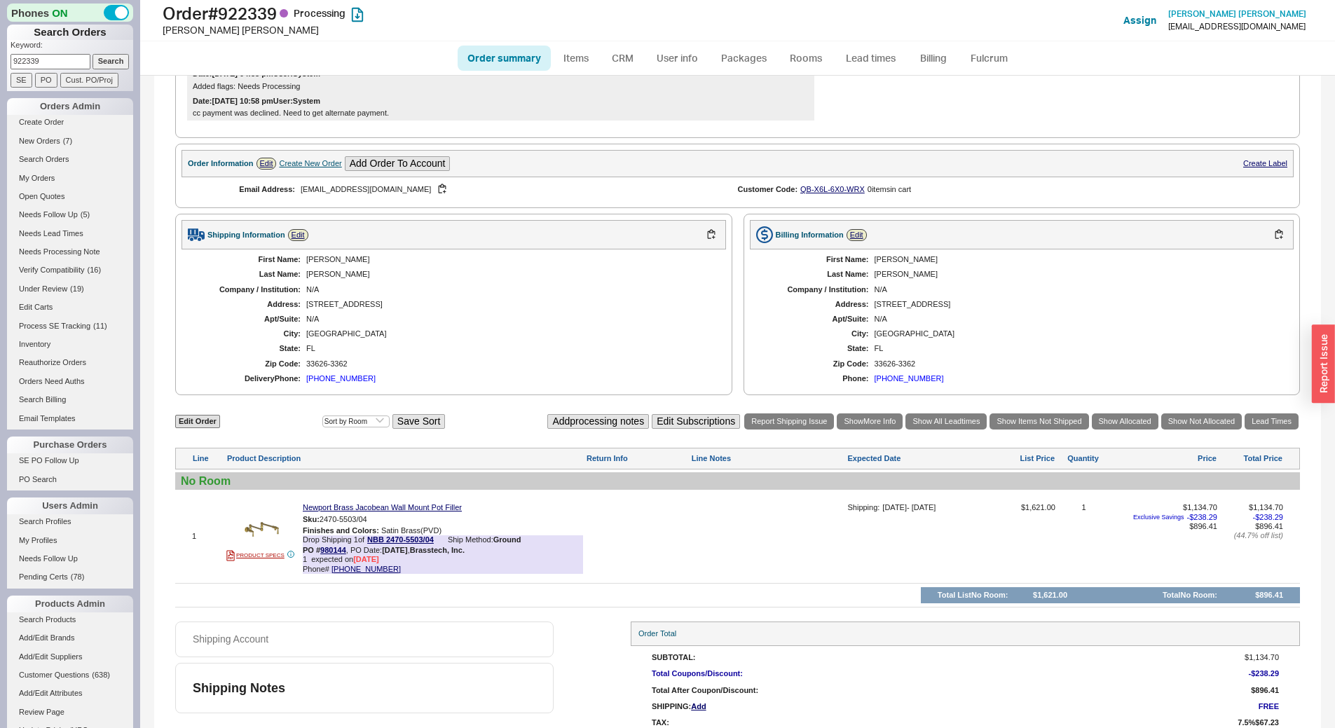
scroll to position [707, 0]
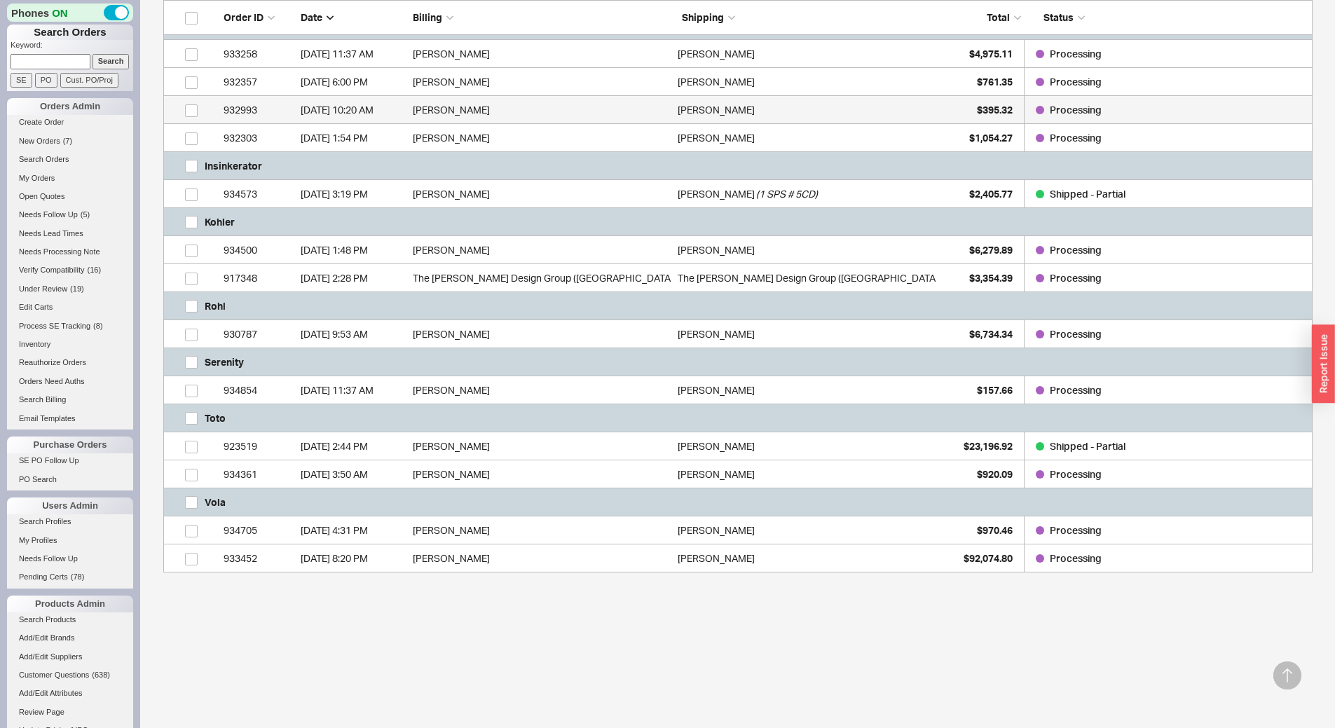
scroll to position [613, 0]
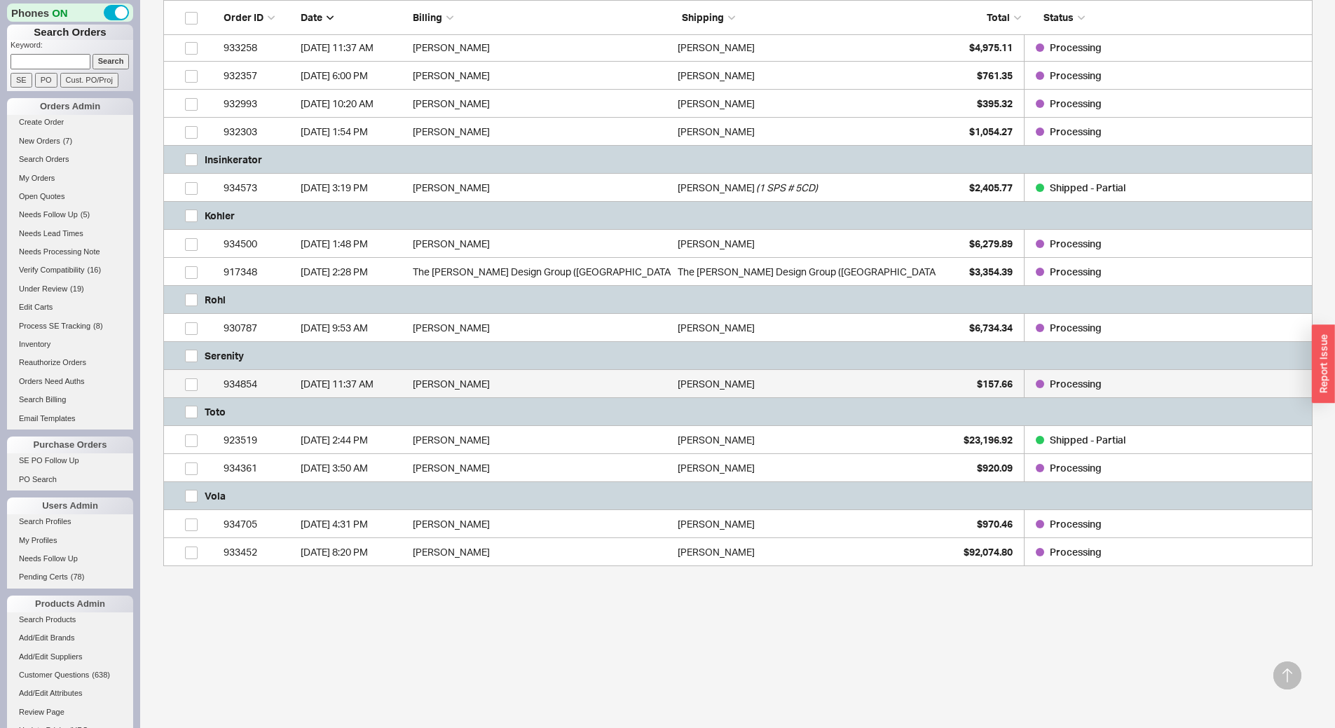
click at [362, 374] on div "[DATE] 11:37 AM" at bounding box center [353, 384] width 105 height 28
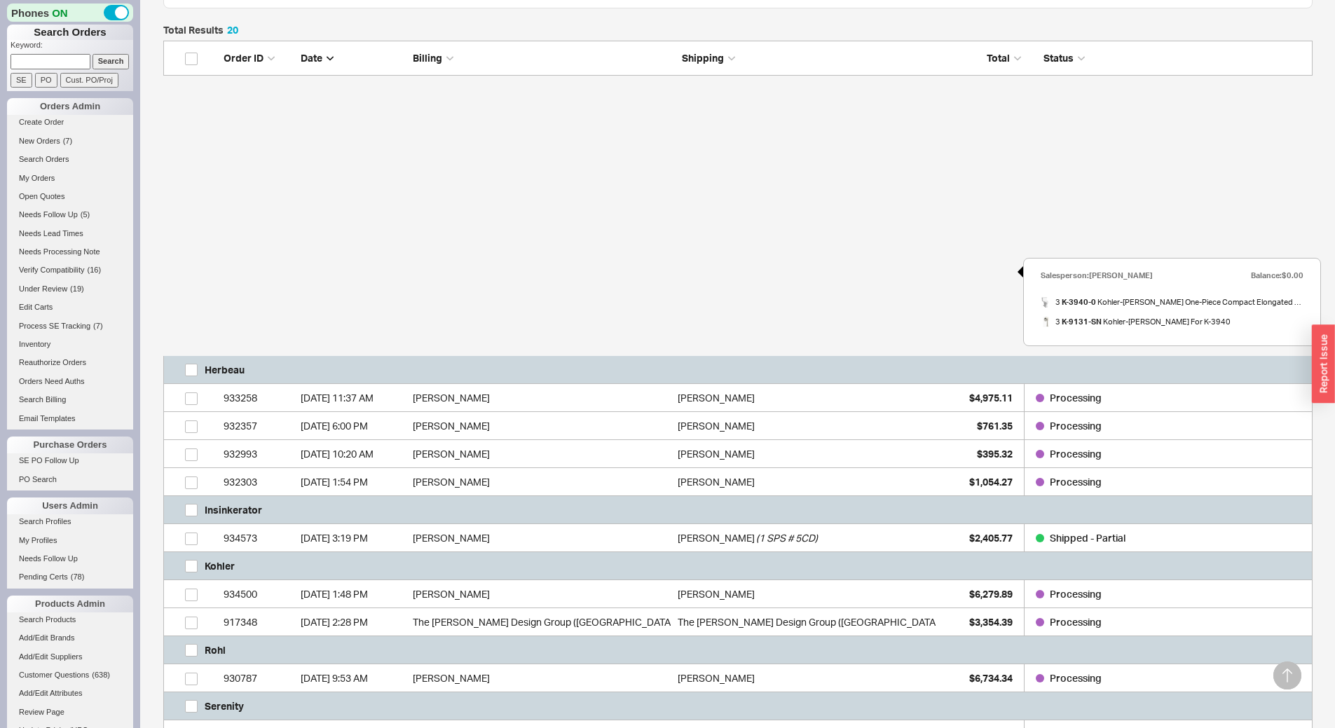
scroll to position [0, 0]
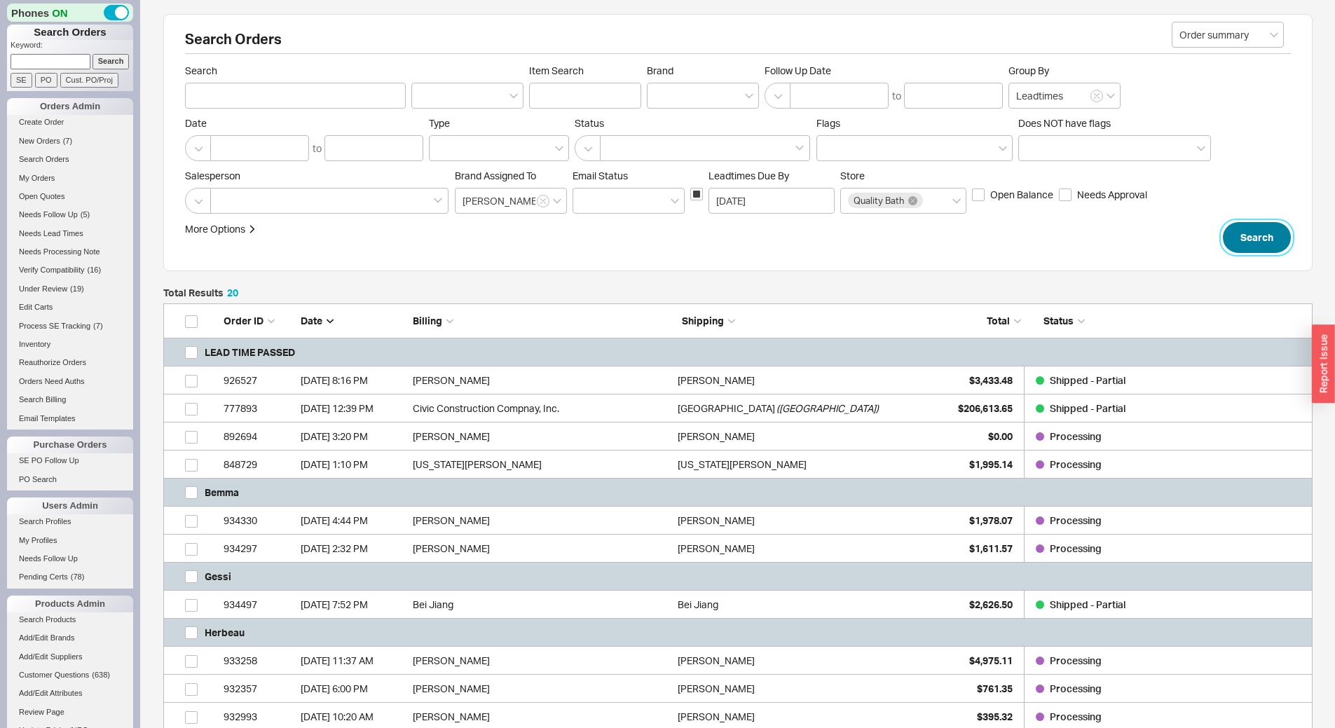
click at [1289, 236] on button "Search" at bounding box center [1257, 237] width 68 height 31
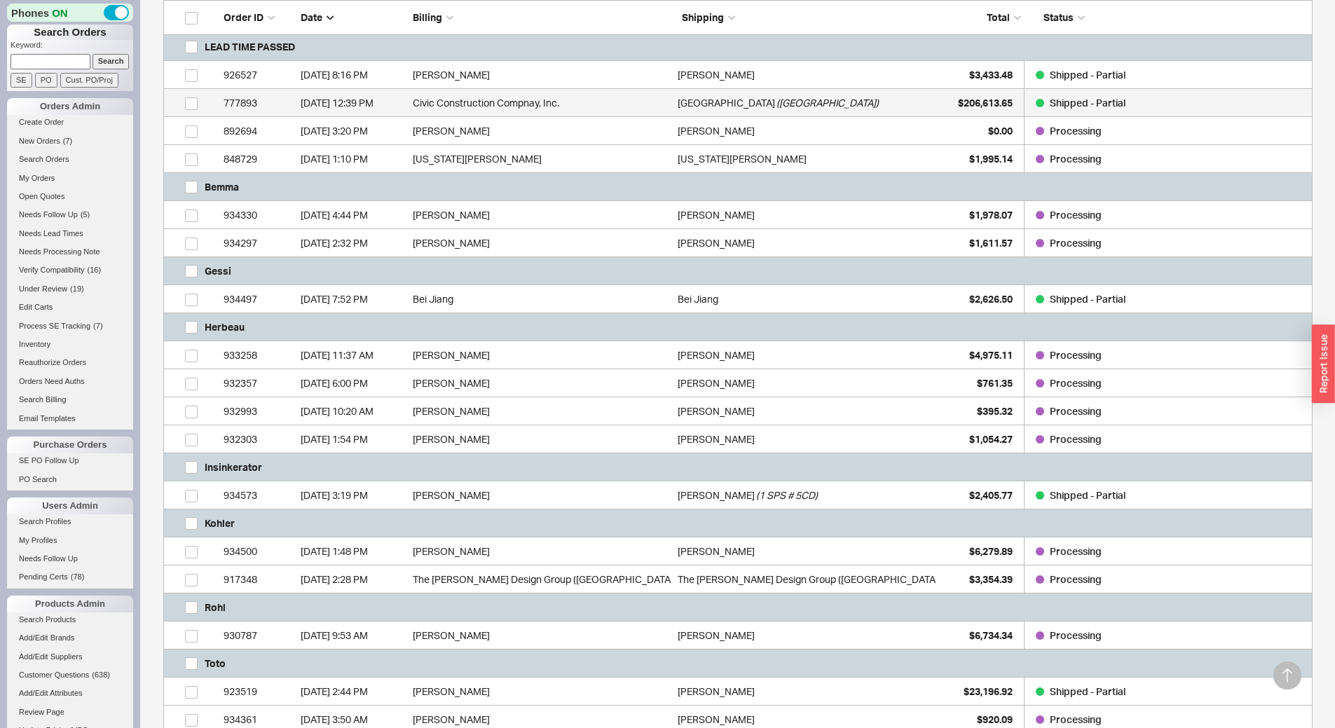
scroll to position [350, 0]
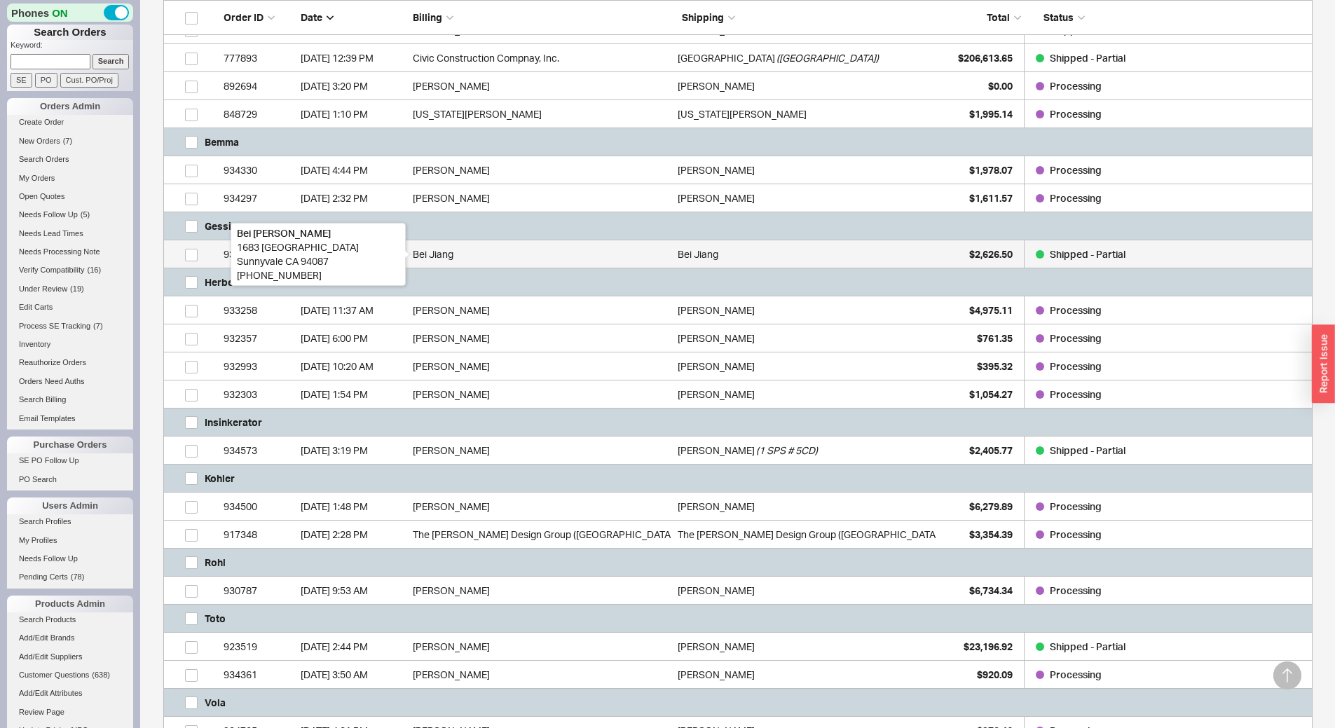
click at [584, 241] on div "Bei Jiang" at bounding box center [542, 254] width 258 height 28
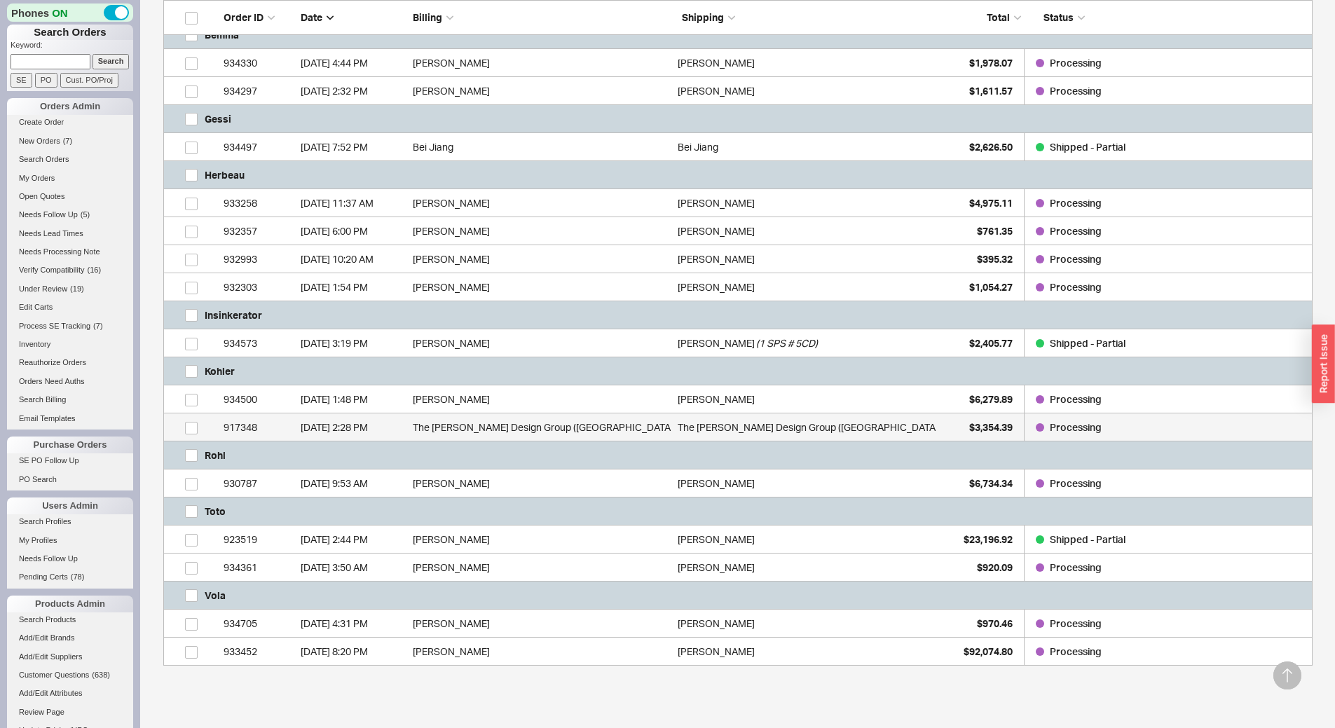
scroll to position [491, 0]
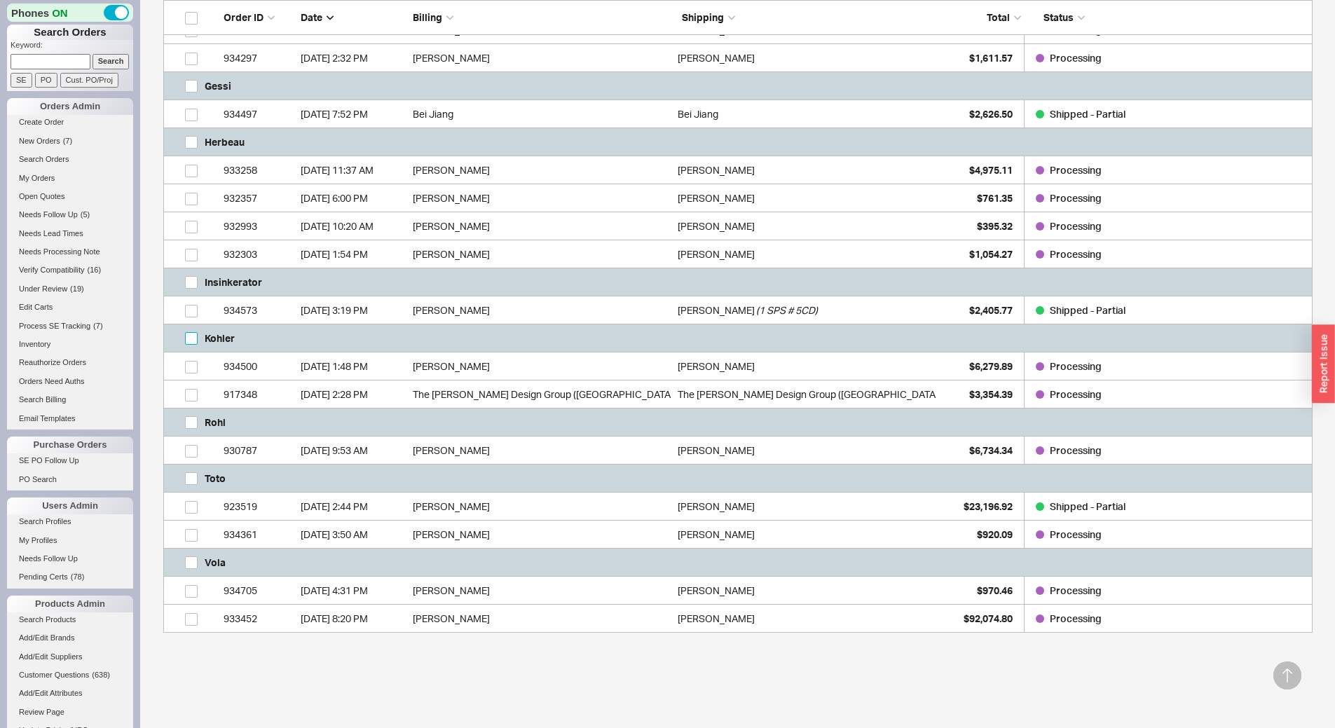
click at [193, 336] on input "grid" at bounding box center [191, 338] width 13 height 13
checkbox input "true"
click at [1152, 717] on button "Open Orders" at bounding box center [1165, 706] width 93 height 31
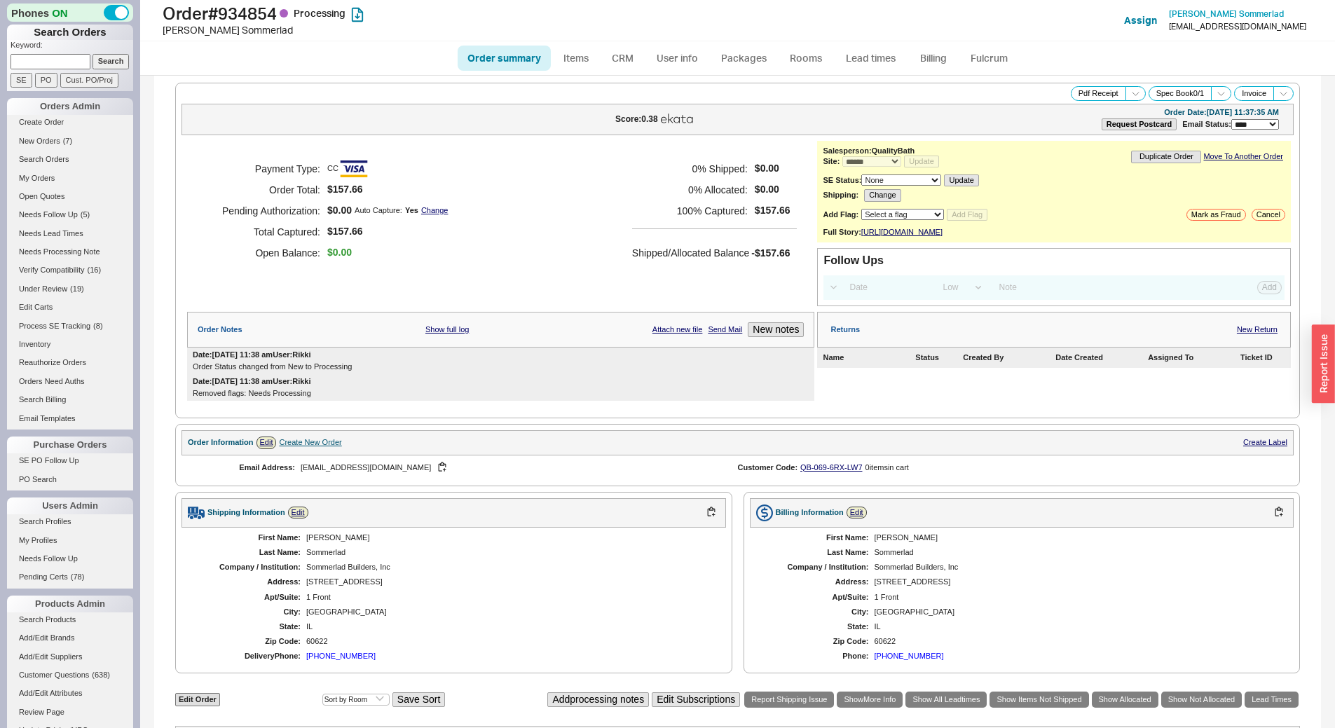
select select "*"
select select "LOW"
select select "3"
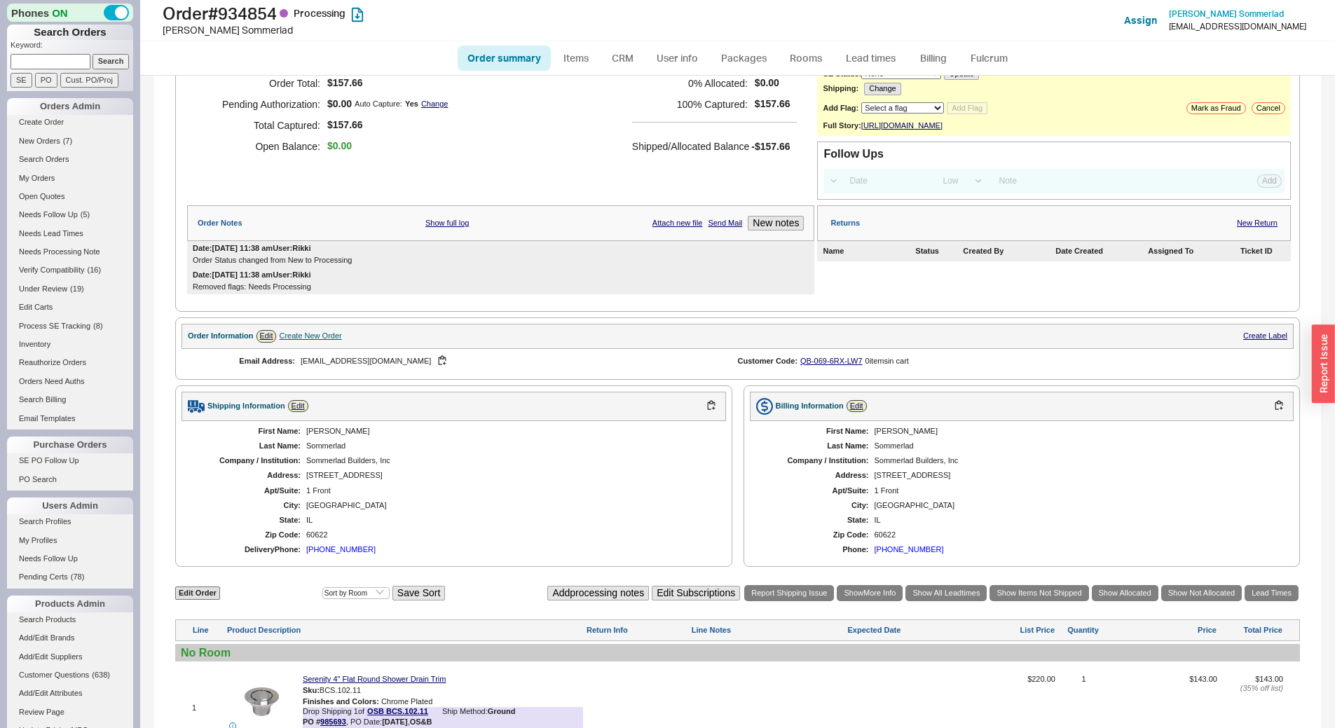
scroll to position [292, 0]
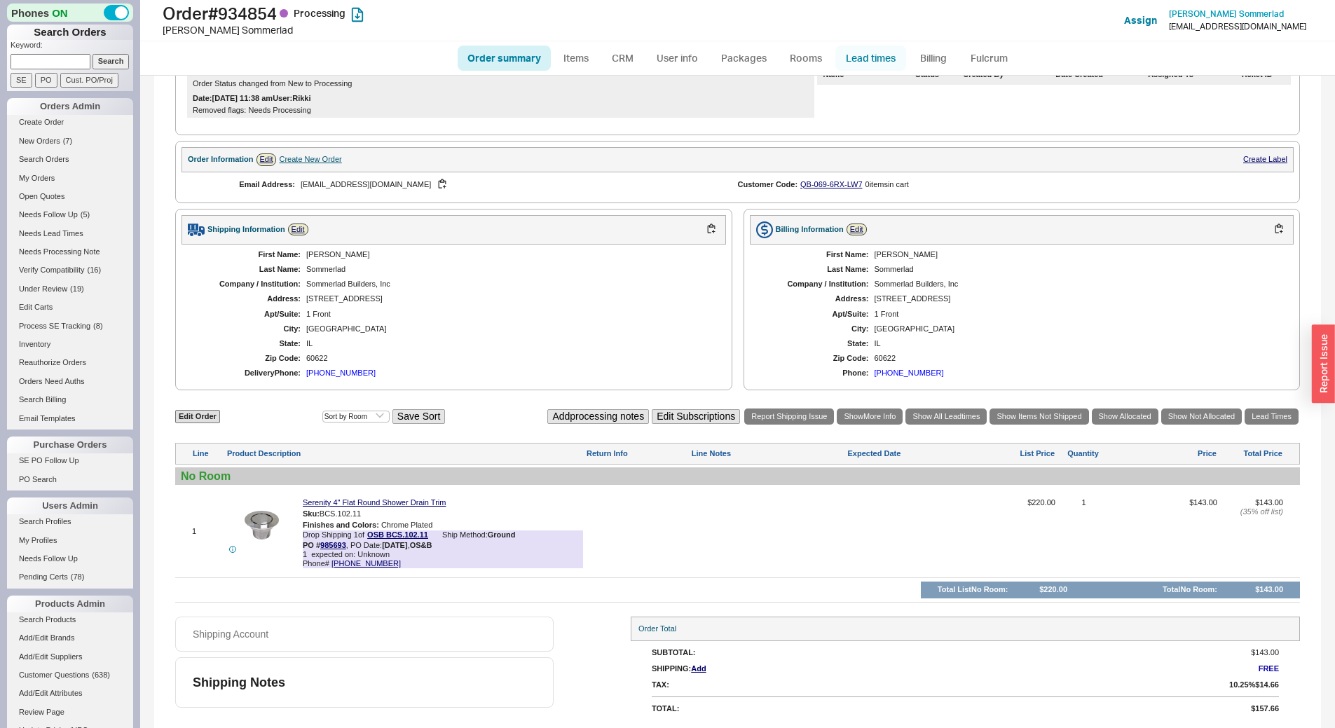
click at [869, 47] on link "Lead times" at bounding box center [871, 58] width 71 height 25
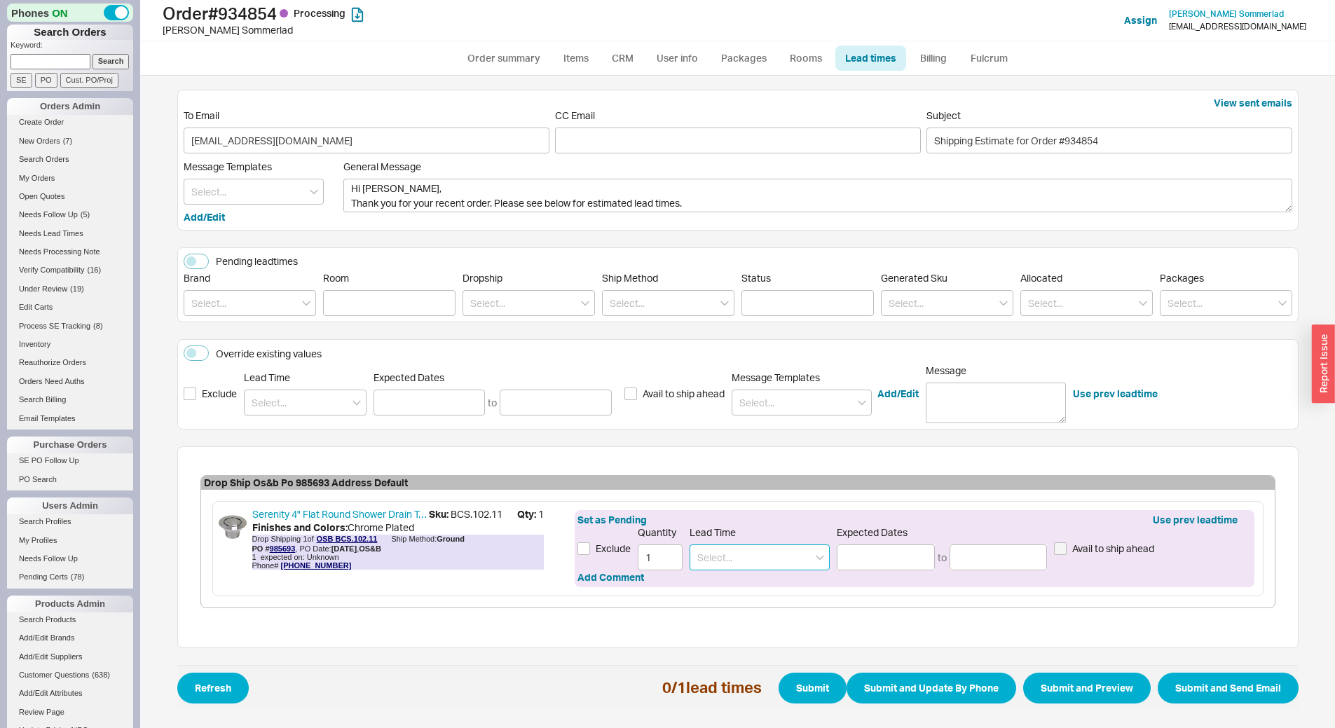
click at [741, 552] on input at bounding box center [760, 558] width 140 height 26
click at [751, 582] on div "4 - 5 Weeks" at bounding box center [759, 586] width 139 height 25
type input "4 - 5 Weeks"
type input "09/16/2025"
type input "09/23/2025"
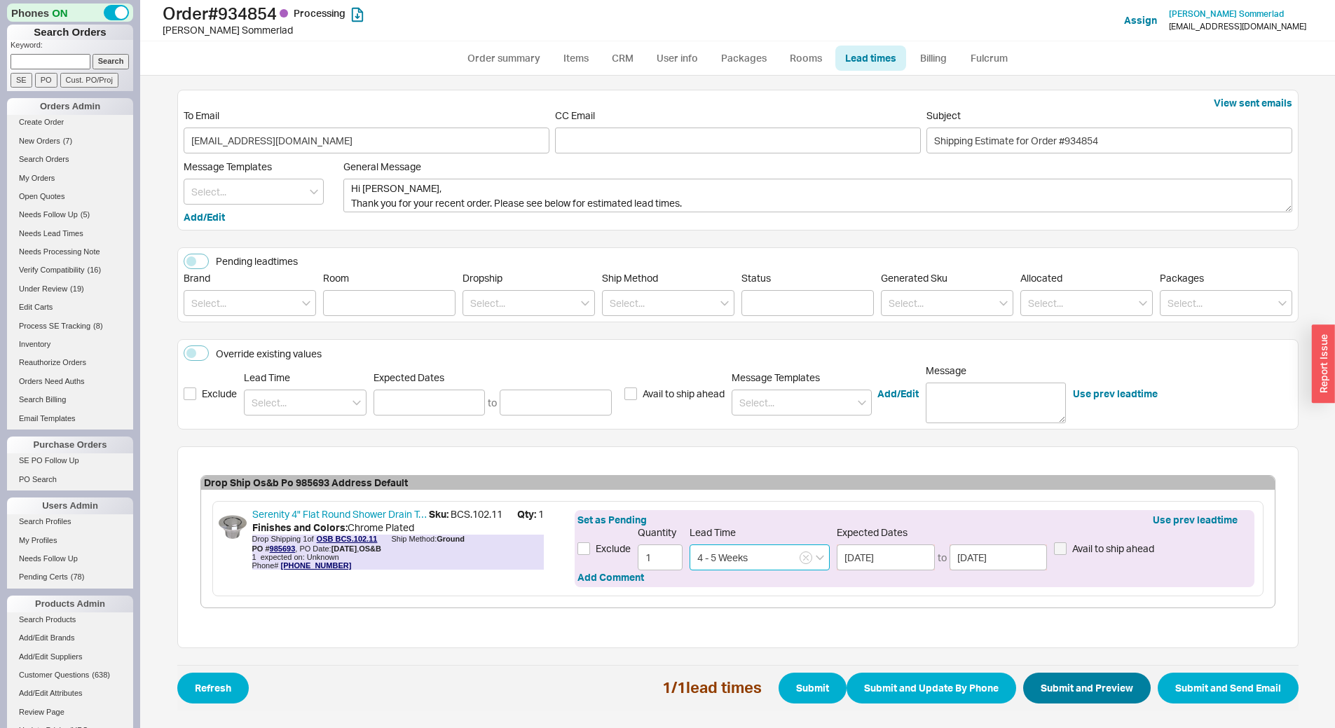
type input "4 - 5 Weeks"
click at [1068, 676] on button "Submit and Preview" at bounding box center [1087, 688] width 128 height 31
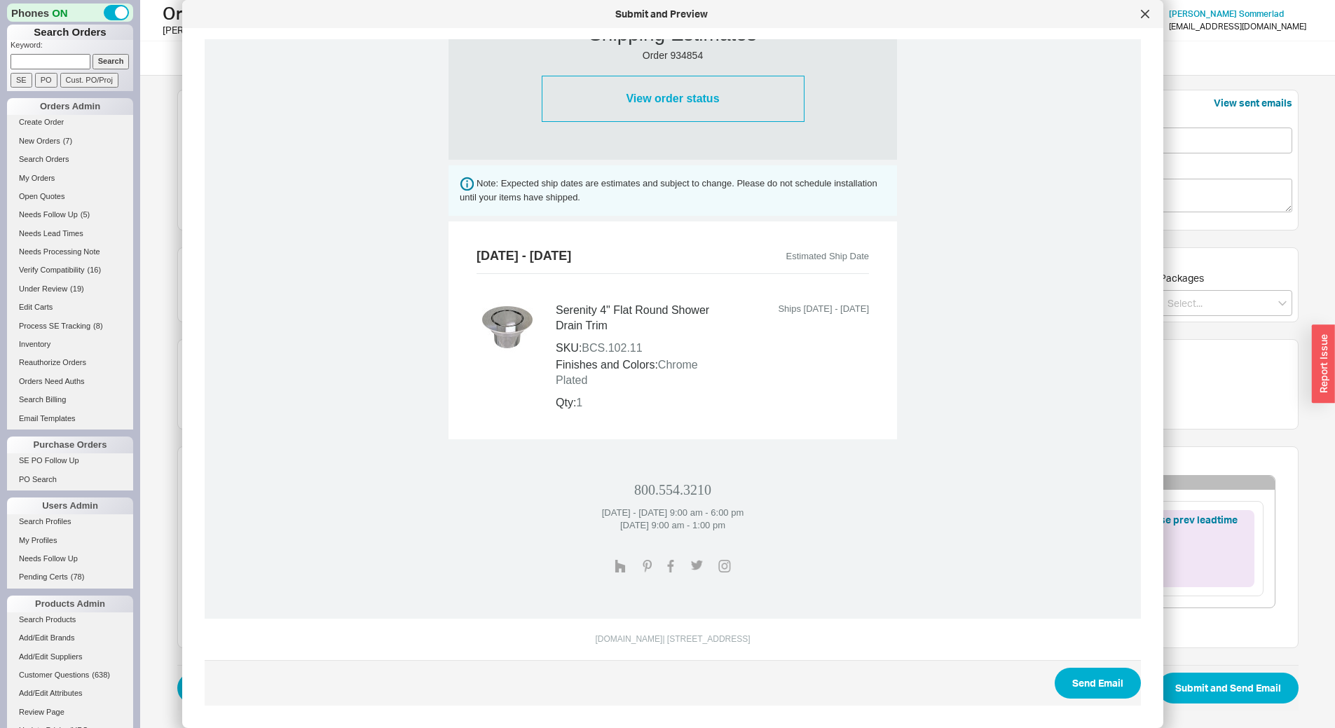
scroll to position [366, 0]
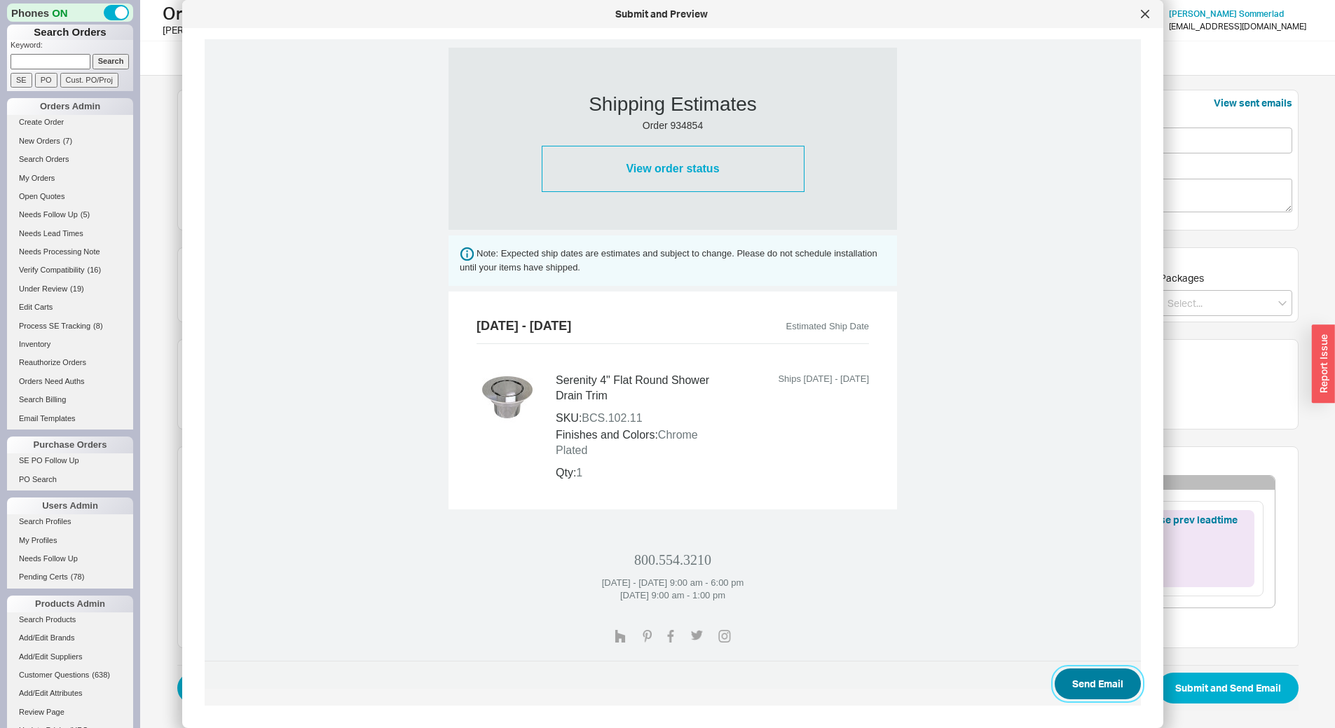
click at [1086, 682] on button "Send Email" at bounding box center [1098, 684] width 86 height 31
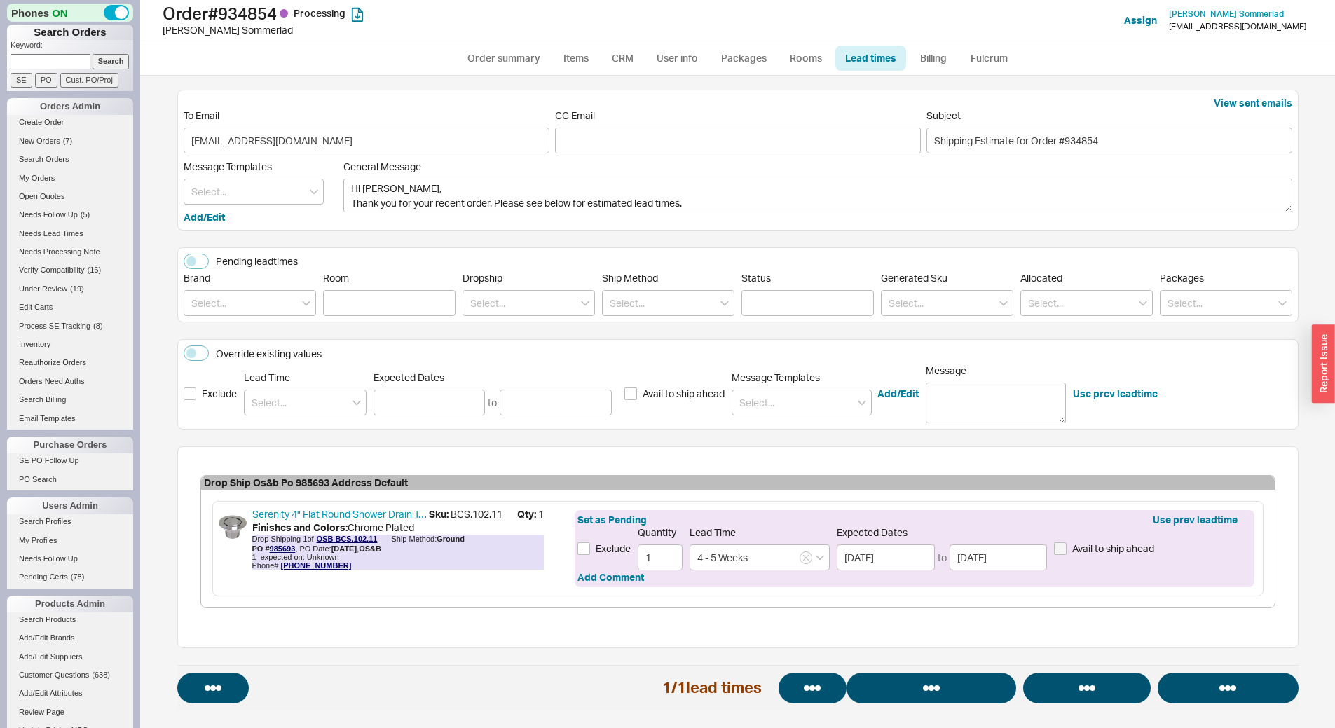
select select "*"
select select "LOW"
select select "3"
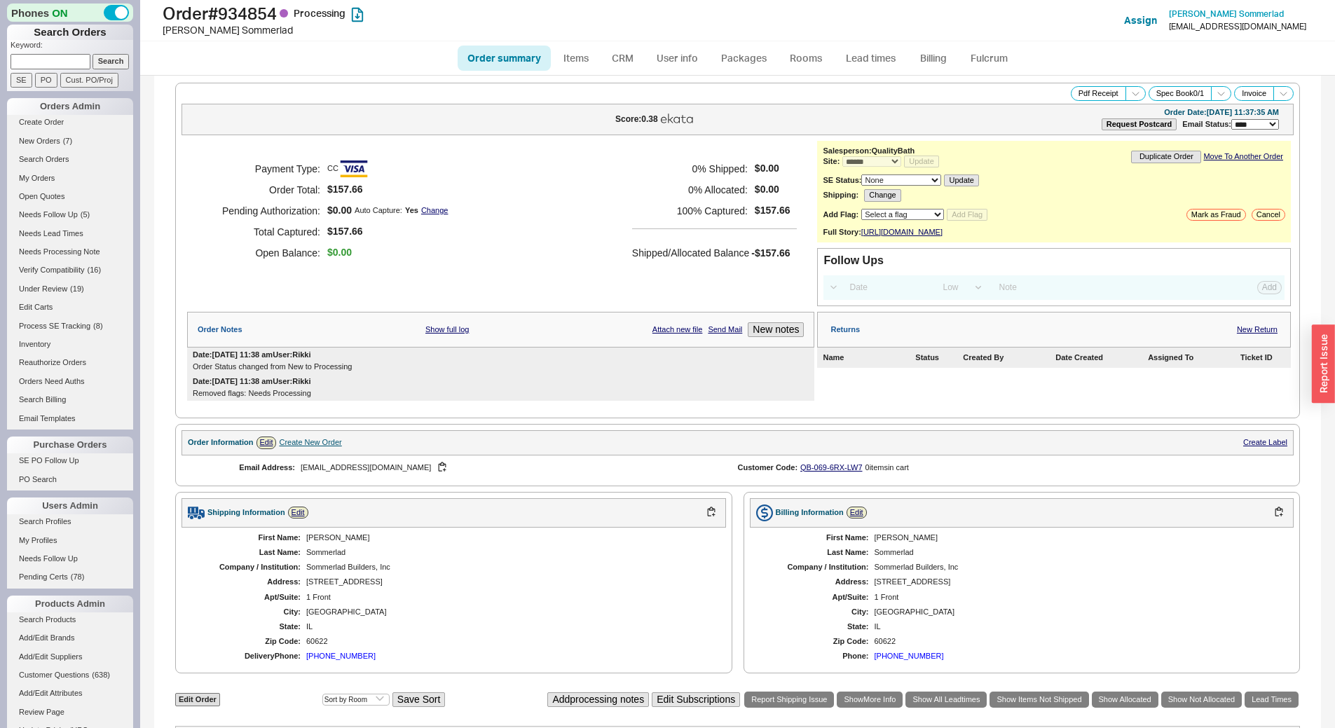
select select "*"
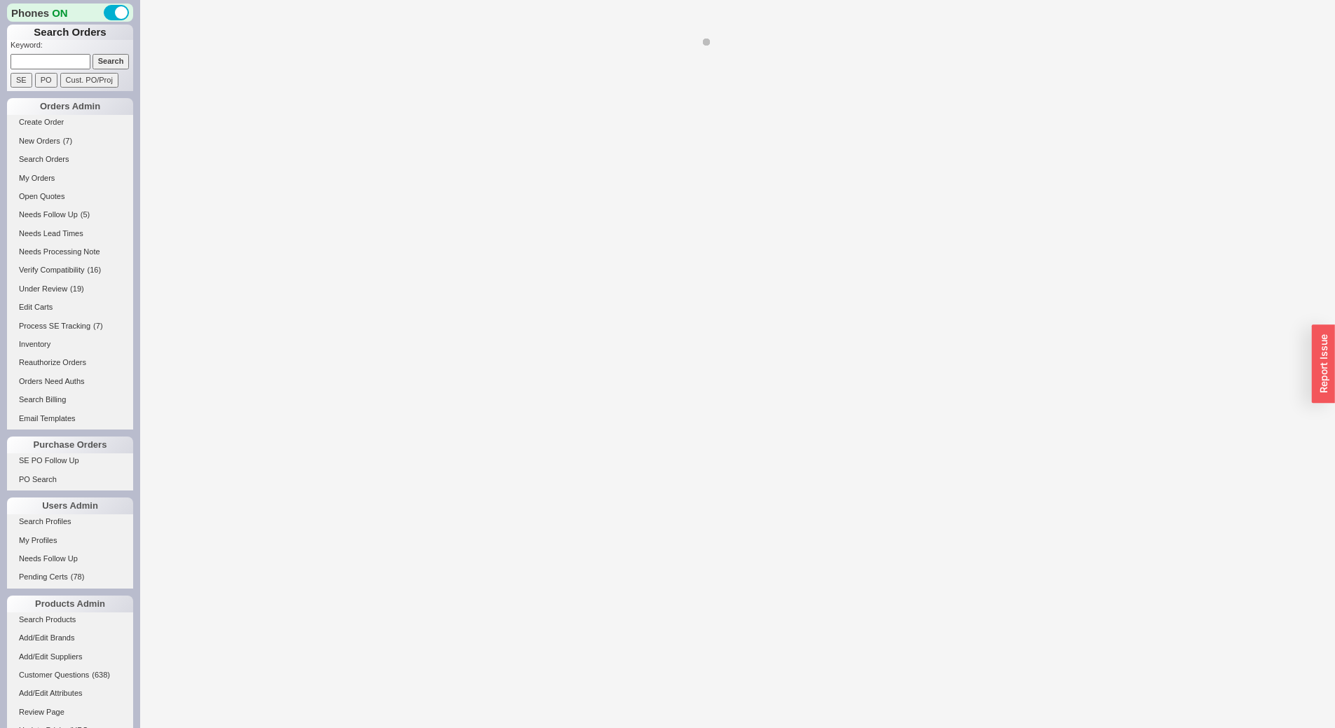
select select "*"
select select "LOW"
select select "3"
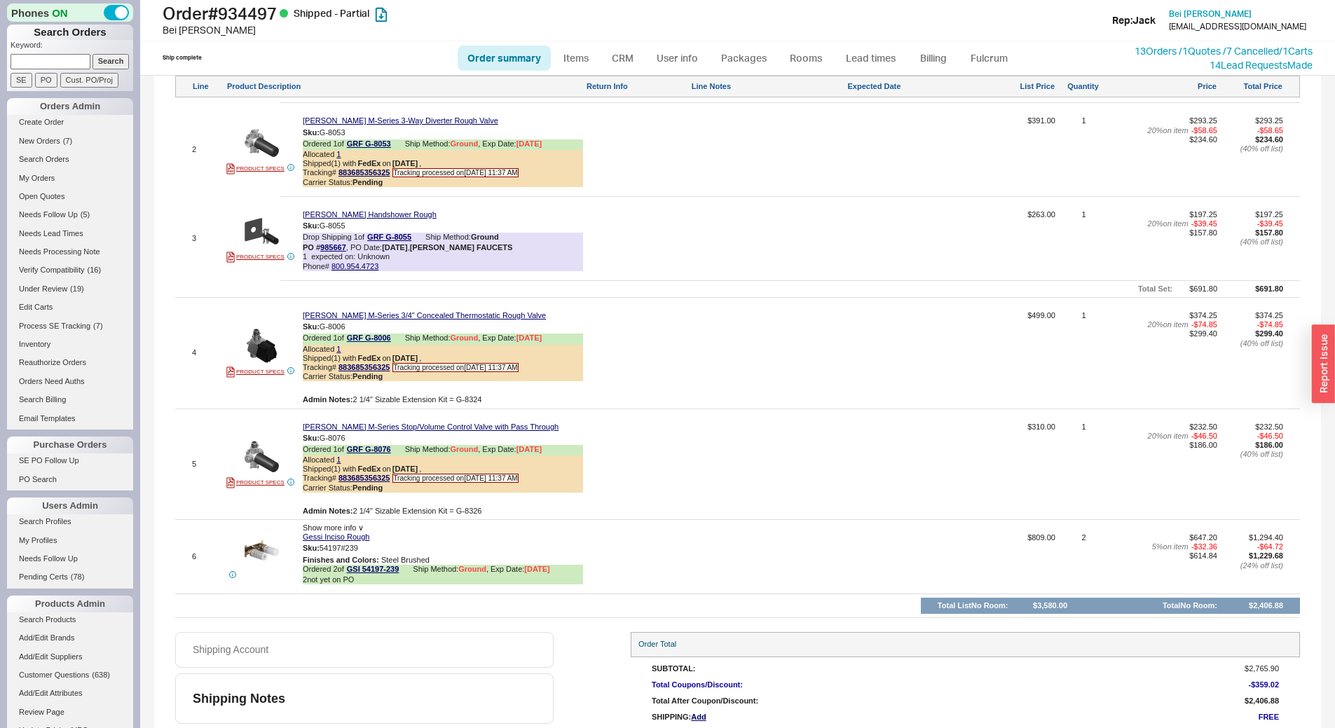
scroll to position [976, 0]
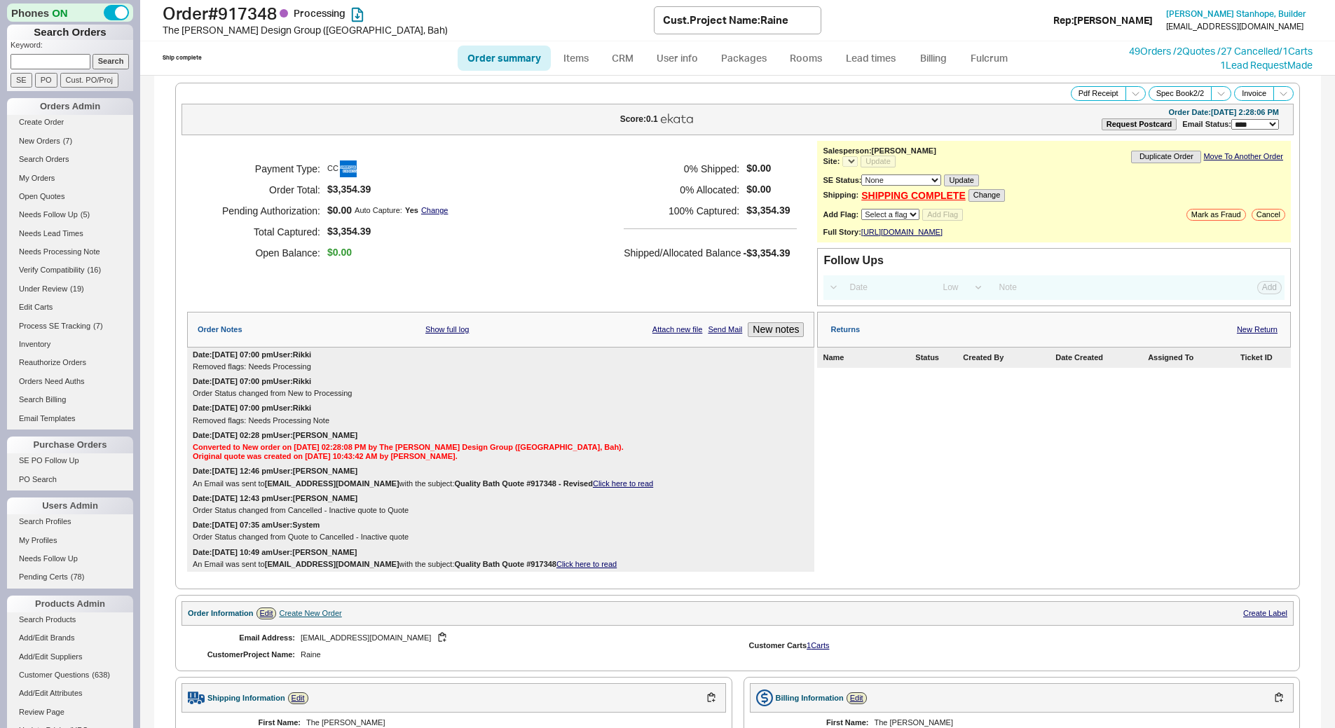
select select "*"
select select "LOW"
select select "3"
select select "*"
click at [890, 56] on link "Lead times" at bounding box center [871, 58] width 71 height 25
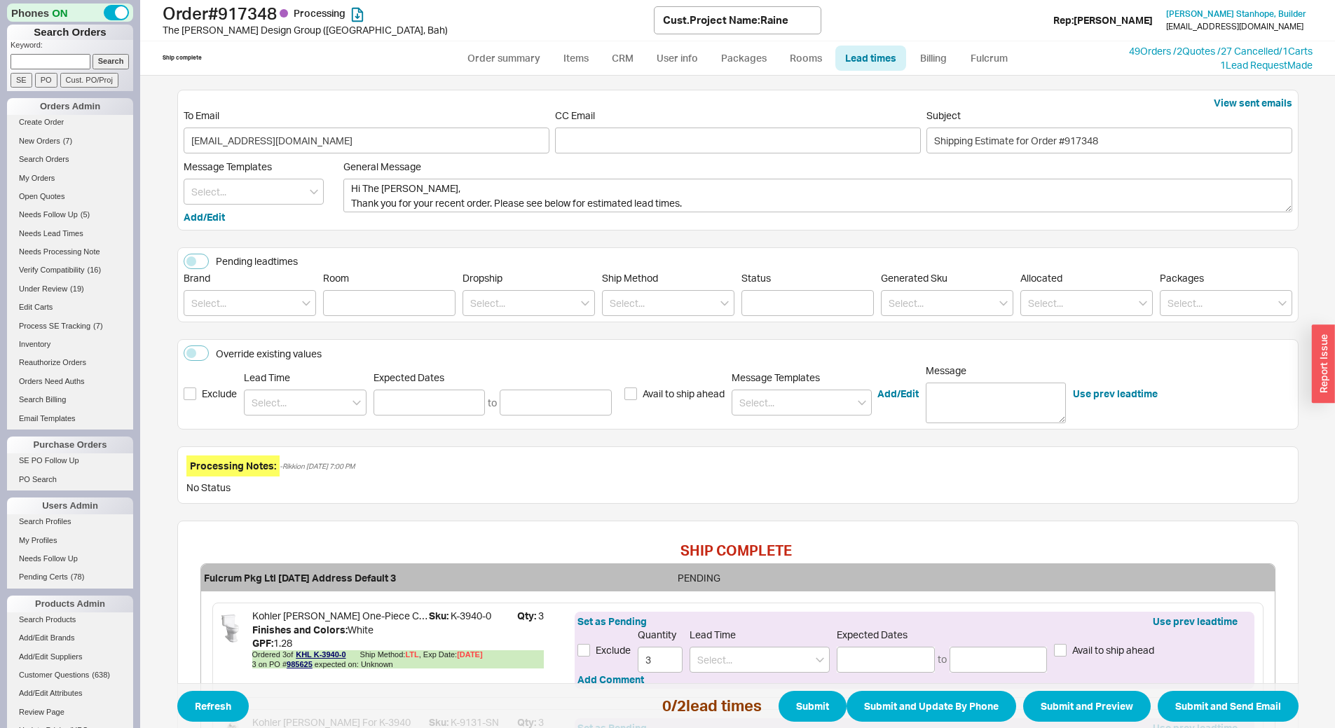
scroll to position [205, 0]
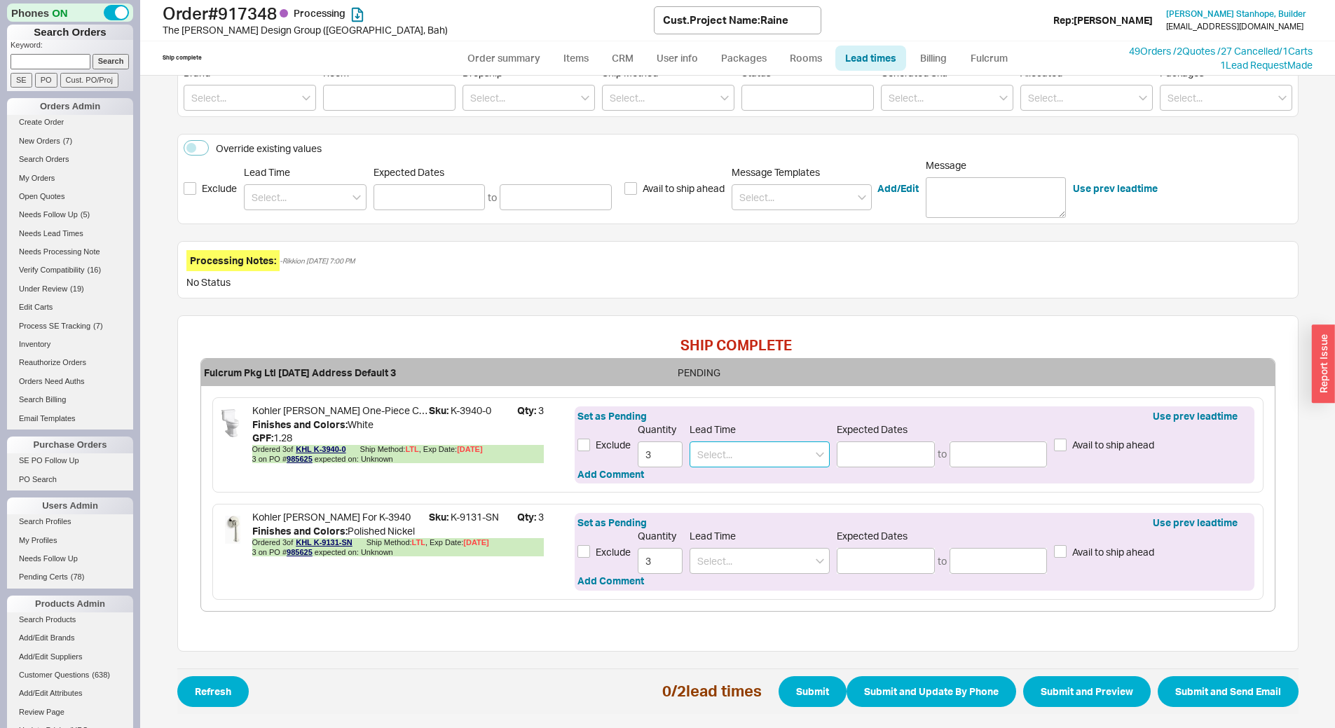
click at [749, 450] on input at bounding box center [760, 455] width 140 height 26
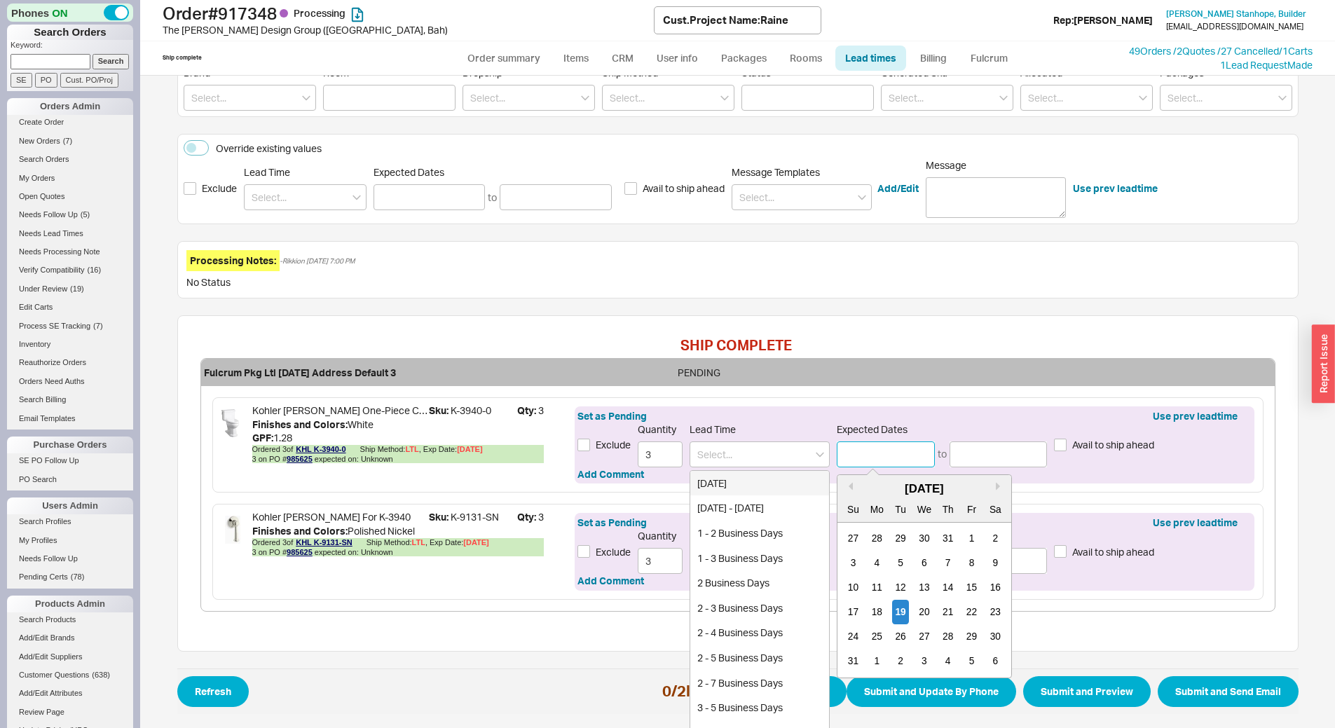
click at [864, 446] on input at bounding box center [886, 455] width 98 height 26
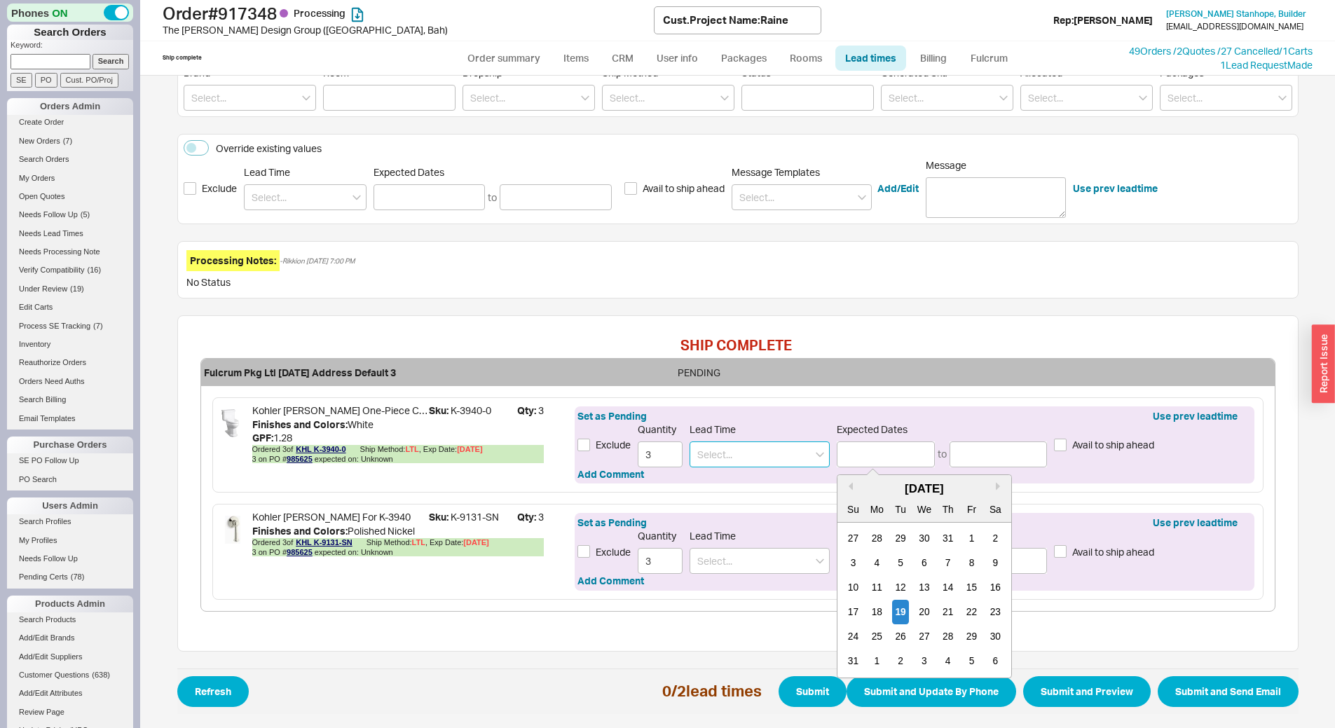
click at [757, 456] on input at bounding box center [760, 455] width 140 height 26
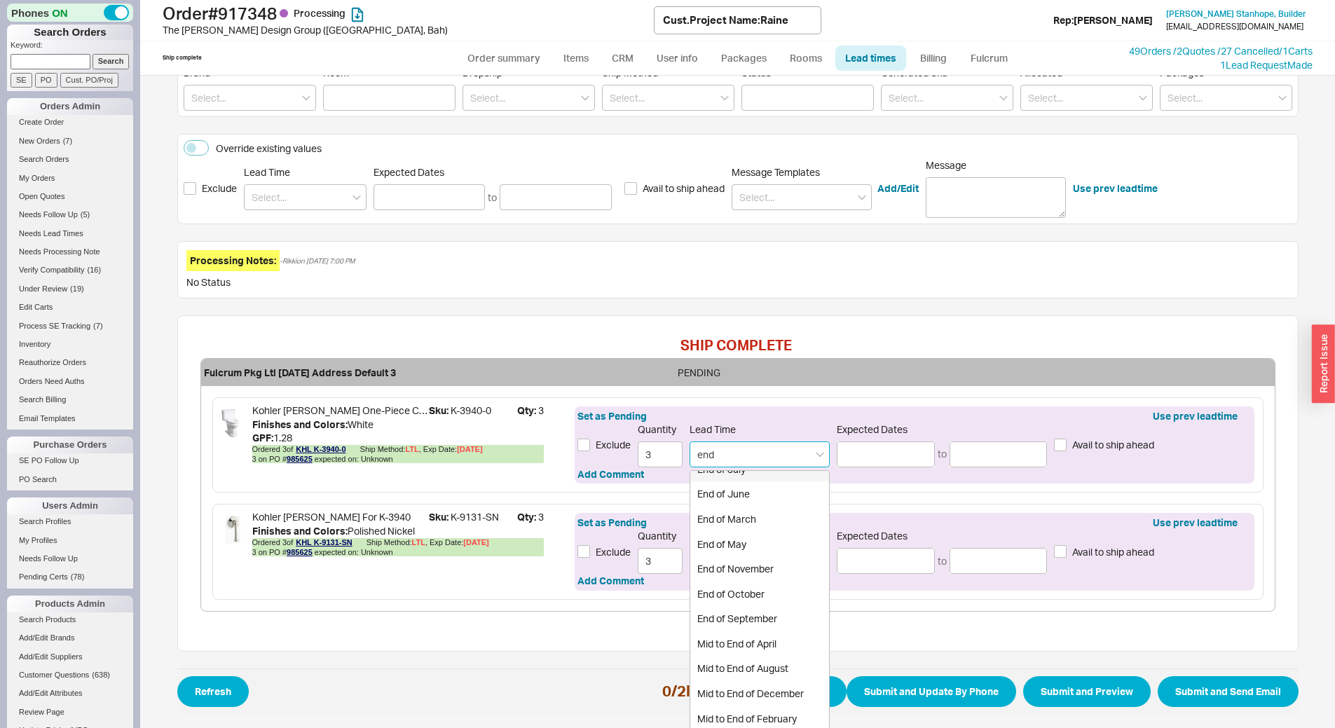
scroll to position [140, 0]
click at [787, 594] on div "End of October" at bounding box center [759, 592] width 139 height 25
type input "End of October"
type input "[DATE]"
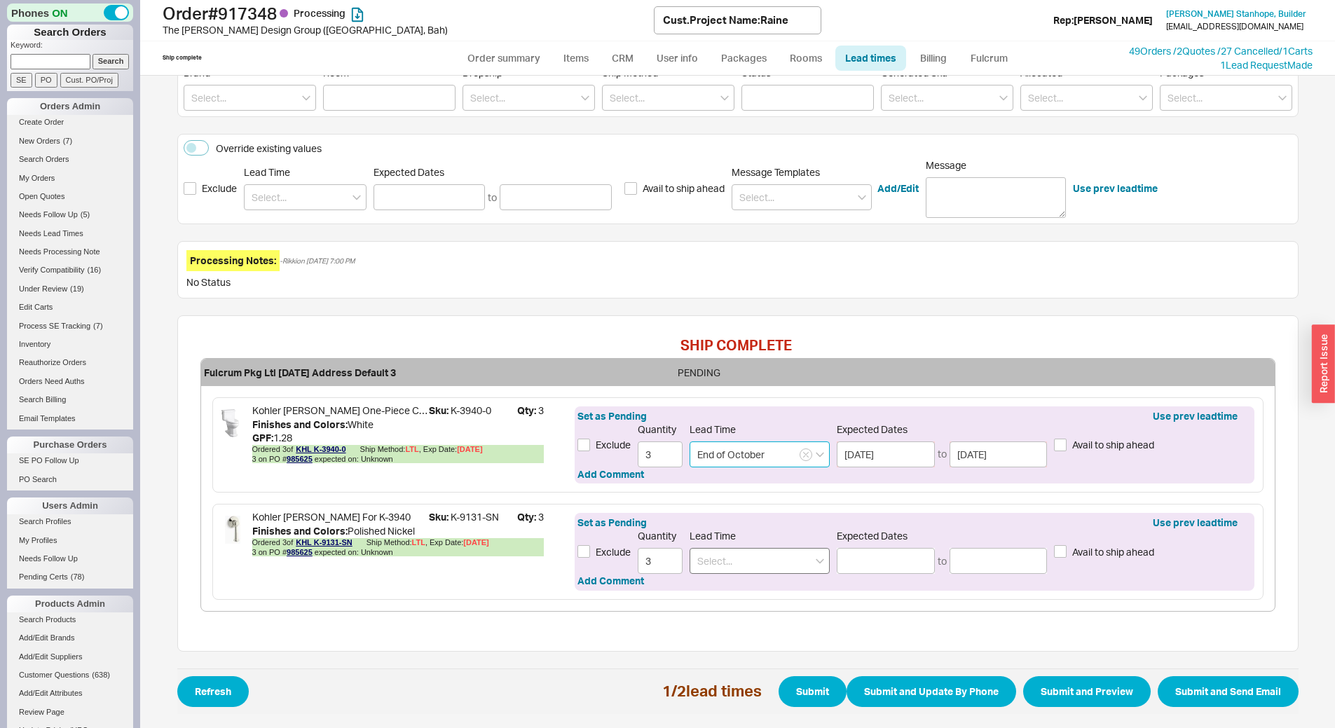
type input "End of October"
click at [785, 561] on input at bounding box center [760, 561] width 140 height 26
click at [774, 607] on div "4 - 5 Business Days" at bounding box center [759, 615] width 139 height 25
type input "4 - 5 Business Days"
type input "08/25/2025"
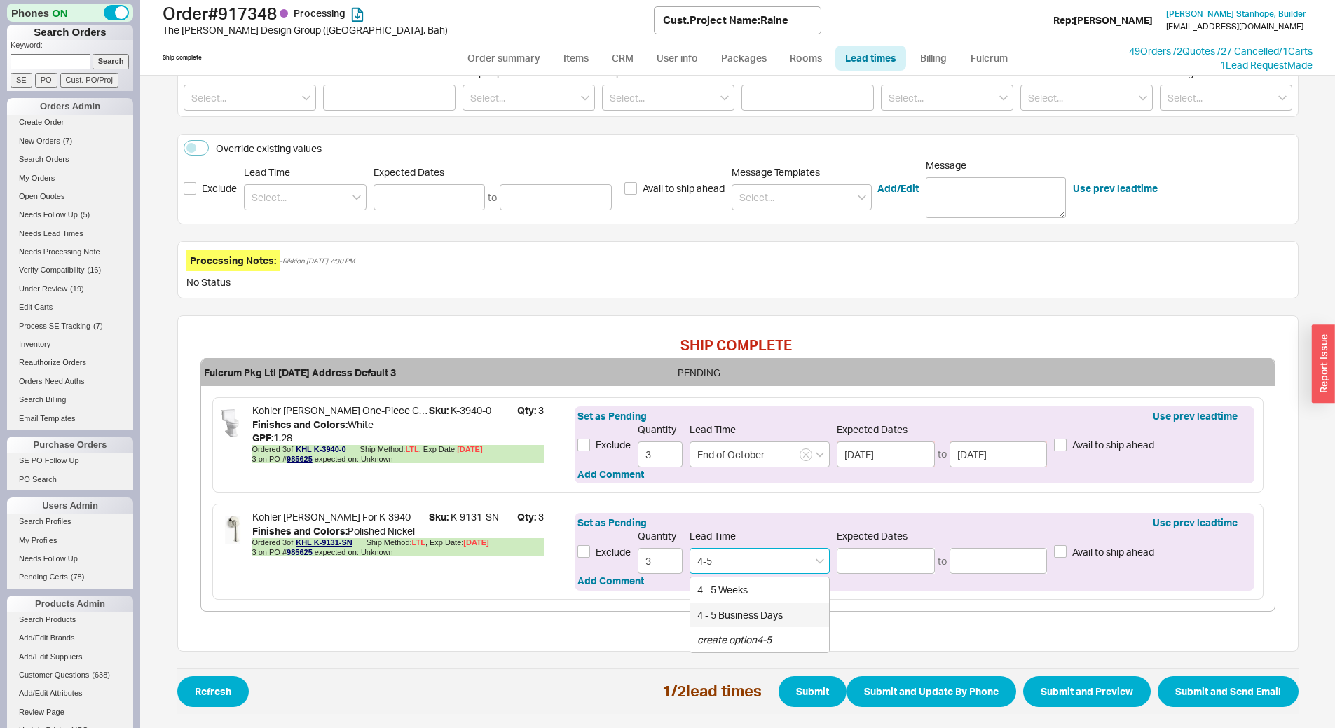
type input "08/26/2025"
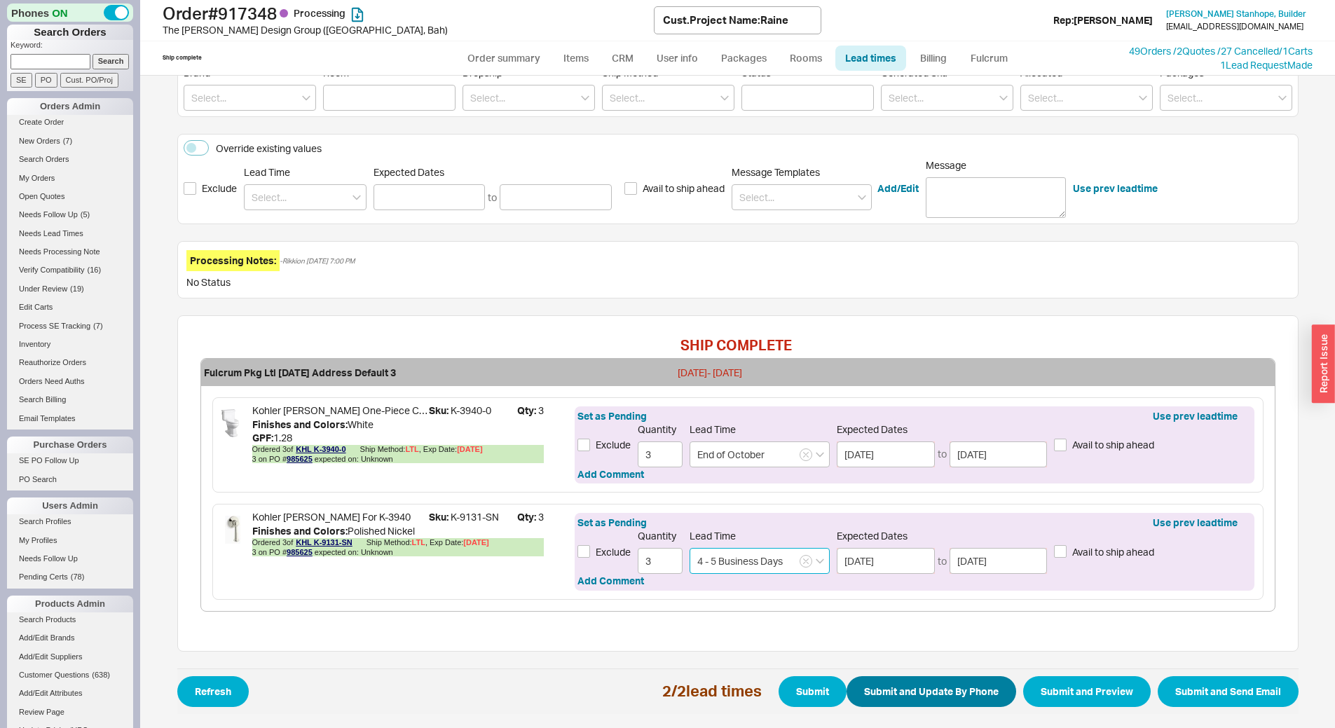
type input "4 - 5 Business Days"
click at [926, 691] on button "Submit and Update By Phone" at bounding box center [932, 691] width 170 height 31
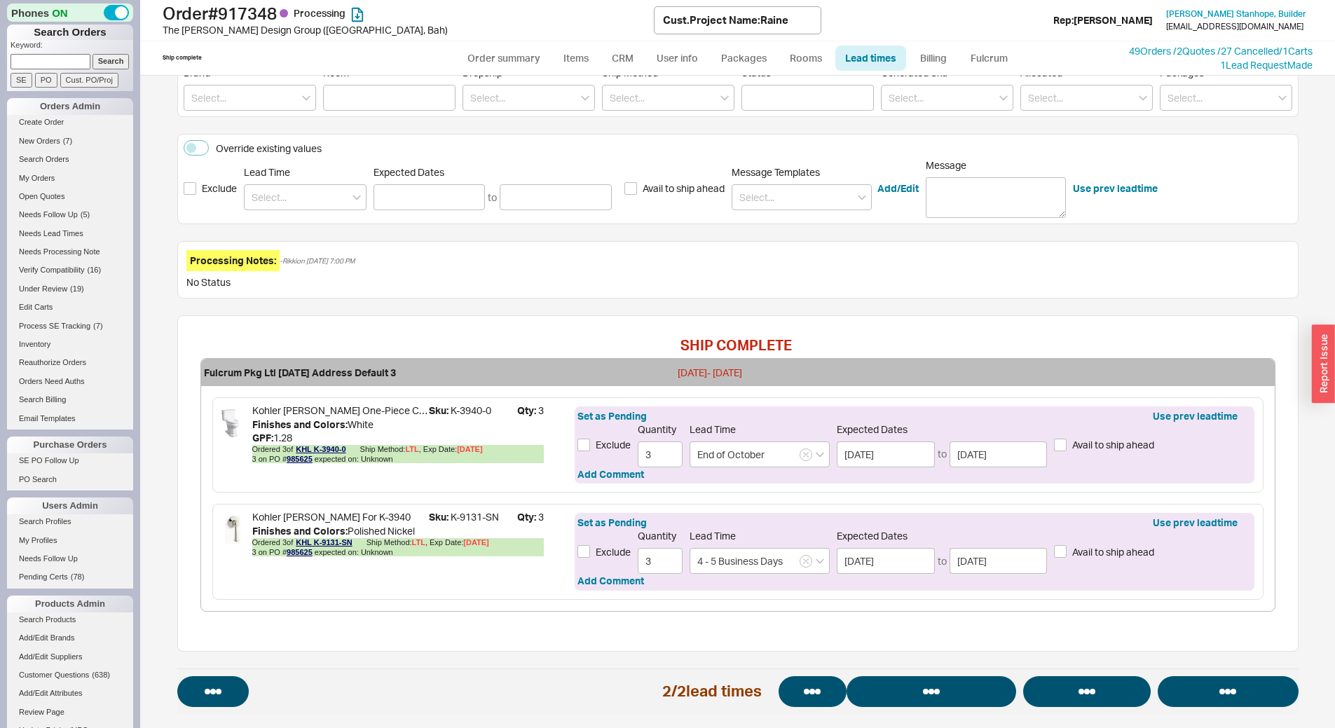
select select "*"
select select "LOW"
select select "3"
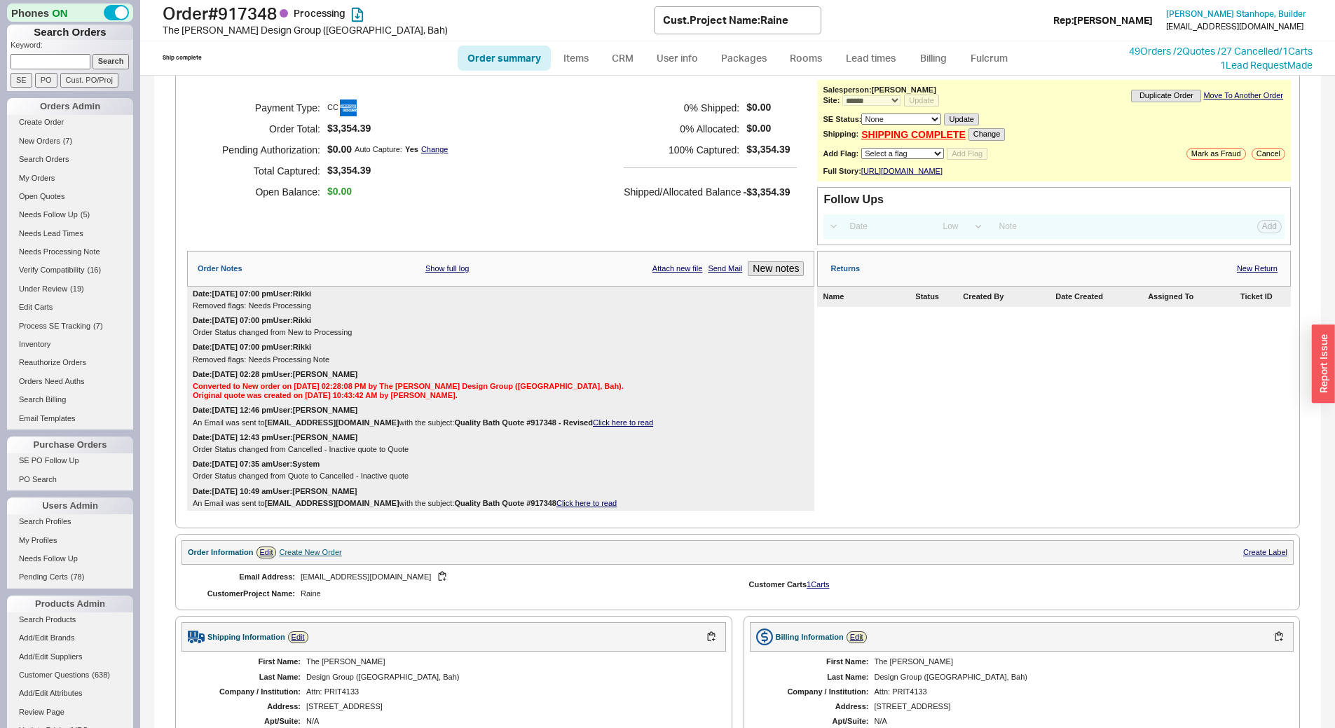
scroll to position [615, 0]
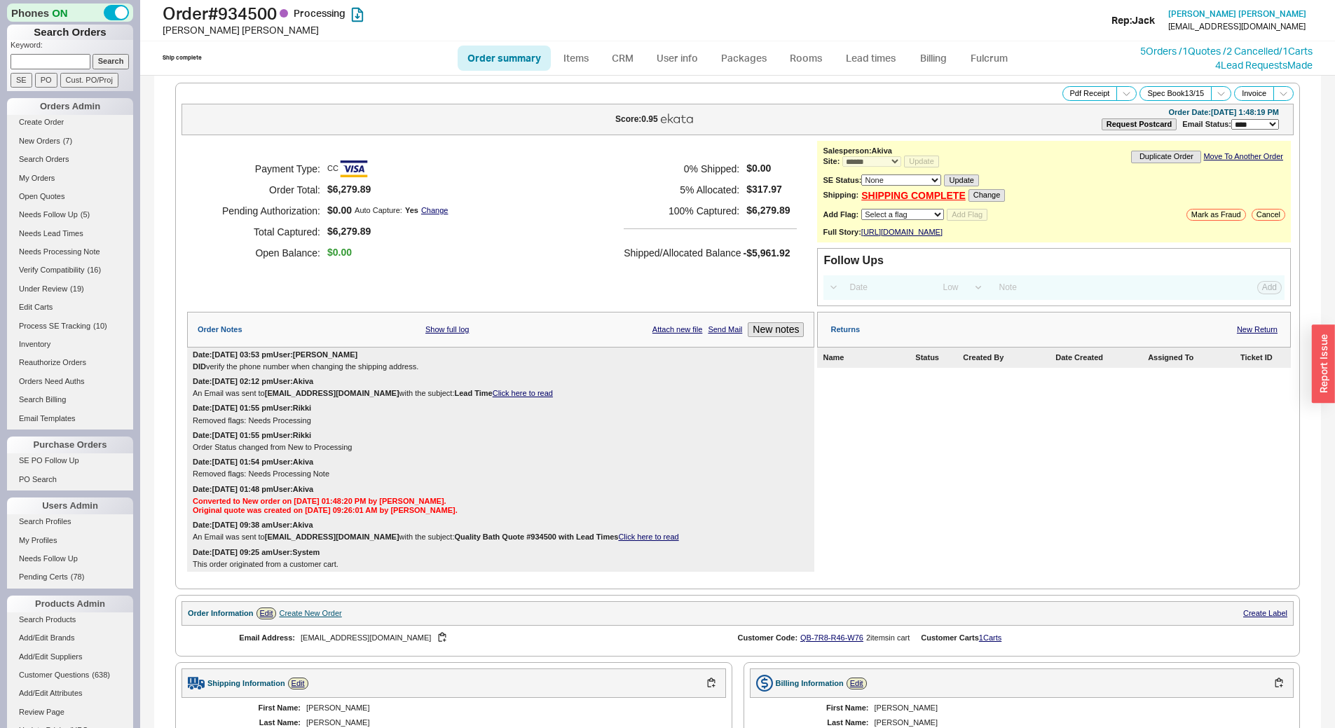
select select "*"
select select "LOW"
select select "3"
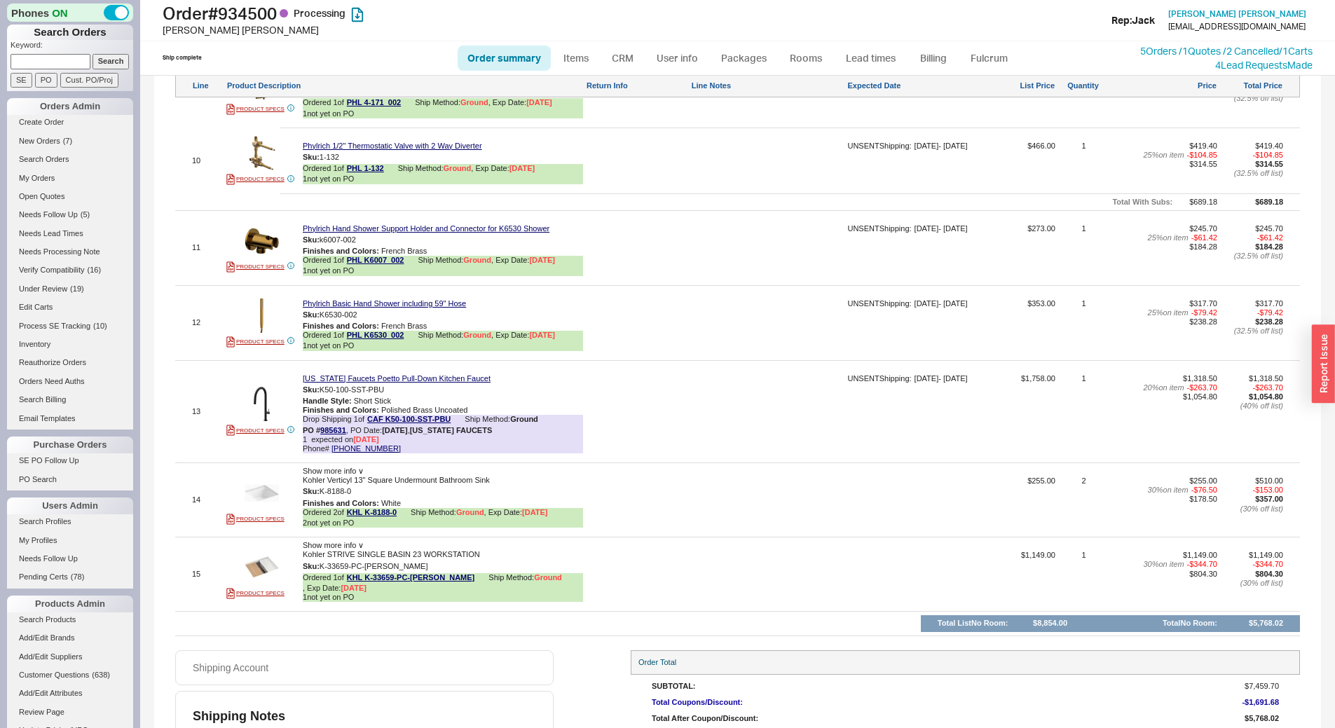
scroll to position [1728, 0]
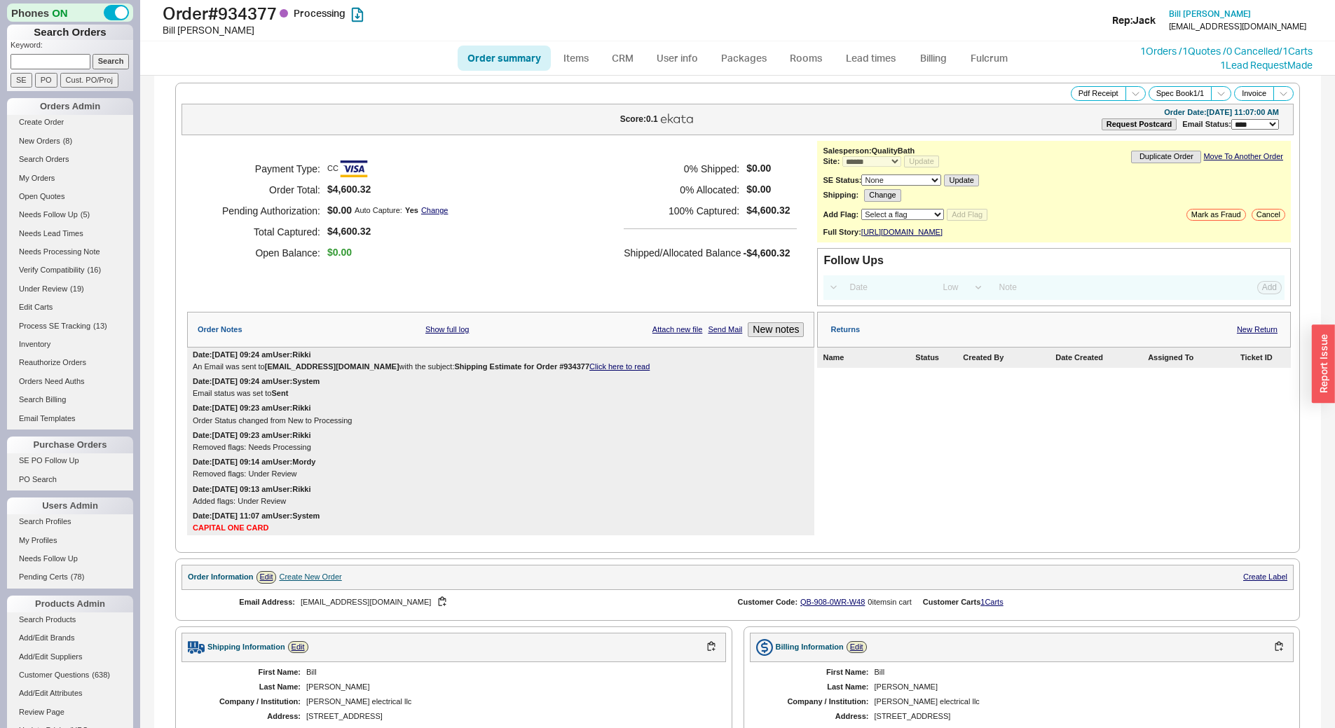
select select "*"
select select "LOW"
select select "3"
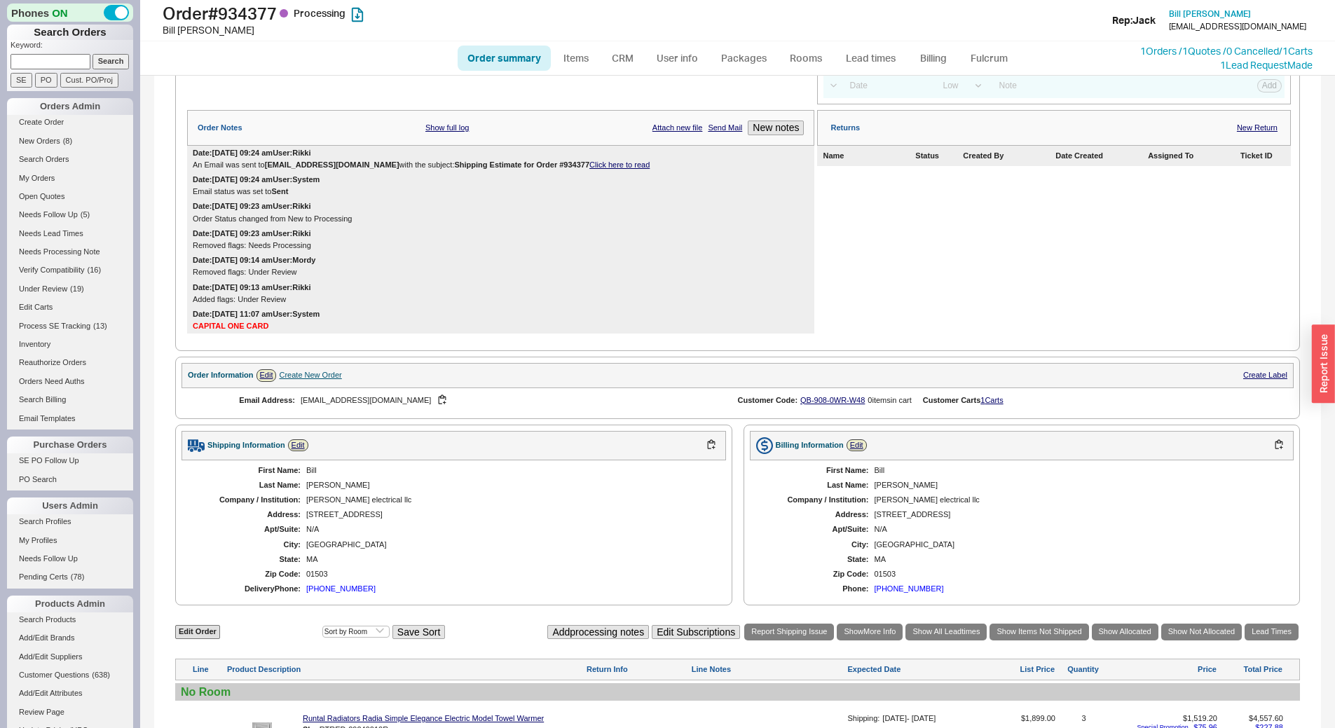
scroll to position [179, 0]
